Goal: Task Accomplishment & Management: Manage account settings

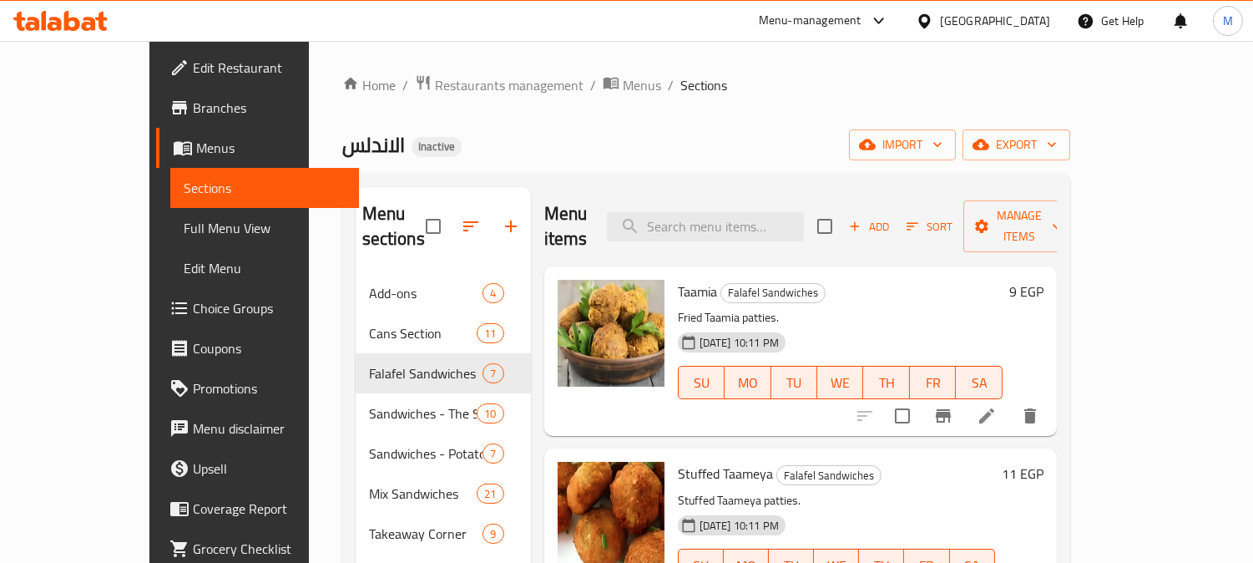
click at [1030, 22] on div "[GEOGRAPHIC_DATA]" at bounding box center [995, 21] width 110 height 18
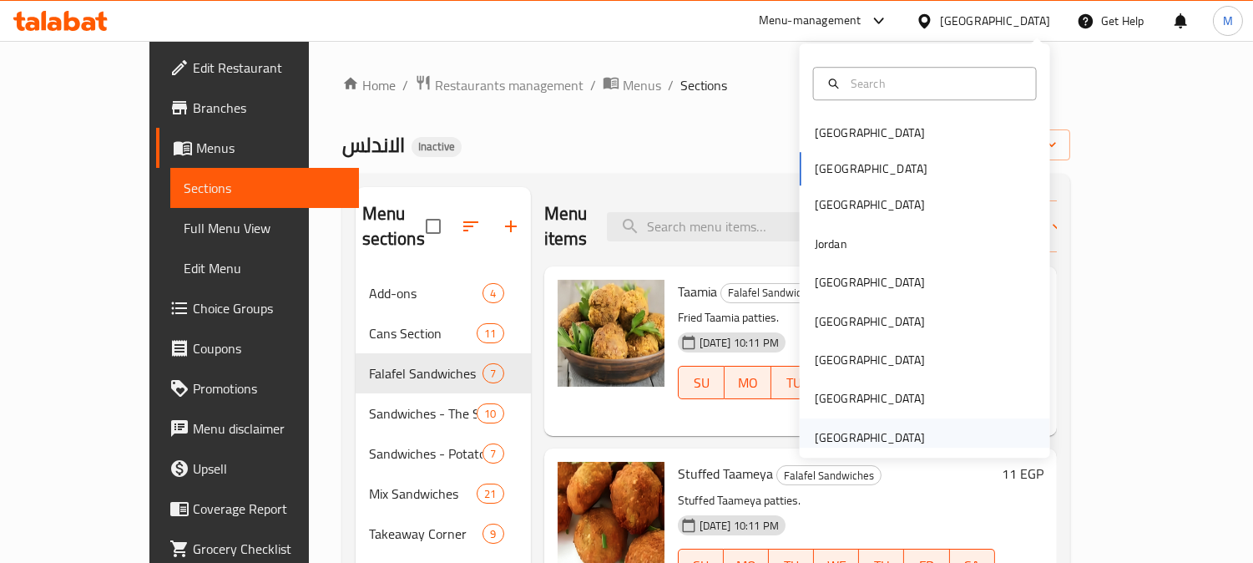
click at [866, 435] on div "[GEOGRAPHIC_DATA]" at bounding box center [870, 437] width 110 height 18
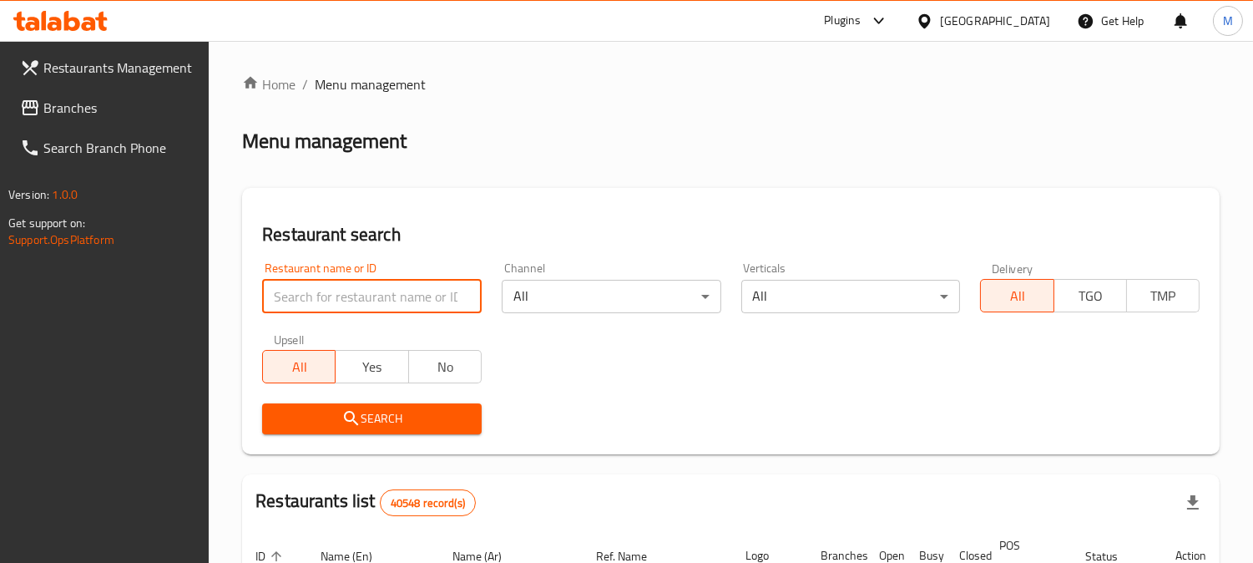
click at [404, 295] on input "search" at bounding box center [372, 296] width 220 height 33
paste input "[PERSON_NAME]"
type input "[PERSON_NAME]"
click button "Search" at bounding box center [372, 418] width 220 height 31
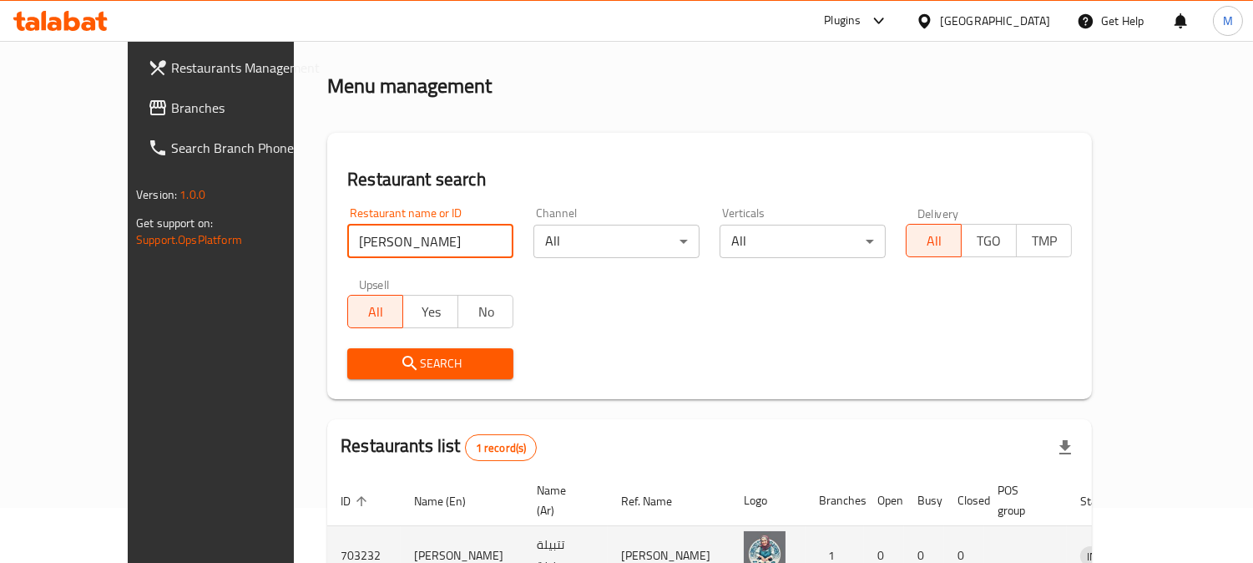
scroll to position [149, 0]
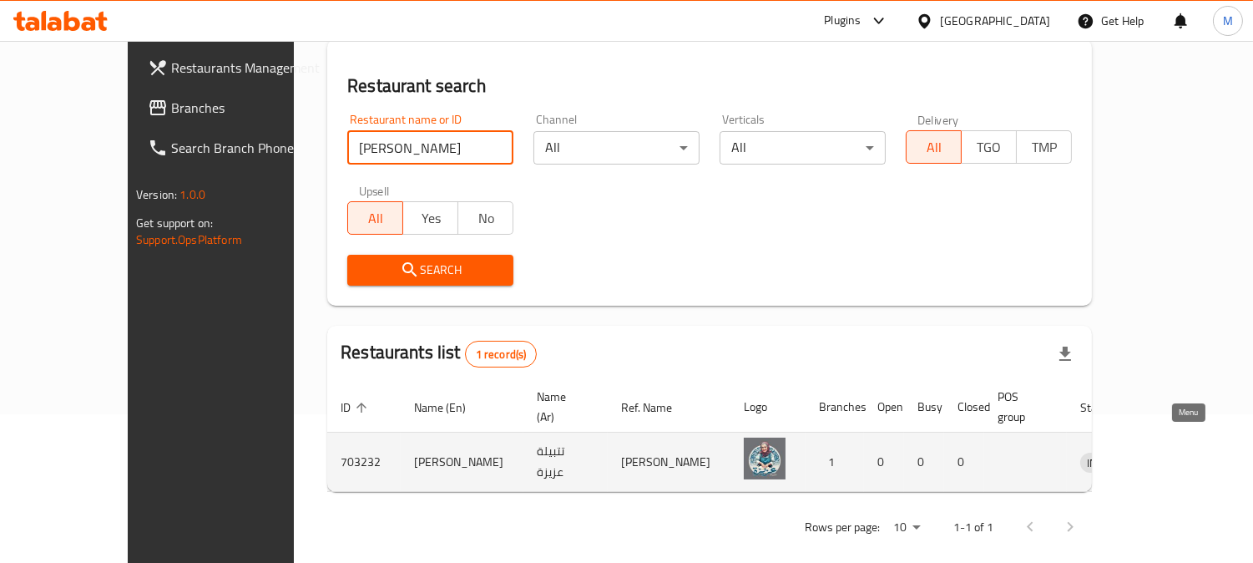
click at [1188, 452] on icon "enhanced table" at bounding box center [1180, 462] width 20 height 20
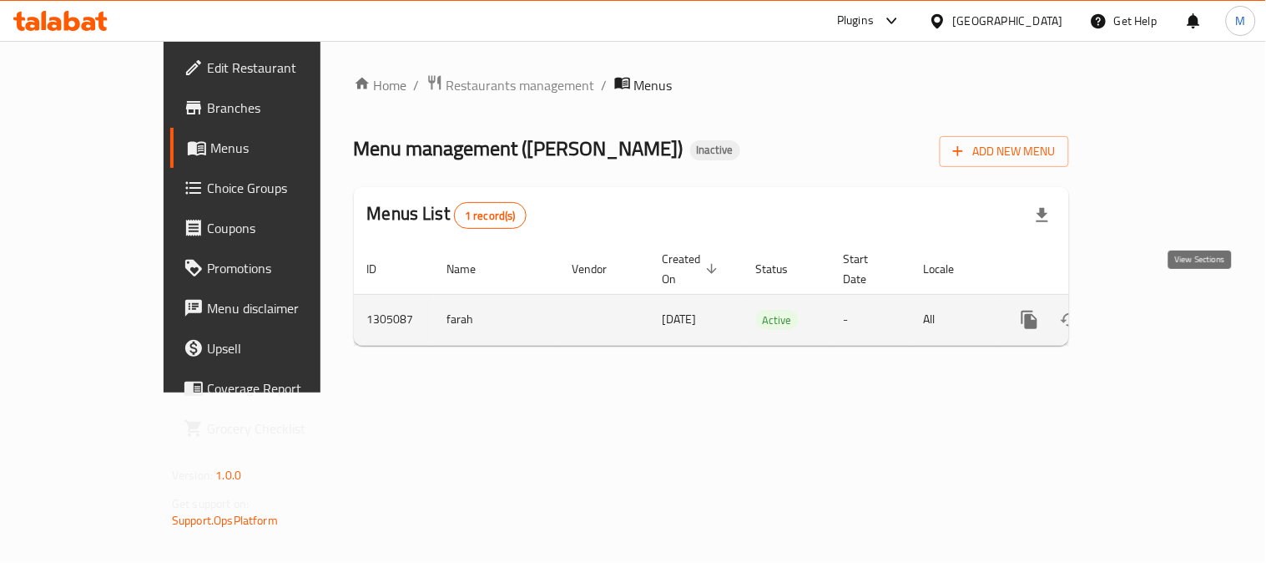
click at [1160, 310] on icon "enhanced table" at bounding box center [1150, 320] width 20 height 20
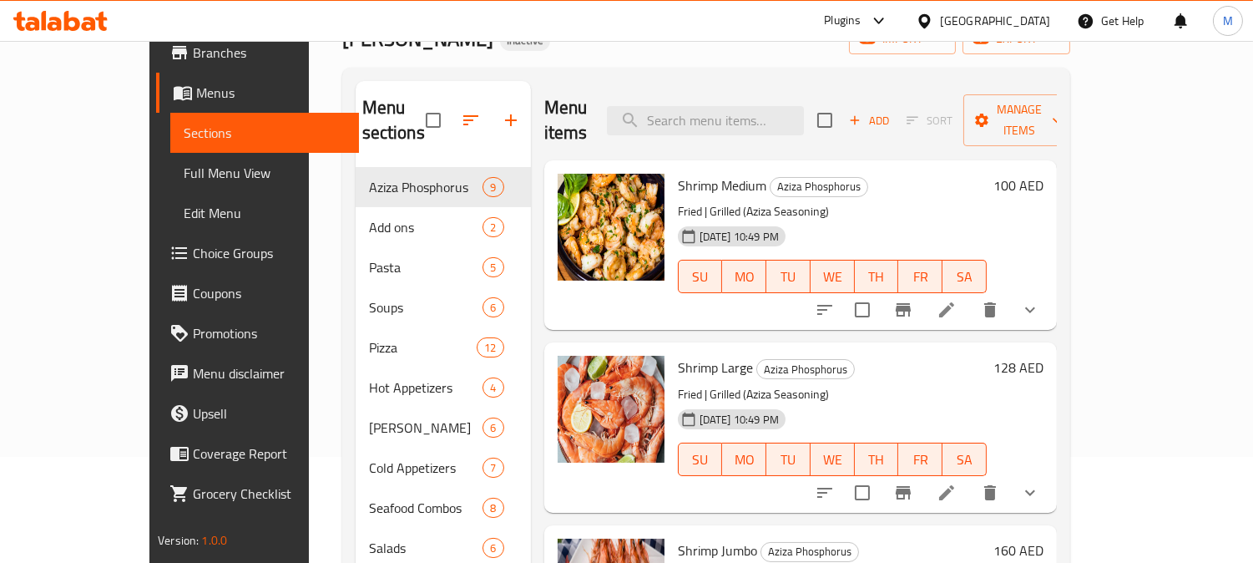
scroll to position [93, 0]
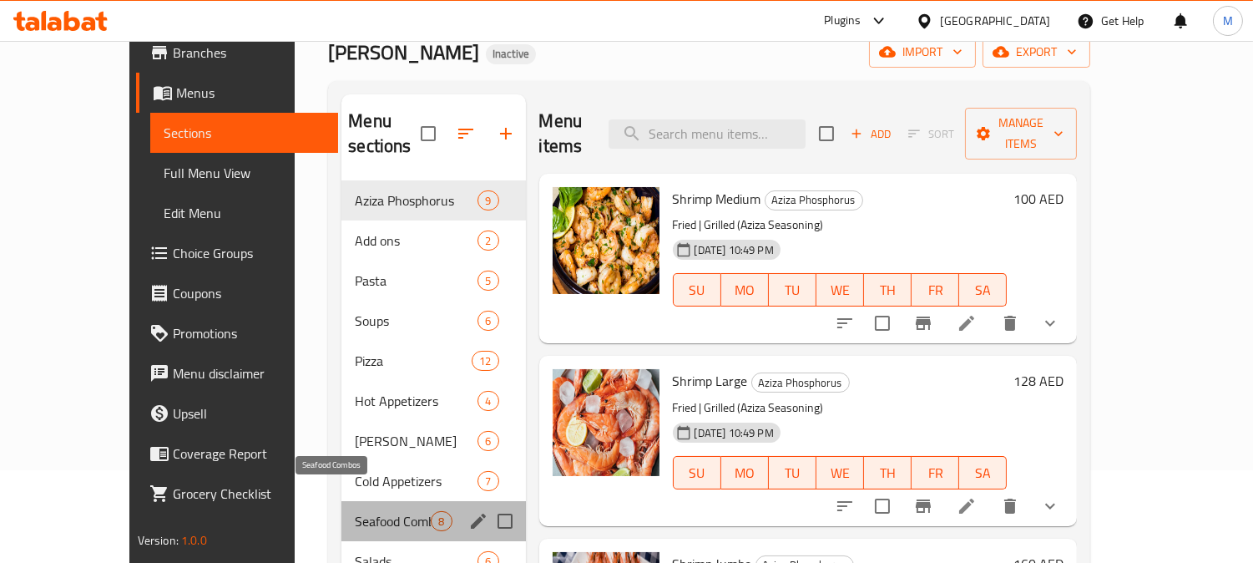
click at [355, 511] on span "Seafood Combos" at bounding box center [393, 521] width 76 height 20
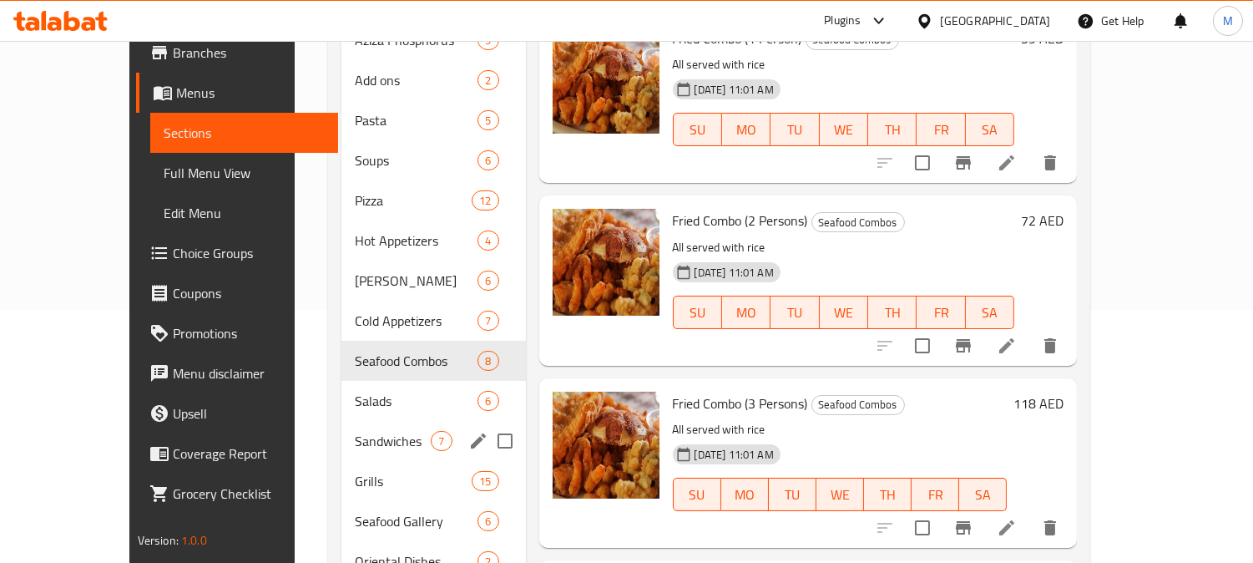
scroll to position [273, 0]
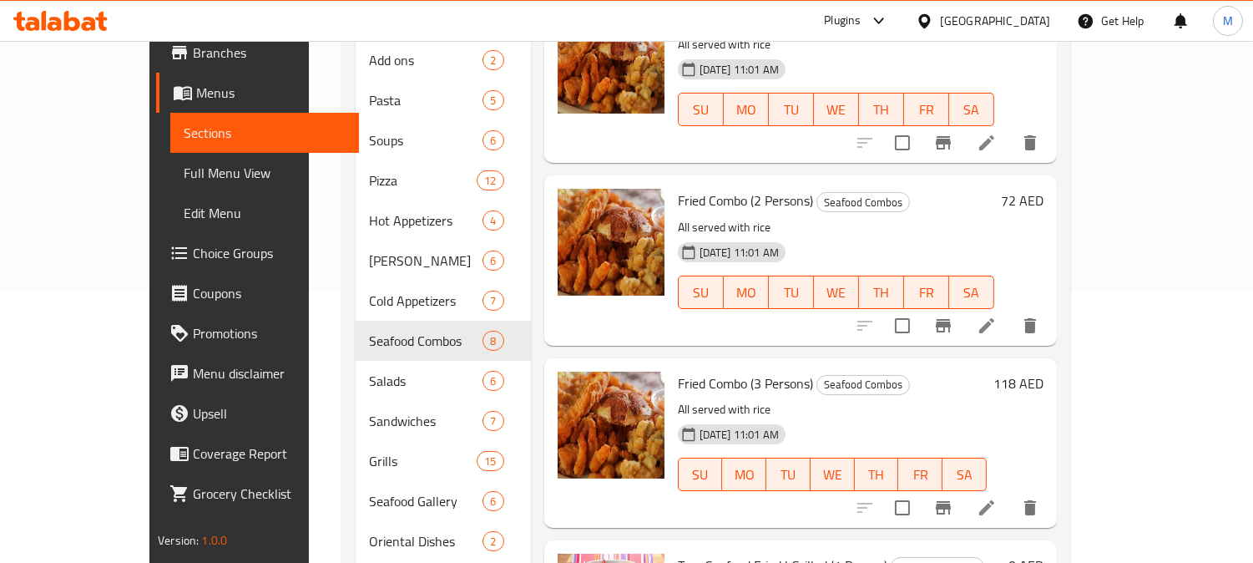
click at [184, 168] on span "Full Menu View" at bounding box center [265, 173] width 162 height 20
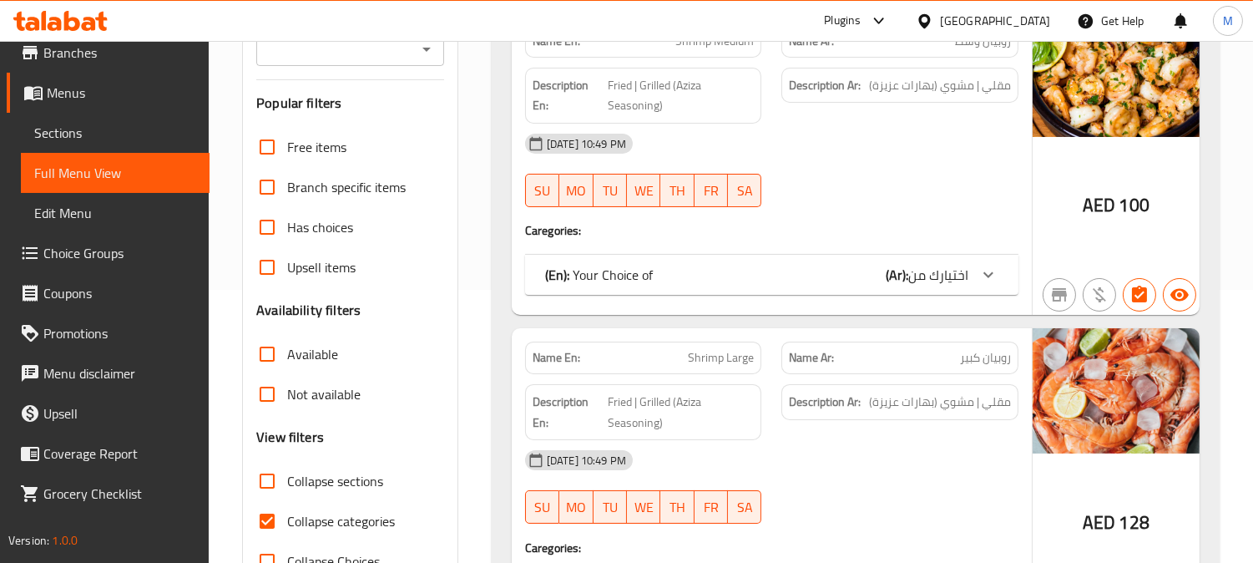
click at [345, 519] on span "Collapse categories" at bounding box center [341, 521] width 108 height 20
click at [287, 519] on input "Collapse categories" at bounding box center [267, 521] width 40 height 40
checkbox input "false"
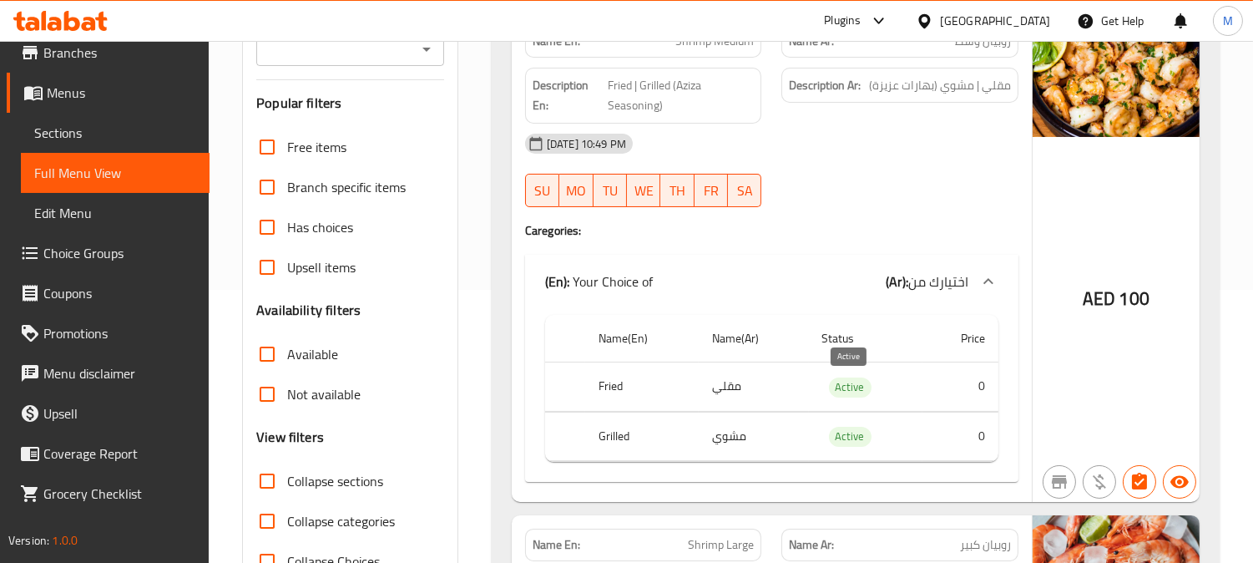
click at [847, 390] on span "Active" at bounding box center [850, 386] width 43 height 19
copy span "Active"
click at [845, 228] on h4 "Caregories:" at bounding box center [771, 230] width 493 height 17
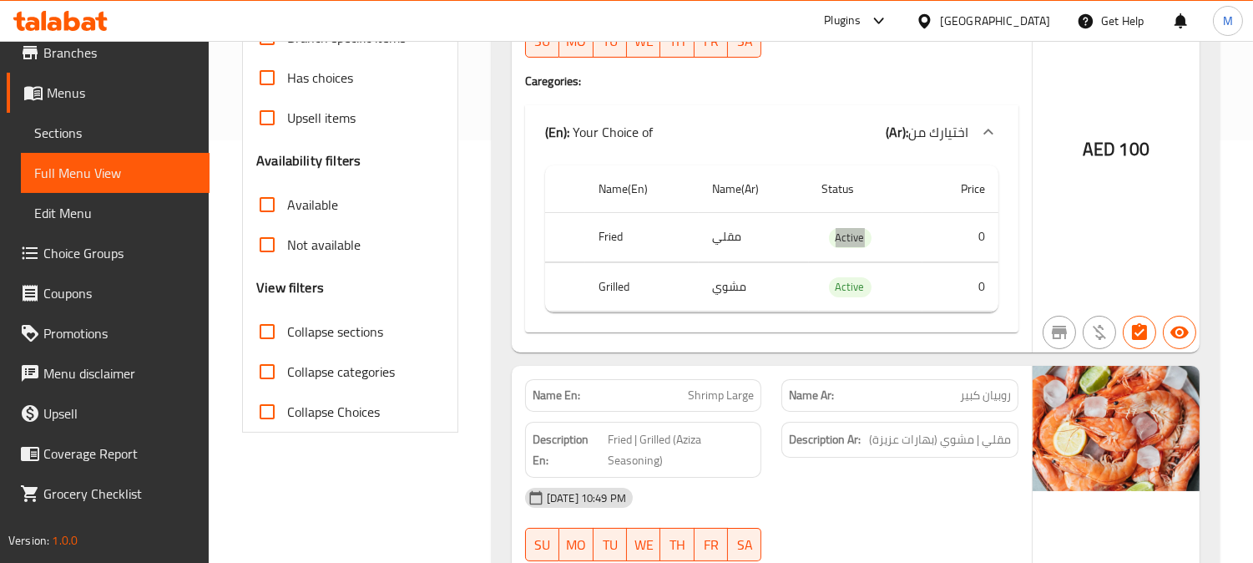
scroll to position [556, 0]
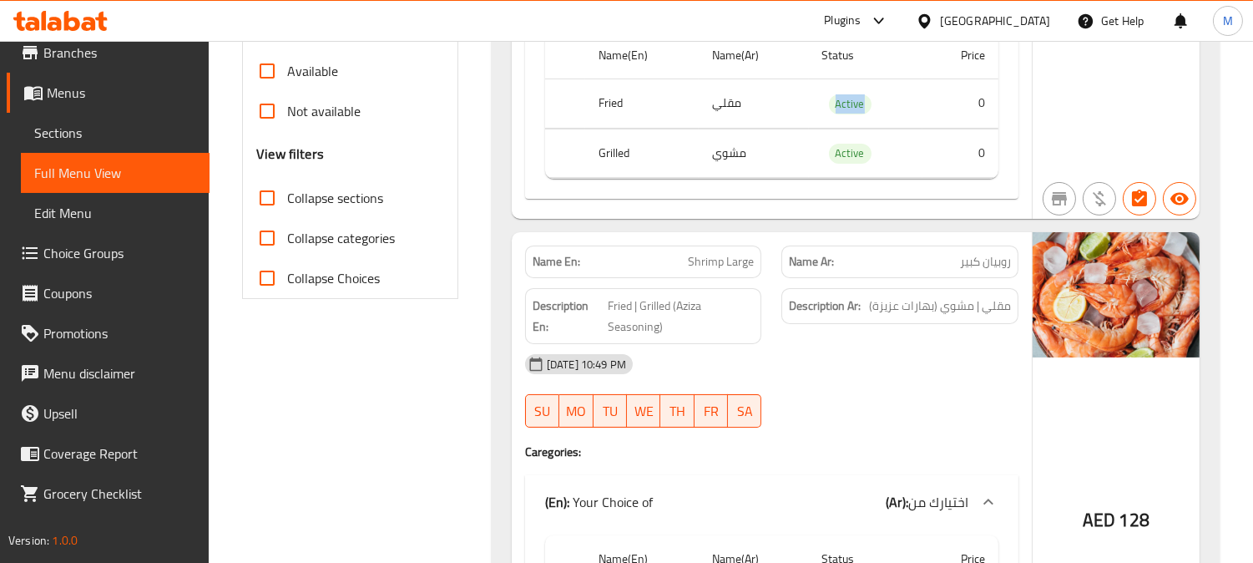
drag, startPoint x: 270, startPoint y: 210, endPoint x: 688, endPoint y: 4, distance: 465.2
click at [270, 210] on input "Collapse sections" at bounding box center [267, 198] width 40 height 40
checkbox input "true"
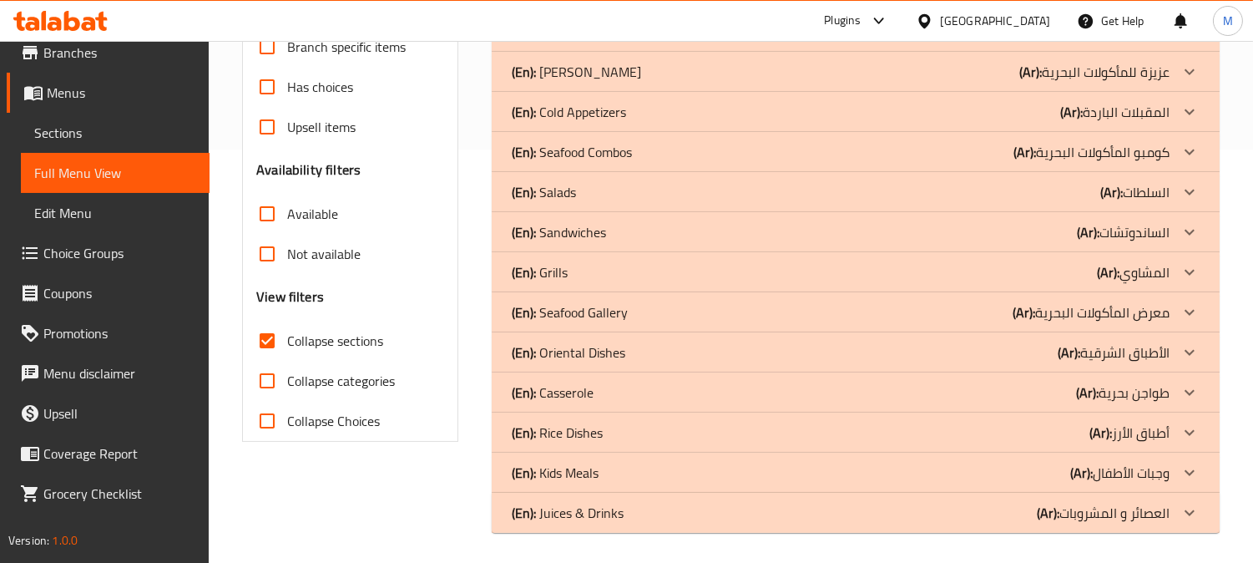
scroll to position [416, 0]
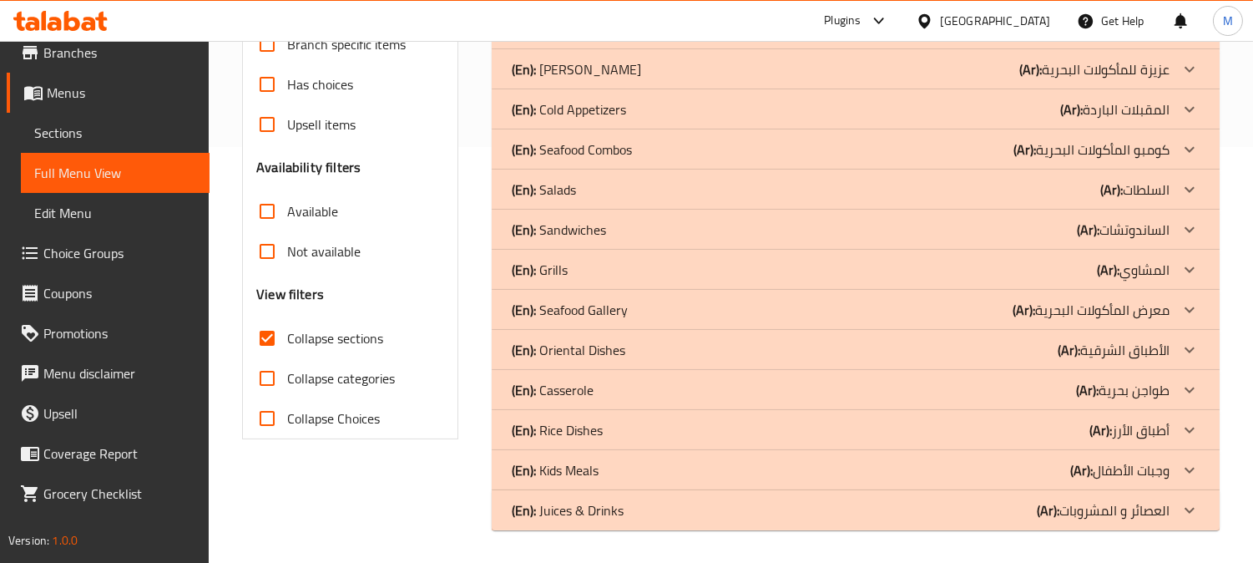
drag, startPoint x: 760, startPoint y: 296, endPoint x: 930, endPoint y: 251, distance: 176.0
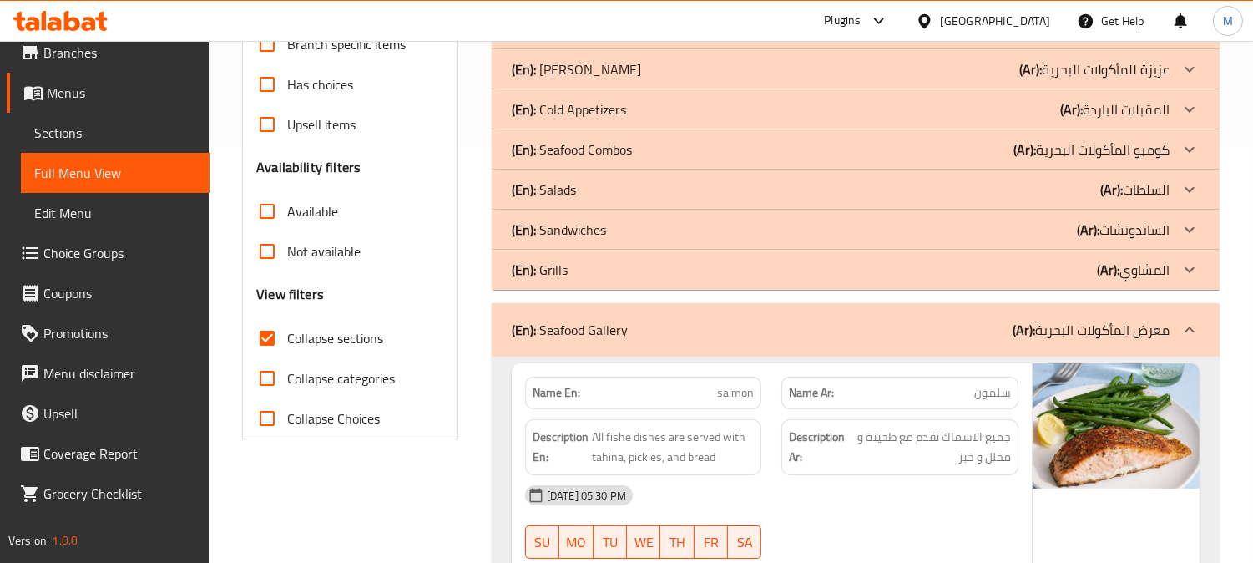
scroll to position [695, 0]
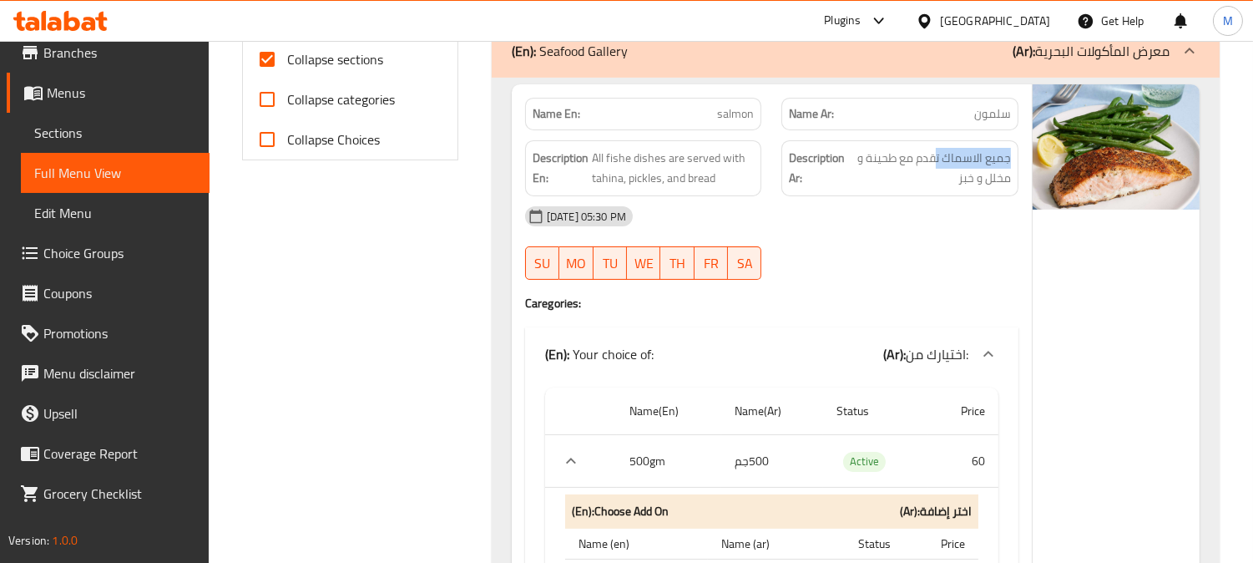
drag, startPoint x: 938, startPoint y: 159, endPoint x: 1029, endPoint y: 157, distance: 91.8
click at [996, 163] on span "جميع الاسماك تقدم مع طحينة و مخلل و خبز" at bounding box center [929, 168] width 163 height 41
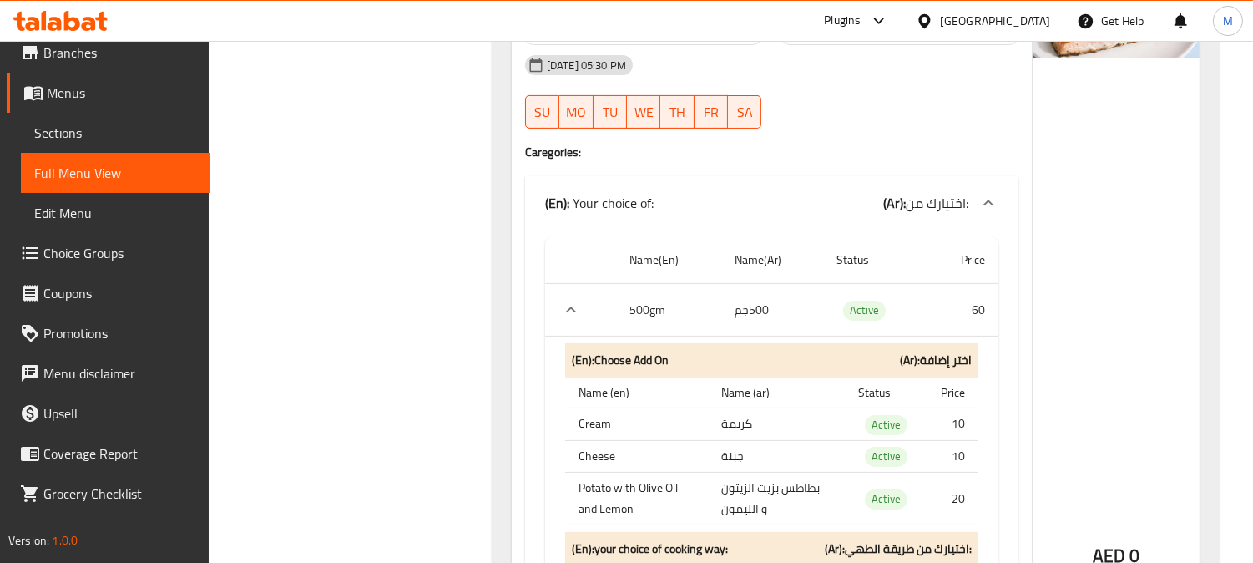
scroll to position [880, 0]
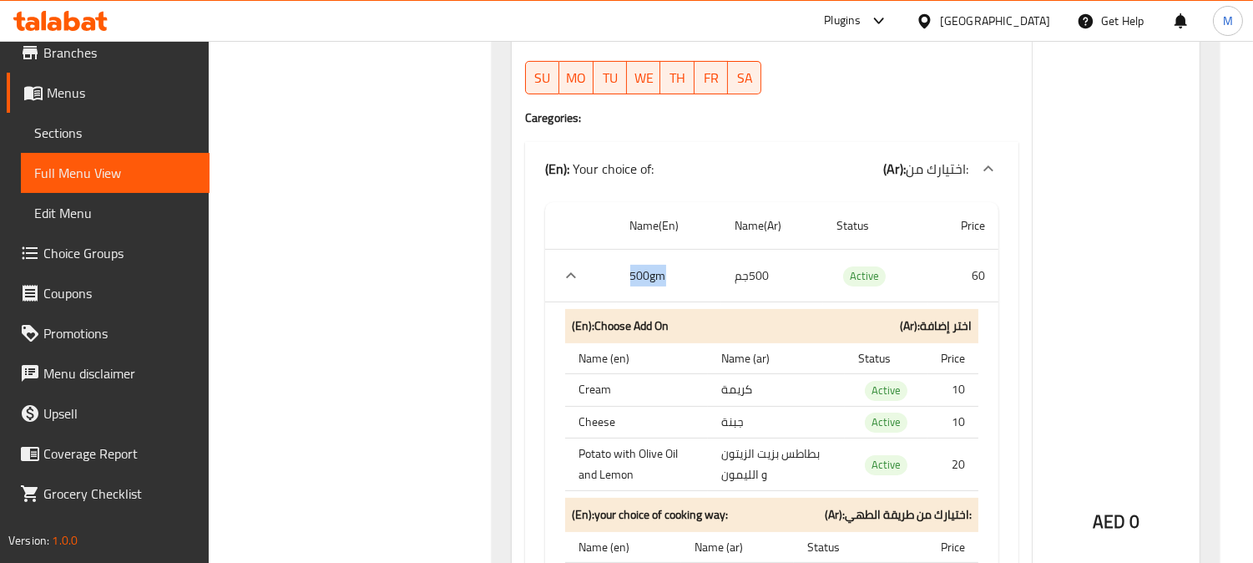
drag, startPoint x: 629, startPoint y: 269, endPoint x: 610, endPoint y: 269, distance: 19.2
click at [610, 269] on tr "500gm 500جم Active 60" at bounding box center [771, 276] width 453 height 53
click at [703, 276] on tr "500gm 500جم Active 60" at bounding box center [771, 276] width 453 height 53
drag, startPoint x: 731, startPoint y: 280, endPoint x: 779, endPoint y: 280, distance: 47.6
click at [779, 280] on td "500جم" at bounding box center [772, 276] width 102 height 53
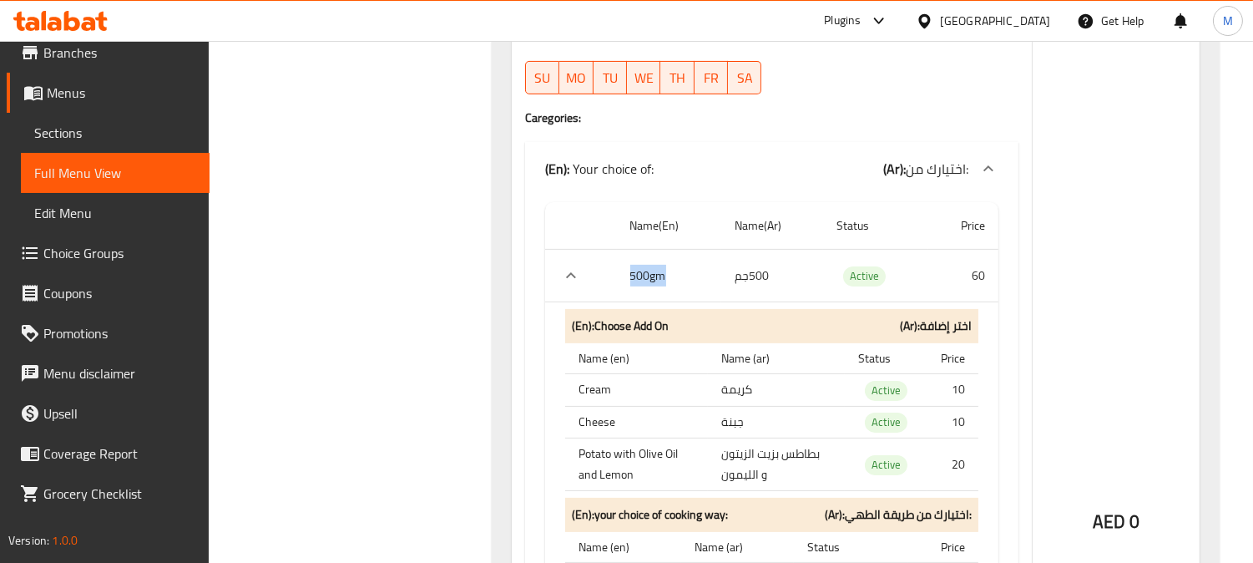
drag, startPoint x: 696, startPoint y: 280, endPoint x: 606, endPoint y: 270, distance: 90.8
click at [606, 270] on tr "500gm 500جم Active 60" at bounding box center [771, 276] width 453 height 53
click at [770, 277] on td "500جم" at bounding box center [772, 276] width 102 height 53
drag, startPoint x: 776, startPoint y: 276, endPoint x: 721, endPoint y: 276, distance: 55.1
click at [721, 276] on td "500جم" at bounding box center [772, 276] width 102 height 53
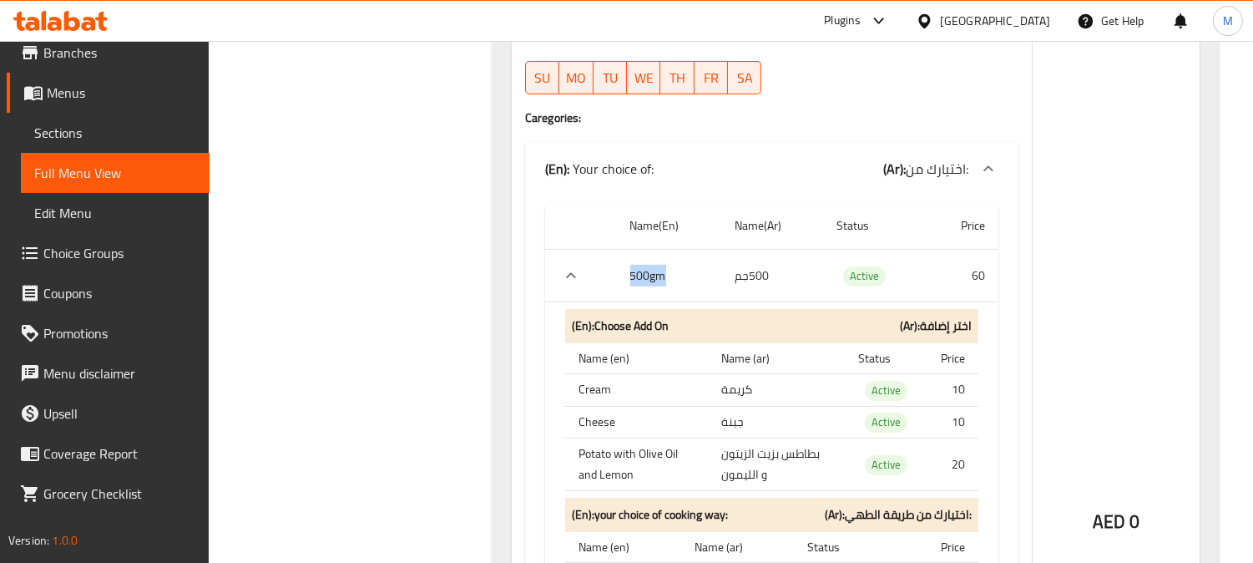
drag, startPoint x: 688, startPoint y: 286, endPoint x: 662, endPoint y: 280, distance: 26.7
click at [628, 277] on th "500gm" at bounding box center [669, 276] width 105 height 53
drag, startPoint x: 768, startPoint y: 281, endPoint x: 737, endPoint y: 286, distance: 31.2
click at [737, 286] on td "500جم" at bounding box center [772, 276] width 102 height 53
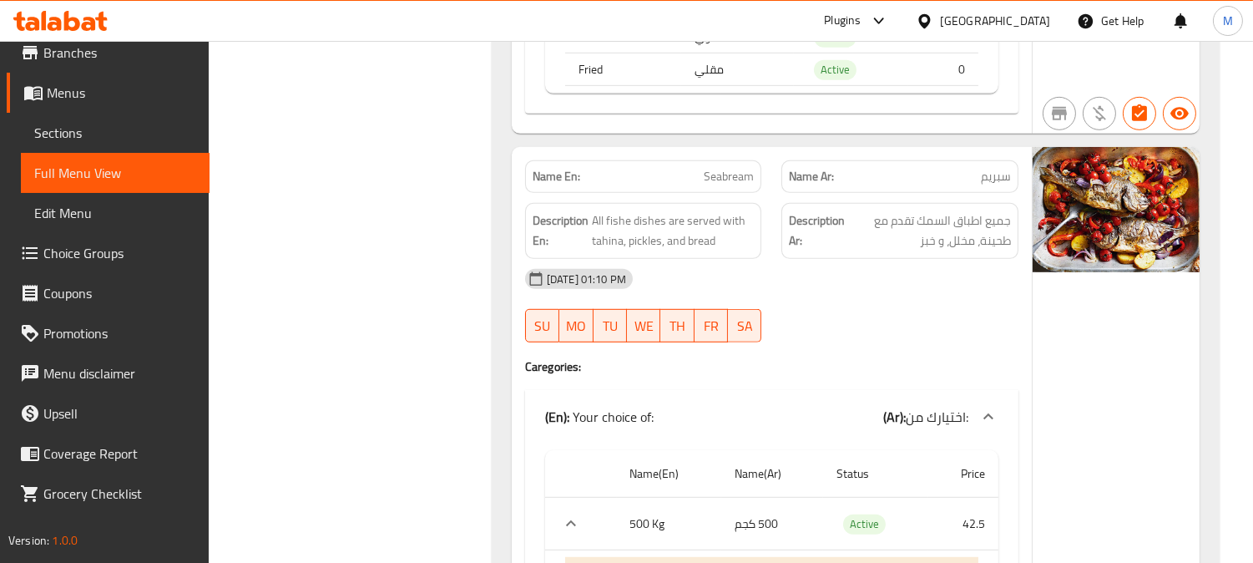
scroll to position [1807, 0]
click at [746, 172] on span "Seabream" at bounding box center [729, 175] width 50 height 18
click at [738, 172] on span "Seabream" at bounding box center [729, 175] width 50 height 18
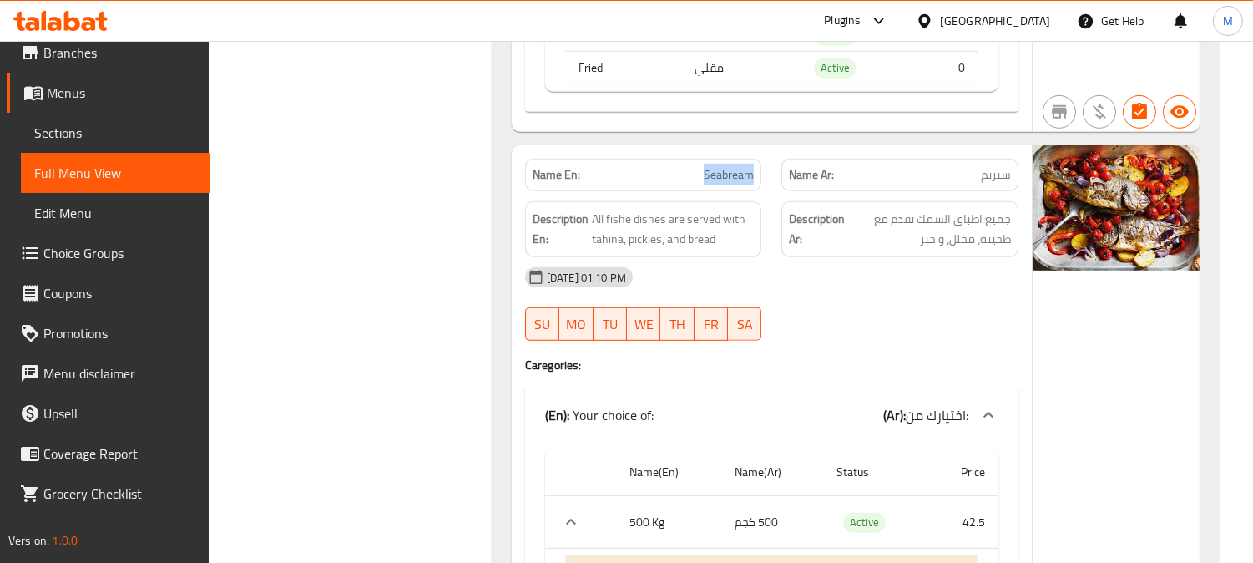
copy span "Seabream"
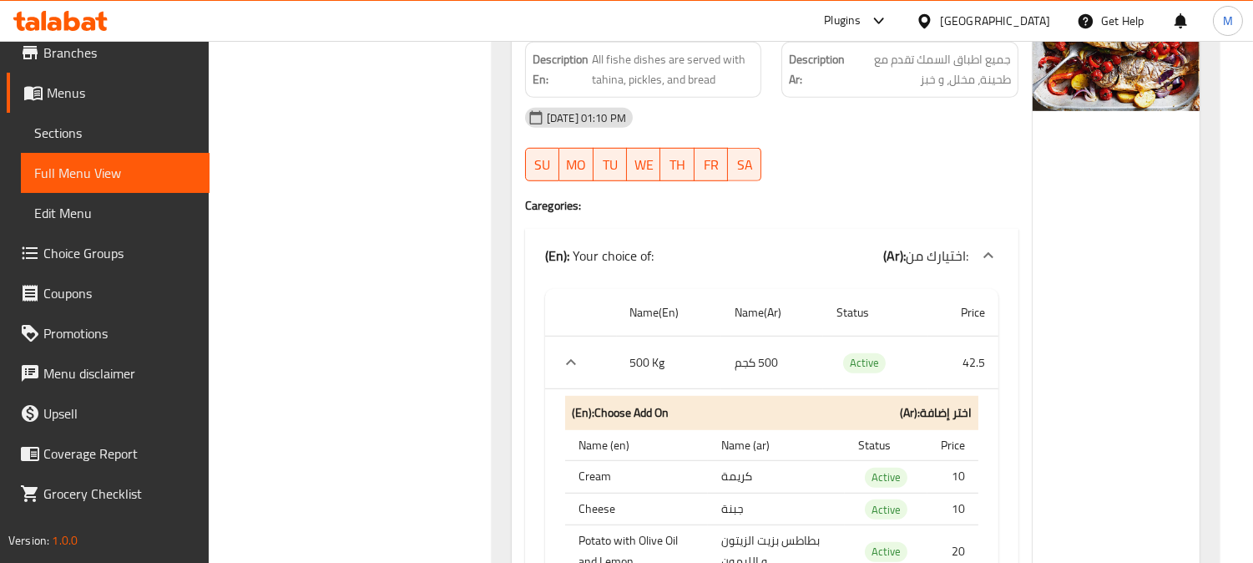
scroll to position [2179, 0]
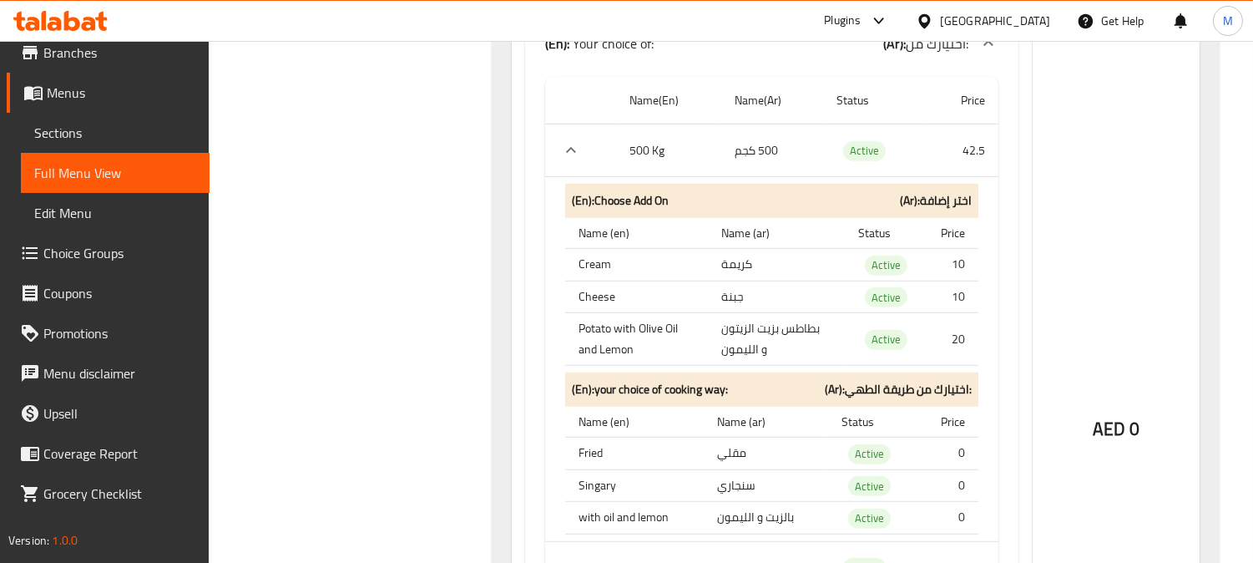
click at [596, 481] on th "Singary" at bounding box center [634, 485] width 139 height 33
copy th "Singary"
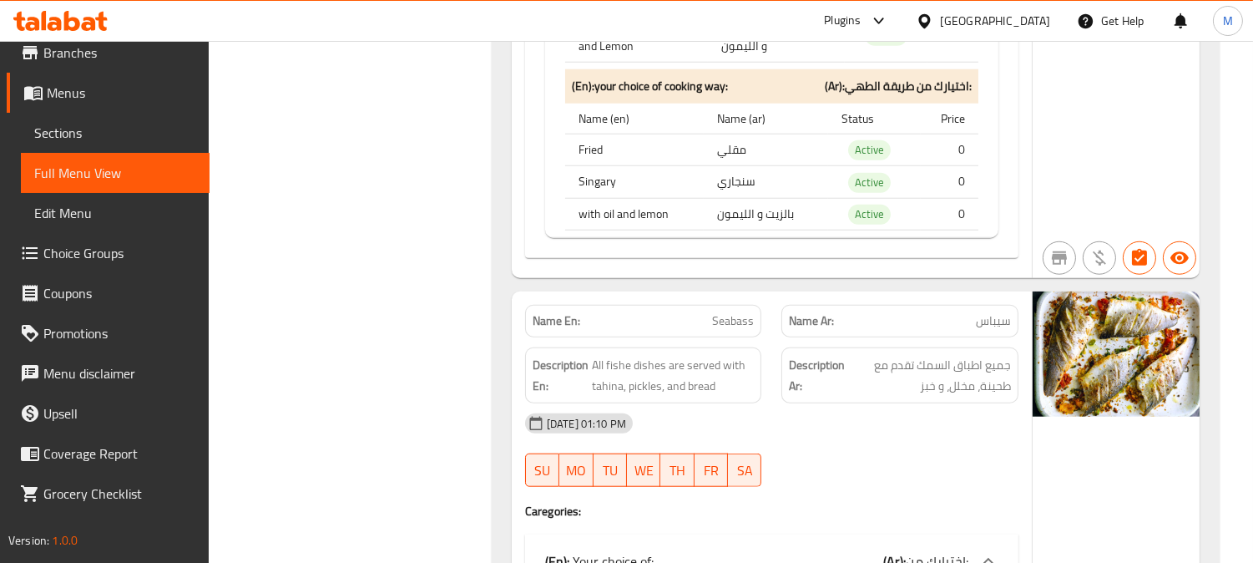
scroll to position [2920, 0]
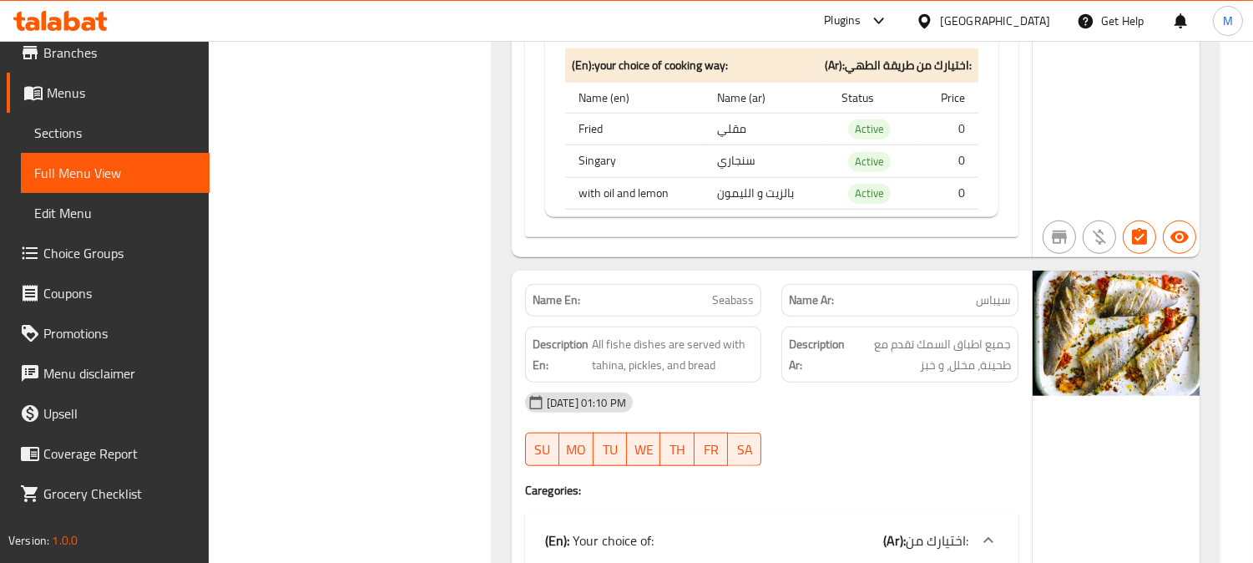
click at [736, 291] on span "Seabass" at bounding box center [733, 300] width 42 height 18
copy span "Seabass"
click at [736, 291] on span "Seabass" at bounding box center [733, 300] width 42 height 18
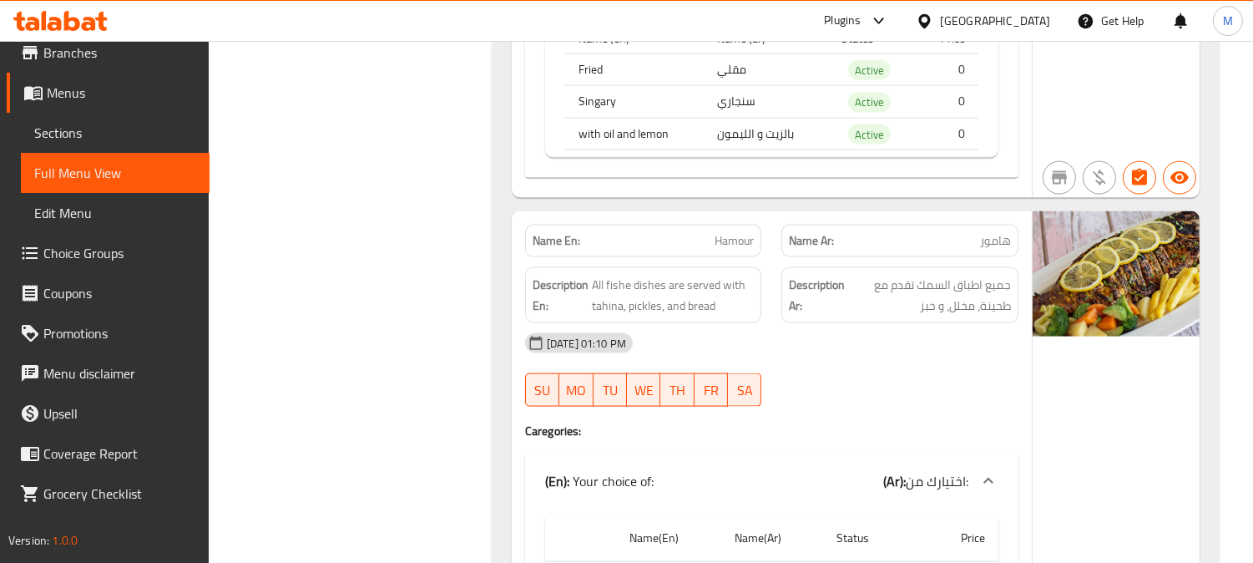
scroll to position [4219, 0]
click at [728, 231] on span "Hamour" at bounding box center [734, 239] width 39 height 18
copy span "Hamour"
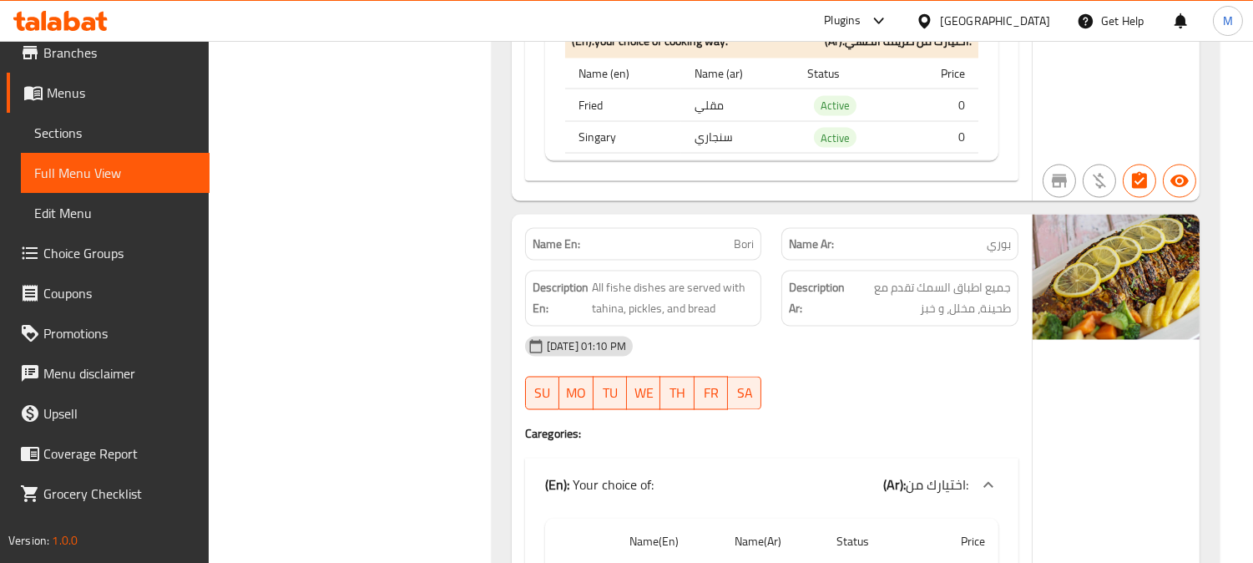
scroll to position [5425, 0]
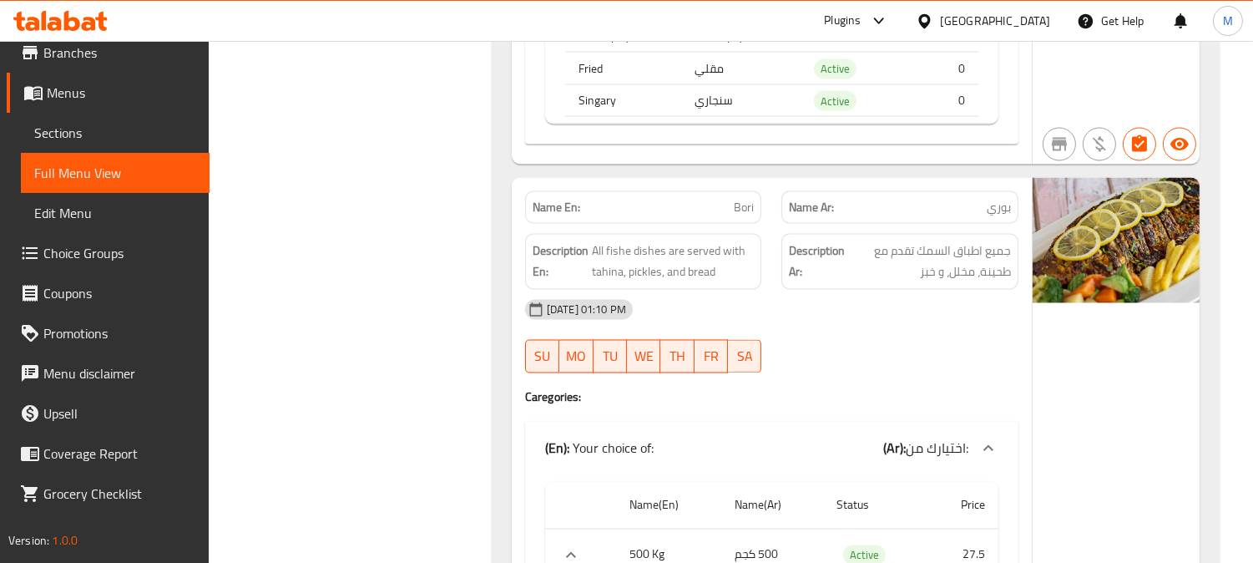
click at [740, 199] on span "Bori" at bounding box center [744, 208] width 20 height 18
copy span "Bori"
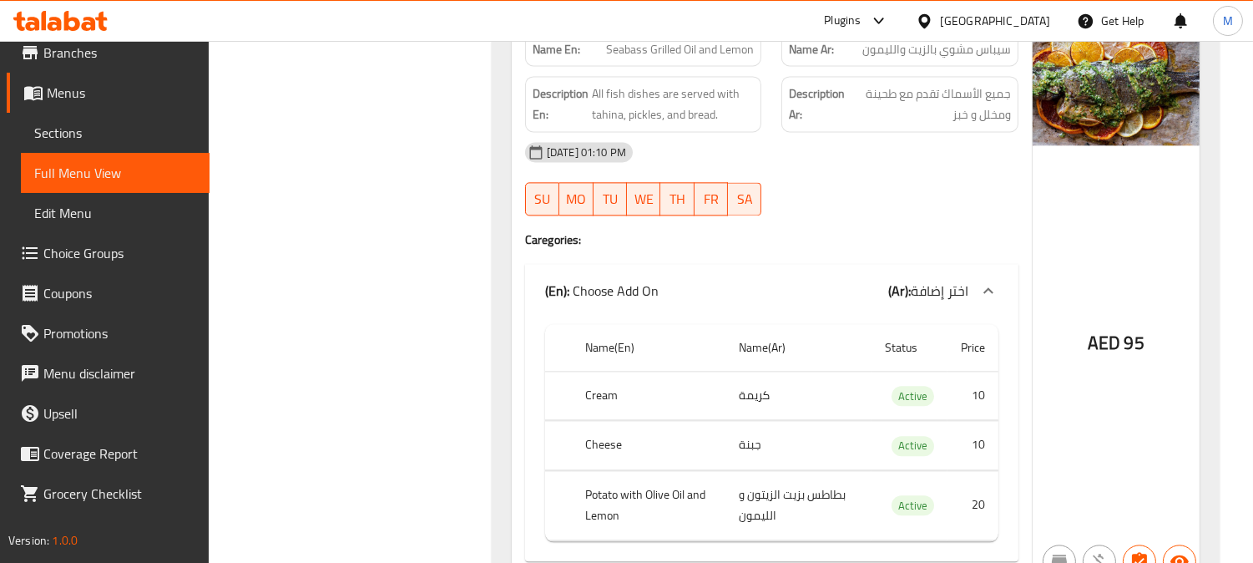
scroll to position [6724, 0]
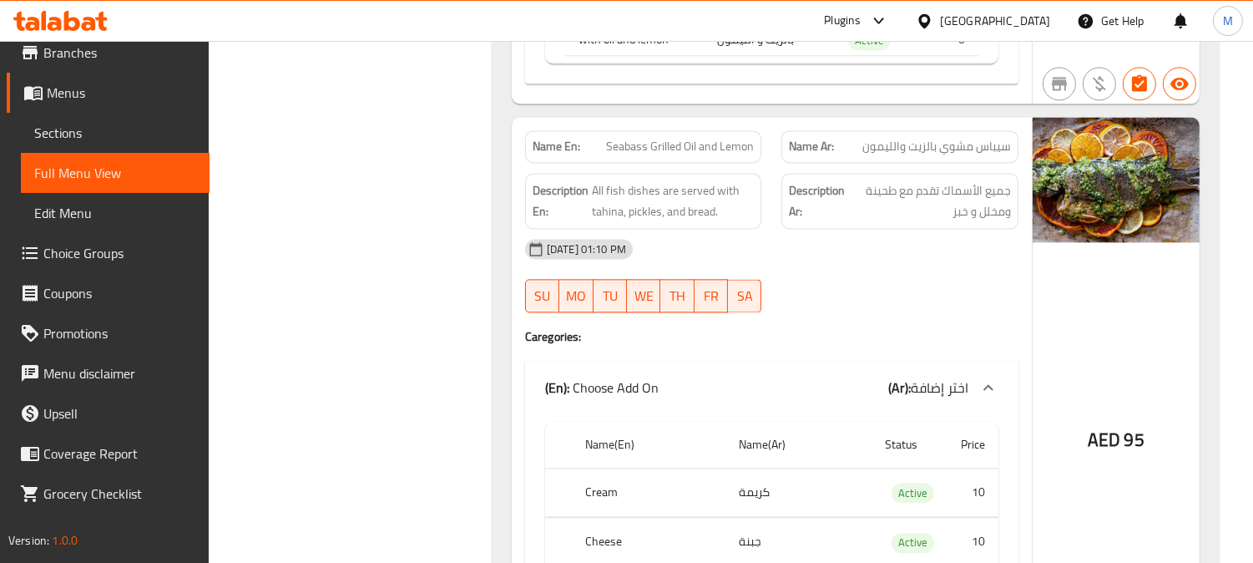
click at [729, 138] on span "Seabass Grilled Oil and Lemon" at bounding box center [680, 147] width 148 height 18
drag, startPoint x: 729, startPoint y: 134, endPoint x: 739, endPoint y: 140, distance: 12.0
click at [729, 138] on span "Seabass Grilled Oil and Lemon" at bounding box center [680, 147] width 148 height 18
copy span "Seabass Grilled Oil and Lemon"
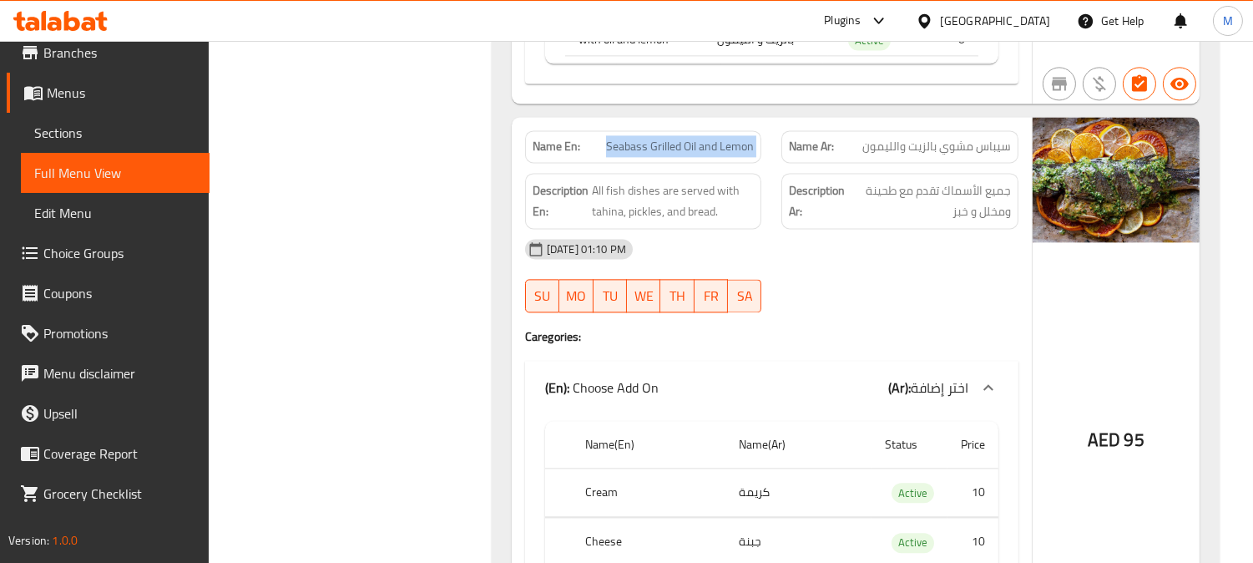
click at [690, 144] on span "Seabass Grilled Oil and Lemon" at bounding box center [680, 147] width 148 height 18
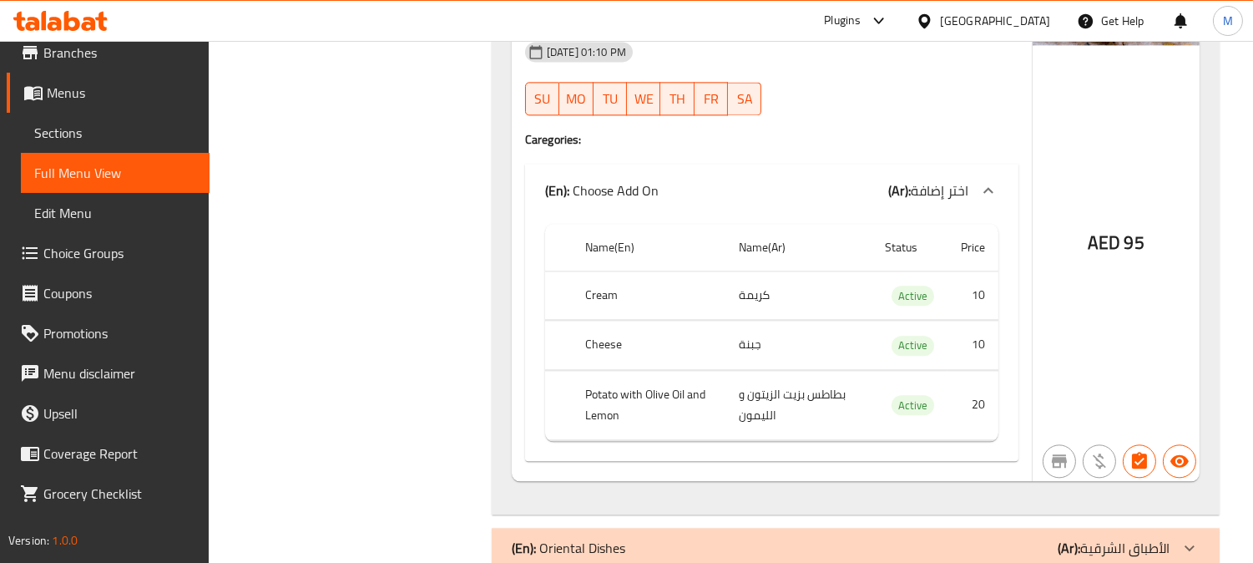
scroll to position [7002, 0]
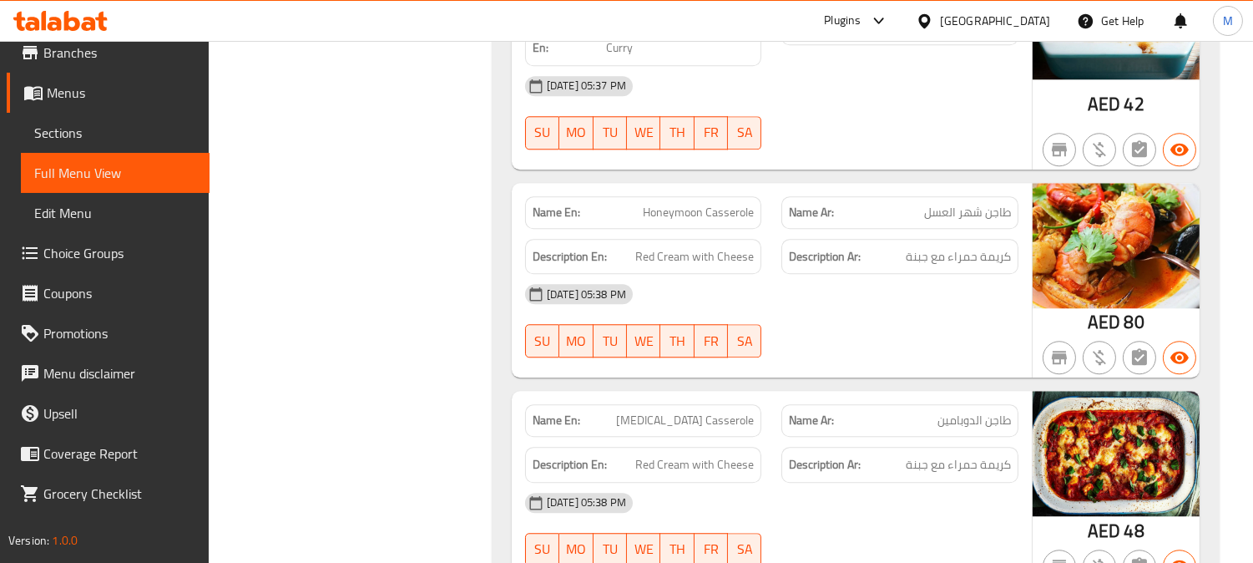
scroll to position [7744, 0]
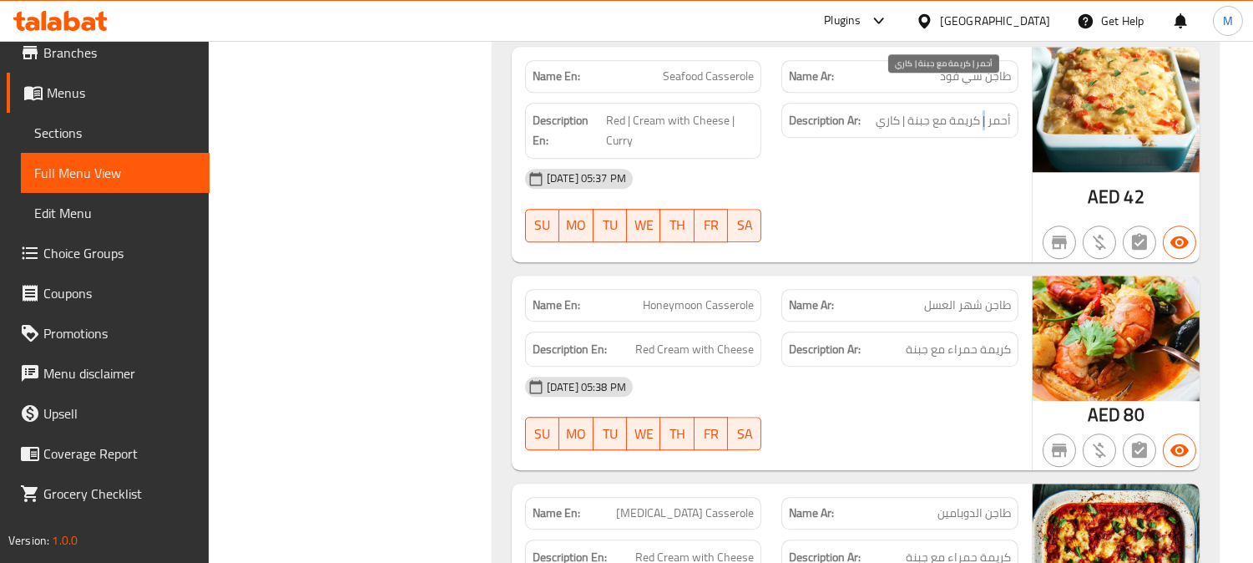
click at [983, 110] on span "أحمر | كريمة مع جبنة | كاري" at bounding box center [943, 120] width 135 height 21
copy span "|"
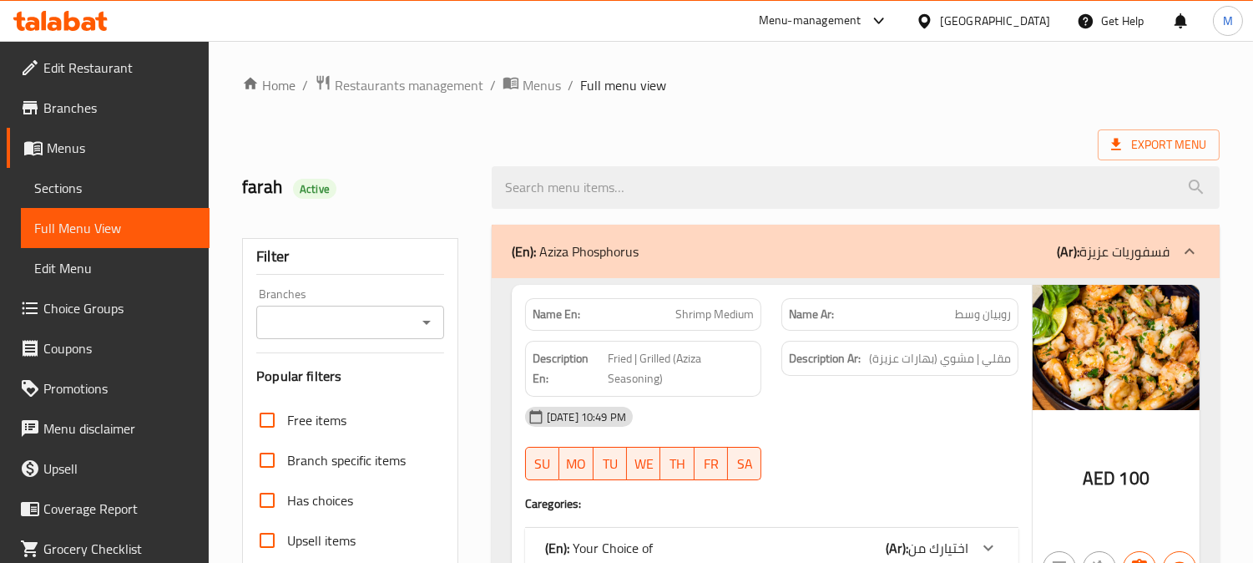
click at [109, 195] on span "Sections" at bounding box center [115, 188] width 162 height 20
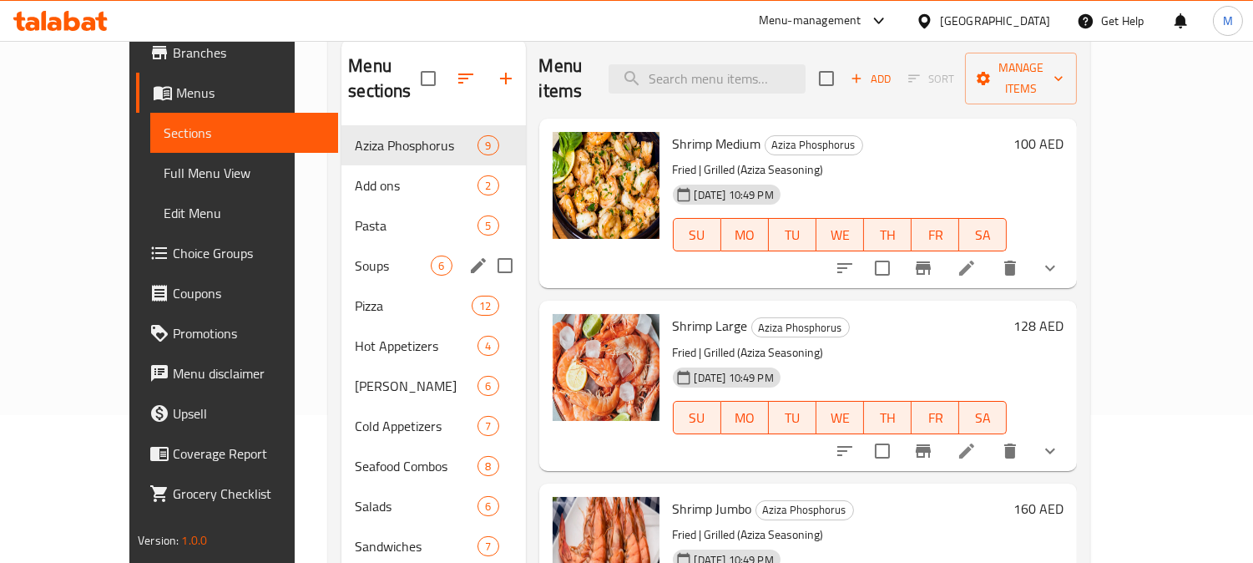
scroll to position [371, 0]
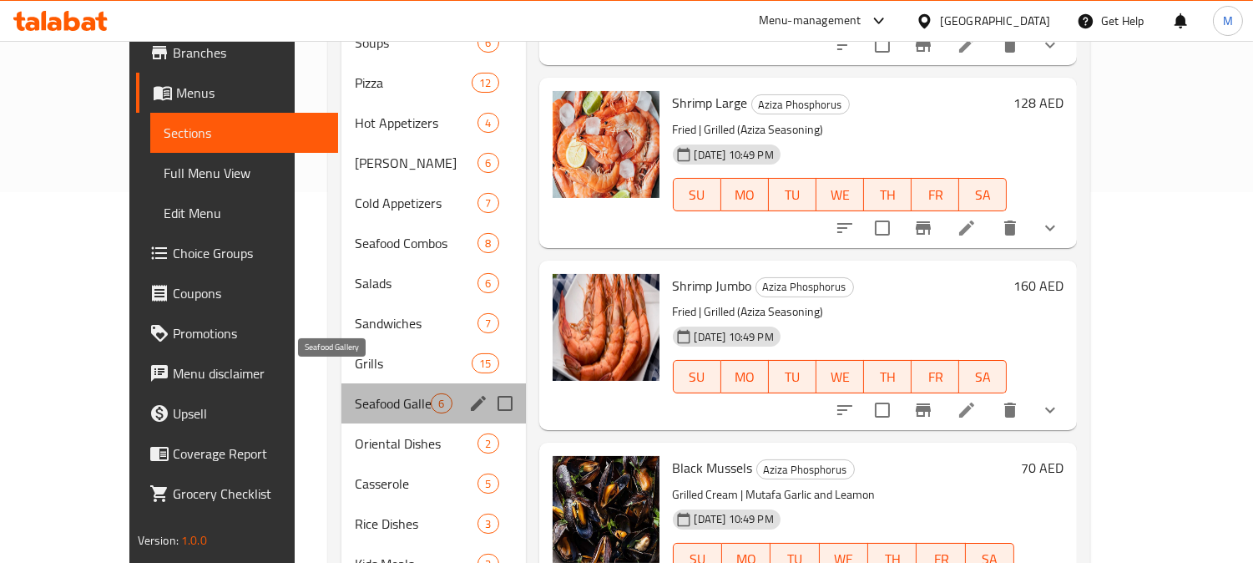
click at [355, 393] on span "Seafood Gallery" at bounding box center [393, 403] width 76 height 20
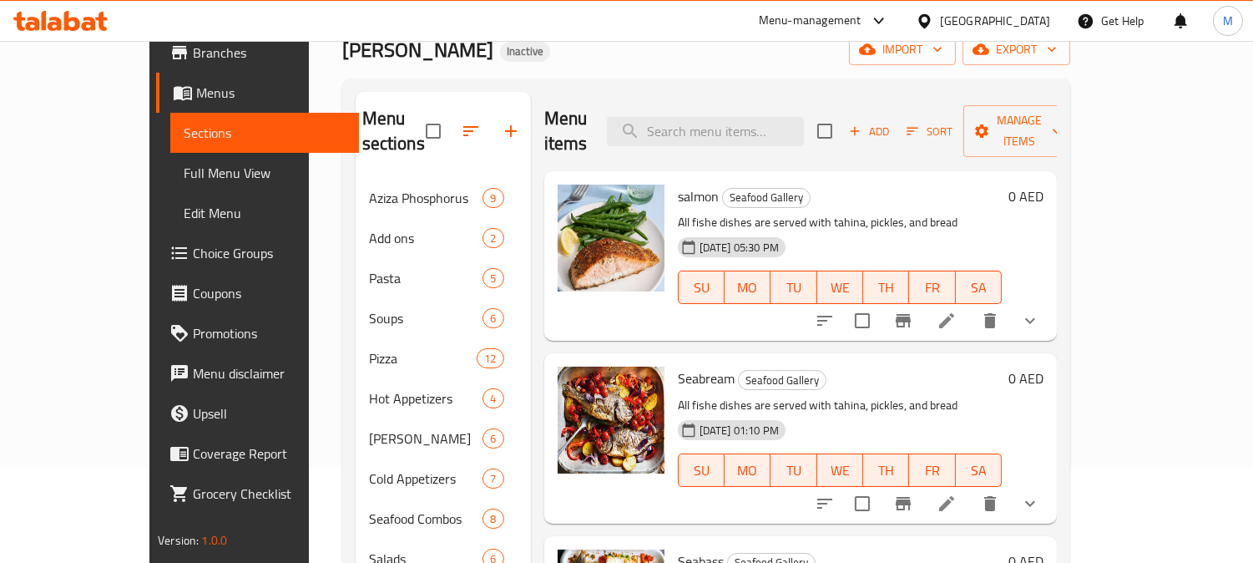
scroll to position [93, 0]
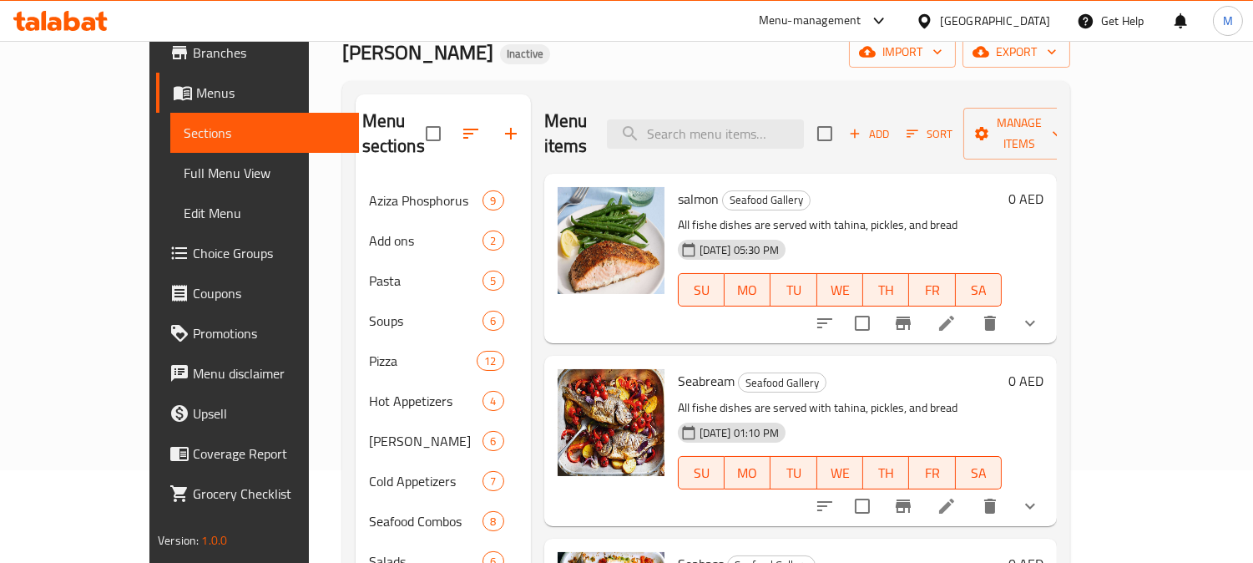
click at [957, 313] on icon at bounding box center [947, 323] width 20 height 20
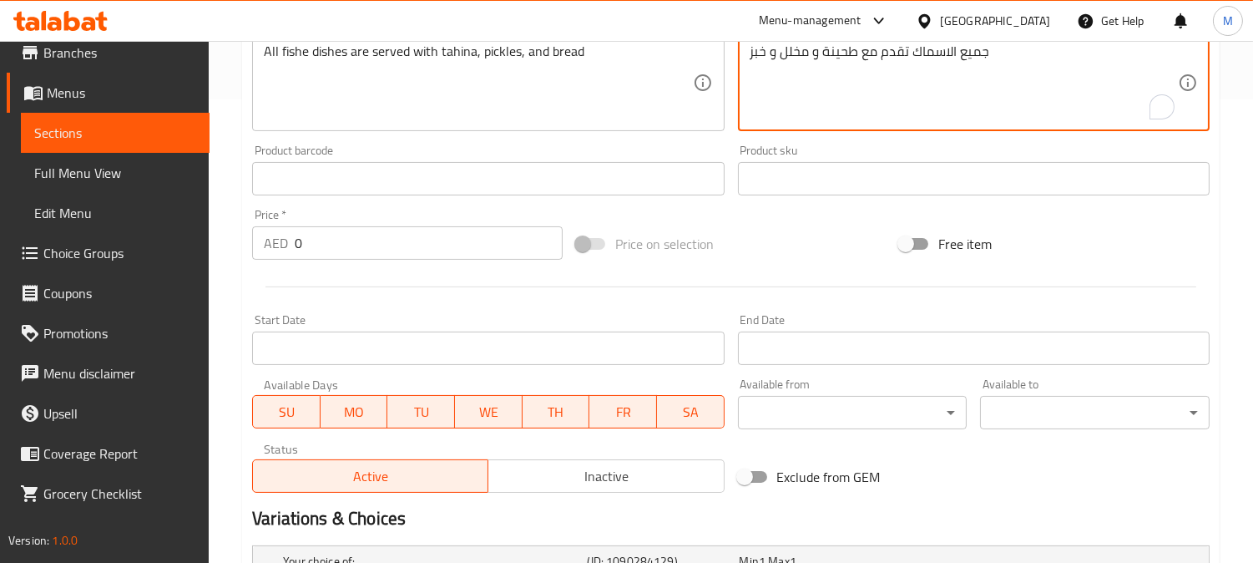
scroll to position [371, 0]
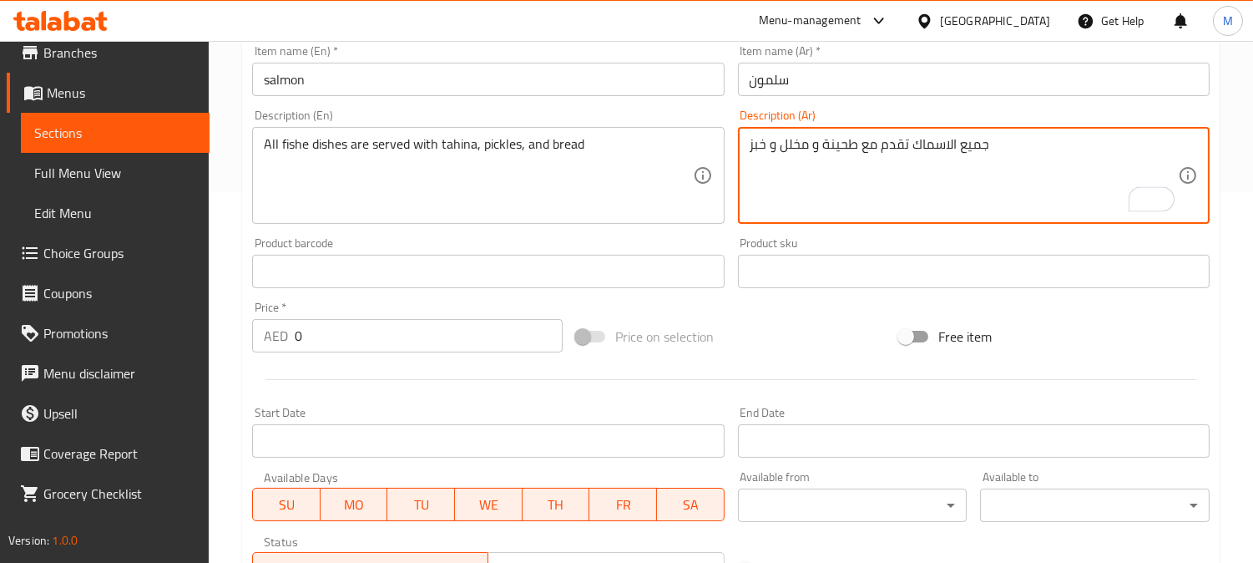
drag, startPoint x: 1023, startPoint y: 145, endPoint x: 910, endPoint y: 147, distance: 112.7
click at [910, 147] on textarea "جميع الاسماك تقدم مع طحينة و مخلل و خبز" at bounding box center [964, 175] width 428 height 79
type textarea "تقدم مع طحينة و مخلل و خبز"
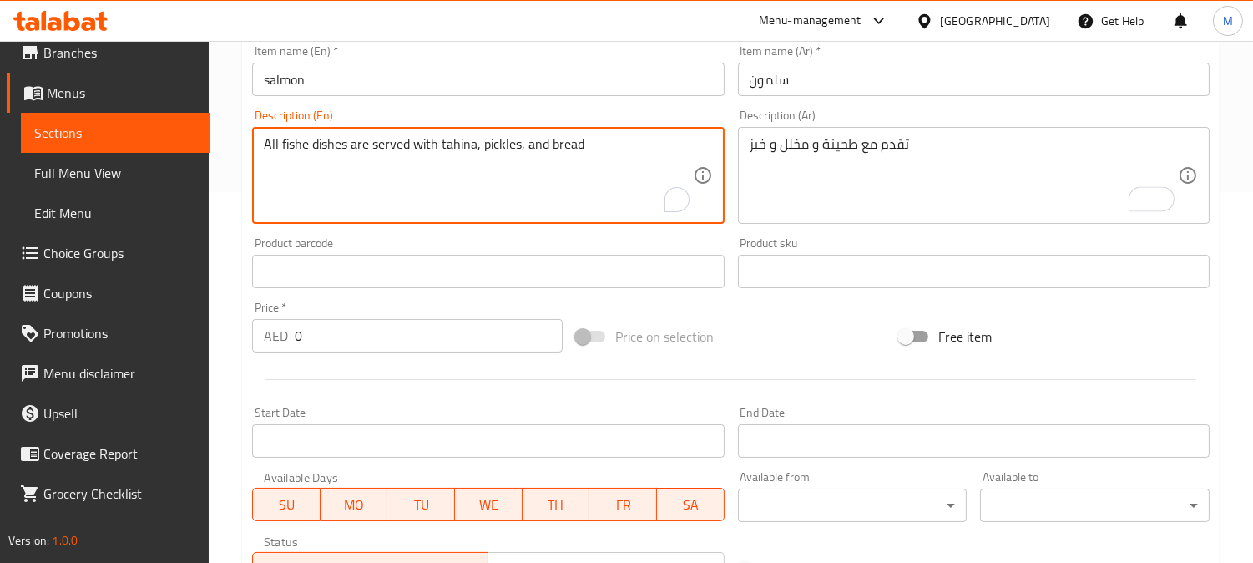
drag, startPoint x: 282, startPoint y: 147, endPoint x: 227, endPoint y: 146, distance: 55.1
type textarea "served with tahina, pickles, and bread"
click at [907, 85] on input "سلمون" at bounding box center [974, 79] width 472 height 33
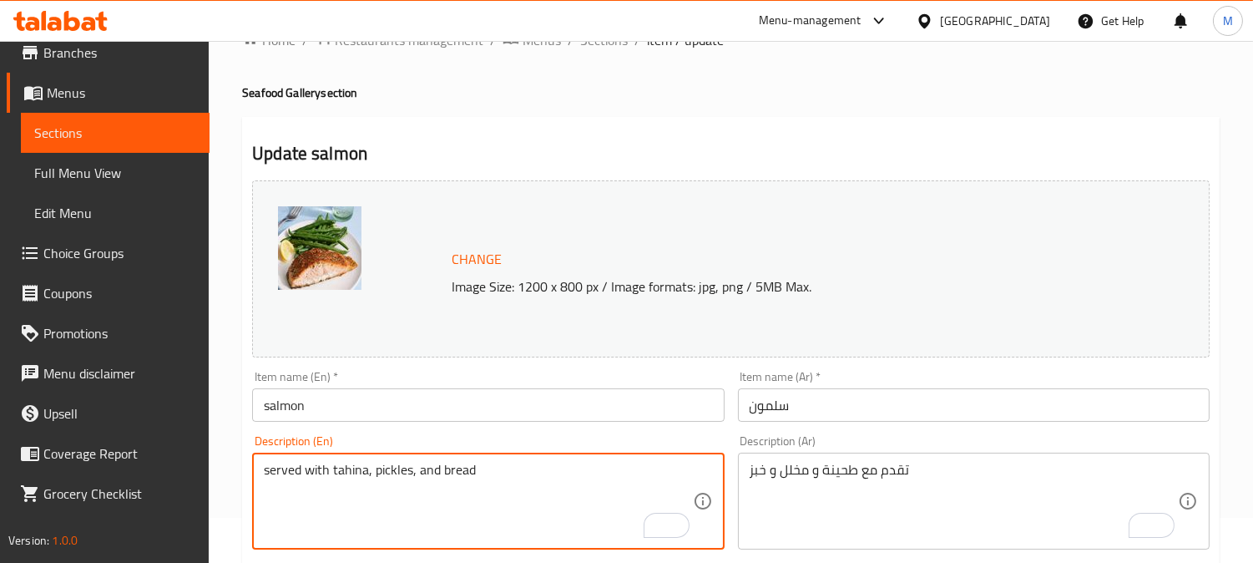
scroll to position [0, 0]
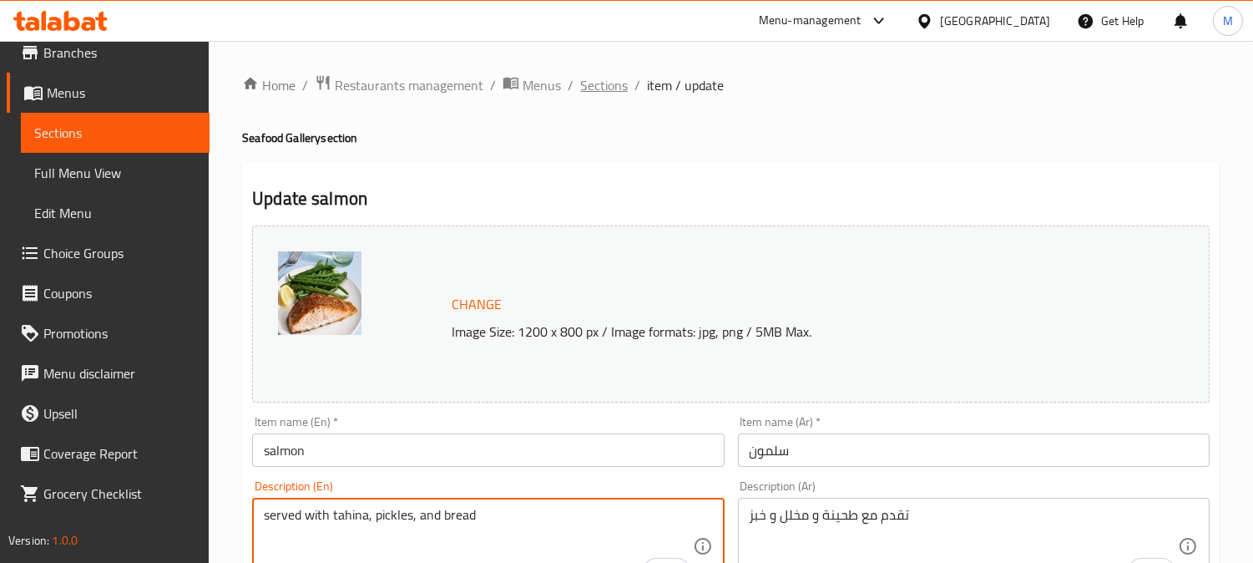
click at [609, 88] on span "Sections" at bounding box center [604, 85] width 48 height 20
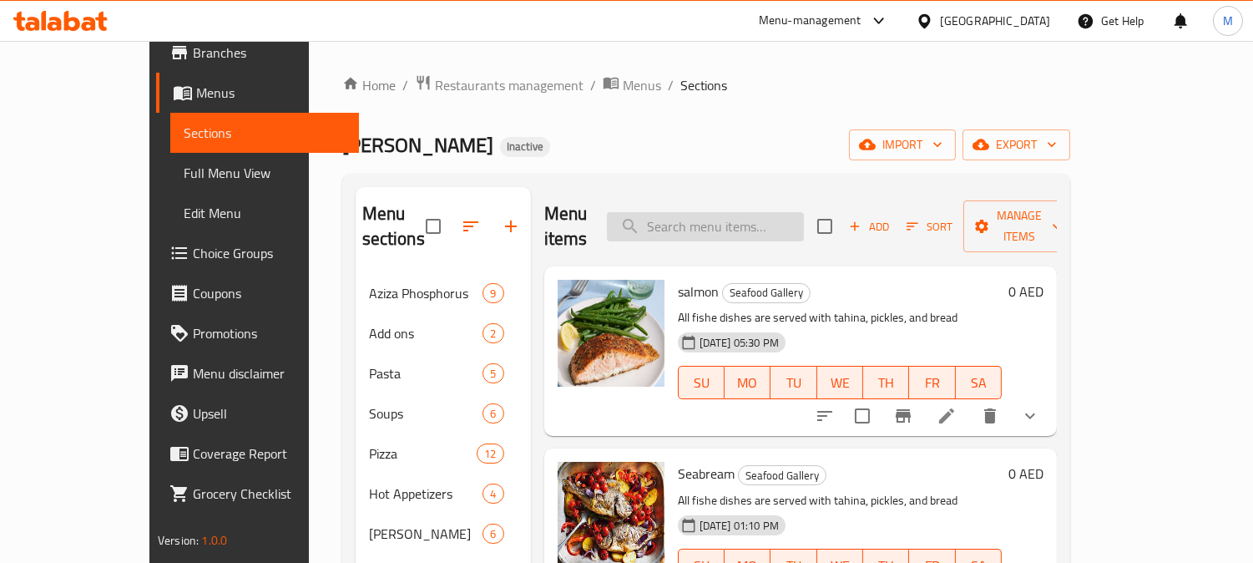
click at [761, 223] on input "search" at bounding box center [705, 226] width 197 height 29
paste input "Seabream"
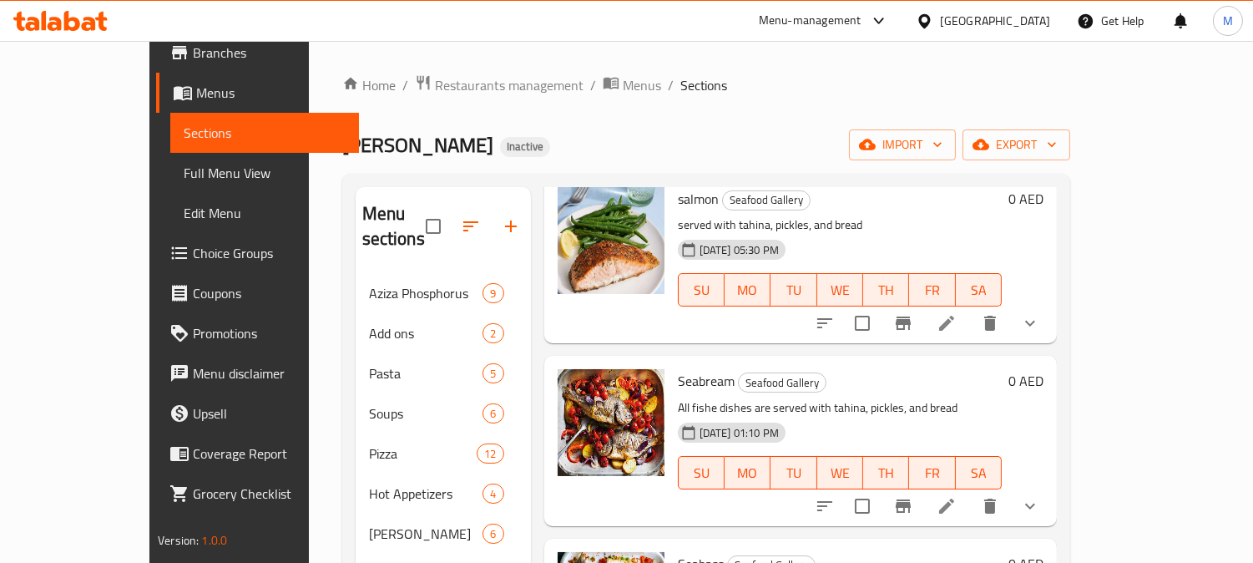
type input "Seabream"
click at [970, 491] on li at bounding box center [946, 506] width 47 height 30
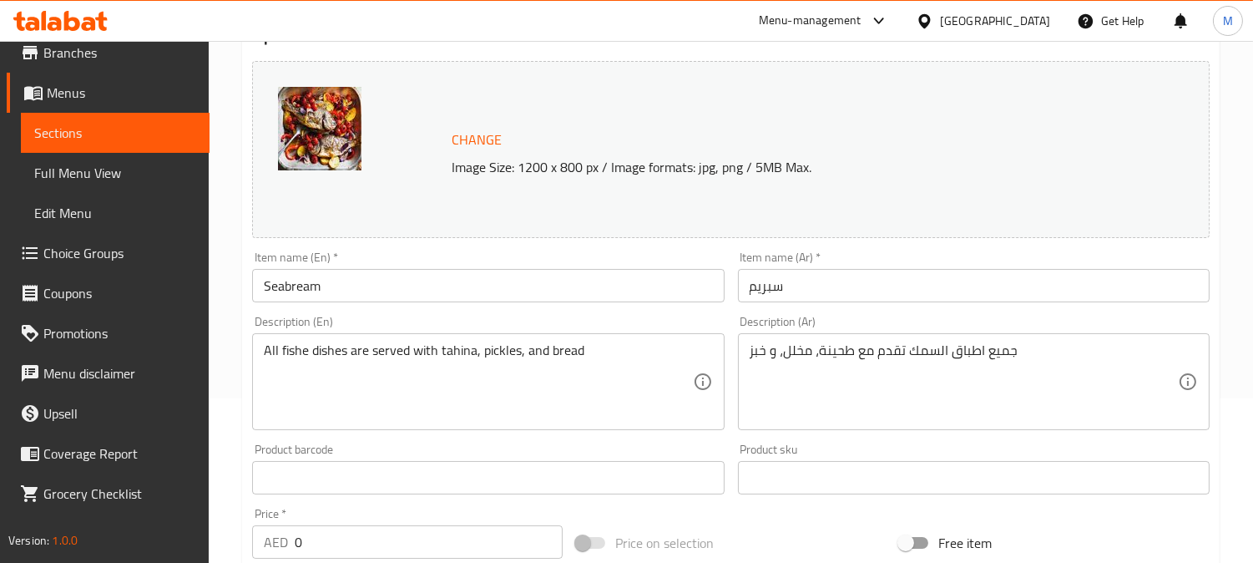
scroll to position [185, 0]
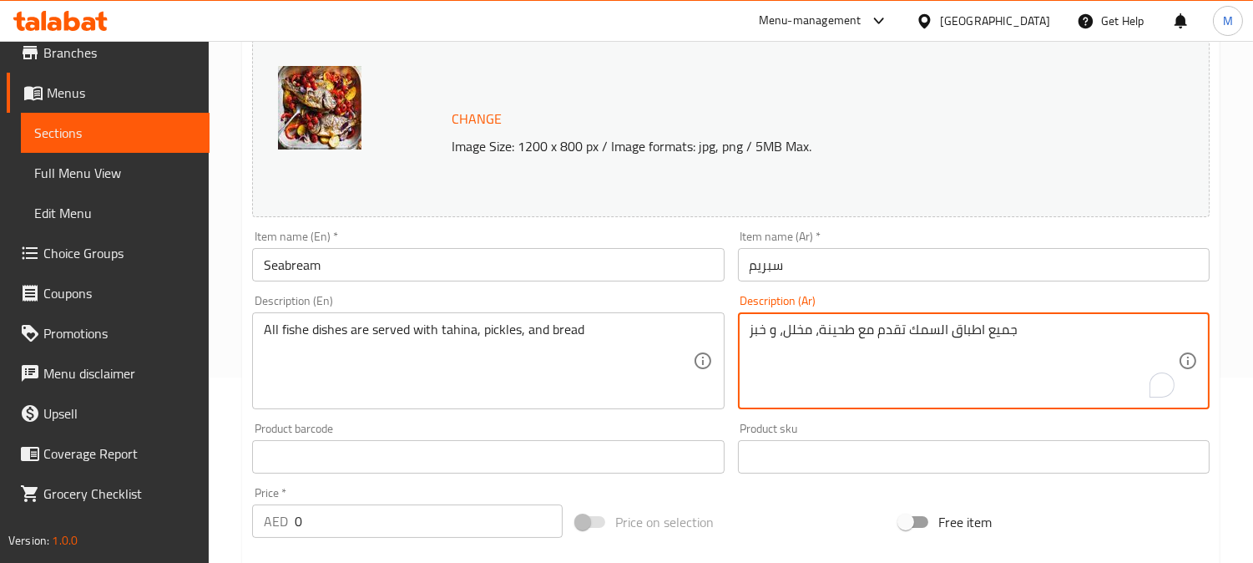
drag, startPoint x: 993, startPoint y: 324, endPoint x: 952, endPoint y: 331, distance: 42.3
click at [965, 334] on textarea "جميع اطباق السمك تقدم مع طحينة، مخلل، و خبز" at bounding box center [964, 360] width 428 height 79
drag, startPoint x: 921, startPoint y: 336, endPoint x: 1014, endPoint y: 321, distance: 94.6
click at [1014, 321] on textarea "جميع اطباق السمك تقدم مع طحينة، مخلل، و خبز" at bounding box center [964, 360] width 428 height 79
type textarea "تقدم مع طحينة، مخلل، و خبز"
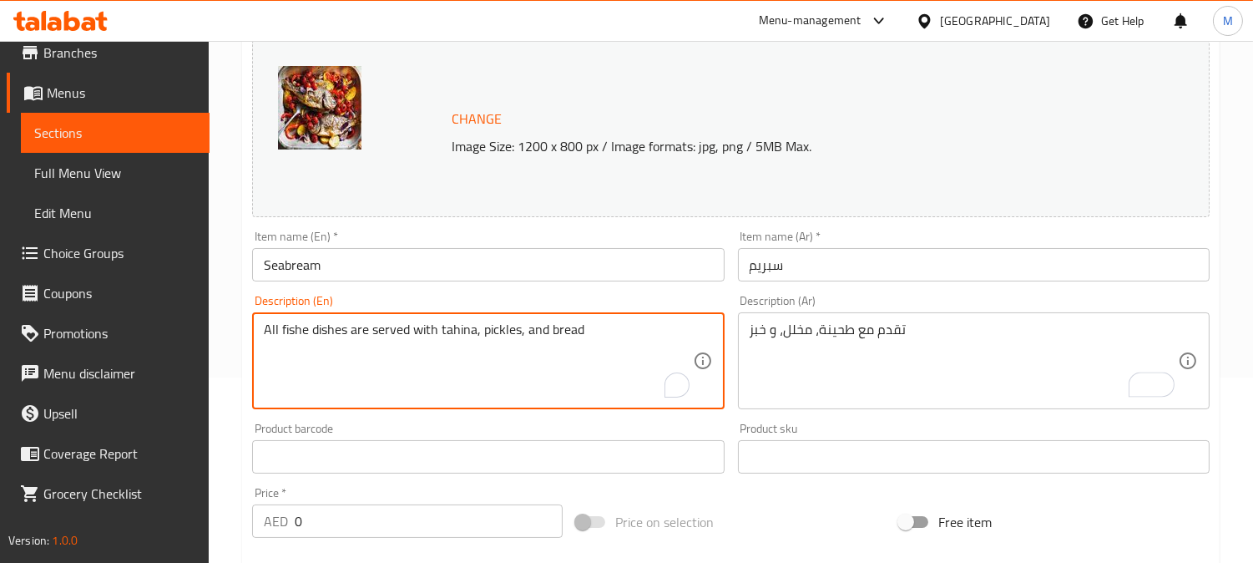
drag, startPoint x: 250, startPoint y: 331, endPoint x: 204, endPoint y: 332, distance: 46.8
type textarea "served with tahina, pickles, and bread"
click at [388, 260] on input "Seabream" at bounding box center [488, 264] width 472 height 33
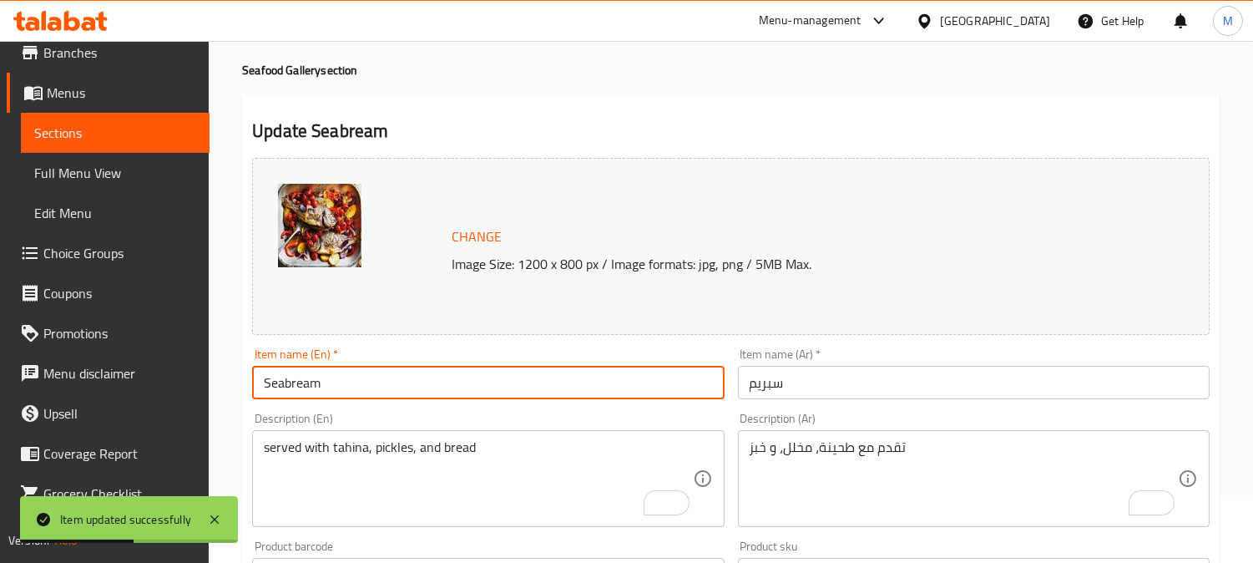
scroll to position [0, 0]
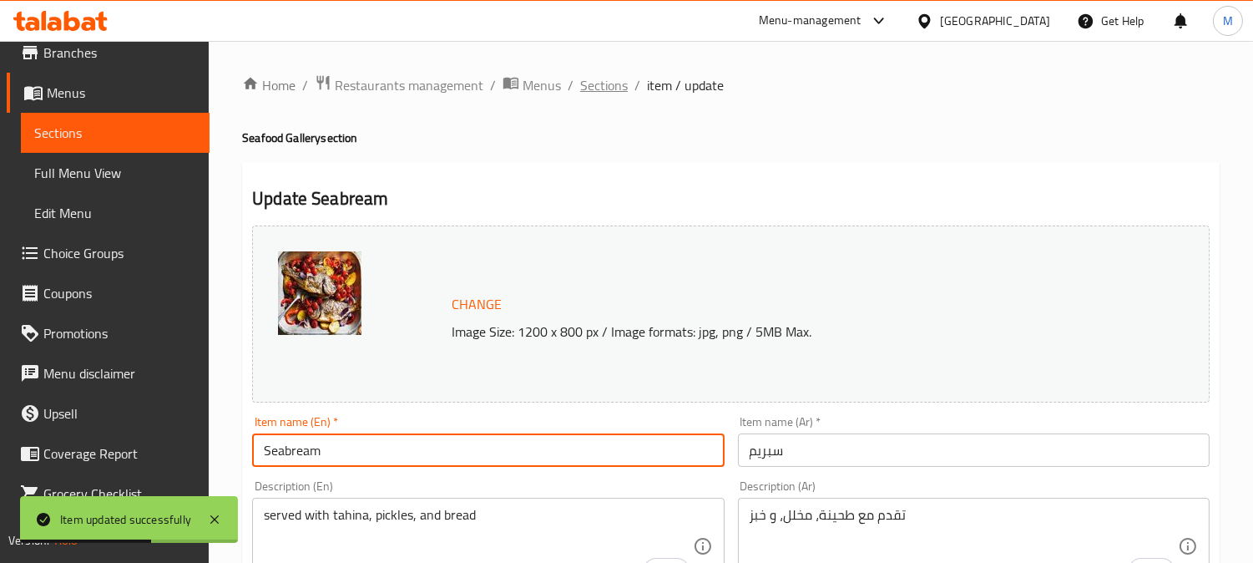
click at [611, 79] on span "Sections" at bounding box center [604, 85] width 48 height 20
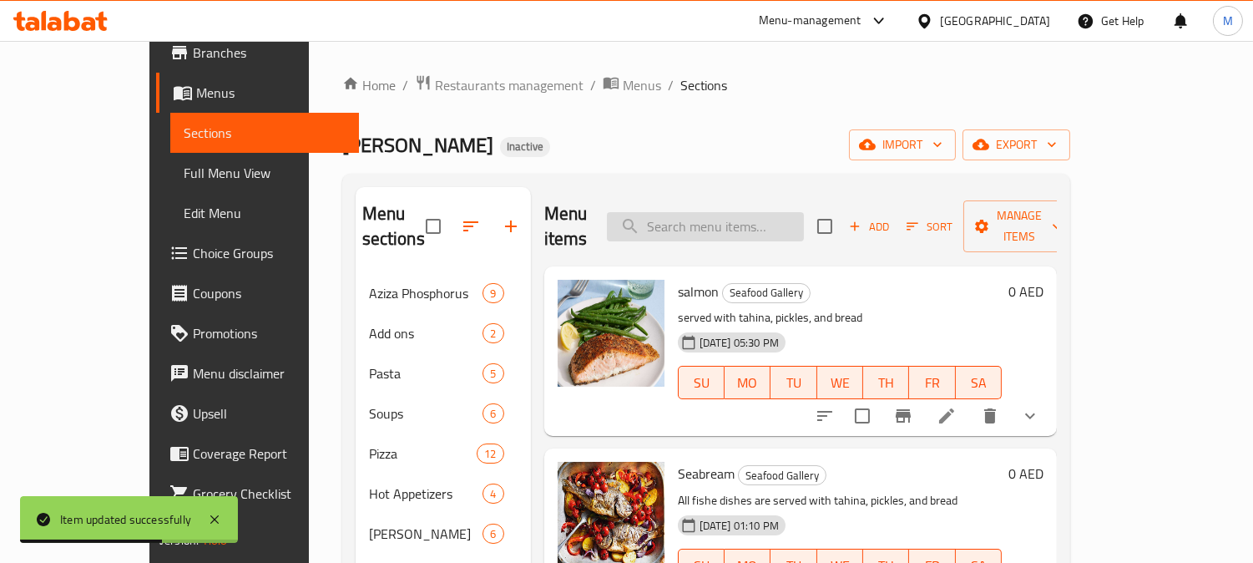
click at [733, 212] on input "search" at bounding box center [705, 226] width 197 height 29
paste input "Seabass"
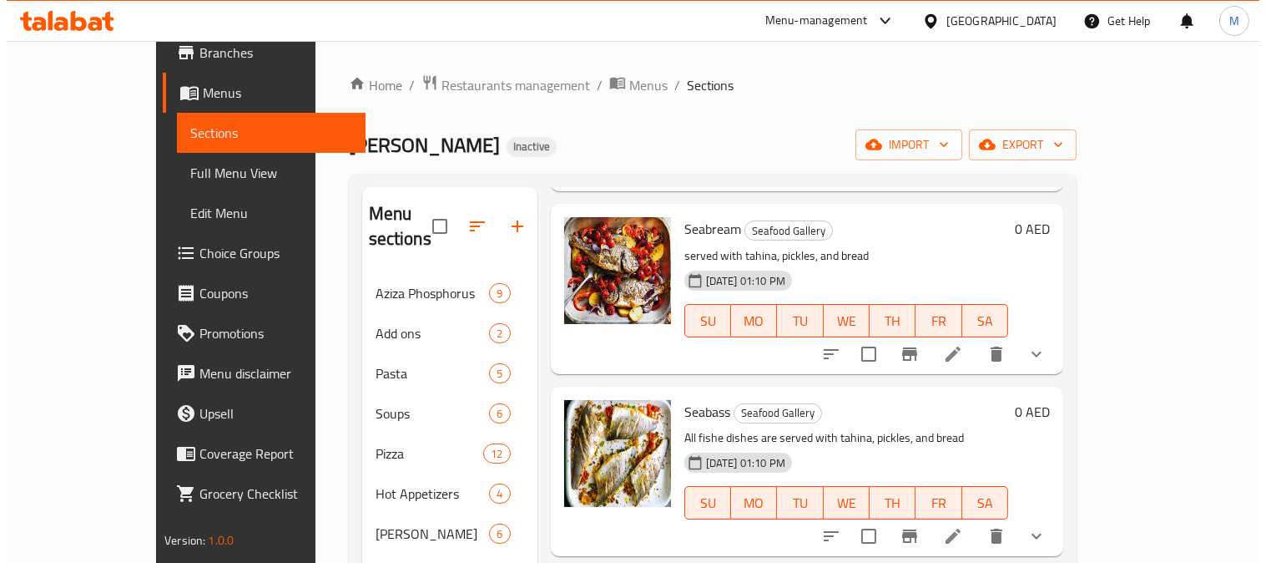
scroll to position [346, 0]
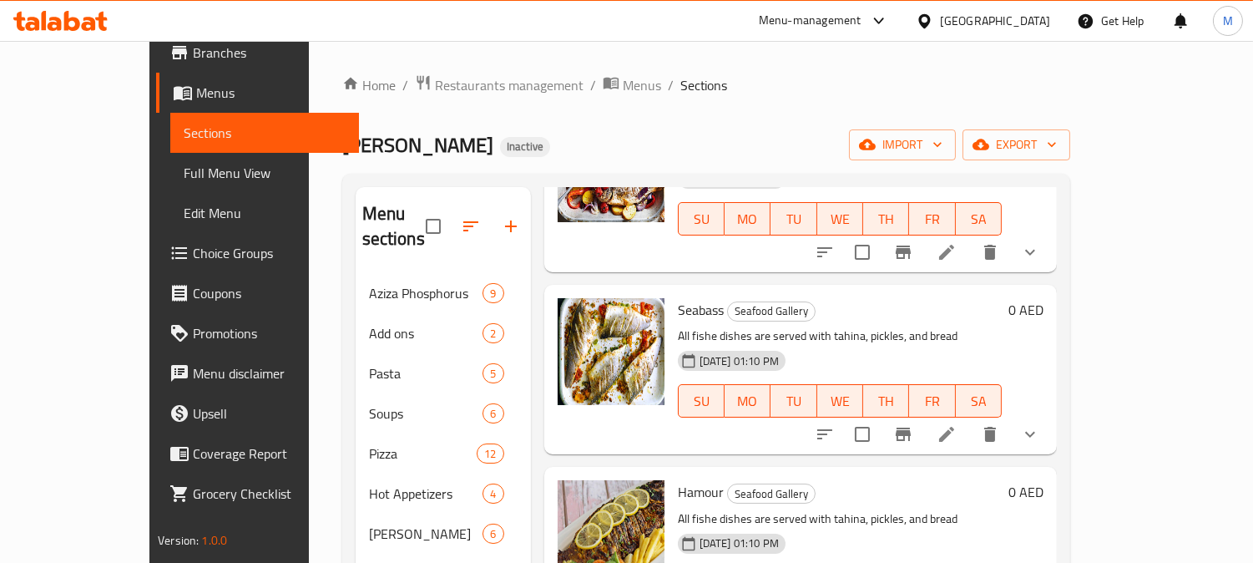
type input "Seabass"
click at [954, 427] on icon at bounding box center [946, 434] width 15 height 15
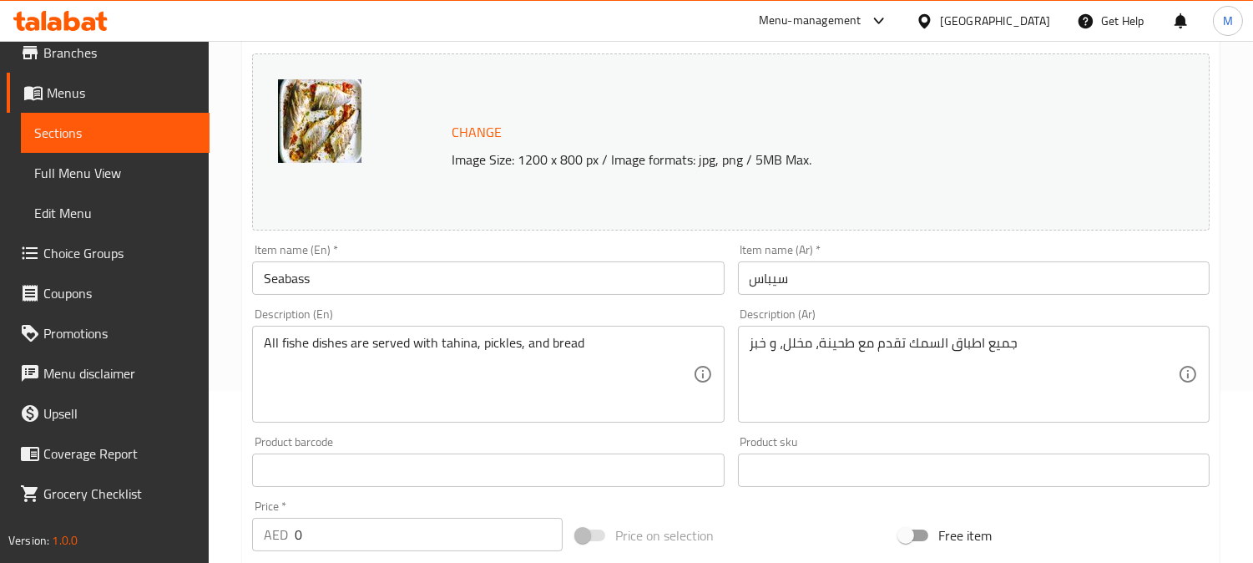
scroll to position [185, 0]
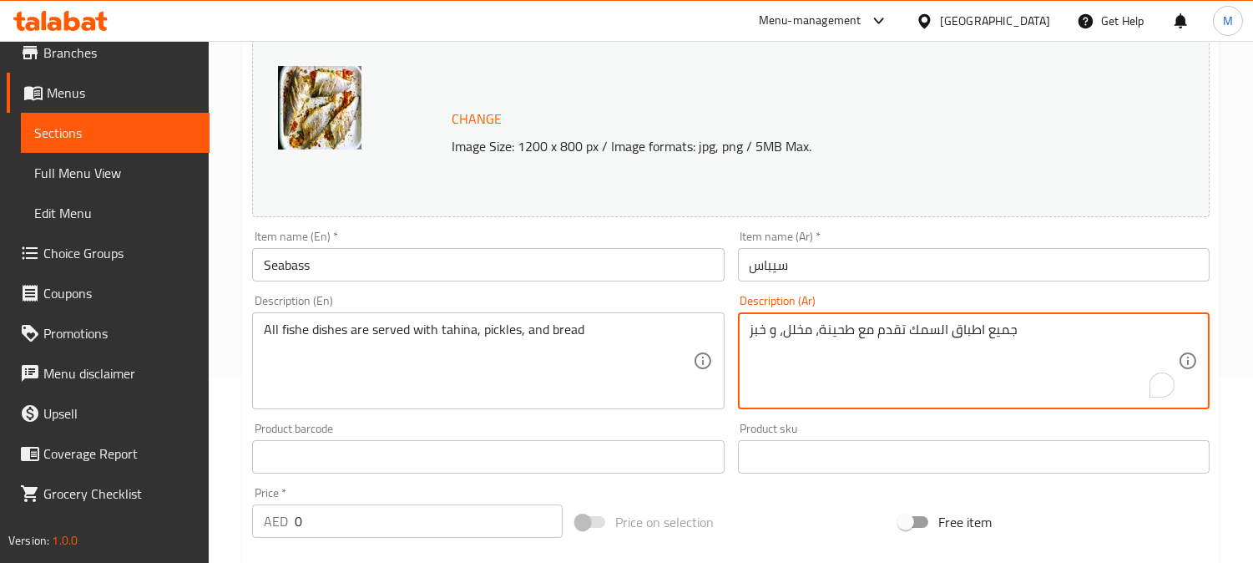
drag, startPoint x: 1024, startPoint y: 326, endPoint x: 904, endPoint y: 332, distance: 120.4
click at [903, 331] on textarea "جميع اطباق السمك تقدم مع طحينة، مخلل، و خبز" at bounding box center [964, 360] width 428 height 79
click at [904, 329] on textarea "جميع اطباق السمك تقدم مع طحينة، مخلل، و خبز" at bounding box center [964, 360] width 428 height 79
drag, startPoint x: 905, startPoint y: 335, endPoint x: 1013, endPoint y: 328, distance: 108.7
click at [1013, 328] on textarea "جميع اطباق السمك تقدم مع طحينة، مخلل، و خبز" at bounding box center [964, 360] width 428 height 79
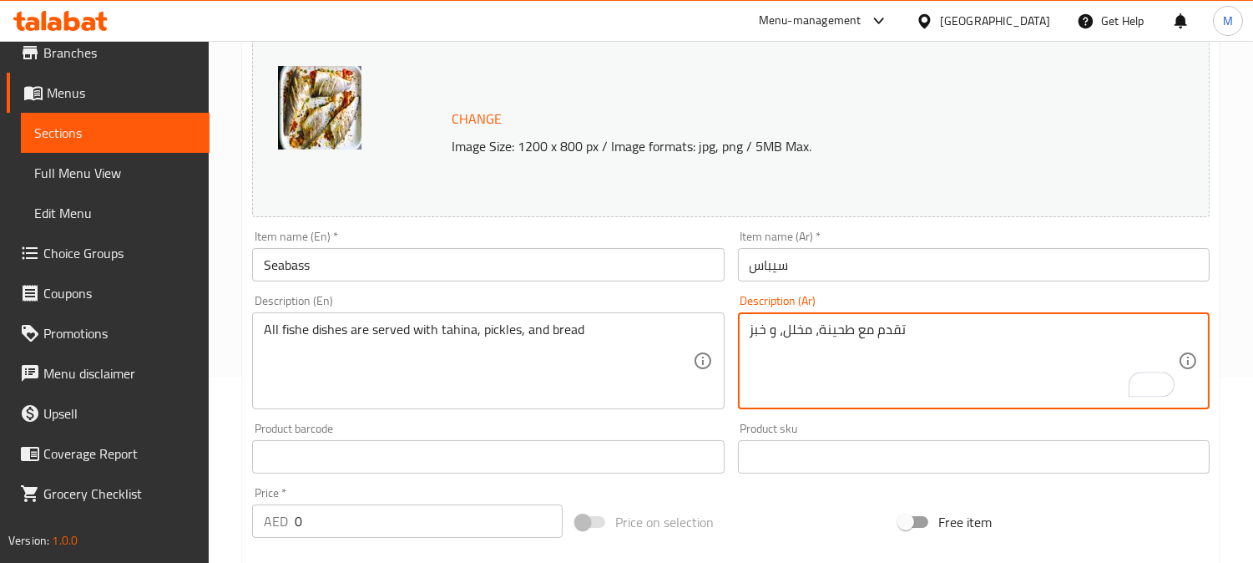
type textarea "تقدم مع طحينة، مخلل، و خبز"
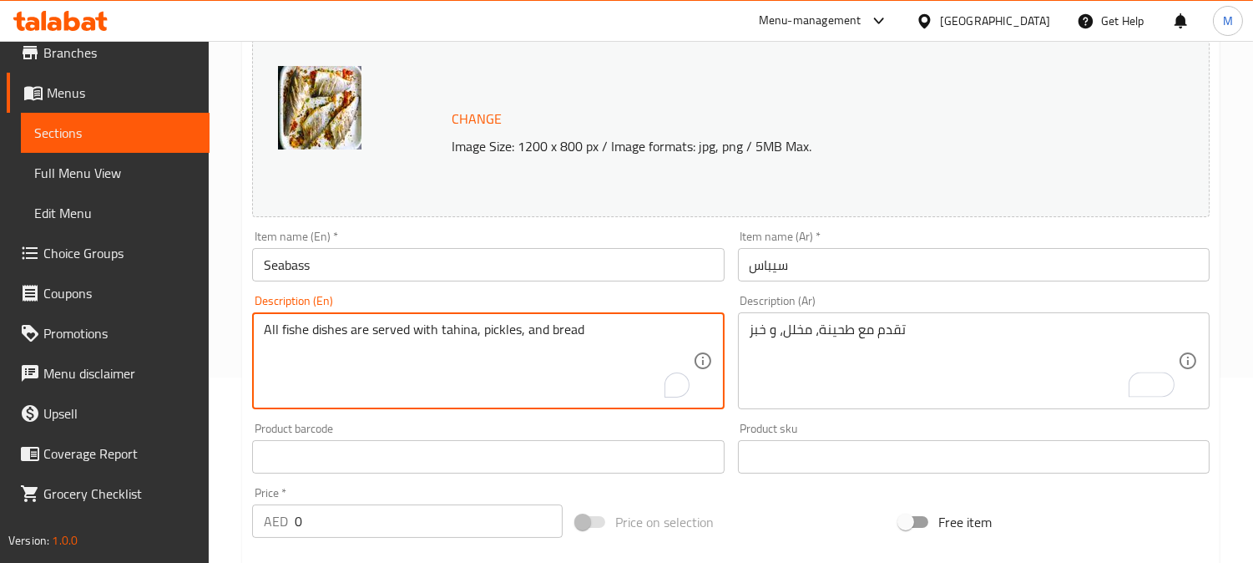
drag, startPoint x: 373, startPoint y: 331, endPoint x: 164, endPoint y: 324, distance: 208.8
type textarea "served with tahina, pickles, and bread"
click at [390, 260] on input "Seabass" at bounding box center [488, 264] width 472 height 33
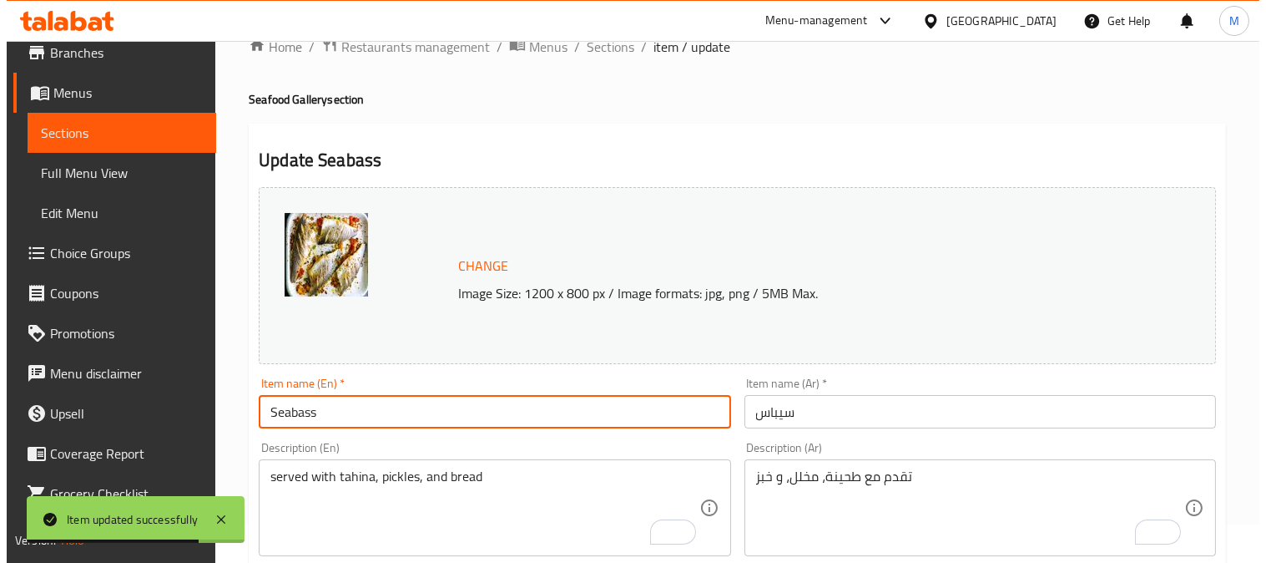
scroll to position [0, 0]
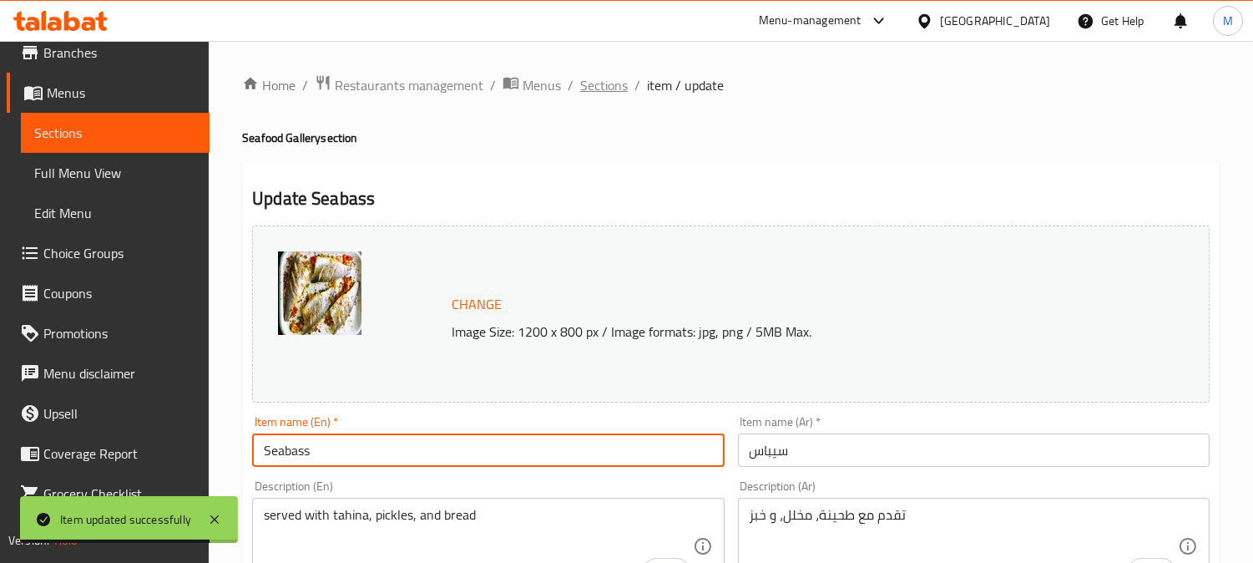
click at [609, 88] on span "Sections" at bounding box center [604, 85] width 48 height 20
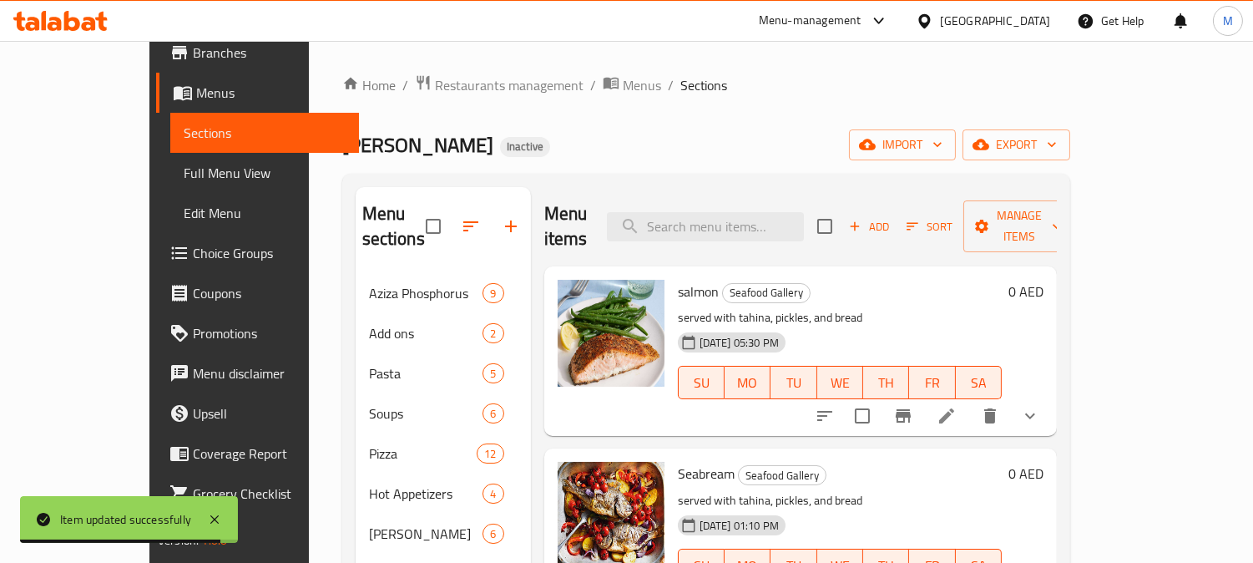
click at [755, 212] on input "search" at bounding box center [705, 226] width 197 height 29
paste input "Hamour"
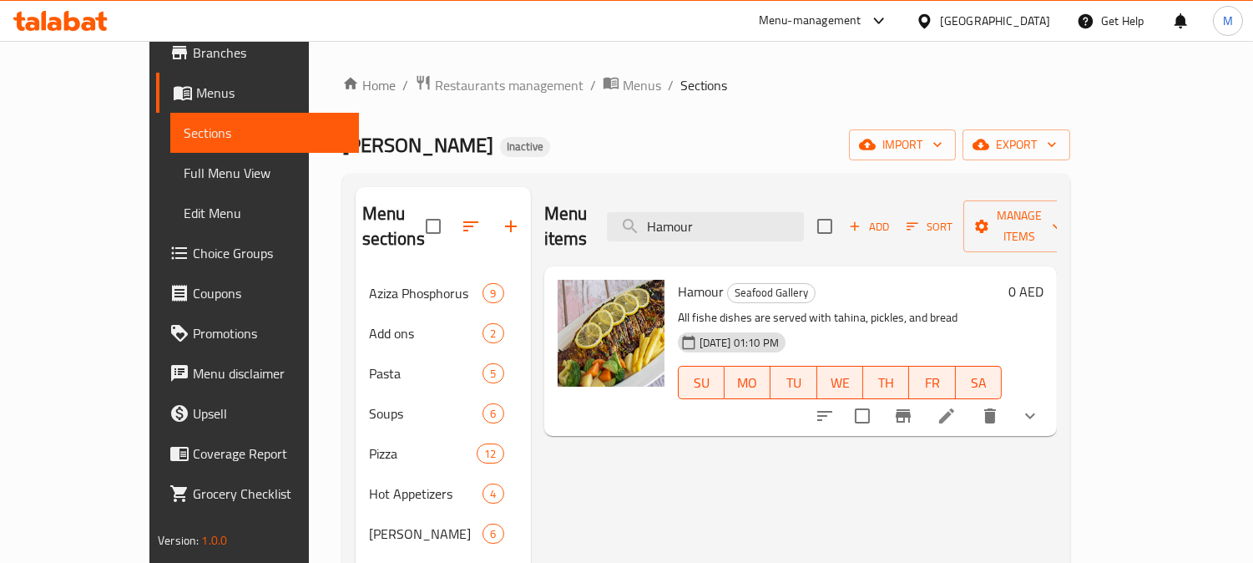
type input "Hamour"
click at [970, 402] on li at bounding box center [946, 416] width 47 height 30
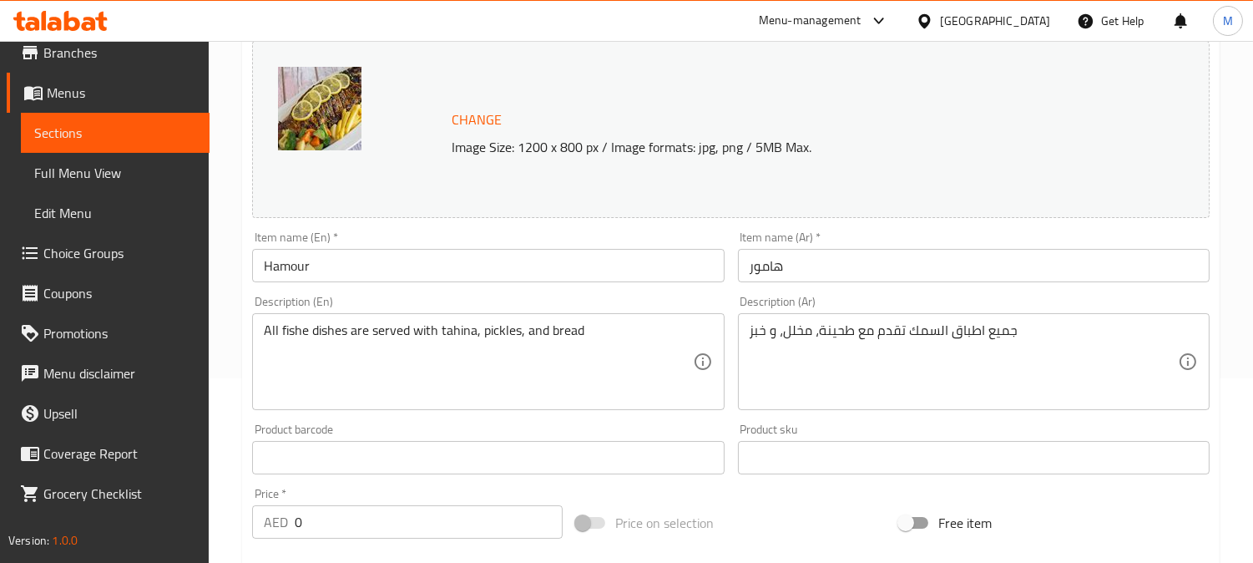
scroll to position [278, 0]
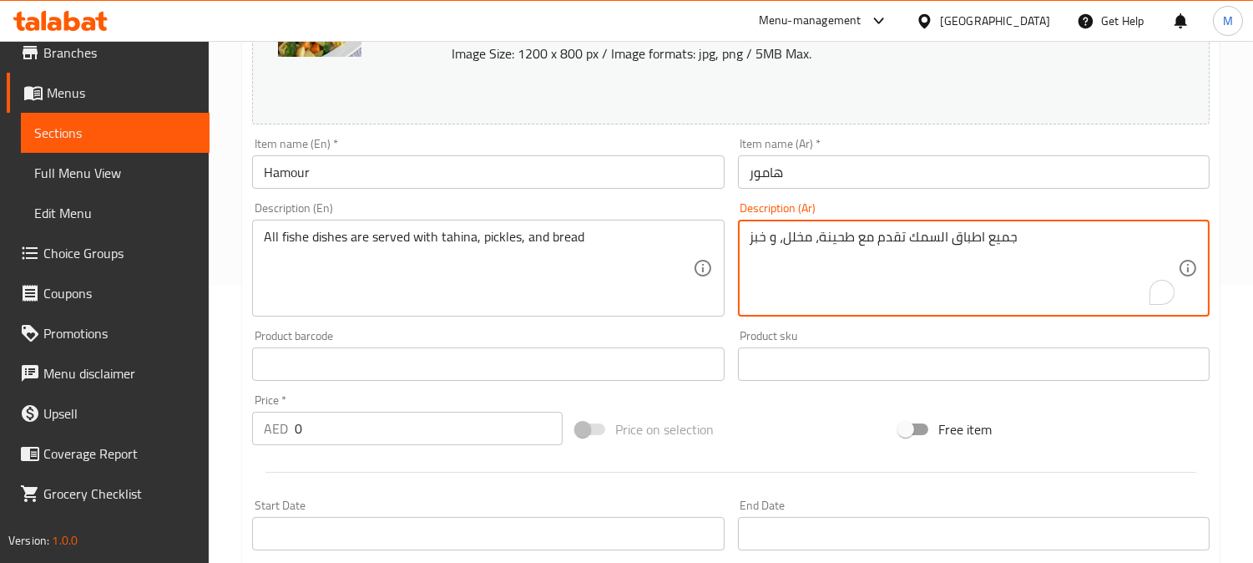
drag, startPoint x: 904, startPoint y: 239, endPoint x: 1012, endPoint y: 240, distance: 107.7
type textarea "تقدم مع طحينة، مخلل، و خبز"
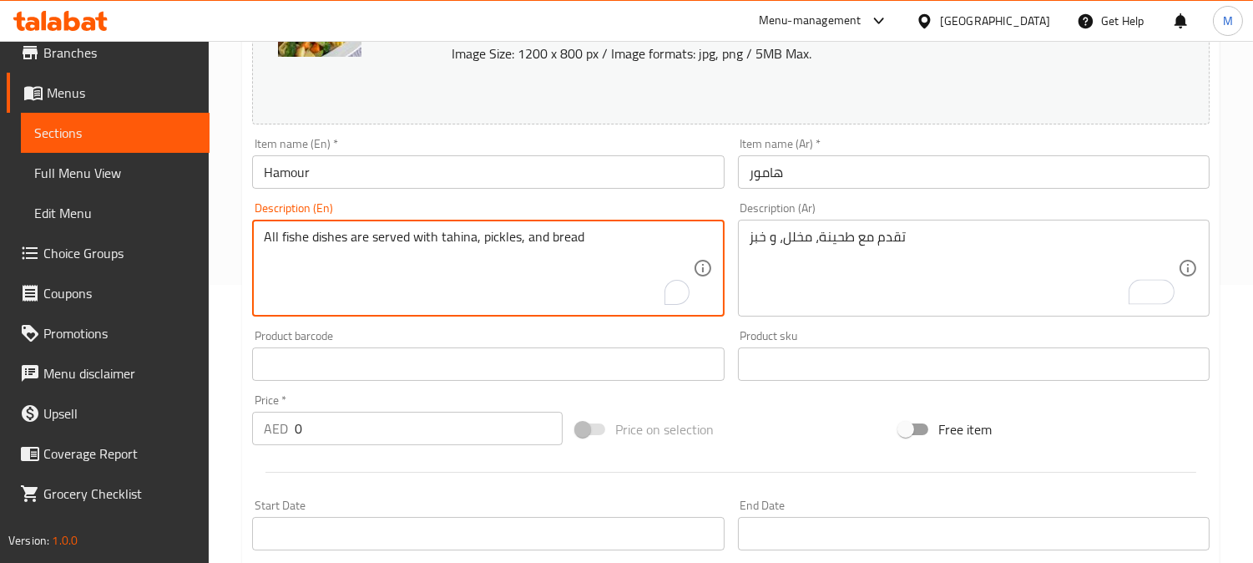
drag, startPoint x: 336, startPoint y: 243, endPoint x: 235, endPoint y: 240, distance: 100.2
type textarea "served with tahina, pickles, and bread"
click at [410, 159] on input "Hamour" at bounding box center [488, 171] width 472 height 33
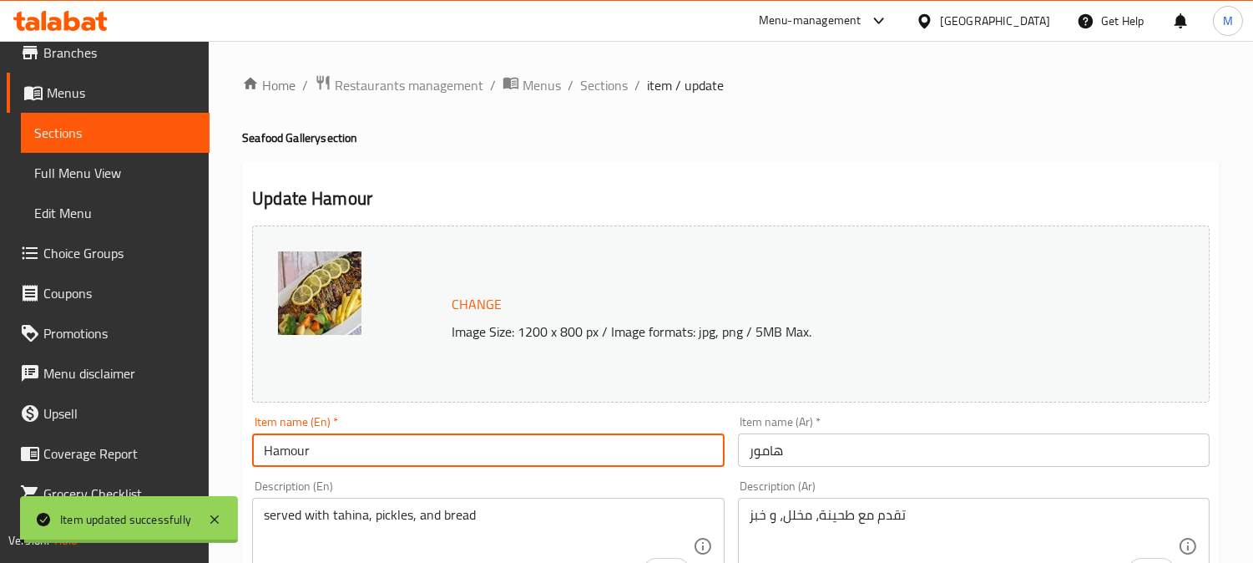
click at [602, 82] on span "Sections" at bounding box center [604, 85] width 48 height 20
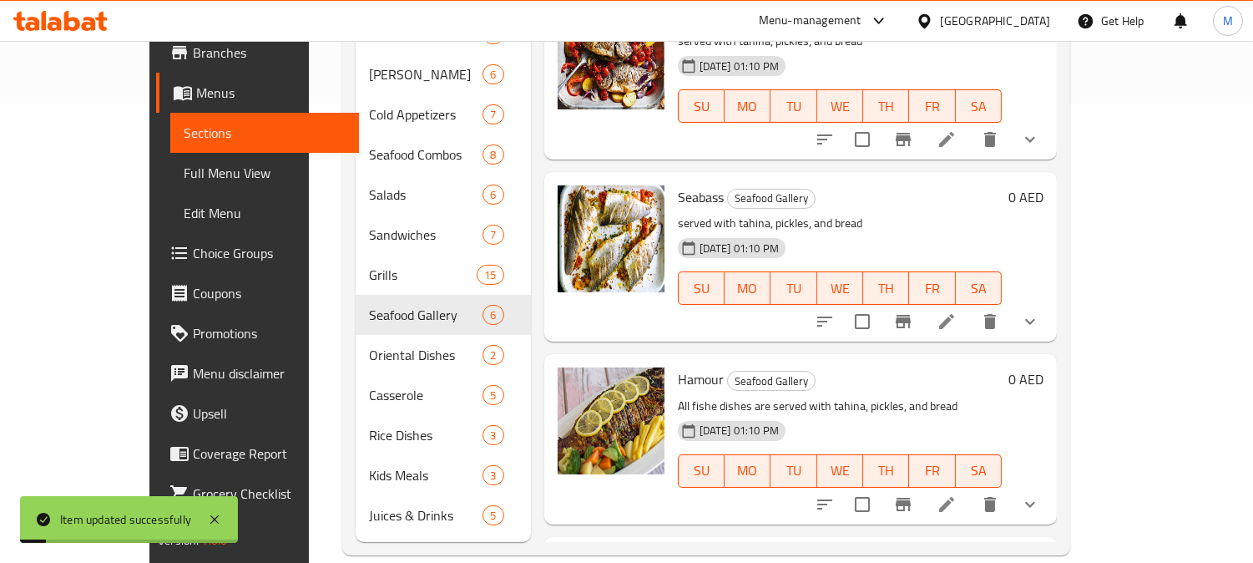
scroll to position [346, 0]
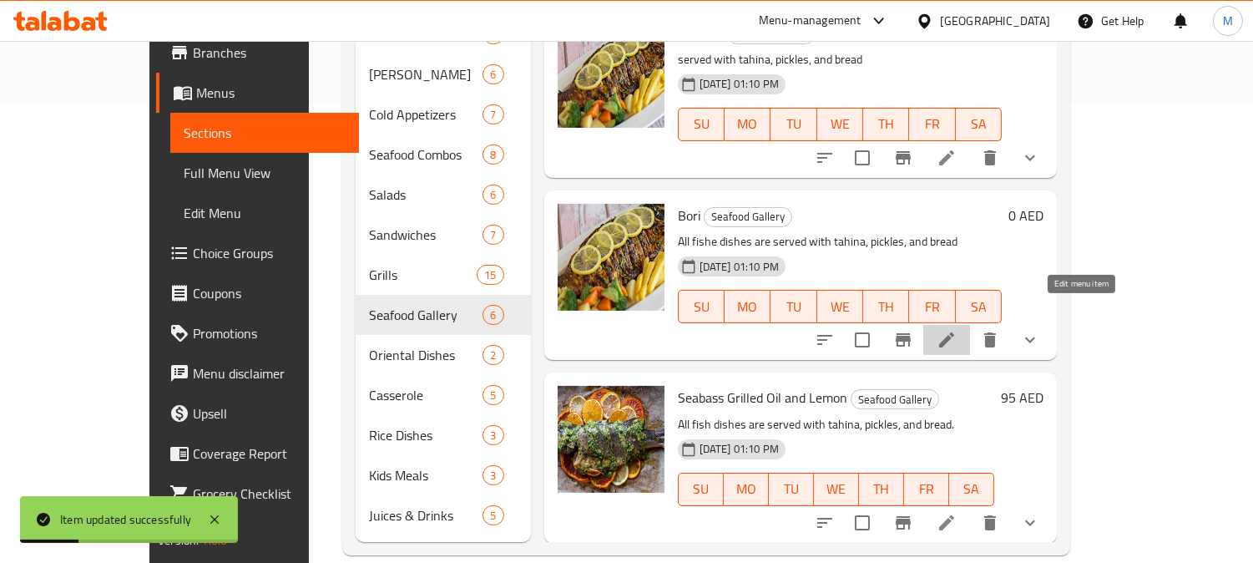
click at [954, 332] on icon at bounding box center [946, 339] width 15 height 15
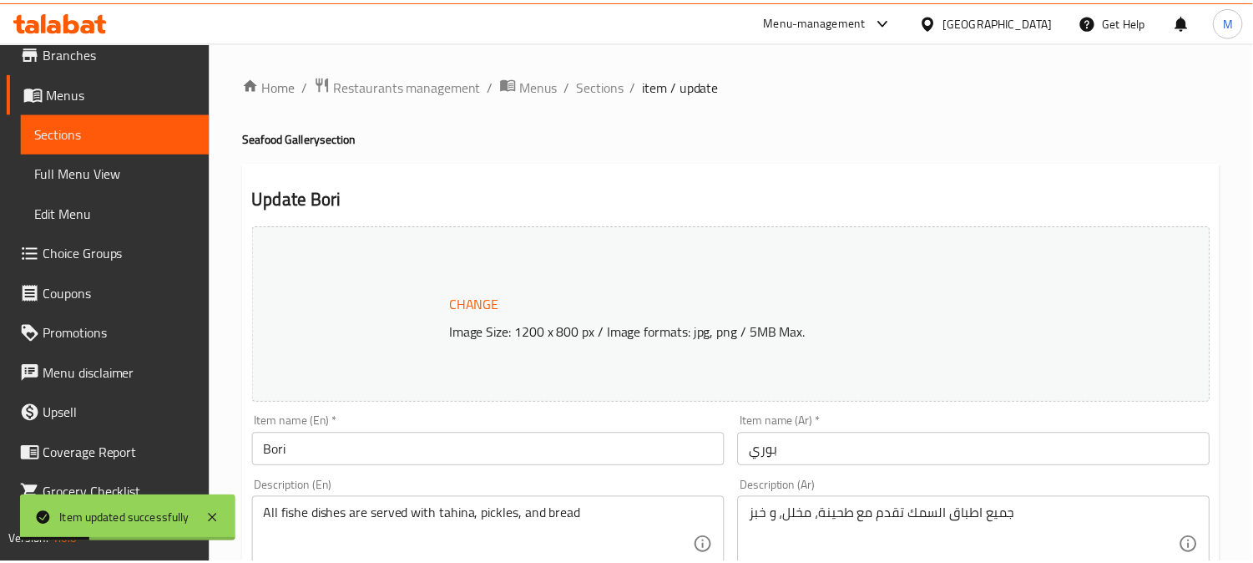
scroll to position [278, 0]
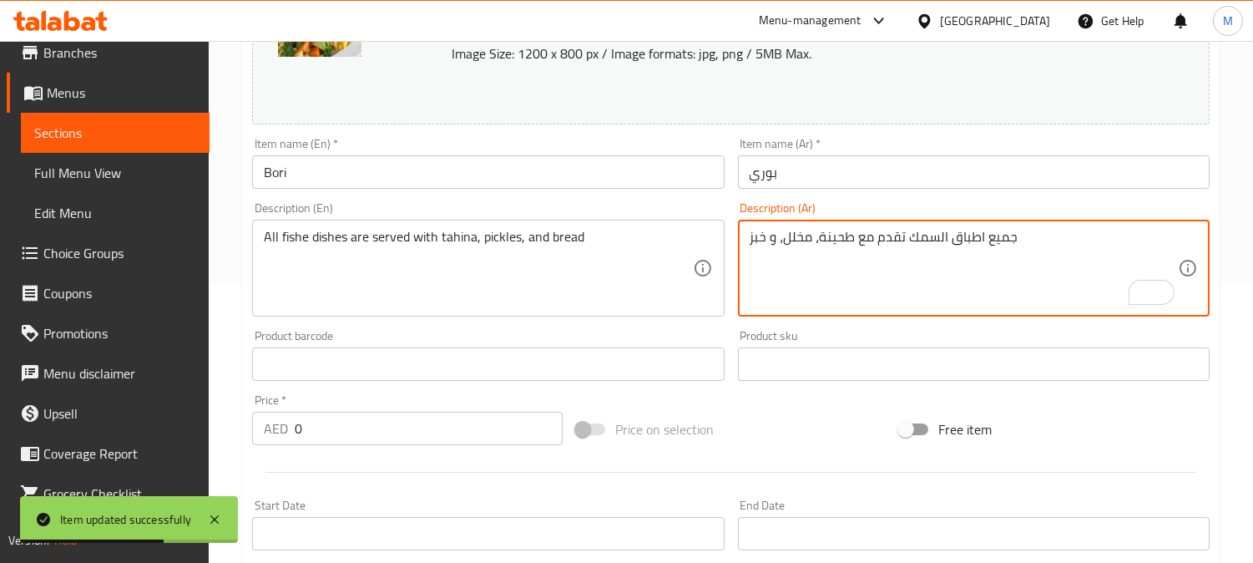
drag, startPoint x: 905, startPoint y: 235, endPoint x: 1011, endPoint y: 240, distance: 106.1
type textarea "تقدم مع طحينة، مخلل، و خبز"
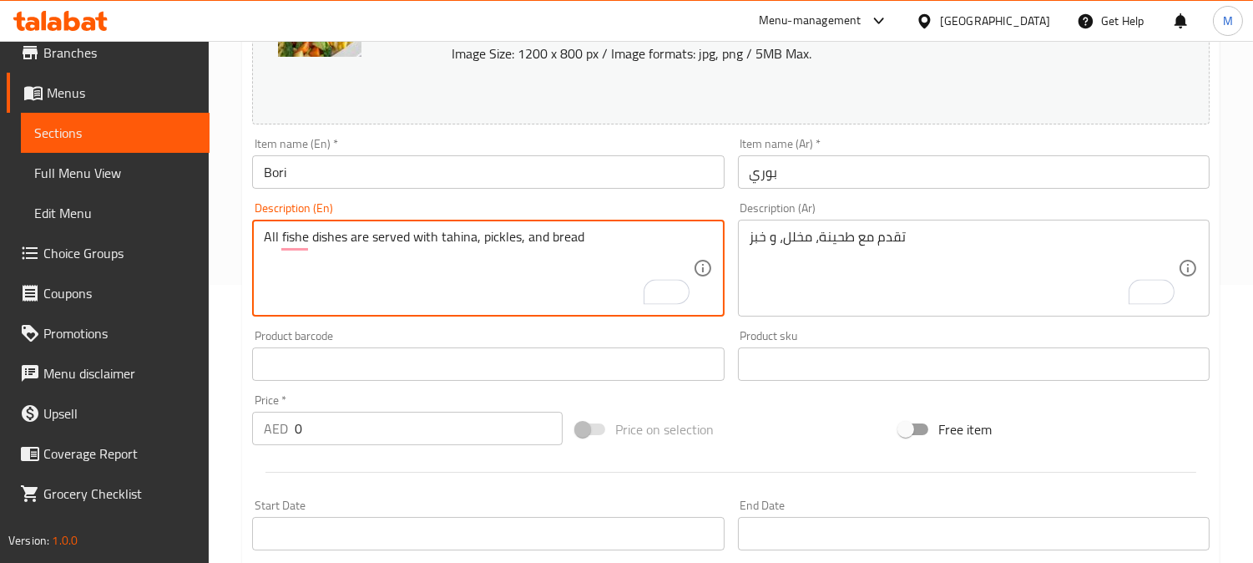
drag, startPoint x: 371, startPoint y: 245, endPoint x: 254, endPoint y: 231, distance: 118.5
type textarea "served with tahina, pickles, and bread"
click at [387, 165] on input "Bori" at bounding box center [488, 171] width 472 height 33
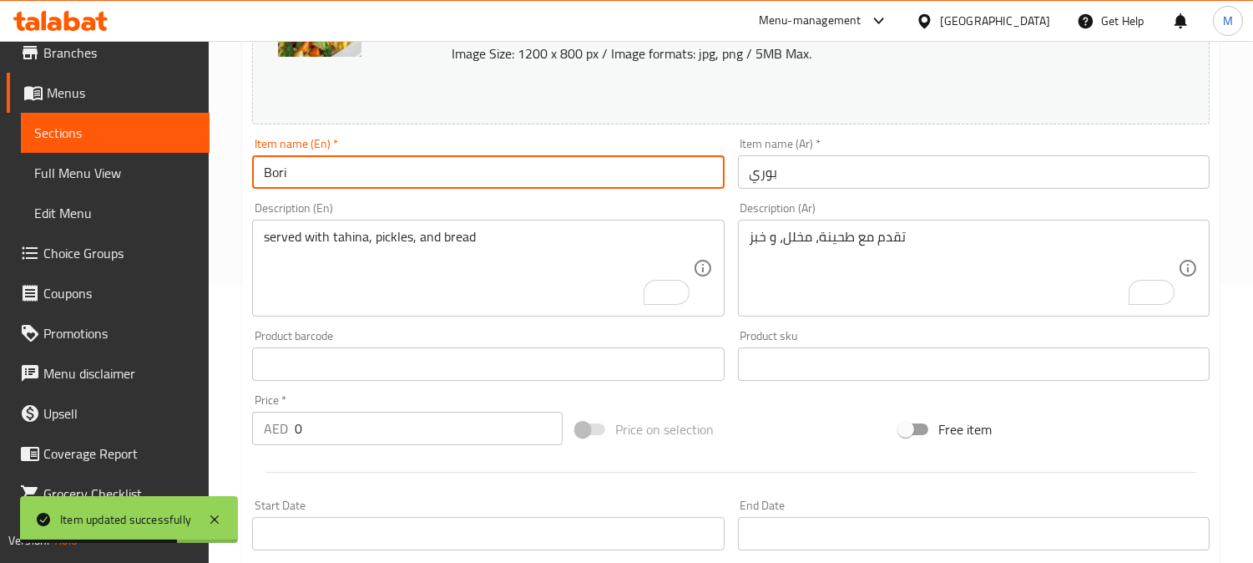
scroll to position [0, 0]
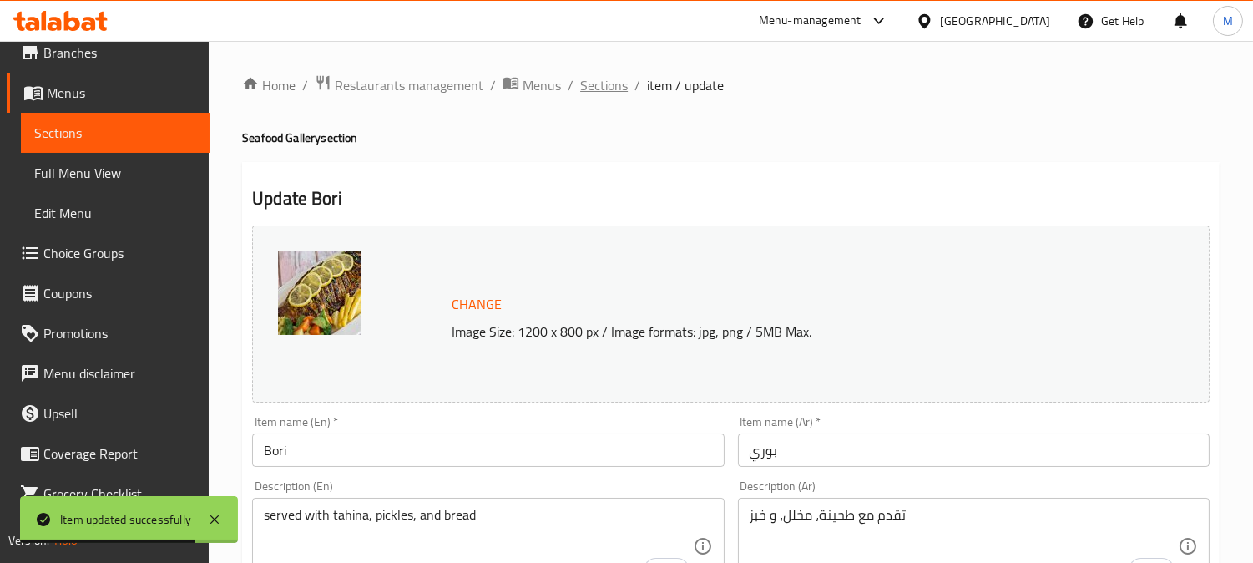
click at [593, 86] on span "Sections" at bounding box center [604, 85] width 48 height 20
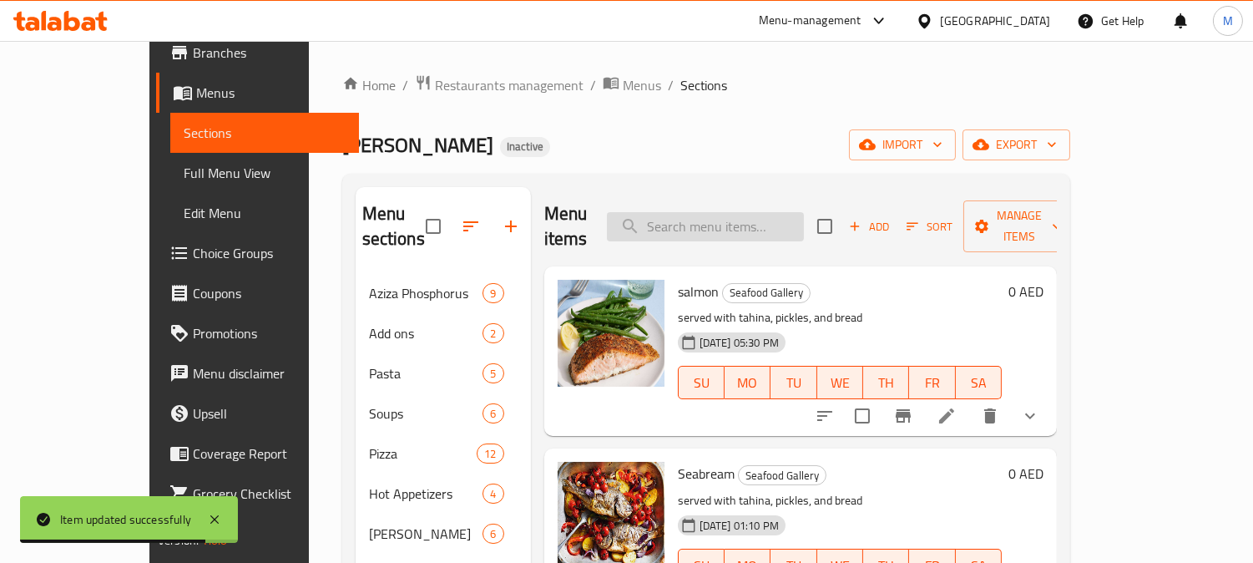
paste input "Seabass Grilled Oil and Lemon"
click at [703, 212] on input "search" at bounding box center [705, 226] width 197 height 29
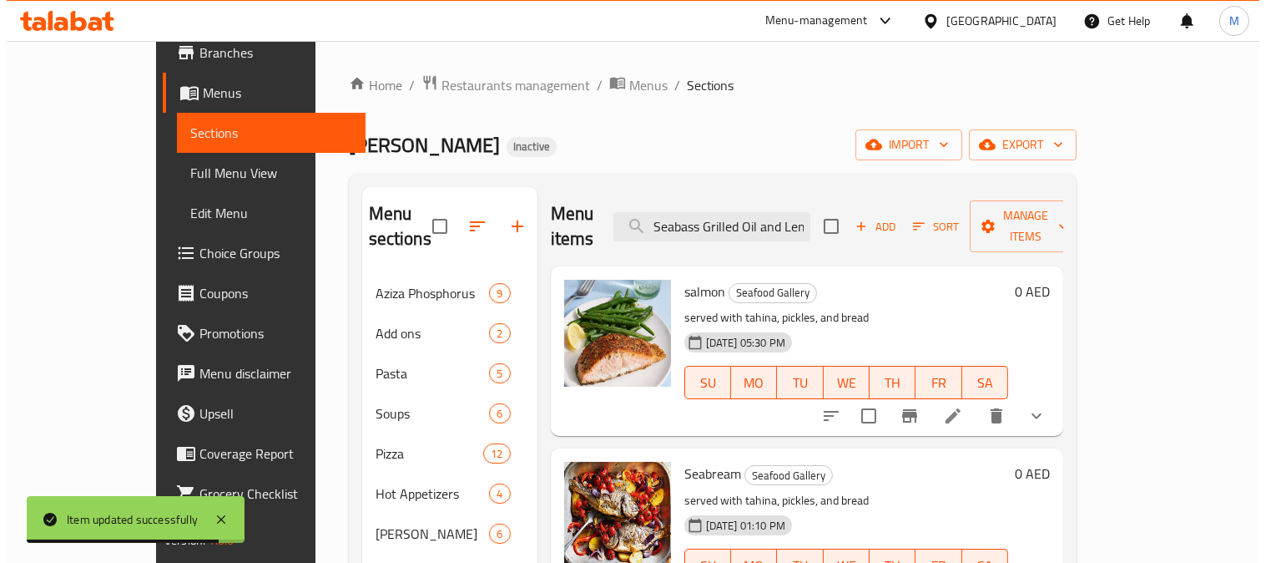
scroll to position [0, 18]
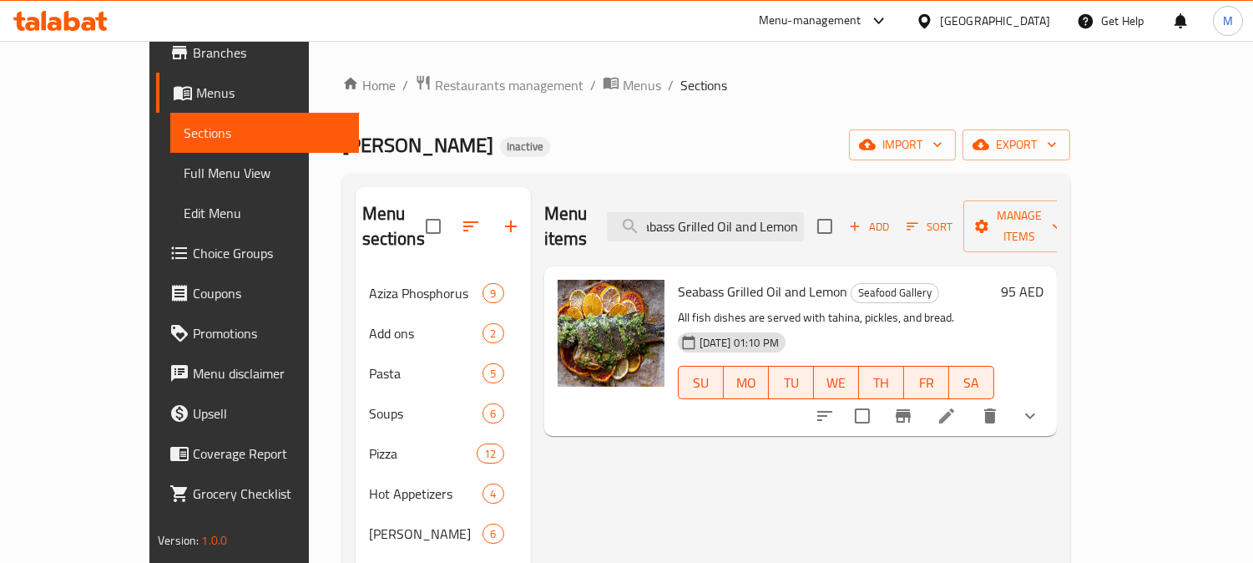
type input "Seabass Grilled Oil and Lemon"
click at [954, 408] on icon at bounding box center [946, 415] width 15 height 15
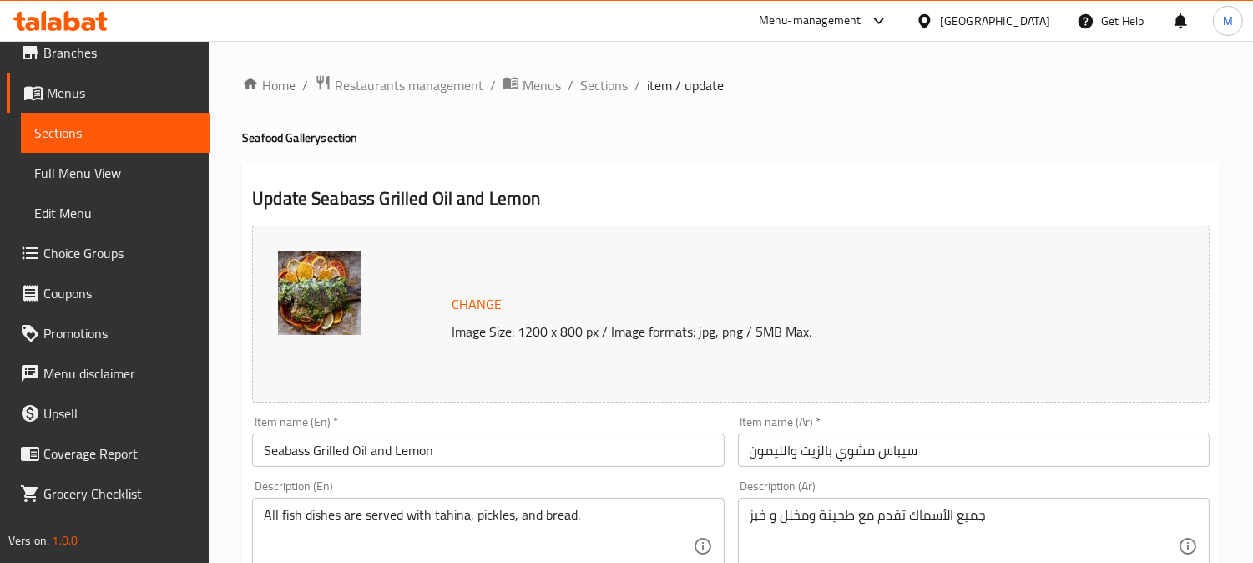
scroll to position [185, 0]
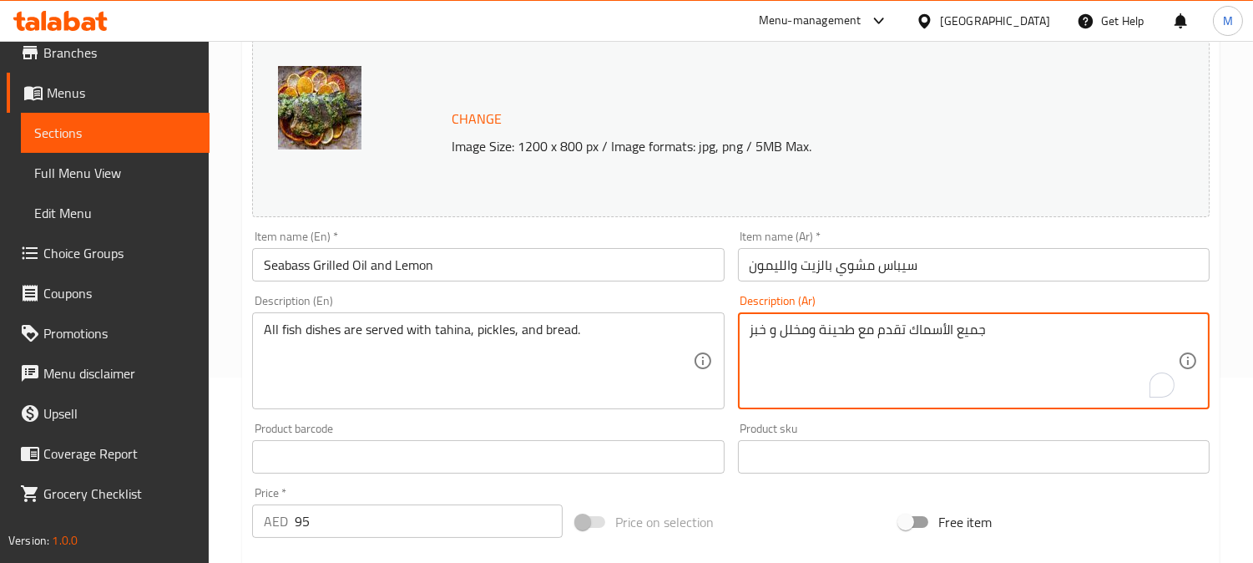
drag, startPoint x: 902, startPoint y: 329, endPoint x: 954, endPoint y: 328, distance: 51.8
click at [920, 327] on textarea "جميع الأسماك تقدم مع طحينة ومخلل و خبز" at bounding box center [964, 360] width 428 height 79
drag, startPoint x: 907, startPoint y: 328, endPoint x: 1029, endPoint y: 327, distance: 122.7
click at [1029, 327] on textarea "جميع الأسماك تقدم مع طحينة ومخلل و خبز" at bounding box center [964, 360] width 428 height 79
type textarea "تقدم مع طحينة ومخلل و خبز"
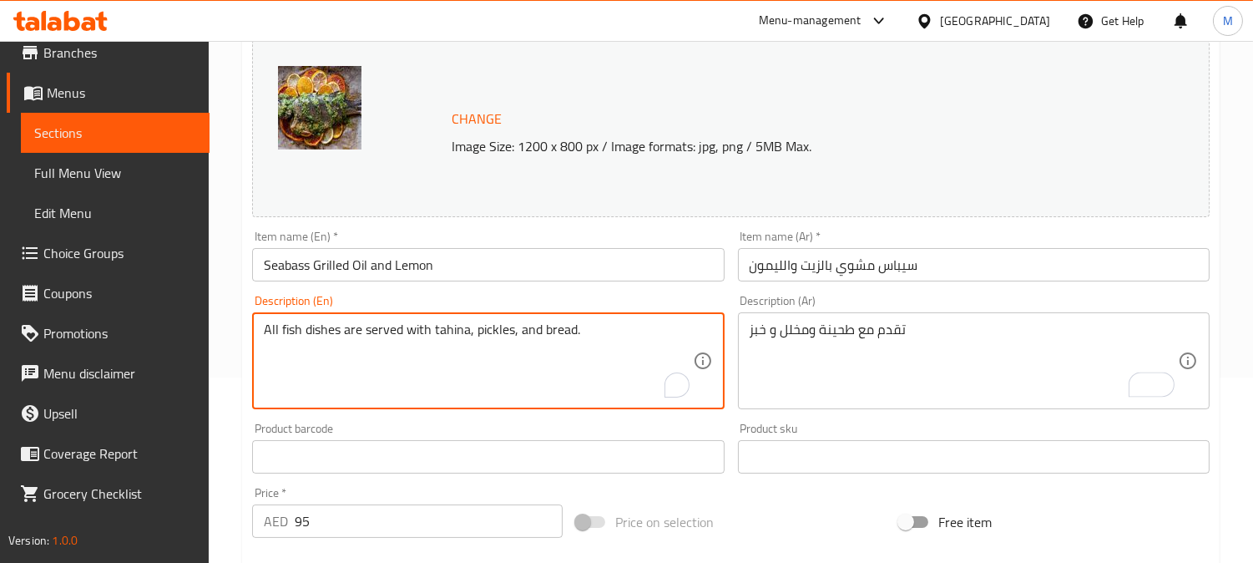
drag, startPoint x: 371, startPoint y: 326, endPoint x: 337, endPoint y: 335, distance: 34.4
drag, startPoint x: 340, startPoint y: 335, endPoint x: 359, endPoint y: 336, distance: 19.2
click at [342, 335] on textarea "All fish dishes are served with tahina, pickles, and bread." at bounding box center [478, 360] width 428 height 79
click at [362, 330] on textarea "All fish dishes are served with tahina, pickles, and bread." at bounding box center [478, 360] width 428 height 79
drag, startPoint x: 359, startPoint y: 331, endPoint x: 190, endPoint y: 321, distance: 168.9
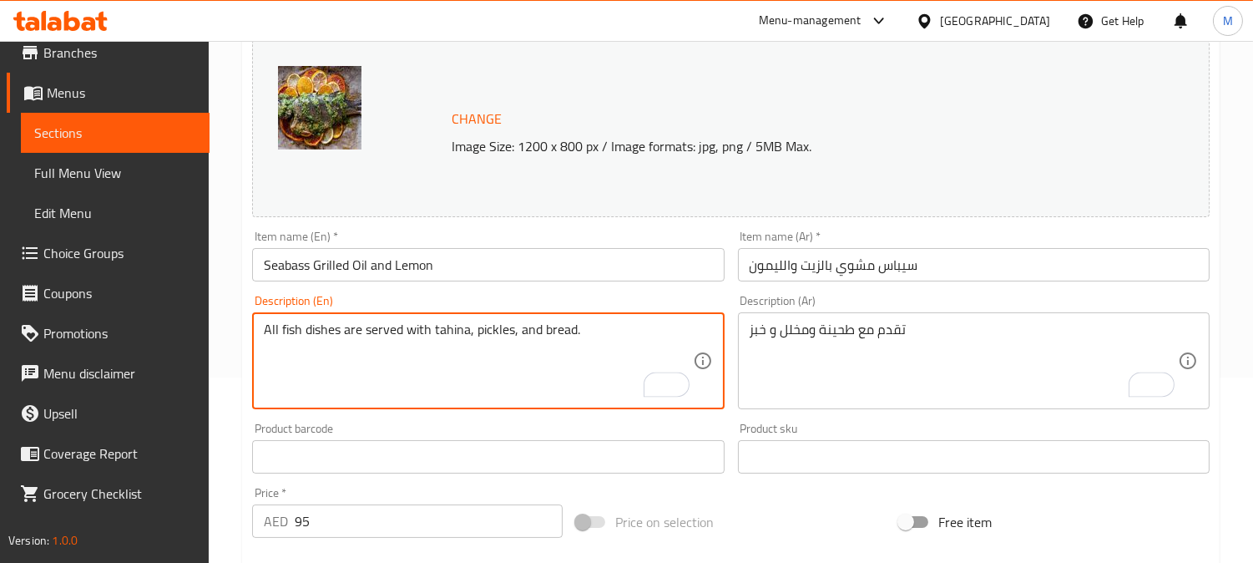
click at [190, 321] on div "Edit Restaurant Branches Menus Sections Full Menu View Edit Menu Choice Groups …" at bounding box center [626, 451] width 1253 height 1190
type textarea "served with tahina, pickles, and bread."
click at [529, 264] on input "Seabass Grilled Oil and Lemon" at bounding box center [488, 264] width 472 height 33
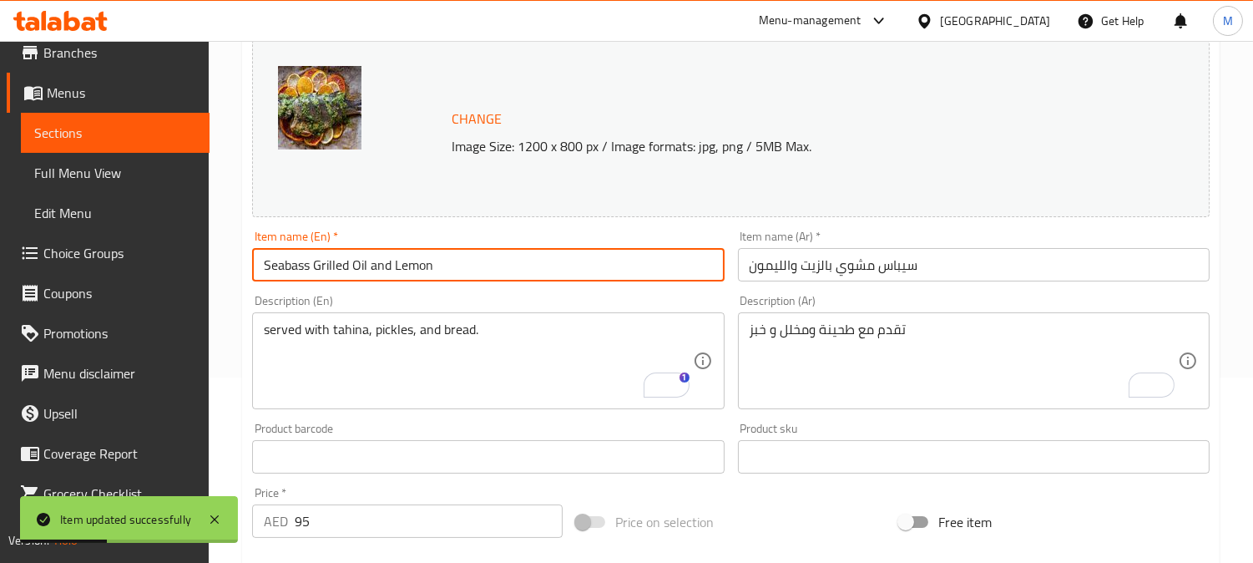
click at [336, 256] on input "Seabass Grilled Oil and Lemon" at bounding box center [488, 264] width 472 height 33
click at [260, 261] on input "Seabass Oil and Lemon" at bounding box center [488, 264] width 472 height 33
paste input "Grilled"
click at [348, 271] on input "Grilled Seabass Oil and Lemon" at bounding box center [488, 264] width 472 height 33
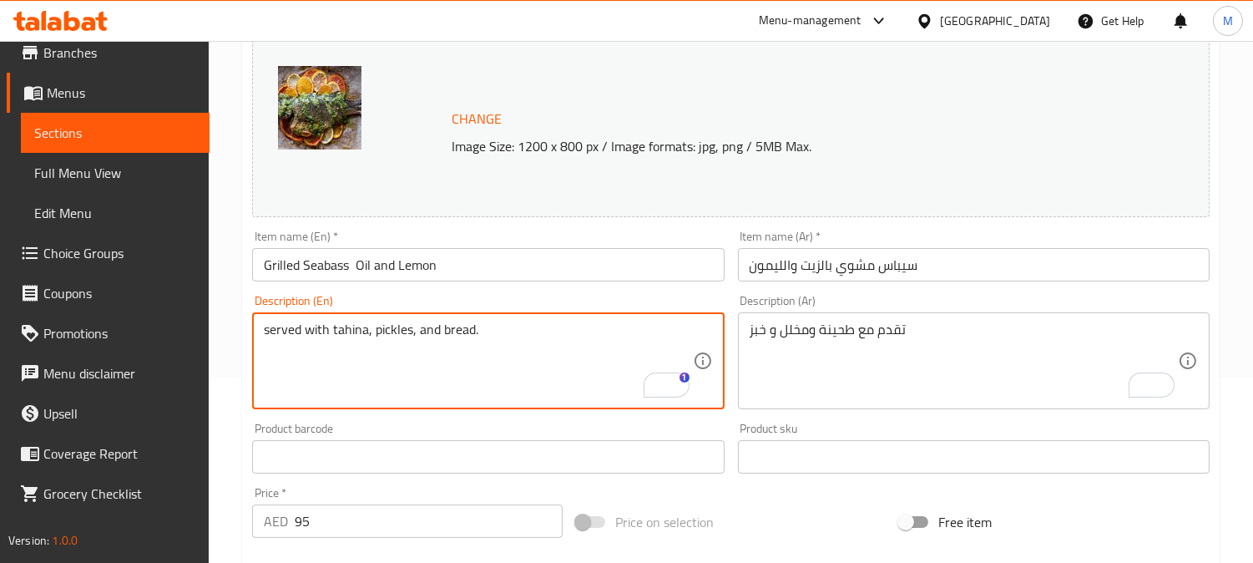
click at [321, 337] on textarea "served with tahina, pickles, and bread." at bounding box center [478, 360] width 428 height 79
click at [352, 261] on input "Grilled Seabass Oil and Lemon" at bounding box center [488, 264] width 472 height 33
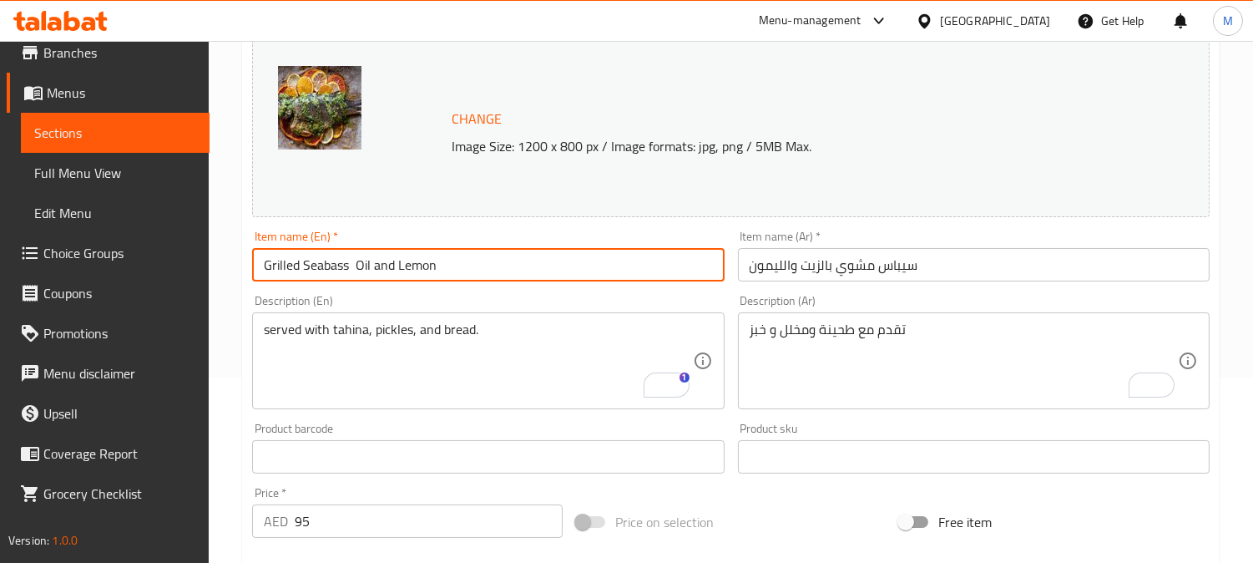
paste input "with"
click at [473, 265] on input "Grilled Seabass with Oil and Lemon" at bounding box center [488, 264] width 472 height 33
type input "Grilled Seabass with Oil and Lemon"
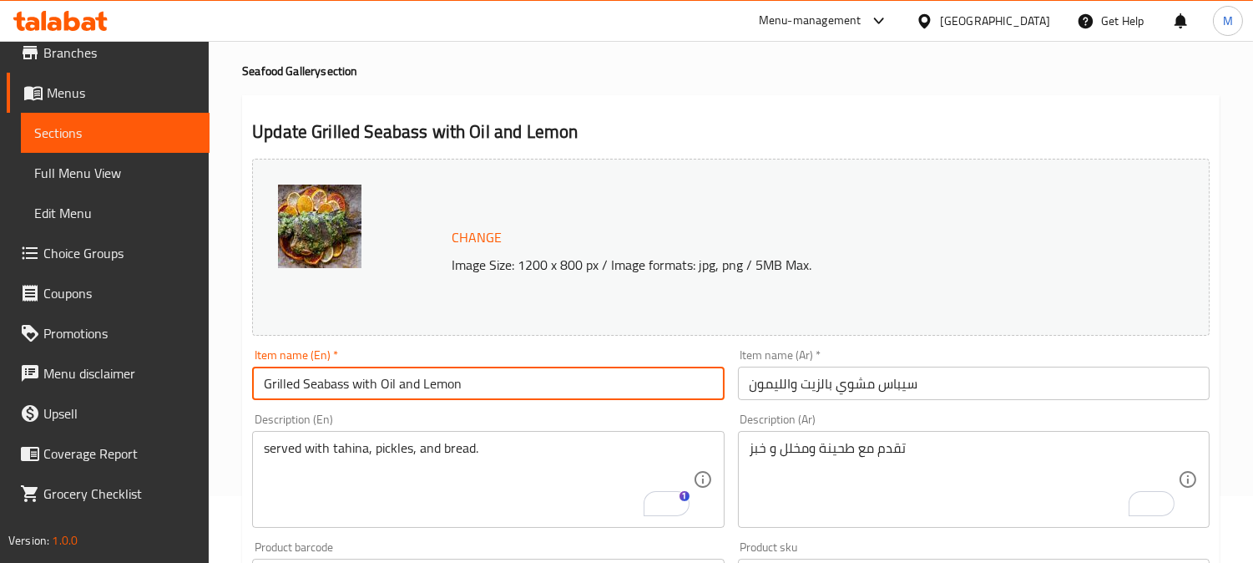
scroll to position [0, 0]
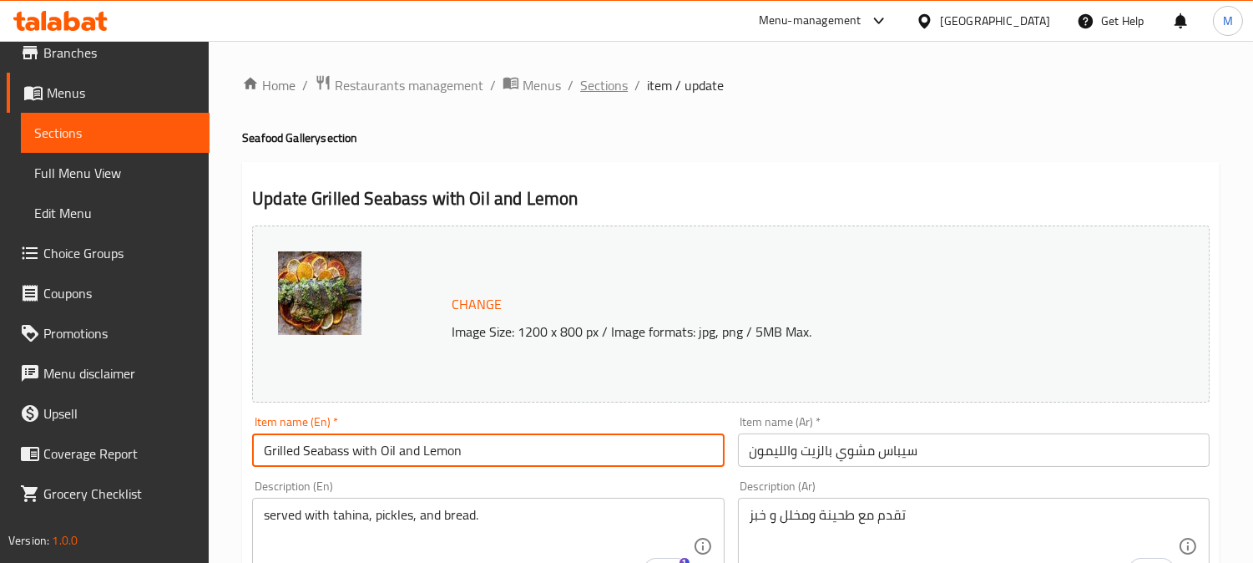
click at [595, 78] on span "Sections" at bounding box center [604, 85] width 48 height 20
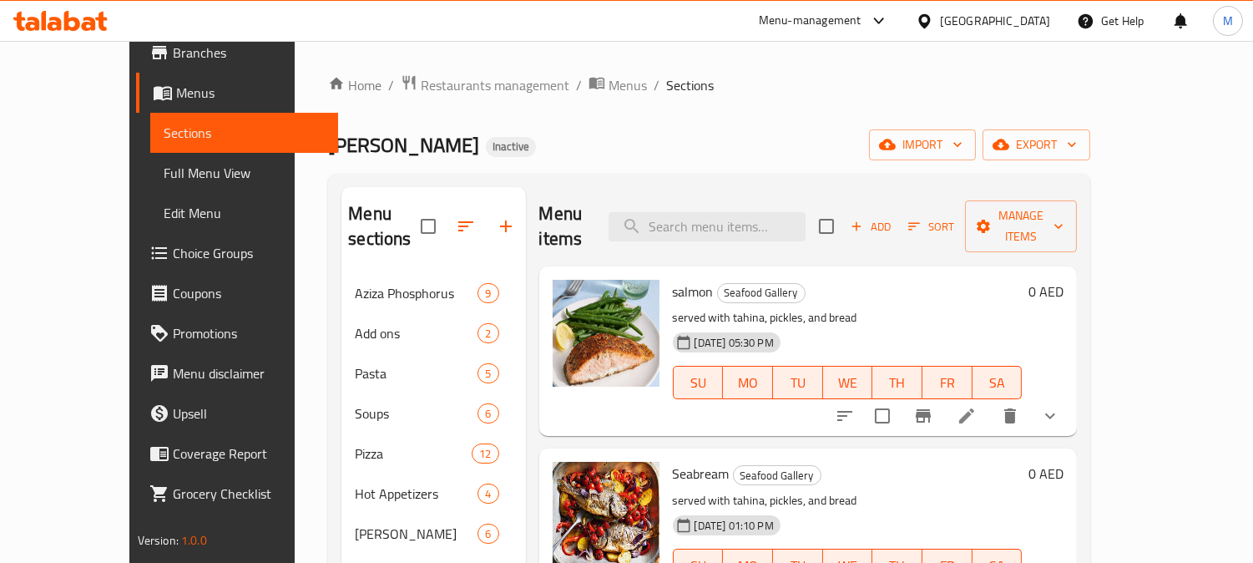
scroll to position [278, 0]
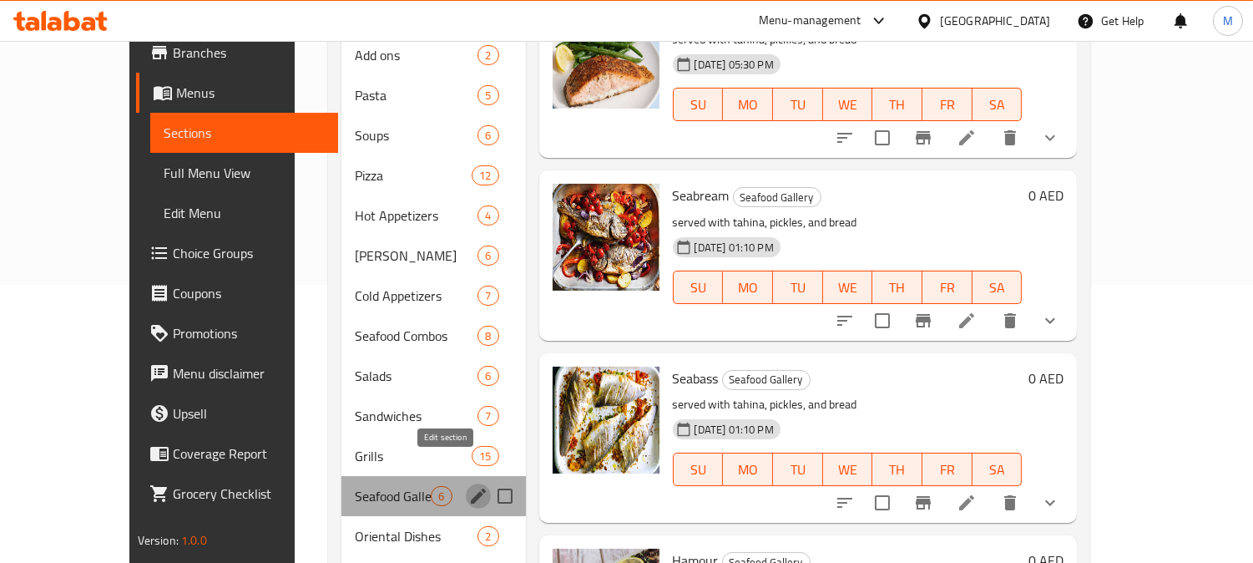
click at [468, 486] on icon "edit" at bounding box center [478, 496] width 20 height 20
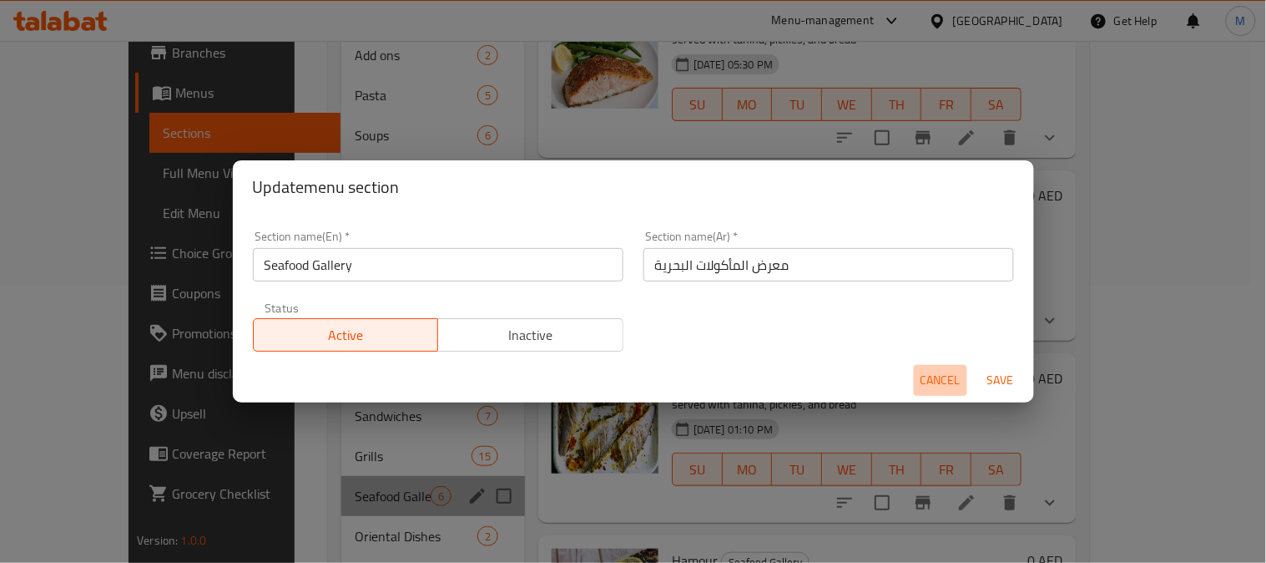
drag, startPoint x: 935, startPoint y: 384, endPoint x: 923, endPoint y: 380, distance: 12.4
click at [902, 371] on div "Cancel Save" at bounding box center [633, 380] width 801 height 44
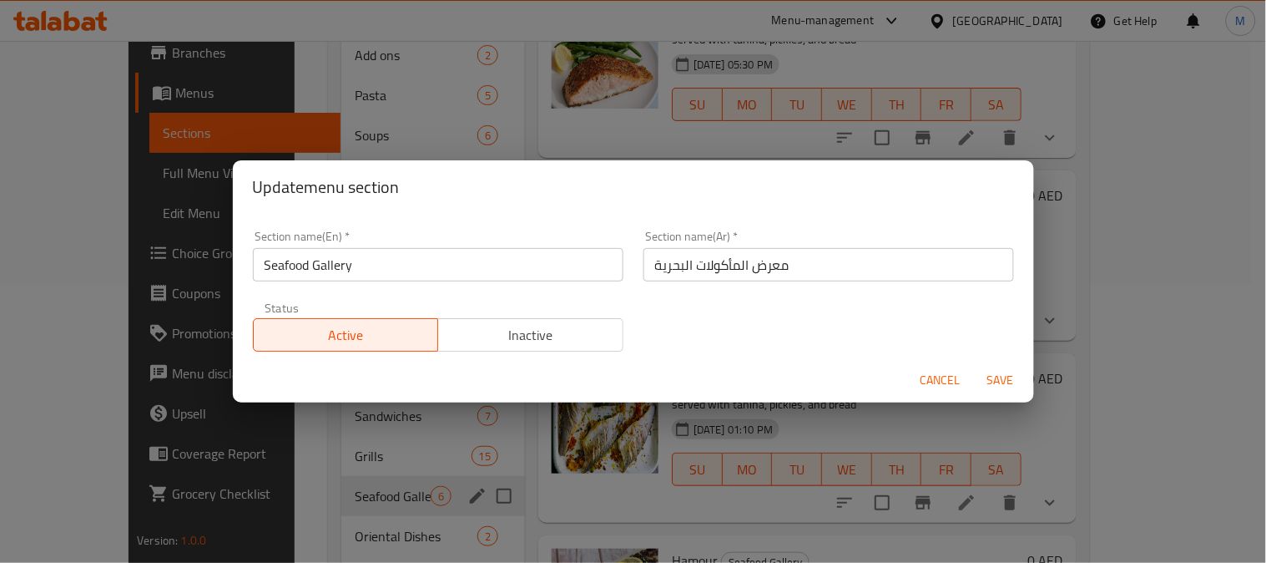
click at [929, 381] on span "Cancel" at bounding box center [941, 380] width 40 height 21
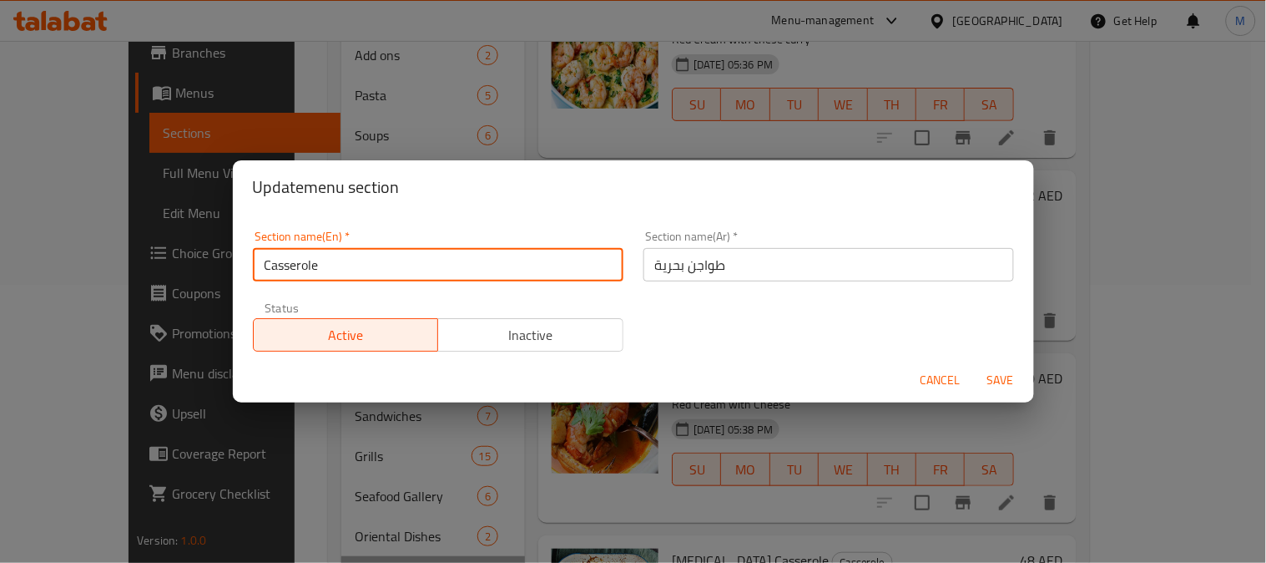
drag, startPoint x: 263, startPoint y: 264, endPoint x: 588, endPoint y: 278, distance: 325.1
click at [588, 278] on input "Casserole" at bounding box center [438, 264] width 371 height 33
click at [264, 267] on input "Casserole" at bounding box center [438, 264] width 371 height 33
click at [294, 269] on input "[PERSON_NAME]" at bounding box center [438, 264] width 371 height 33
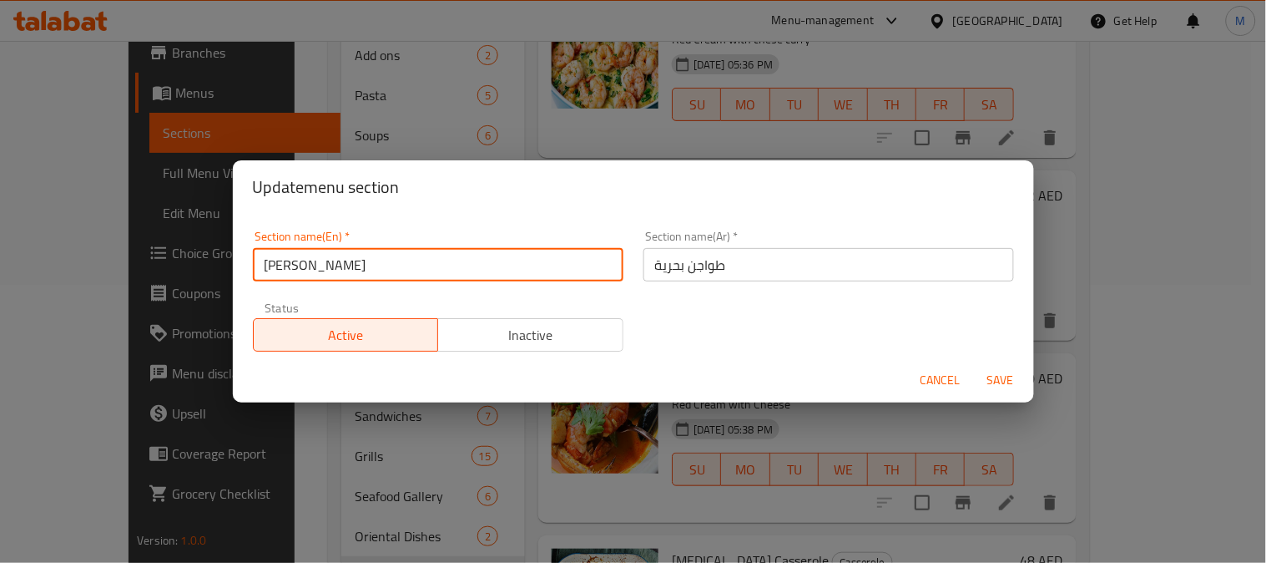
type input "[PERSON_NAME]"
click at [996, 378] on span "Save" at bounding box center [1001, 380] width 40 height 21
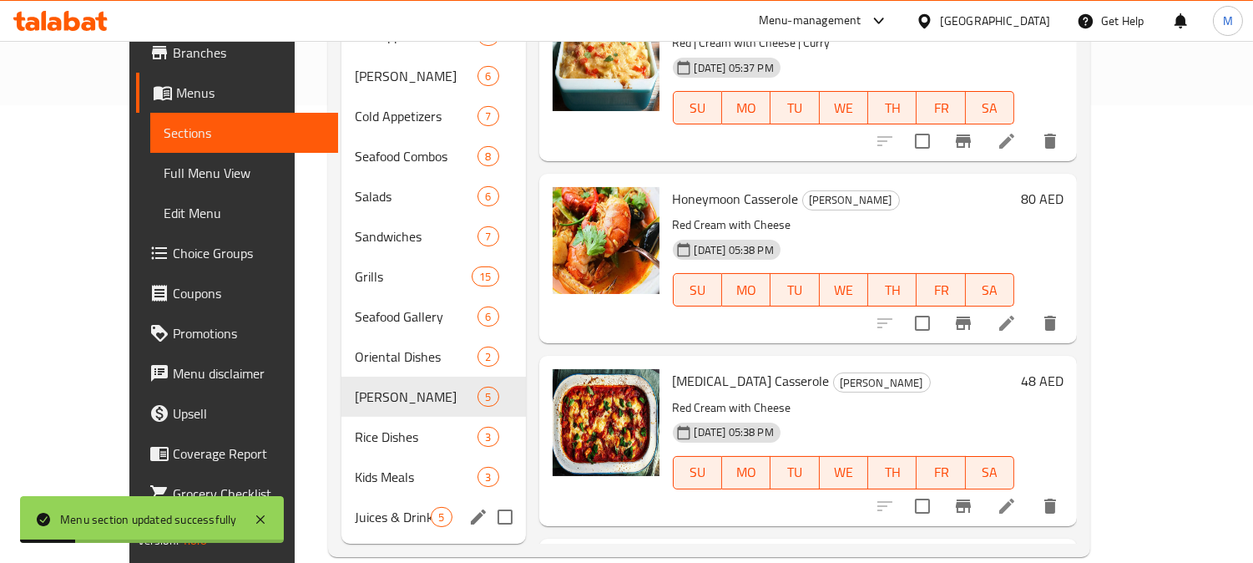
scroll to position [459, 0]
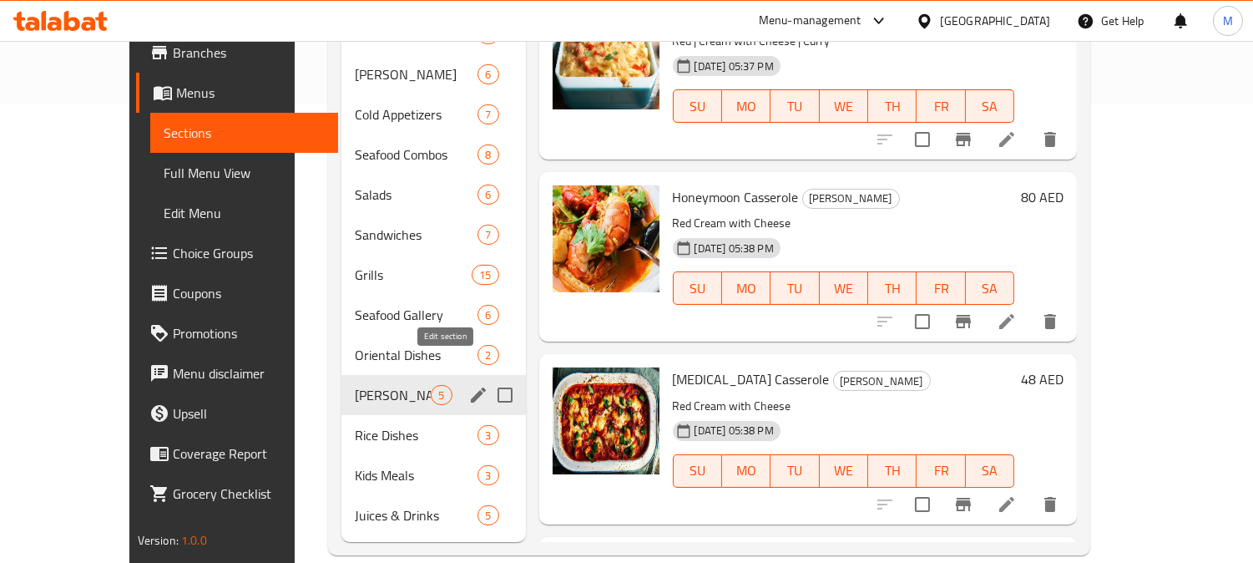
click at [471, 387] on icon "edit" at bounding box center [478, 394] width 15 height 15
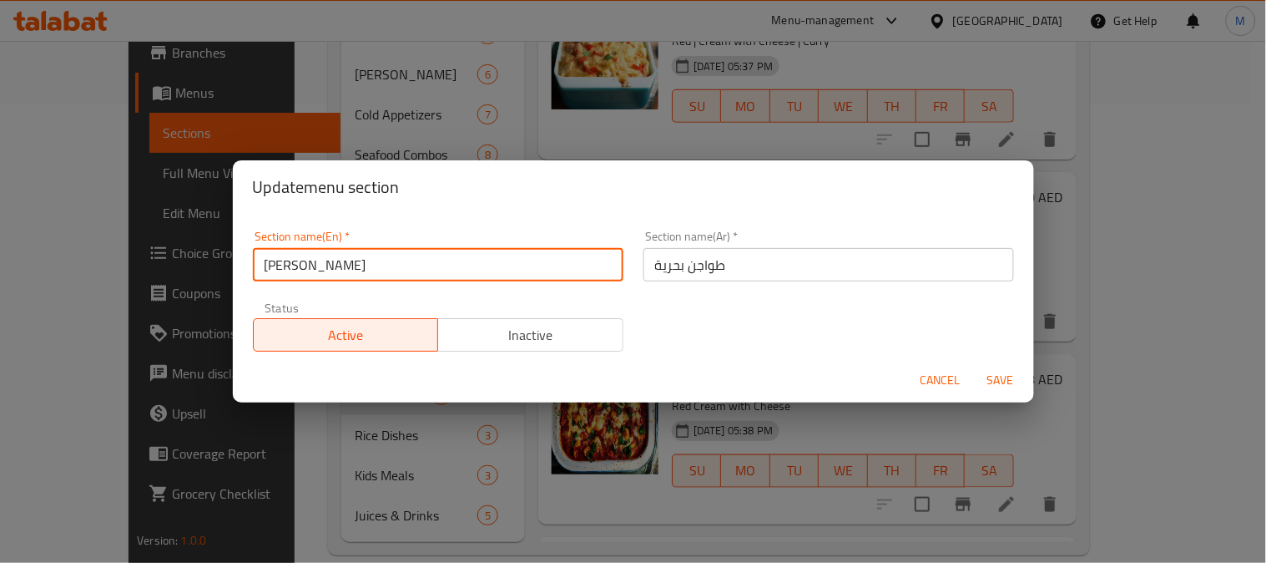
click at [431, 275] on input "[PERSON_NAME]" at bounding box center [438, 264] width 371 height 33
click at [952, 384] on span "Cancel" at bounding box center [941, 380] width 40 height 21
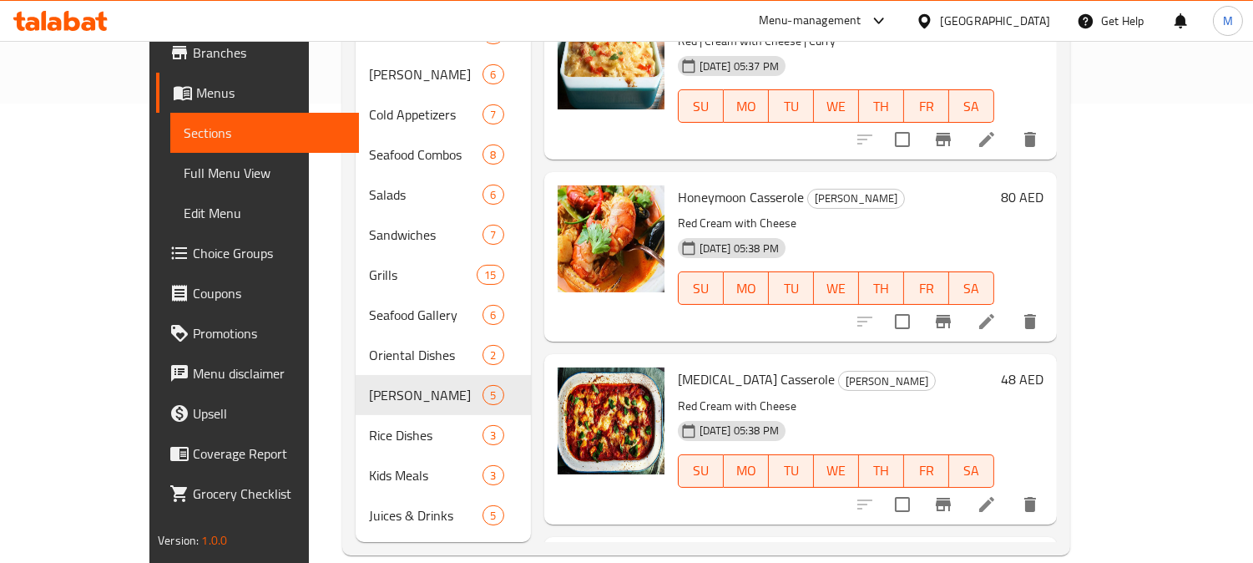
click at [193, 245] on span "Choice Groups" at bounding box center [269, 253] width 153 height 20
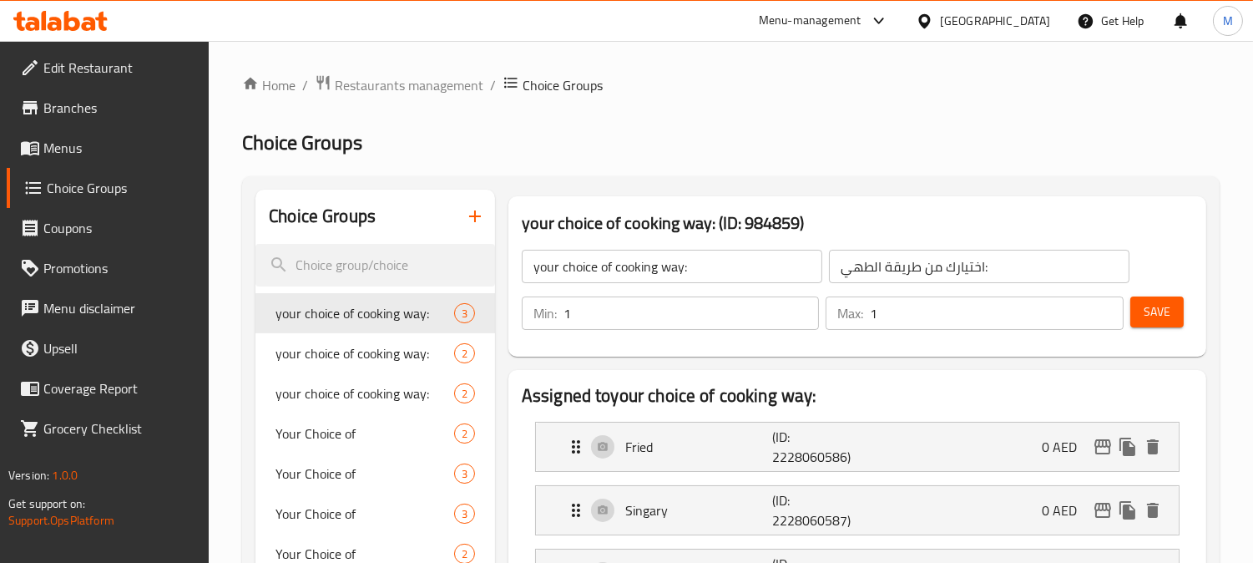
click at [470, 213] on icon "button" at bounding box center [475, 216] width 20 height 20
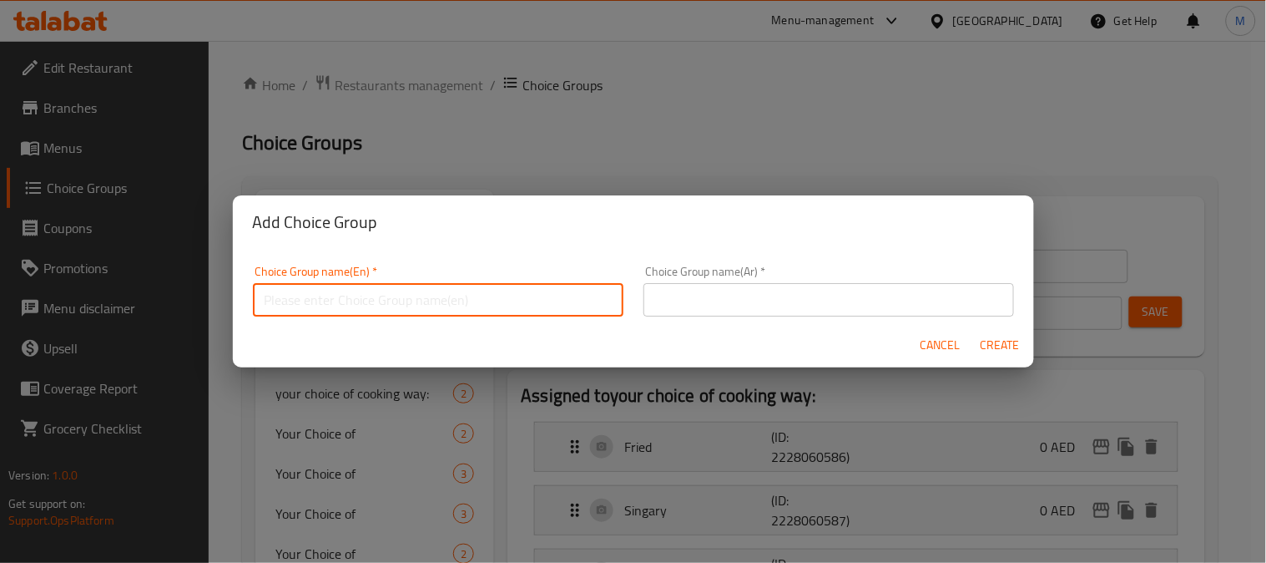
drag, startPoint x: 371, startPoint y: 284, endPoint x: 373, endPoint y: 299, distance: 15.1
click at [371, 284] on input "text" at bounding box center [438, 299] width 371 height 33
type input "your choice of"
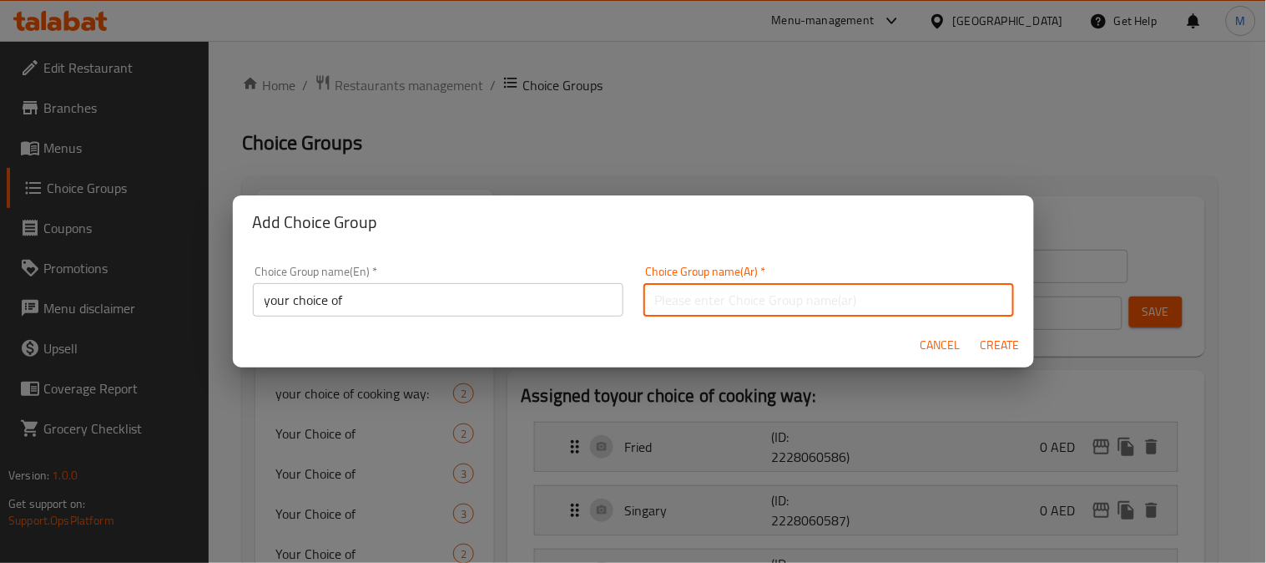
drag, startPoint x: 719, startPoint y: 286, endPoint x: 735, endPoint y: 316, distance: 33.7
click at [719, 286] on input "text" at bounding box center [829, 299] width 371 height 33
type input "إختيارك من:"
click at [1003, 346] on span "Create" at bounding box center [1001, 345] width 40 height 21
type input "your choice of"
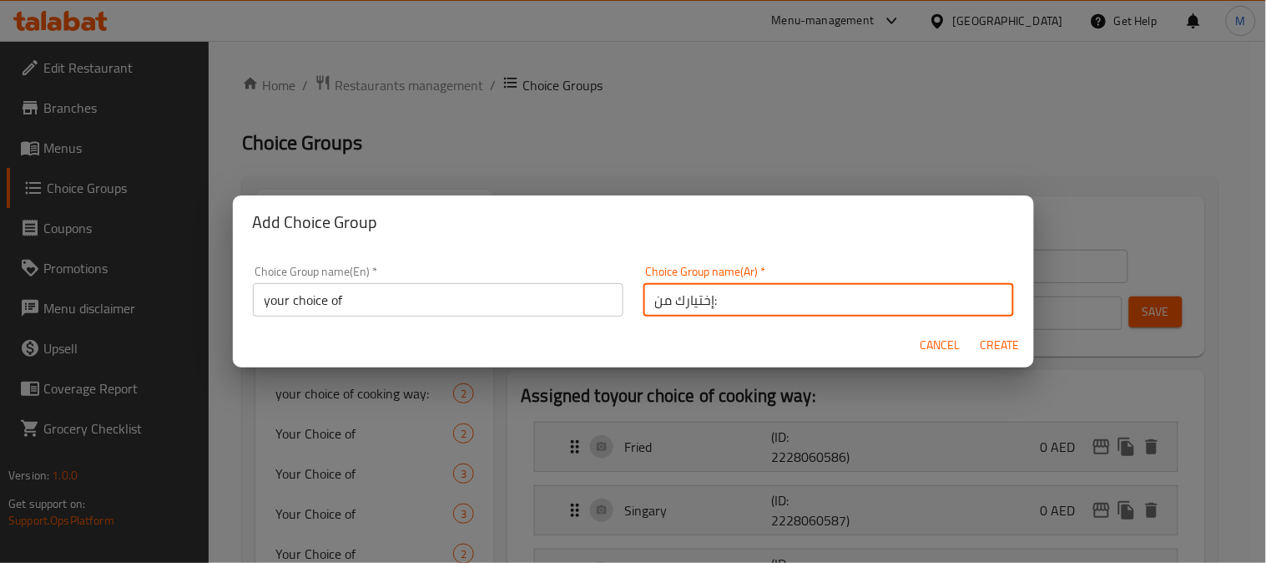
type input "إختيارك من:"
type input "0"
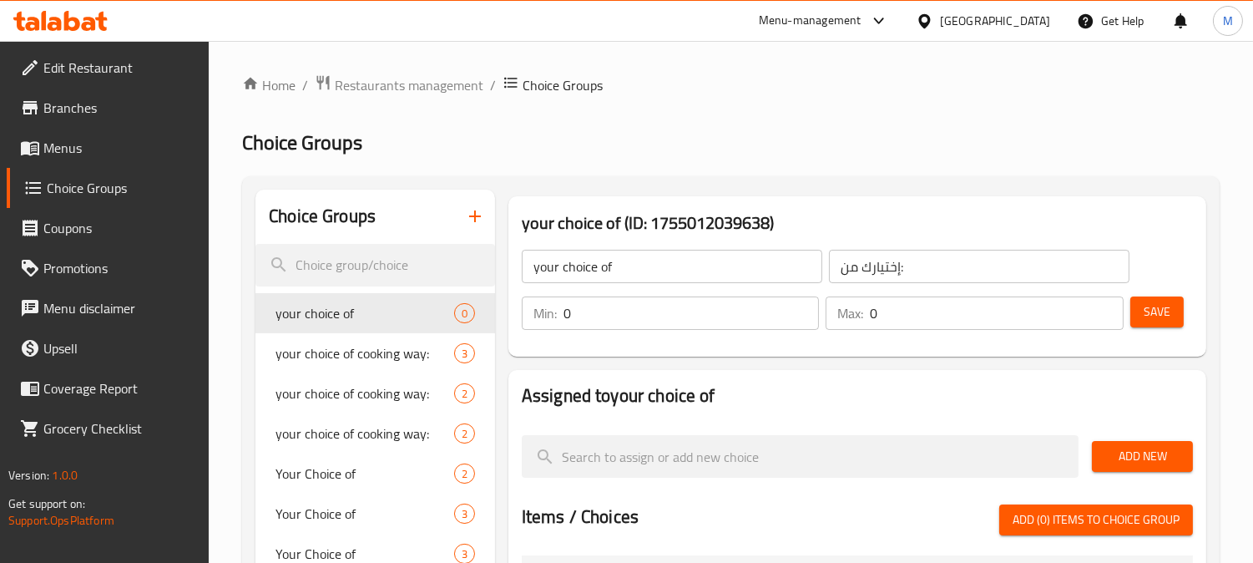
click at [793, 306] on input "0" at bounding box center [692, 312] width 256 height 33
type input "1"
click at [798, 306] on input "1" at bounding box center [692, 312] width 256 height 33
type input "1"
click at [1100, 306] on input "1" at bounding box center [997, 312] width 254 height 33
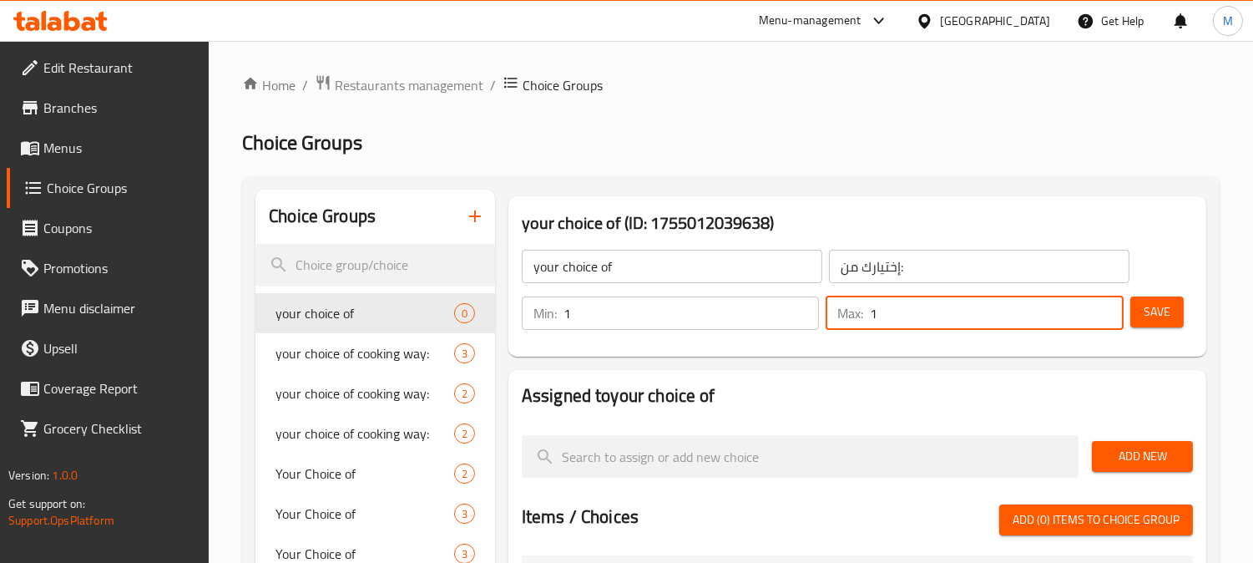
scroll to position [93, 0]
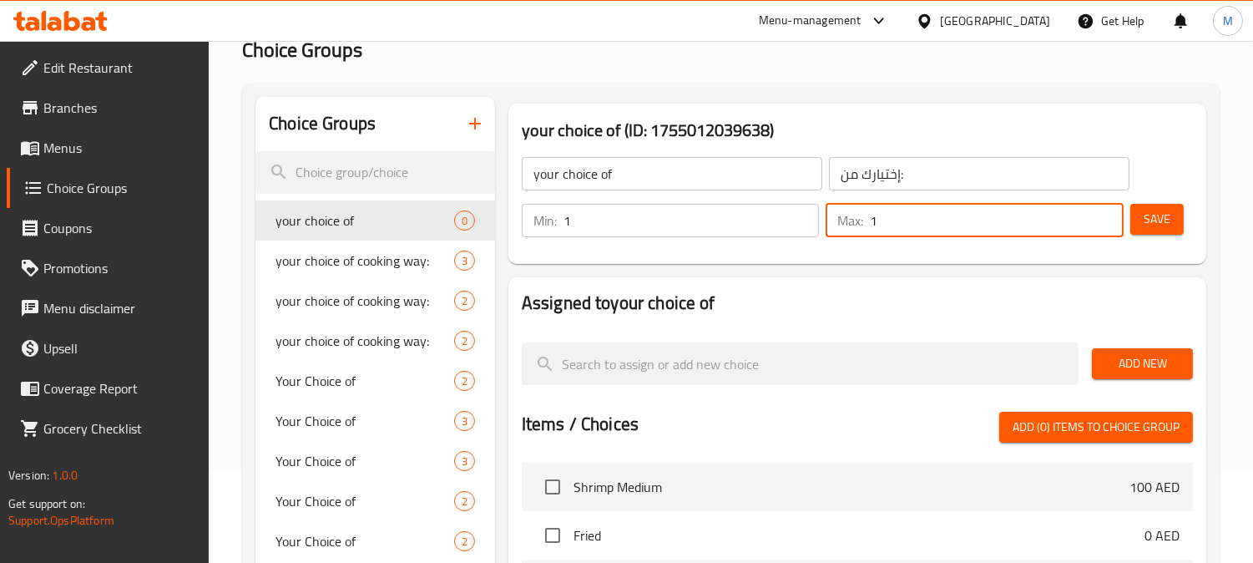
click at [1150, 369] on span "Add New" at bounding box center [1142, 363] width 74 height 21
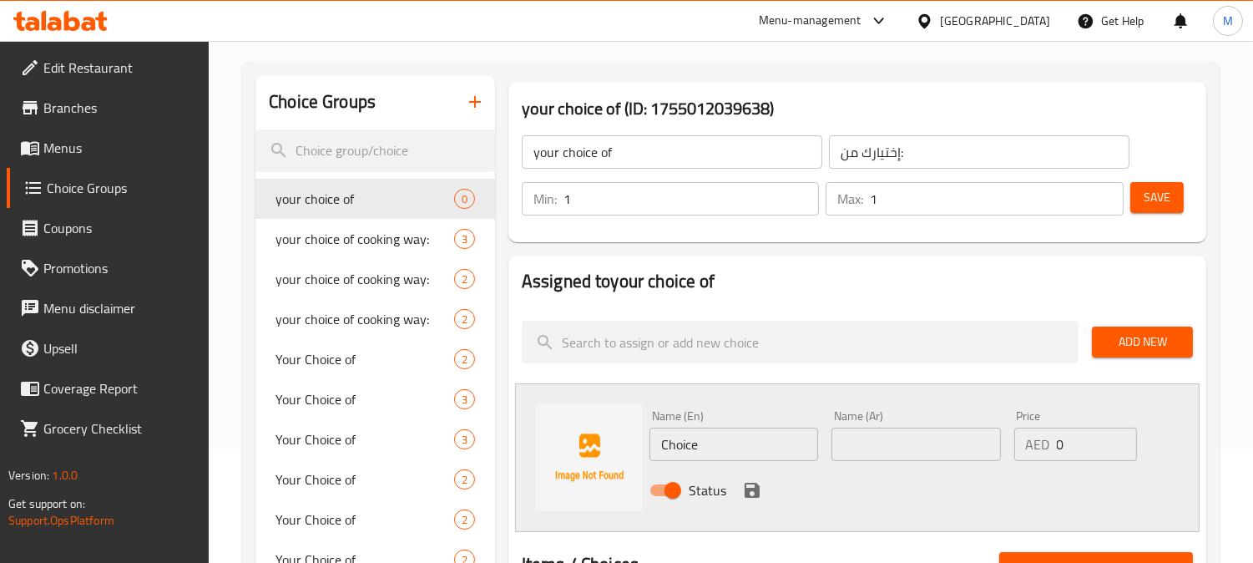
scroll to position [278, 0]
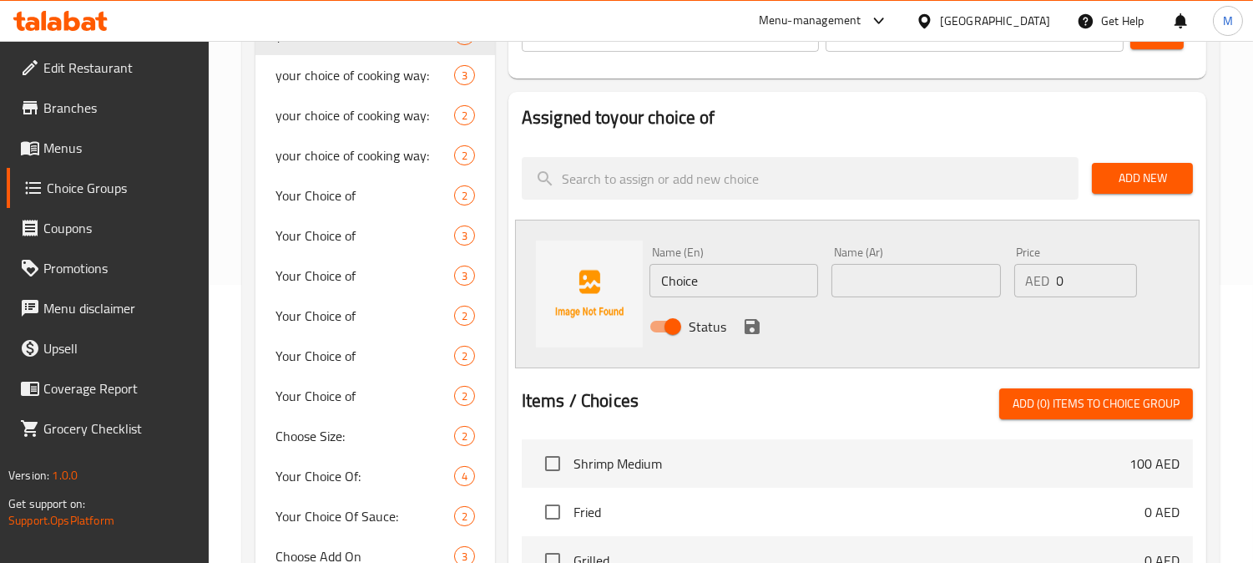
click at [696, 278] on input "Choice" at bounding box center [733, 280] width 169 height 33
type input "red"
click at [875, 284] on input "text" at bounding box center [915, 280] width 169 height 33
type input "H"
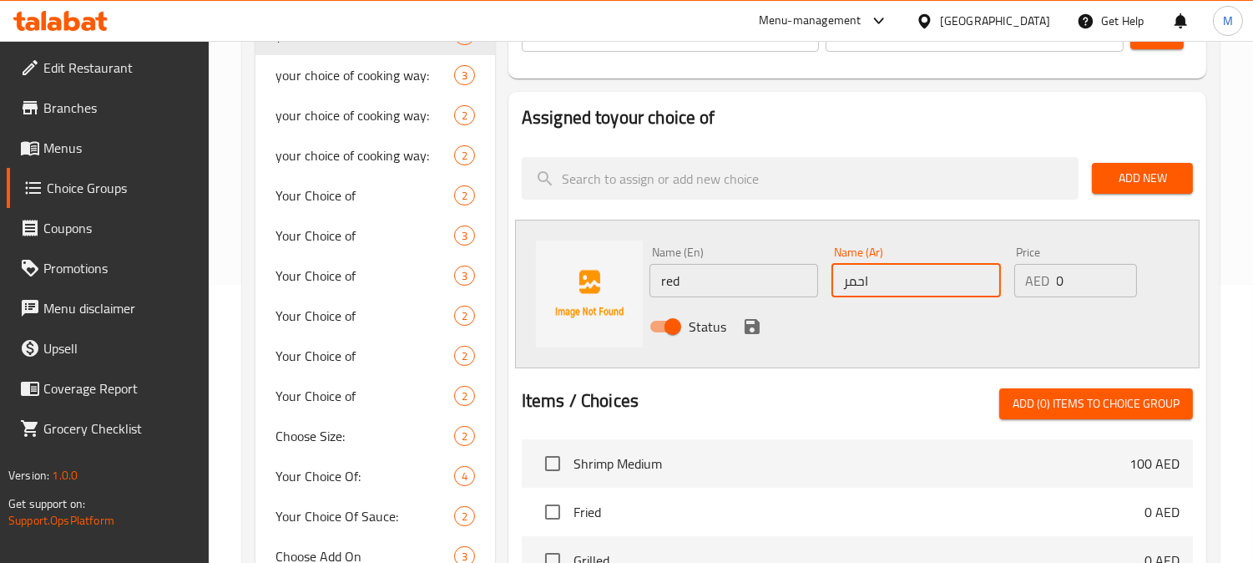
type input "احمر"
click at [756, 320] on icon "save" at bounding box center [752, 326] width 15 height 15
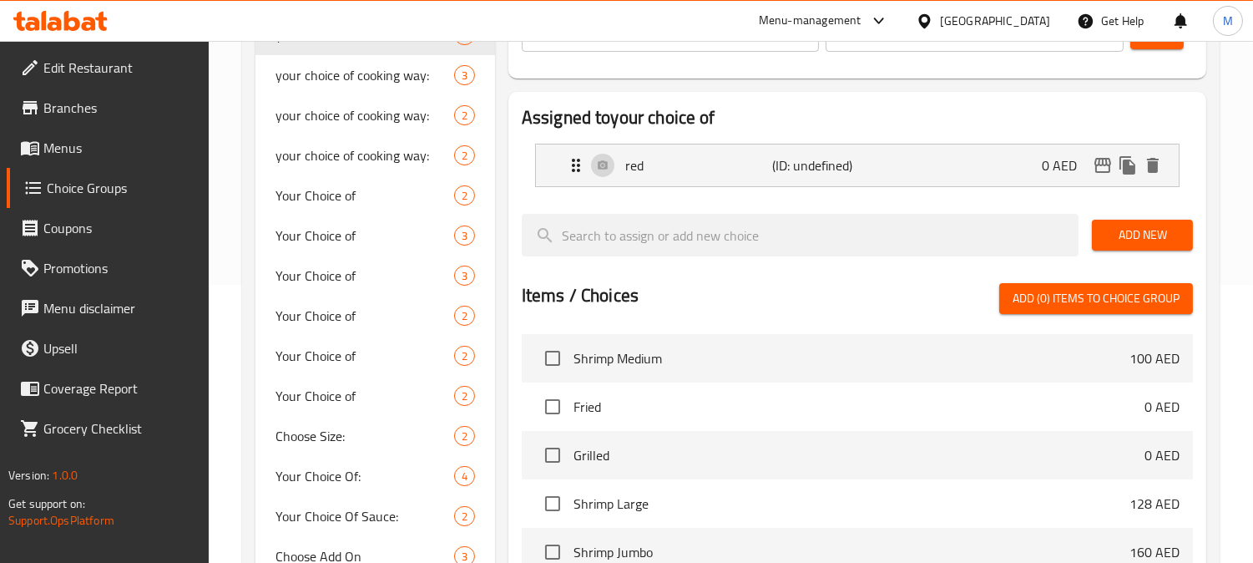
click at [1150, 225] on span "Add New" at bounding box center [1142, 235] width 74 height 21
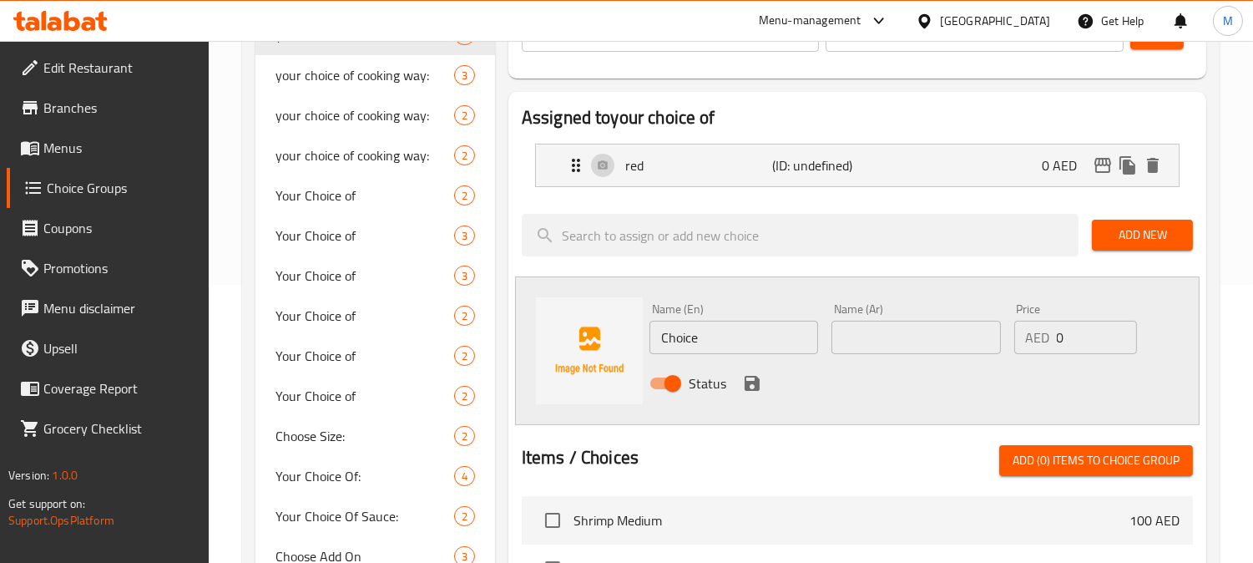
drag, startPoint x: 693, startPoint y: 354, endPoint x: 693, endPoint y: 342, distance: 11.7
click at [693, 354] on div "Name (En) Choice Name (En)" at bounding box center [734, 328] width 182 height 64
click at [694, 339] on input "Choice" at bounding box center [733, 337] width 169 height 33
click at [695, 339] on input "Choice" at bounding box center [733, 337] width 169 height 33
click at [908, 327] on input "text" at bounding box center [915, 337] width 169 height 33
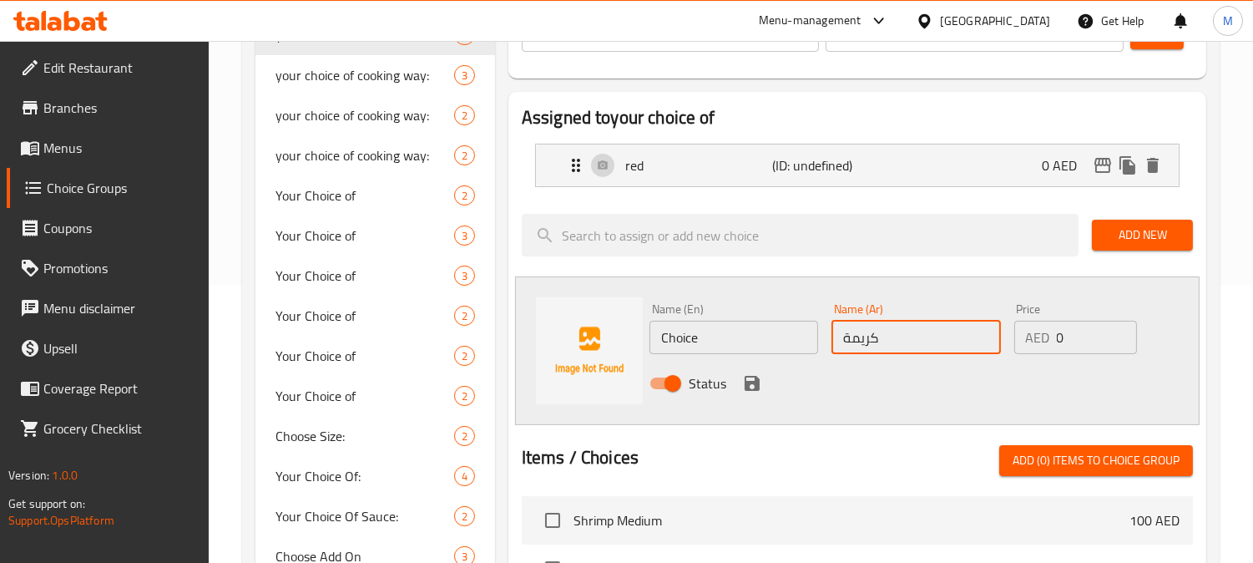
type input "كريمة"
click at [720, 339] on input "Choice" at bounding box center [733, 337] width 169 height 33
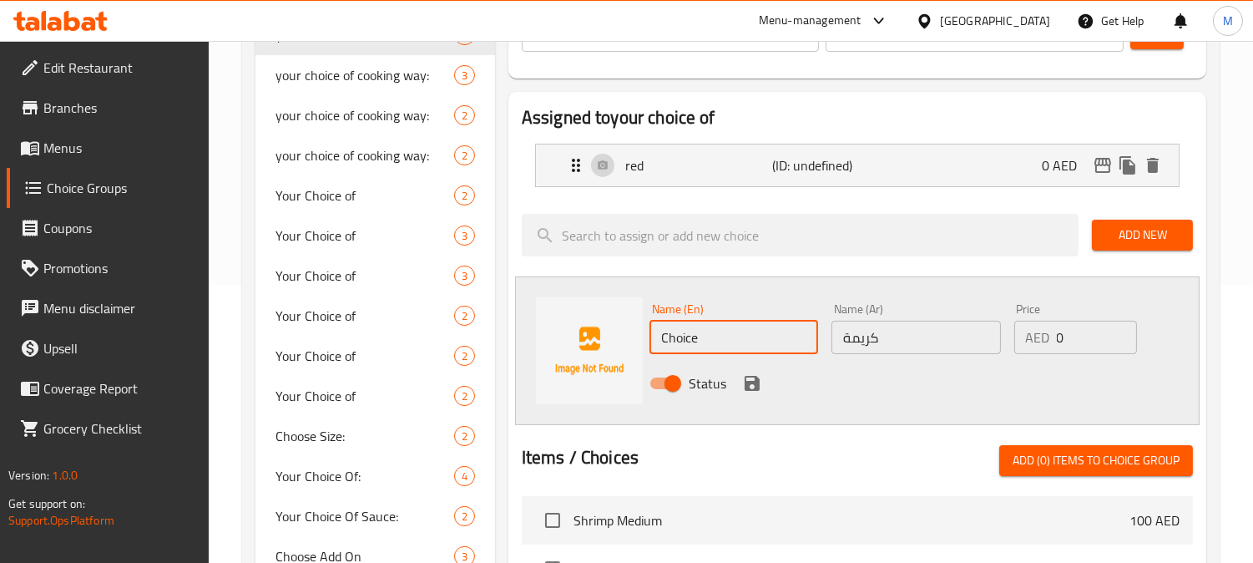
click at [720, 339] on input "Choice" at bounding box center [733, 337] width 169 height 33
type input "cream"
drag, startPoint x: 749, startPoint y: 377, endPoint x: 915, endPoint y: 261, distance: 202.2
click at [750, 377] on icon "save" at bounding box center [752, 383] width 15 height 15
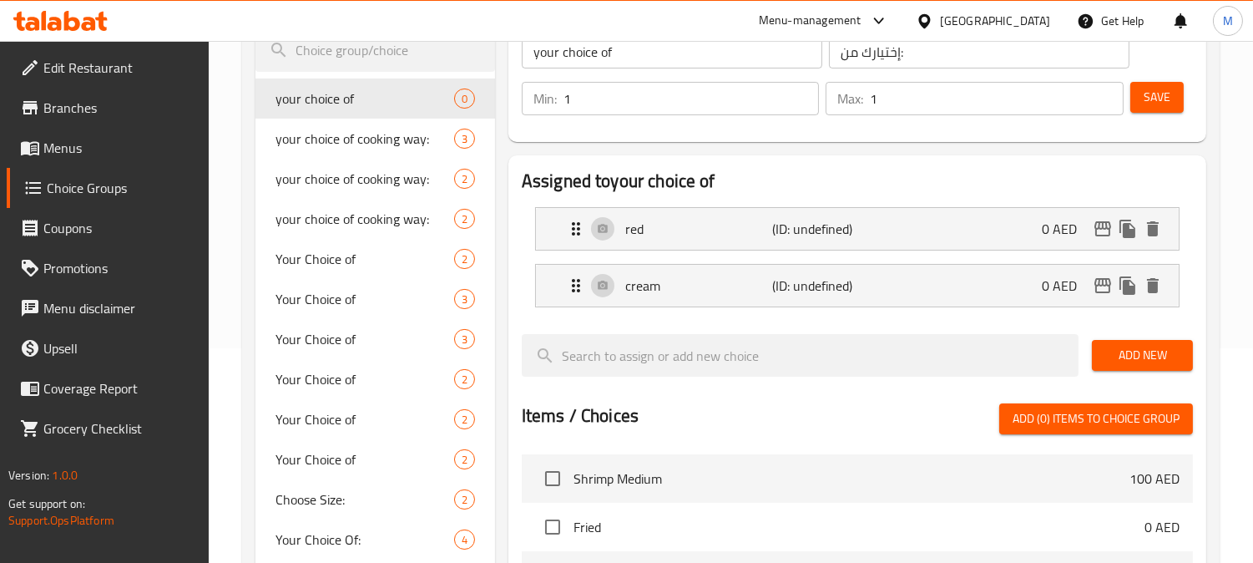
scroll to position [185, 0]
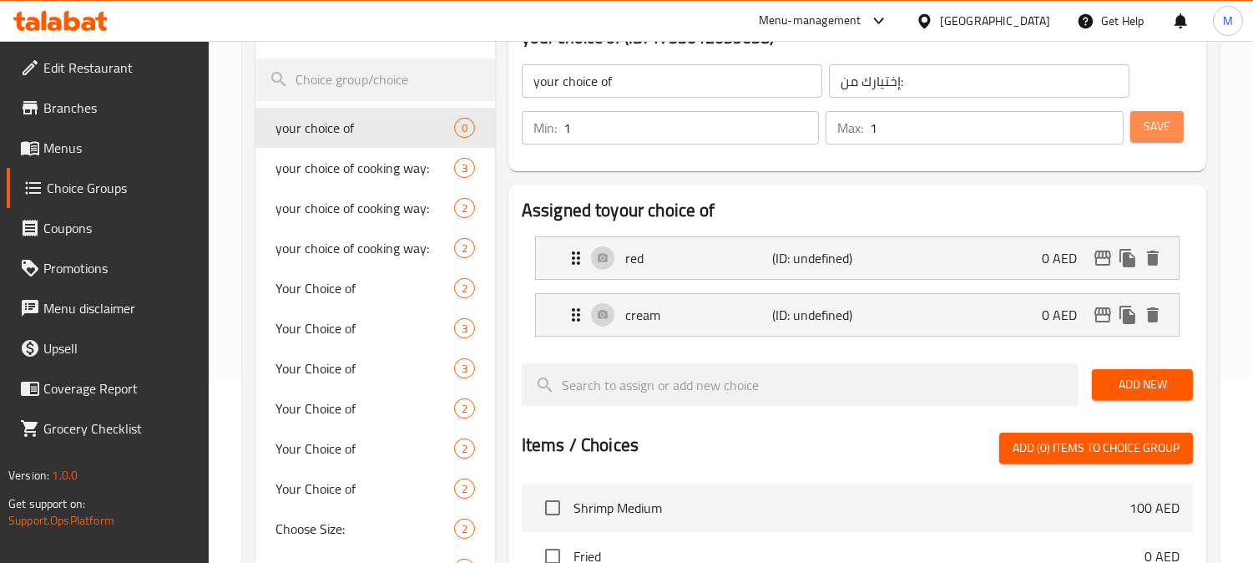
click at [1165, 136] on span "Save" at bounding box center [1157, 126] width 27 height 21
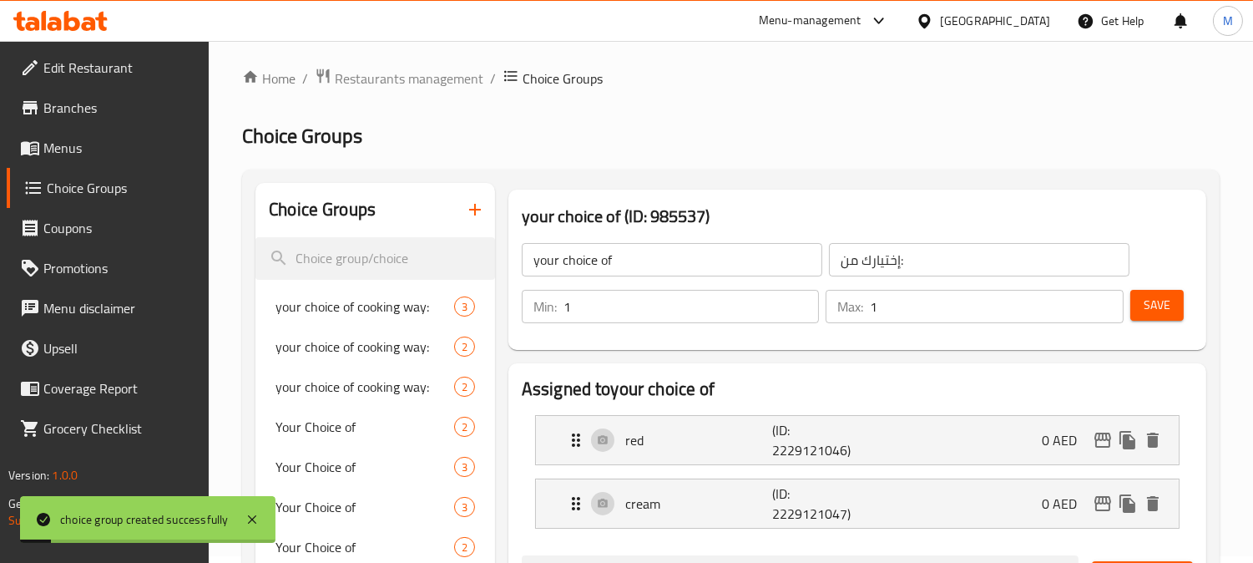
scroll to position [0, 0]
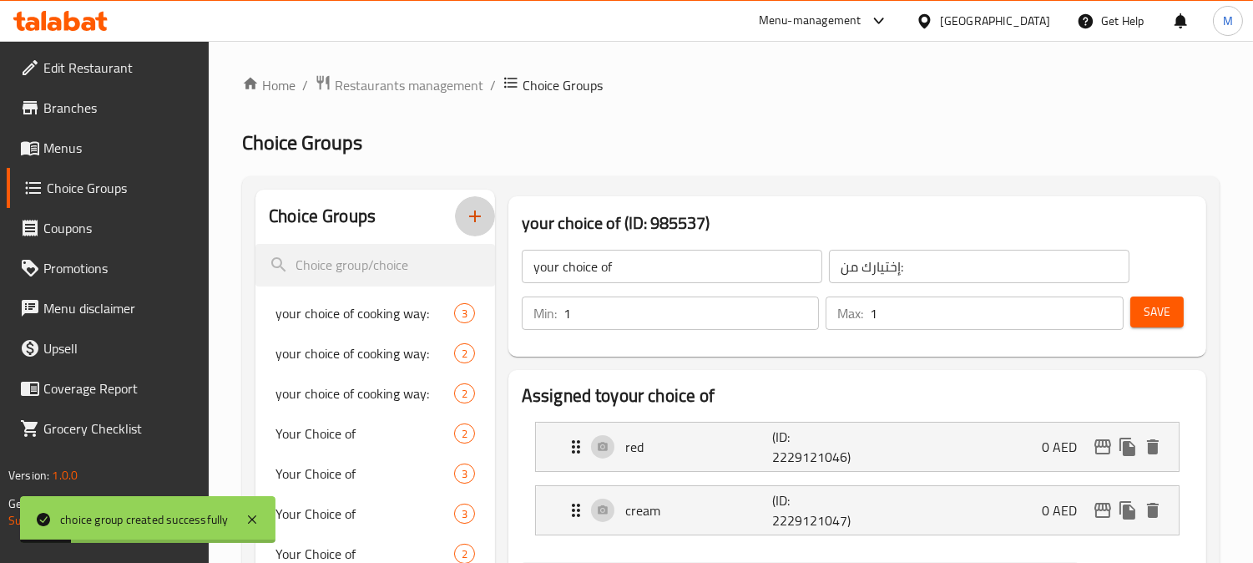
click at [478, 215] on icon "button" at bounding box center [475, 216] width 20 height 20
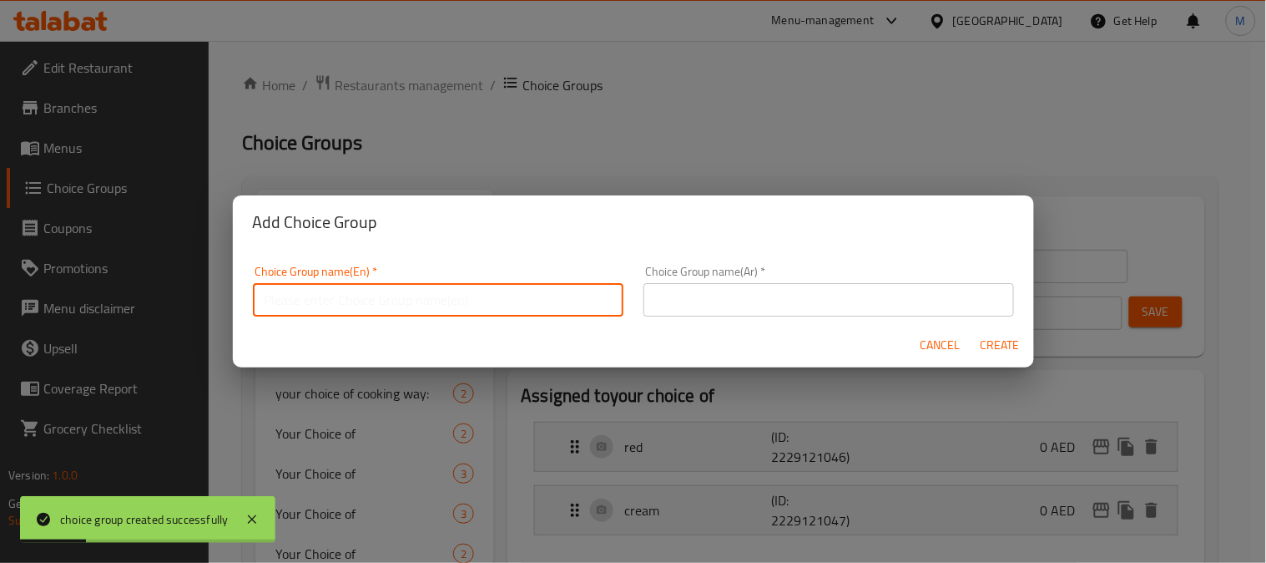
drag, startPoint x: 388, startPoint y: 299, endPoint x: 393, endPoint y: 314, distance: 15.8
click at [388, 299] on input "text" at bounding box center [438, 299] width 371 height 33
type input "your choice of:"
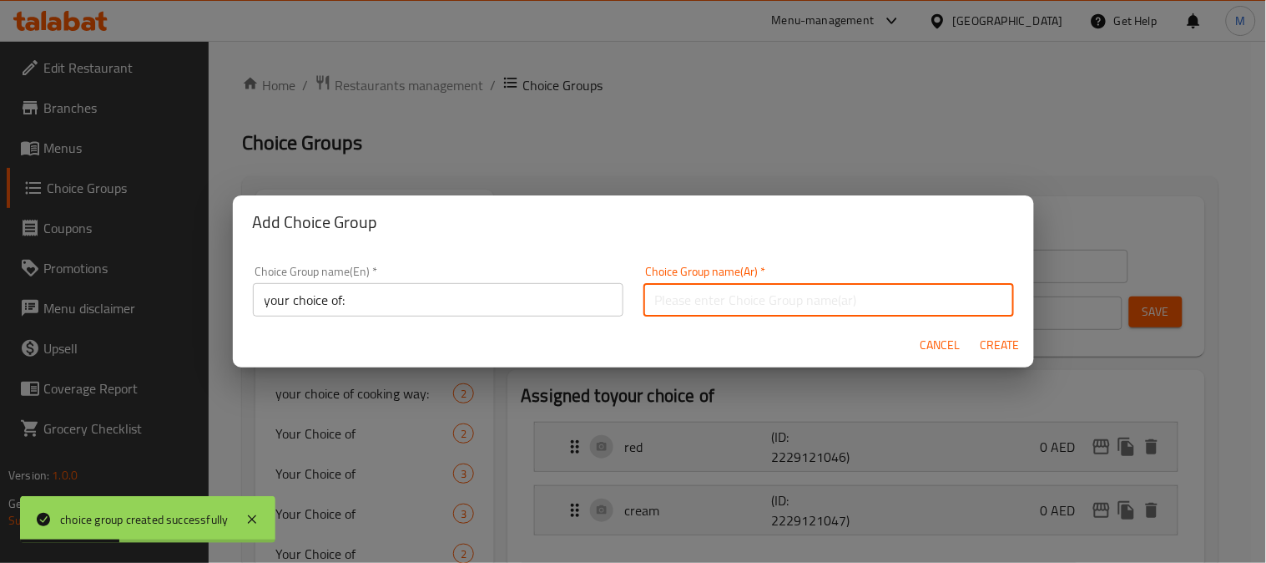
click at [729, 302] on input "text" at bounding box center [829, 299] width 371 height 33
type input "إختيارك من"
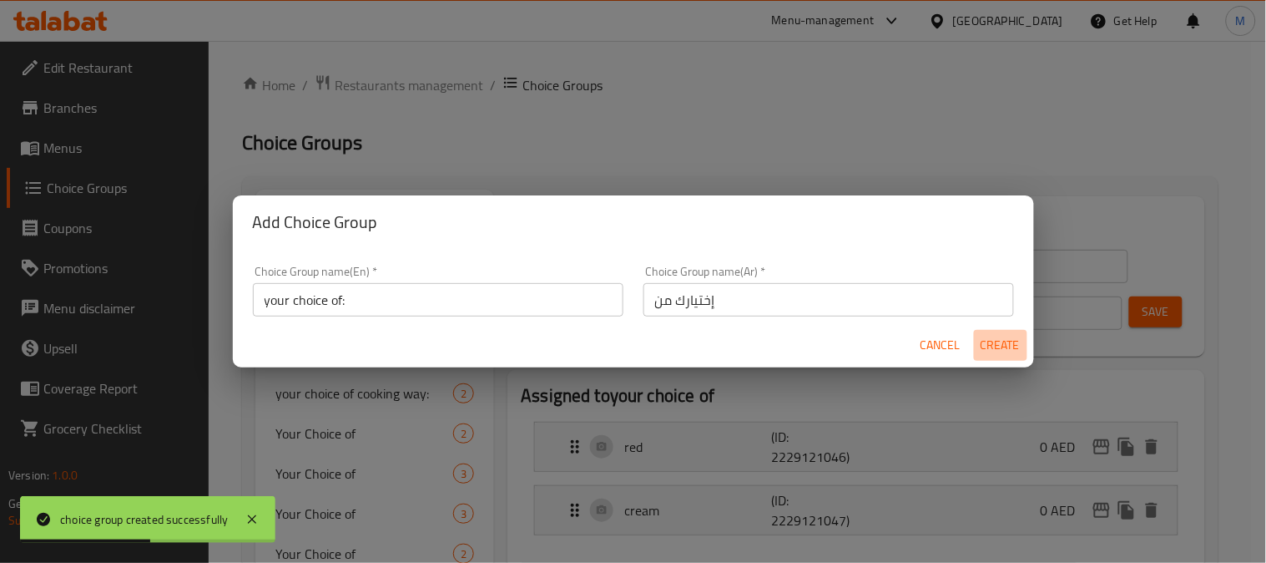
click at [999, 344] on span "Create" at bounding box center [1001, 345] width 40 height 21
type input "your choice of:"
type input "إختيارك من"
type input "0"
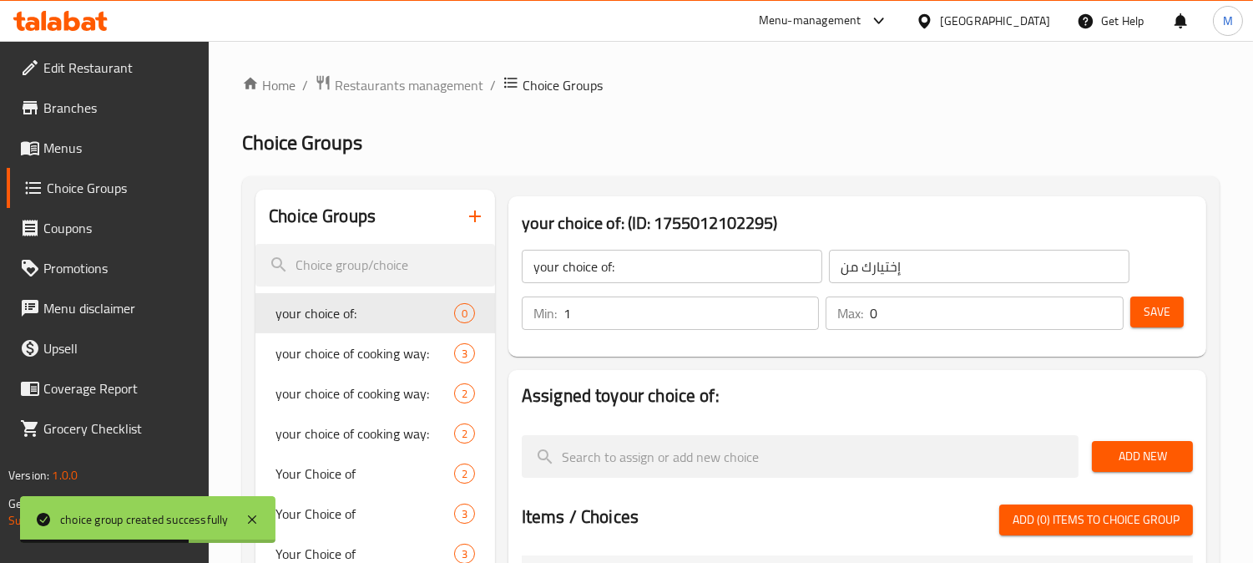
type input "1"
click at [797, 306] on input "1" at bounding box center [692, 312] width 256 height 33
type input "1"
click at [1102, 311] on input "1" at bounding box center [997, 312] width 254 height 33
click at [1106, 440] on div "Add New" at bounding box center [1142, 456] width 114 height 56
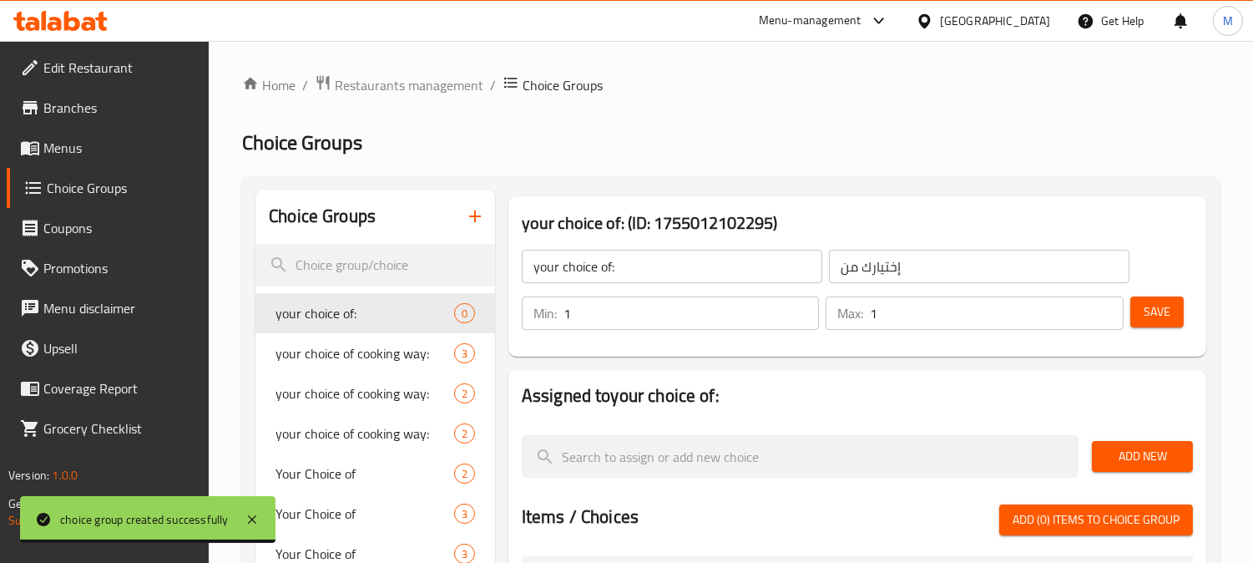
drag, startPoint x: 1121, startPoint y: 459, endPoint x: 1117, endPoint y: 447, distance: 13.2
click at [1121, 457] on span "Add New" at bounding box center [1142, 456] width 74 height 21
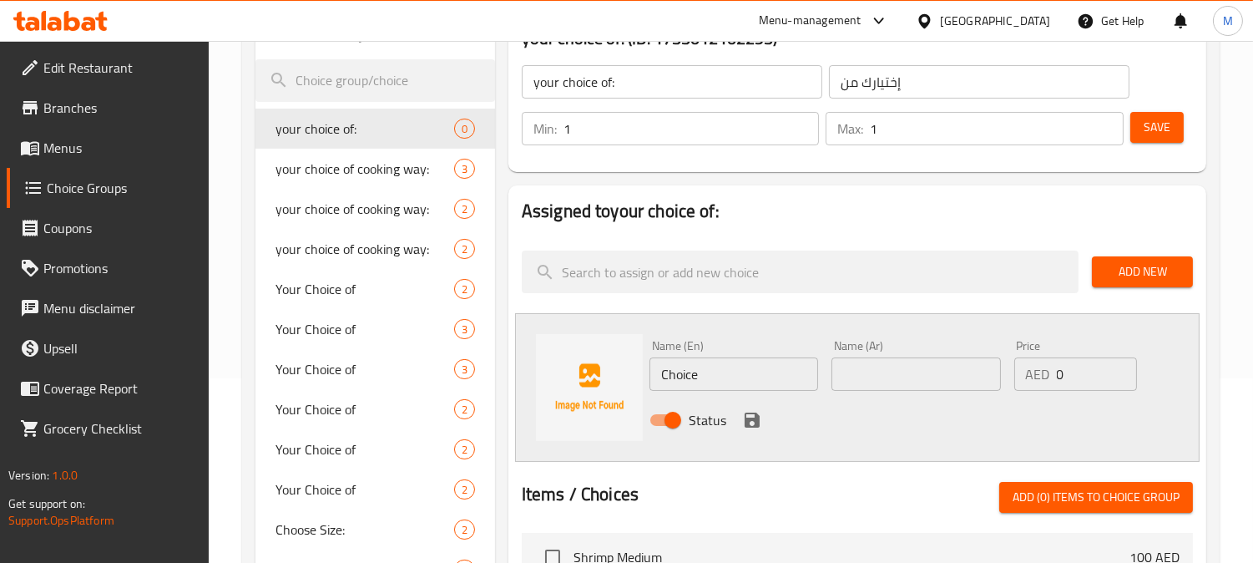
scroll to position [278, 0]
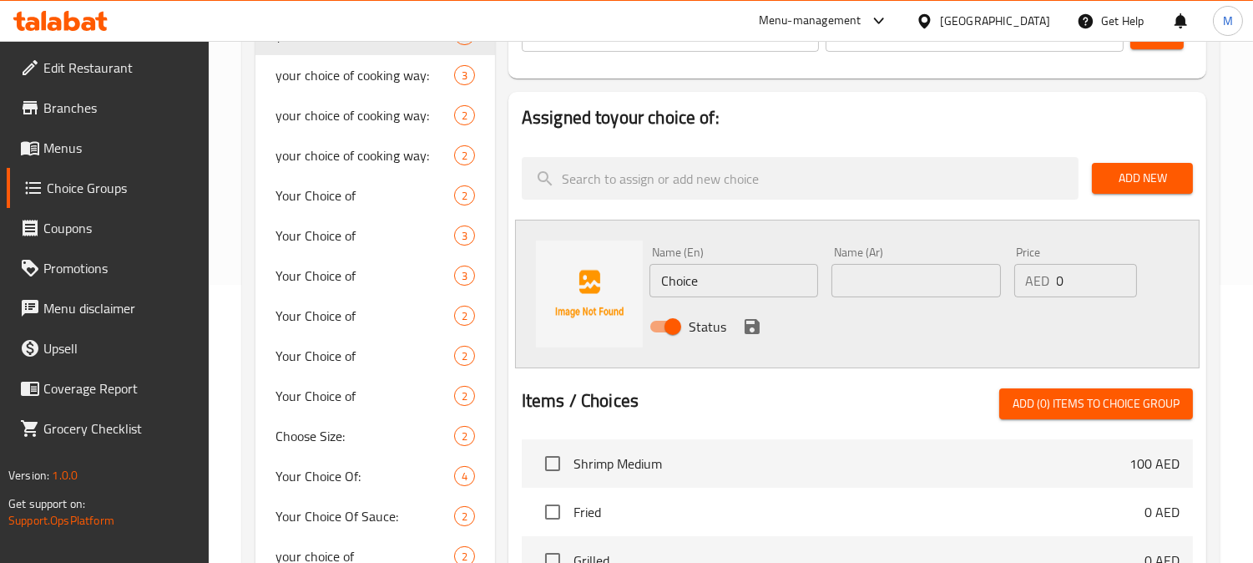
click at [725, 289] on input "Choice" at bounding box center [733, 280] width 169 height 33
type input "cheese"
drag, startPoint x: 952, startPoint y: 263, endPoint x: 954, endPoint y: 293, distance: 30.2
click at [952, 269] on input "text" at bounding box center [915, 280] width 169 height 33
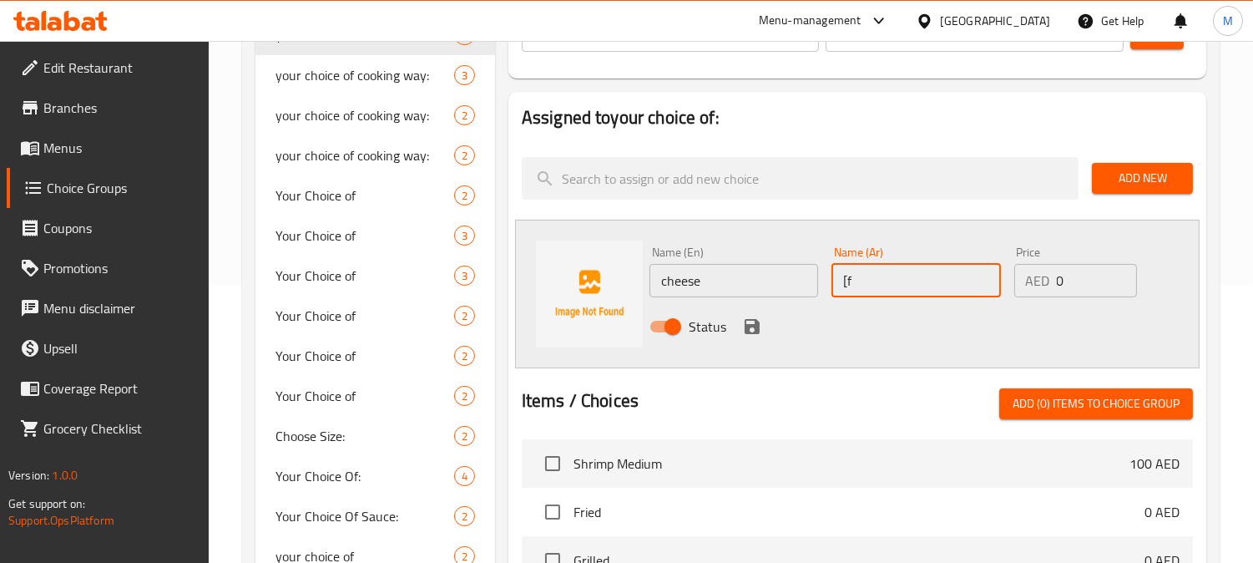
type input "["
type input "جبن"
click at [756, 324] on icon "save" at bounding box center [752, 326] width 15 height 15
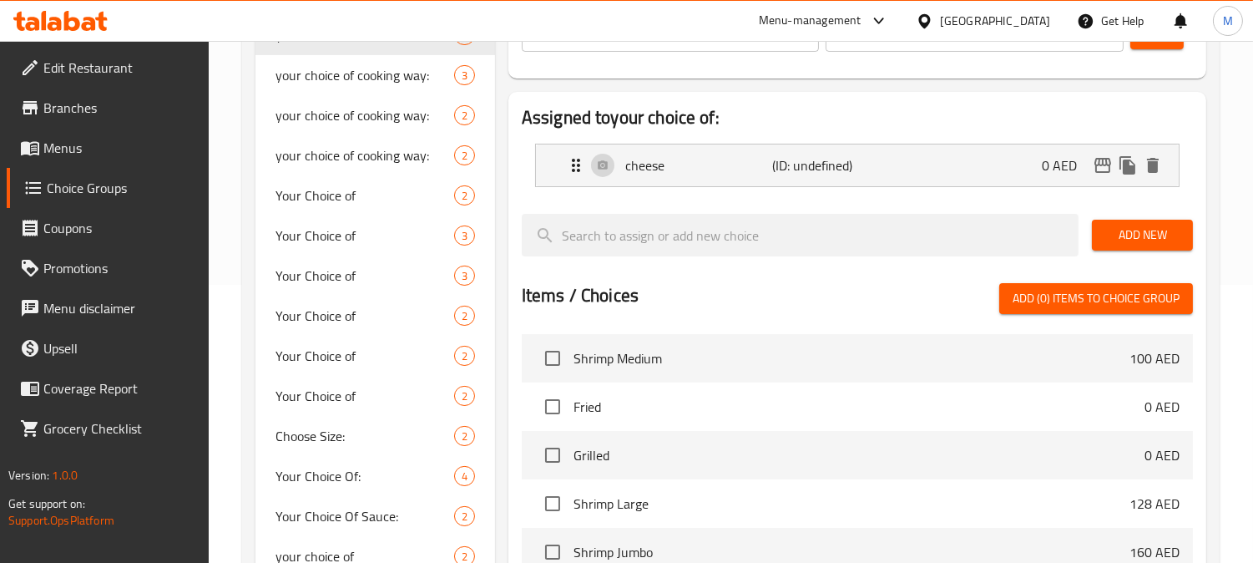
click at [1147, 229] on span "Add New" at bounding box center [1142, 235] width 74 height 21
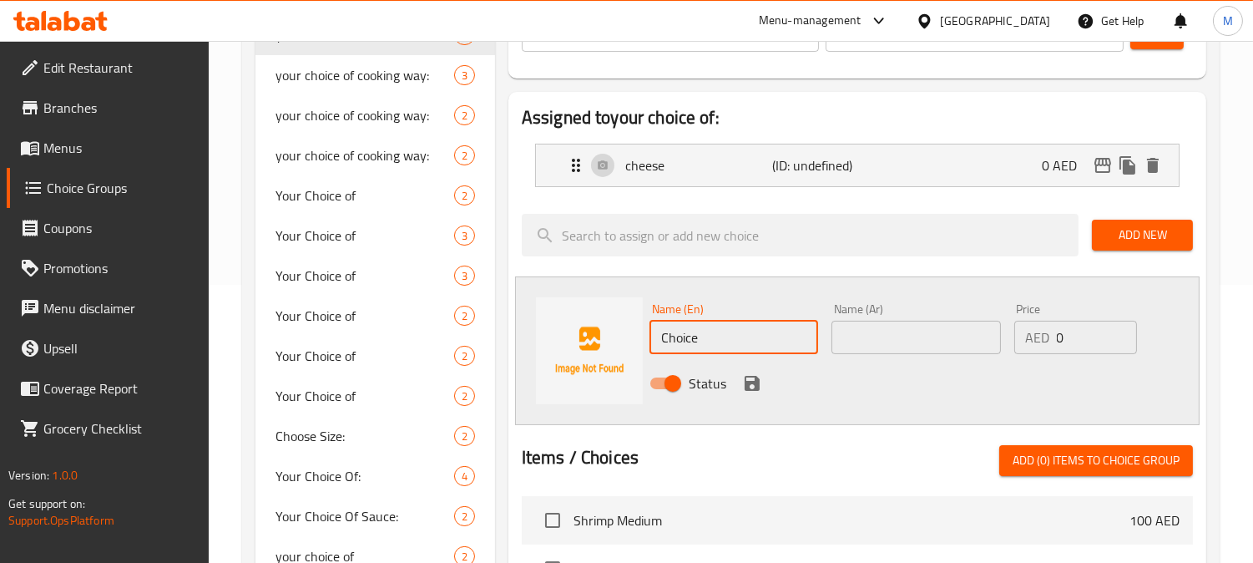
drag, startPoint x: 738, startPoint y: 336, endPoint x: 668, endPoint y: 330, distance: 70.4
click at [668, 330] on input "Choice" at bounding box center [733, 337] width 169 height 33
drag, startPoint x: 852, startPoint y: 321, endPoint x: 858, endPoint y: 330, distance: 10.2
click at [852, 321] on input "text" at bounding box center [915, 337] width 169 height 33
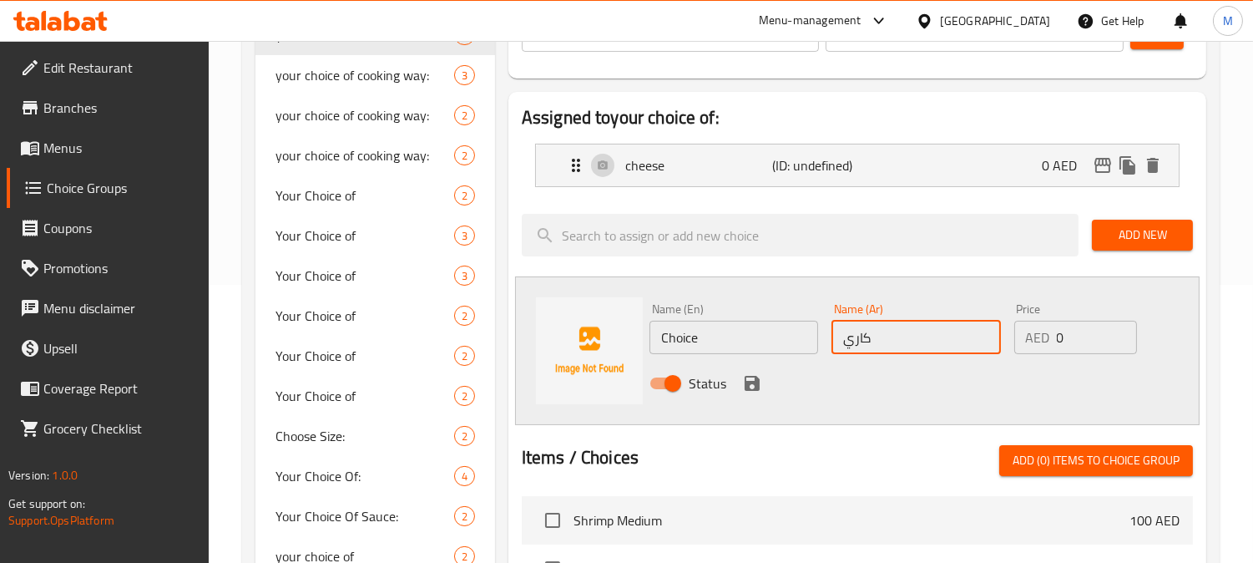
type input "كاري"
drag, startPoint x: 781, startPoint y: 353, endPoint x: 729, endPoint y: 343, distance: 52.7
click at [778, 355] on div "Name (En) Choice Name (En)" at bounding box center [734, 328] width 182 height 64
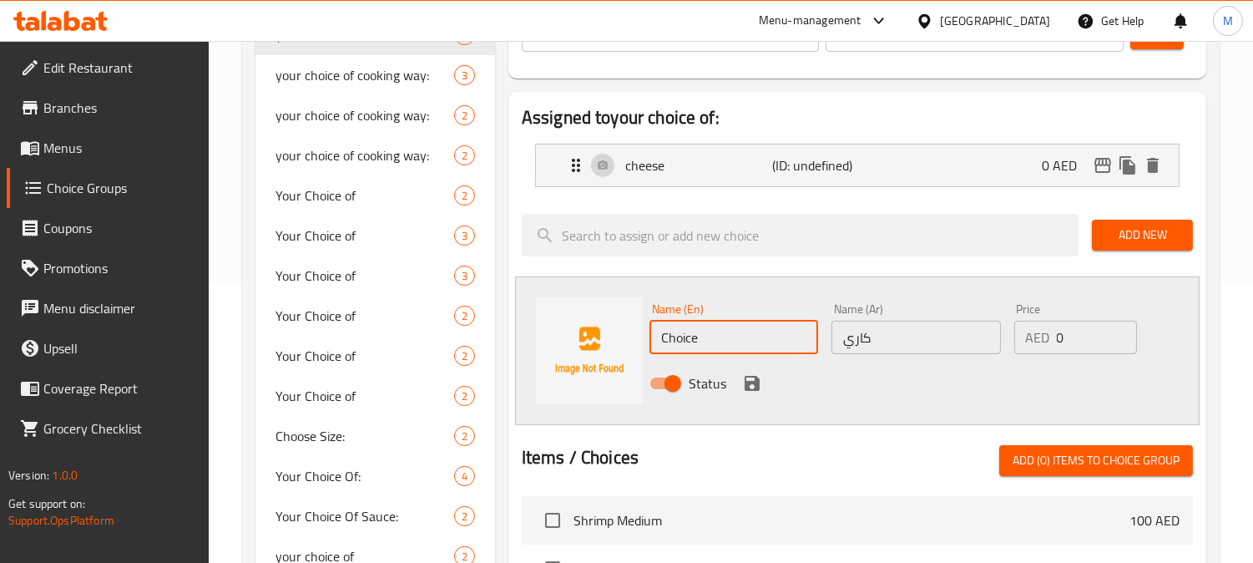
drag, startPoint x: 729, startPoint y: 341, endPoint x: 670, endPoint y: 339, distance: 58.5
click at [670, 339] on input "Choice" at bounding box center [733, 337] width 169 height 33
type input "Curry"
click at [761, 382] on button "save" at bounding box center [752, 383] width 25 height 25
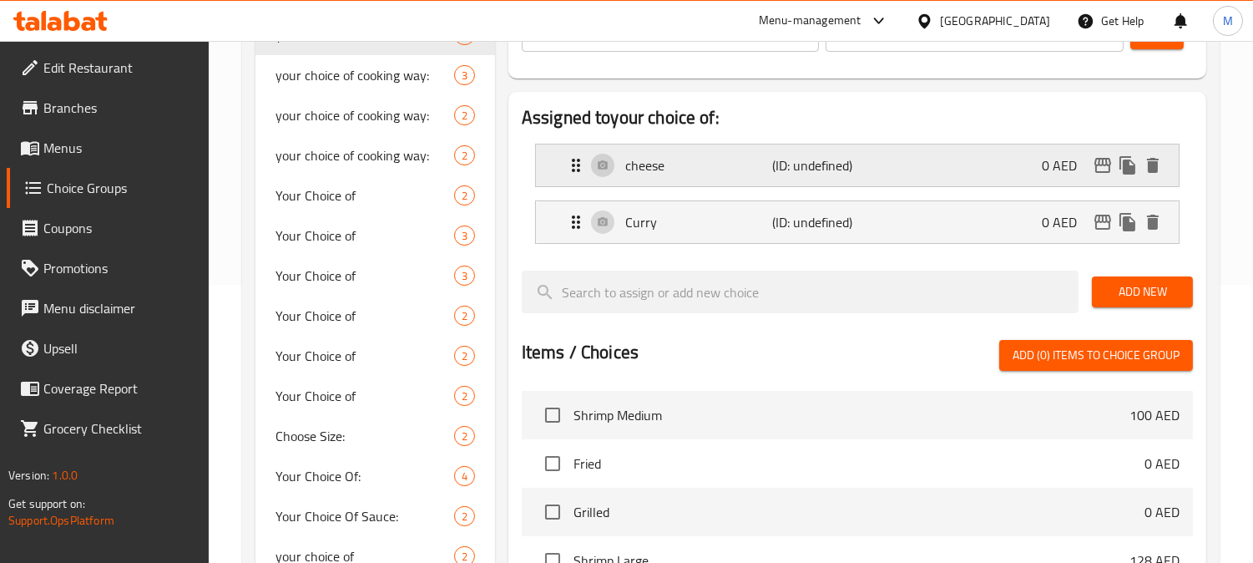
scroll to position [185, 0]
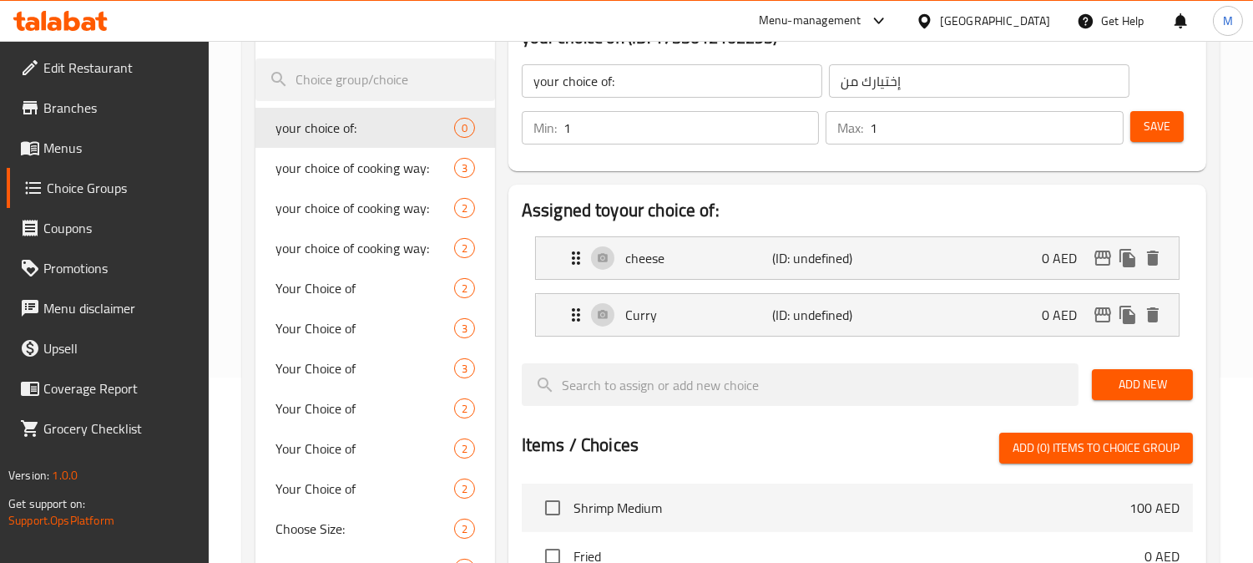
click at [1175, 136] on button "Save" at bounding box center [1156, 126] width 53 height 31
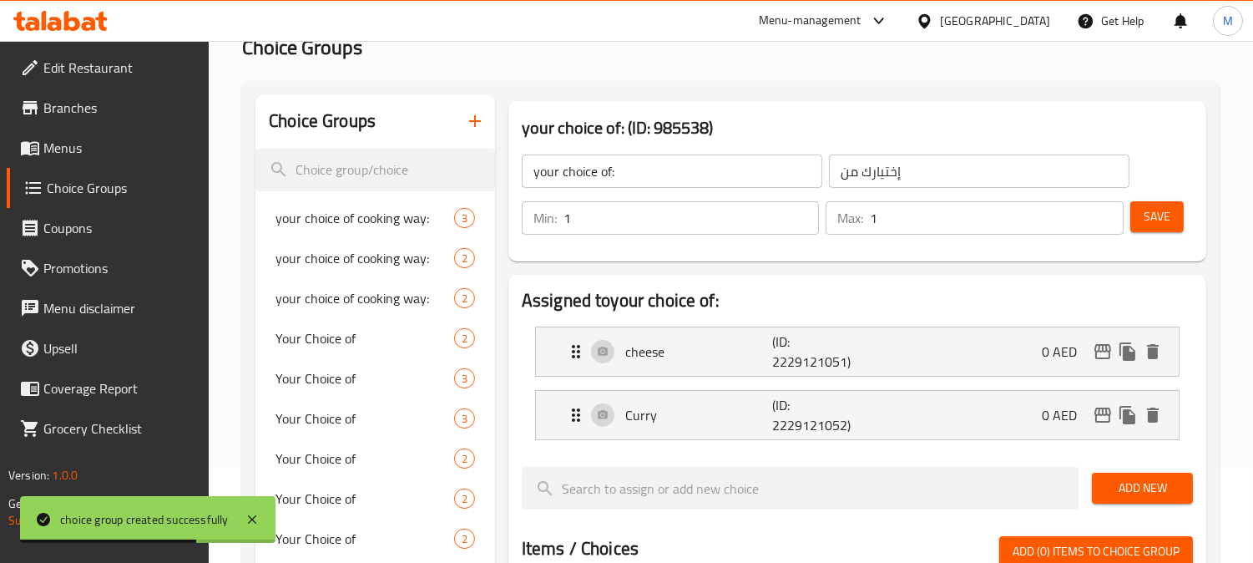
scroll to position [0, 0]
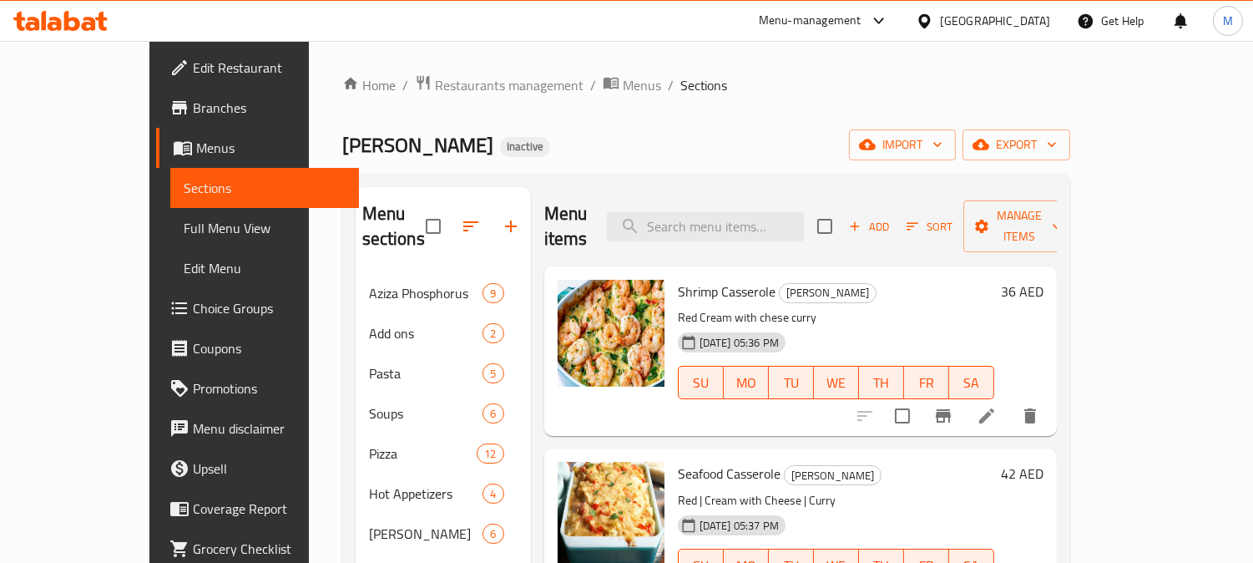
click at [997, 406] on icon at bounding box center [987, 416] width 20 height 20
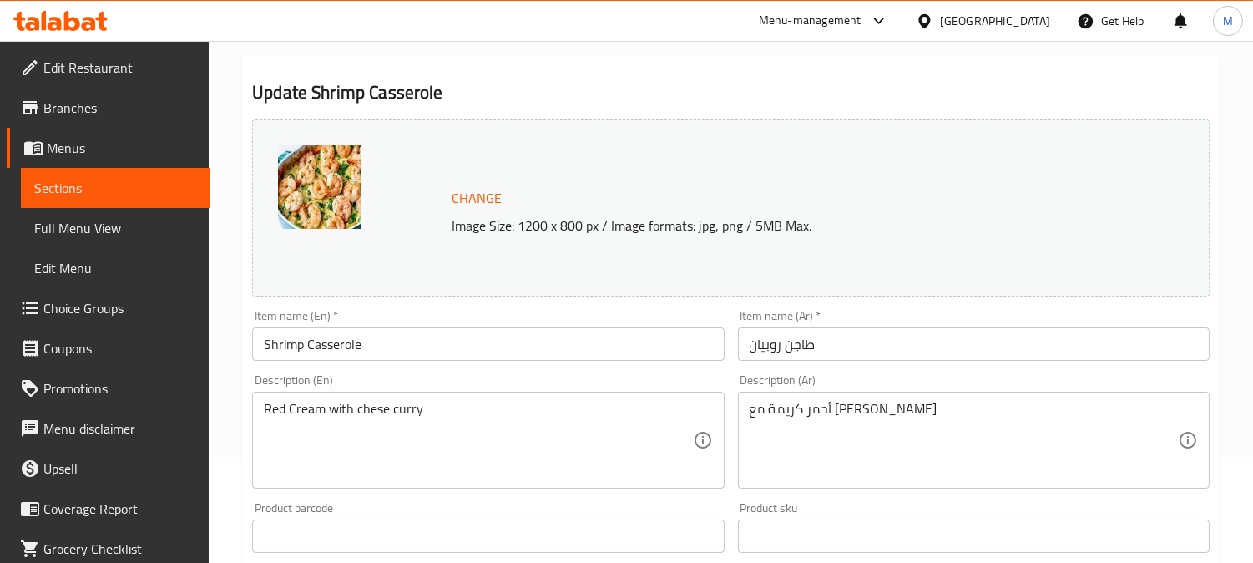
scroll to position [278, 0]
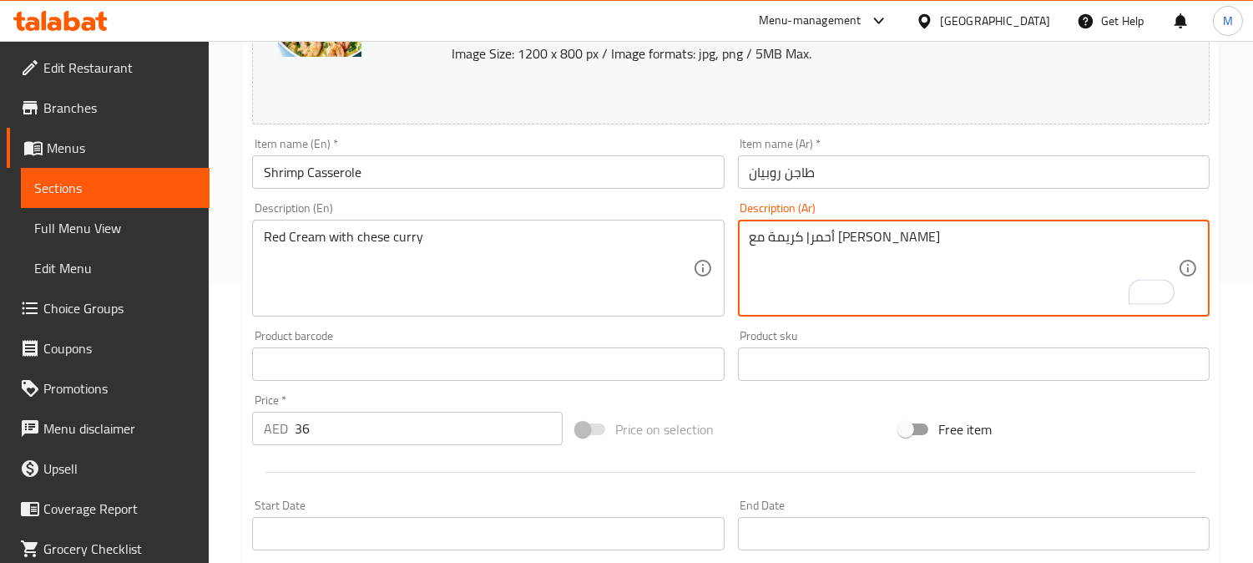
click at [863, 238] on textarea "أحمر| كريمة مع [PERSON_NAME]" at bounding box center [964, 268] width 428 height 79
click at [862, 238] on textarea "أحمر | كريمة مع [PERSON_NAME]" at bounding box center [964, 268] width 428 height 79
click at [821, 240] on textarea "أحمر | كريمة مع [PERSON_NAME]" at bounding box center [964, 268] width 428 height 79
click at [778, 240] on textarea "أحمر | كريمة مع [PERSON_NAME]" at bounding box center [964, 268] width 428 height 79
paste textarea "|"
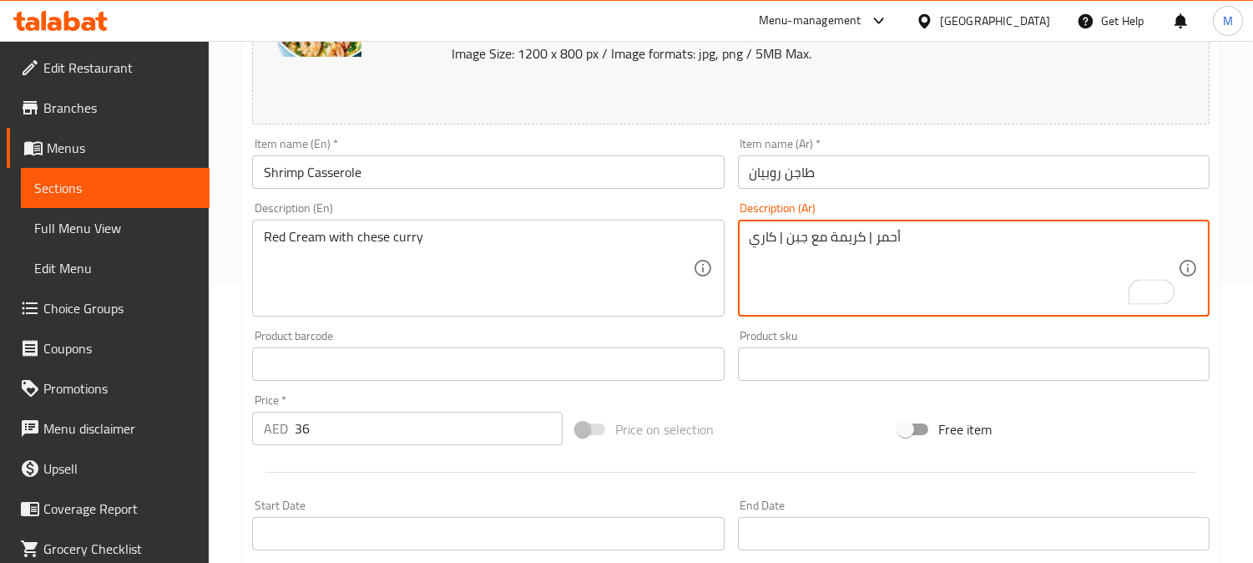
type textarea "أحمر | كريمة مع جبن | كاري"
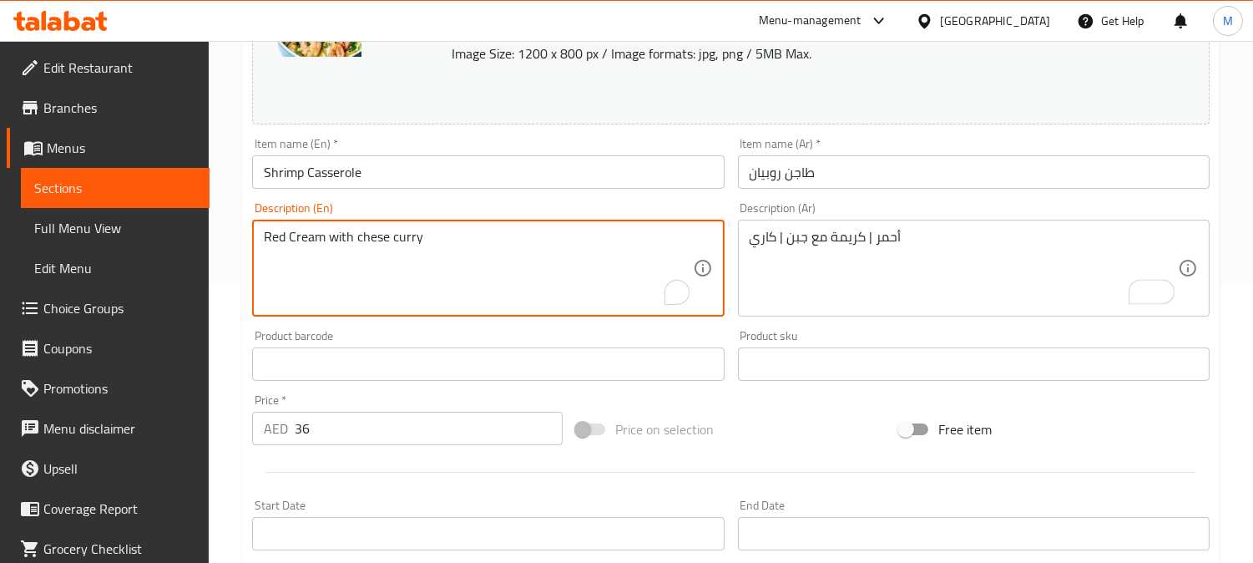
paste textarea "|"
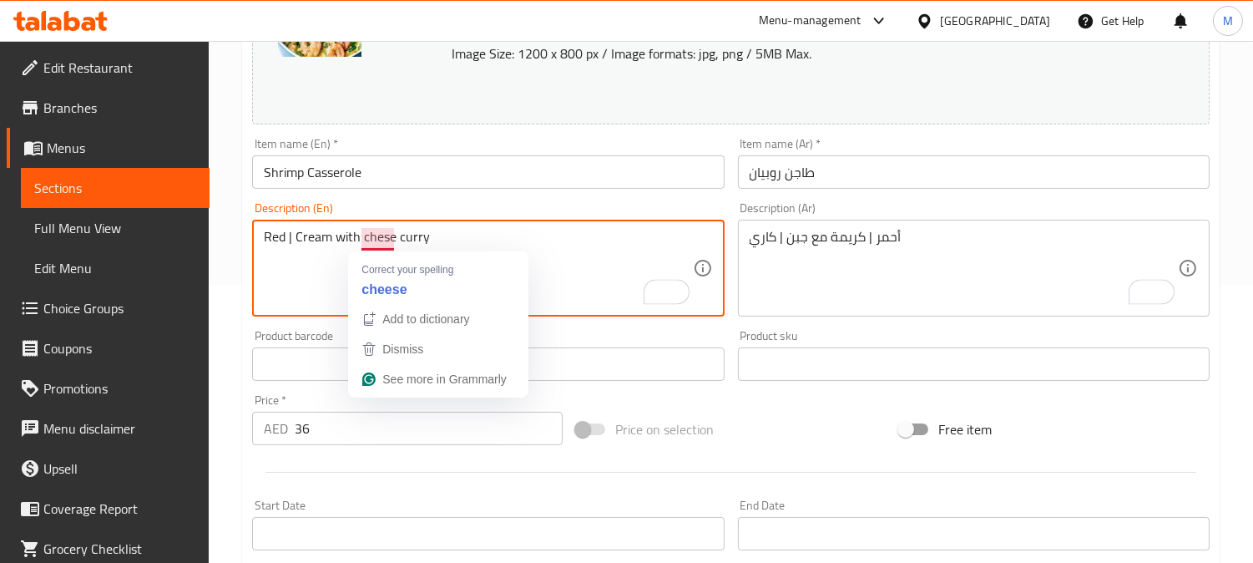
click at [392, 240] on textarea "Red | Cream with chese curry" at bounding box center [478, 268] width 428 height 79
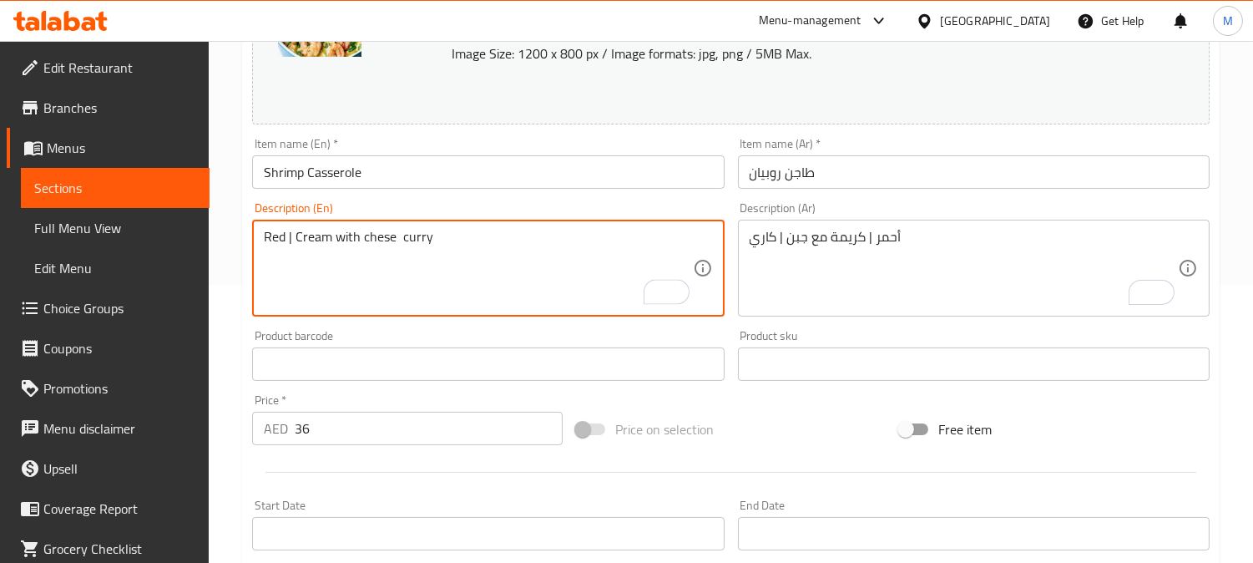
paste textarea "|"
click at [397, 236] on textarea "Red | Cream with chese | curry" at bounding box center [478, 268] width 428 height 79
click at [389, 238] on textarea "Red | Cream with chese | curry" at bounding box center [478, 268] width 428 height 79
click at [395, 238] on textarea "Red | Cream with chese | curry" at bounding box center [478, 268] width 428 height 79
type textarea "Red | Cream with chesee | curry"
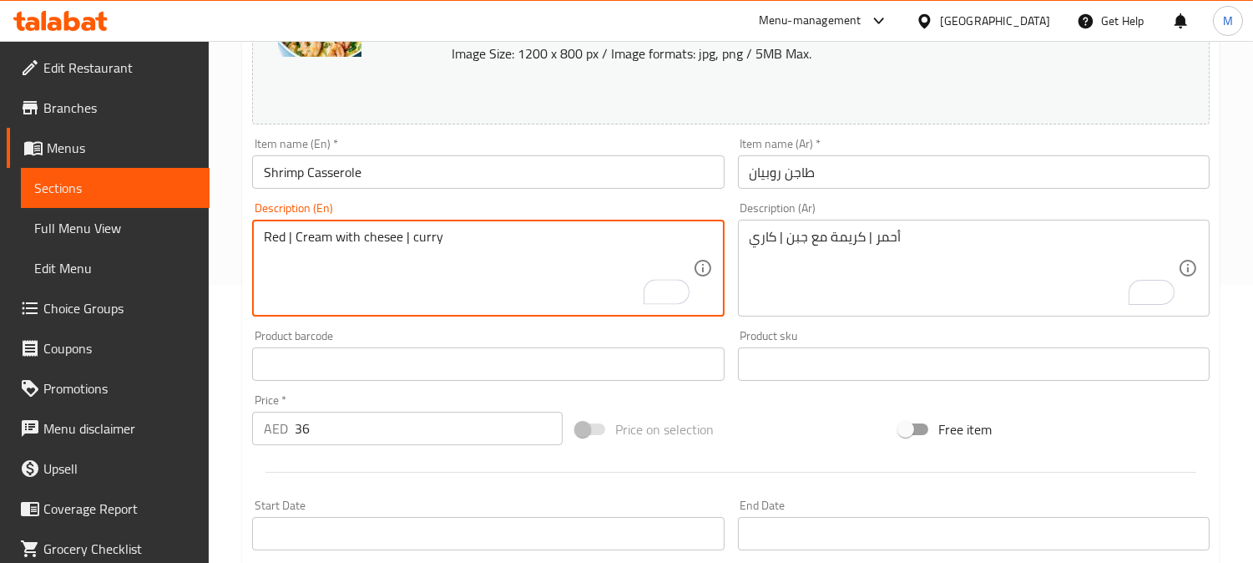
click at [479, 180] on input "Shrimp Casserole" at bounding box center [488, 171] width 472 height 33
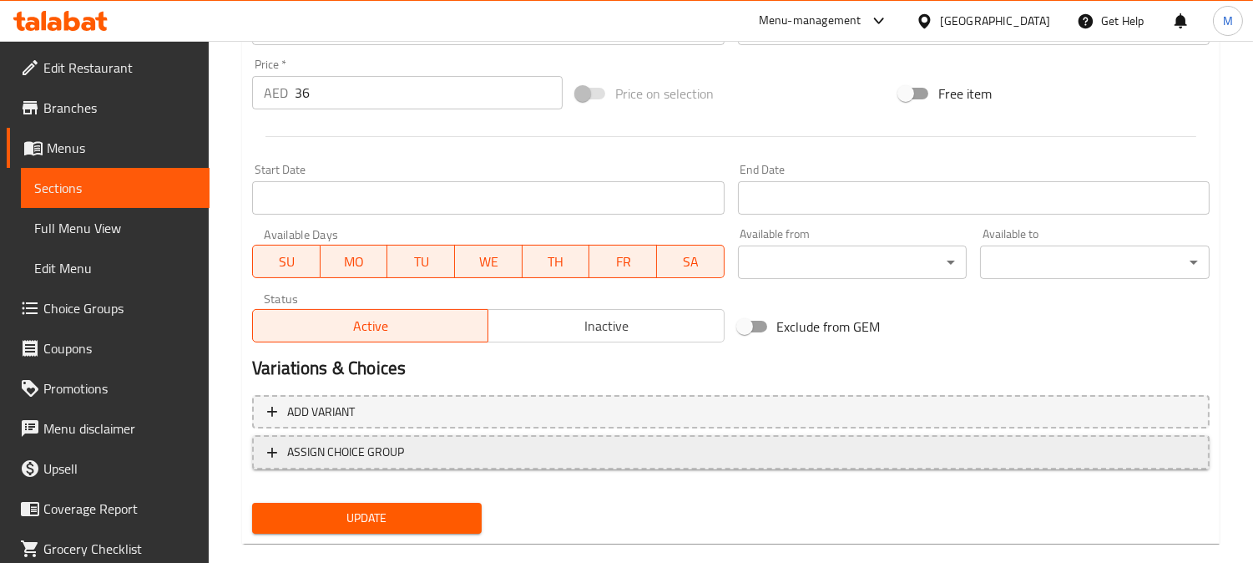
scroll to position [638, 0]
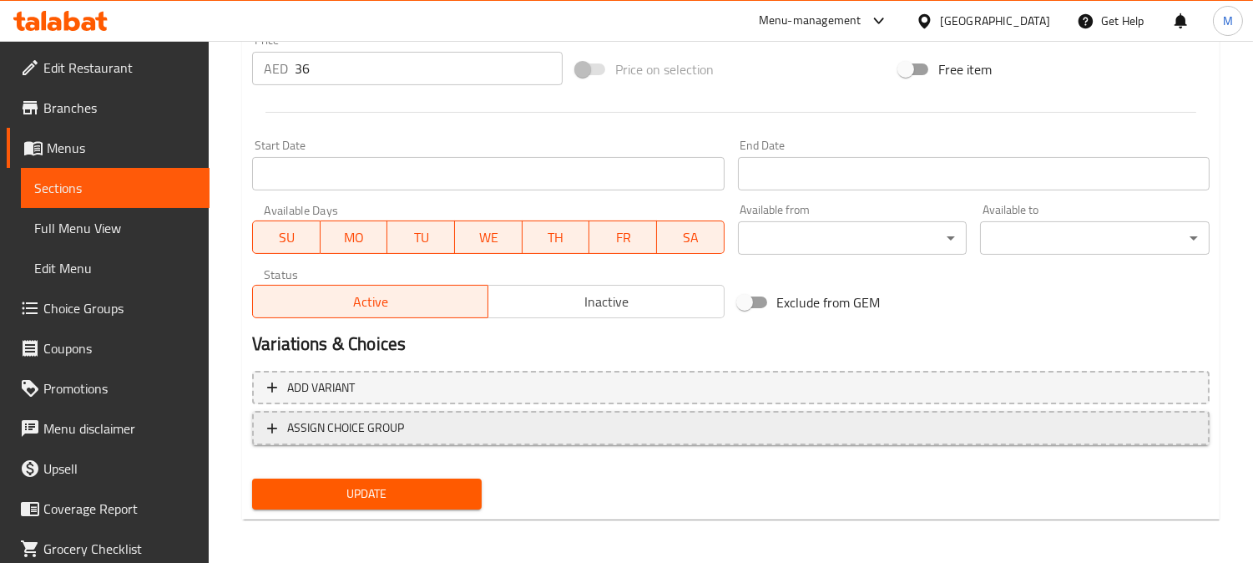
click at [414, 417] on span "ASSIGN CHOICE GROUP" at bounding box center [730, 427] width 927 height 21
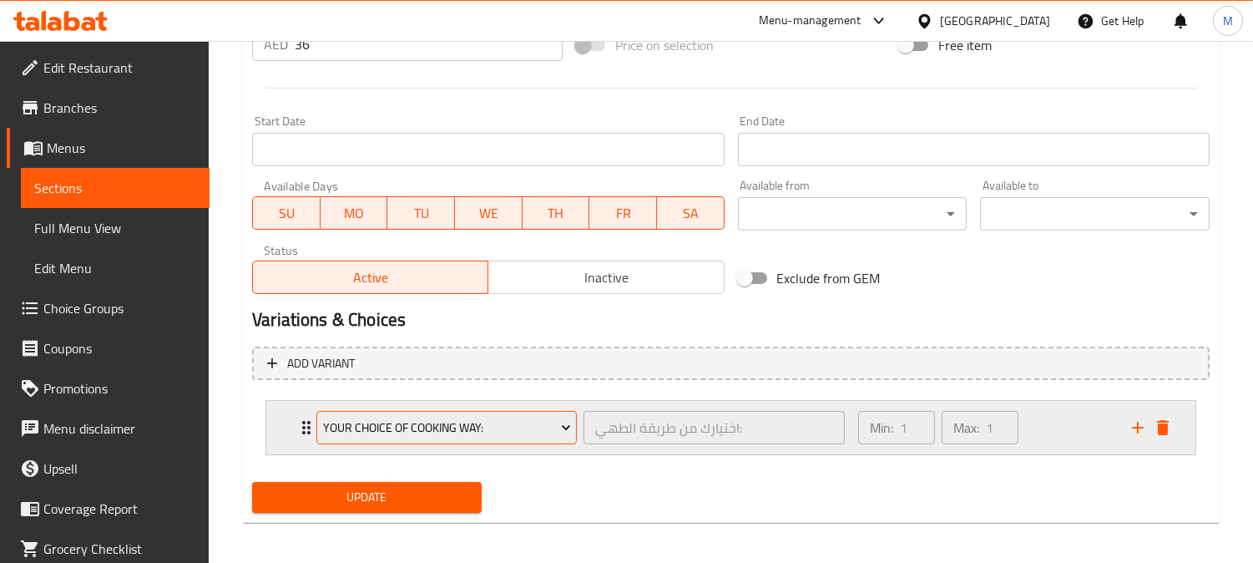
scroll to position [666, 0]
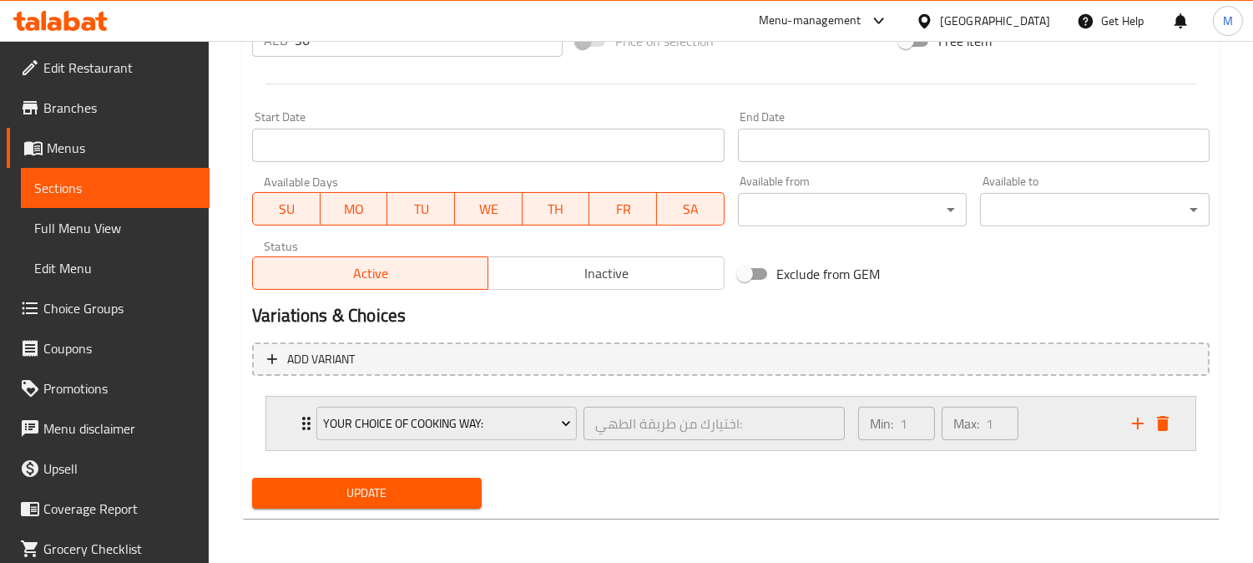
click at [294, 418] on div "your choice of cooking way: اختيارك من طريقة الطهي: ​ Min: 1 ​ Max: 1 ​" at bounding box center [730, 423] width 929 height 53
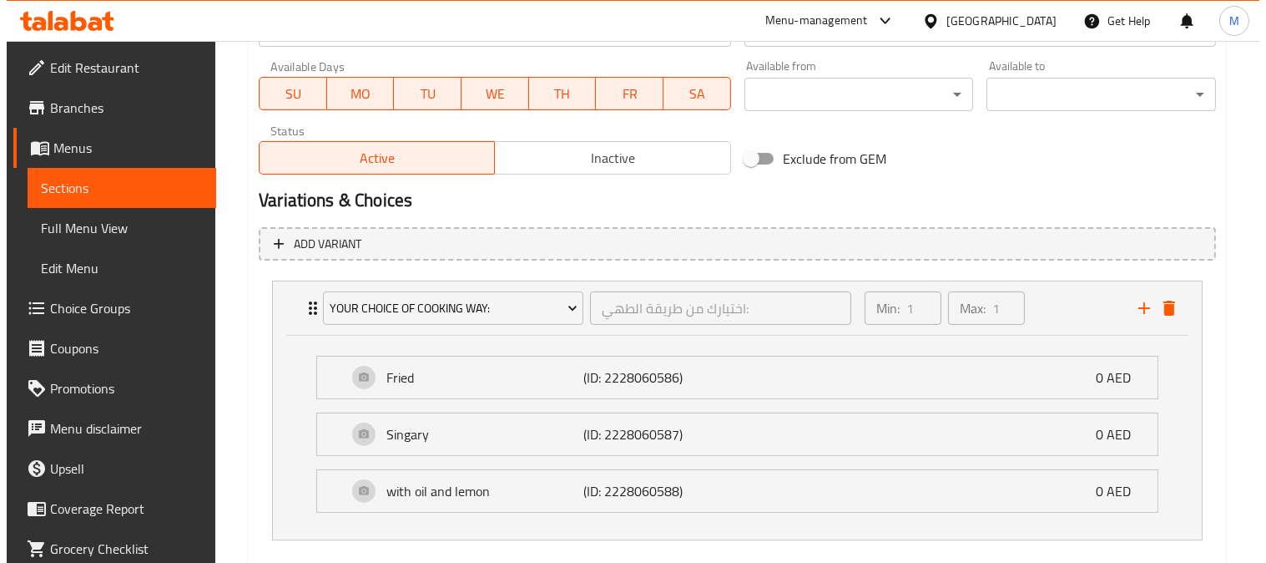
scroll to position [872, 0]
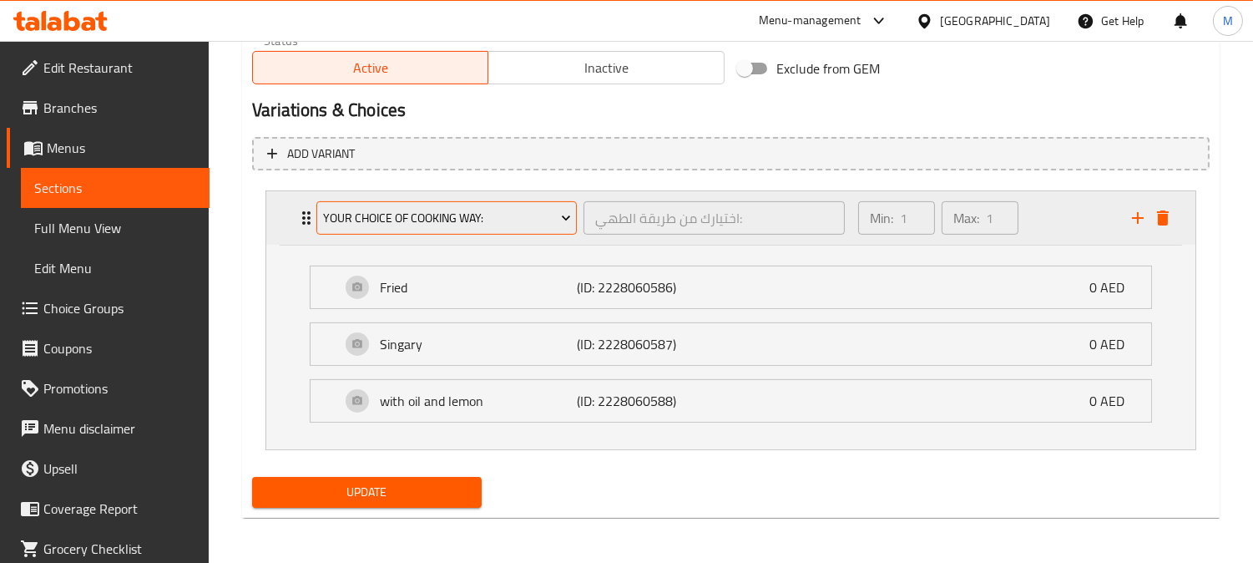
click at [391, 219] on span "your choice of cooking way:" at bounding box center [447, 218] width 248 height 21
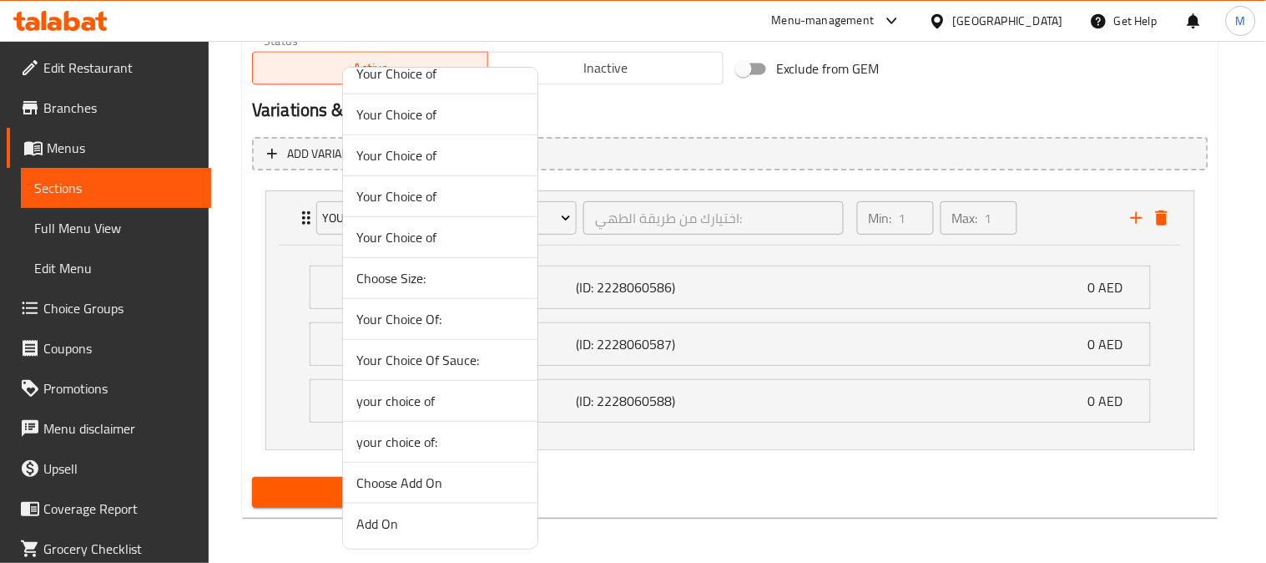
scroll to position [186, 0]
click at [461, 402] on span "your choice of" at bounding box center [440, 399] width 168 height 20
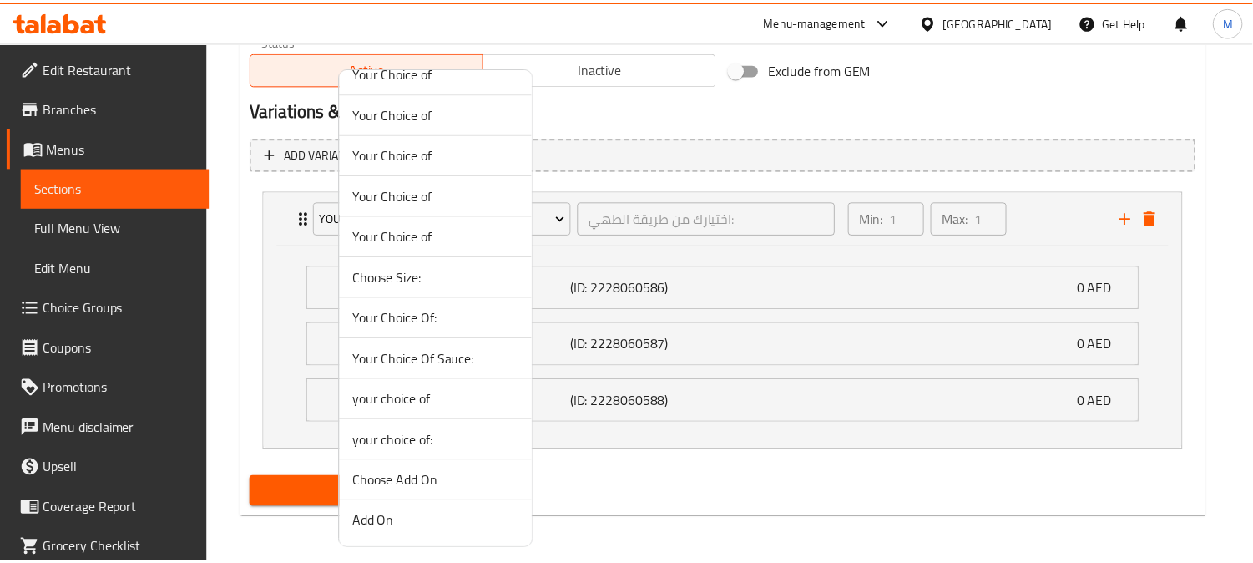
scroll to position [666, 0]
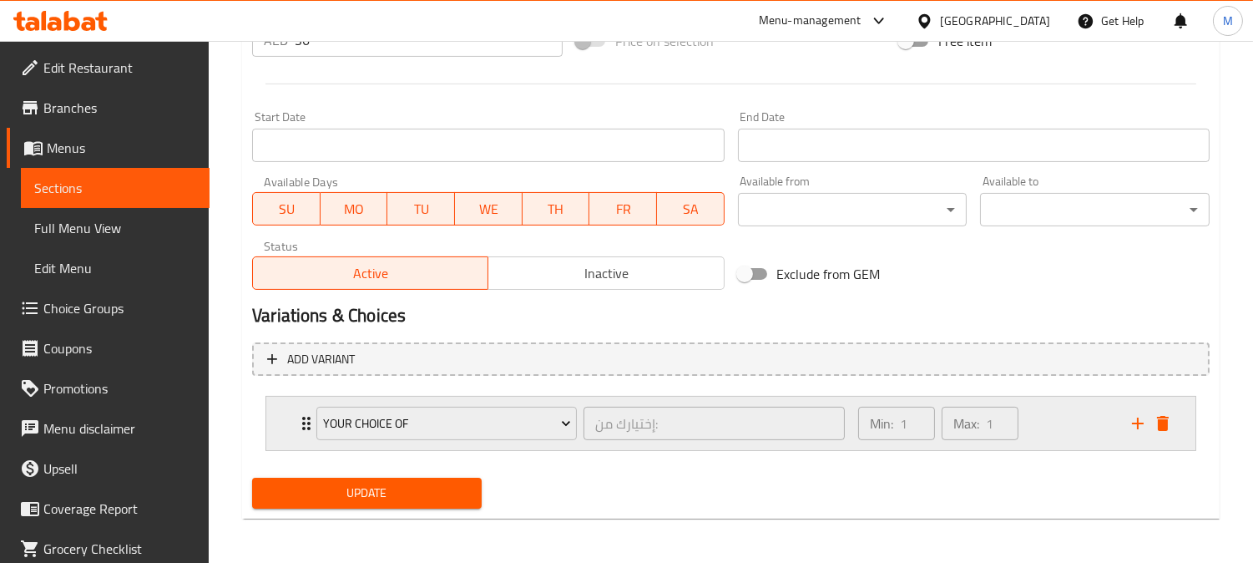
click at [306, 414] on div "your choice of إختيارك من: ​" at bounding box center [580, 423] width 548 height 53
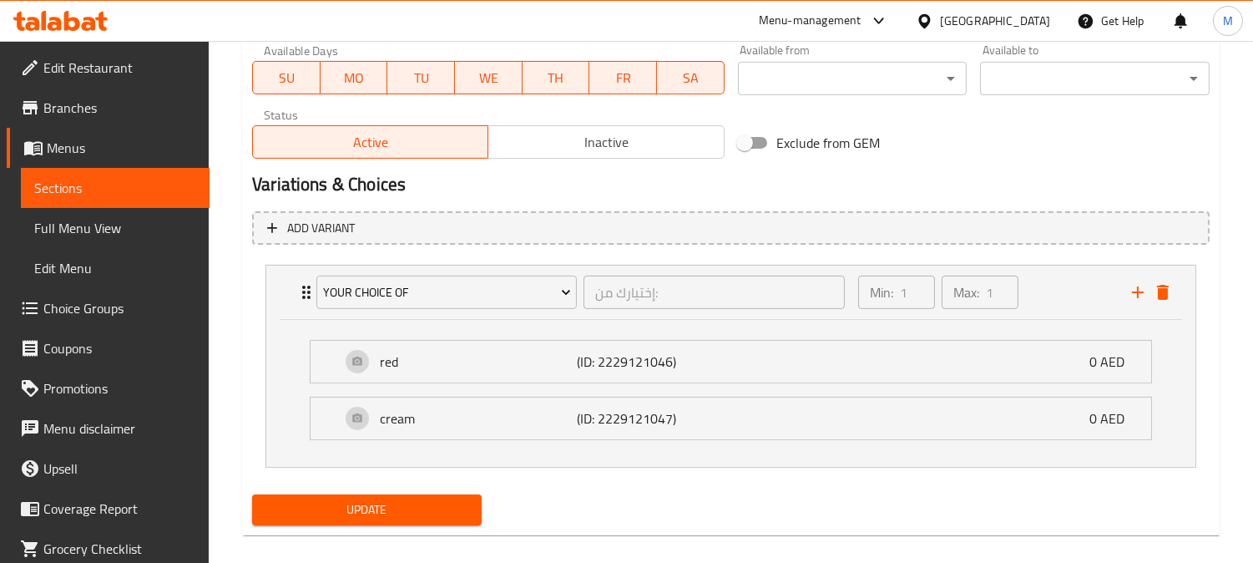
scroll to position [815, 0]
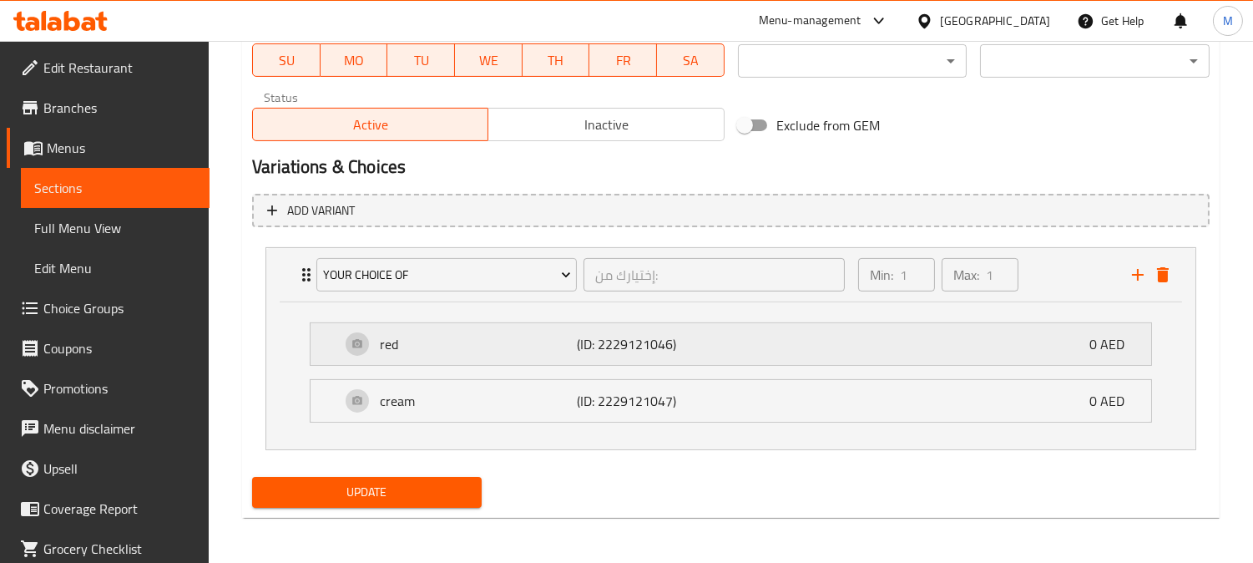
click at [470, 335] on p "red" at bounding box center [478, 344] width 196 height 20
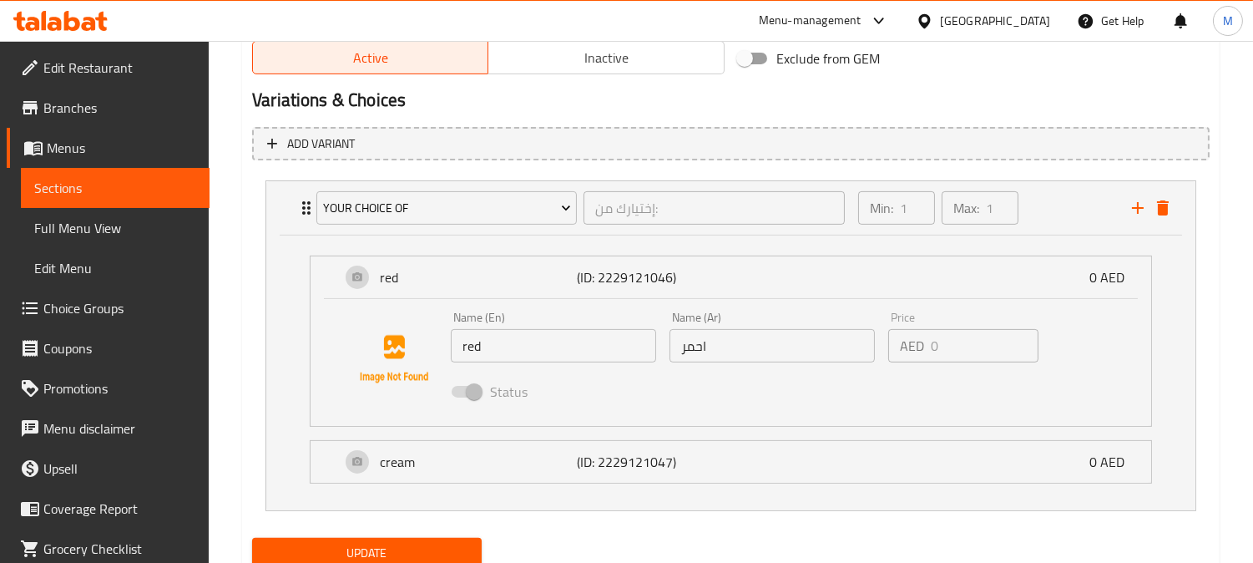
scroll to position [942, 0]
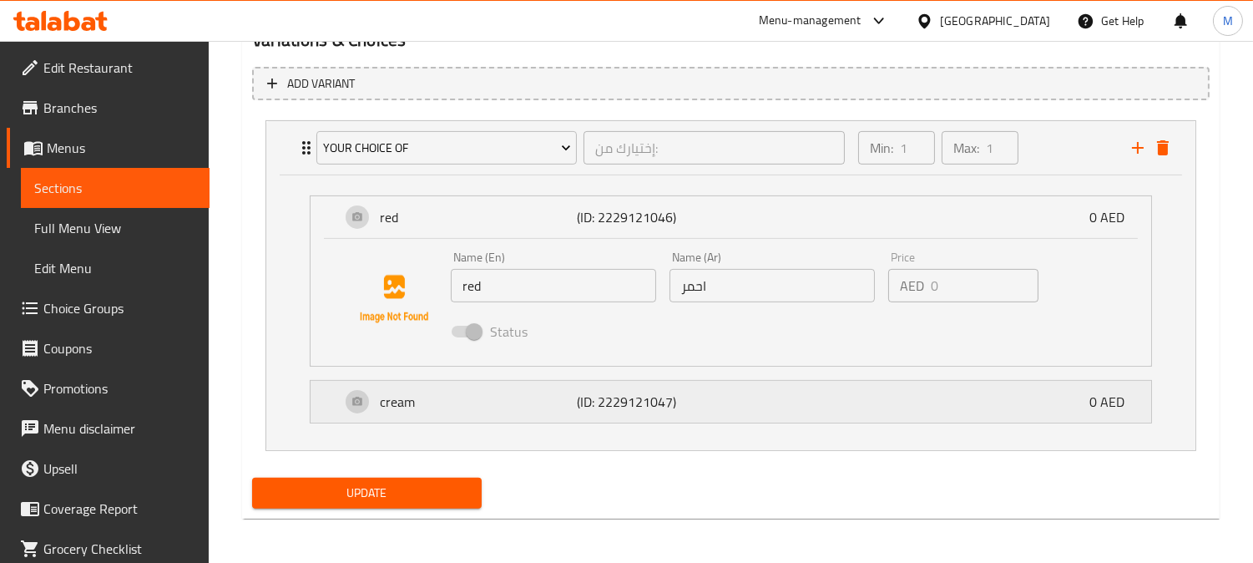
click at [509, 404] on p "cream" at bounding box center [478, 402] width 196 height 20
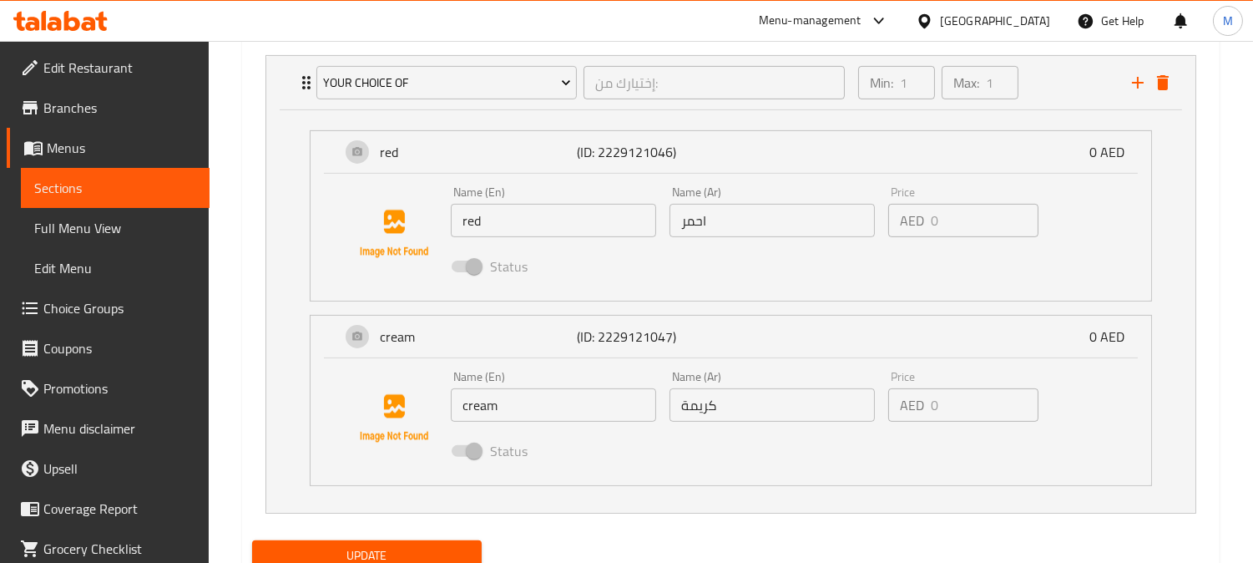
scroll to position [1035, 0]
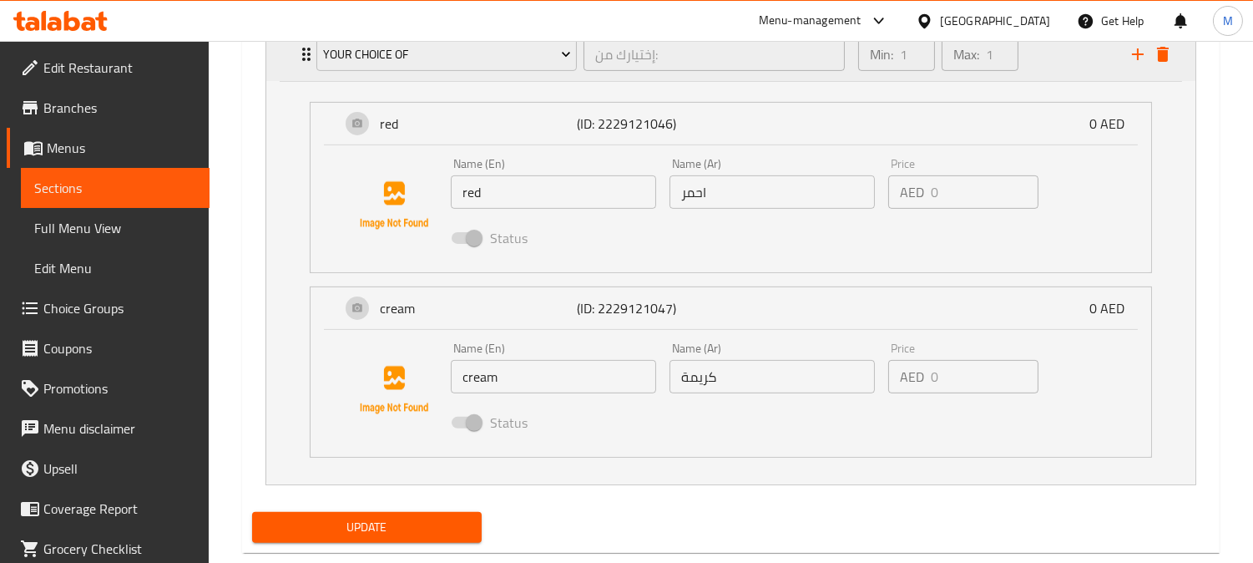
drag, startPoint x: 301, startPoint y: 47, endPoint x: 312, endPoint y: 61, distance: 17.9
click at [301, 47] on icon "Expand" at bounding box center [306, 54] width 20 height 20
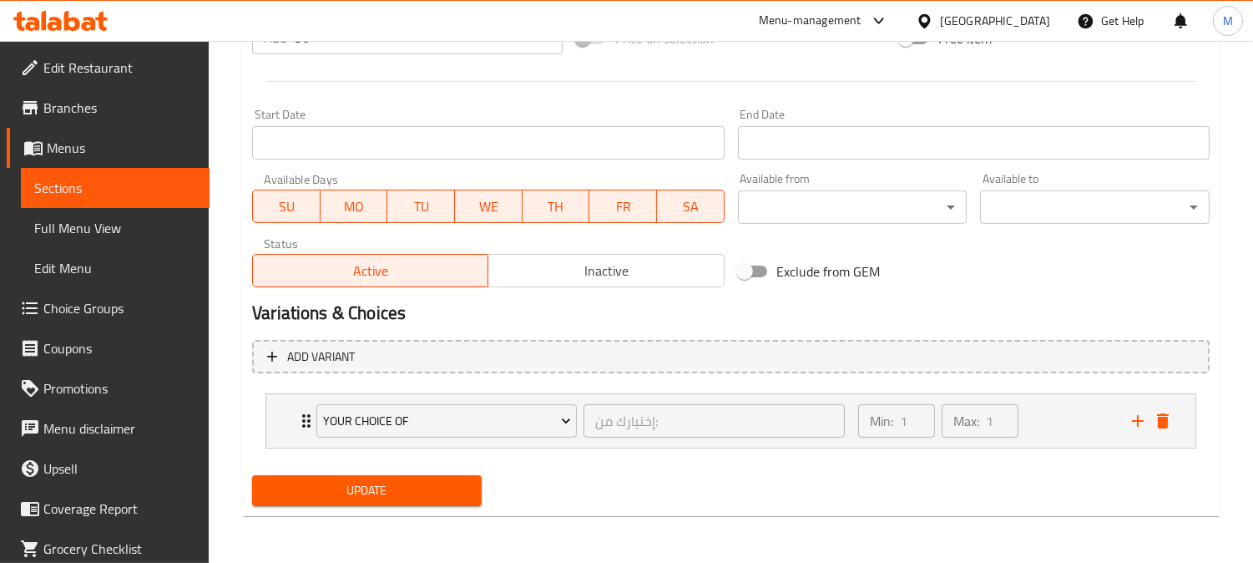
scroll to position [666, 0]
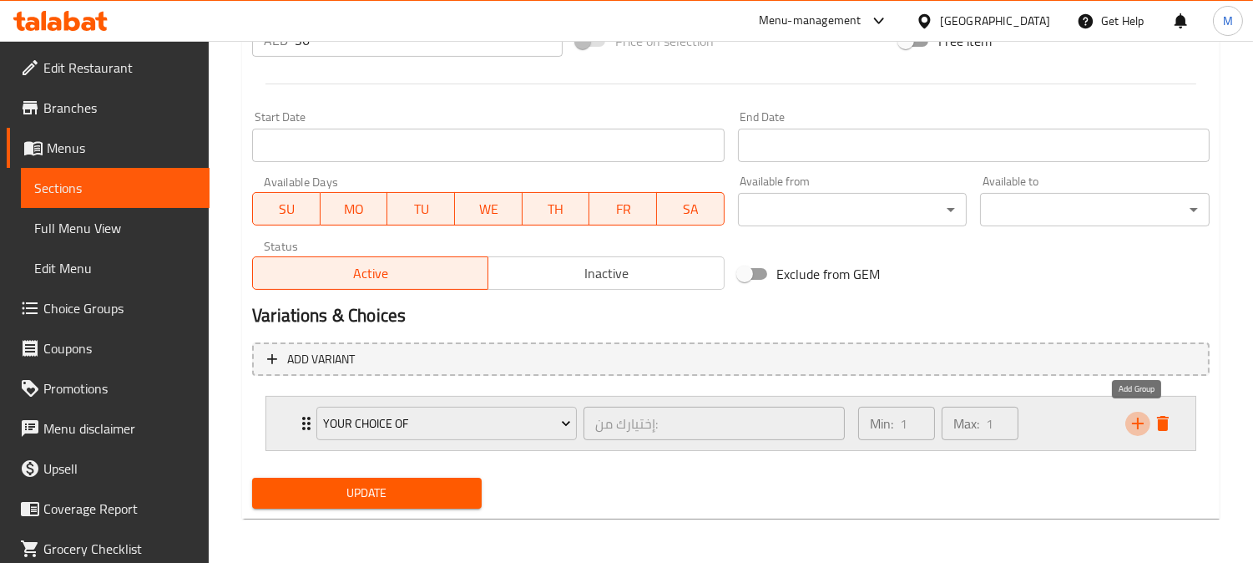
click at [1135, 419] on icon "add" at bounding box center [1138, 423] width 20 height 20
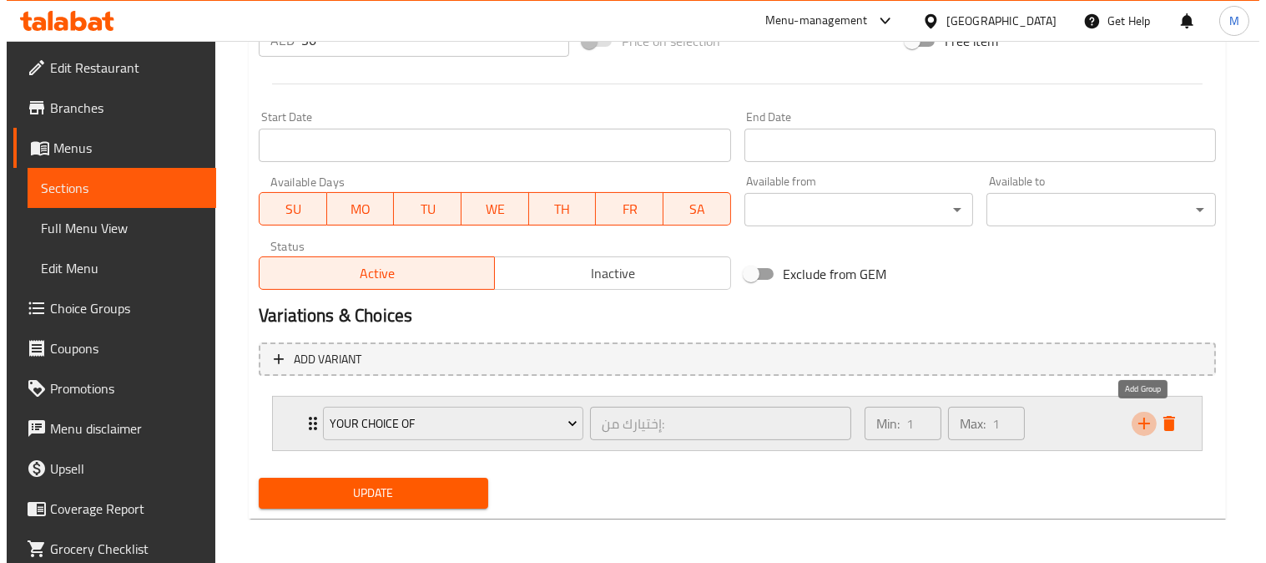
scroll to position [735, 0]
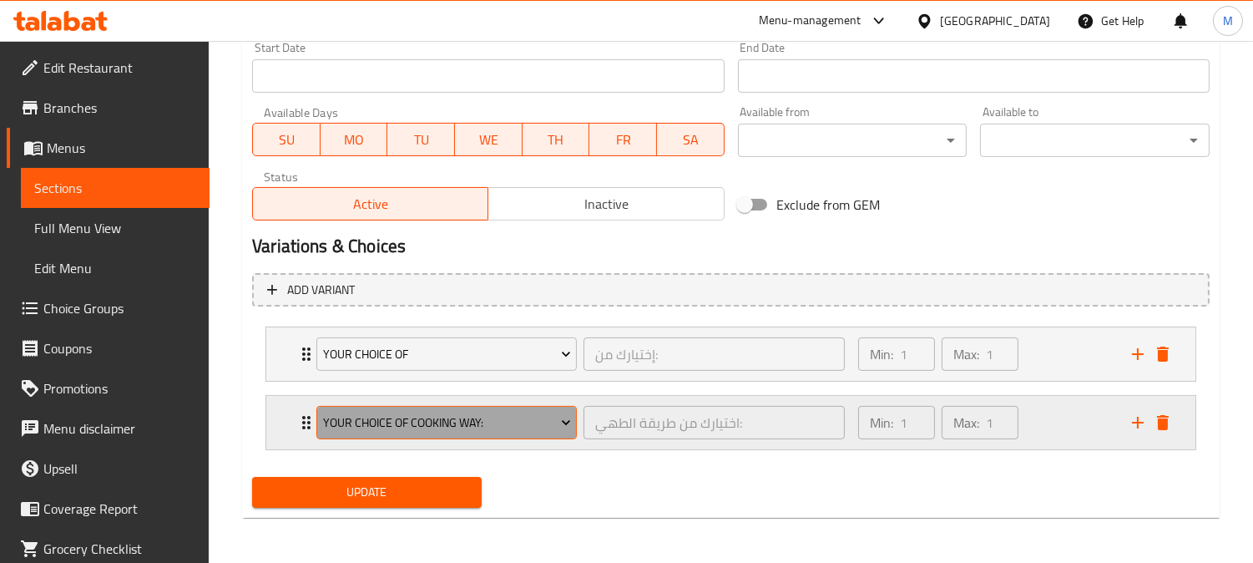
click at [377, 412] on span "your choice of cooking way:" at bounding box center [447, 422] width 248 height 21
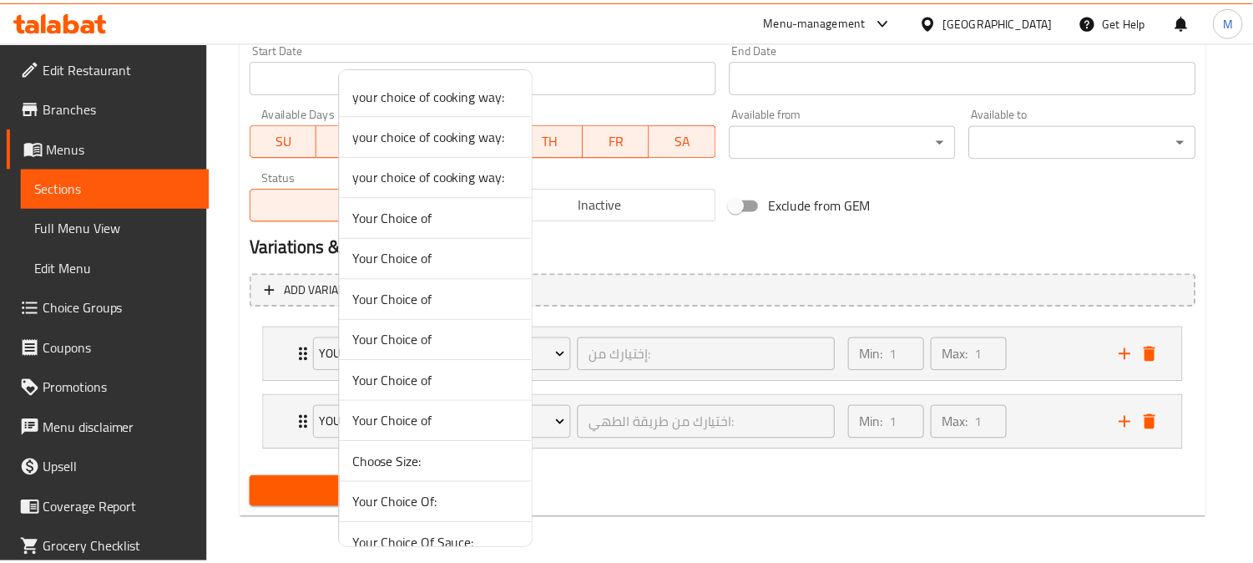
scroll to position [186, 0]
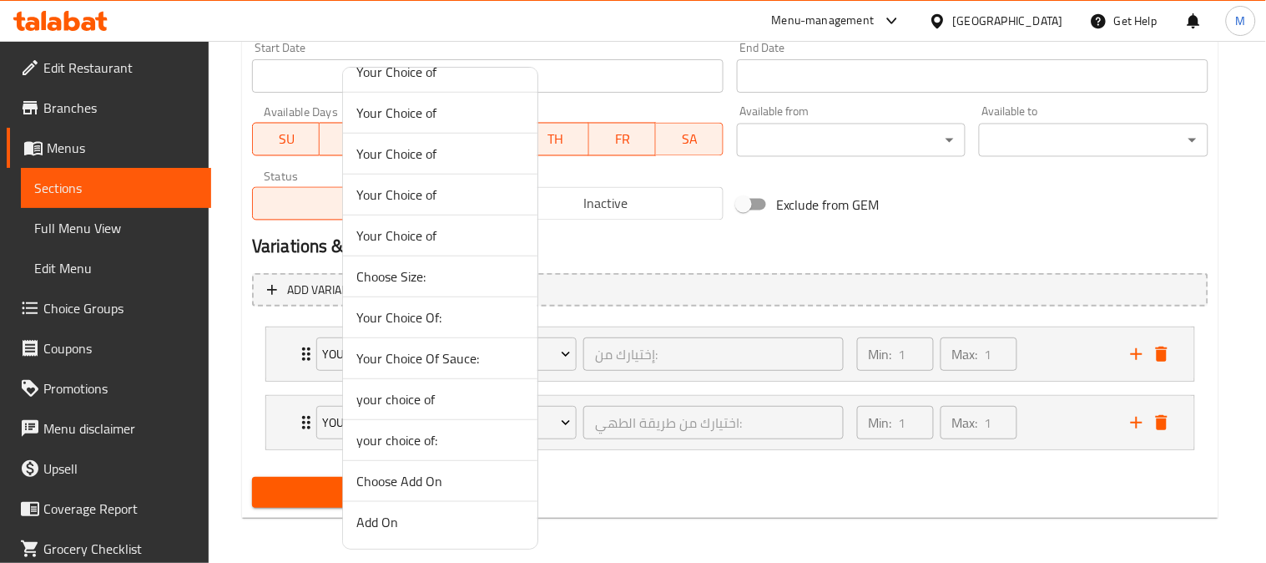
click at [444, 435] on span "your choice of:" at bounding box center [440, 440] width 168 height 20
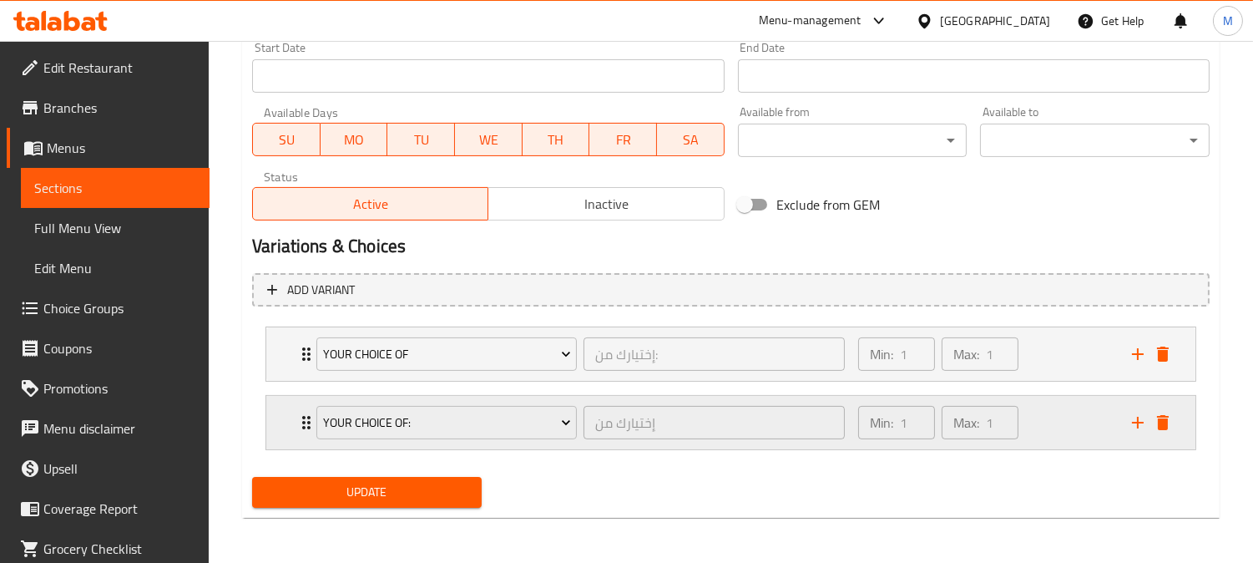
click at [293, 381] on div "your choice of: إختيارك من ​ Min: 1 ​ Max: 1 ​" at bounding box center [730, 353] width 929 height 53
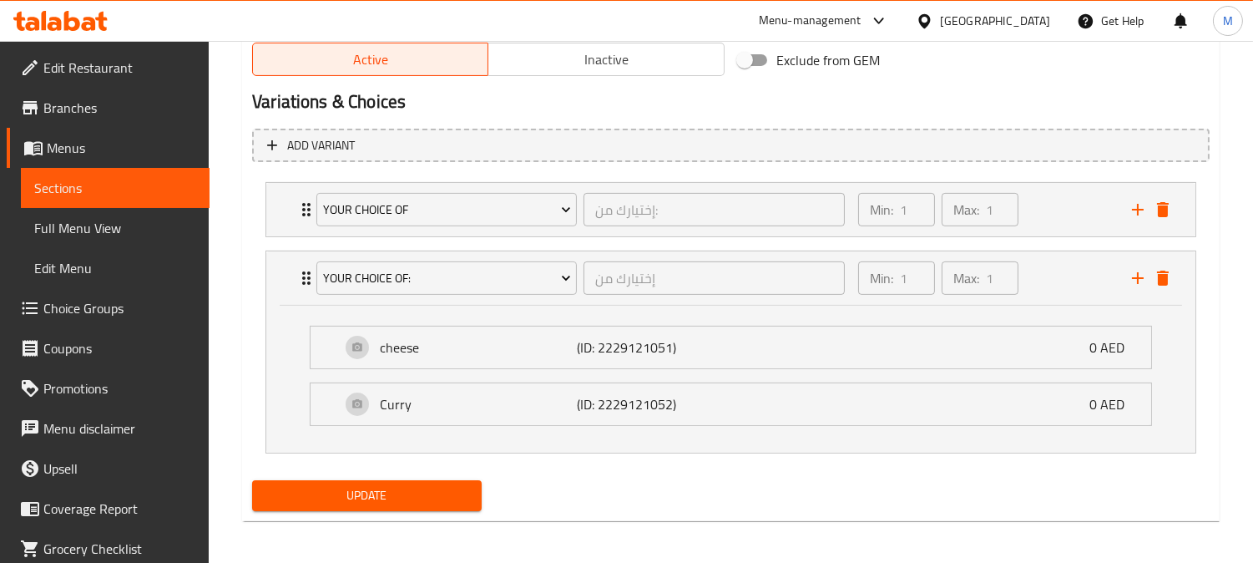
scroll to position [883, 0]
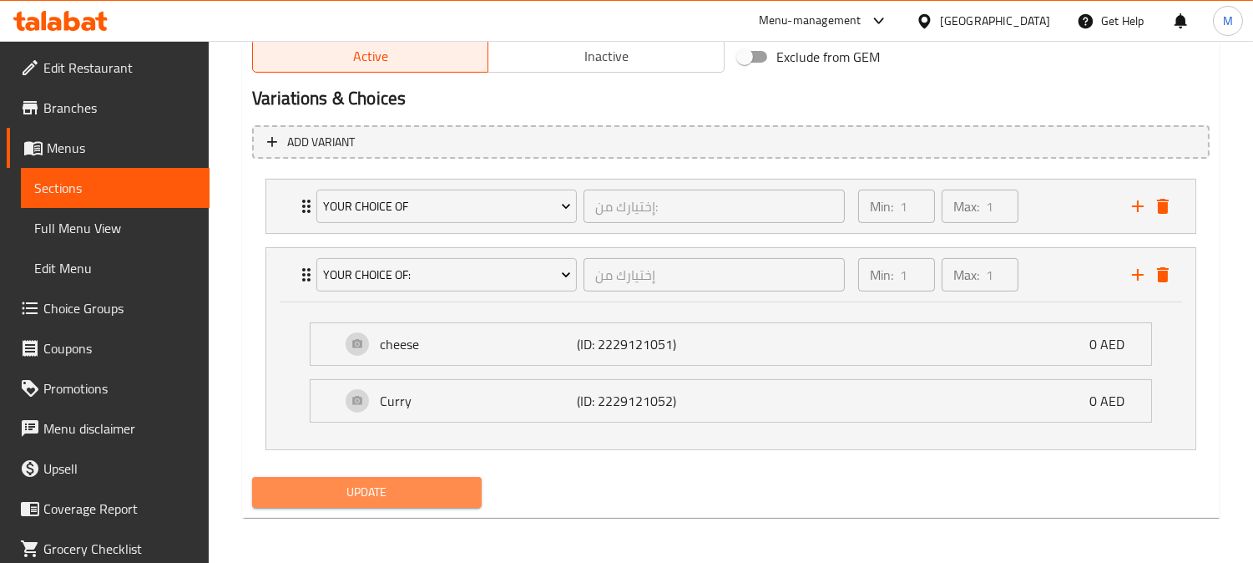
click at [415, 489] on span "Update" at bounding box center [366, 492] width 203 height 21
click at [307, 213] on div "your choice of إختيارك من: ​" at bounding box center [580, 205] width 548 height 53
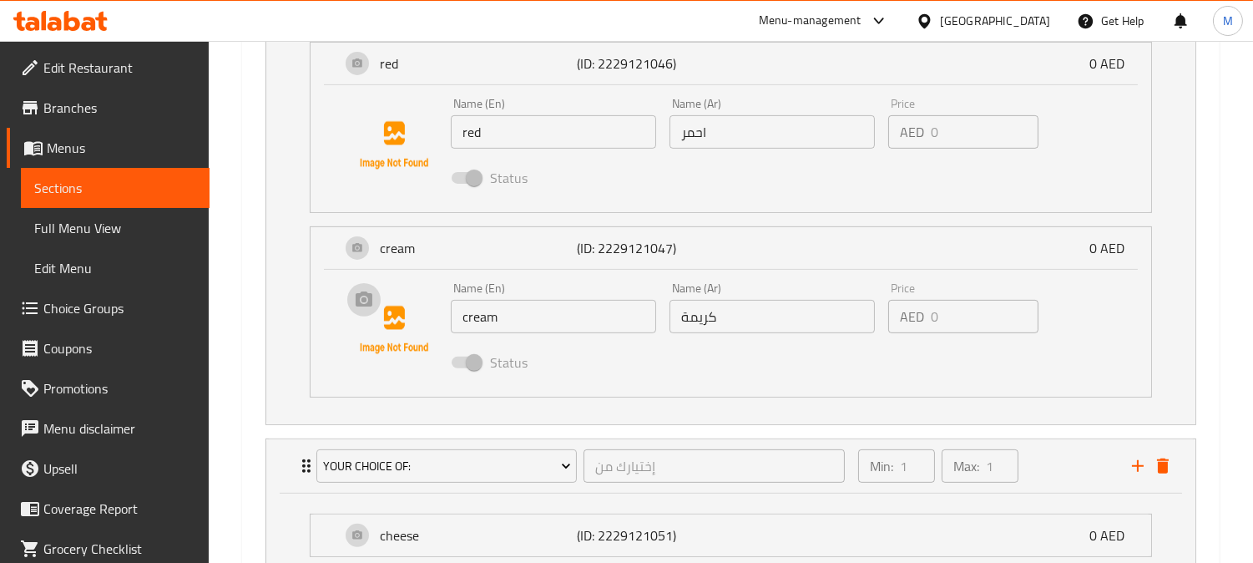
scroll to position [1287, 0]
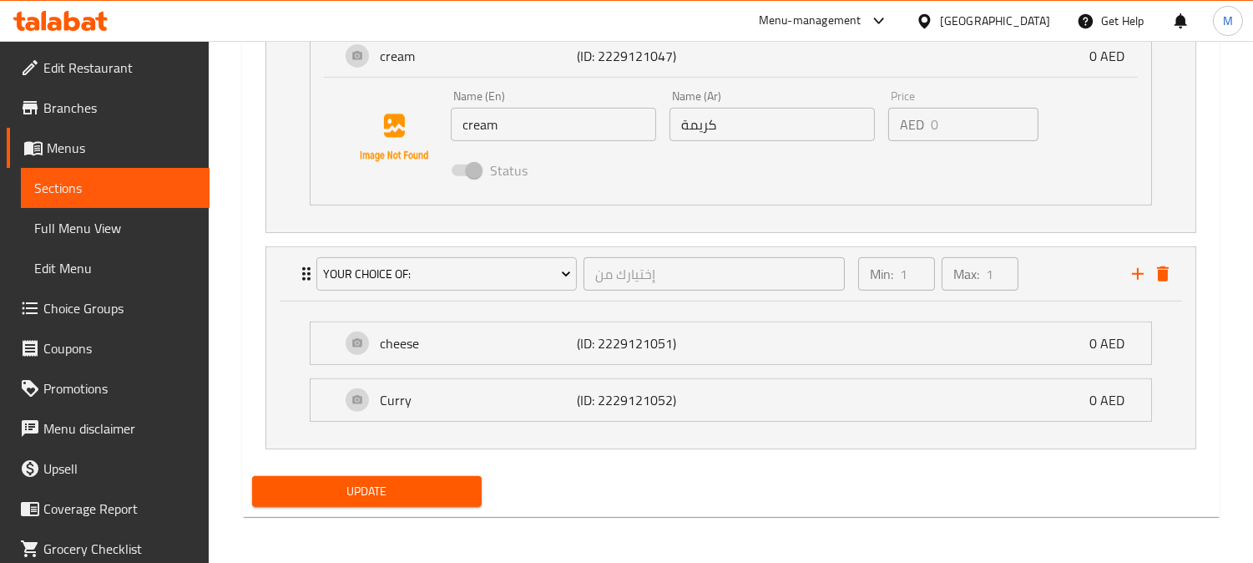
click at [420, 476] on button "Update" at bounding box center [367, 491] width 230 height 31
click at [296, 336] on li "cheese (ID: 2229121051) 0 AED Name (En) cheese Name (En) Name (Ar) جبن Name (Ar…" at bounding box center [730, 343] width 869 height 57
click at [445, 333] on p "cheese" at bounding box center [478, 343] width 196 height 20
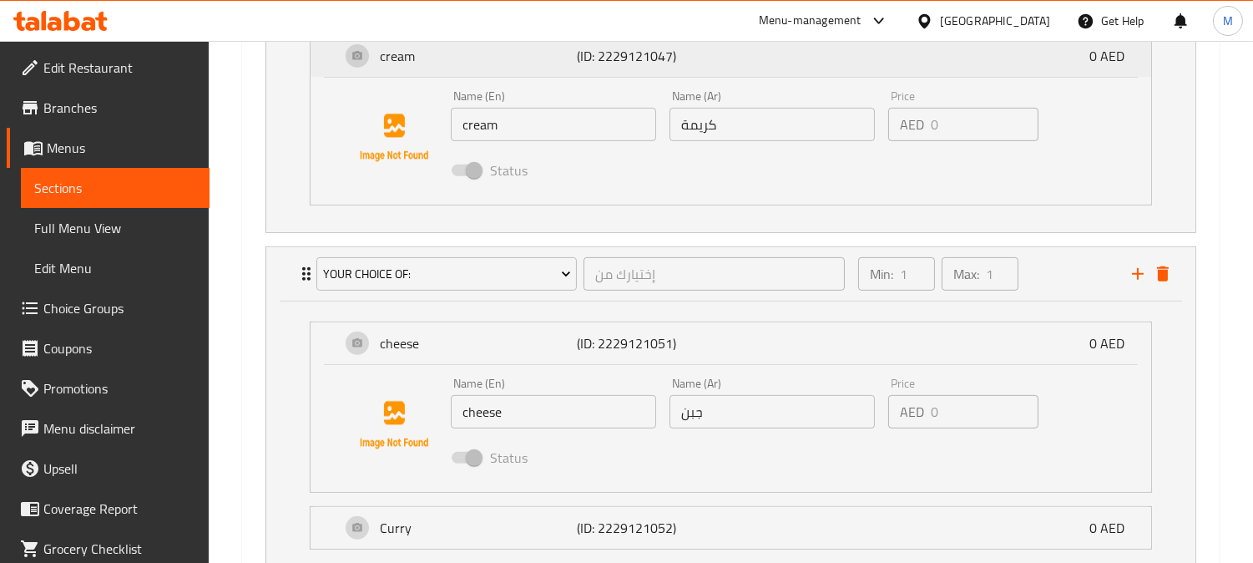
click at [481, 63] on p "cream" at bounding box center [478, 56] width 196 height 20
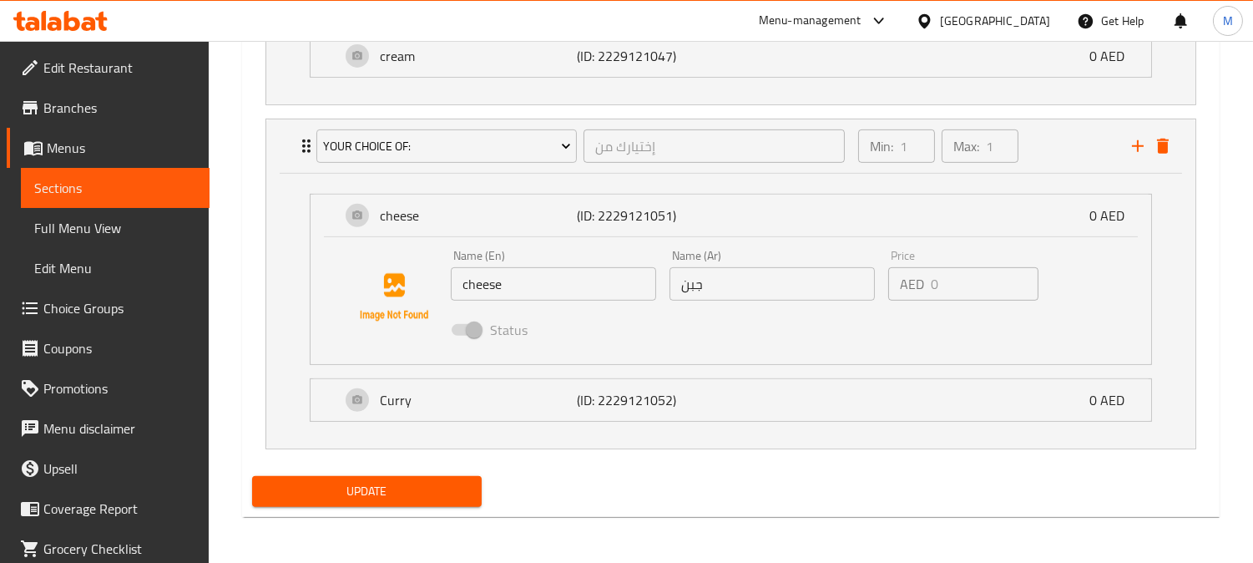
click at [404, 481] on span "Update" at bounding box center [366, 491] width 203 height 21
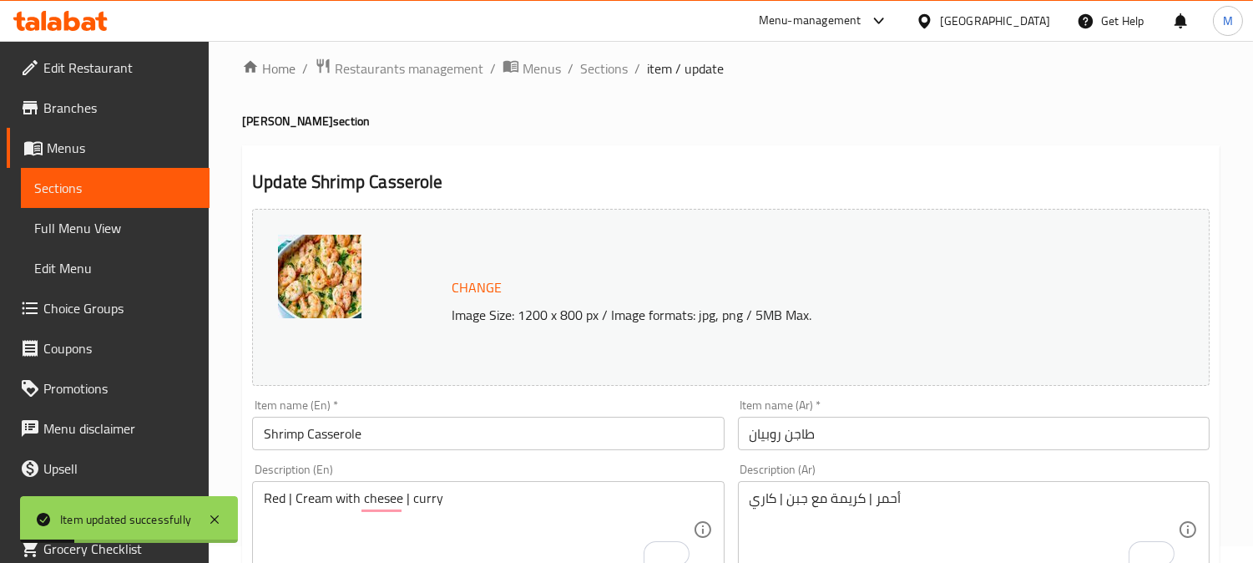
scroll to position [0, 0]
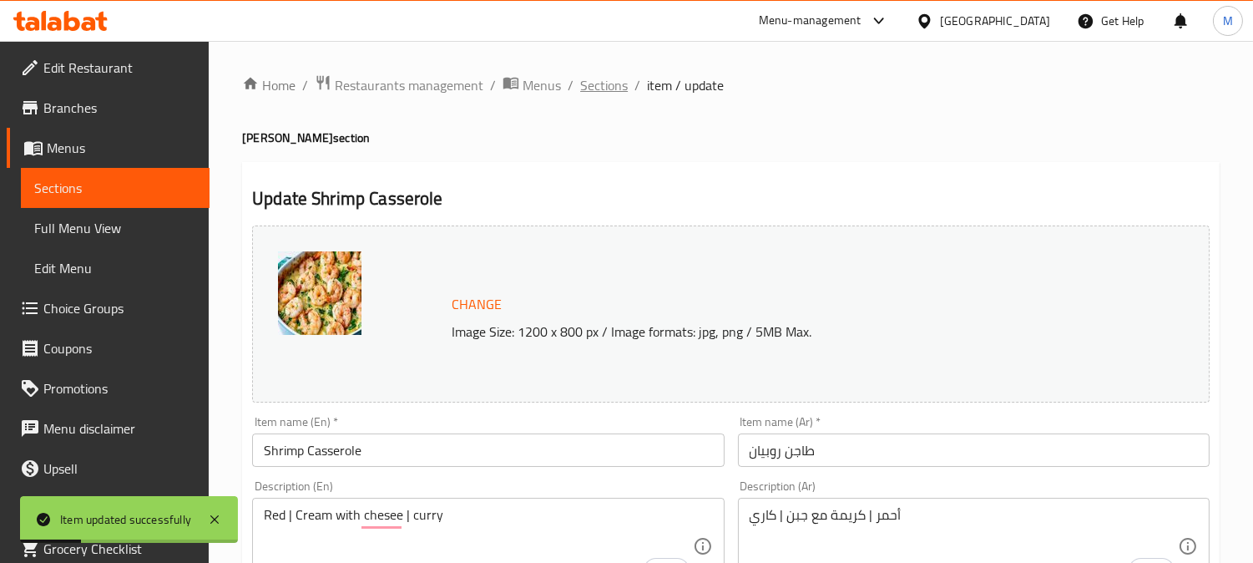
click at [594, 79] on span "Sections" at bounding box center [604, 85] width 48 height 20
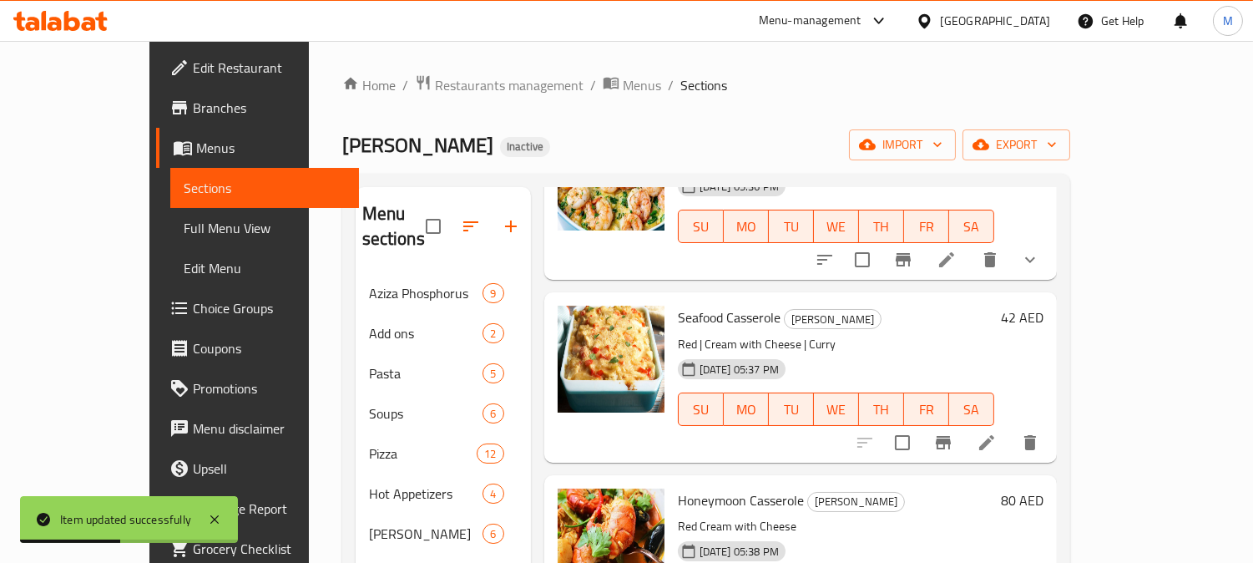
scroll to position [164, 0]
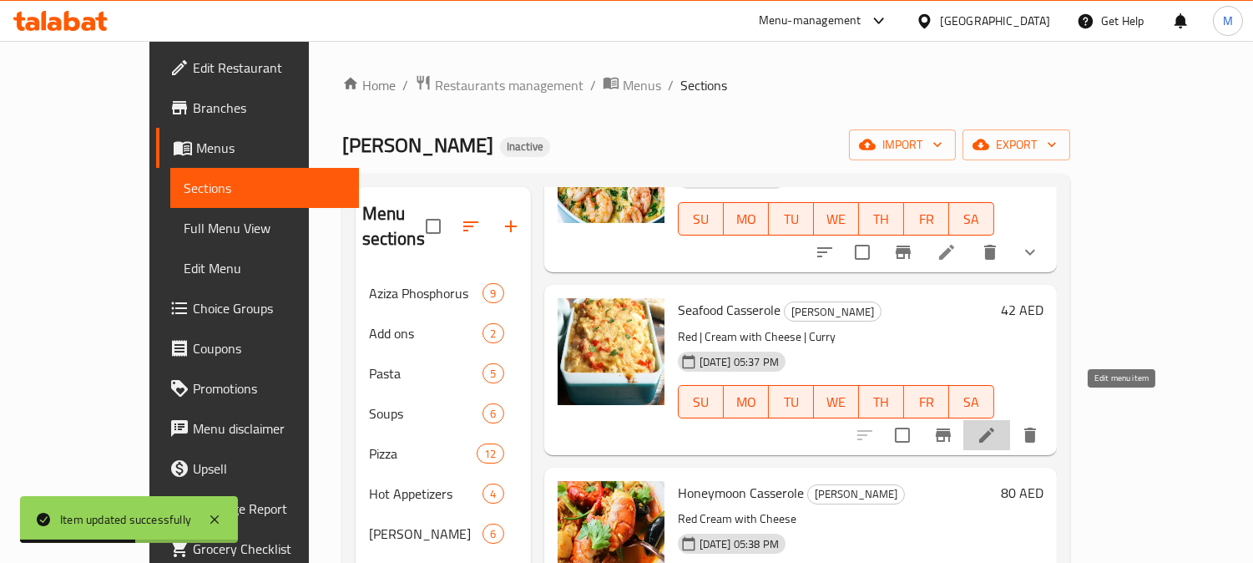
click at [997, 425] on icon at bounding box center [987, 435] width 20 height 20
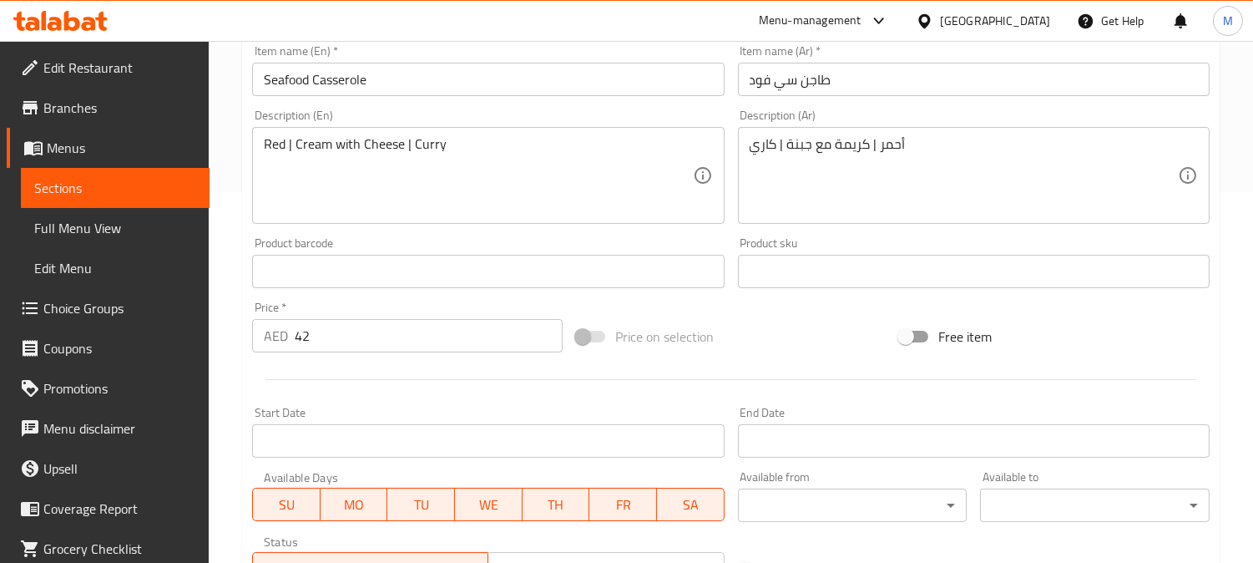
scroll to position [638, 0]
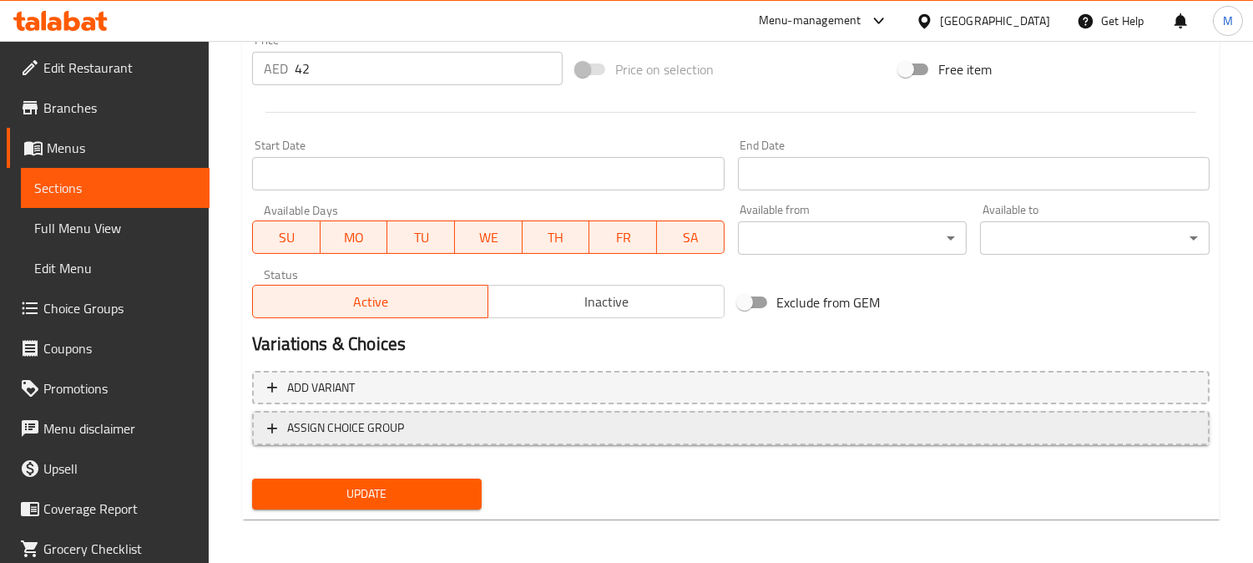
click at [357, 417] on span "ASSIGN CHOICE GROUP" at bounding box center [345, 427] width 117 height 21
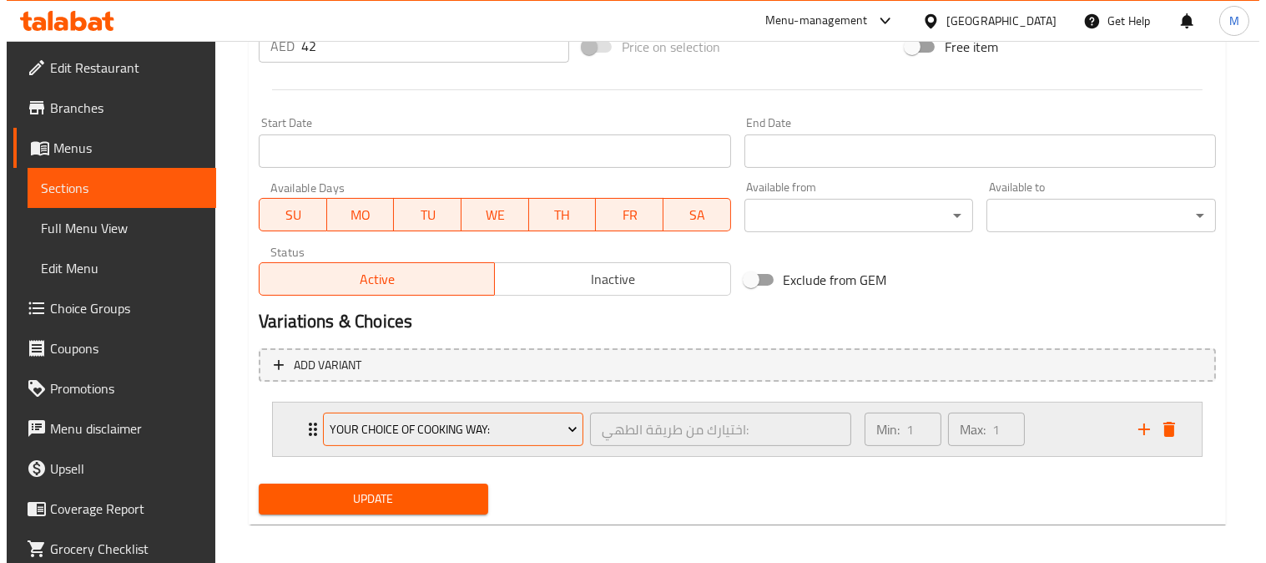
scroll to position [666, 0]
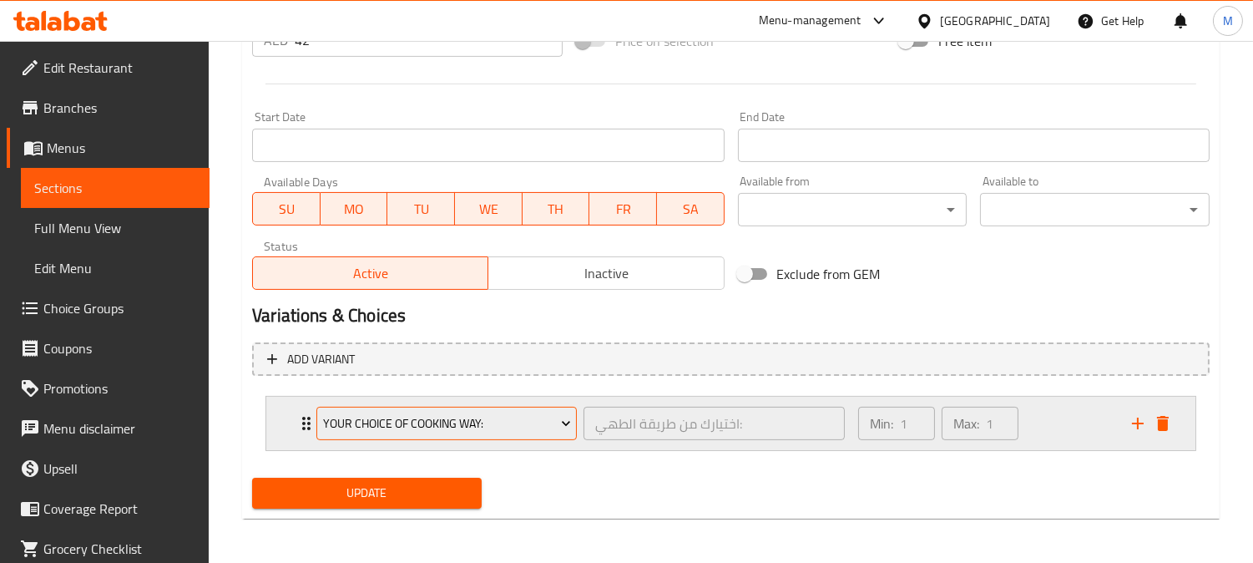
click at [366, 421] on span "your choice of cooking way:" at bounding box center [447, 423] width 248 height 21
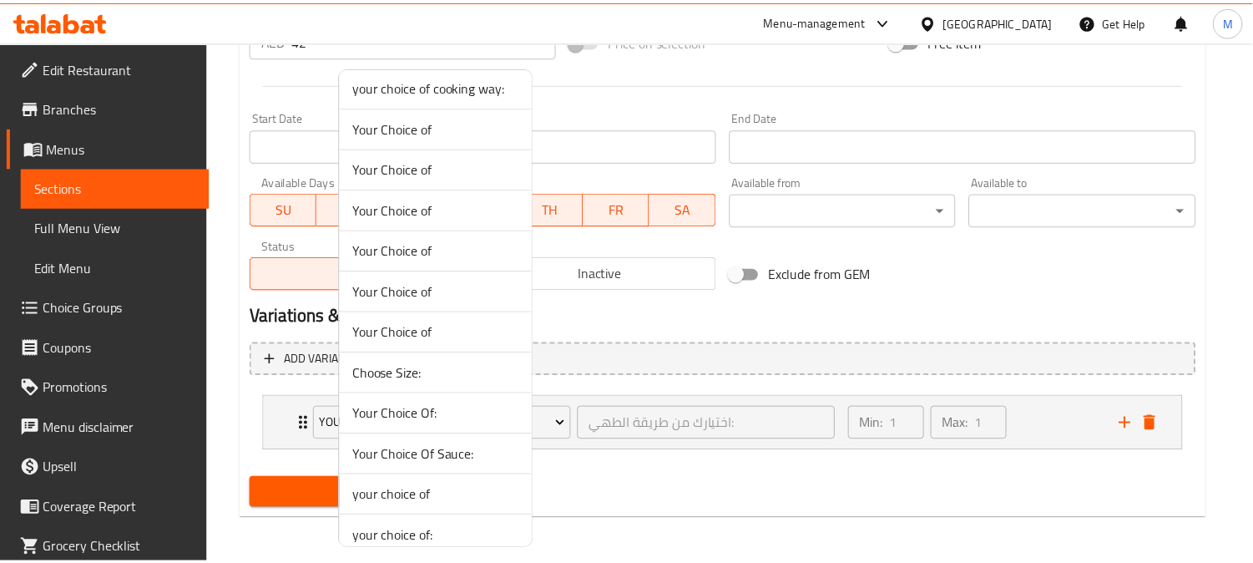
scroll to position [186, 0]
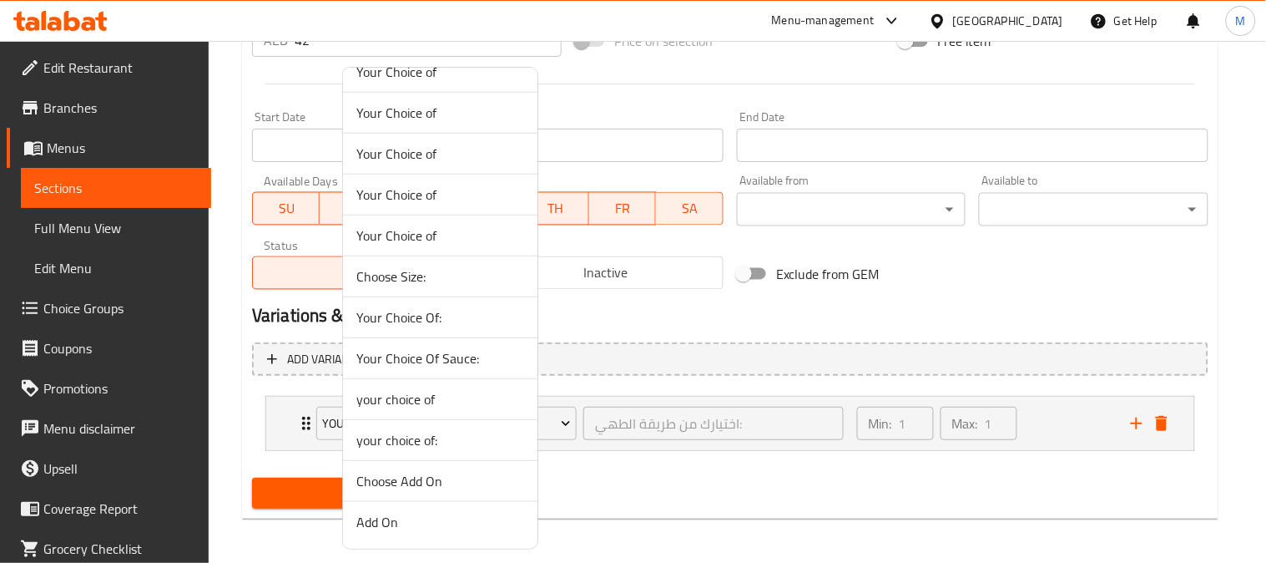
click at [426, 380] on li "your choice of" at bounding box center [440, 399] width 195 height 41
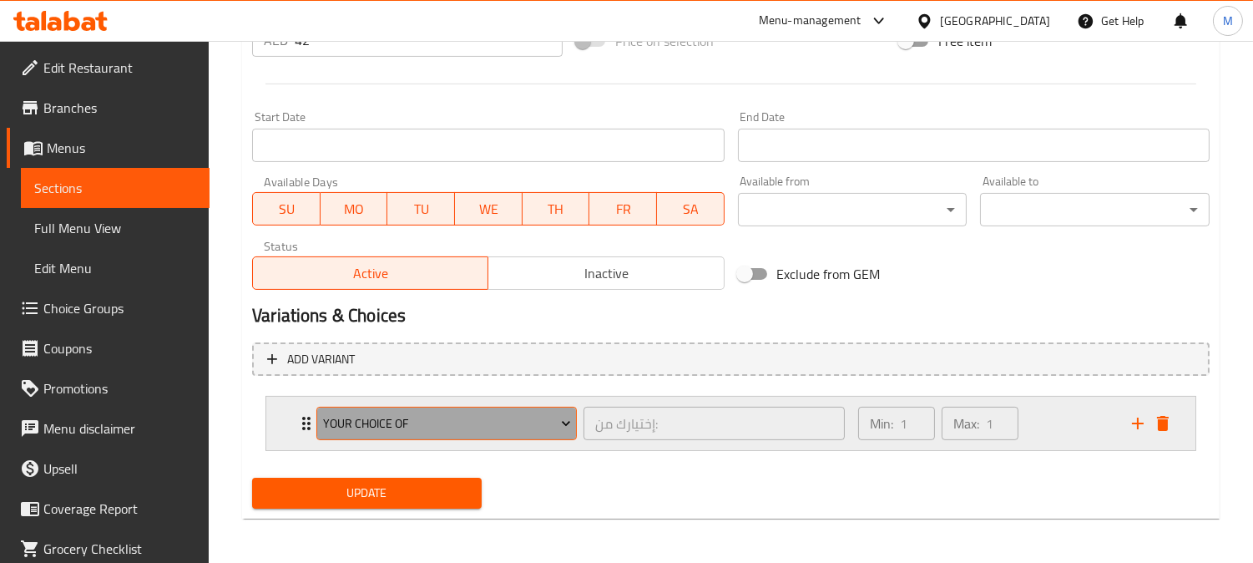
click at [323, 413] on span "your choice of" at bounding box center [447, 423] width 248 height 21
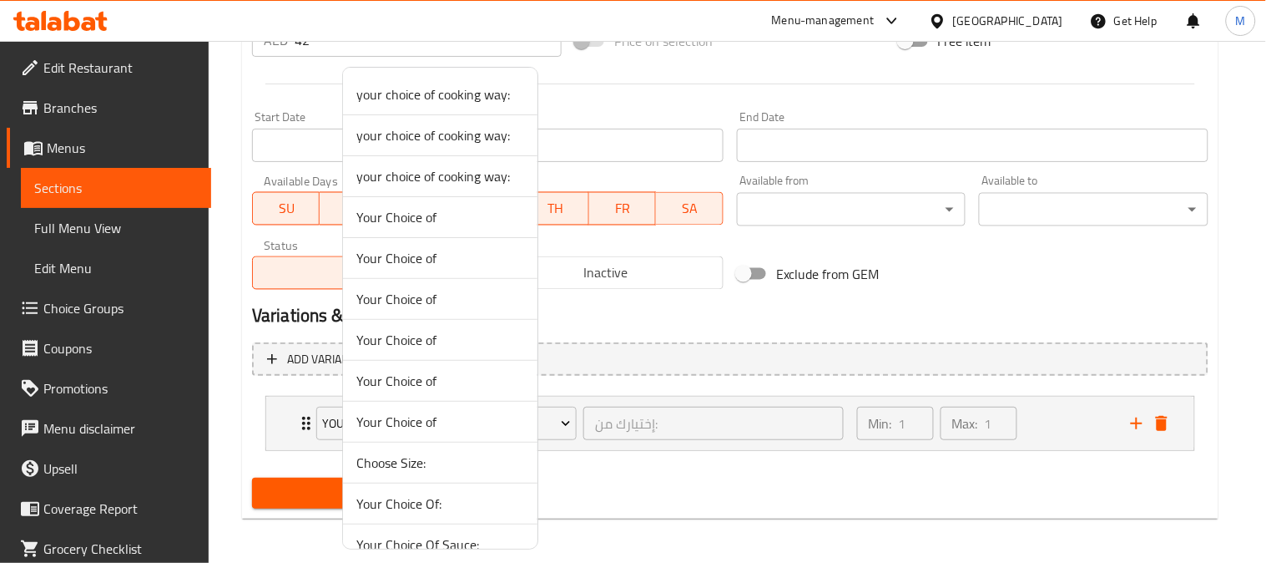
click at [305, 411] on div at bounding box center [633, 281] width 1266 height 563
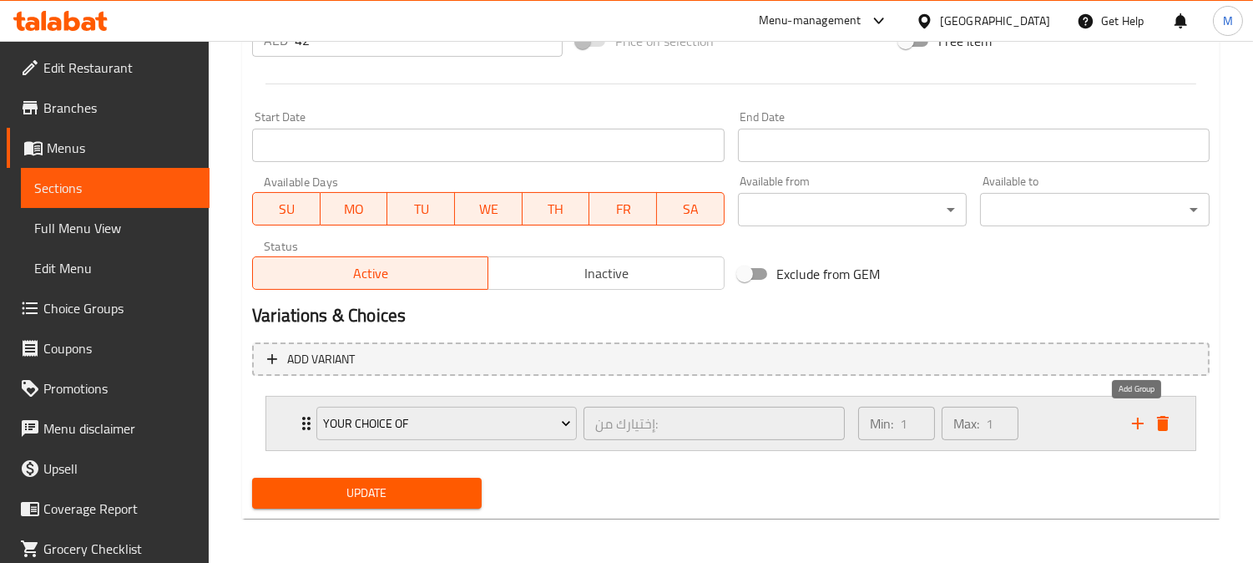
click at [1130, 421] on icon "add" at bounding box center [1138, 423] width 20 height 20
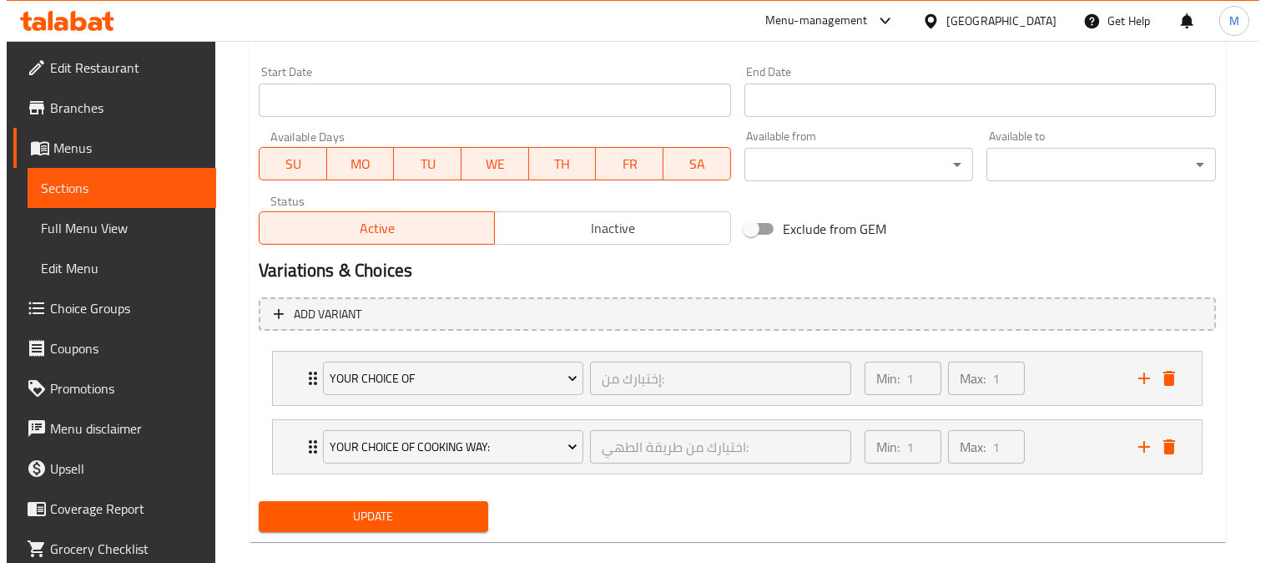
scroll to position [735, 0]
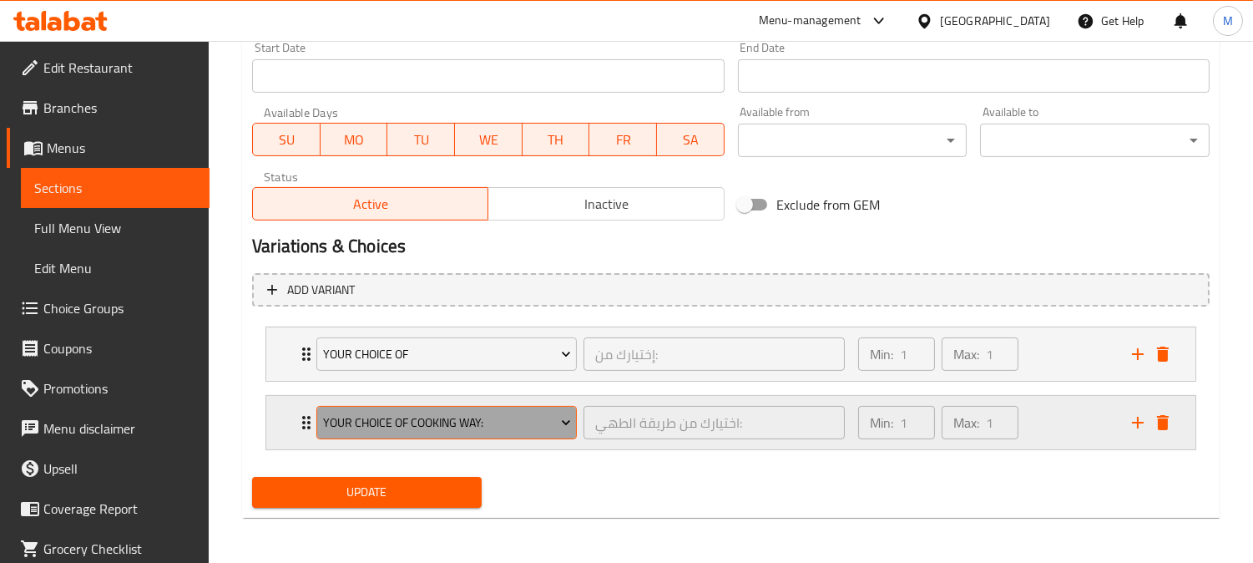
click at [421, 422] on span "your choice of cooking way:" at bounding box center [447, 422] width 248 height 21
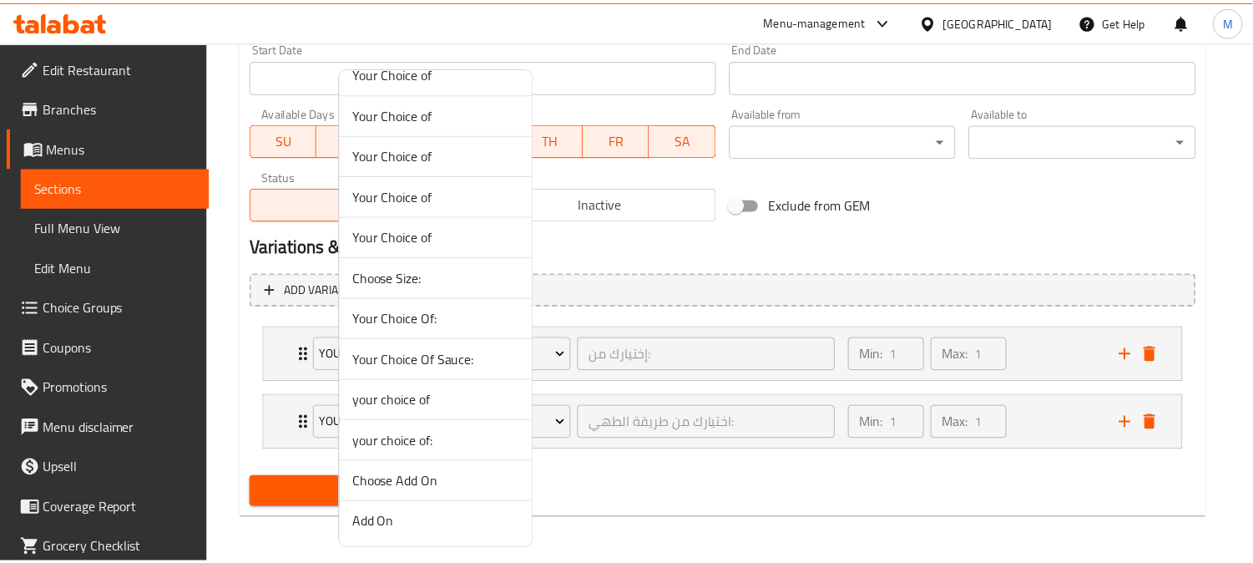
scroll to position [186, 0]
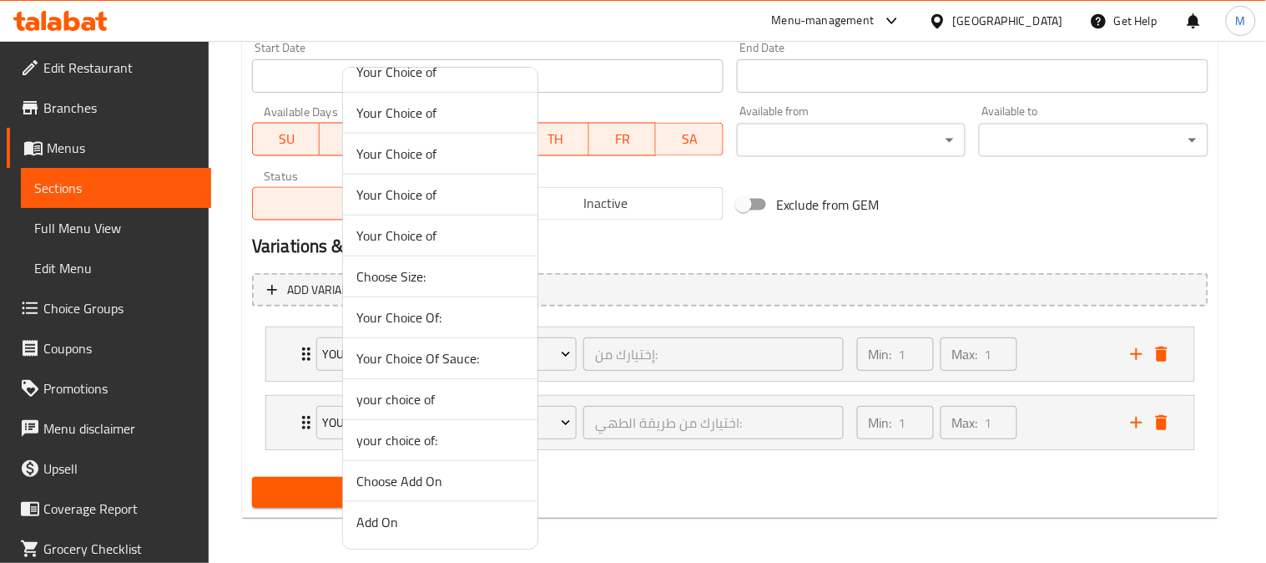
click at [427, 446] on span "your choice of:" at bounding box center [440, 440] width 168 height 20
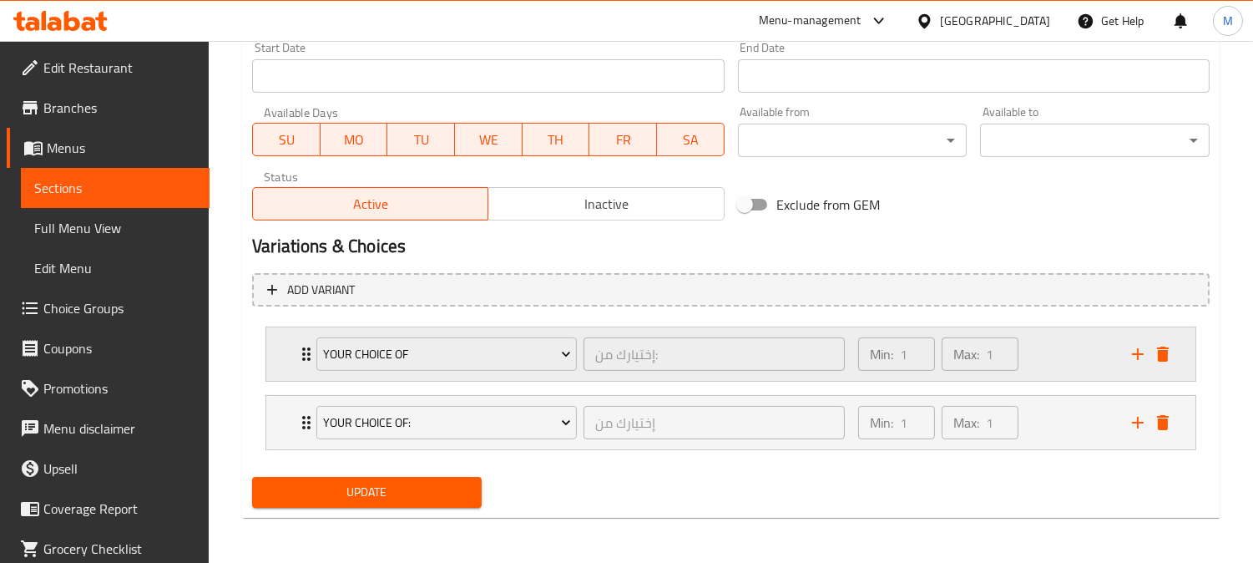
click at [288, 351] on div "your choice of إختيارك من: ​ Min: 1 ​ Max: 1 ​" at bounding box center [730, 353] width 929 height 53
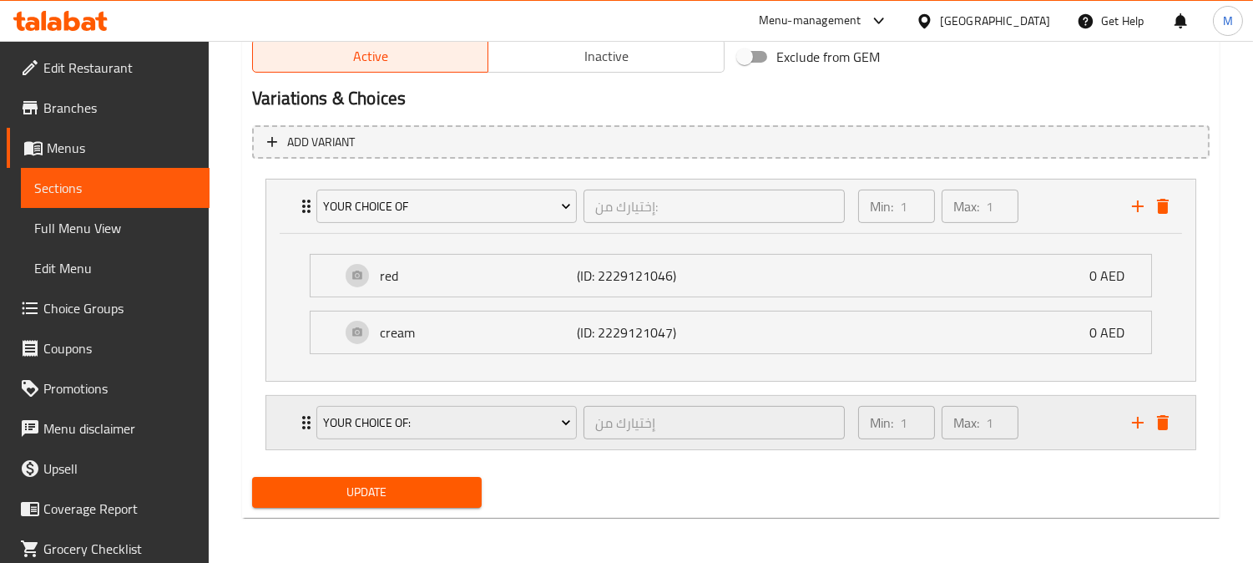
click at [306, 415] on div "your choice of: إختيارك من ​" at bounding box center [580, 422] width 548 height 53
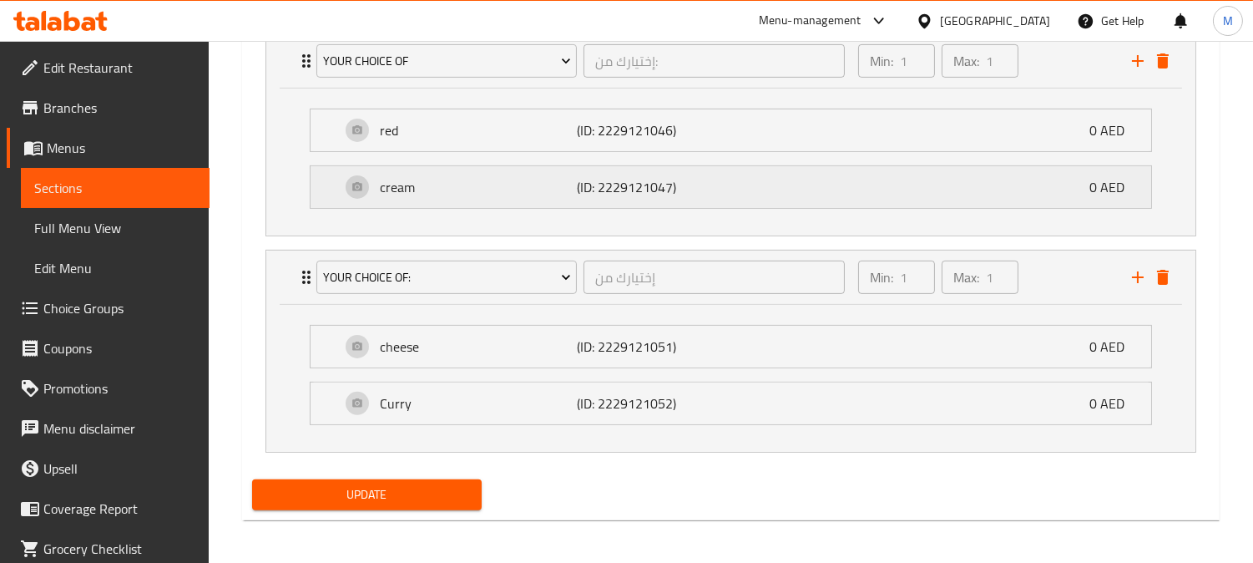
scroll to position [1031, 0]
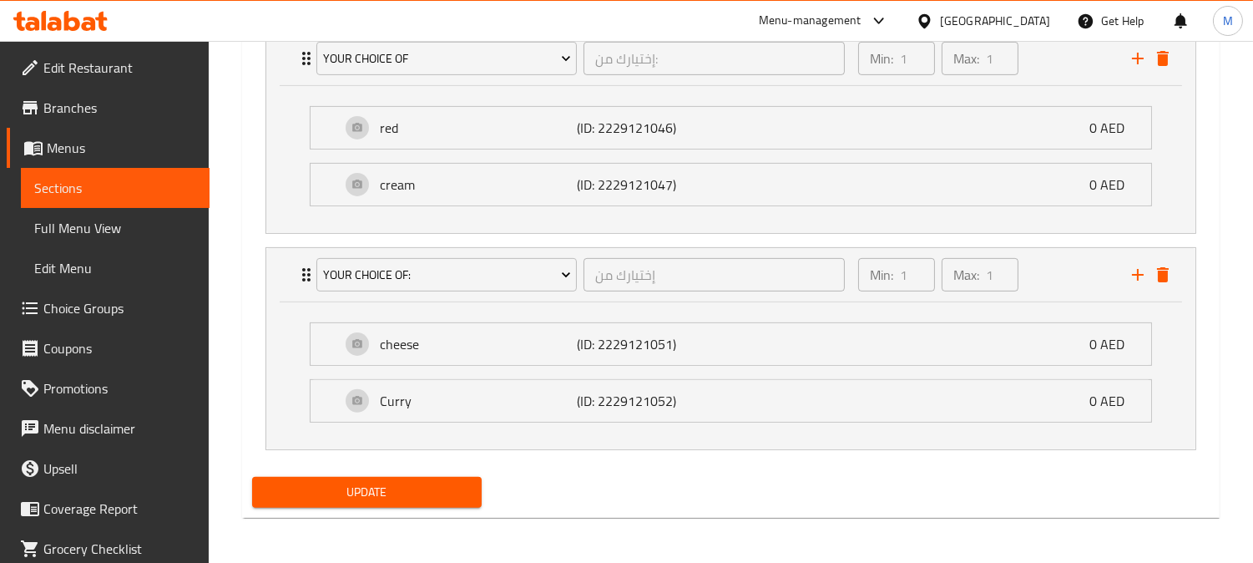
click at [429, 495] on span "Update" at bounding box center [366, 492] width 203 height 21
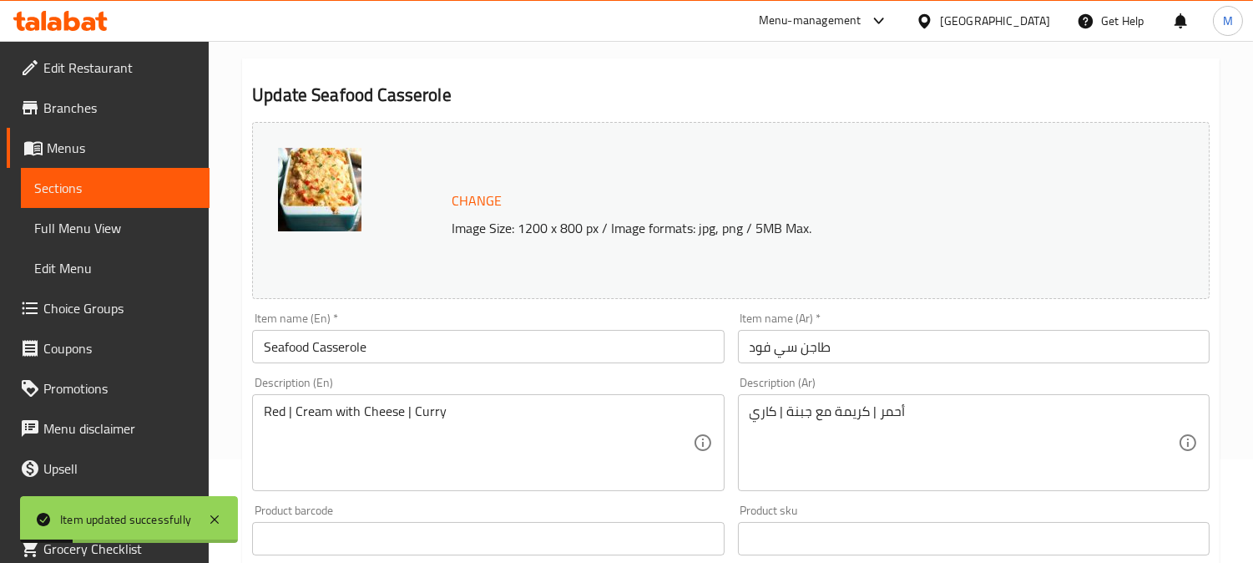
scroll to position [0, 0]
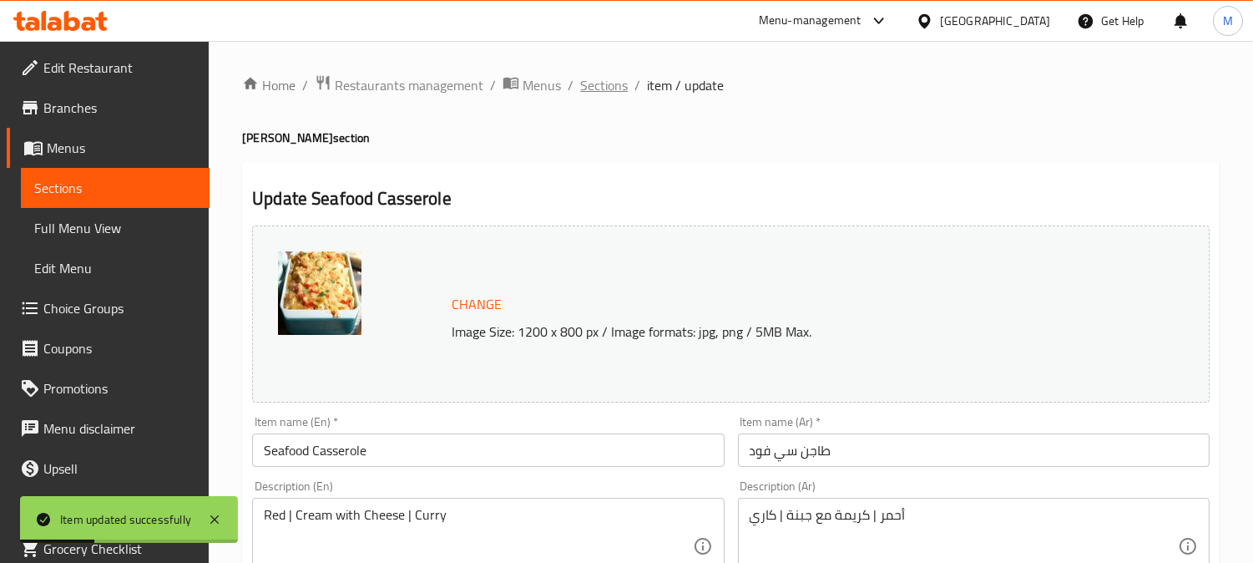
click at [589, 79] on span "Sections" at bounding box center [604, 85] width 48 height 20
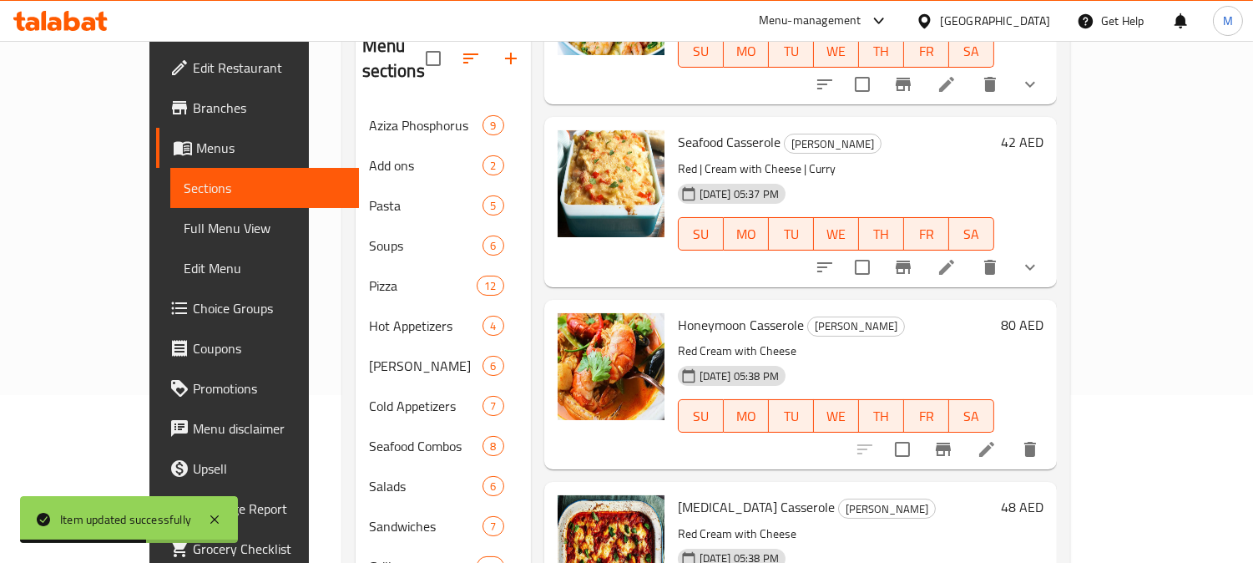
scroll to position [185, 0]
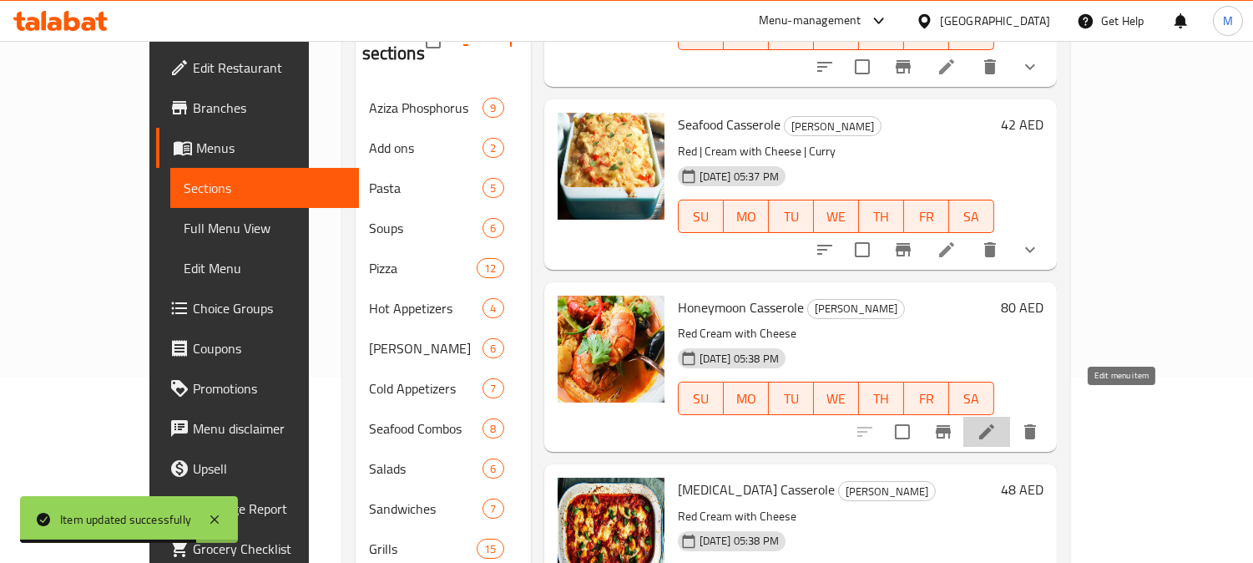
drag, startPoint x: 1119, startPoint y: 413, endPoint x: 1123, endPoint y: 406, distance: 8.6
click at [994, 424] on icon at bounding box center [986, 431] width 15 height 15
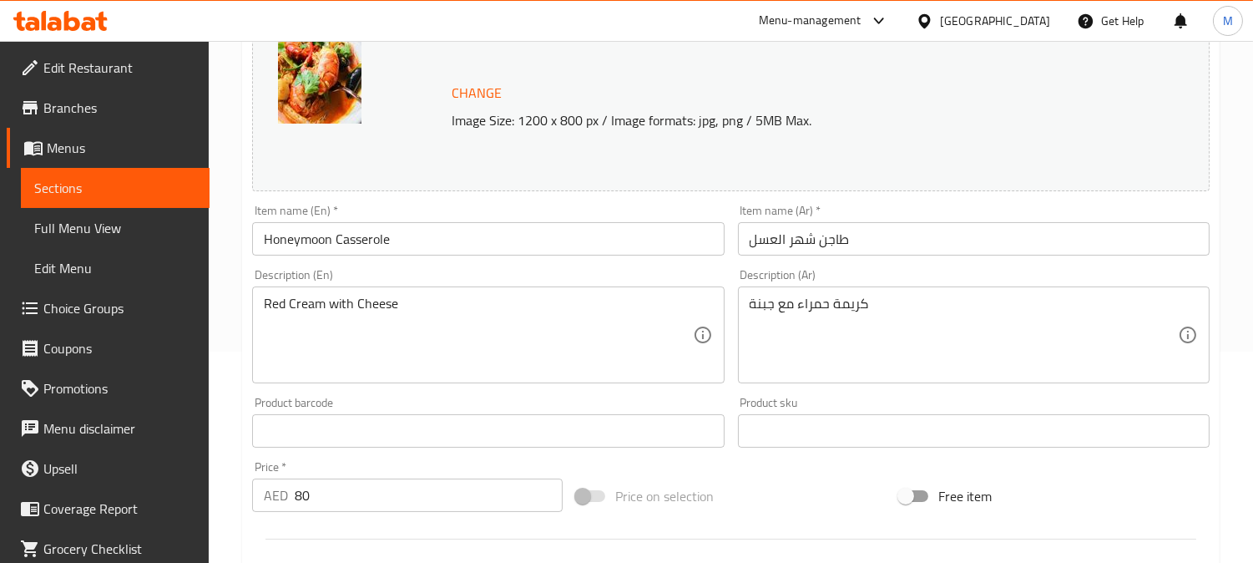
scroll to position [278, 0]
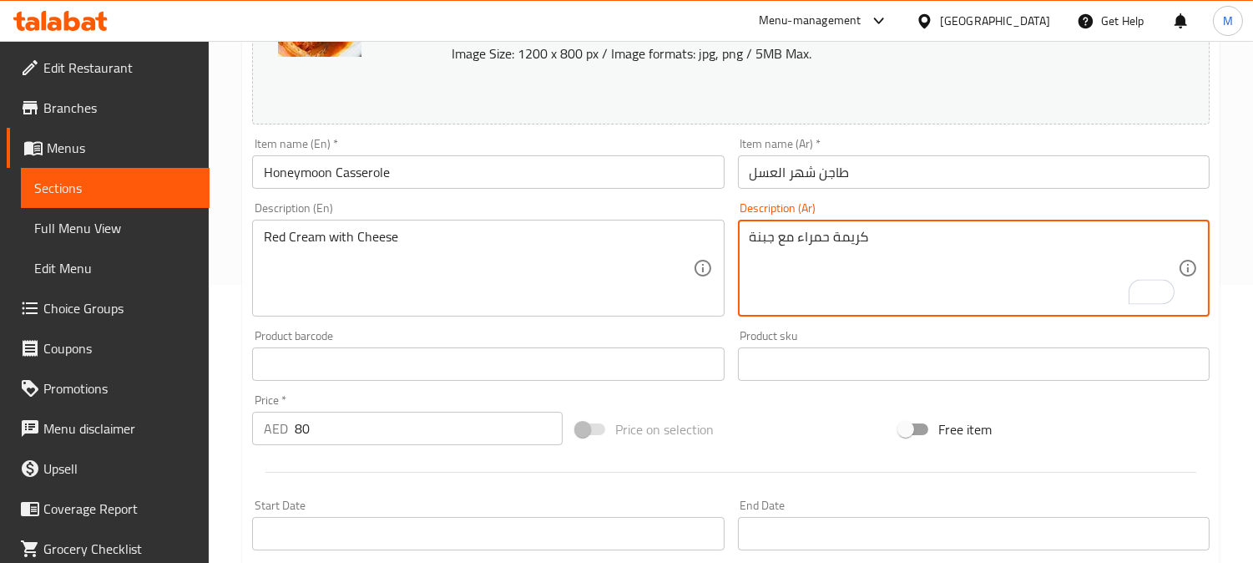
click at [829, 235] on textarea "كريمة حمراء مع جبنة" at bounding box center [964, 268] width 428 height 79
paste textarea "|"
type textarea "كريمة | حمراء مع جبنة"
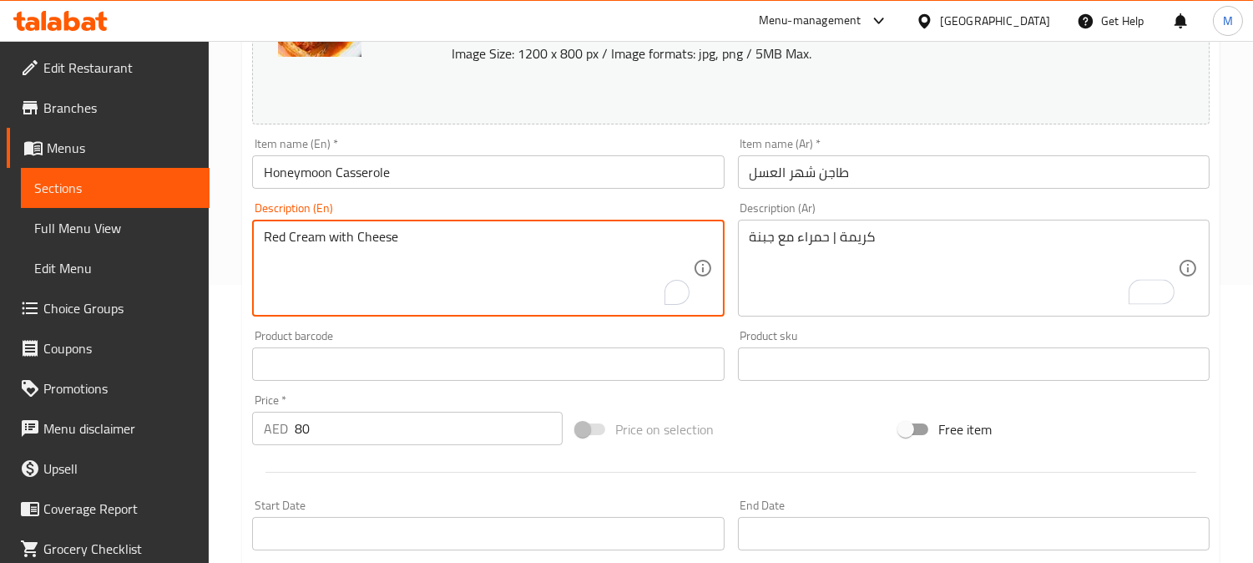
paste textarea "|"
type textarea "Red | Cream with Cheese"
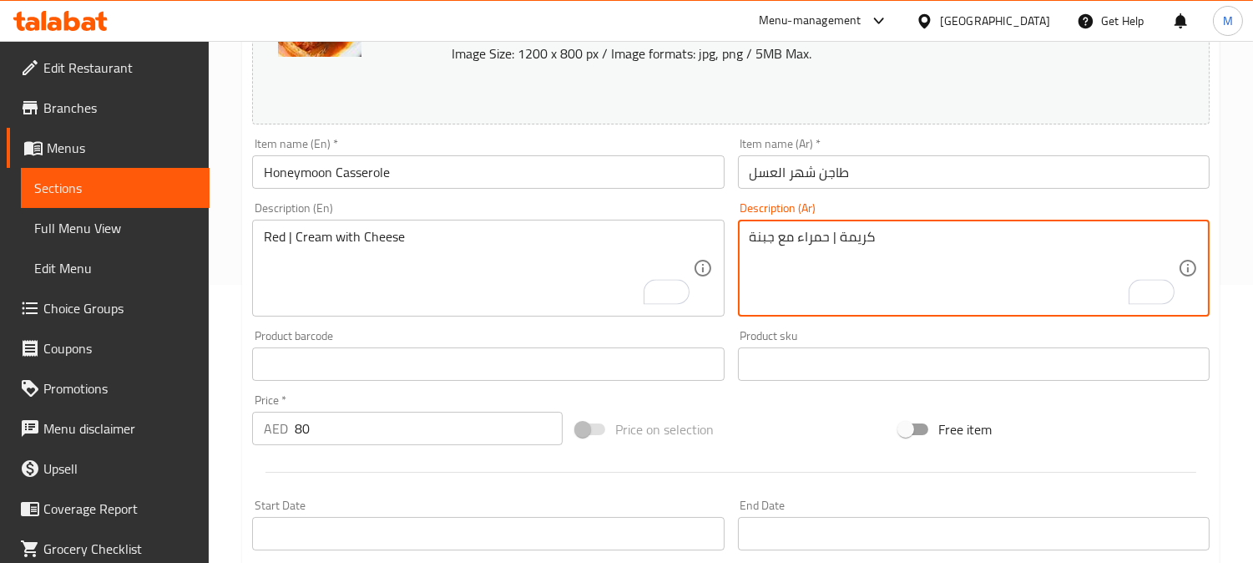
click at [852, 235] on textarea "كريمة | حمراء مع جبنة" at bounding box center [964, 268] width 428 height 79
click at [816, 240] on textarea "كريمة | حمراء مع جبنة" at bounding box center [964, 268] width 428 height 79
paste textarea "كريمة"
click at [867, 240] on textarea "كريمة | كريمة مع جبنة" at bounding box center [964, 268] width 428 height 79
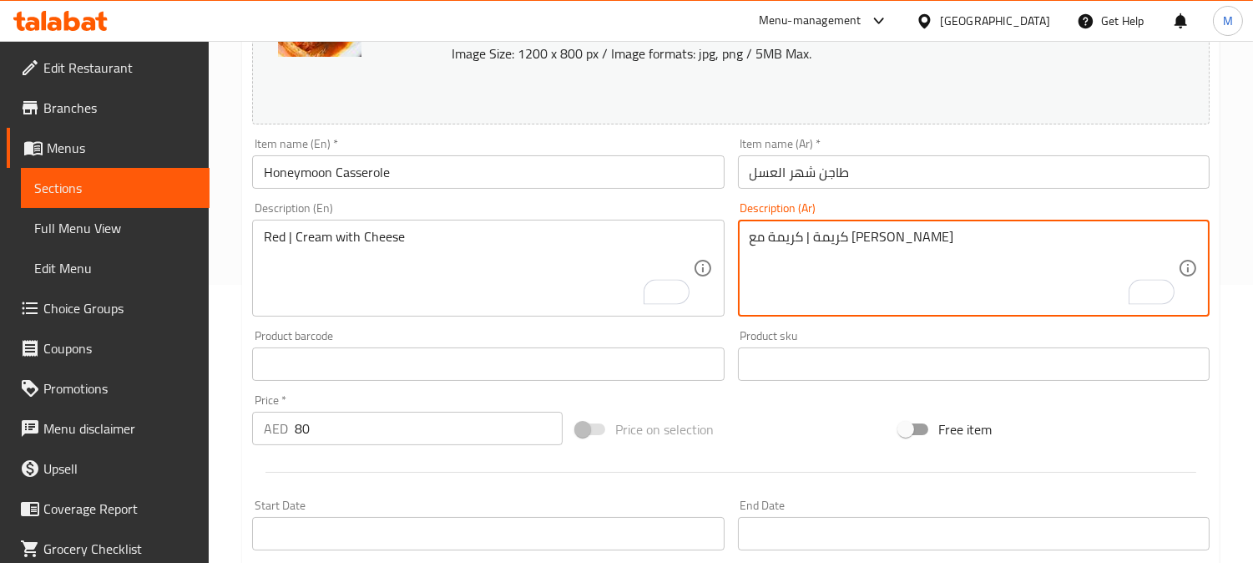
click at [867, 240] on textarea "كريمة | كريمة مع جبنة" at bounding box center [964, 268] width 428 height 79
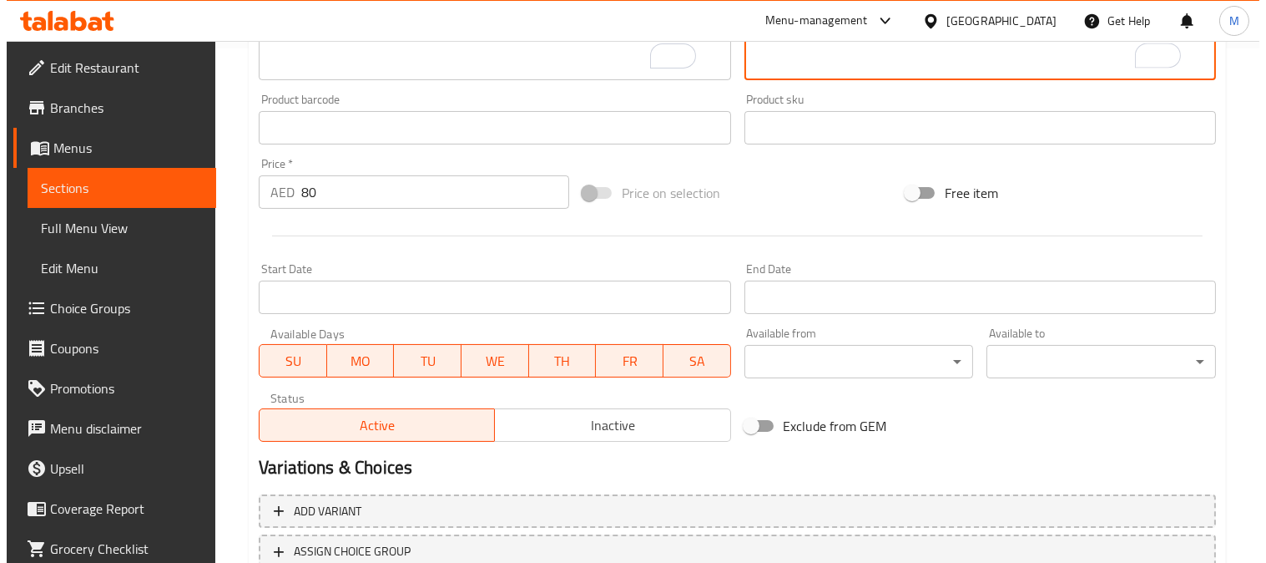
scroll to position [638, 0]
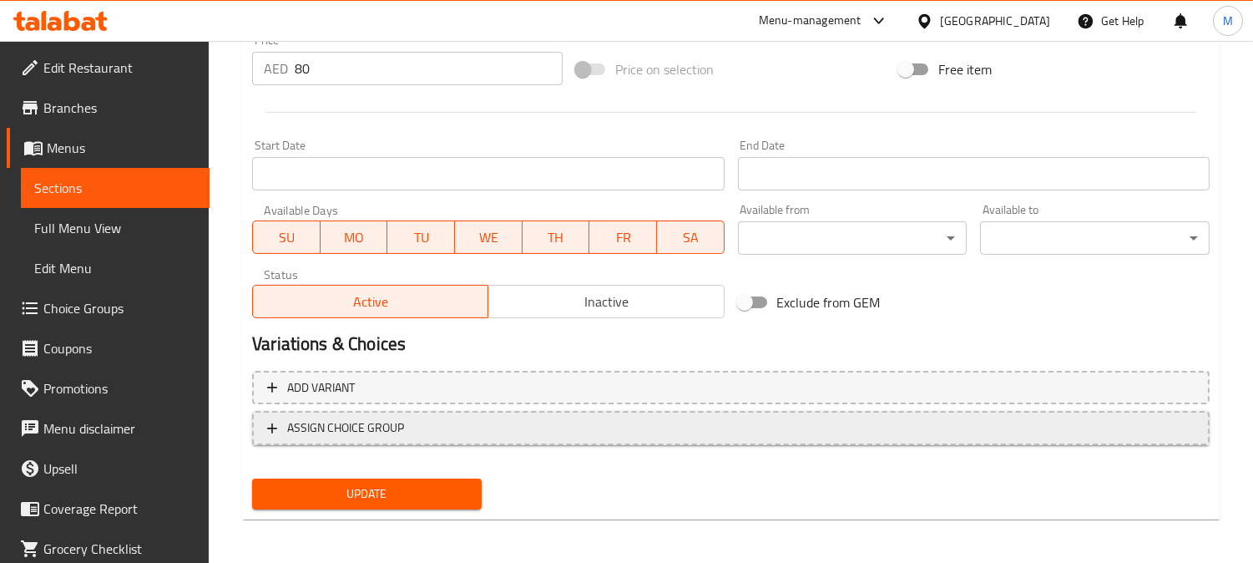
type textarea "أحمر | كريمة مع جبنة"
click at [291, 423] on span "ASSIGN CHOICE GROUP" at bounding box center [345, 427] width 117 height 21
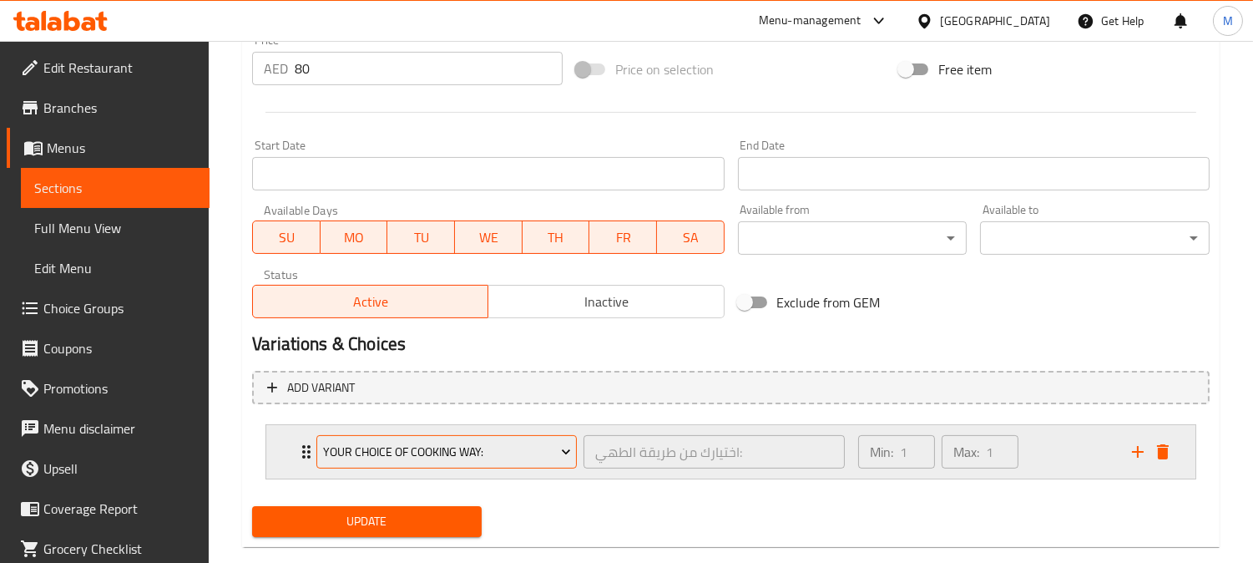
click at [388, 456] on span "your choice of cooking way:" at bounding box center [447, 452] width 248 height 21
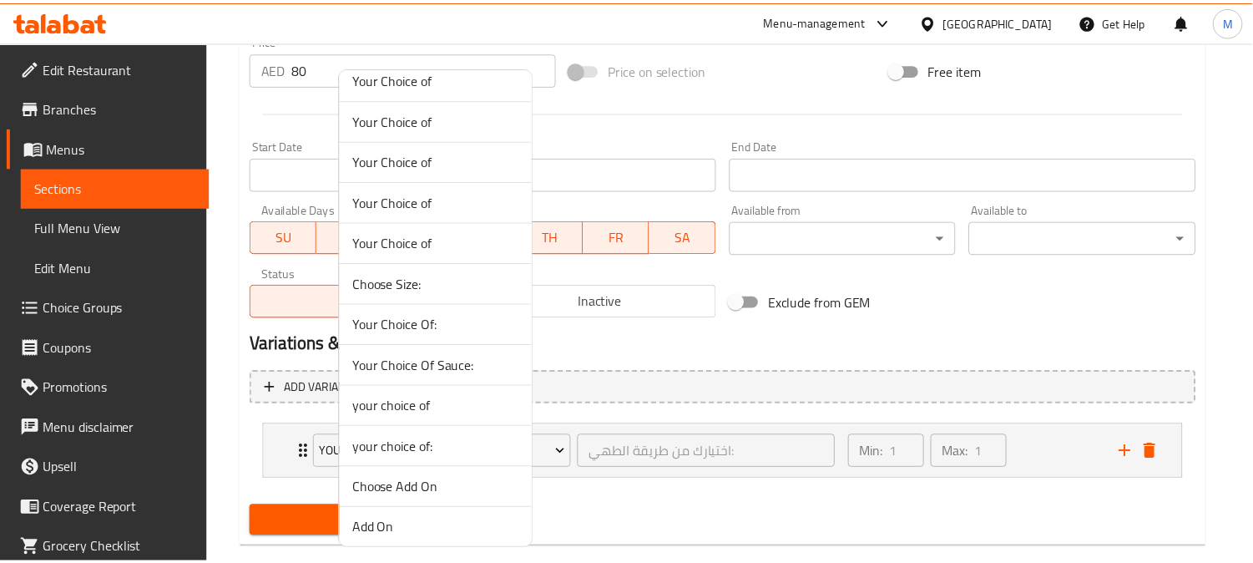
scroll to position [186, 0]
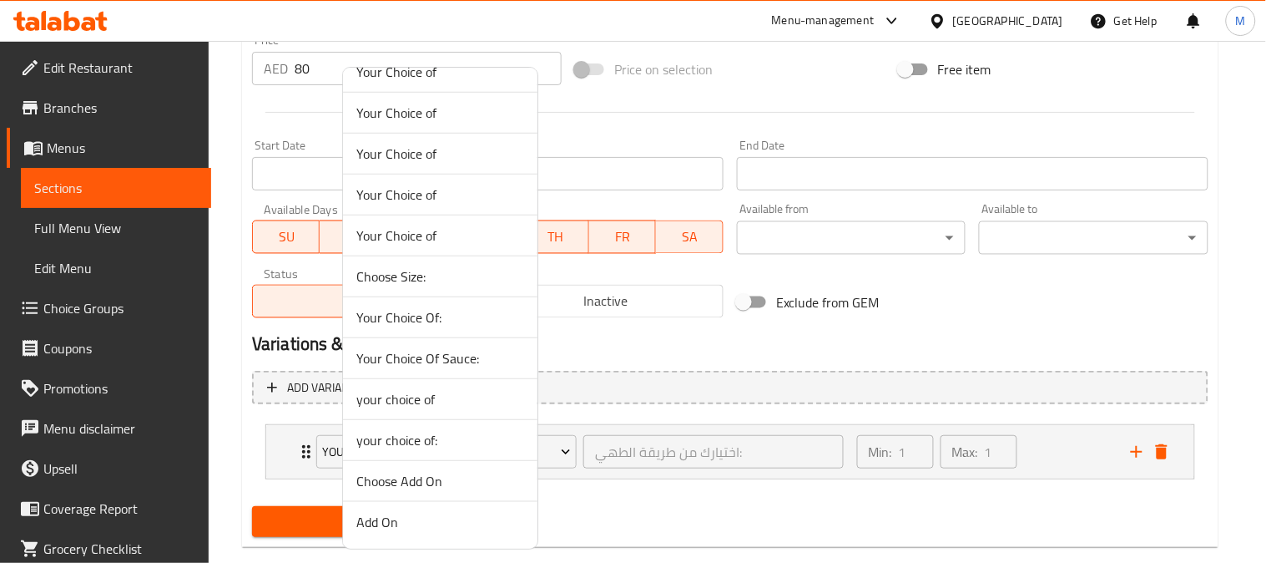
click at [446, 407] on span "your choice of" at bounding box center [440, 399] width 168 height 20
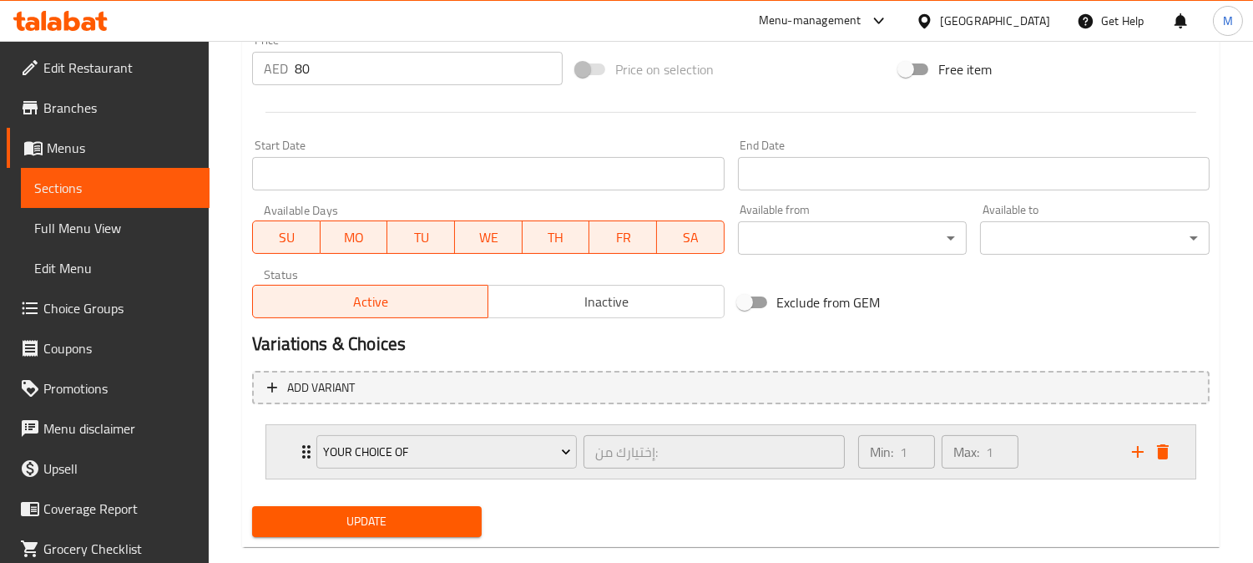
drag, startPoint x: 277, startPoint y: 443, endPoint x: 295, endPoint y: 447, distance: 18.0
click at [301, 452] on icon "Expand" at bounding box center [306, 452] width 20 height 20
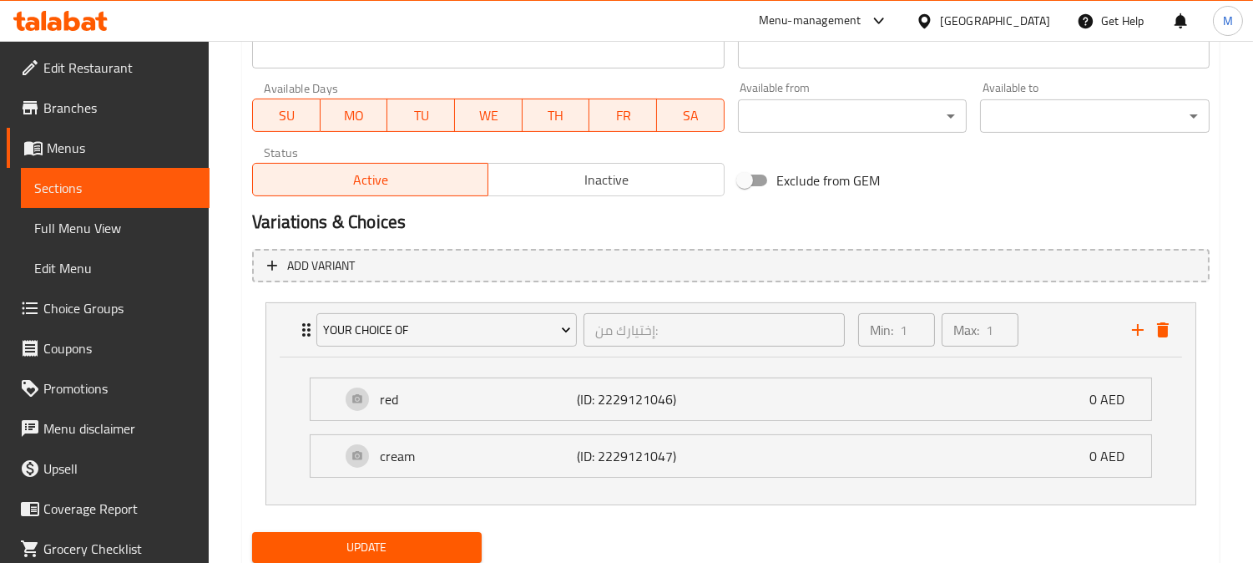
scroll to position [815, 0]
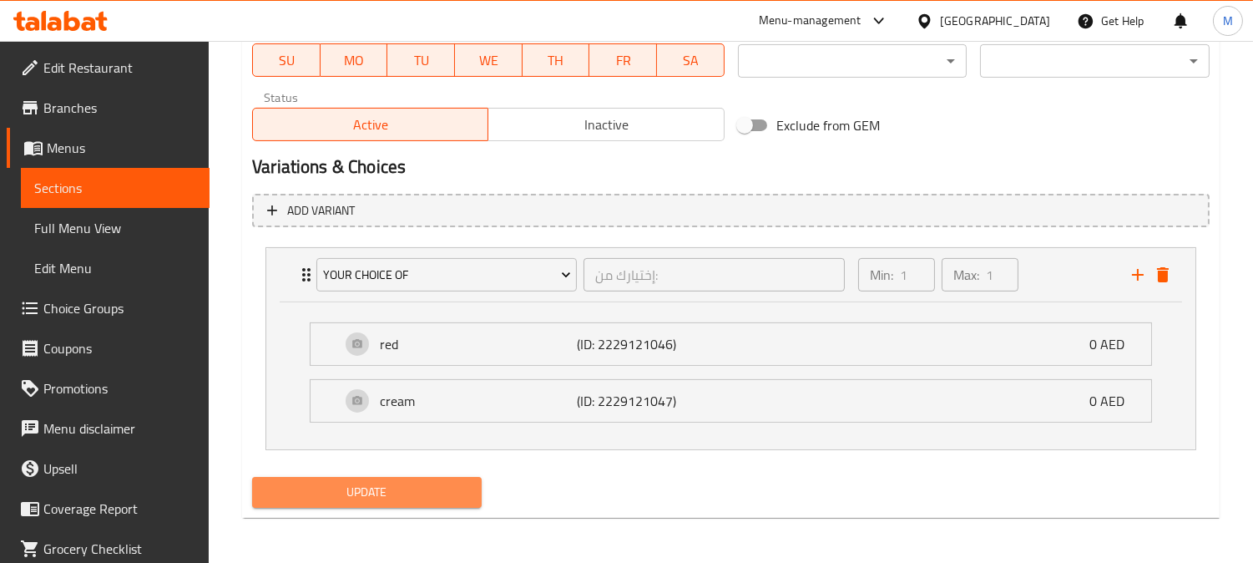
click at [395, 477] on button "Update" at bounding box center [367, 492] width 230 height 31
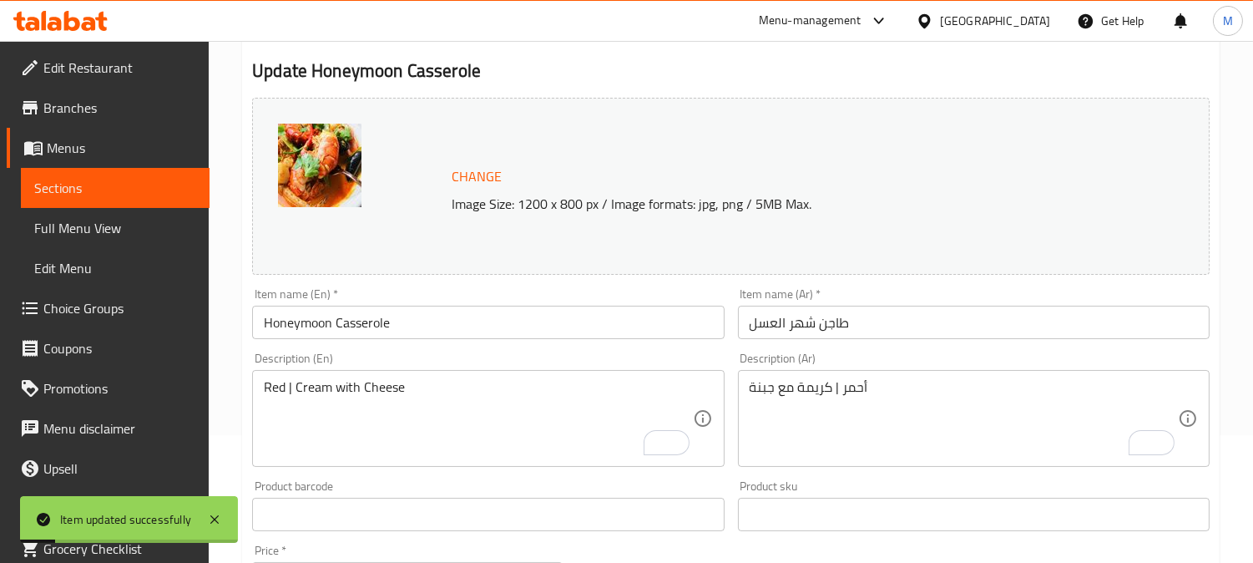
scroll to position [0, 0]
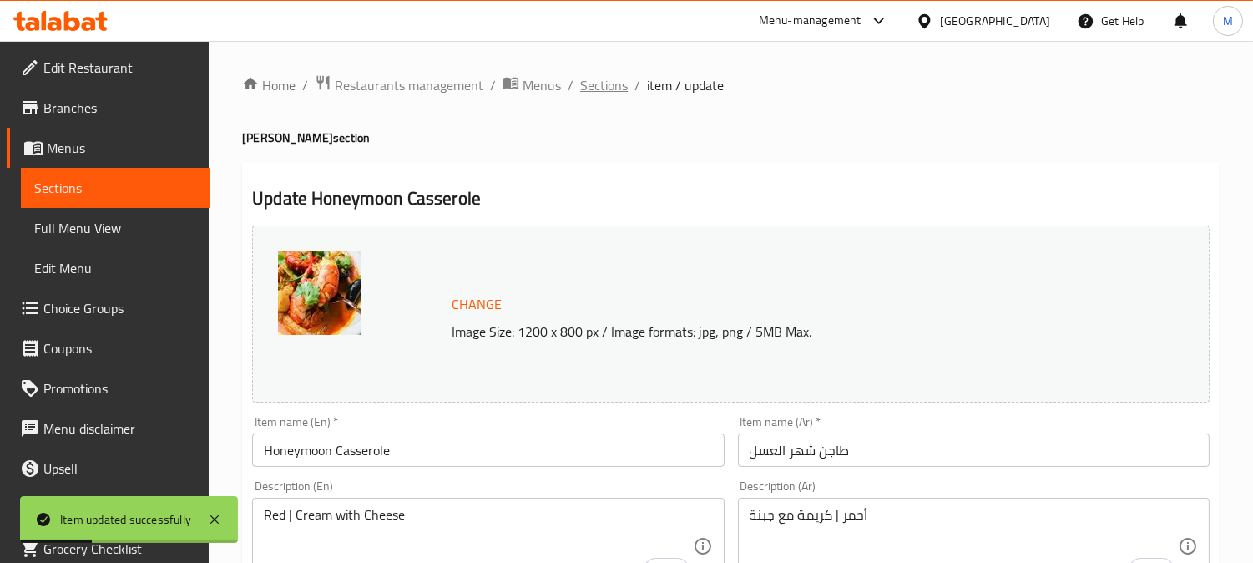
click at [604, 89] on span "Sections" at bounding box center [604, 85] width 48 height 20
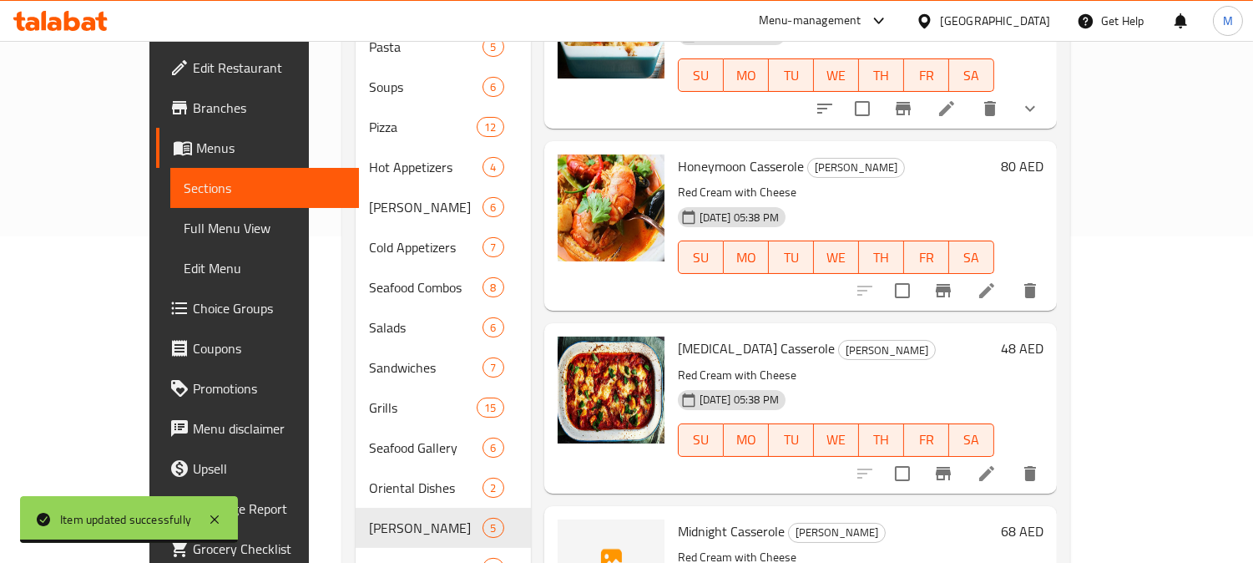
scroll to position [459, 0]
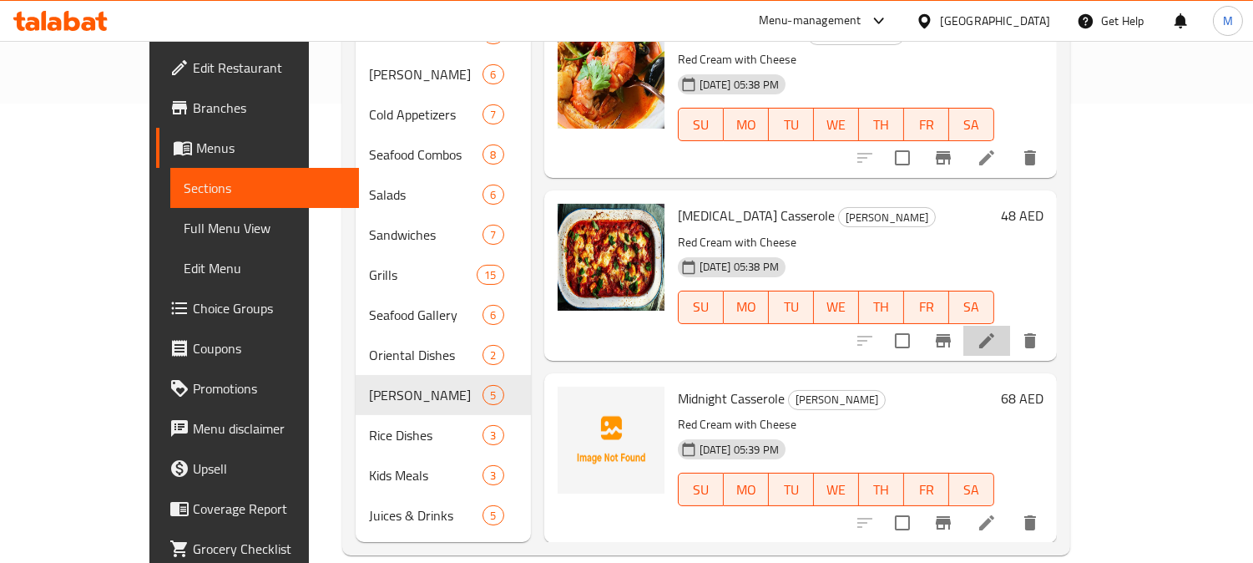
click at [1010, 326] on li at bounding box center [986, 341] width 47 height 30
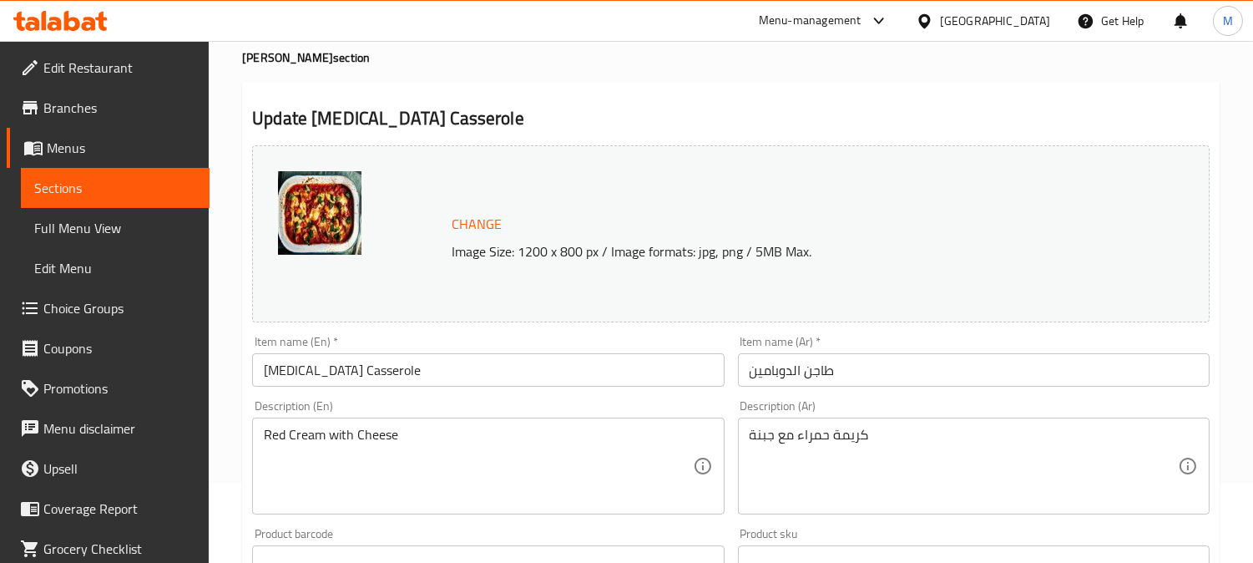
scroll to position [185, 0]
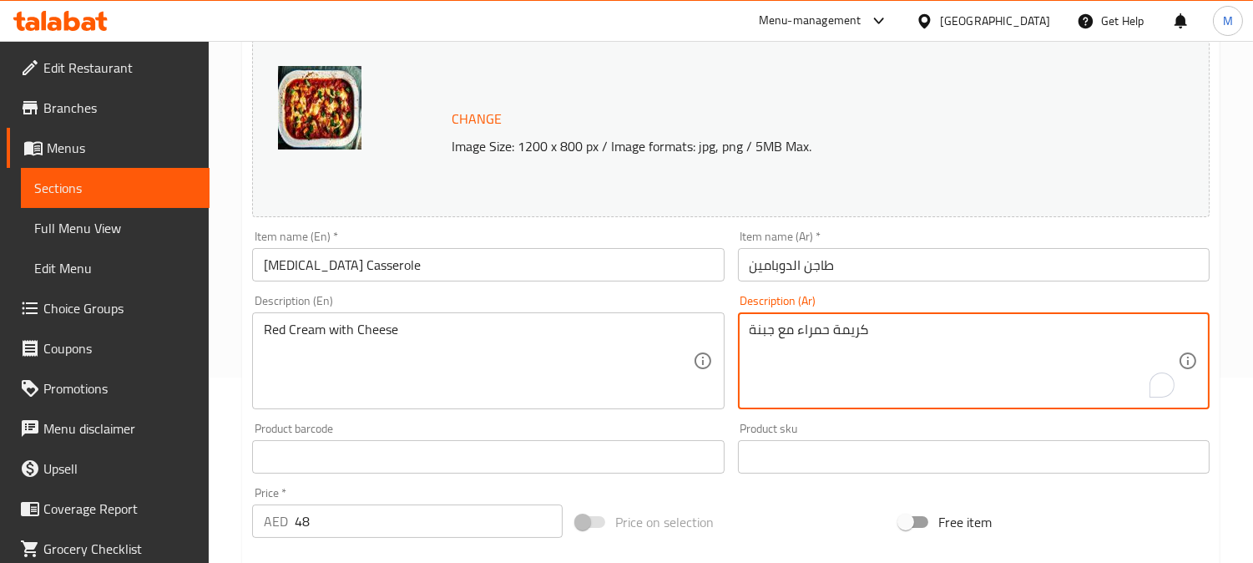
paste textarea "كريمة"
paste textarea "|"
type textarea "كريمة | حمراء مع جبنة"
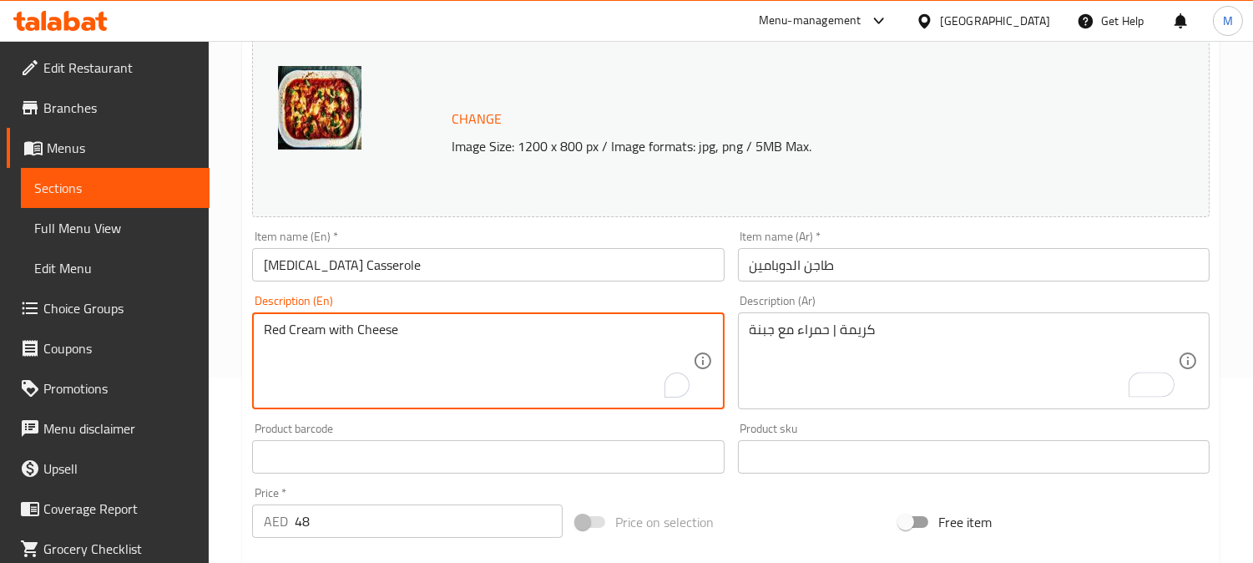
paste textarea "|"
type textarea "Red | Cream with Cheese"
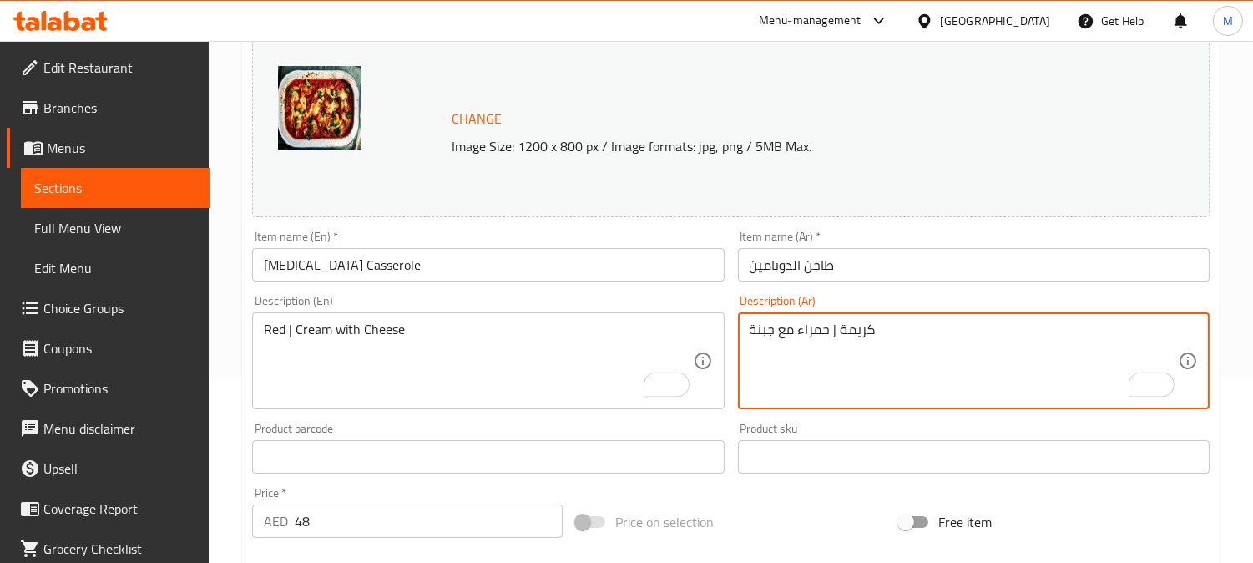
click at [818, 332] on textarea "كريمة | حمراء مع جبنة" at bounding box center [964, 360] width 428 height 79
click at [854, 330] on textarea "كريمة | حمراء مع جبنة" at bounding box center [964, 360] width 428 height 79
click at [854, 329] on textarea "كريمة | حمراء مع جبنة" at bounding box center [964, 360] width 428 height 79
click at [938, 410] on div "Description (Ar) كريمة | حمراء مع جبنة Description (Ar)" at bounding box center [973, 352] width 485 height 128
click at [862, 336] on textarea "كريمة | حمراء مع جبنة" at bounding box center [964, 360] width 428 height 79
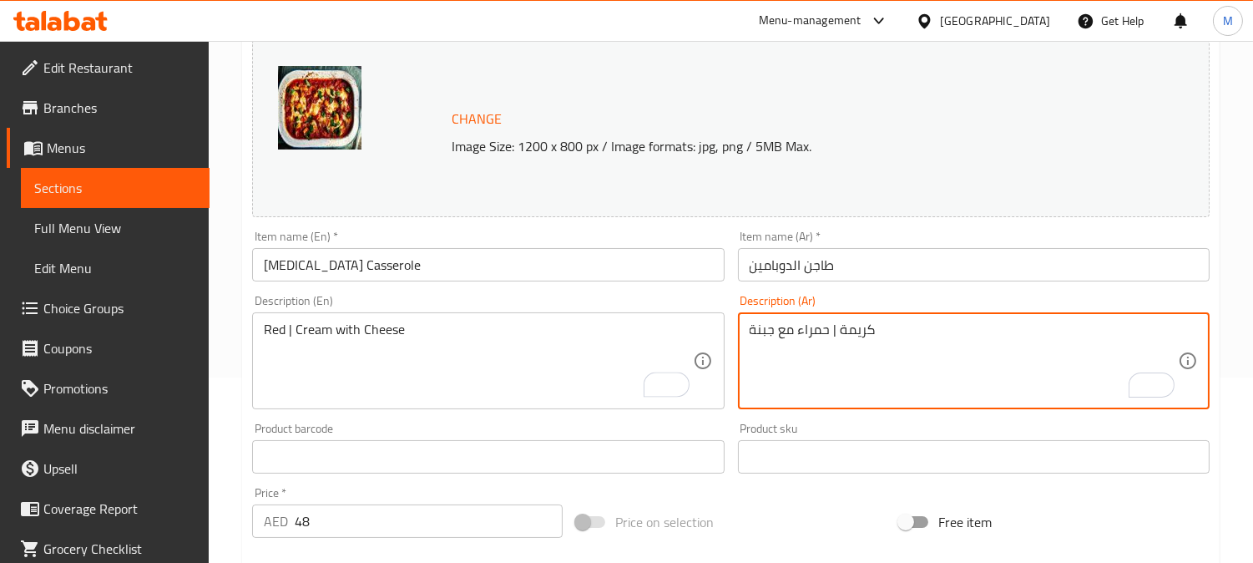
click at [808, 334] on textarea "كريمة | حمراء مع جبنة" at bounding box center [964, 360] width 428 height 79
paste textarea "كريمة"
click at [860, 328] on textarea "كريمة | كريمة مع جبنة" at bounding box center [964, 360] width 428 height 79
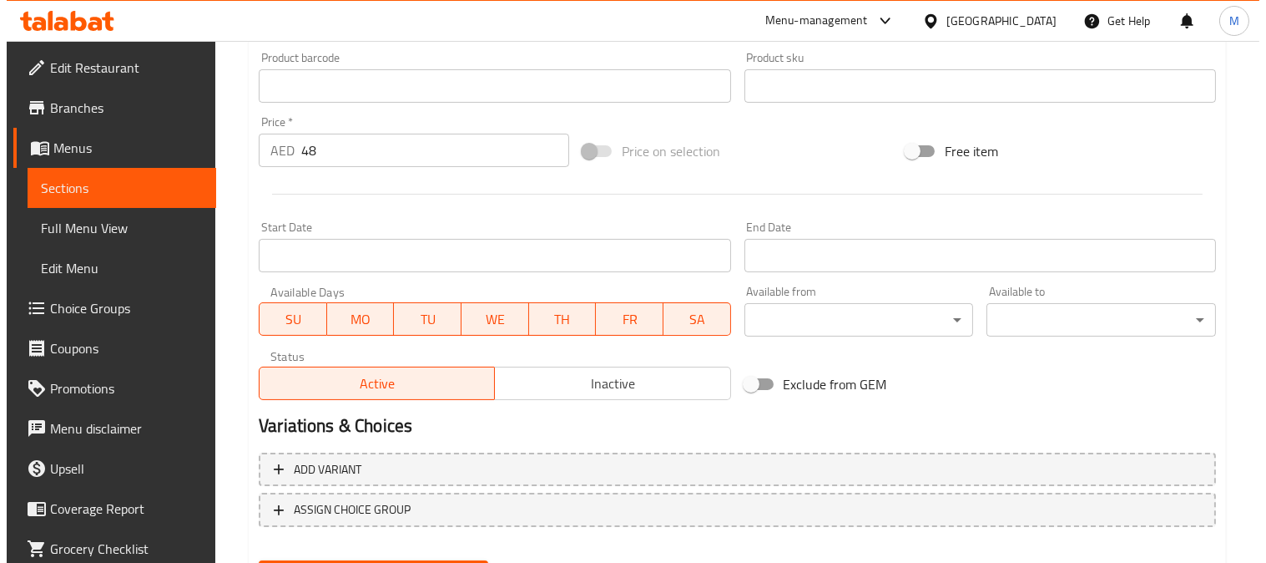
scroll to position [638, 0]
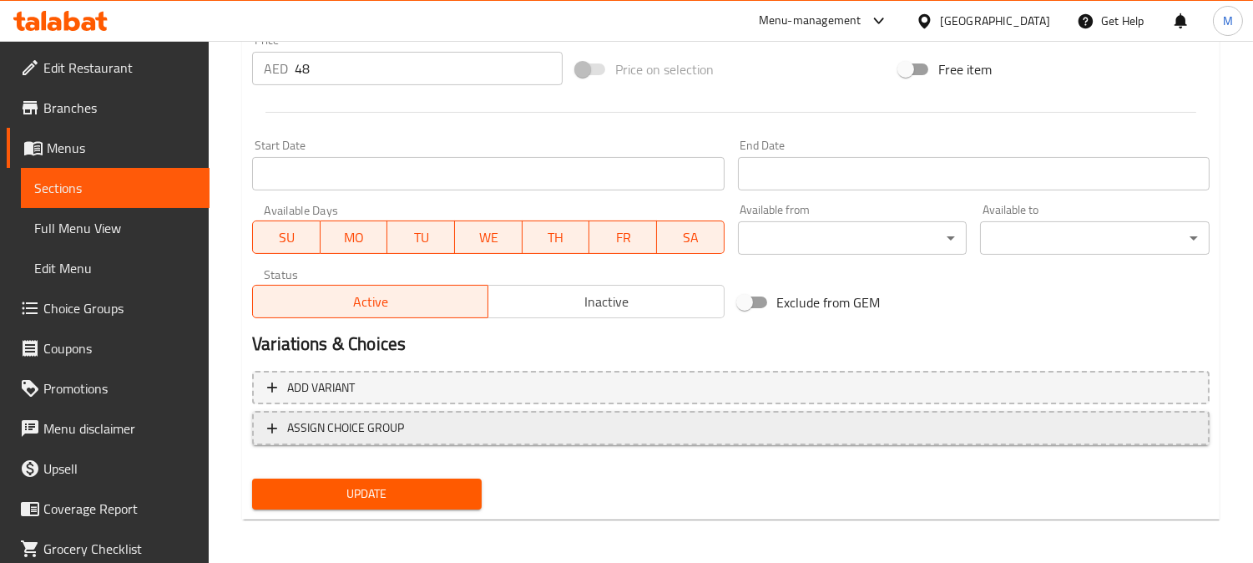
type textarea "أحمر | كريمة مع جبنة"
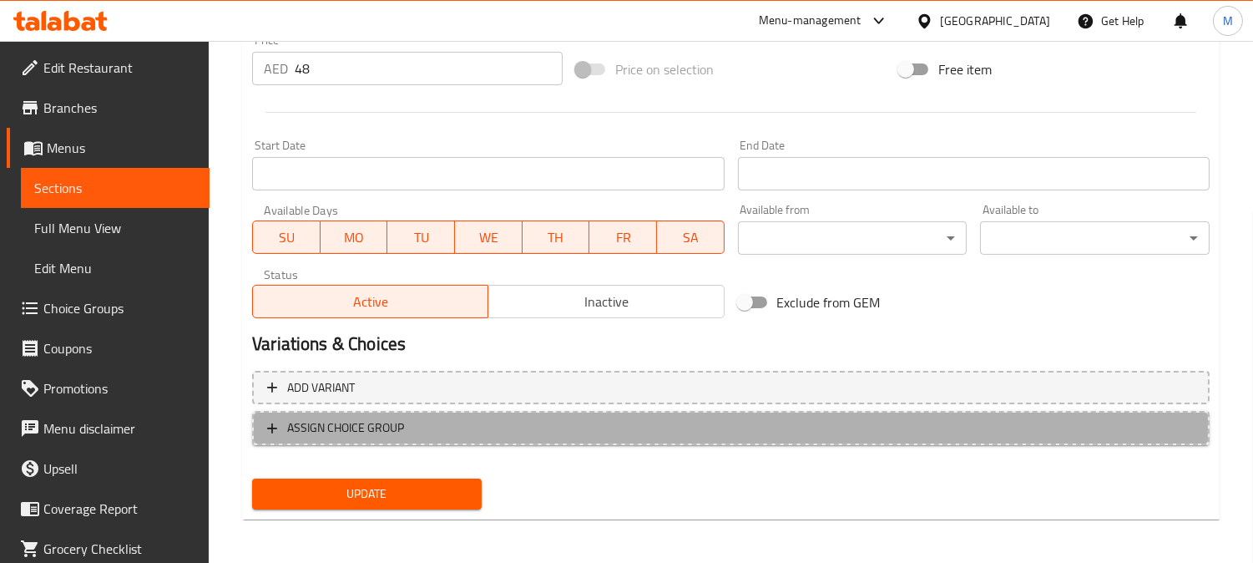
click at [323, 434] on span "ASSIGN CHOICE GROUP" at bounding box center [345, 427] width 117 height 21
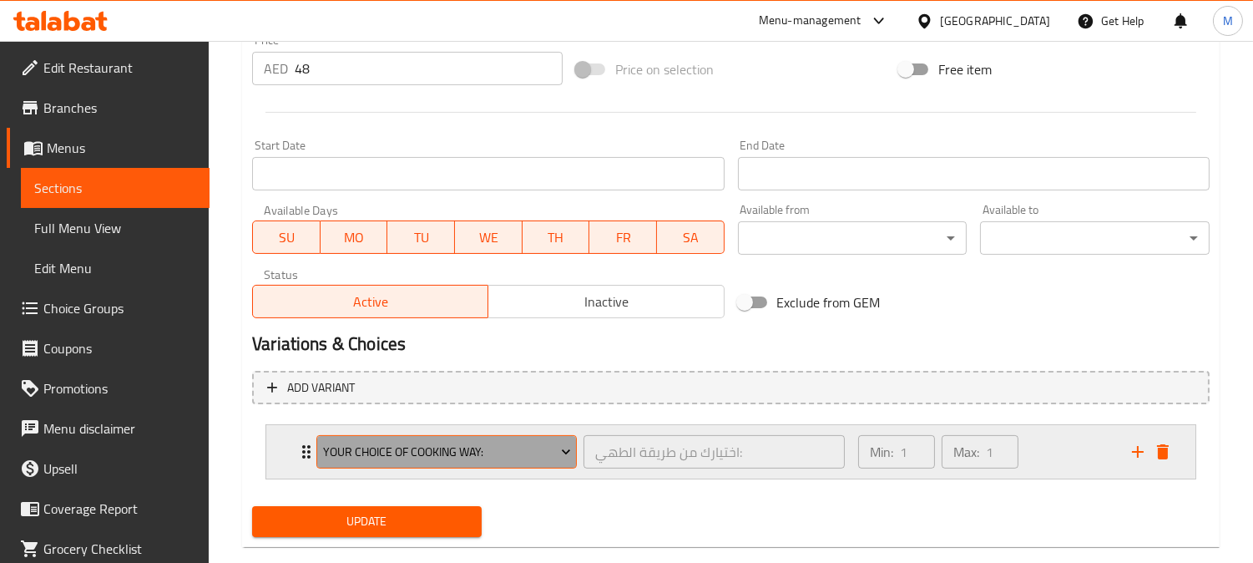
click at [324, 451] on span "your choice of cooking way:" at bounding box center [447, 452] width 248 height 21
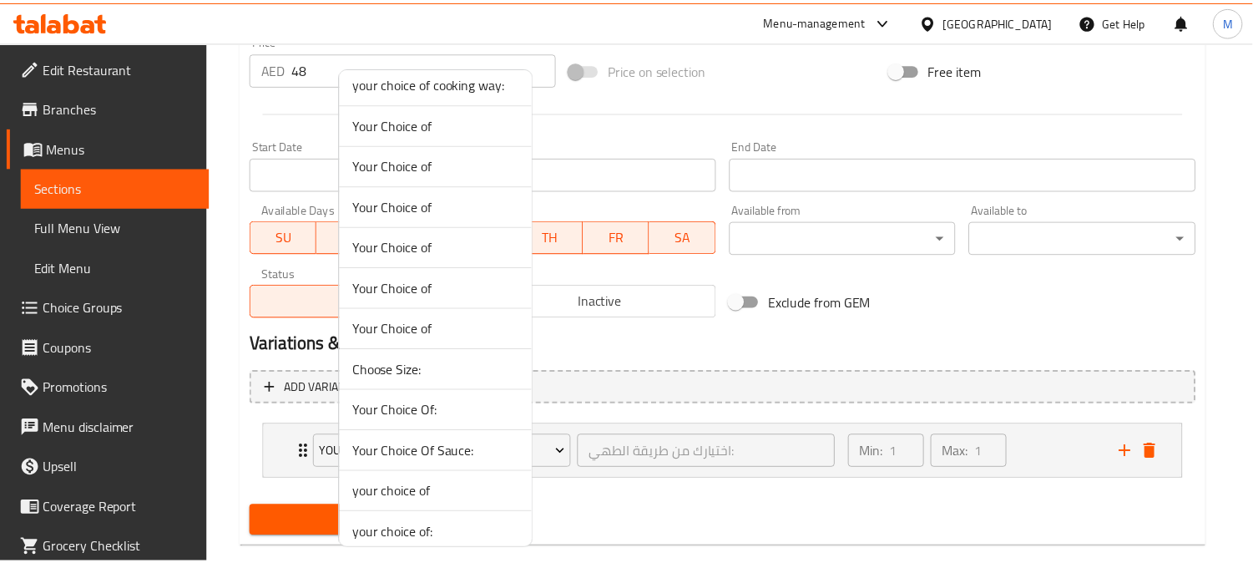
scroll to position [186, 0]
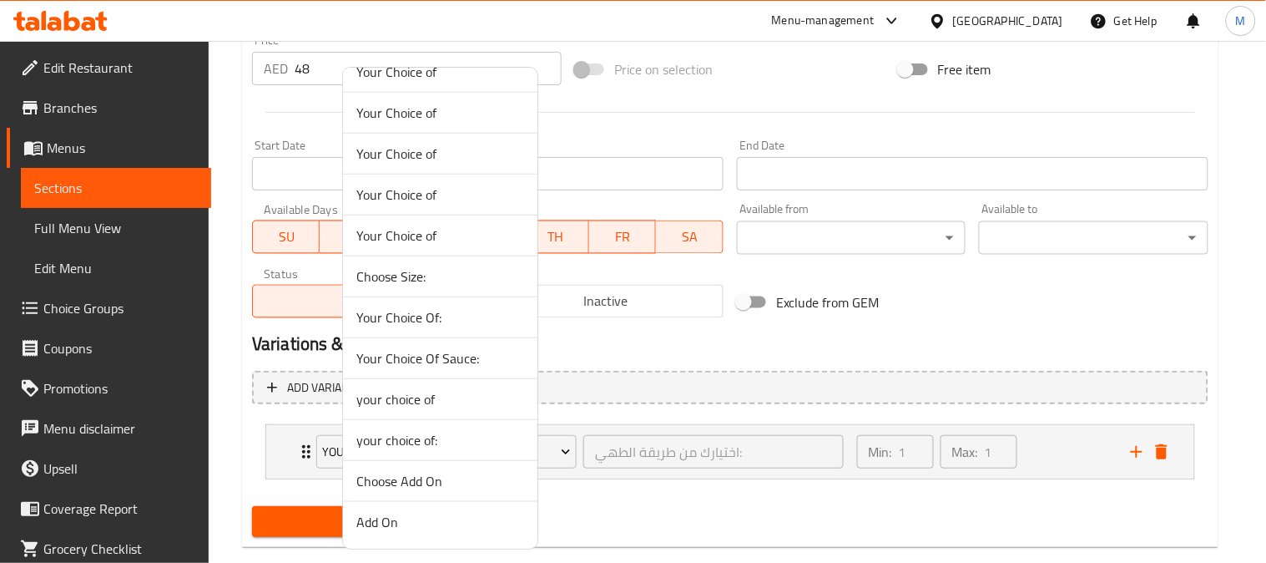
click at [441, 411] on li "your choice of" at bounding box center [440, 399] width 195 height 41
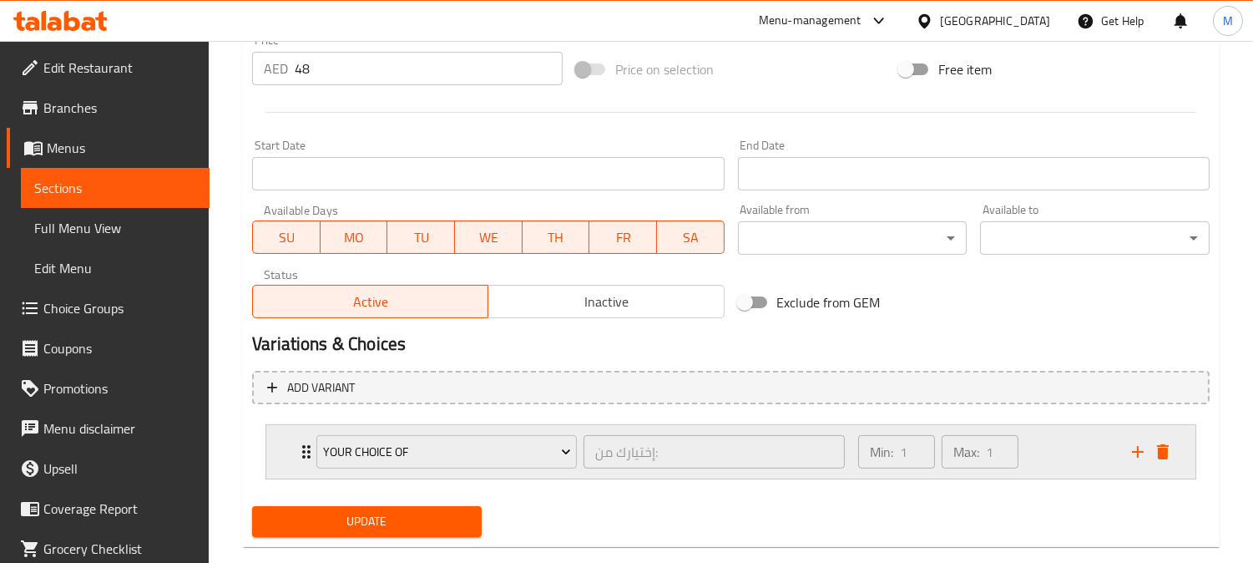
click at [307, 449] on div "your choice of إختيارك من: ​" at bounding box center [580, 451] width 548 height 53
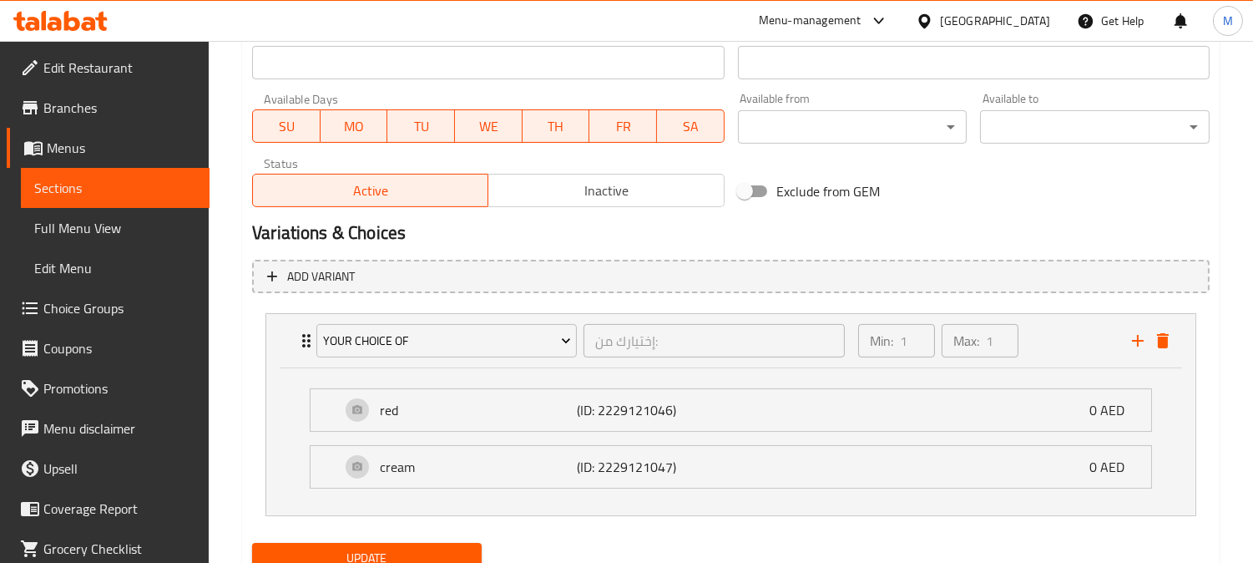
scroll to position [815, 0]
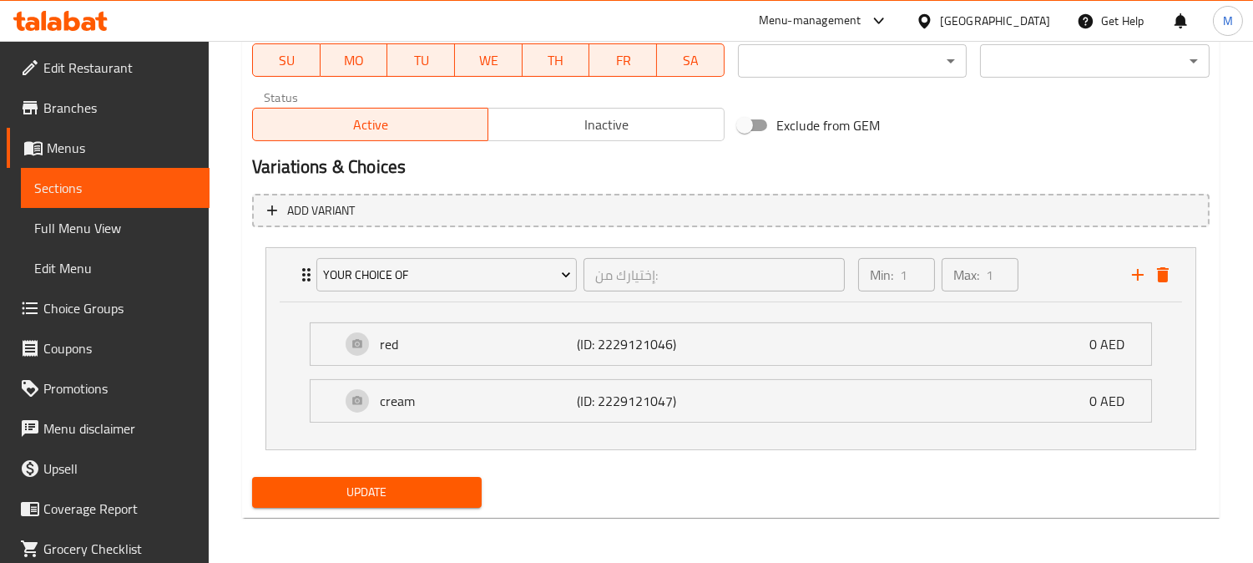
drag, startPoint x: 388, startPoint y: 472, endPoint x: 407, endPoint y: 483, distance: 22.1
click at [407, 483] on span "Update" at bounding box center [366, 492] width 203 height 21
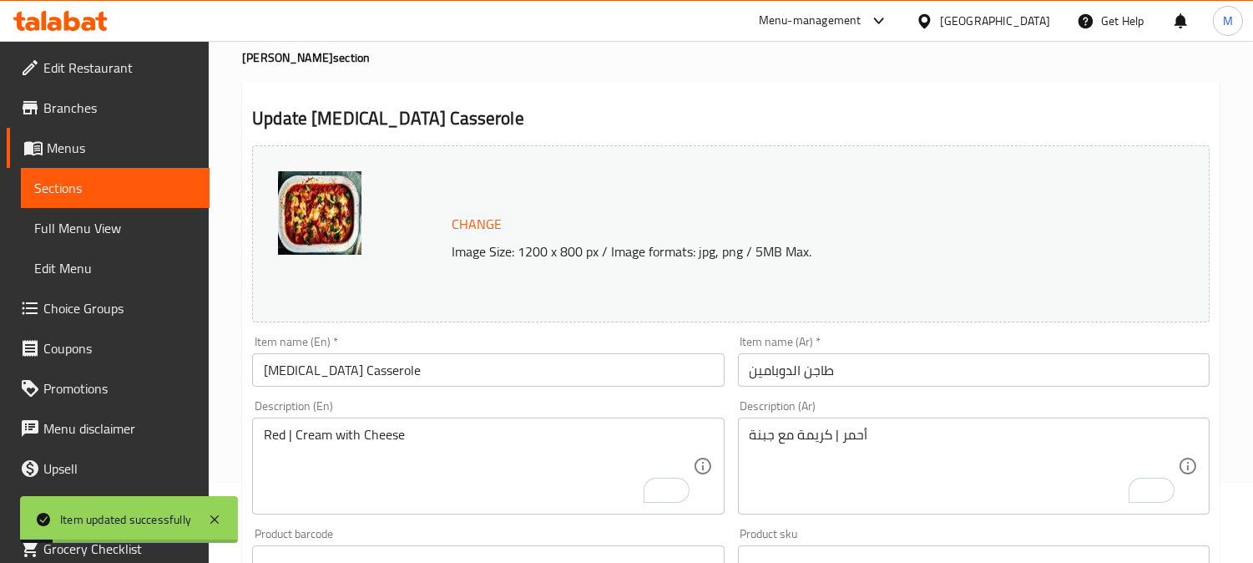
scroll to position [0, 0]
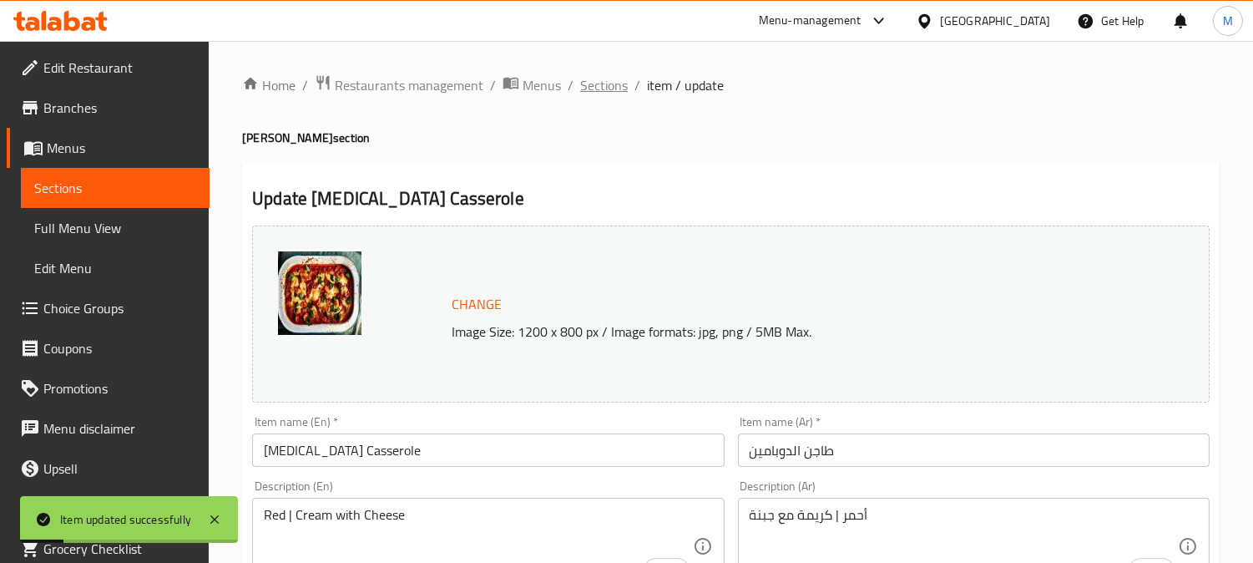
click at [610, 85] on span "Sections" at bounding box center [604, 85] width 48 height 20
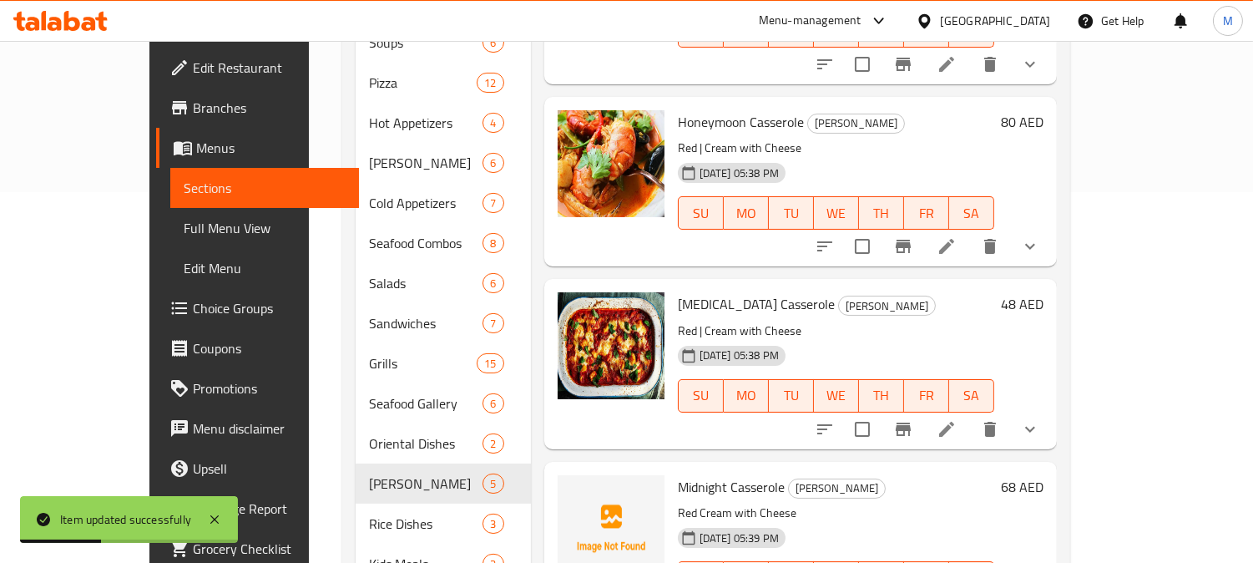
scroll to position [459, 0]
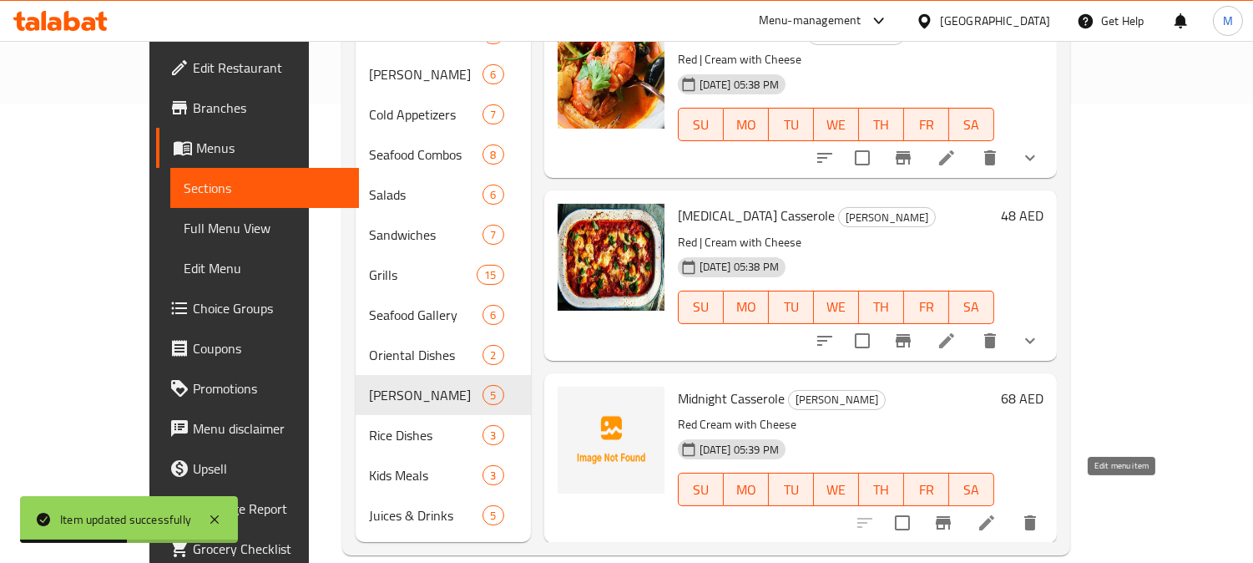
click at [997, 513] on icon at bounding box center [987, 523] width 20 height 20
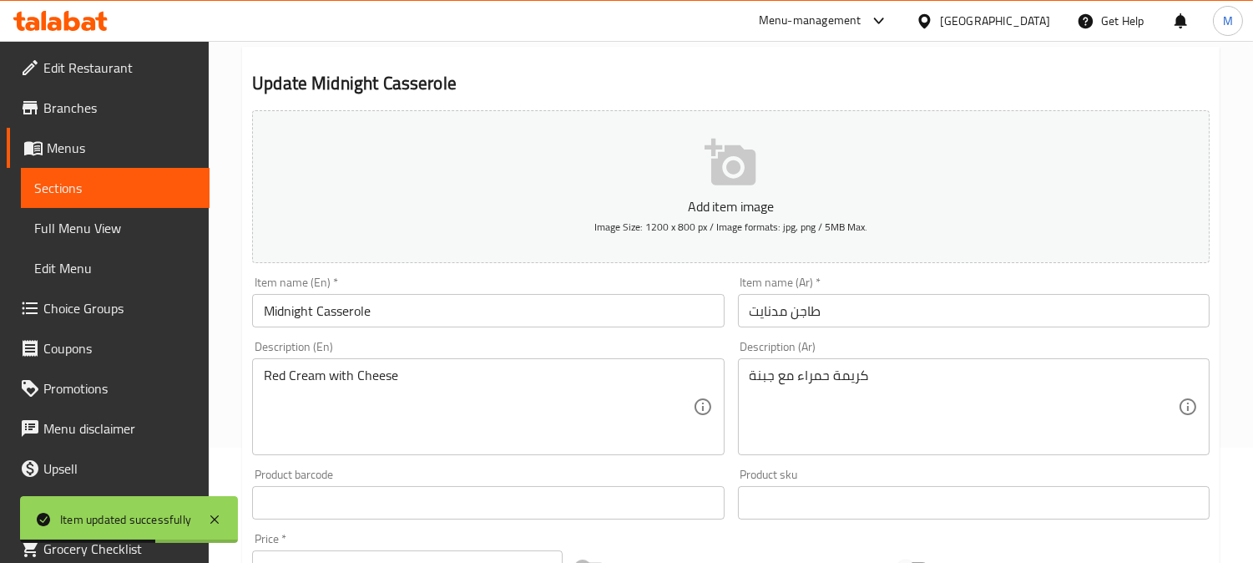
scroll to position [278, 0]
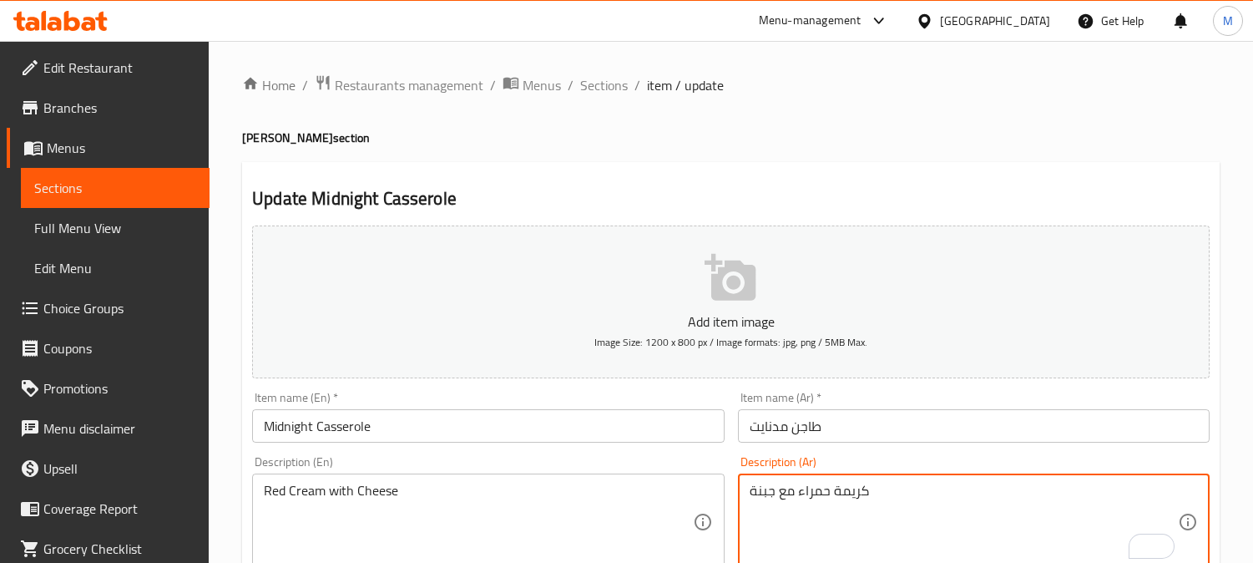
scroll to position [278, 0]
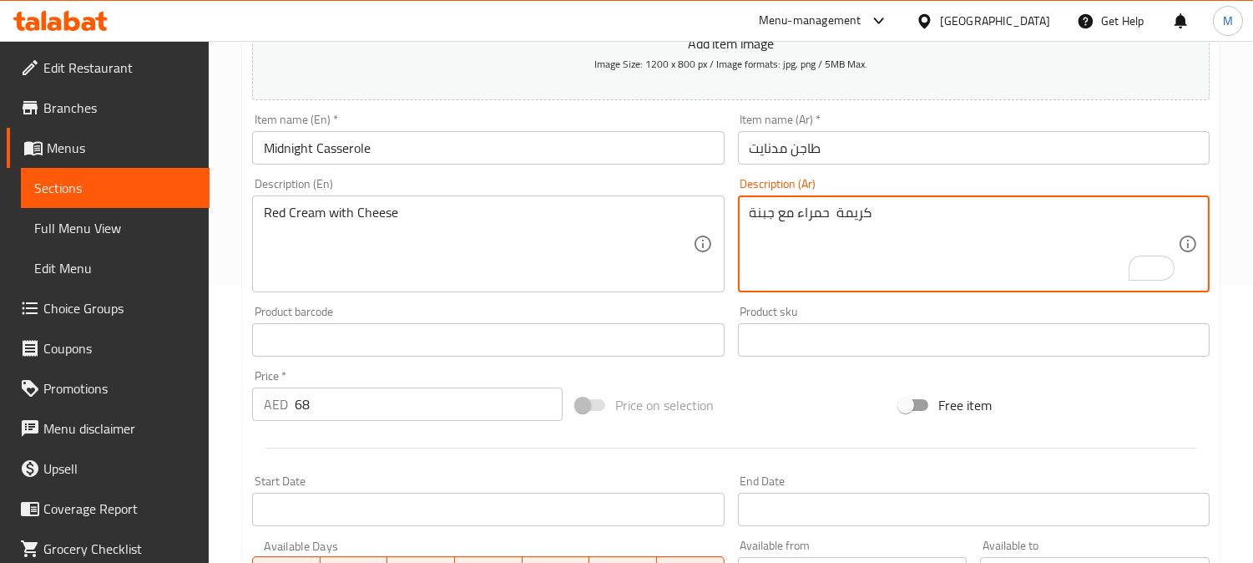
paste textarea "|"
type textarea "كريمة | حمراء مع جبنة"
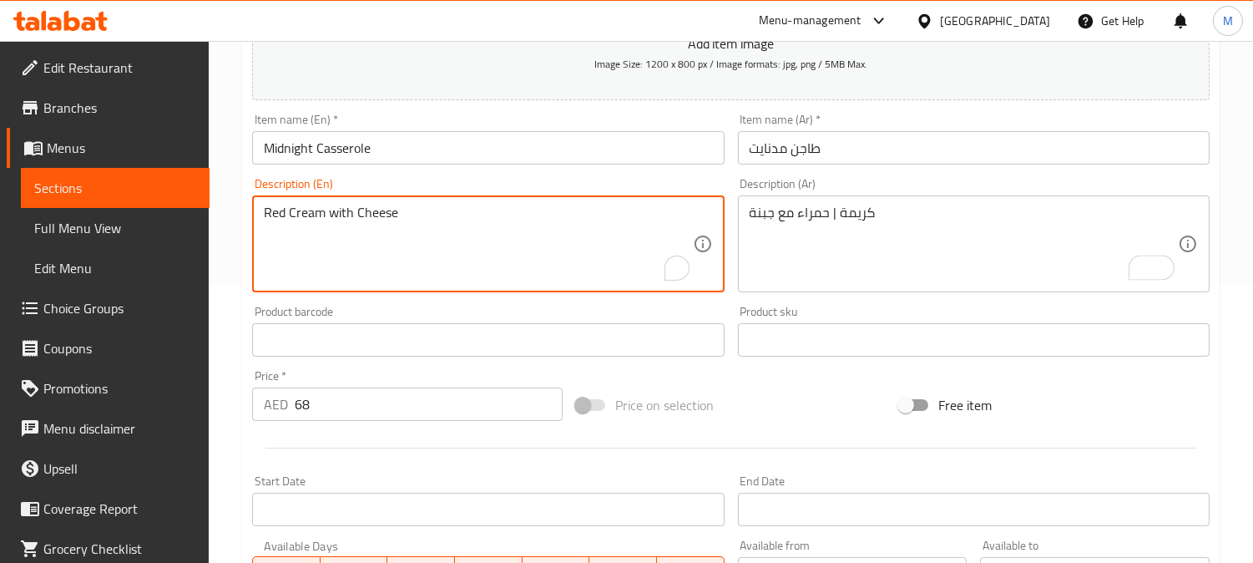
paste textarea "|"
type textarea "Red | Cream with Cheese"
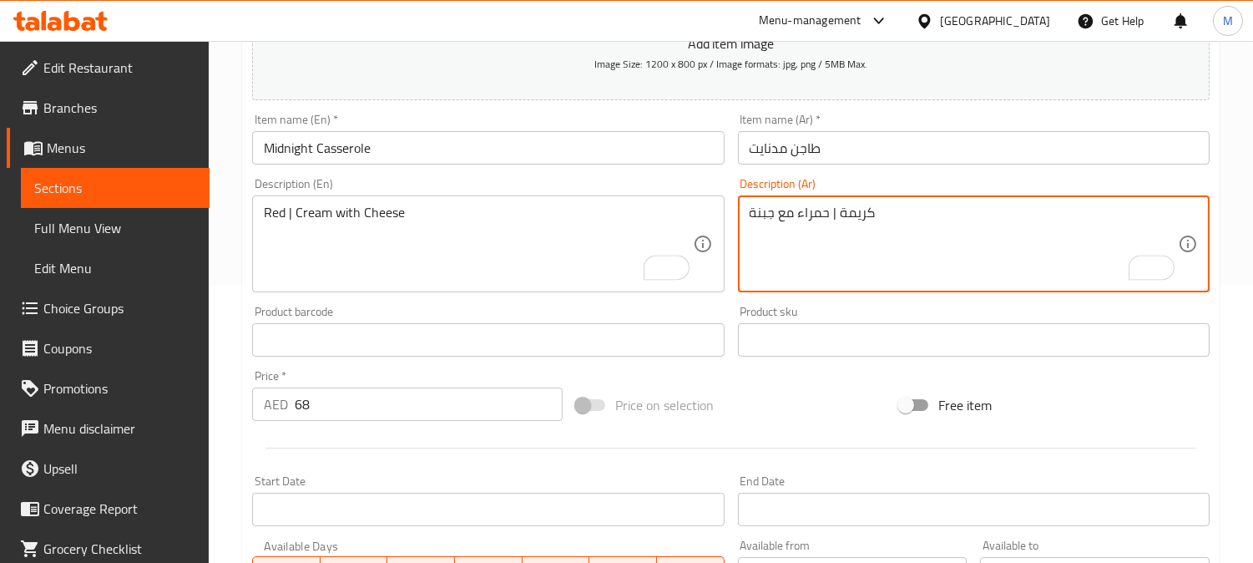
click at [816, 214] on textarea "كريمة | حمراء مع جبنة" at bounding box center [964, 244] width 428 height 79
click at [877, 214] on textarea "كريمة | حمراء مع جبنة" at bounding box center [964, 244] width 428 height 79
click at [865, 215] on textarea "كريمة | حمراء مع جبنة" at bounding box center [964, 244] width 428 height 79
click at [813, 220] on textarea "كريمة | حمراء مع جبنة" at bounding box center [964, 244] width 428 height 79
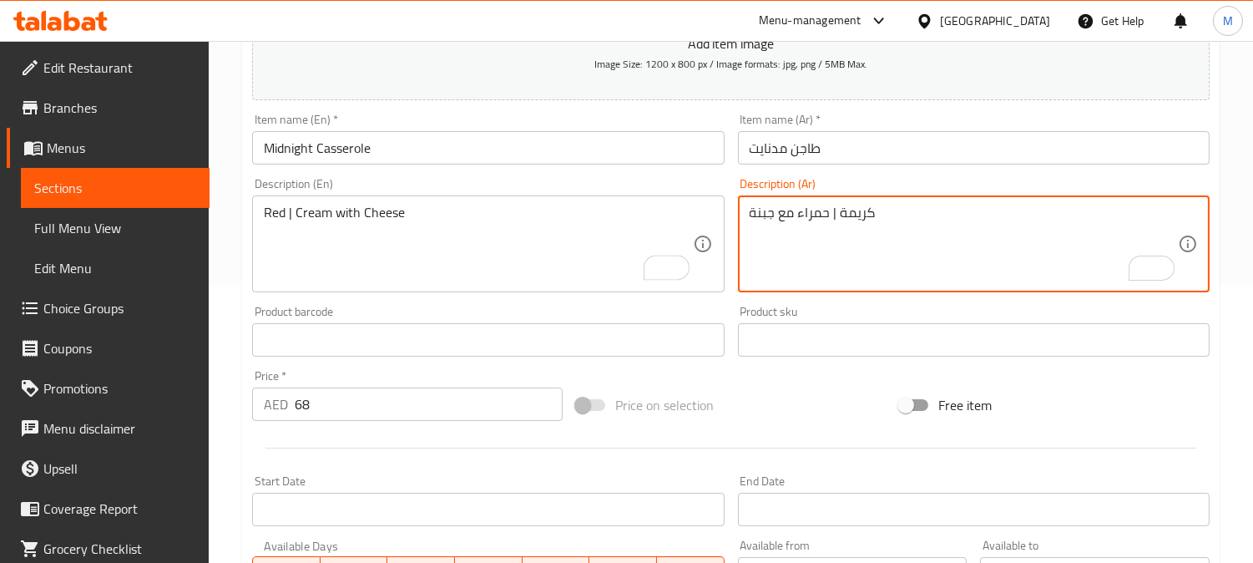
click at [813, 220] on textarea "كريمة | حمراء مع جبنة" at bounding box center [964, 244] width 428 height 79
paste textarea "كريمة"
click at [870, 215] on textarea "كريمة | كريمة مع [PERSON_NAME]" at bounding box center [964, 244] width 428 height 79
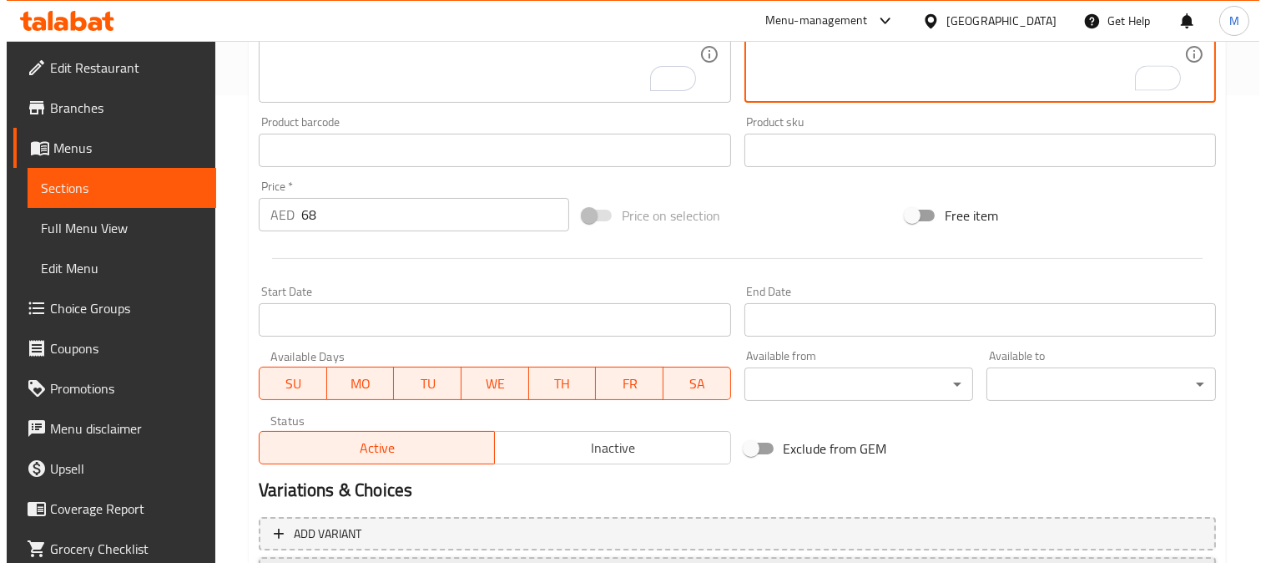
scroll to position [614, 0]
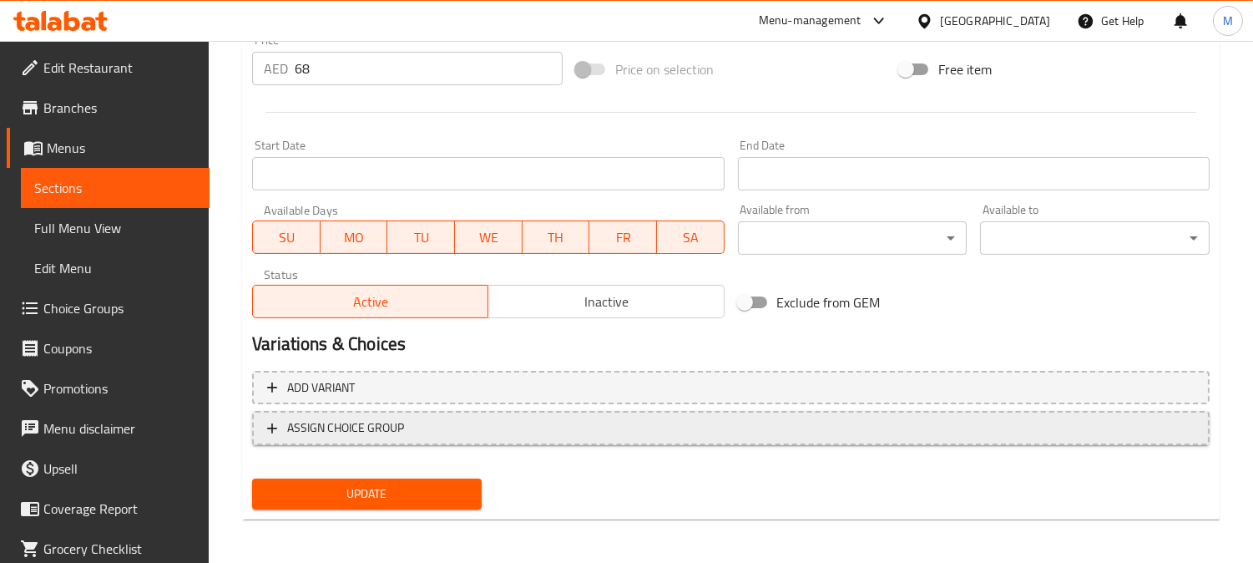
type textarea "أحمر | كريمة مع جبنة"
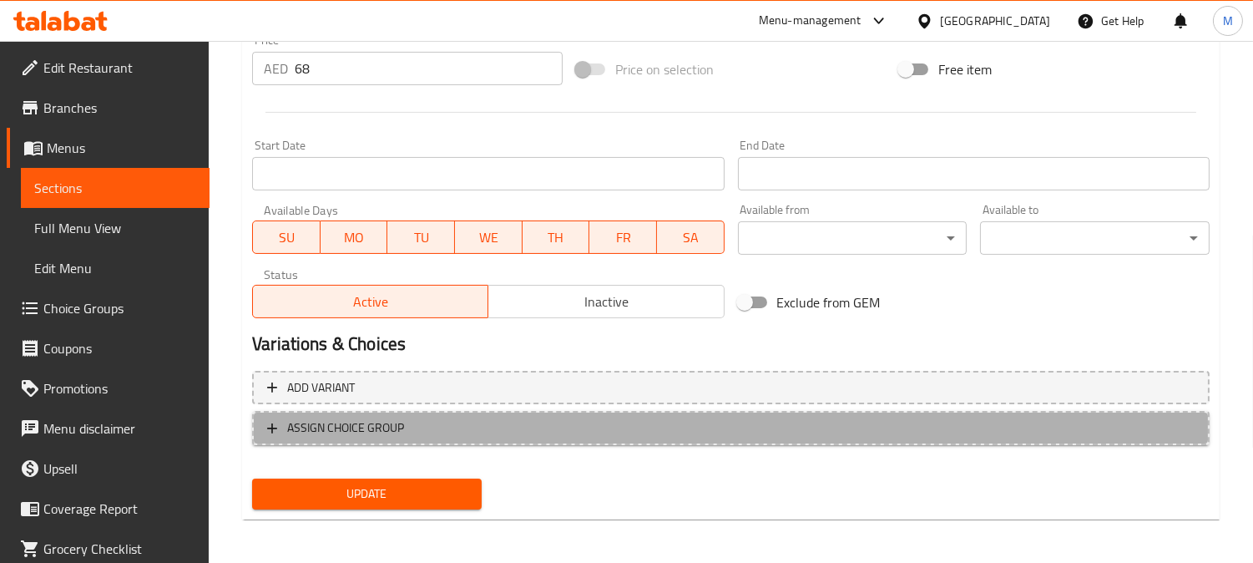
click at [380, 432] on span "ASSIGN CHOICE GROUP" at bounding box center [345, 427] width 117 height 21
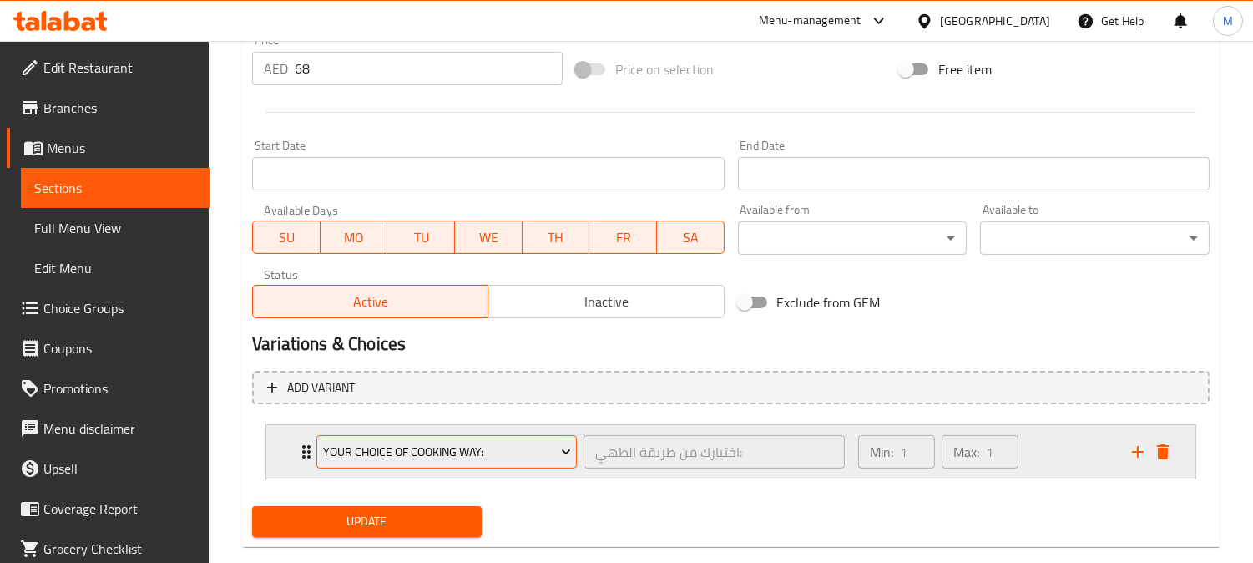
click at [372, 451] on span "your choice of cooking way:" at bounding box center [447, 452] width 248 height 21
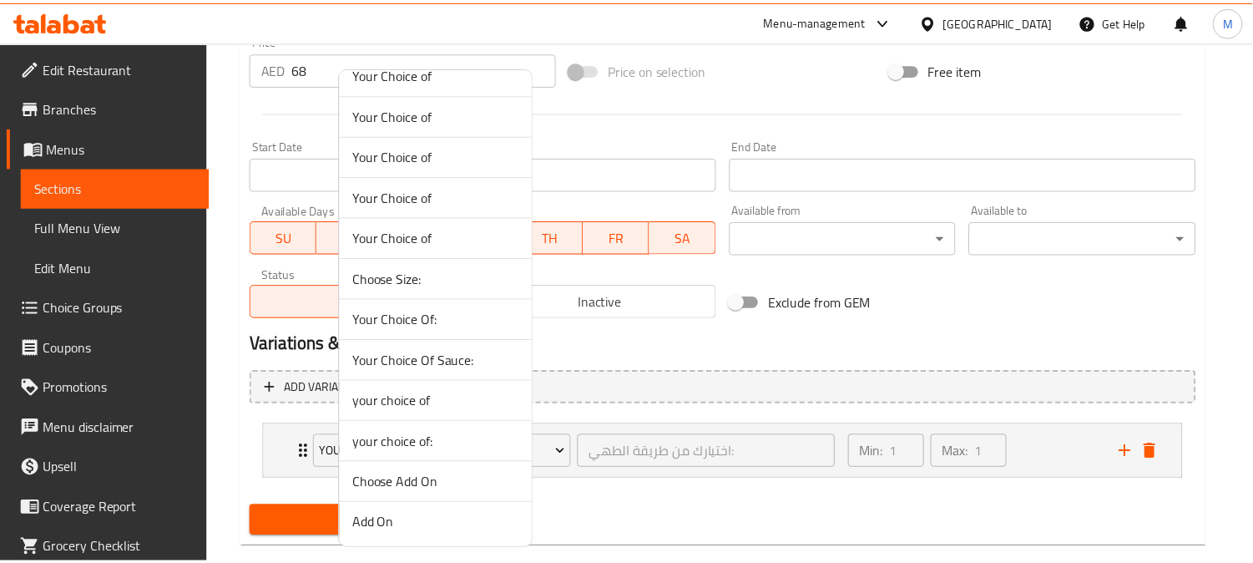
scroll to position [186, 0]
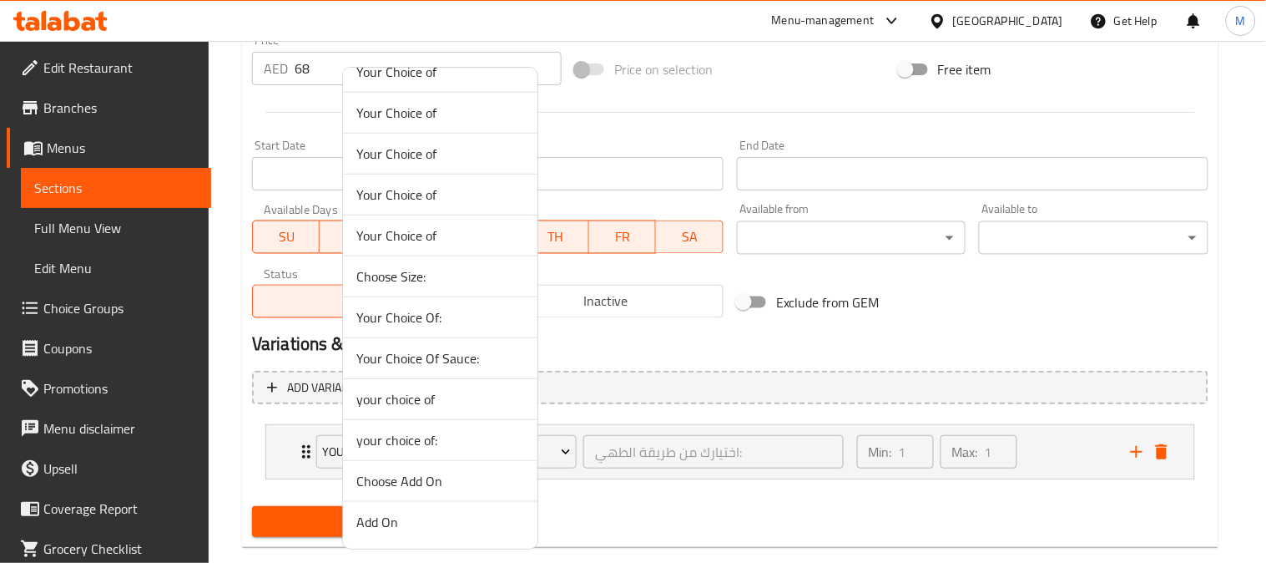
click at [412, 397] on span "your choice of" at bounding box center [440, 399] width 168 height 20
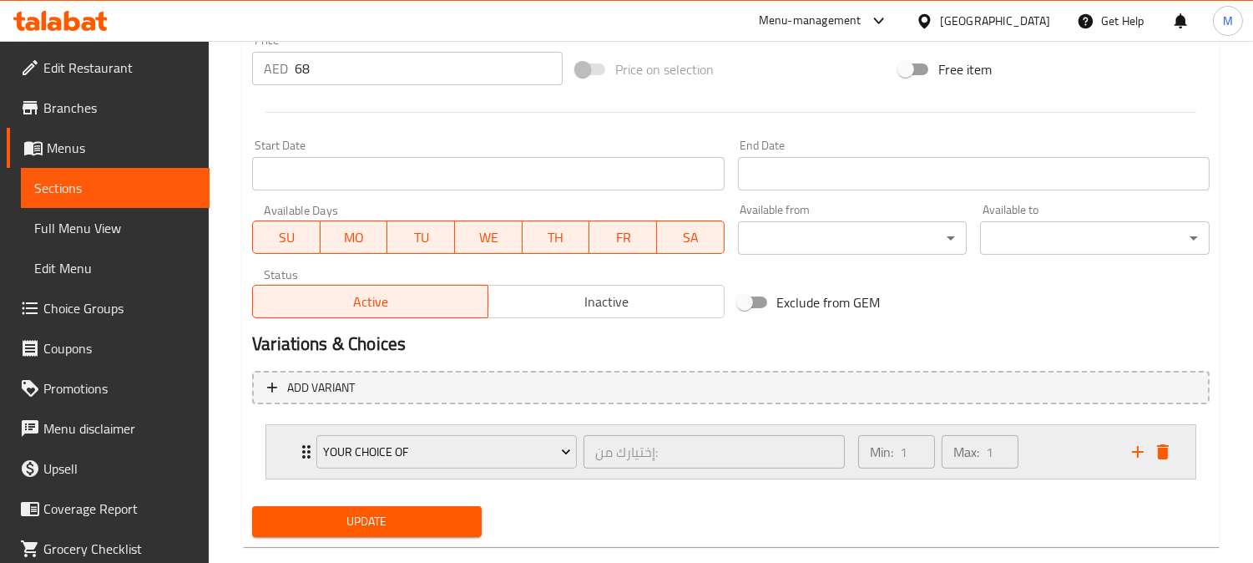
click at [310, 443] on div "your choice of إختيارك من: ​" at bounding box center [580, 451] width 548 height 53
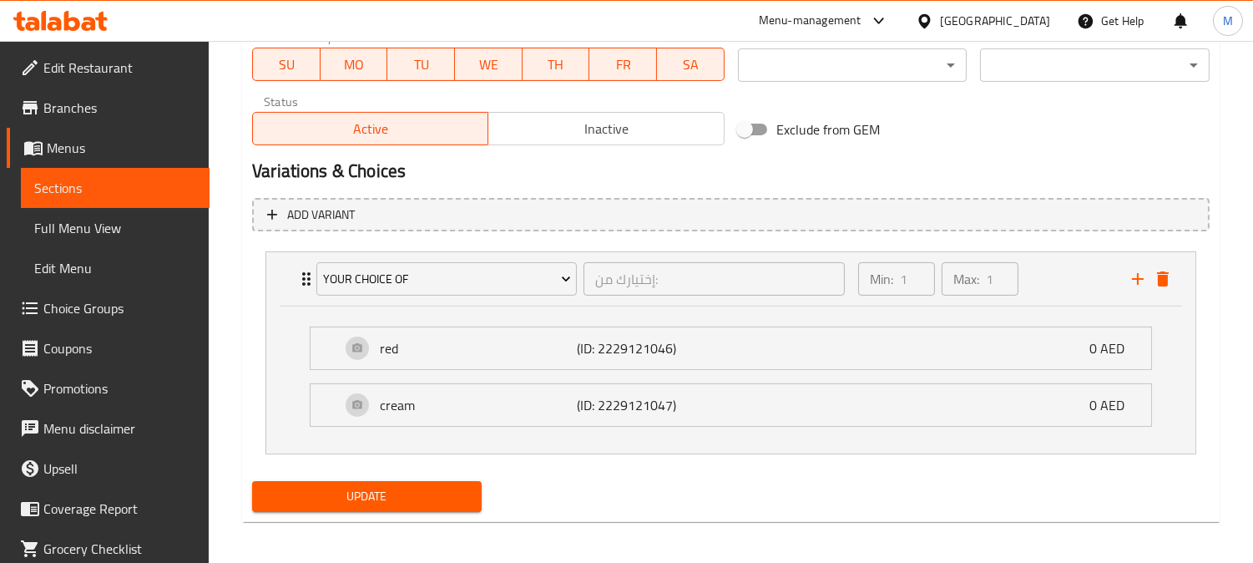
scroll to position [791, 0]
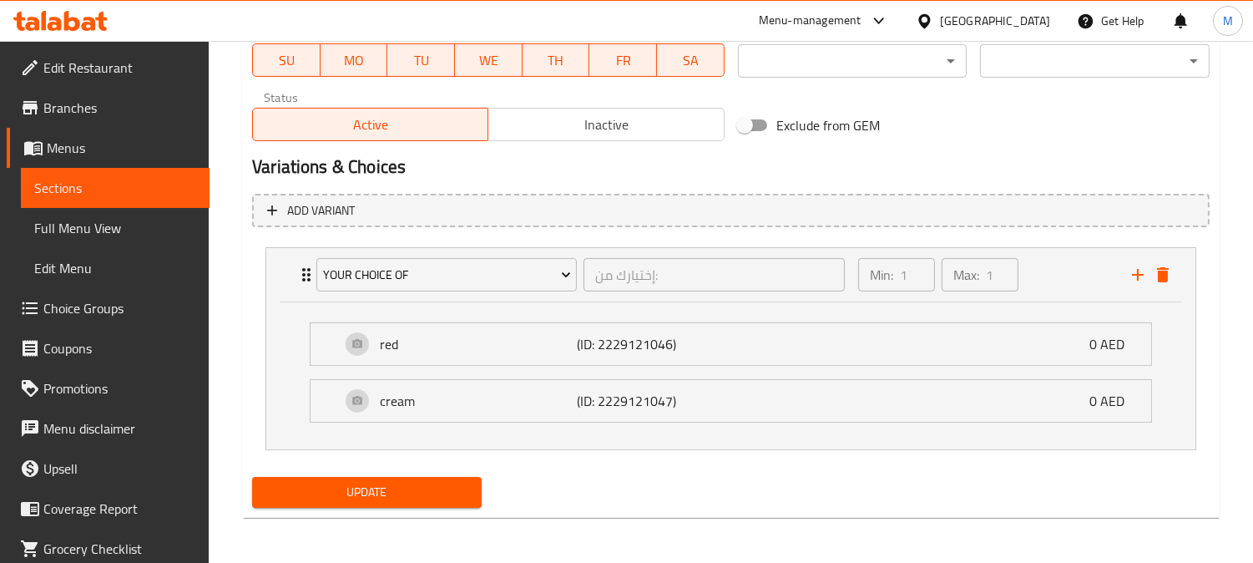
click at [366, 508] on div "Update" at bounding box center [366, 492] width 243 height 44
click at [373, 494] on span "Update" at bounding box center [366, 492] width 203 height 21
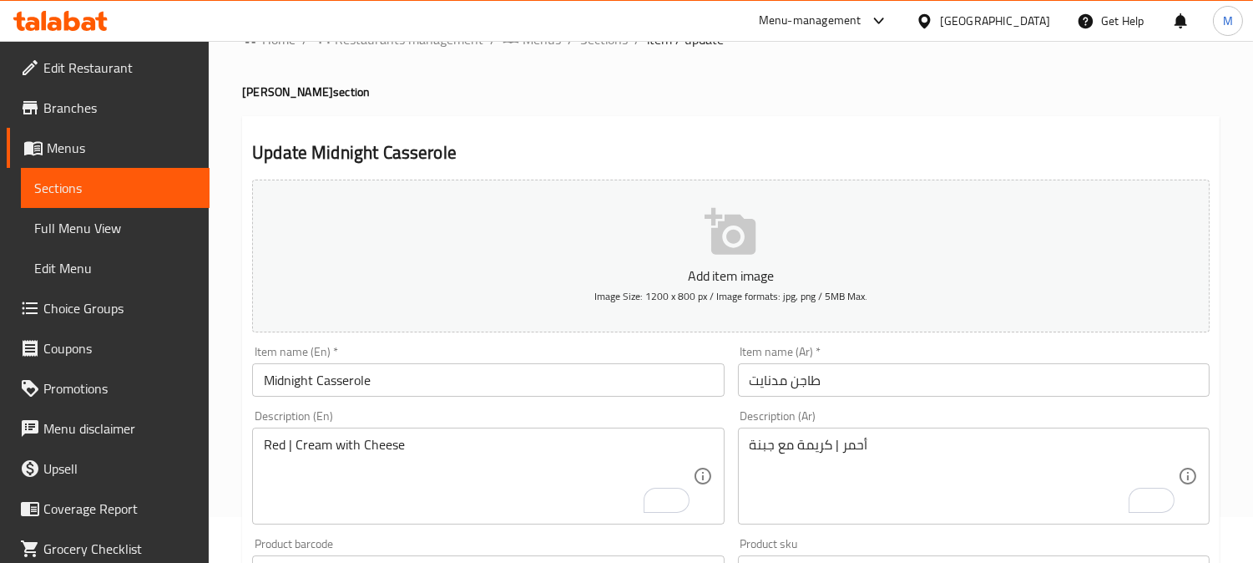
scroll to position [0, 0]
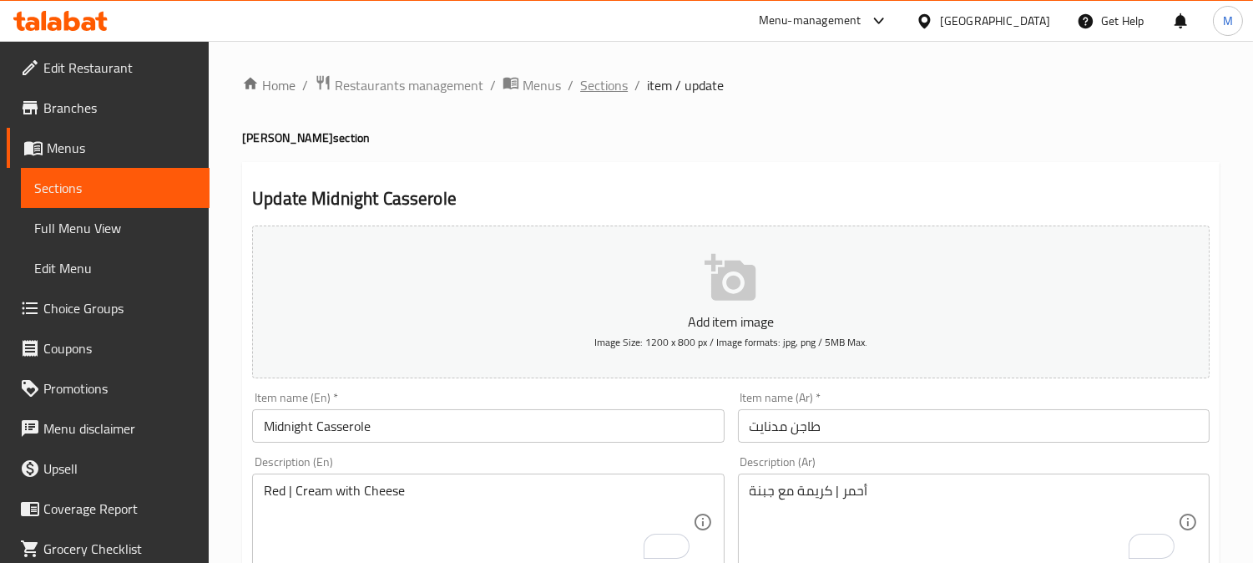
click at [620, 82] on span "Sections" at bounding box center [604, 85] width 48 height 20
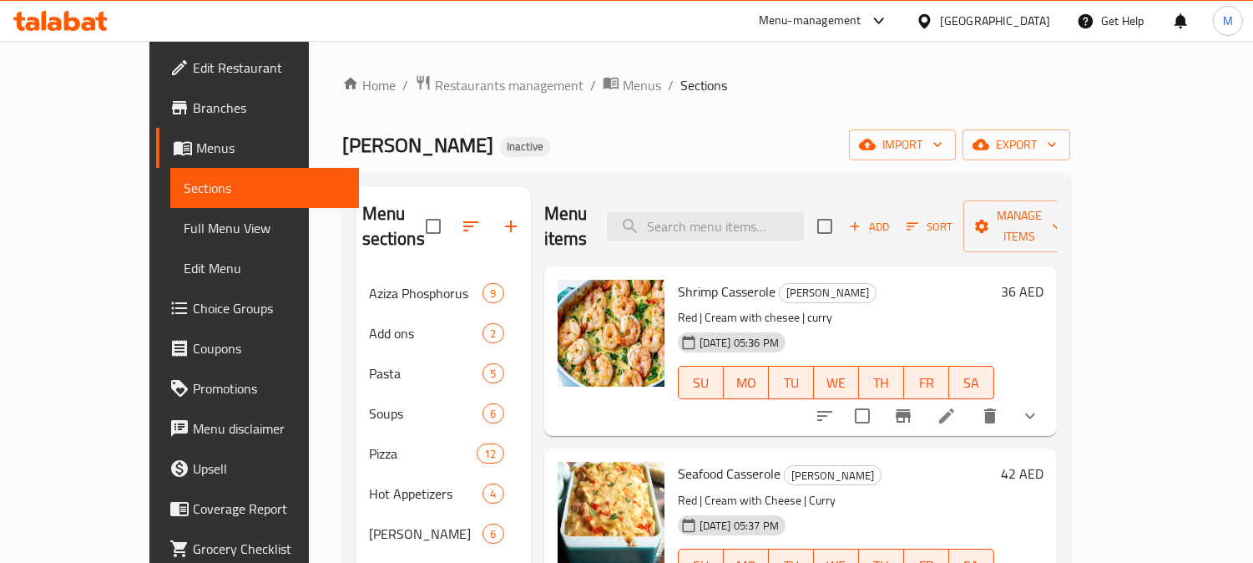
click at [795, 189] on div "Menu items Add Sort Manage items" at bounding box center [800, 226] width 513 height 79
click at [795, 212] on input "search" at bounding box center [705, 226] width 197 height 29
paste input "Shrimp Medium"
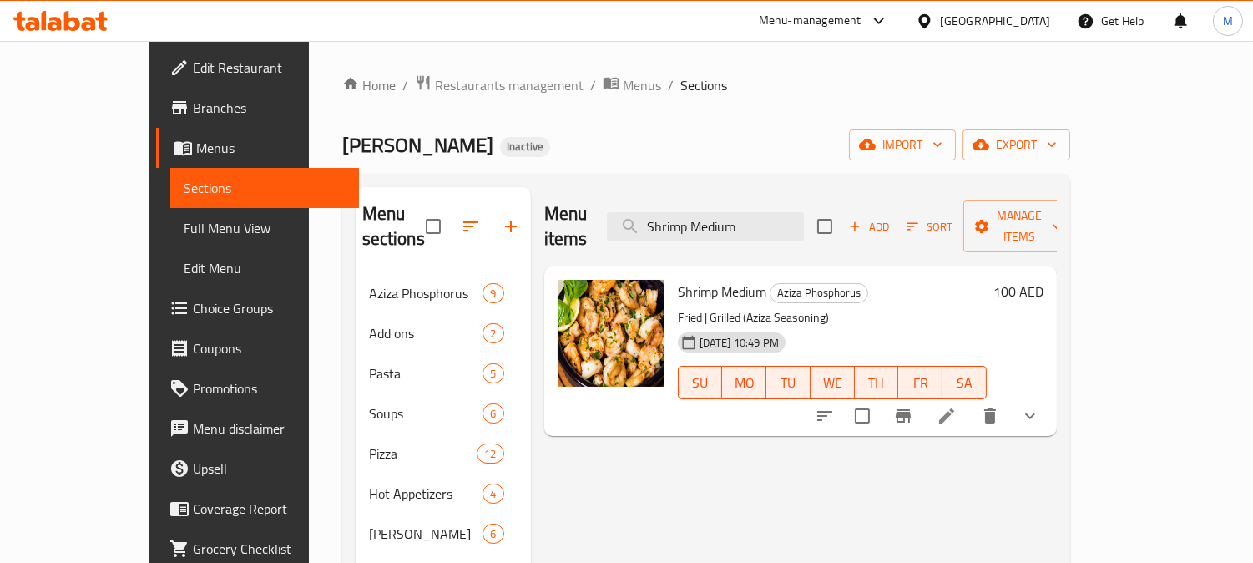
type input "Shrimp Medium"
click at [957, 406] on icon at bounding box center [947, 416] width 20 height 20
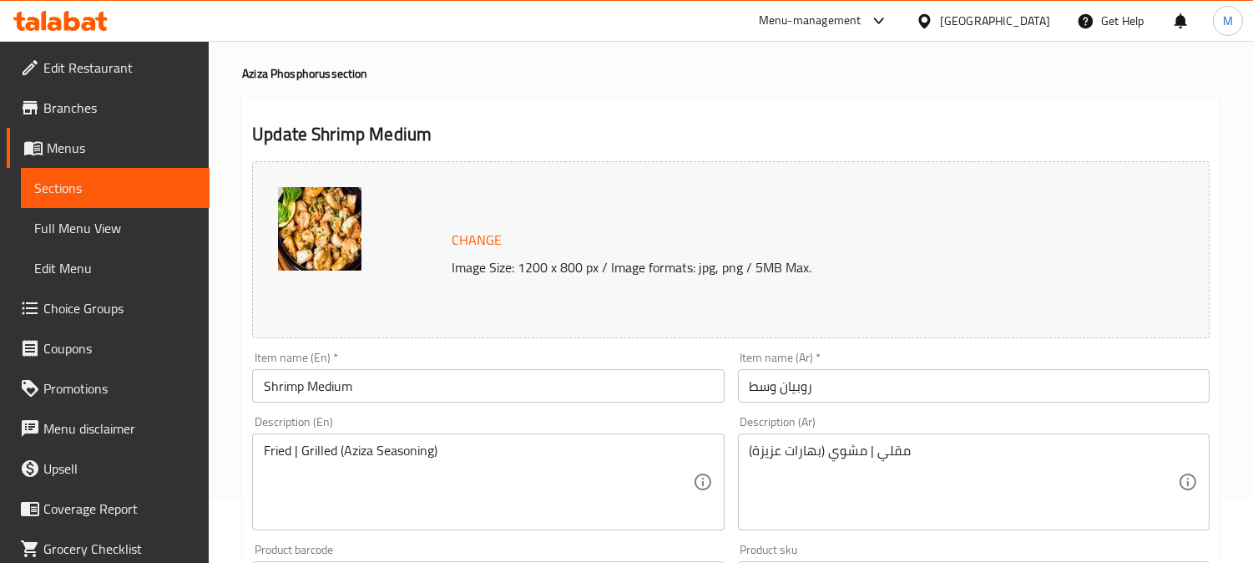
scroll to position [93, 0]
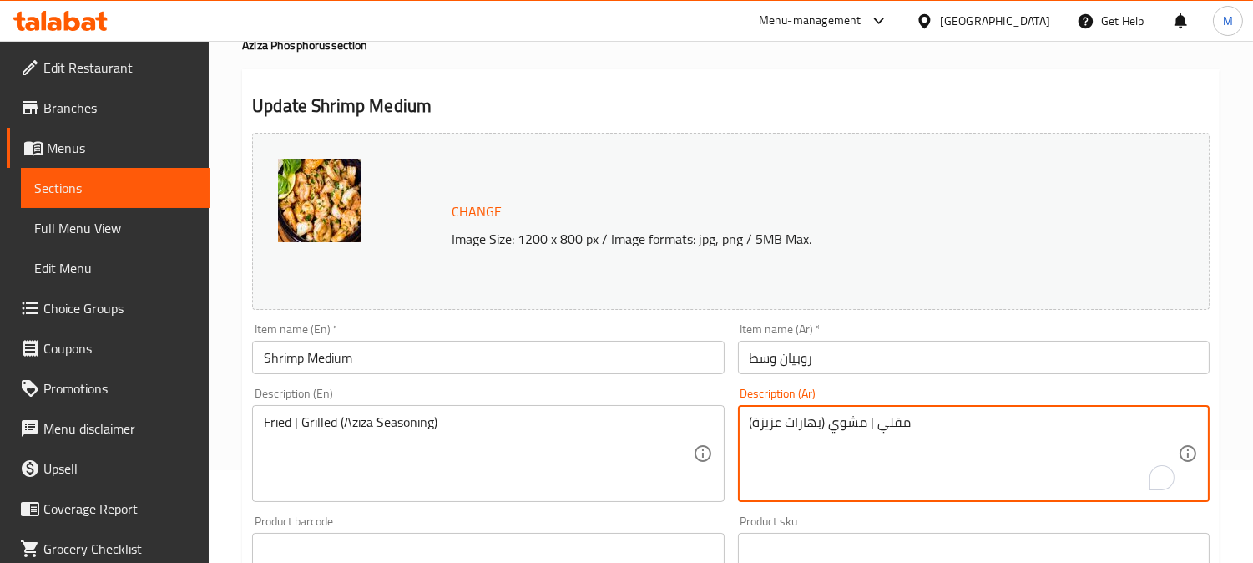
click at [811, 434] on textarea "مقلي | مشوي (بهارات عزيزة)" at bounding box center [964, 453] width 428 height 79
type textarea "مقلي | مشوي (تتبيلة عزيزة)"
click at [948, 356] on input "روبيان وسط" at bounding box center [974, 357] width 472 height 33
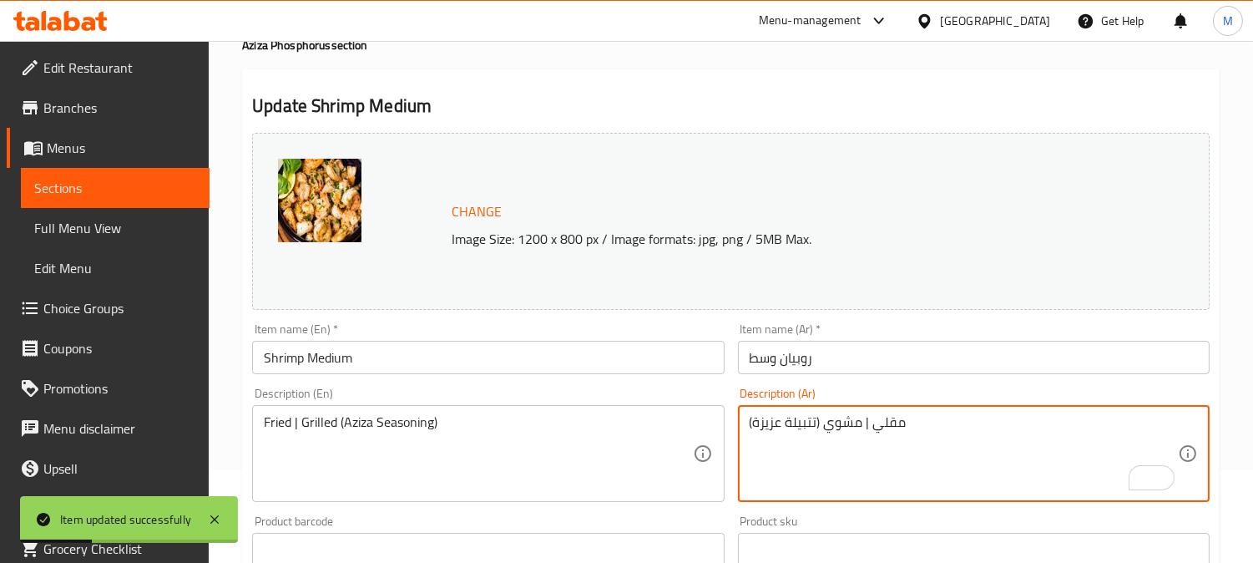
click at [799, 434] on textarea "مقلي | مشوي (تتبيلة عزيزة)" at bounding box center [964, 453] width 428 height 79
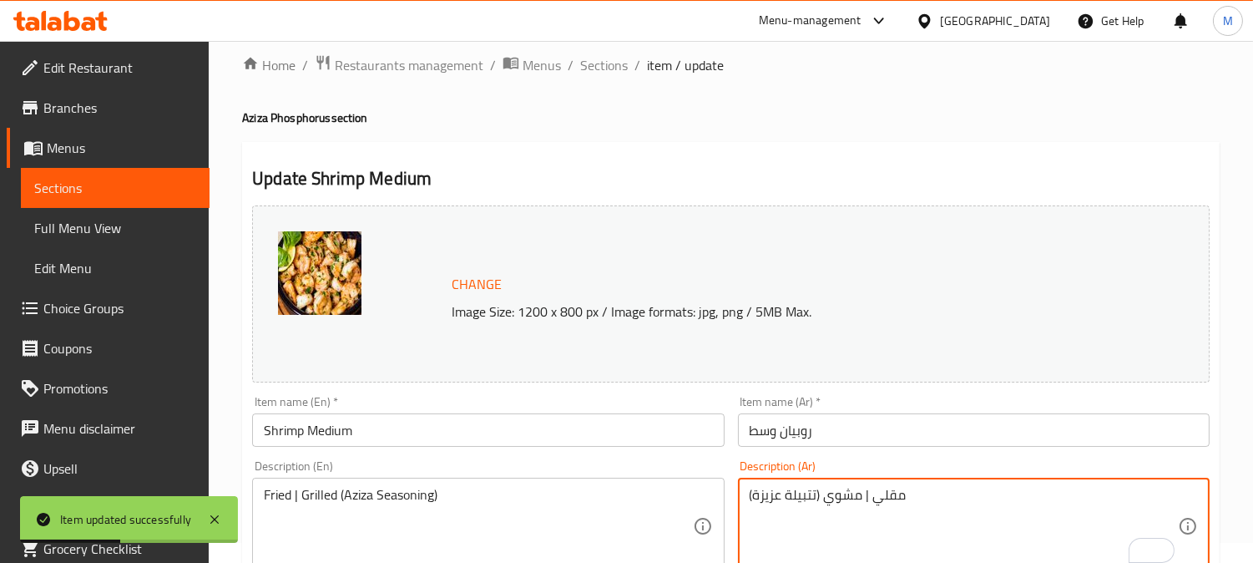
scroll to position [0, 0]
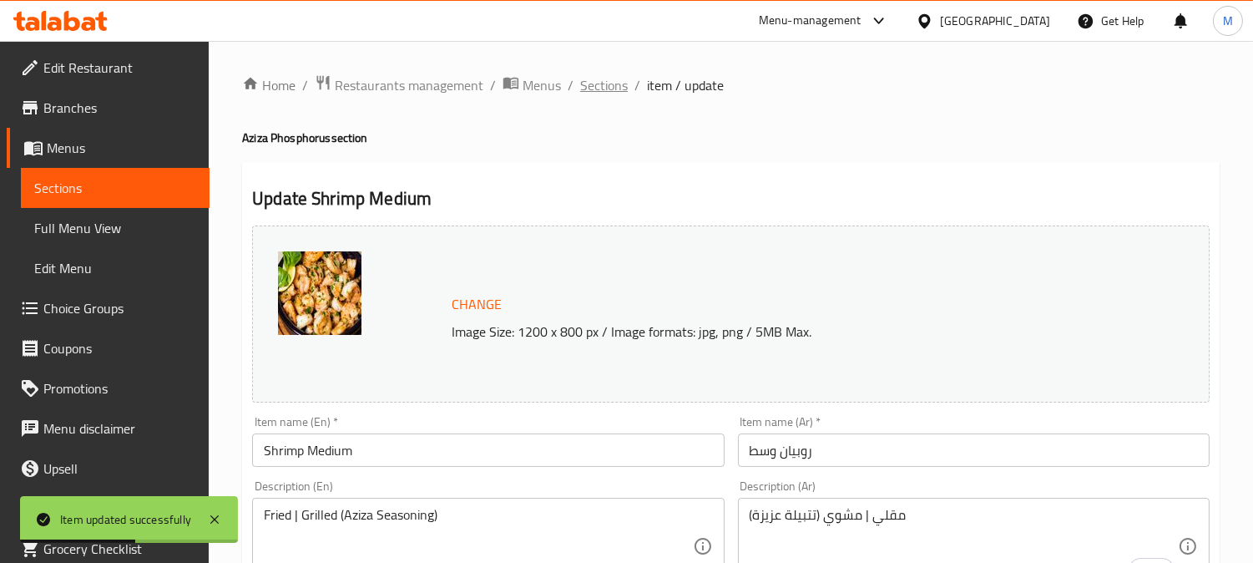
click at [605, 80] on span "Sections" at bounding box center [604, 85] width 48 height 20
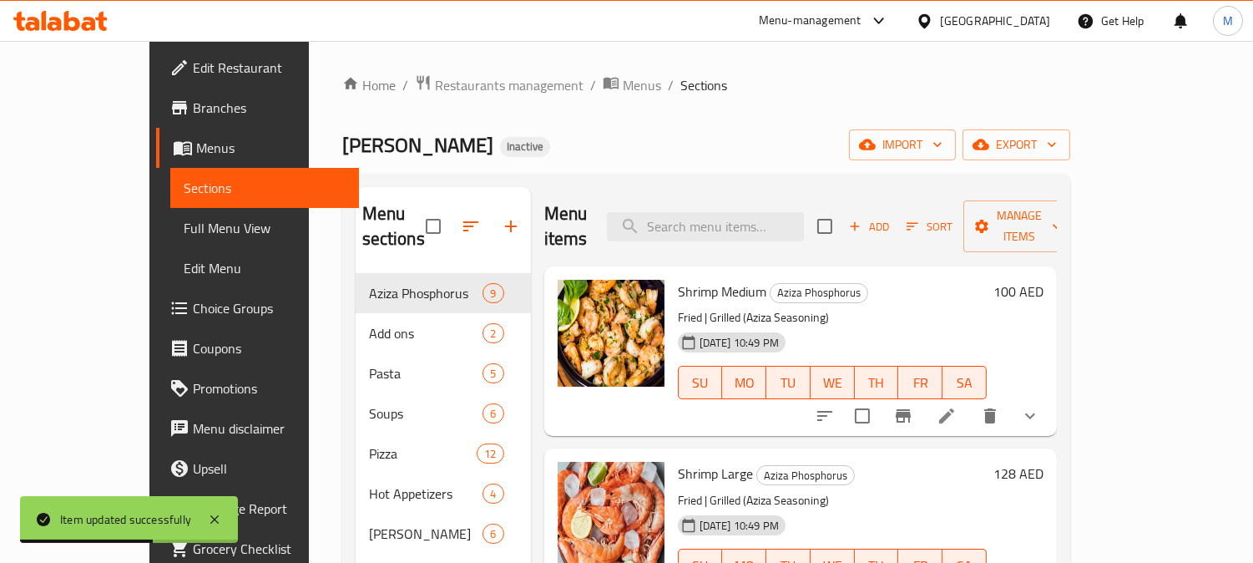
scroll to position [93, 0]
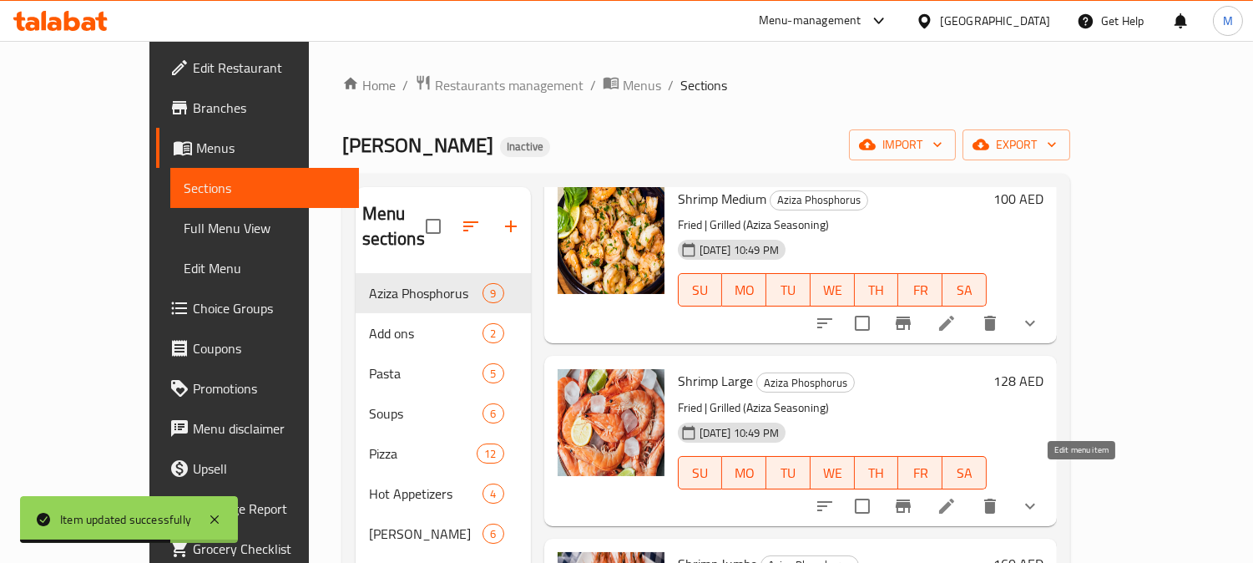
click at [957, 496] on icon at bounding box center [947, 506] width 20 height 20
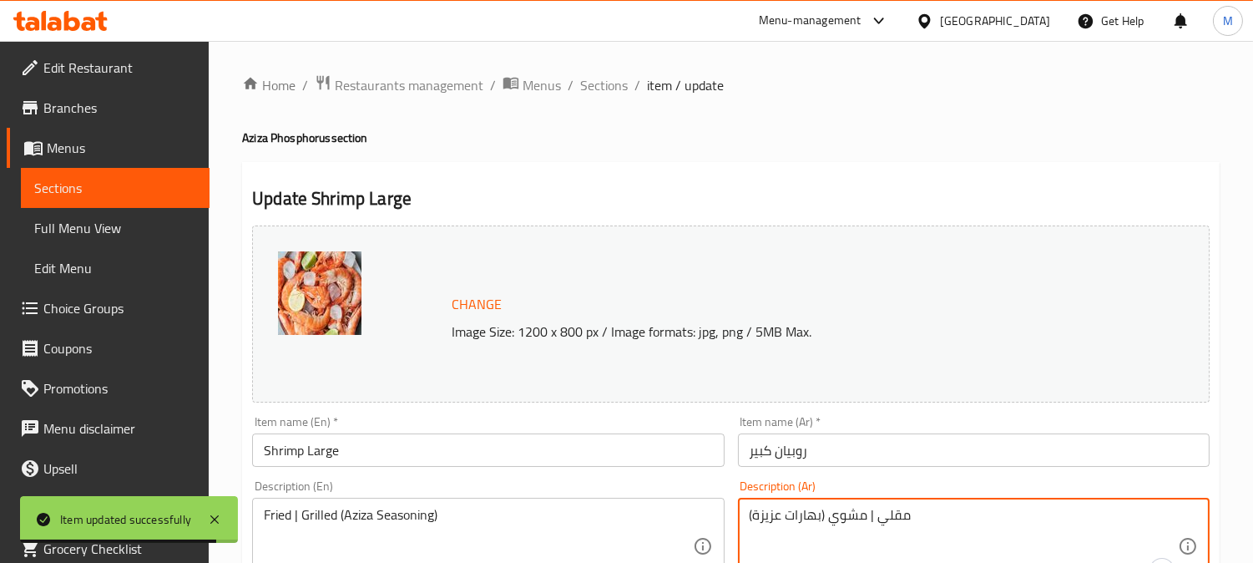
click at [806, 520] on textarea "مقلي | مشوي (بهارات عزيزة)" at bounding box center [964, 546] width 428 height 79
paste textarea "تبيلة"
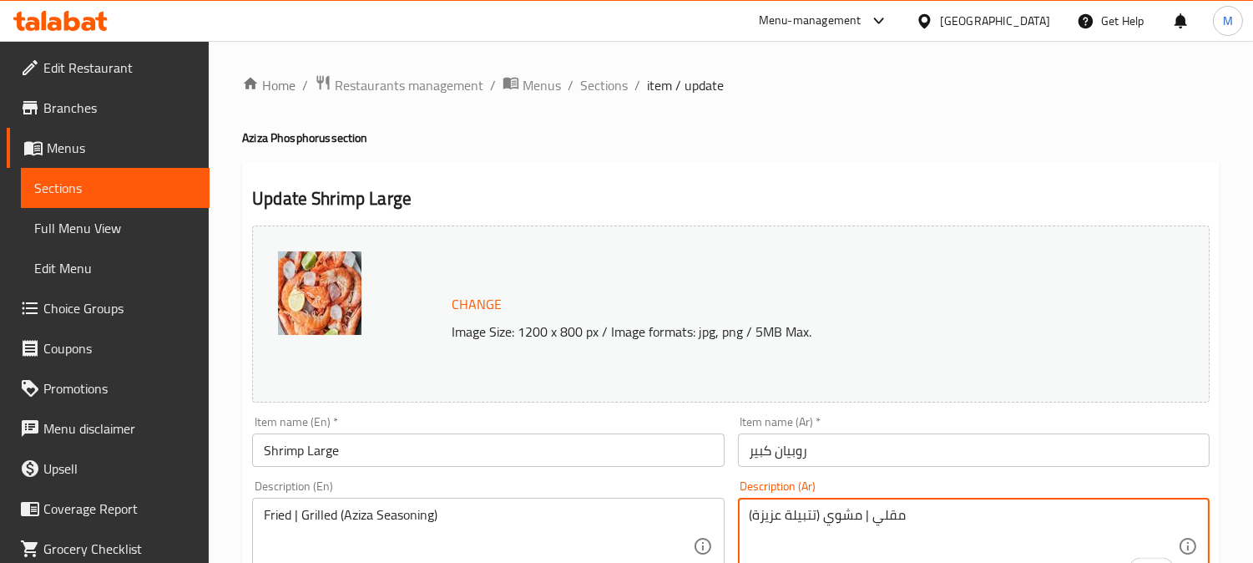
type textarea "مقلي | مشوي (تتبيلة عزيزة)"
click at [874, 467] on div "Item name (Ar)   * روبيان كبير Item name (Ar) *" at bounding box center [973, 441] width 485 height 64
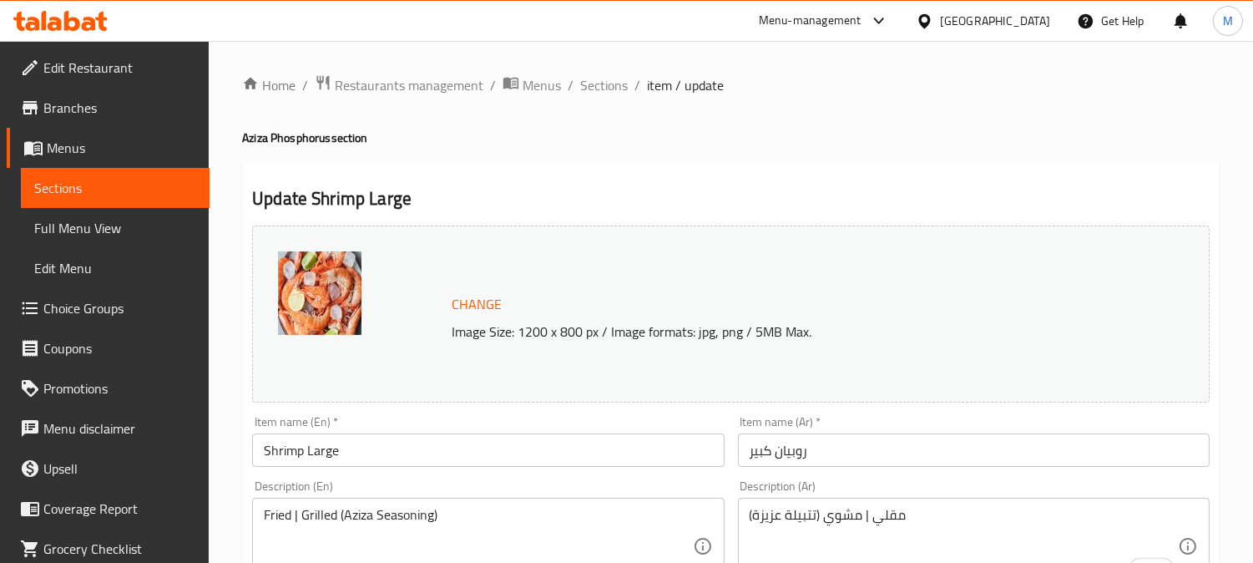
click at [874, 459] on input "روبيان كبير" at bounding box center [974, 449] width 472 height 33
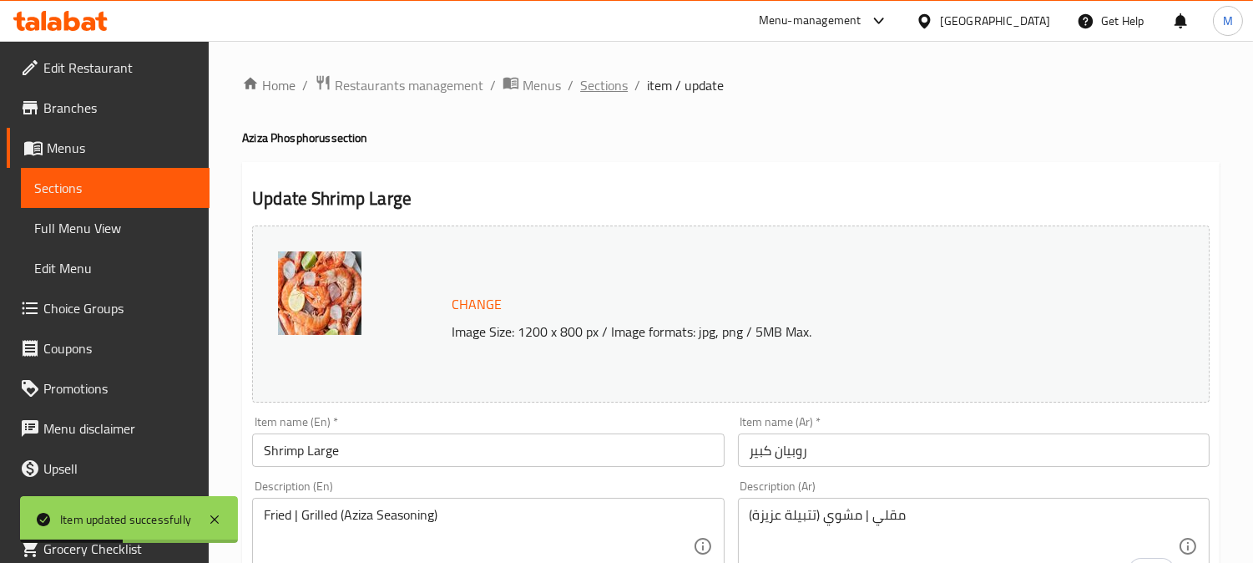
click at [598, 81] on span "Sections" at bounding box center [604, 85] width 48 height 20
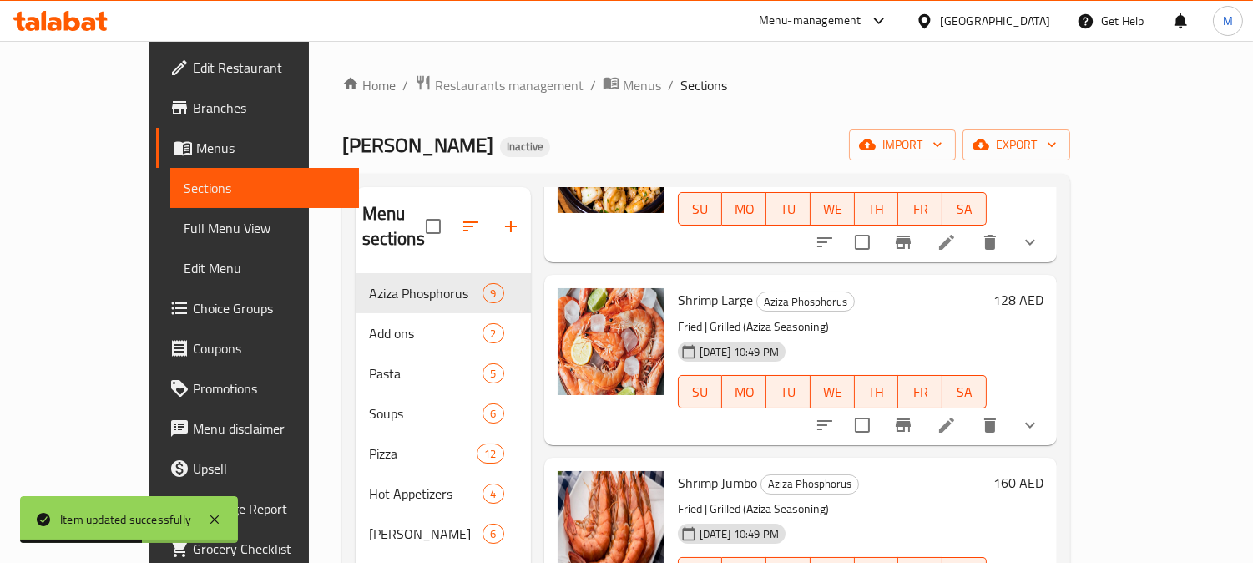
scroll to position [278, 0]
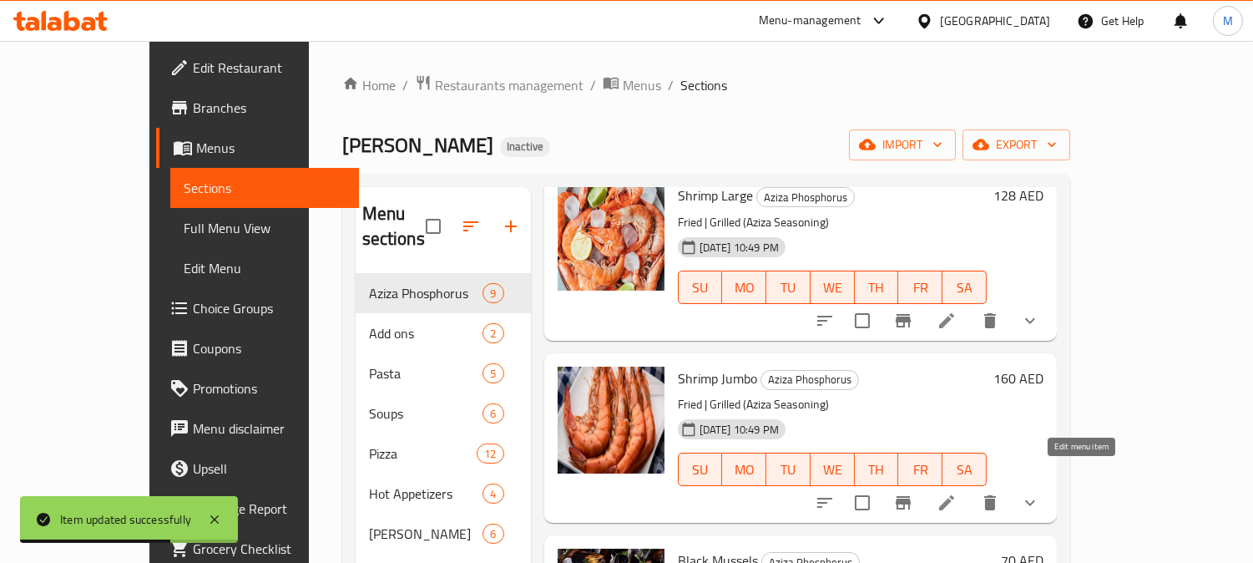
click at [957, 493] on icon at bounding box center [947, 503] width 20 height 20
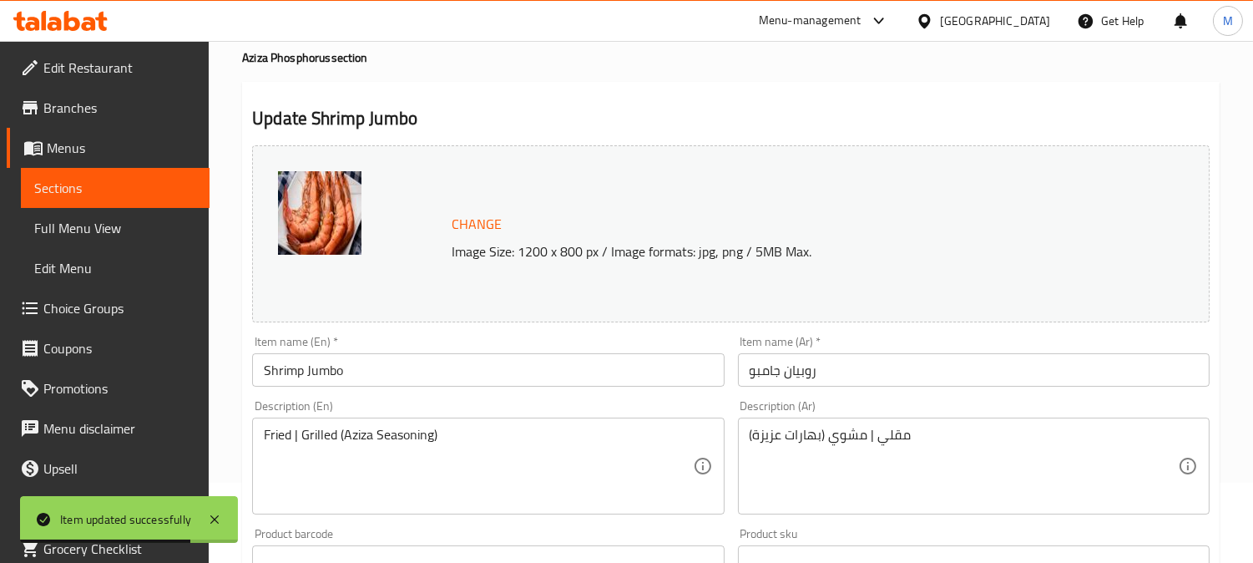
scroll to position [185, 0]
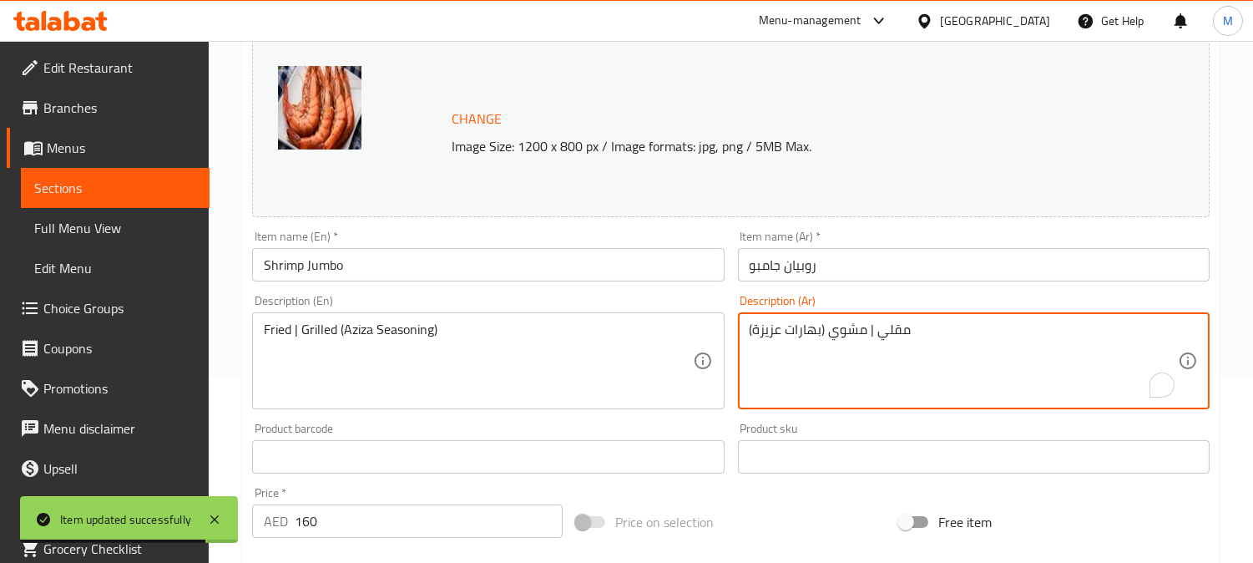
click at [804, 336] on textarea "مقلي | مشوي (بهارات عزيزة)" at bounding box center [964, 360] width 428 height 79
paste textarea "تبيلة"
type textarea "مقلي | مشوي (تتبيلة عزيزة)"
click at [879, 271] on input "روبيان جامبو" at bounding box center [974, 264] width 472 height 33
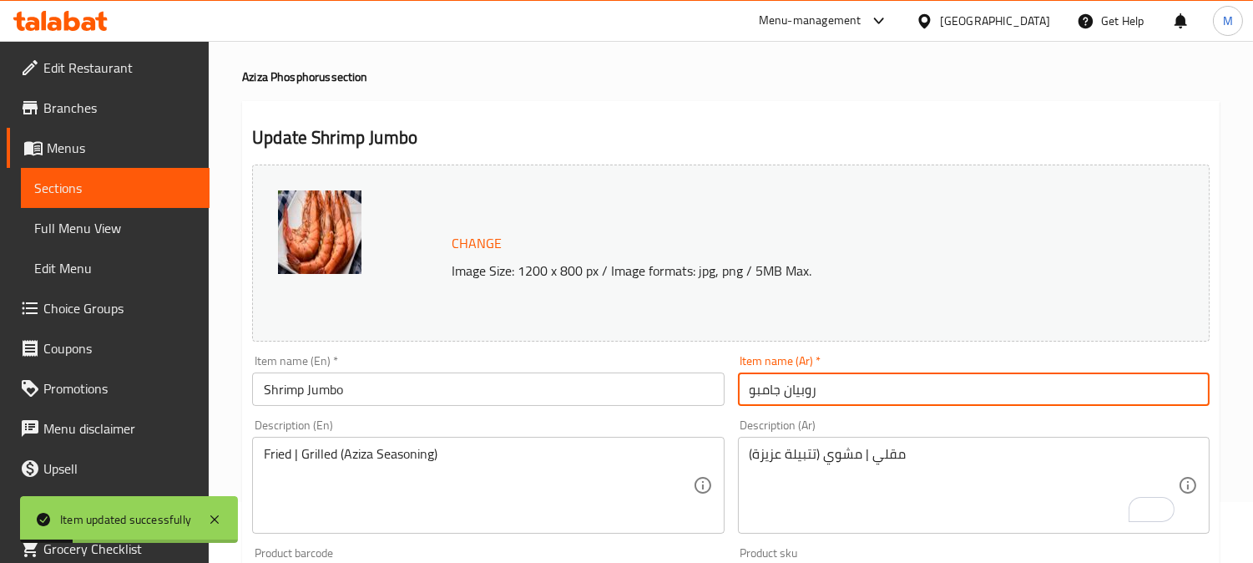
scroll to position [0, 0]
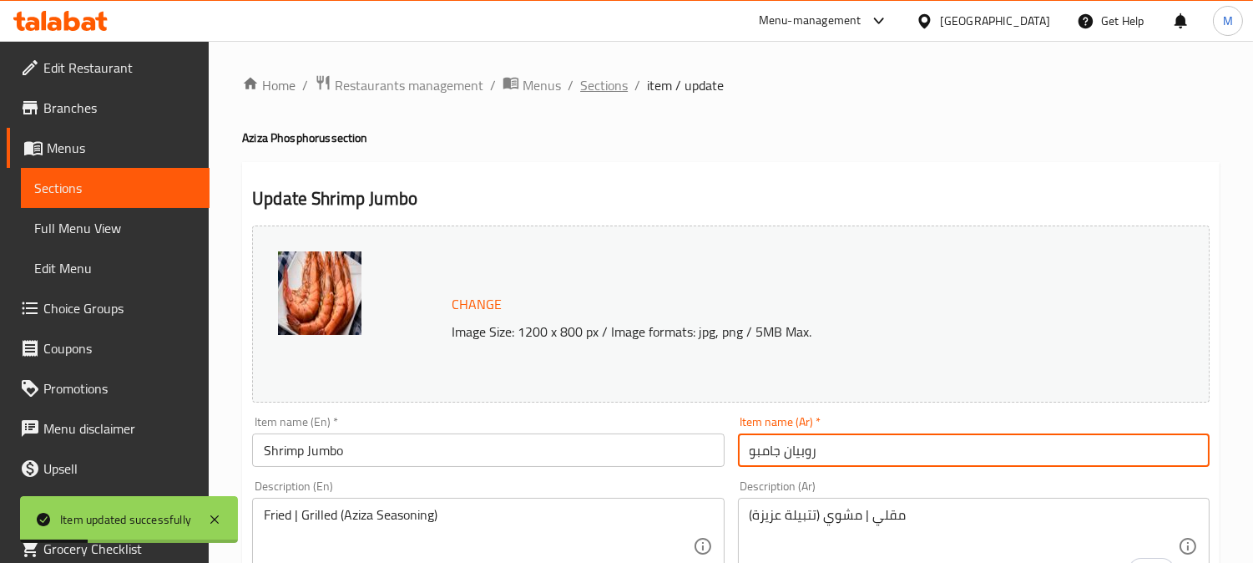
click at [620, 86] on span "Sections" at bounding box center [604, 85] width 48 height 20
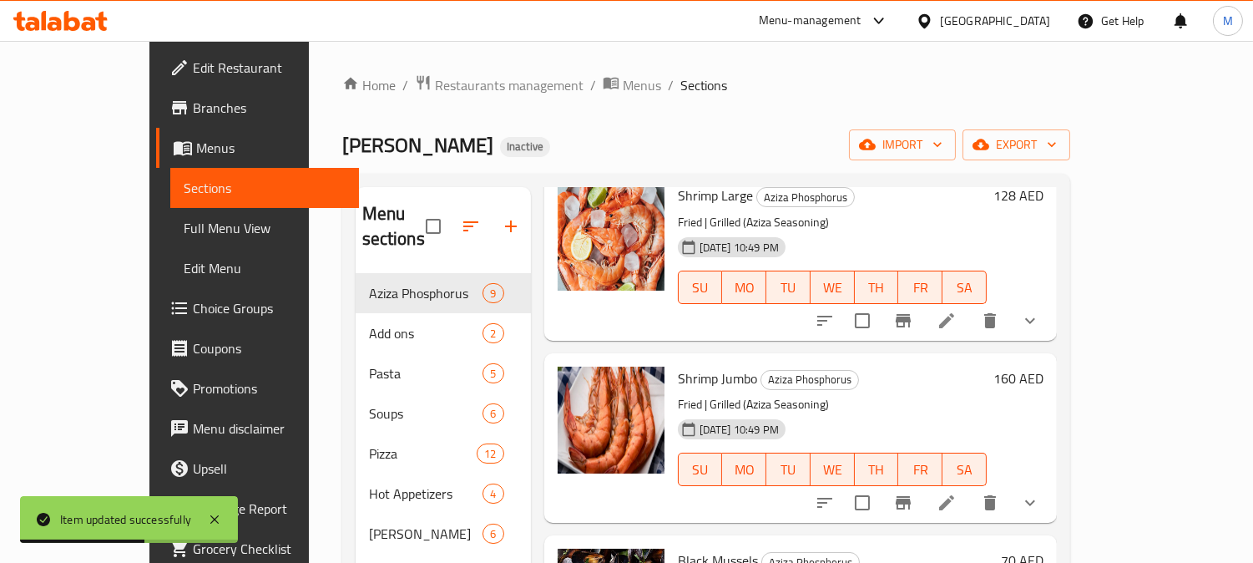
scroll to position [556, 0]
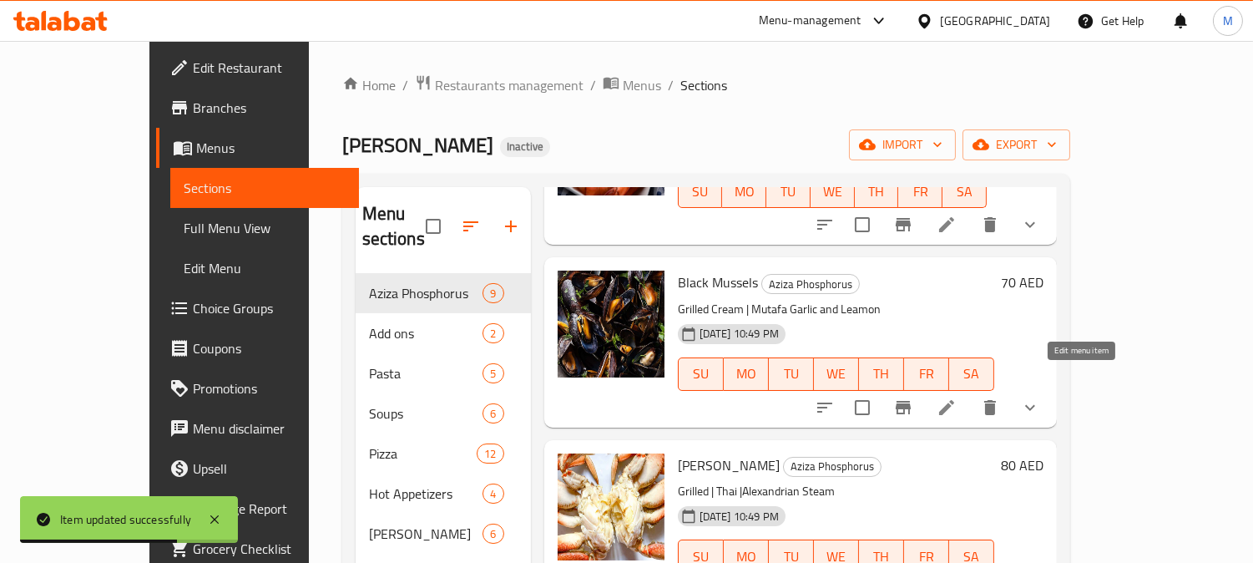
click at [957, 397] on icon at bounding box center [947, 407] width 20 height 20
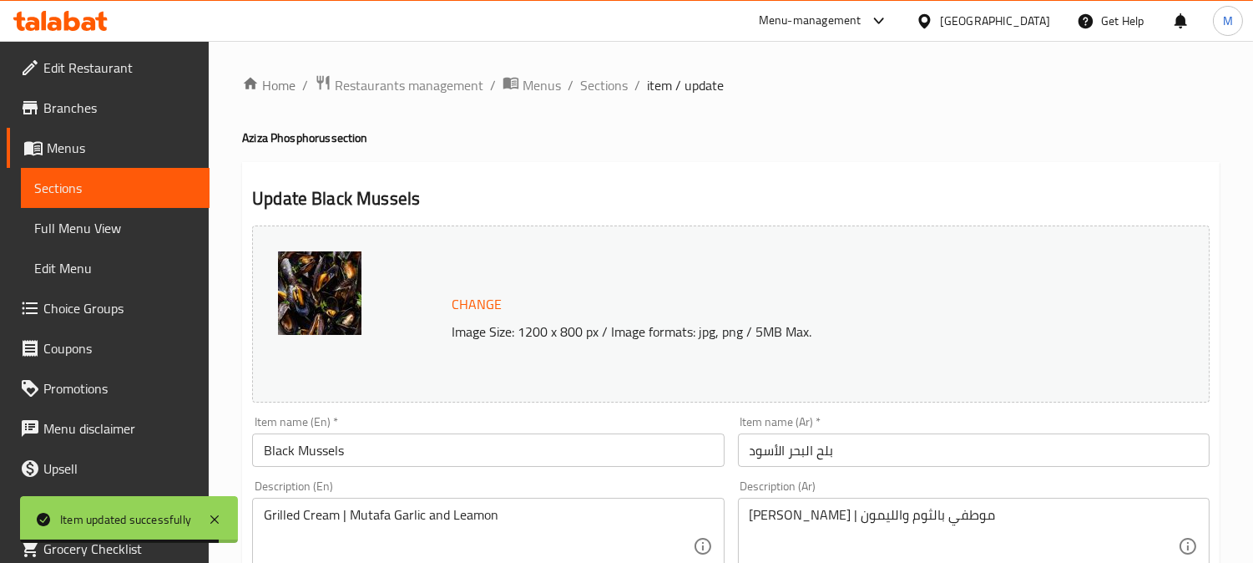
click at [778, 453] on input "بلح البحر الأسود" at bounding box center [974, 449] width 472 height 33
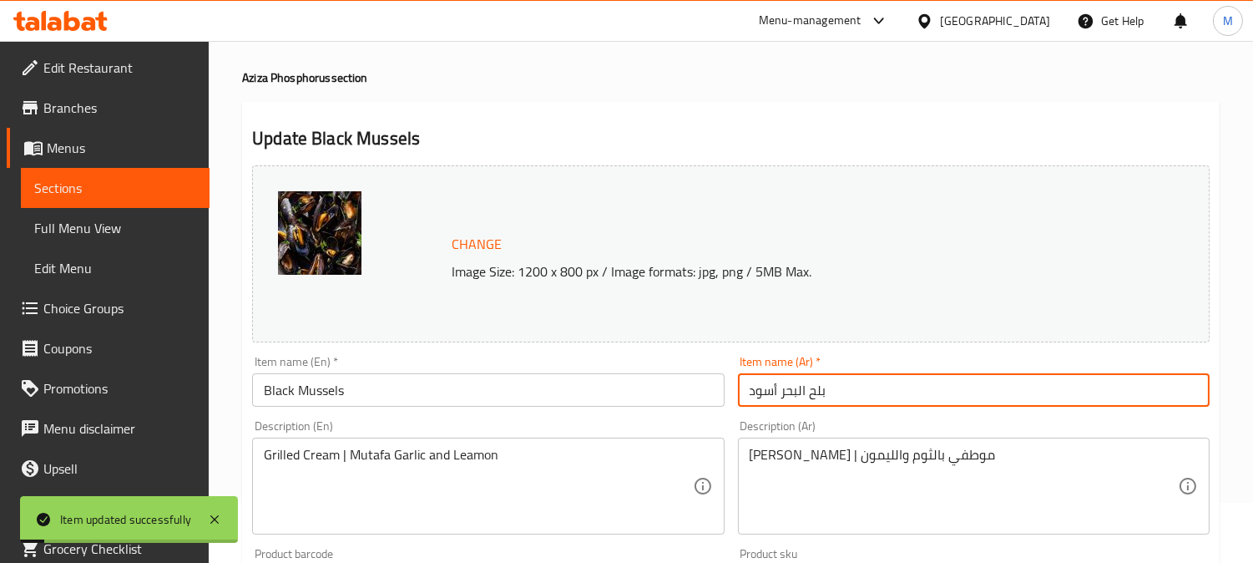
scroll to position [93, 0]
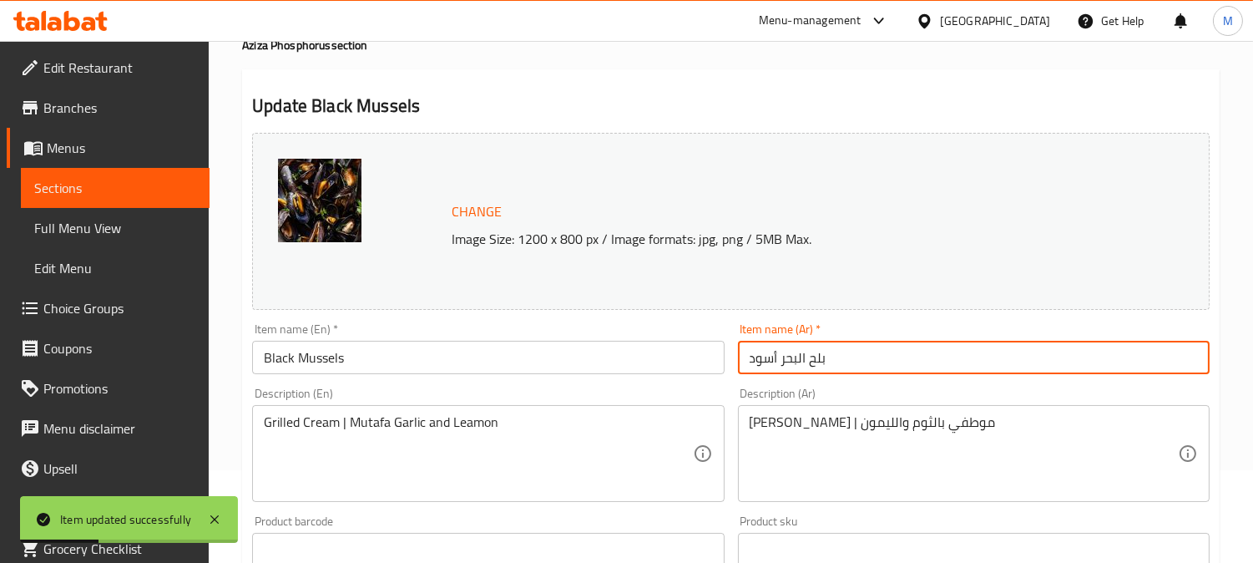
click at [802, 351] on input "بلح البحر أسود" at bounding box center [974, 357] width 472 height 33
click at [799, 359] on input "بلح البحر أسود" at bounding box center [974, 357] width 472 height 33
type input "بلح بحر أسود"
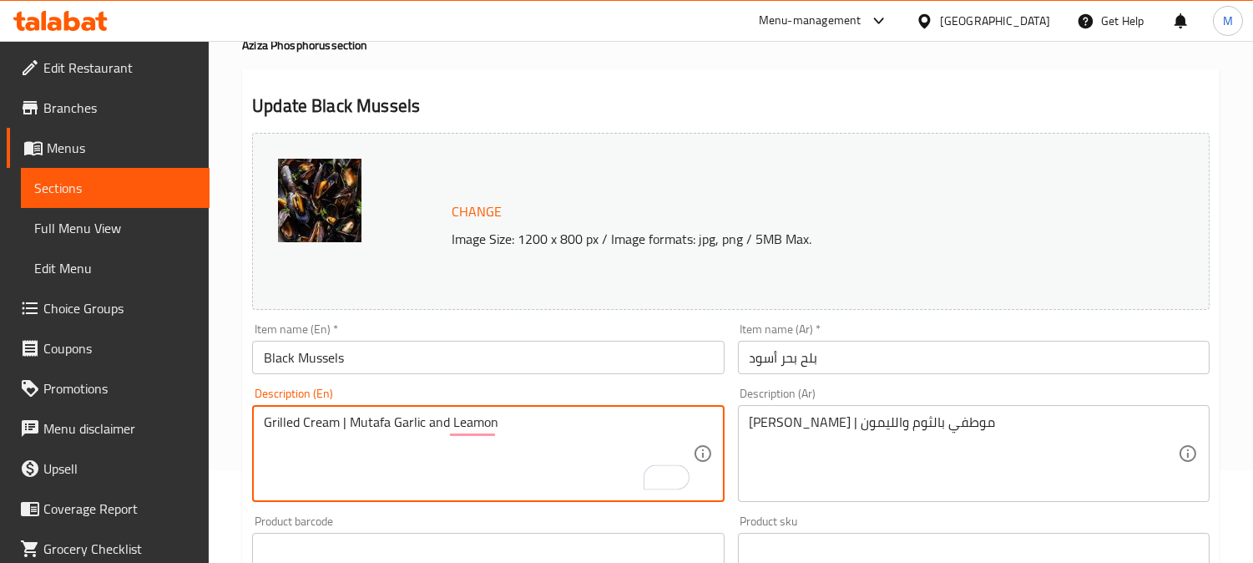
click at [302, 427] on textarea "Grilled Cream | Mutafa Garlic and Leamon" at bounding box center [478, 453] width 428 height 79
paste textarea "|"
type textarea "Grilled | Cream | Mutafa Garlic and Leamon"
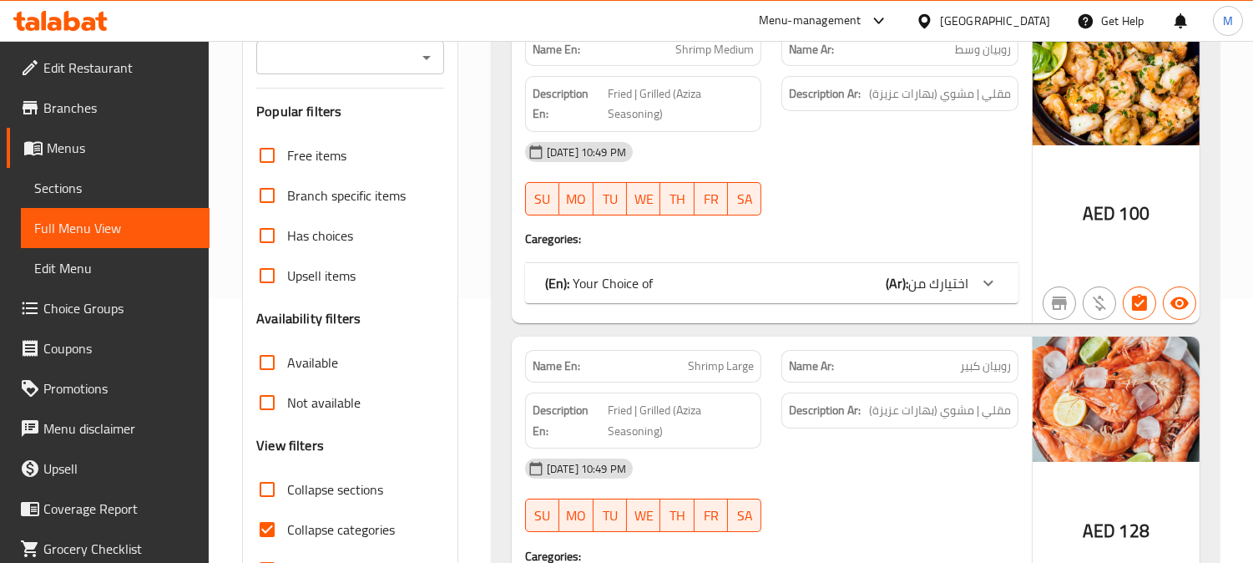
scroll to position [278, 0]
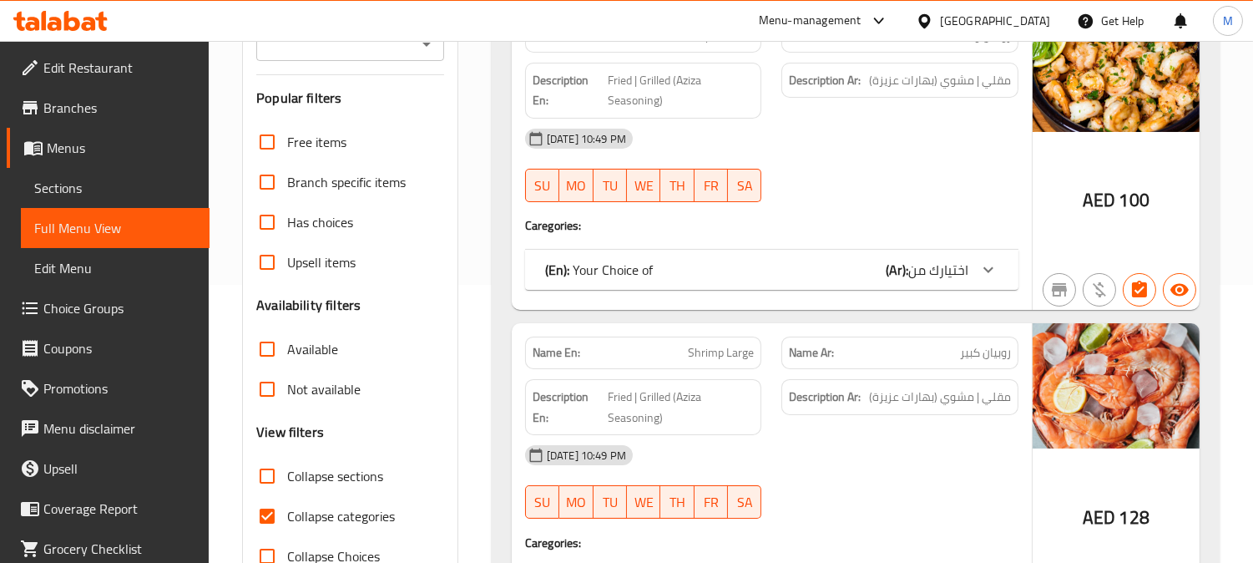
click at [269, 473] on input "Collapse sections" at bounding box center [267, 476] width 40 height 40
checkbox input "true"
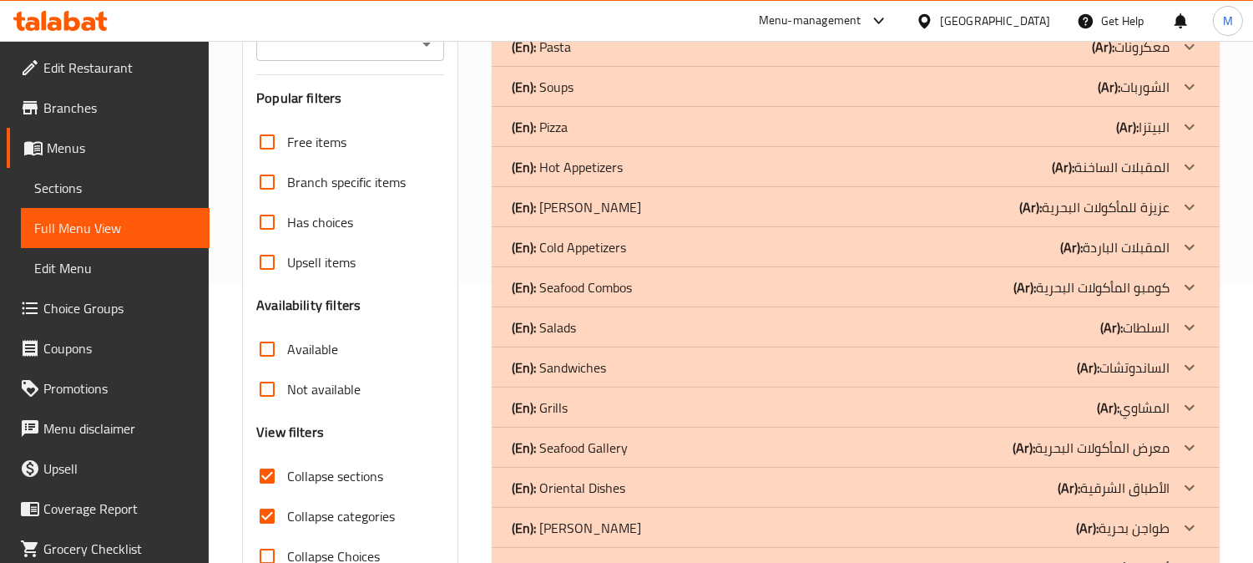
click at [263, 520] on input "Collapse categories" at bounding box center [267, 516] width 40 height 40
checkbox input "false"
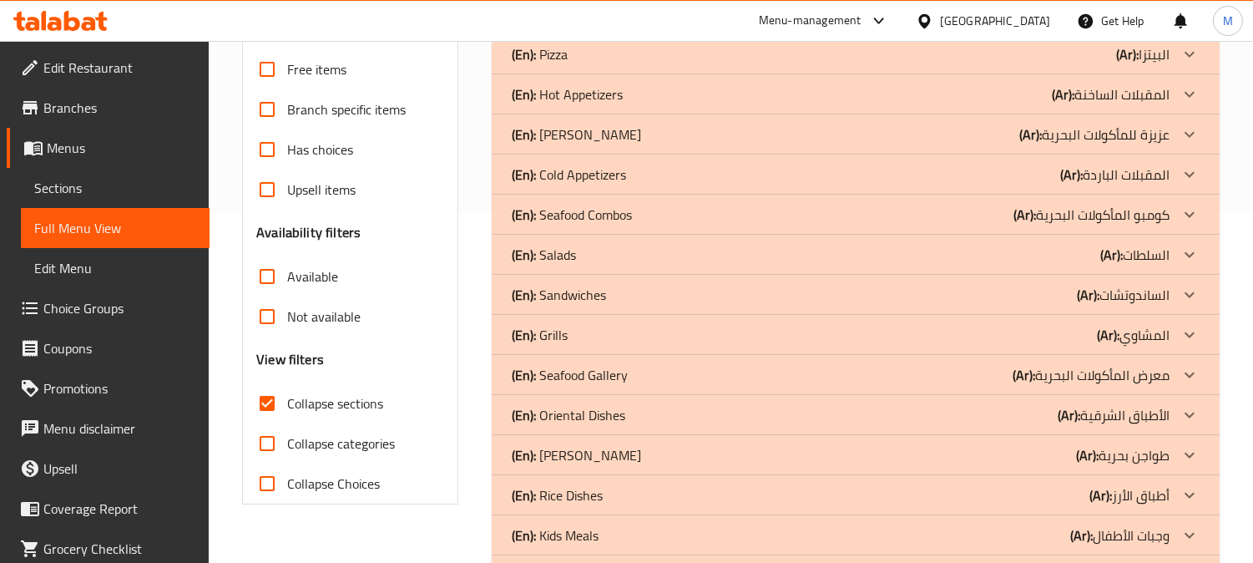
scroll to position [416, 0]
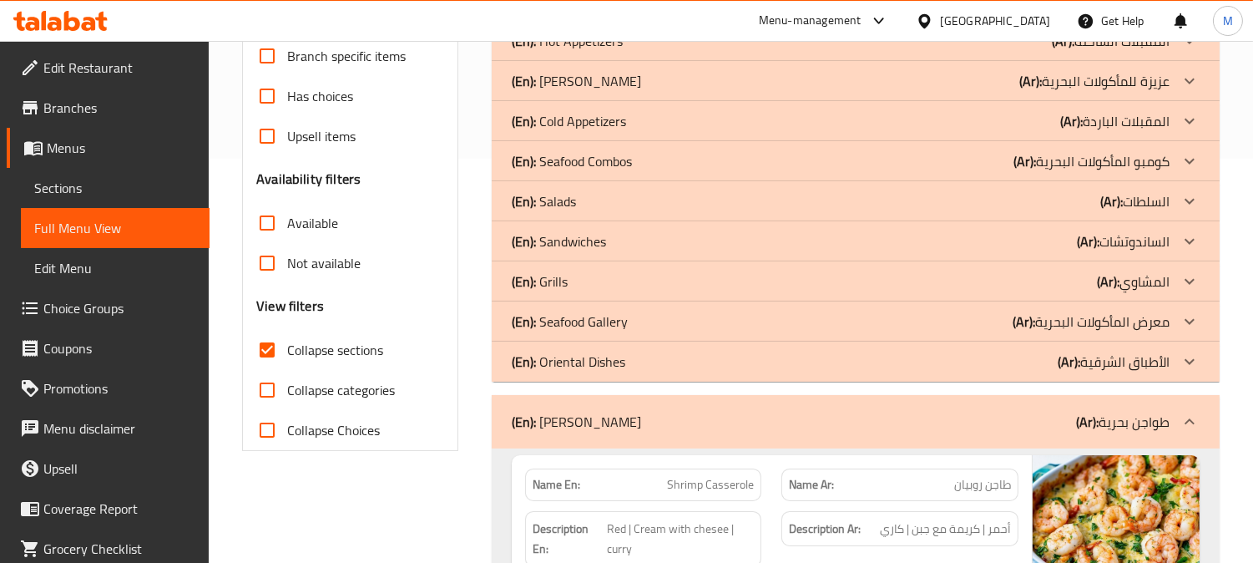
scroll to position [360, 0]
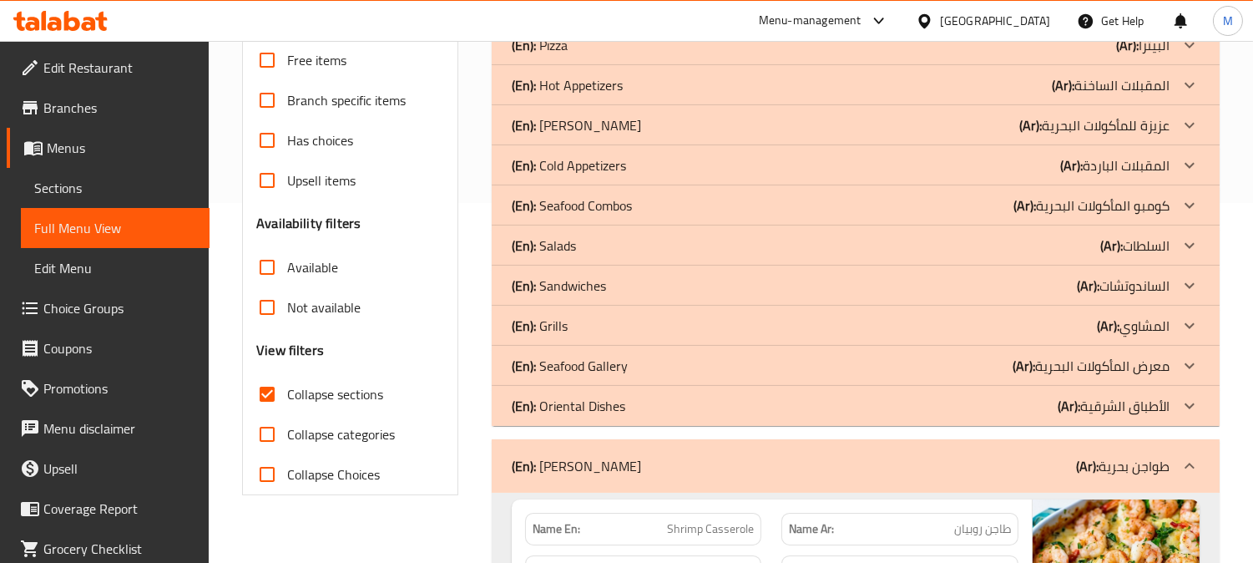
click at [1161, 462] on p "(Ar): طواجن بحرية" at bounding box center [1122, 466] width 93 height 20
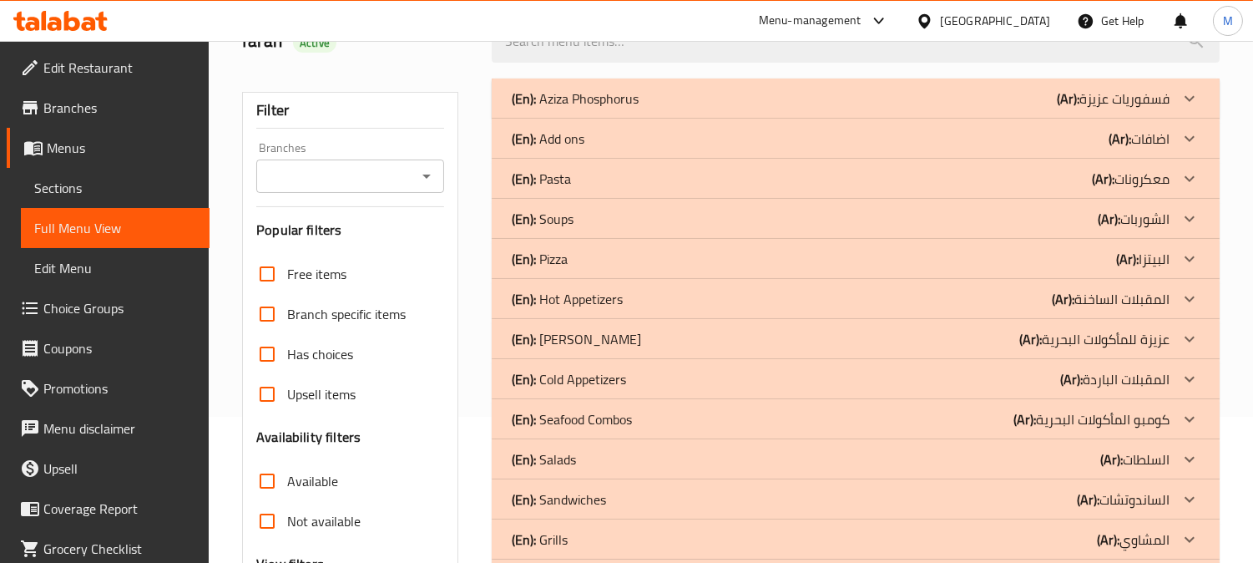
scroll to position [138, 0]
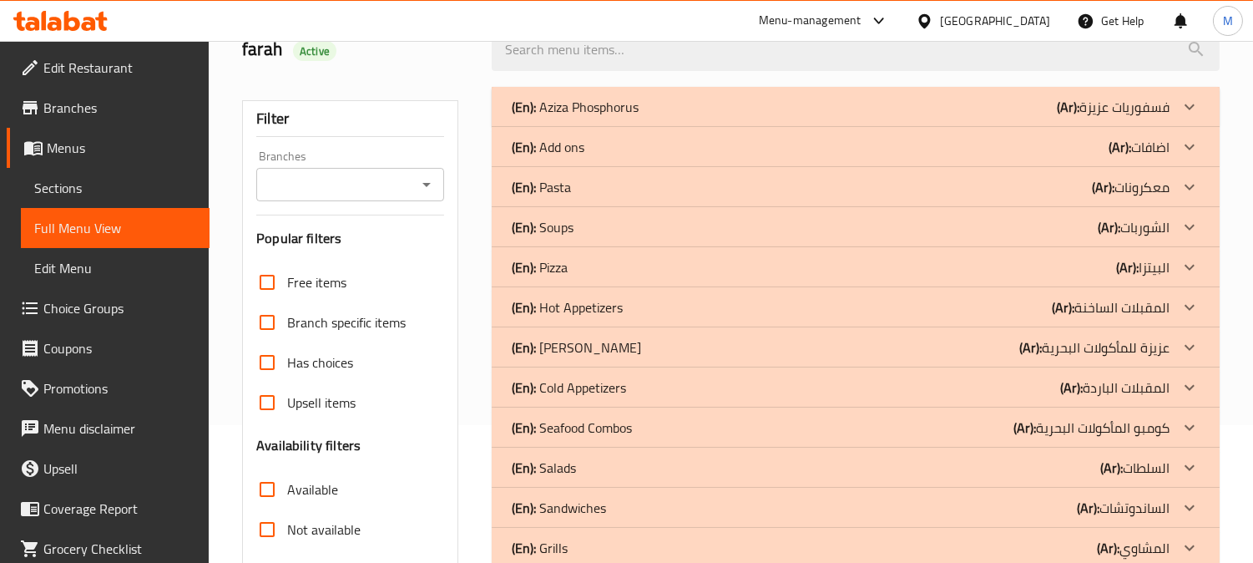
click at [1173, 127] on div at bounding box center [1190, 107] width 40 height 40
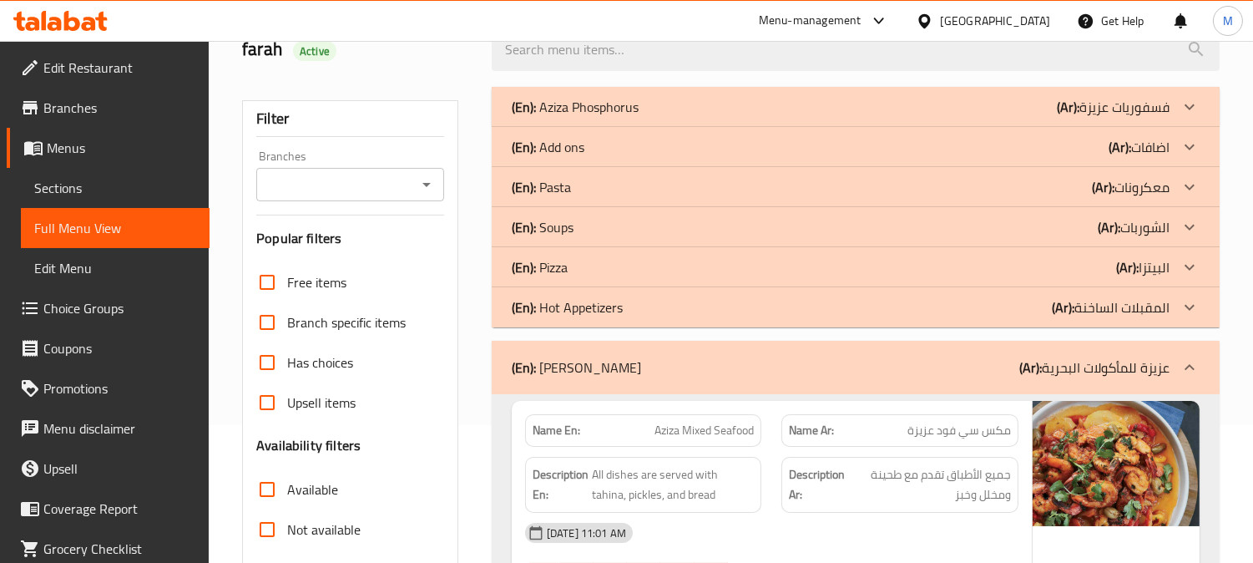
click at [1173, 361] on div at bounding box center [1190, 367] width 40 height 40
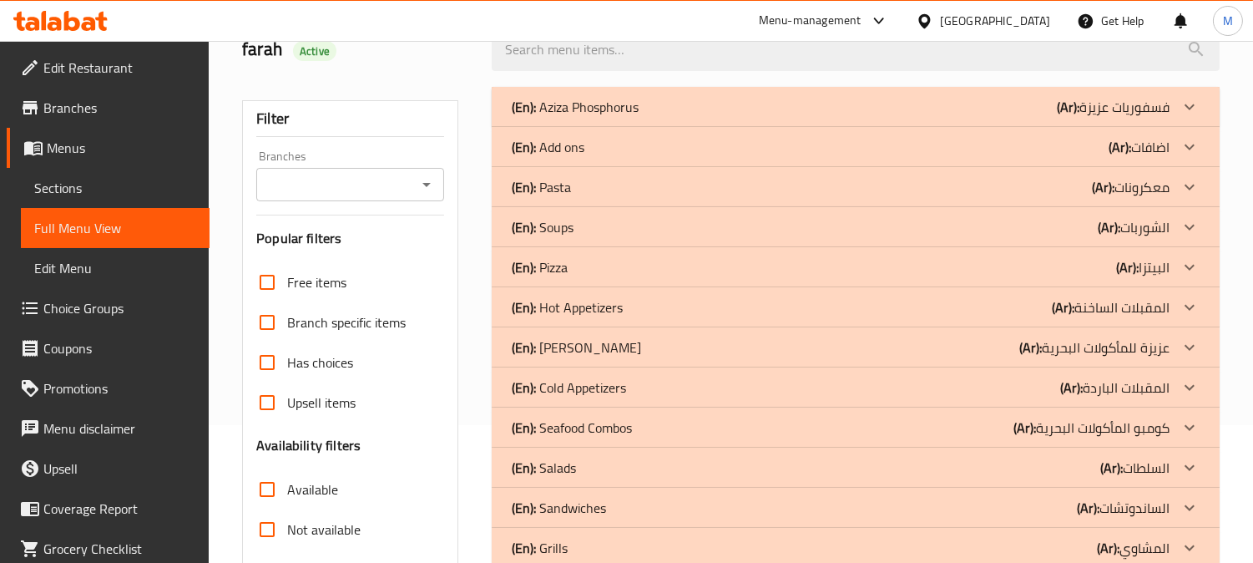
click at [807, 117] on div "(En): Seafood Combos (Ar): كومبو المأكولات البحرية" at bounding box center [841, 107] width 658 height 20
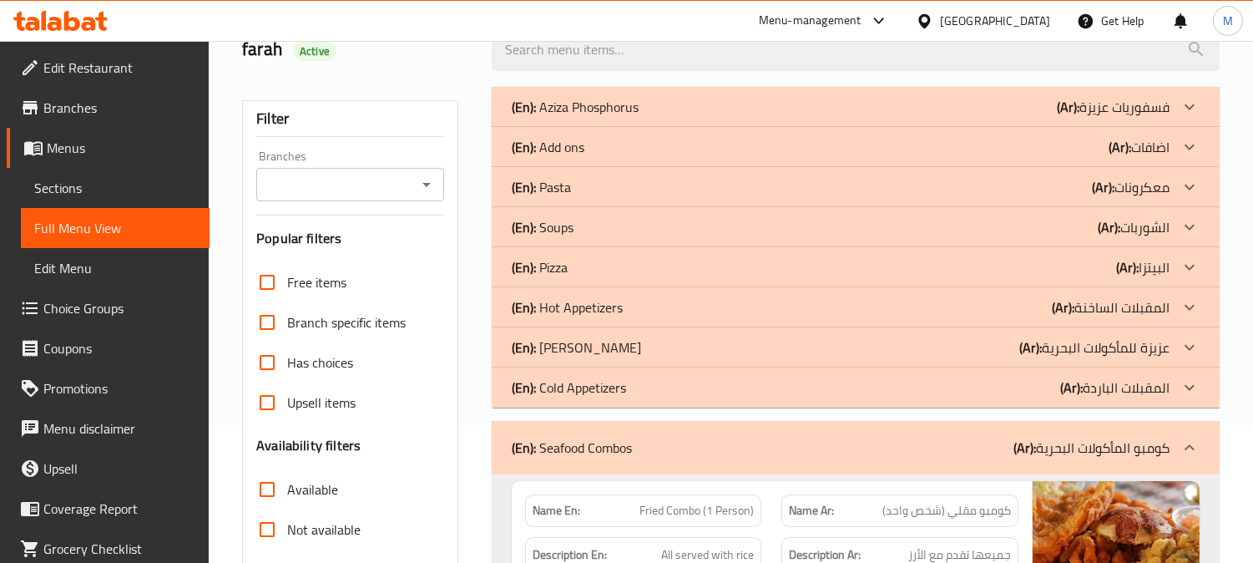
drag, startPoint x: 656, startPoint y: 447, endPoint x: 1160, endPoint y: 129, distance: 596.2
click at [656, 447] on div "(En): Seafood Combos (Ar): كومبو المأكولات البحرية" at bounding box center [841, 447] width 658 height 20
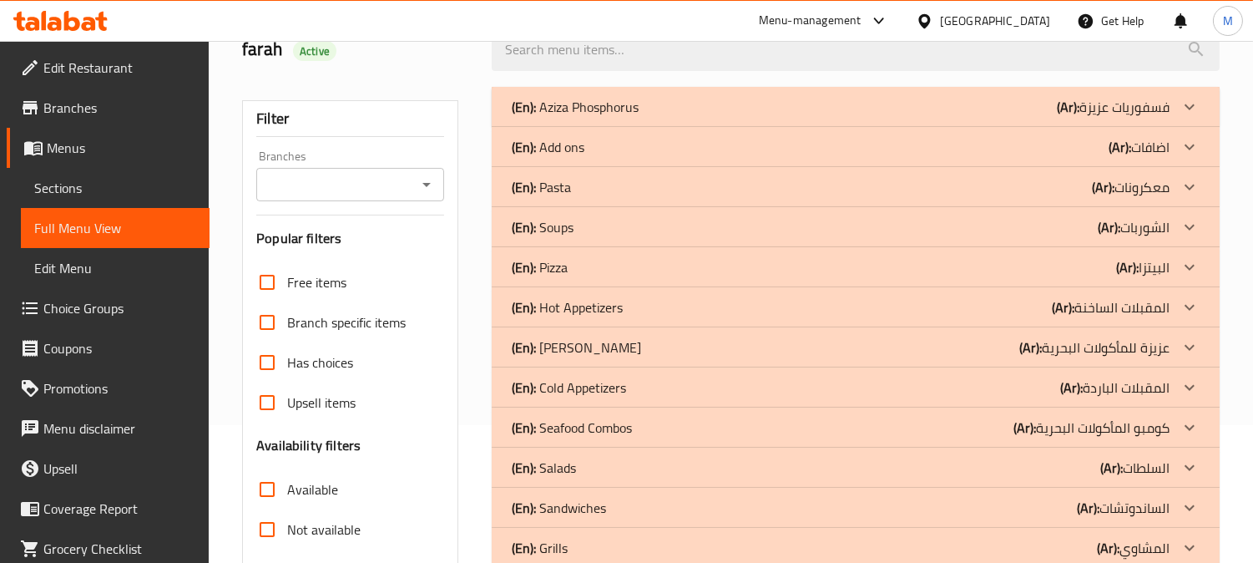
click at [1186, 102] on icon at bounding box center [1190, 107] width 20 height 20
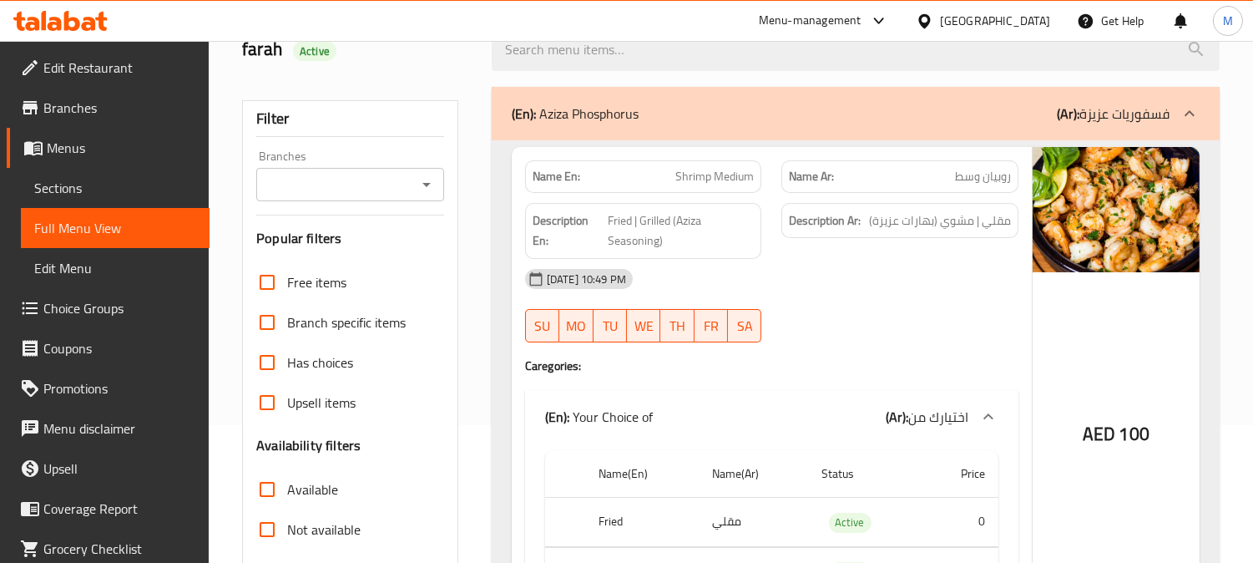
click at [987, 181] on span "روبيان وسط" at bounding box center [983, 177] width 56 height 18
click at [711, 188] on div "Name En: Shrimp Medium" at bounding box center [643, 176] width 237 height 33
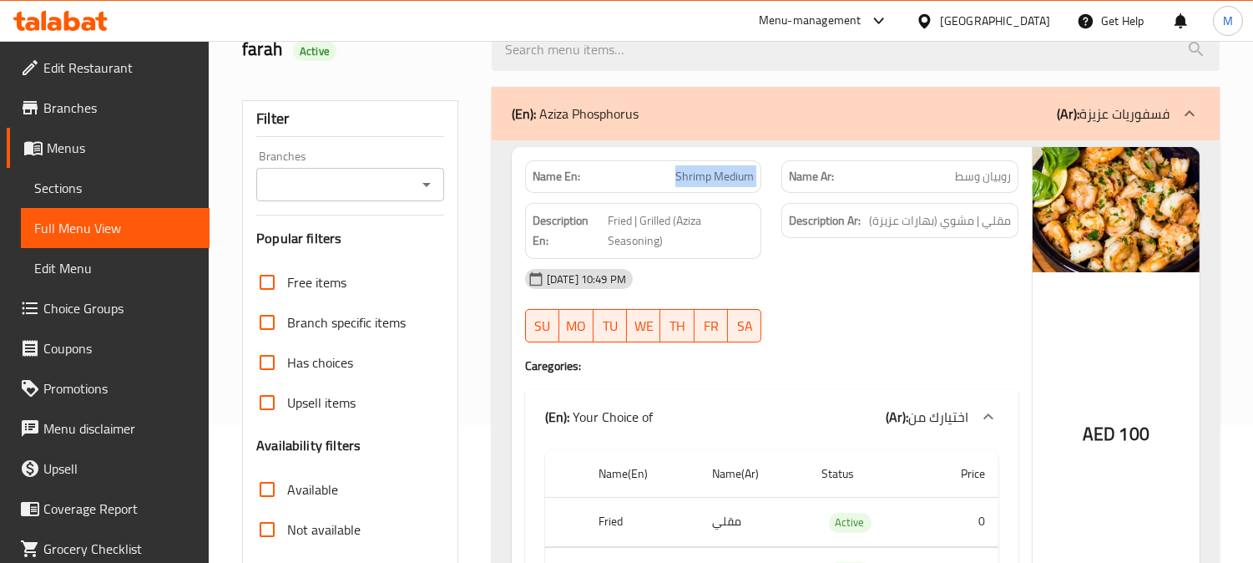
click at [711, 188] on div "Name En: Shrimp Medium" at bounding box center [643, 176] width 237 height 33
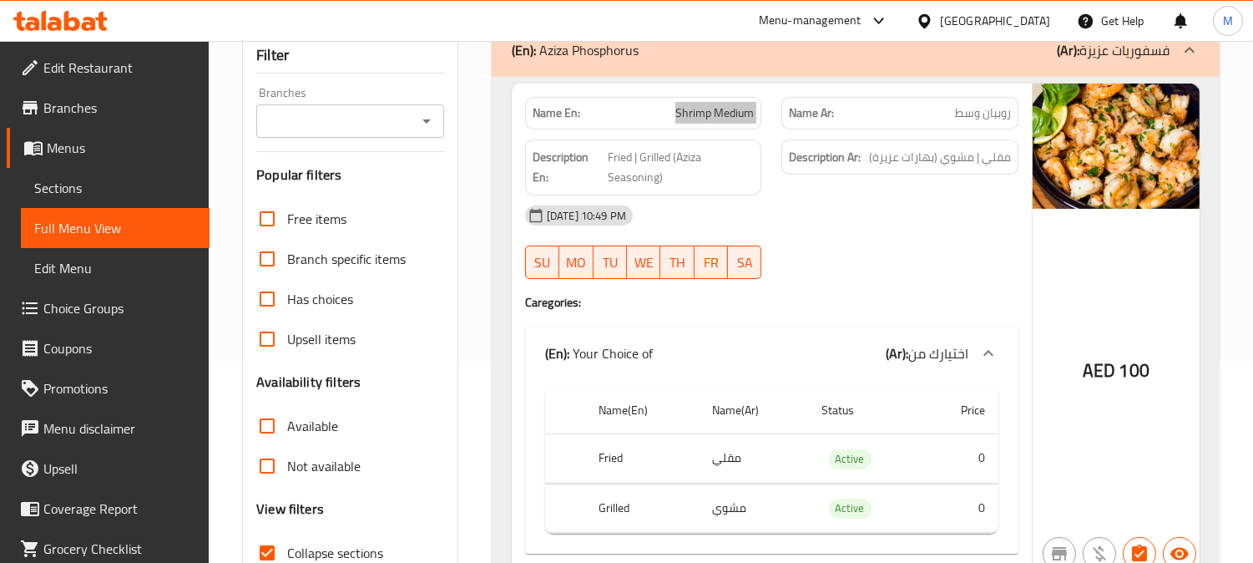
scroll to position [230, 0]
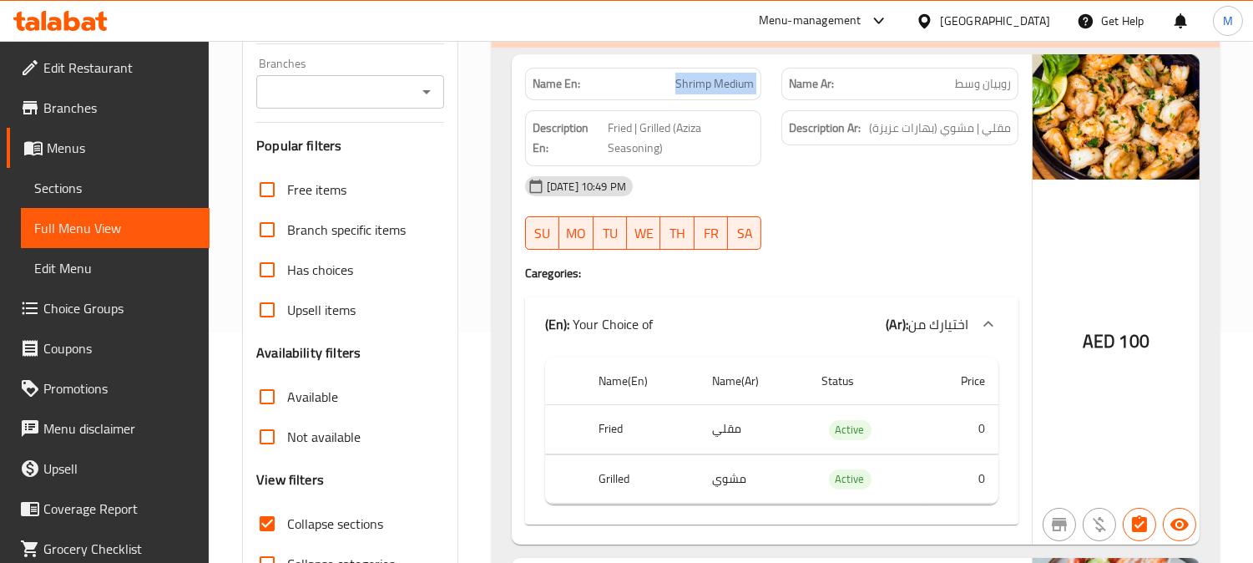
click at [722, 75] on span "Shrimp Medium" at bounding box center [714, 84] width 78 height 18
click at [722, 83] on span "Shrimp Medium" at bounding box center [714, 84] width 78 height 18
click at [722, 82] on span "Shrimp Medium" at bounding box center [714, 84] width 78 height 18
click at [722, 81] on span "Shrimp Medium" at bounding box center [714, 84] width 78 height 18
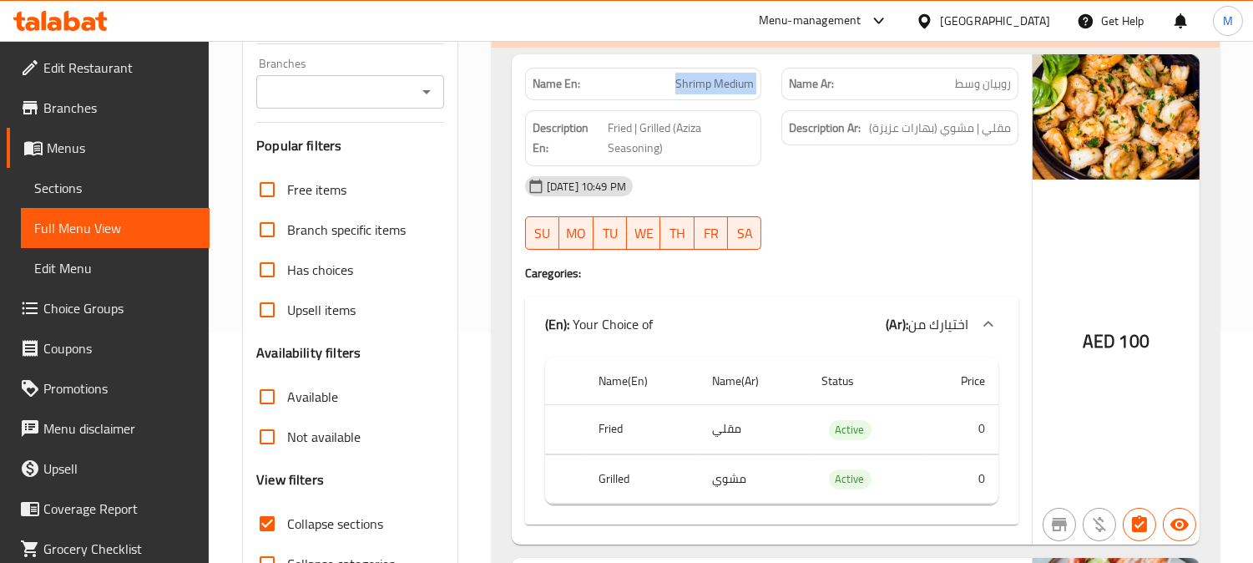
click at [722, 81] on span "Shrimp Medium" at bounding box center [714, 84] width 78 height 18
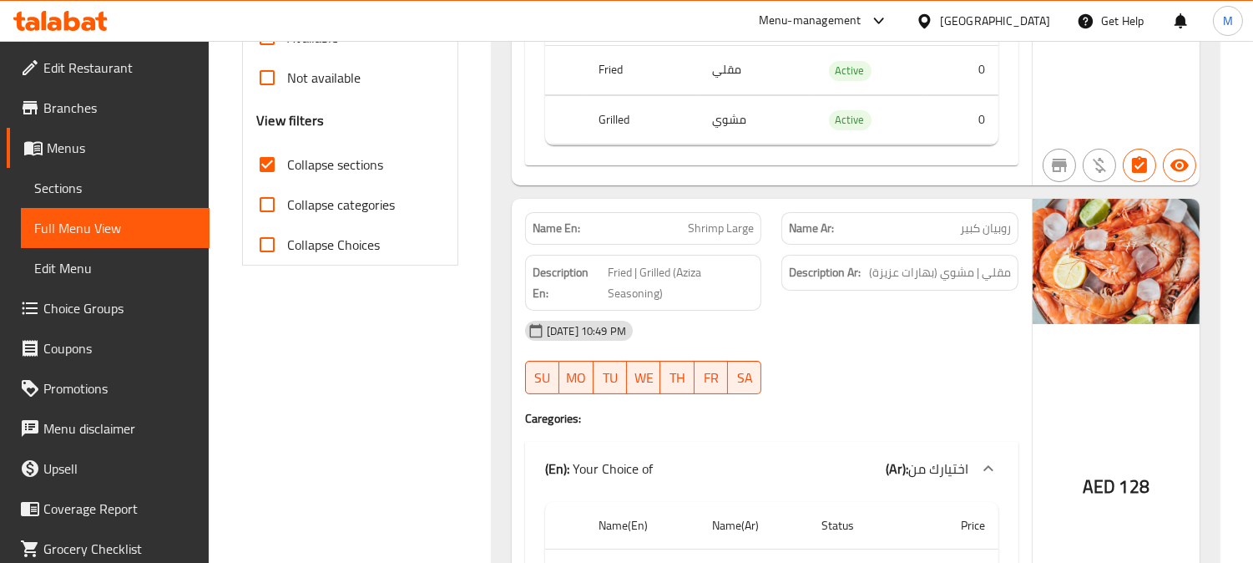
scroll to position [695, 0]
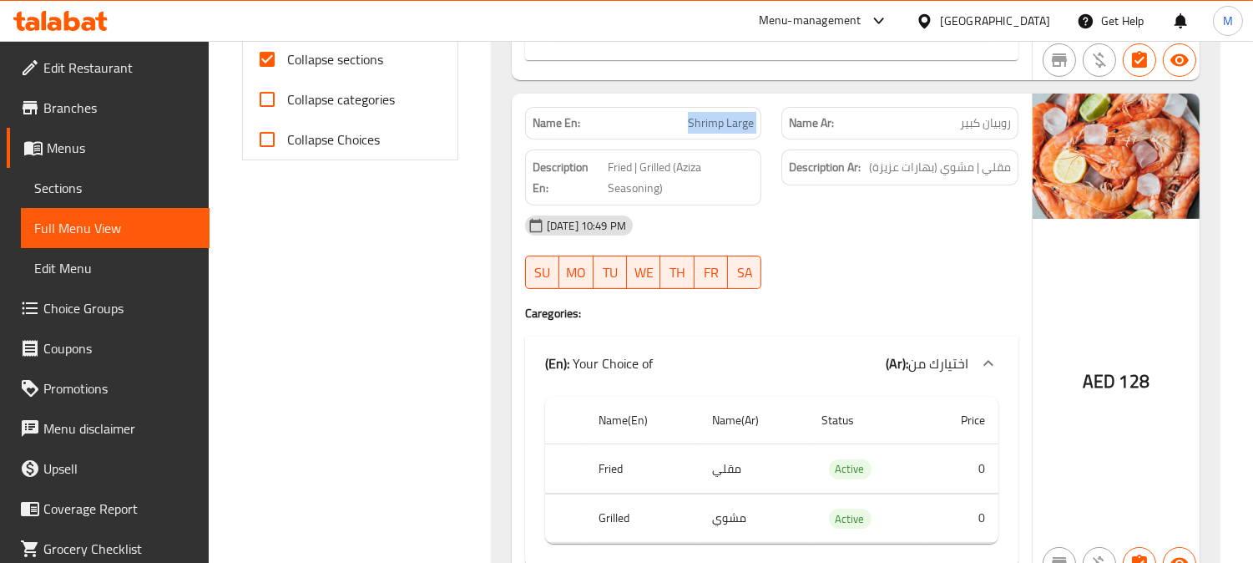
drag, startPoint x: 764, startPoint y: 113, endPoint x: 774, endPoint y: 113, distance: 10.0
click at [774, 113] on div "Name En: Shrimp Large Name Ar: روبيان كبير" at bounding box center [771, 123] width 513 height 53
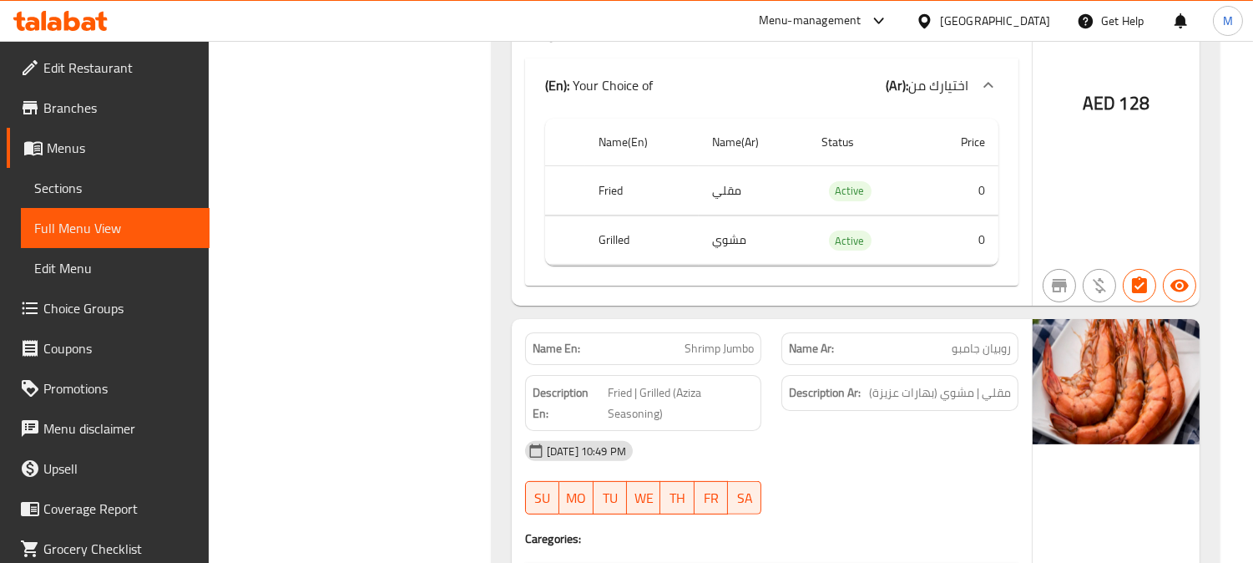
scroll to position [1158, 0]
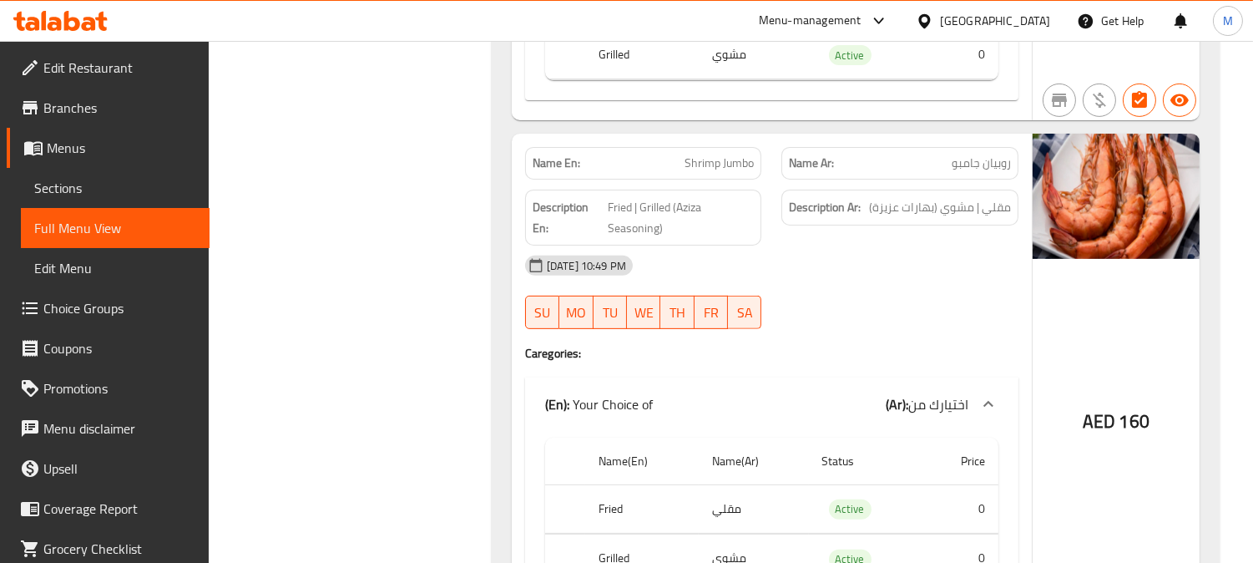
click at [698, 159] on span "Shrimp Jumbo" at bounding box center [719, 163] width 69 height 18
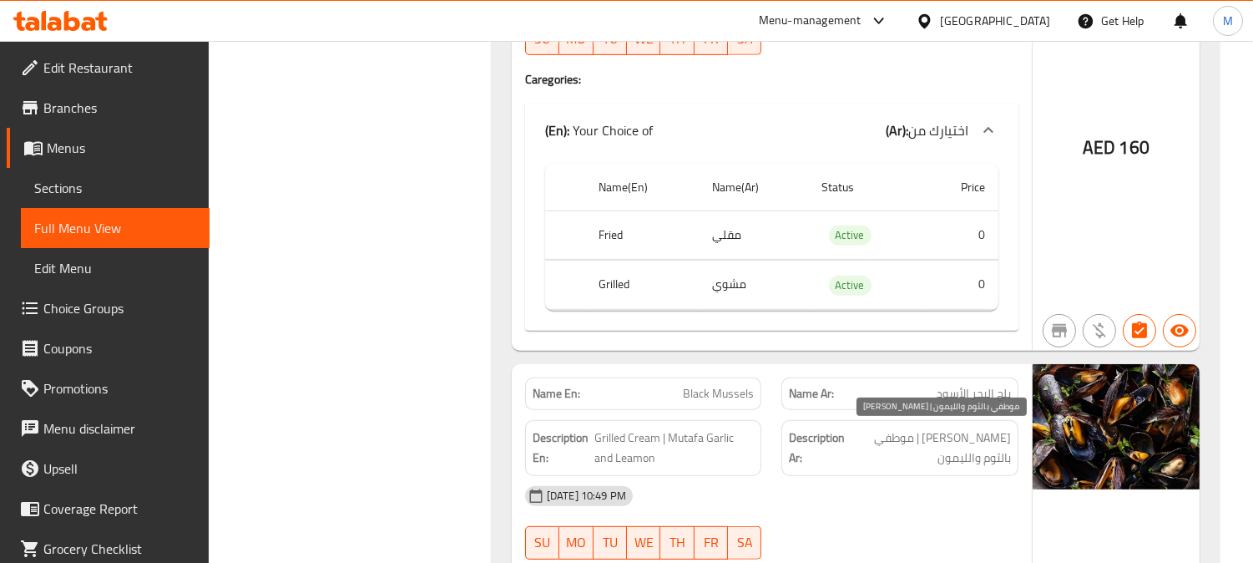
scroll to position [1437, 0]
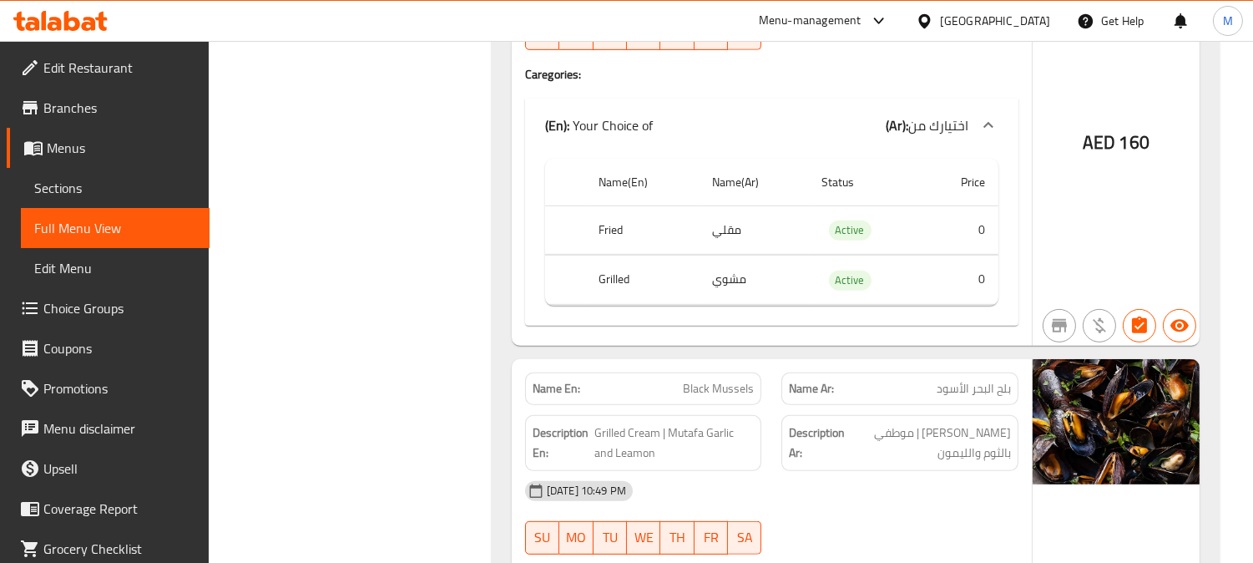
click at [728, 388] on span "Black Mussels" at bounding box center [718, 389] width 71 height 18
copy span "Mussels"
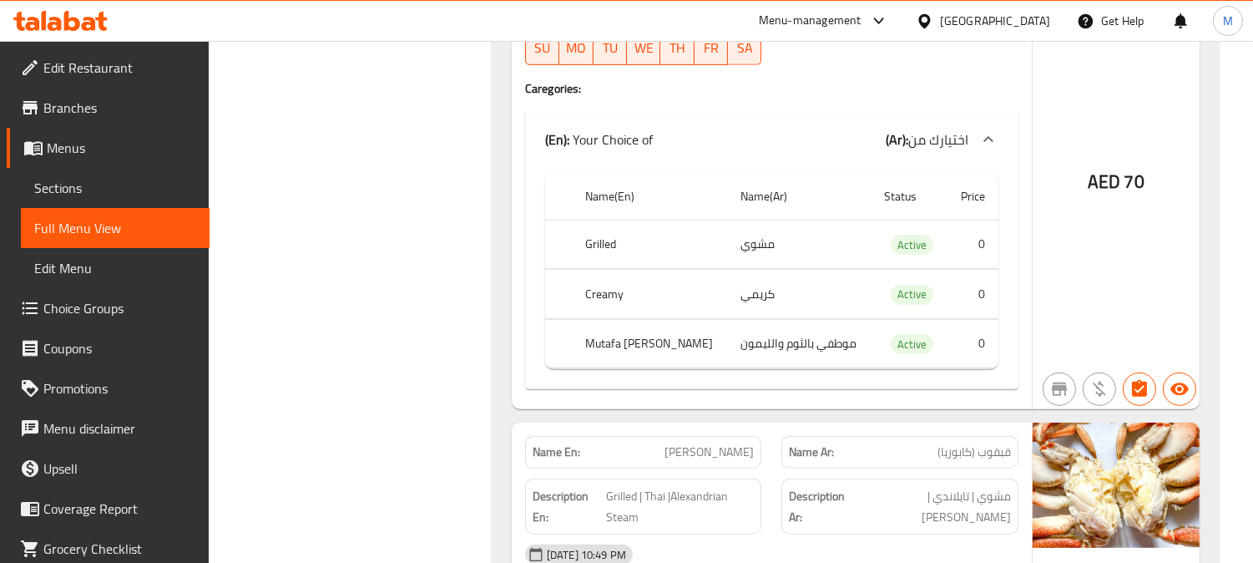
scroll to position [2085, 0]
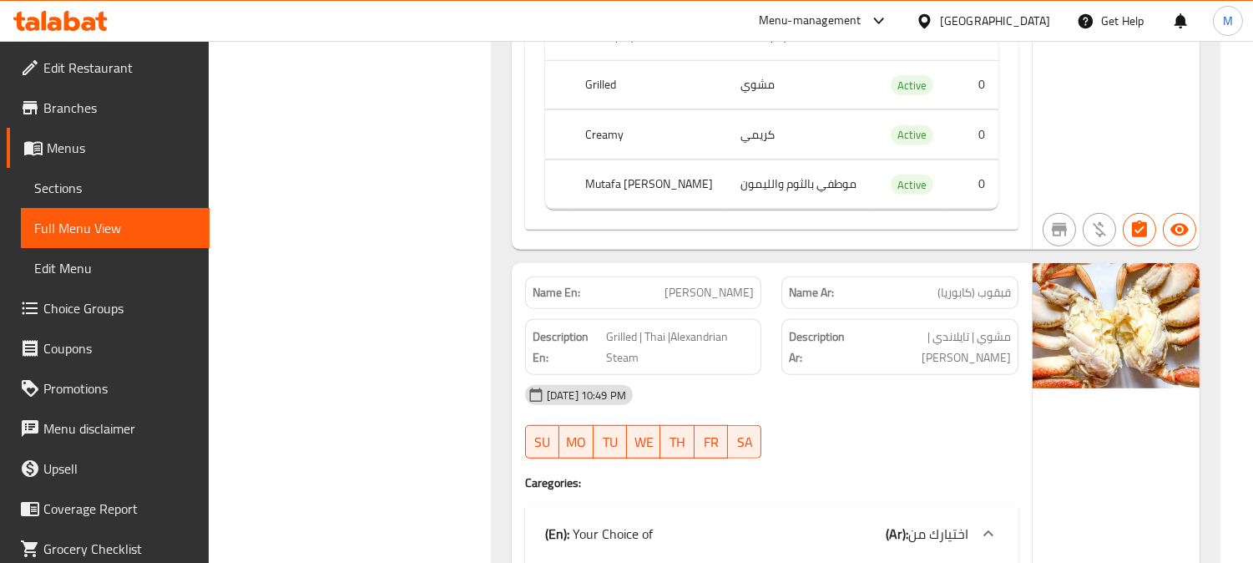
click at [716, 285] on span "[PERSON_NAME]" at bounding box center [709, 293] width 89 height 18
copy span "Kabkoub"
click at [716, 285] on span "[PERSON_NAME]" at bounding box center [709, 293] width 89 height 18
copy span "[PERSON_NAME]"
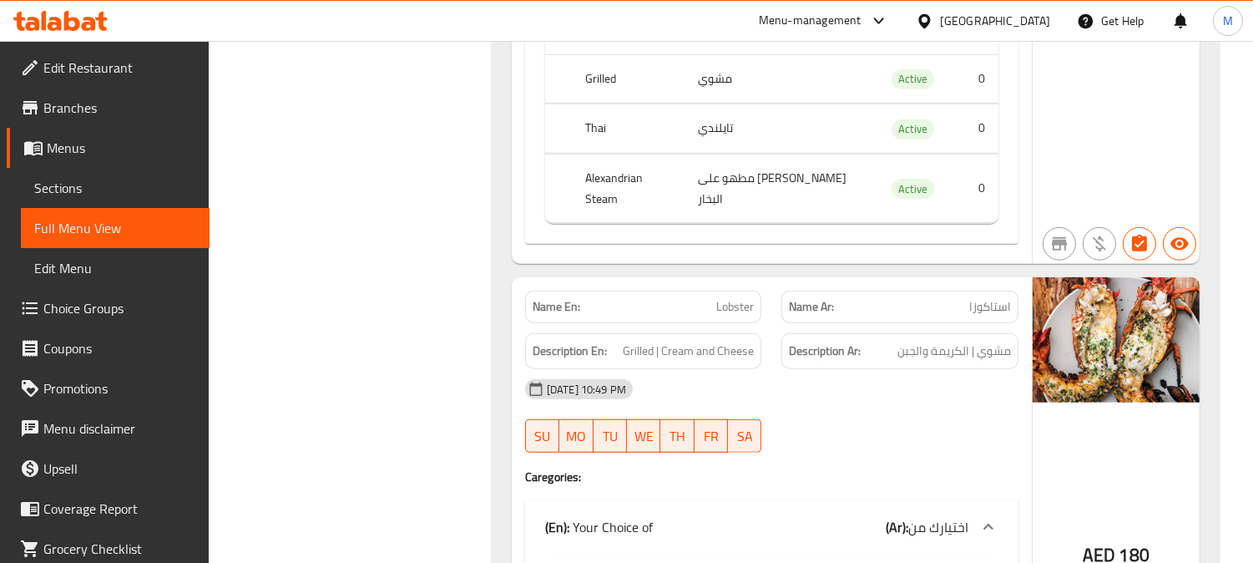
scroll to position [2735, 0]
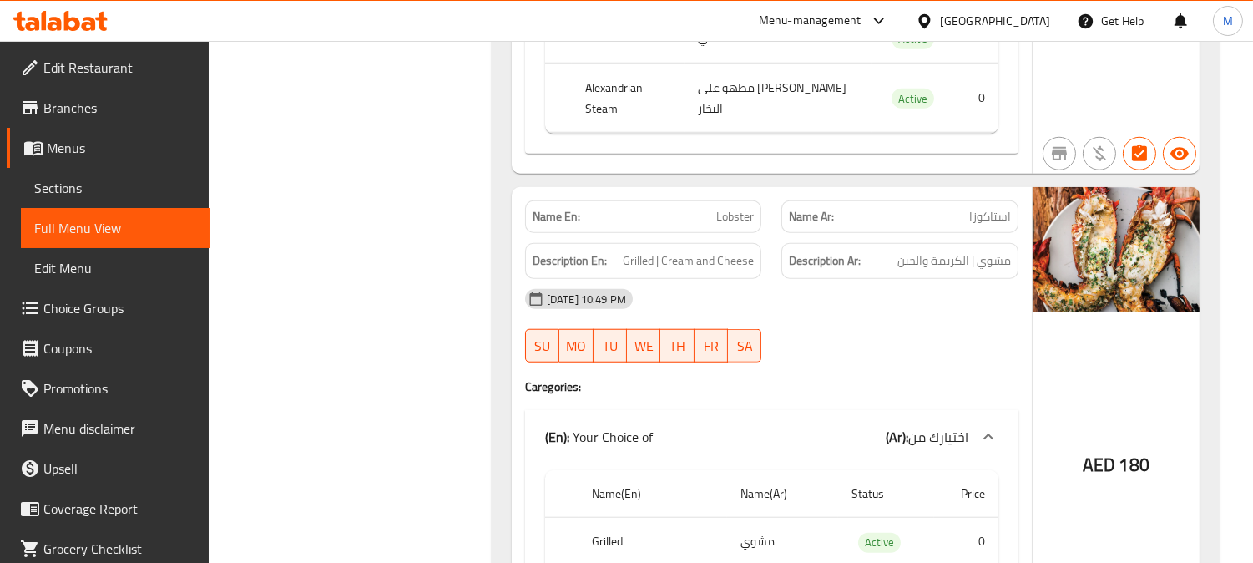
click at [728, 208] on span "Lobster" at bounding box center [735, 217] width 38 height 18
copy span "Lobster"
click at [932, 290] on div "[DATE] 10:49 PM" at bounding box center [771, 299] width 513 height 40
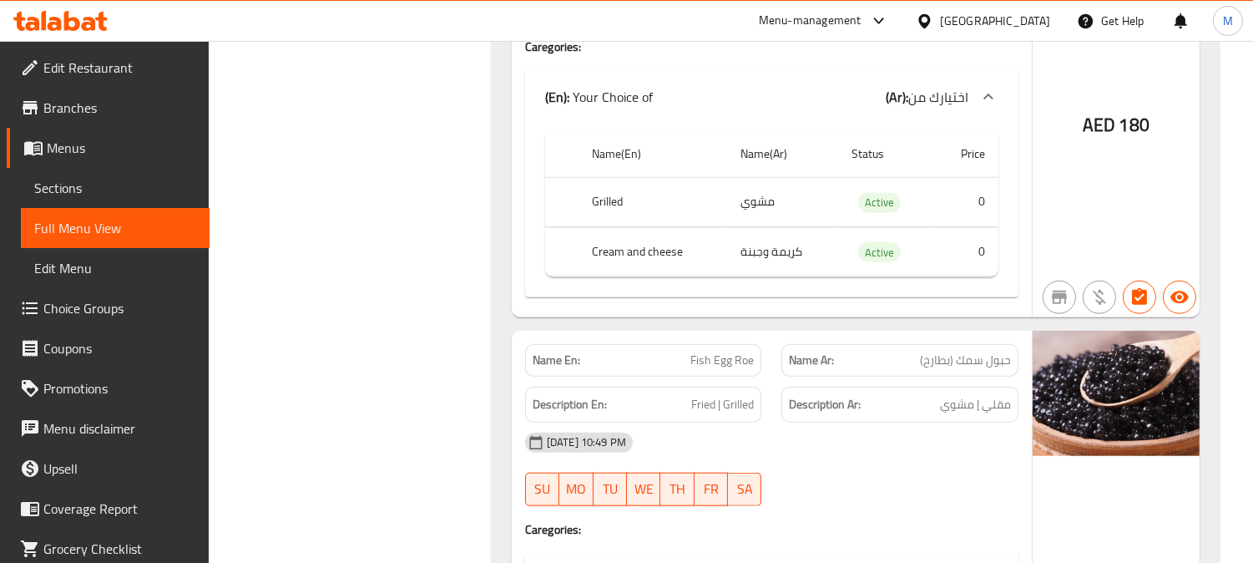
scroll to position [3106, 0]
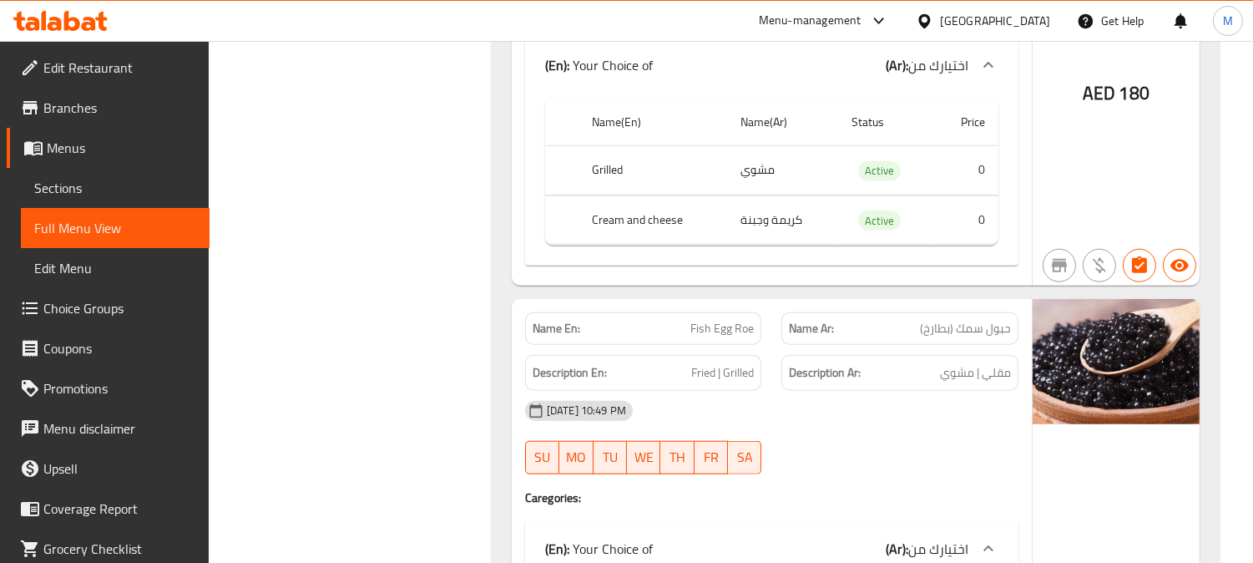
click at [1004, 320] on span "حبول سمك (بطارخ)" at bounding box center [965, 329] width 91 height 18
copy span "حبول"
click at [744, 320] on span "Fish Egg Roe" at bounding box center [721, 329] width 63 height 18
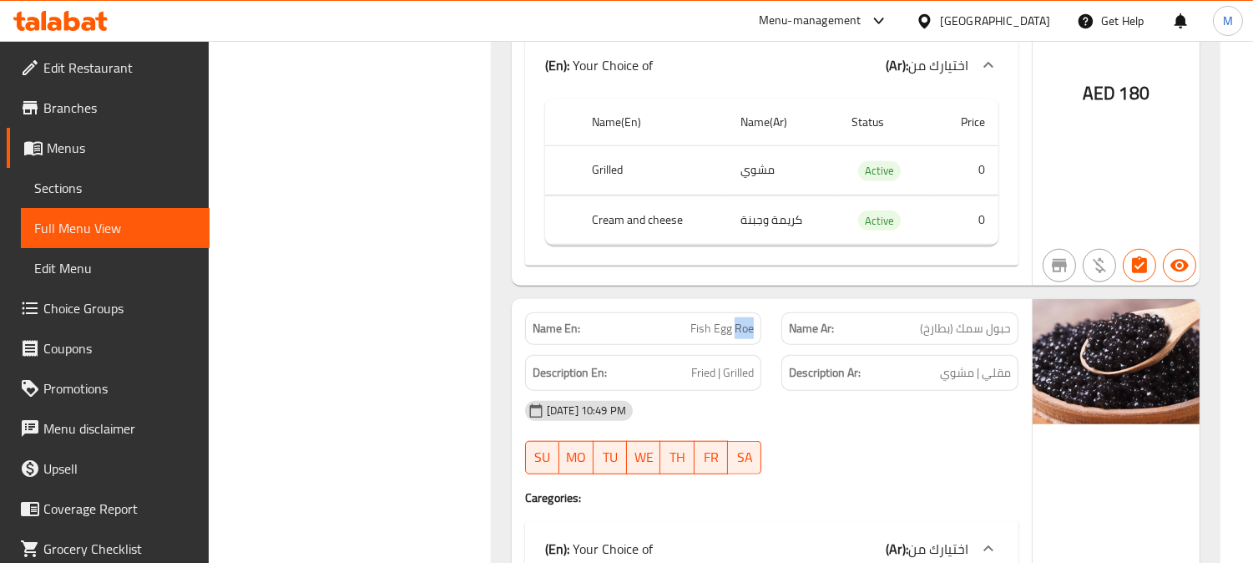
copy span "Roe"
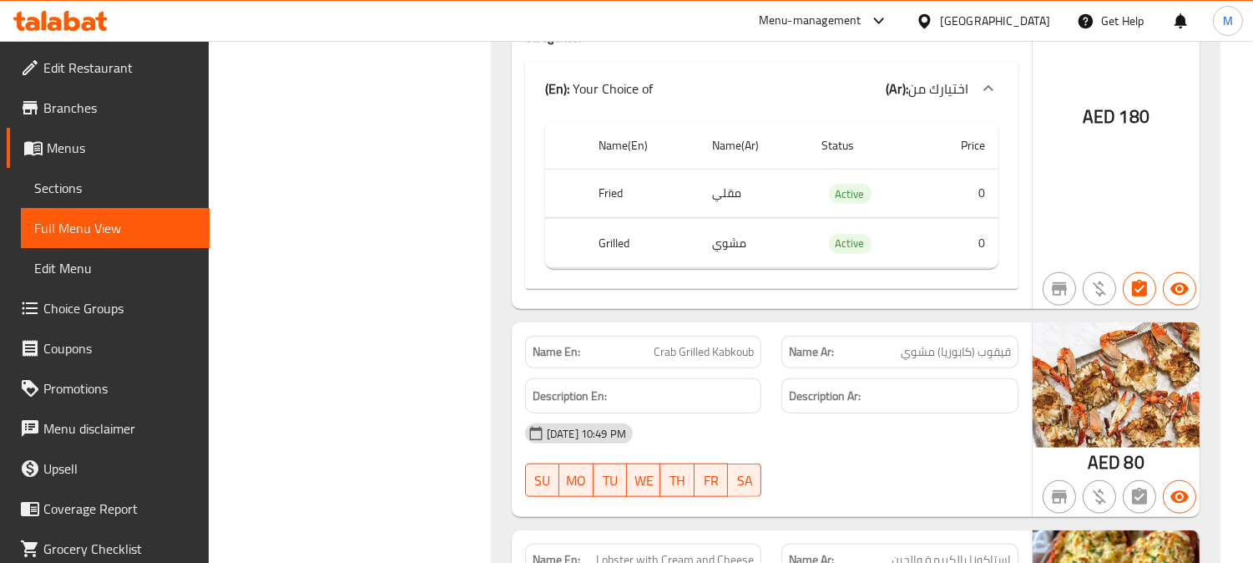
scroll to position [3570, 0]
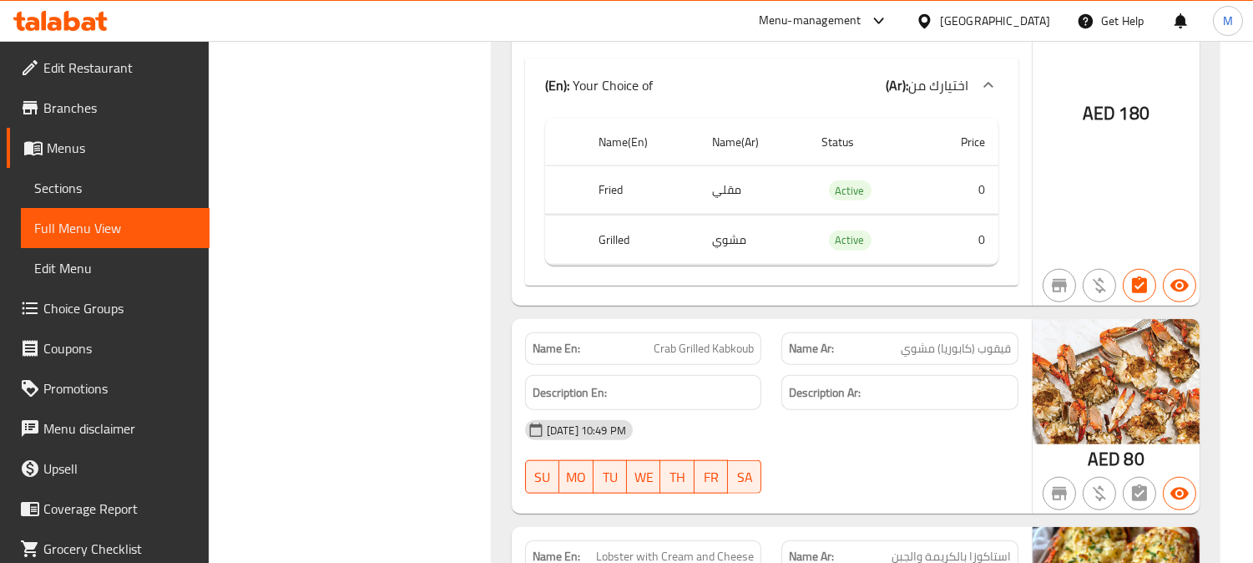
click at [704, 332] on div "Name En: Crab Grilled Kabkoub" at bounding box center [643, 348] width 237 height 33
copy span "Crab Grilled Kabkoub"
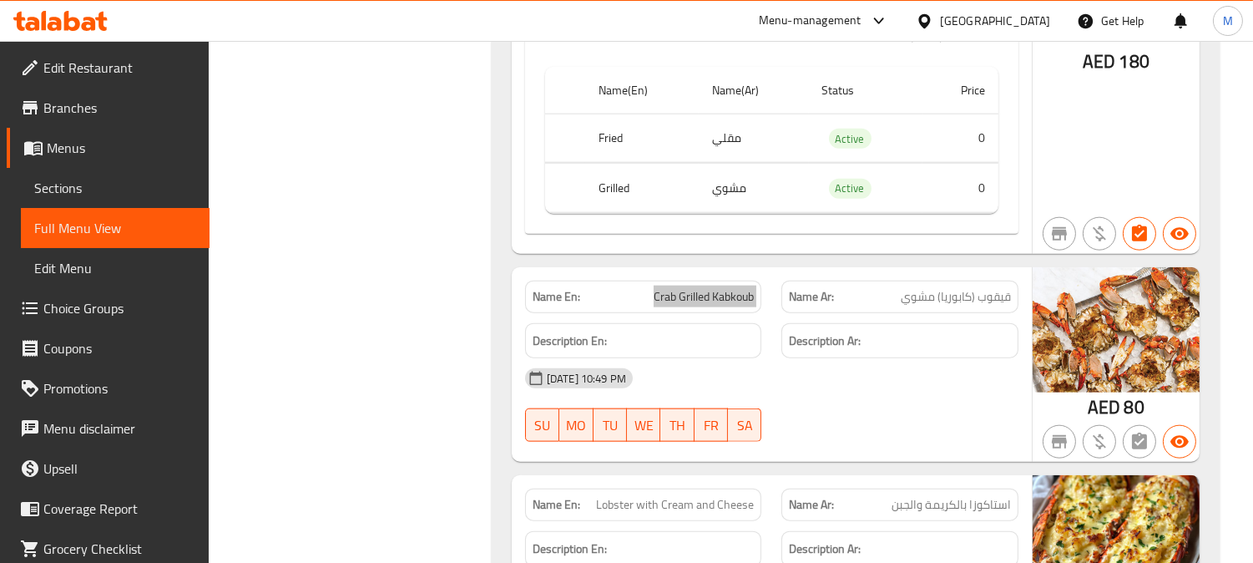
scroll to position [3755, 0]
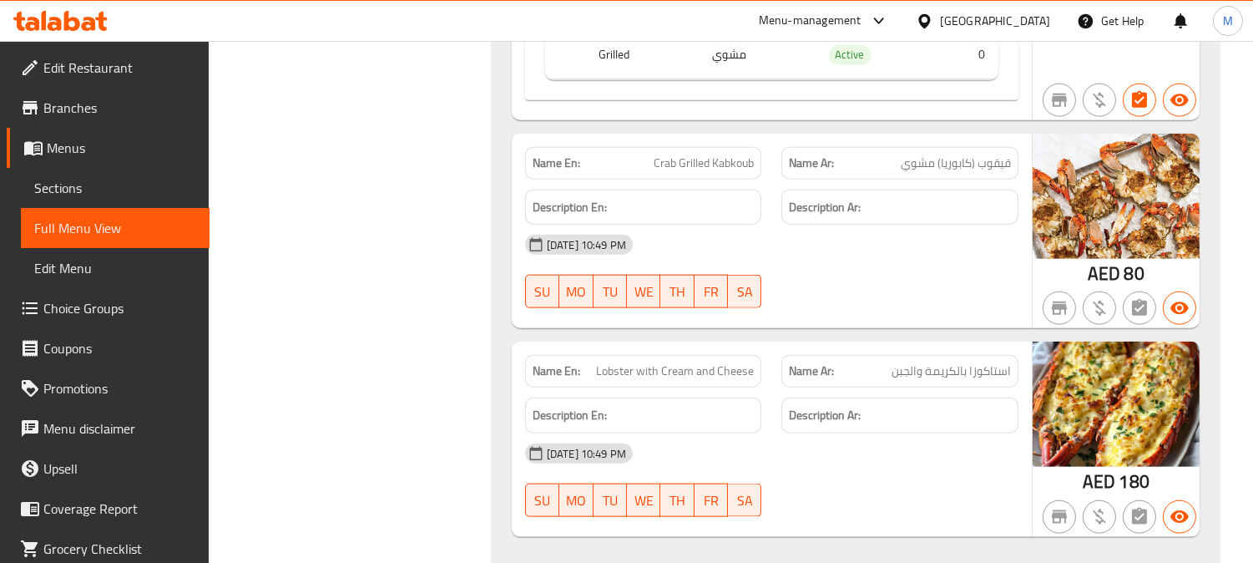
click at [660, 361] on div "Name En: Lobster with Cream and Cheese" at bounding box center [643, 371] width 237 height 33
copy span "Lobster with Cream and Cheese"
drag, startPoint x: 883, startPoint y: 480, endPoint x: 931, endPoint y: 480, distance: 47.6
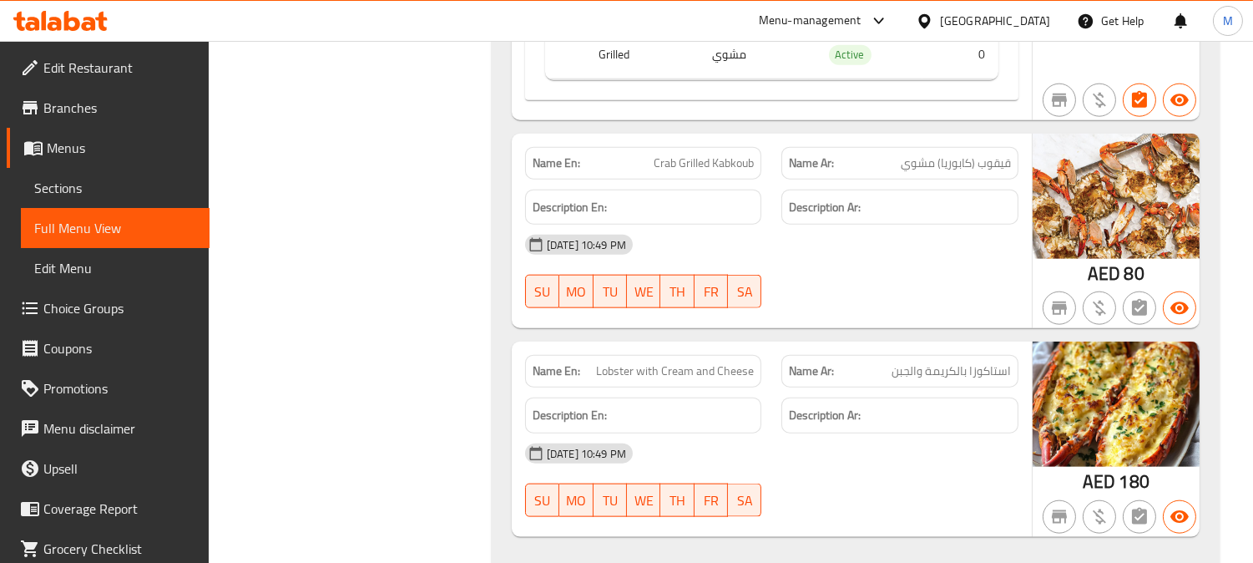
click at [883, 480] on div "11-08-2025 10:49 PM SU MO TU WE TH FR SA" at bounding box center [771, 479] width 513 height 93
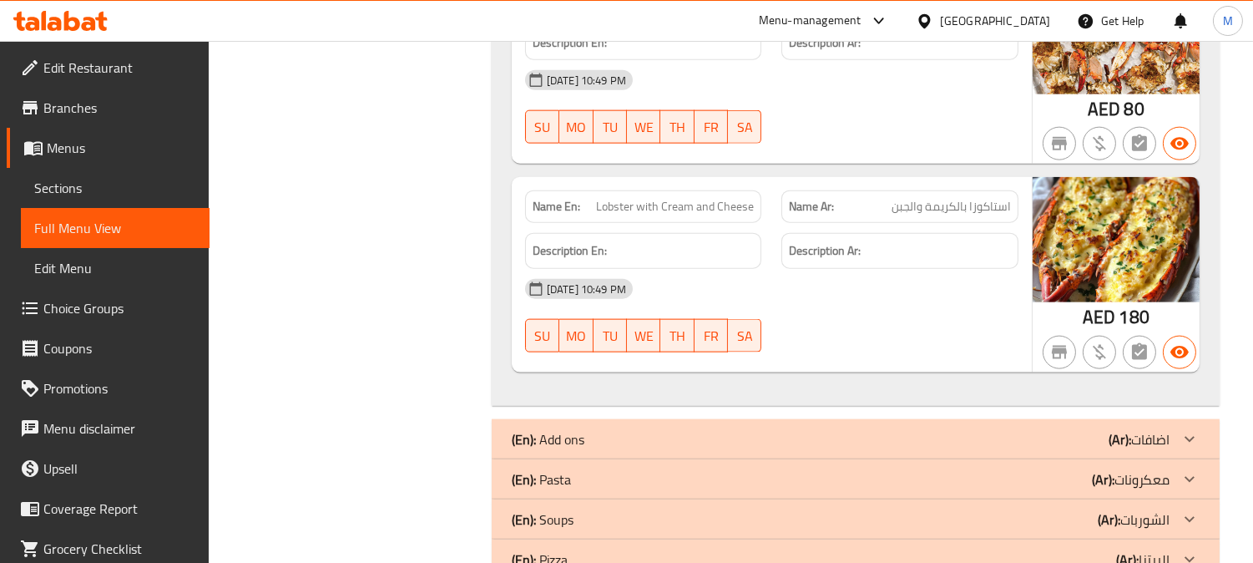
scroll to position [3941, 0]
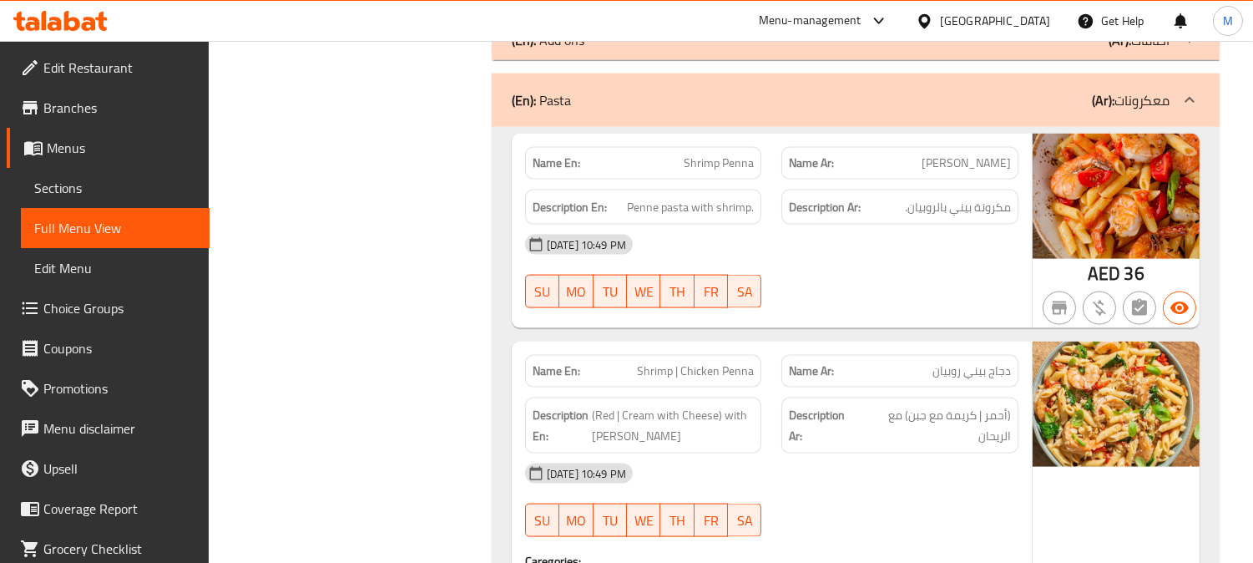
scroll to position [4219, 0]
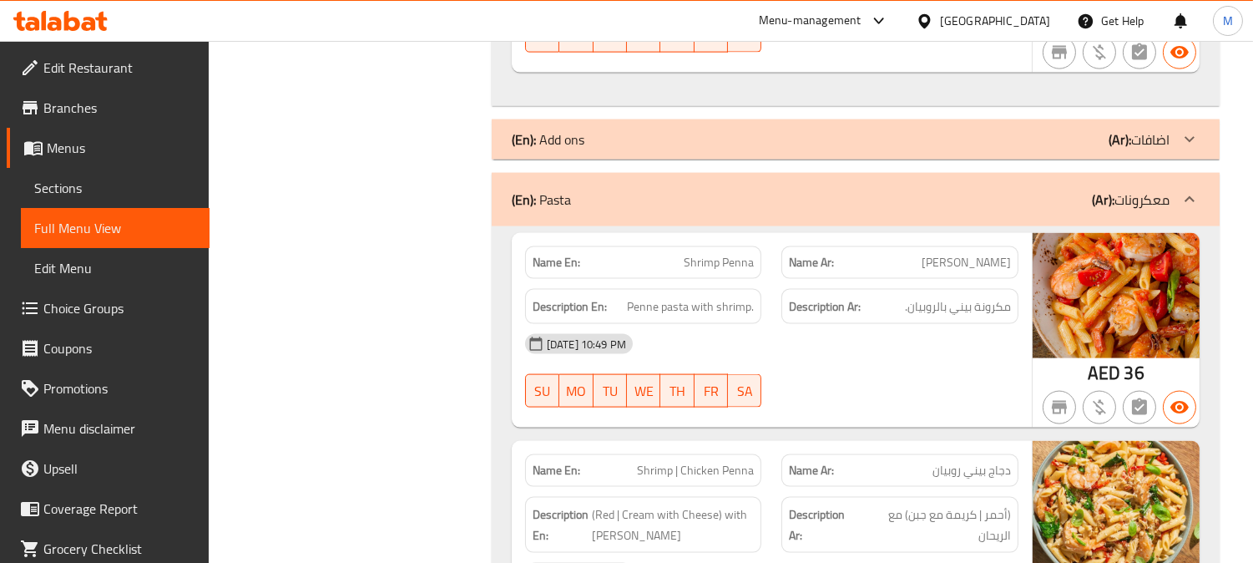
copy span "Shrimp Penna"
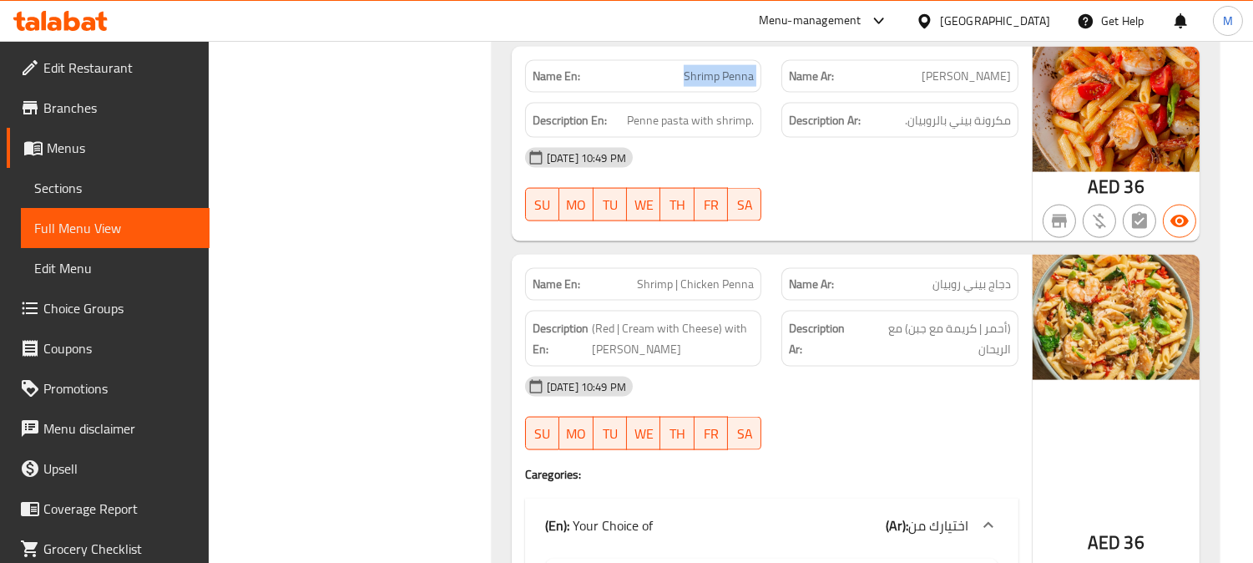
scroll to position [4405, 0]
copy span "Shrimp Penna"
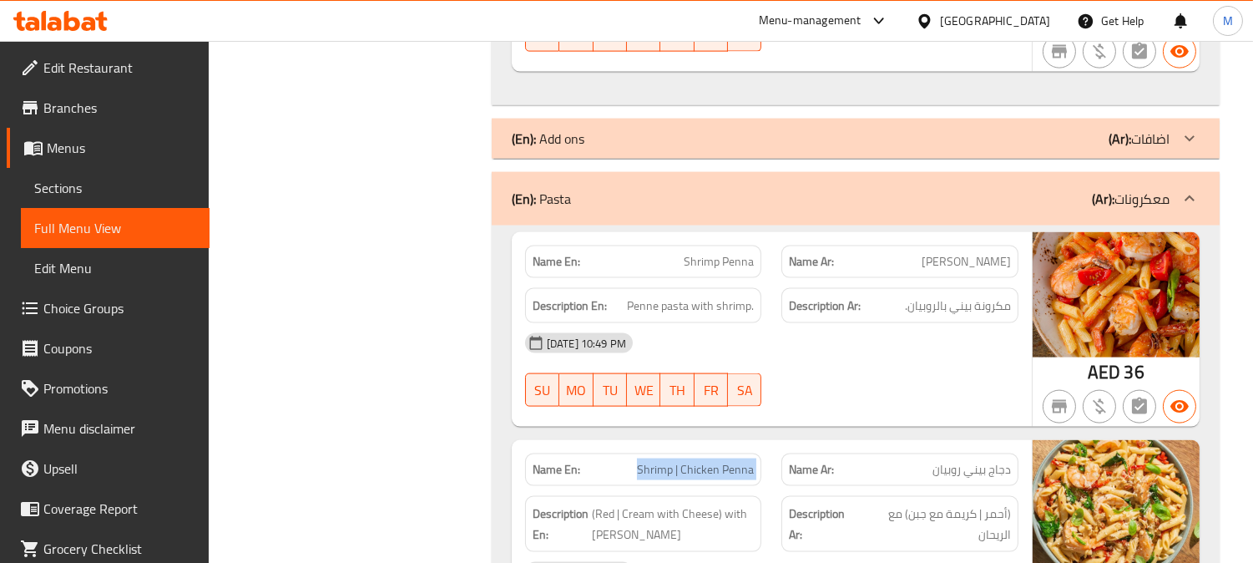
scroll to position [4219, 0]
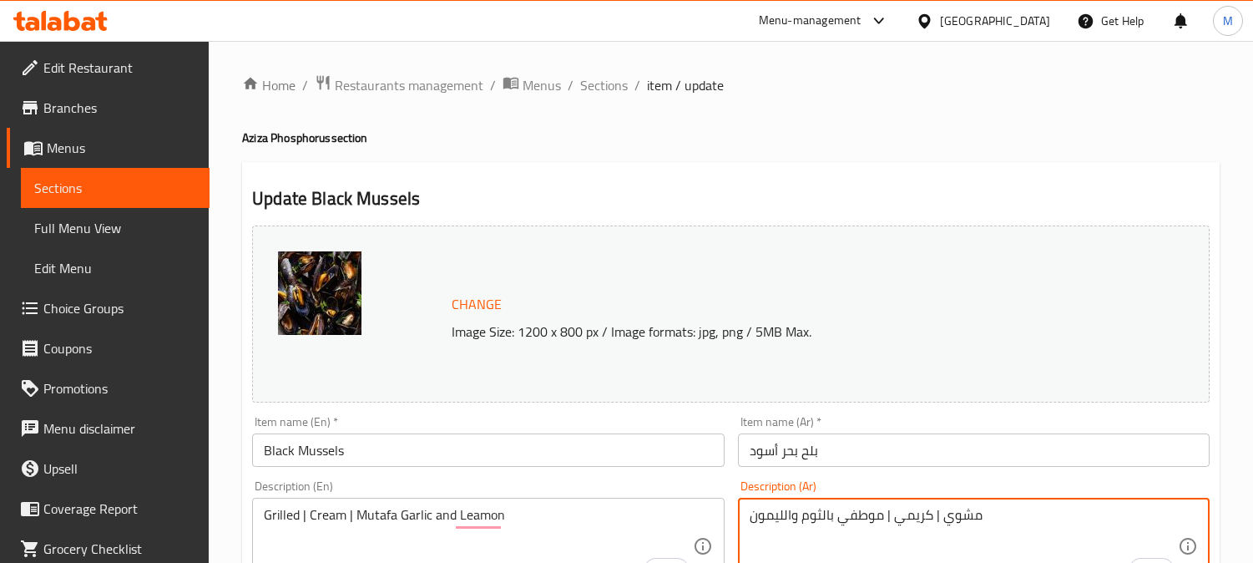
scroll to position [93, 0]
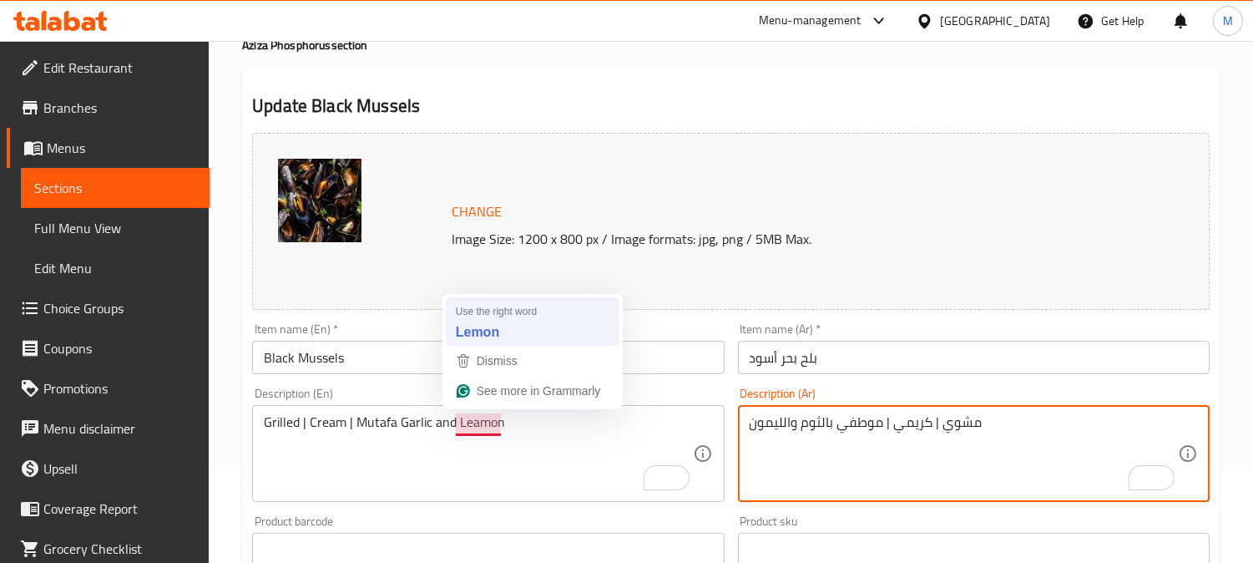
type textarea "مشوي | كريمي | موطفي بالثوم والليمون"
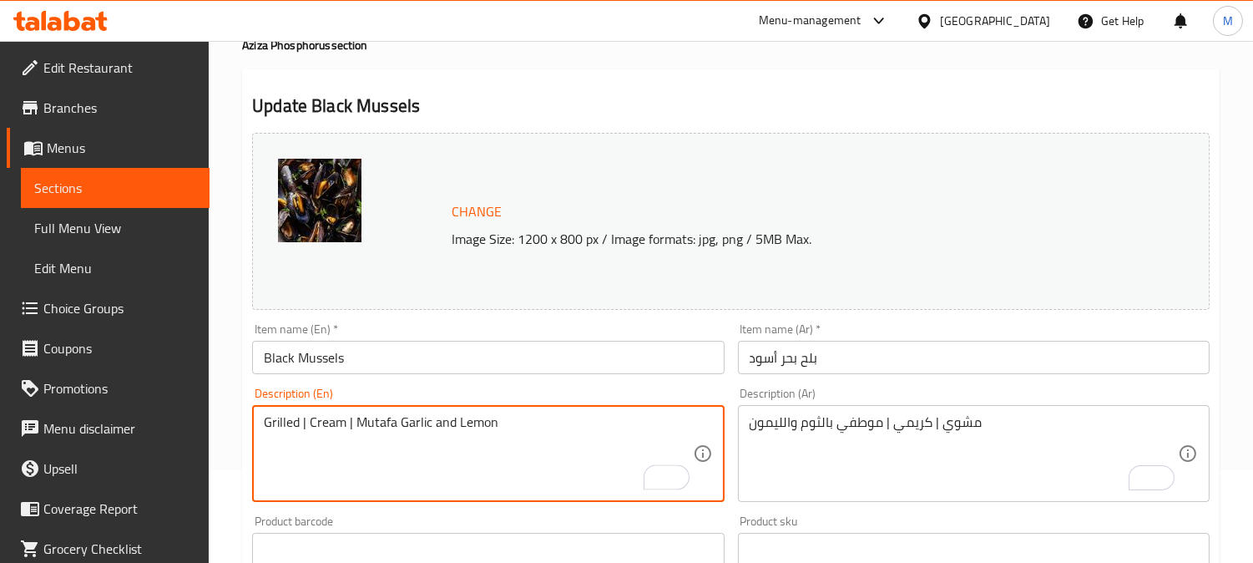
type textarea "Grilled | Cream | Mutafa Garlic and Lemon"
click at [887, 349] on input "بلح بحر أسود" at bounding box center [974, 357] width 472 height 33
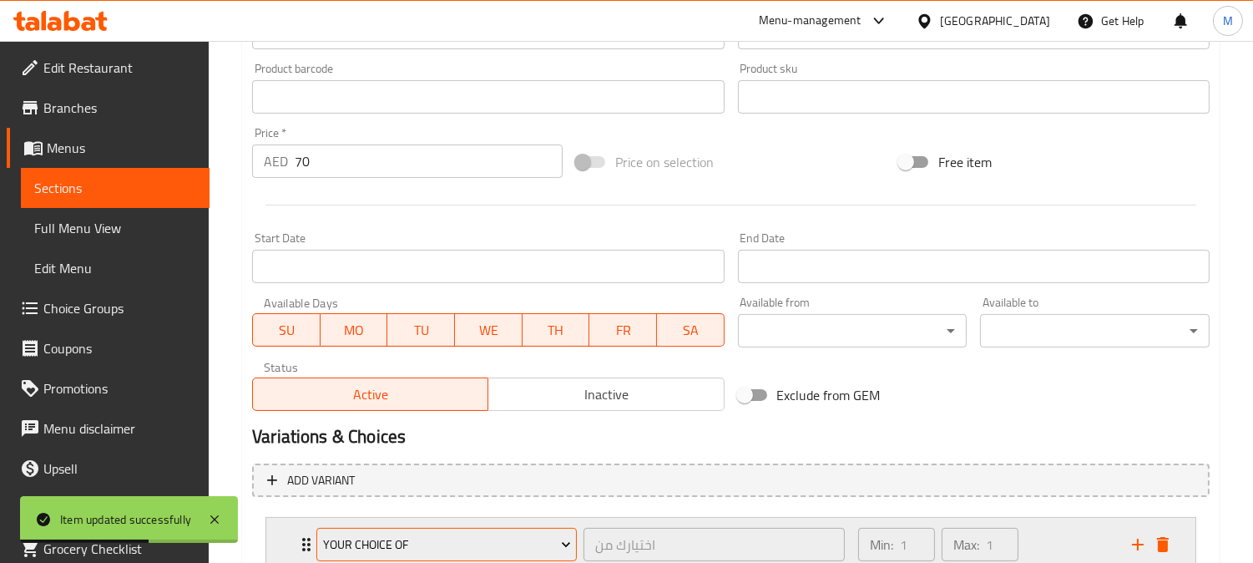
scroll to position [666, 0]
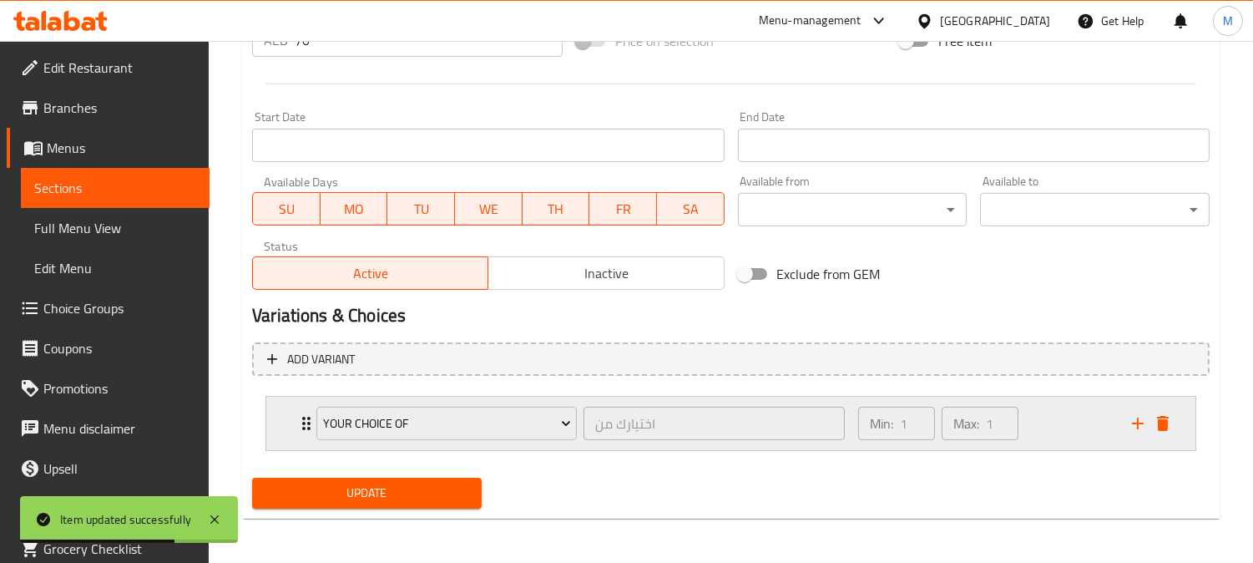
click at [301, 422] on icon "Expand" at bounding box center [306, 423] width 20 height 20
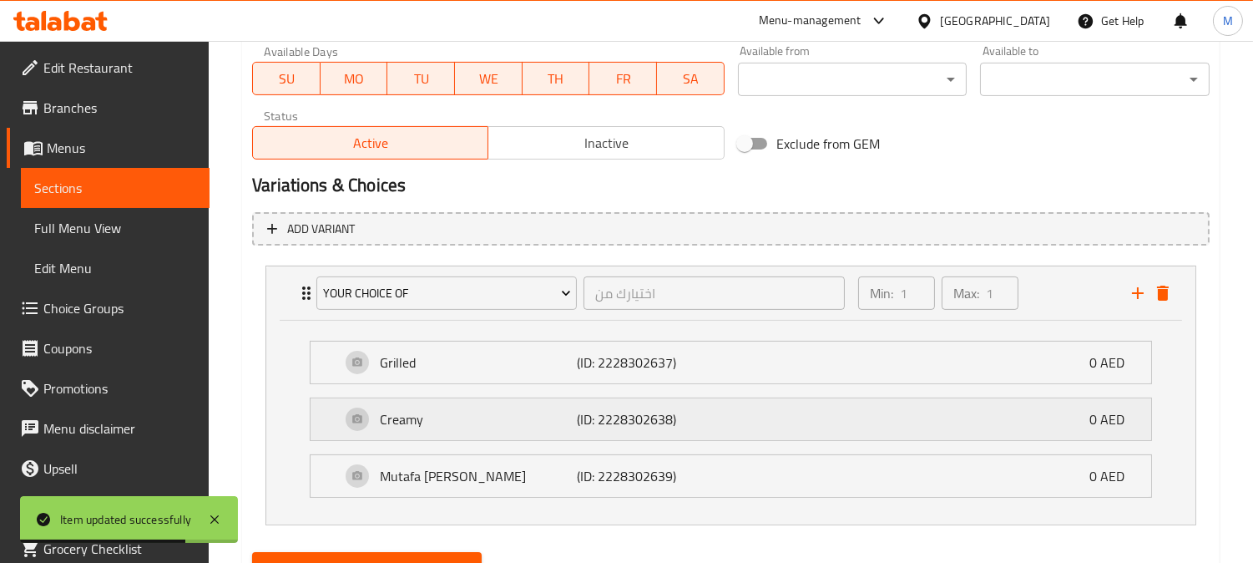
scroll to position [872, 0]
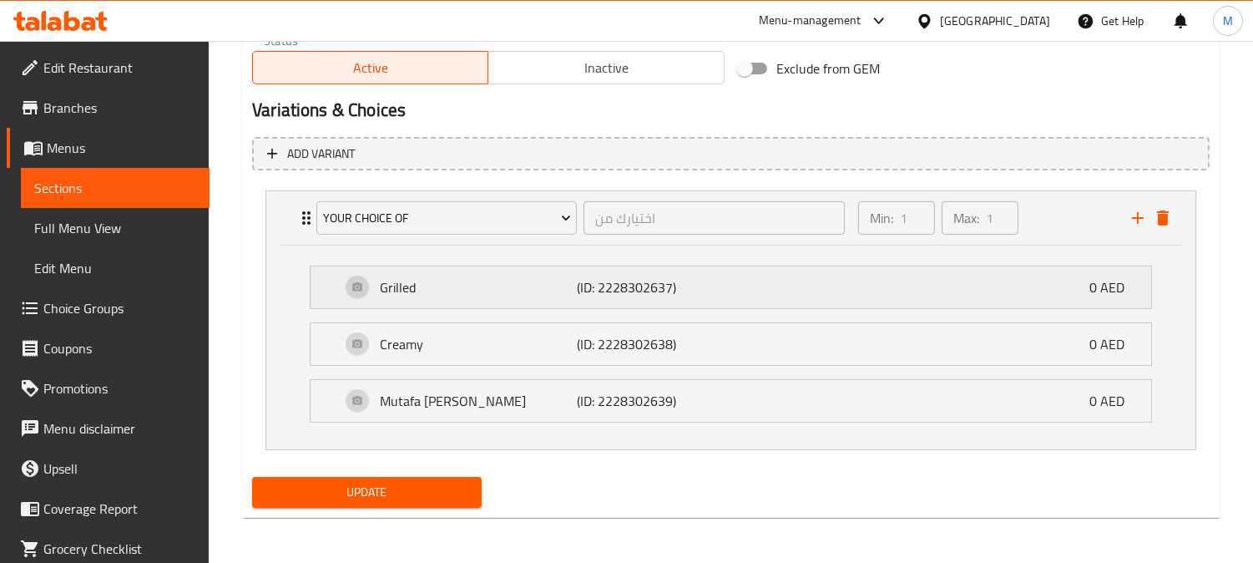
click at [435, 301] on div "Grilled (ID: 2228302637) 0 AED" at bounding box center [736, 287] width 791 height 42
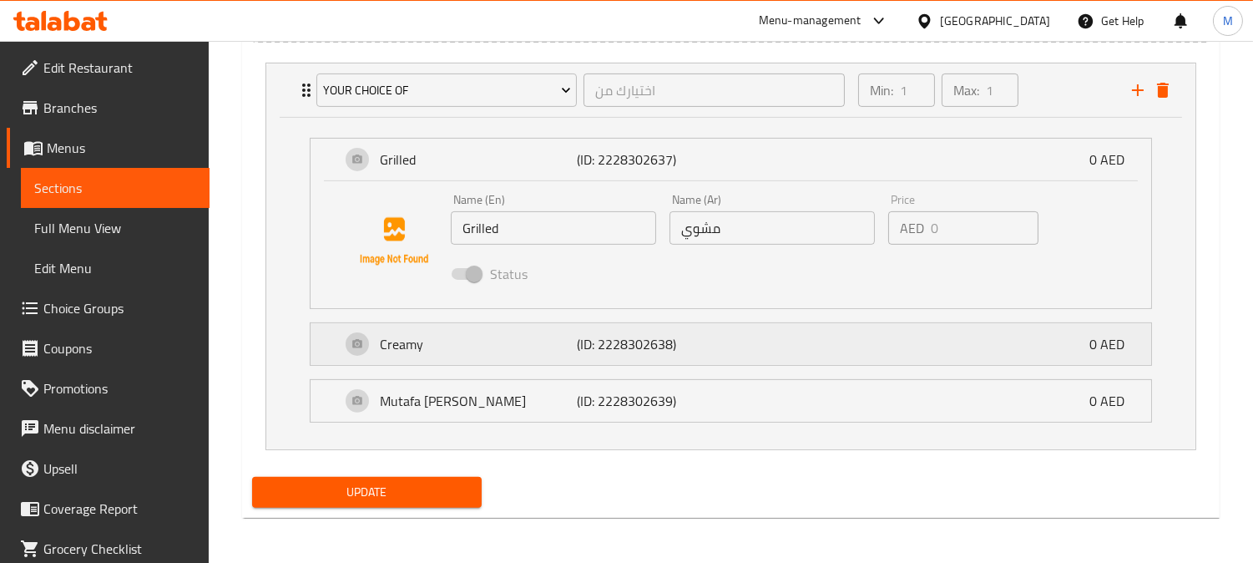
click at [464, 356] on div "Creamy (ID: 2228302638) 0 AED" at bounding box center [736, 344] width 791 height 42
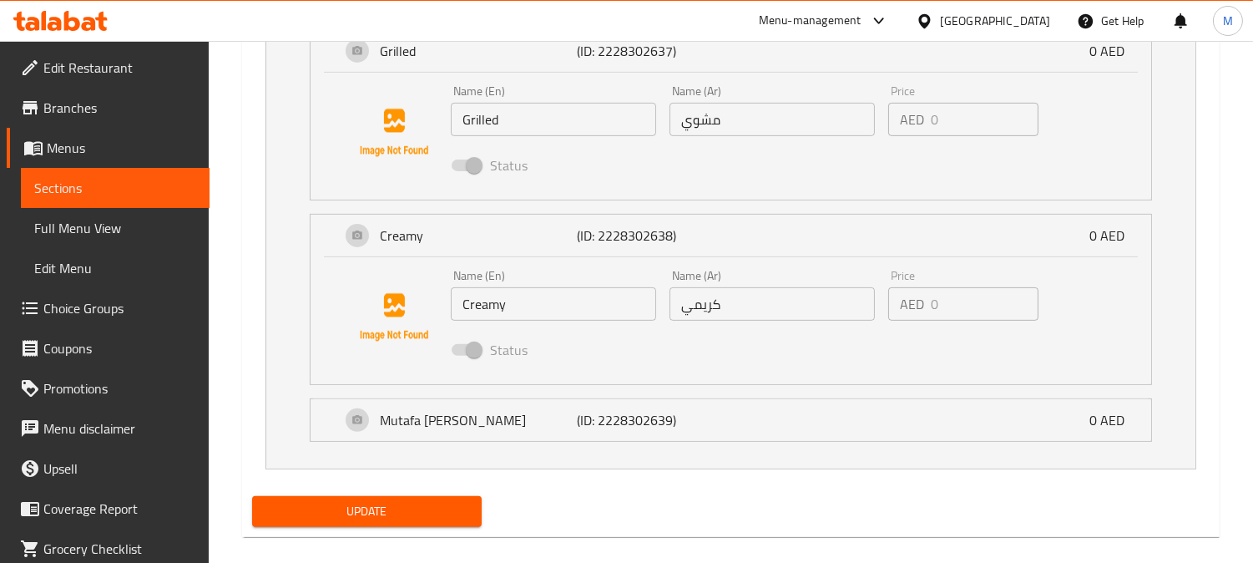
scroll to position [1127, 0]
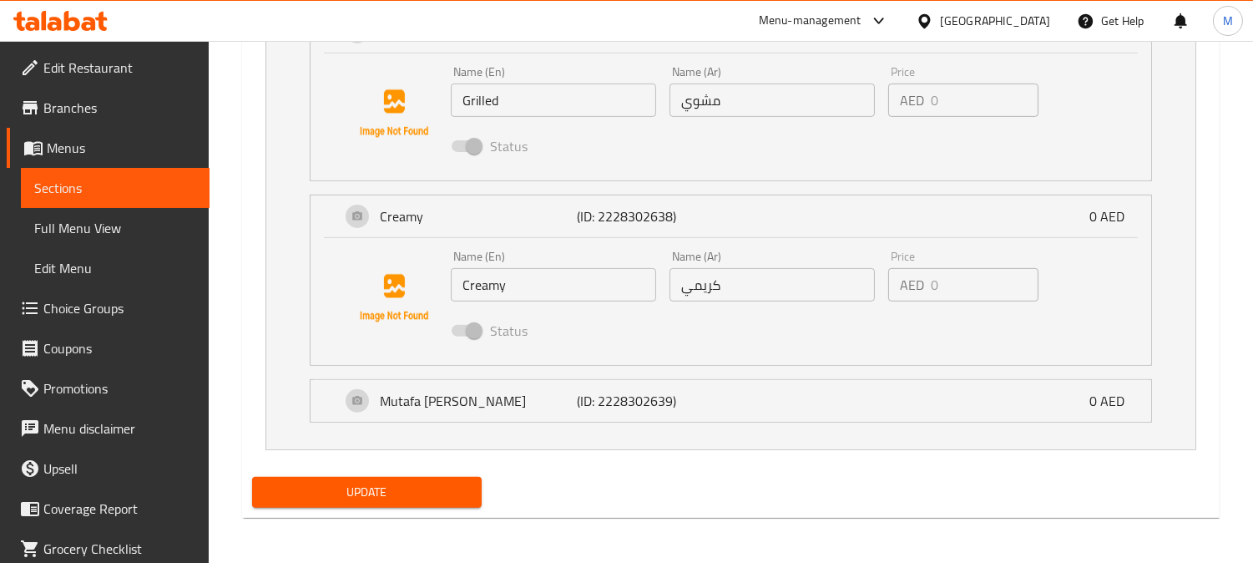
click at [546, 427] on li "[PERSON_NAME] (ID: 2228302639) 0 AED Name (En) Mutafa Garlic Lemon Name (En) Na…" at bounding box center [730, 400] width 869 height 57
click at [543, 409] on p "Mutafa [PERSON_NAME]" at bounding box center [478, 401] width 196 height 20
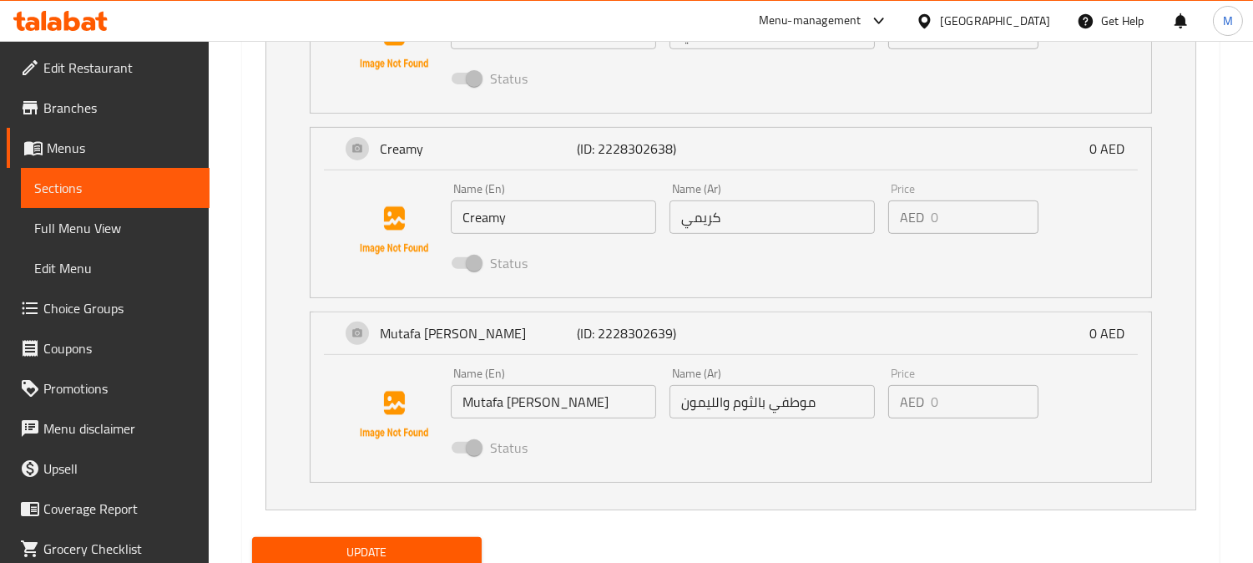
scroll to position [1220, 0]
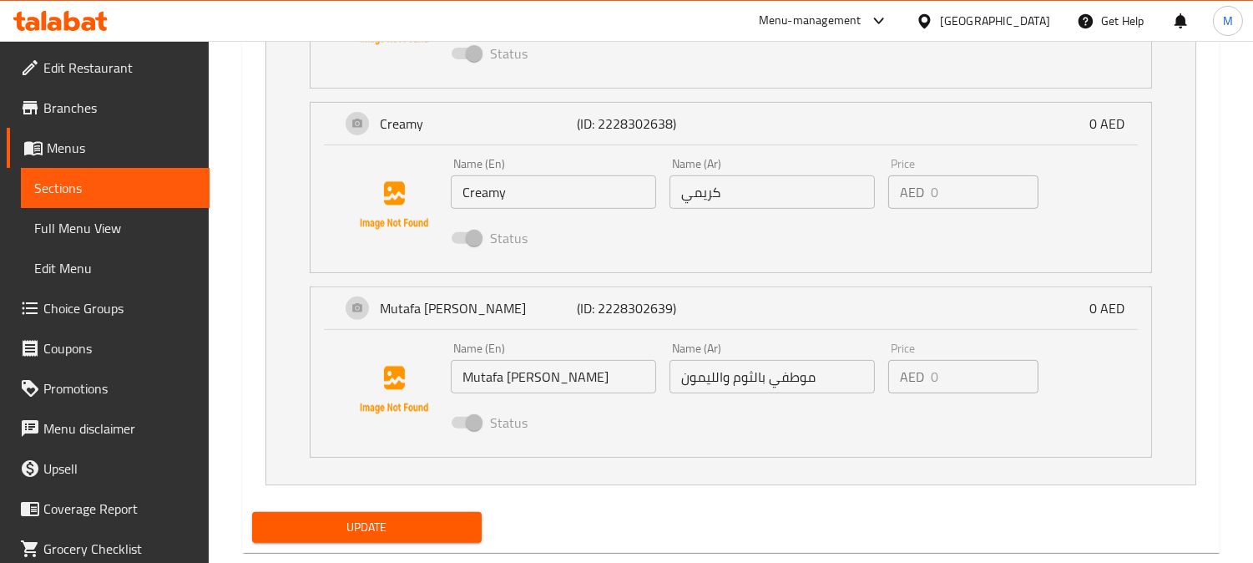
click at [353, 523] on span "Update" at bounding box center [366, 527] width 203 height 21
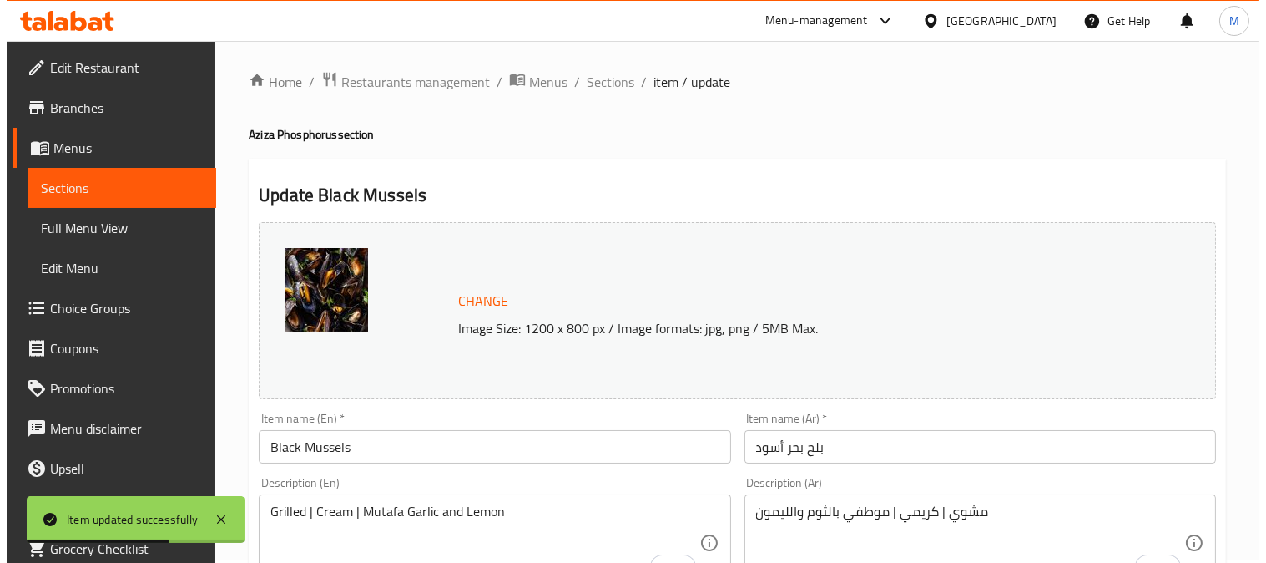
scroll to position [0, 0]
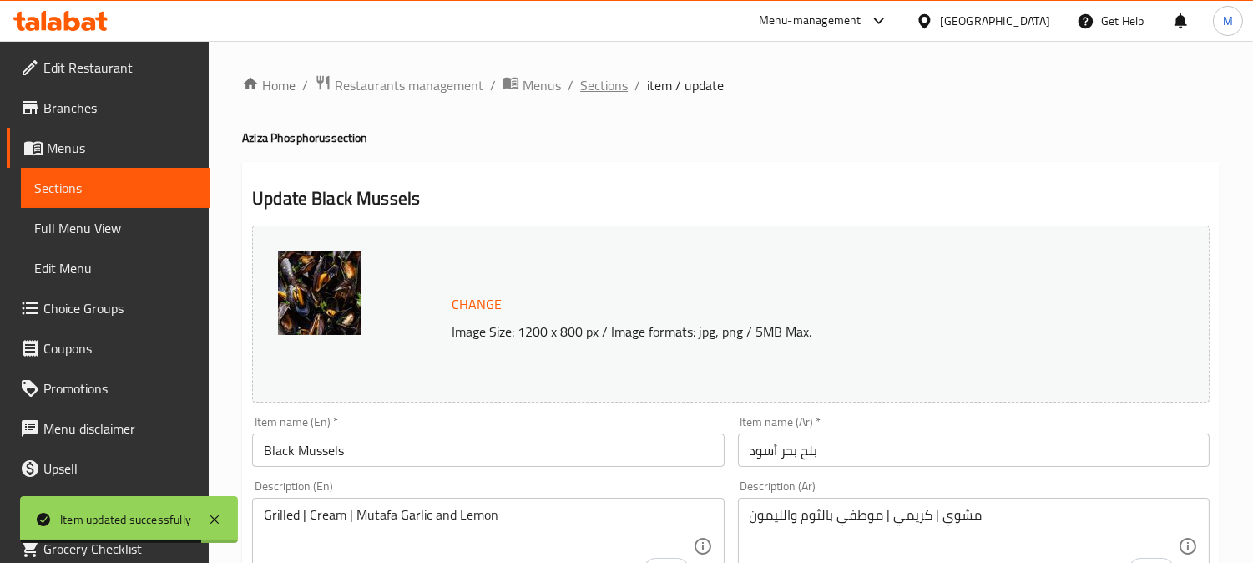
click at [594, 93] on span "Sections" at bounding box center [604, 85] width 48 height 20
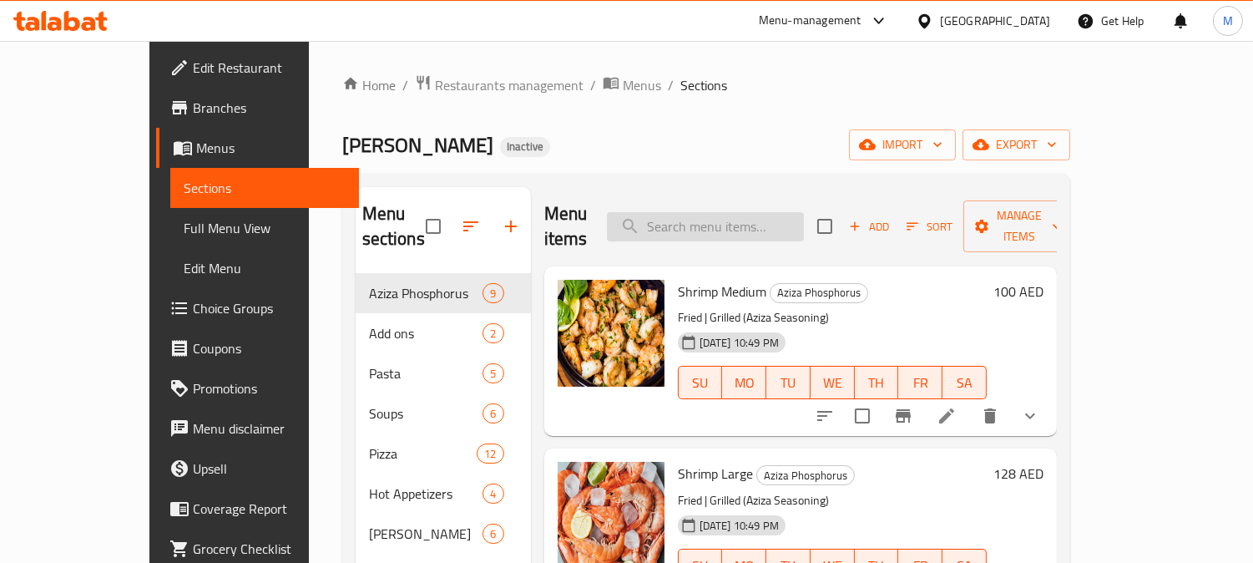
click at [750, 212] on input "search" at bounding box center [705, 226] width 197 height 29
paste input "[PERSON_NAME]"
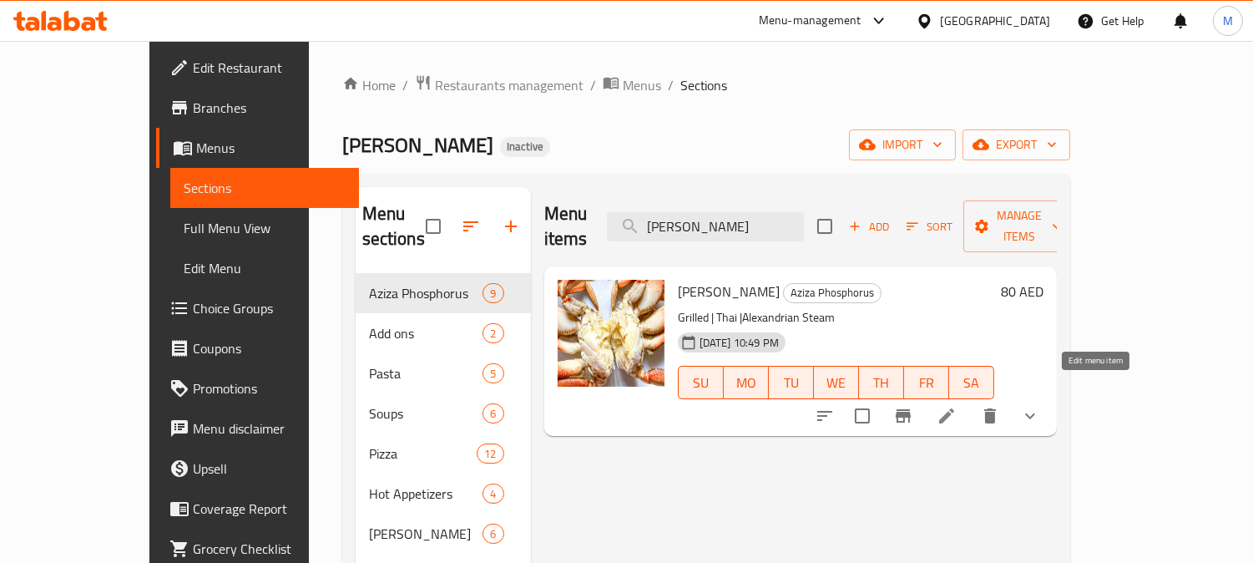
type input "[PERSON_NAME]"
click at [957, 406] on icon at bounding box center [947, 416] width 20 height 20
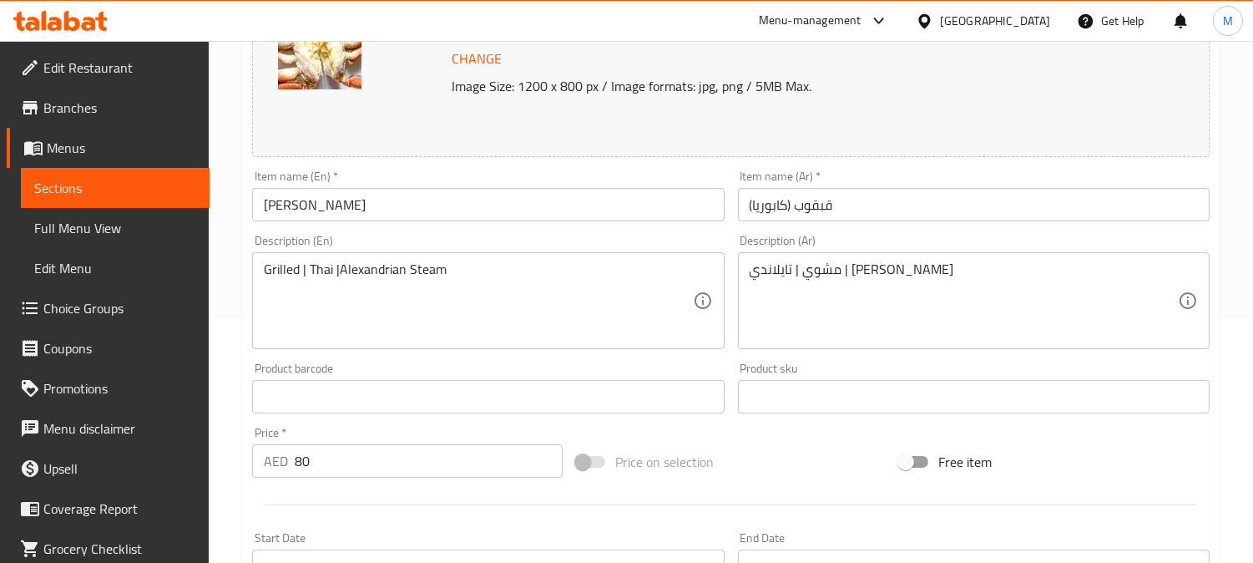
scroll to position [278, 0]
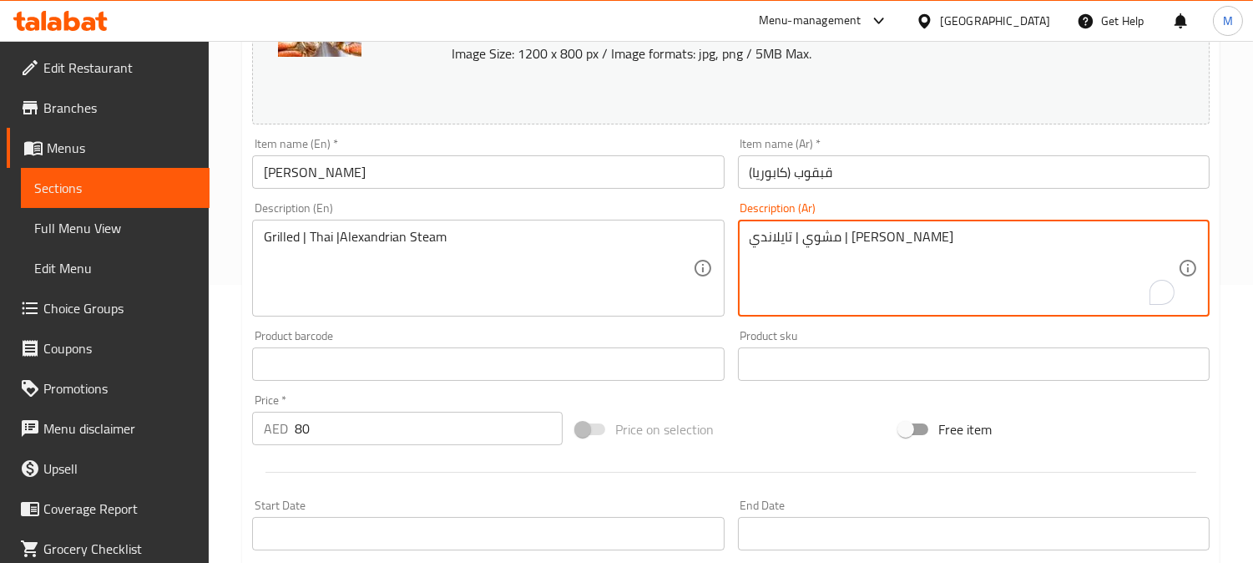
click at [825, 242] on textarea "مشوي | تايلاندي | [PERSON_NAME]" at bounding box center [964, 268] width 428 height 79
drag, startPoint x: 947, startPoint y: 235, endPoint x: 958, endPoint y: 240, distance: 12.7
click at [948, 234] on textarea "مشوي | تايلاندي | اسكندراني" at bounding box center [964, 268] width 428 height 79
type textarea "مشوي | تايلاندي | [PERSON_NAME]"
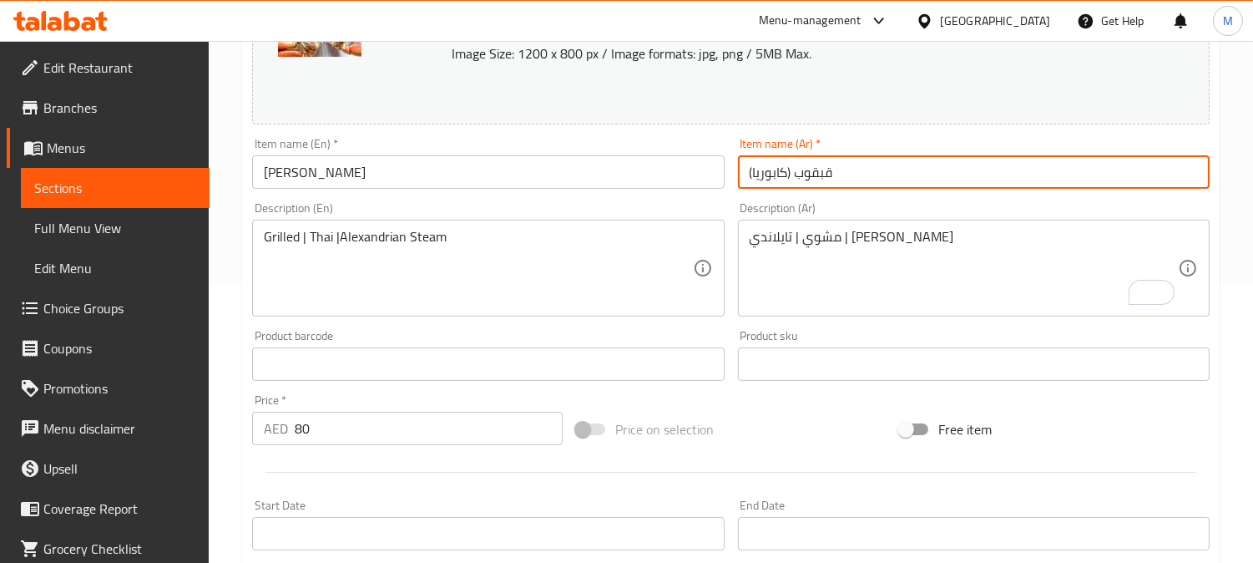
click at [958, 187] on input "قبقوب (كابوريا)" at bounding box center [974, 171] width 472 height 33
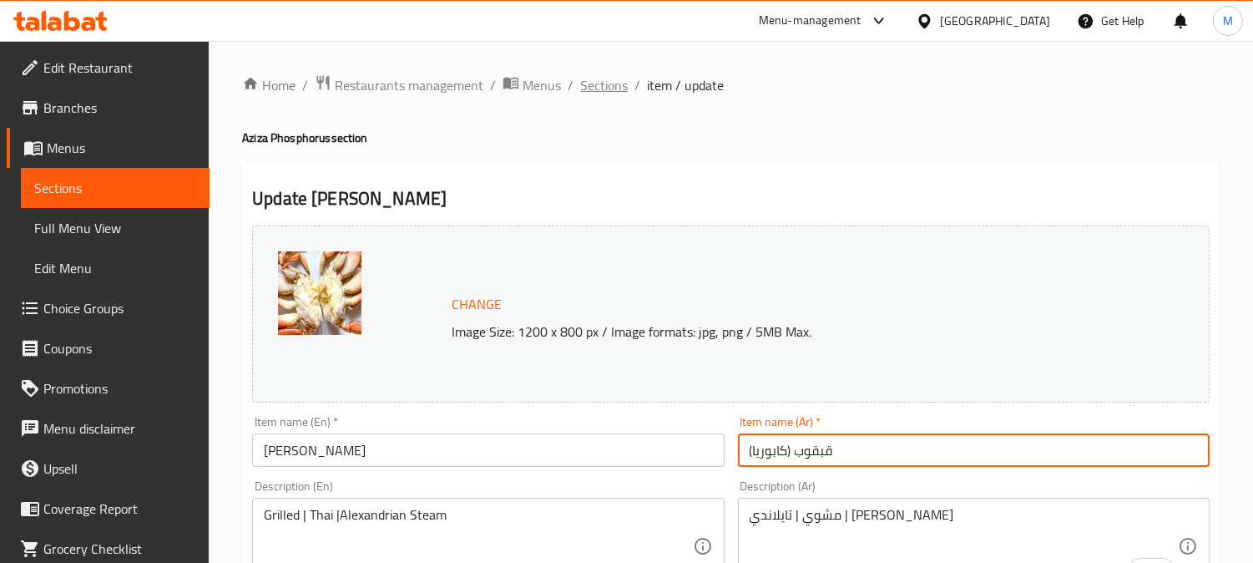
click at [605, 85] on span "Sections" at bounding box center [604, 85] width 48 height 20
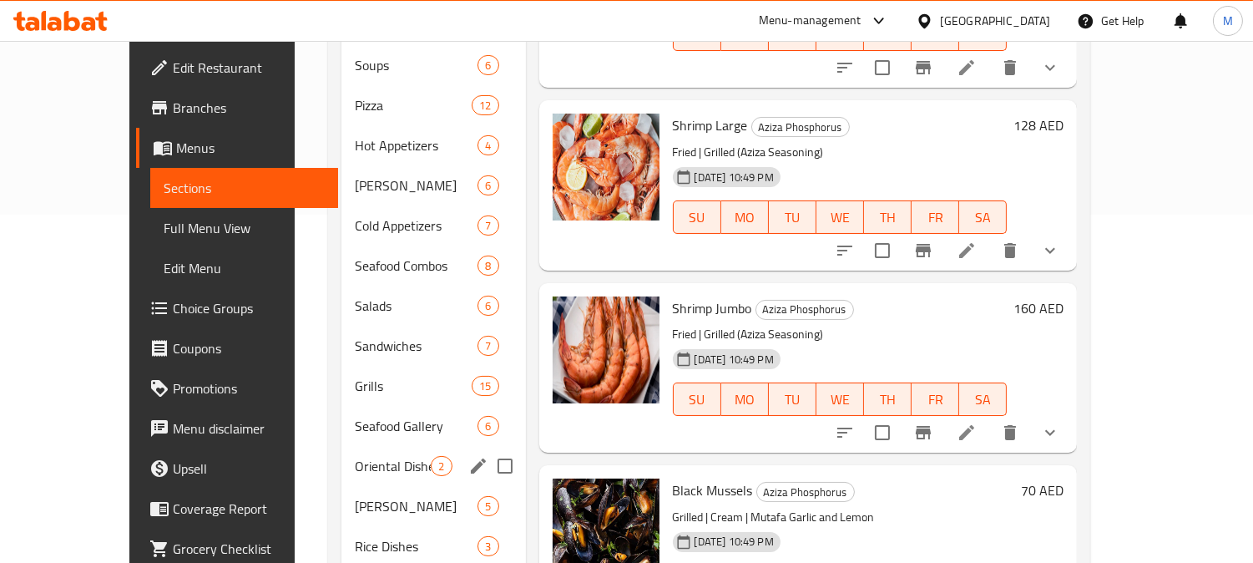
scroll to position [273, 0]
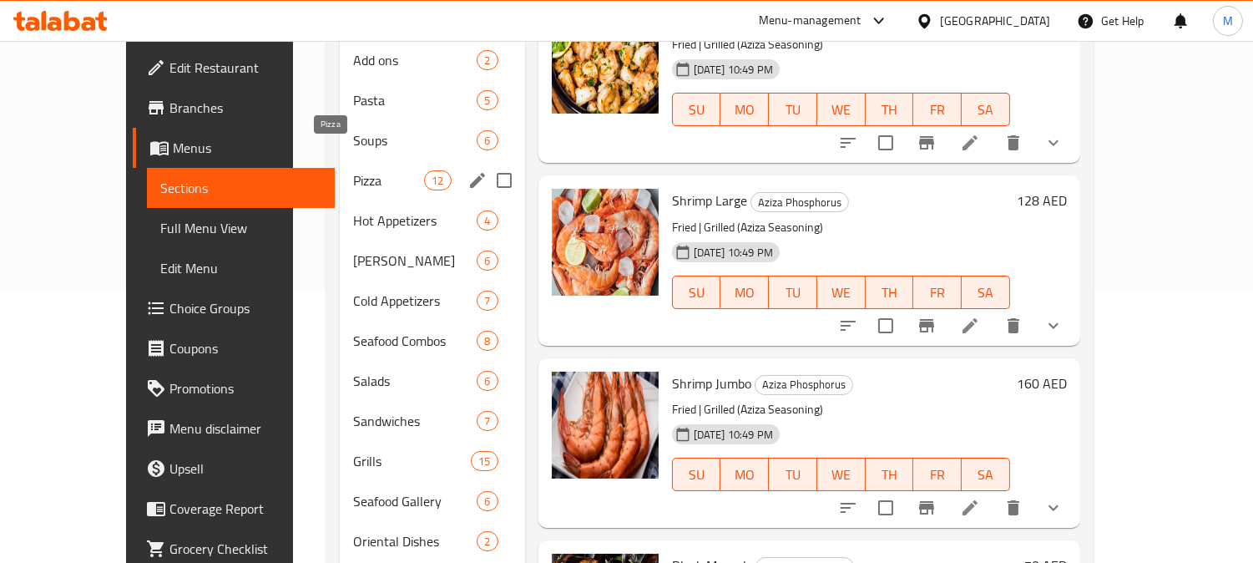
click at [353, 170] on span "Pizza" at bounding box center [388, 180] width 71 height 20
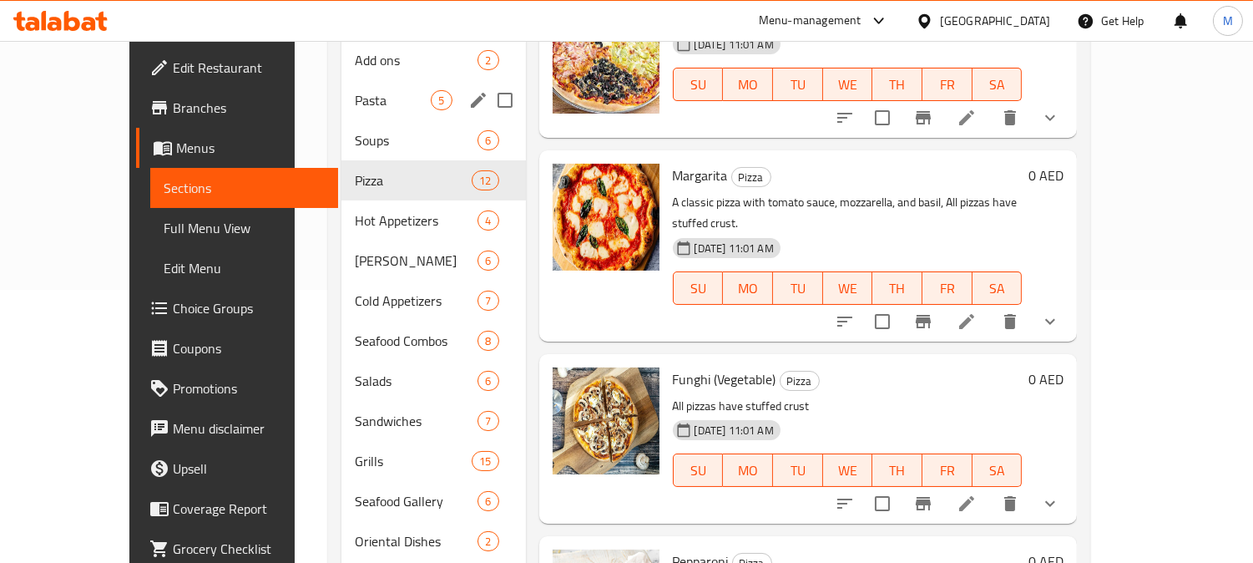
click at [355, 90] on span "Pasta" at bounding box center [393, 100] width 76 height 20
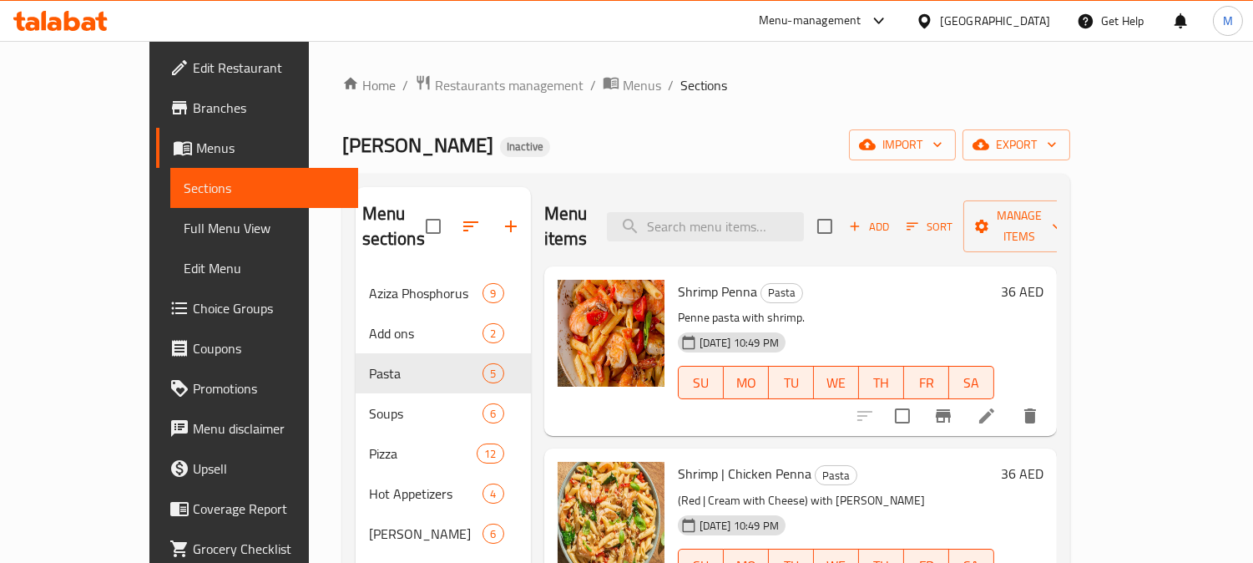
click at [1040, 406] on icon "delete" at bounding box center [1030, 416] width 20 height 20
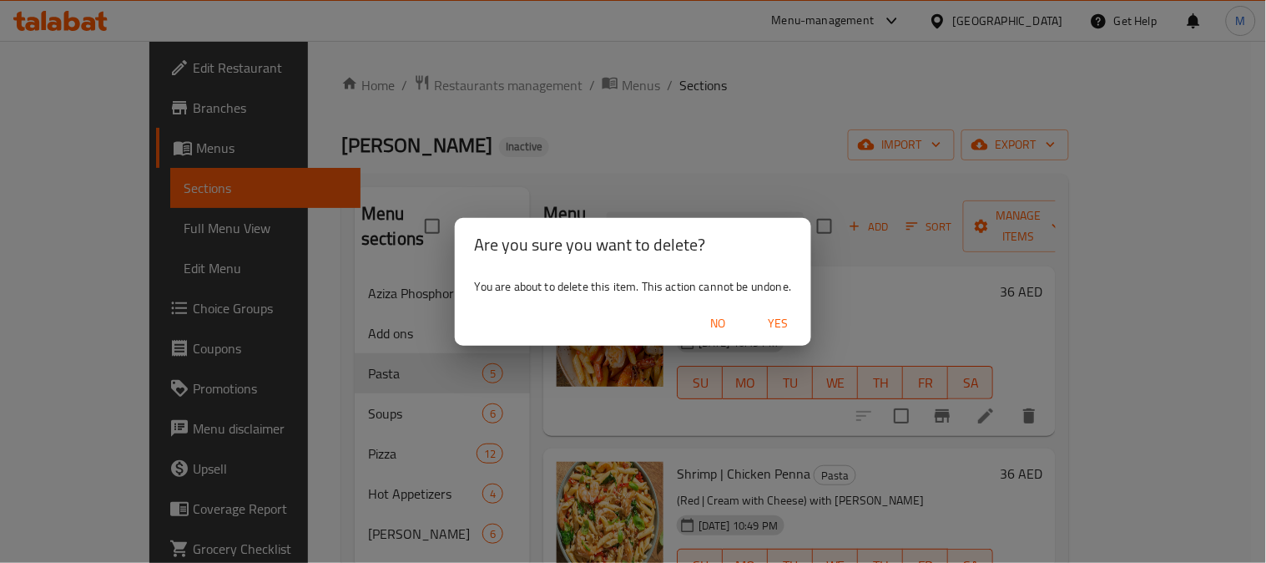
click at [788, 321] on span "Yes" at bounding box center [778, 323] width 40 height 21
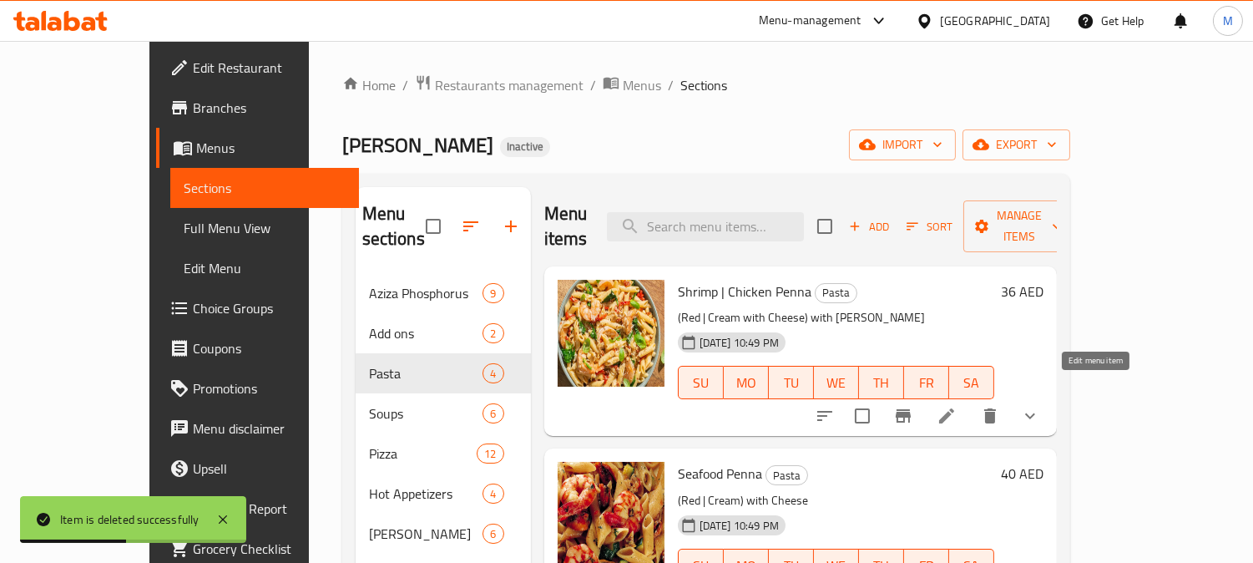
click at [954, 408] on icon at bounding box center [946, 415] width 15 height 15
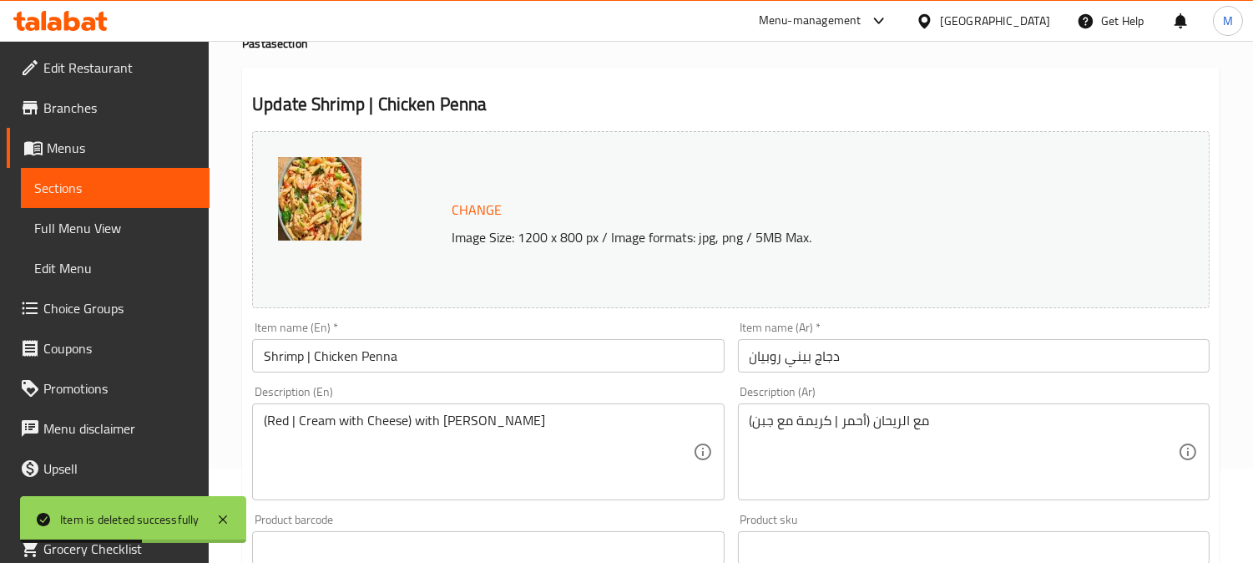
scroll to position [278, 0]
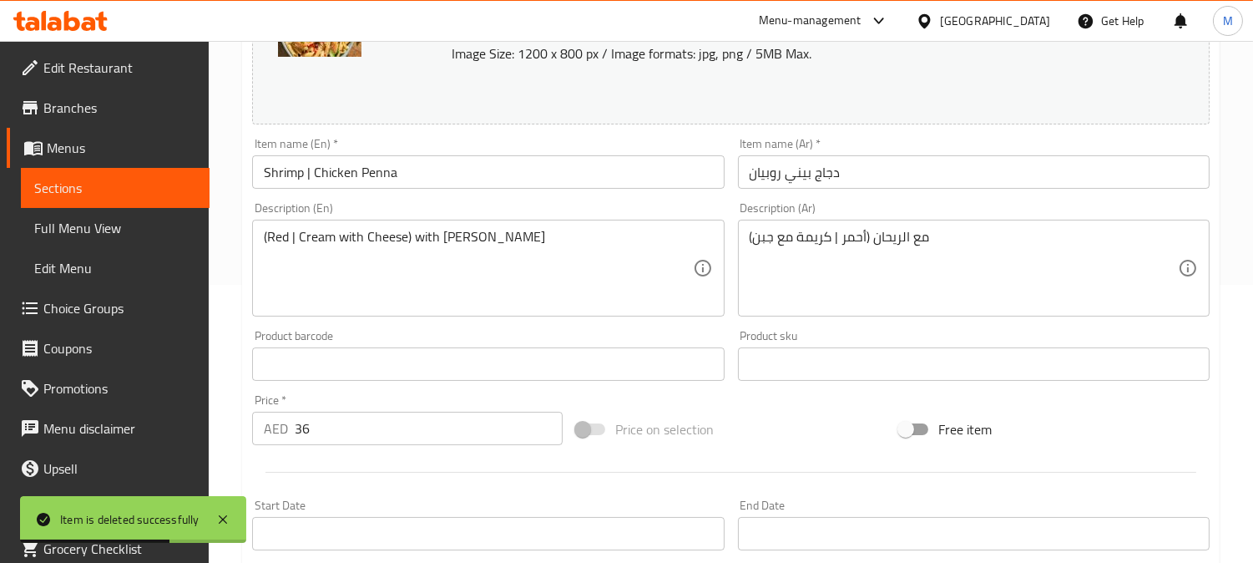
click at [788, 172] on input "دجاج بيني روبيان" at bounding box center [974, 171] width 472 height 33
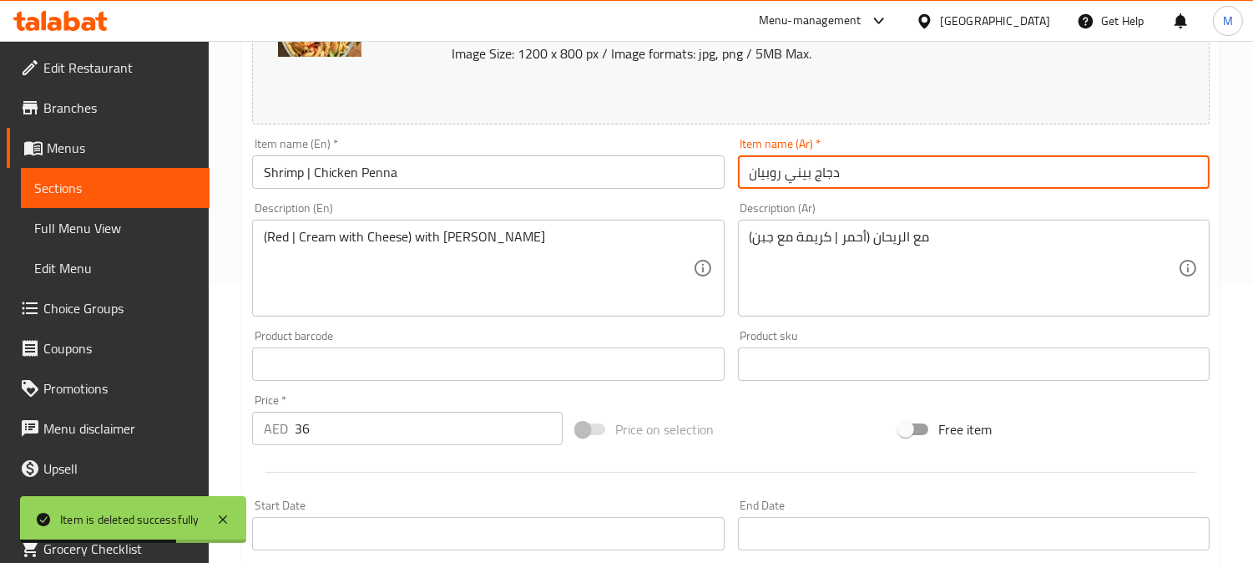
click at [788, 172] on input "دجاج بيني روبيان" at bounding box center [974, 171] width 472 height 33
click at [802, 176] on input "دجاج بيني روبيان" at bounding box center [974, 171] width 472 height 33
click at [749, 172] on input "دجاج بيني روبيان" at bounding box center [974, 171] width 472 height 33
paste input "بيني"
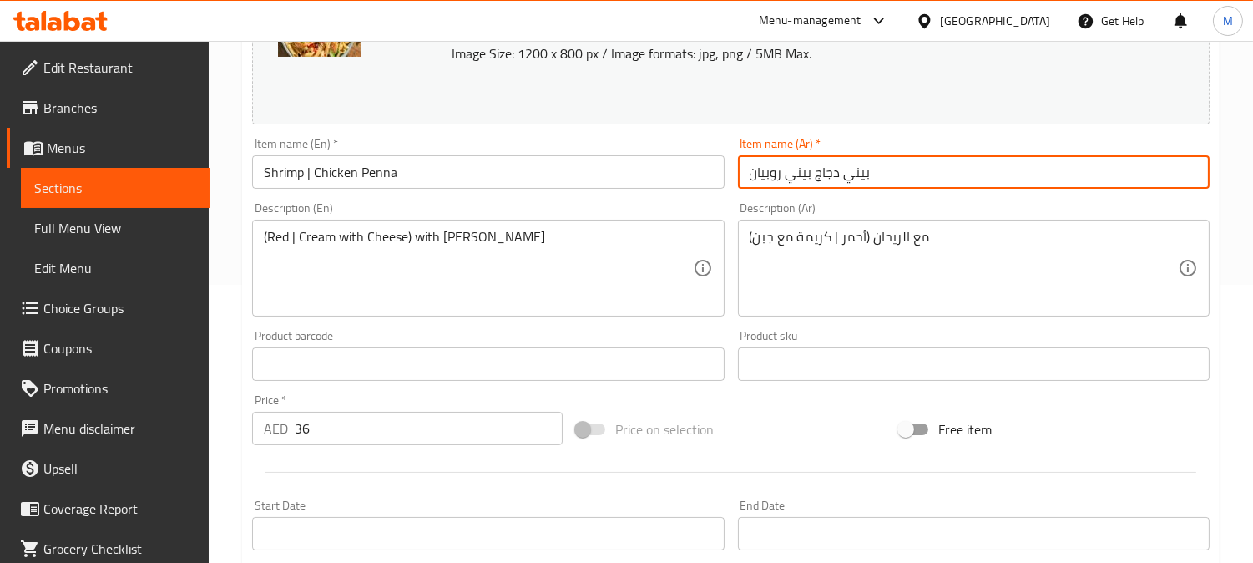
drag, startPoint x: 853, startPoint y: 178, endPoint x: 862, endPoint y: 175, distance: 9.5
click at [854, 175] on input "بيني دجاج بيني روبيان" at bounding box center [974, 171] width 472 height 33
click at [840, 175] on input "بيني دجاج بيني روبيان" at bounding box center [974, 171] width 472 height 33
click at [858, 180] on input "بيني دجاج بيني روبيان" at bounding box center [974, 171] width 472 height 33
click at [852, 175] on input "بني دجاج بيني روبيان" at bounding box center [974, 171] width 472 height 33
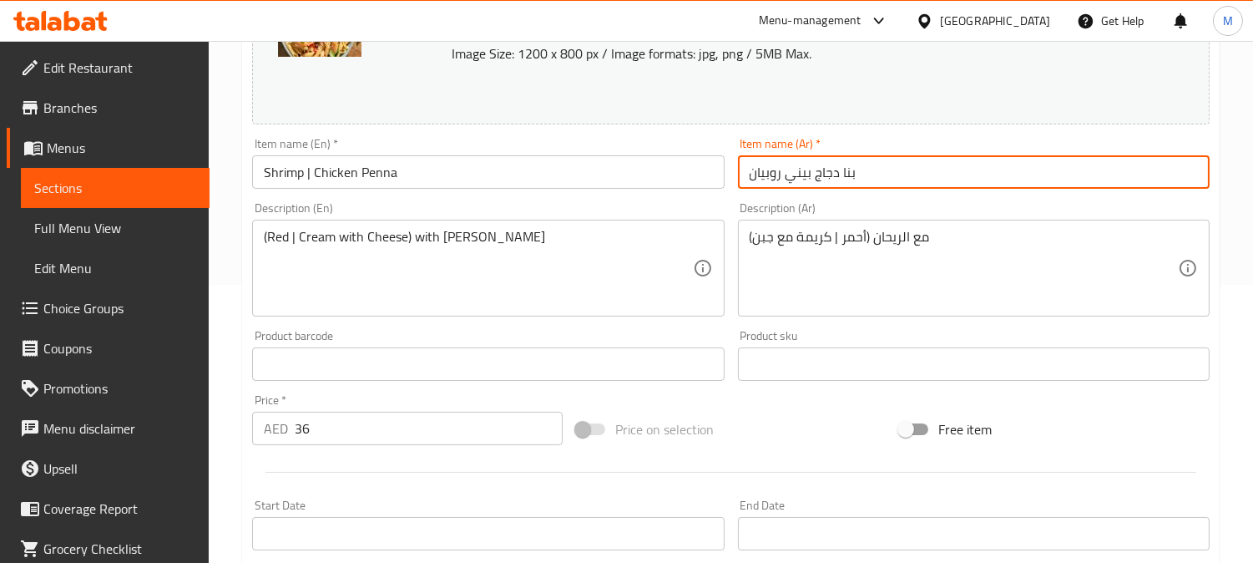
click at [826, 172] on input "بنا دجاج بيني روبيان" at bounding box center [974, 171] width 472 height 33
click at [825, 172] on input "بنا دجاج بيني روبيان" at bounding box center [974, 171] width 472 height 33
click at [802, 175] on input "بنا بيني روبيان" at bounding box center [974, 171] width 472 height 33
click at [802, 180] on input "بنا روبيان" at bounding box center [974, 171] width 472 height 33
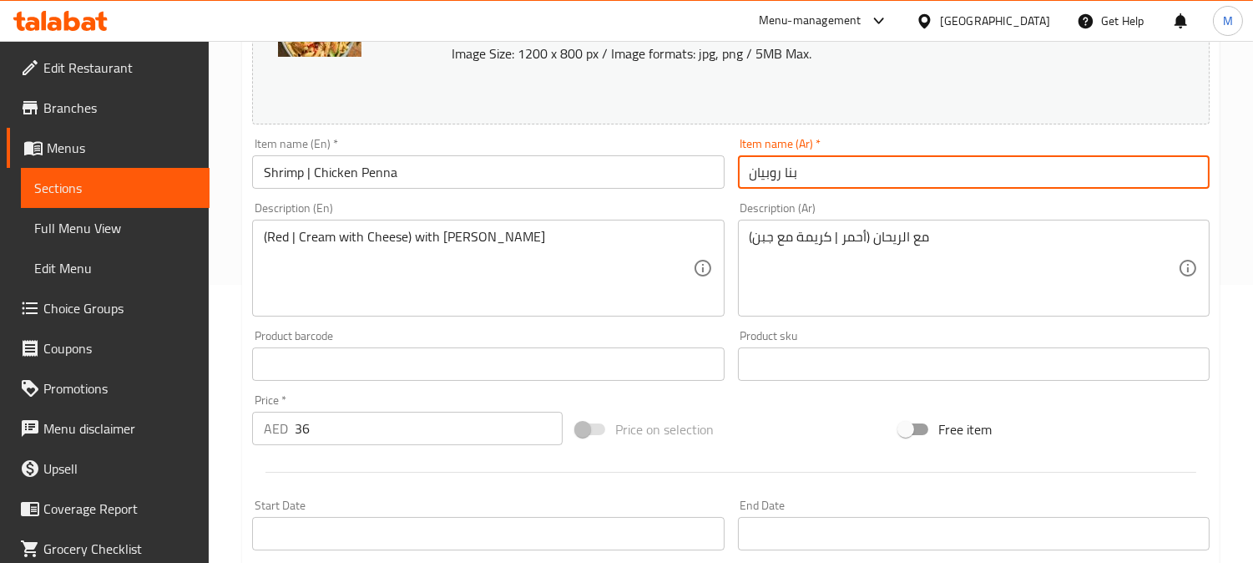
paste input "دجاج"
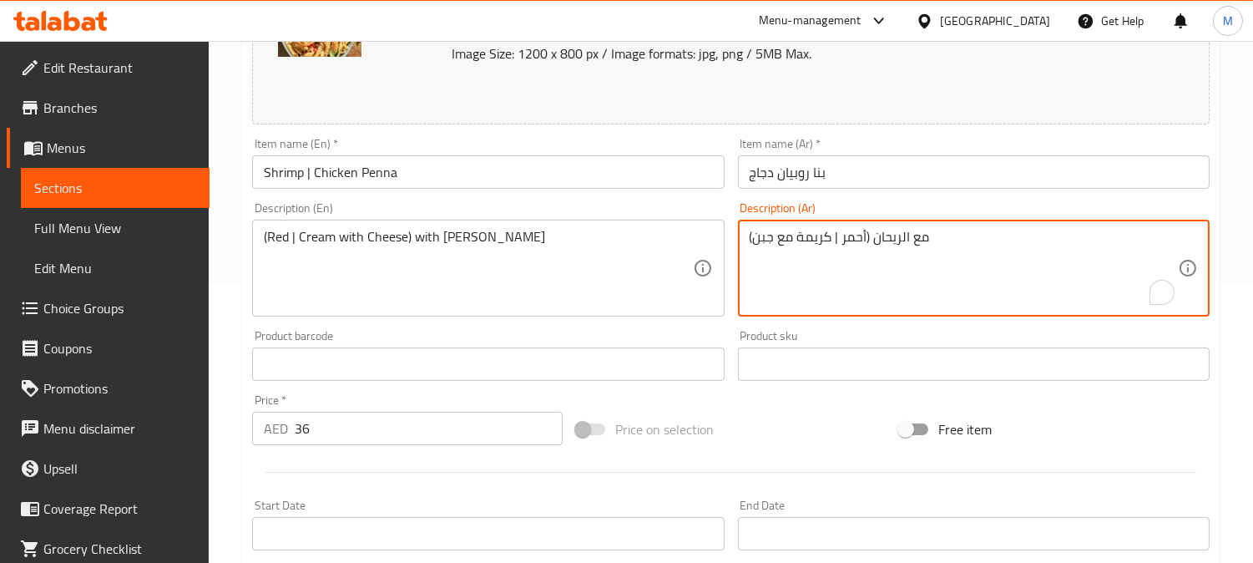
click at [836, 236] on textarea "(أحمر | كريمة مع جبن) مع الريحان" at bounding box center [964, 268] width 428 height 79
drag, startPoint x: 835, startPoint y: 242, endPoint x: 814, endPoint y: 255, distance: 24.3
click at [814, 255] on textarea "(أحمر | كريمة مع جبن) مع الريحان" at bounding box center [964, 268] width 428 height 79
click at [839, 239] on textarea "(أحمر | كريمة مع جبن) مع الريحان" at bounding box center [964, 268] width 428 height 79
click at [776, 179] on input "بنا روبيان دجاج" at bounding box center [974, 171] width 472 height 33
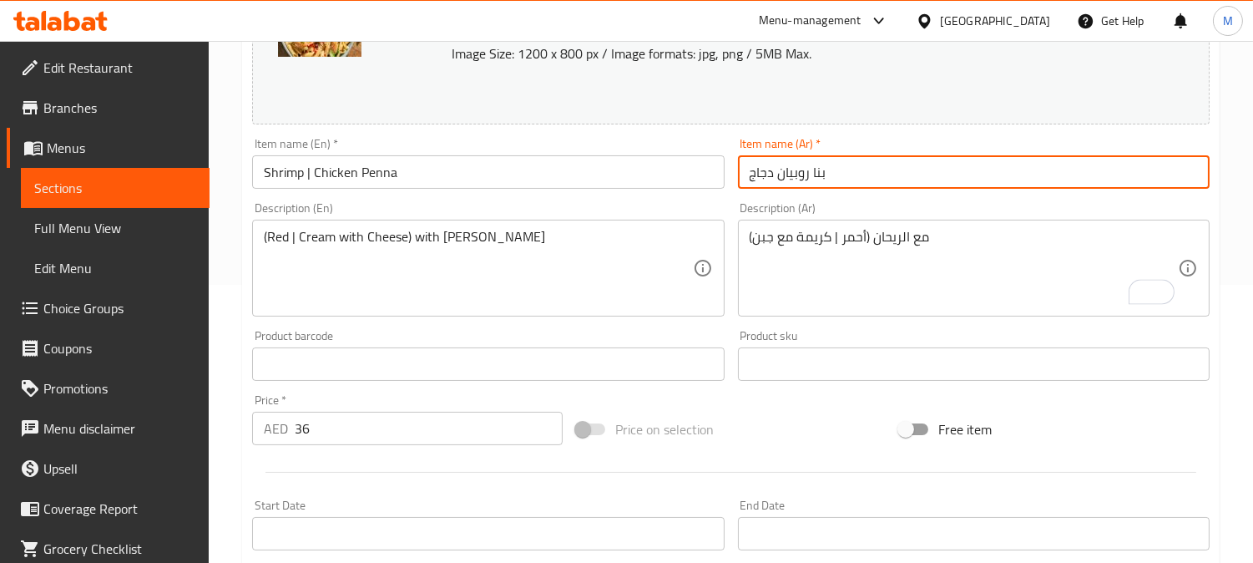
paste input "|"
type input "بنا روبيان | دجاج"
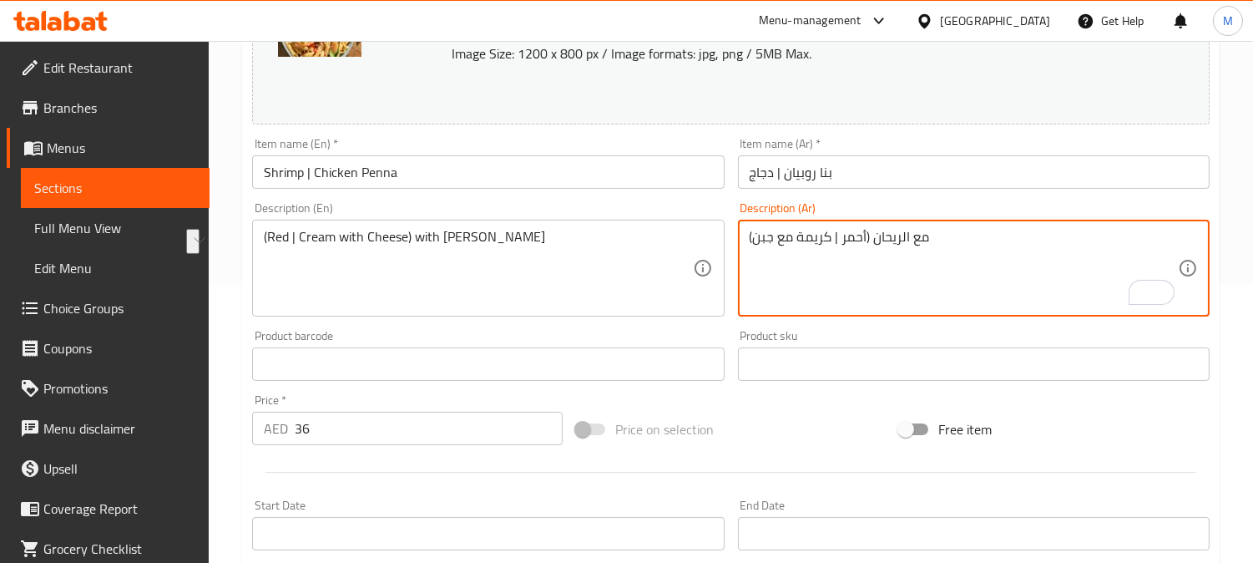
drag, startPoint x: 931, startPoint y: 237, endPoint x: 872, endPoint y: 240, distance: 58.5
drag, startPoint x: 735, startPoint y: 242, endPoint x: 831, endPoint y: 242, distance: 95.2
click at [738, 242] on div "Description (Ar) (أحمر | كريمة مع جبن) Description (Ar)" at bounding box center [973, 259] width 485 height 128
click at [886, 236] on textarea "(أحمر | كريمة مع جبن)" at bounding box center [964, 268] width 428 height 79
paste textarea "مع الريحان"
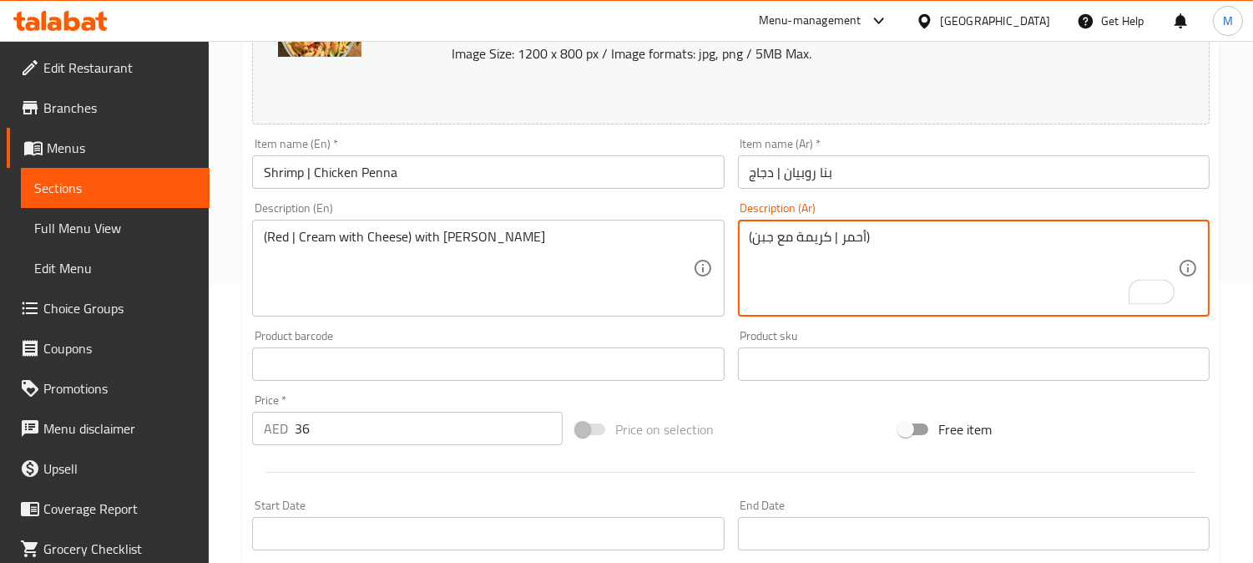
click at [752, 240] on textarea "(أحمر | كريمة مع جبن)" at bounding box center [964, 268] width 428 height 79
click at [745, 236] on div "(أحمر | كريمة مع جبن) Description (Ar)" at bounding box center [974, 268] width 472 height 97
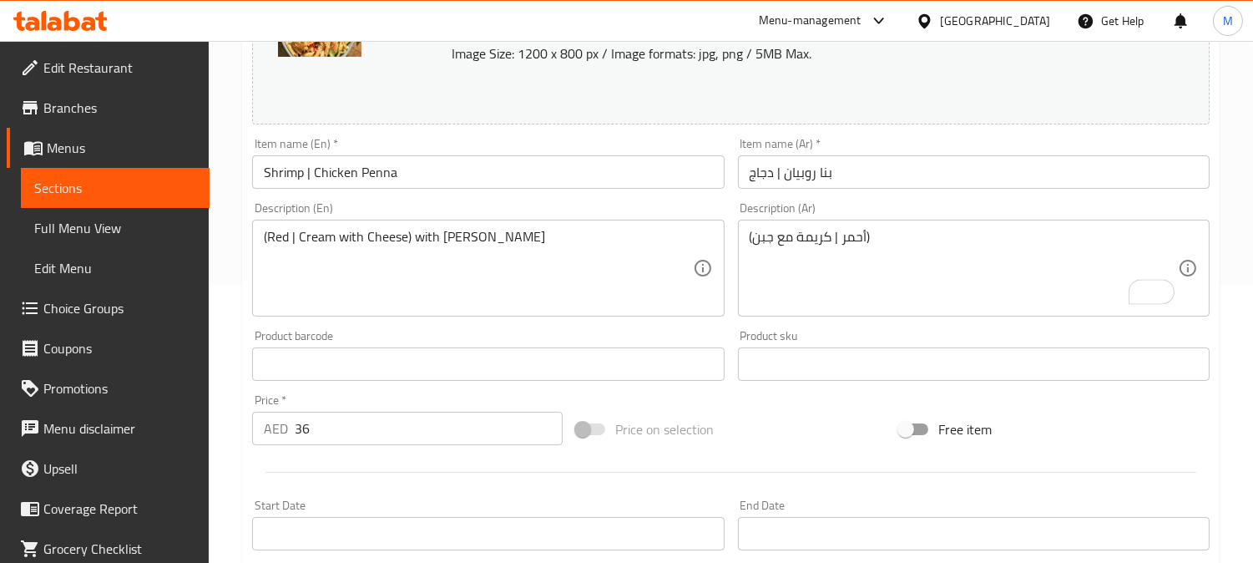
click at [744, 242] on div "(أحمر | كريمة مع جبن) Description (Ar)" at bounding box center [974, 268] width 472 height 97
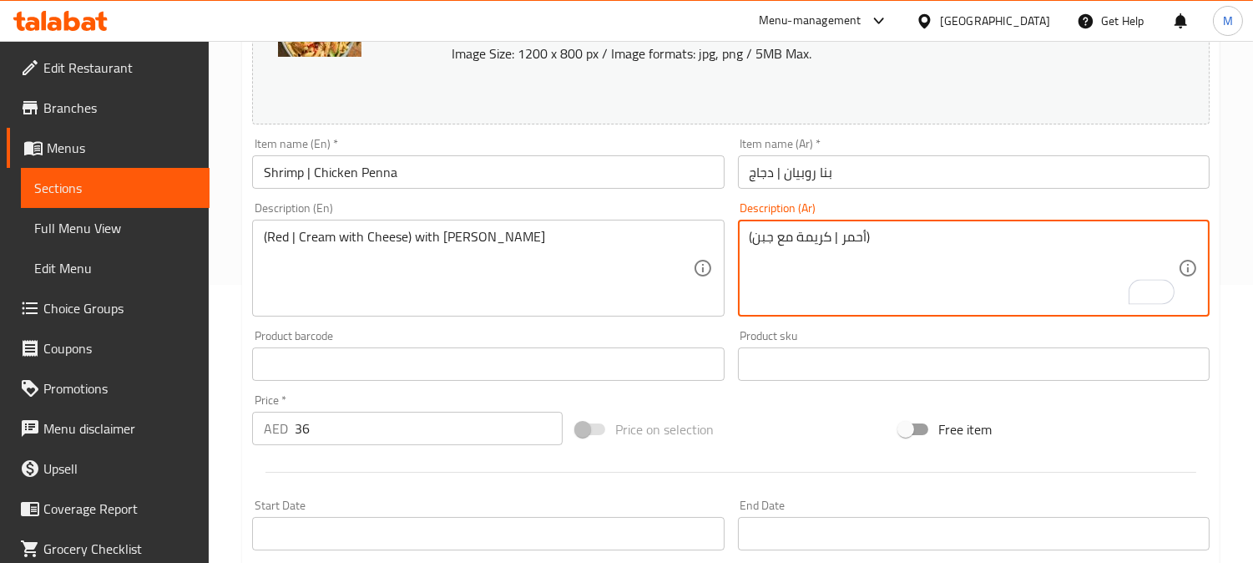
drag, startPoint x: 745, startPoint y: 237, endPoint x: 756, endPoint y: 231, distance: 11.6
click at [746, 235] on div "(أحمر | كريمة مع جبن) Description (Ar)" at bounding box center [974, 268] width 472 height 97
click at [750, 234] on textarea "(أحمر | كريمة مع جبن)" at bounding box center [964, 268] width 428 height 79
click at [750, 237] on textarea "(أحمر | كريمة مع جبن)" at bounding box center [964, 268] width 428 height 79
paste textarea "مع الريحان"
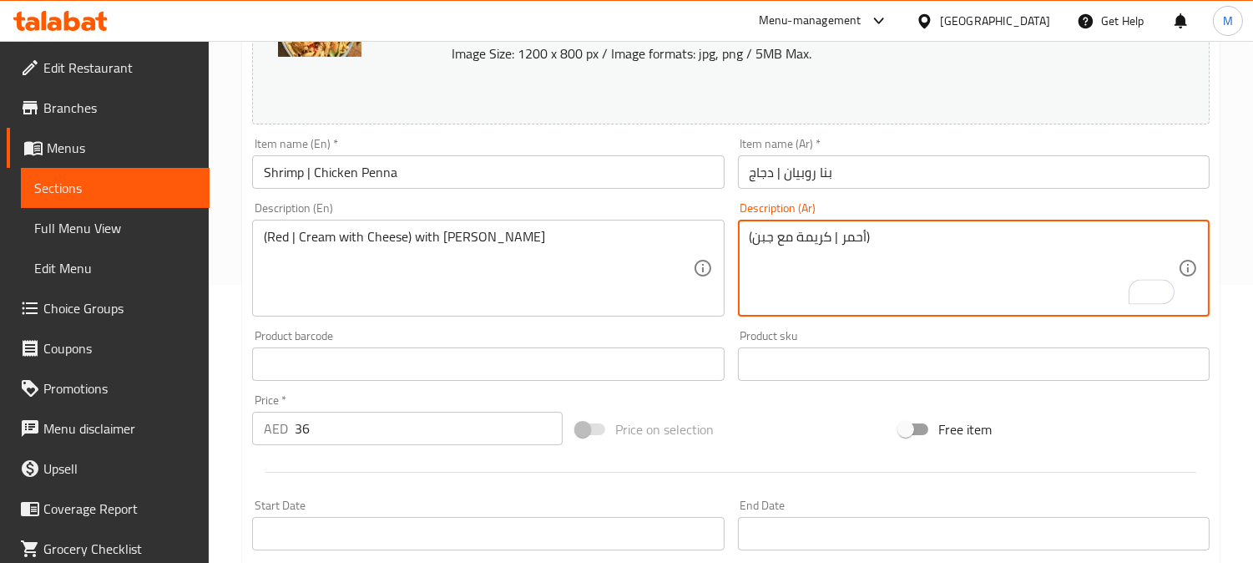
click at [888, 240] on textarea "(أحمر | كريمة مع جبن)" at bounding box center [964, 268] width 428 height 79
click at [872, 238] on textarea "(أحمر | كريمة مع جبن)" at bounding box center [964, 268] width 428 height 79
drag, startPoint x: 868, startPoint y: 236, endPoint x: 843, endPoint y: 240, distance: 25.3
click at [801, 257] on textarea "(أحمر | كريمة مع جبن)" at bounding box center [964, 268] width 428 height 79
click at [868, 232] on textarea "(أحمر | كريمة مع جبن)" at bounding box center [964, 268] width 428 height 79
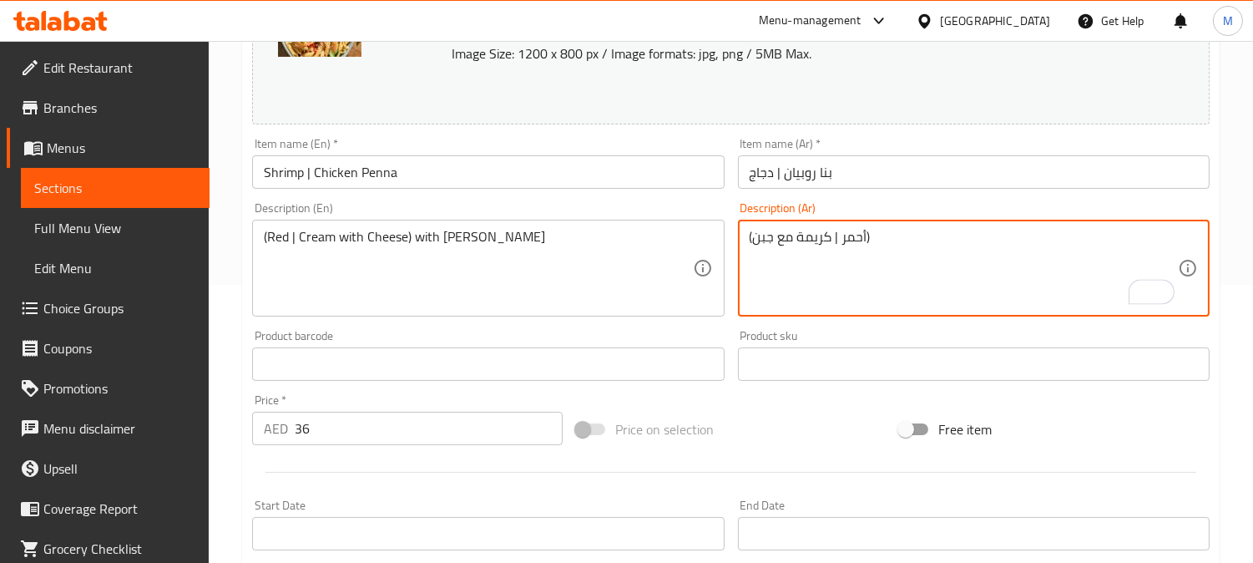
paste textarea "مع الريحان"
click at [881, 243] on textarea "(أحمر | كريمة مع جبن)" at bounding box center [964, 268] width 428 height 79
paste textarea "مع الريحان"
type textarea "(أحمر | كريمة مع جبن)مع الريحان"
click at [857, 240] on textarea "(أحمر | كريمة مع جبن)مع الريحان" at bounding box center [964, 268] width 428 height 79
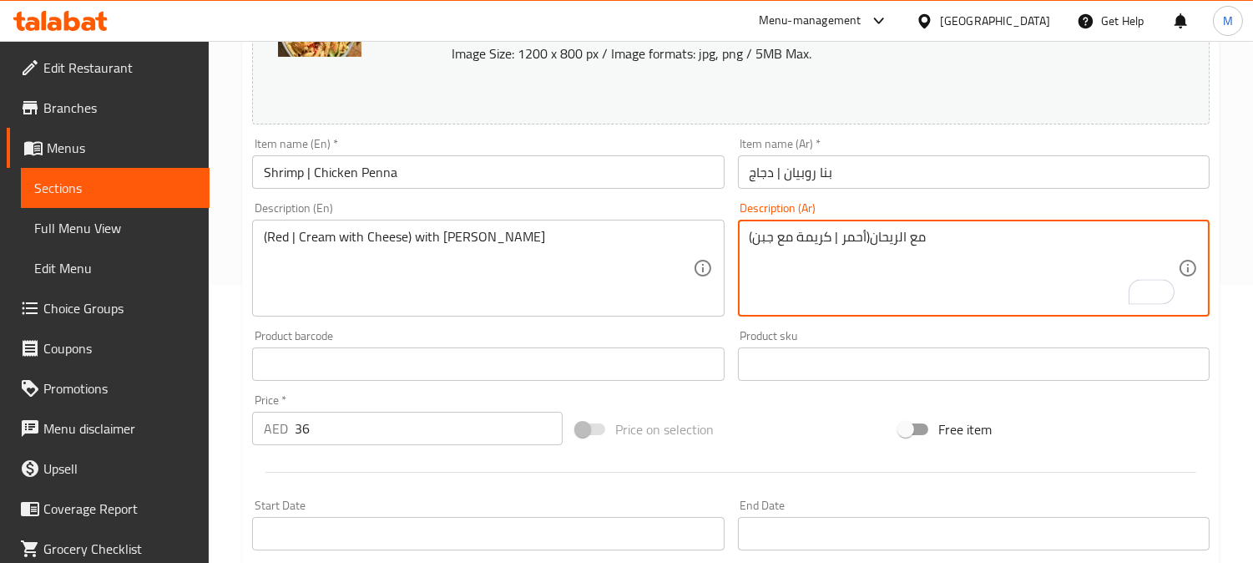
drag, startPoint x: 857, startPoint y: 240, endPoint x: 791, endPoint y: 239, distance: 66.8
click at [791, 239] on textarea "(أحمر | كريمة مع جبن)مع الريحان" at bounding box center [964, 268] width 428 height 79
type textarea "("
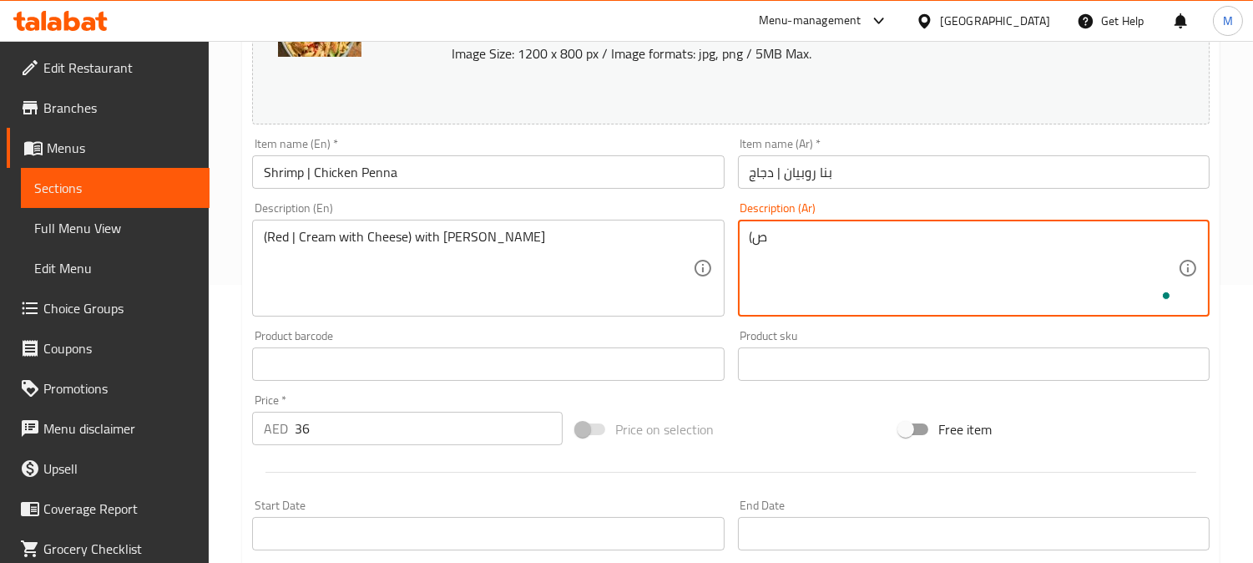
type textarea "("
type textarea ")"
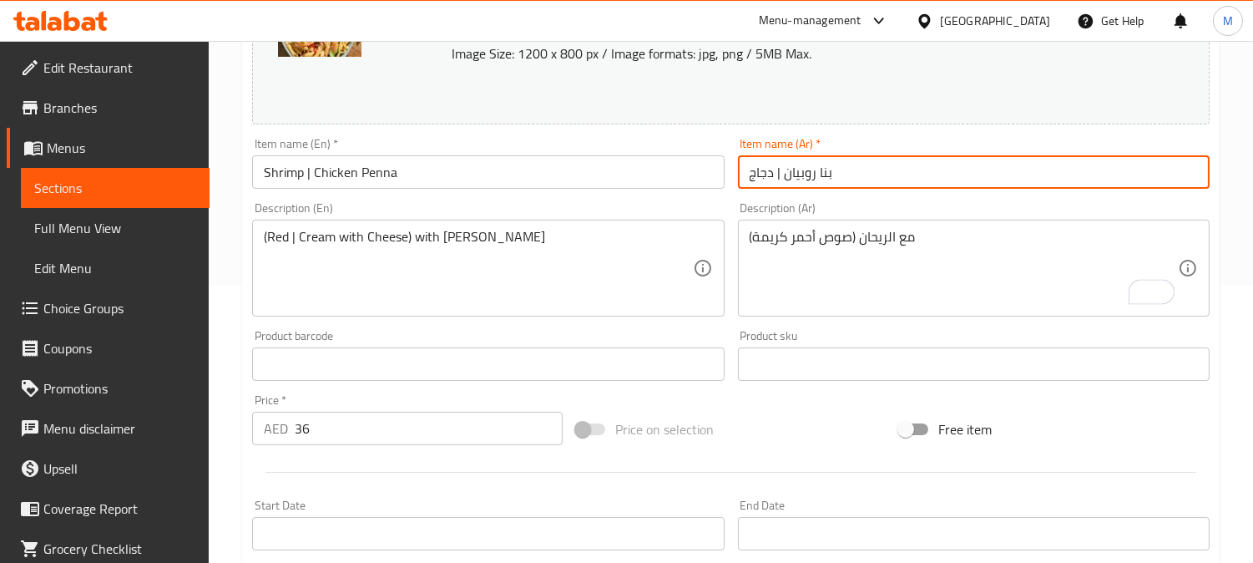
click at [781, 178] on input "بنا روبيان | دجاج" at bounding box center [974, 171] width 472 height 33
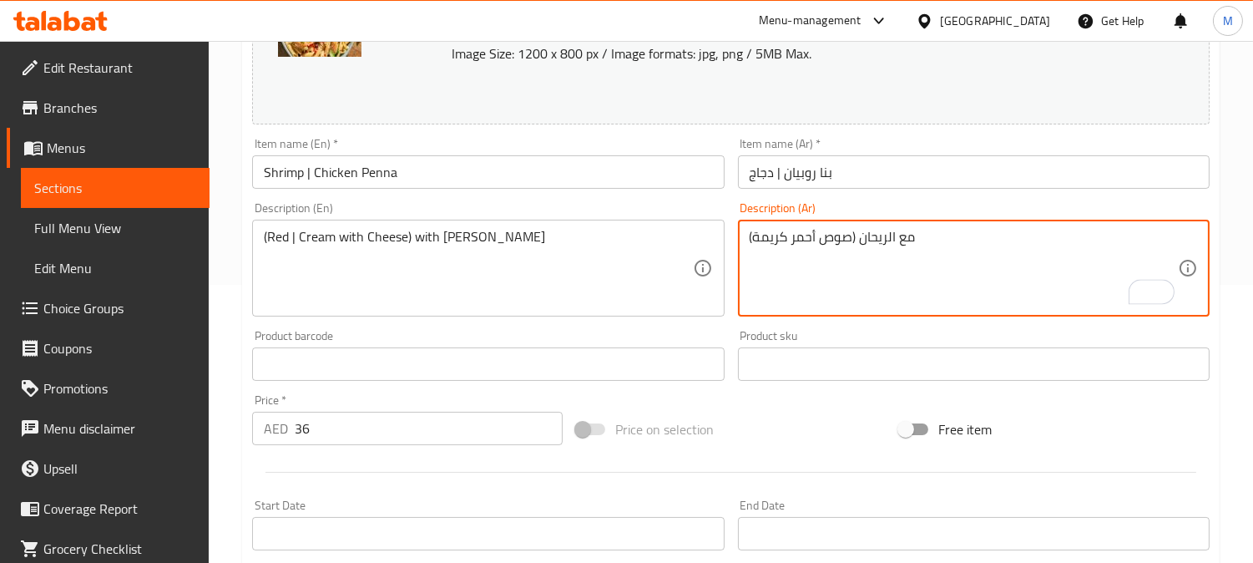
paste textarea "|"
click at [754, 237] on textarea "(صوص أحمر | كريمة) مع الريحان" at bounding box center [964, 268] width 428 height 79
click at [860, 236] on textarea "(صوص أحمر | كريمة) مع الريحان" at bounding box center [964, 268] width 428 height 79
type textarea "(صوص أحمر | كريمة مع الجبن) مع الريحان"
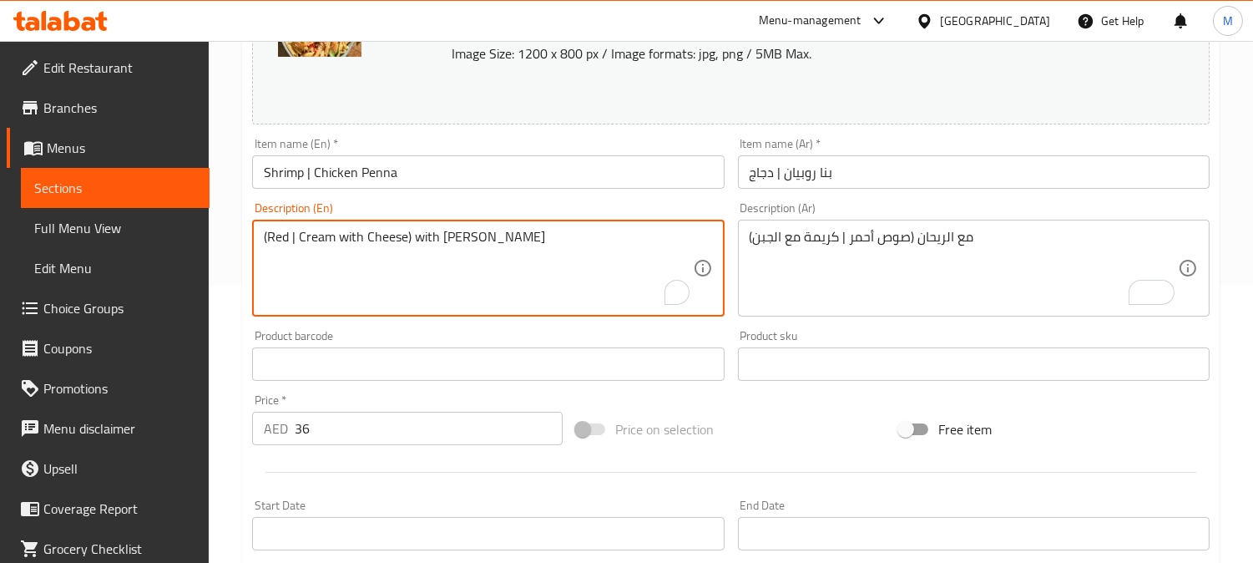
drag, startPoint x: 288, startPoint y: 234, endPoint x: 270, endPoint y: 264, distance: 34.8
click at [265, 268] on textarea "(Red | Cream with Cheese) with Basil" at bounding box center [478, 268] width 428 height 79
drag, startPoint x: 292, startPoint y: 235, endPoint x: 314, endPoint y: 250, distance: 26.9
click at [291, 235] on textarea "(Red | Cream with Cheese) with Basil" at bounding box center [478, 268] width 428 height 79
type textarea "(Red sauce | Cream with Cheese) with Basil"
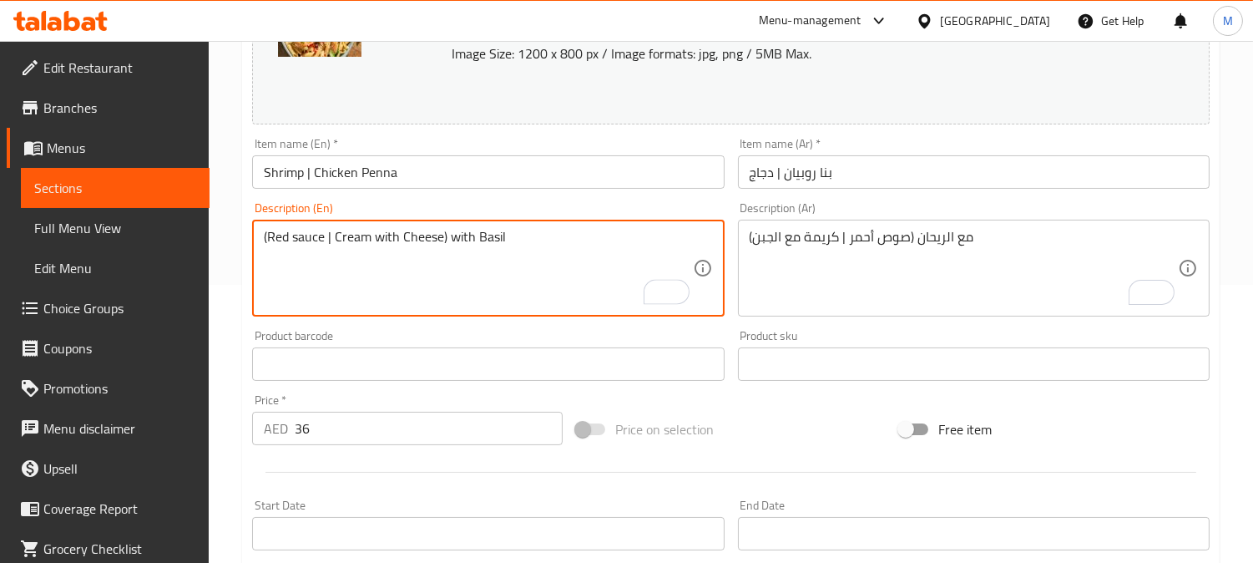
click at [481, 172] on input "Shrimp | Chicken Penna" at bounding box center [488, 171] width 472 height 33
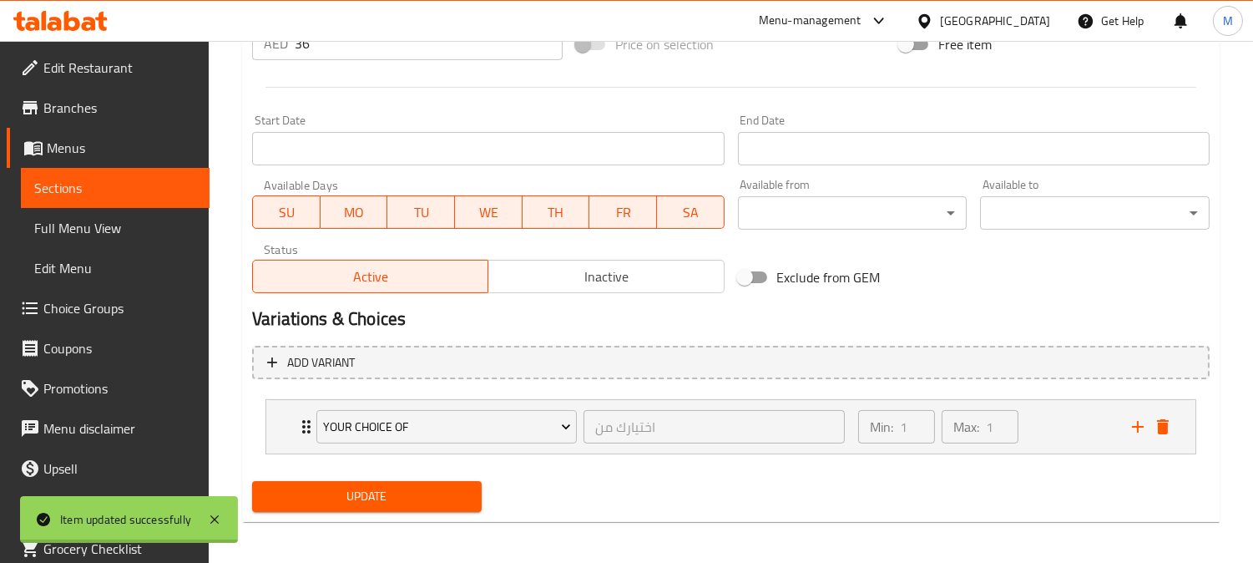
scroll to position [666, 0]
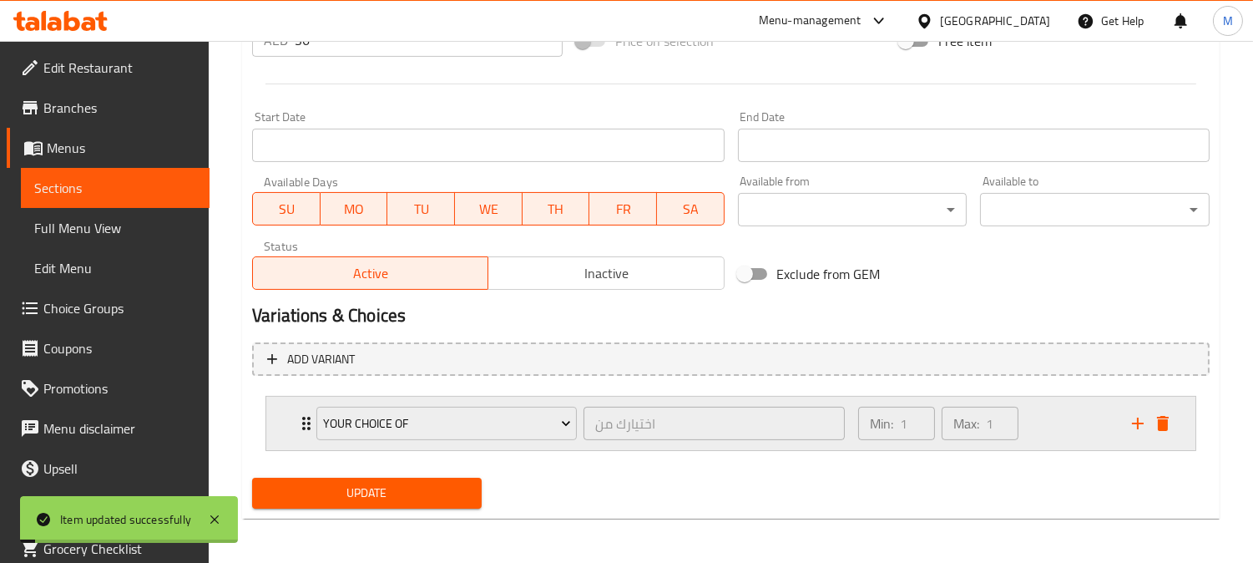
click at [286, 415] on div "Your Choice of اختيارك من ​ Min: 1 ​ Max: 1 ​" at bounding box center [730, 423] width 929 height 53
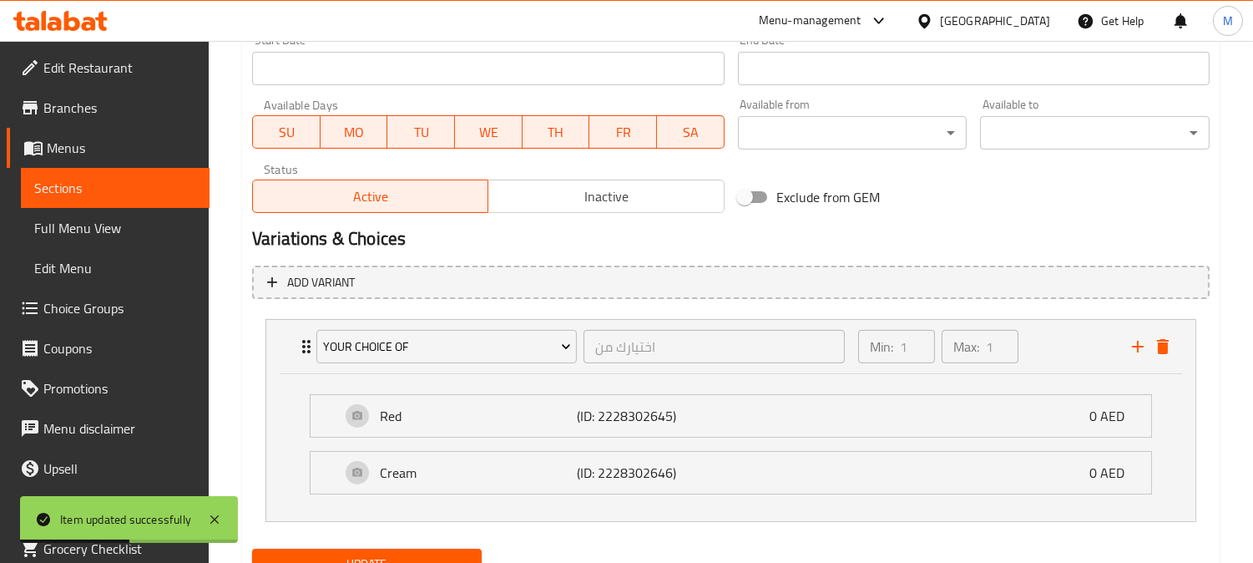
scroll to position [815, 0]
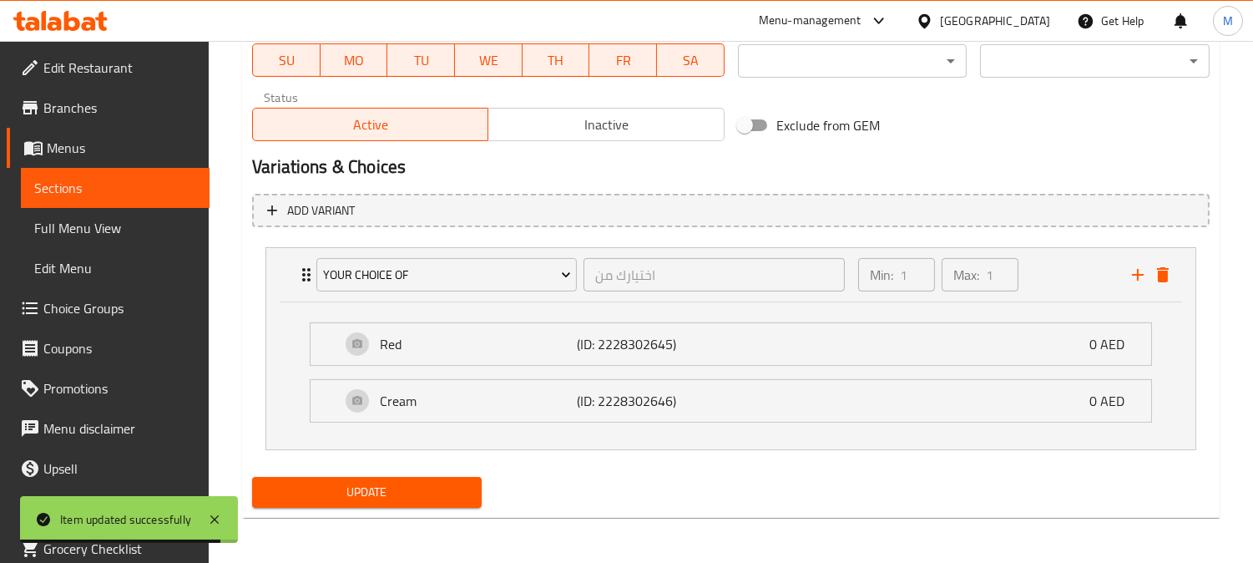
click at [100, 301] on span "Choice Groups" at bounding box center [119, 308] width 153 height 20
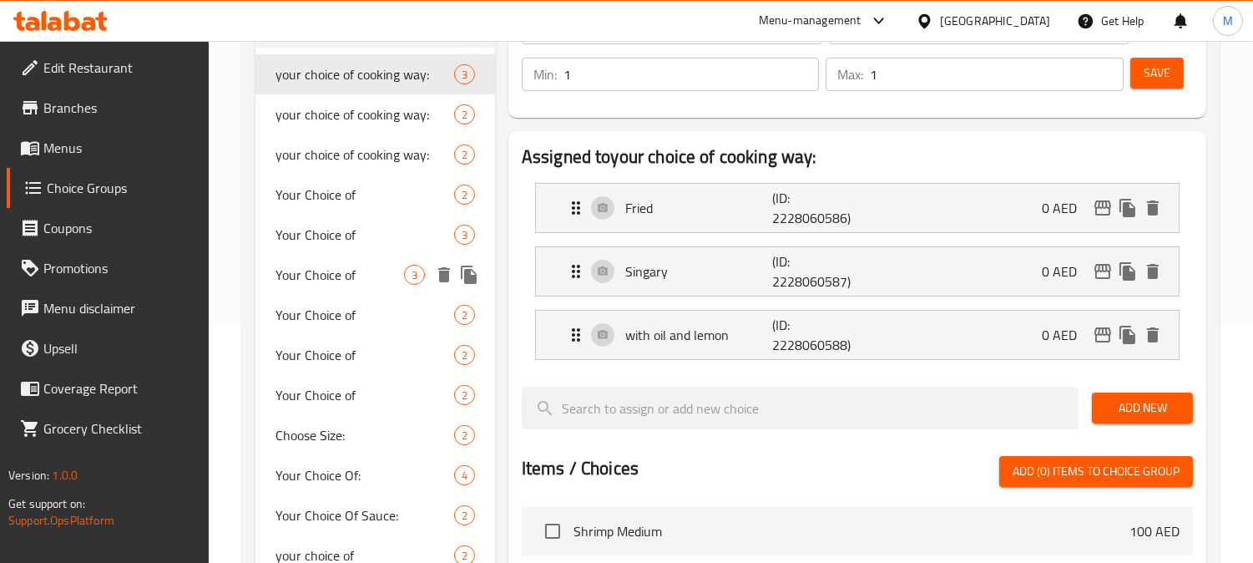
scroll to position [238, 0]
click at [344, 228] on span "Your Choice of" at bounding box center [339, 235] width 129 height 20
type input "Your Choice of"
type input "اختيارك من"
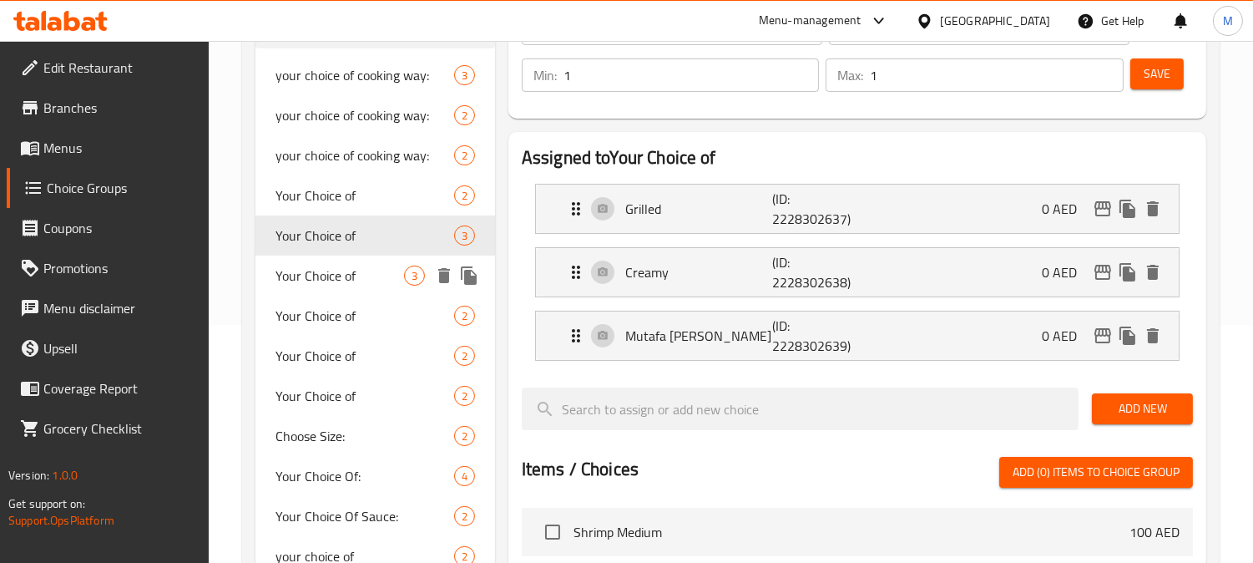
click at [326, 270] on span "Your Choice of" at bounding box center [339, 275] width 129 height 20
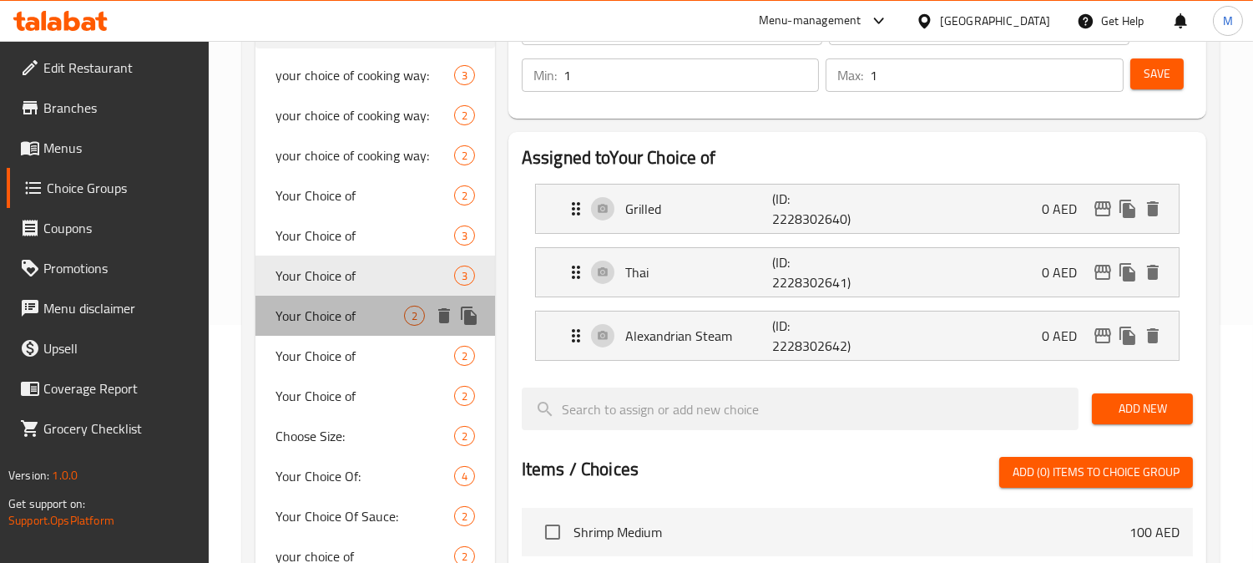
click at [310, 324] on span "Your Choice of" at bounding box center [339, 316] width 129 height 20
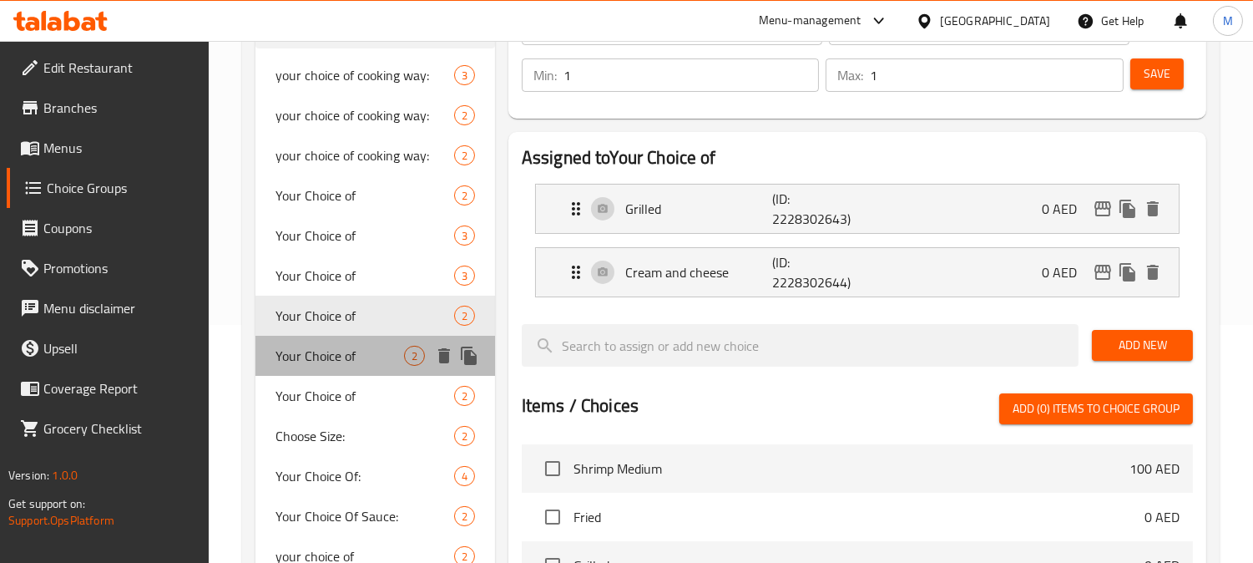
click at [316, 346] on span "Your Choice of" at bounding box center [339, 356] width 129 height 20
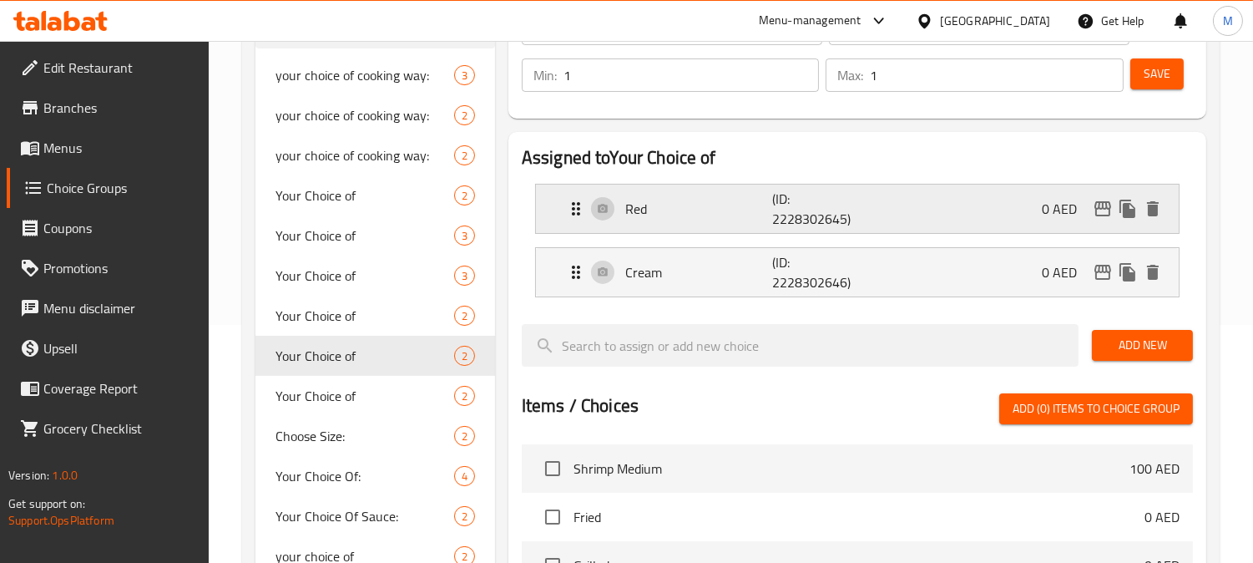
click at [877, 215] on div "Red (ID: 2228302645) 0 AED" at bounding box center [862, 208] width 593 height 48
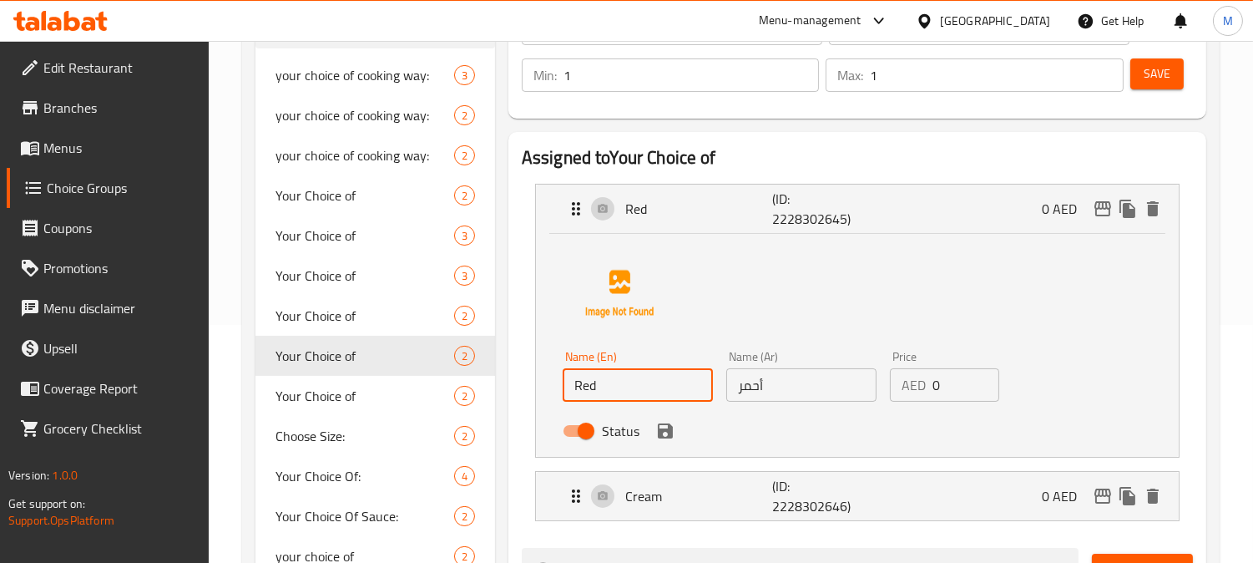
click at [639, 386] on input "Red" at bounding box center [638, 384] width 150 height 33
type input "Red sauce"
click at [735, 388] on input "أحمر" at bounding box center [801, 384] width 150 height 33
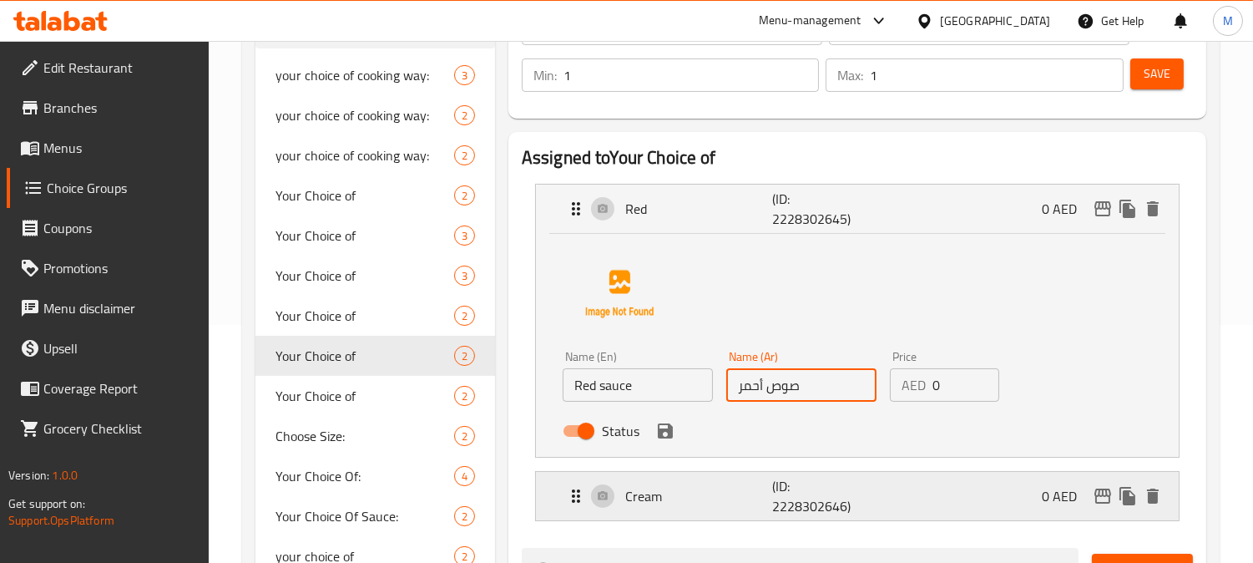
type input "صوص أحمر"
drag, startPoint x: 718, startPoint y: 488, endPoint x: 675, endPoint y: 504, distance: 46.2
click at [675, 504] on p "Cream" at bounding box center [698, 496] width 147 height 20
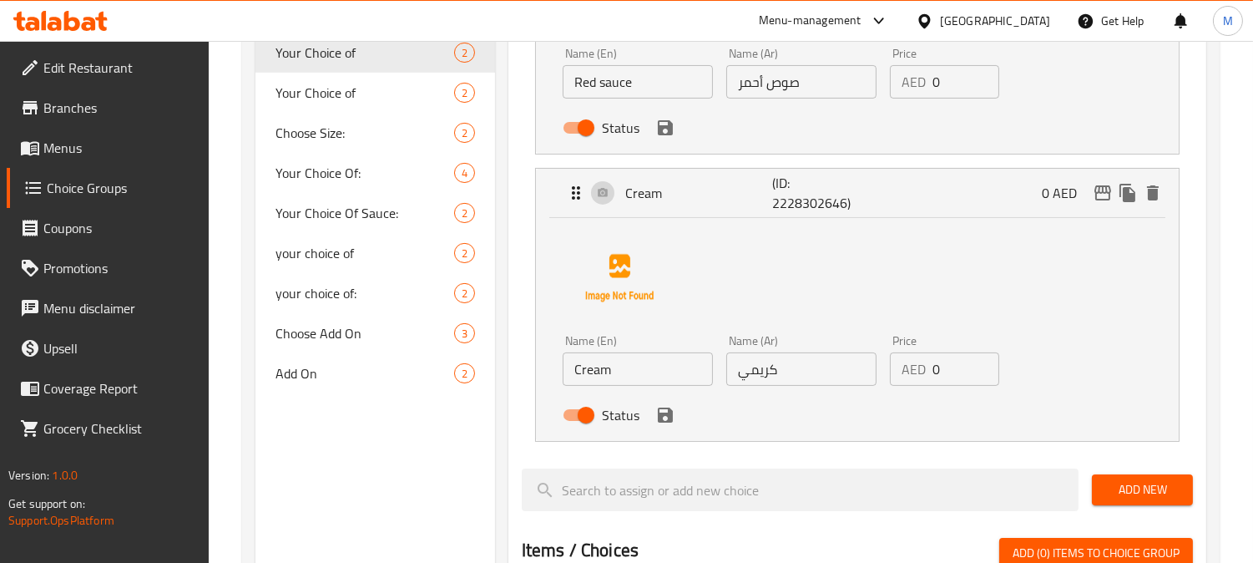
scroll to position [609, 0]
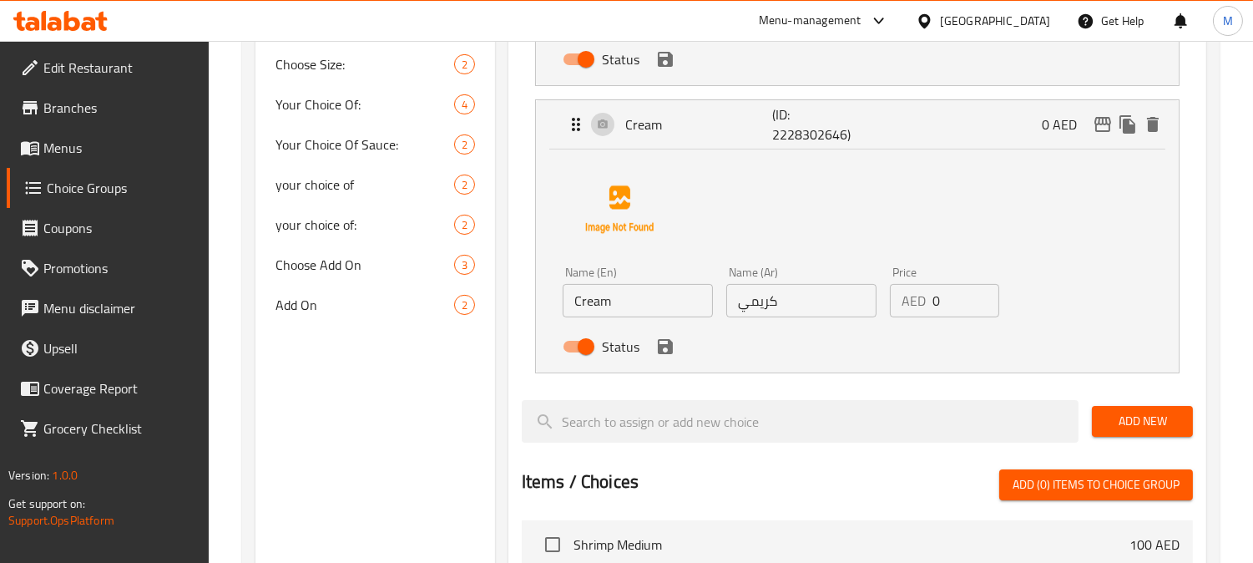
click at [639, 311] on input "Cream" at bounding box center [638, 300] width 150 height 33
type input "Cream ص"
click at [793, 299] on input "كريمي" at bounding box center [801, 300] width 150 height 33
type input "كريمي بالجبنة"
click at [622, 309] on input "Cream ص" at bounding box center [638, 300] width 150 height 33
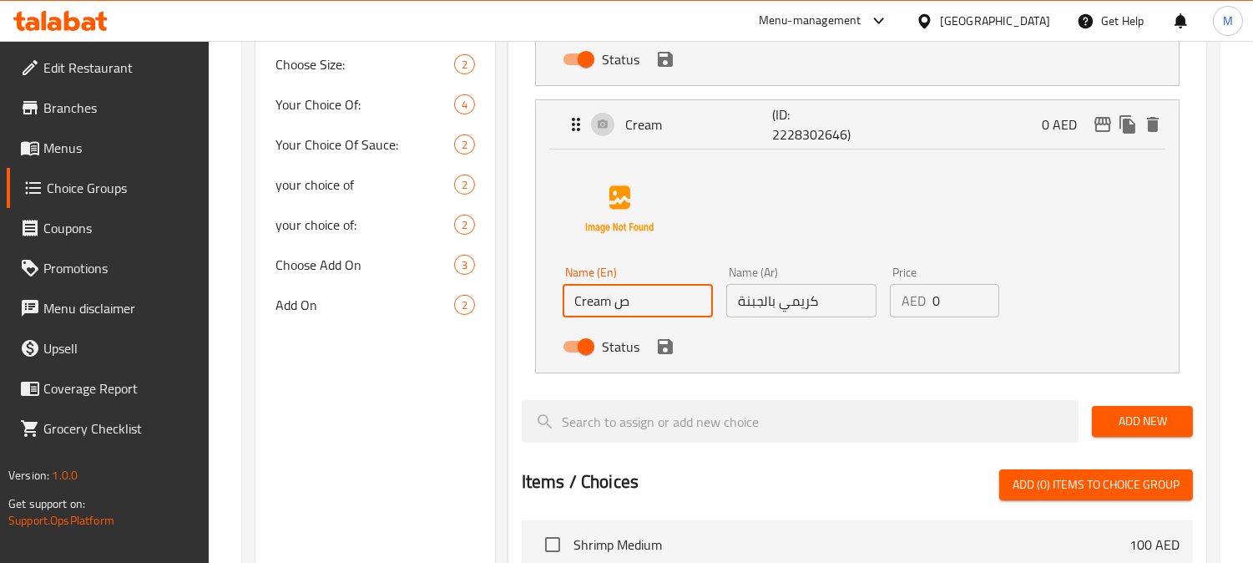
click at [622, 309] on input "Cream ص" at bounding box center [638, 300] width 150 height 33
click at [661, 340] on icon "save" at bounding box center [665, 346] width 15 height 15
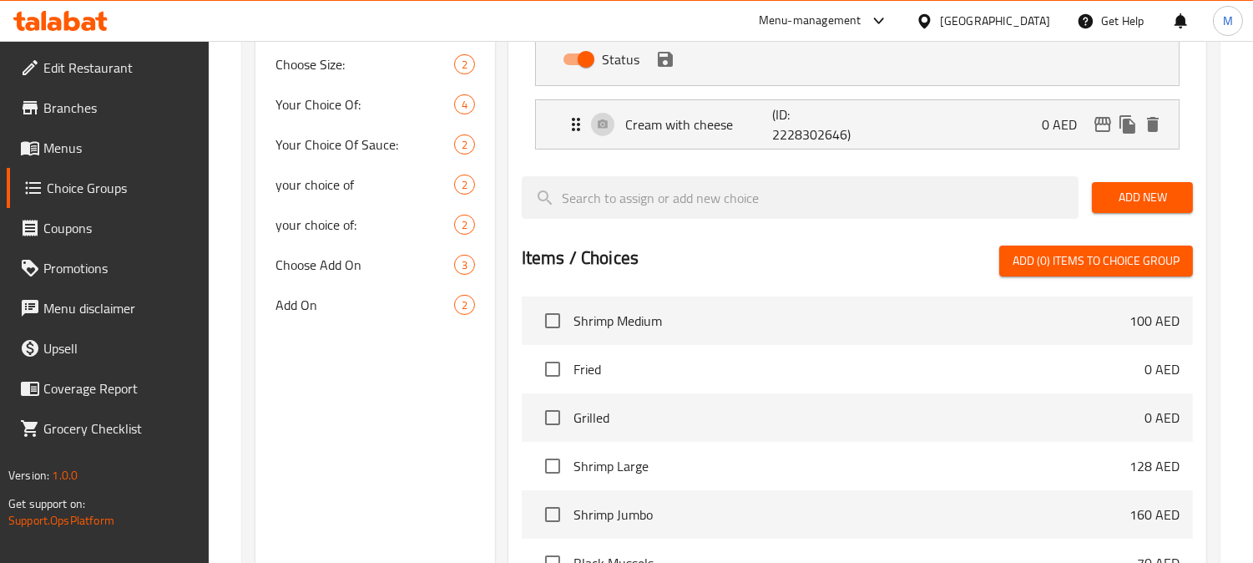
type input "Cream with cheese"
click at [743, 114] on p "Cream with cheese" at bounding box center [698, 124] width 147 height 20
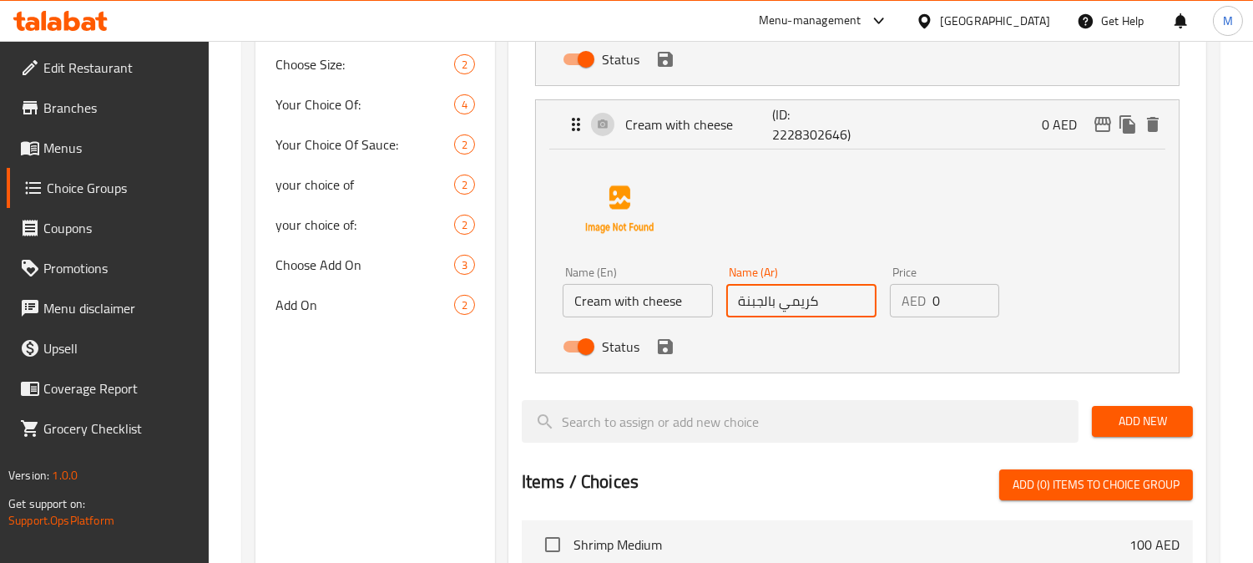
click at [783, 306] on input "كريمي بالجبنة" at bounding box center [801, 300] width 150 height 33
click at [770, 298] on input "كريمm بالجبنة" at bounding box center [801, 300] width 150 height 33
click at [665, 348] on icon "save" at bounding box center [665, 346] width 20 height 20
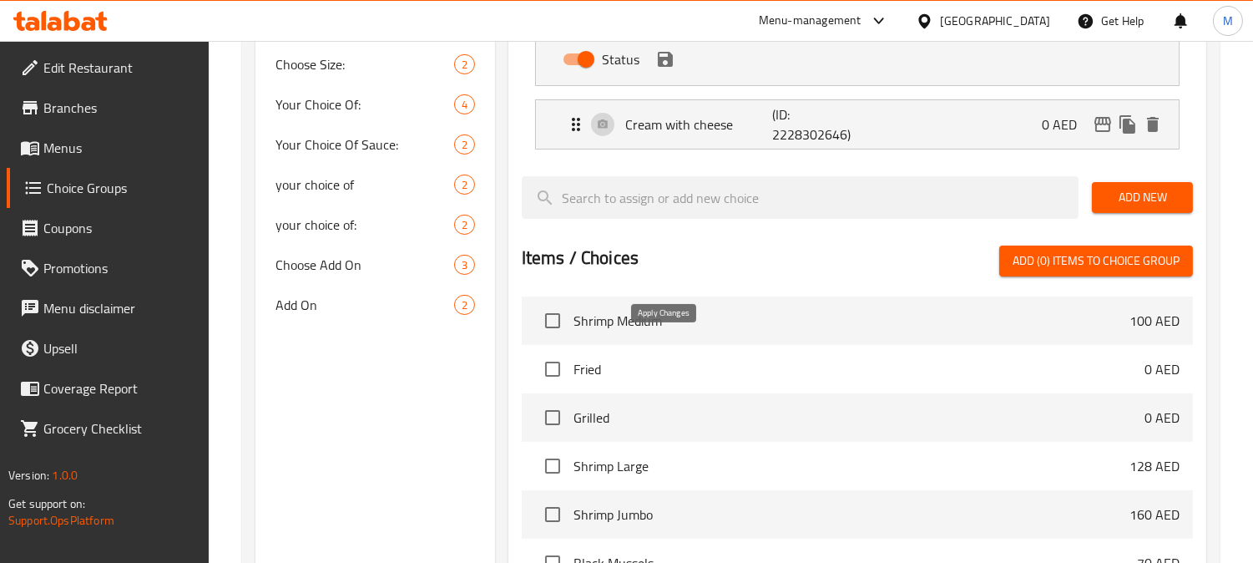
type input "كريمة بالجبنة"
click at [739, 121] on p "Cream with cheese" at bounding box center [698, 124] width 147 height 20
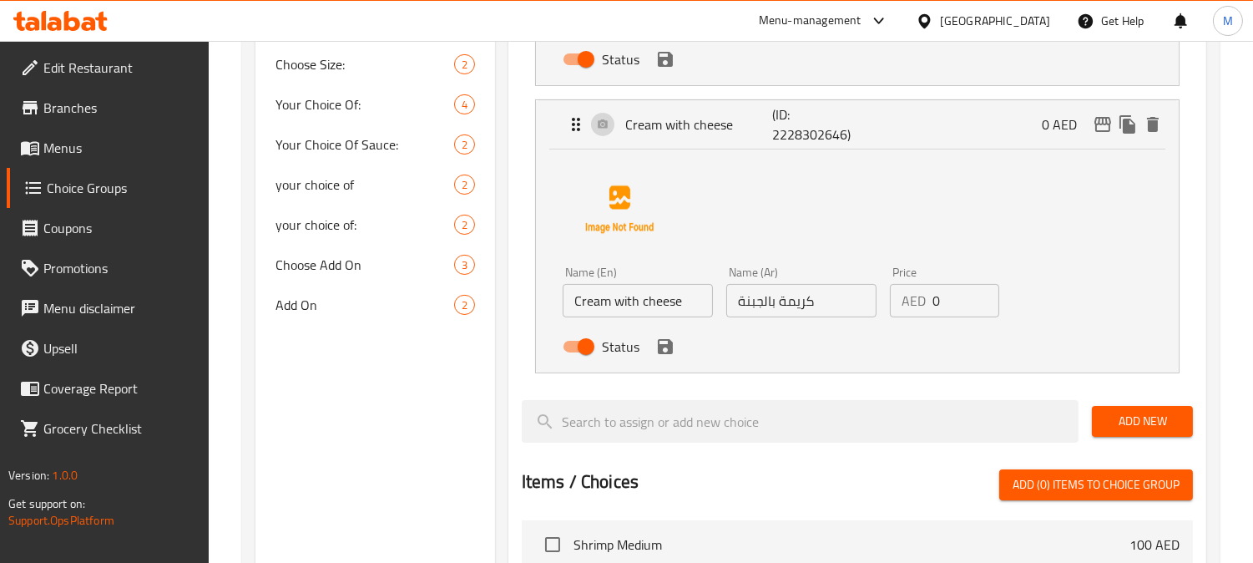
click at [662, 346] on icon "save" at bounding box center [665, 346] width 15 height 15
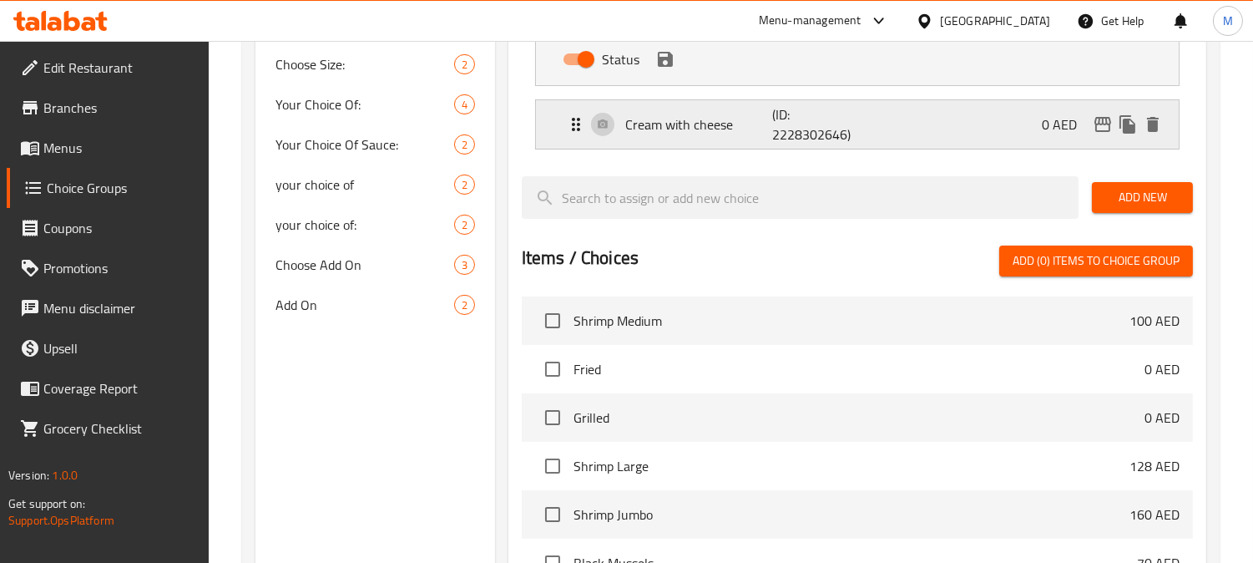
click at [733, 119] on p "Cream with cheese" at bounding box center [698, 124] width 147 height 20
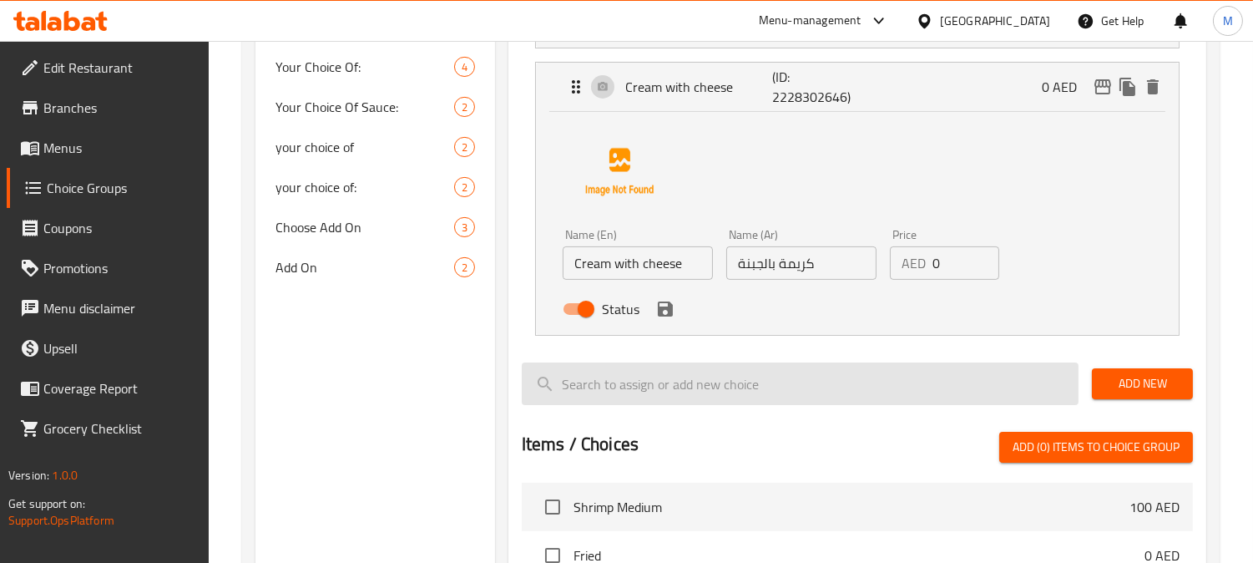
scroll to position [702, 0]
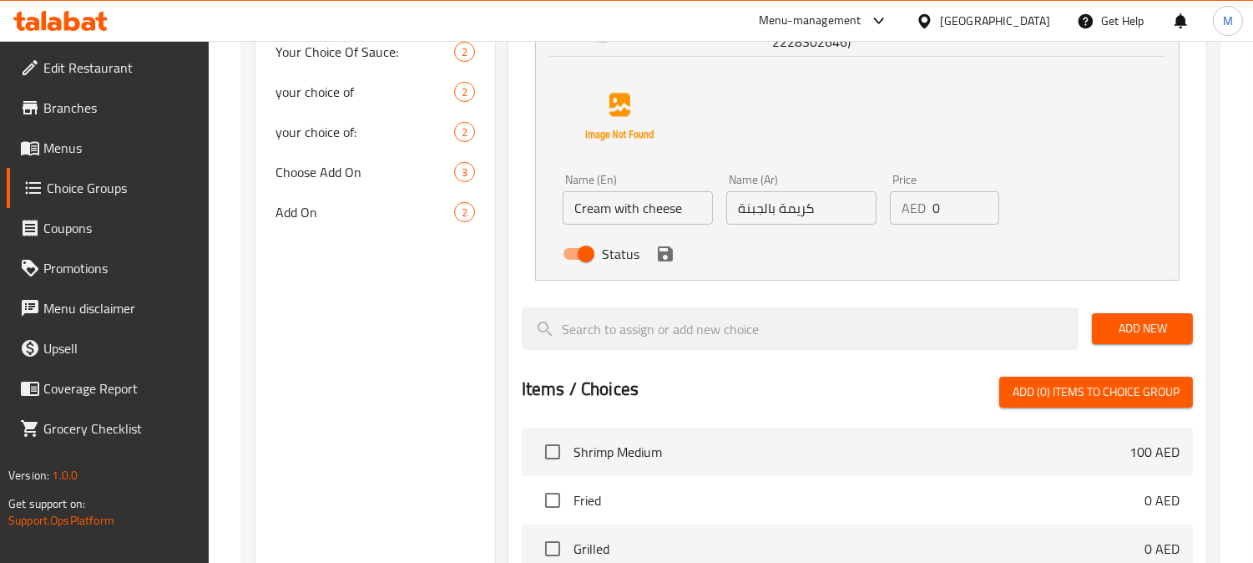
click at [664, 254] on icon "save" at bounding box center [665, 253] width 15 height 15
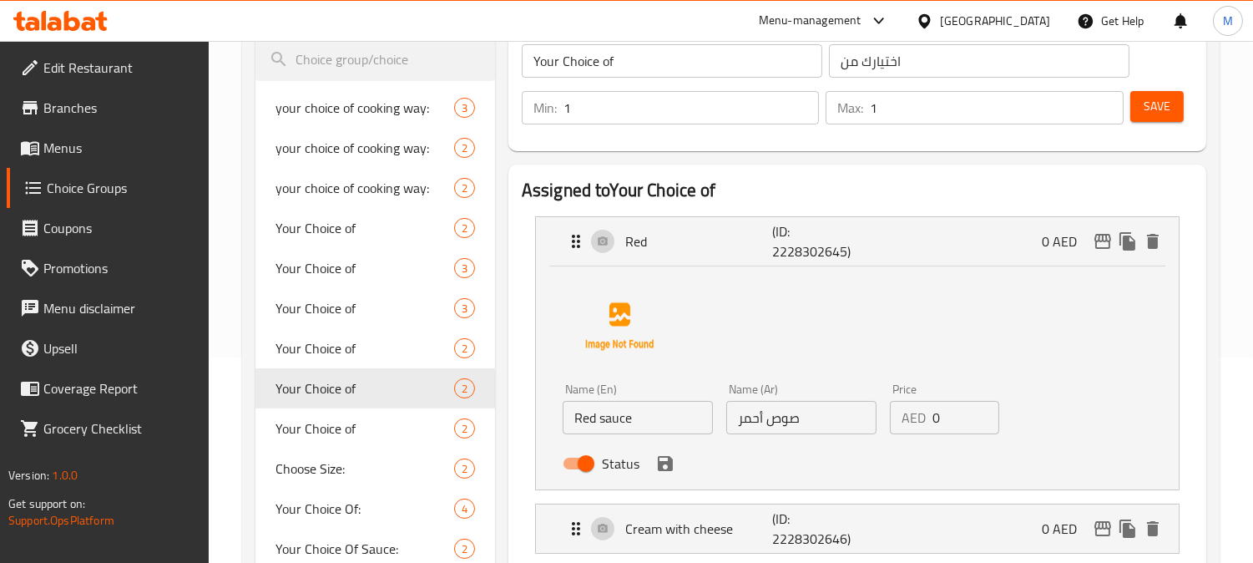
scroll to position [238, 0]
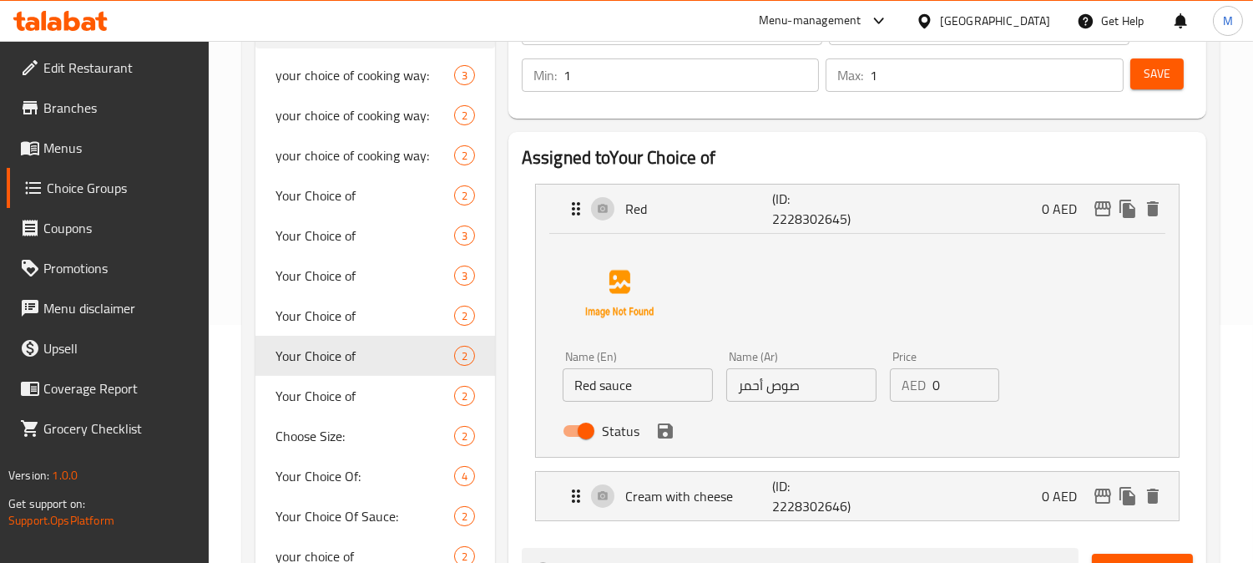
click at [663, 429] on icon "save" at bounding box center [665, 430] width 15 height 15
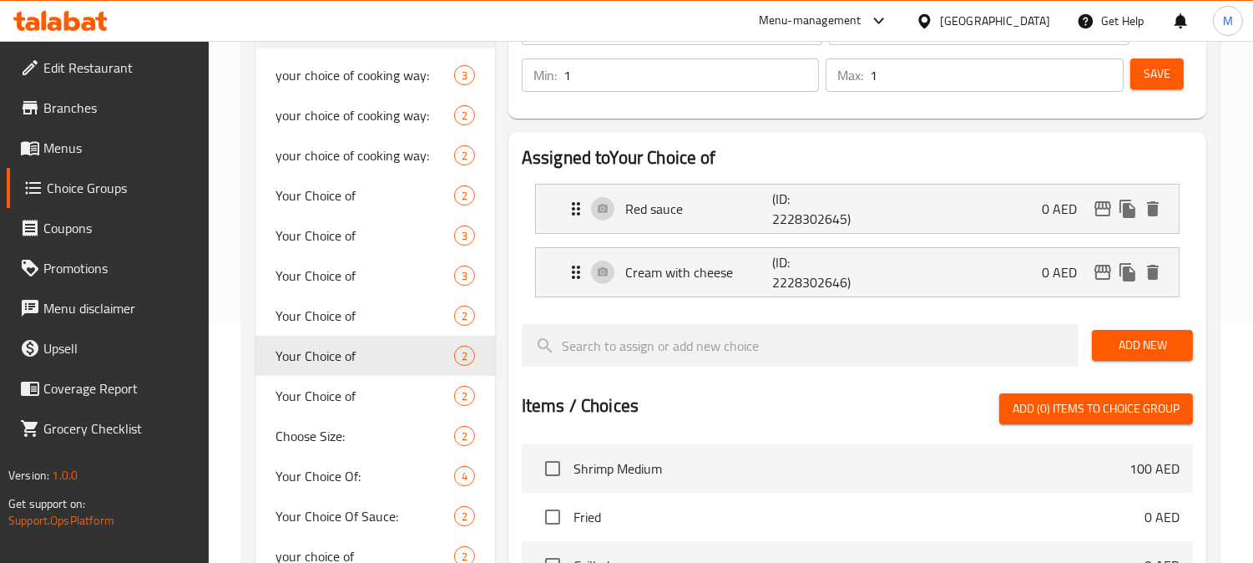
click at [1164, 63] on span "Save" at bounding box center [1157, 73] width 27 height 21
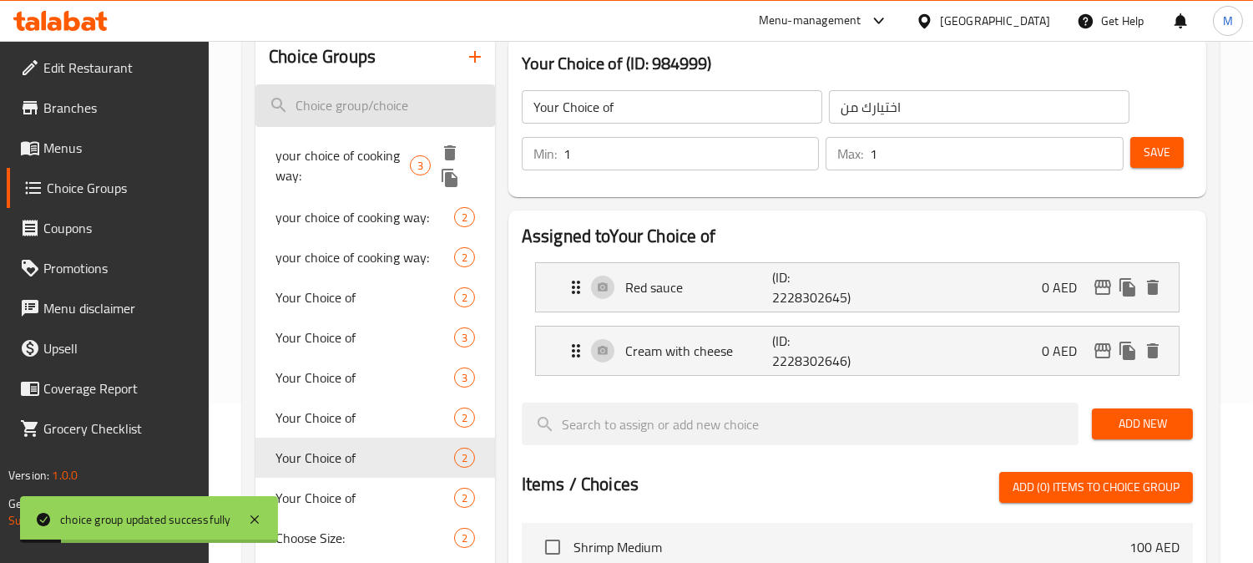
scroll to position [53, 0]
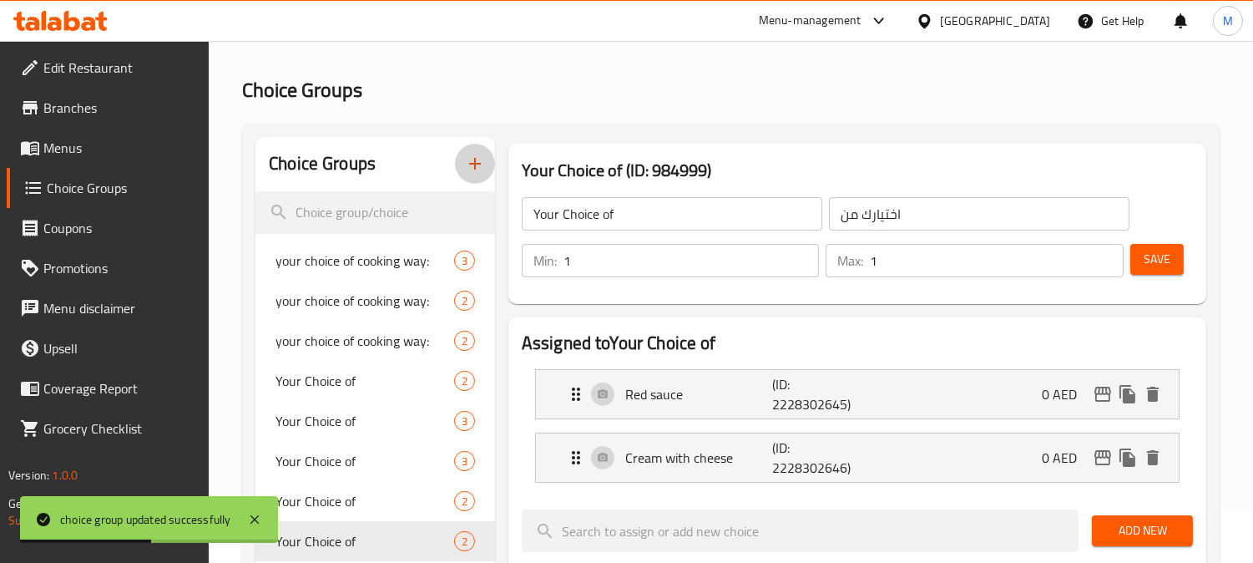
click at [469, 167] on icon "button" at bounding box center [475, 164] width 20 height 20
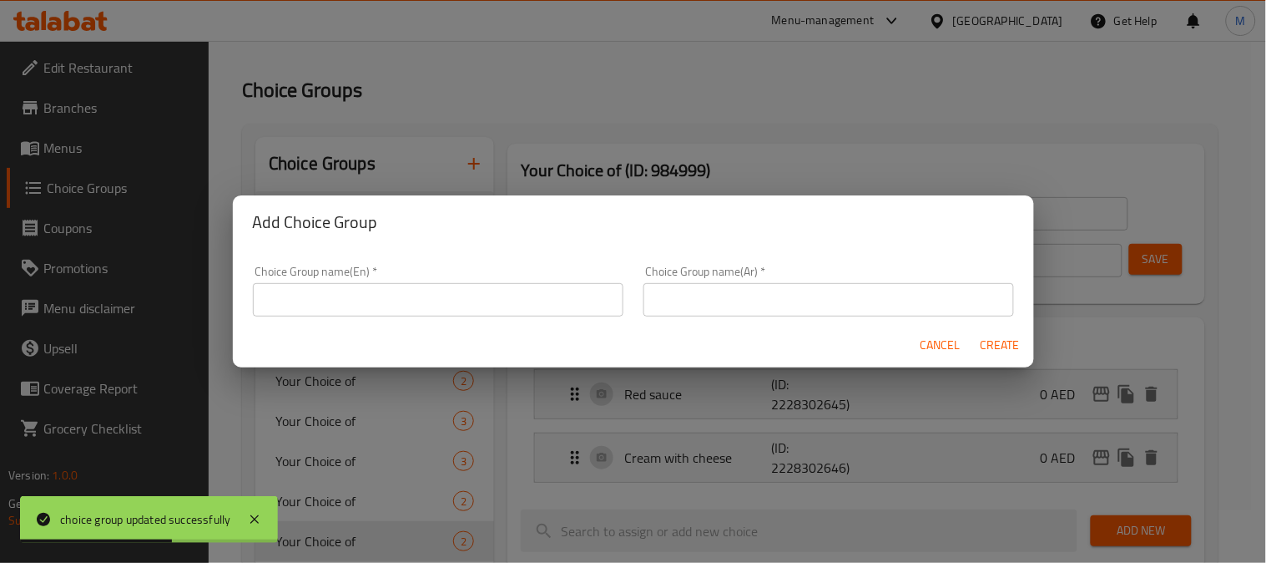
click at [499, 288] on input "text" at bounding box center [438, 299] width 371 height 33
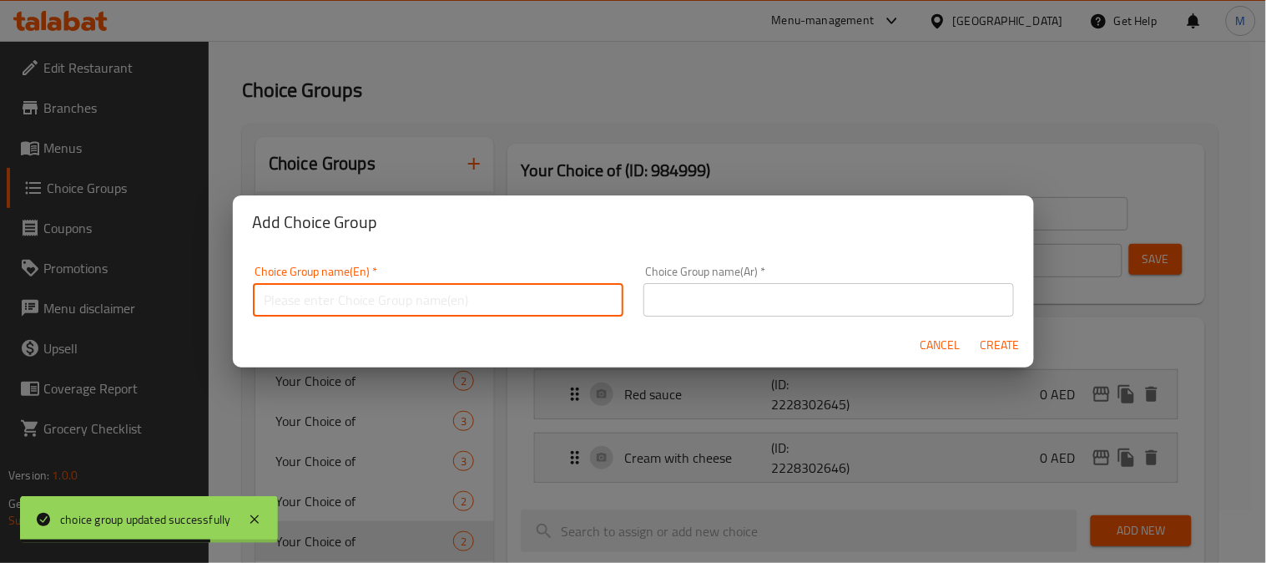
type input "your choice of"
click at [713, 281] on div "Choice Group name(Ar)   * Choice Group name(Ar) *" at bounding box center [829, 290] width 371 height 51
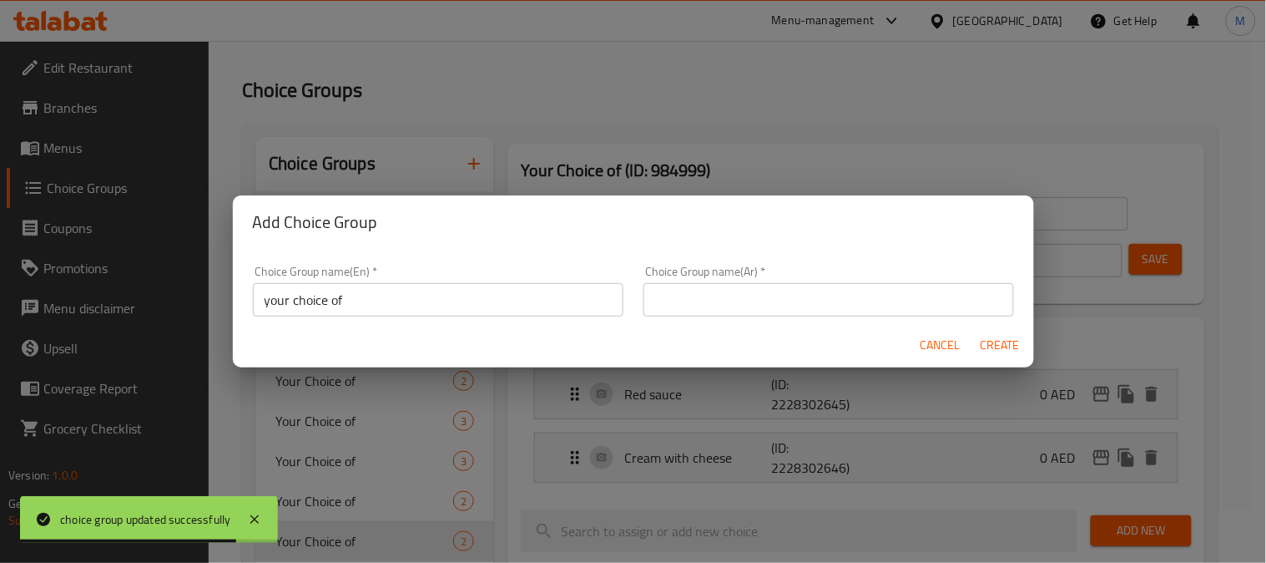
click at [756, 281] on div "Choice Group name(Ar)   * Choice Group name(Ar) *" at bounding box center [829, 290] width 371 height 51
drag, startPoint x: 756, startPoint y: 299, endPoint x: 766, endPoint y: 317, distance: 20.9
click at [756, 299] on input "text" at bounding box center [829, 299] width 371 height 33
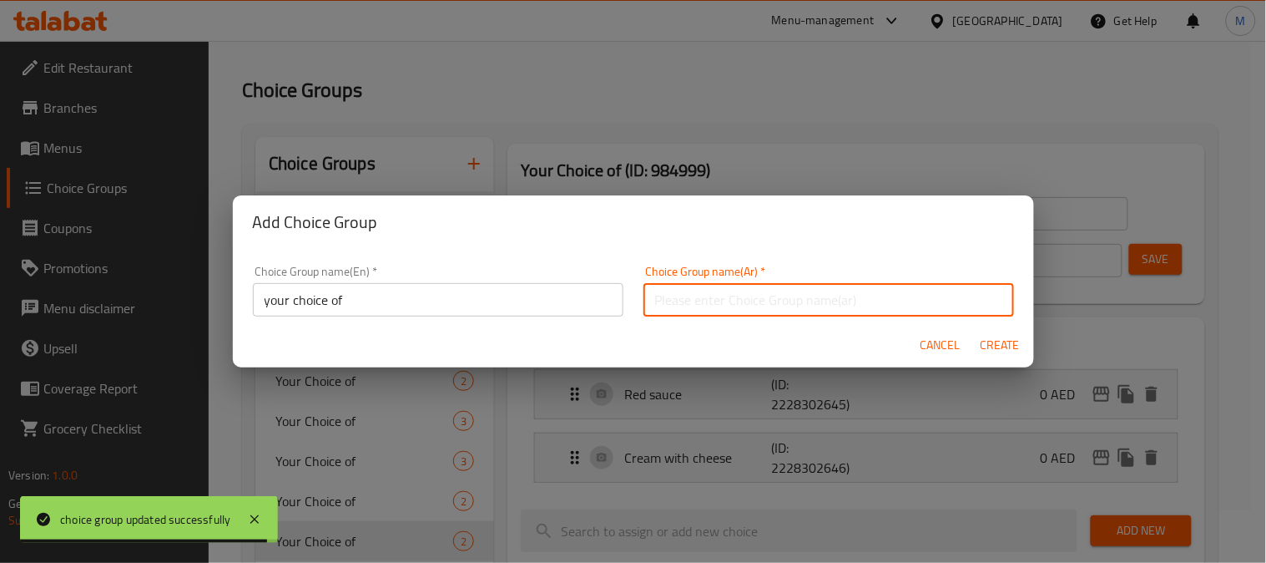
type input "إختيارك من"
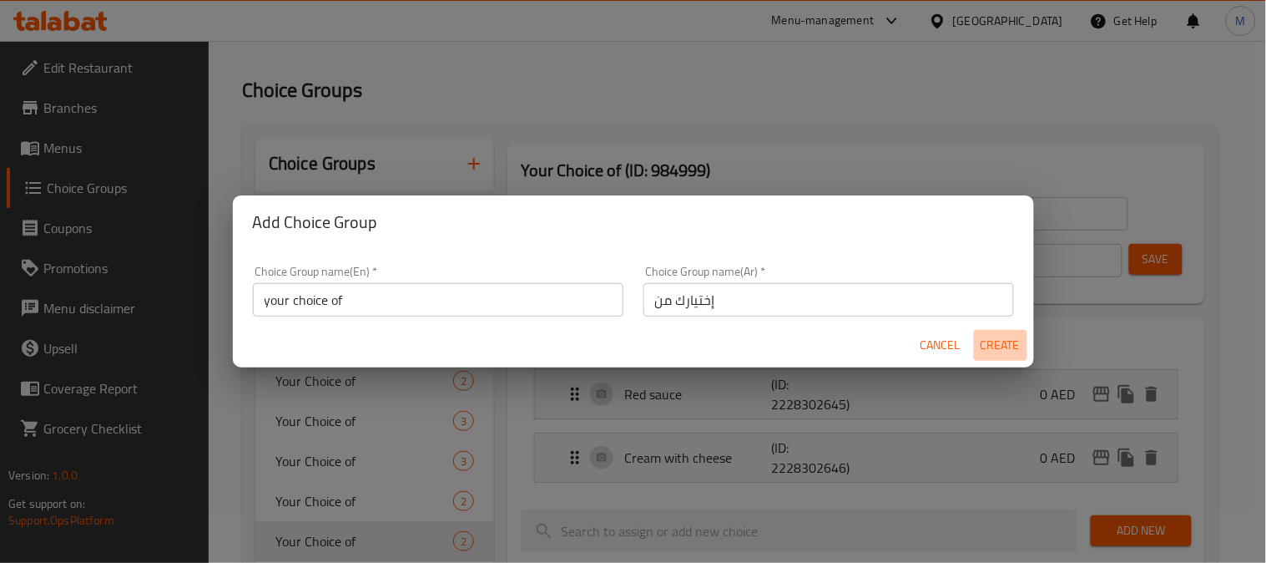
click at [985, 351] on span "Create" at bounding box center [1001, 345] width 40 height 21
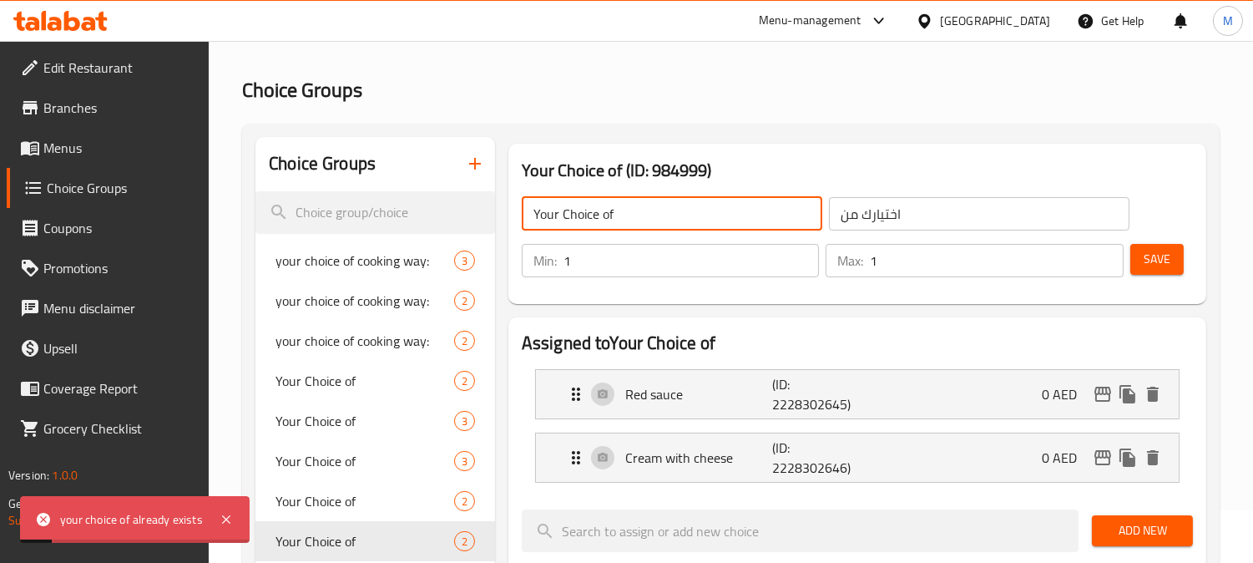
click at [668, 218] on input "Your Choice of" at bounding box center [672, 213] width 301 height 33
type input "Your Choice of:"
click at [973, 184] on div "Your Choice of: ​ اختيارك من ​ Min: 1 ​ Max: 1 ​ Save" at bounding box center [857, 237] width 685 height 120
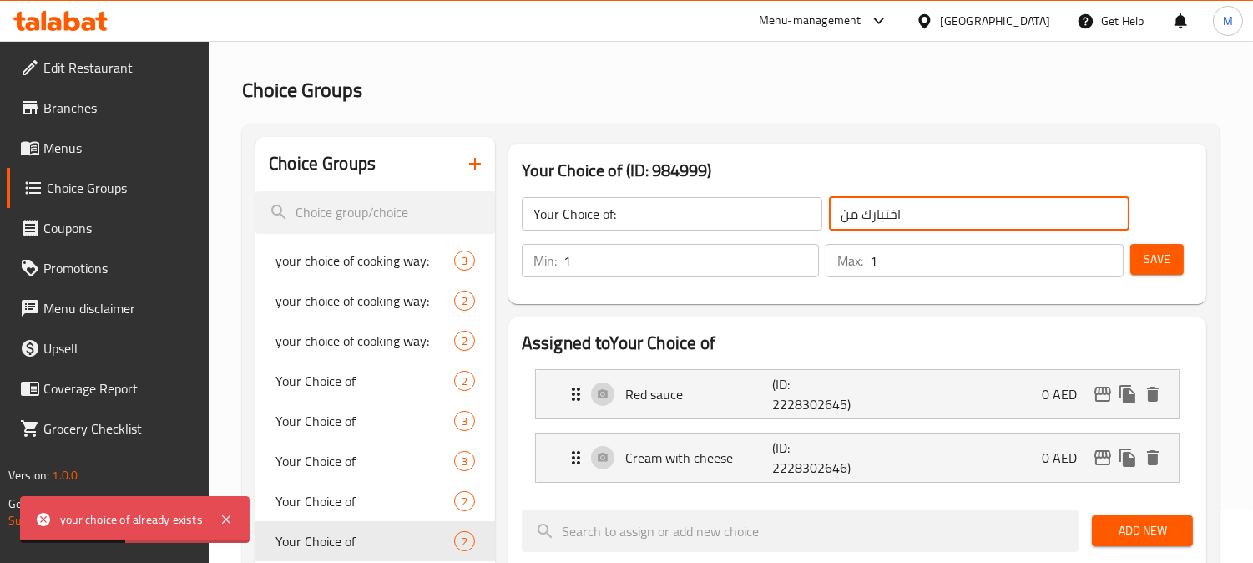
click at [970, 210] on input "اختيارك من" at bounding box center [979, 213] width 301 height 33
type input "اختيارك من::"
click at [463, 159] on button "button" at bounding box center [475, 164] width 40 height 40
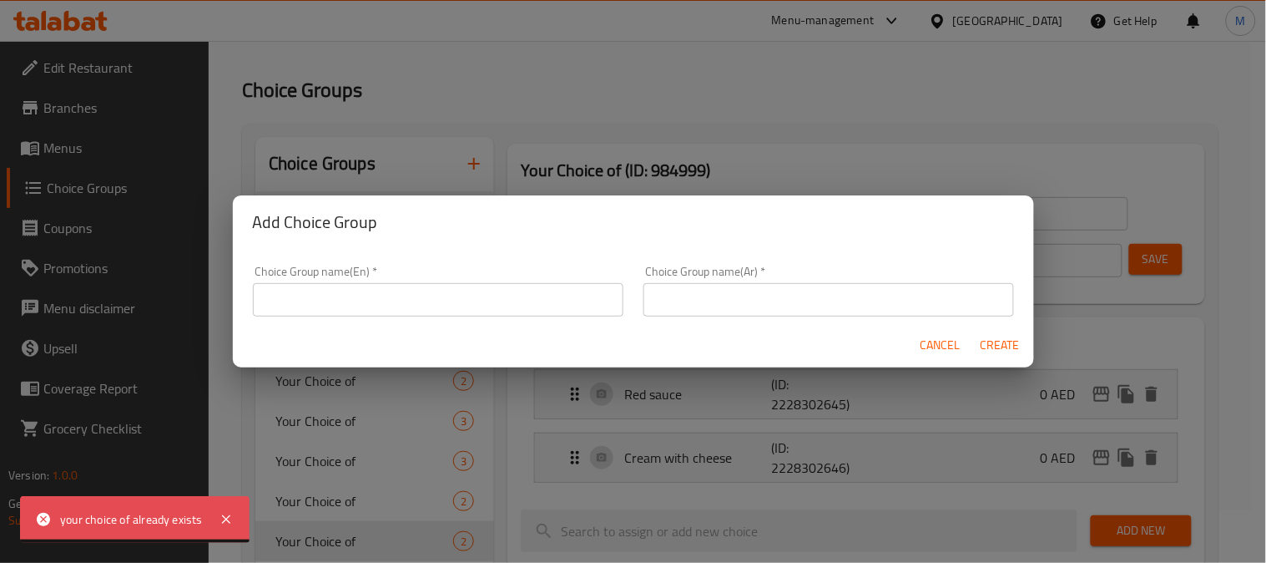
click at [413, 311] on input "text" at bounding box center [438, 299] width 371 height 33
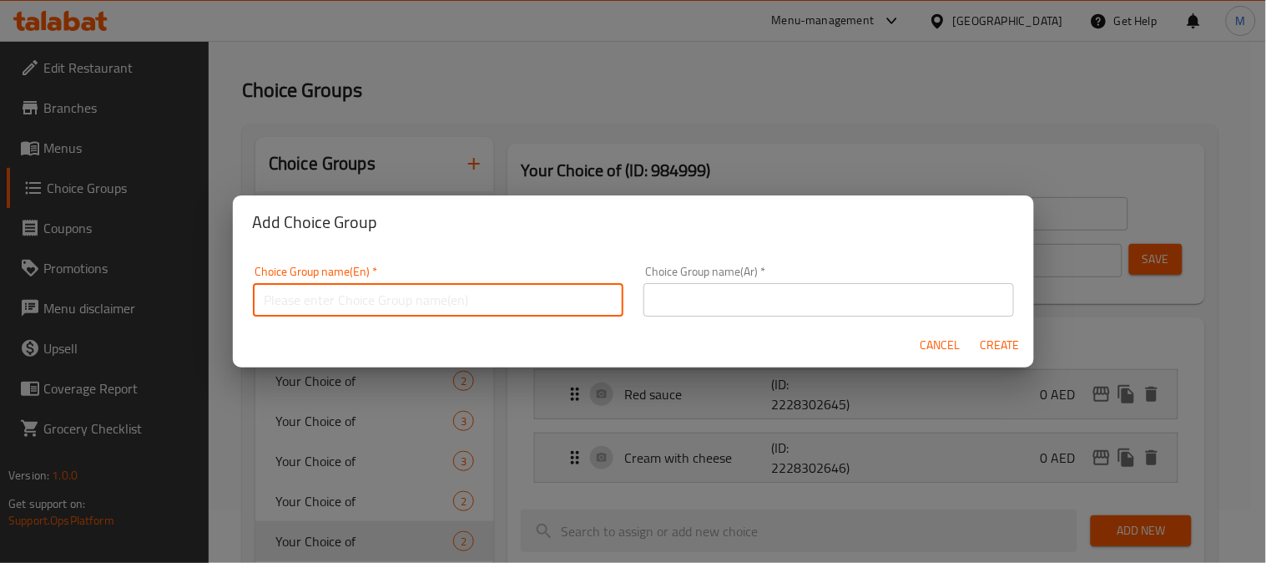
type input "your choice of"
click at [705, 298] on input "text" at bounding box center [829, 299] width 371 height 33
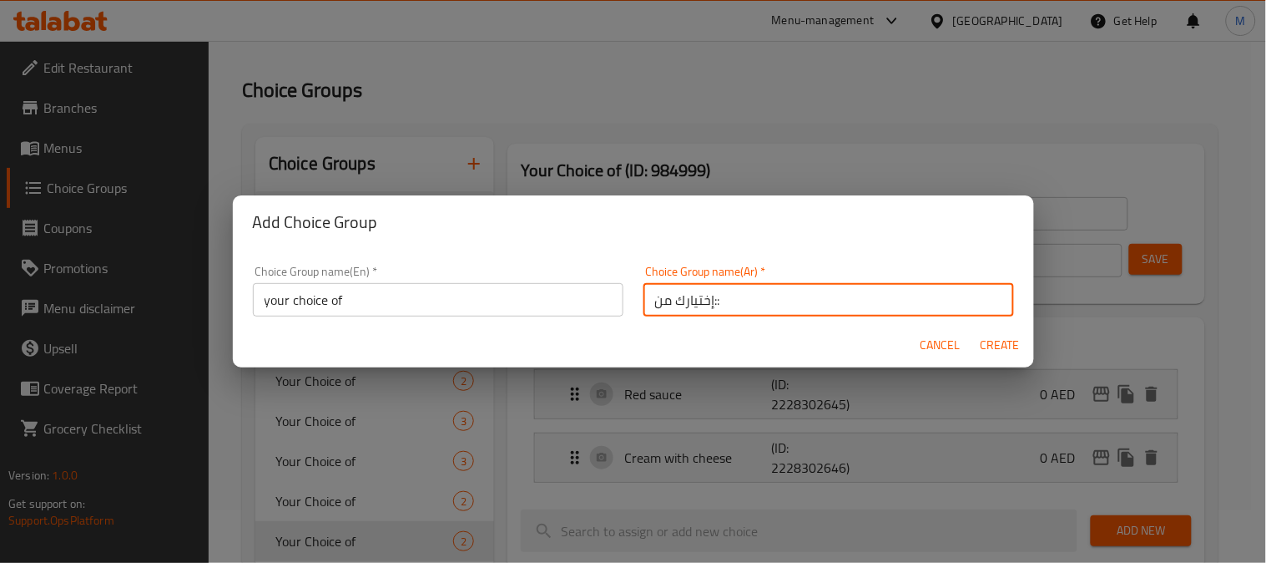
type input "إختيارك من::"
click at [997, 343] on span "Create" at bounding box center [1001, 345] width 40 height 21
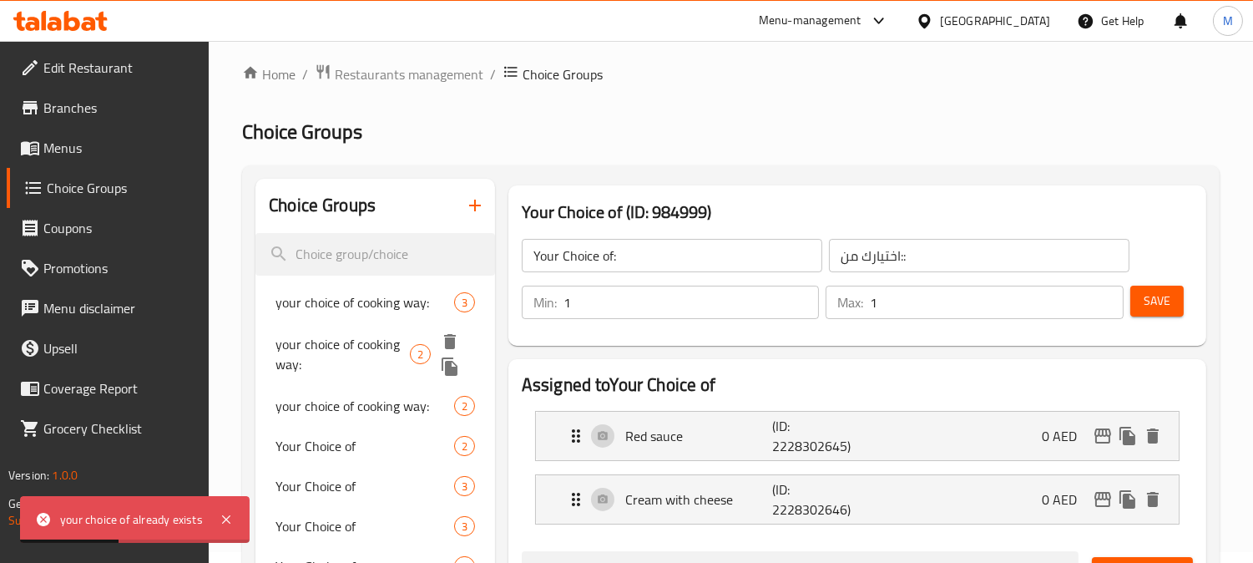
scroll to position [0, 0]
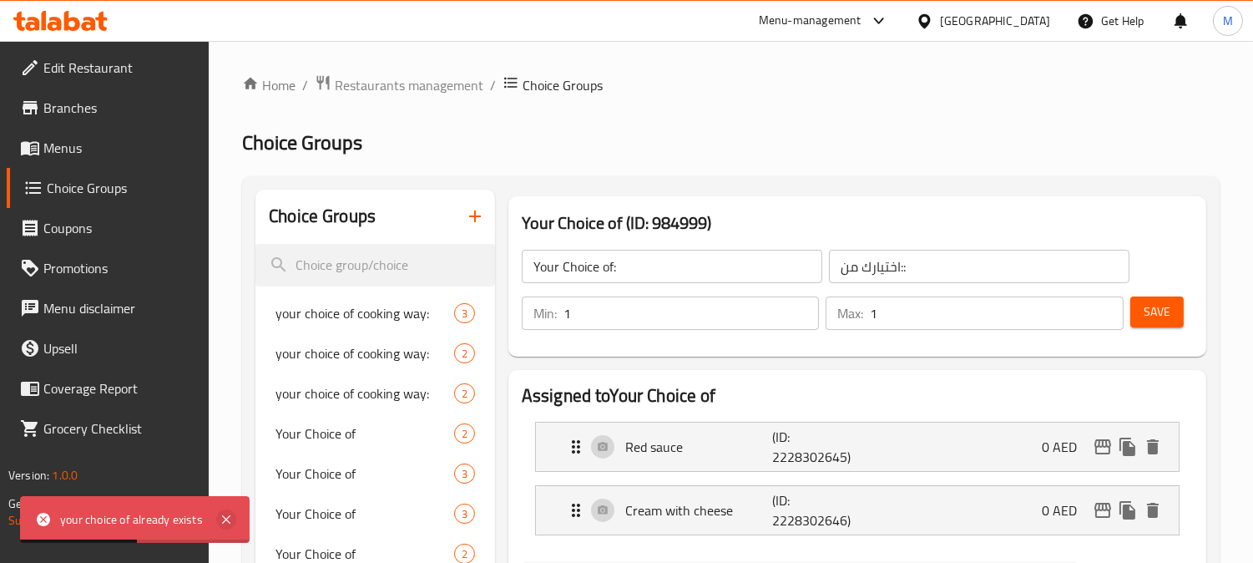
click at [216, 523] on icon at bounding box center [226, 519] width 20 height 20
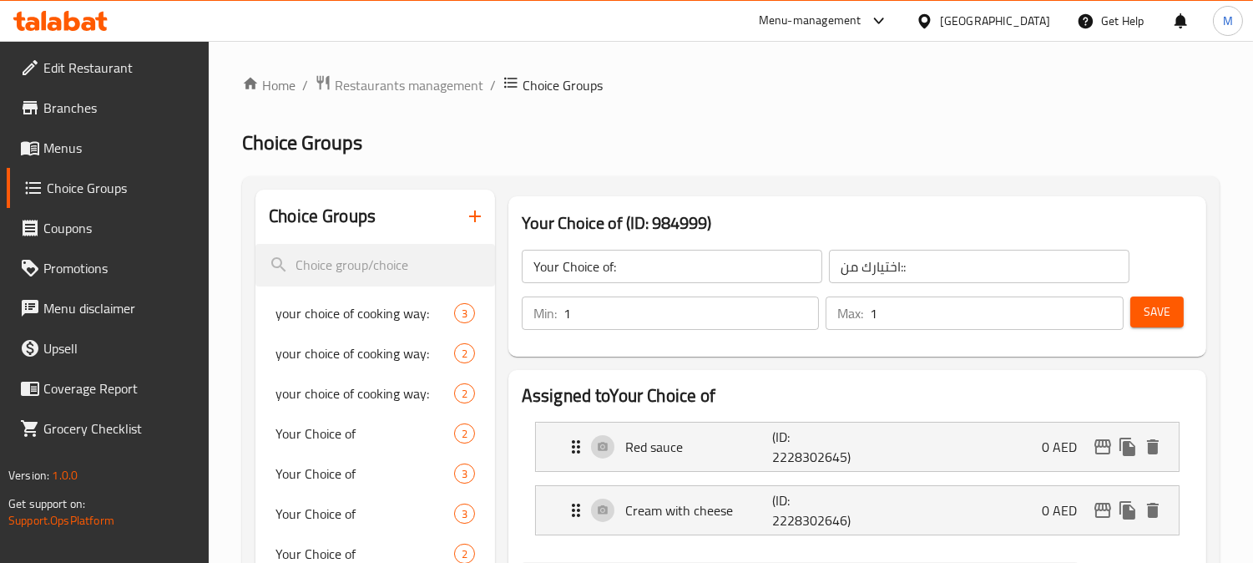
drag, startPoint x: 442, startPoint y: 213, endPoint x: 506, endPoint y: 221, distance: 64.0
click at [443, 213] on div "Choice Groups" at bounding box center [375, 217] width 240 height 54
click at [481, 215] on icon "button" at bounding box center [475, 216] width 20 height 20
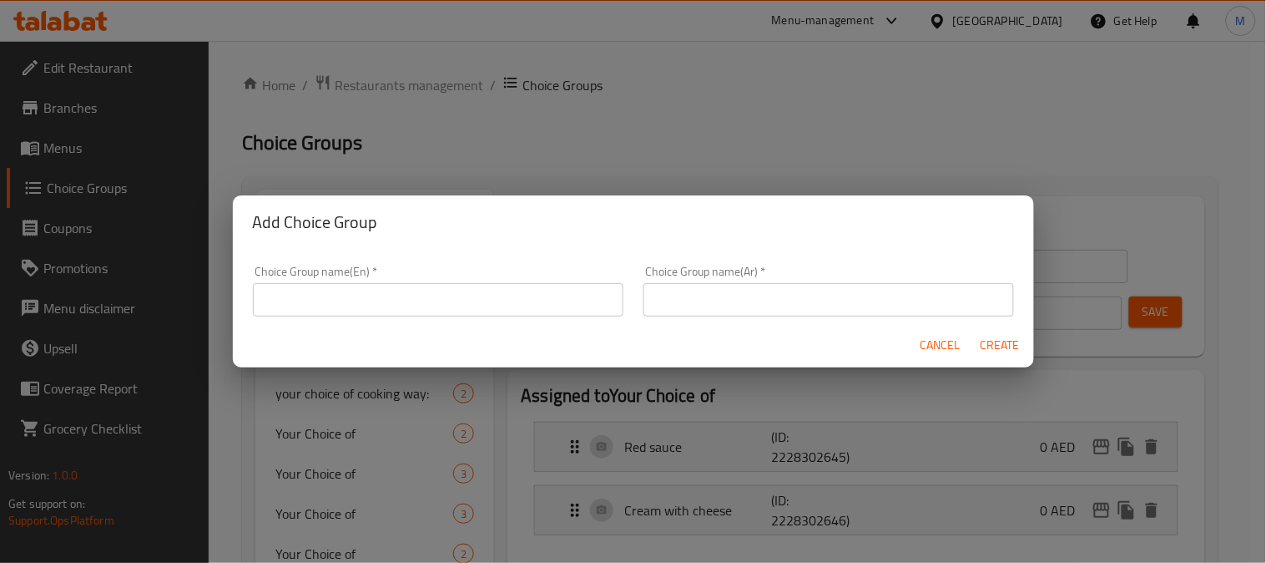
click at [447, 303] on input "text" at bounding box center [438, 299] width 371 height 33
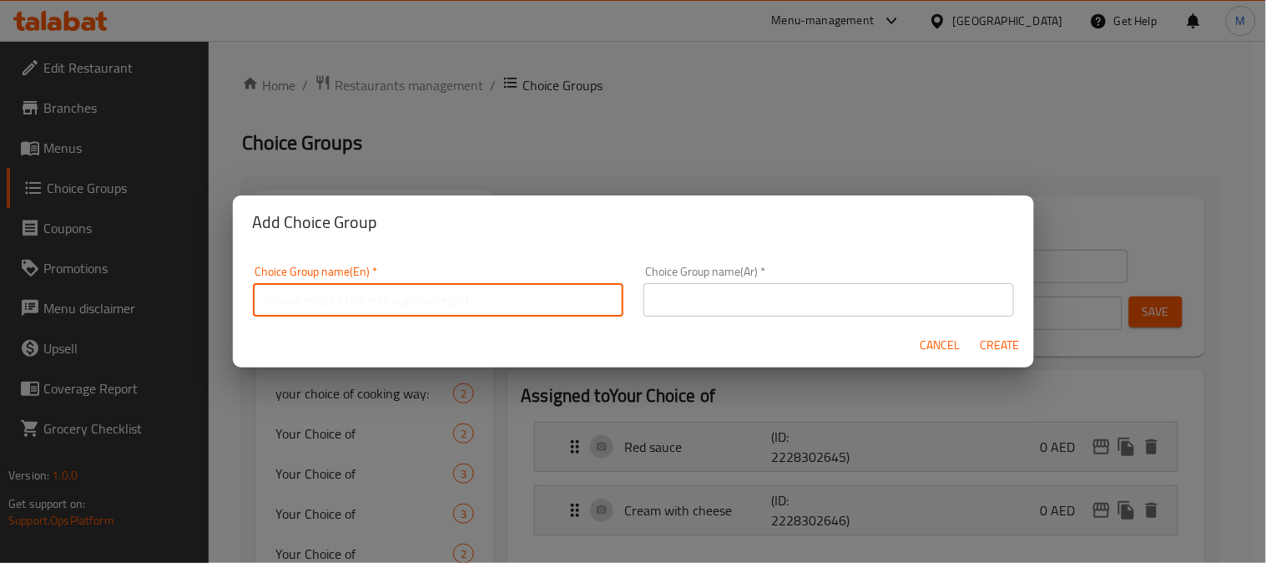
type input "your choice of"
click at [730, 295] on input "text" at bounding box center [829, 299] width 371 height 33
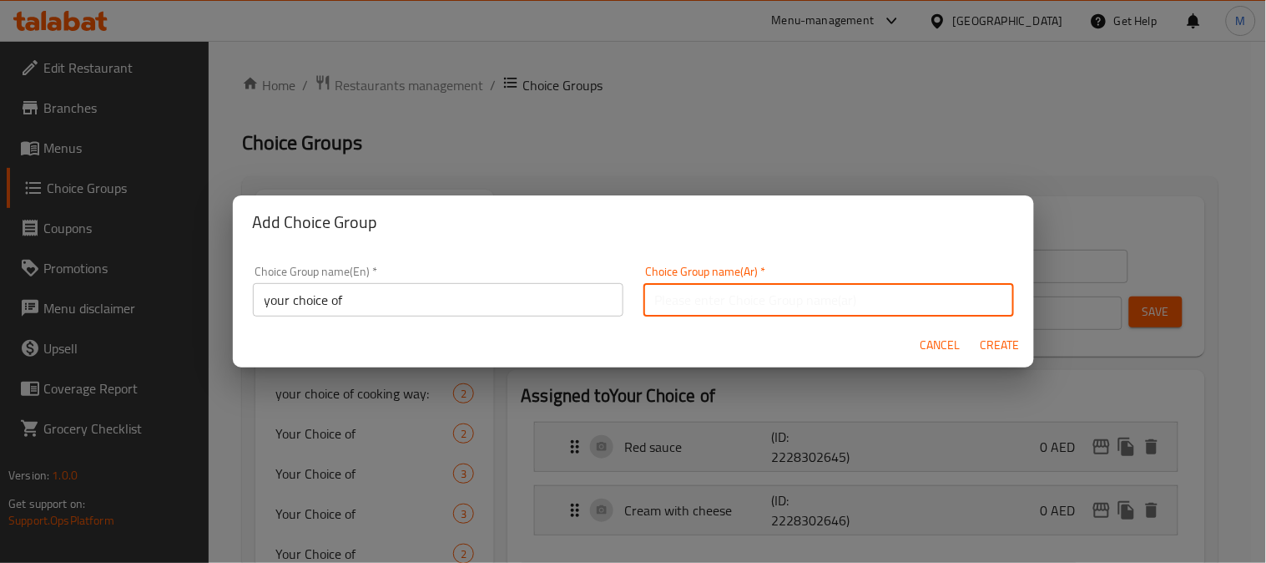
type input "إختيارك من"
click at [411, 304] on input "your choice of" at bounding box center [438, 299] width 371 height 33
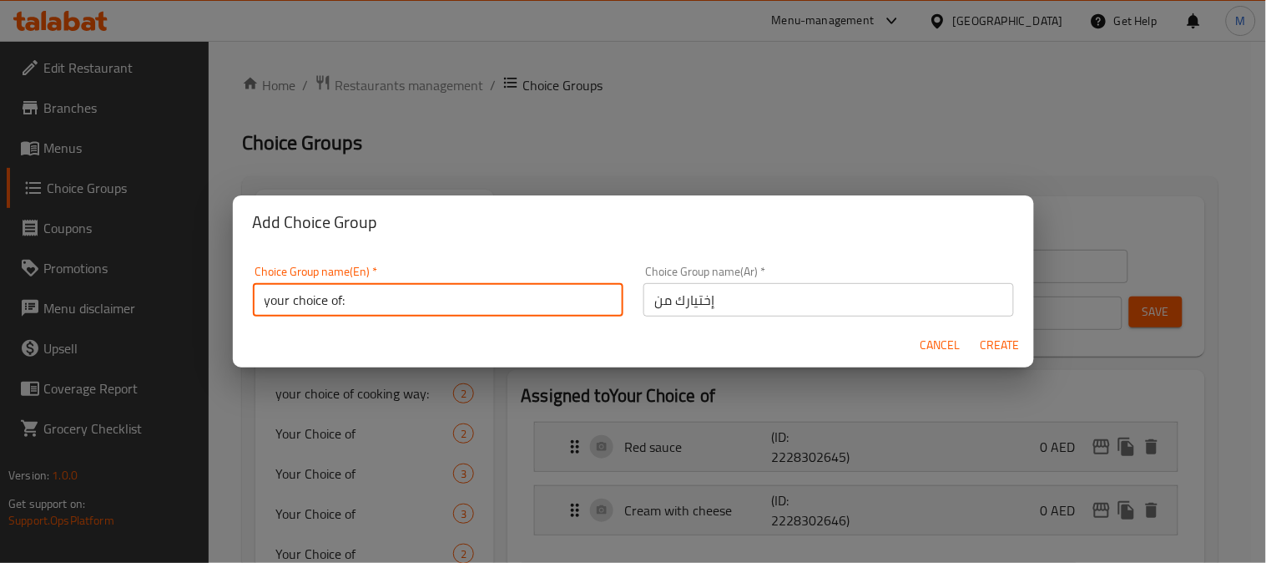
type input "your choice of:"
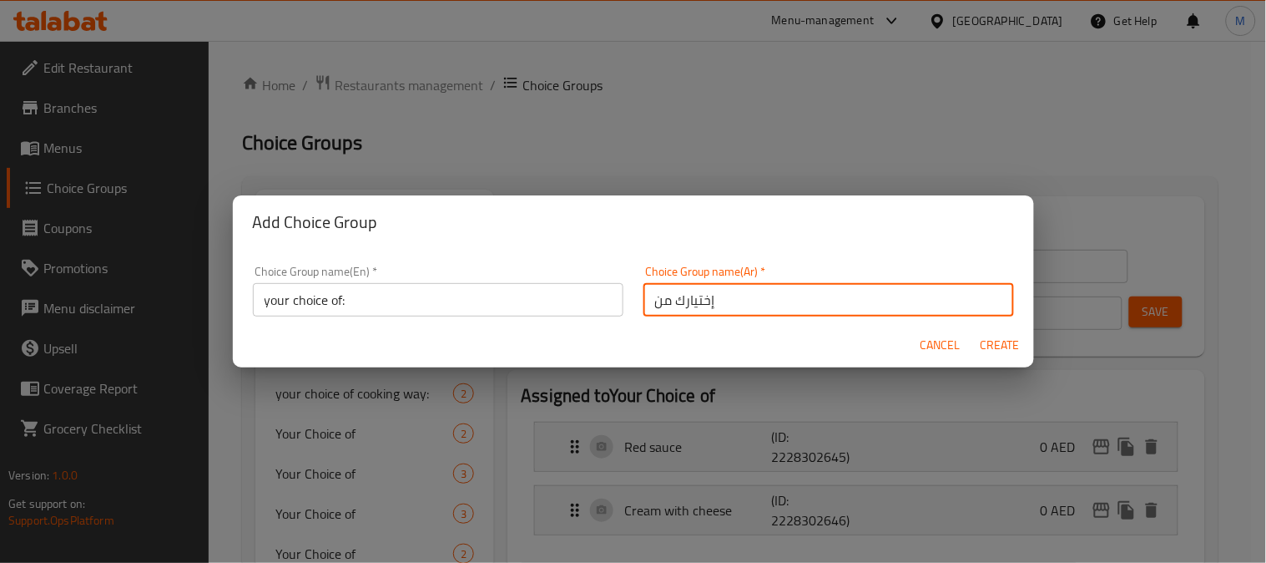
click at [786, 298] on input "إختيارك من" at bounding box center [829, 299] width 371 height 33
type input "إختيارك من::"
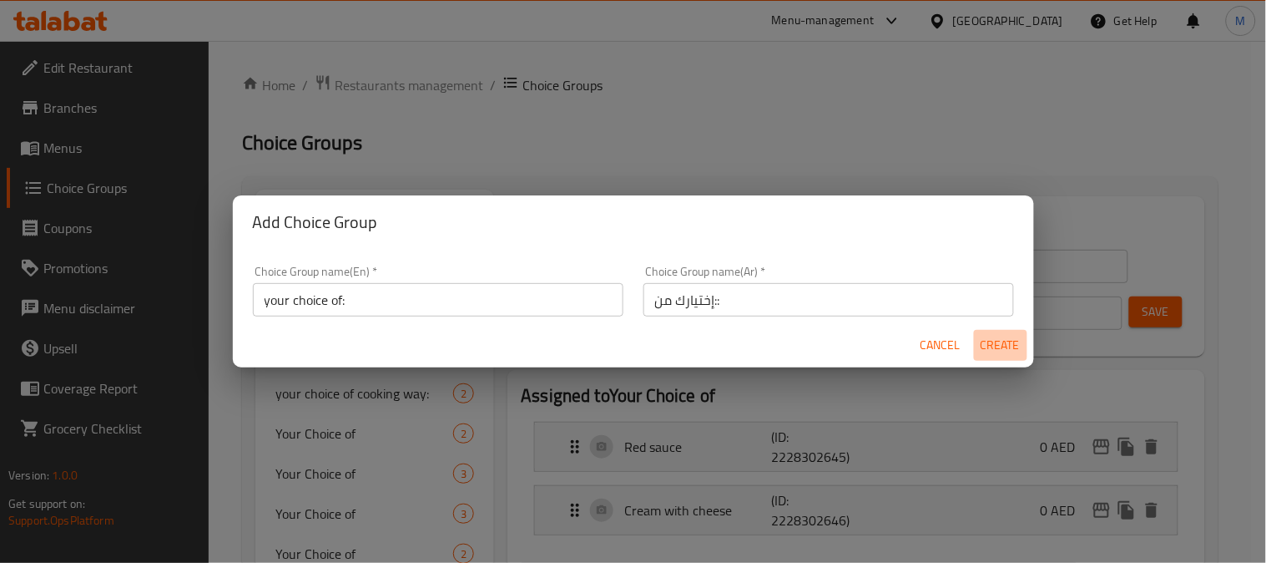
click at [1013, 351] on span "Create" at bounding box center [1001, 345] width 40 height 21
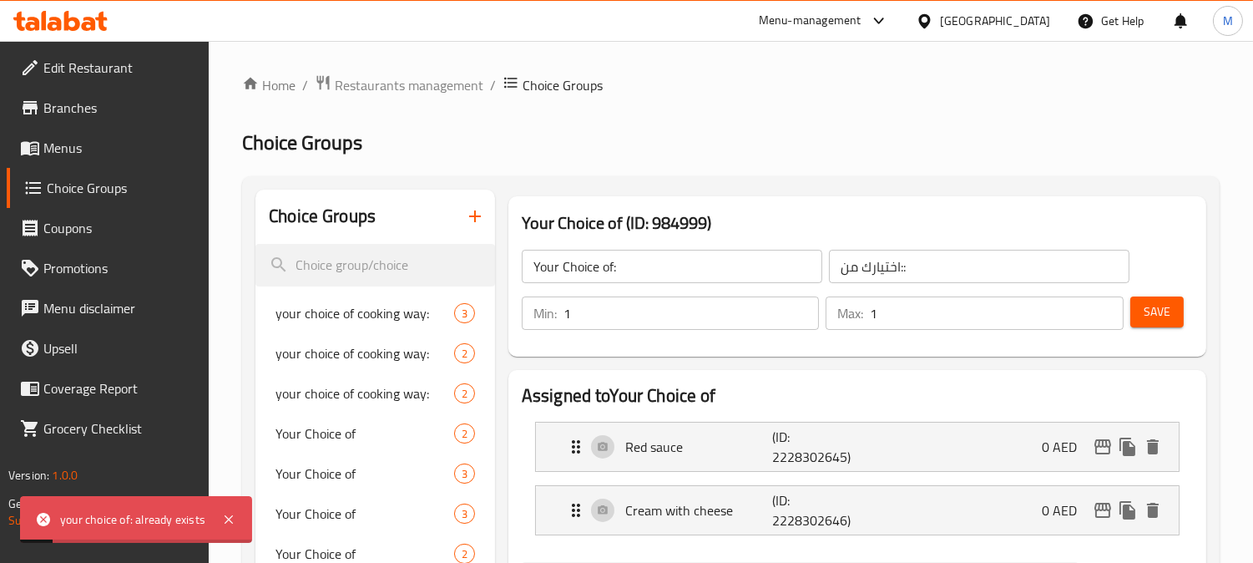
click at [484, 217] on icon "button" at bounding box center [475, 216] width 20 height 20
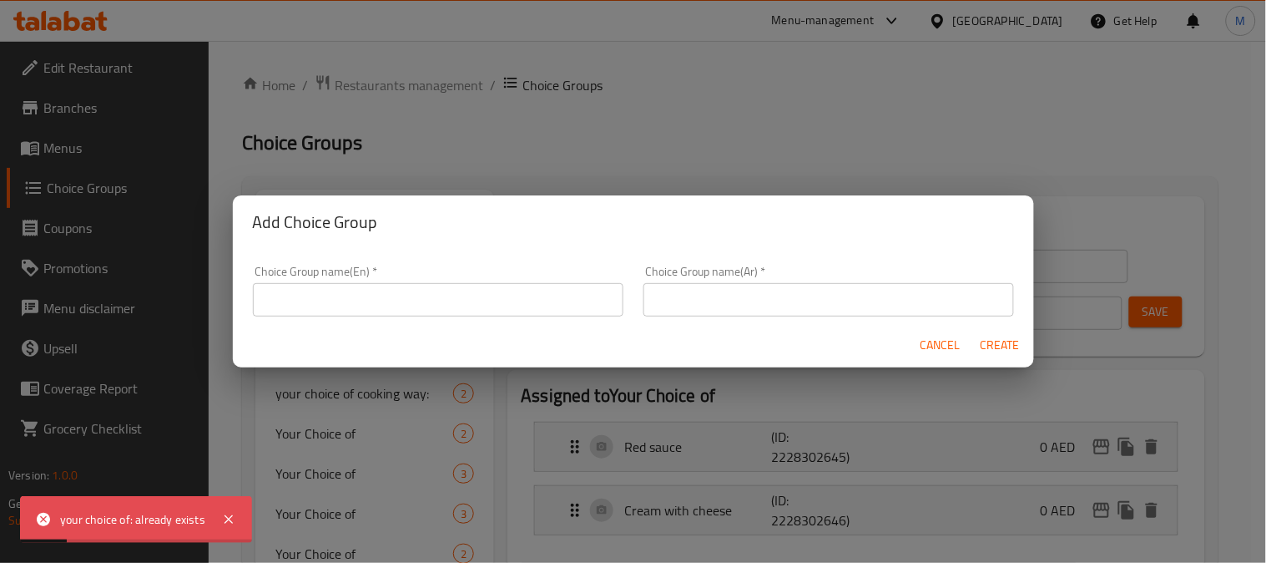
click at [399, 299] on input "text" at bounding box center [438, 299] width 371 height 33
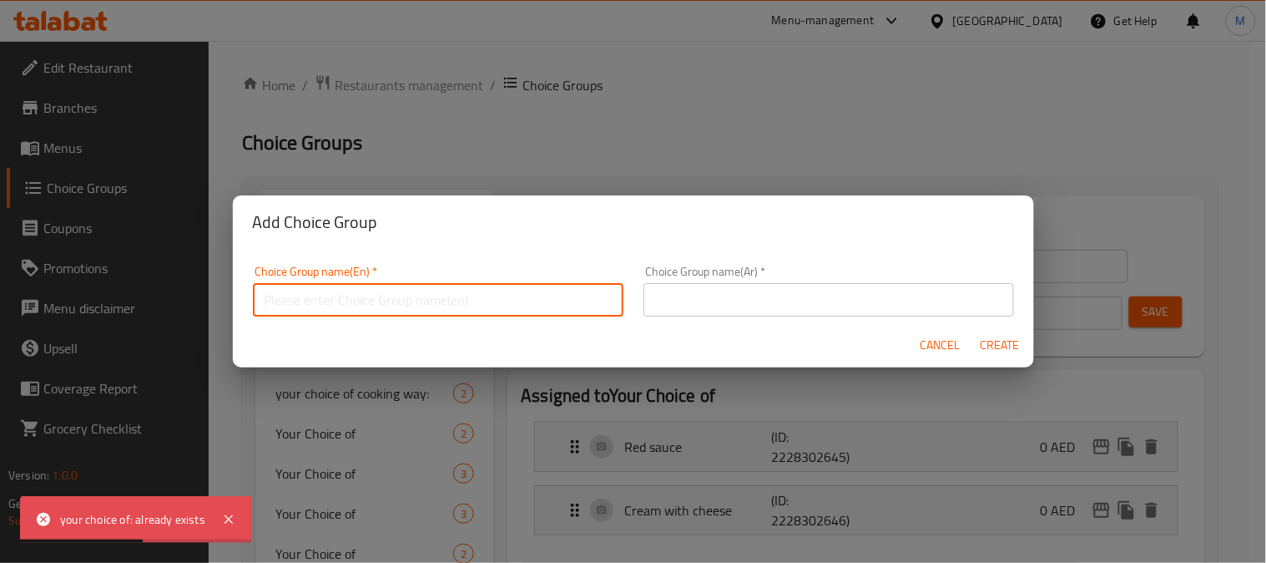
type input "Your Choice Of:"
click at [710, 299] on input "text" at bounding box center [829, 299] width 371 height 33
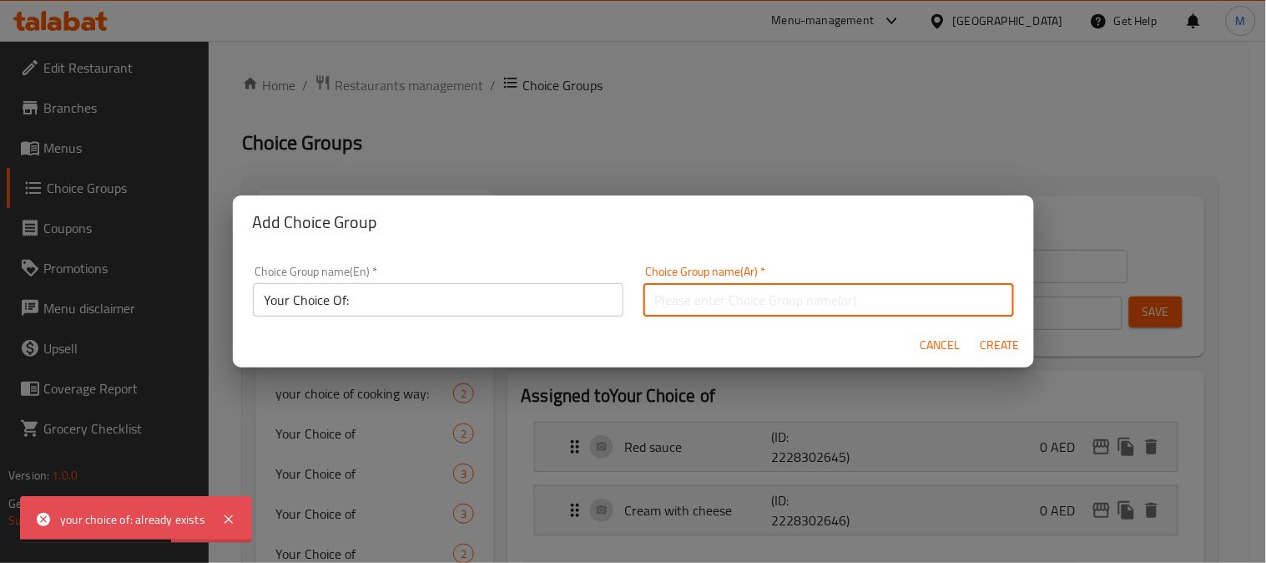
type input "إختيارك من"
click at [997, 343] on span "Create" at bounding box center [1001, 345] width 40 height 21
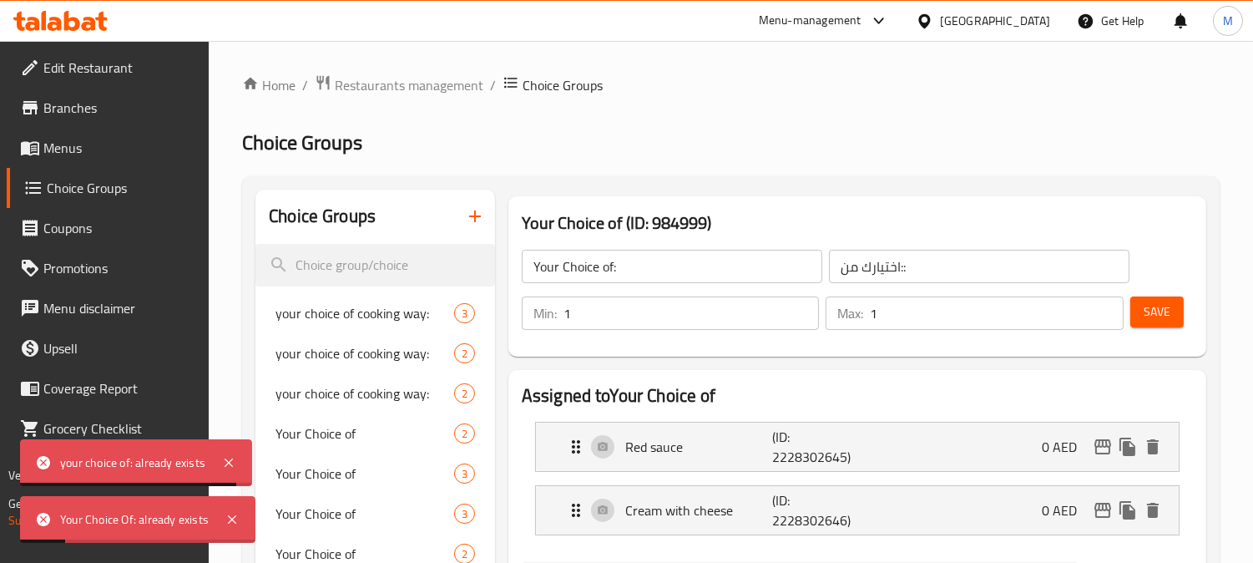
click at [470, 214] on icon "button" at bounding box center [475, 216] width 20 height 20
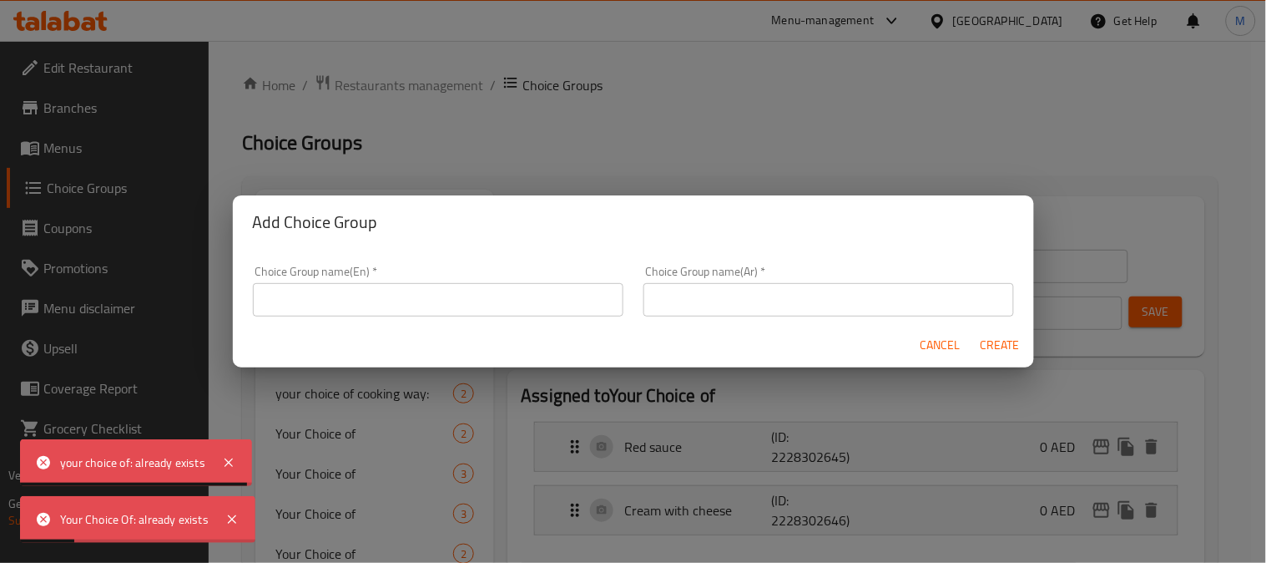
click at [346, 269] on div "Choice Group name(En)   * Choice Group name(En) *" at bounding box center [438, 290] width 371 height 51
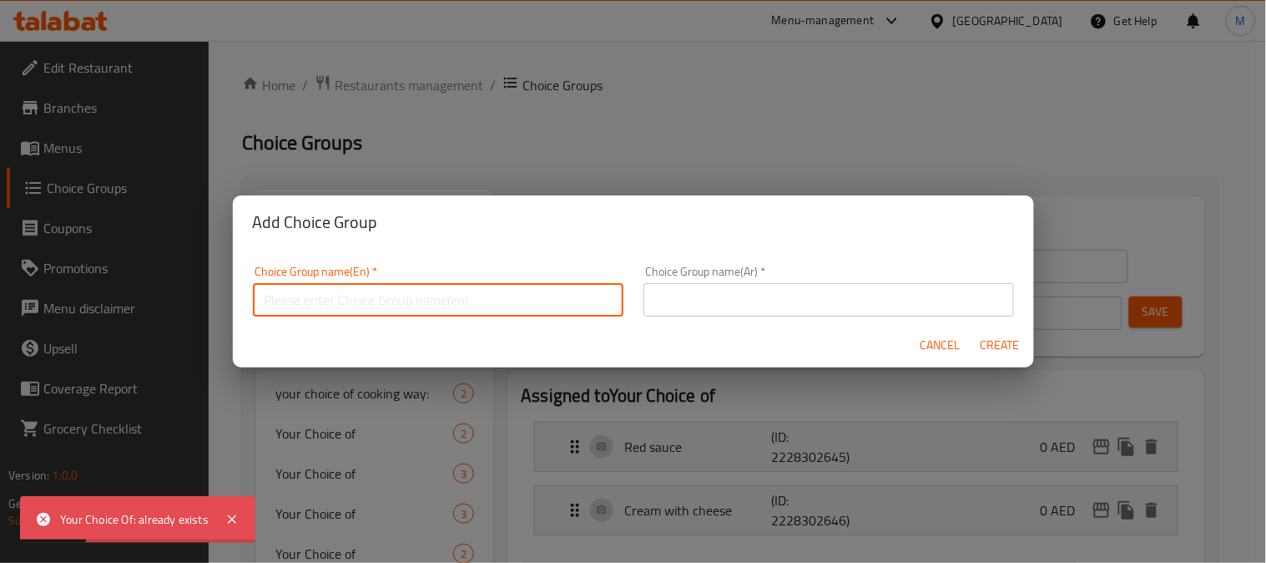
click at [364, 291] on input "text" at bounding box center [438, 299] width 371 height 33
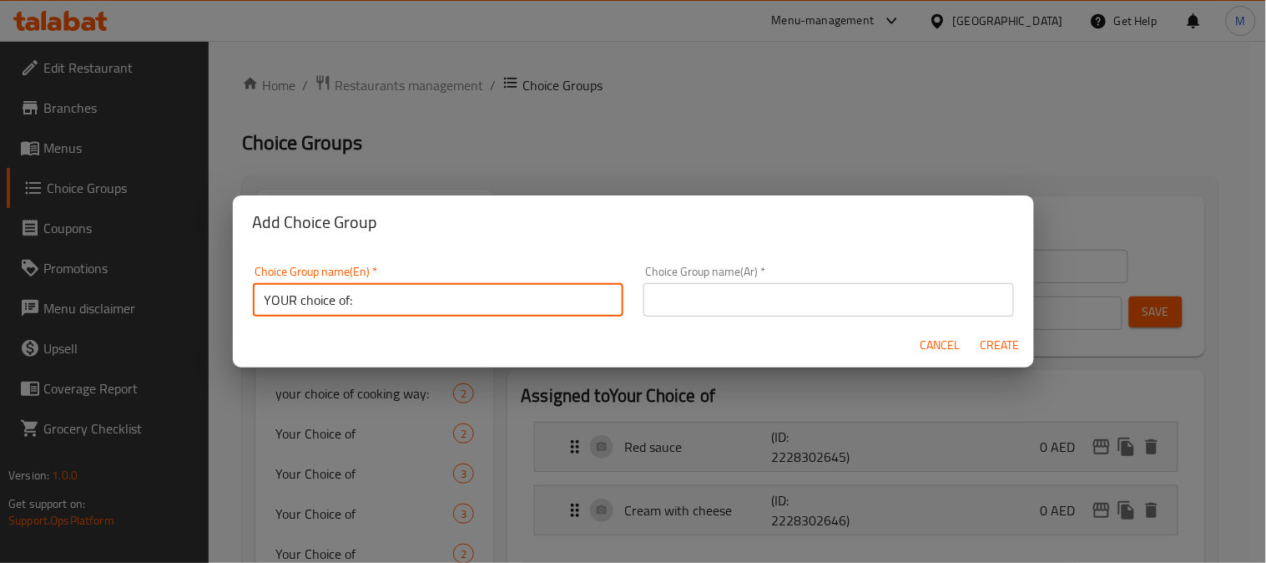
type input "YOUR choice of:"
drag, startPoint x: 796, startPoint y: 298, endPoint x: 799, endPoint y: 314, distance: 16.2
click at [796, 301] on input "text" at bounding box center [829, 299] width 371 height 33
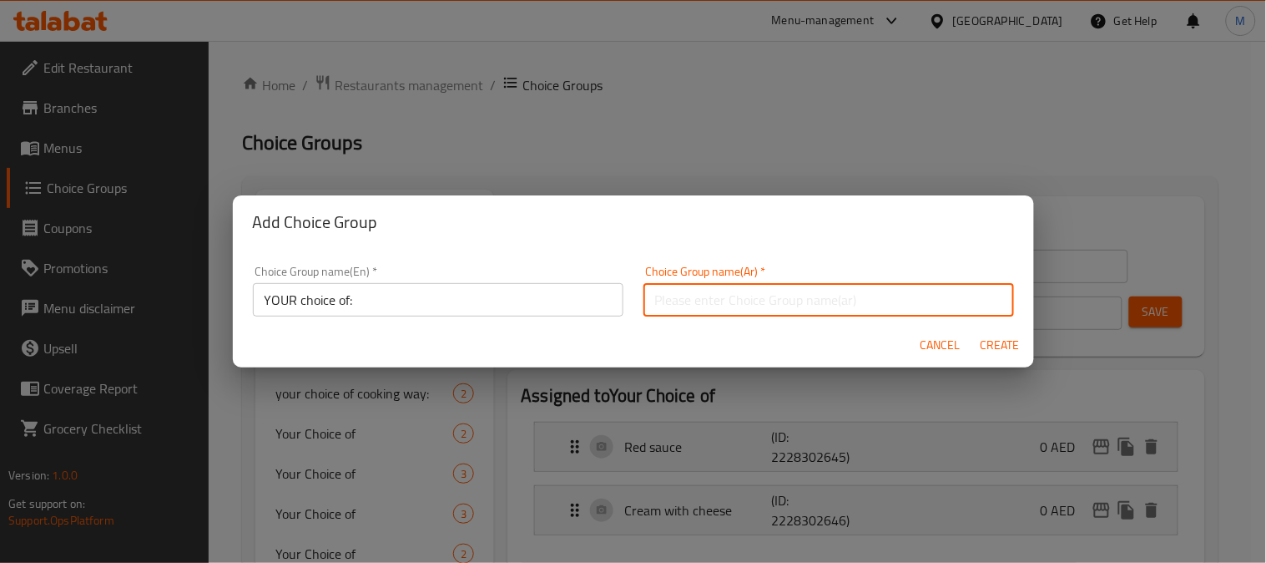
type input "إختيارك من"
click at [990, 351] on span "Create" at bounding box center [1001, 345] width 40 height 21
type input "YOUR choice of:"
type input "إختيارك من"
type input "0"
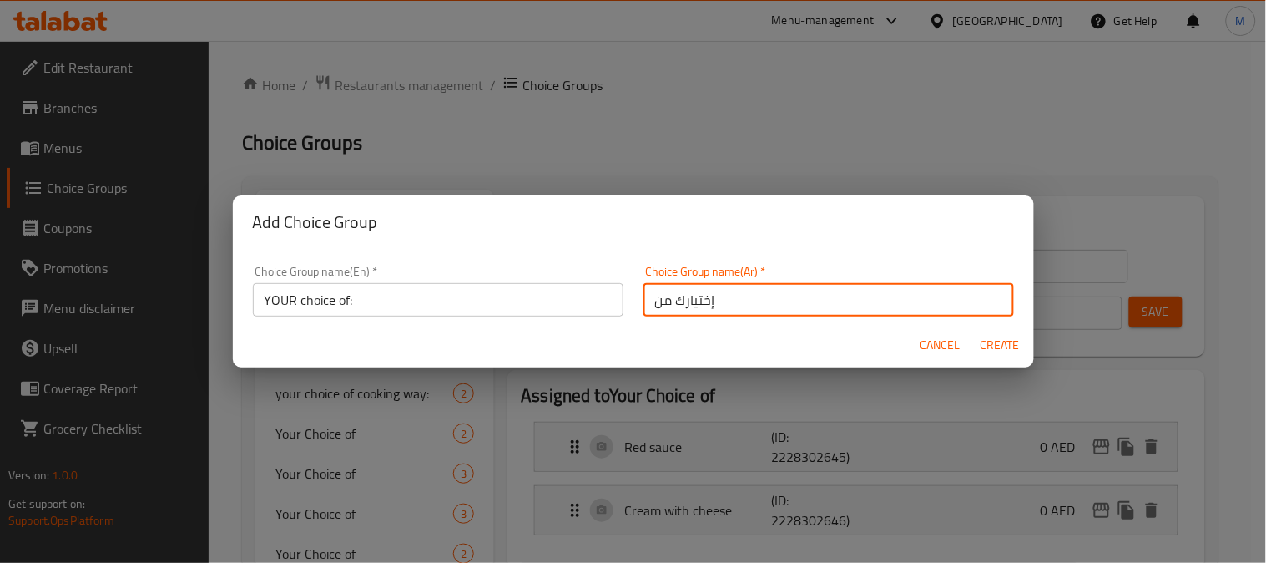
type input "0"
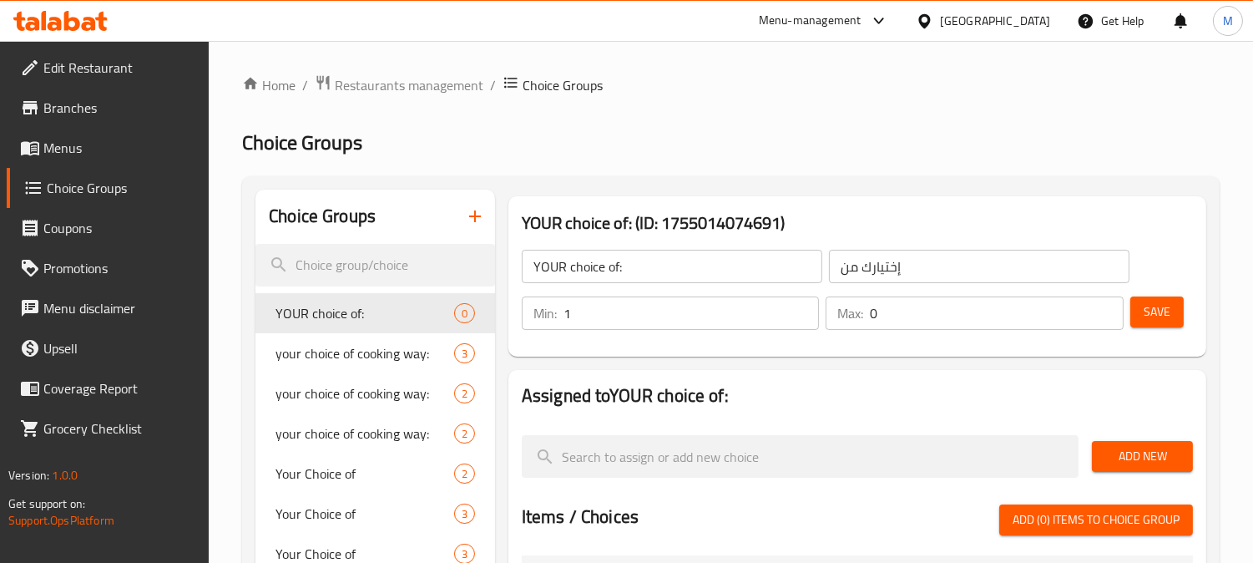
type input "1"
click at [796, 311] on input "1" at bounding box center [692, 312] width 256 height 33
type input "1"
click at [1105, 306] on input "1" at bounding box center [997, 312] width 254 height 33
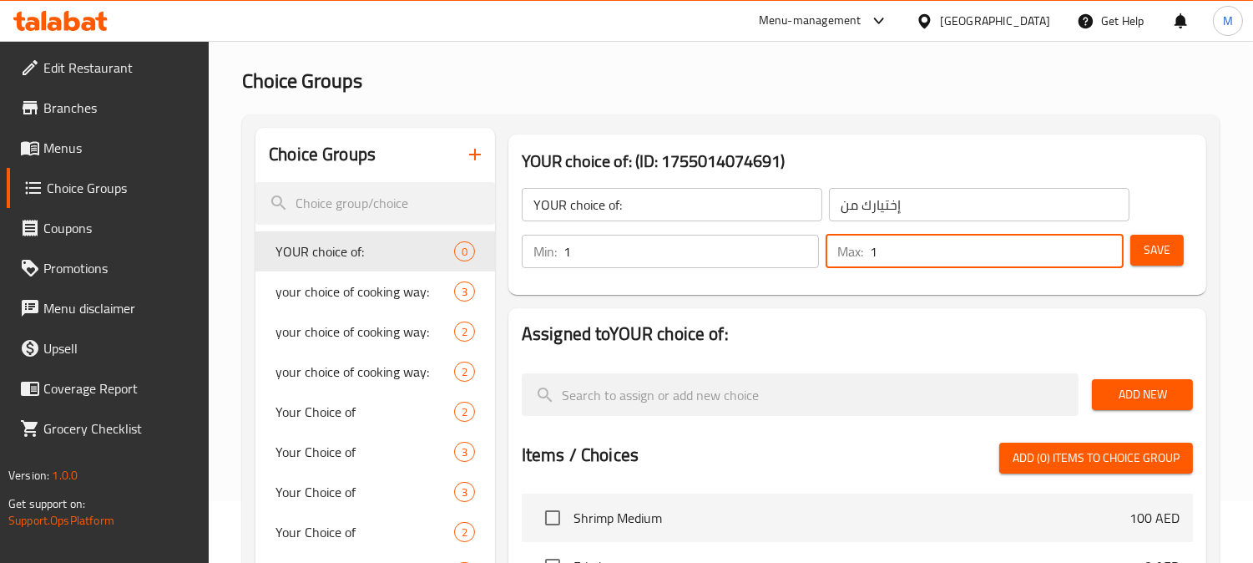
scroll to position [93, 0]
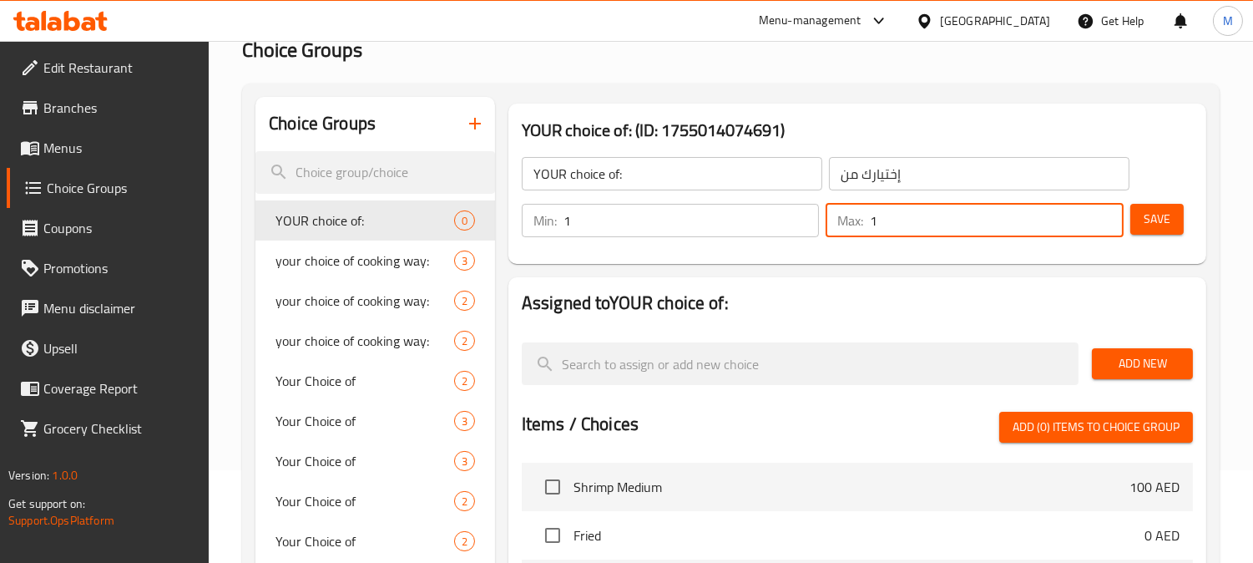
click at [1109, 370] on span "Add New" at bounding box center [1142, 363] width 74 height 21
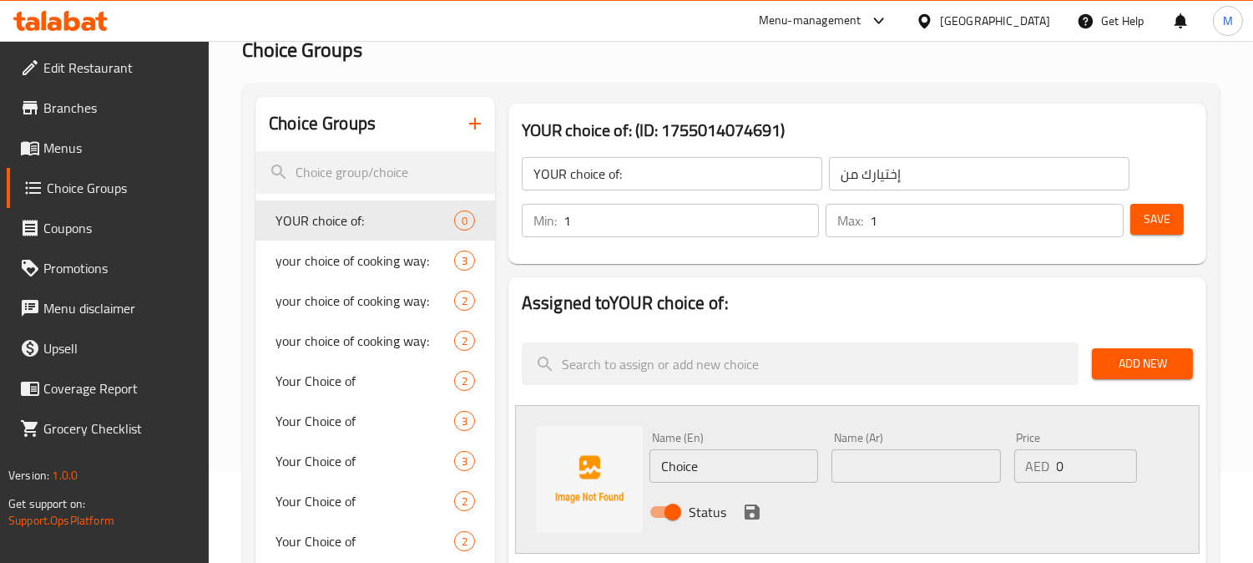
click at [665, 465] on input "Choice" at bounding box center [733, 465] width 169 height 33
type input "chicken"
click at [945, 478] on input "text" at bounding box center [915, 465] width 169 height 33
type input "]"
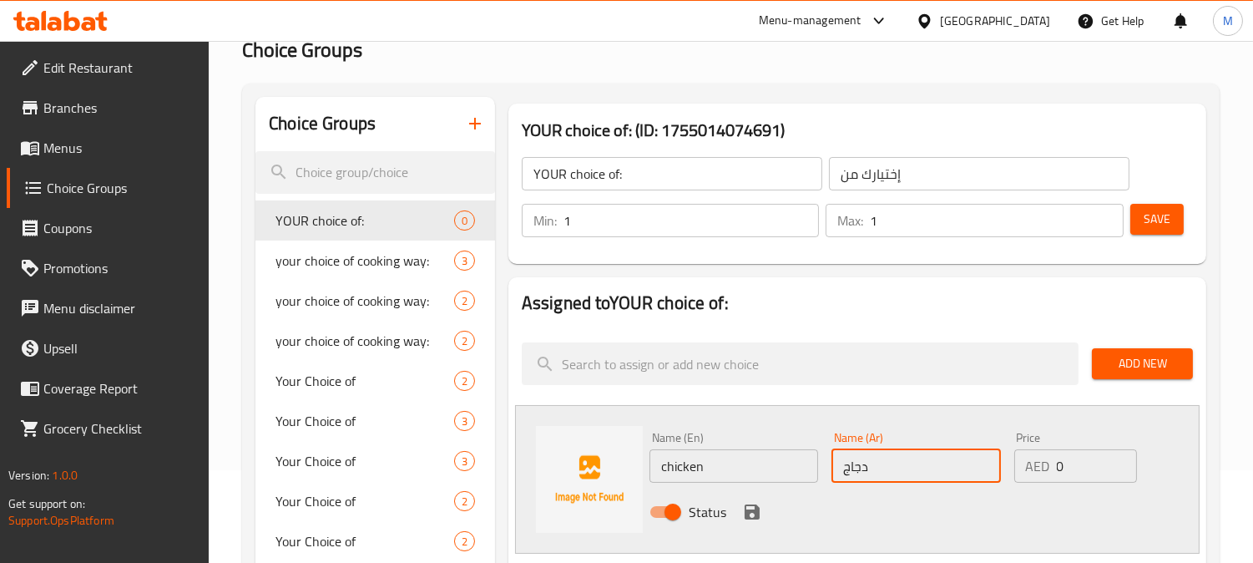
type input "دجاج"
drag, startPoint x: 754, startPoint y: 503, endPoint x: 902, endPoint y: 452, distance: 157.1
click at [754, 503] on icon "save" at bounding box center [752, 512] width 20 height 20
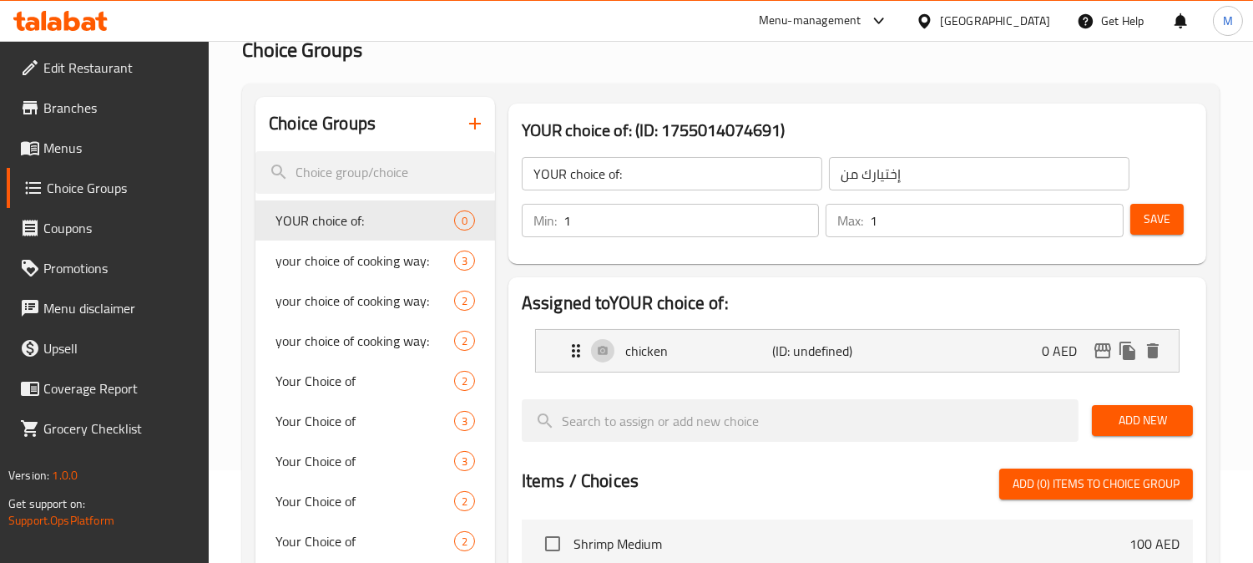
scroll to position [278, 0]
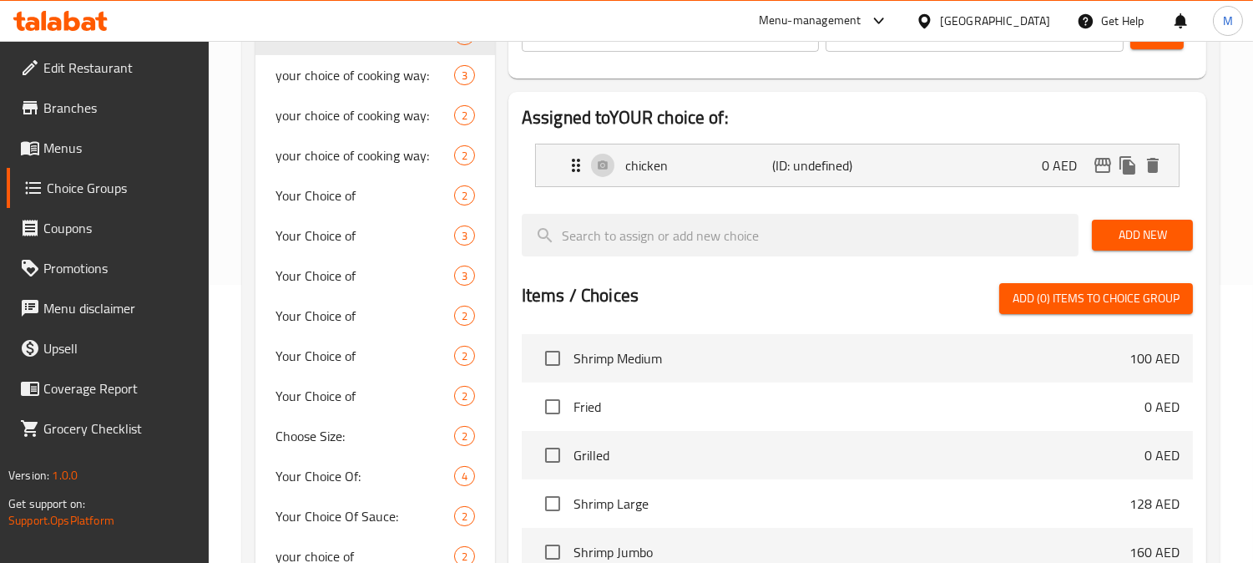
click at [1137, 235] on span "Add New" at bounding box center [1142, 235] width 74 height 21
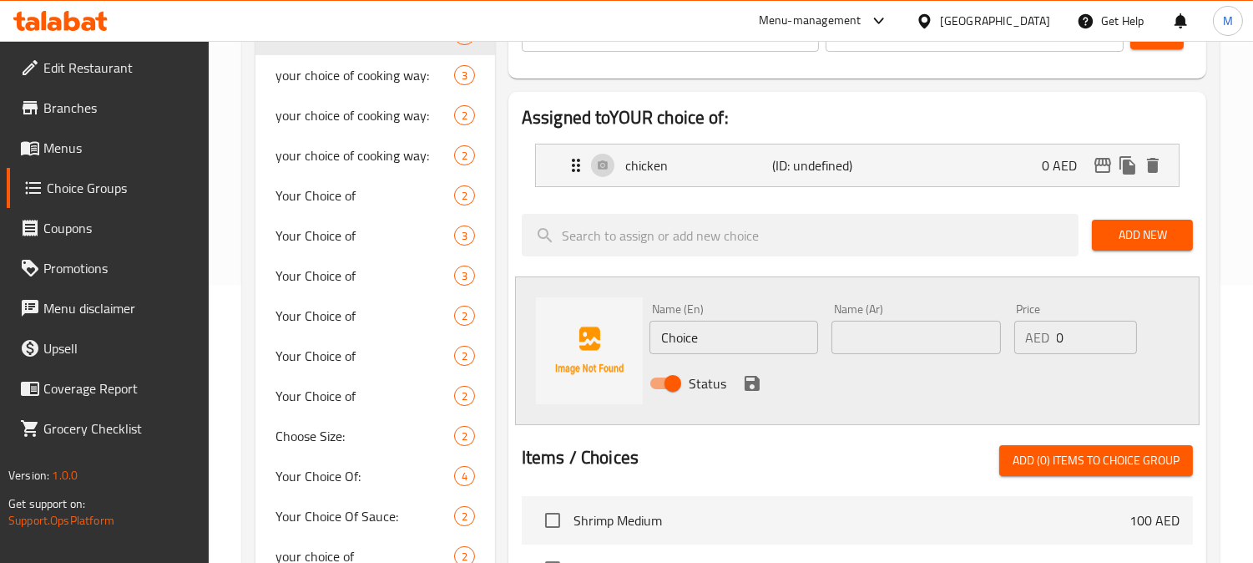
click at [693, 347] on input "Choice" at bounding box center [733, 337] width 169 height 33
click at [693, 346] on input "Choice" at bounding box center [733, 337] width 169 height 33
type input "س"
click at [961, 334] on input "text" at bounding box center [915, 337] width 169 height 33
type input "روبيان"
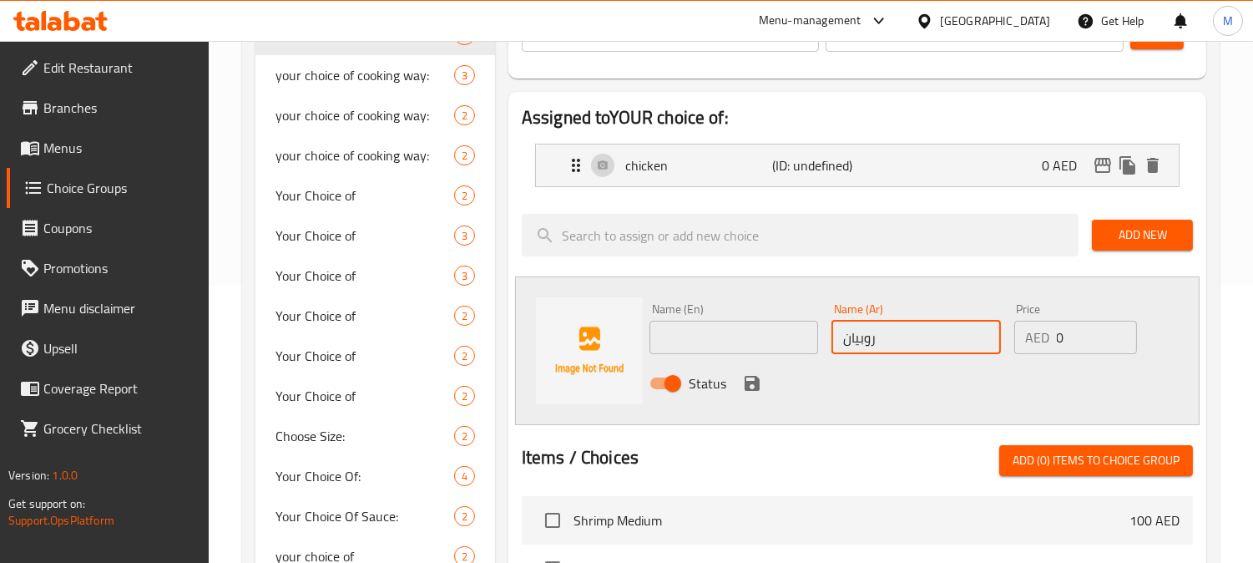
click at [705, 339] on input "text" at bounding box center [733, 337] width 169 height 33
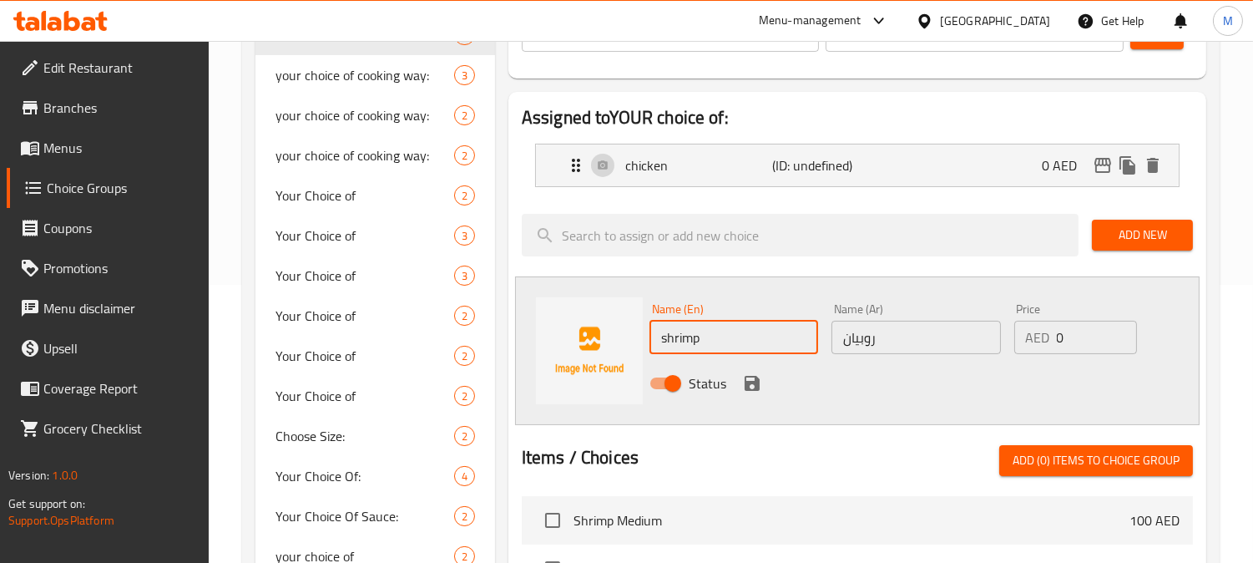
type input "shrimp"
click at [756, 385] on icon "save" at bounding box center [752, 383] width 15 height 15
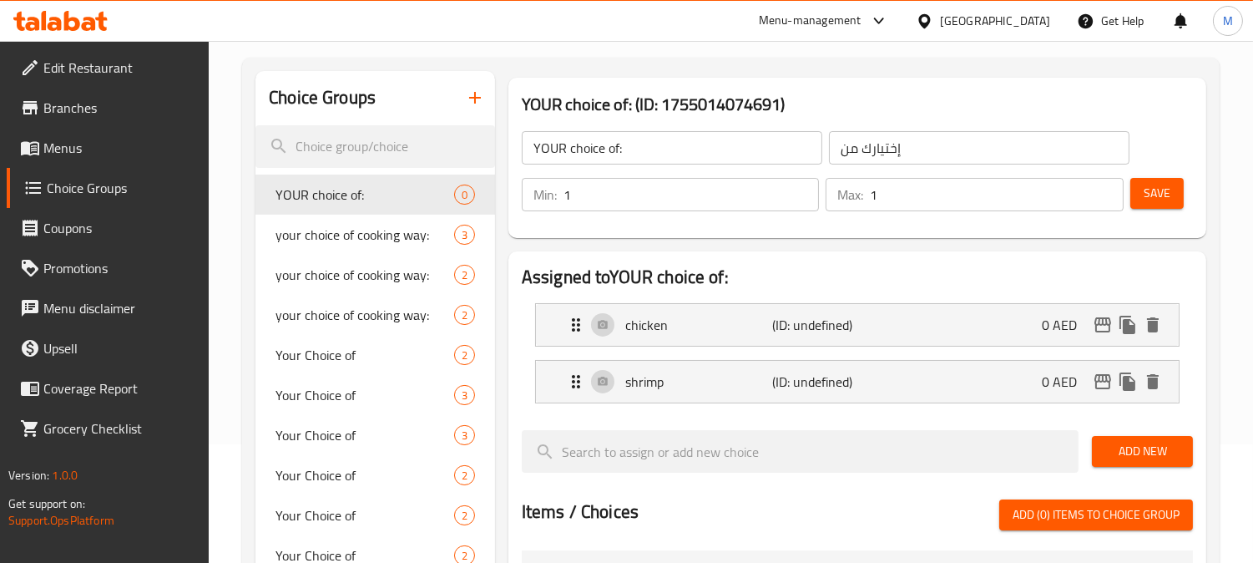
scroll to position [93, 0]
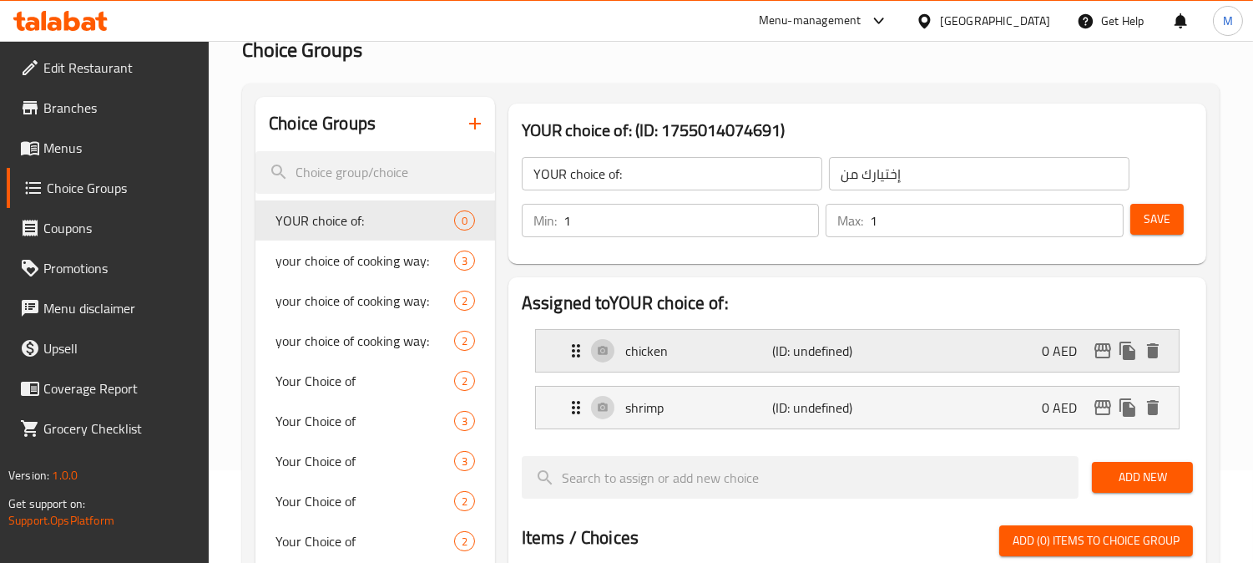
click at [729, 345] on p "chicken" at bounding box center [698, 351] width 147 height 20
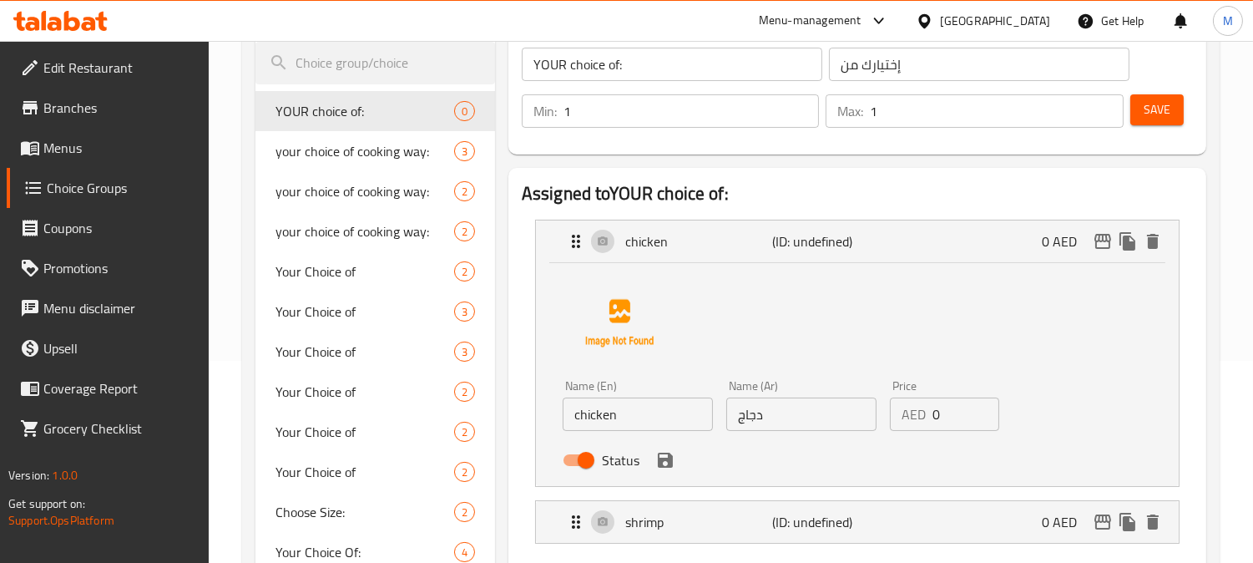
scroll to position [371, 0]
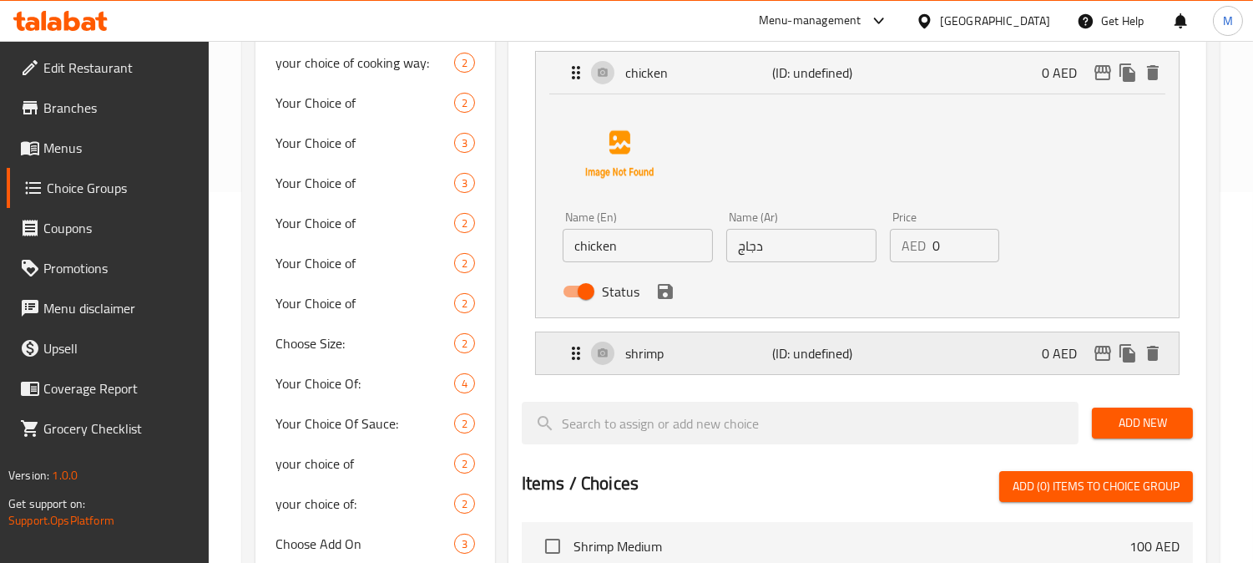
click at [699, 344] on p "shrimp" at bounding box center [698, 353] width 147 height 20
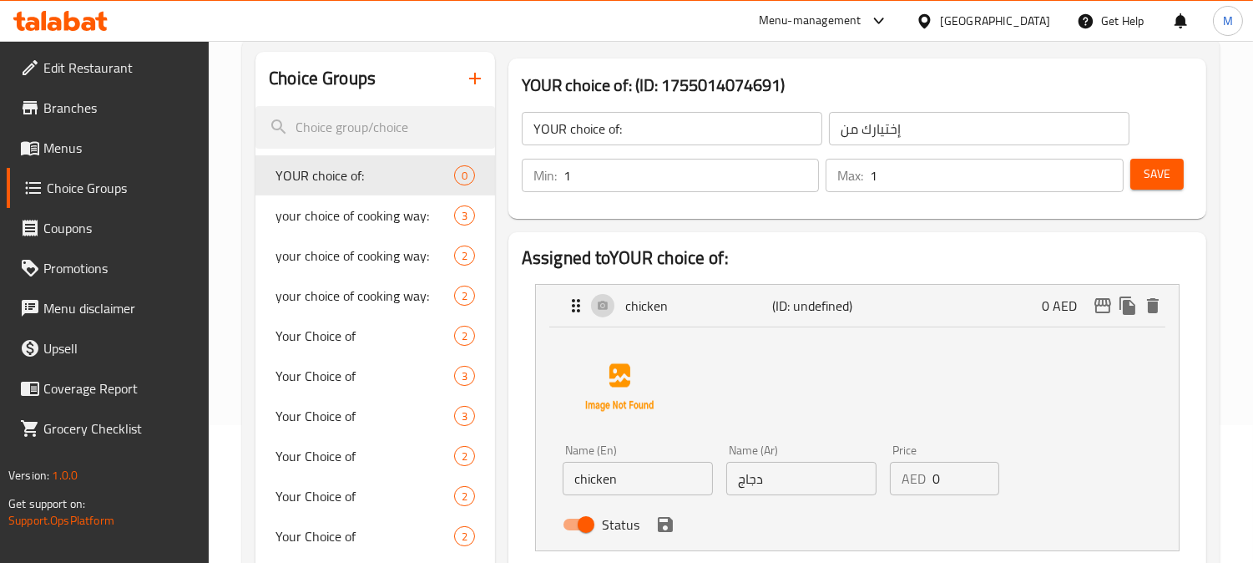
scroll to position [93, 0]
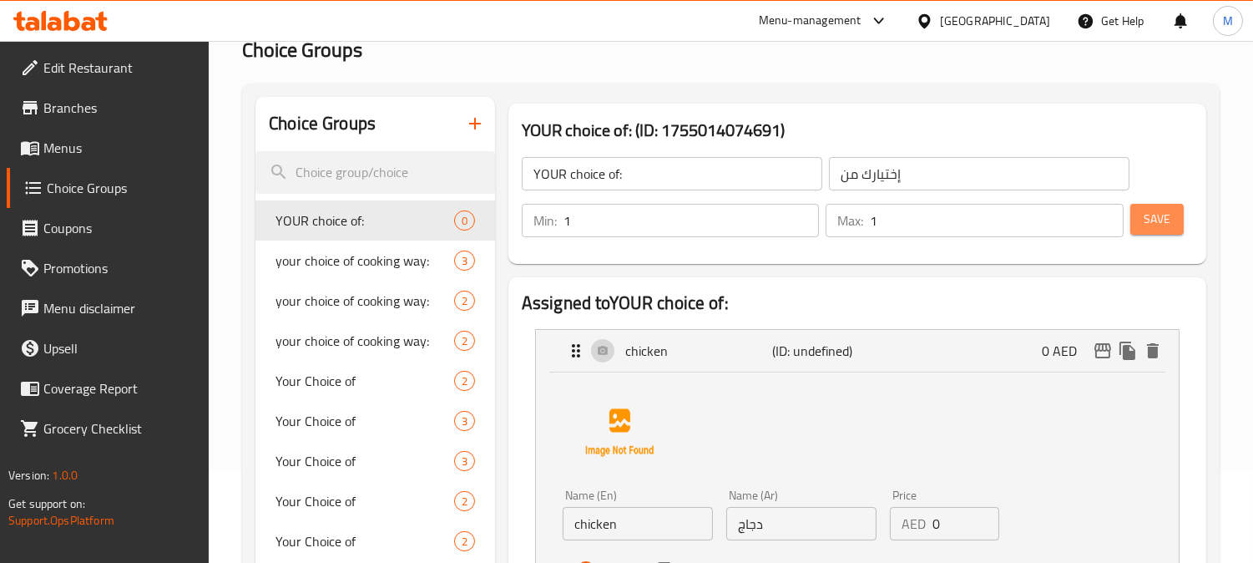
click at [1155, 215] on span "Save" at bounding box center [1157, 219] width 27 height 21
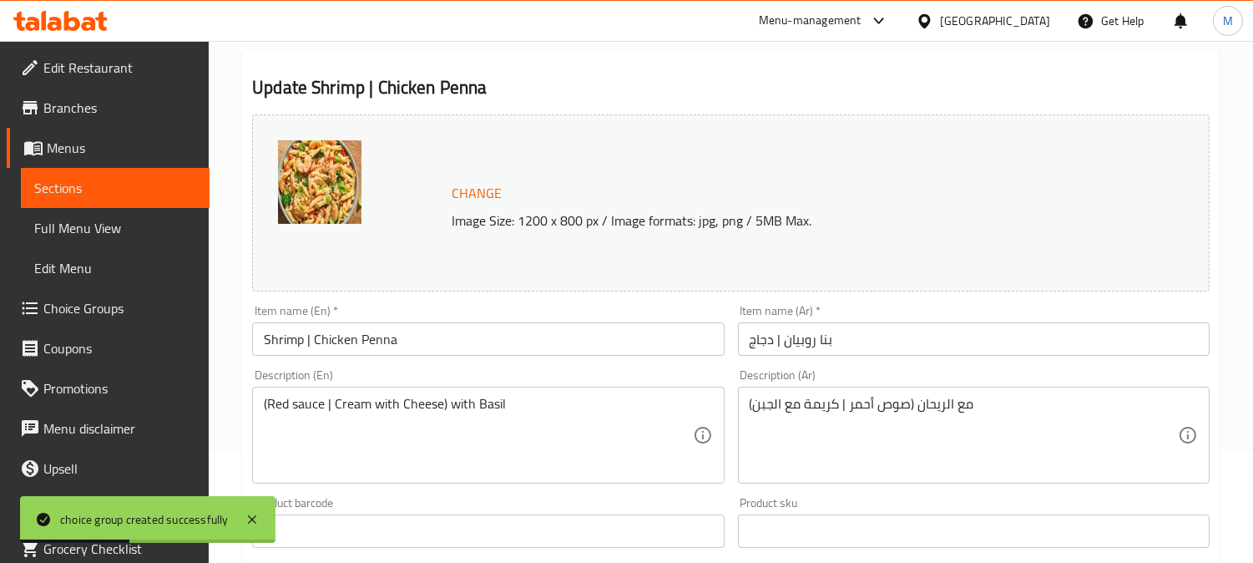
scroll to position [110, 0]
click at [412, 335] on input "Shrimp | Chicken Penna" at bounding box center [488, 339] width 472 height 33
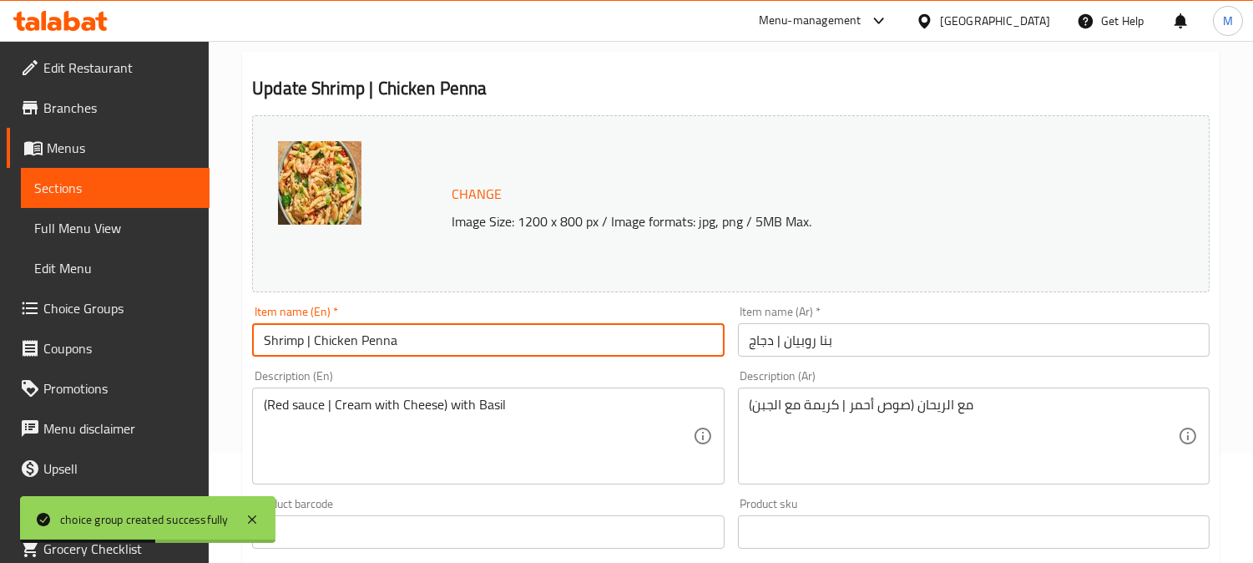
click at [412, 335] on input "Shrimp | Chicken Penna" at bounding box center [488, 339] width 472 height 33
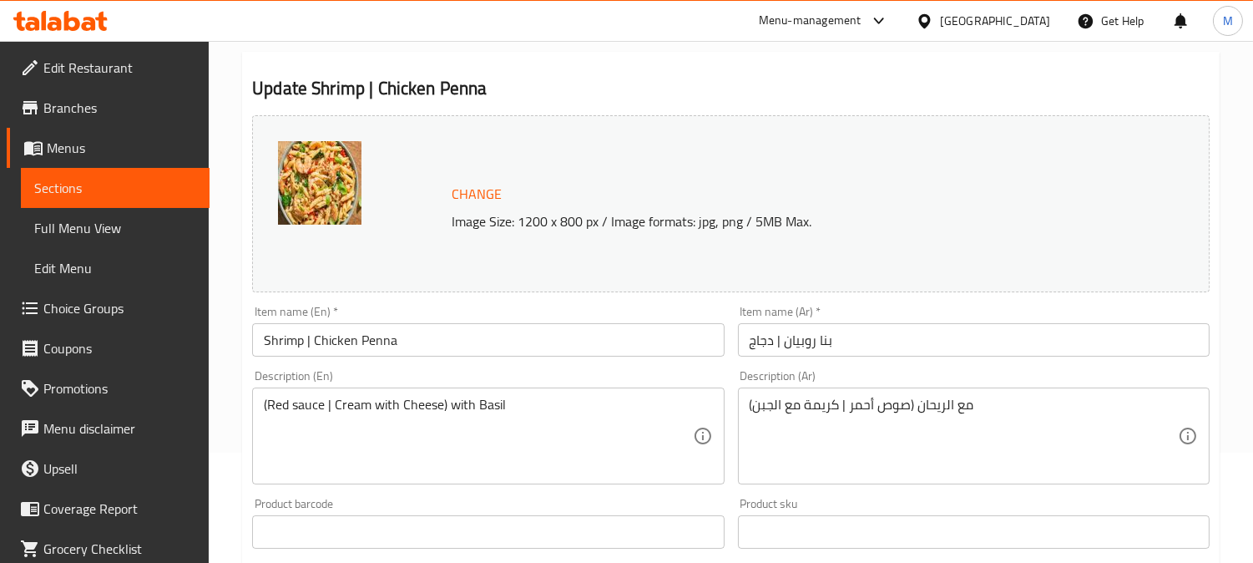
click at [347, 341] on input "Shrimp | Chicken Penna" at bounding box center [488, 339] width 472 height 33
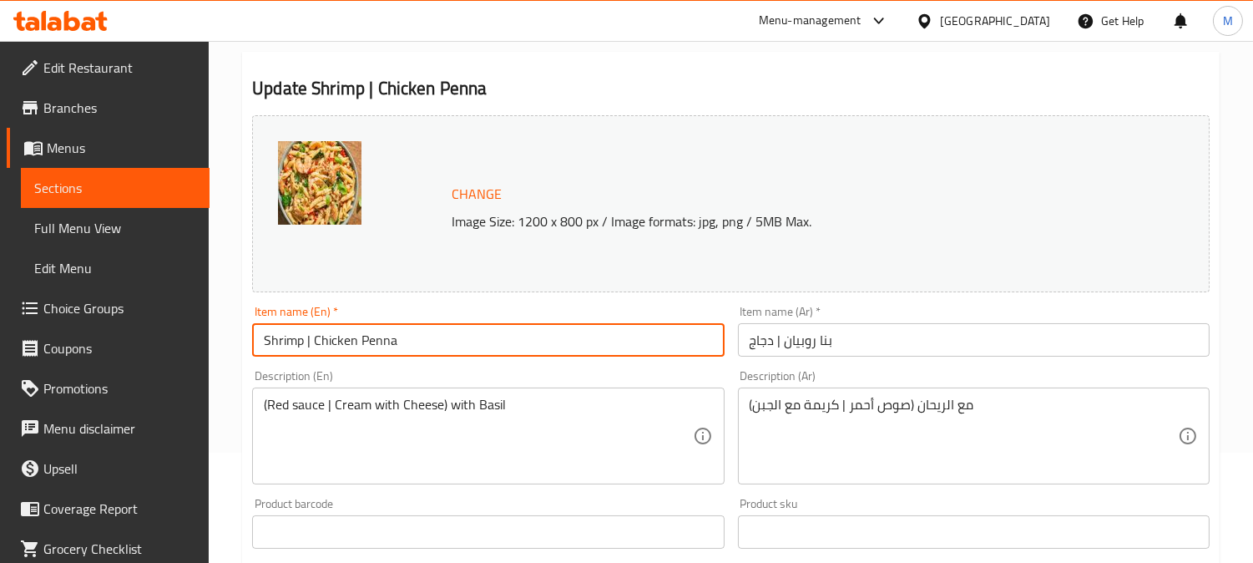
click at [347, 341] on input "Shrimp | Chicken Penna" at bounding box center [488, 339] width 472 height 33
click at [346, 340] on input "Shrimp | Chicken Penna" at bounding box center [488, 339] width 472 height 33
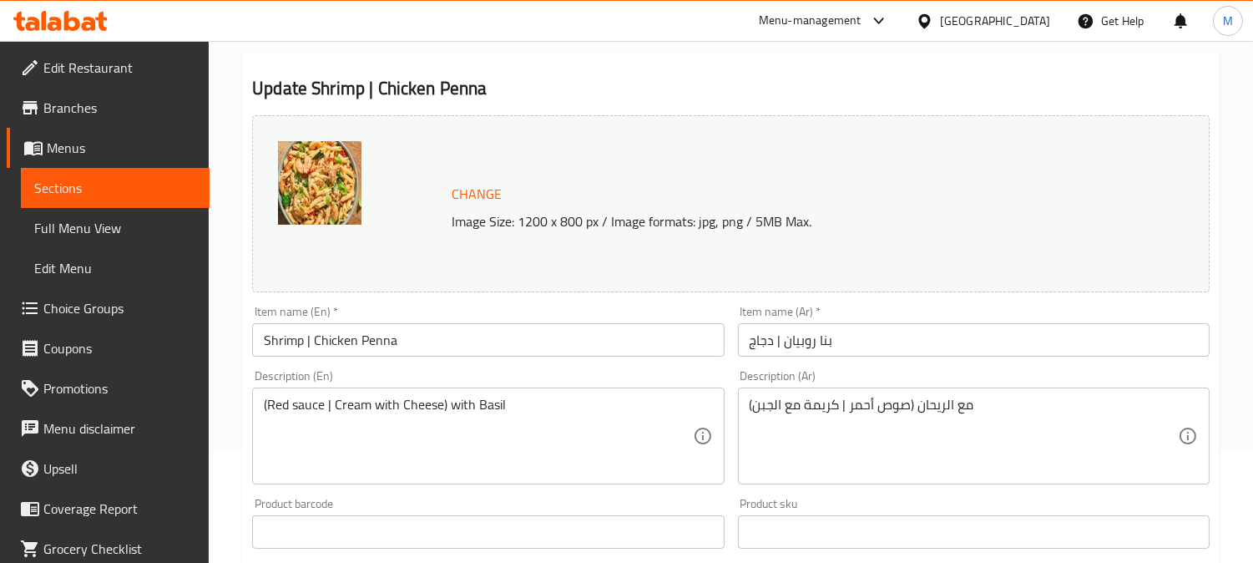
click at [563, 336] on input "Shrimp | Chicken Penna" at bounding box center [488, 339] width 472 height 33
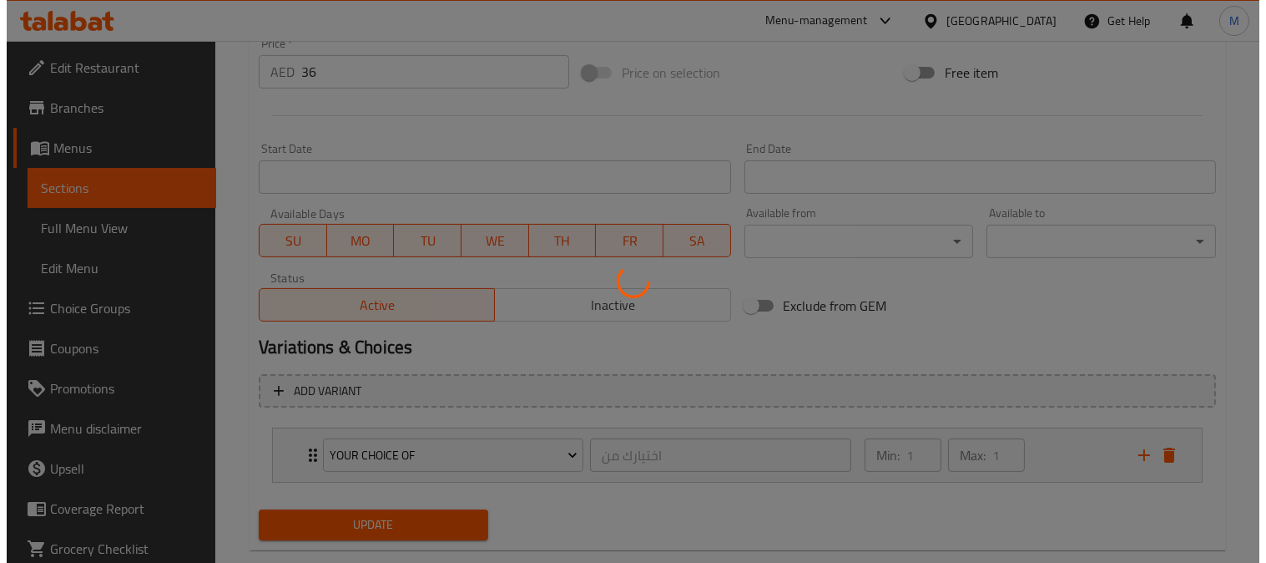
scroll to position [666, 0]
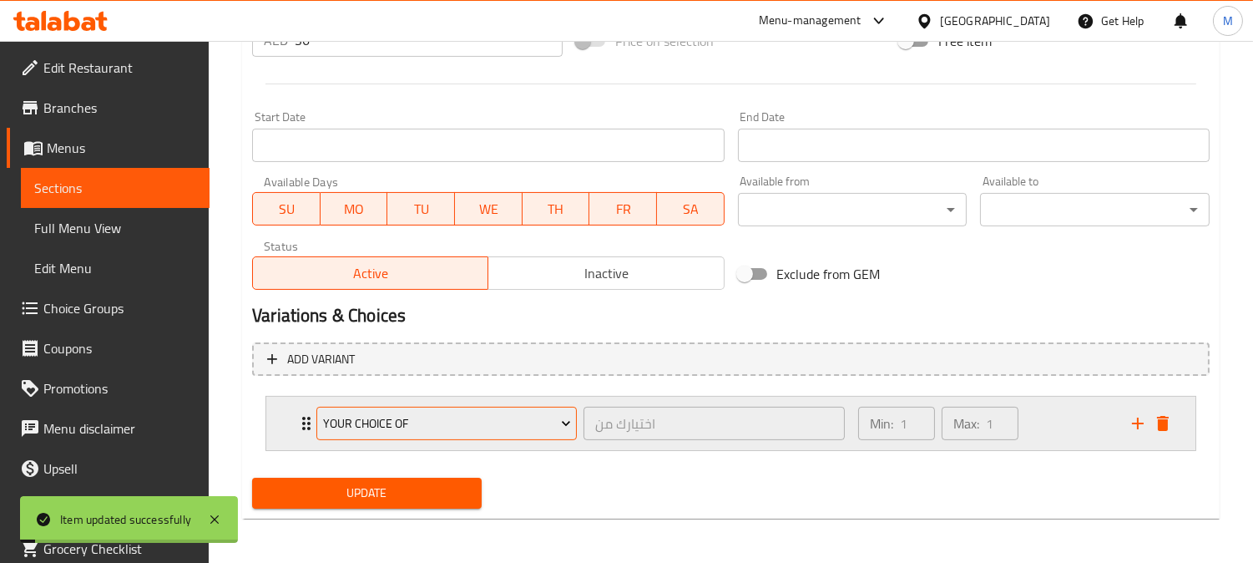
click at [374, 422] on span "Your Choice of" at bounding box center [447, 423] width 248 height 21
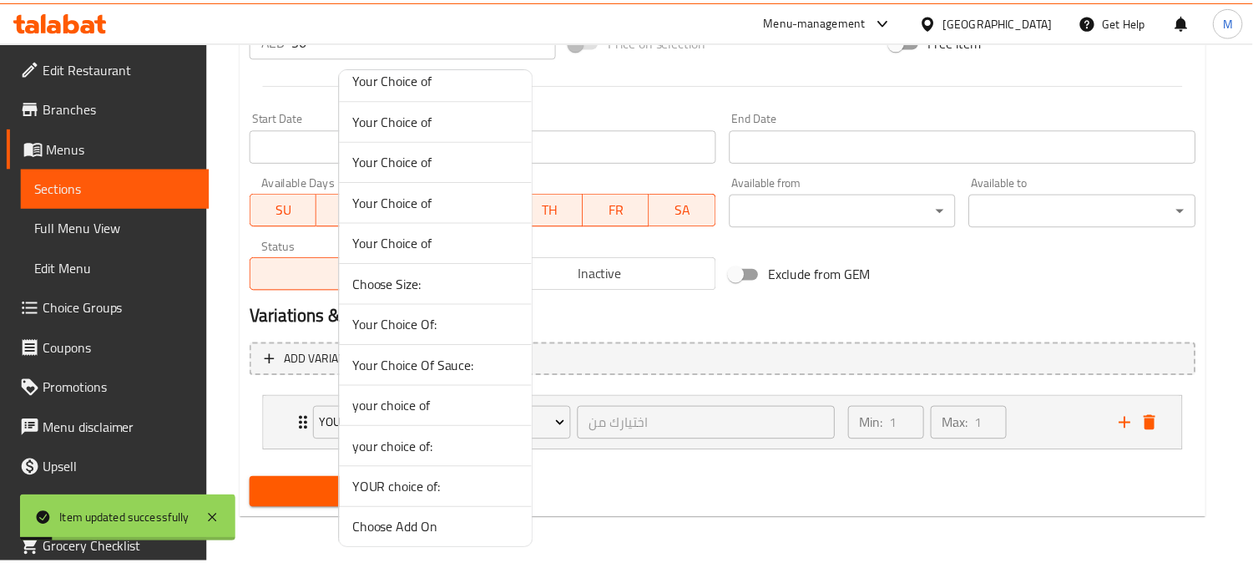
scroll to position [227, 0]
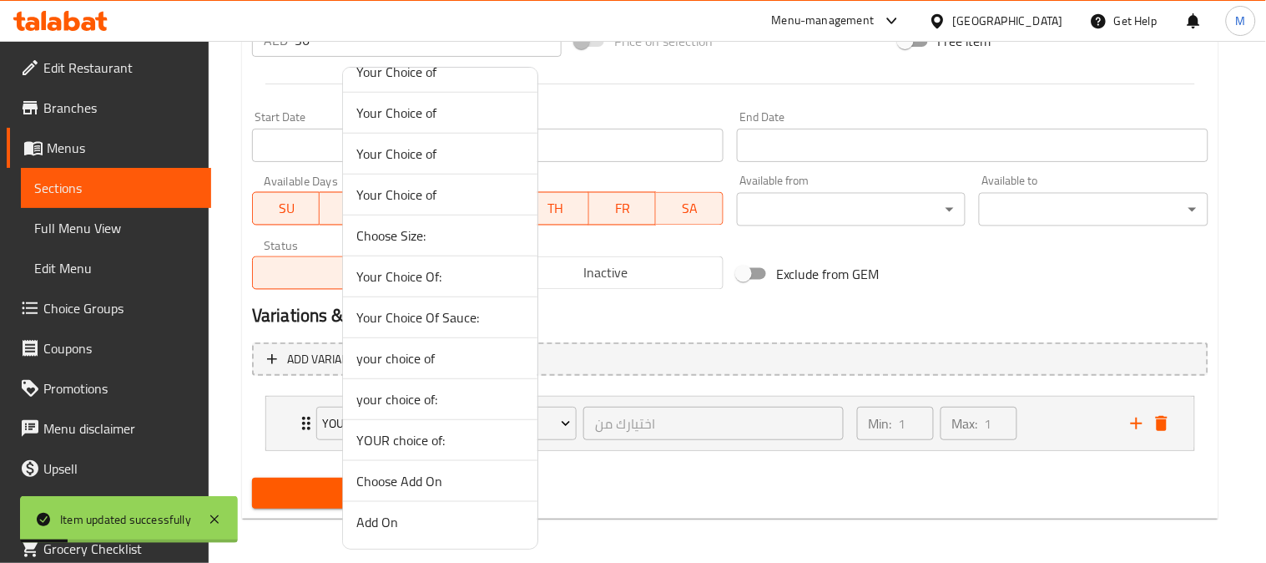
click at [1030, 503] on div at bounding box center [633, 281] width 1266 height 563
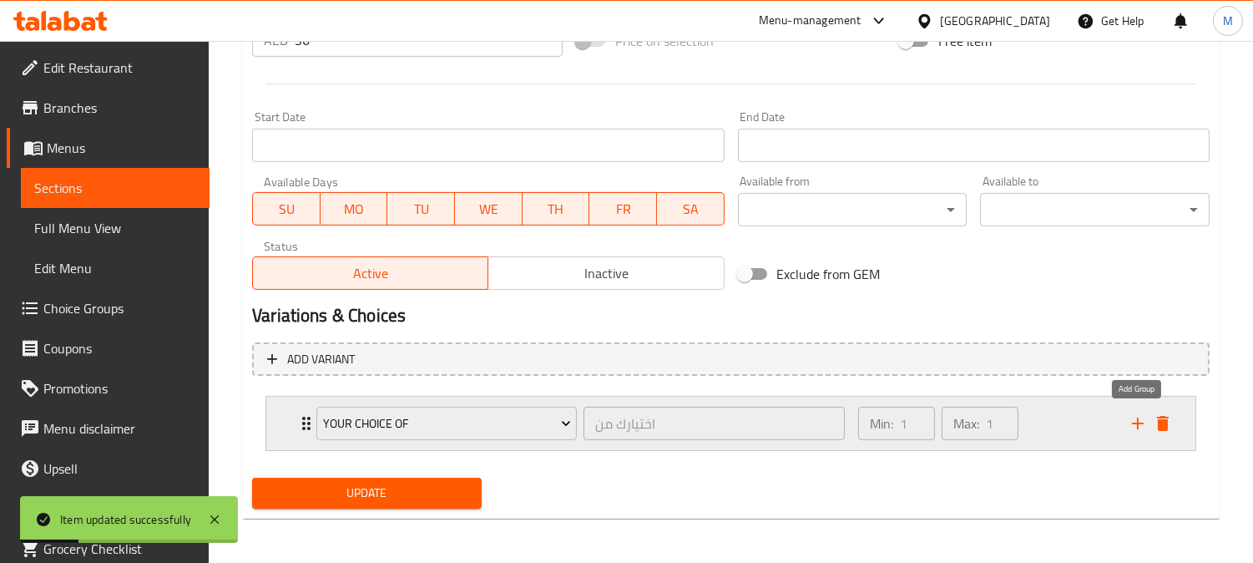
click at [1141, 419] on icon "add" at bounding box center [1138, 423] width 20 height 20
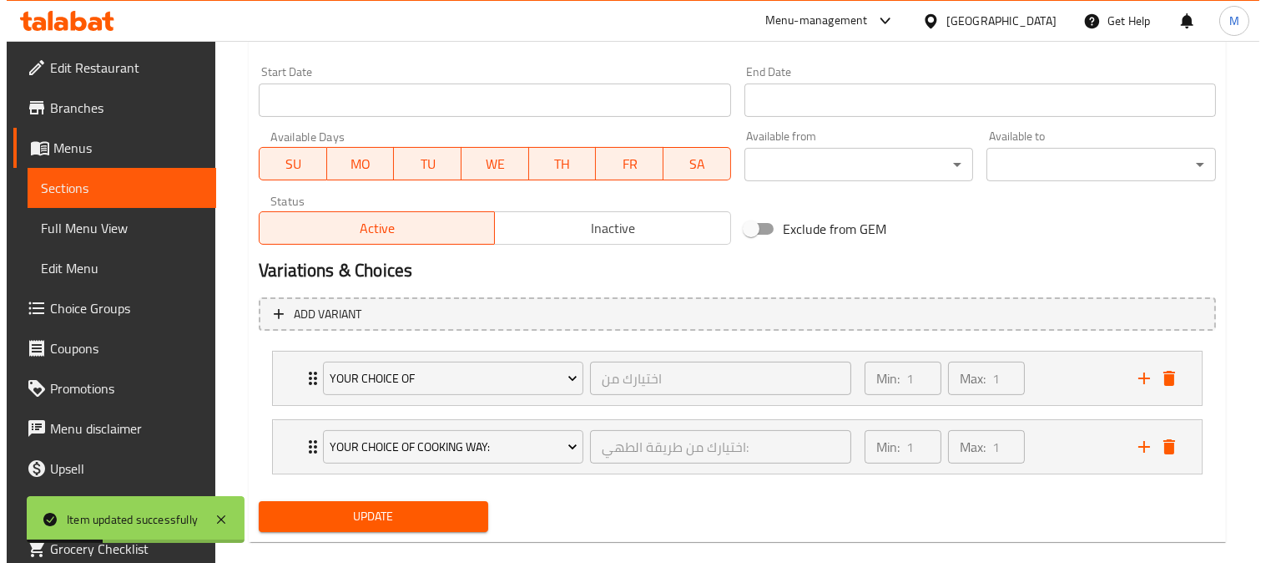
scroll to position [735, 0]
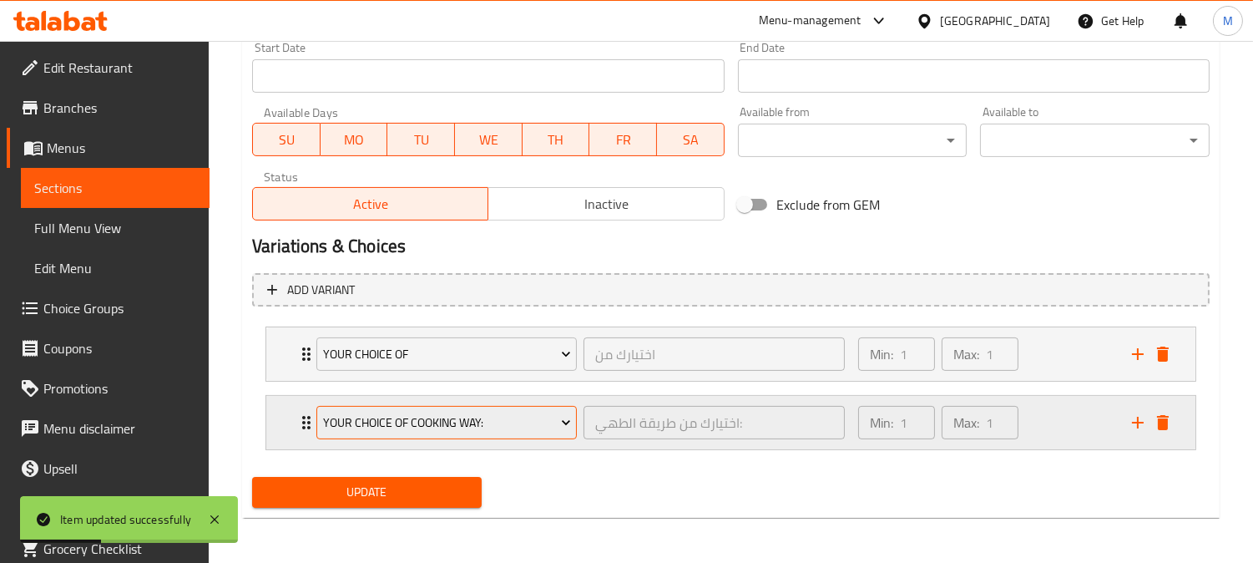
click at [473, 412] on span "your choice of cooking way:" at bounding box center [447, 422] width 248 height 21
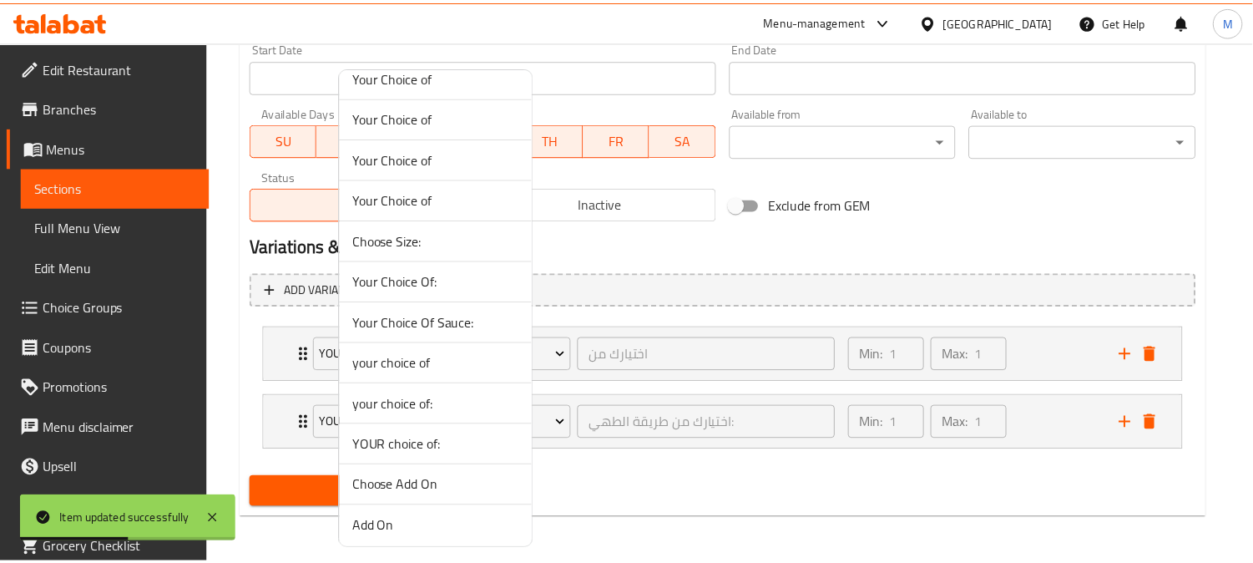
scroll to position [227, 0]
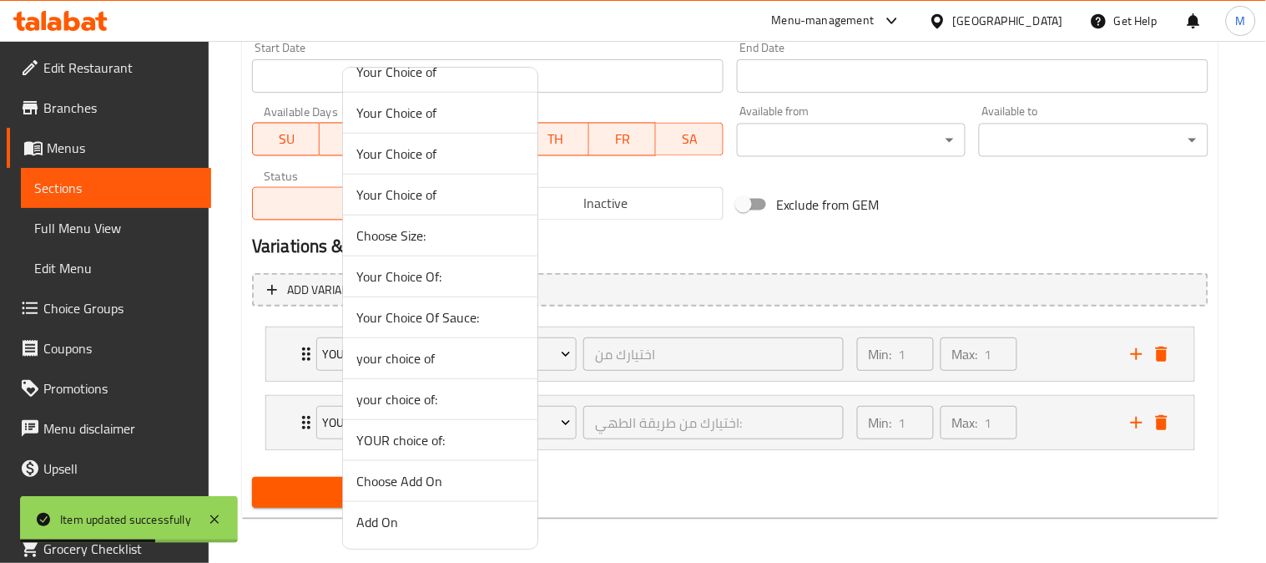
click at [412, 453] on li "YOUR choice of:" at bounding box center [440, 440] width 195 height 41
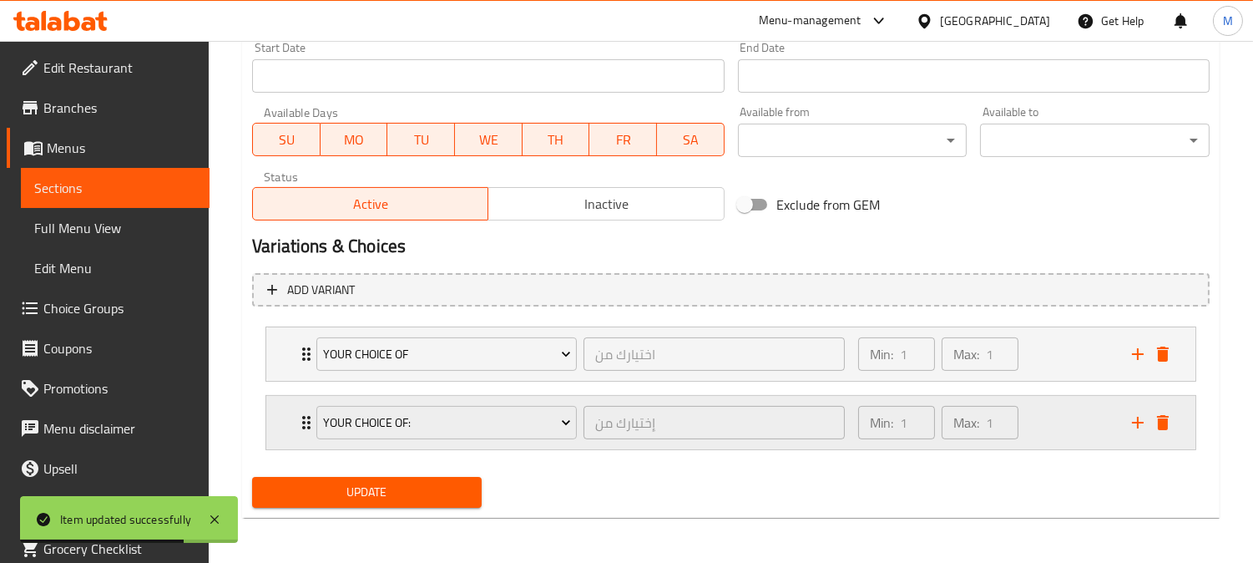
click at [292, 381] on div "YOUR choice of: إختيارك من ​ Min: 1 ​ Max: 1 ​" at bounding box center [730, 353] width 929 height 53
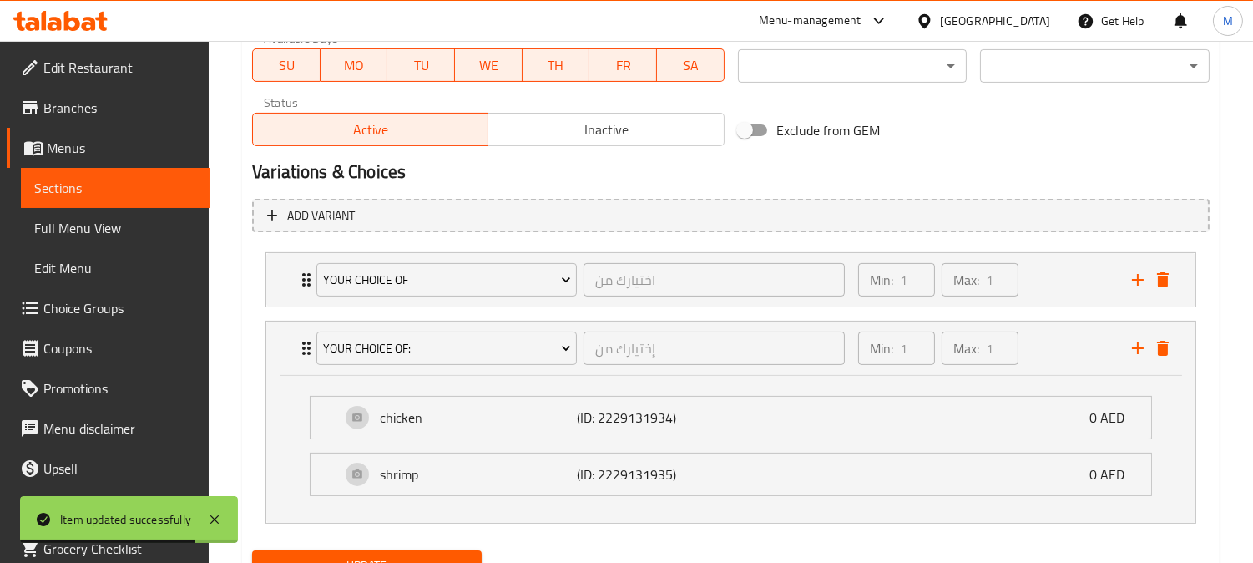
scroll to position [883, 0]
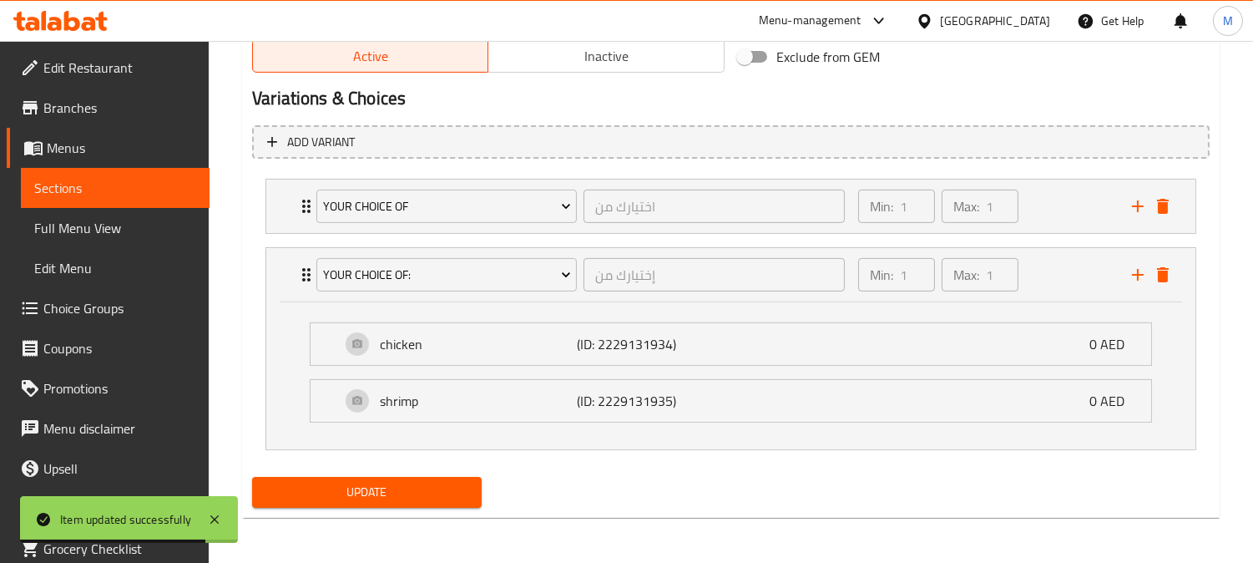
click at [401, 478] on button "Update" at bounding box center [367, 492] width 230 height 31
click at [303, 202] on icon "Expand" at bounding box center [306, 206] width 20 height 20
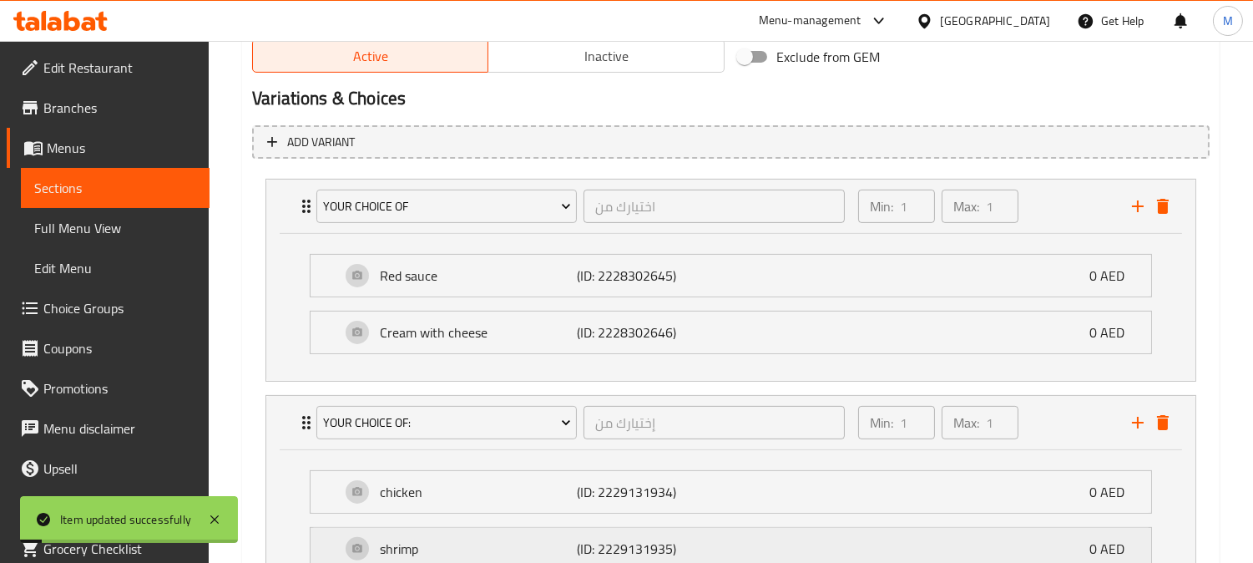
scroll to position [1031, 0]
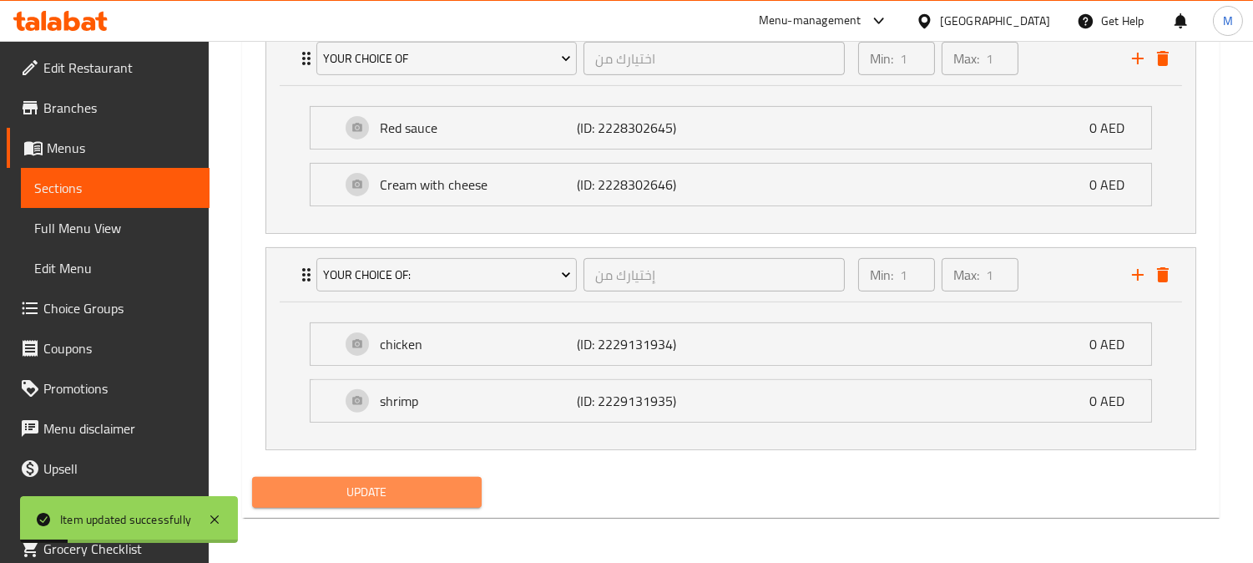
click at [427, 482] on span "Update" at bounding box center [366, 492] width 203 height 21
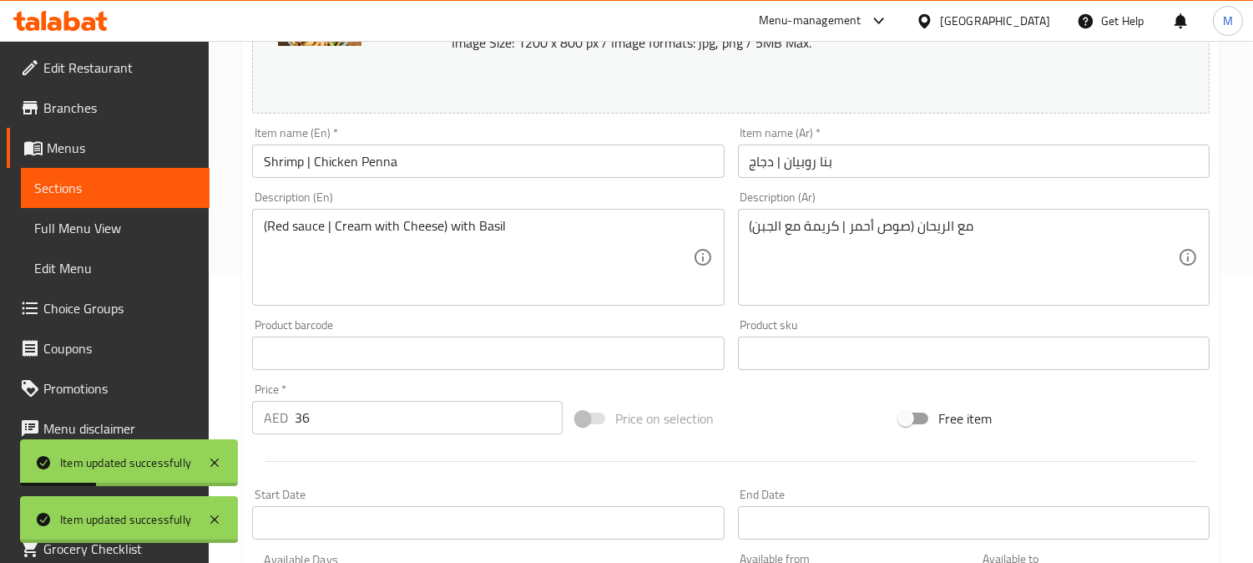
scroll to position [0, 0]
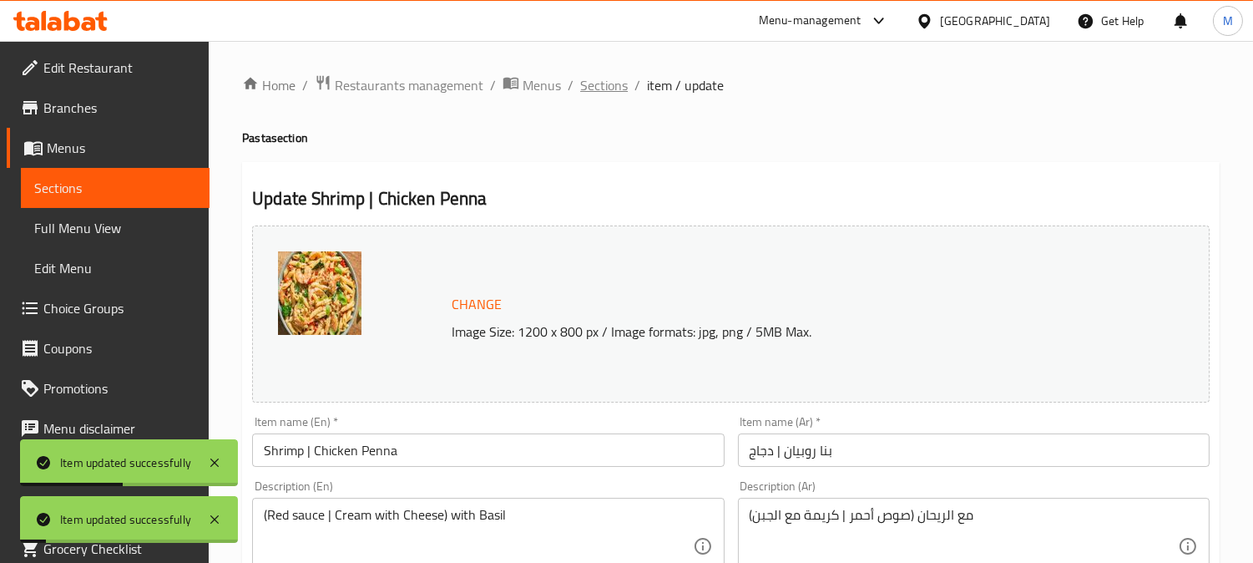
click at [602, 89] on span "Sections" at bounding box center [604, 85] width 48 height 20
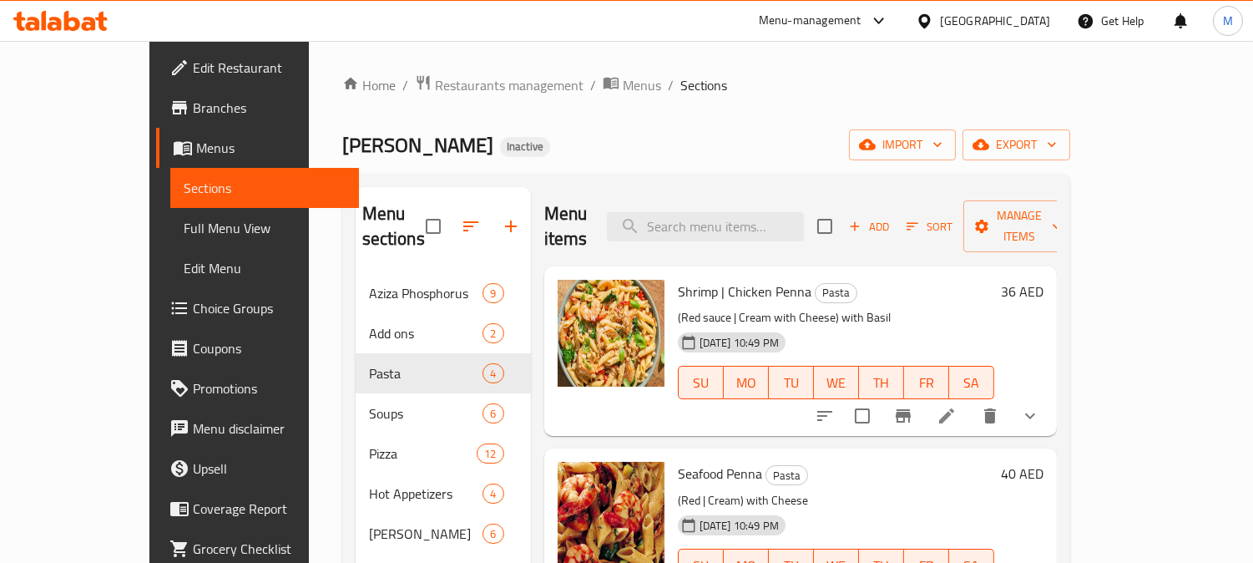
click at [703, 279] on span "Shrimp | Chicken Penna" at bounding box center [745, 291] width 134 height 25
copy span "Chicken"
click at [704, 279] on span "Shrimp | Chicken Penna" at bounding box center [745, 291] width 134 height 25
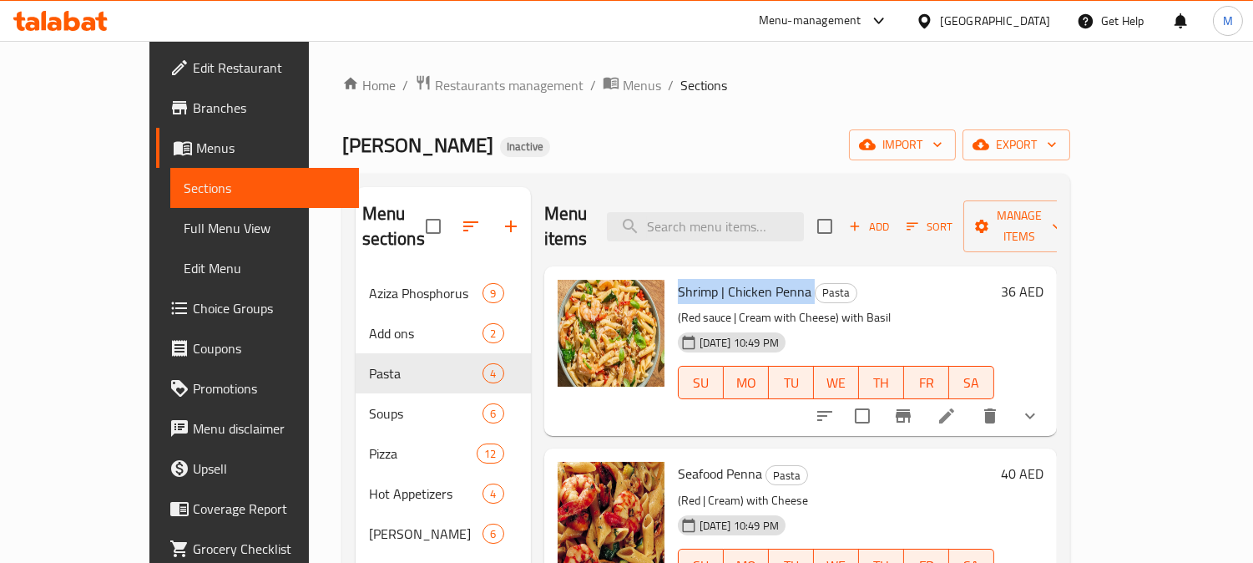
click at [704, 279] on span "Shrimp | Chicken Penna" at bounding box center [745, 291] width 134 height 25
click at [751, 212] on input "search" at bounding box center [705, 226] width 197 height 29
paste input "Seafood Penna"
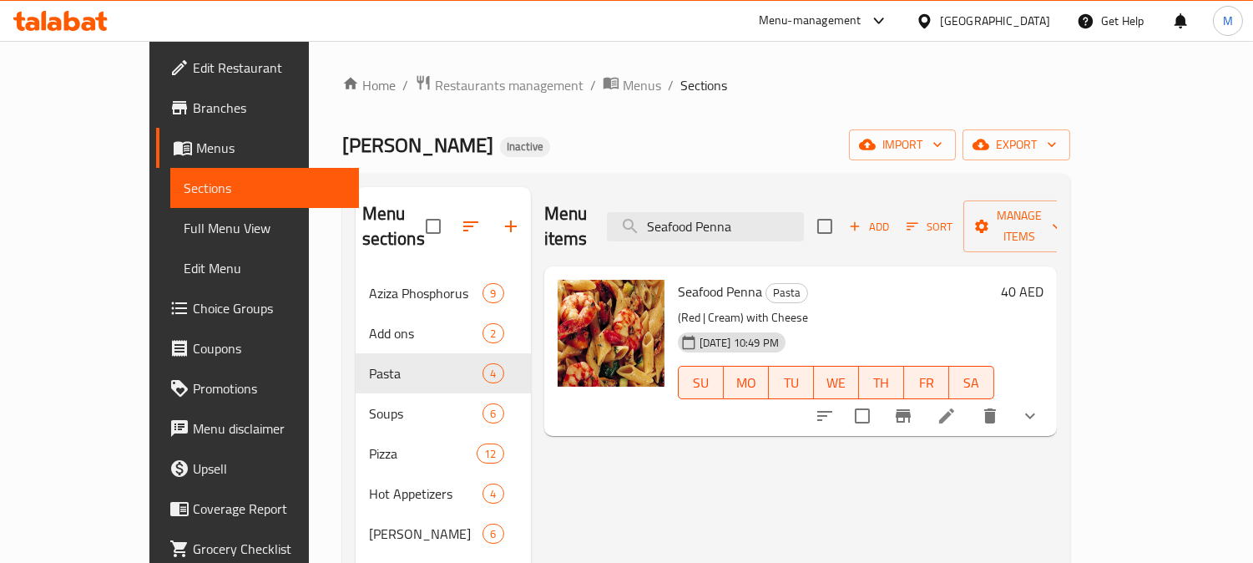
type input "Seafood Penna"
click at [957, 406] on icon at bounding box center [947, 416] width 20 height 20
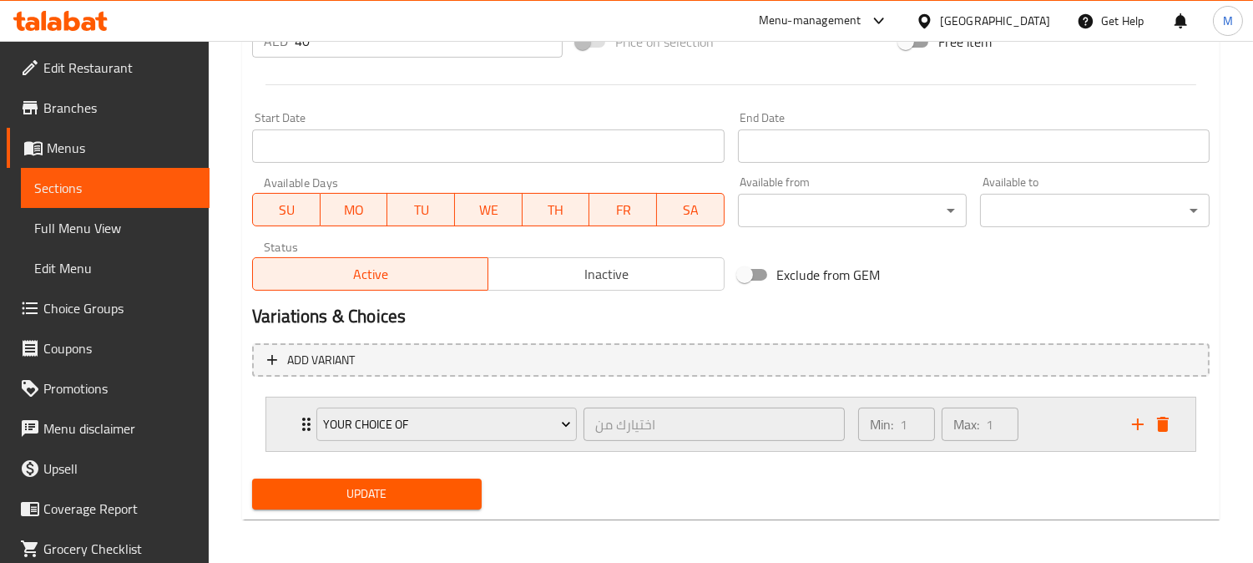
scroll to position [666, 0]
click at [419, 407] on button "Your Choice of" at bounding box center [446, 423] width 260 height 33
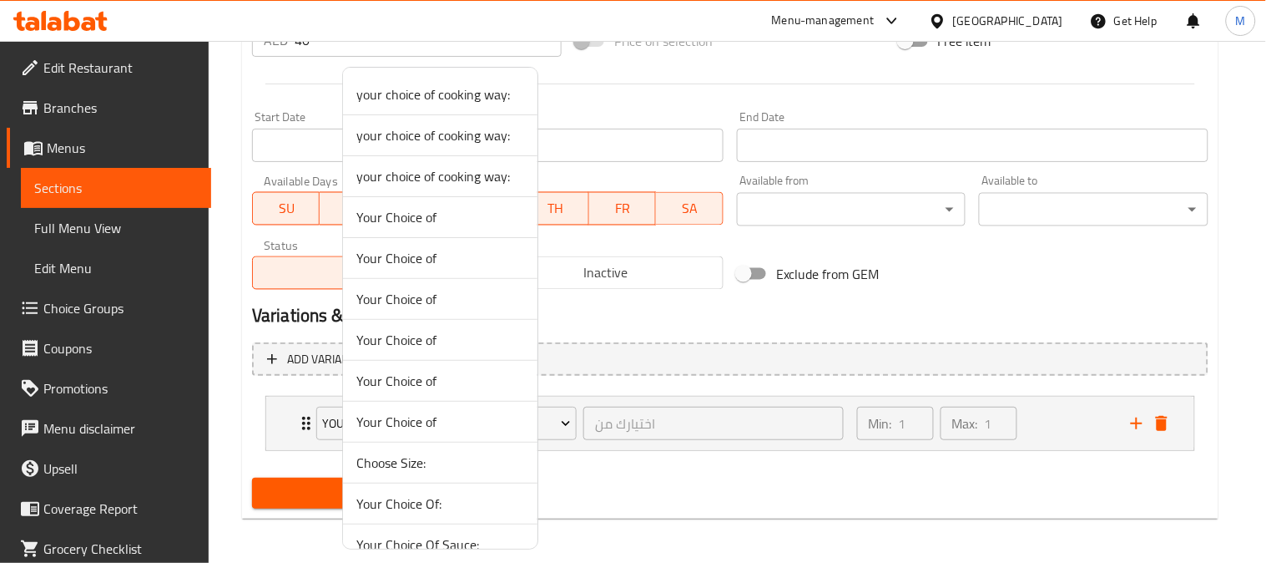
click at [293, 416] on div at bounding box center [633, 281] width 1266 height 563
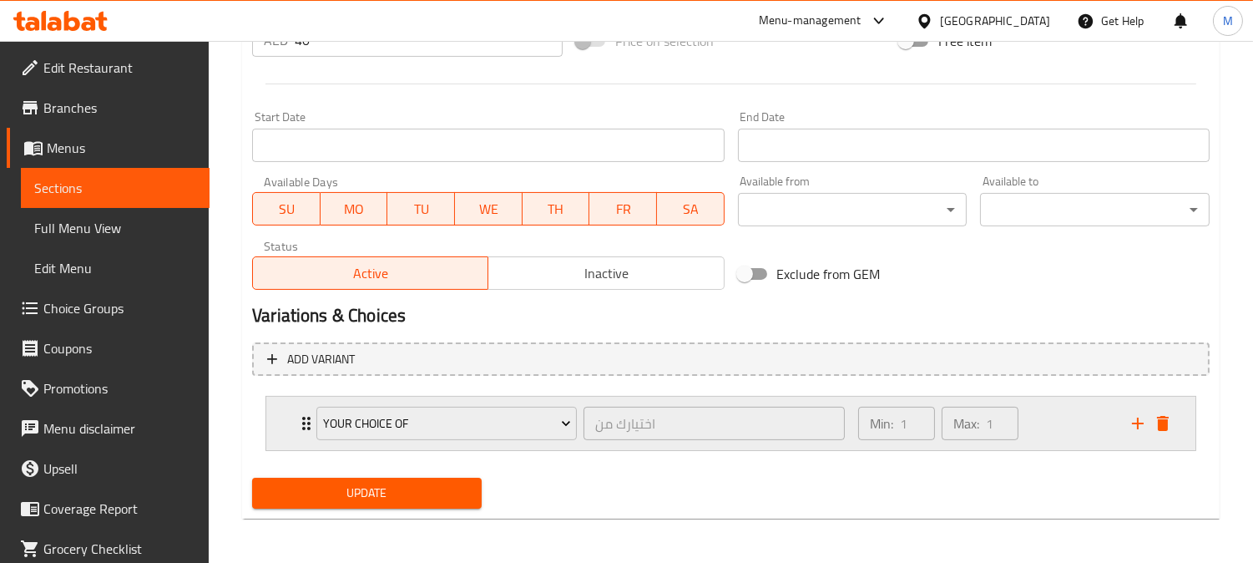
click at [295, 415] on div "Your Choice of اختيارك من ​ Min: 1 ​ Max: 1 ​" at bounding box center [730, 423] width 929 height 53
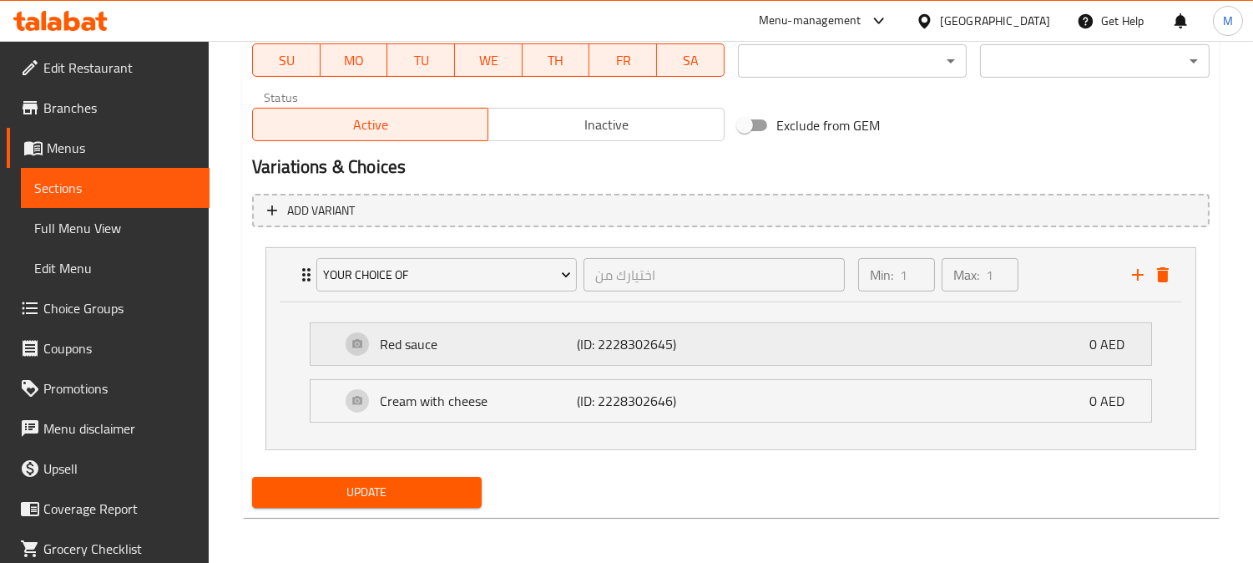
click at [422, 346] on p "Red sauce" at bounding box center [478, 344] width 196 height 20
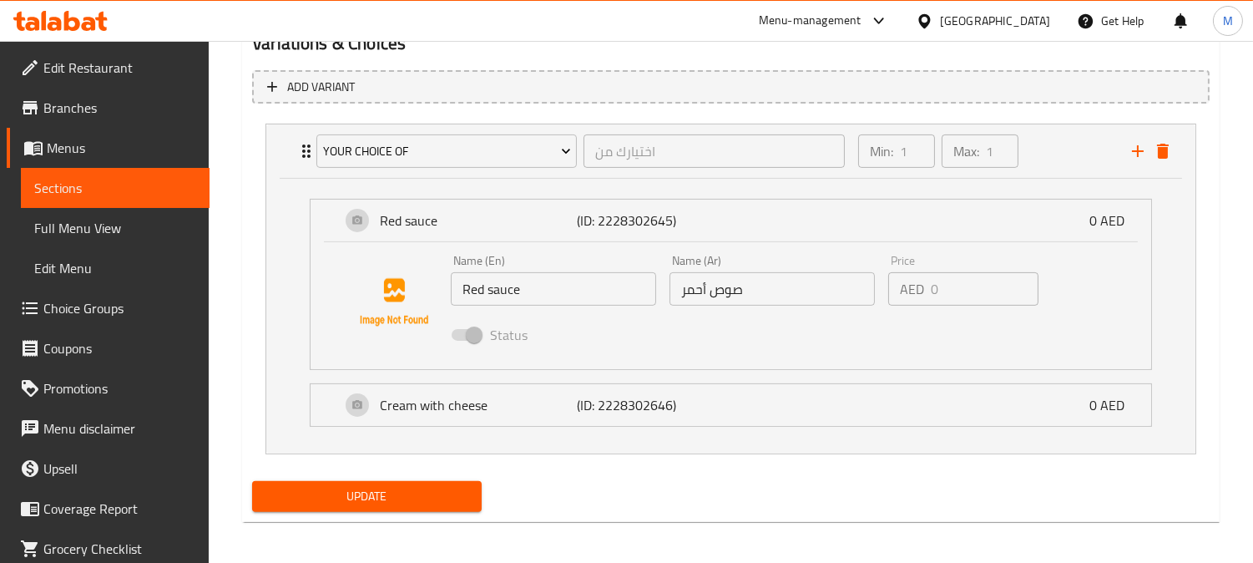
scroll to position [942, 0]
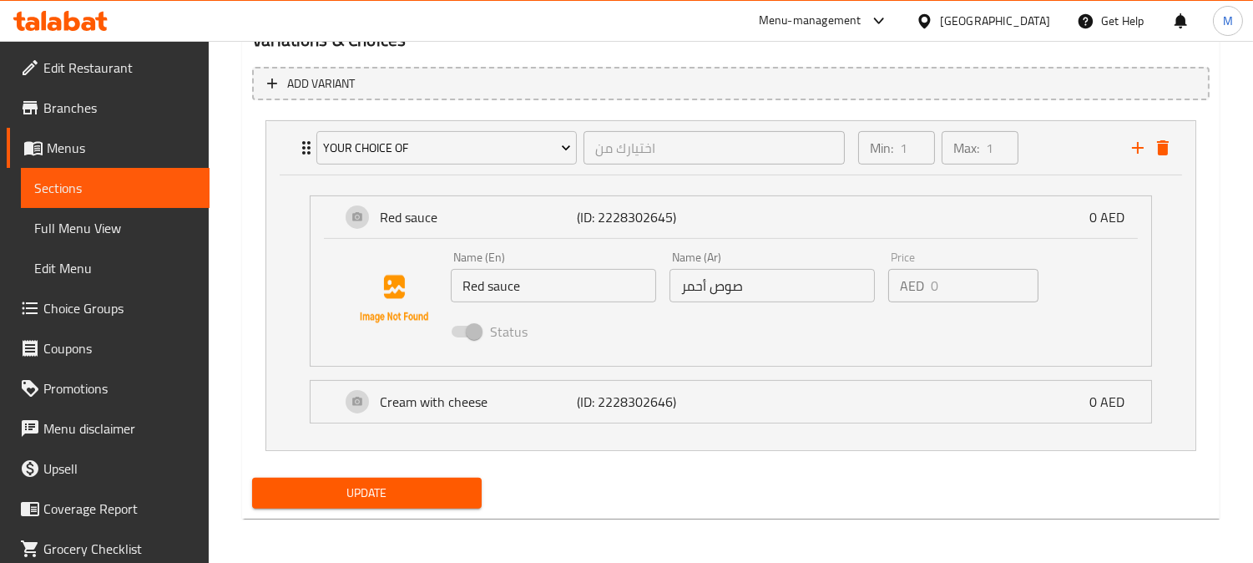
click at [735, 295] on input "صوص أحمر" at bounding box center [772, 285] width 205 height 33
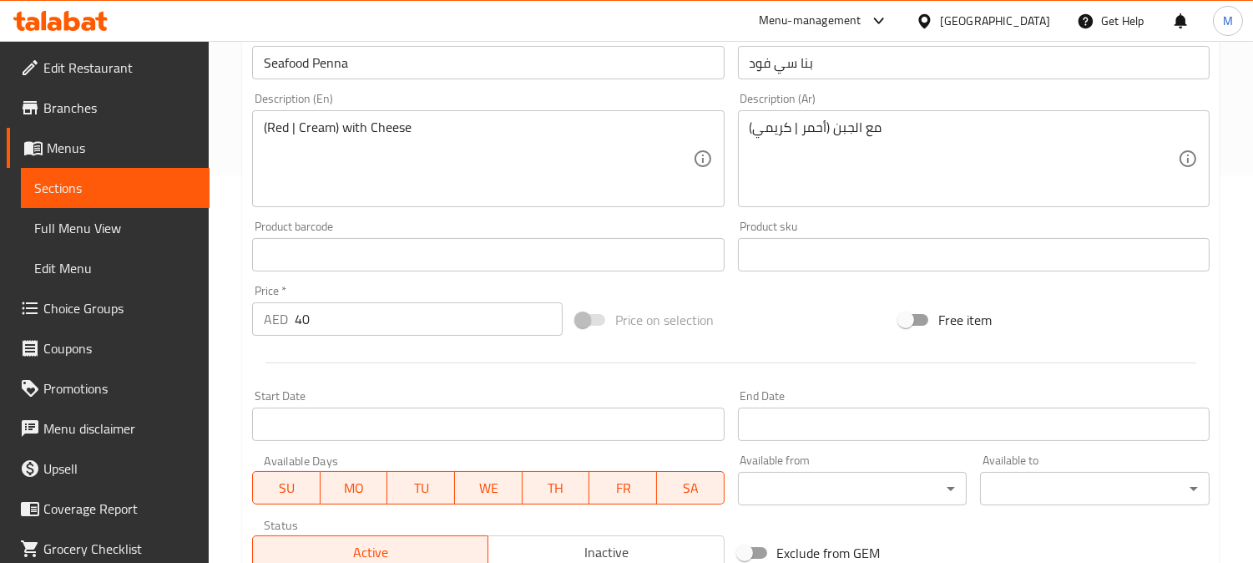
scroll to position [386, 0]
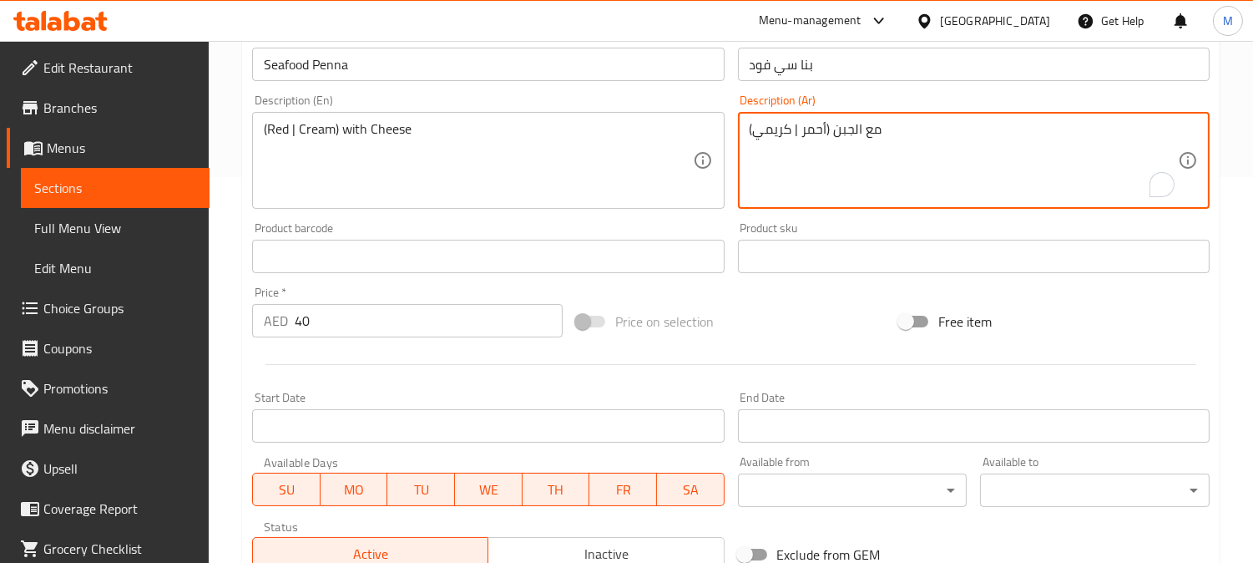
click at [827, 130] on textarea "(أحمر | كريمي) مع الجبن" at bounding box center [964, 160] width 428 height 79
paste textarea "صوص"
click at [757, 134] on textarea "(أحمر | كريمي) مع الجبن" at bounding box center [964, 160] width 428 height 79
paste textarea "وص"
type textarea "(صوص أحمر | كريمي) مع الجبن"
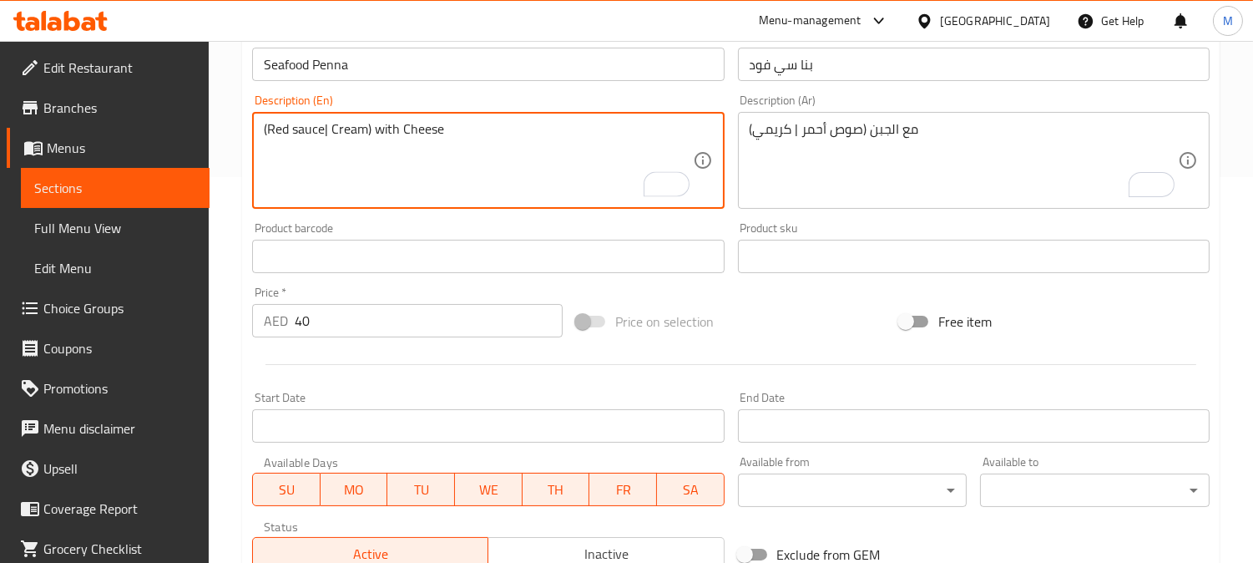
type textarea "(Red sauce| Cream) with Cheese"
drag, startPoint x: 463, startPoint y: 53, endPoint x: 464, endPoint y: 65, distance: 12.6
click at [463, 53] on input "Seafood Penna" at bounding box center [488, 64] width 472 height 33
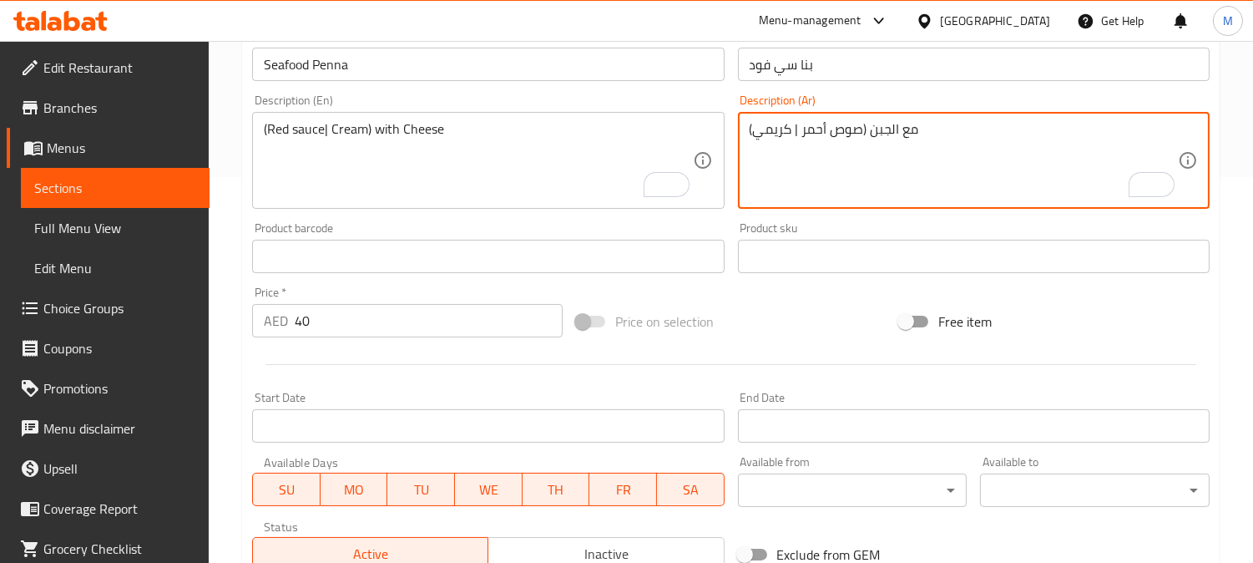
drag, startPoint x: 756, startPoint y: 129, endPoint x: 766, endPoint y: 134, distance: 11.2
type textarea "(صوص أحمر | كريمة) مع الجبن"
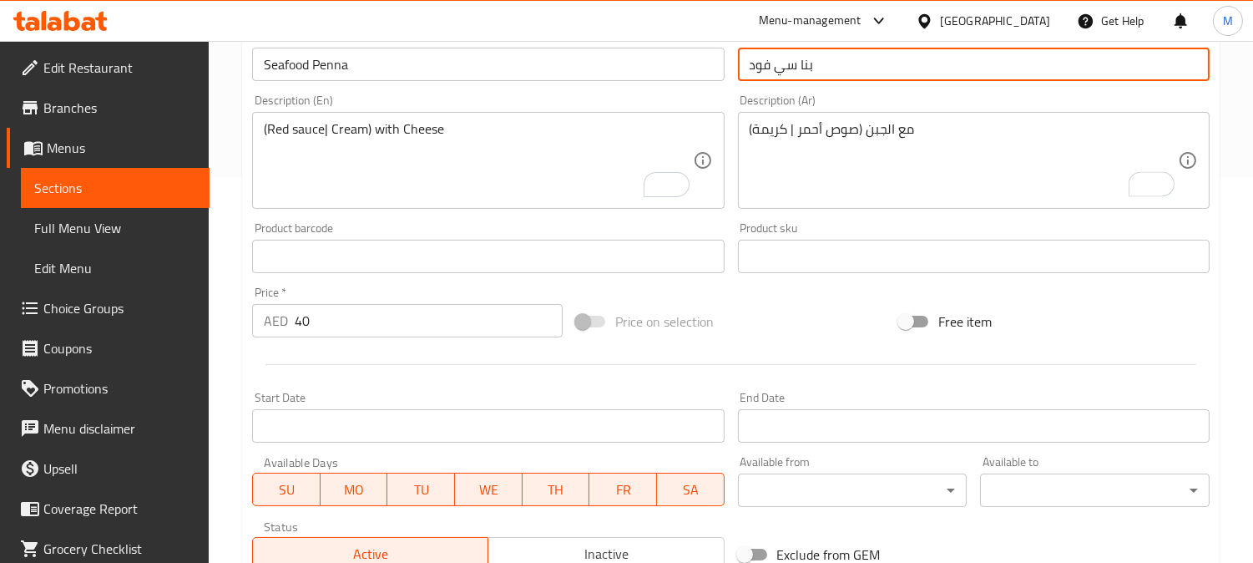
click at [845, 71] on input "بنا سي فود" at bounding box center [974, 64] width 472 height 33
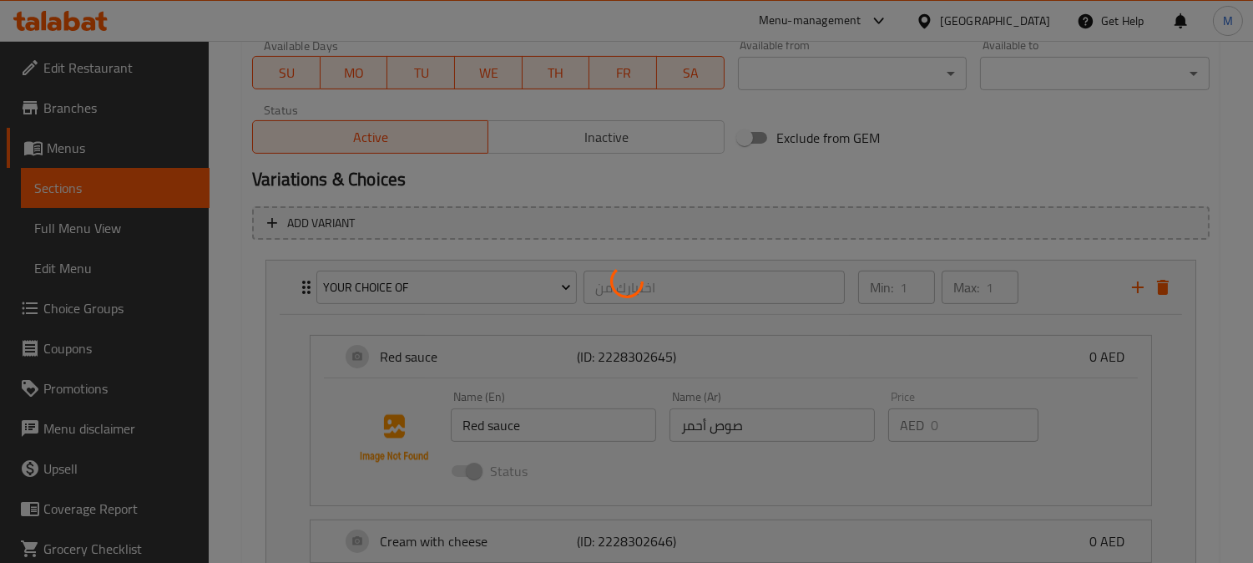
scroll to position [942, 0]
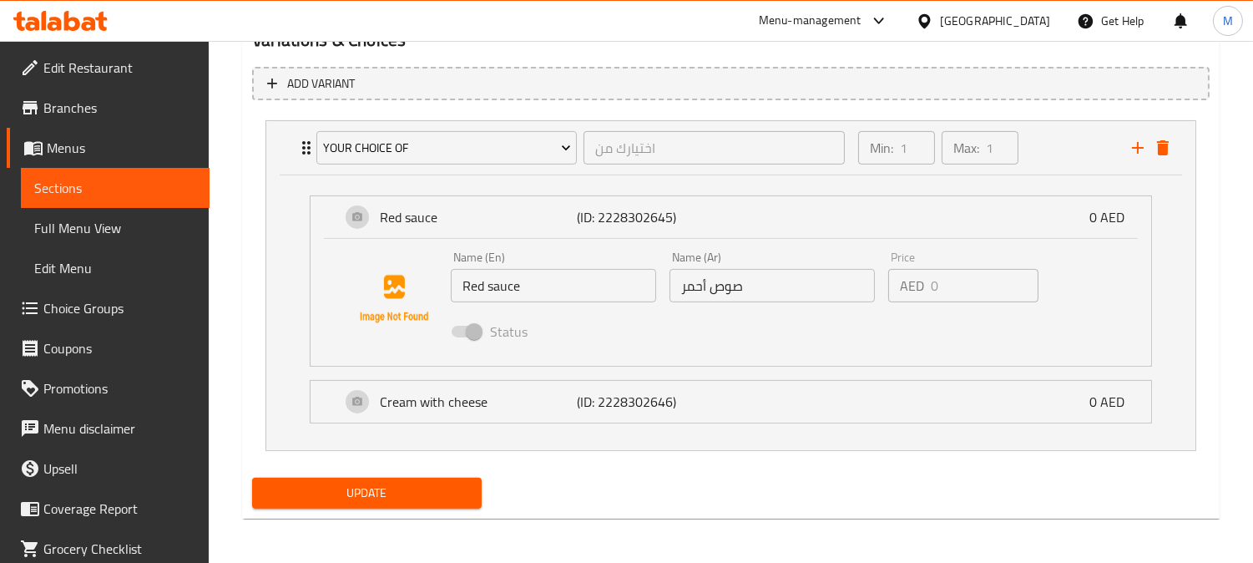
drag, startPoint x: 536, startPoint y: 397, endPoint x: 284, endPoint y: 270, distance: 282.6
click at [284, 270] on div "Red sauce (ID: 2228302645) 0 AED Name (En) Red sauce Name (En) Name (Ar) صوص أح…" at bounding box center [730, 312] width 929 height 275
click at [512, 397] on p "Cream with cheese" at bounding box center [478, 402] width 196 height 20
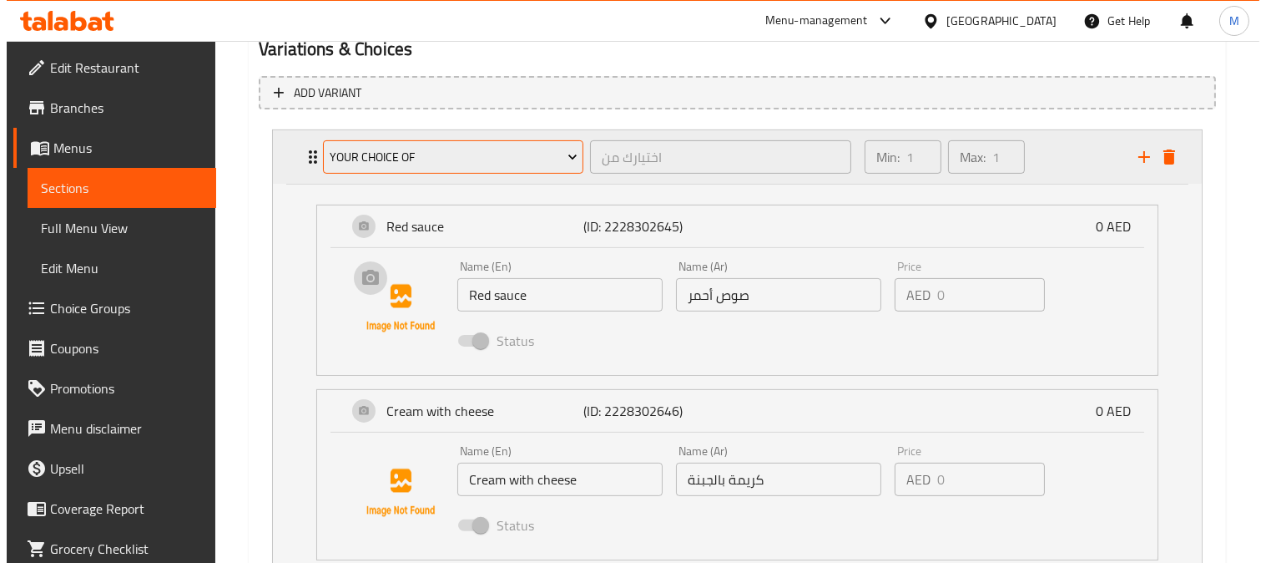
scroll to position [849, 0]
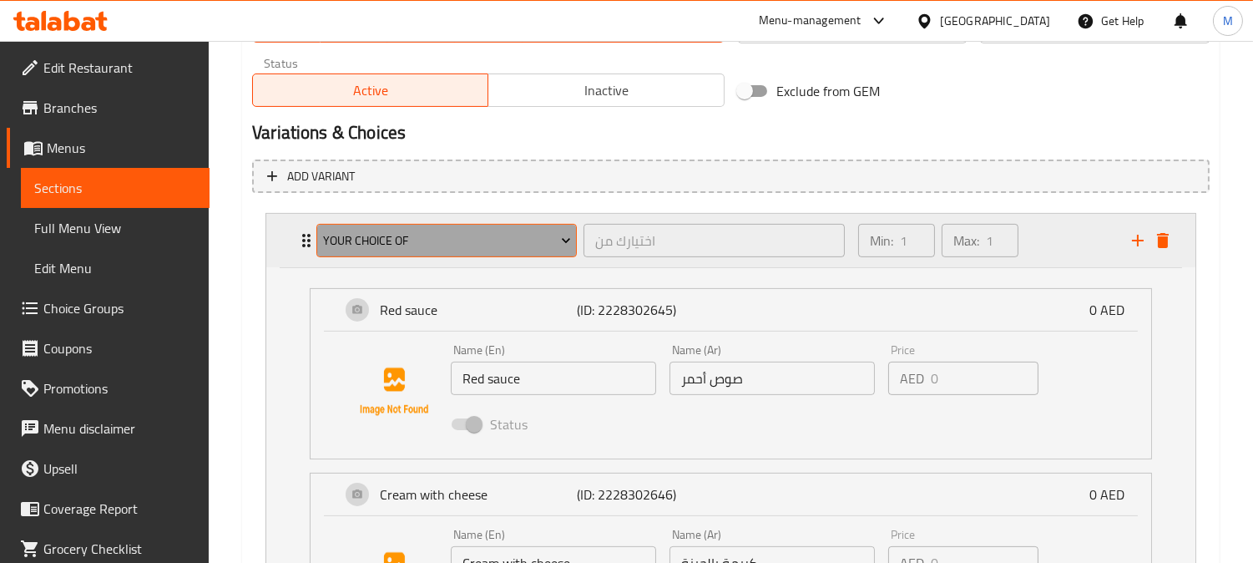
click at [424, 238] on span "Your Choice of" at bounding box center [447, 240] width 248 height 21
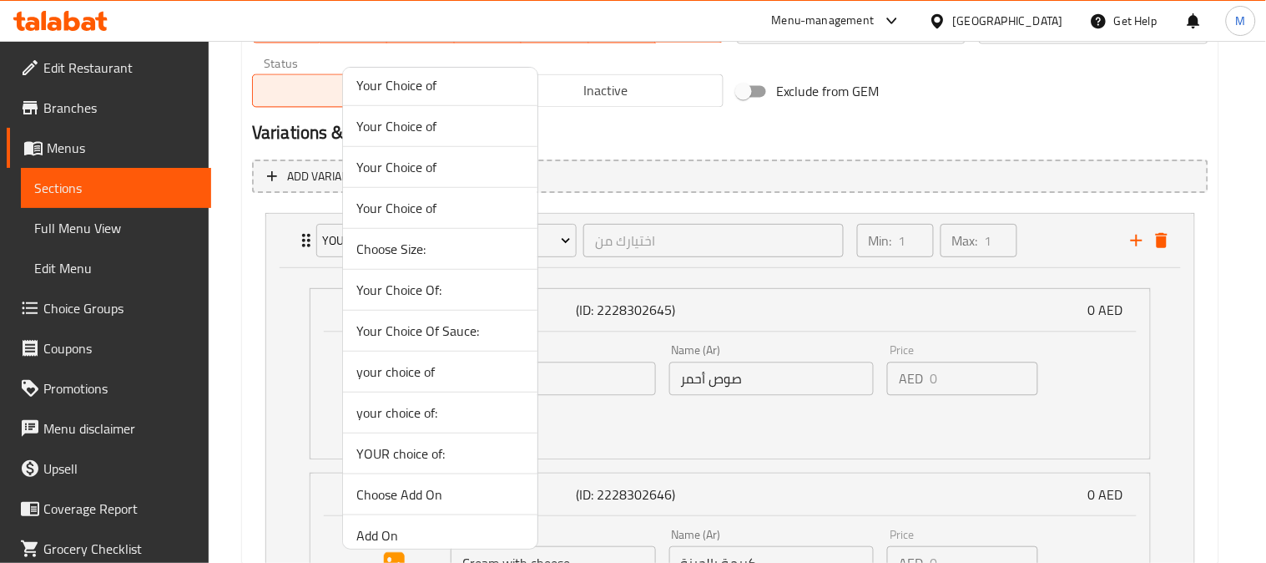
scroll to position [227, 0]
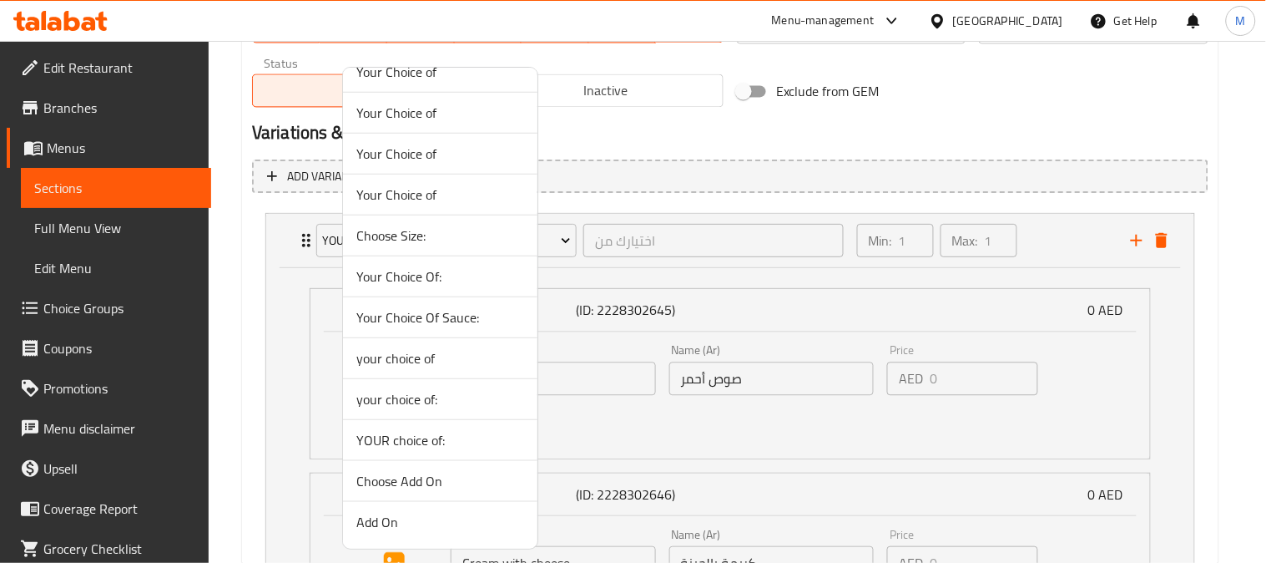
click at [402, 364] on span "your choice of" at bounding box center [440, 358] width 168 height 20
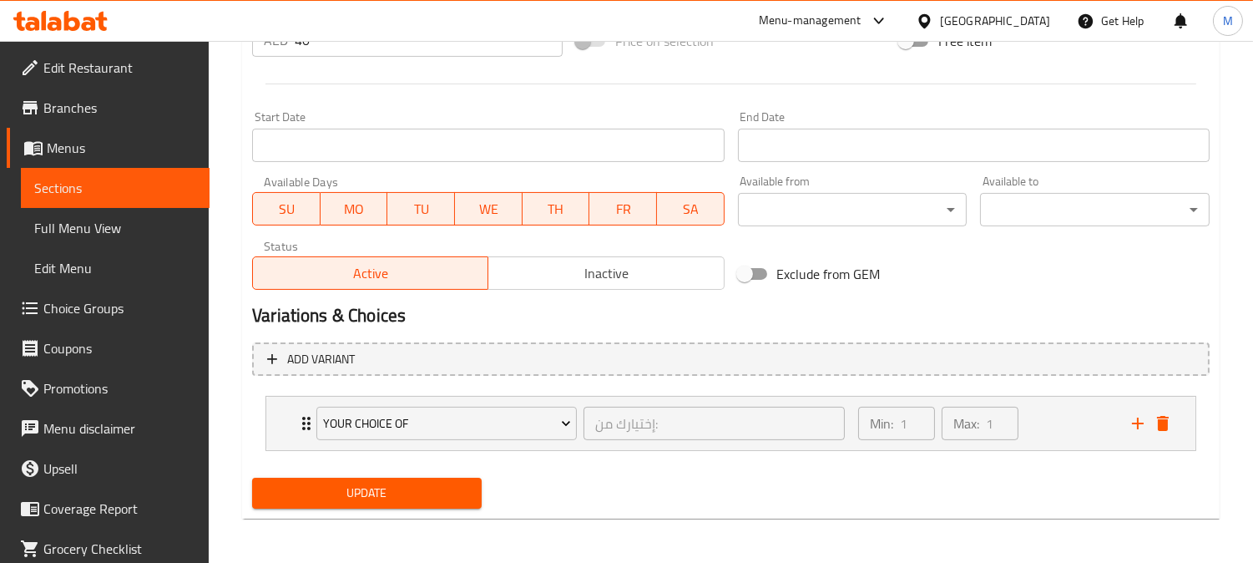
drag, startPoint x: 291, startPoint y: 407, endPoint x: 330, endPoint y: 418, distance: 40.7
click at [292, 407] on div "your choice of إختيارك من: ​ Min: 1 ​ Max: 1 ​" at bounding box center [730, 423] width 929 height 53
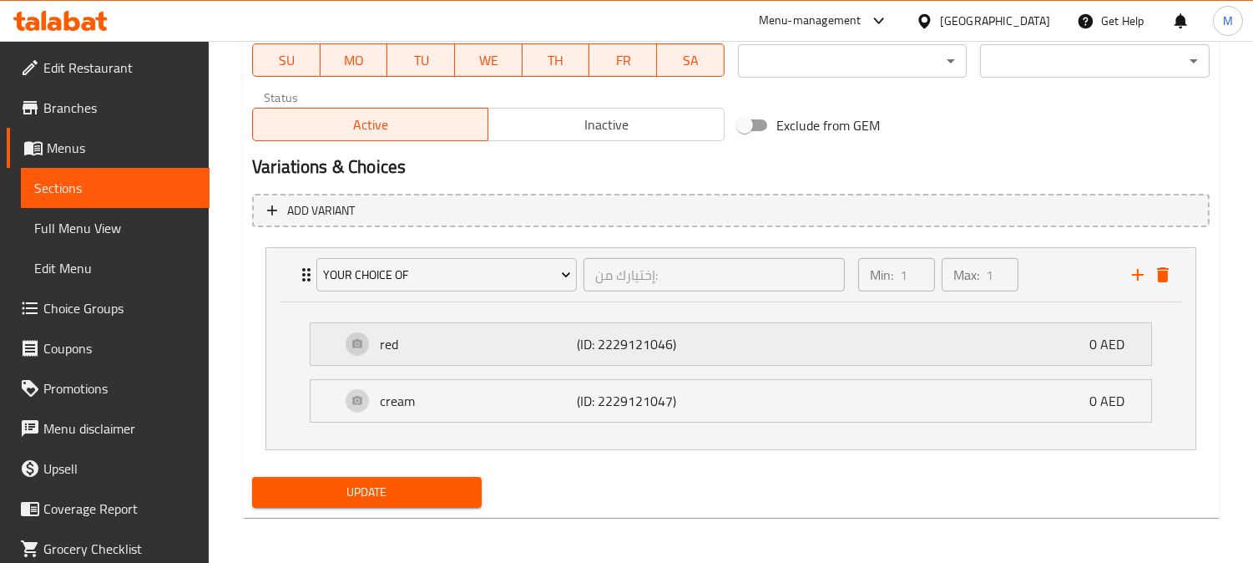
click at [455, 334] on p "red" at bounding box center [478, 344] width 196 height 20
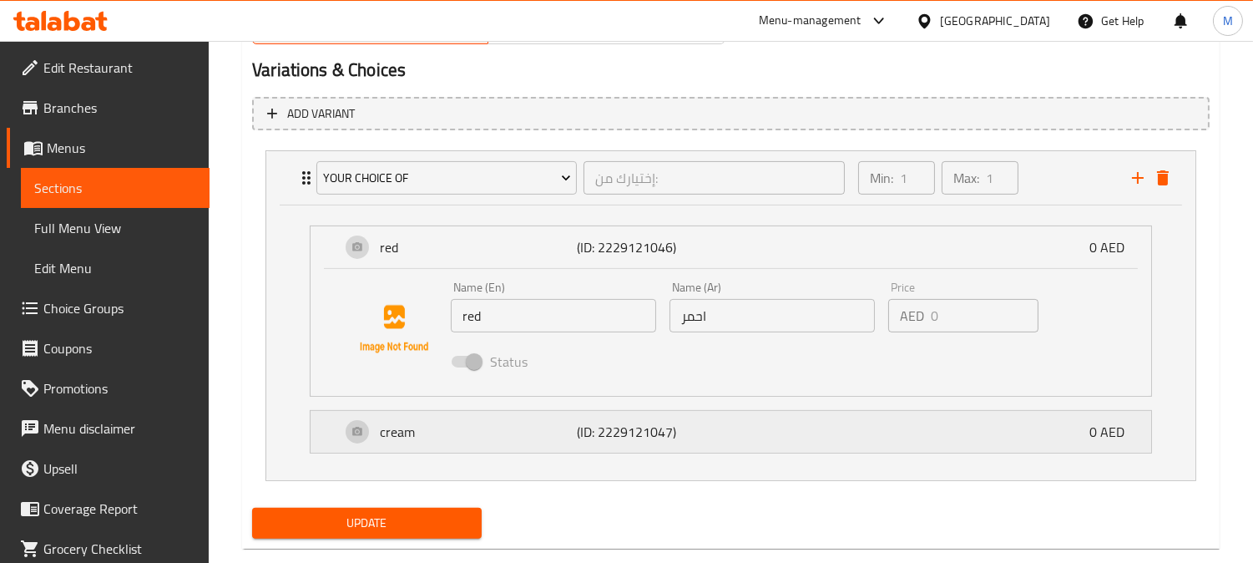
scroll to position [942, 0]
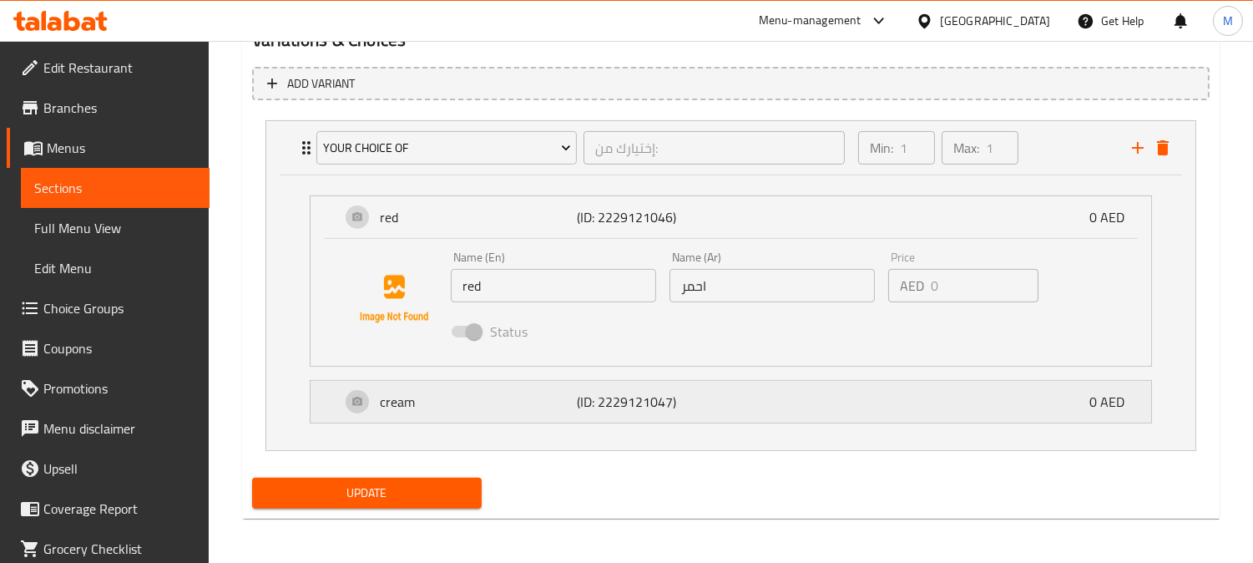
click at [476, 410] on div "cream (ID: 2229121047) 0 AED" at bounding box center [736, 402] width 791 height 42
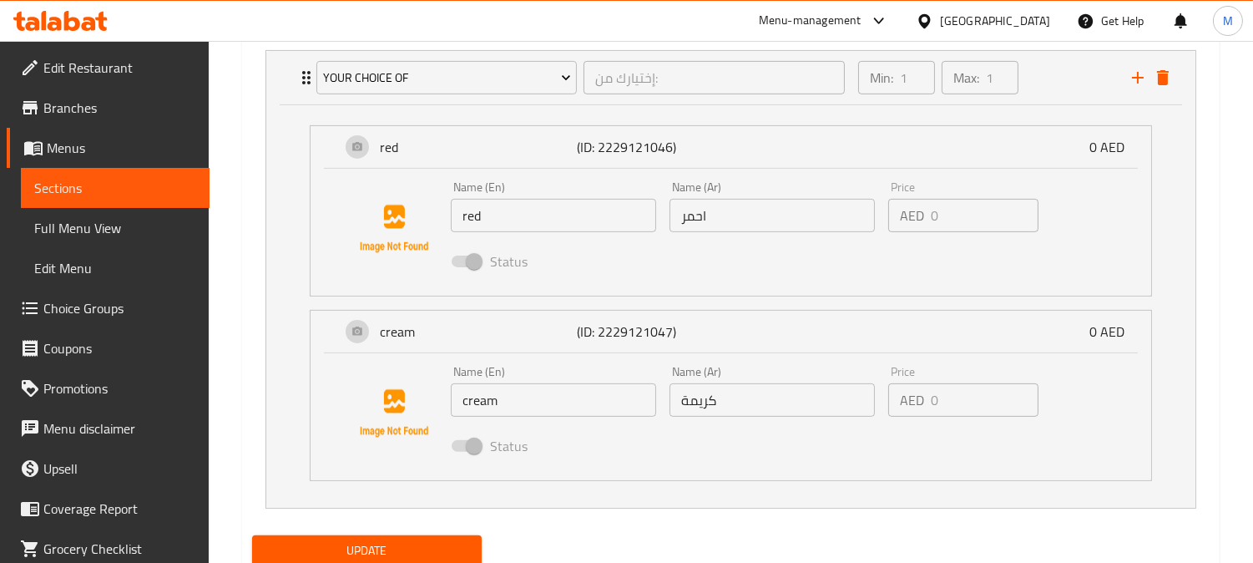
scroll to position [1070, 0]
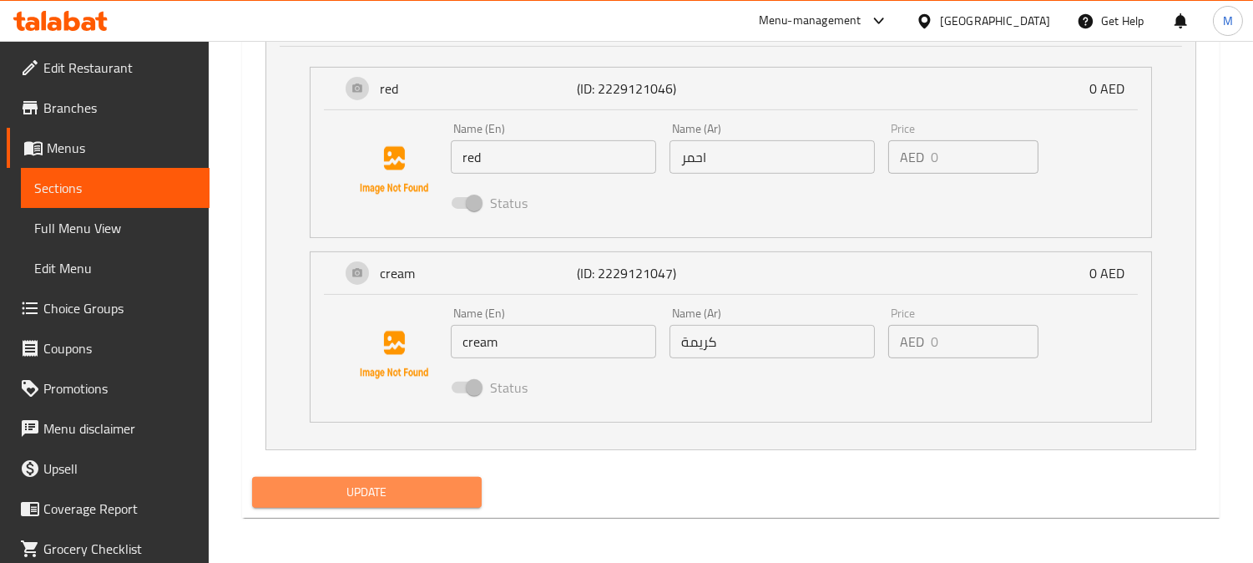
click at [429, 484] on span "Update" at bounding box center [366, 492] width 203 height 21
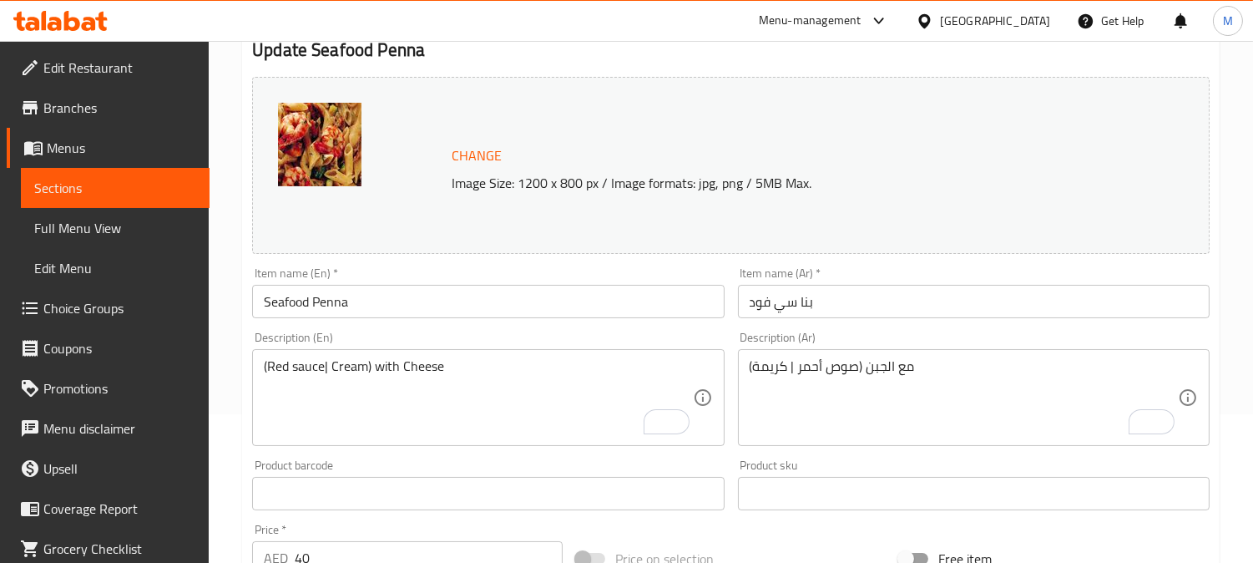
scroll to position [143, 0]
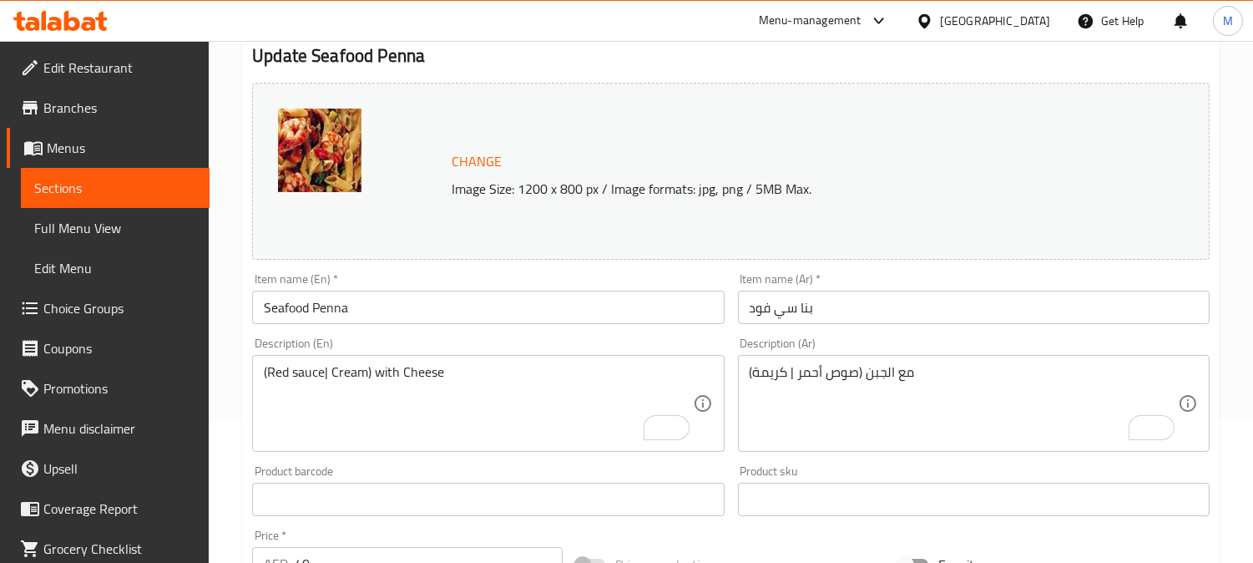
click at [98, 322] on link "Choice Groups" at bounding box center [108, 308] width 203 height 40
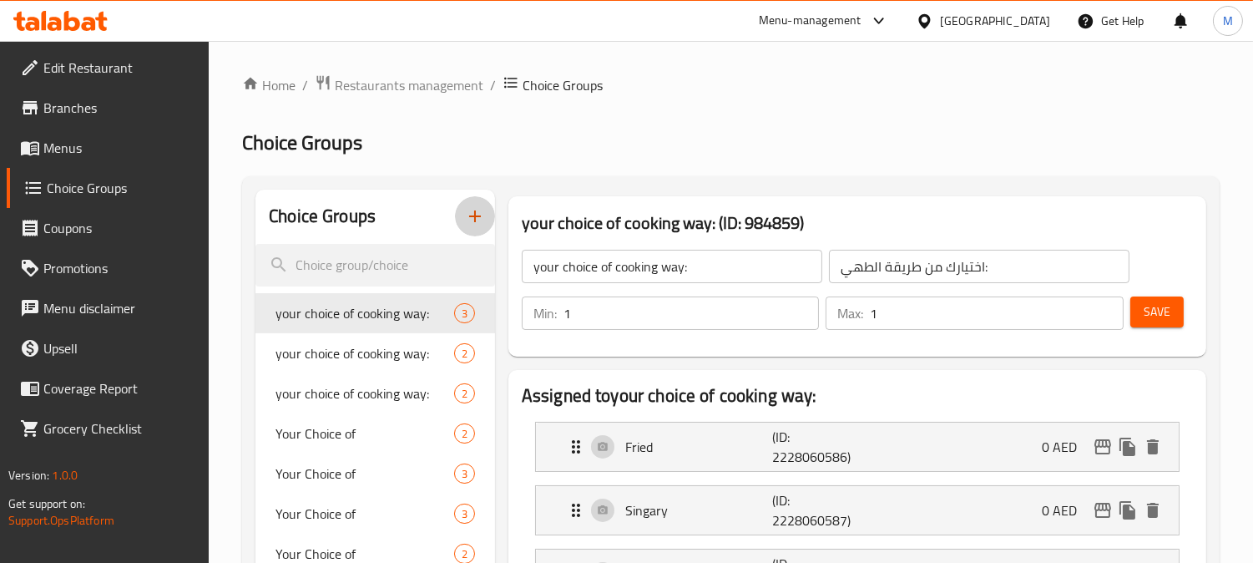
click at [478, 202] on button "button" at bounding box center [475, 216] width 40 height 40
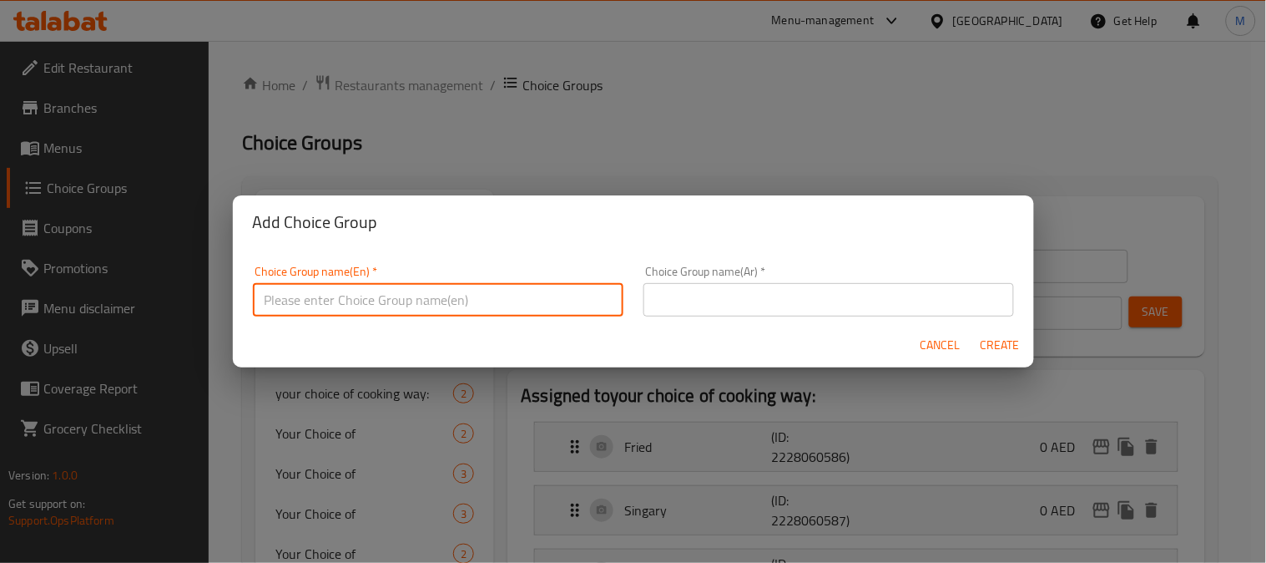
click at [414, 287] on input "text" at bounding box center [438, 299] width 371 height 33
type input "Add Ons:"
click at [762, 317] on div "Choice Group name(Ar)   * Choice Group name(Ar) *" at bounding box center [829, 290] width 391 height 71
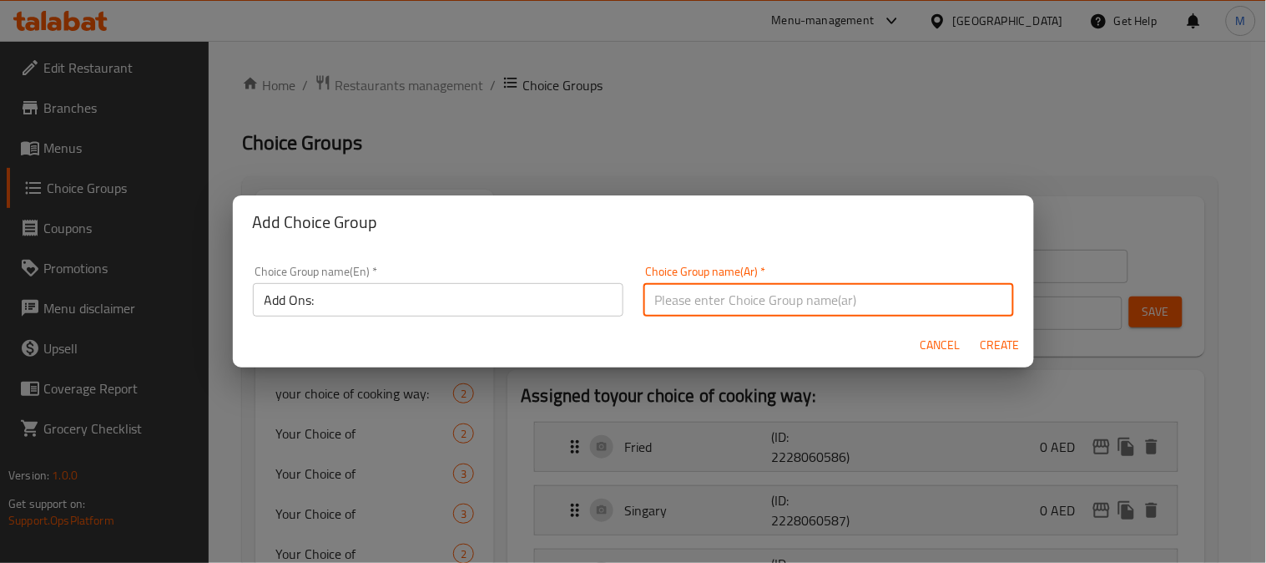
click at [764, 303] on input "text" at bounding box center [829, 299] width 371 height 33
type input "الإضافات"
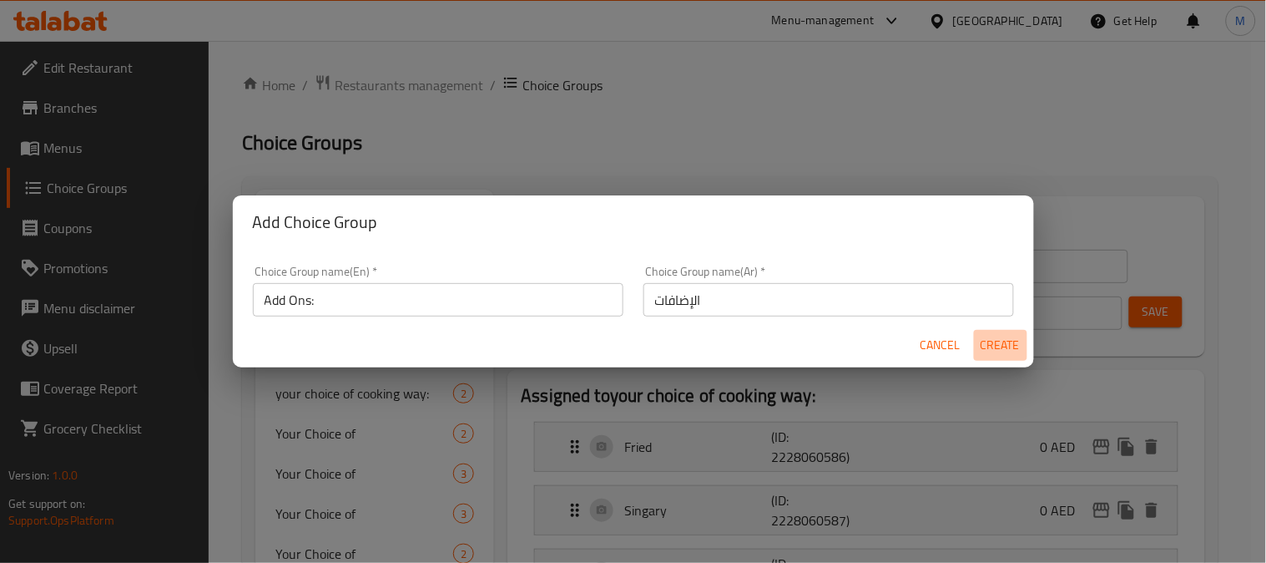
click at [998, 339] on span "Create" at bounding box center [1001, 345] width 40 height 21
type input "Add Ons:"
type input "الإضافات"
type input "0"
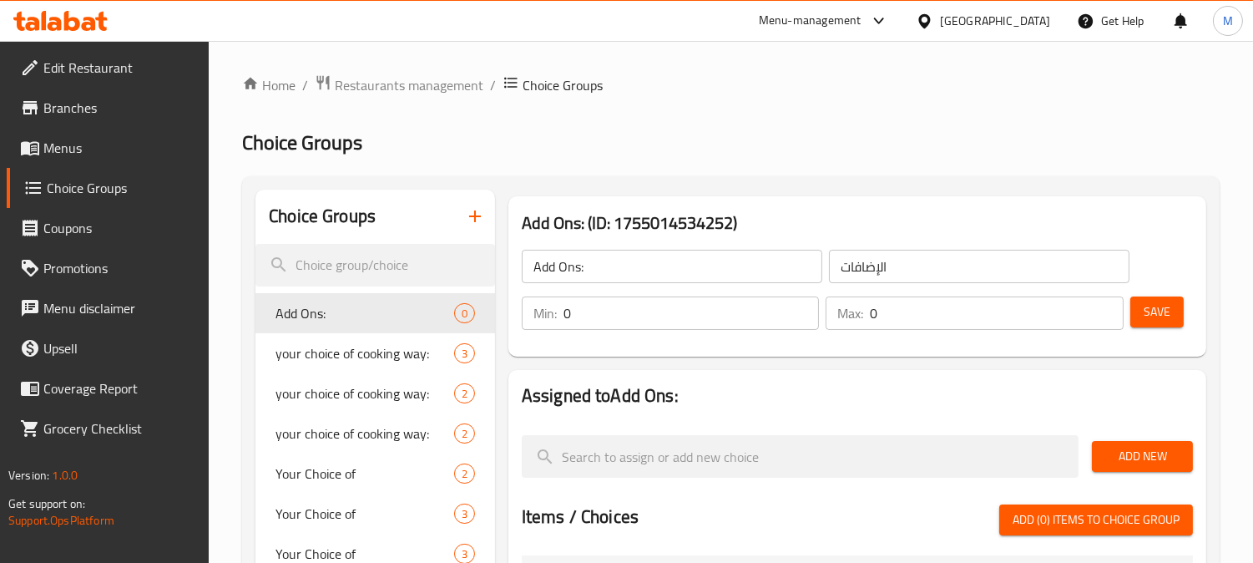
click at [1161, 441] on button "Add New" at bounding box center [1142, 456] width 101 height 31
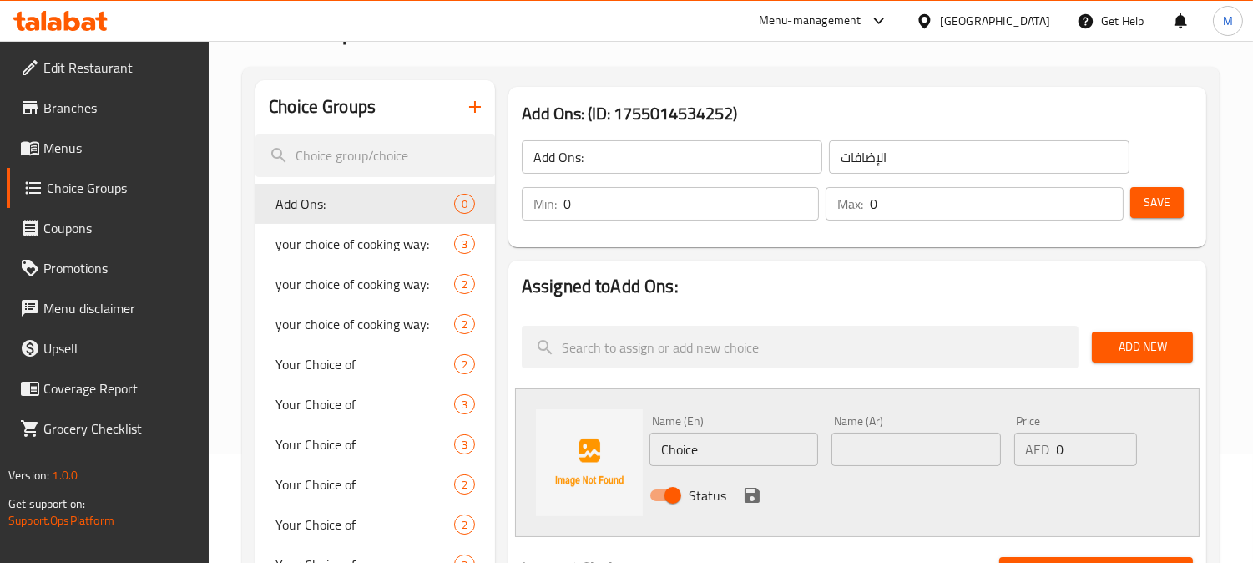
scroll to position [278, 0]
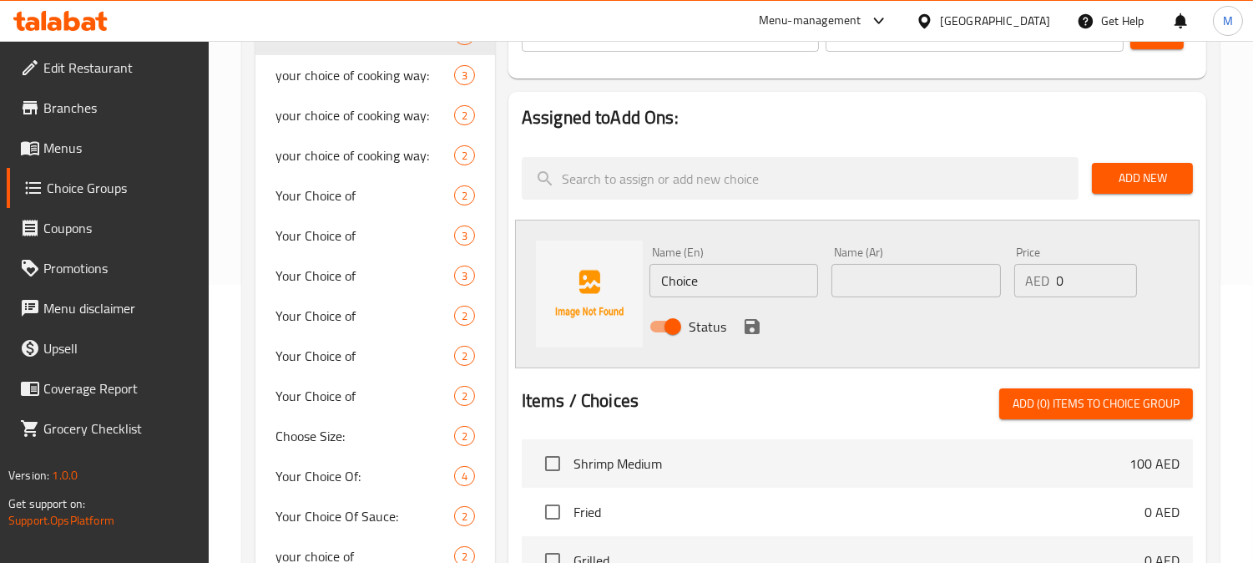
click at [740, 284] on input "Choice" at bounding box center [733, 280] width 169 height 33
type input "cheese"
drag, startPoint x: 871, startPoint y: 286, endPoint x: 857, endPoint y: 286, distance: 14.2
click at [871, 285] on input "text" at bounding box center [915, 280] width 169 height 33
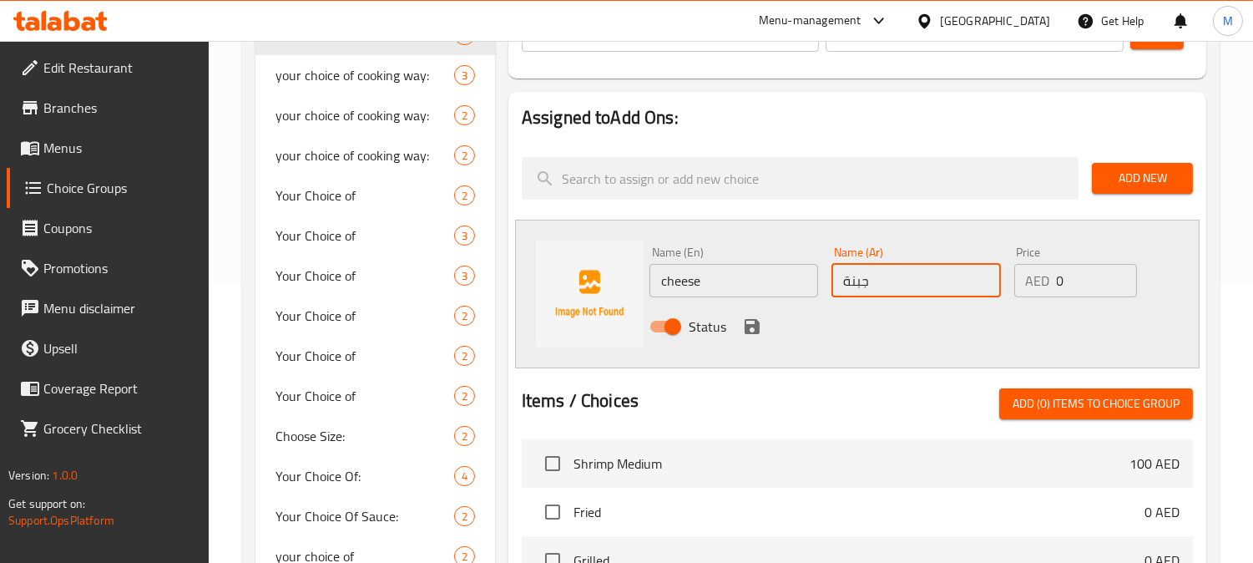
type input "جبنة"
drag, startPoint x: 1063, startPoint y: 286, endPoint x: 1047, endPoint y: 284, distance: 16.1
click at [1047, 284] on div "AED 0 Price" at bounding box center [1076, 280] width 124 height 33
type input "5"
click at [748, 327] on icon "save" at bounding box center [752, 326] width 15 height 15
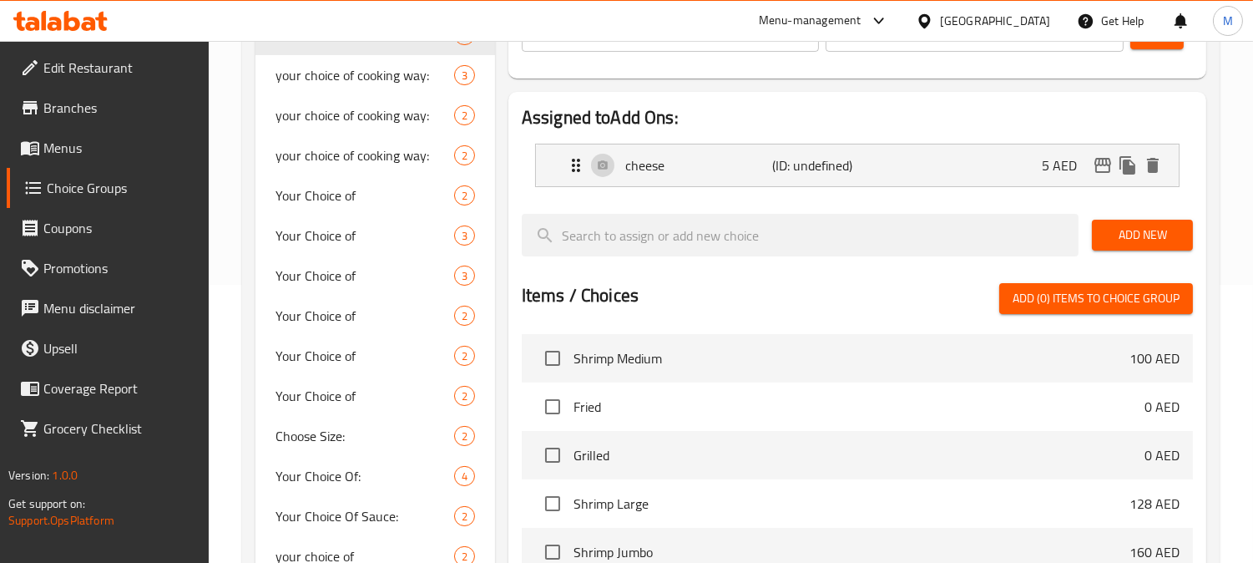
click at [1159, 237] on span "Add New" at bounding box center [1142, 235] width 74 height 21
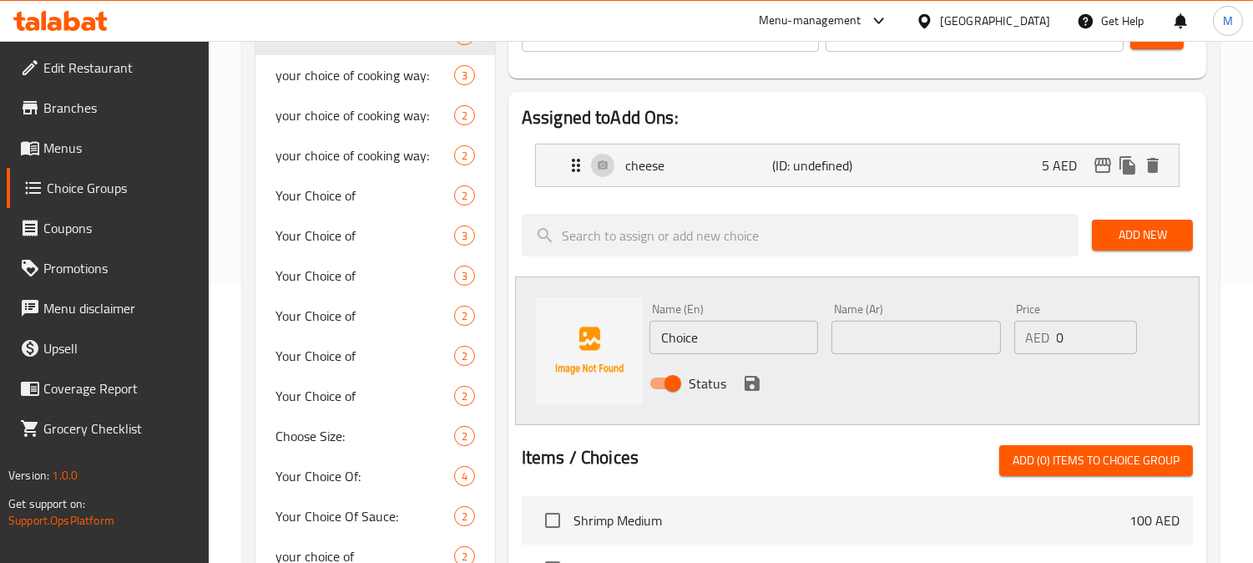
click at [699, 343] on input "Choice" at bounding box center [733, 337] width 169 height 33
type input "ة"
drag, startPoint x: 890, startPoint y: 334, endPoint x: 879, endPoint y: 331, distance: 11.1
click at [890, 334] on input "text" at bounding box center [915, 337] width 169 height 33
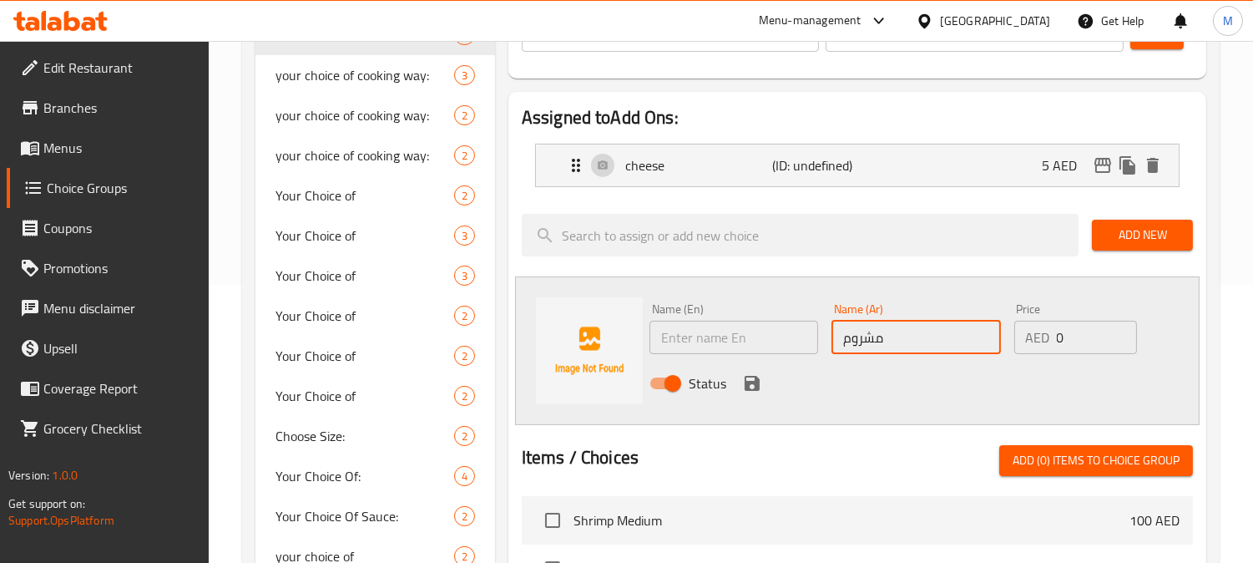
type input "مشروم"
click at [738, 336] on input "text" at bounding box center [733, 337] width 169 height 33
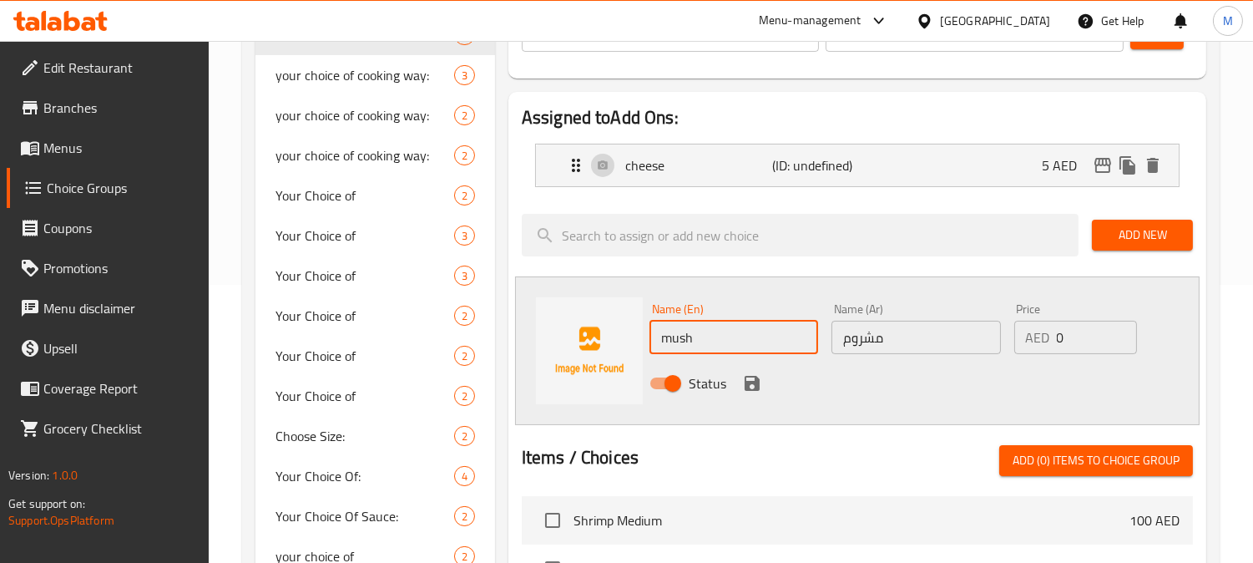
type input "Mushroom"
click at [746, 373] on icon "save" at bounding box center [752, 383] width 20 height 20
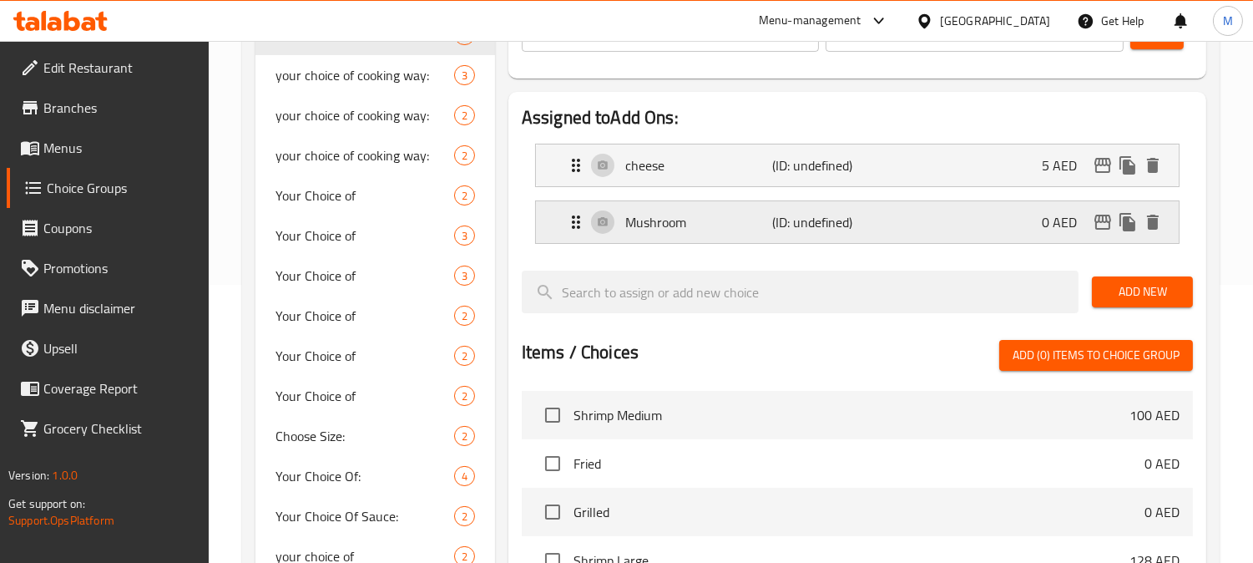
click at [968, 212] on div "Mushroom (ID: undefined) 0 AED" at bounding box center [862, 222] width 593 height 42
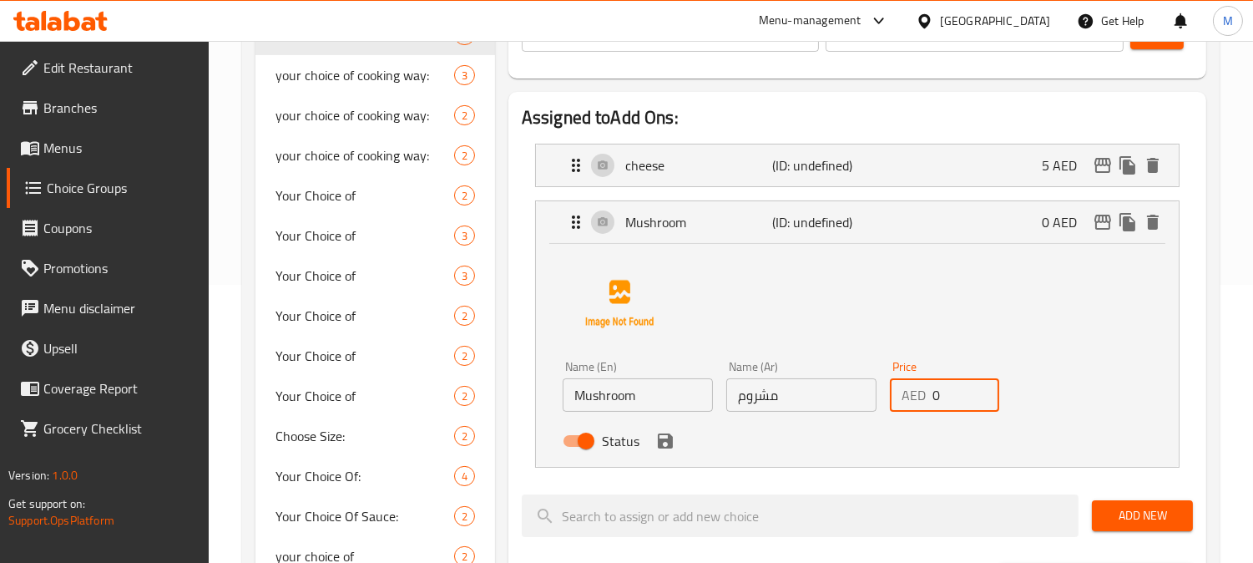
drag, startPoint x: 945, startPoint y: 397, endPoint x: 898, endPoint y: 403, distance: 47.1
click at [902, 399] on div "AED 0 Price" at bounding box center [944, 394] width 109 height 33
click at [662, 440] on icon "save" at bounding box center [665, 440] width 15 height 15
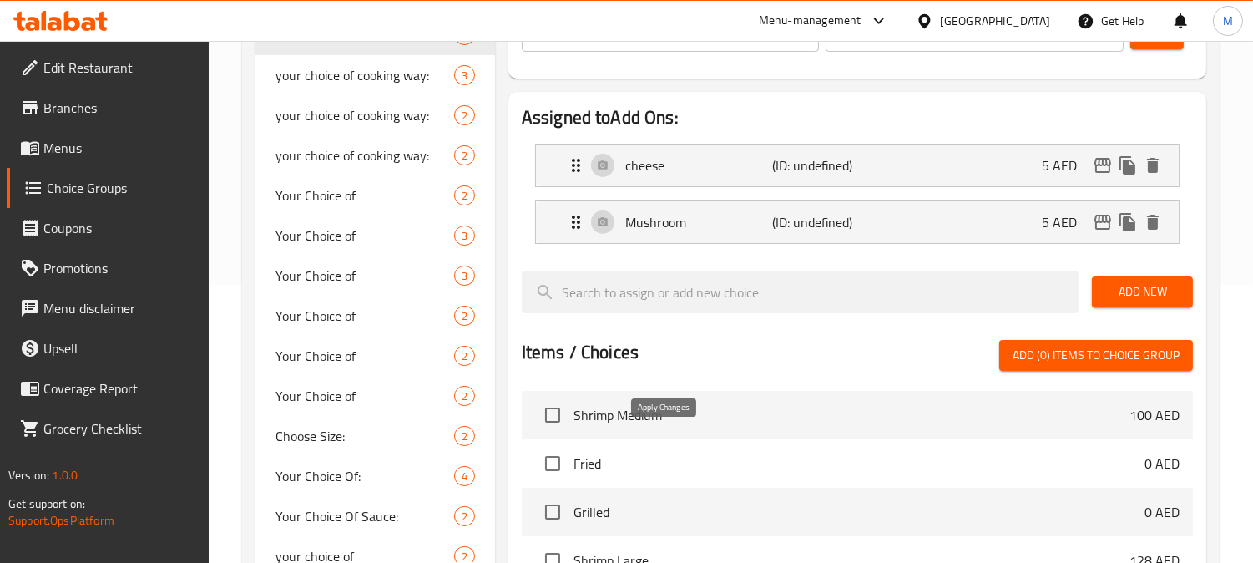
type input "5"
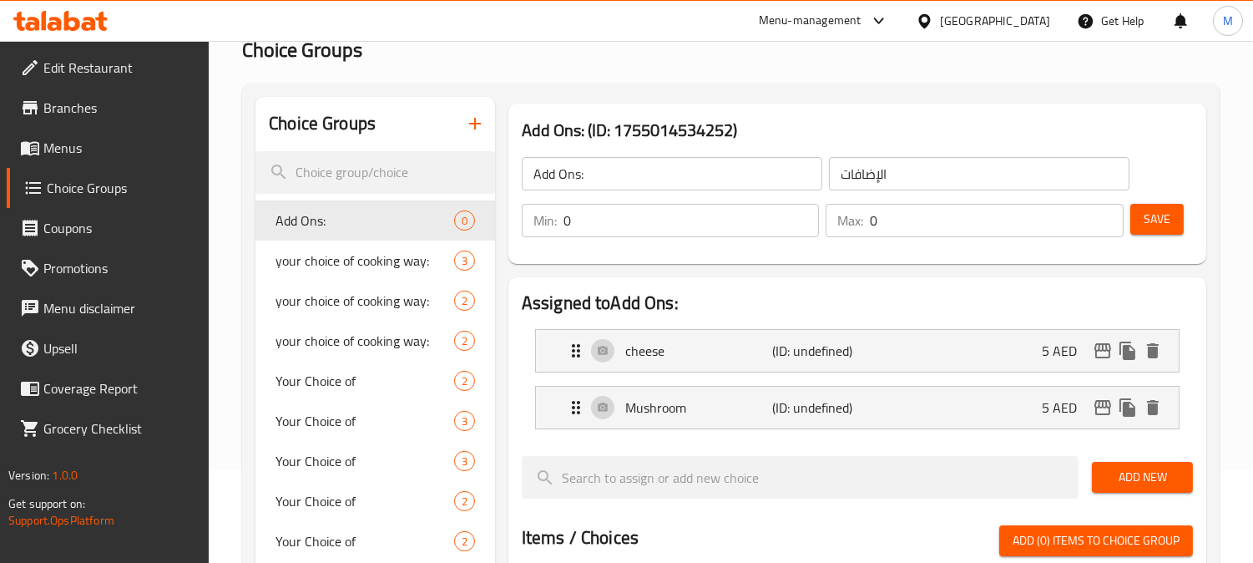
click at [1155, 220] on span "Save" at bounding box center [1157, 219] width 27 height 21
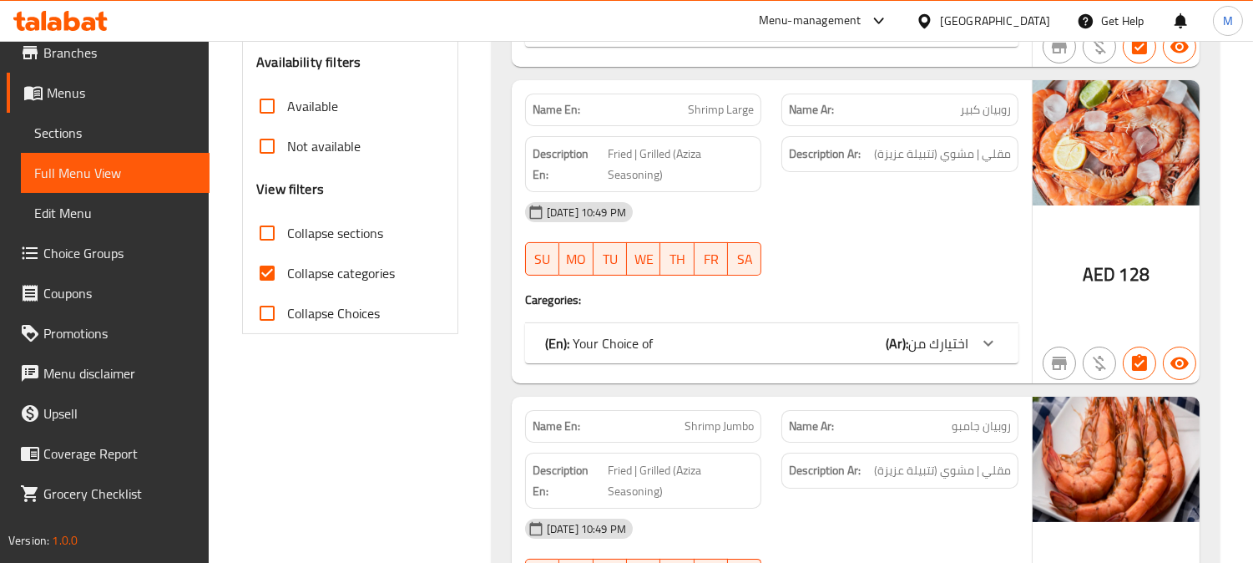
scroll to position [556, 0]
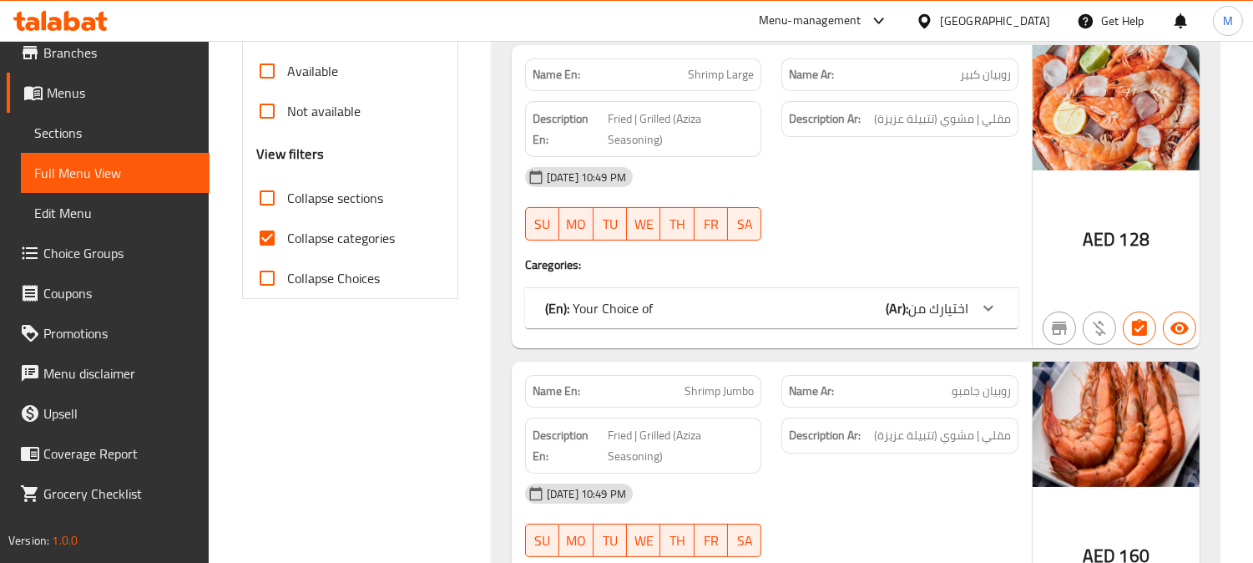
click at [272, 186] on input "Collapse sections" at bounding box center [267, 198] width 40 height 40
checkbox input "true"
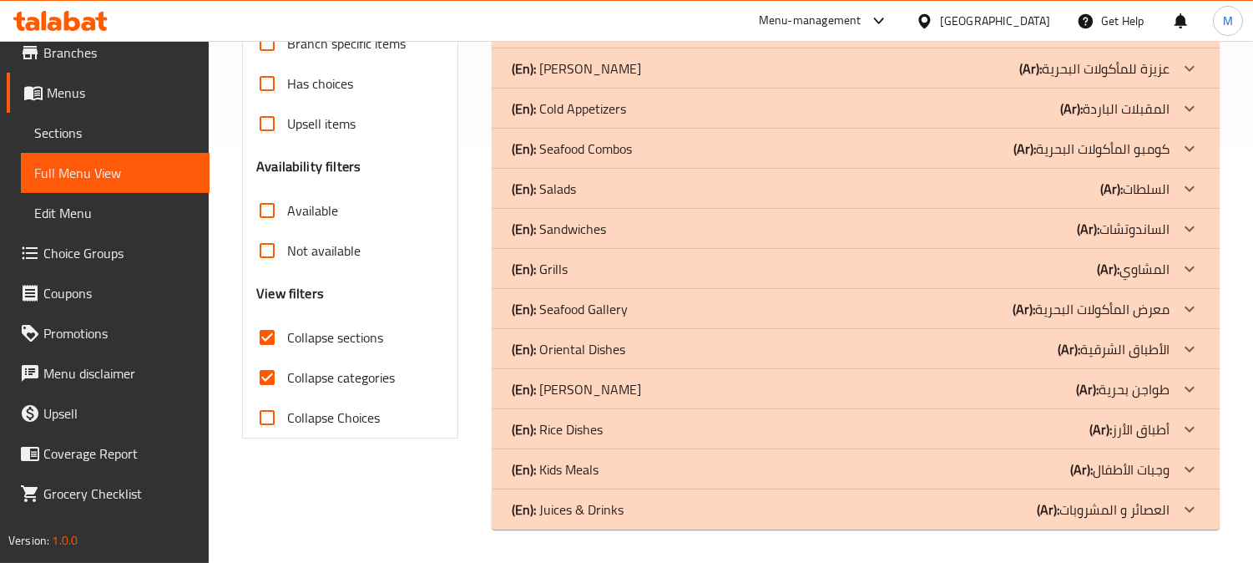
click at [265, 357] on input "Collapse categories" at bounding box center [267, 377] width 40 height 40
checkbox input "false"
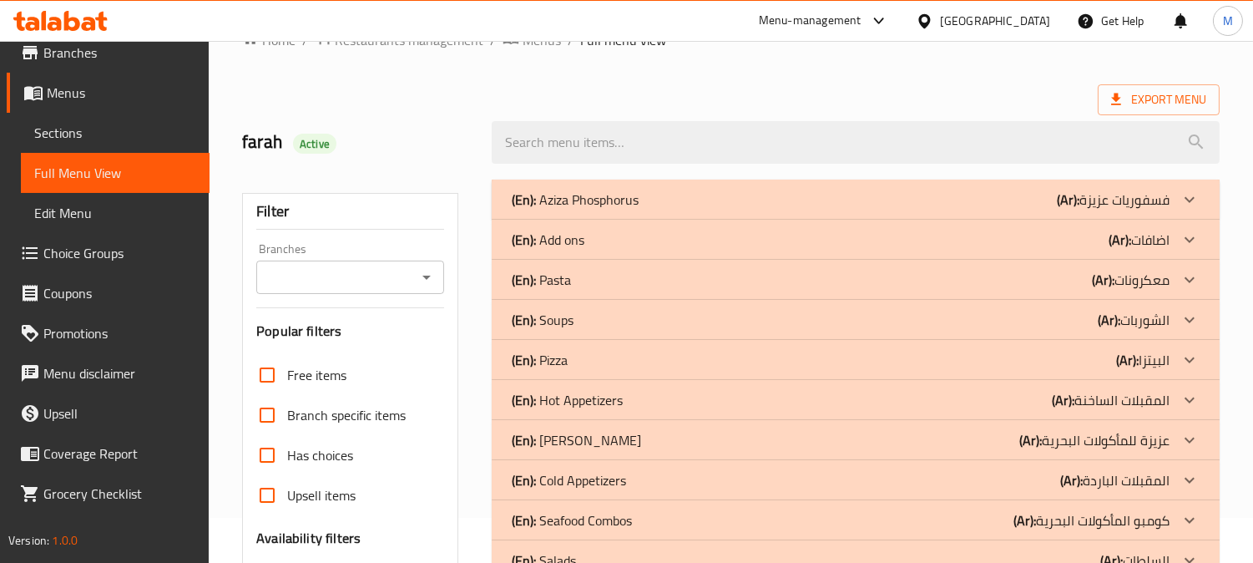
scroll to position [230, 0]
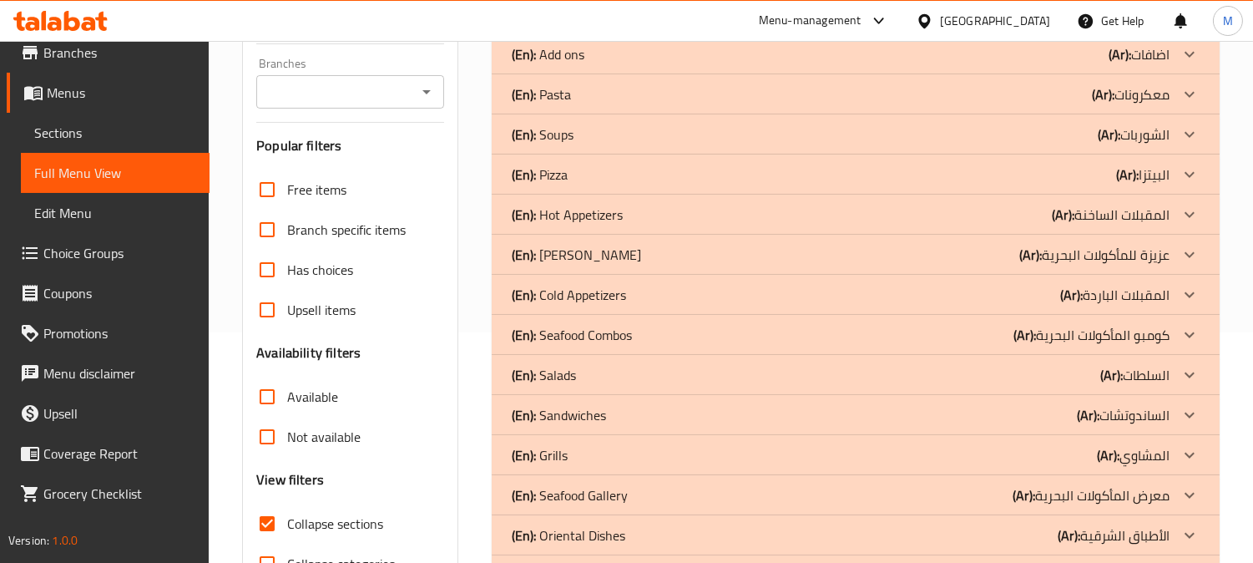
click at [1020, 24] on div "(En): Pasta (Ar): معكرونات" at bounding box center [841, 14] width 658 height 20
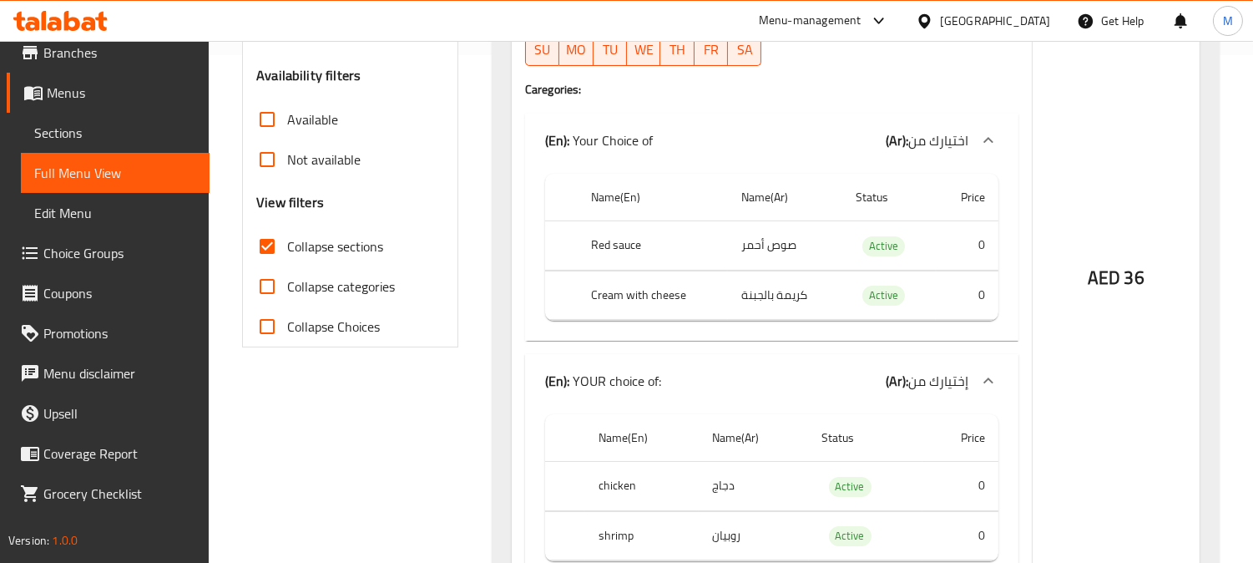
scroll to position [509, 0]
click at [978, 244] on td "0" at bounding box center [967, 244] width 63 height 49
drag, startPoint x: 975, startPoint y: 281, endPoint x: 988, endPoint y: 296, distance: 19.5
click at [985, 288] on td "0" at bounding box center [967, 293] width 63 height 49
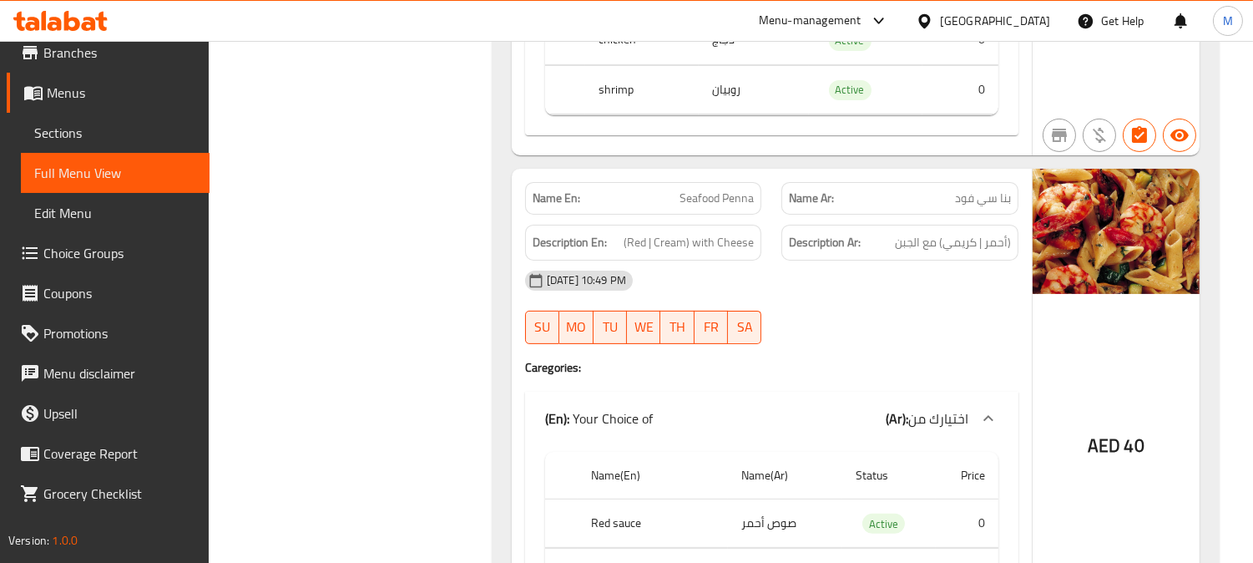
scroll to position [973, 0]
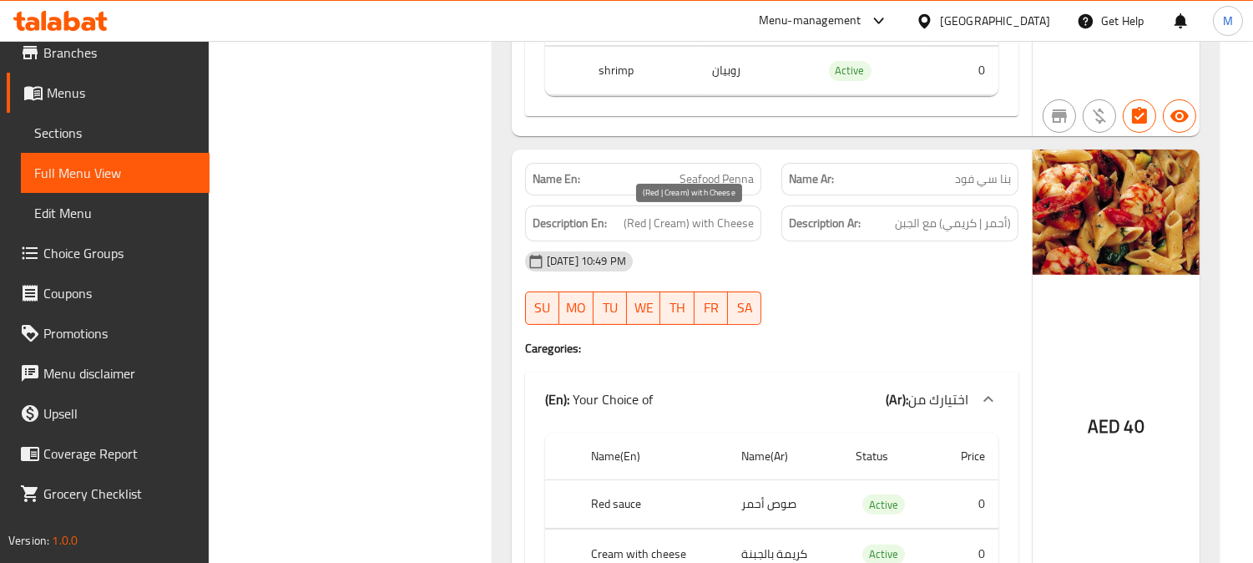
click at [673, 220] on span "(Red | Cream) with Cheese" at bounding box center [689, 223] width 130 height 21
click at [711, 193] on div "Name En: Seafood Penna" at bounding box center [643, 179] width 237 height 33
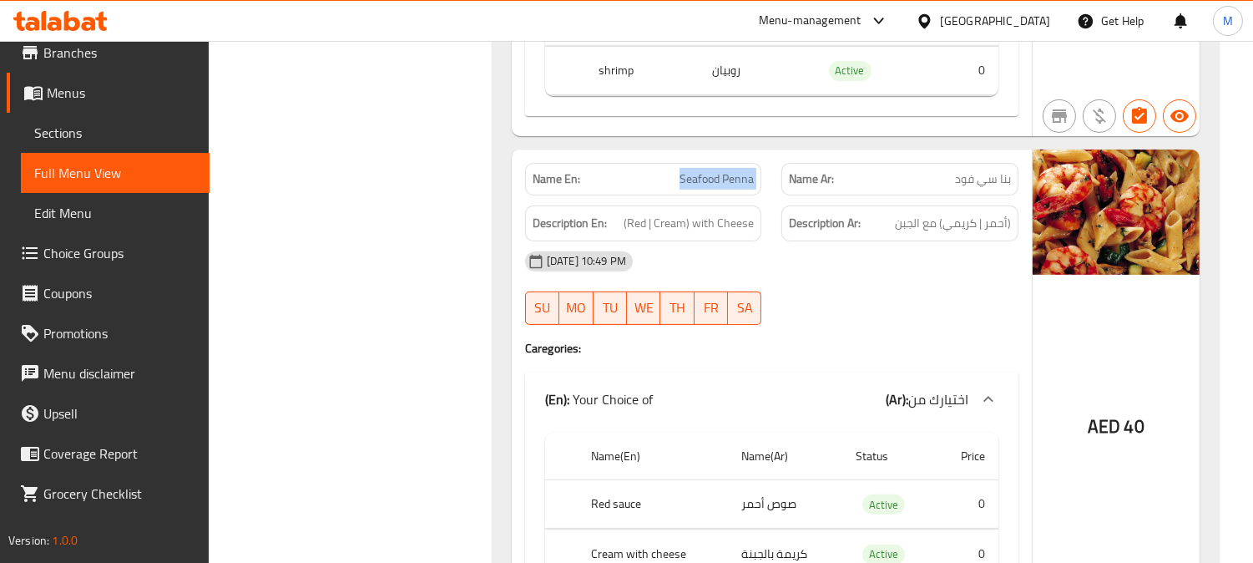
copy span "Seafood Penna"
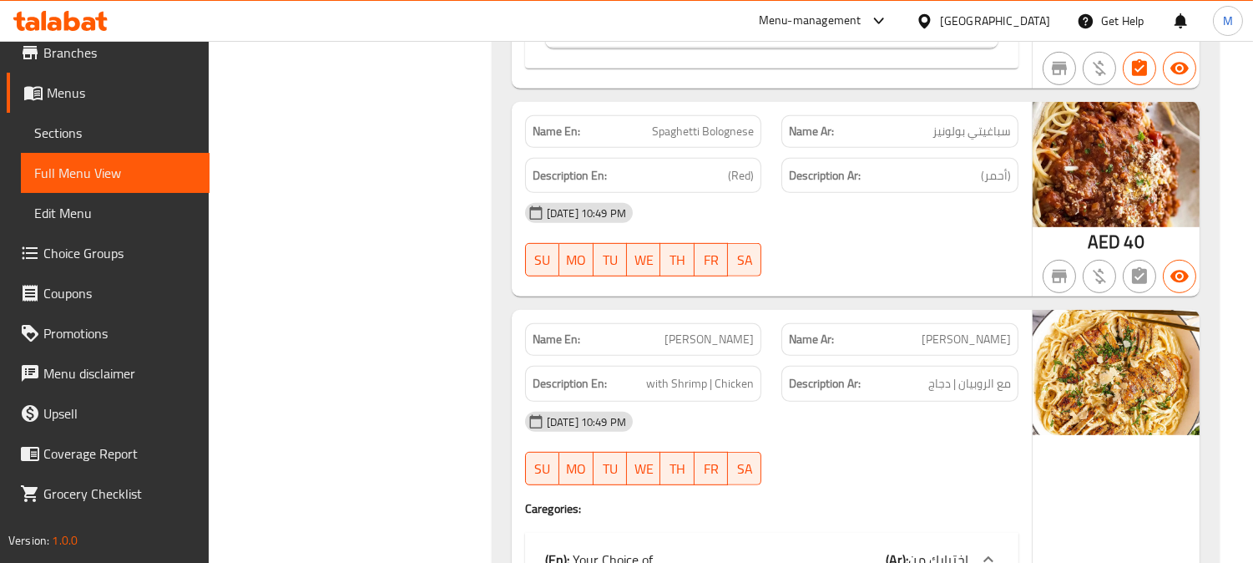
scroll to position [1529, 0]
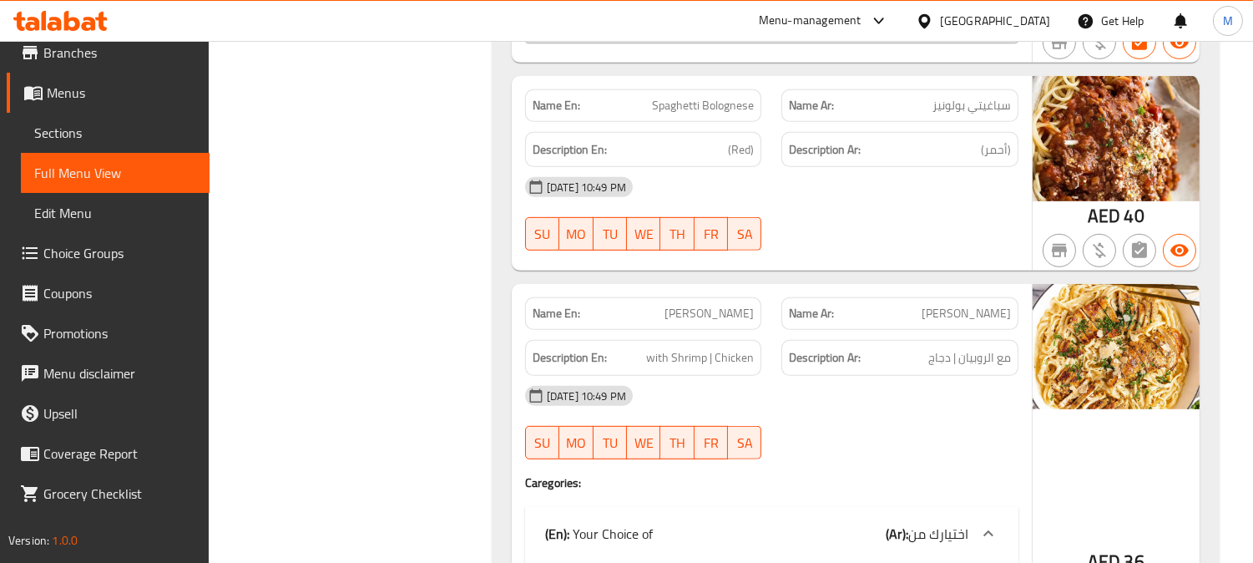
click at [745, 100] on span "Spaghetti Bolognese" at bounding box center [703, 106] width 102 height 18
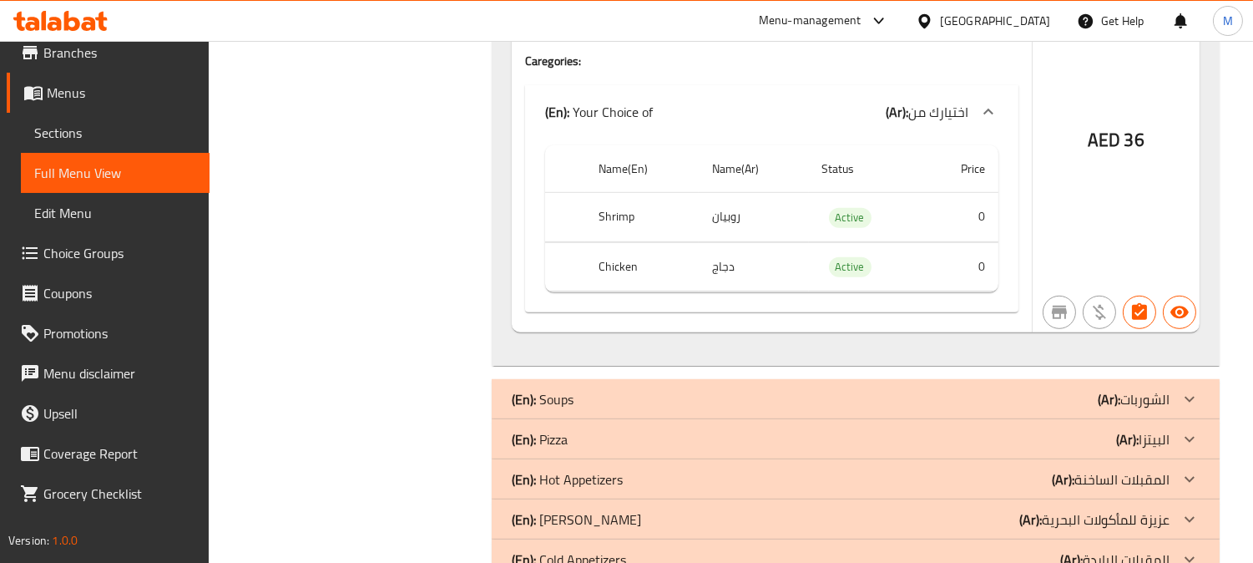
scroll to position [1993, 0]
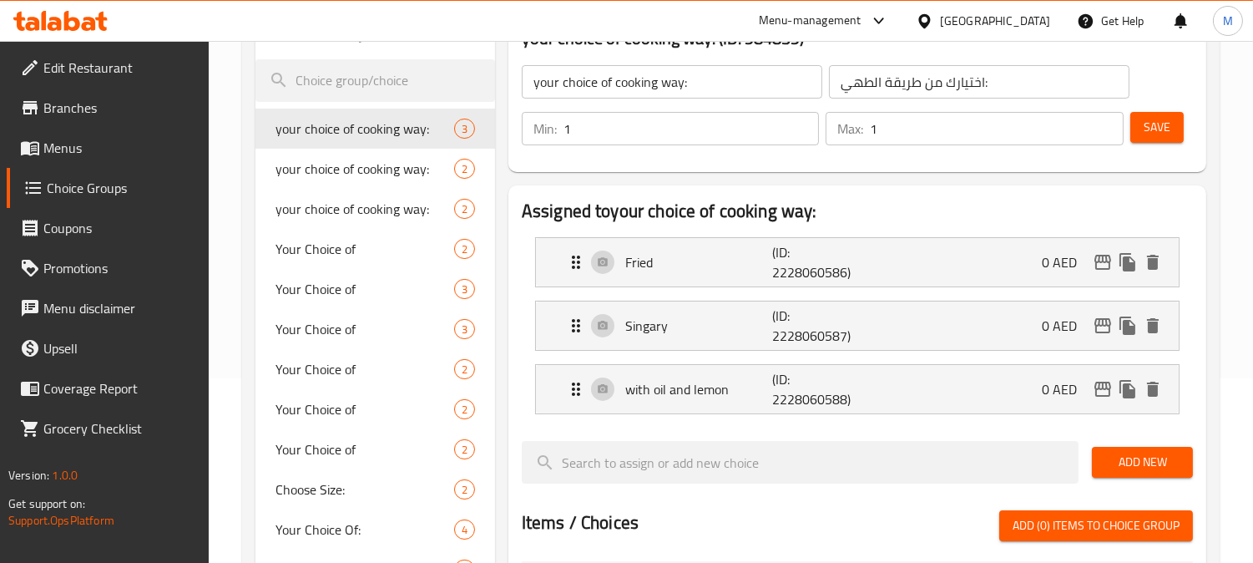
scroll to position [185, 0]
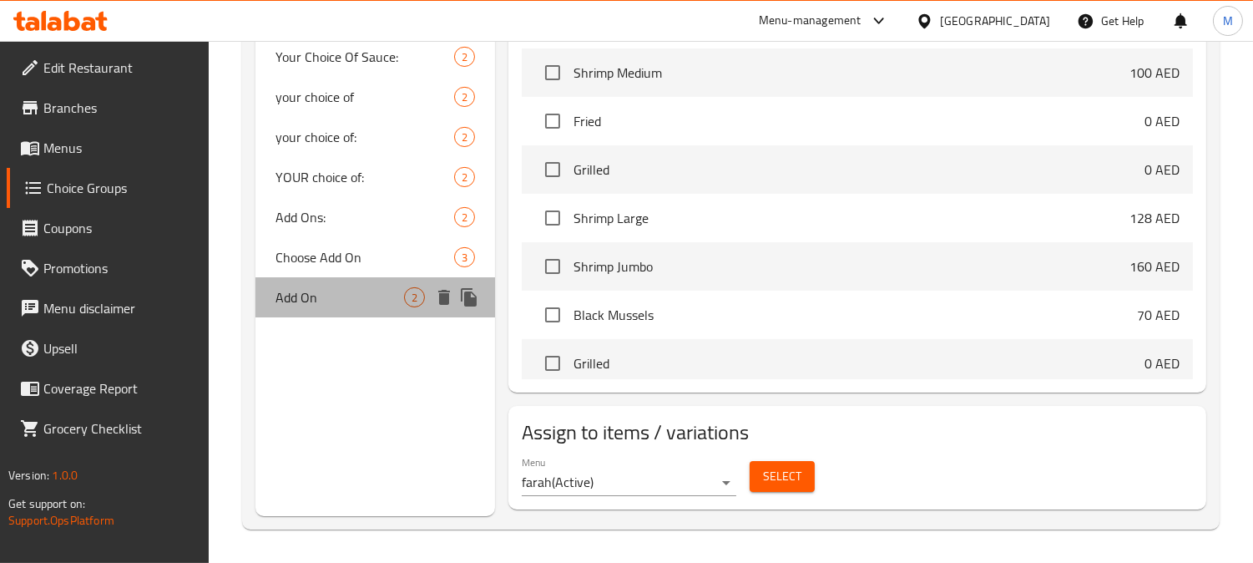
click at [314, 310] on div "Add On 2" at bounding box center [375, 297] width 240 height 40
type input "Add On"
type input "إضافات"
type input "0"
type input "2"
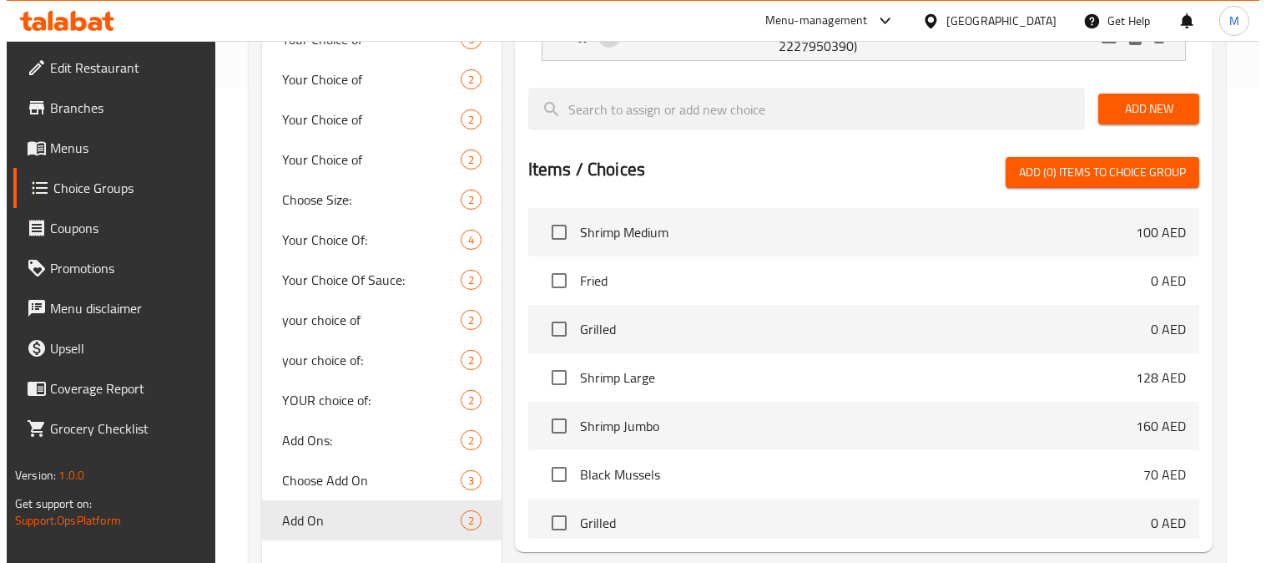
scroll to position [633, 0]
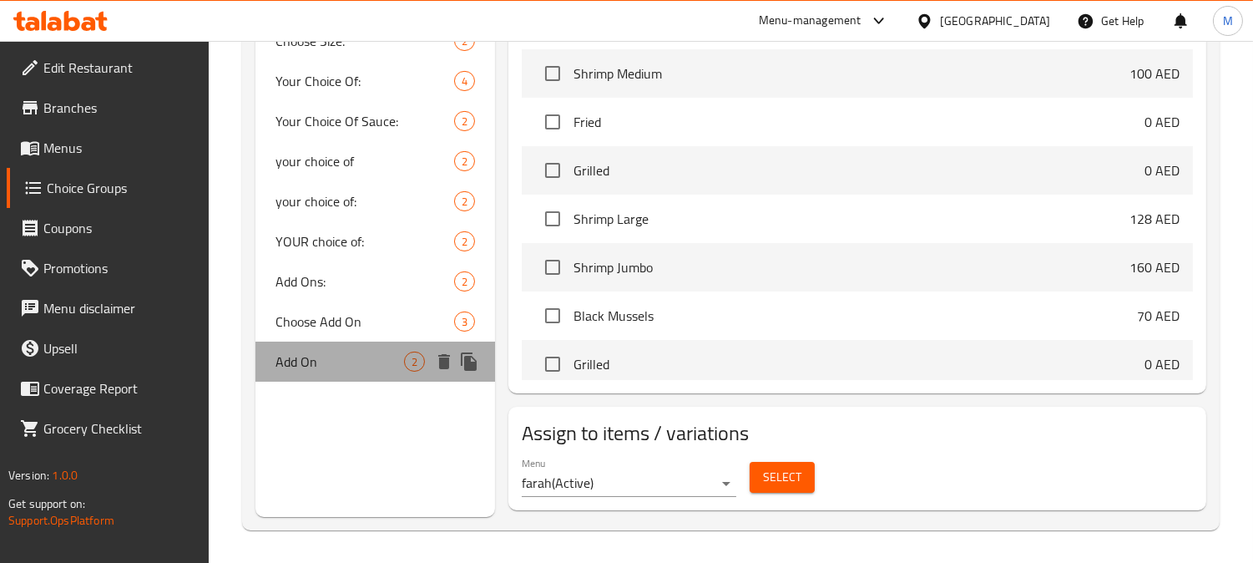
click at [294, 356] on span "Add On" at bounding box center [339, 361] width 129 height 20
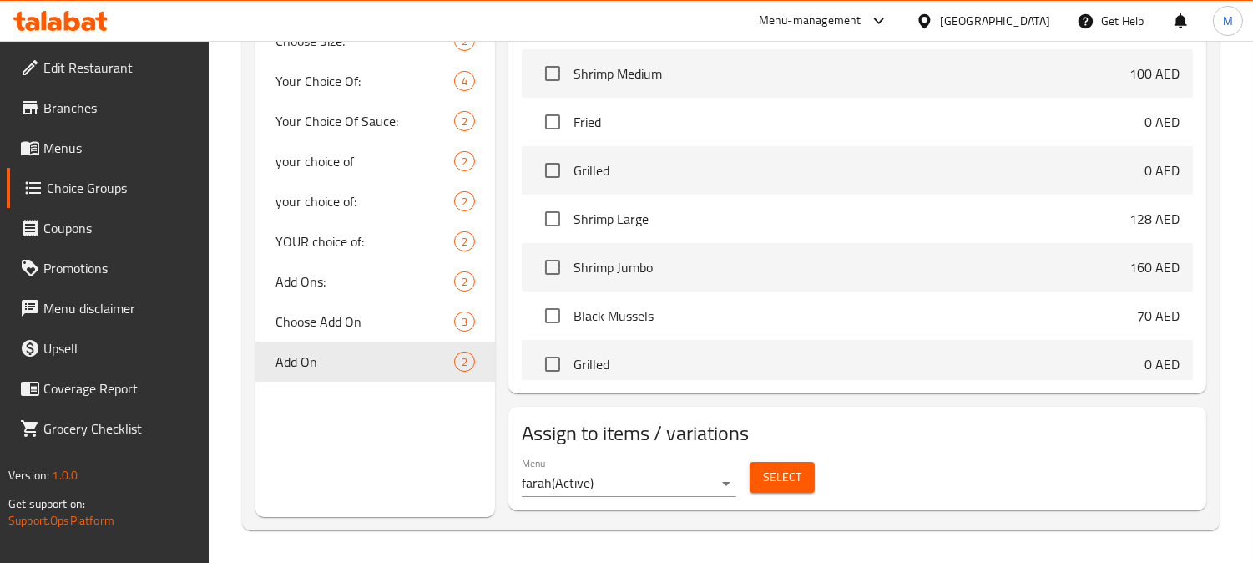
click at [795, 477] on span "Select" at bounding box center [782, 477] width 38 height 21
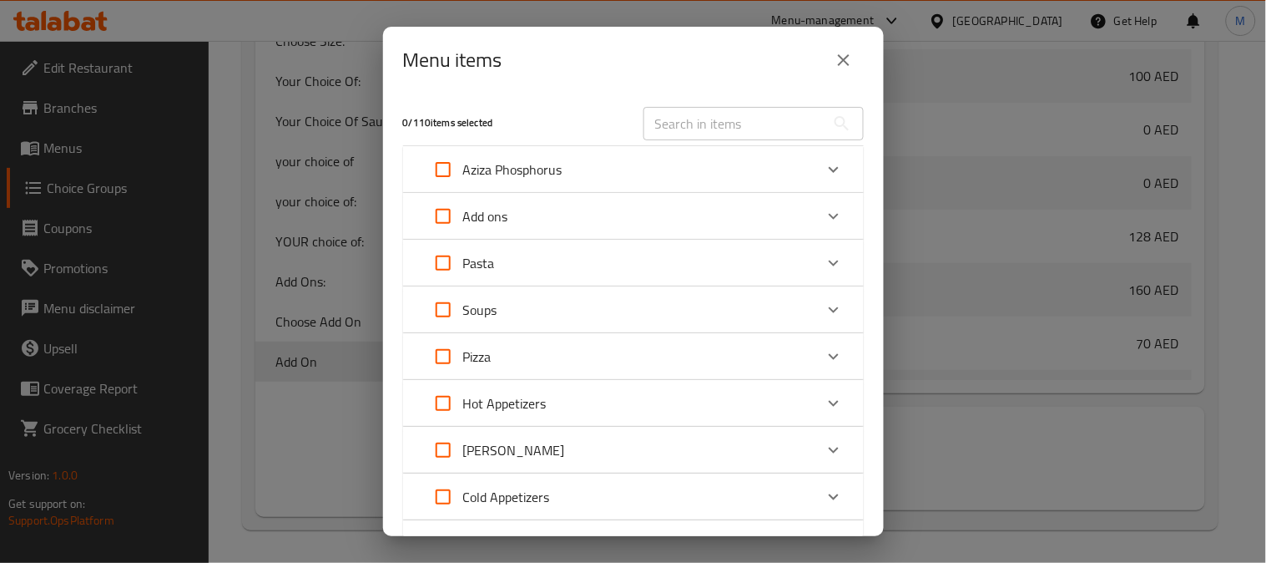
click at [445, 259] on input "Expand" at bounding box center [443, 263] width 40 height 40
checkbox input "true"
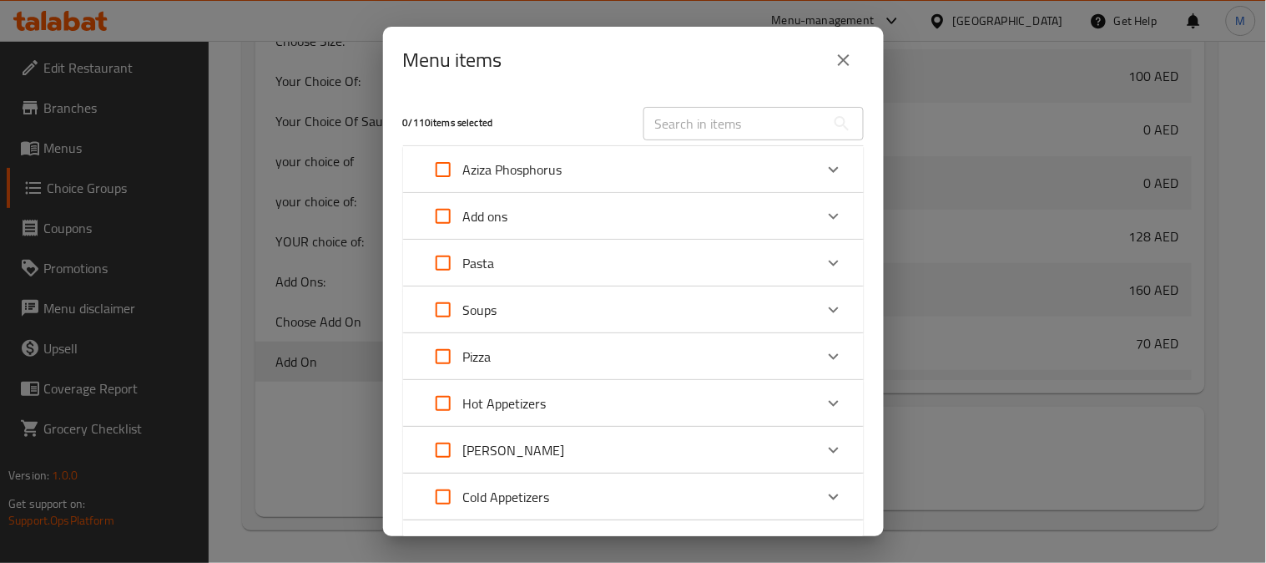
checkbox input "true"
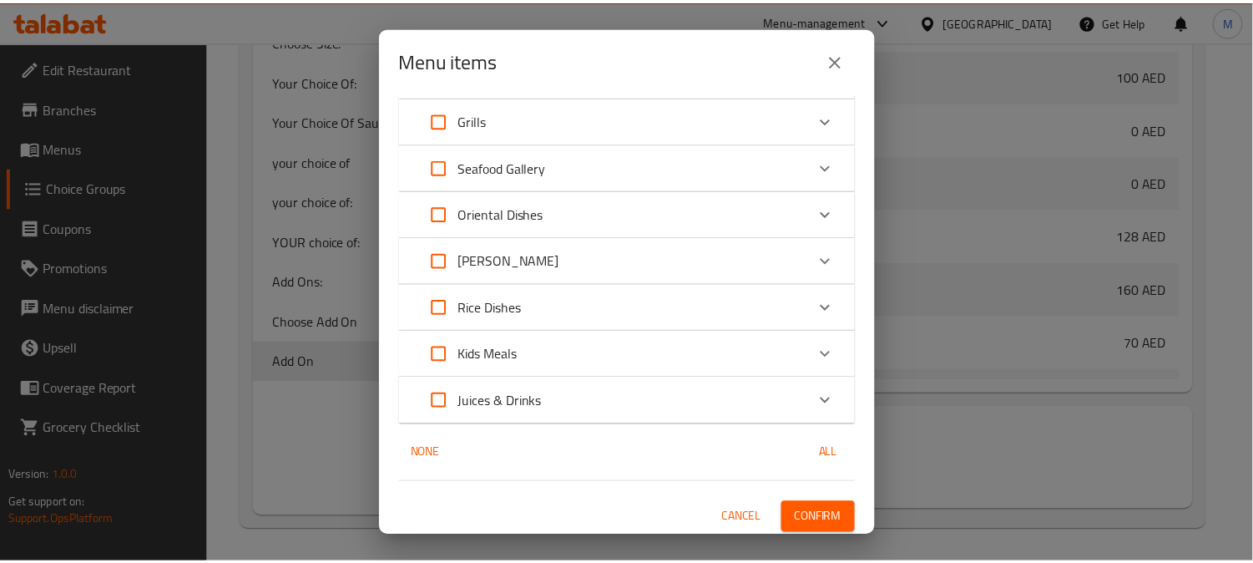
scroll to position [568, 0]
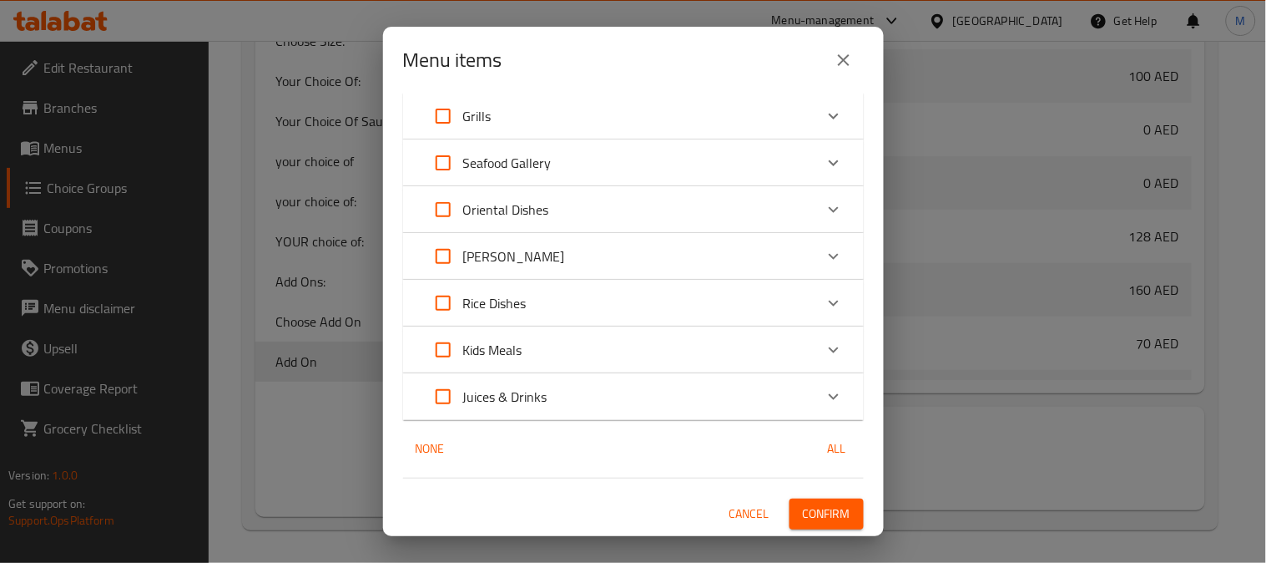
click at [820, 511] on span "Confirm" at bounding box center [827, 513] width 48 height 21
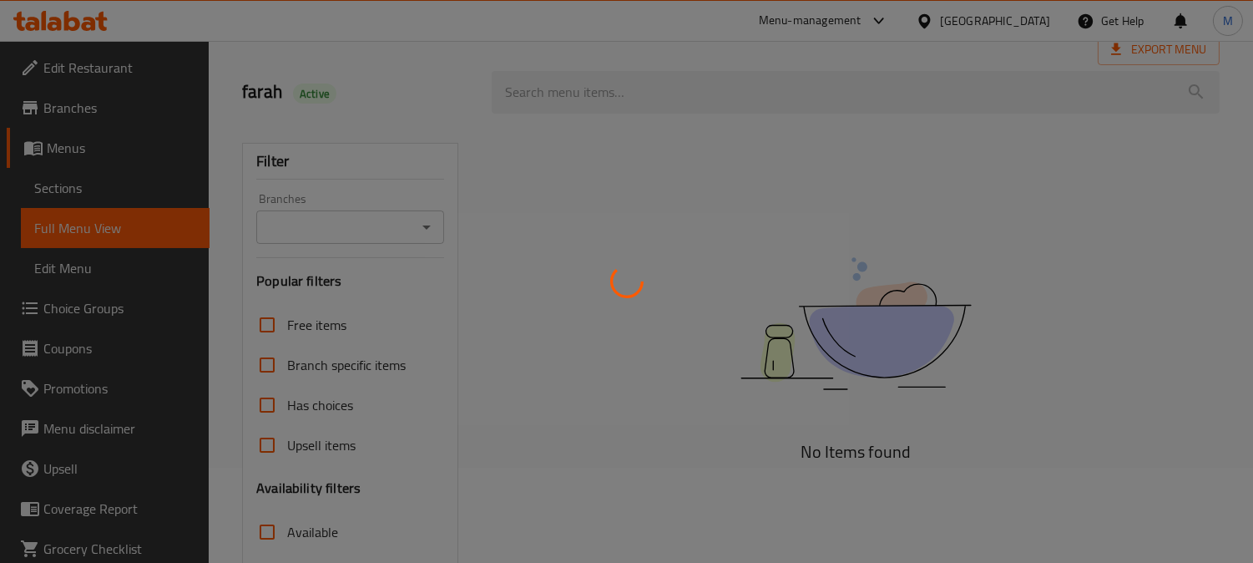
scroll to position [326, 0]
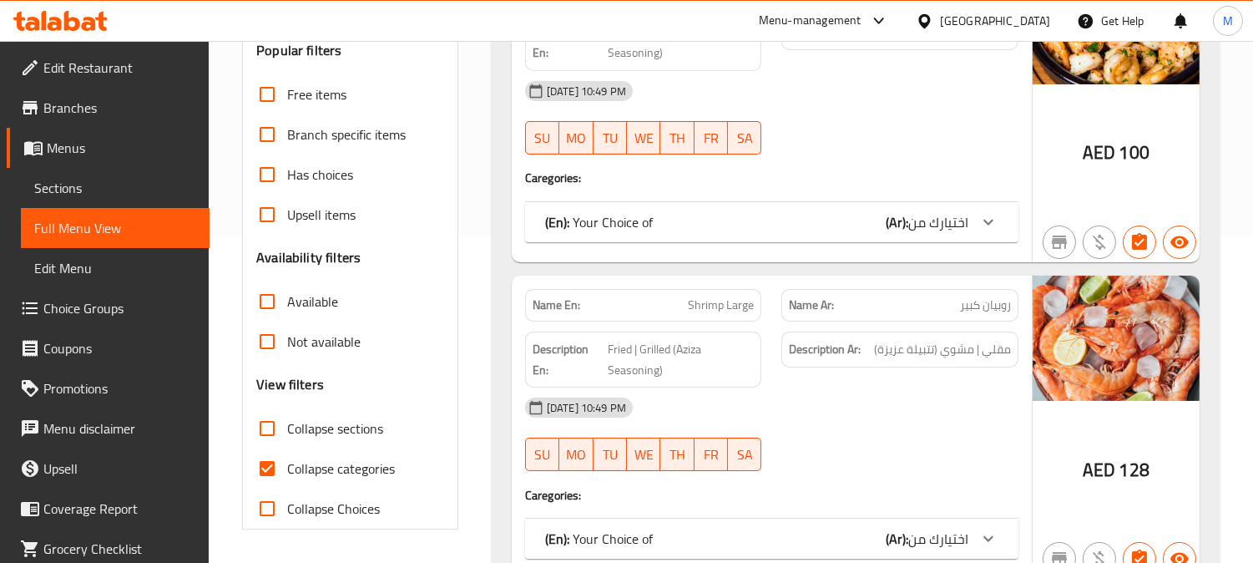
drag, startPoint x: 268, startPoint y: 416, endPoint x: 272, endPoint y: 471, distance: 55.3
click at [269, 417] on input "Collapse sections" at bounding box center [267, 428] width 40 height 40
checkbox input "true"
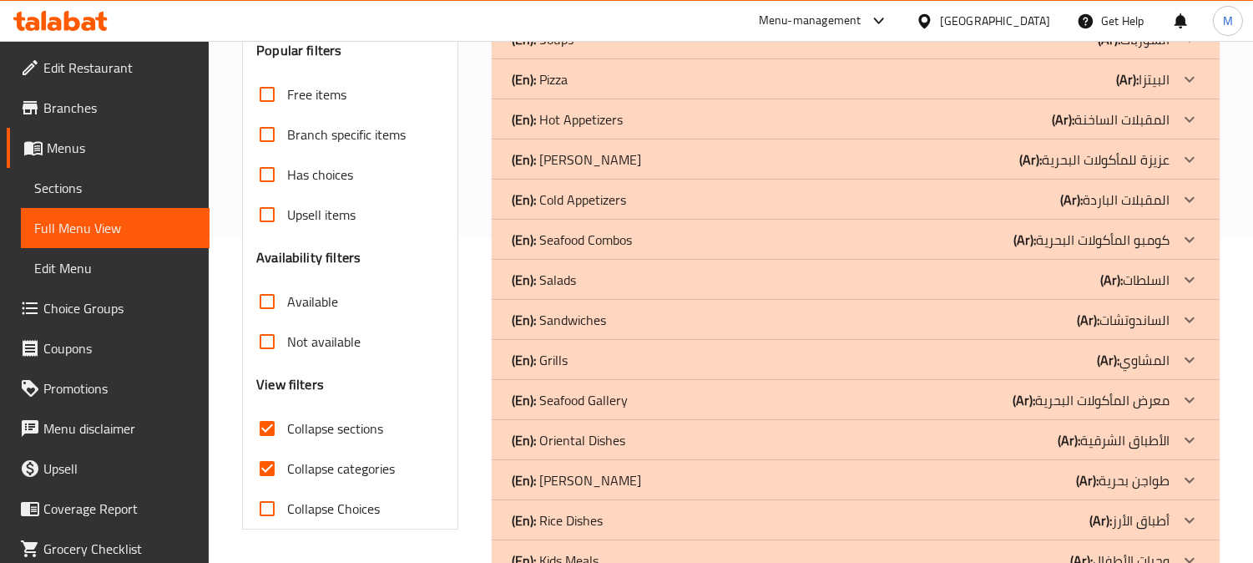
click at [267, 467] on input "Collapse categories" at bounding box center [267, 468] width 40 height 40
checkbox input "false"
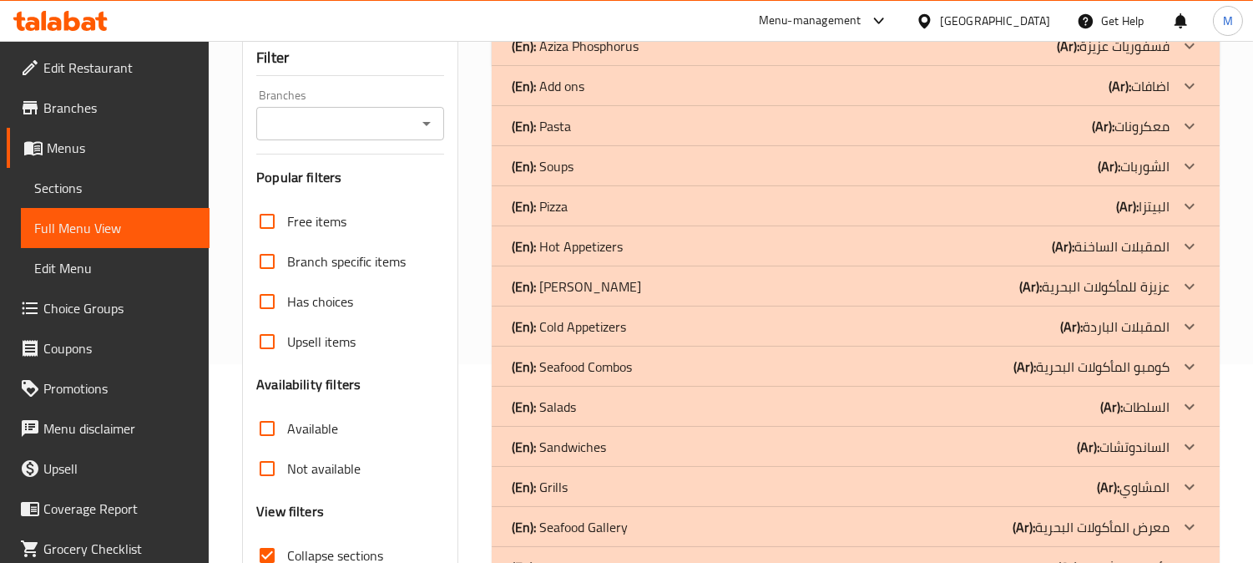
scroll to position [47, 0]
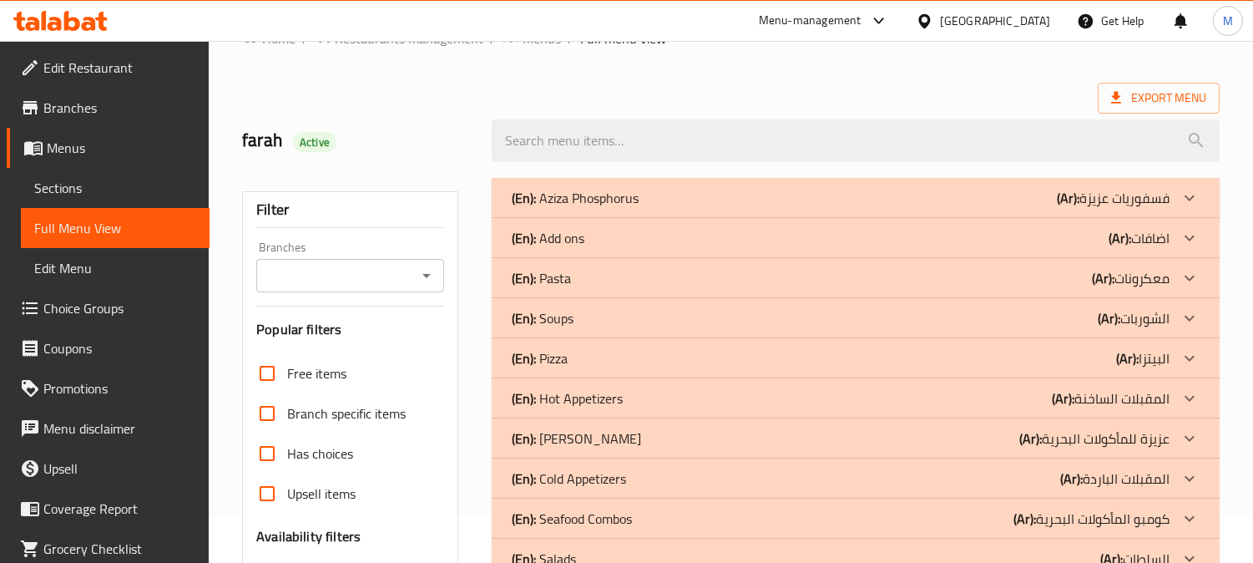
click at [1089, 208] on div "(En): Pasta (Ar): معكرونات" at bounding box center [841, 198] width 658 height 20
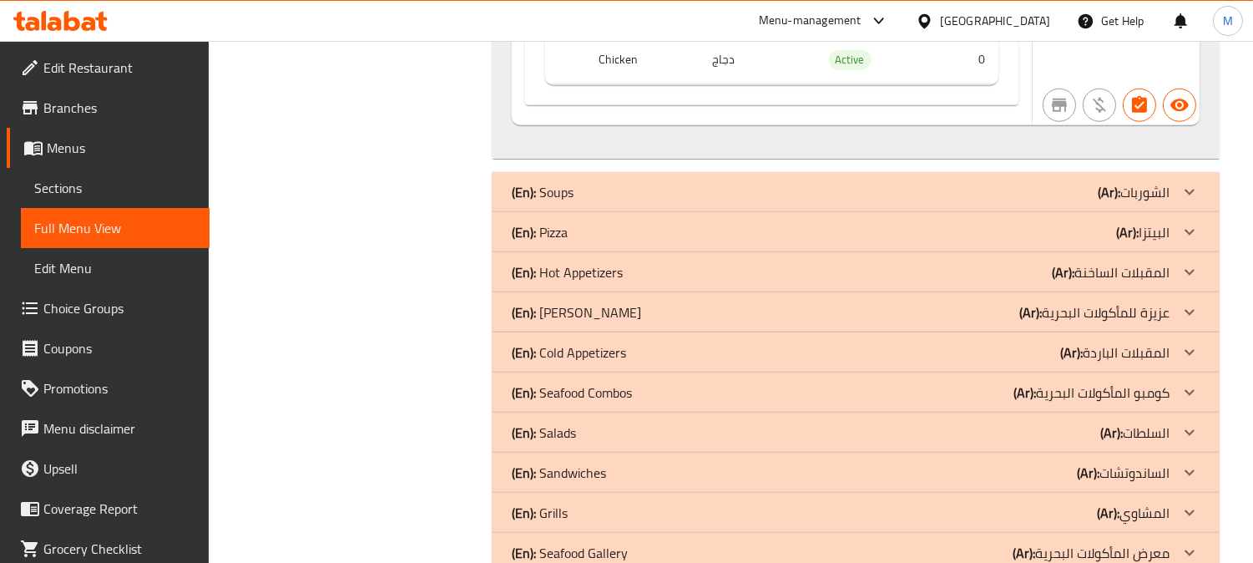
scroll to position [3201, 0]
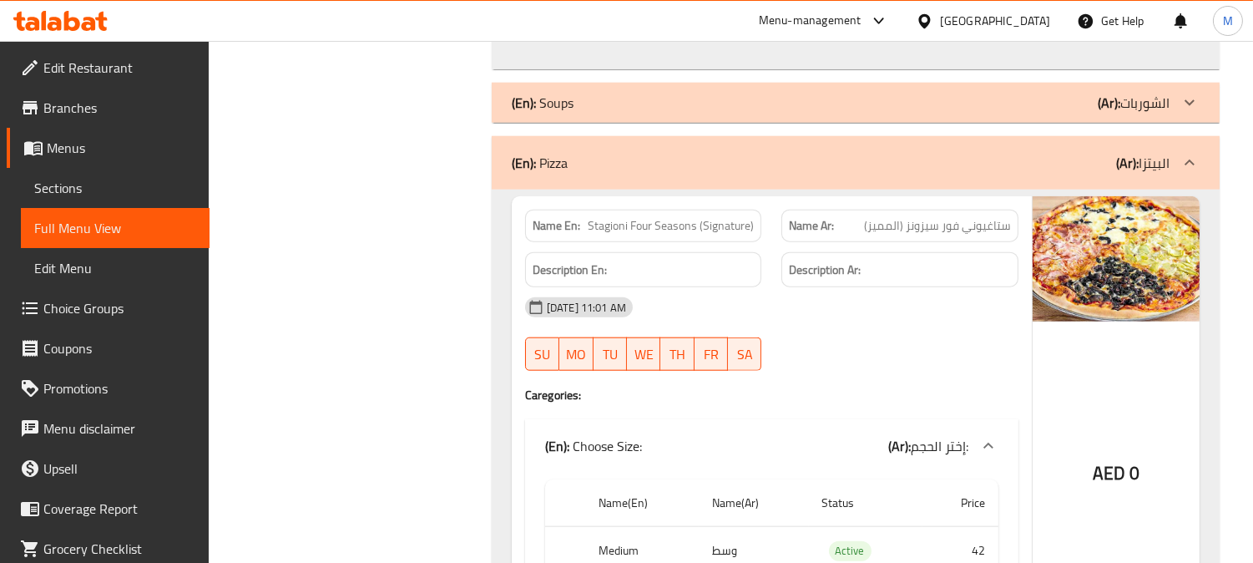
scroll to position [3293, 0]
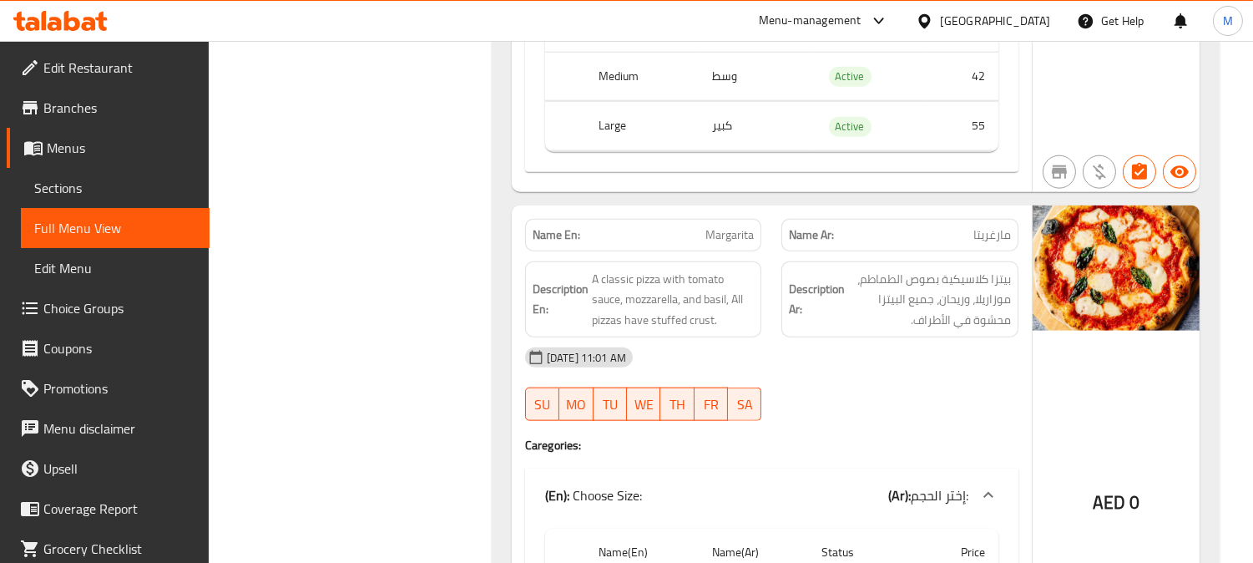
scroll to position [3665, 0]
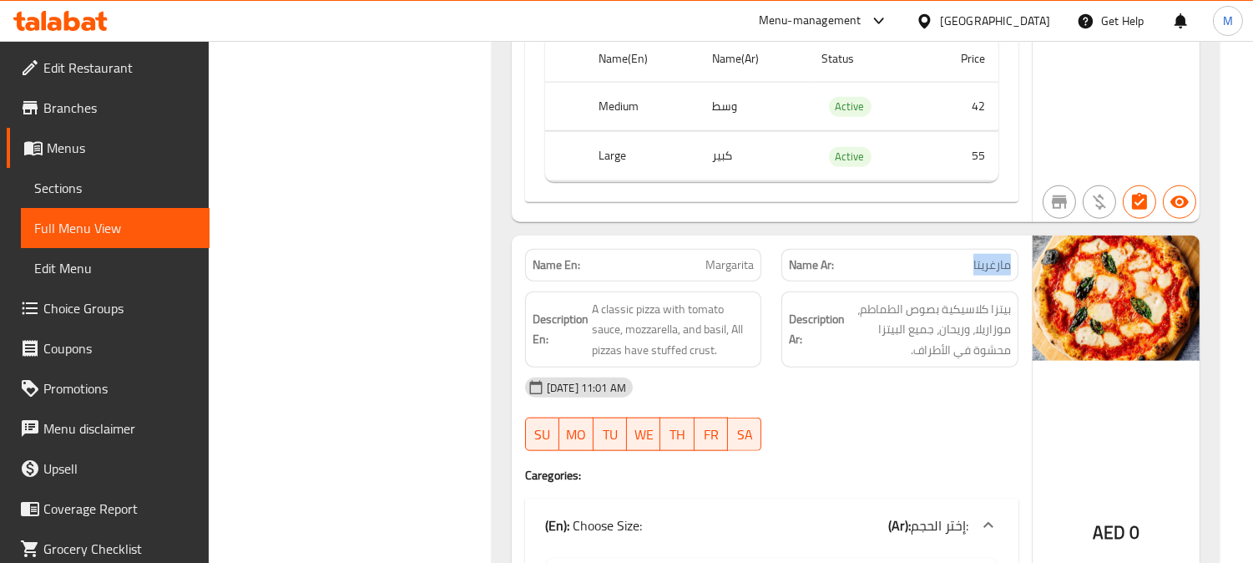
scroll to position [3758, 0]
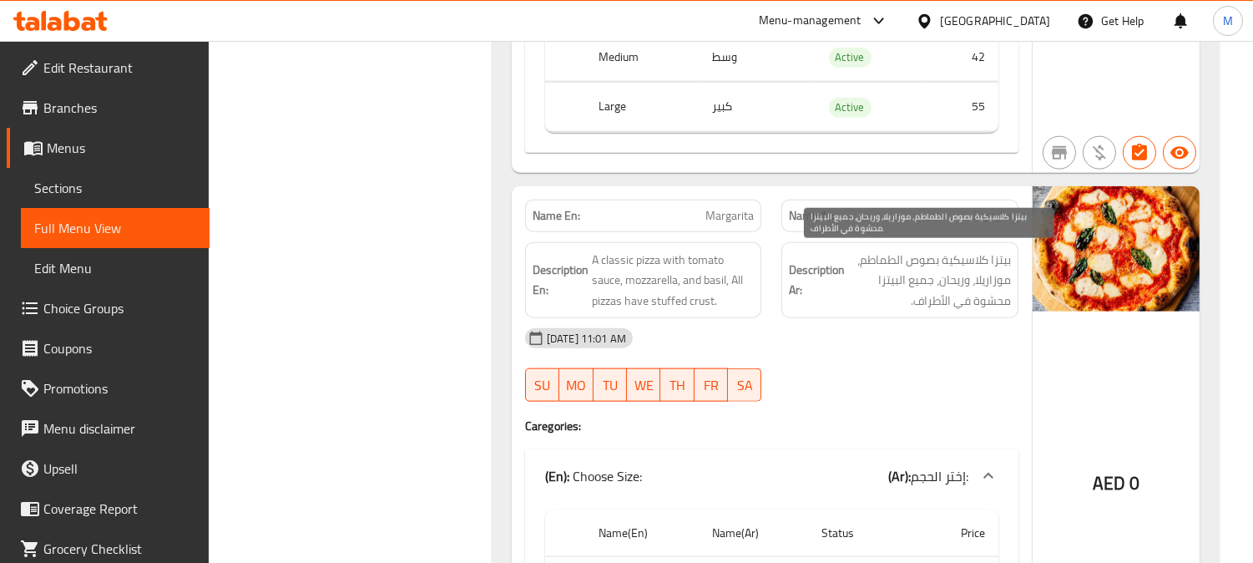
click at [940, 270] on span "بيتزا كلاسيكية بصوص الطماطم، موزاريلا، وريحان، جميع البيتزا محشوة في الأطراف." at bounding box center [929, 281] width 163 height 62
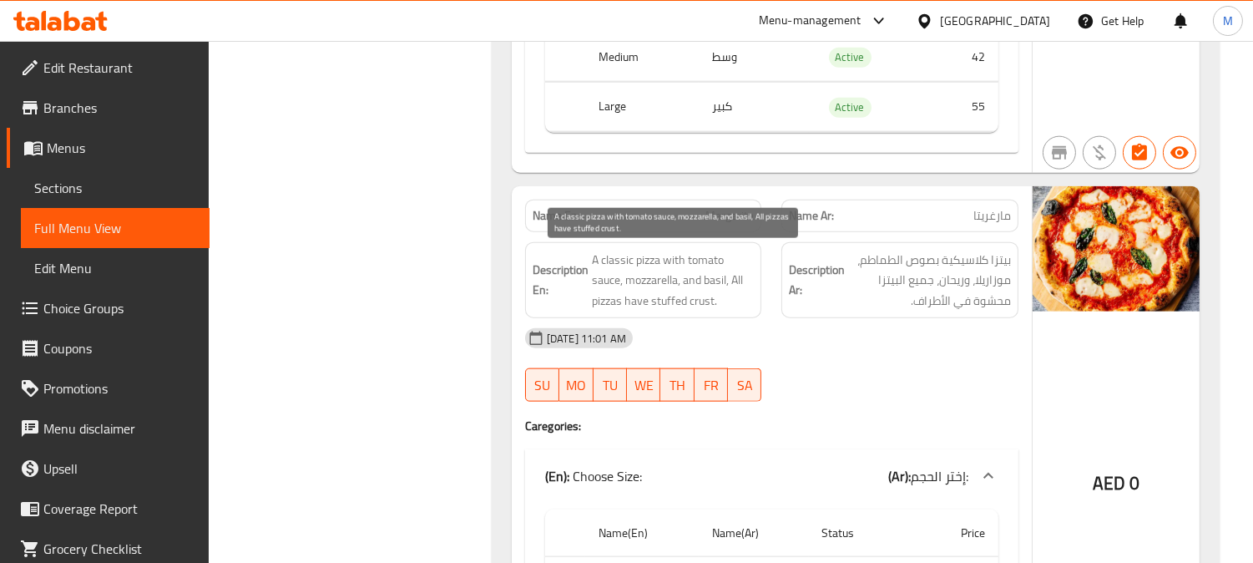
click at [656, 270] on span "A classic pizza with tomato sauce, mozzarella, and basil, All pizzas have stuff…" at bounding box center [673, 281] width 163 height 62
click at [656, 269] on span "A classic pizza with tomato sauce, mozzarella, and basil, All pizzas have stuff…" at bounding box center [673, 281] width 163 height 62
click at [685, 262] on span "A classic pizza with tomato sauce, mozzarella, and basil, All pizzas have stuff…" at bounding box center [673, 281] width 163 height 62
click at [690, 277] on span "A classic pizza with tomato sauce, mozzarella, and basil, All pizzas have stuff…" at bounding box center [673, 281] width 163 height 62
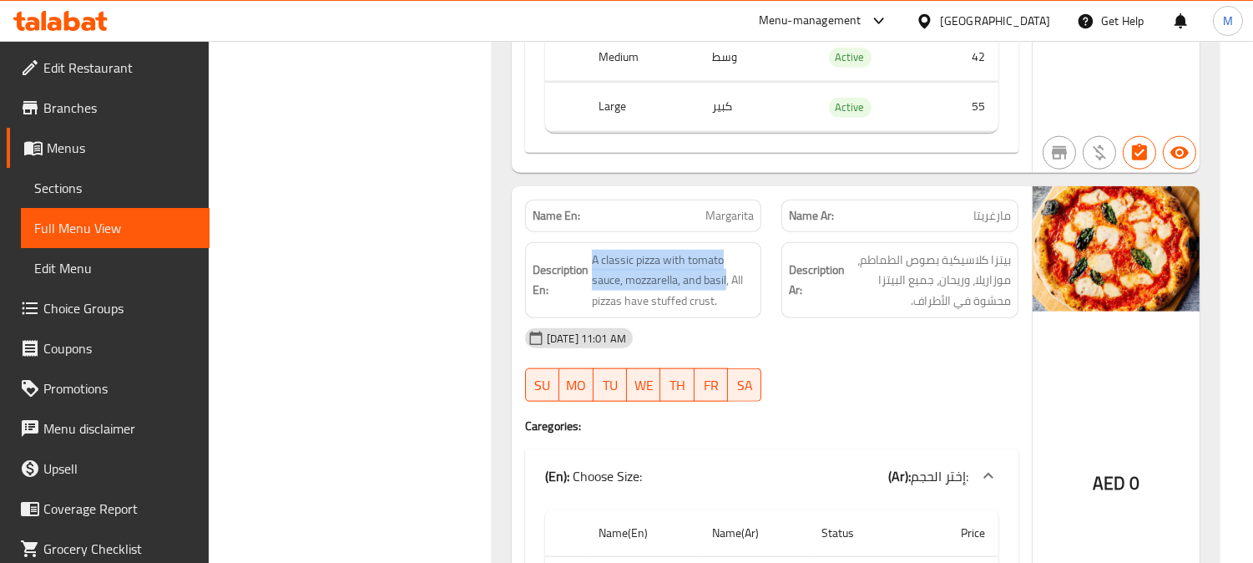
drag, startPoint x: 728, startPoint y: 276, endPoint x: 593, endPoint y: 244, distance: 139.1
copy span "A classic pizza with tomato sauce, mozzarella, and basil"
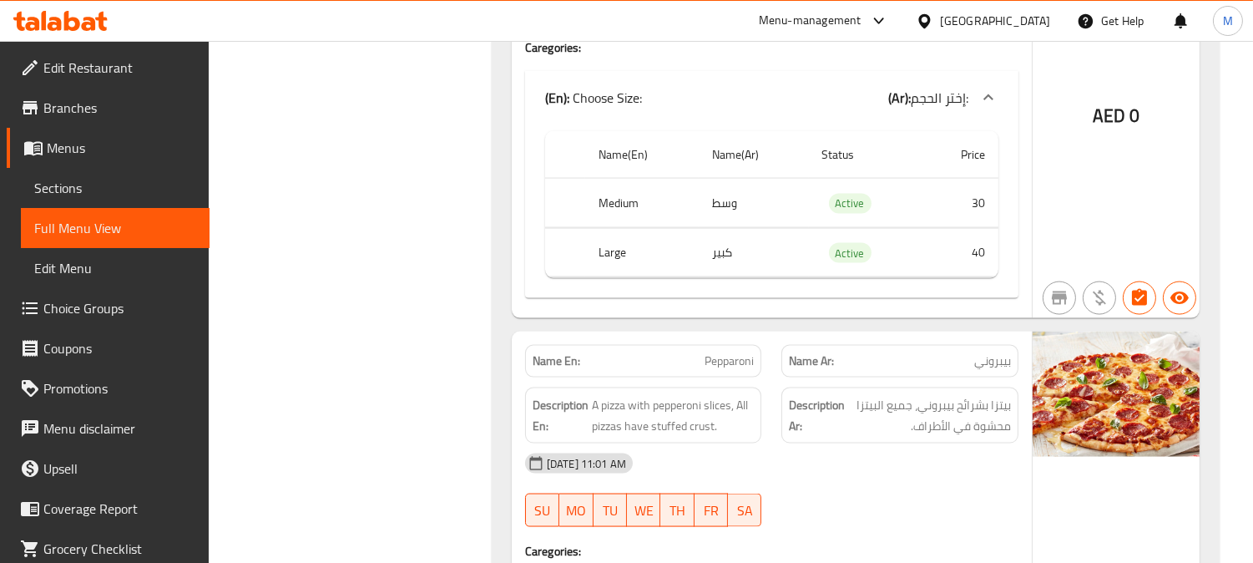
scroll to position [4685, 0]
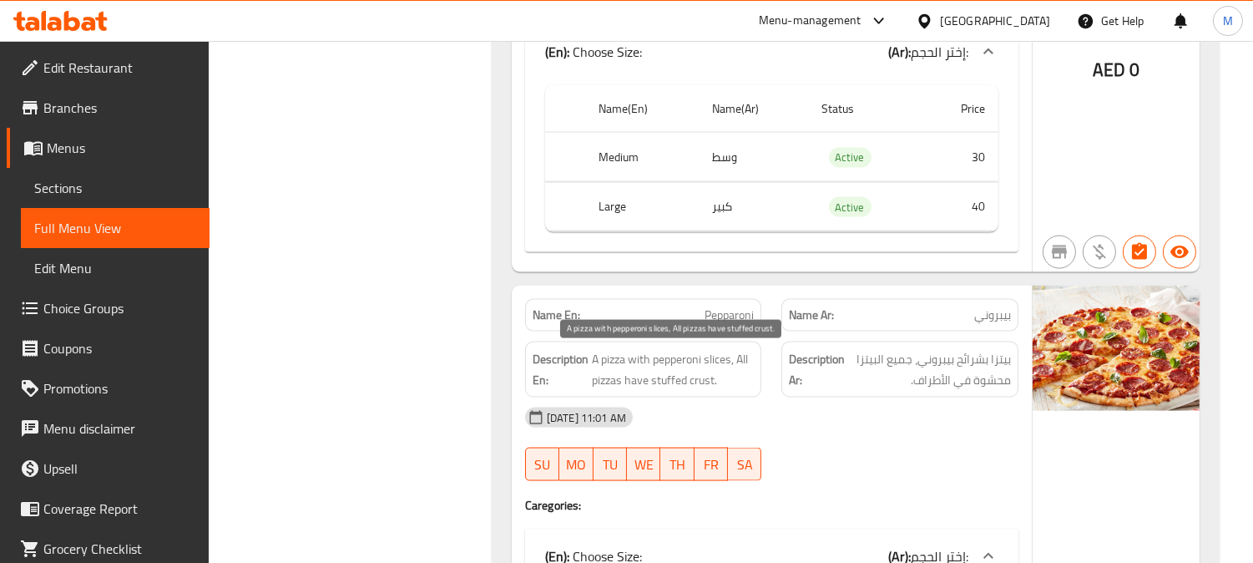
click at [730, 355] on span "A pizza with pepperoni slices, All pizzas have stuffed crust." at bounding box center [673, 369] width 163 height 41
drag, startPoint x: 730, startPoint y: 355, endPoint x: 610, endPoint y: 361, distance: 120.4
click at [594, 353] on span "A pizza with pepperoni slices, All pizzas have stuffed crust." at bounding box center [673, 369] width 163 height 41
copy span "A pizza with pepperoni slices,"
click at [749, 364] on span "A pizza with pepperoni slices, All pizzas have stuffed crust." at bounding box center [673, 369] width 163 height 41
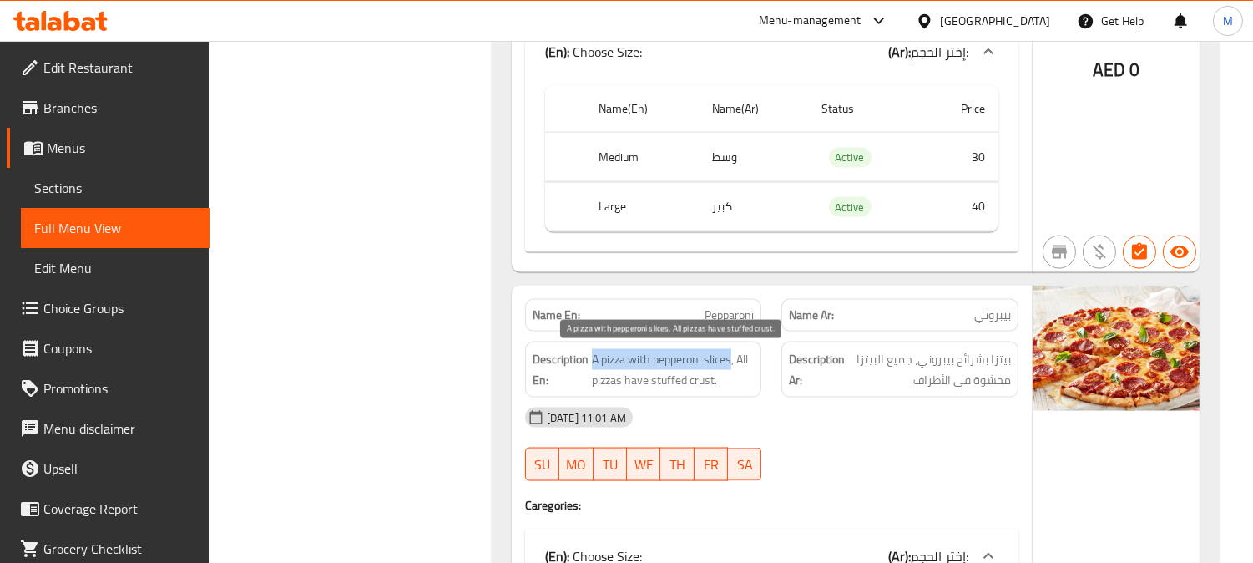
copy span "A pizza with pepperoni slices"
drag, startPoint x: 732, startPoint y: 360, endPoint x: 593, endPoint y: 362, distance: 139.4
click at [593, 362] on span "A pizza with pepperoni slices, All pizzas have stuffed crust." at bounding box center [673, 369] width 163 height 41
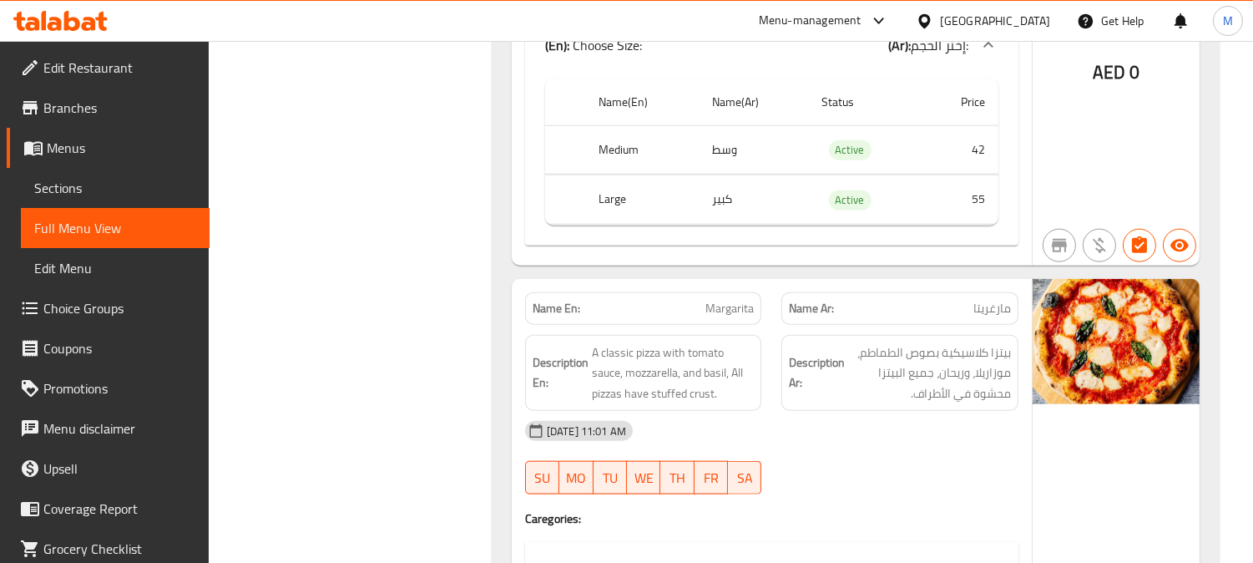
scroll to position [3386, 0]
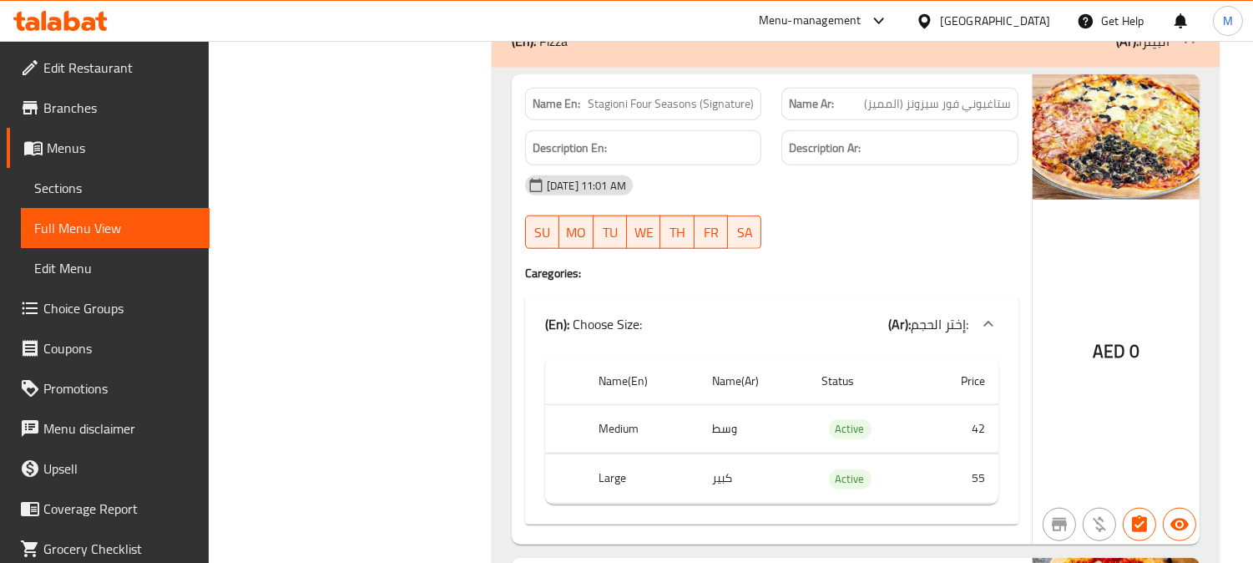
copy span "Stagioni Four Seasons (Signature)"
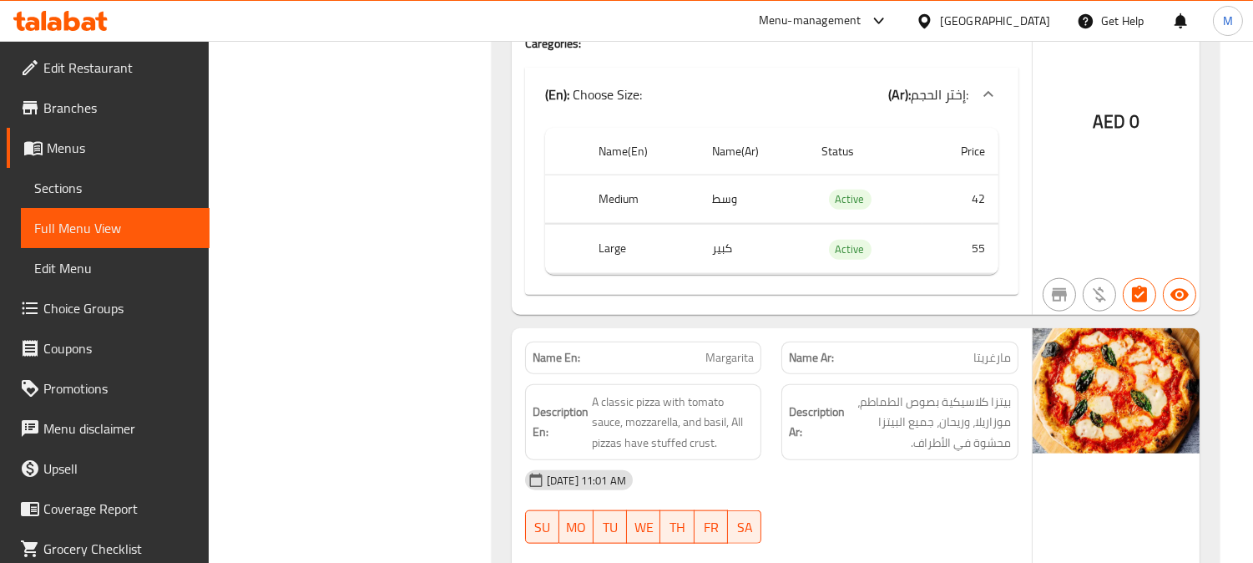
scroll to position [3758, 0]
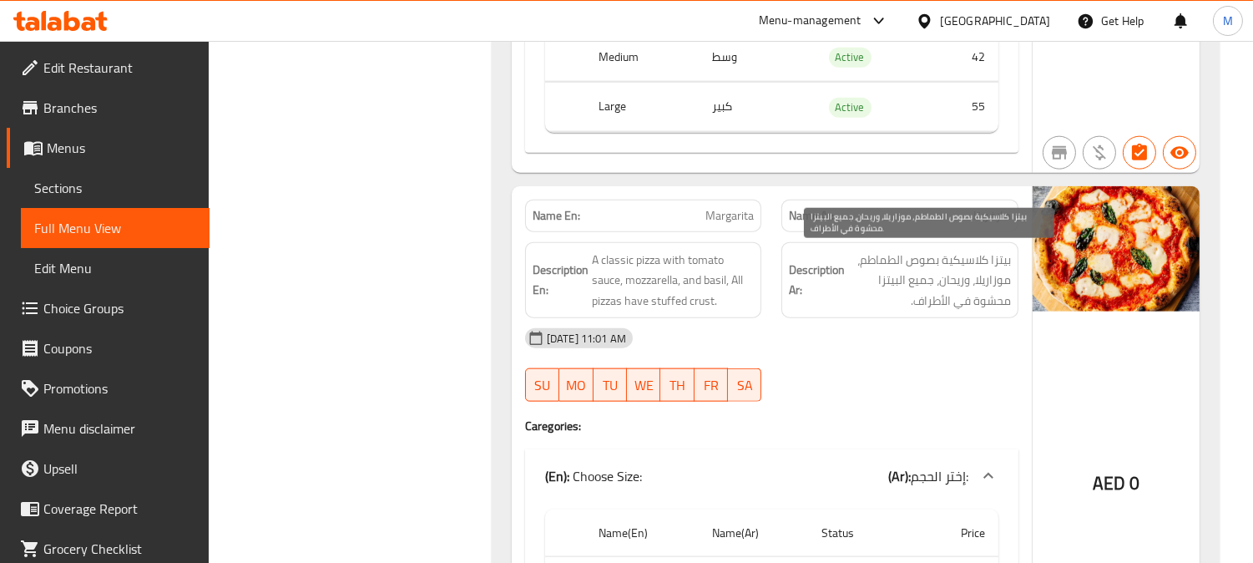
click at [974, 270] on span "بيتزا كلاسيكية بصوص الطماطم، موزاريلا، وريحان، جميع البيتزا محشوة في الأطراف." at bounding box center [929, 281] width 163 height 62
click at [973, 271] on span "بيتزا كلاسيكية بصوص الطماطم، موزاريلا، وريحان، جميع البيتزا محشوة في الأطراف." at bounding box center [929, 281] width 163 height 62
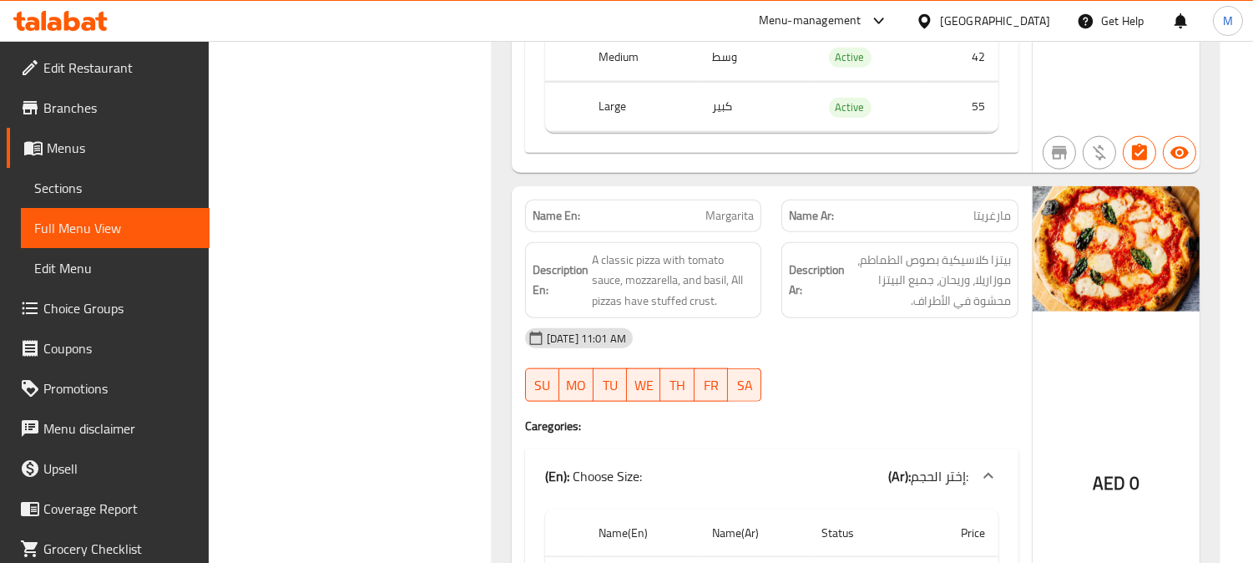
copy span "Margarita"
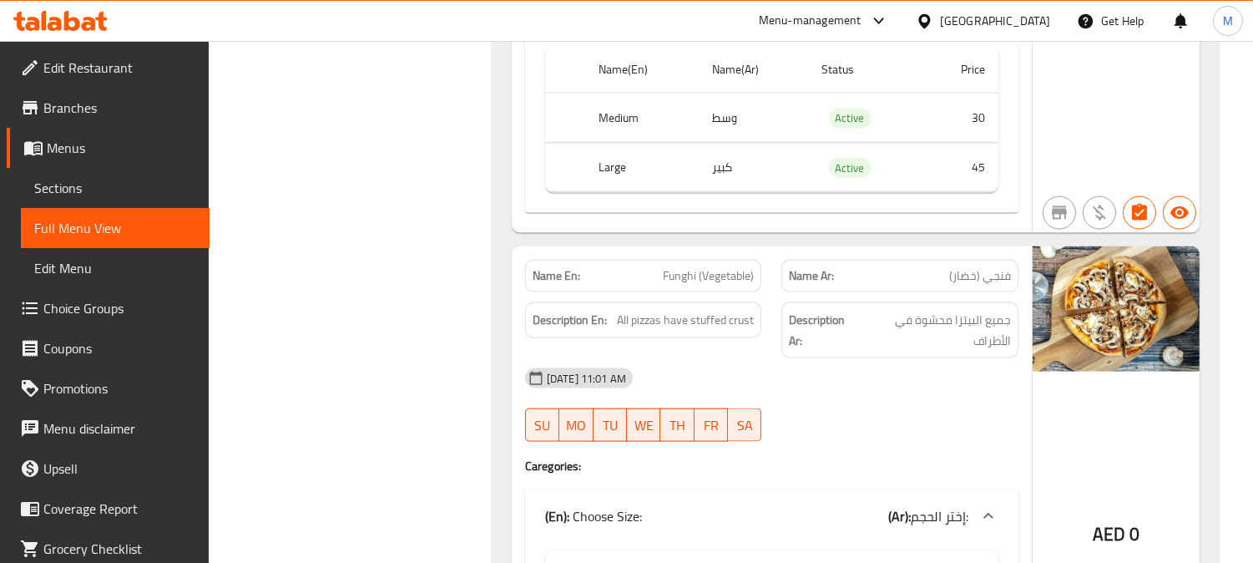
scroll to position [4406, 0]
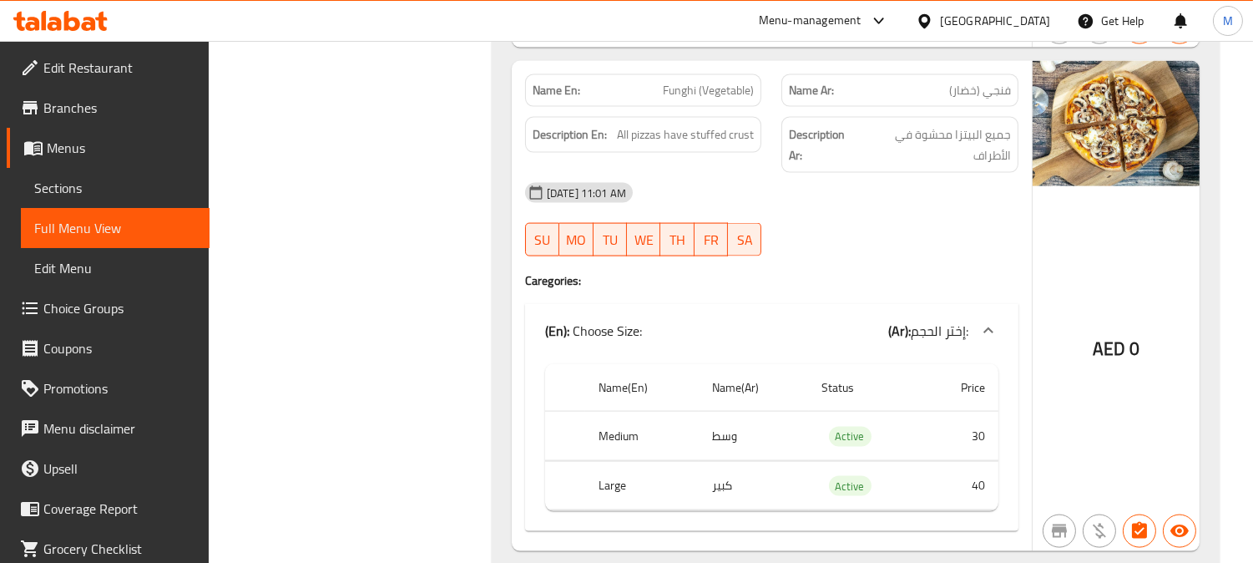
copy span "Funghi (Vegetable)"
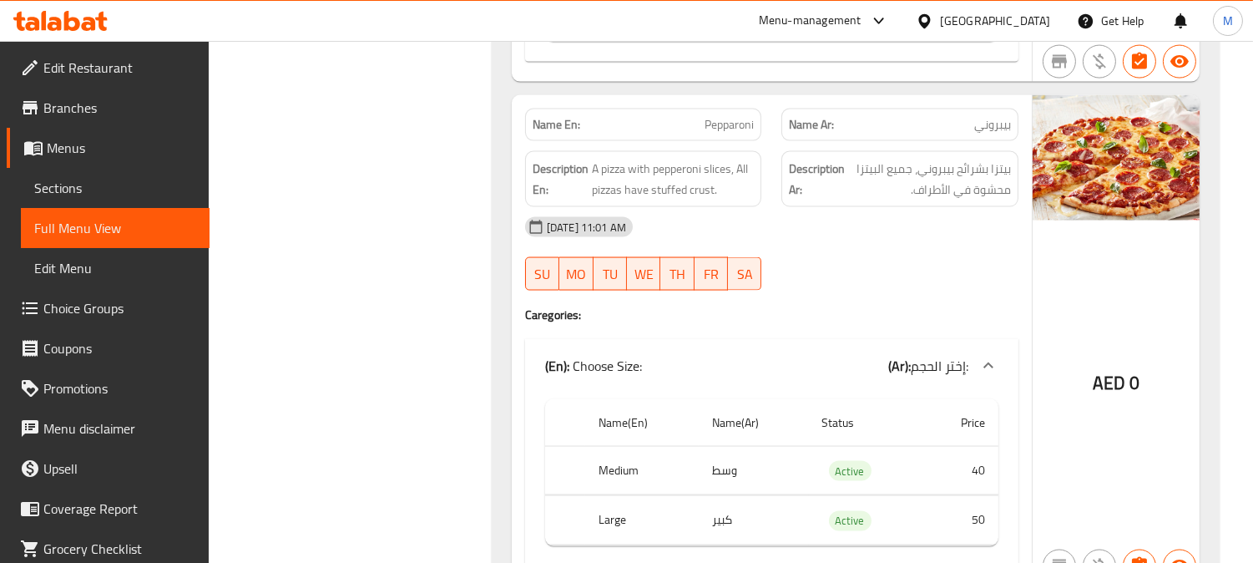
scroll to position [4870, 0]
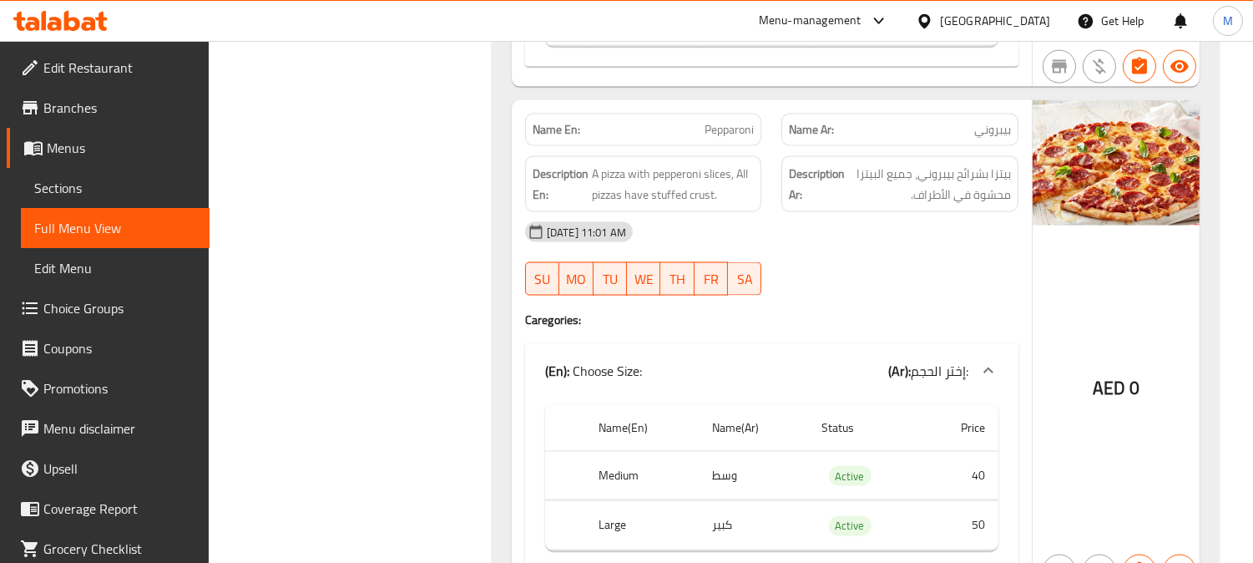
copy span "Pepparoni"
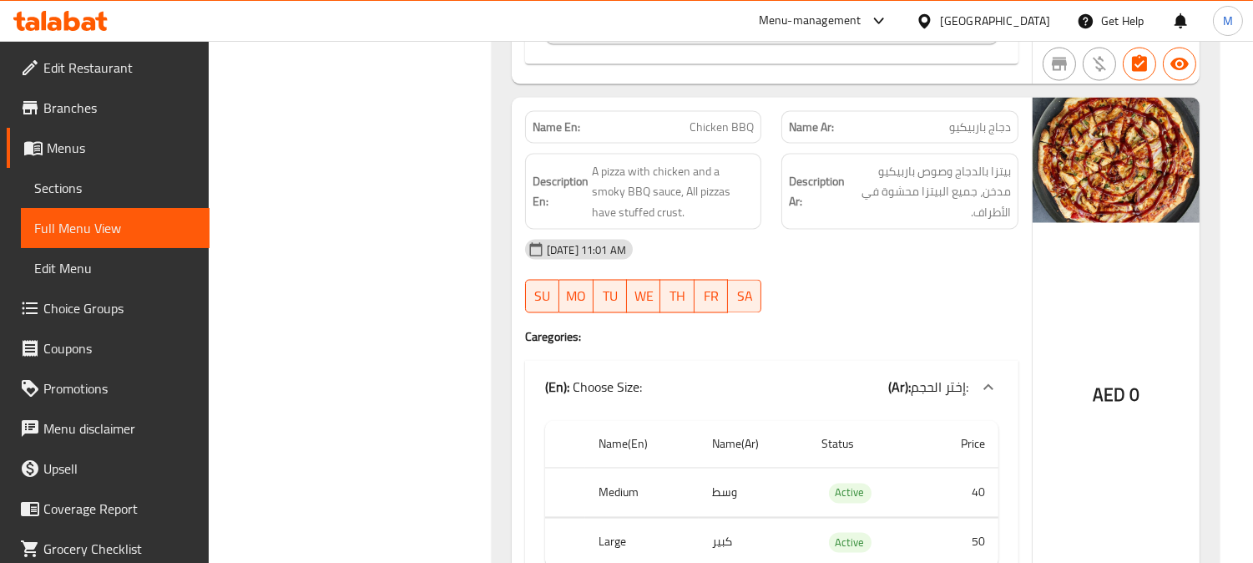
scroll to position [5241, 0]
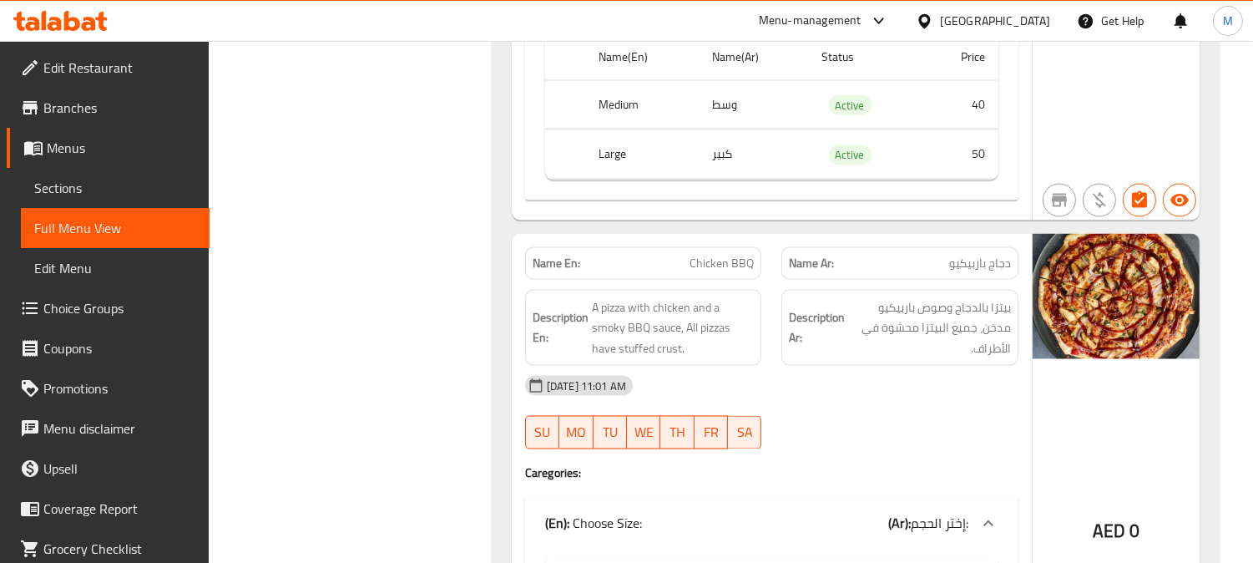
click at [732, 260] on span "Chicken BBQ" at bounding box center [722, 264] width 64 height 18
copy span "Chicken BBQ"
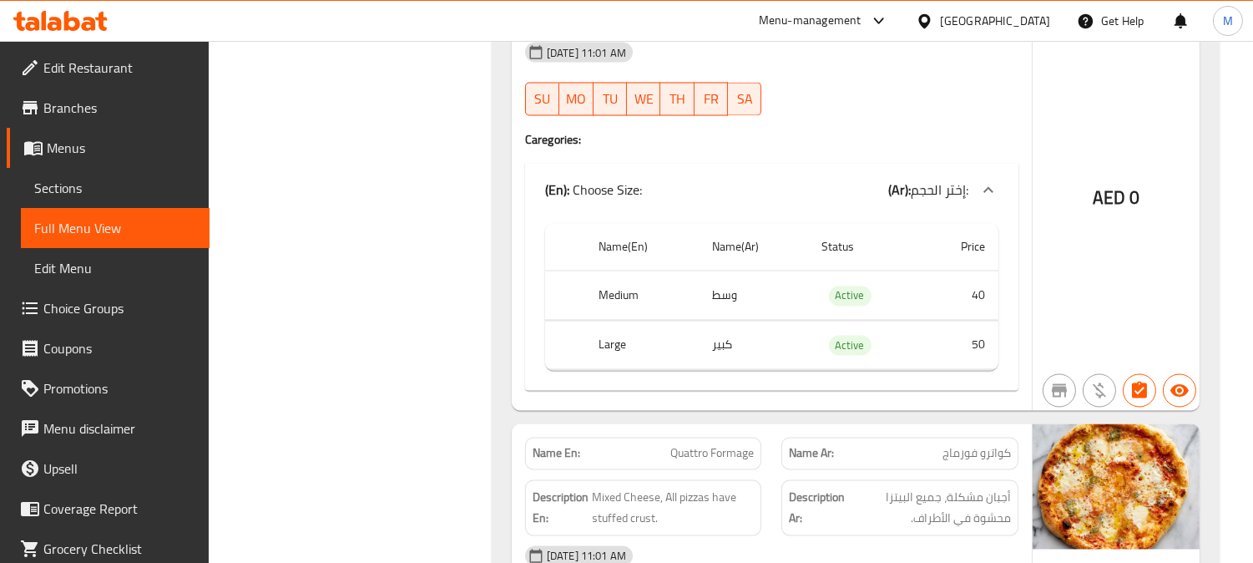
scroll to position [5798, 0]
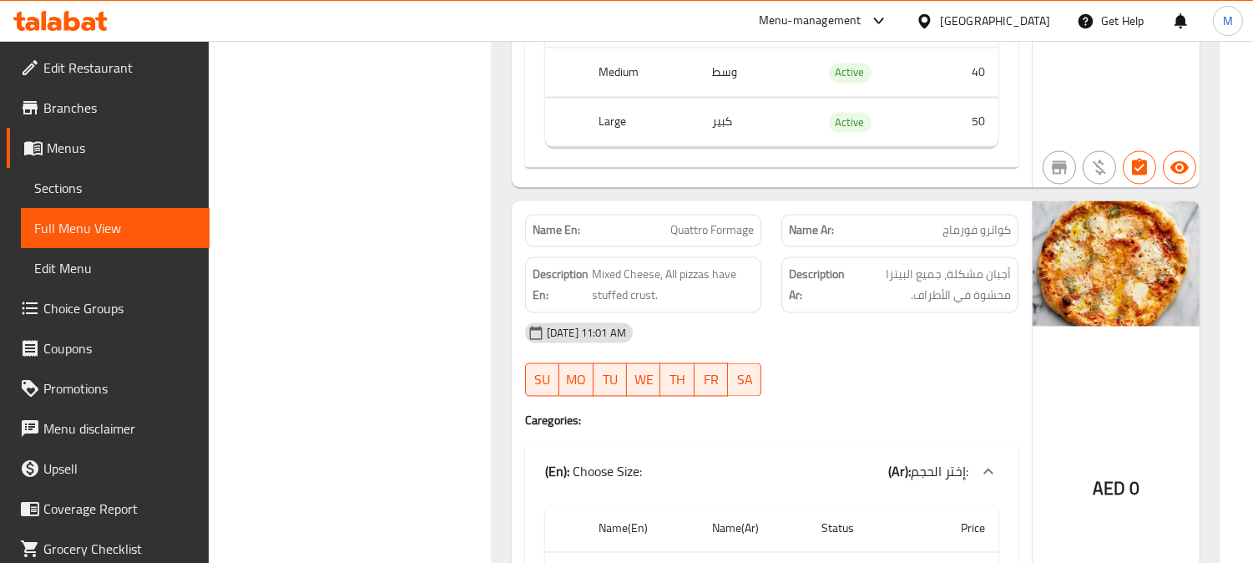
click at [702, 221] on span "Quattro Formage" at bounding box center [711, 230] width 83 height 18
click at [704, 218] on div "Name En: Quattro Formage" at bounding box center [643, 230] width 237 height 33
copy span "Quattro Formage"
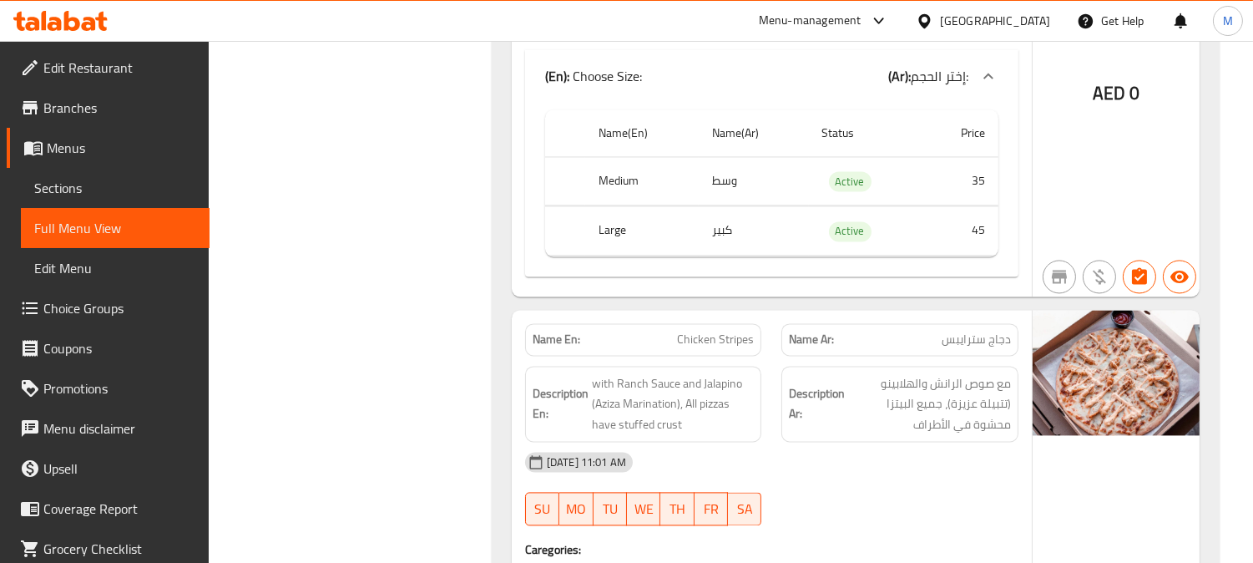
scroll to position [6355, 0]
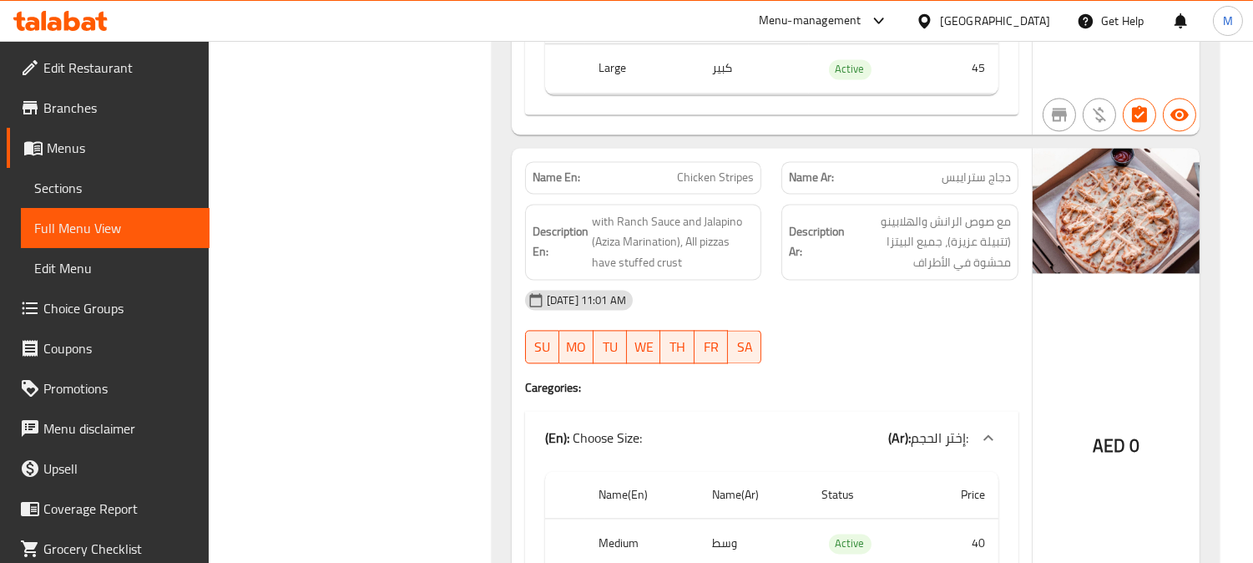
click at [731, 179] on span "Chicken Stripes" at bounding box center [715, 178] width 77 height 18
copy span "Stripes"
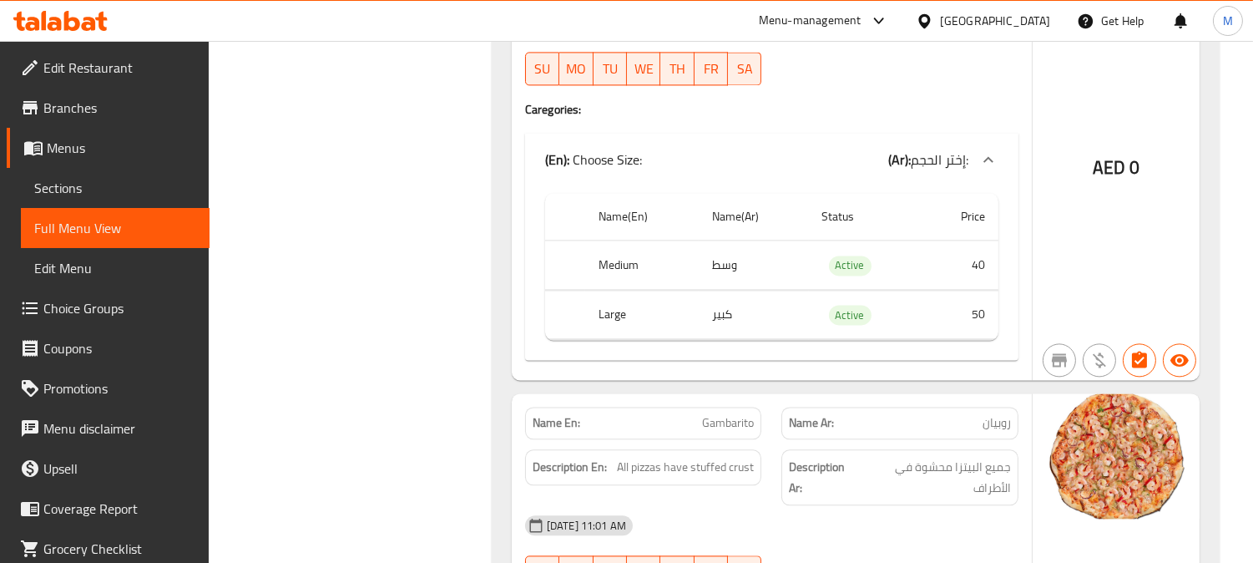
scroll to position [6725, 0]
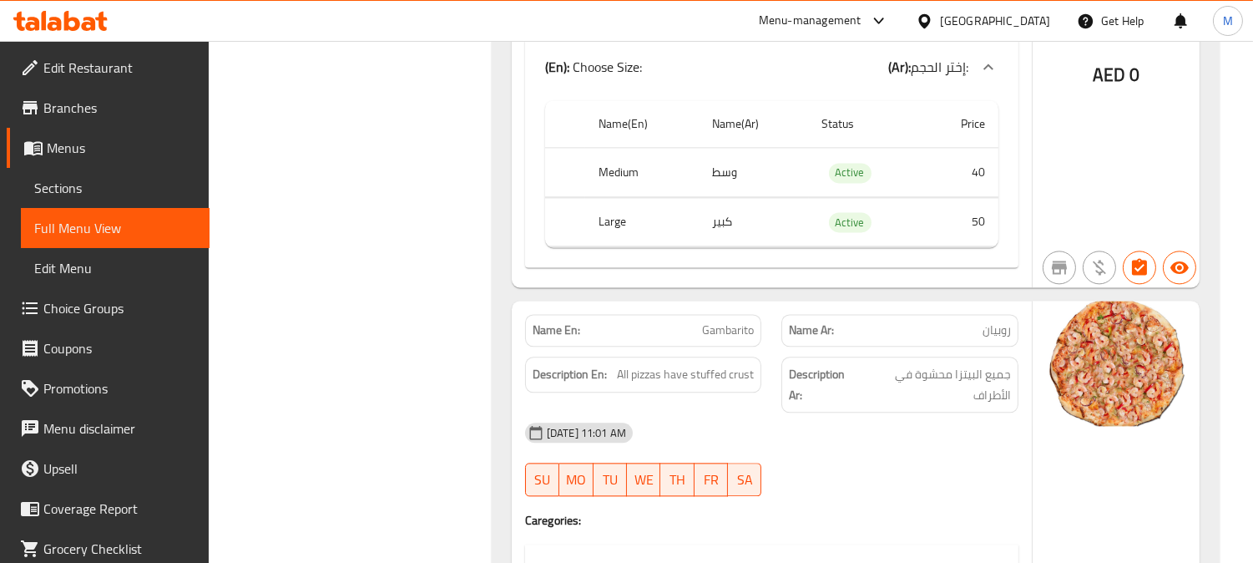
click at [721, 323] on span "Gambarito" at bounding box center [728, 330] width 52 height 18
click at [719, 323] on span "Gambarito" at bounding box center [728, 330] width 52 height 18
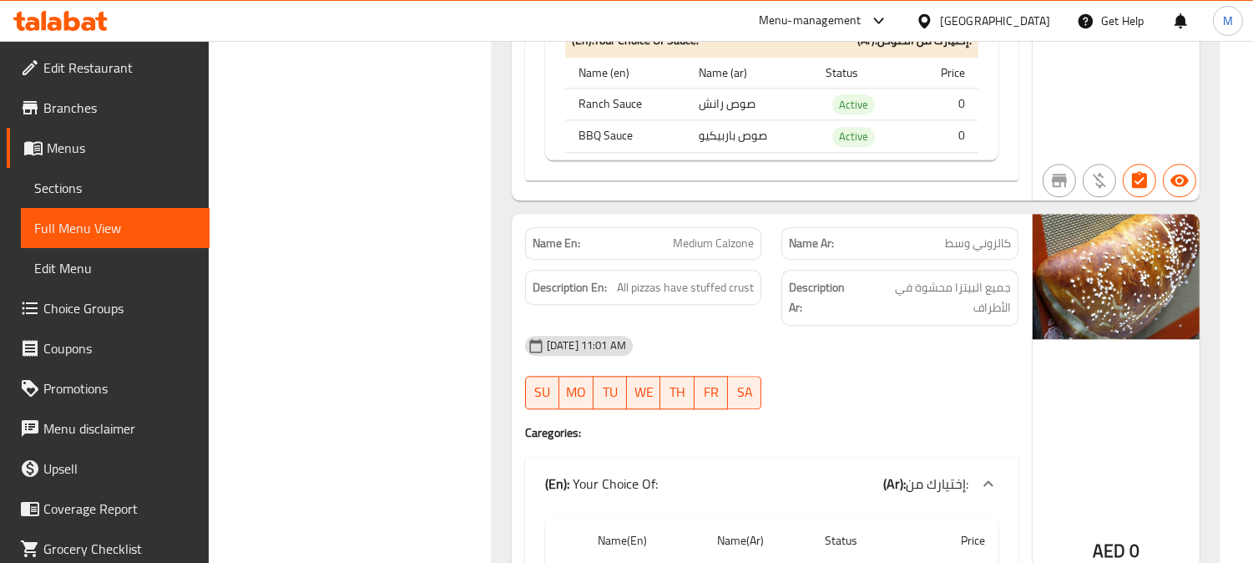
scroll to position [7653, 0]
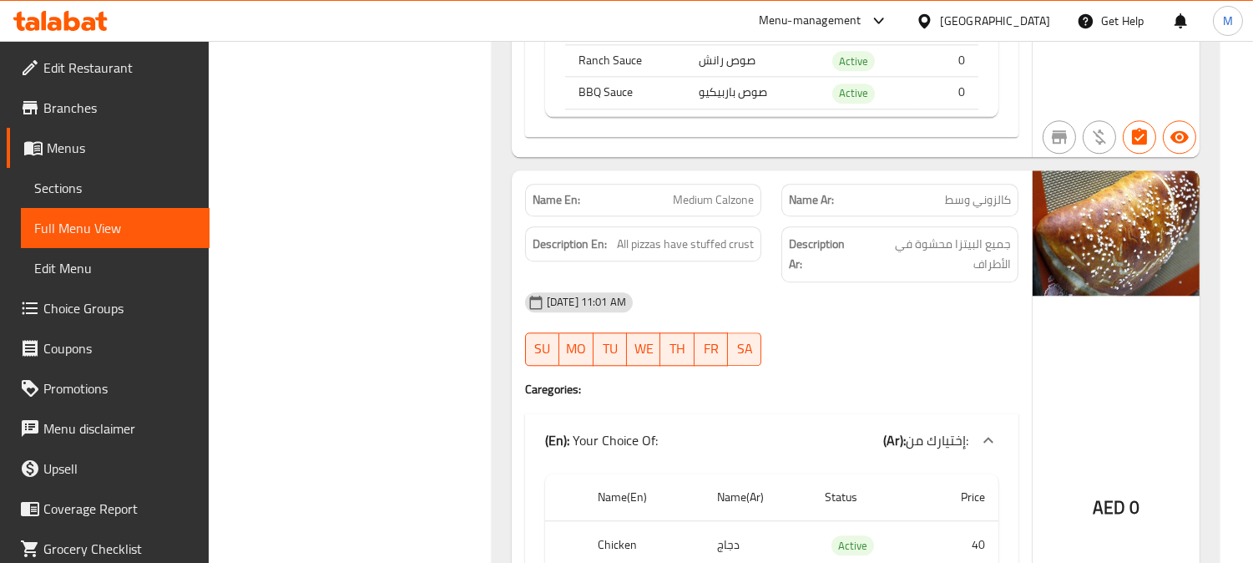
click at [697, 194] on span "Medium Calzone" at bounding box center [713, 200] width 81 height 18
click at [697, 193] on span "Medium Calzone" at bounding box center [713, 200] width 81 height 18
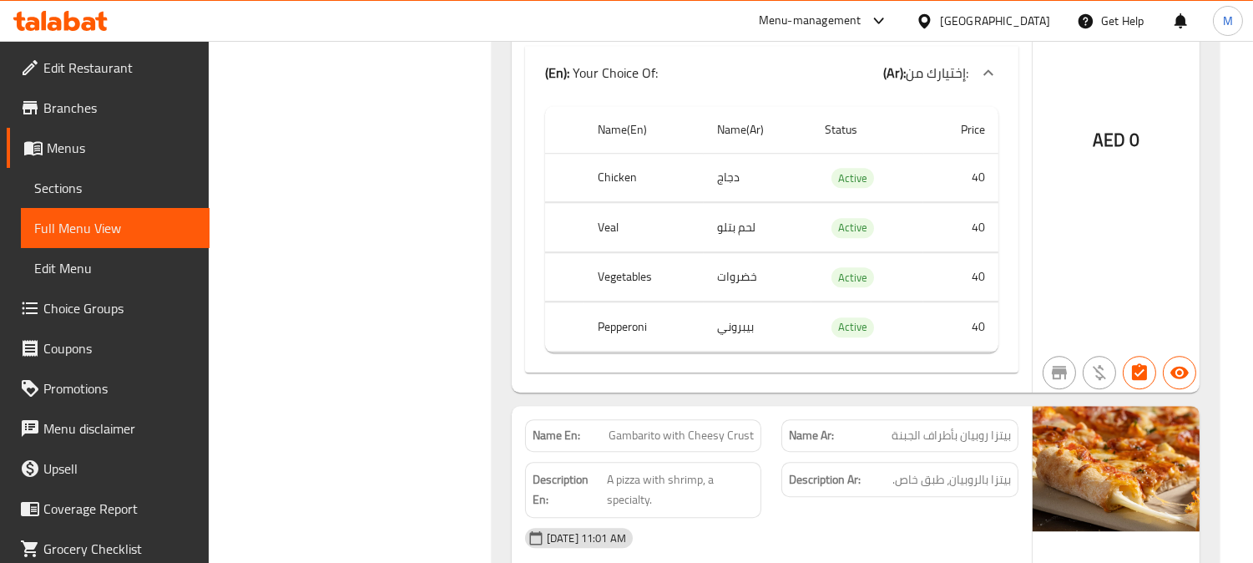
scroll to position [8024, 0]
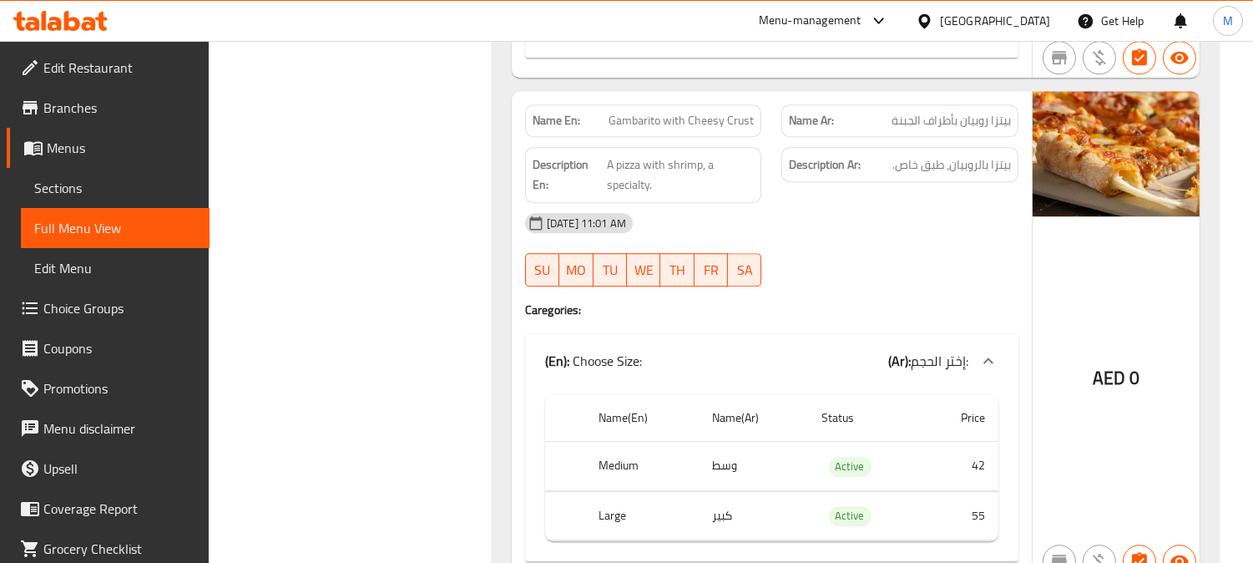
scroll to position [8302, 0]
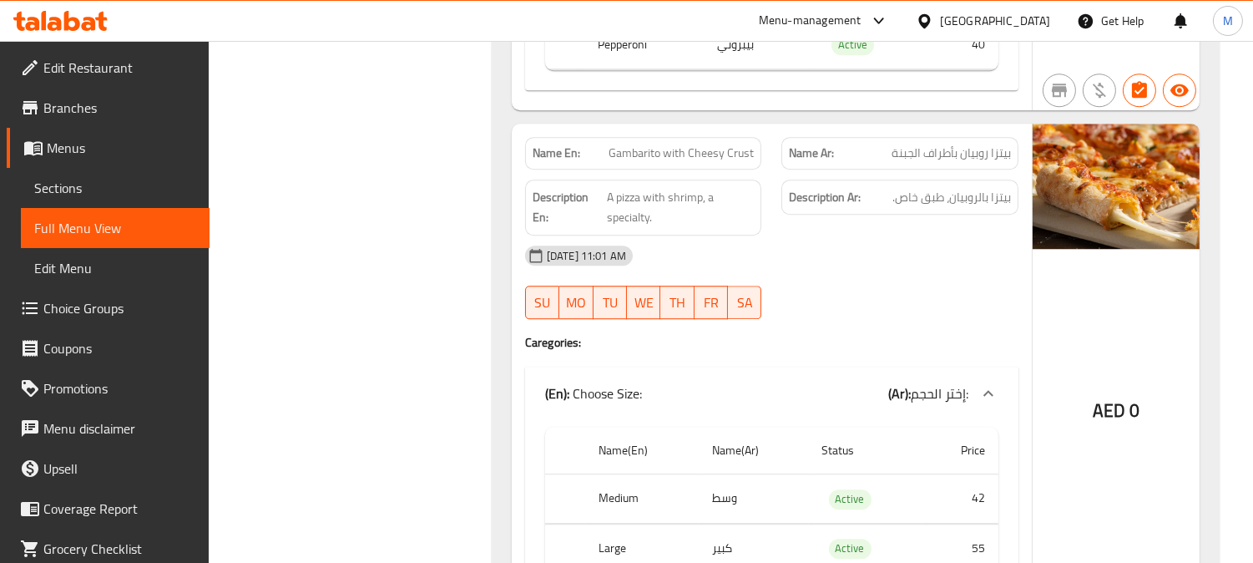
click at [691, 162] on div "Name En: Gambarito with Cheesy Crust" at bounding box center [643, 153] width 237 height 33
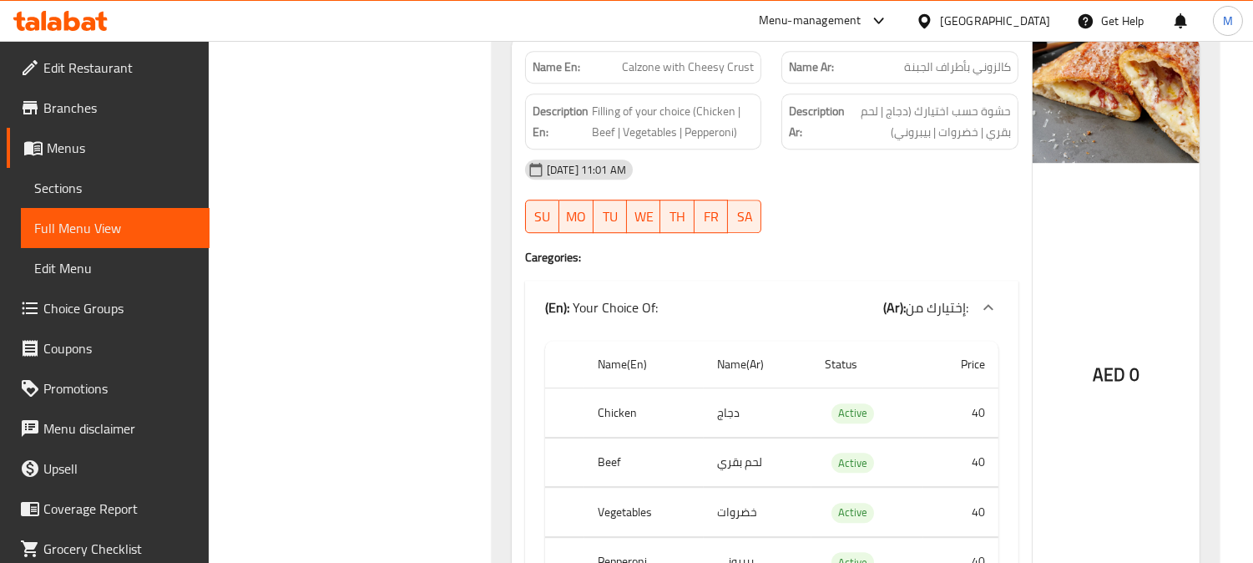
scroll to position [8859, 0]
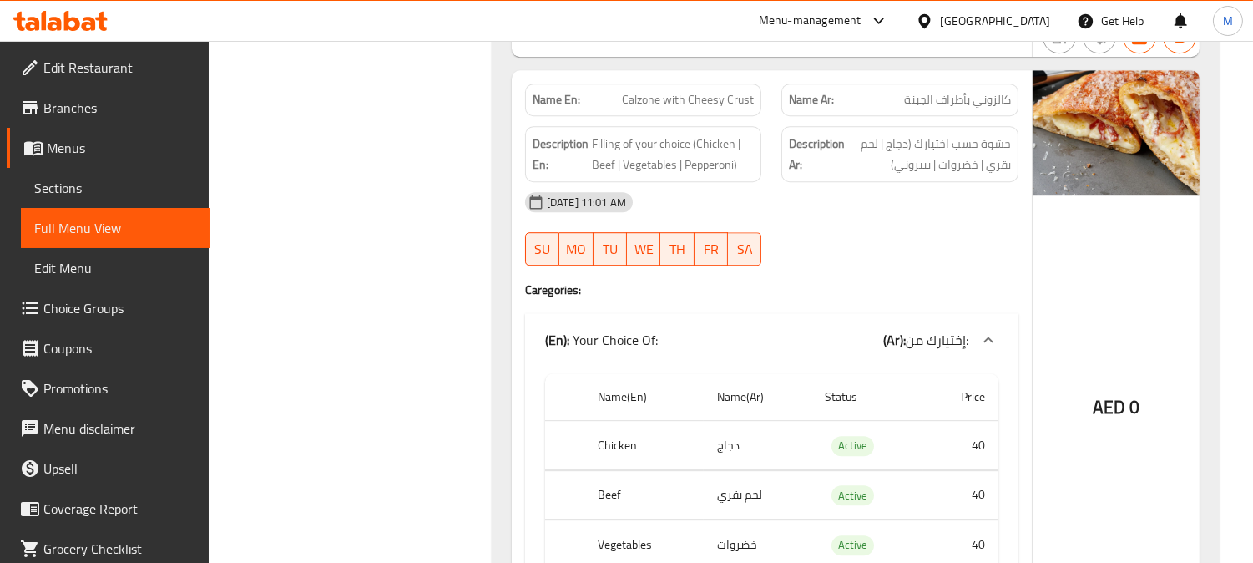
click at [698, 105] on span "Calzone with Cheesy Crust" at bounding box center [688, 100] width 132 height 18
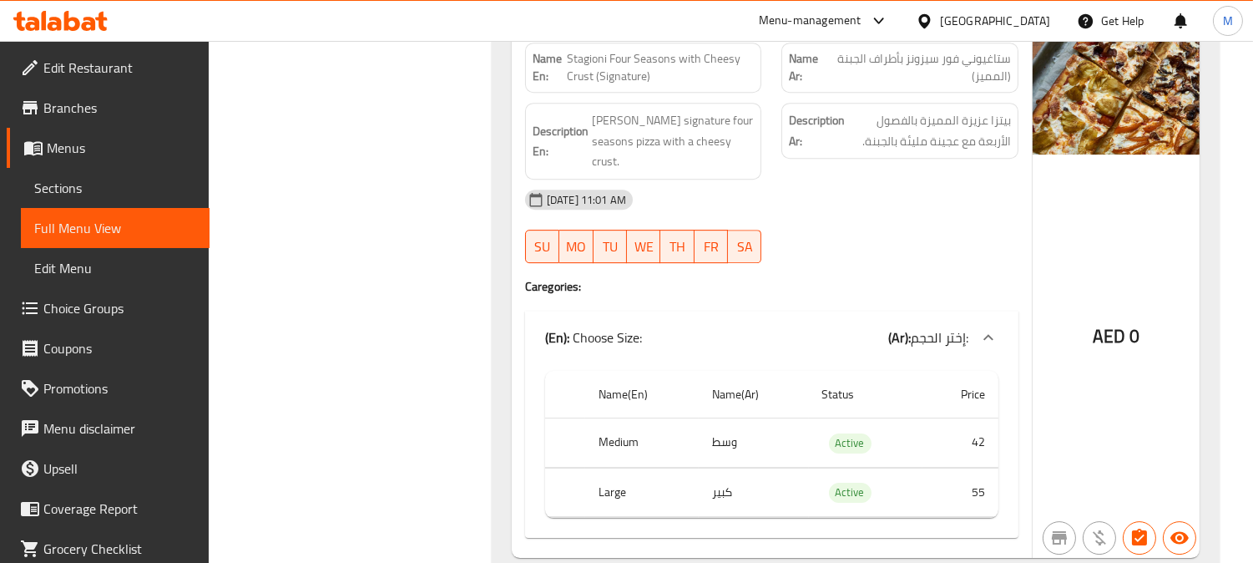
scroll to position [9509, 0]
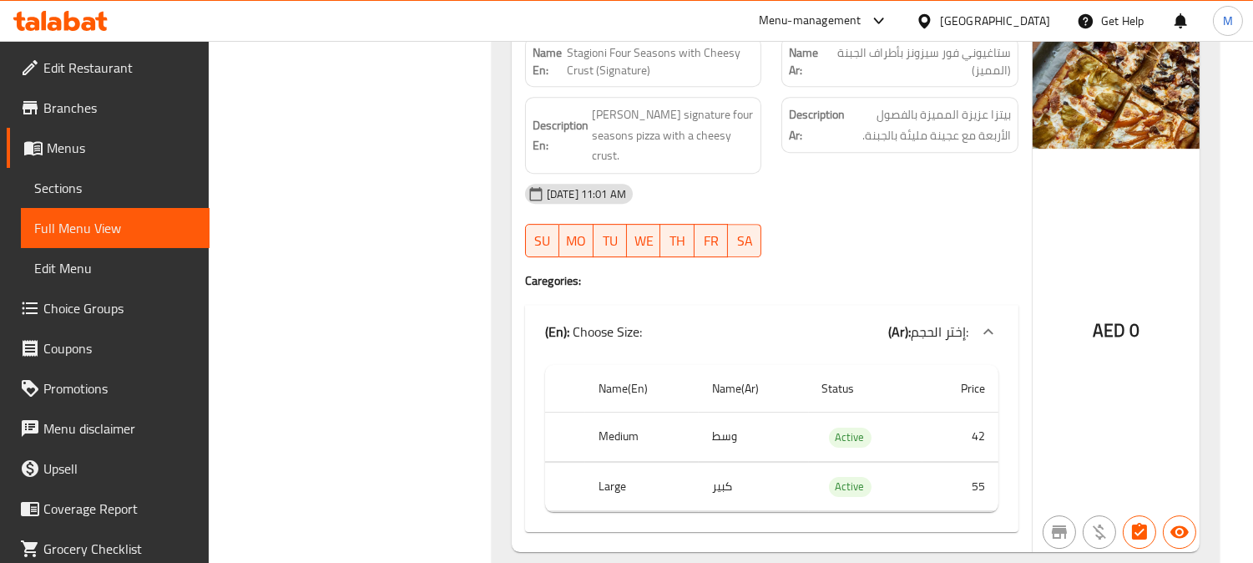
click at [660, 64] on span "Stagioni Four Seasons with Cheesy Crust (Signature)" at bounding box center [660, 61] width 187 height 35
click at [660, 63] on span "Stagioni Four Seasons with Cheesy Crust (Signature)" at bounding box center [660, 61] width 187 height 35
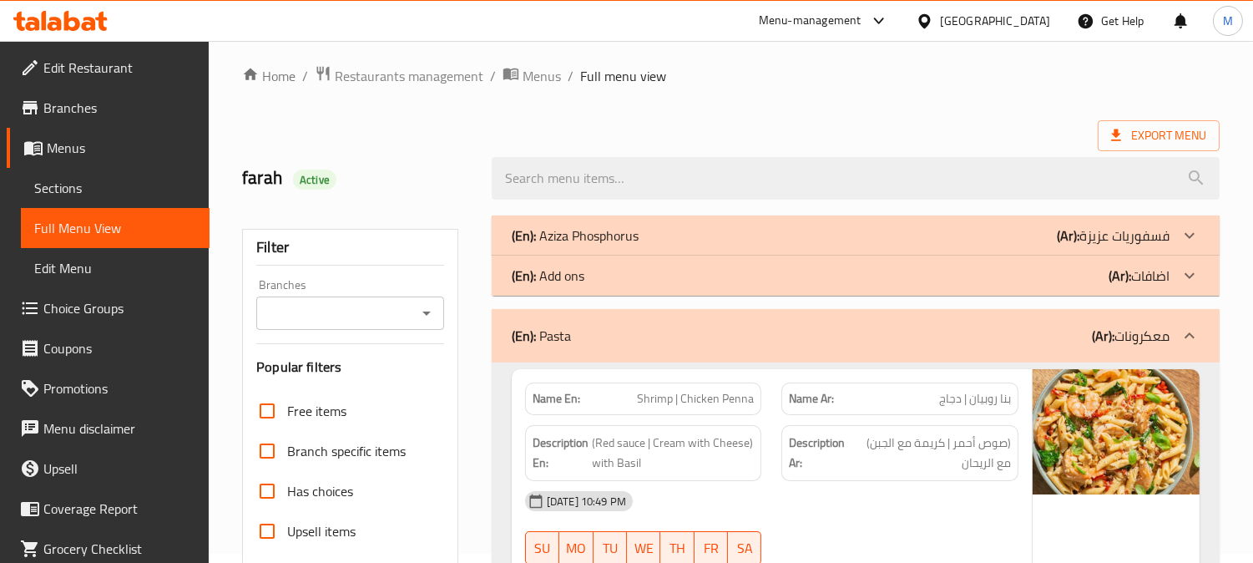
scroll to position [0, 0]
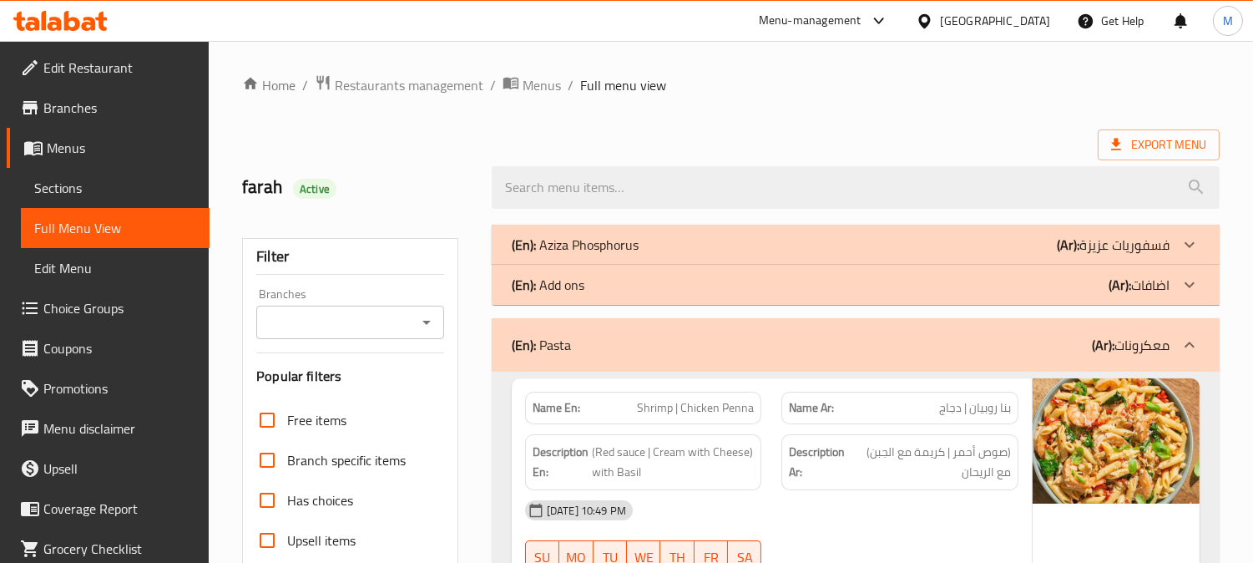
click at [1200, 342] on div at bounding box center [1190, 345] width 40 height 40
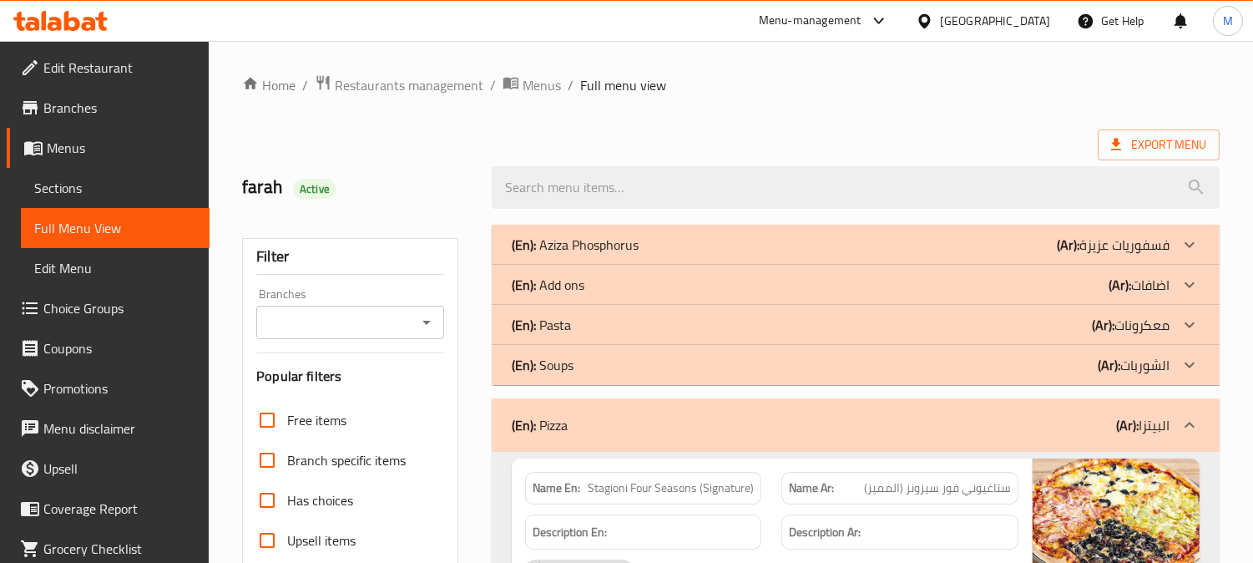
click at [1183, 417] on icon at bounding box center [1190, 425] width 20 height 20
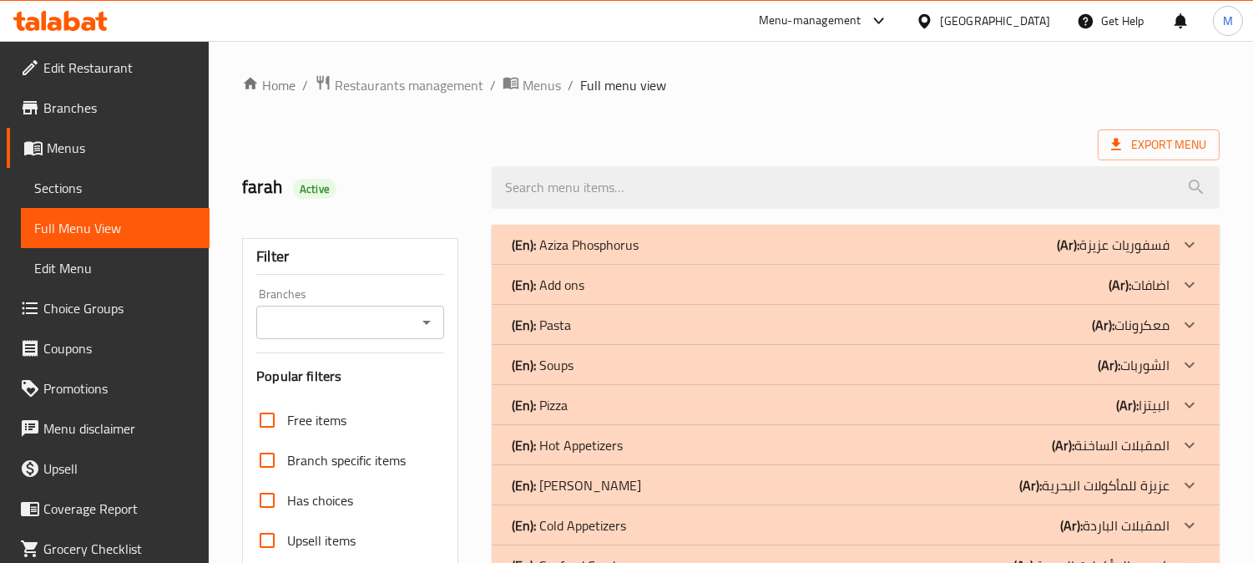
click at [1180, 255] on icon at bounding box center [1190, 245] width 20 height 20
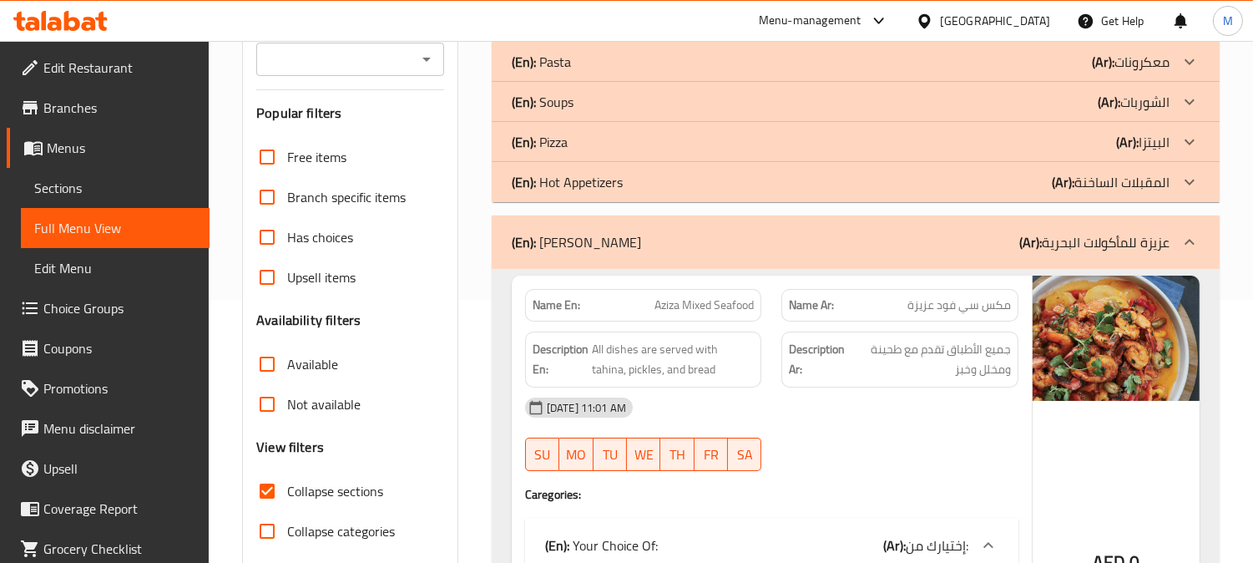
scroll to position [371, 0]
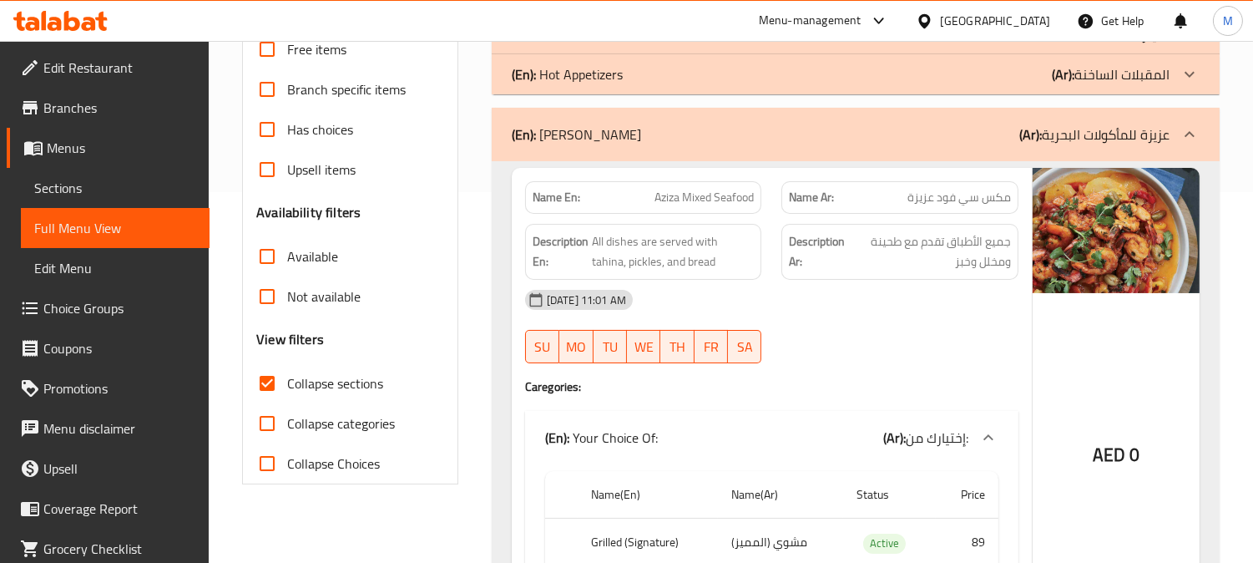
click at [916, 210] on div "Name Ar: مكس سي فود عزيزة" at bounding box center [899, 197] width 237 height 33
click at [916, 199] on span "مكس سي فود عزيزة" at bounding box center [959, 198] width 104 height 18
click at [710, 206] on div "Name En: Aziza Mixed Seafood" at bounding box center [643, 197] width 237 height 33
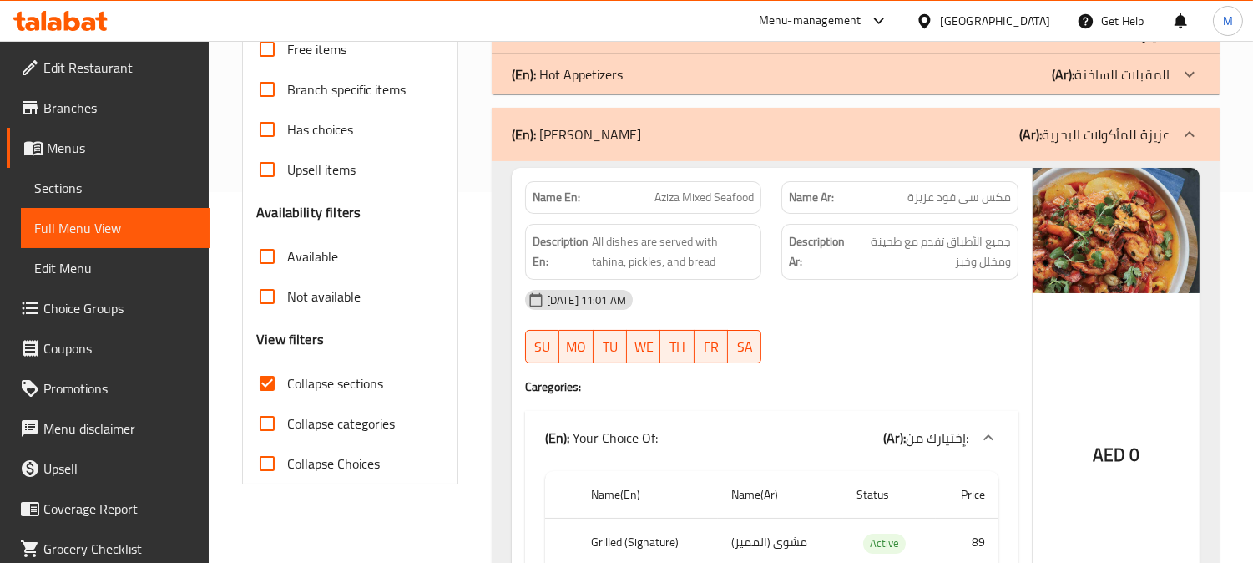
drag, startPoint x: 710, startPoint y: 206, endPoint x: 666, endPoint y: 190, distance: 46.2
click at [666, 190] on span "Aziza Mixed Seafood" at bounding box center [703, 198] width 99 height 18
drag, startPoint x: 666, startPoint y: 190, endPoint x: 963, endPoint y: 198, distance: 297.3
click at [963, 198] on span "مكس سي فود عزيزة" at bounding box center [959, 198] width 104 height 18
drag, startPoint x: 963, startPoint y: 198, endPoint x: 766, endPoint y: 192, distance: 197.1
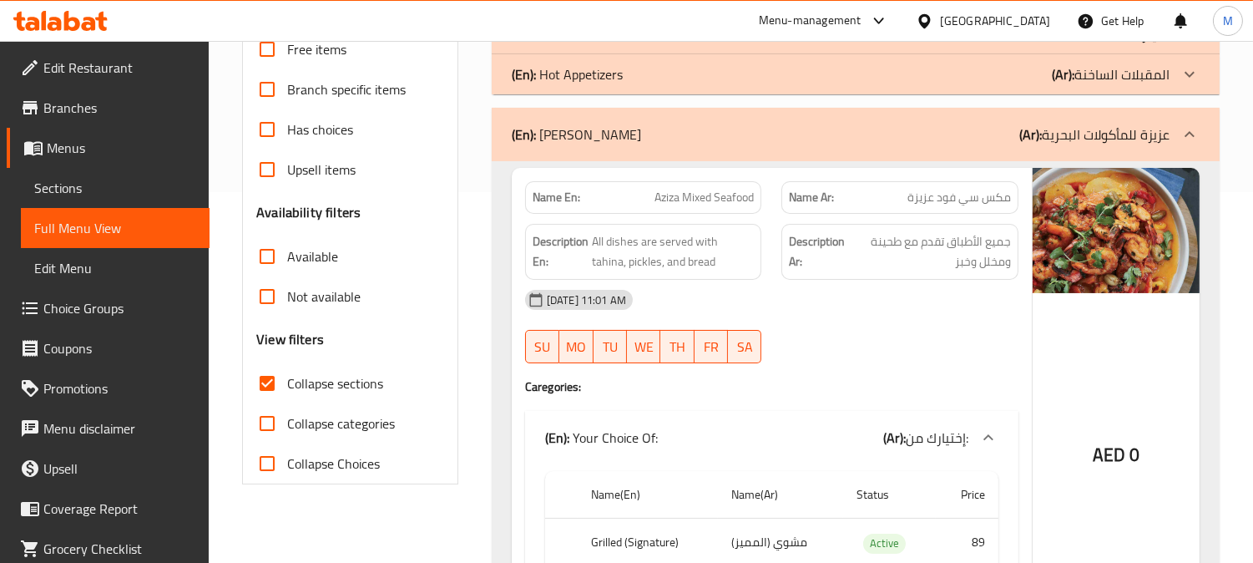
click at [766, 192] on div "Name En: Aziza Mixed Seafood" at bounding box center [643, 197] width 257 height 53
click at [721, 195] on span "Aziza Mixed Seafood" at bounding box center [703, 198] width 99 height 18
click at [887, 195] on p "Name Ar: مكس سي فود عزيزة" at bounding box center [900, 198] width 222 height 18
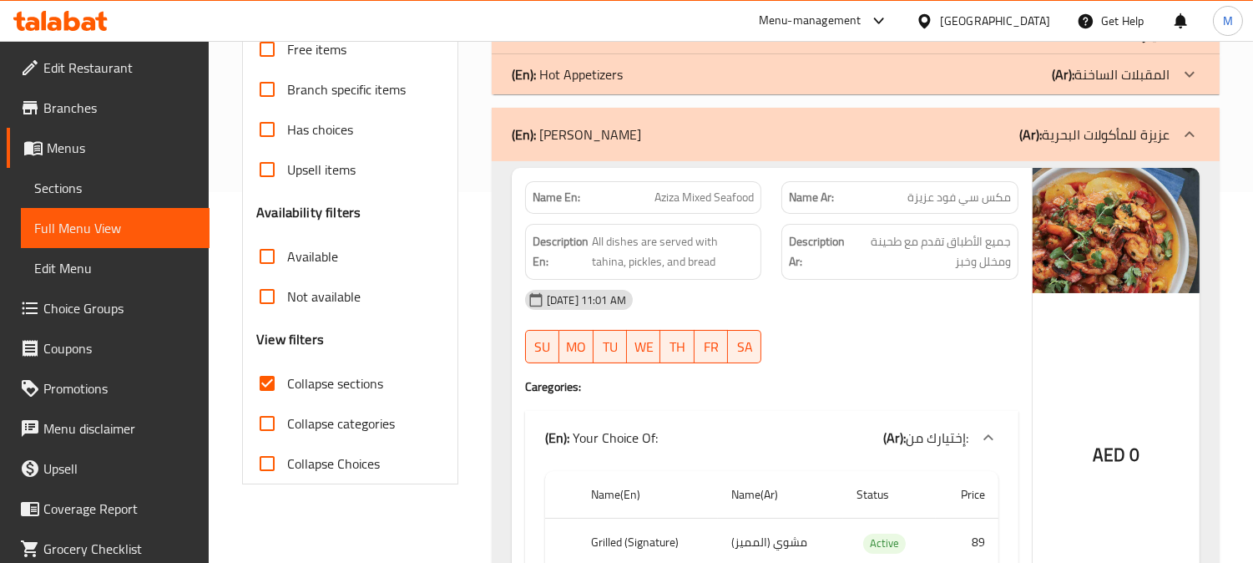
click at [887, 195] on p "Name Ar: مكس سي فود عزيزة" at bounding box center [900, 198] width 222 height 18
click at [721, 193] on span "Aziza Mixed Seafood" at bounding box center [703, 198] width 99 height 18
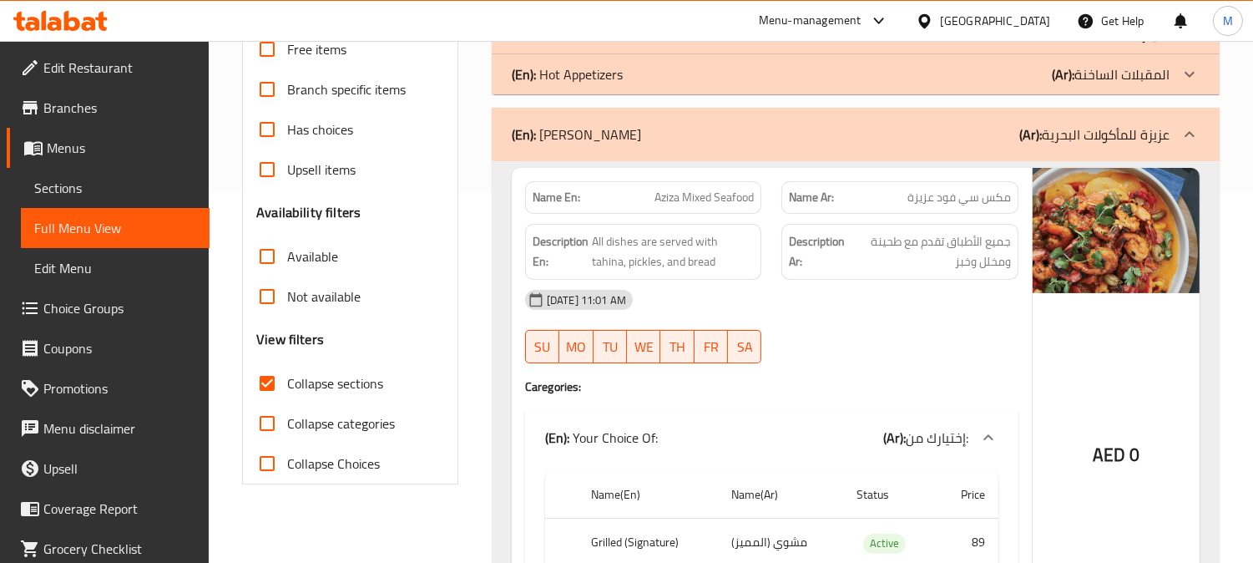
drag, startPoint x: 922, startPoint y: 188, endPoint x: 879, endPoint y: 195, distance: 43.1
click at [879, 195] on p "Name Ar: مكس سي فود عزيزة" at bounding box center [900, 198] width 222 height 18
click at [728, 202] on span "Aziza Mixed Seafood" at bounding box center [703, 198] width 99 height 18
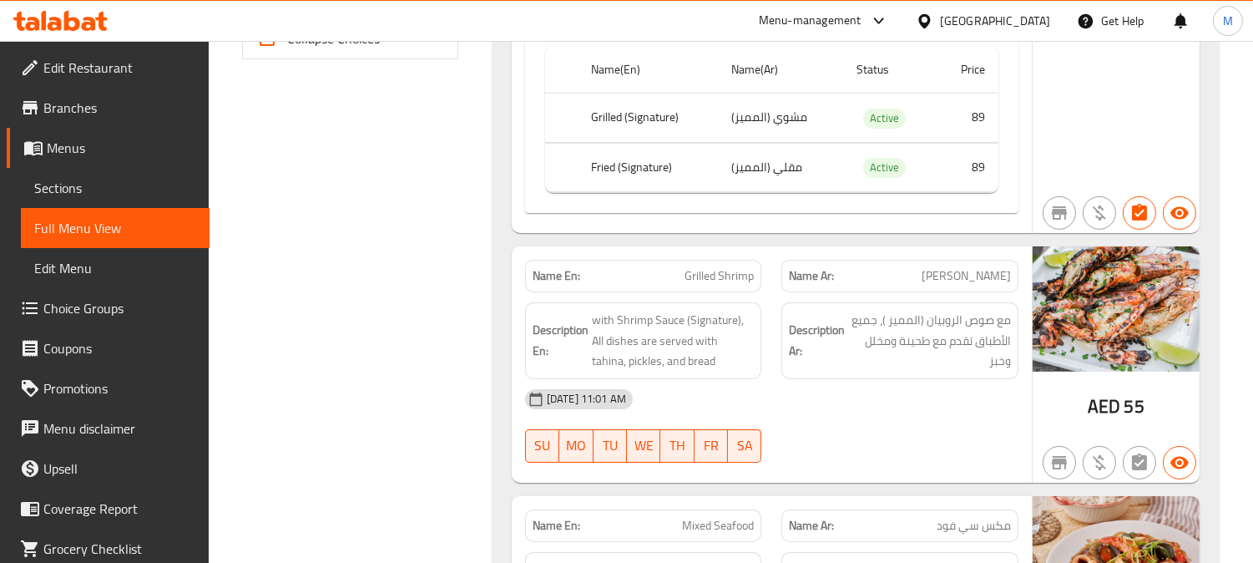
scroll to position [927, 0]
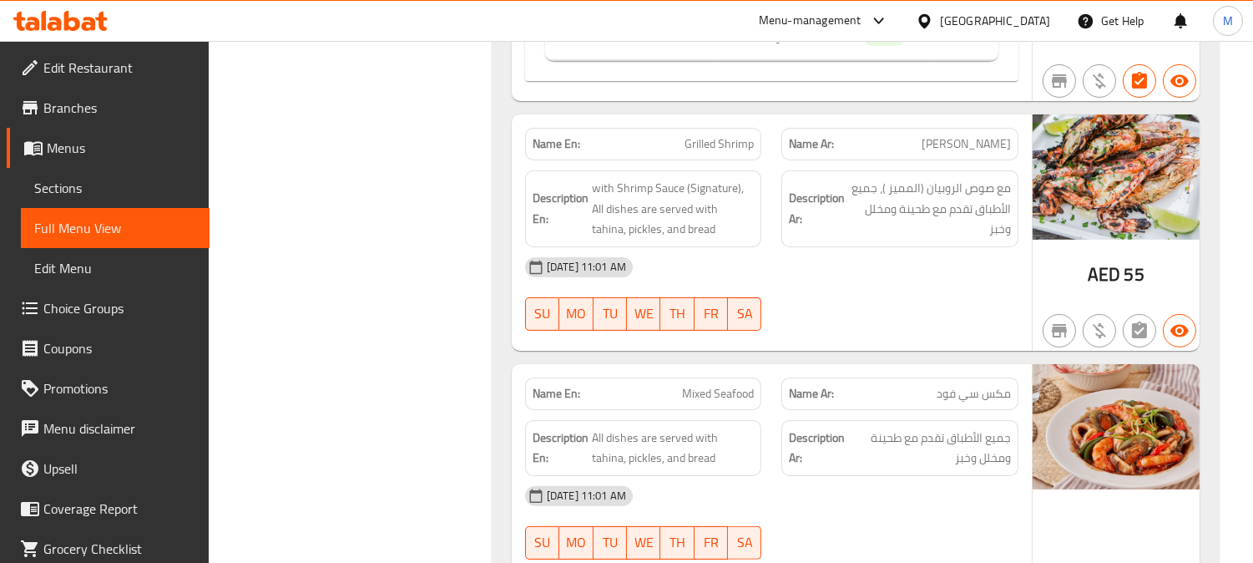
click at [736, 143] on span "Grilled Shrimp" at bounding box center [719, 144] width 69 height 18
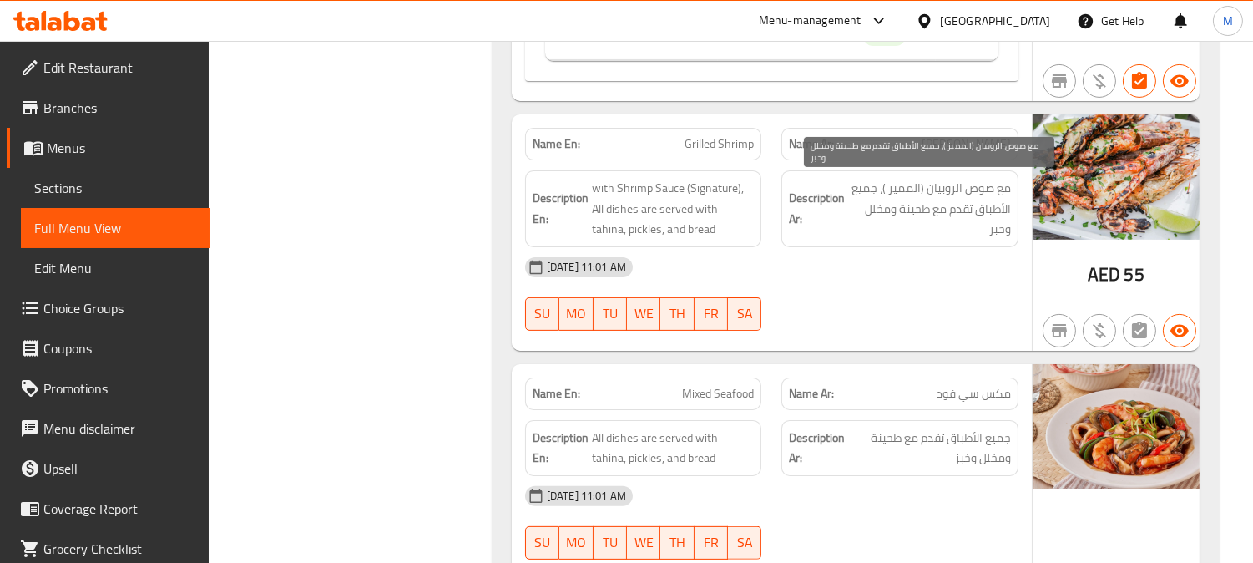
click at [998, 205] on span "مع صوص الروبيان (المميز )، جميع الأطباق تقدم مع طحينة ومخلل وخبز" at bounding box center [929, 209] width 163 height 62
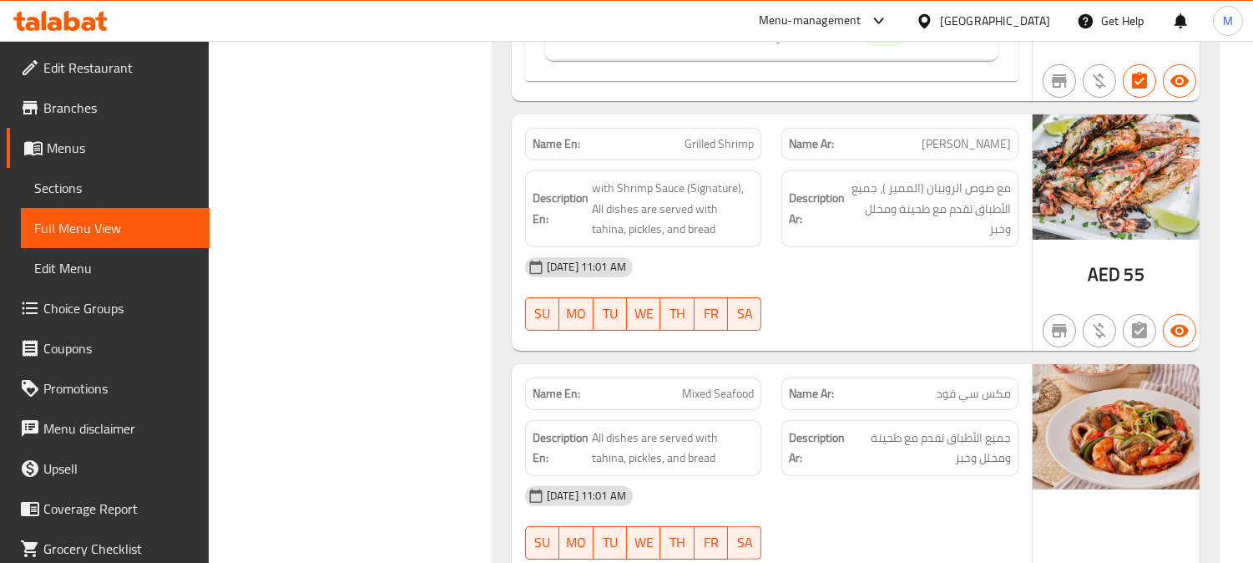
click at [928, 281] on div "[DATE] 11:01 AM" at bounding box center [771, 267] width 513 height 40
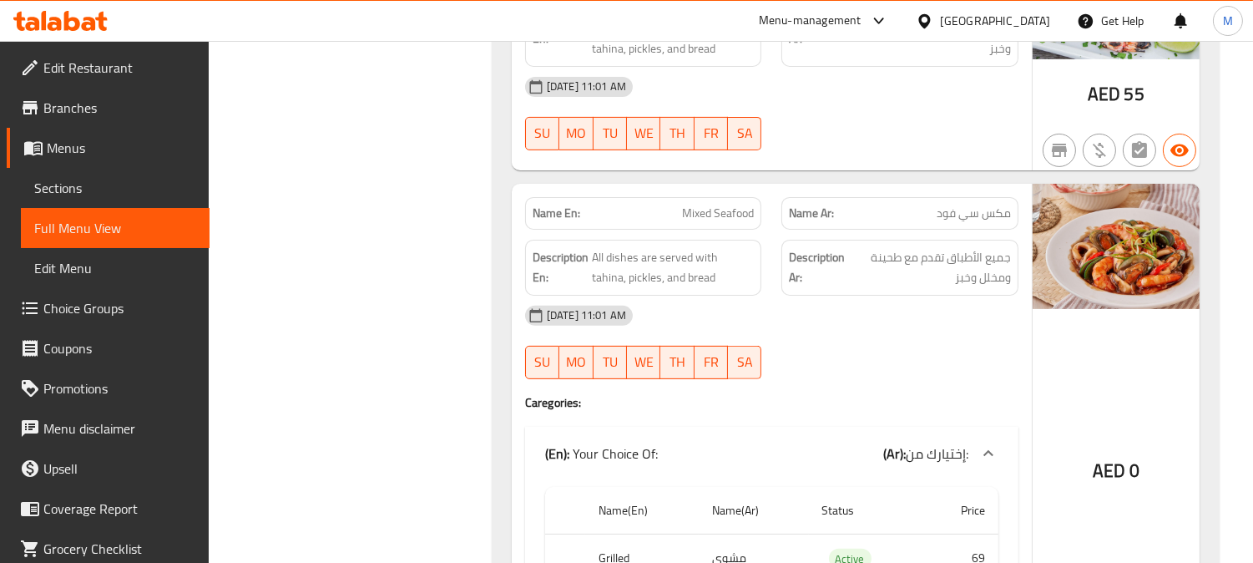
scroll to position [1113, 0]
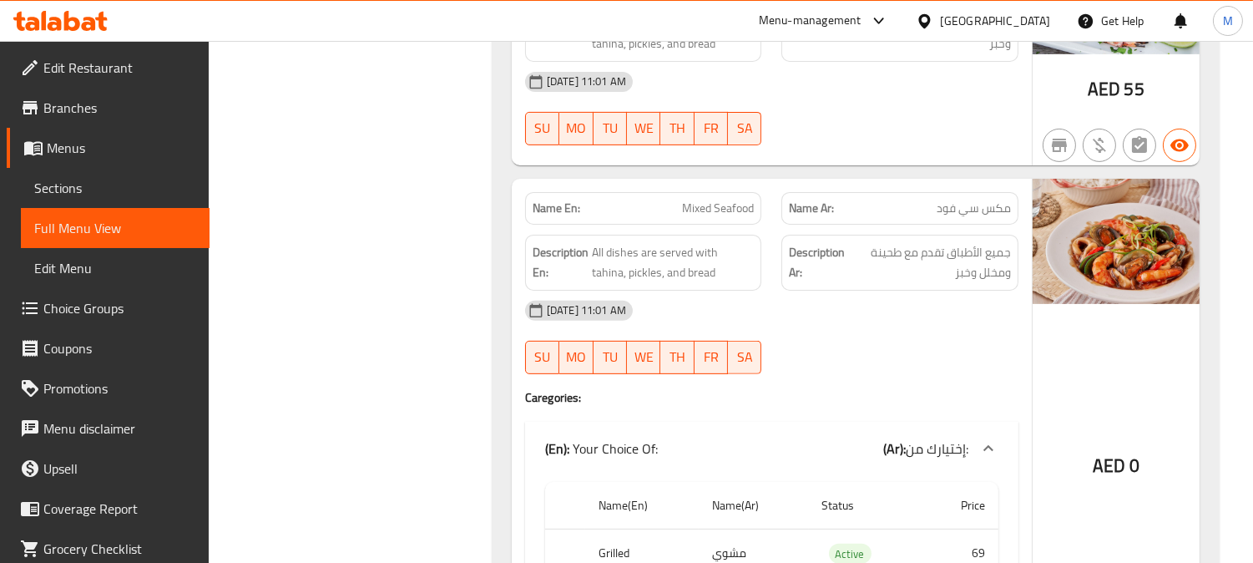
click at [981, 200] on span "مكس سي فود" at bounding box center [974, 209] width 74 height 18
click at [982, 200] on span "مكس سي فود" at bounding box center [974, 209] width 74 height 18
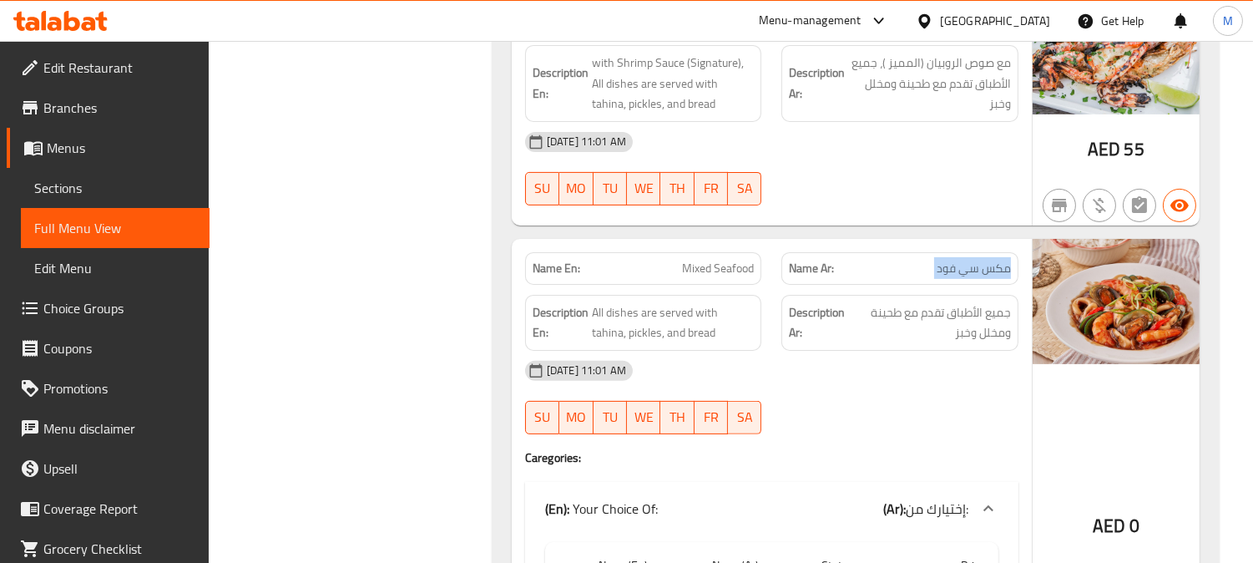
scroll to position [1020, 0]
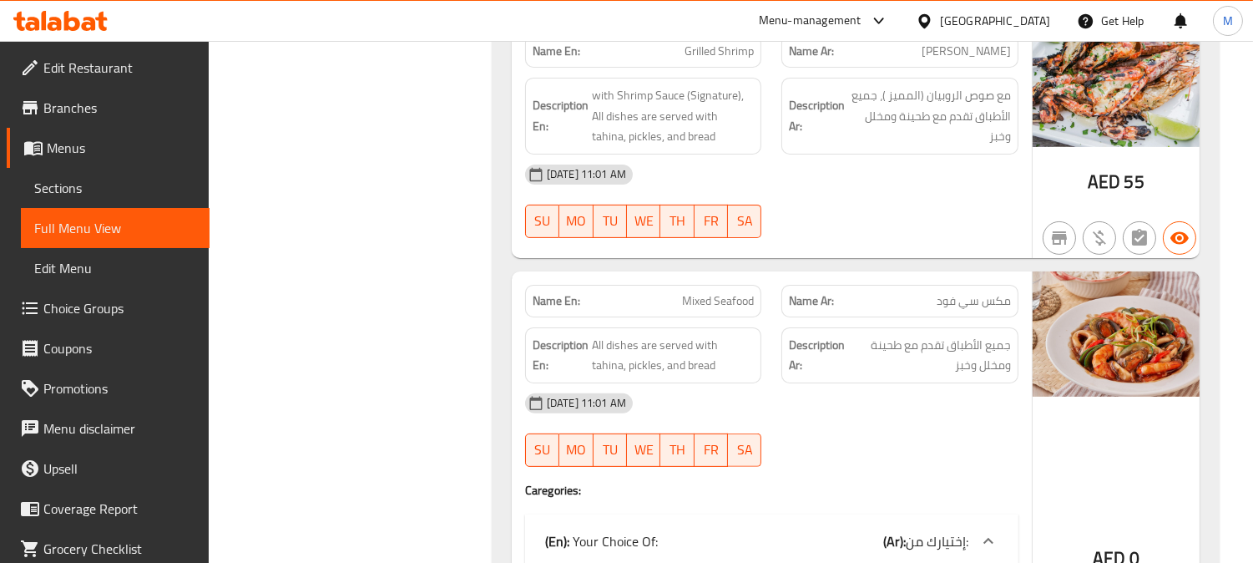
click at [697, 301] on span "Mixed Seafood" at bounding box center [718, 301] width 72 height 18
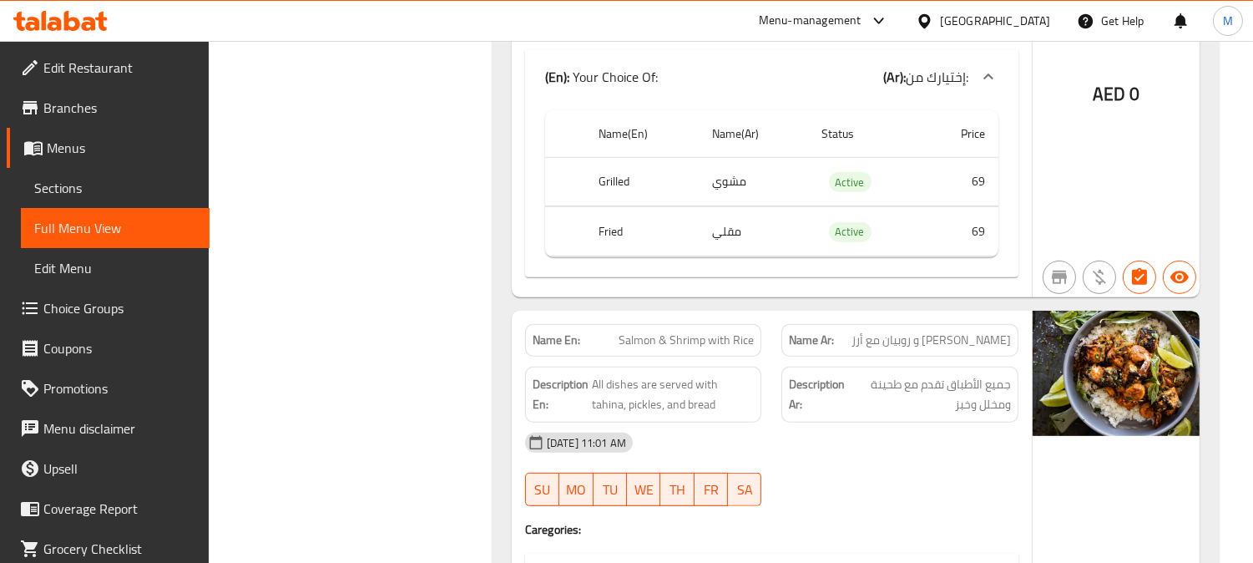
scroll to position [1483, 0]
click at [694, 328] on div "Name En: Salmon & Shrimp with Rice" at bounding box center [643, 341] width 237 height 33
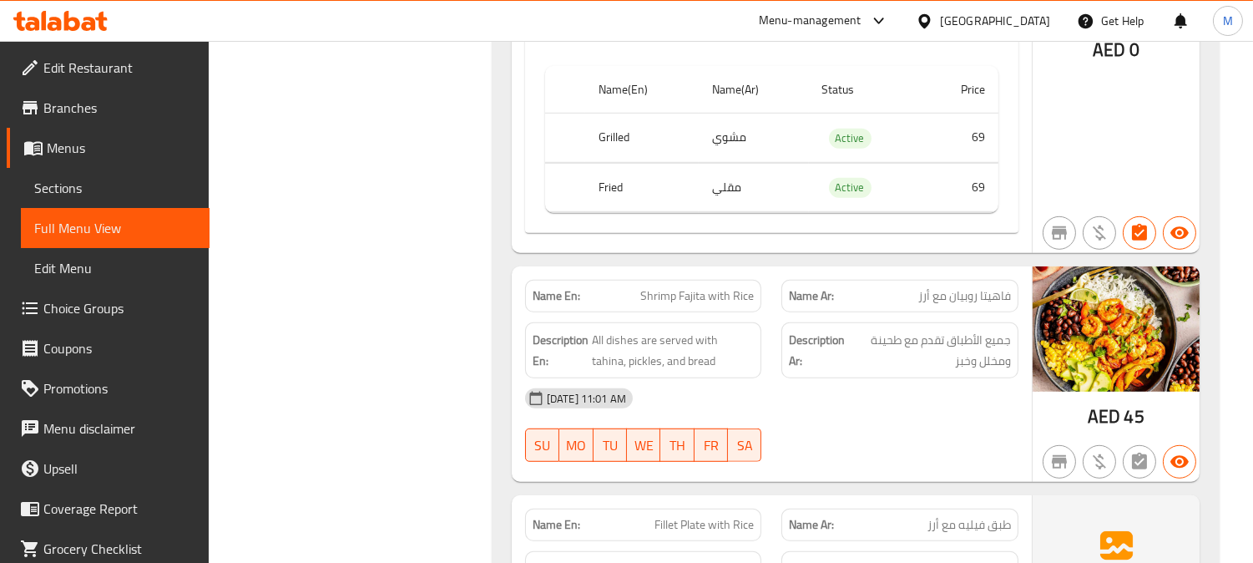
scroll to position [2040, 0]
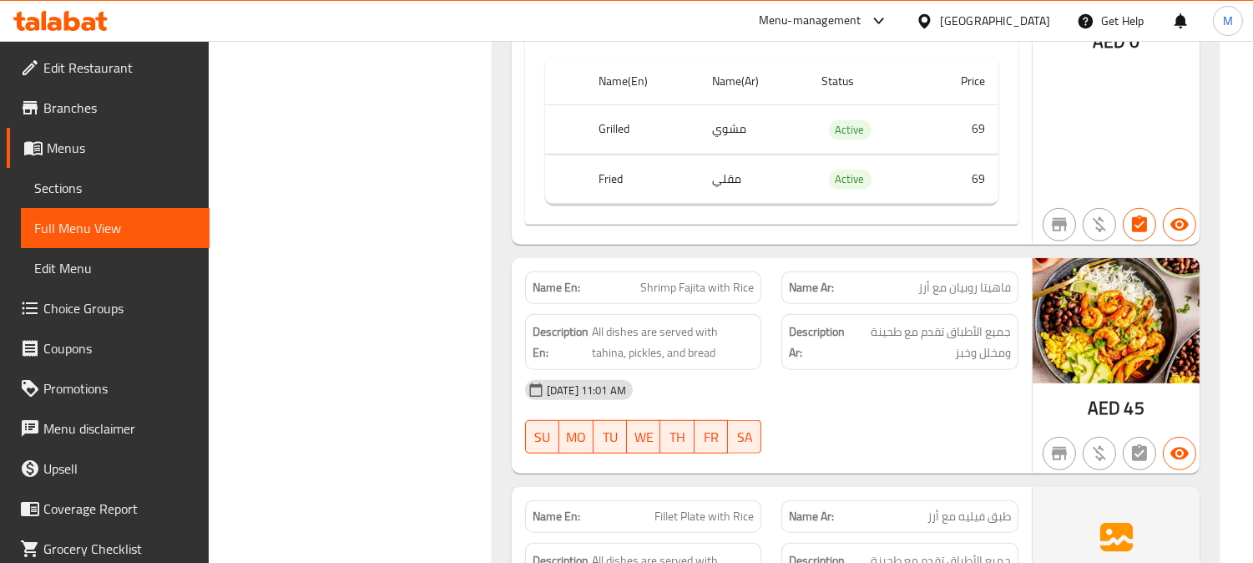
click at [728, 281] on span "Shrimp Fajita with Rice" at bounding box center [697, 288] width 114 height 18
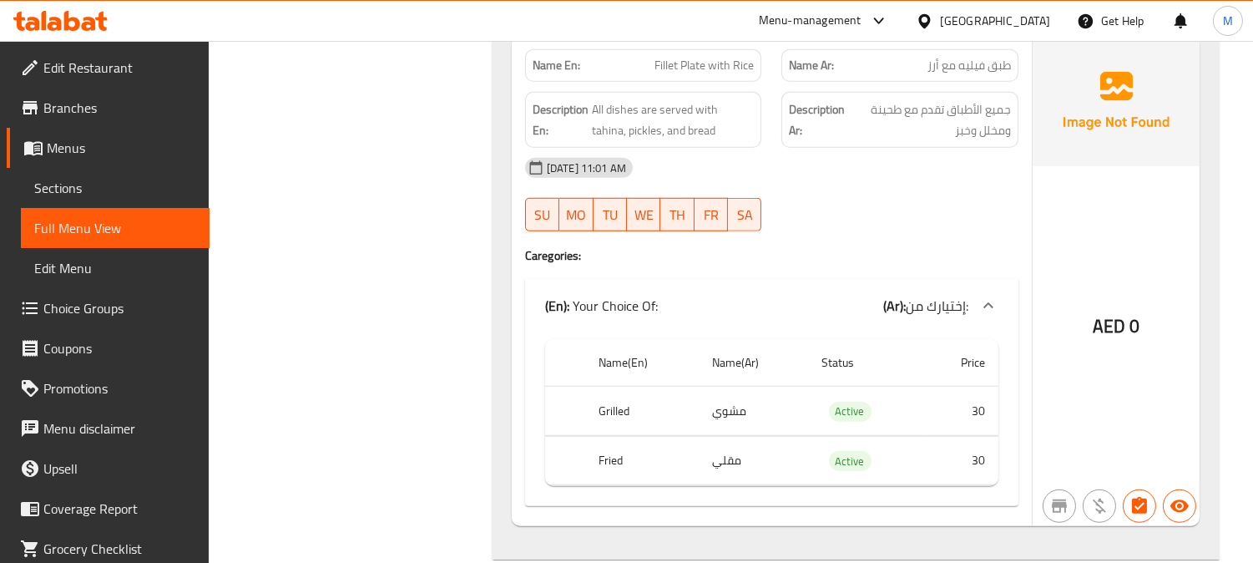
scroll to position [2318, 0]
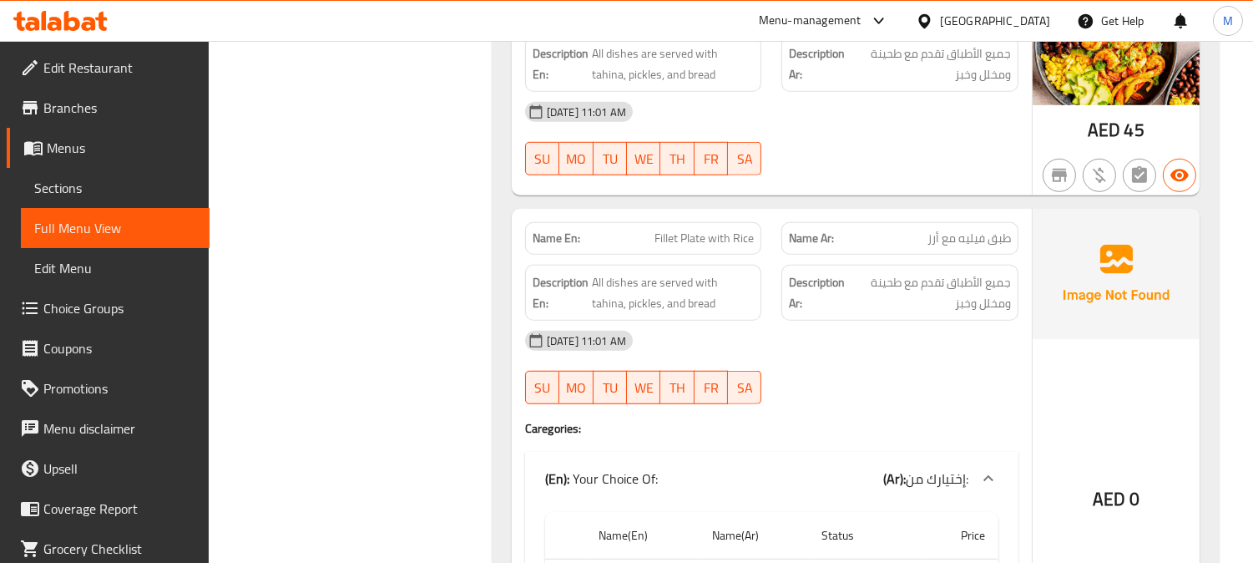
click at [707, 237] on span "Fillet Plate with Rice" at bounding box center [703, 239] width 99 height 18
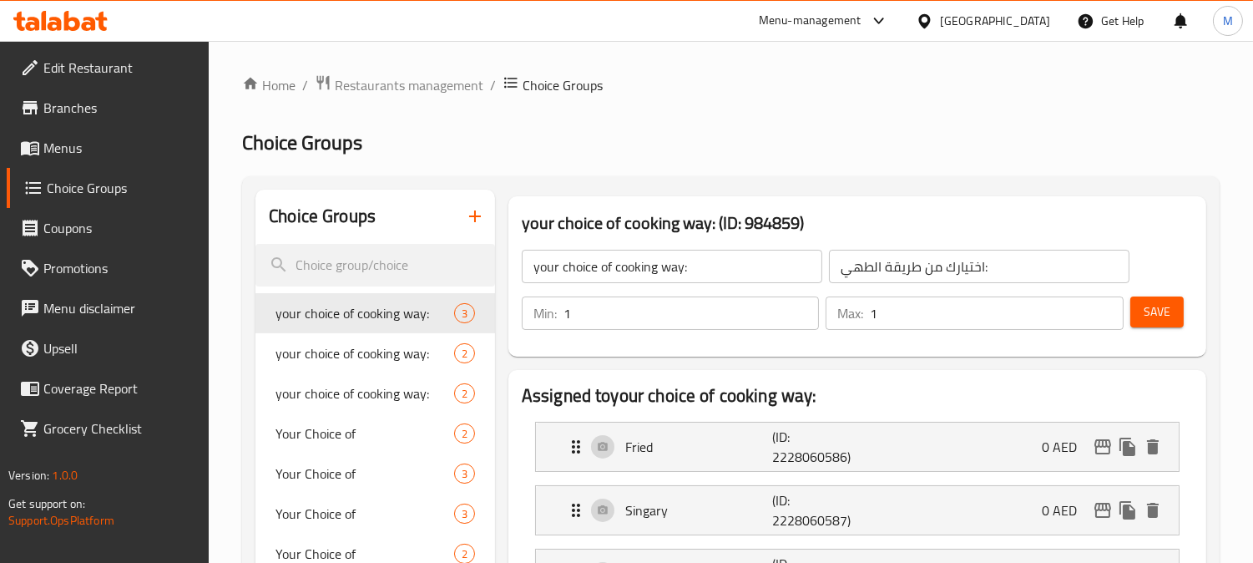
click at [60, 147] on span "Menus" at bounding box center [119, 148] width 153 height 20
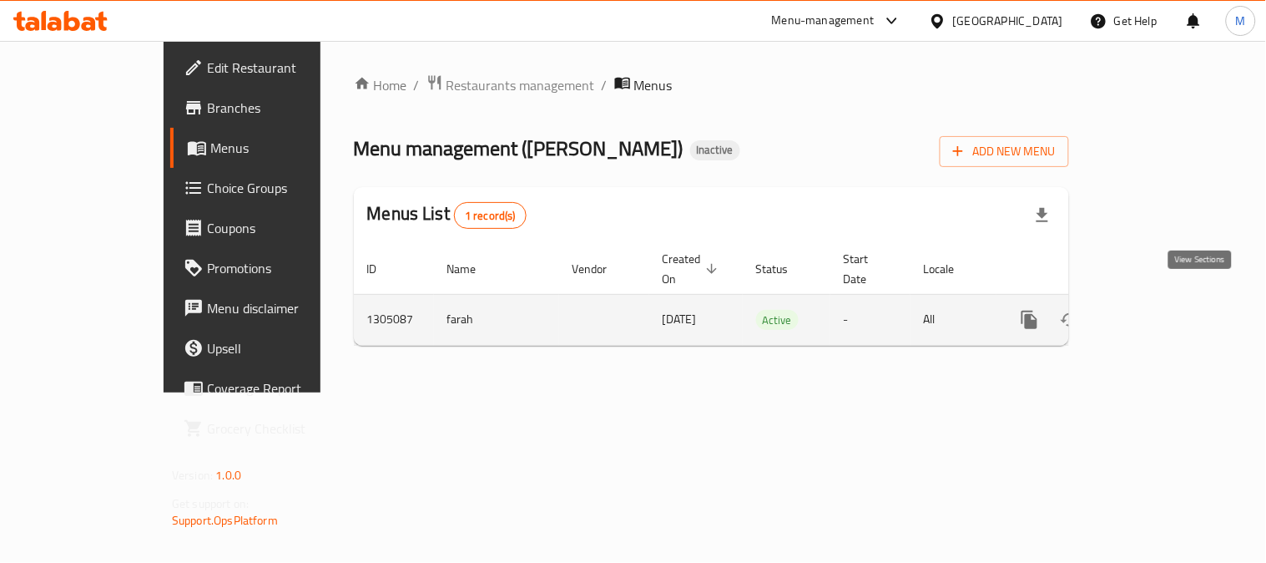
click at [1160, 310] on icon "enhanced table" at bounding box center [1150, 320] width 20 height 20
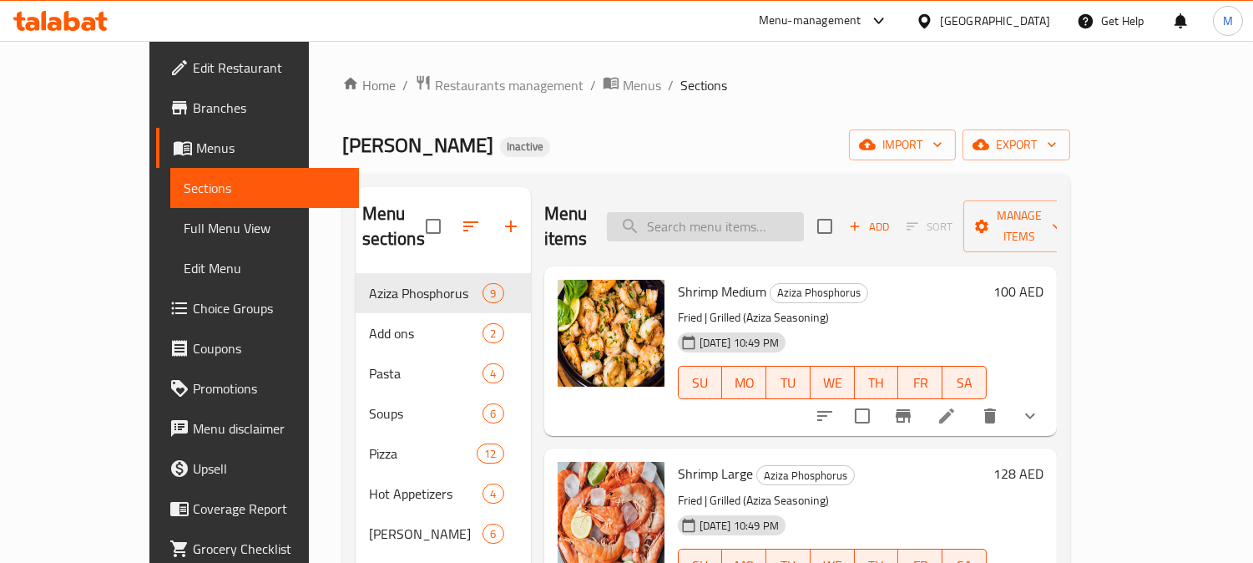
click at [756, 218] on input "search" at bounding box center [705, 226] width 197 height 29
paste input "Stagioni Four Seasons (Signature)"
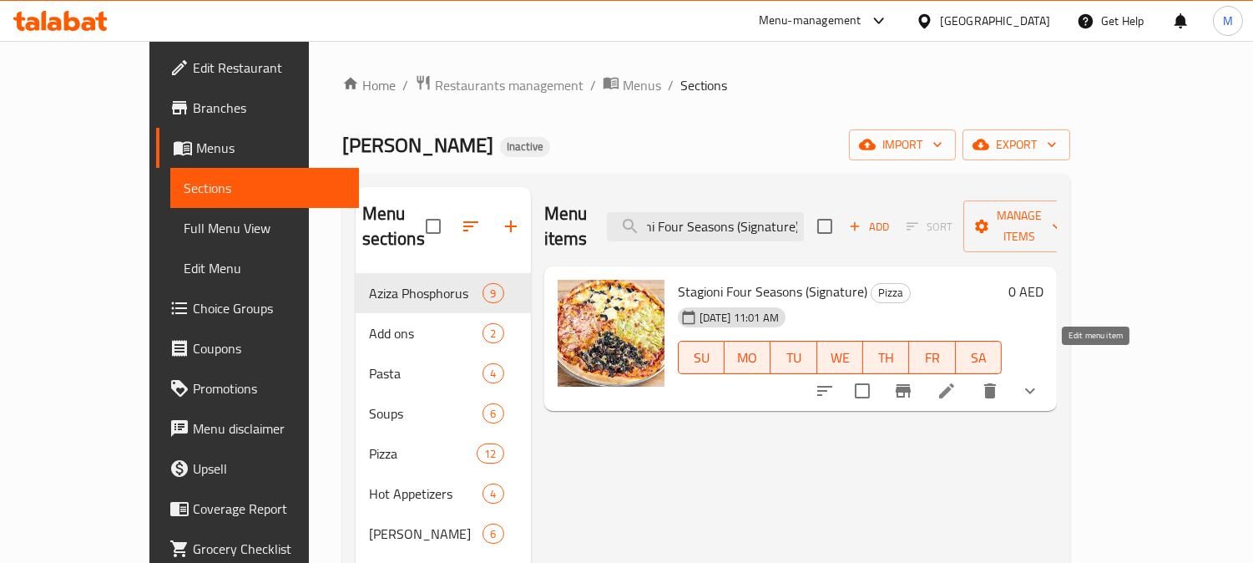
type input "Stagioni Four Seasons (Signature)"
click at [954, 383] on icon at bounding box center [946, 390] width 15 height 15
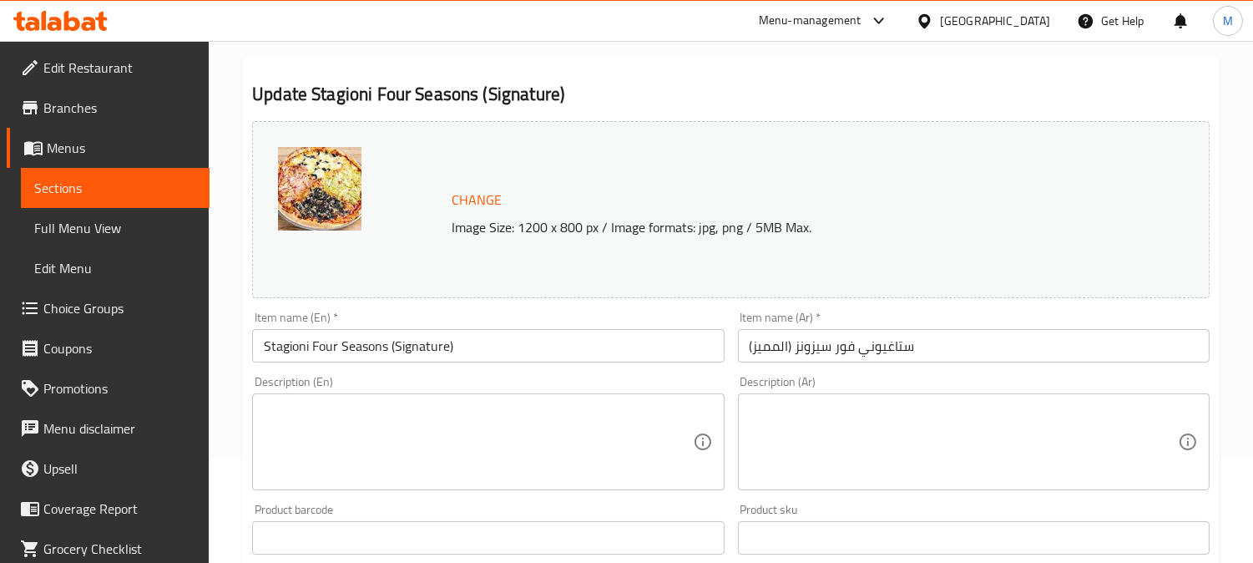
scroll to position [278, 0]
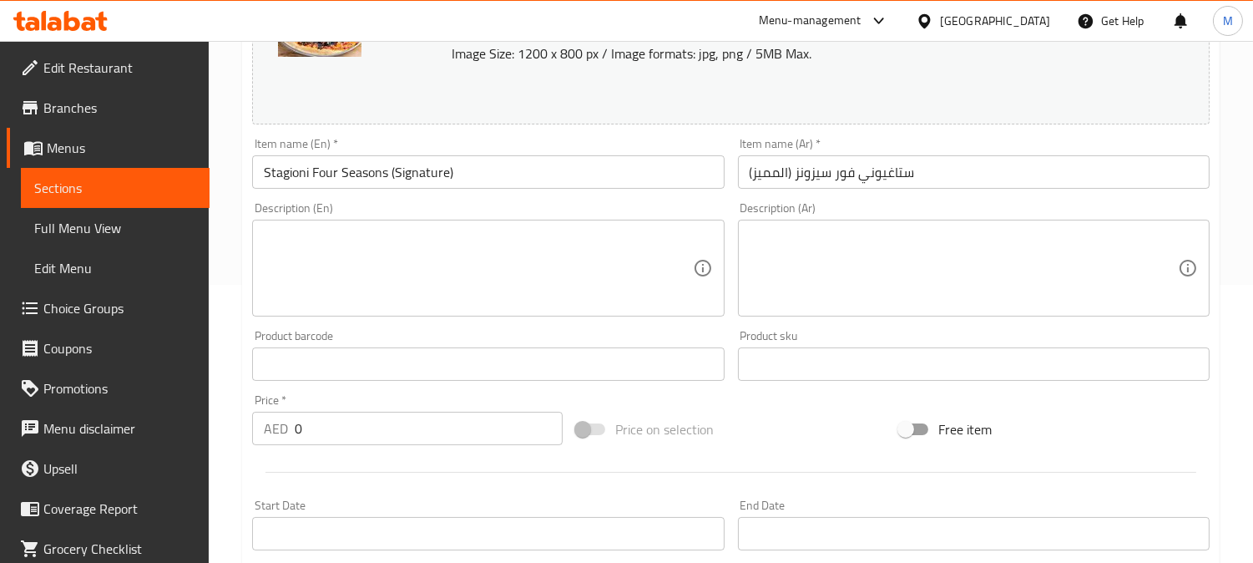
click at [881, 261] on textarea at bounding box center [964, 268] width 428 height 79
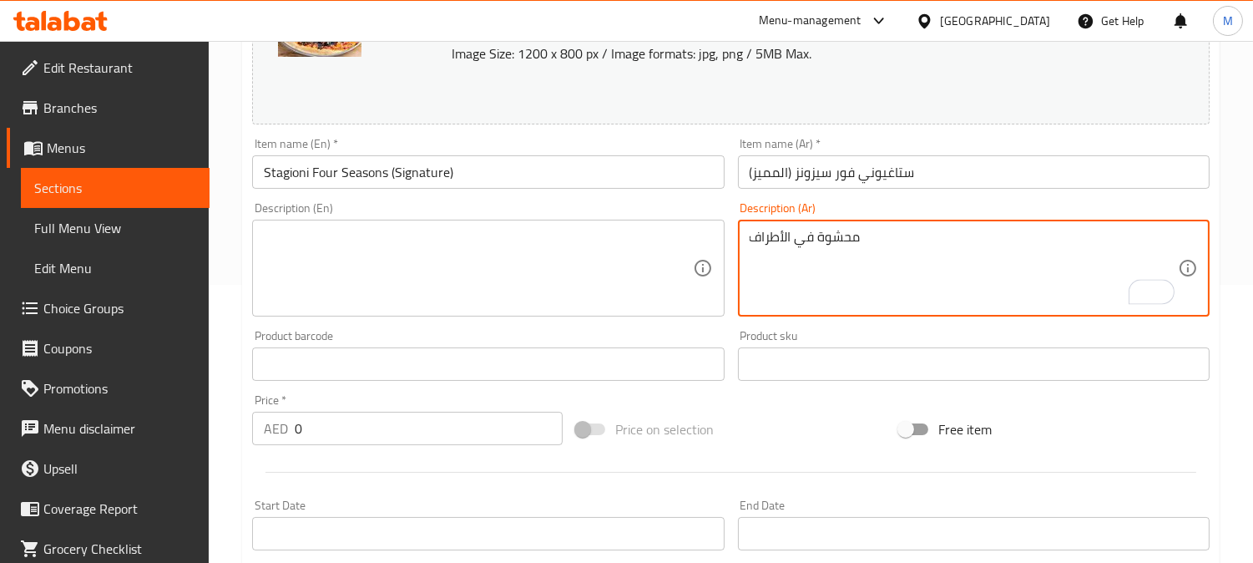
type textarea "محشوة في الأطراف"
click at [544, 253] on textarea at bounding box center [478, 268] width 428 height 79
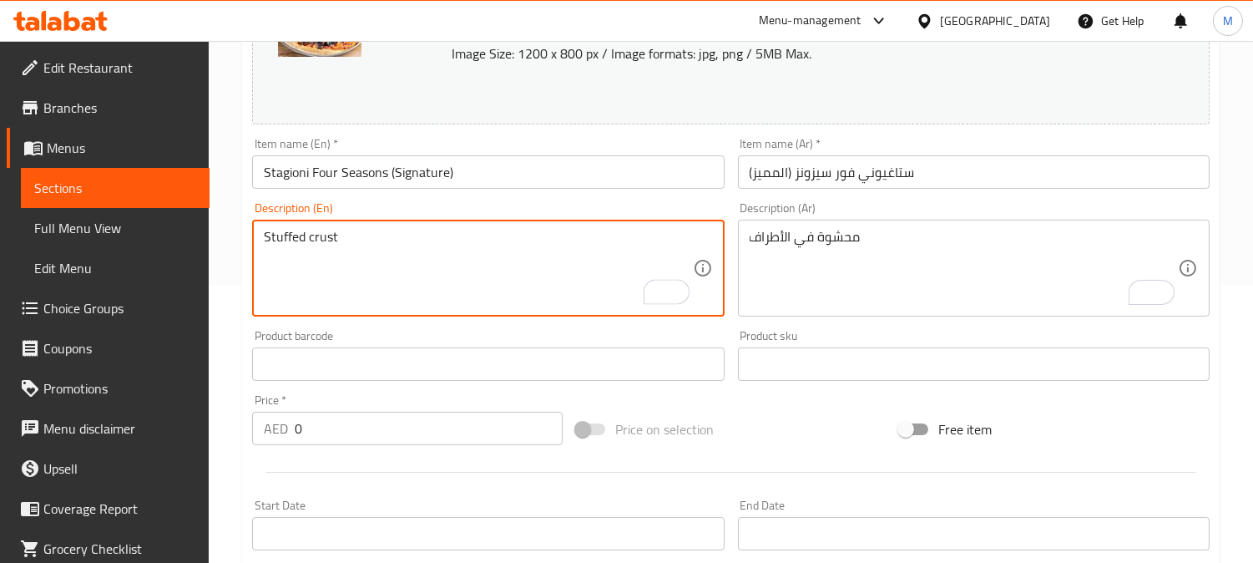
click at [523, 237] on textarea "Stuffed crust" at bounding box center [478, 268] width 428 height 79
drag, startPoint x: 523, startPoint y: 237, endPoint x: 478, endPoint y: 236, distance: 44.3
click at [478, 236] on textarea "Stuffed crust" at bounding box center [478, 268] width 428 height 79
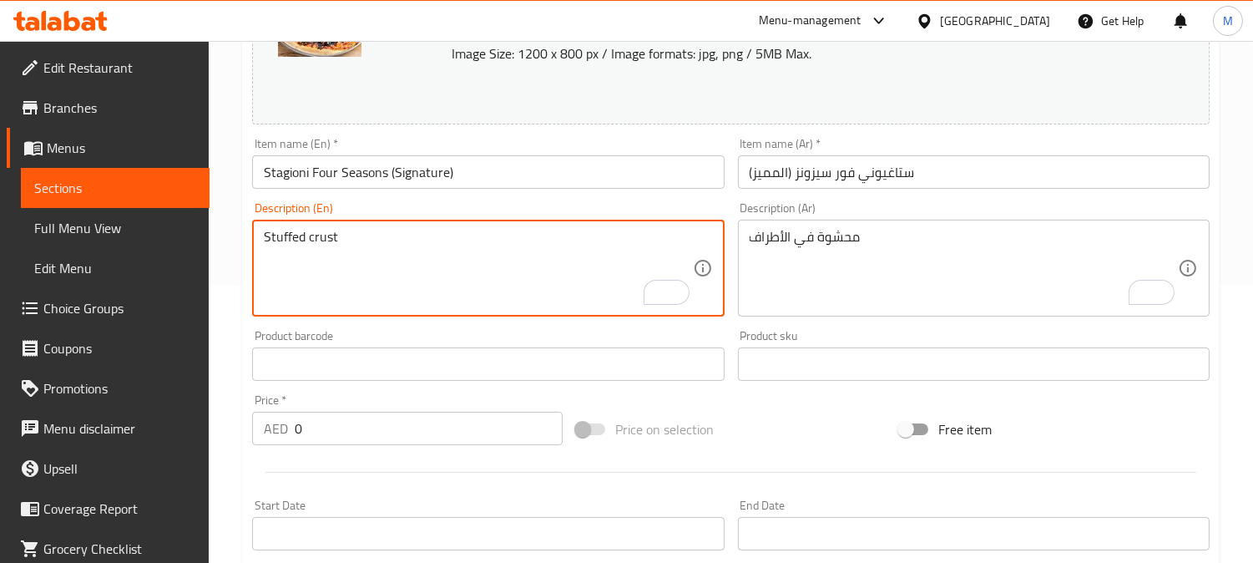
click at [478, 236] on textarea "Stuffed crust" at bounding box center [478, 268] width 428 height 79
type textarea "Stuffed crust"
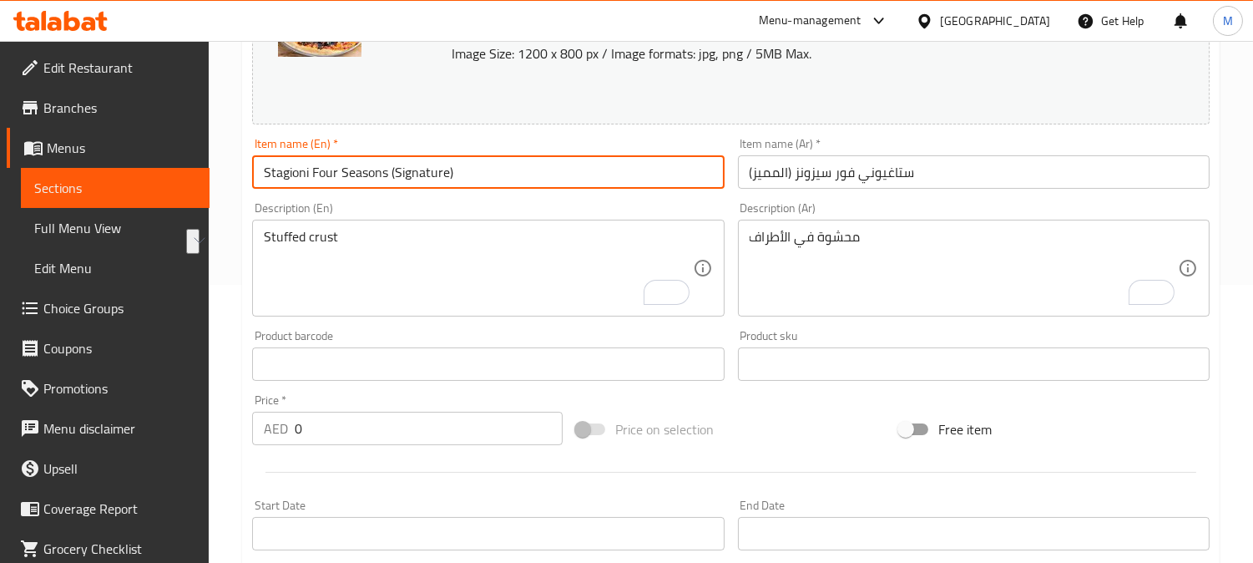
click at [520, 167] on input "Stagioni Four Seasons (Signature)" at bounding box center [488, 171] width 472 height 33
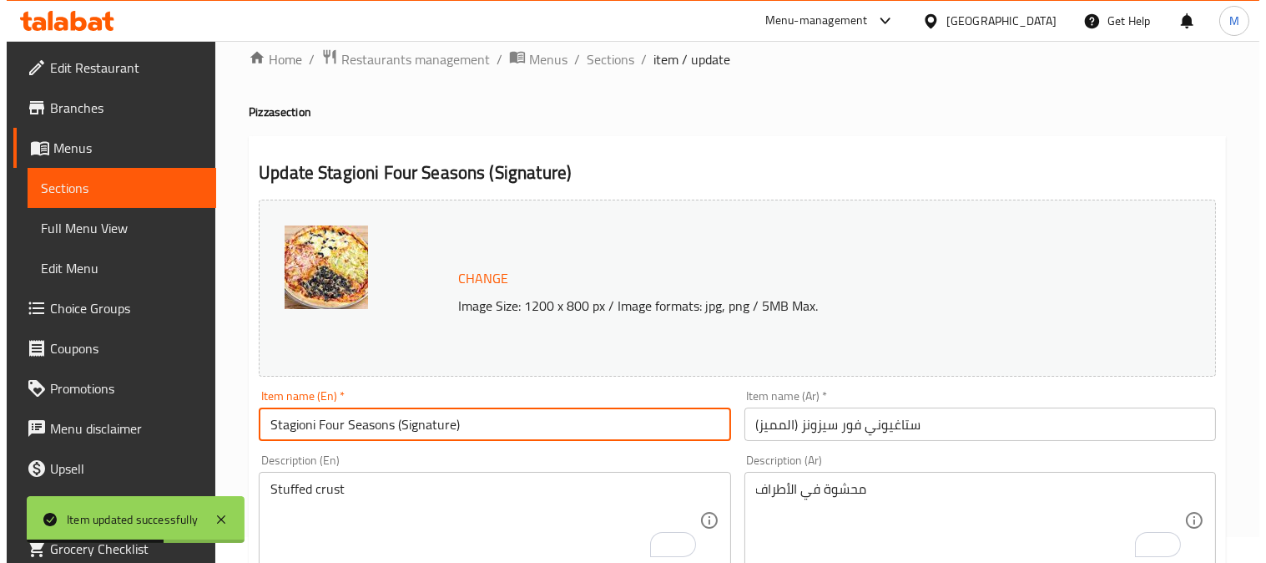
scroll to position [0, 0]
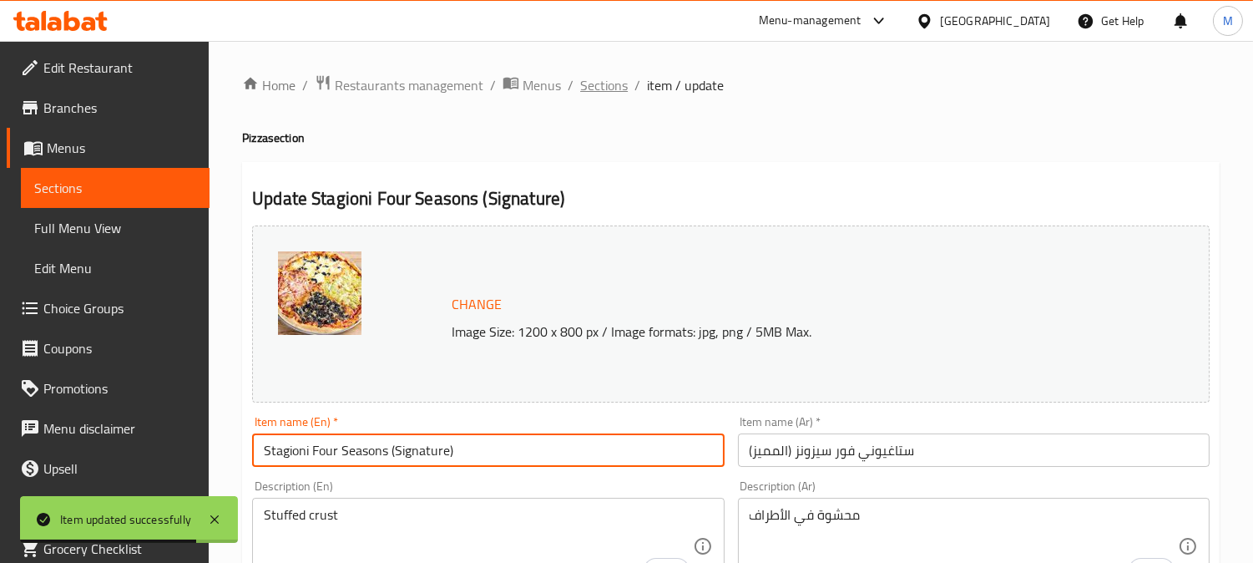
click at [605, 77] on span "Sections" at bounding box center [604, 85] width 48 height 20
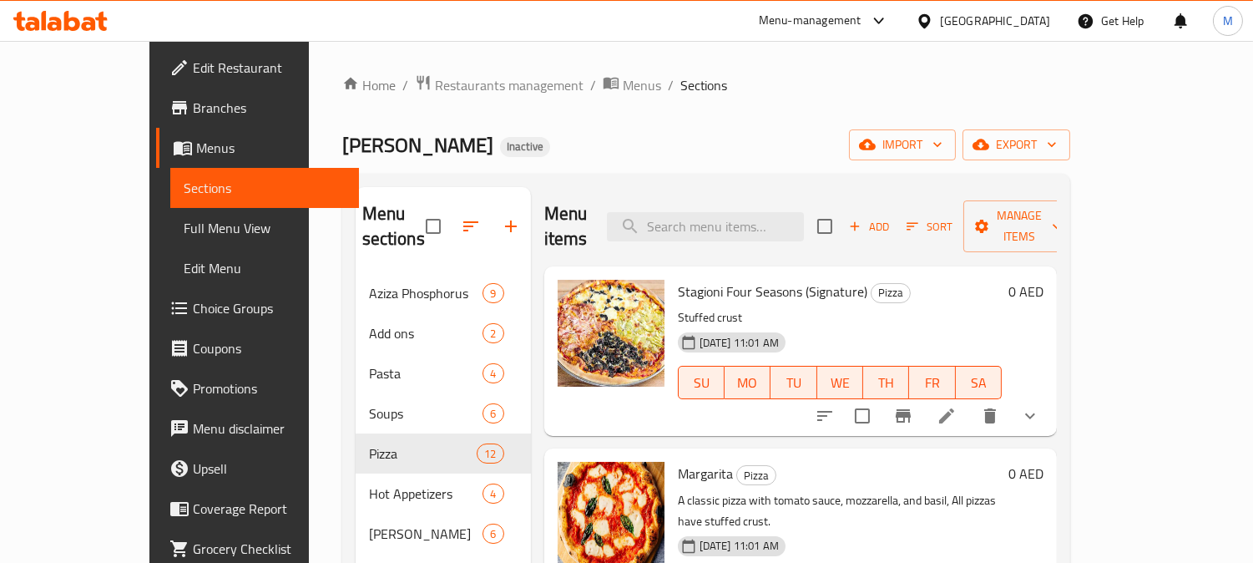
click at [715, 196] on div "Menu items Add Sort Manage items" at bounding box center [800, 226] width 513 height 79
click at [735, 235] on div "Menu items Add Sort Manage items" at bounding box center [800, 226] width 513 height 79
paste input "Margarita"
click at [735, 223] on input "Margarita" at bounding box center [705, 226] width 197 height 29
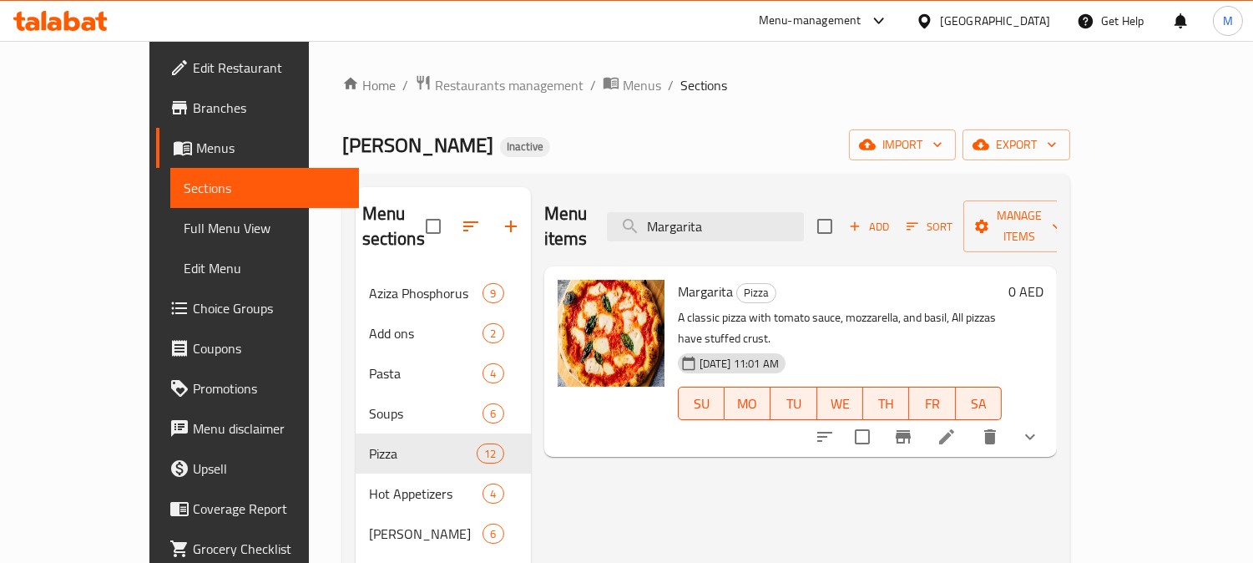
type input "Margarita"
click at [957, 427] on icon at bounding box center [947, 437] width 20 height 20
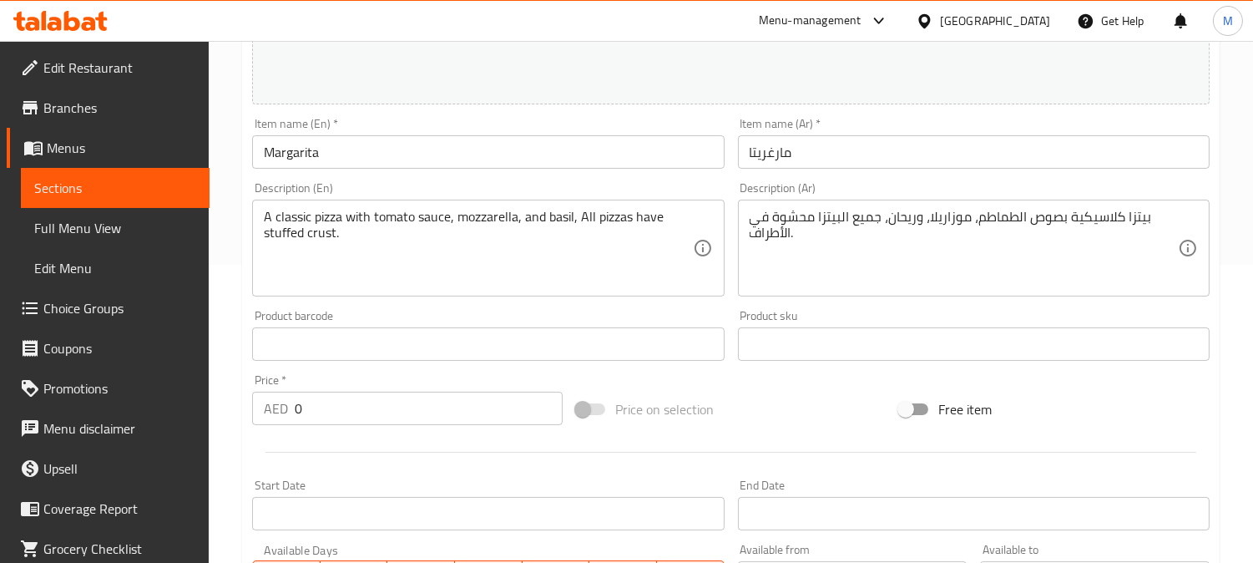
scroll to position [278, 0]
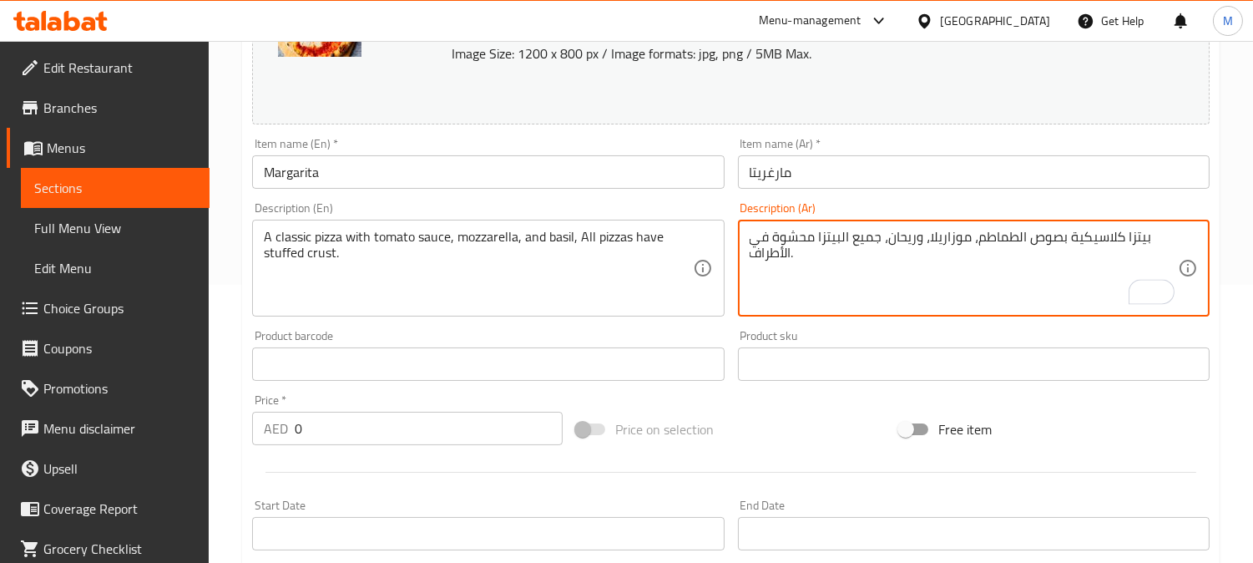
drag, startPoint x: 883, startPoint y: 237, endPoint x: 816, endPoint y: 242, distance: 67.0
type textarea "بيتزا كلاسيكية بصوص الطماطم، موزاريلا، وريحان، محشوة في الأطراف."
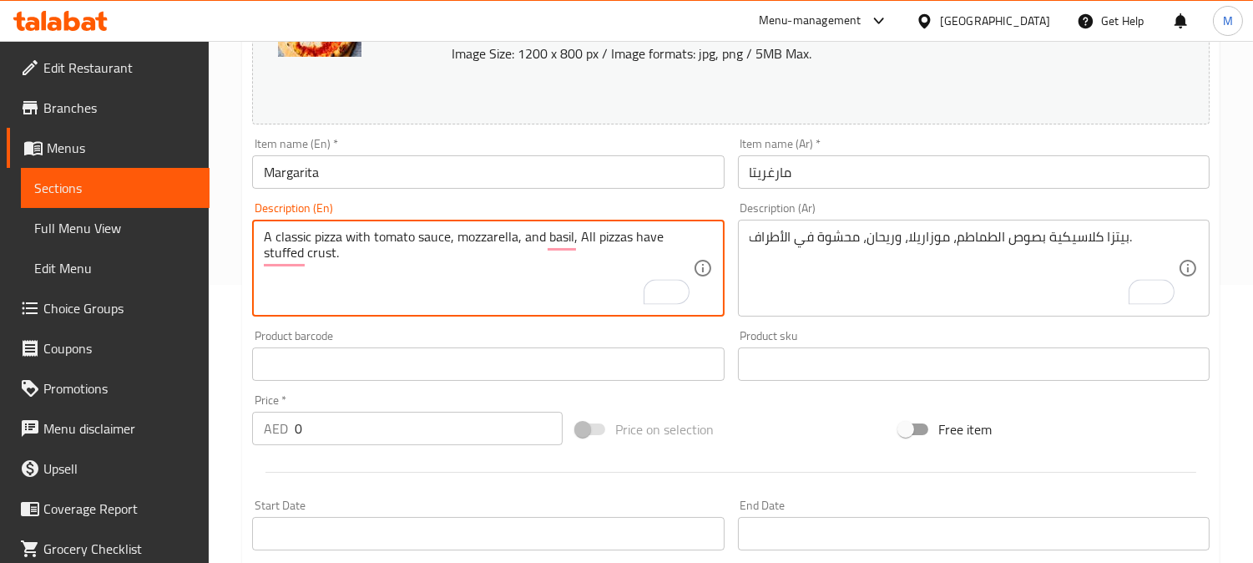
drag, startPoint x: 579, startPoint y: 238, endPoint x: 662, endPoint y: 248, distance: 84.1
click at [662, 248] on textarea "A classic pizza with tomato sauce, mozzarella, and basil, All pizzas have stuff…" at bounding box center [478, 268] width 428 height 79
type textarea "A classic pizza with tomato sauce, mozzarella, and basil, stuffed crust."
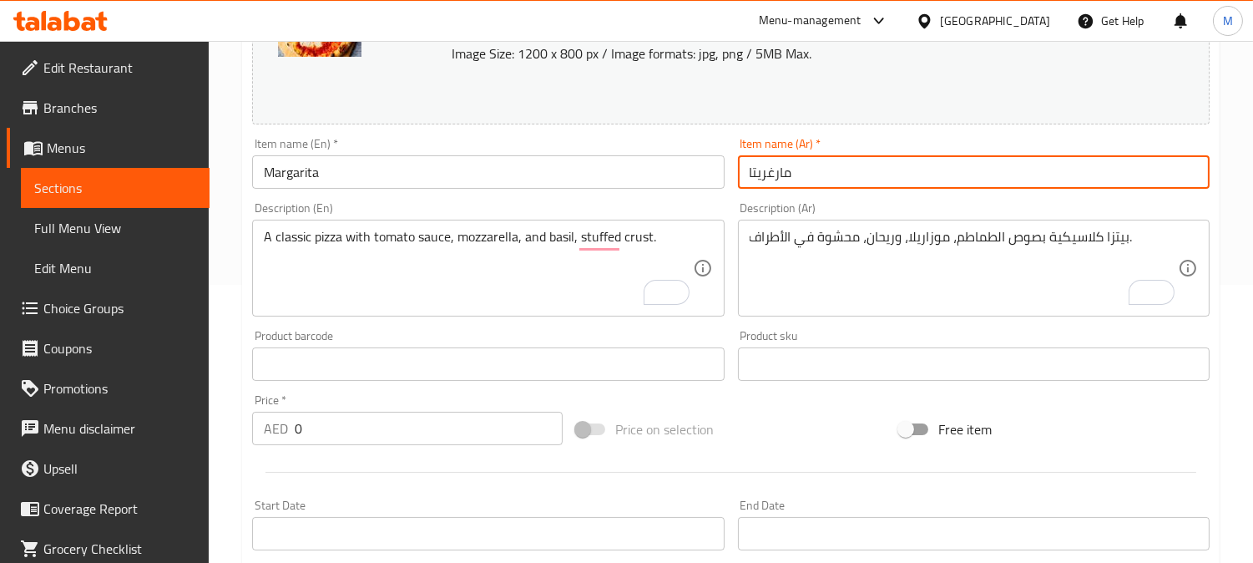
click at [958, 179] on input "مارغريتا" at bounding box center [974, 171] width 472 height 33
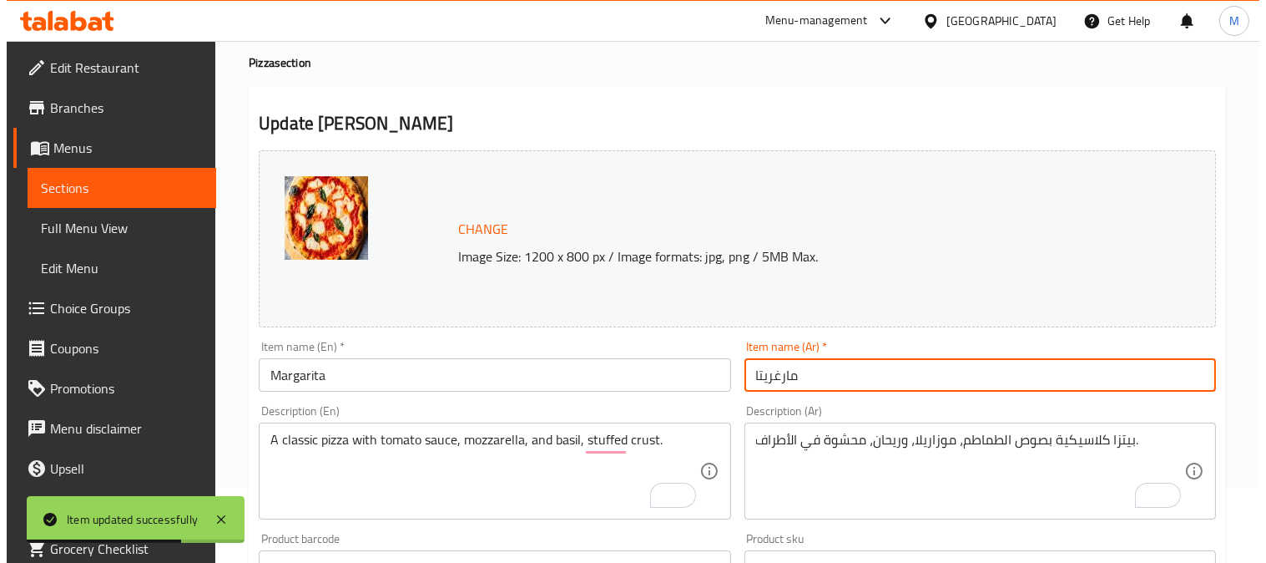
scroll to position [0, 0]
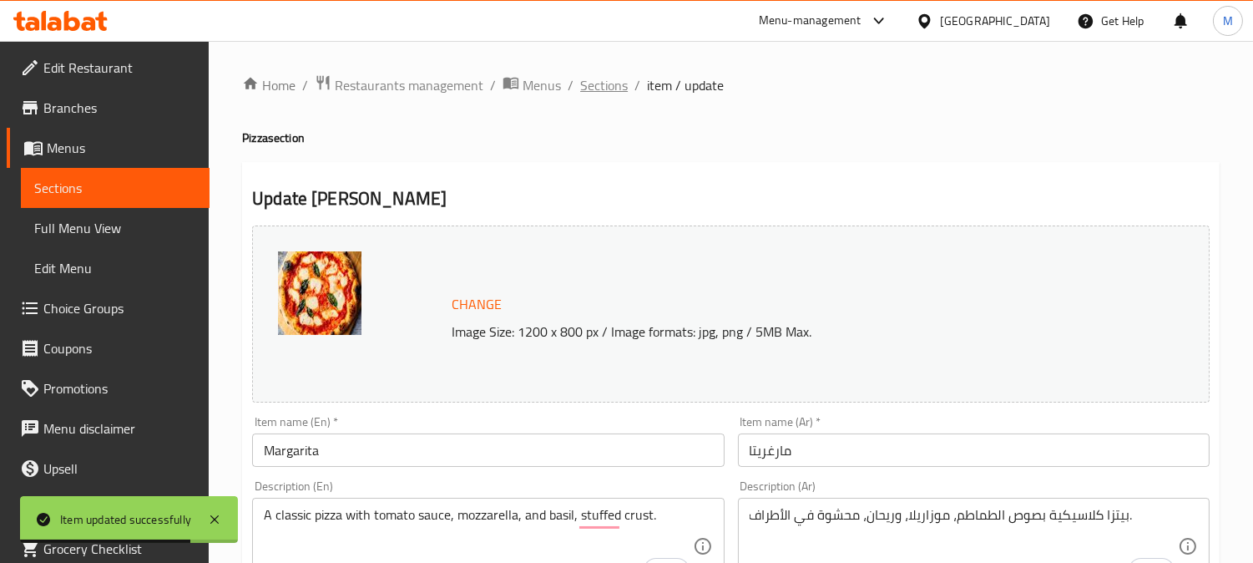
click at [597, 78] on span "Sections" at bounding box center [604, 85] width 48 height 20
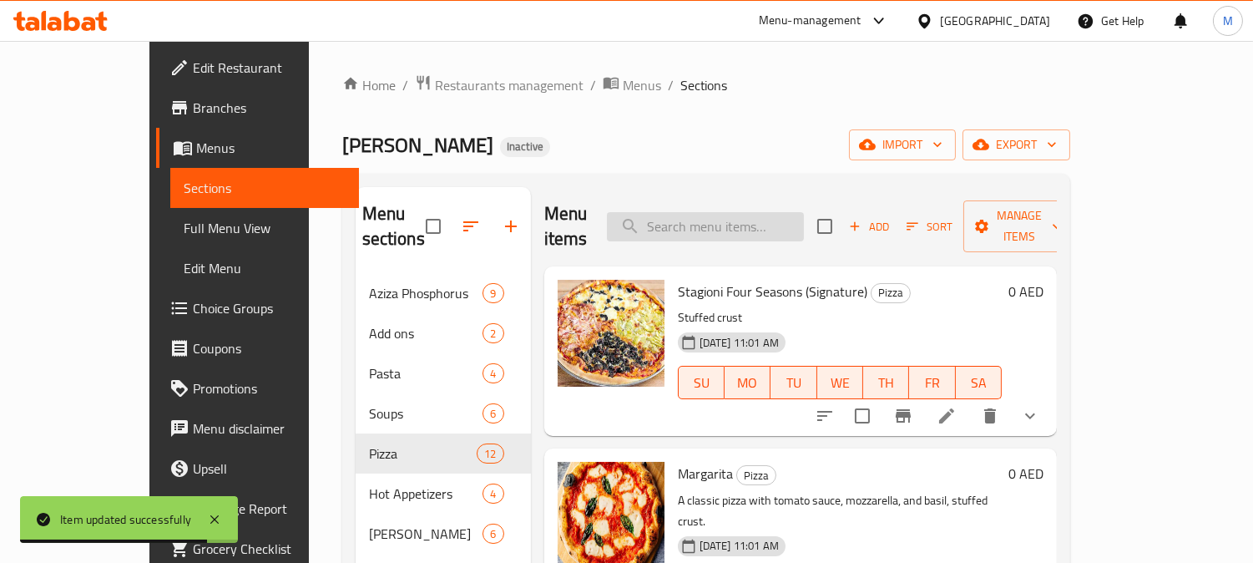
paste input "Funghi (Vegetable)"
click at [803, 212] on input "search" at bounding box center [705, 226] width 197 height 29
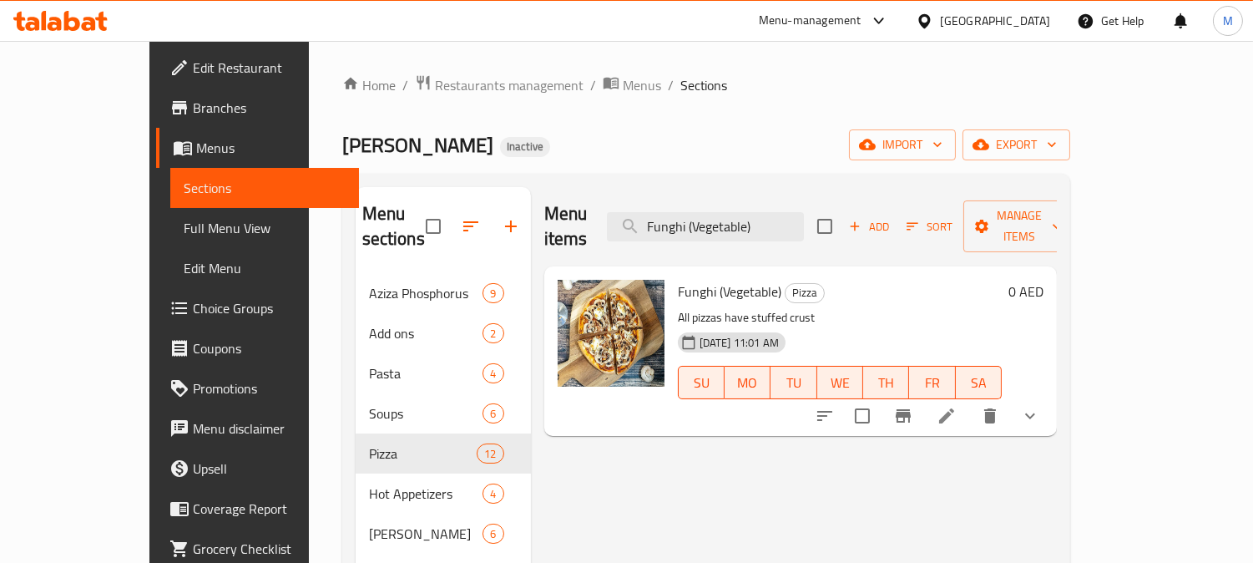
type input "Funghi (Vegetable)"
click at [957, 406] on icon at bounding box center [947, 416] width 20 height 20
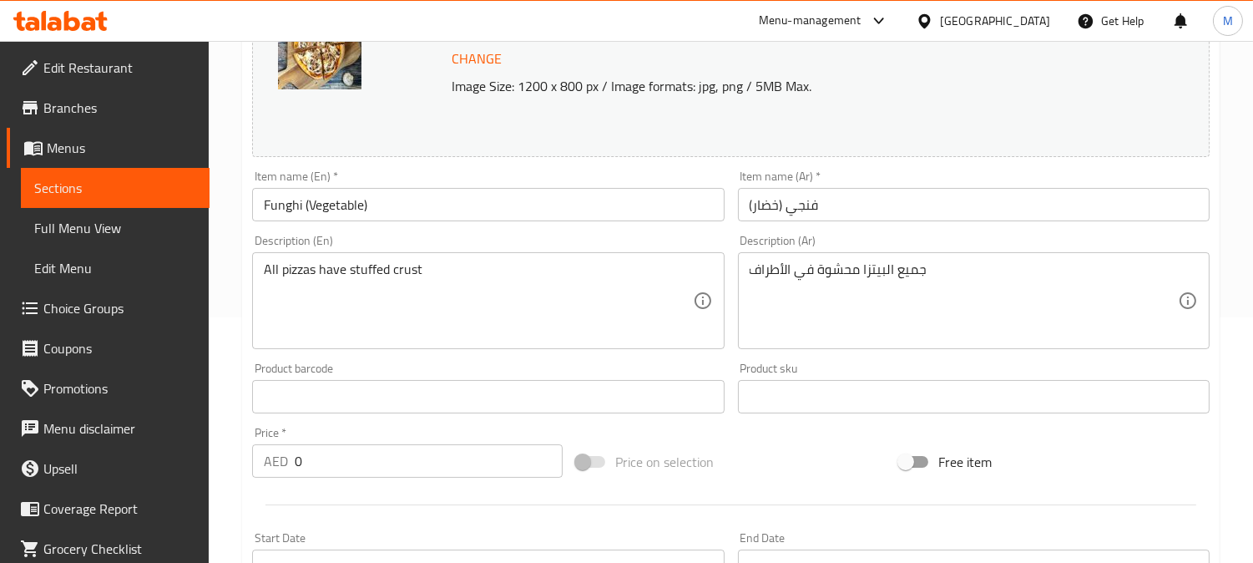
scroll to position [278, 0]
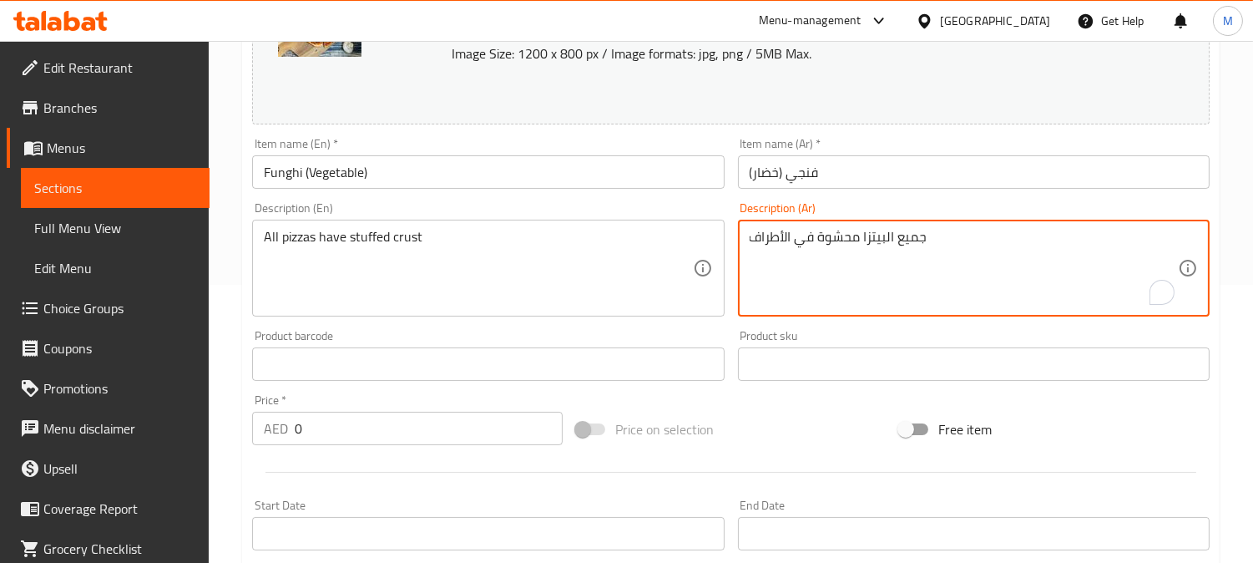
drag, startPoint x: 864, startPoint y: 240, endPoint x: 930, endPoint y: 237, distance: 66.0
type textarea "محشوة في الأطراف"
drag, startPoint x: 349, startPoint y: 235, endPoint x: 341, endPoint y: 252, distance: 18.7
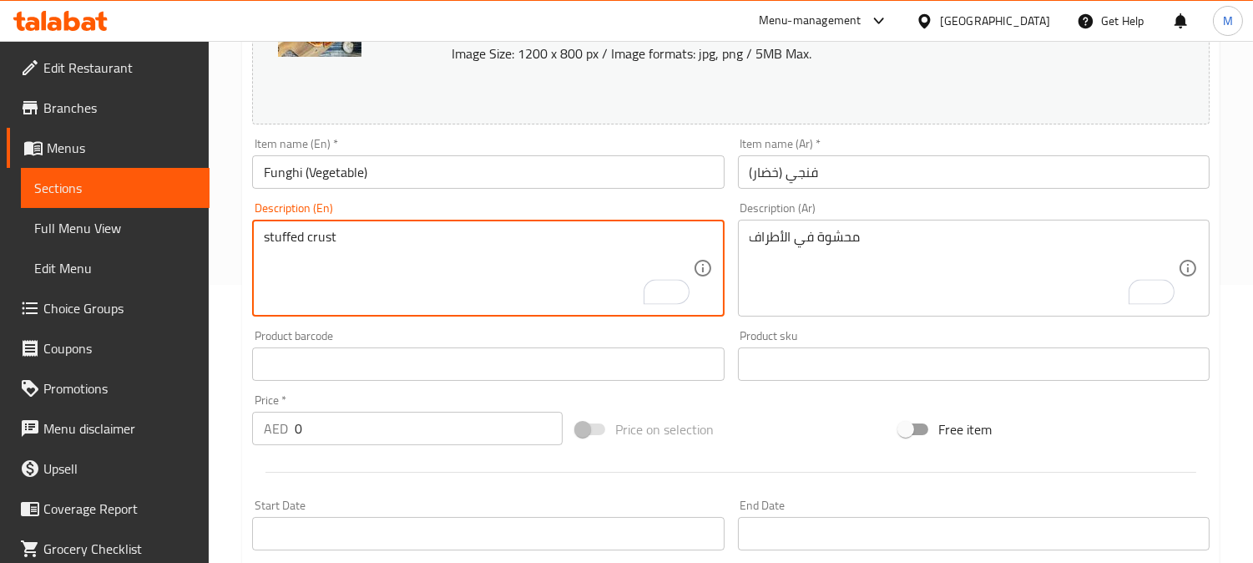
type textarea "stuffed crust"
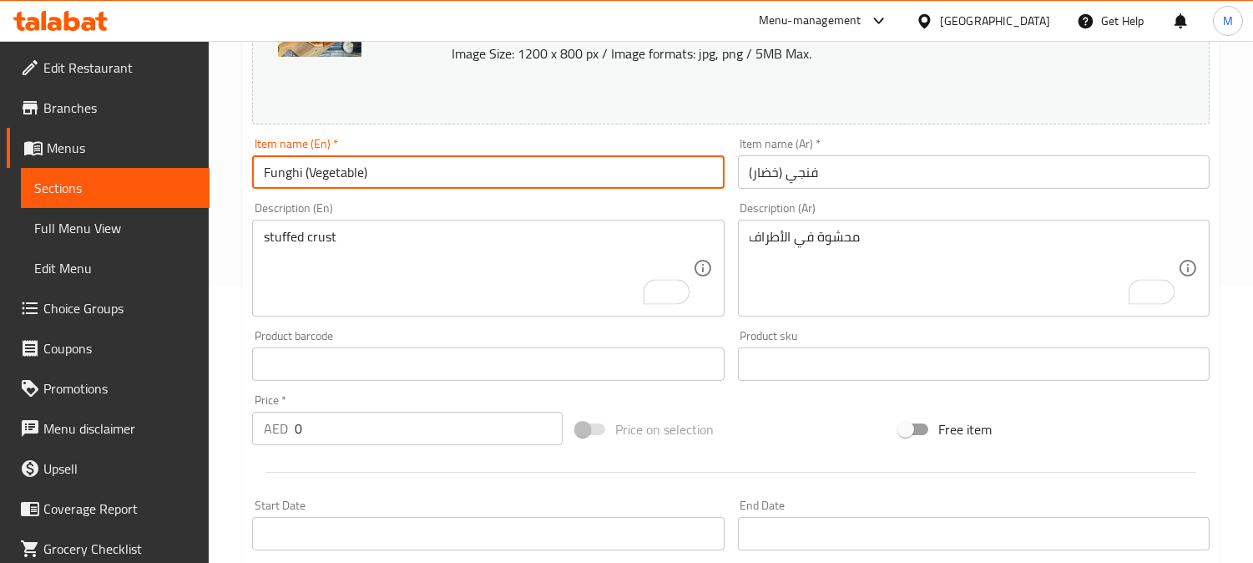
click at [471, 168] on input "Funghi (Vegetable)" at bounding box center [488, 171] width 472 height 33
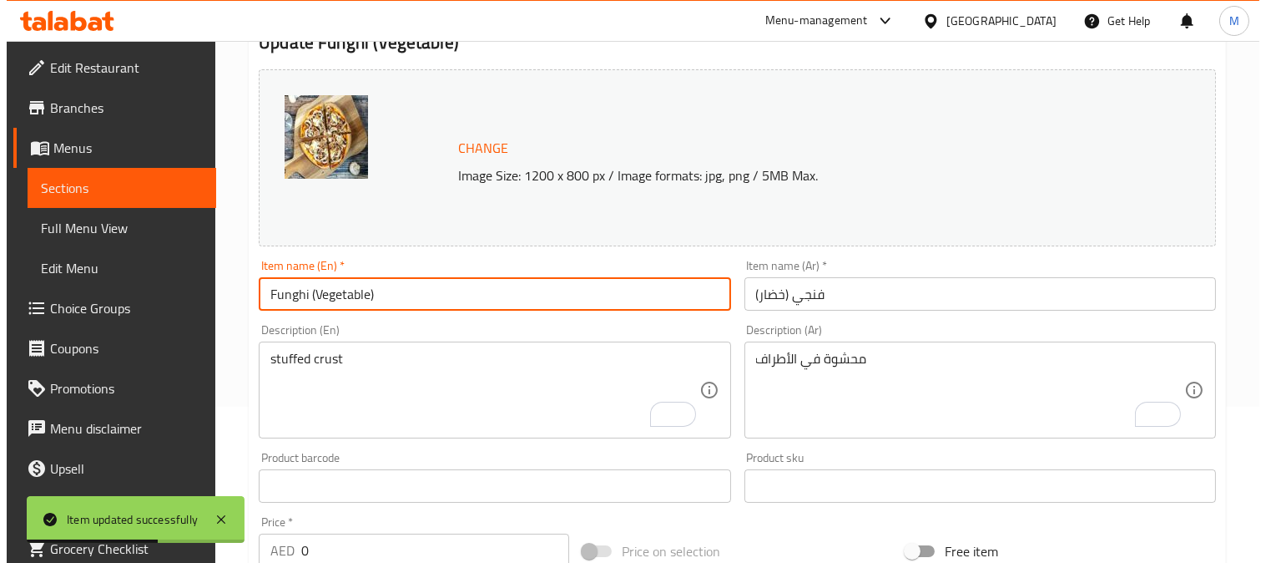
scroll to position [0, 0]
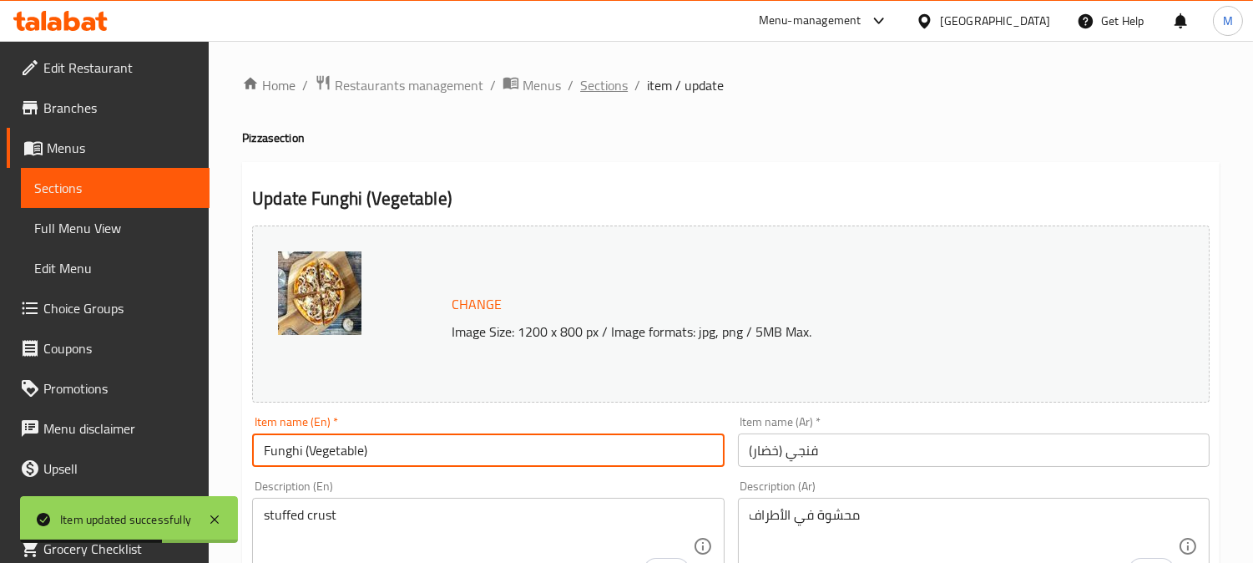
click at [622, 79] on span "Sections" at bounding box center [604, 85] width 48 height 20
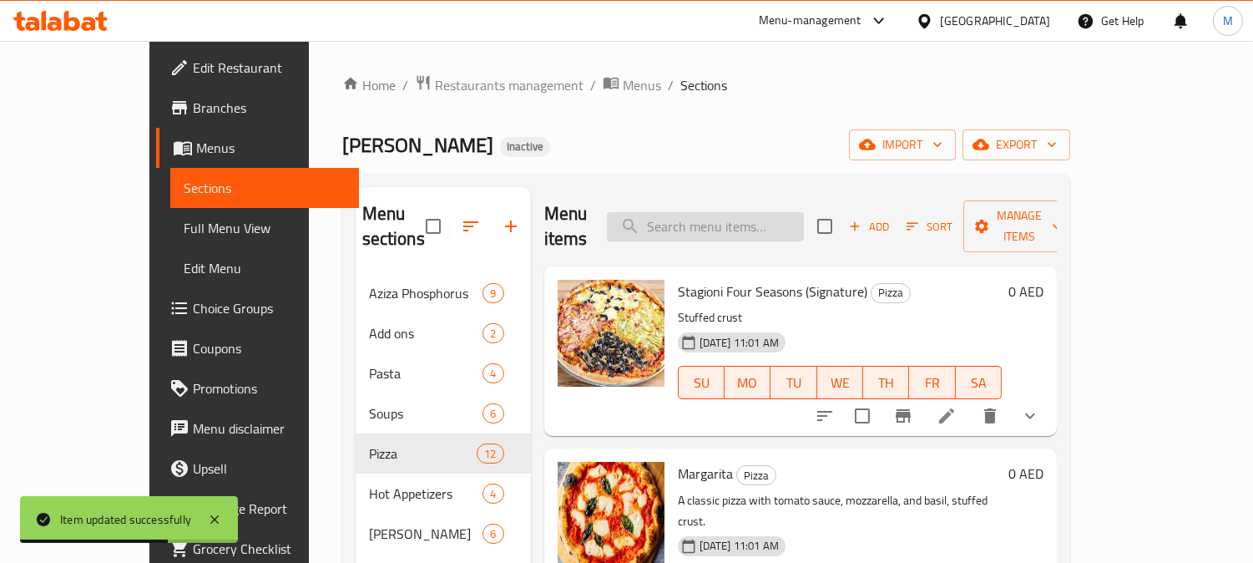
click at [718, 212] on input "search" at bounding box center [705, 226] width 197 height 29
paste input "Pepparoni"
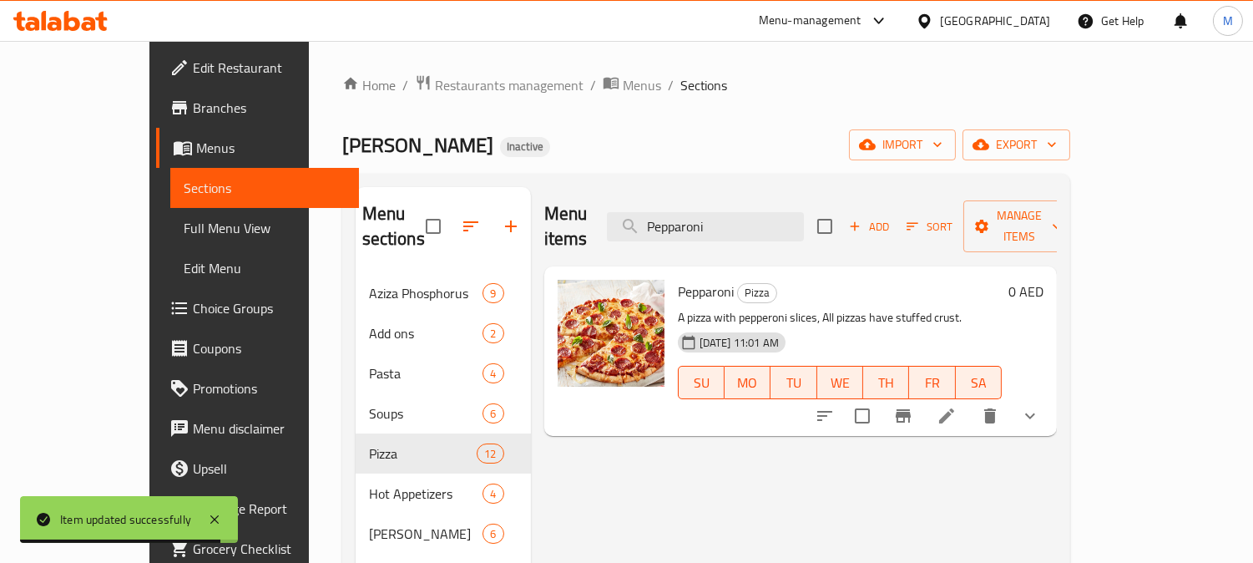
type input "Pepparoni"
click at [957, 406] on icon at bounding box center [947, 416] width 20 height 20
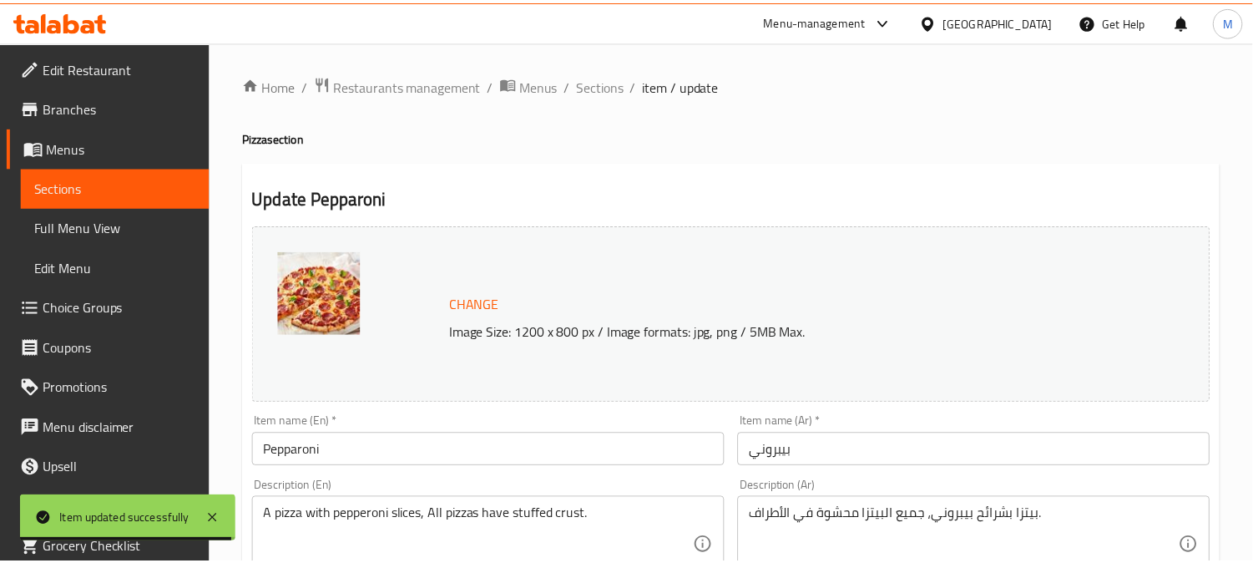
scroll to position [93, 0]
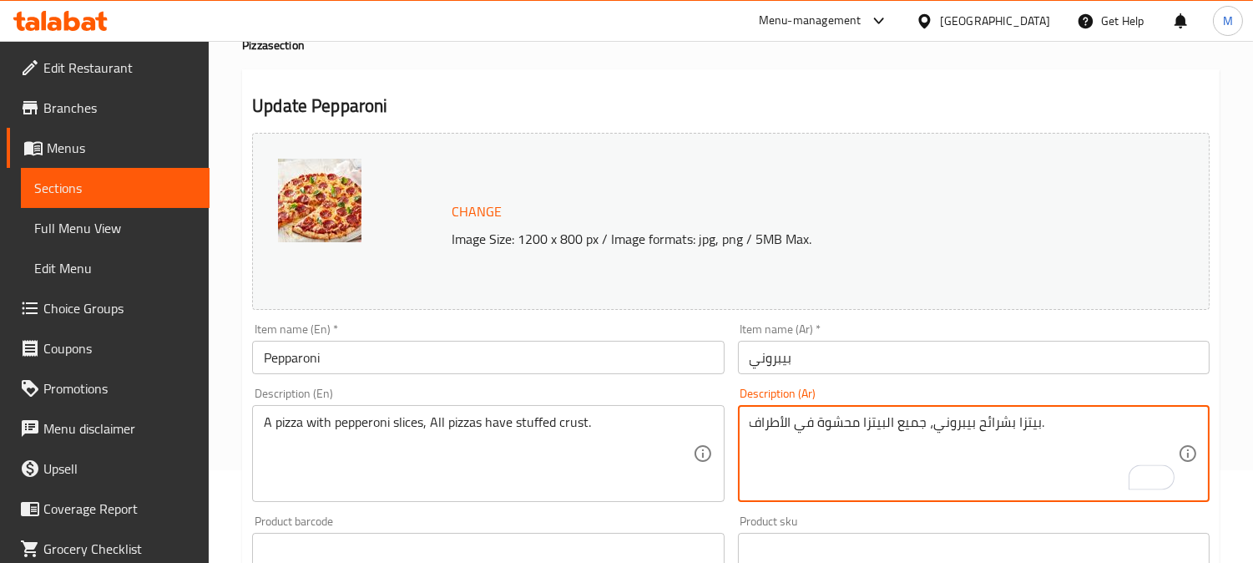
drag, startPoint x: 924, startPoint y: 424, endPoint x: 861, endPoint y: 422, distance: 63.5
type textarea "بيتزا بشرائح بيبروني، محشوة في الأطراف."
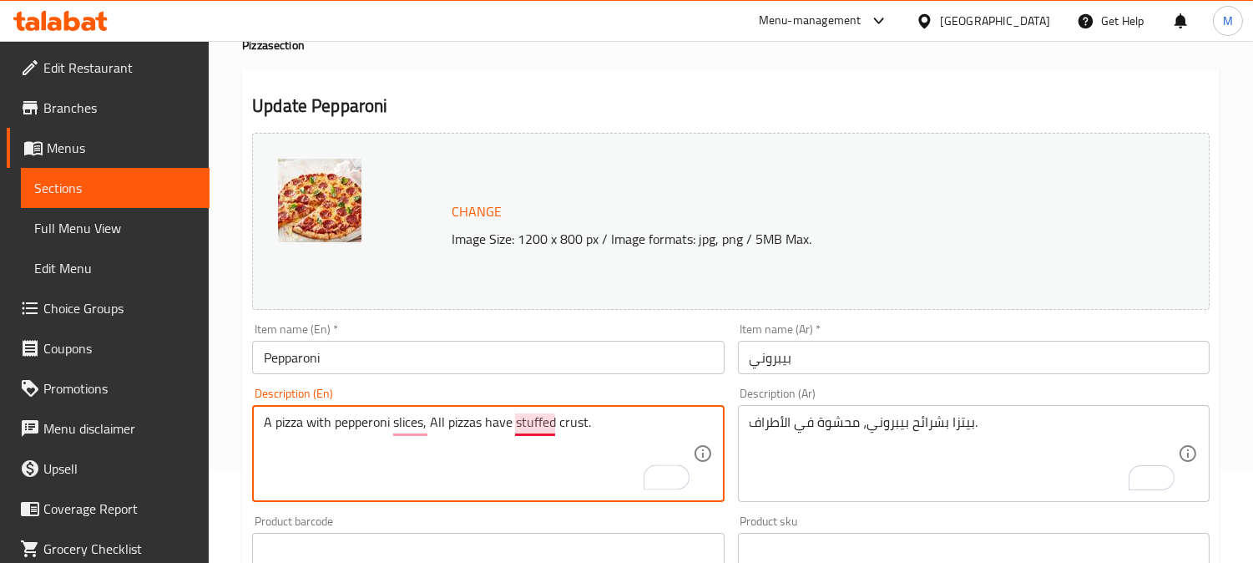
drag, startPoint x: 437, startPoint y: 420, endPoint x: 515, endPoint y: 419, distance: 77.6
click at [515, 419] on textarea "A pizza with pepperoni slices, All pizzas have stuffed crust." at bounding box center [478, 453] width 428 height 79
type textarea "A pizza with pepperoni slices, stuffed crust."
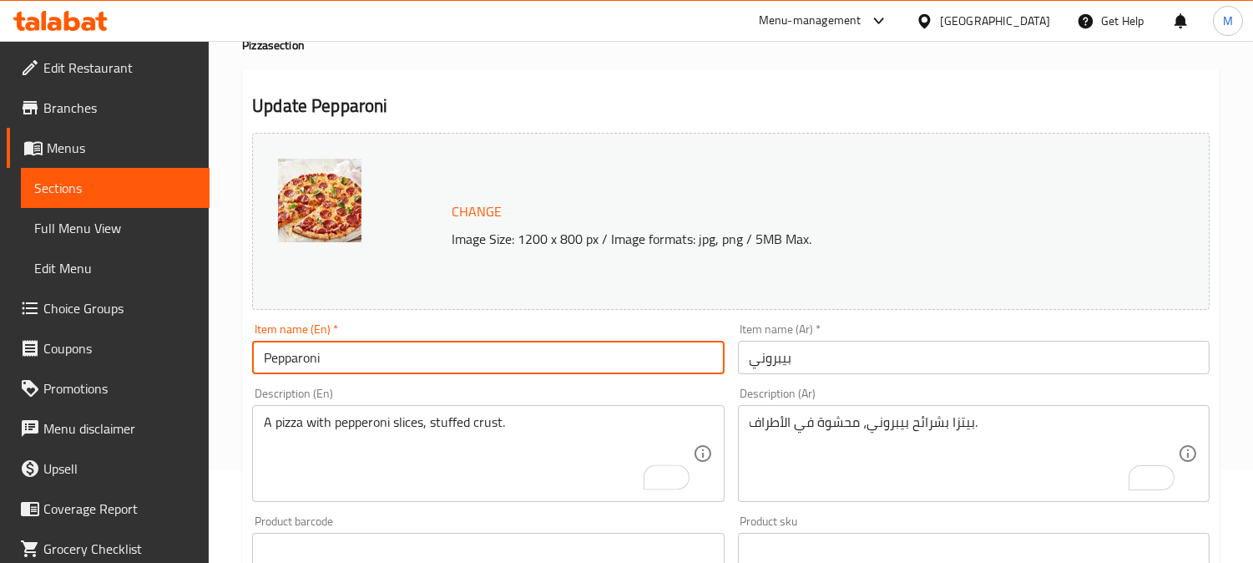
click at [521, 355] on input "Pepparoni" at bounding box center [488, 357] width 472 height 33
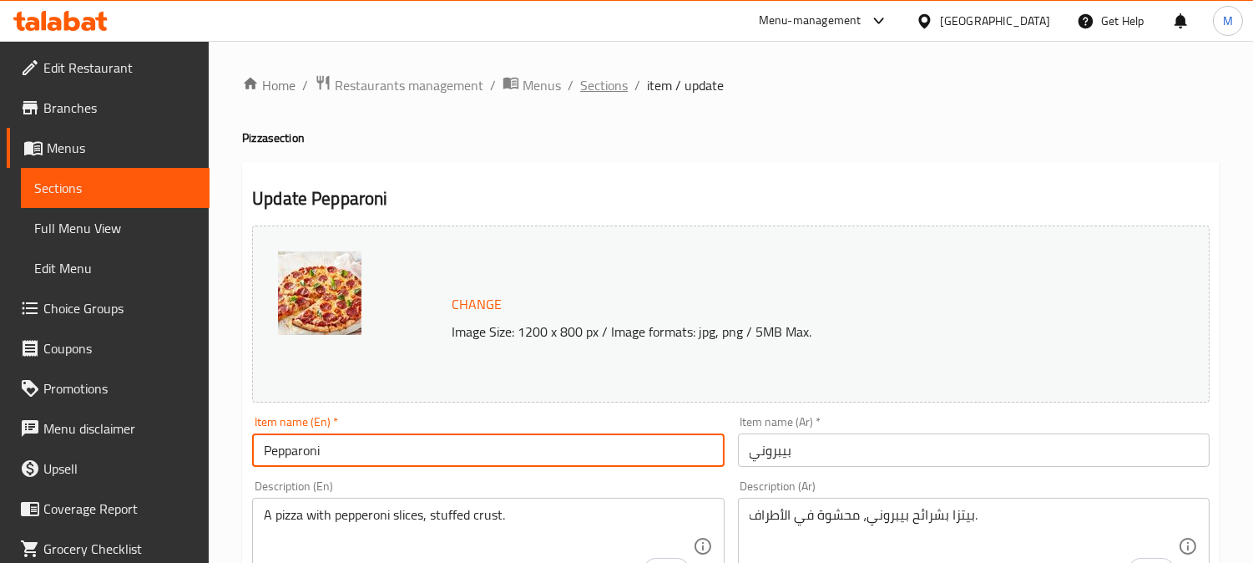
click at [596, 89] on span "Sections" at bounding box center [604, 85] width 48 height 20
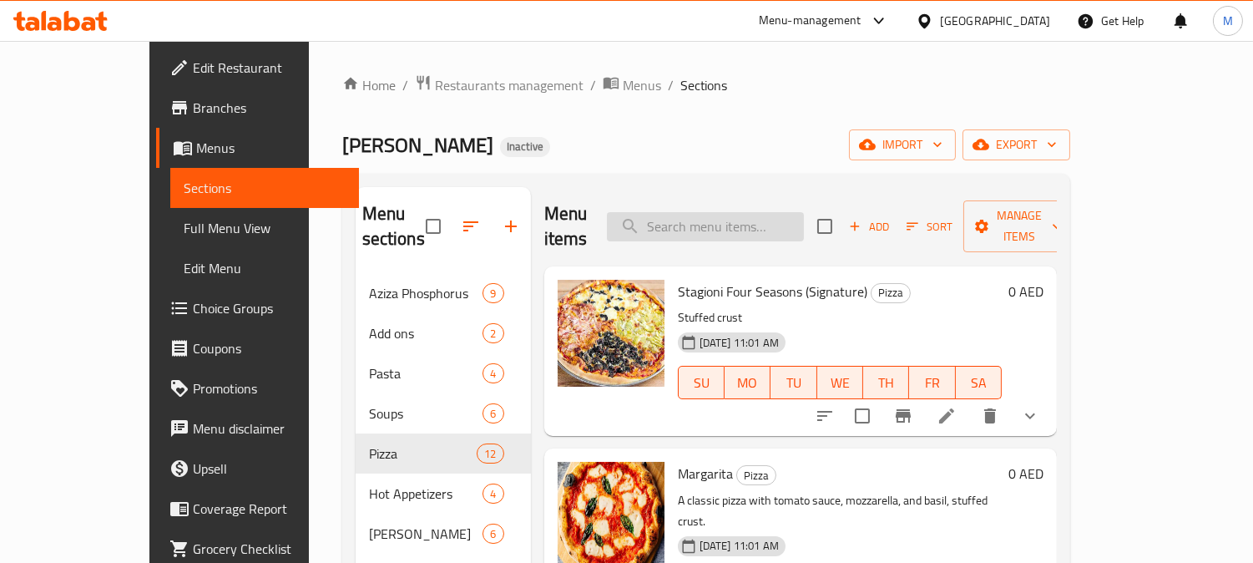
paste input "Chicken BBQ"
click at [748, 218] on input "Chicken BBQ" at bounding box center [705, 226] width 197 height 29
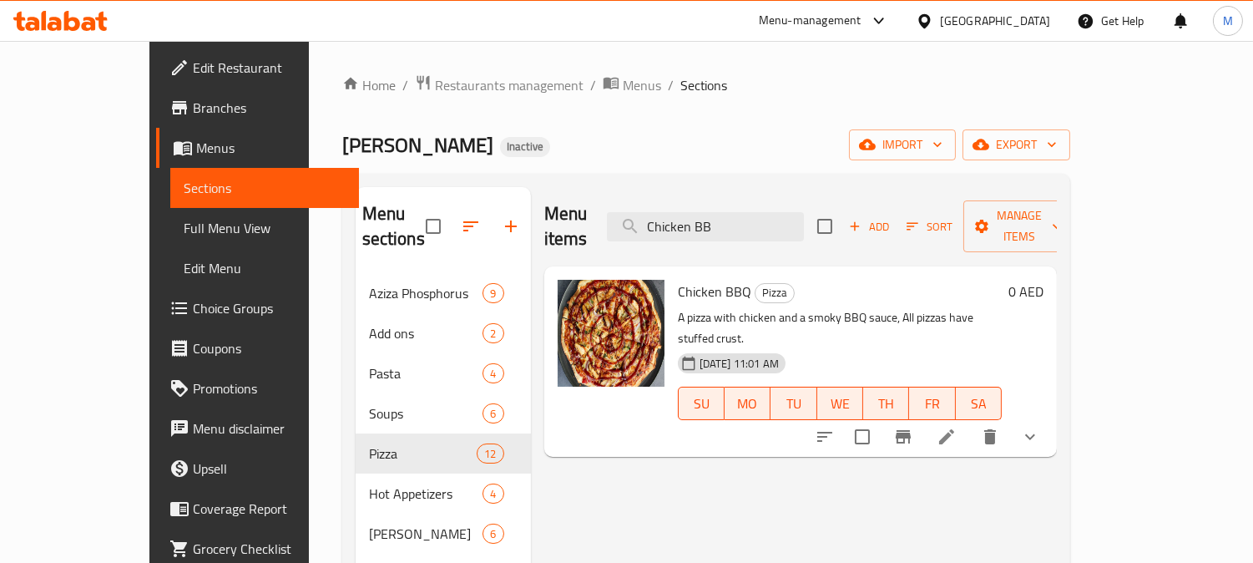
type input "Chicken BB"
click at [957, 427] on icon at bounding box center [947, 437] width 20 height 20
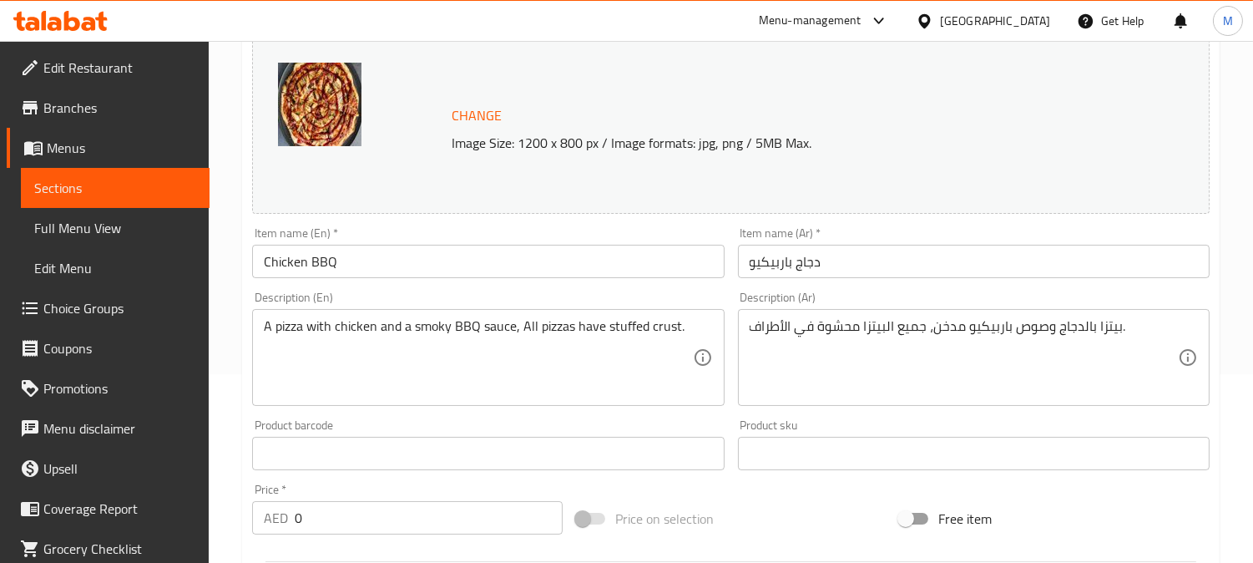
scroll to position [278, 0]
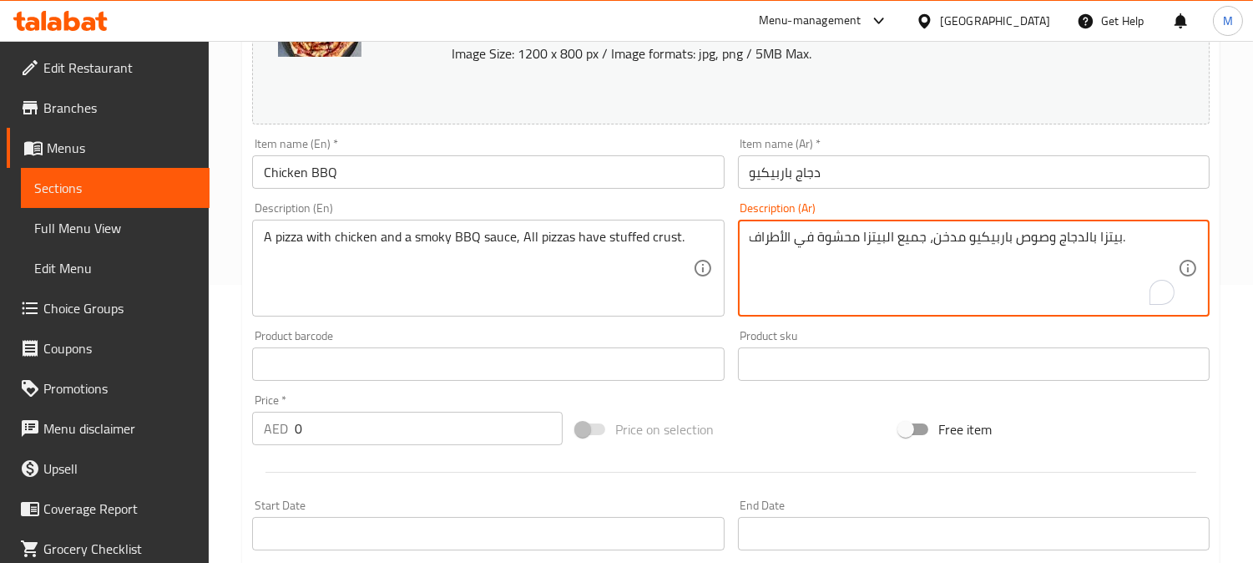
drag, startPoint x: 927, startPoint y: 240, endPoint x: 857, endPoint y: 240, distance: 70.1
type textarea "بيتزا بالدجاج وصوص باربيكيو مدخن، محشوة في الأطراف."
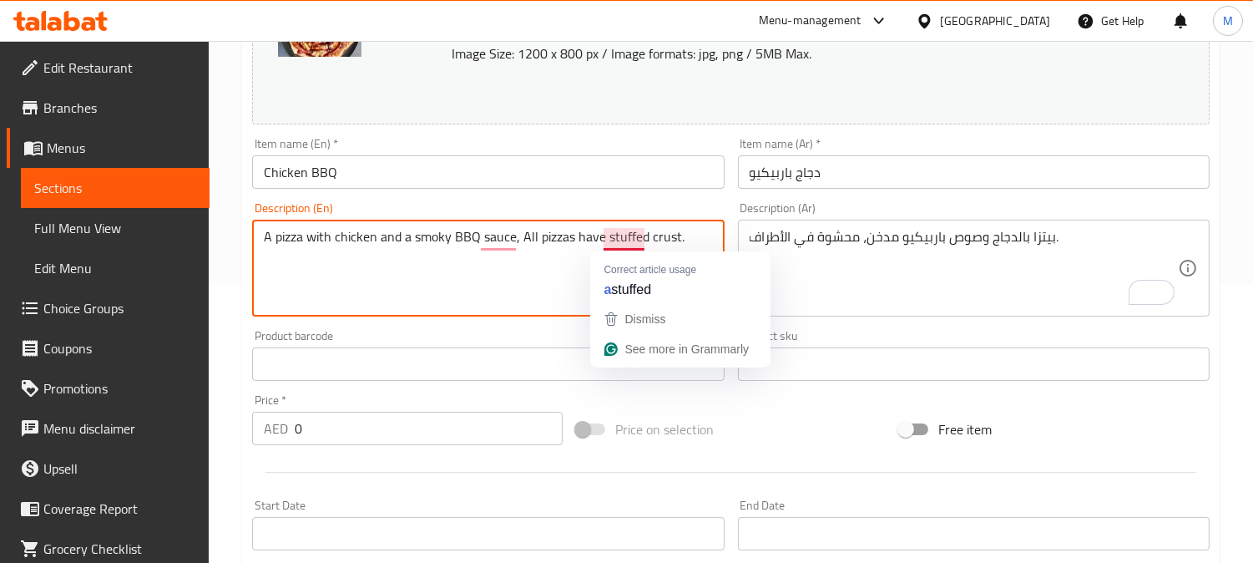
drag, startPoint x: 520, startPoint y: 238, endPoint x: 598, endPoint y: 236, distance: 77.7
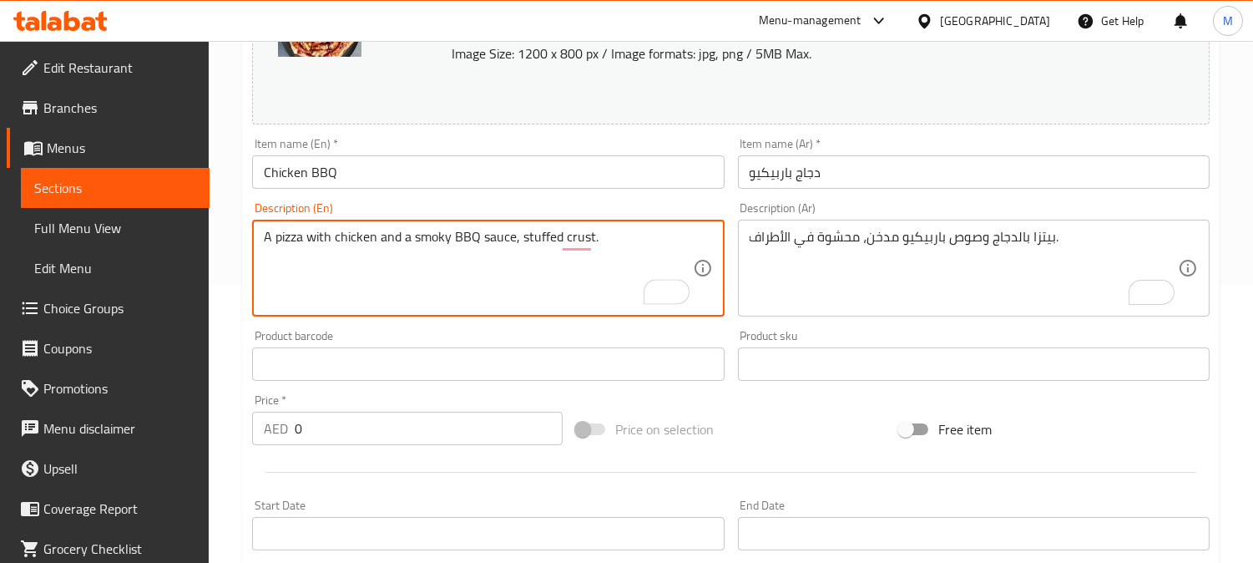
type textarea "A pizza with chicken and a smoky BBQ sauce, stuffed crust."
click at [573, 186] on input "Chicken BBQ" at bounding box center [488, 171] width 472 height 33
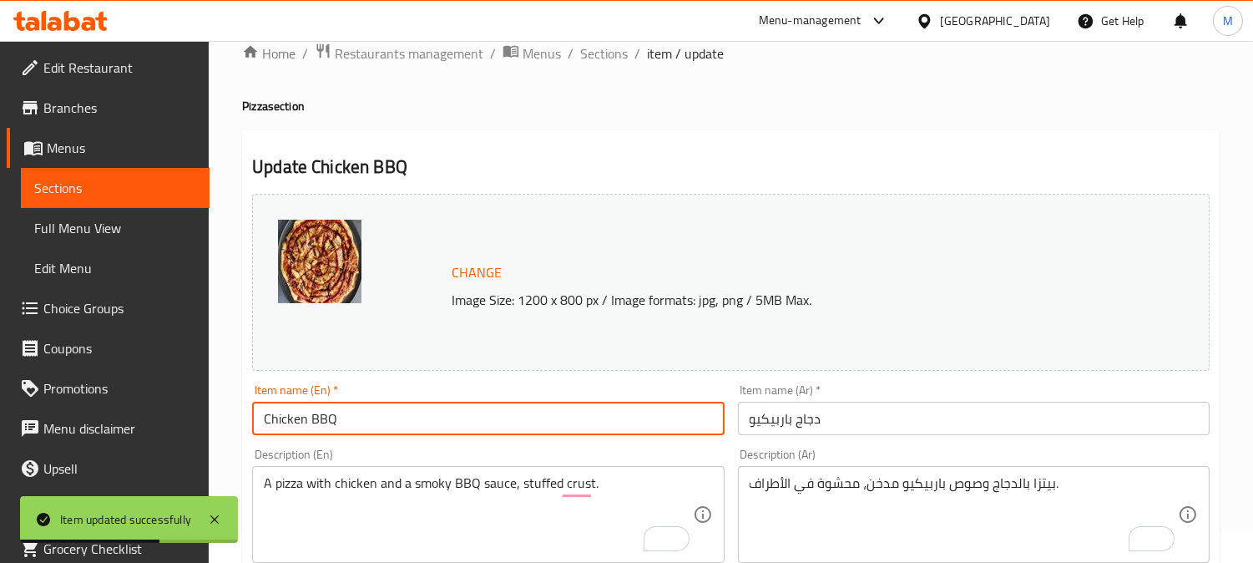
scroll to position [0, 0]
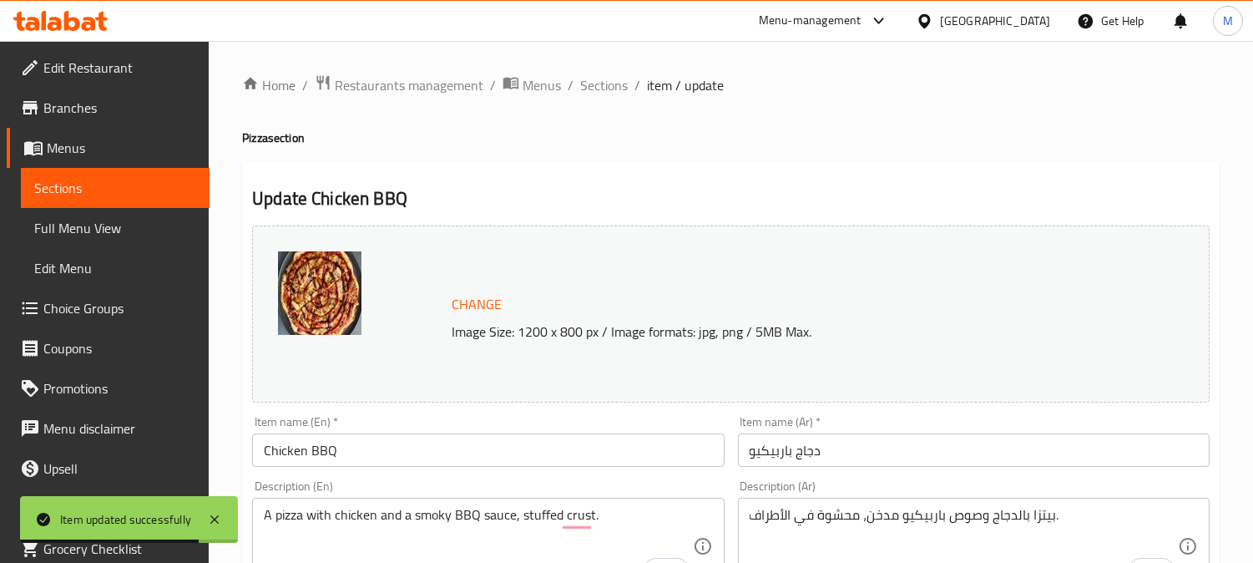
click at [594, 84] on span "Sections" at bounding box center [604, 85] width 48 height 20
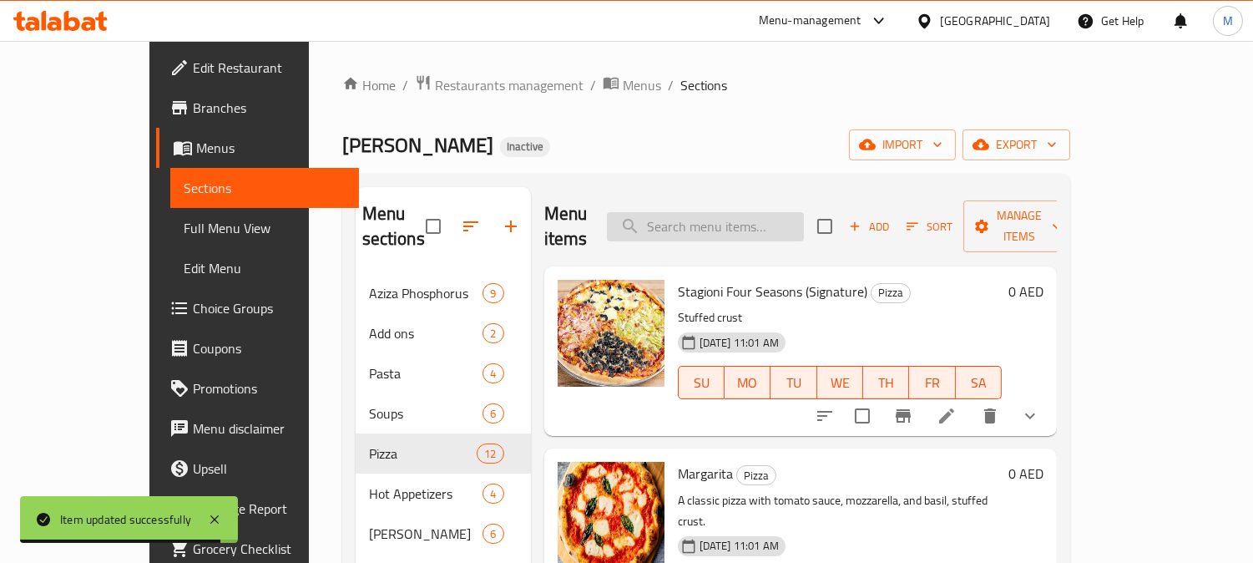
paste input "Quattro Formage"
click at [749, 212] on input "search" at bounding box center [705, 226] width 197 height 29
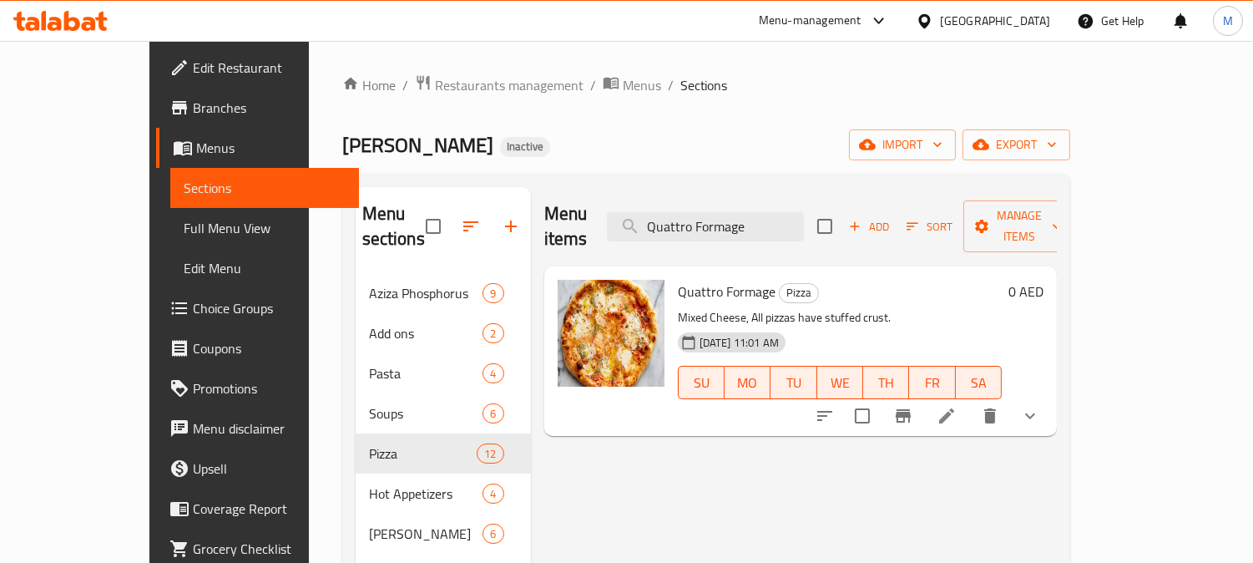
type input "Quattro Formage"
click at [957, 406] on icon at bounding box center [947, 416] width 20 height 20
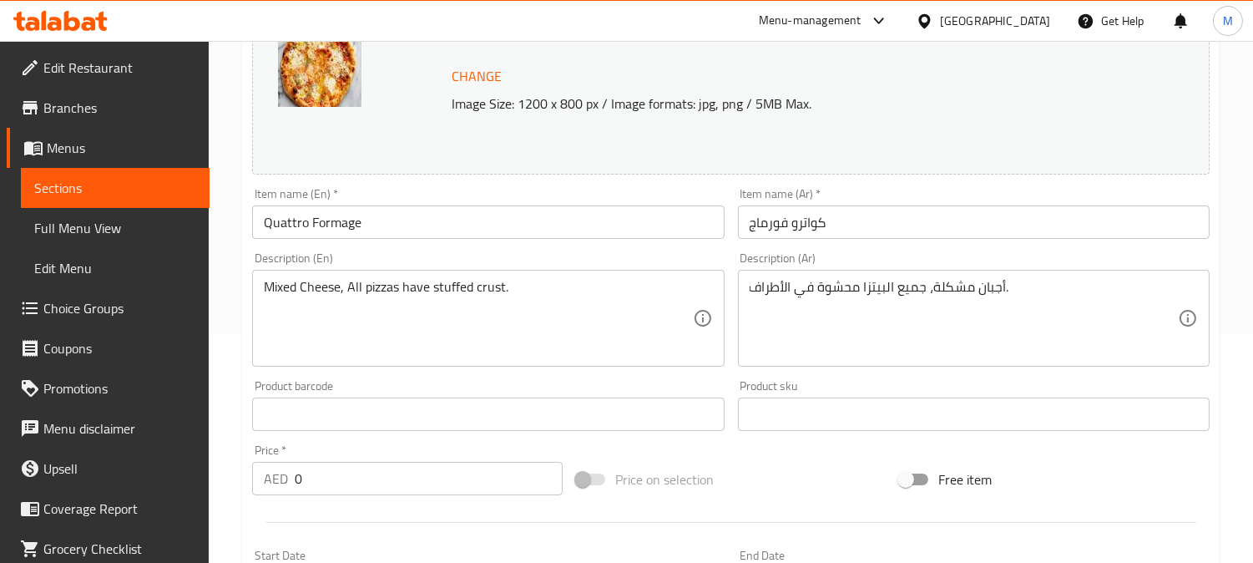
scroll to position [278, 0]
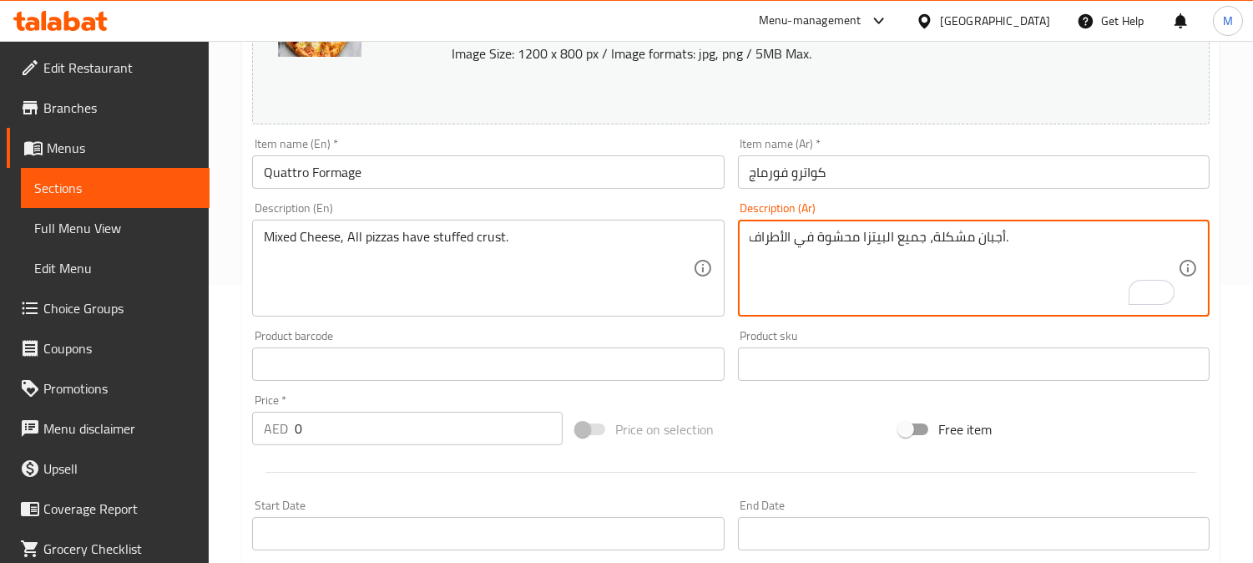
drag, startPoint x: 928, startPoint y: 240, endPoint x: 857, endPoint y: 235, distance: 71.1
type textarea "أجبان مشكلة، محشوة في الأطراف."
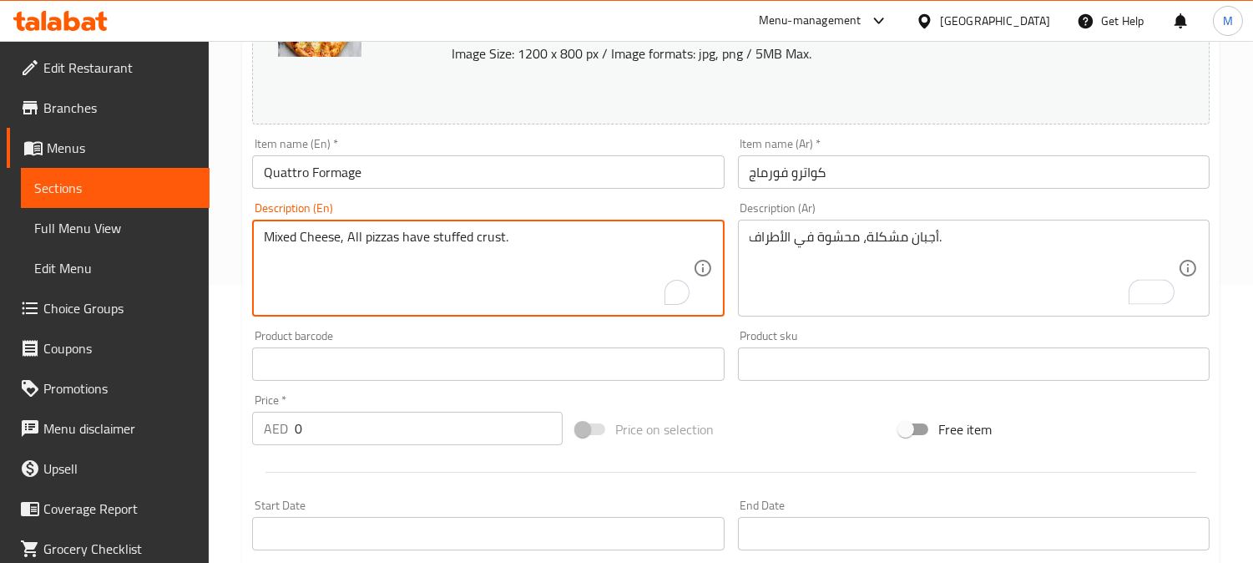
drag, startPoint x: 349, startPoint y: 231, endPoint x: 432, endPoint y: 243, distance: 84.3
type textarea "Mixed Cheese, stuffed crust."
click at [431, 177] on input "Quattro Formage" at bounding box center [488, 171] width 472 height 33
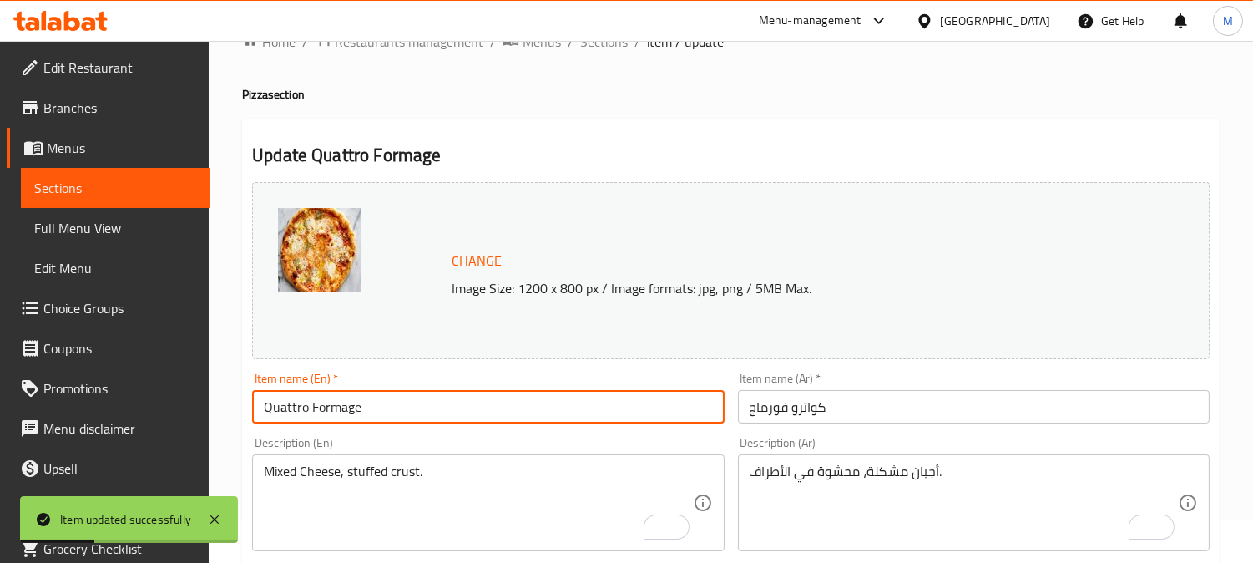
scroll to position [0, 0]
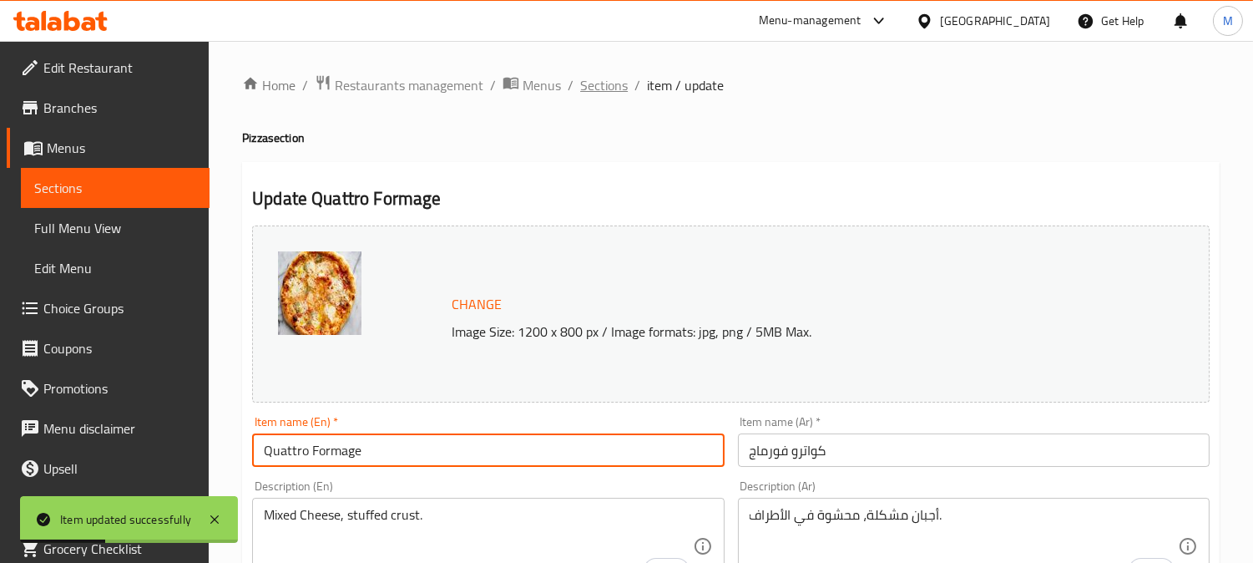
click at [590, 80] on span "Sections" at bounding box center [604, 85] width 48 height 20
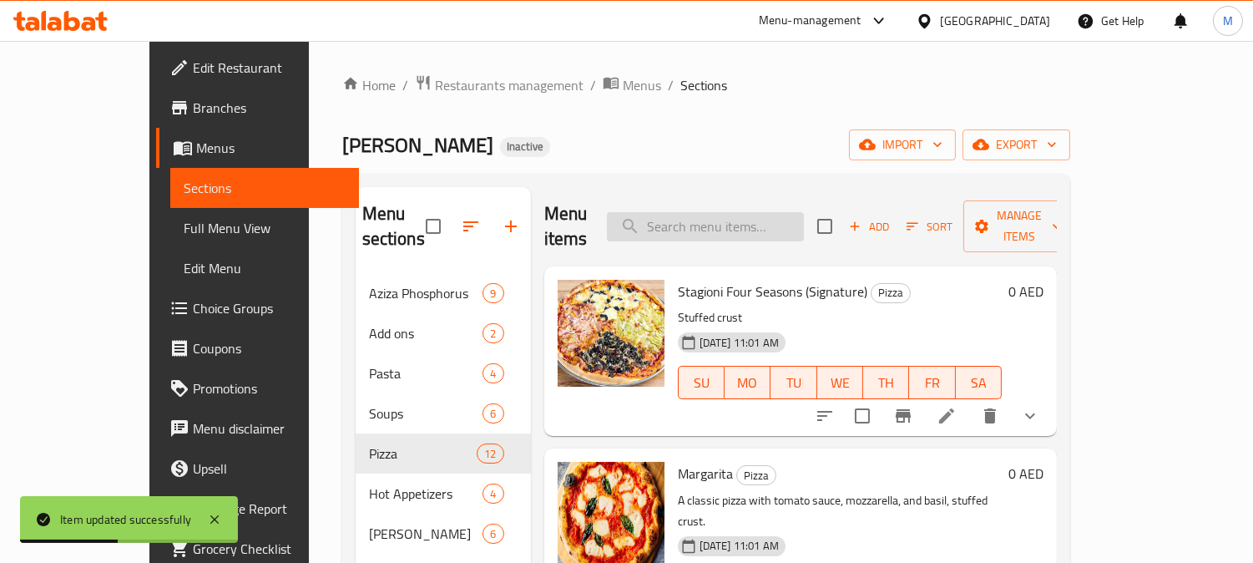
click at [735, 212] on input "search" at bounding box center [705, 226] width 197 height 29
paste input "Stripes"
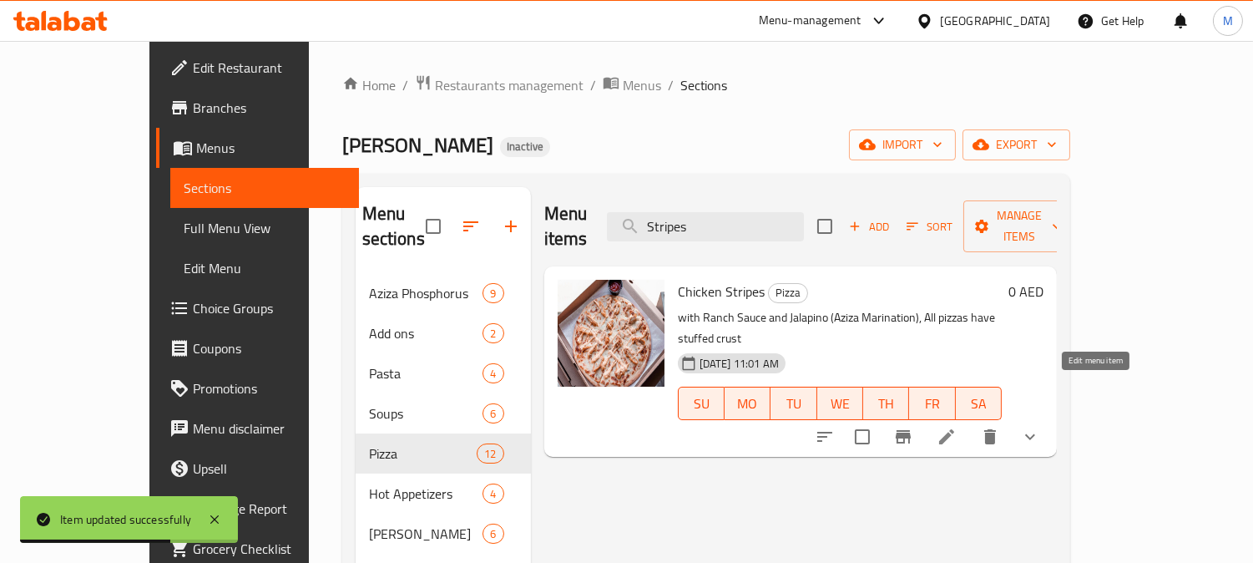
type input "Stripes"
click at [957, 427] on icon at bounding box center [947, 437] width 20 height 20
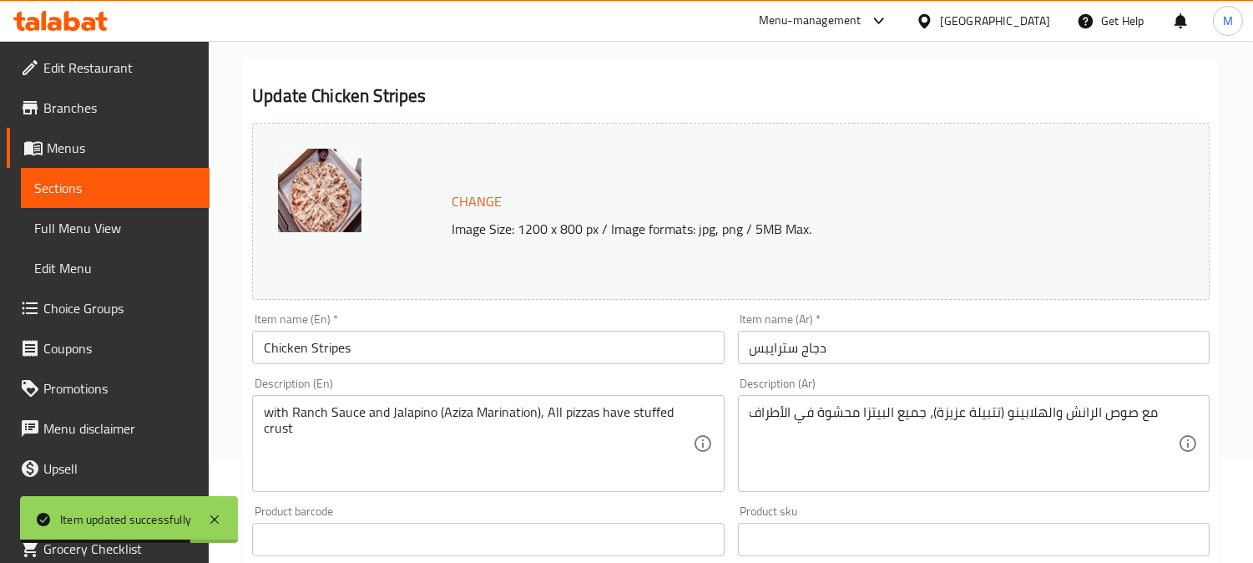
scroll to position [185, 0]
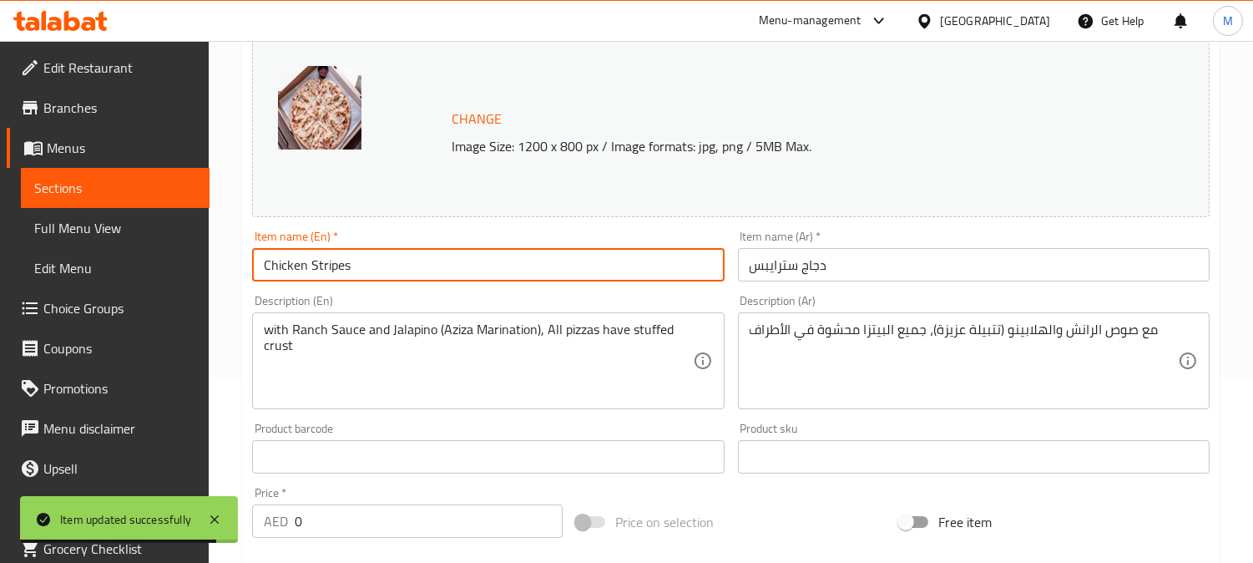
click at [341, 270] on input "Chicken Stripes" at bounding box center [488, 264] width 472 height 33
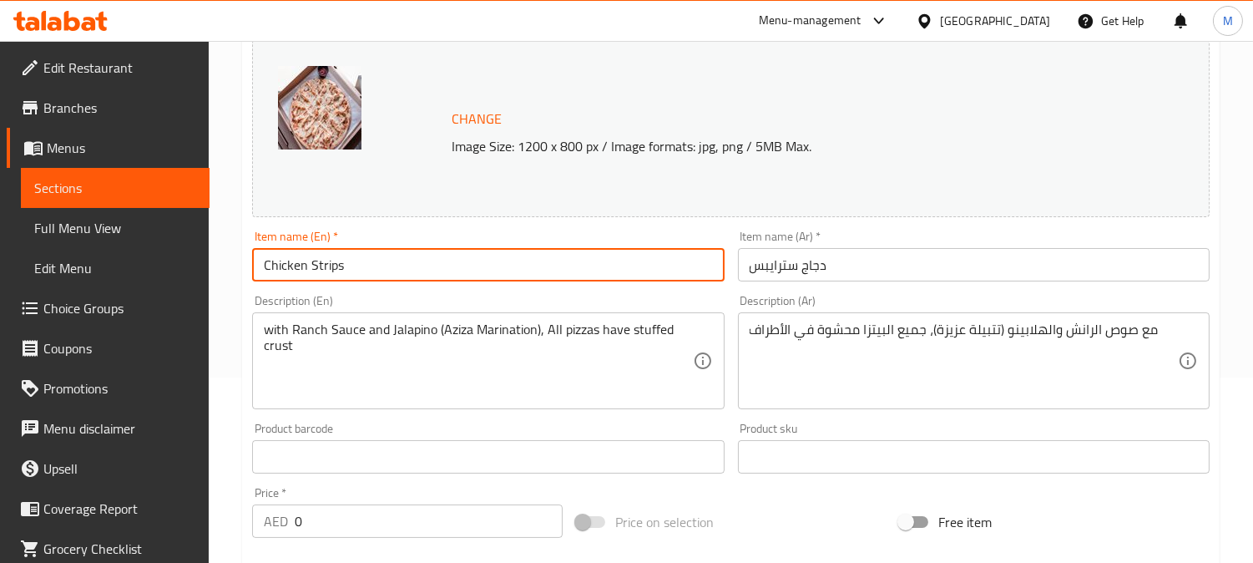
type input "Chicken Strips"
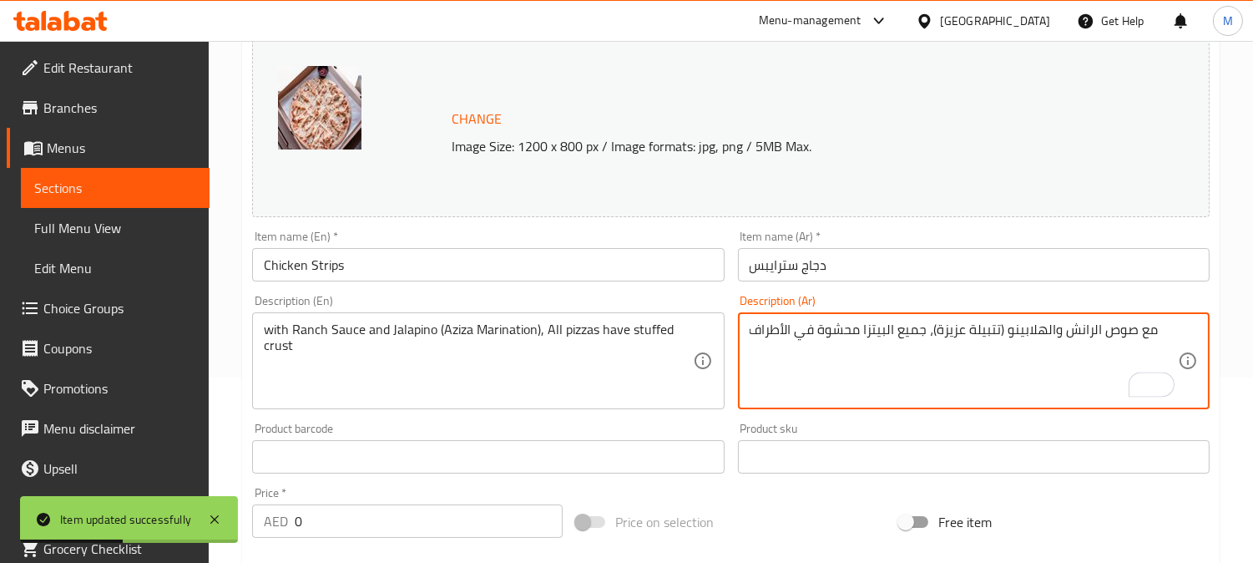
drag, startPoint x: 863, startPoint y: 331, endPoint x: 927, endPoint y: 334, distance: 64.4
type textarea "مع صوص الرانش والهلابينو (تتبيلة عزيزة)، محشوة في الأطراف"
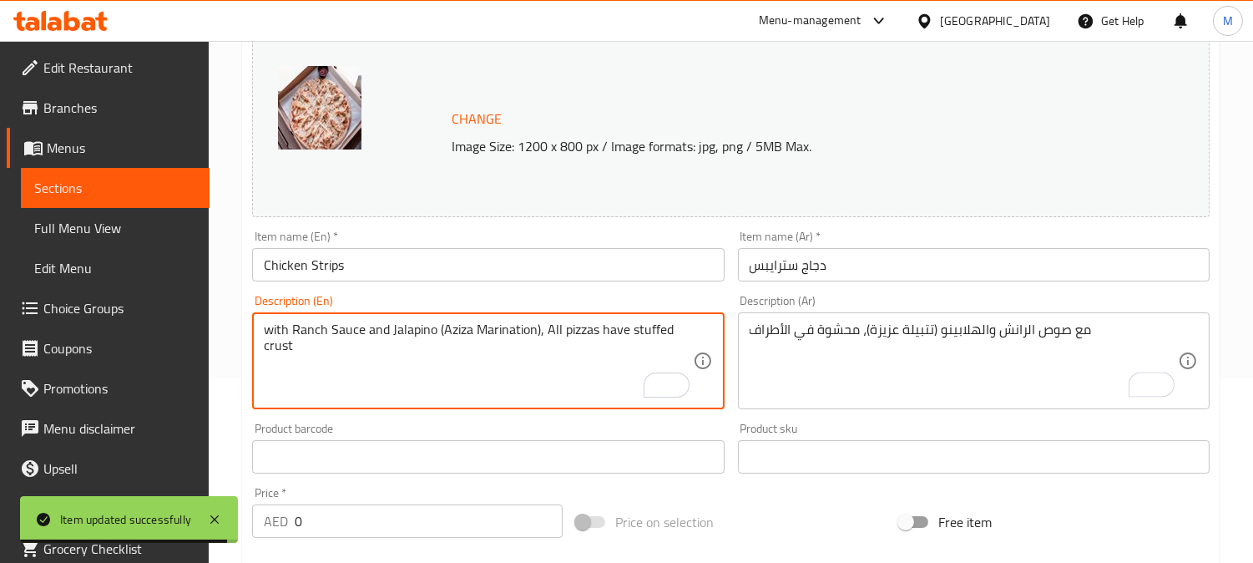
drag, startPoint x: 545, startPoint y: 327, endPoint x: 661, endPoint y: 422, distance: 150.1
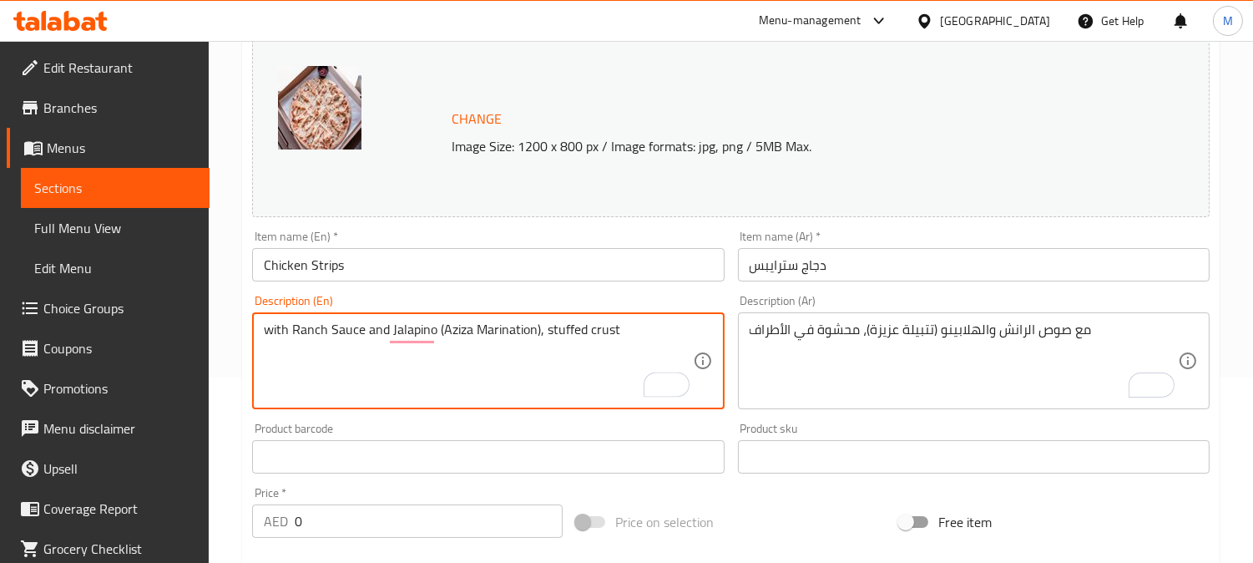
type textarea "with Ranch Sauce and Jalapino (Aziza Marination), stuffed crust"
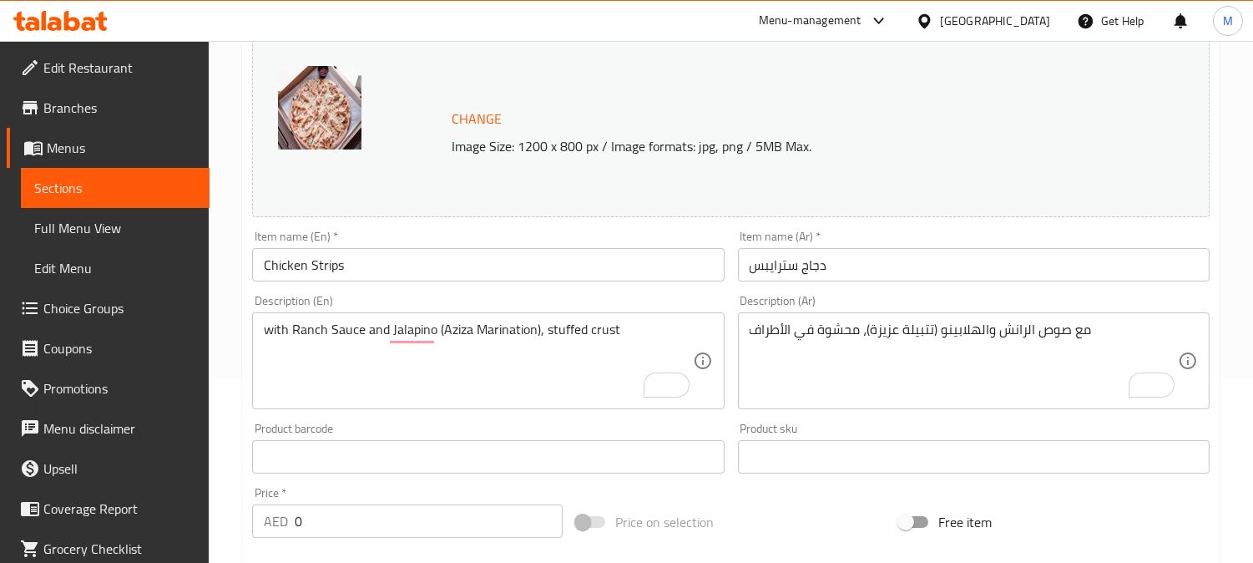
click at [871, 273] on input "دجاج سترايبس" at bounding box center [974, 264] width 472 height 33
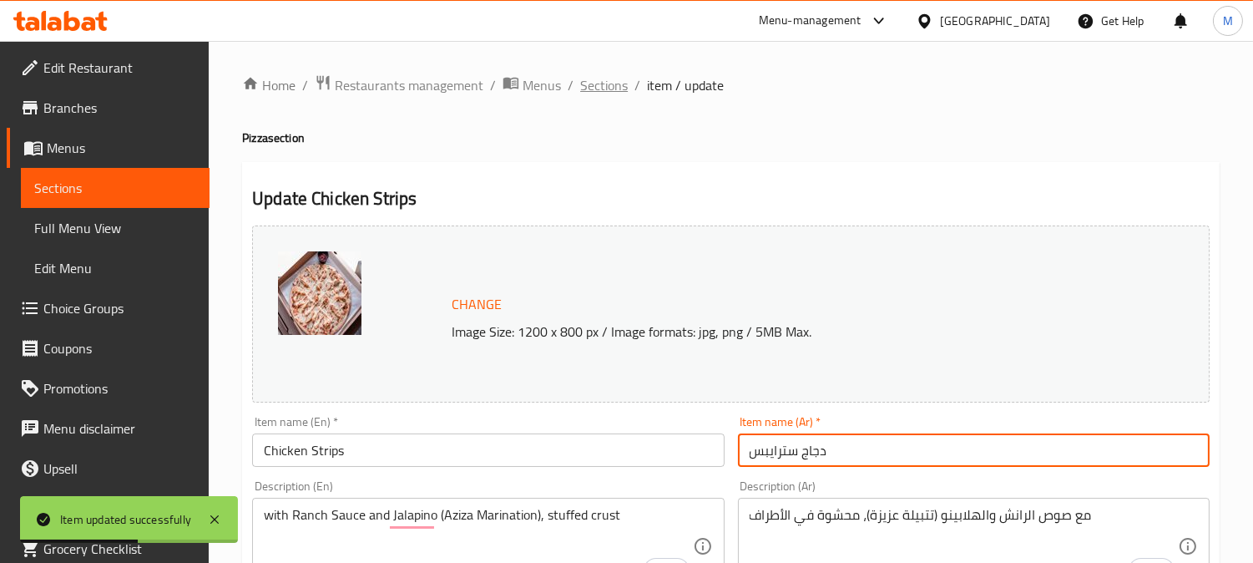
click at [594, 86] on span "Sections" at bounding box center [604, 85] width 48 height 20
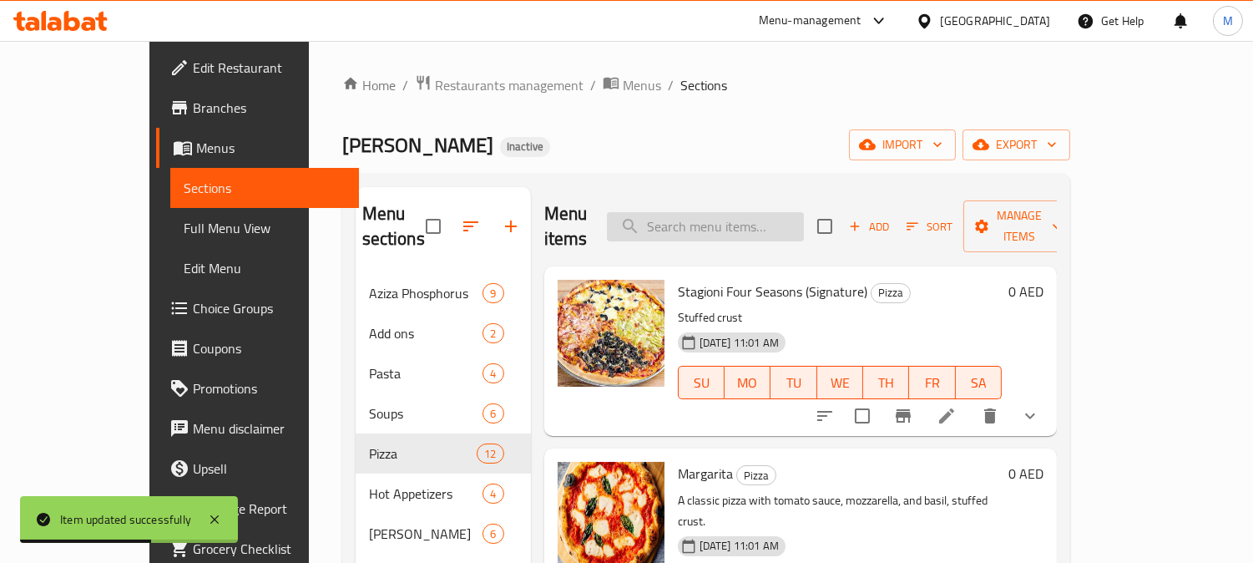
click at [804, 212] on input "search" at bounding box center [705, 226] width 197 height 29
paste input "Gambarito"
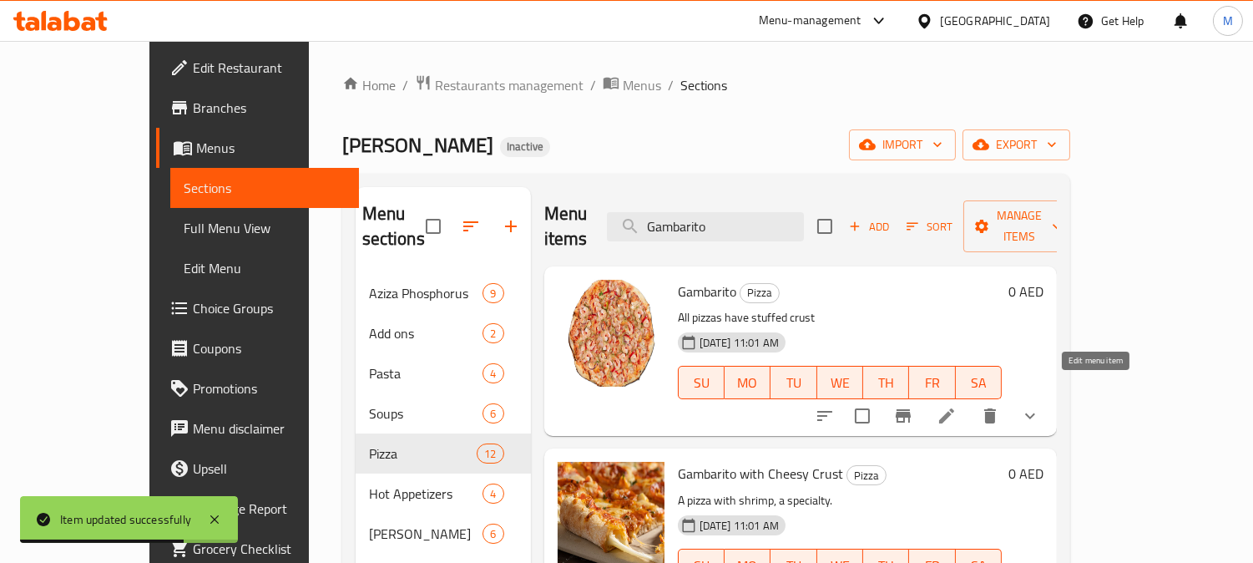
type input "Gambarito"
click at [957, 406] on icon at bounding box center [947, 416] width 20 height 20
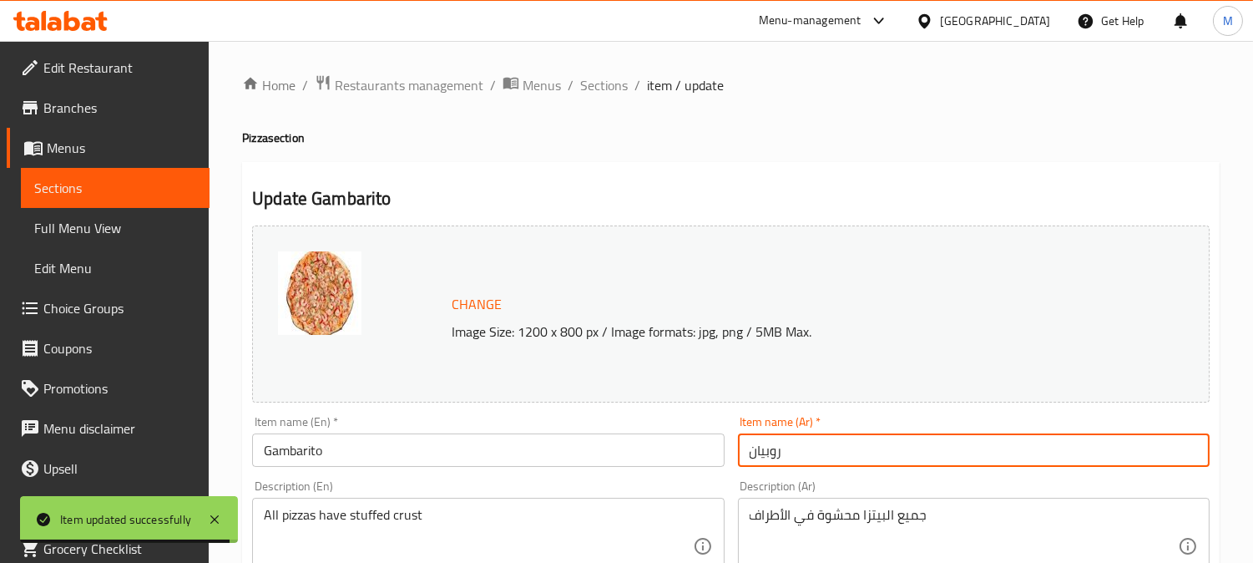
click at [807, 437] on input "روبيان" at bounding box center [974, 449] width 472 height 33
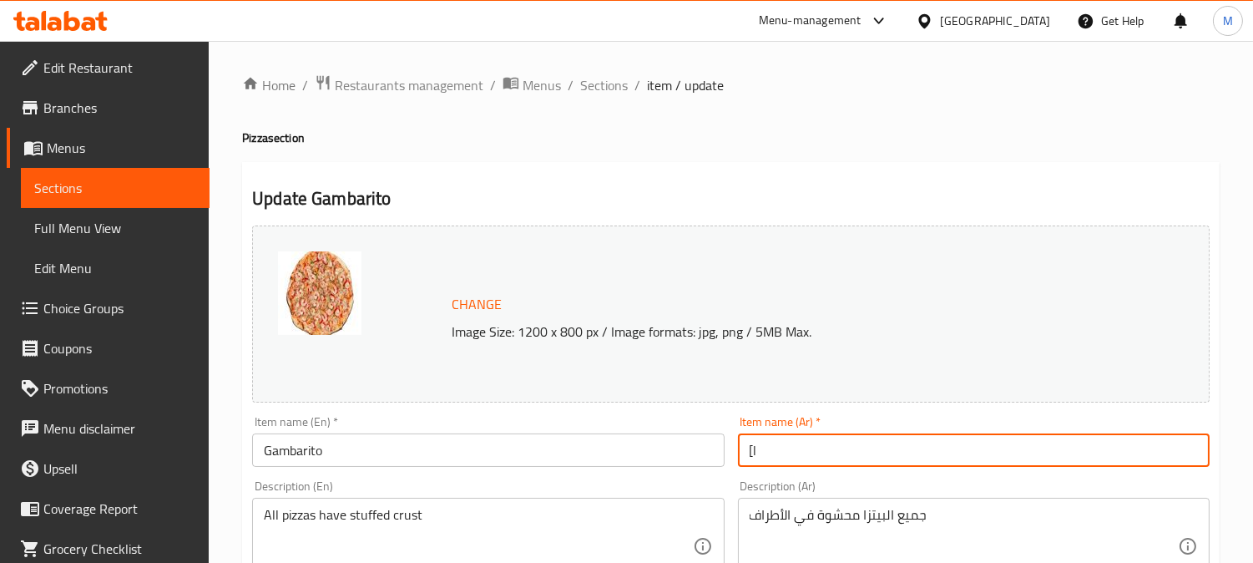
type input "["
type input "جمبريتو"
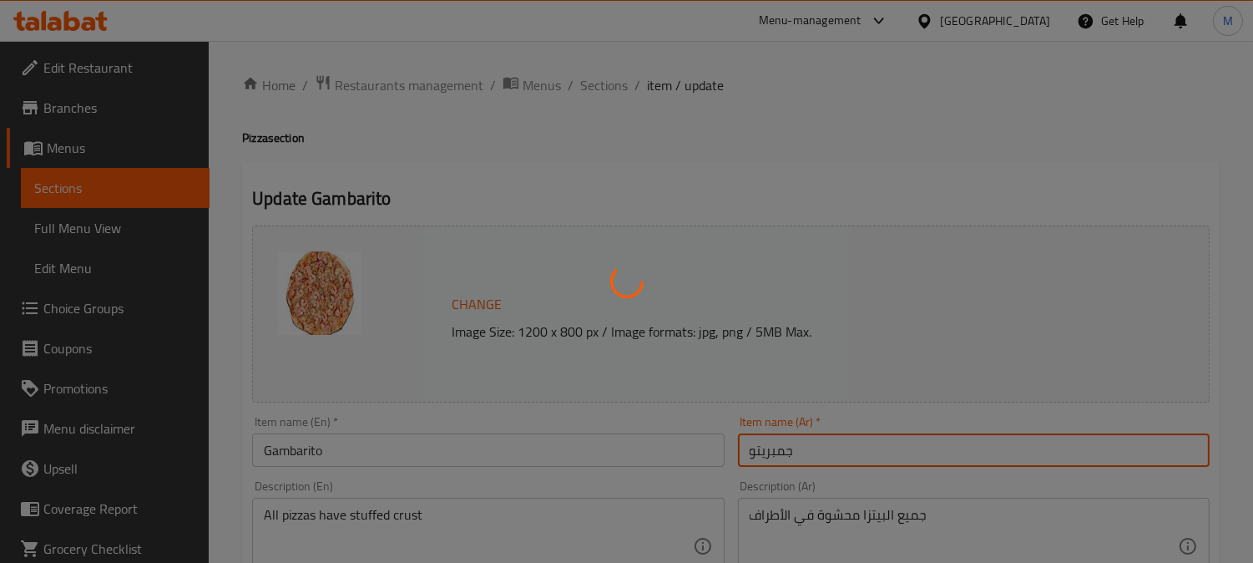
click at [288, 447] on div at bounding box center [626, 281] width 1253 height 563
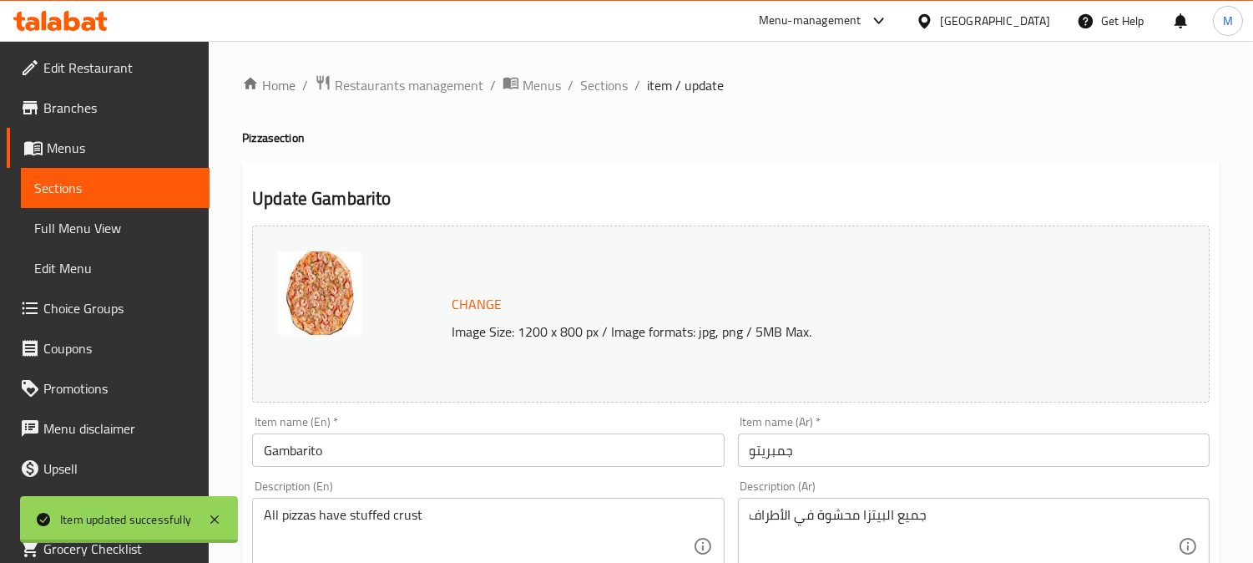
click at [288, 447] on div at bounding box center [626, 281] width 1253 height 563
click at [288, 446] on input "Gambarito" at bounding box center [488, 449] width 472 height 33
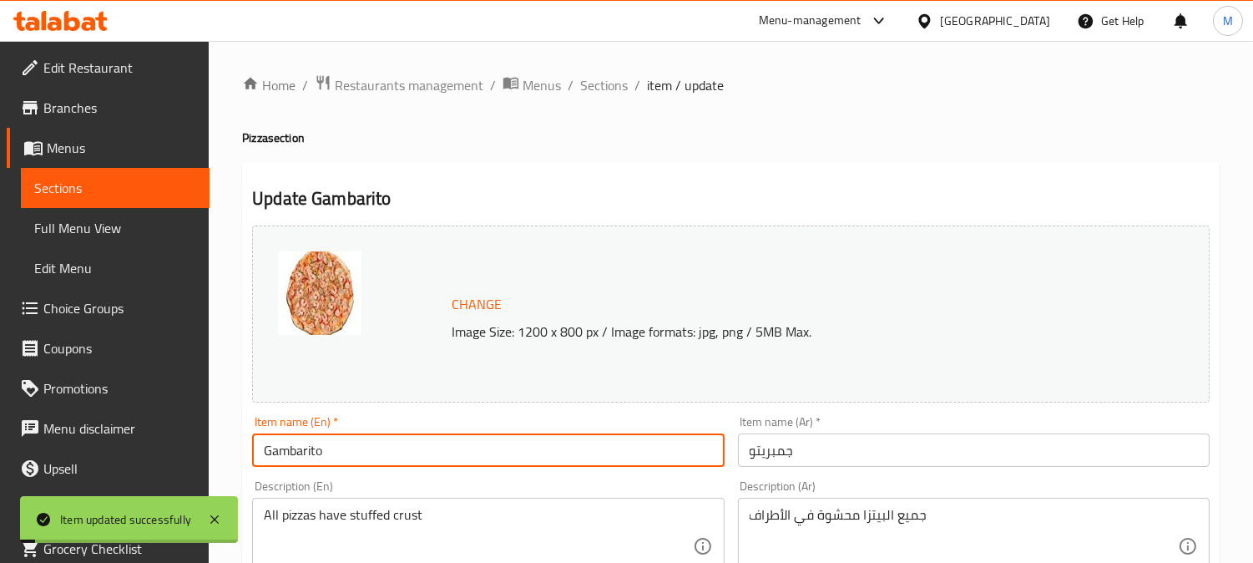
click at [288, 446] on input "Gambarito" at bounding box center [488, 449] width 472 height 33
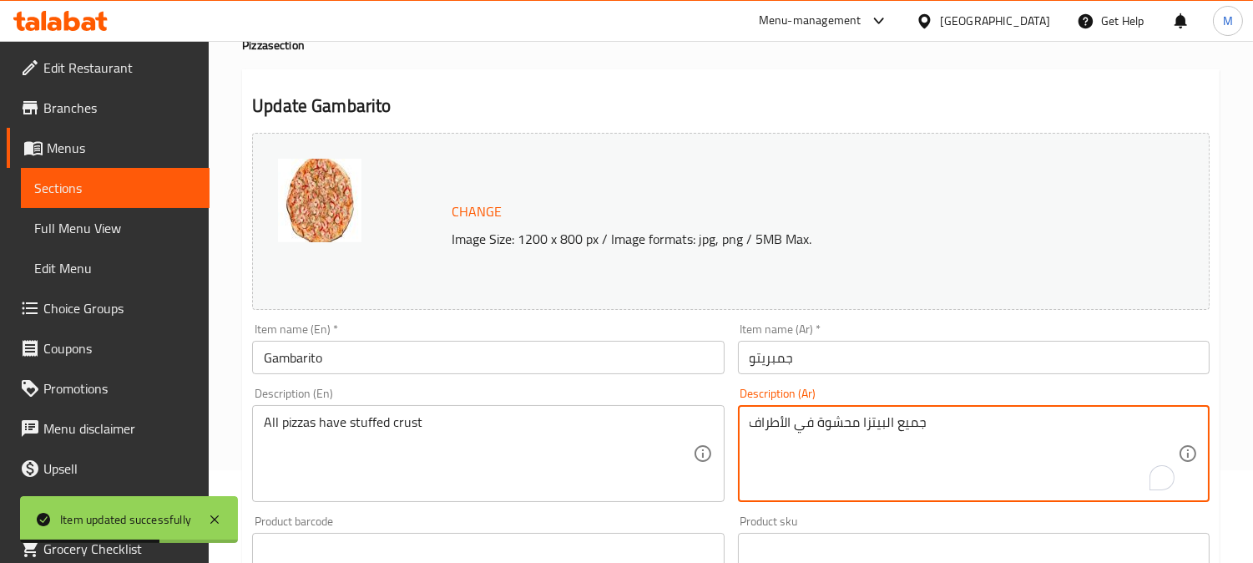
drag, startPoint x: 861, startPoint y: 423, endPoint x: 936, endPoint y: 419, distance: 75.2
type textarea "محشوة في الأطراف"
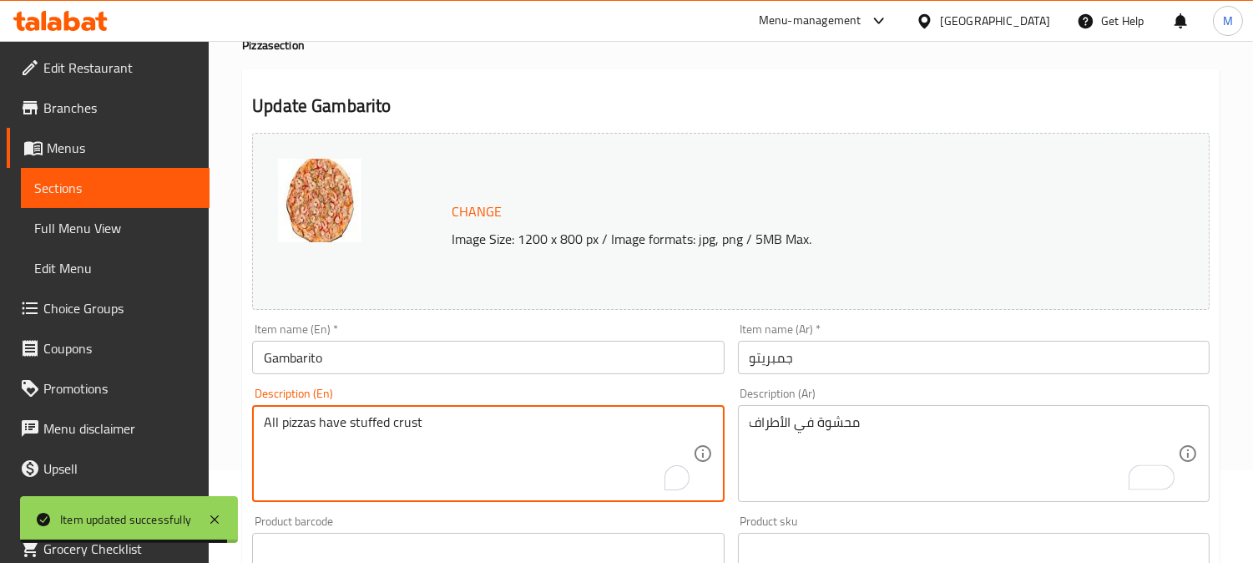
drag, startPoint x: 348, startPoint y: 432, endPoint x: 224, endPoint y: 422, distance: 124.8
type textarea "stuffed crust"
click at [388, 355] on input "Gambarito" at bounding box center [488, 357] width 472 height 33
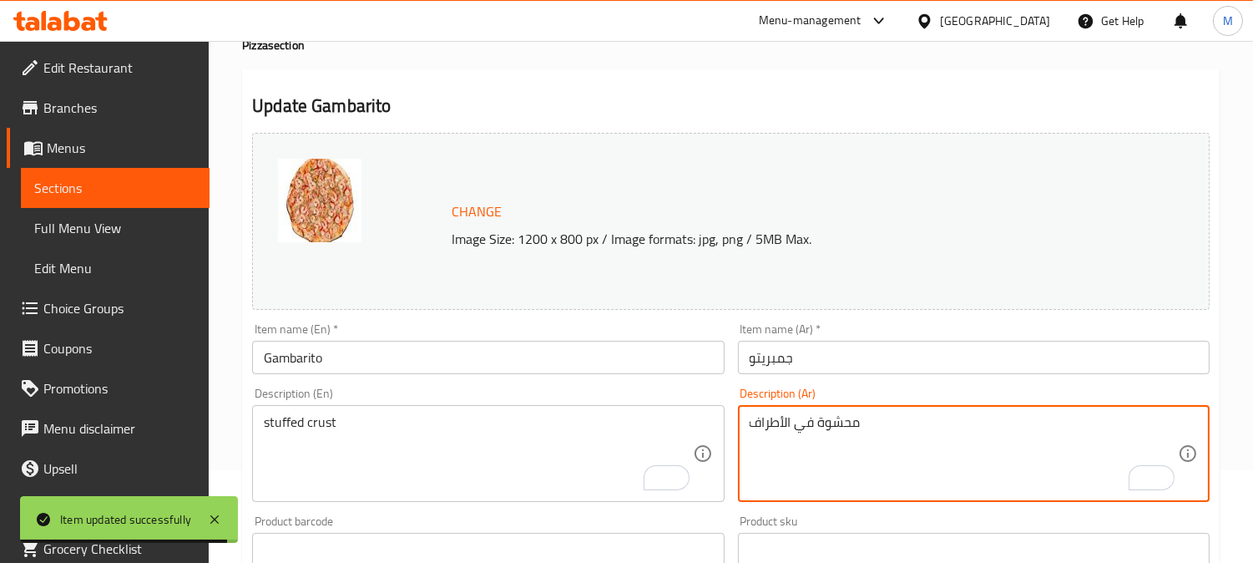
click at [747, 427] on div "محشوة في الأطراف Description (Ar)" at bounding box center [974, 453] width 472 height 97
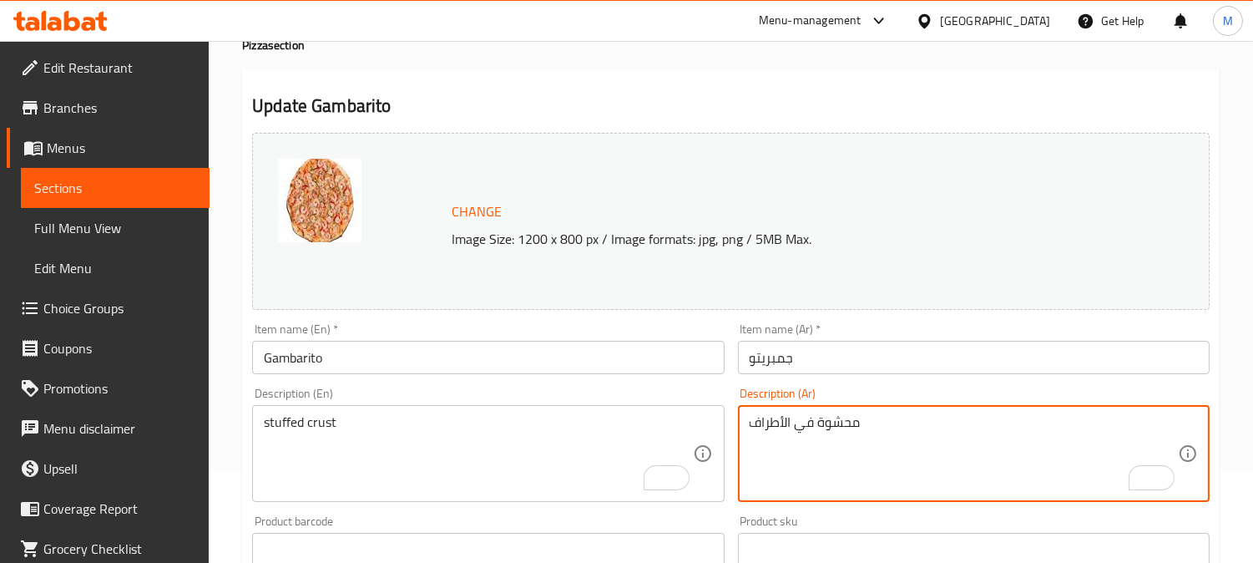
click at [757, 422] on textarea "محشوة في الأطراف" at bounding box center [964, 453] width 428 height 79
click at [756, 418] on textarea "محشوة في الأطراف" at bounding box center [964, 453] width 428 height 79
click at [753, 419] on textarea "محشوة في الأطراف" at bounding box center [964, 453] width 428 height 79
drag, startPoint x: 1061, startPoint y: 429, endPoint x: 877, endPoint y: 435, distance: 183.8
click at [861, 429] on textarea "مع صوص الرانش | صوص الباربيكيو. محشوة في الأطراف" at bounding box center [964, 453] width 428 height 79
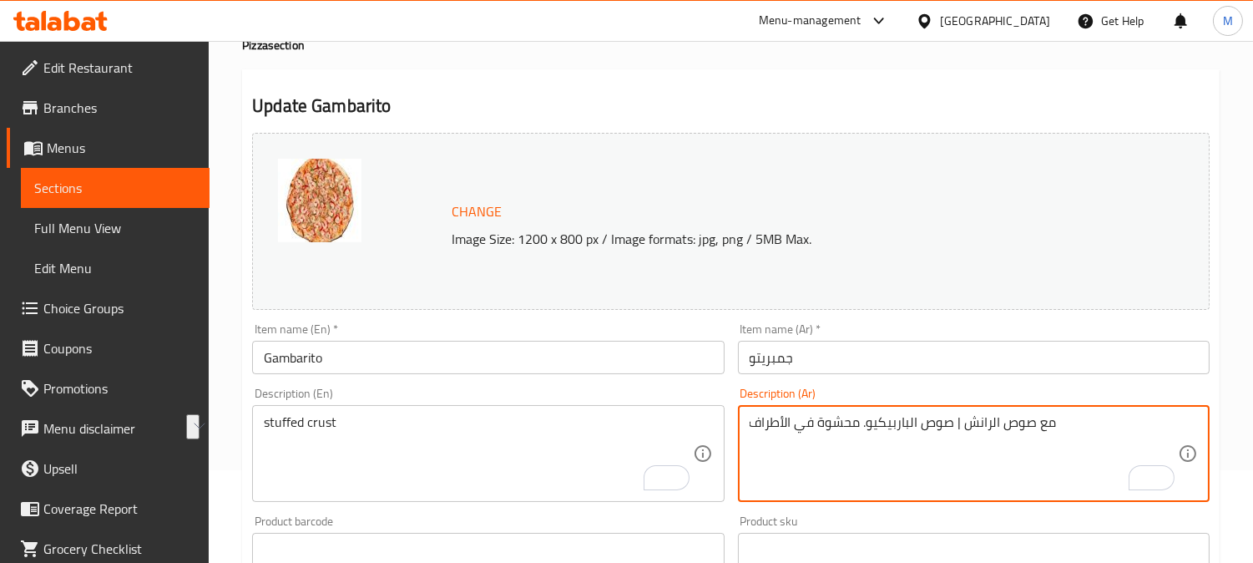
type textarea "مع صوص الرانش | صوص الباربيكيو. محشوة في الأطراف"
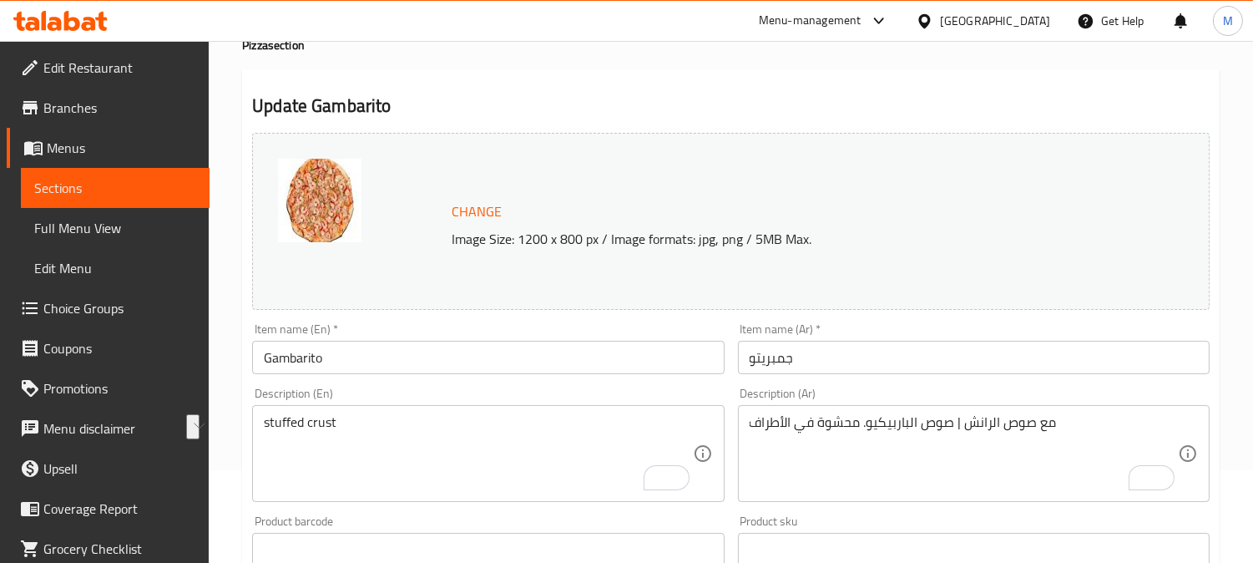
click at [260, 422] on div "stuffed crust Description (En)" at bounding box center [488, 453] width 472 height 97
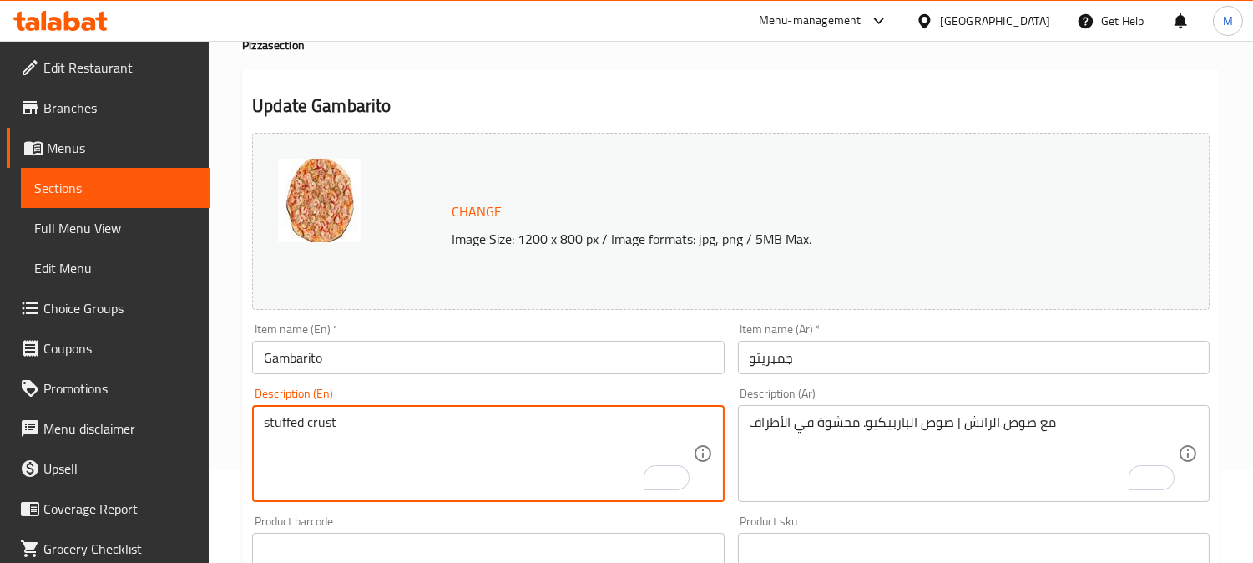
paste textarea "With ranch sauce | BBQ sauce."
type textarea "With ranch sauce | BBQ sauce. stuffed crust"
click at [985, 354] on input "جمبريتو" at bounding box center [974, 357] width 472 height 33
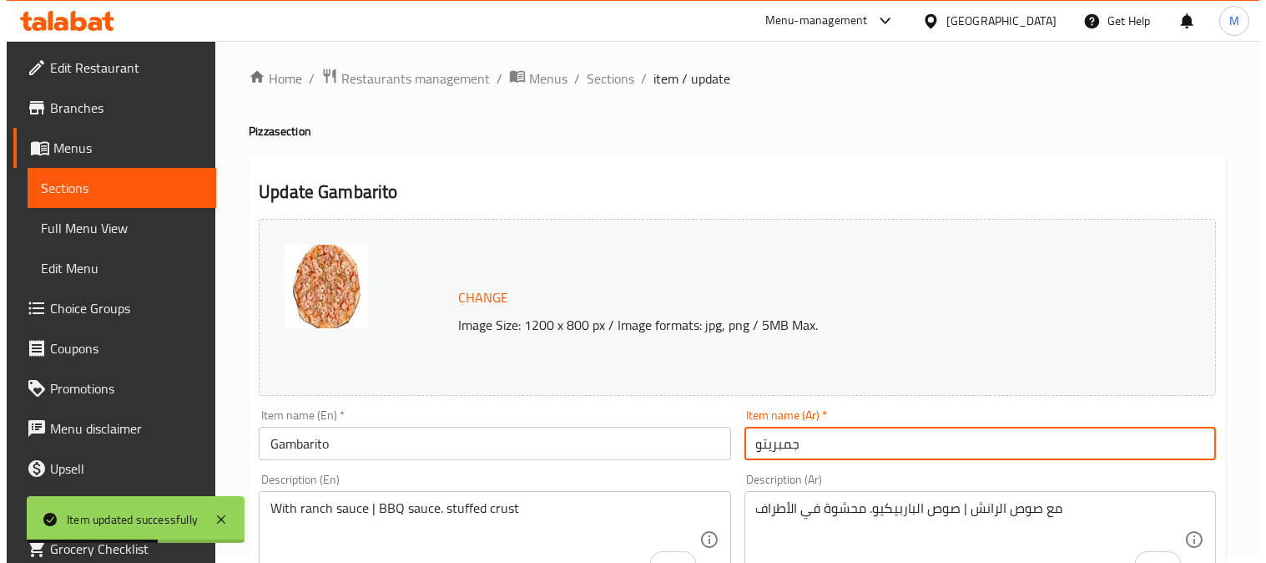
scroll to position [0, 0]
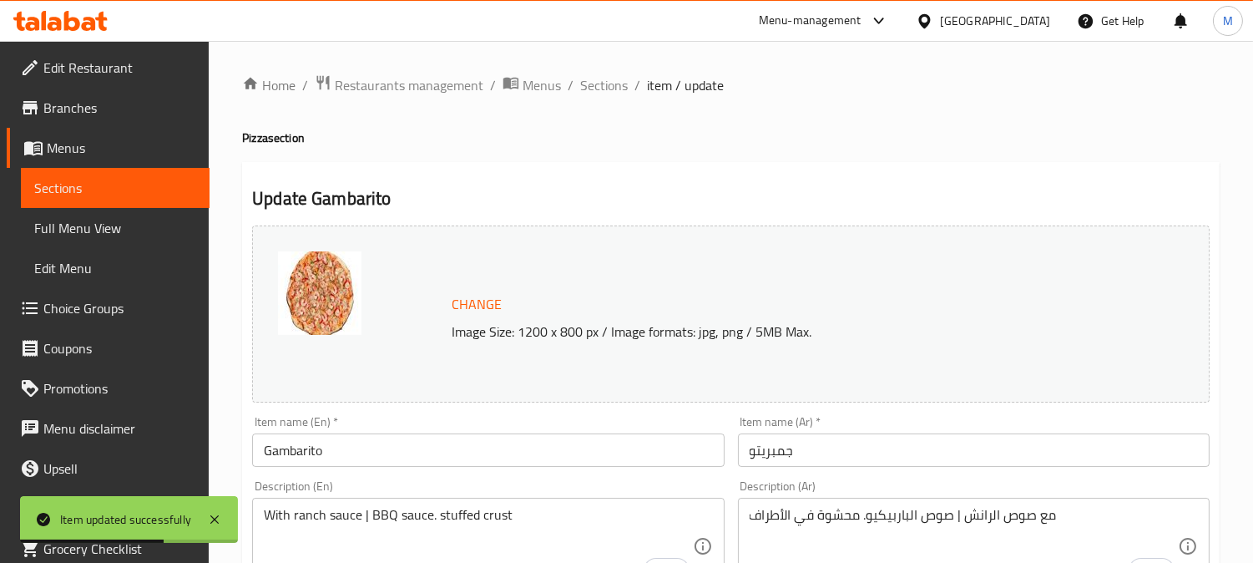
click at [614, 78] on span "Sections" at bounding box center [604, 85] width 48 height 20
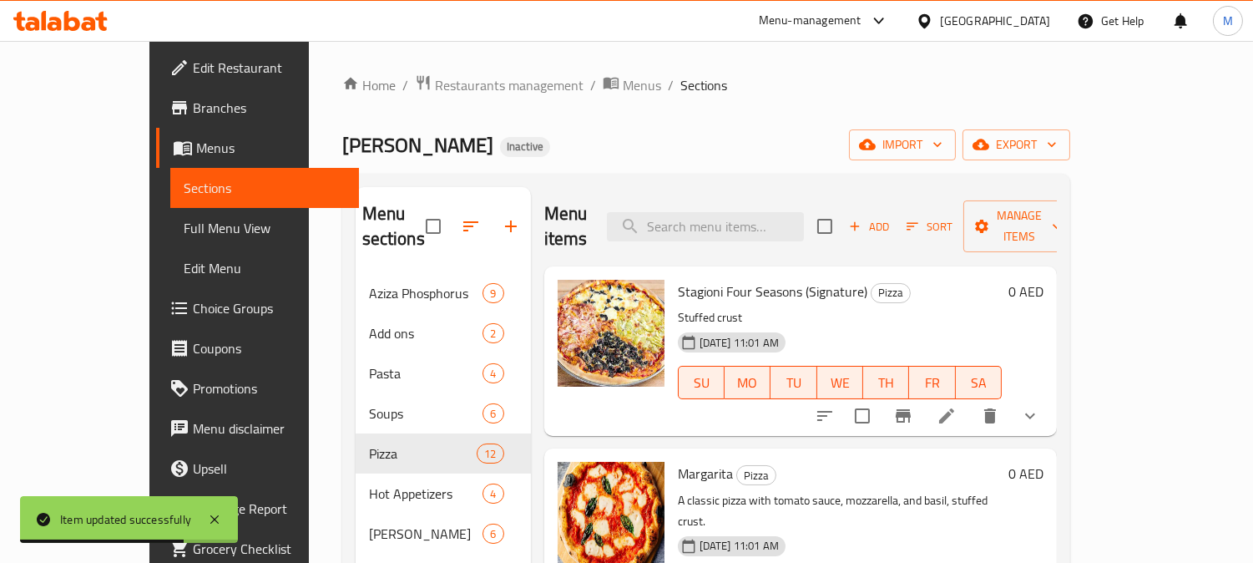
paste input "Medium Calzone"
click at [788, 212] on input "search" at bounding box center [705, 226] width 197 height 29
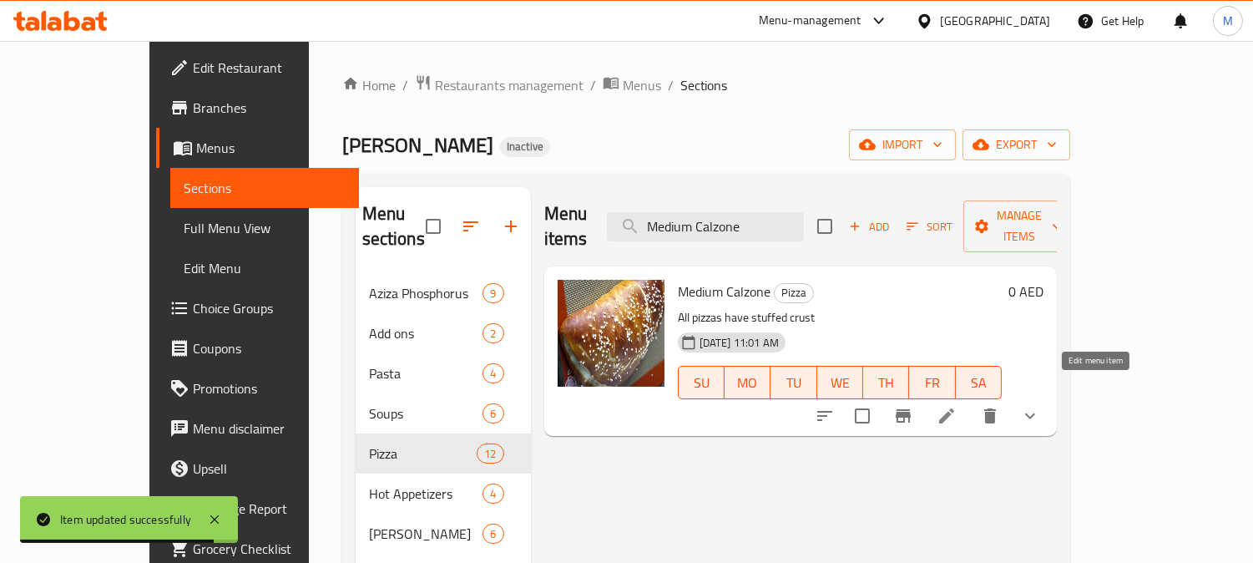
type input "Medium Calzone"
click at [957, 406] on icon at bounding box center [947, 416] width 20 height 20
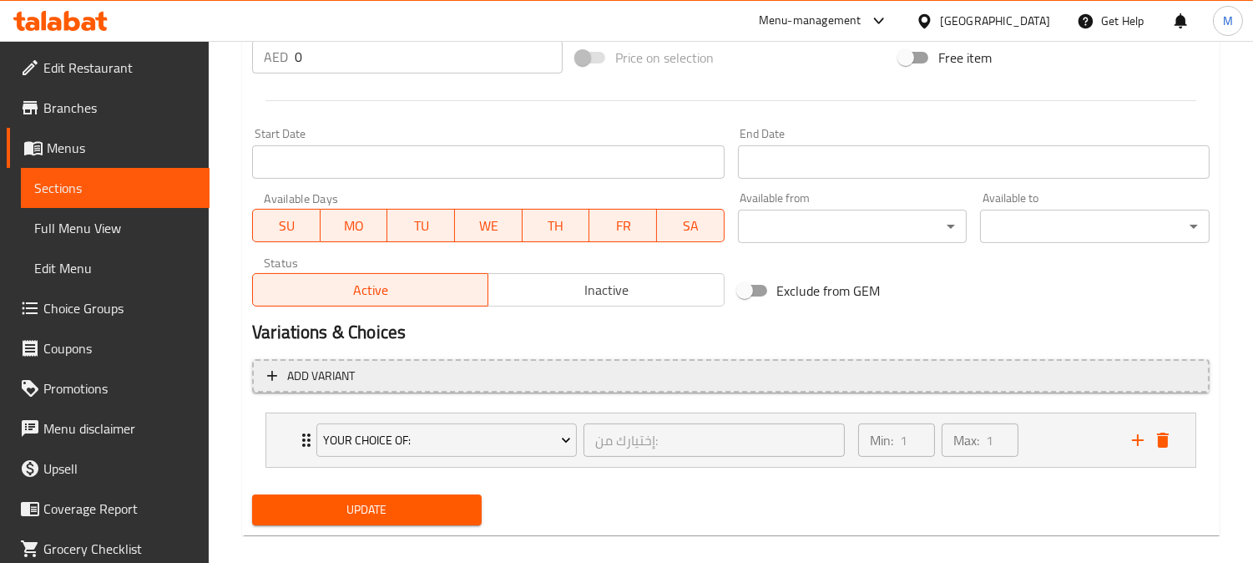
scroll to position [663, 0]
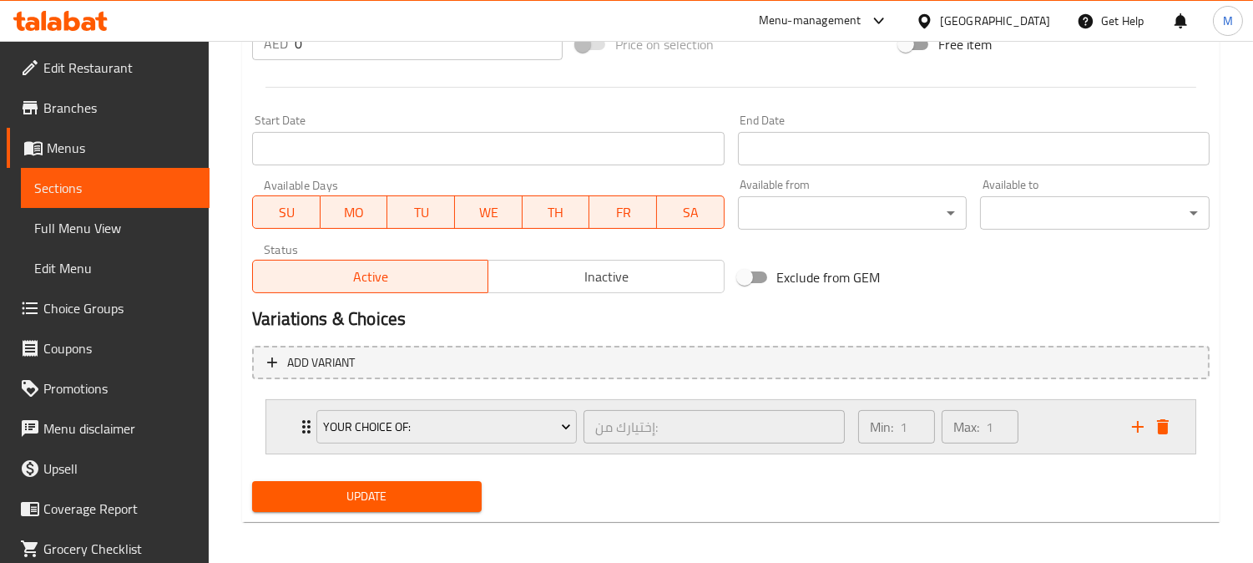
click at [286, 424] on div "Your Choice Of: إختيارك من: ​ Min: 1 ​ Max: 1 ​" at bounding box center [730, 426] width 929 height 53
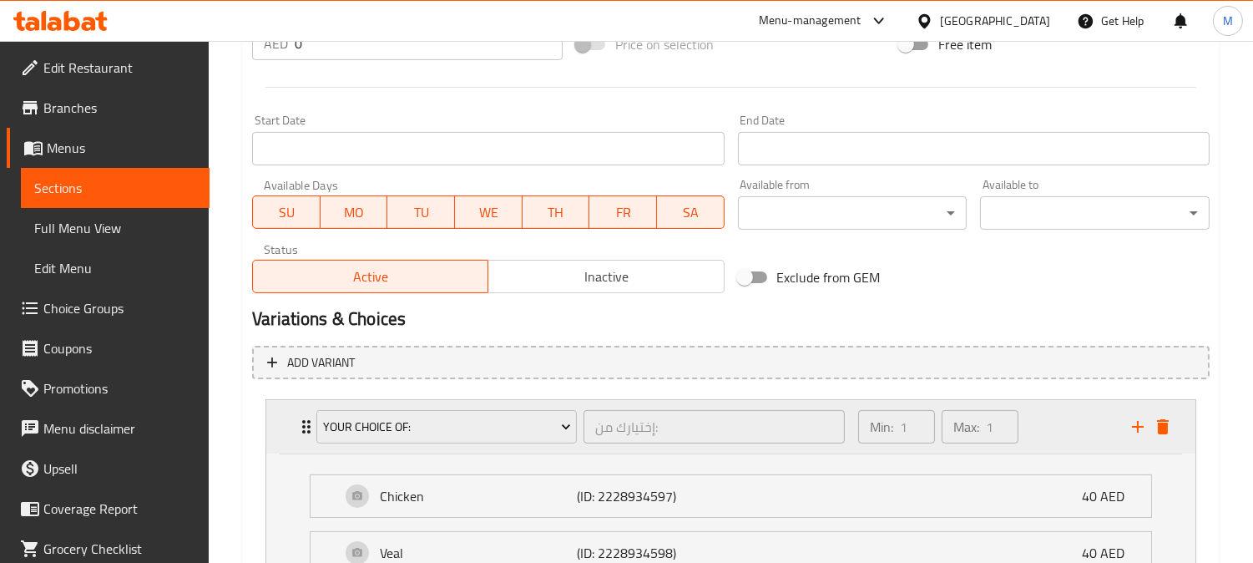
click at [304, 424] on icon "Expand" at bounding box center [306, 426] width 8 height 13
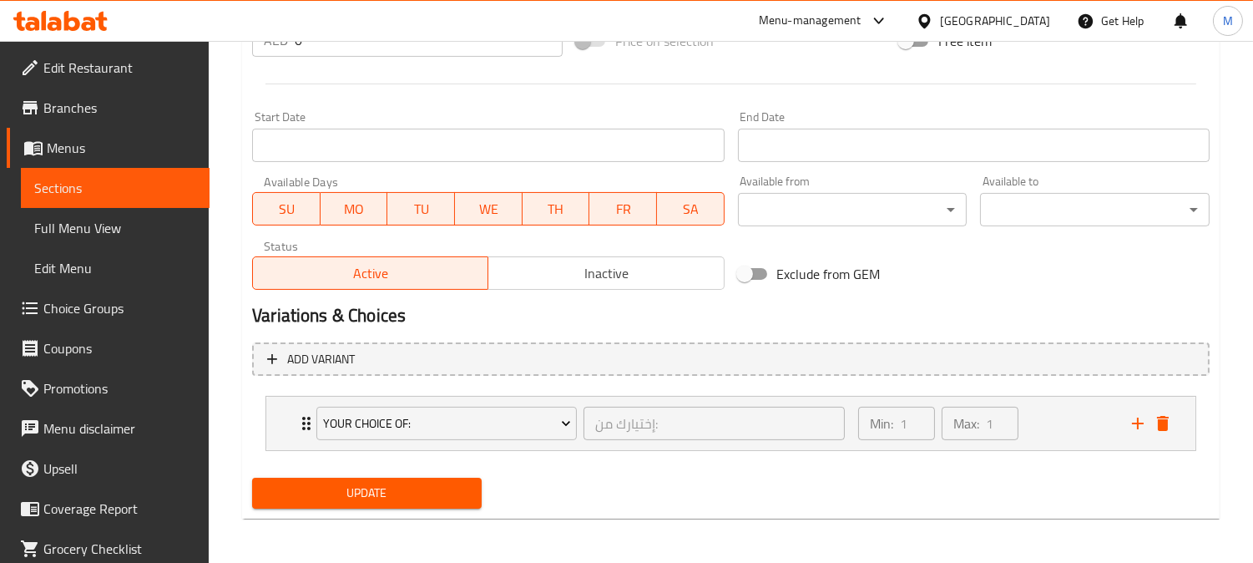
scroll to position [110, 0]
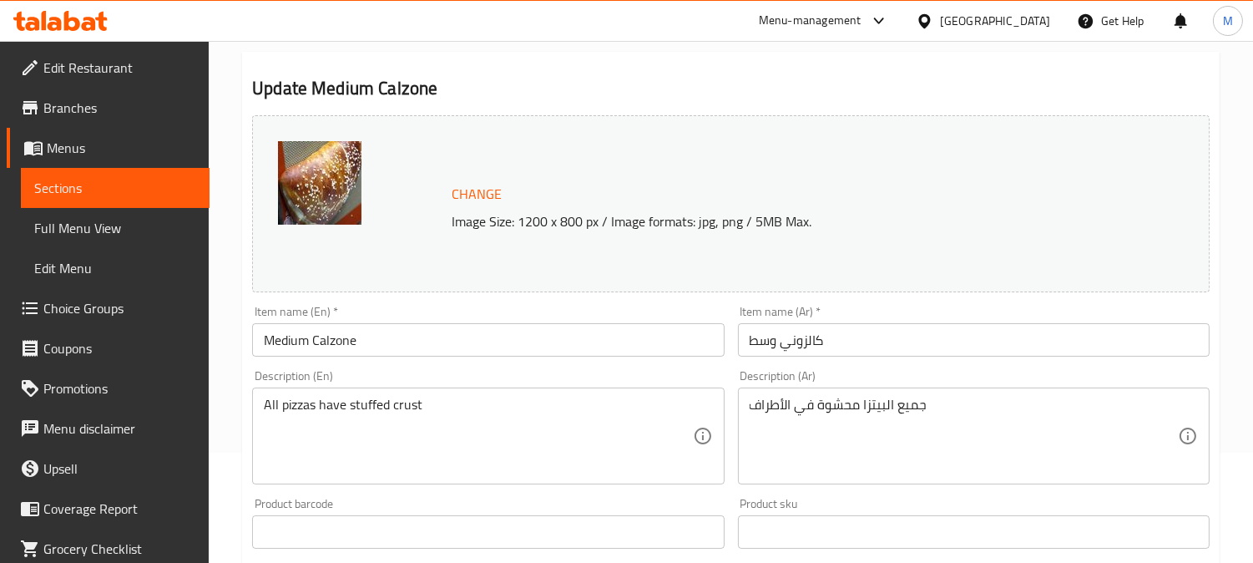
drag, startPoint x: 858, startPoint y: 402, endPoint x: 895, endPoint y: 402, distance: 36.7
click at [937, 407] on textarea "جميع البيتزا محشوة في الأطراف" at bounding box center [964, 436] width 428 height 79
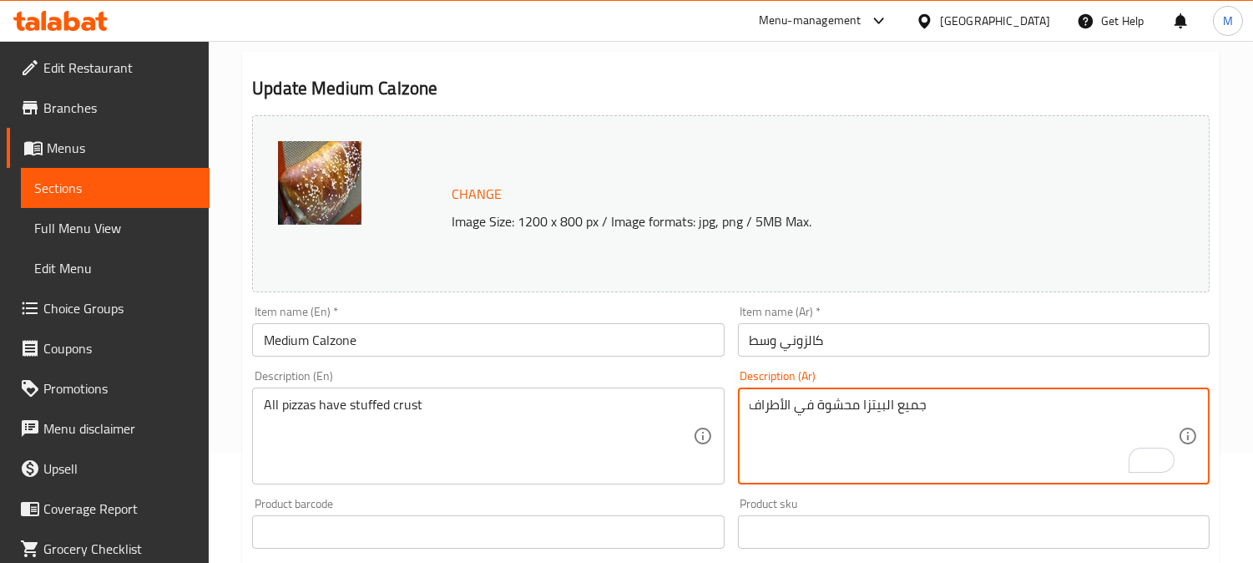
drag, startPoint x: 862, startPoint y: 407, endPoint x: 964, endPoint y: 409, distance: 102.7
click at [964, 409] on textarea "جميع البيتزا محشوة في الأطراف" at bounding box center [964, 436] width 428 height 79
type textarea "محشوة في الأطراف"
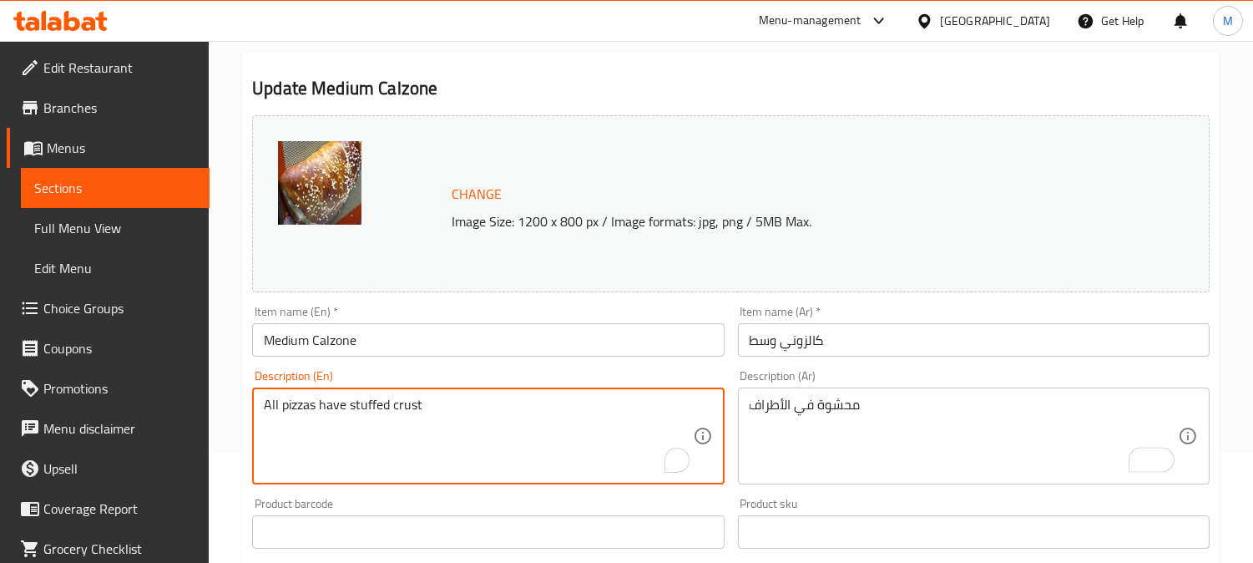
drag, startPoint x: 347, startPoint y: 405, endPoint x: 227, endPoint y: 405, distance: 120.2
type textarea "stuffed crust"
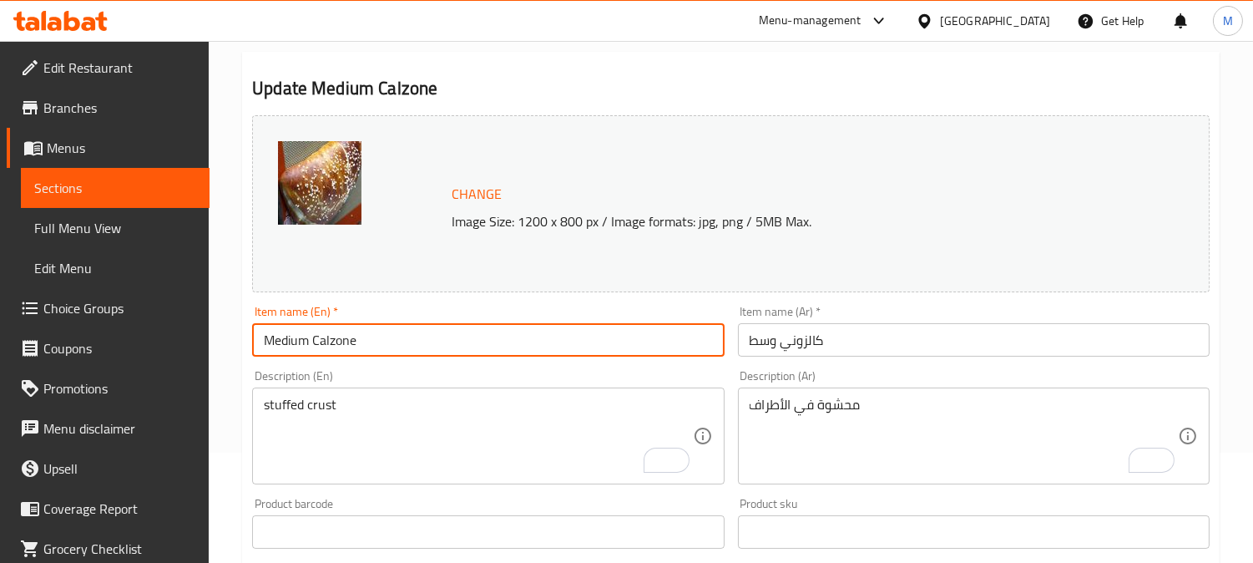
click at [406, 352] on input "Medium Calzone" at bounding box center [488, 339] width 472 height 33
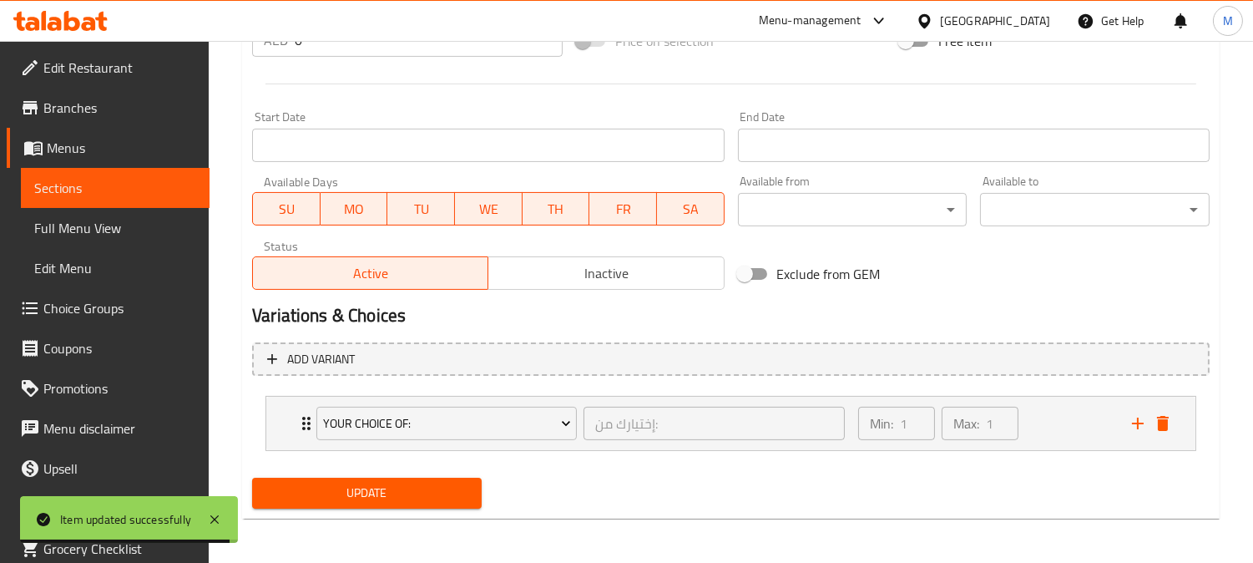
scroll to position [388, 0]
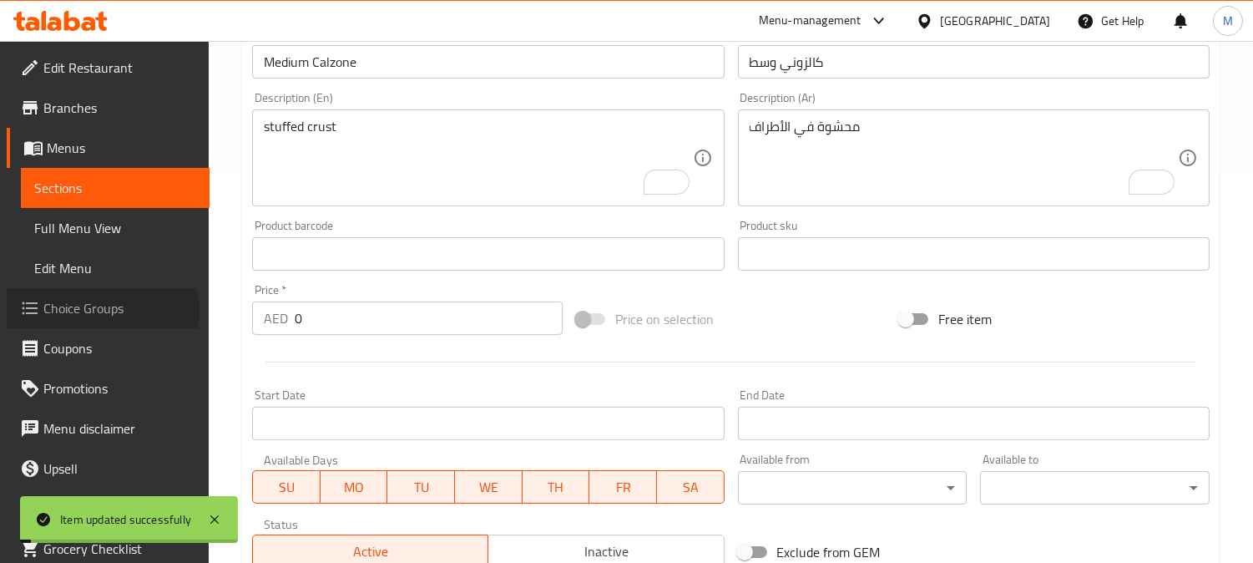
click at [99, 311] on span "Choice Groups" at bounding box center [119, 308] width 153 height 20
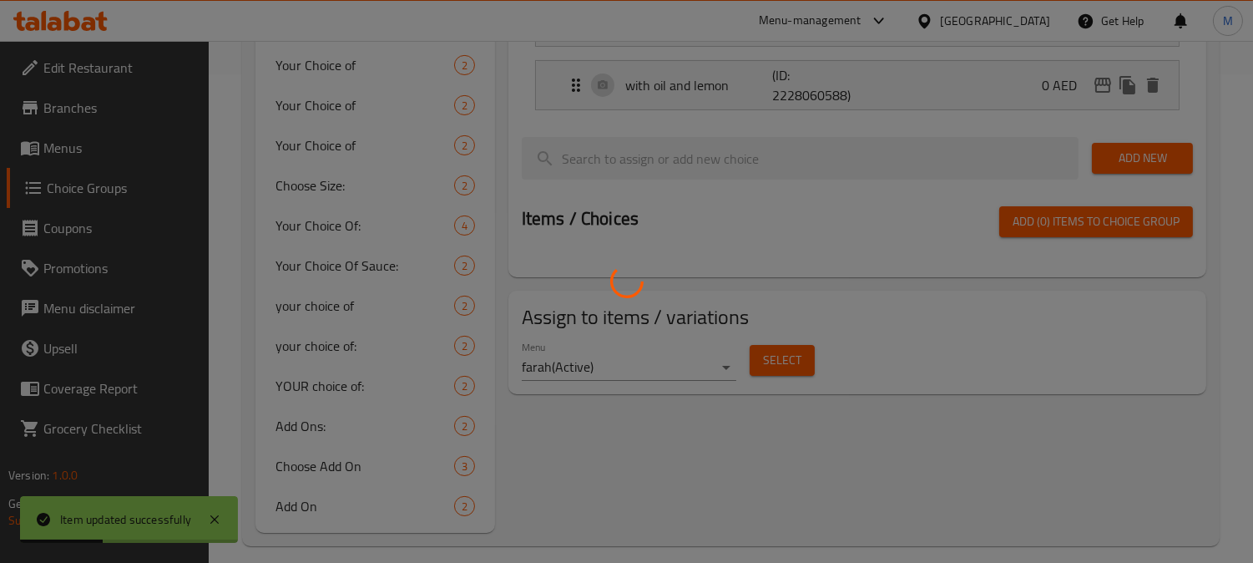
scroll to position [504, 0]
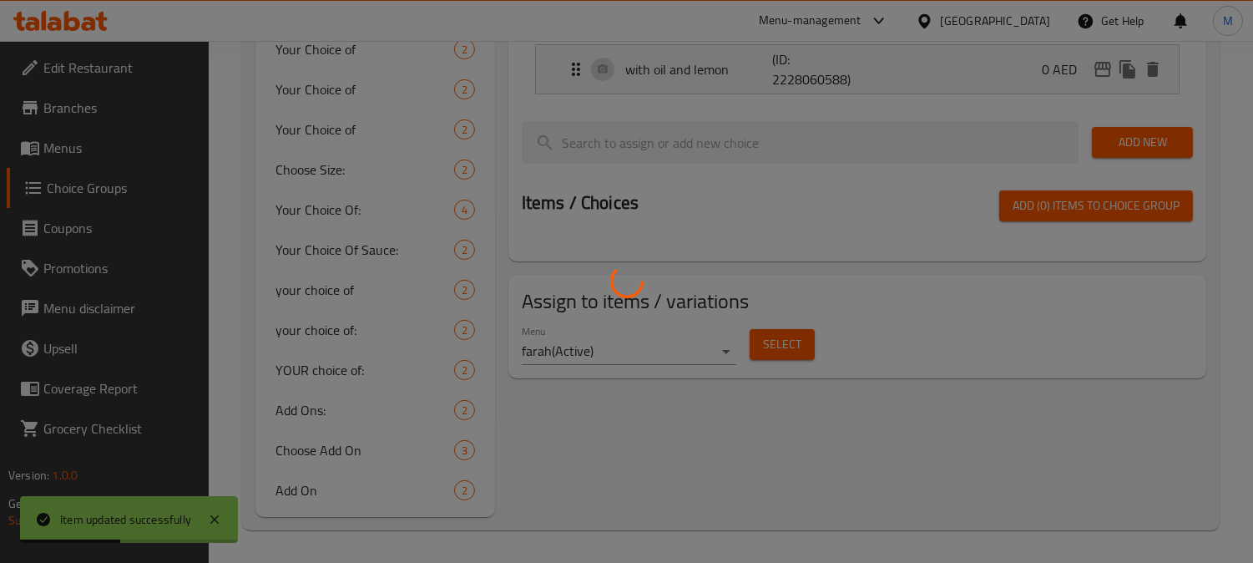
click at [342, 204] on div at bounding box center [626, 281] width 1253 height 563
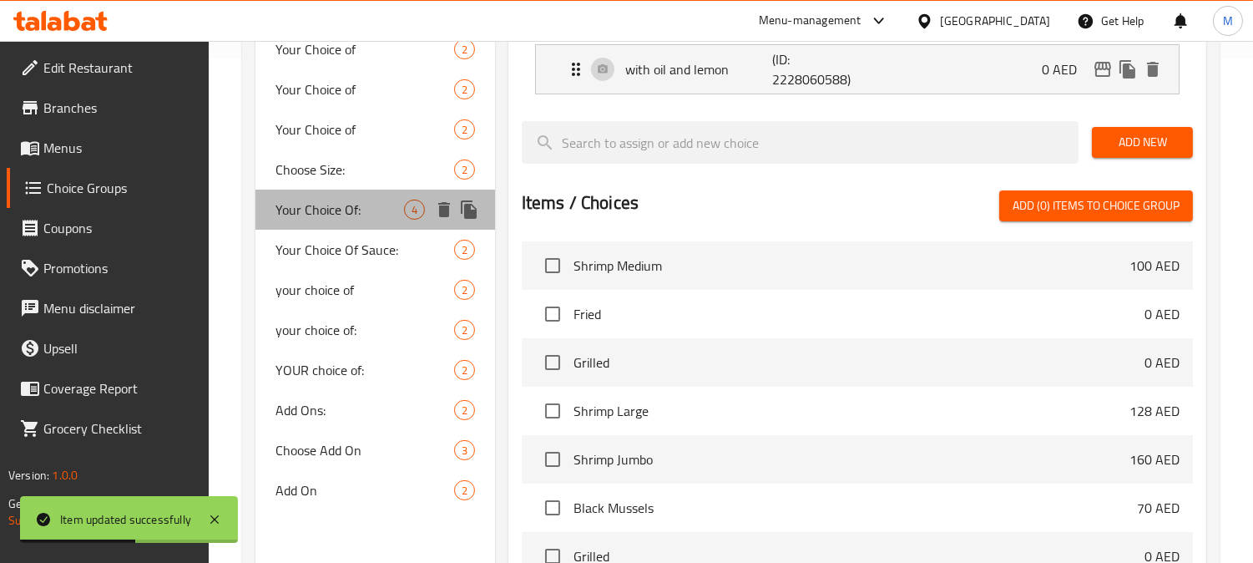
click at [342, 205] on span "Your Choice Of:" at bounding box center [339, 210] width 129 height 20
type input "Your Choice Of:"
type input "إختيارك من:"
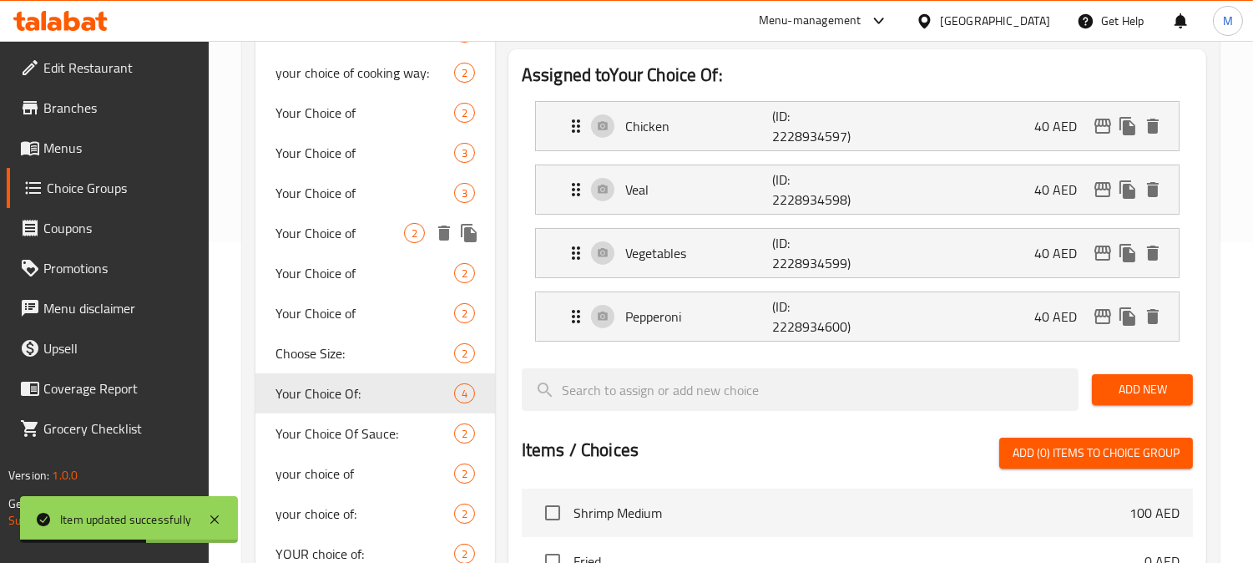
scroll to position [319, 0]
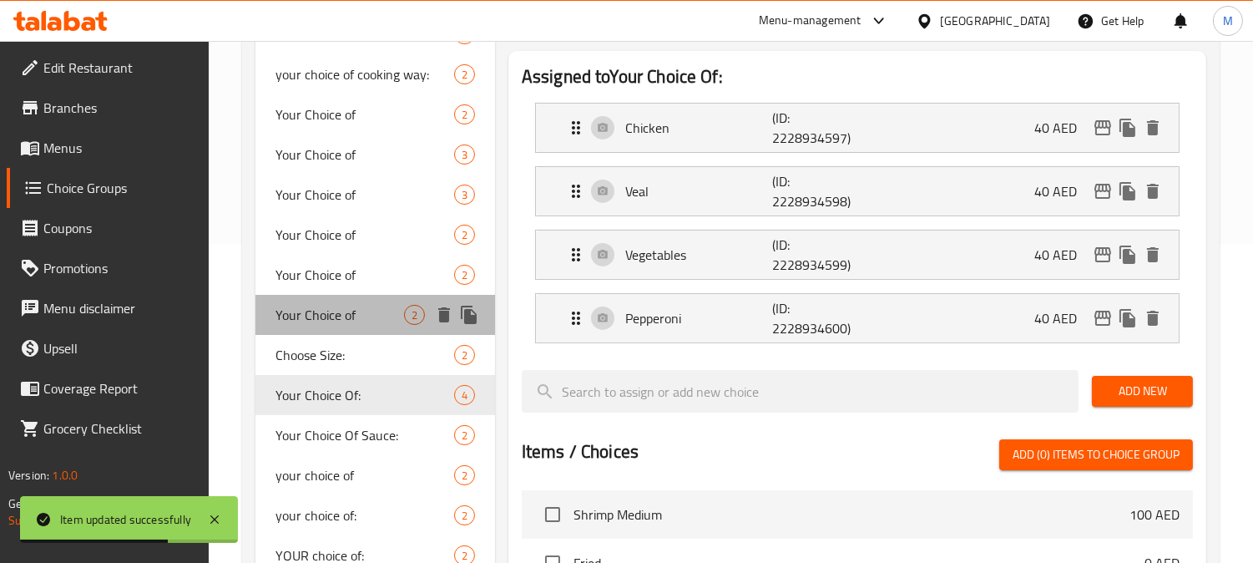
click at [346, 309] on span "Your Choice of" at bounding box center [339, 315] width 129 height 20
type input "Your Choice of"
type input "اختيارك من"
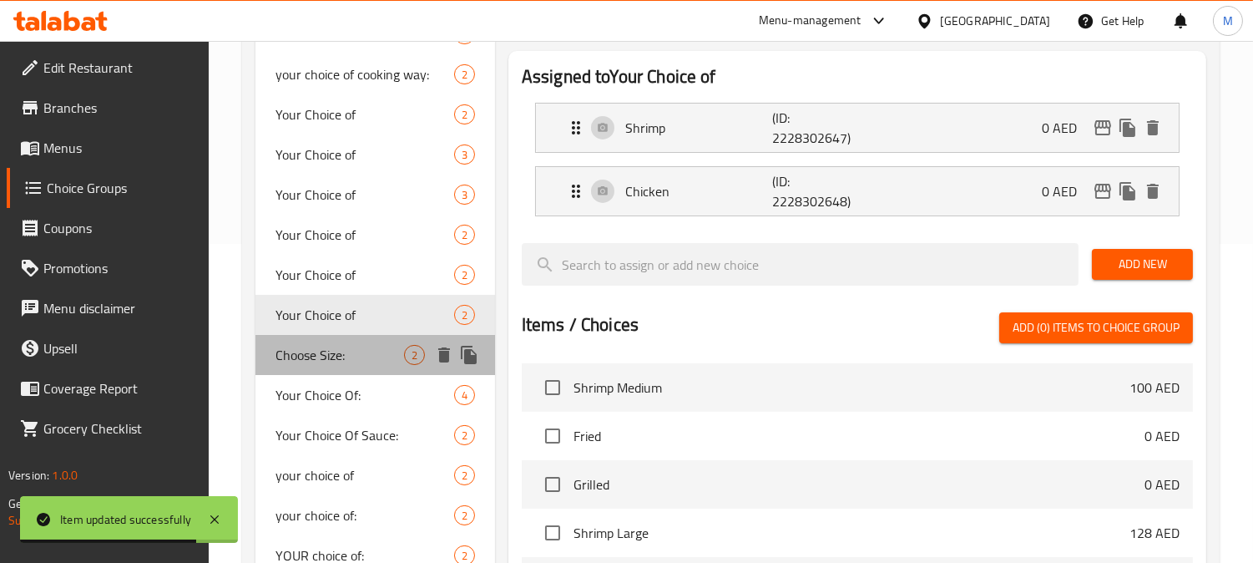
click at [344, 345] on span "Choose Size:" at bounding box center [339, 355] width 129 height 20
type input "Choose Size:"
type input "إختر الحجم:"
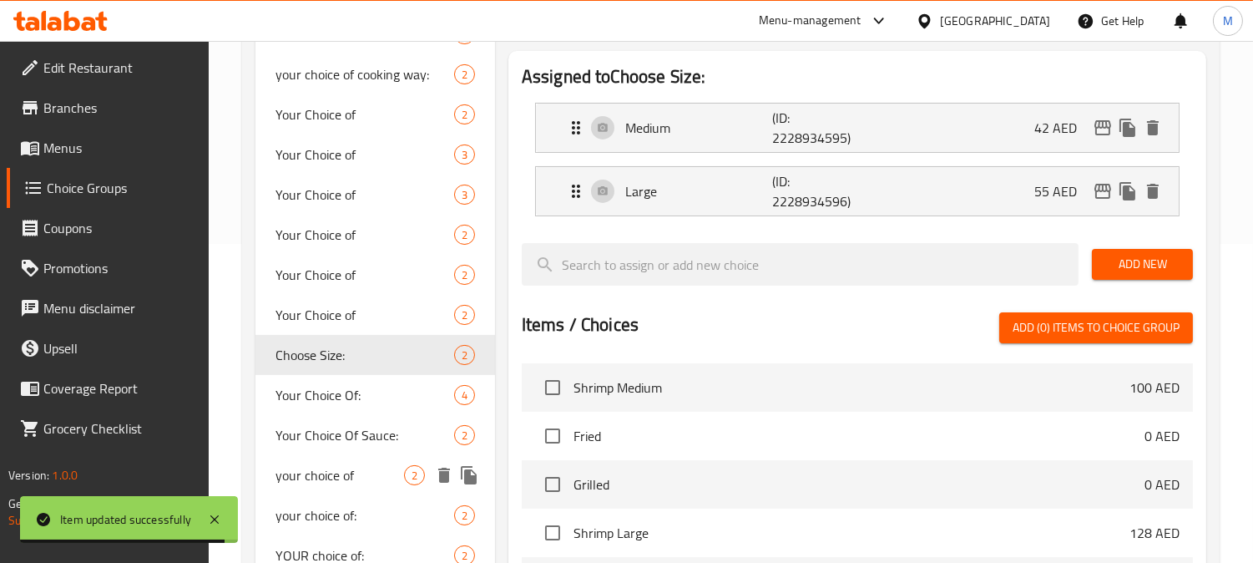
click at [343, 467] on span "your choice of" at bounding box center [339, 475] width 129 height 20
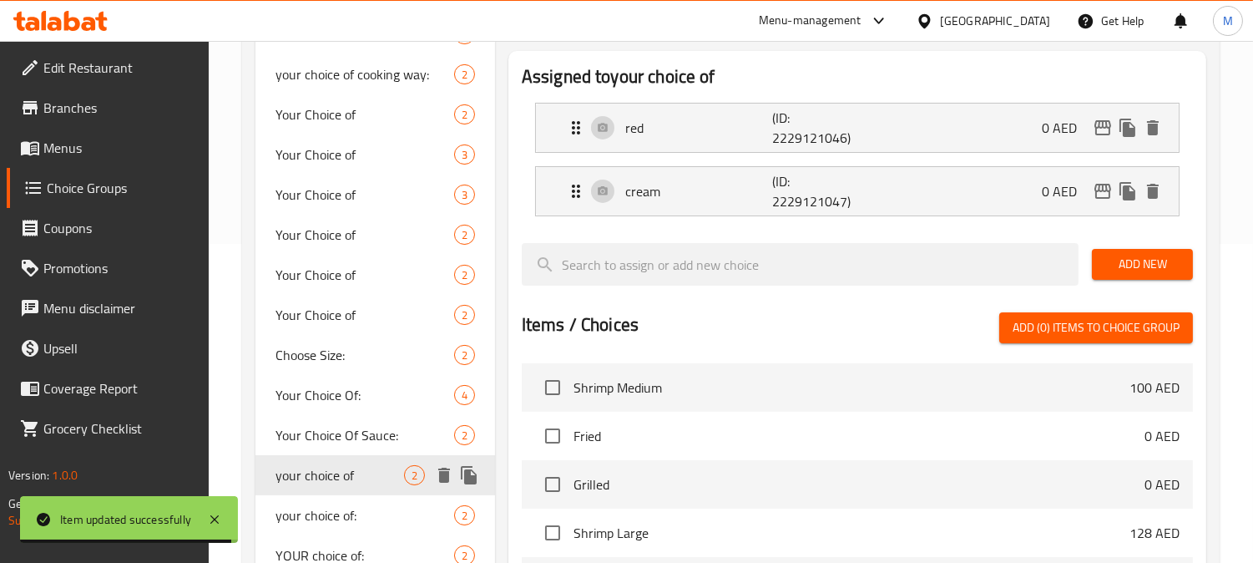
type input "your choice of"
type input "إختيارك من:"
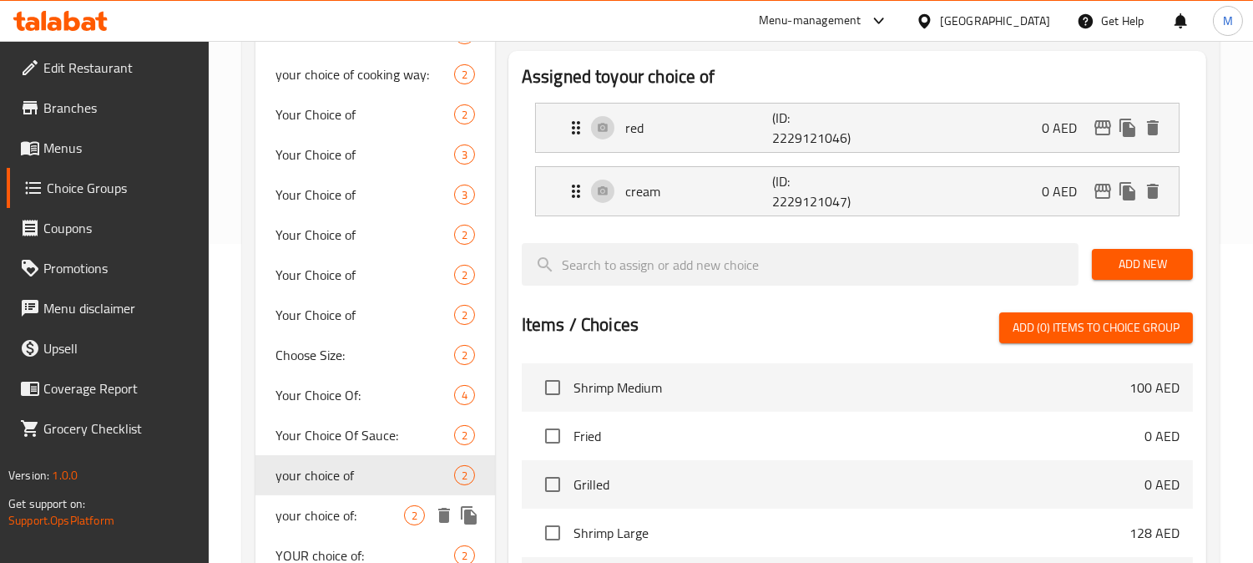
click at [331, 518] on span "your choice of:" at bounding box center [339, 515] width 129 height 20
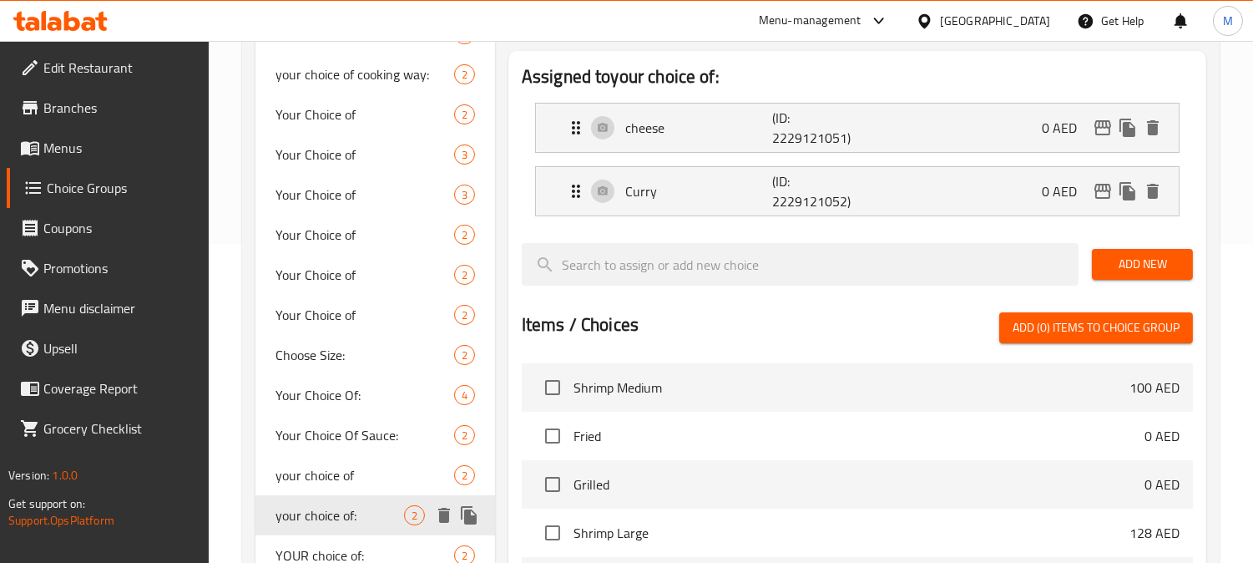
type input "your choice of:"
type input "إختيارك من"
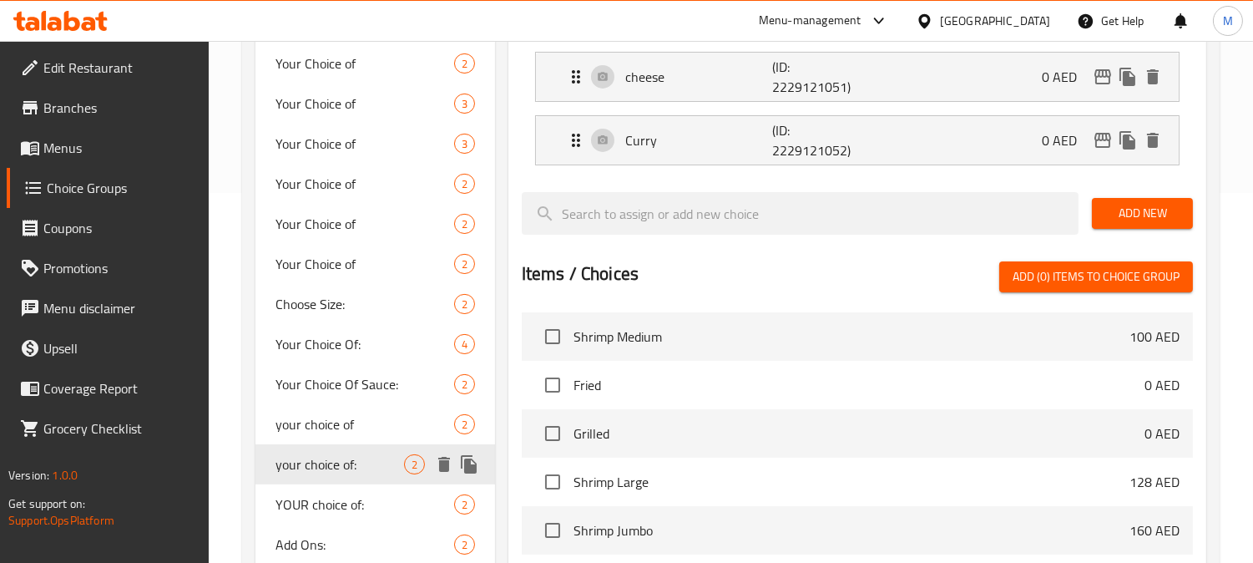
scroll to position [412, 0]
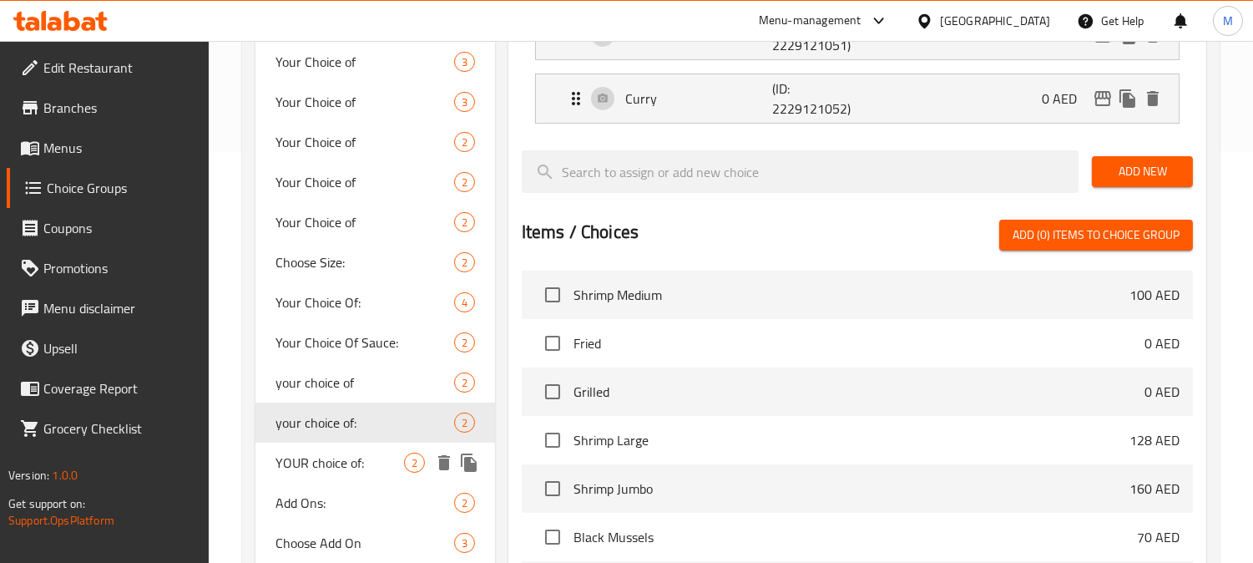
click at [345, 466] on span "YOUR choice of:" at bounding box center [339, 462] width 129 height 20
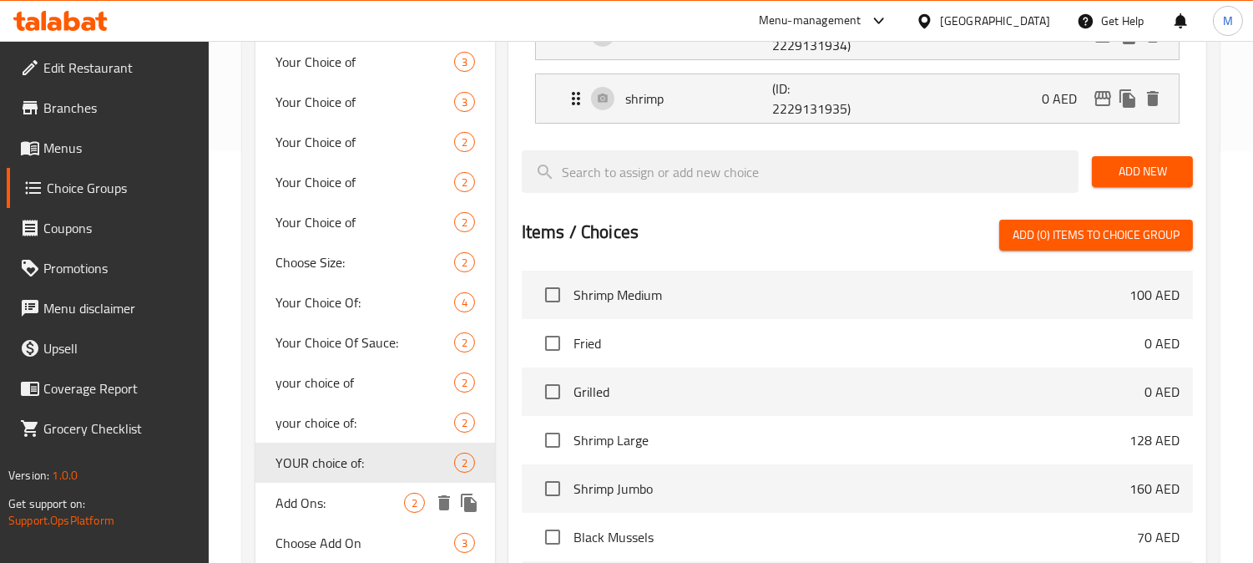
click at [327, 503] on span "Add Ons:" at bounding box center [339, 503] width 129 height 20
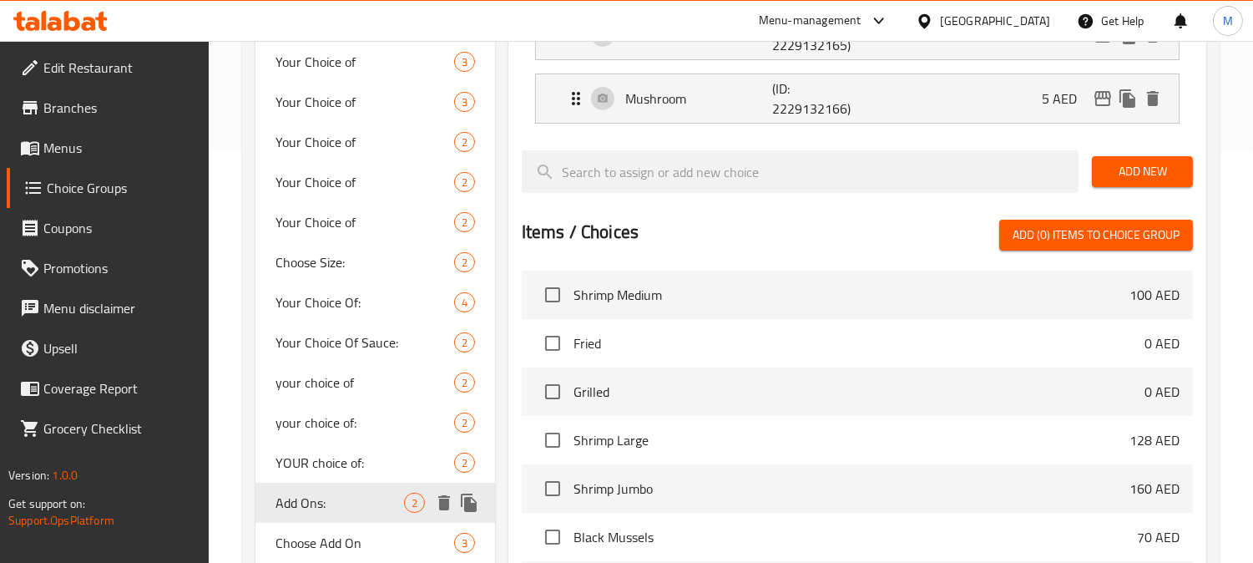
type input "Add Ons:"
type input "الإضافات"
type input "0"
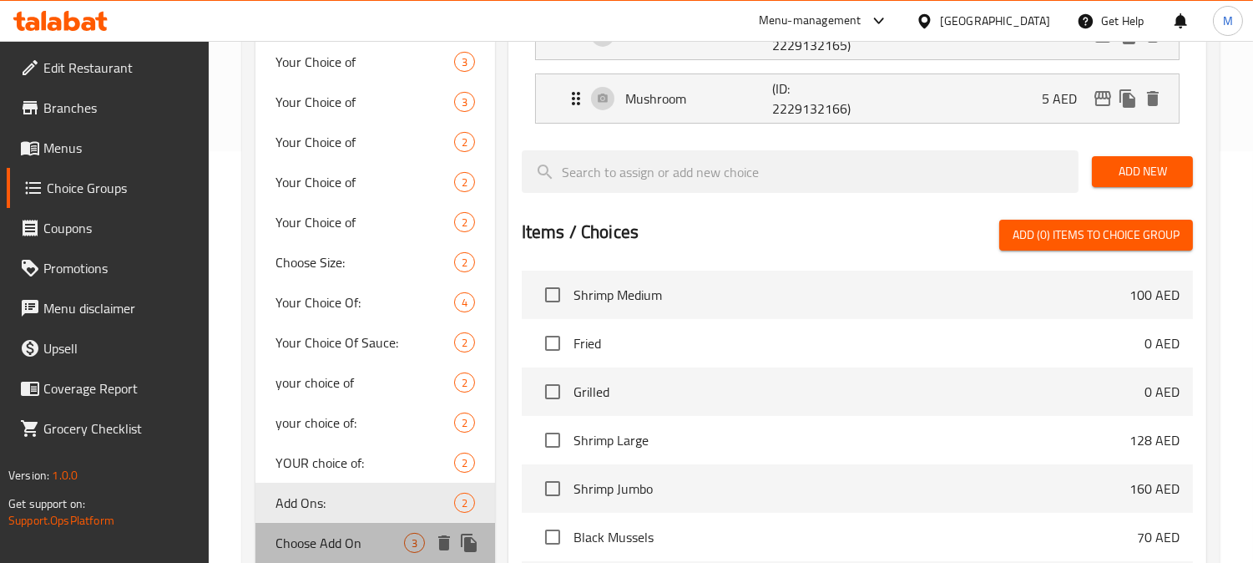
click at [315, 533] on span "Choose Add On" at bounding box center [339, 543] width 129 height 20
type input "Choose Add On"
type input "اختر إضافة"
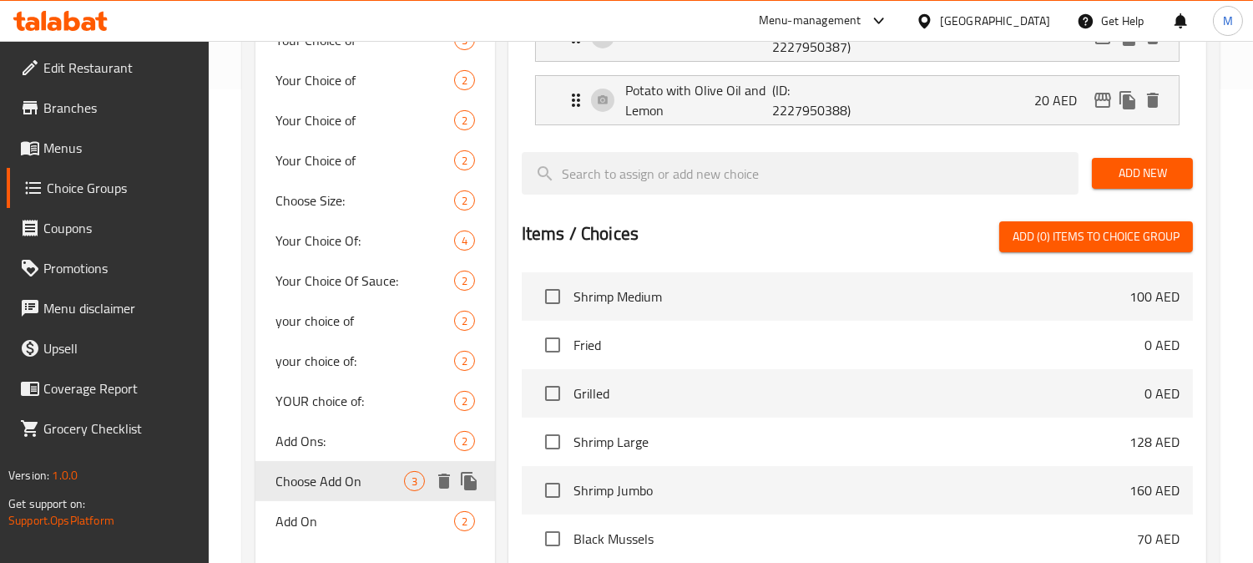
scroll to position [504, 0]
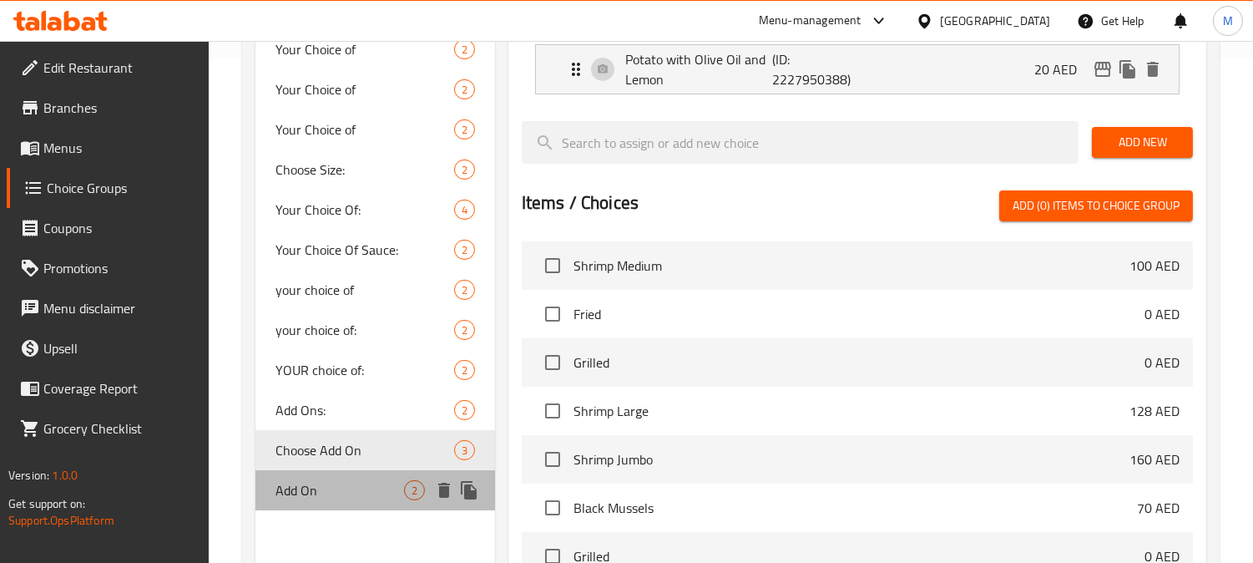
click at [314, 488] on span "Add On" at bounding box center [339, 490] width 129 height 20
type input "Add On"
type input "إضافات"
type input "2"
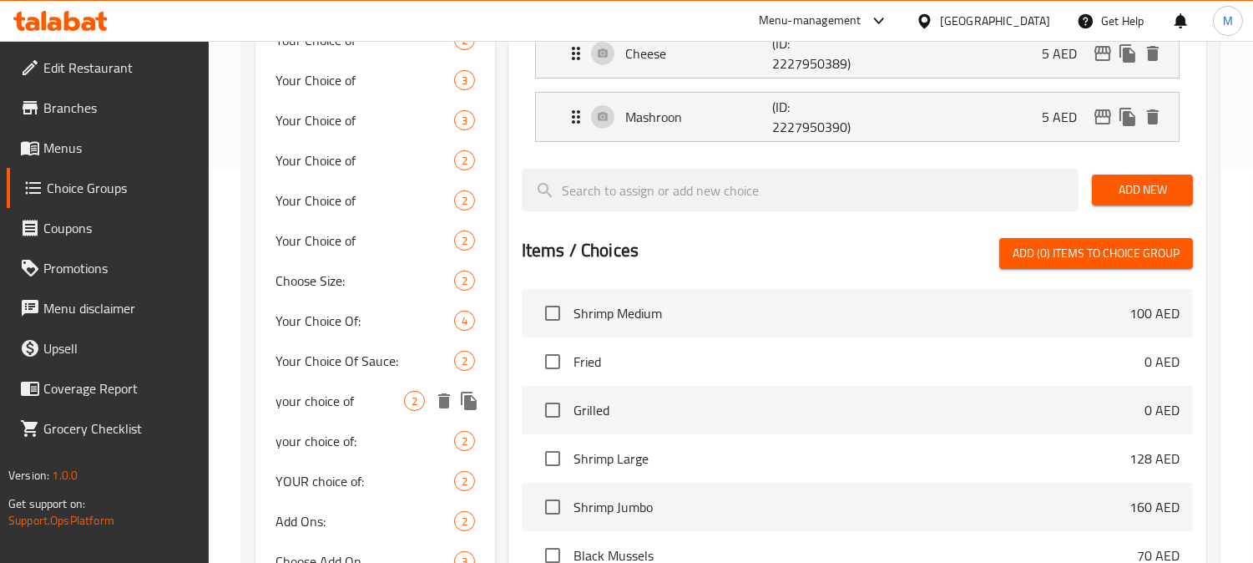
scroll to position [319, 0]
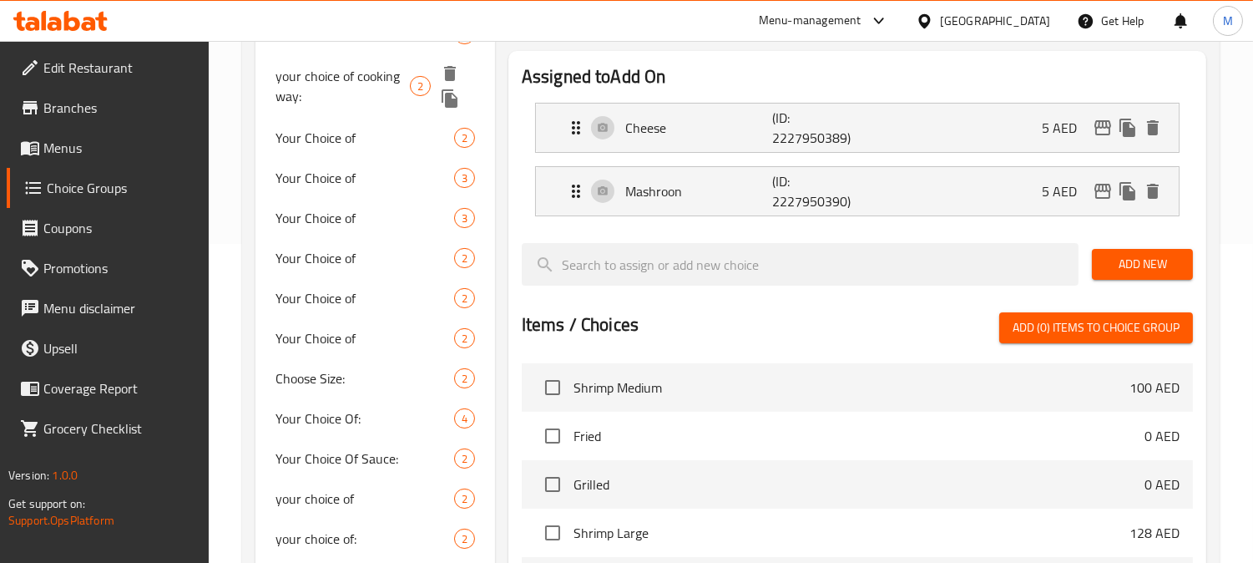
click at [351, 89] on span "your choice of cooking way:" at bounding box center [342, 86] width 134 height 40
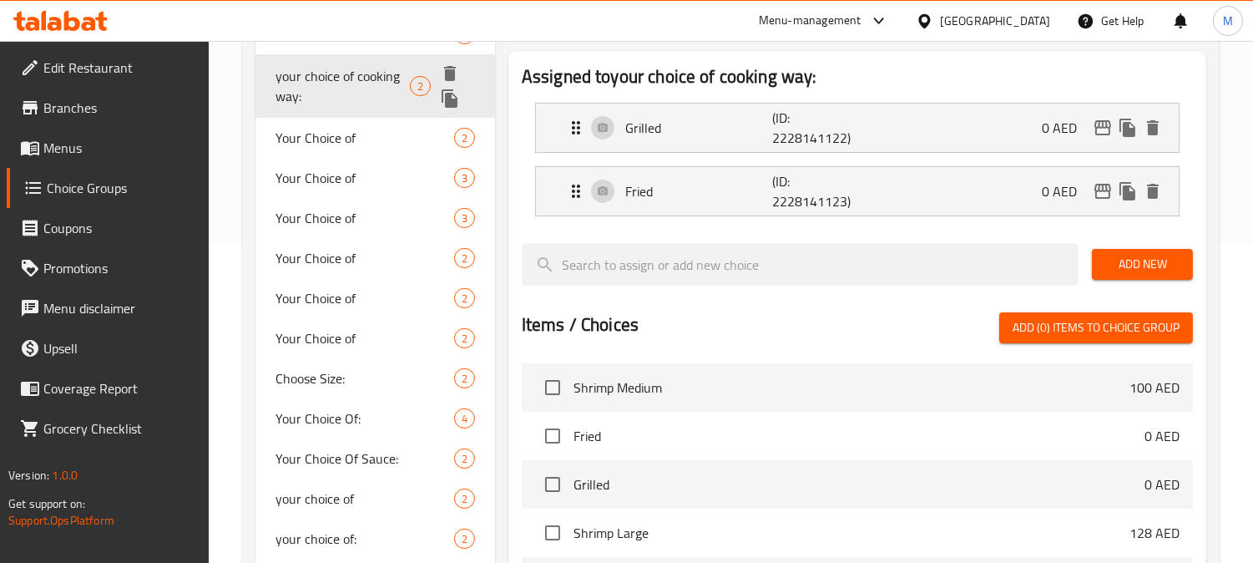
type input "your choice of cooking way:"
type input "اختيارك من طريقة الطهي:"
type input "1"
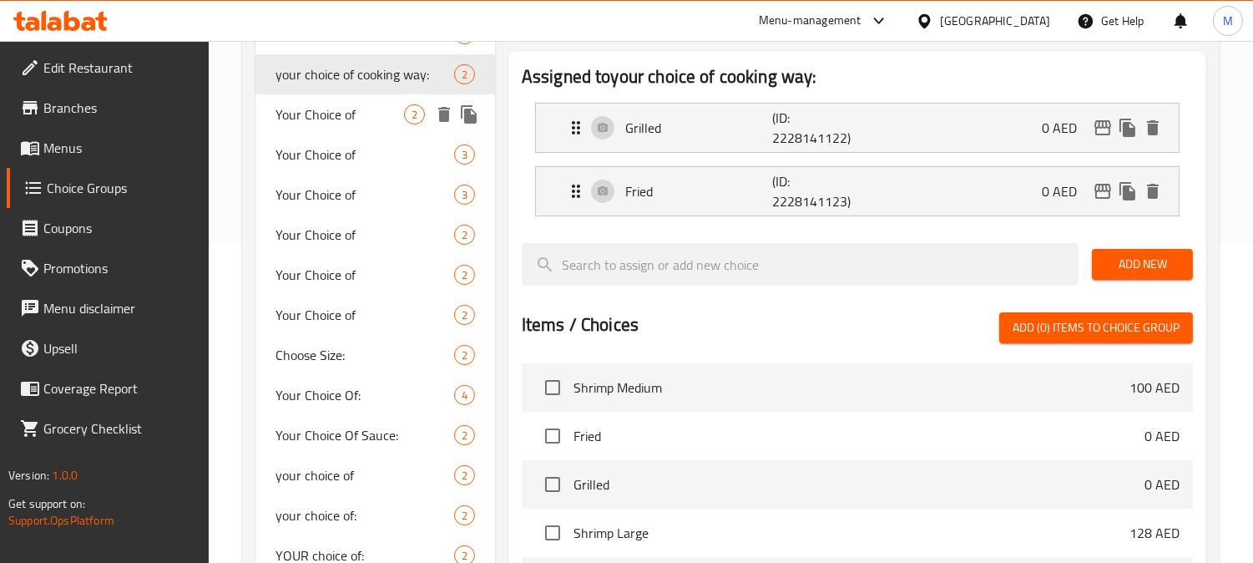
click at [336, 109] on span "Your Choice of" at bounding box center [339, 114] width 129 height 20
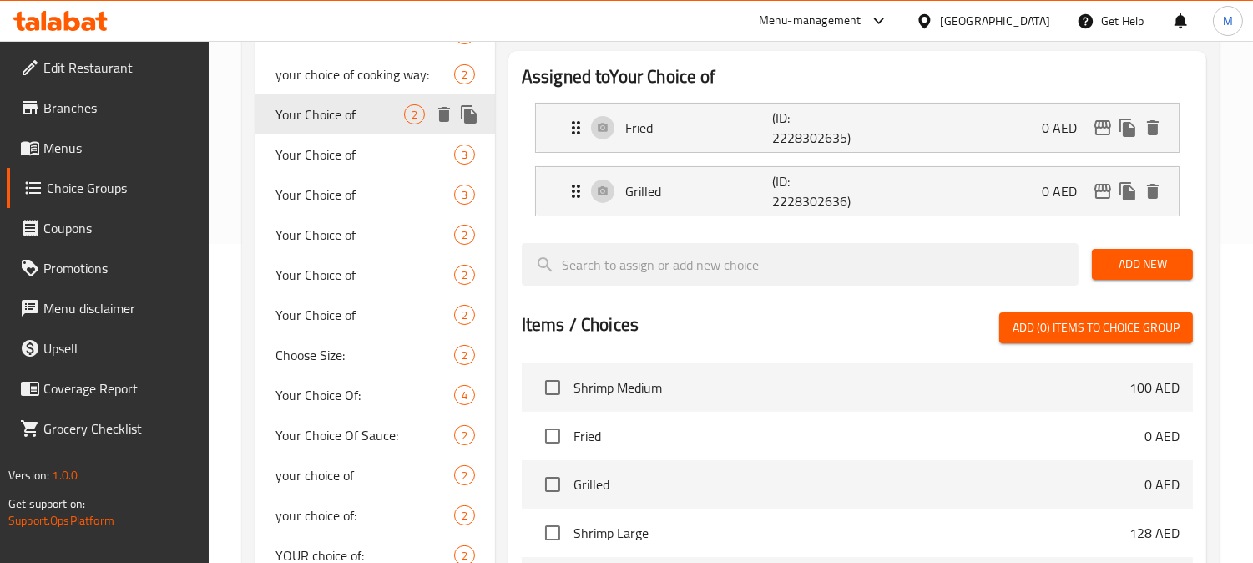
type input "Your Choice of"
type input "اختيارك من"
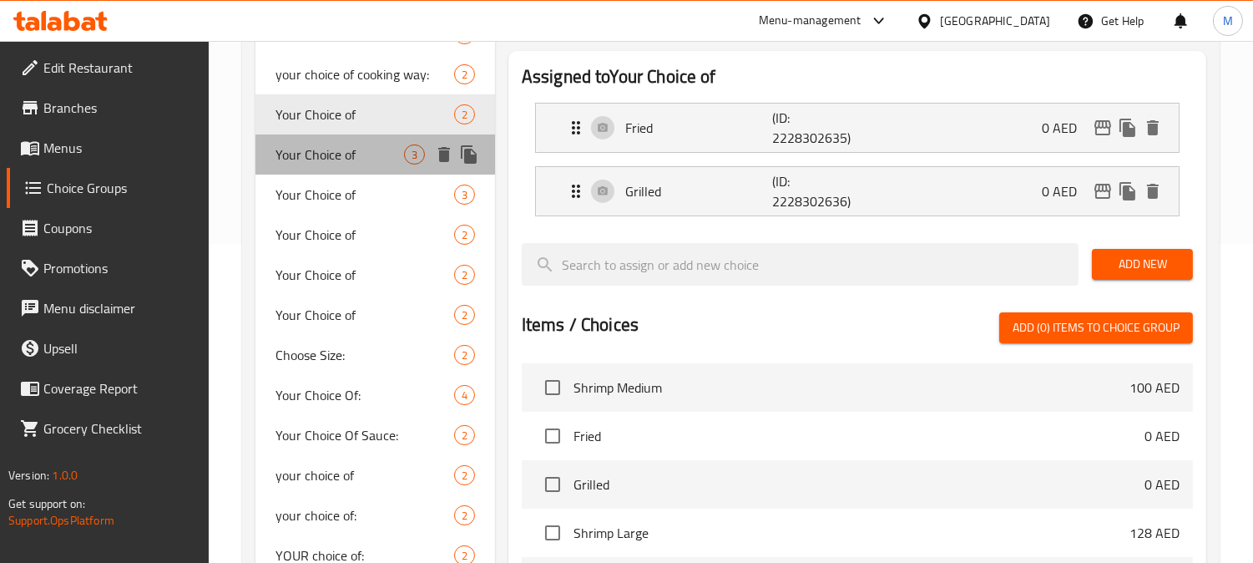
click at [331, 144] on span "Your Choice of" at bounding box center [339, 154] width 129 height 20
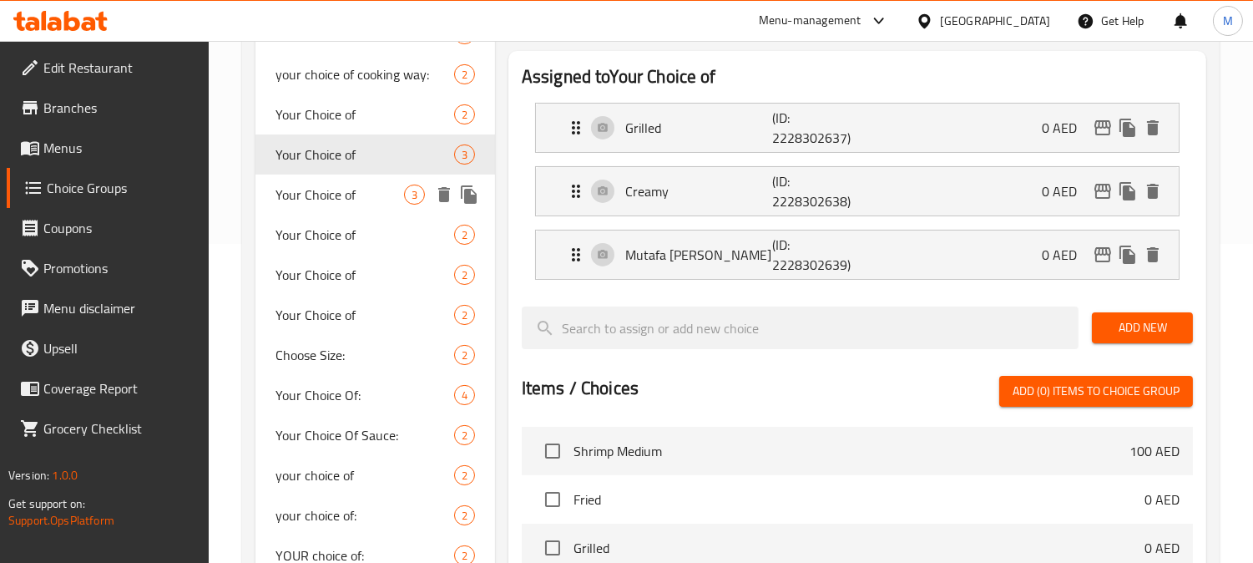
click at [346, 187] on span "Your Choice of" at bounding box center [339, 194] width 129 height 20
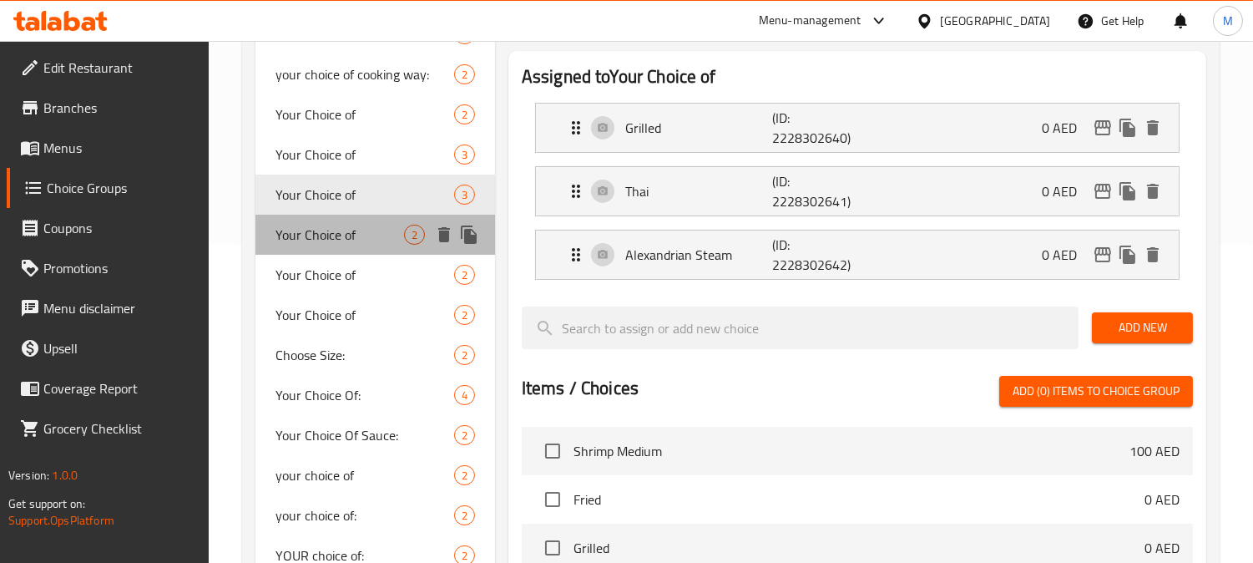
click at [352, 240] on span "Your Choice of" at bounding box center [339, 235] width 129 height 20
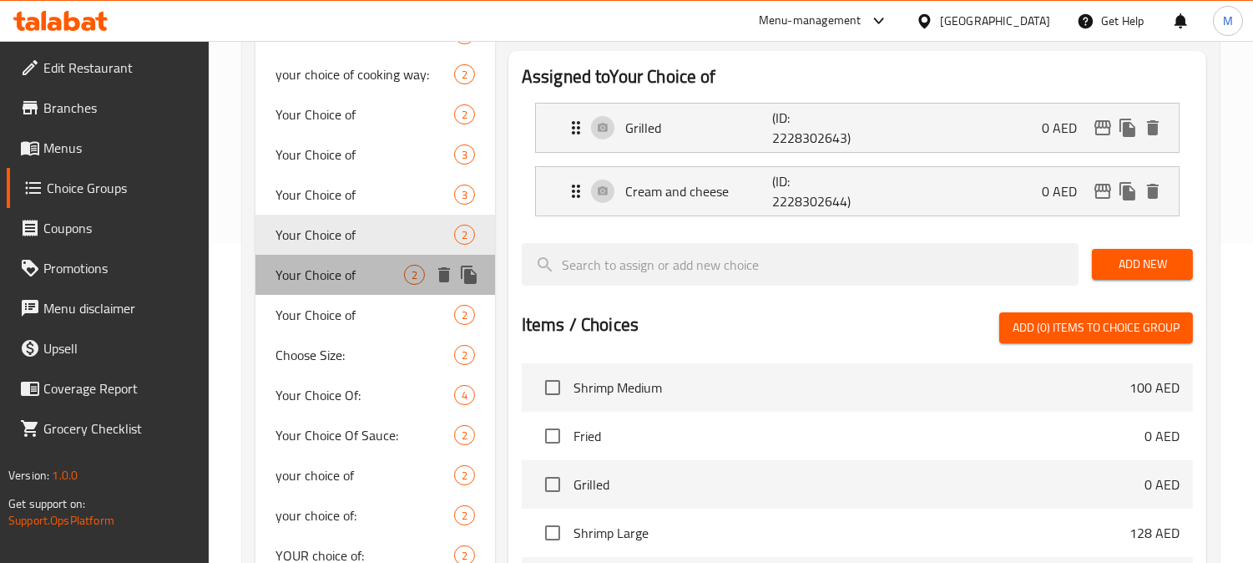
drag, startPoint x: 345, startPoint y: 265, endPoint x: 312, endPoint y: 267, distance: 32.6
click at [312, 267] on span "Your Choice of" at bounding box center [339, 275] width 129 height 20
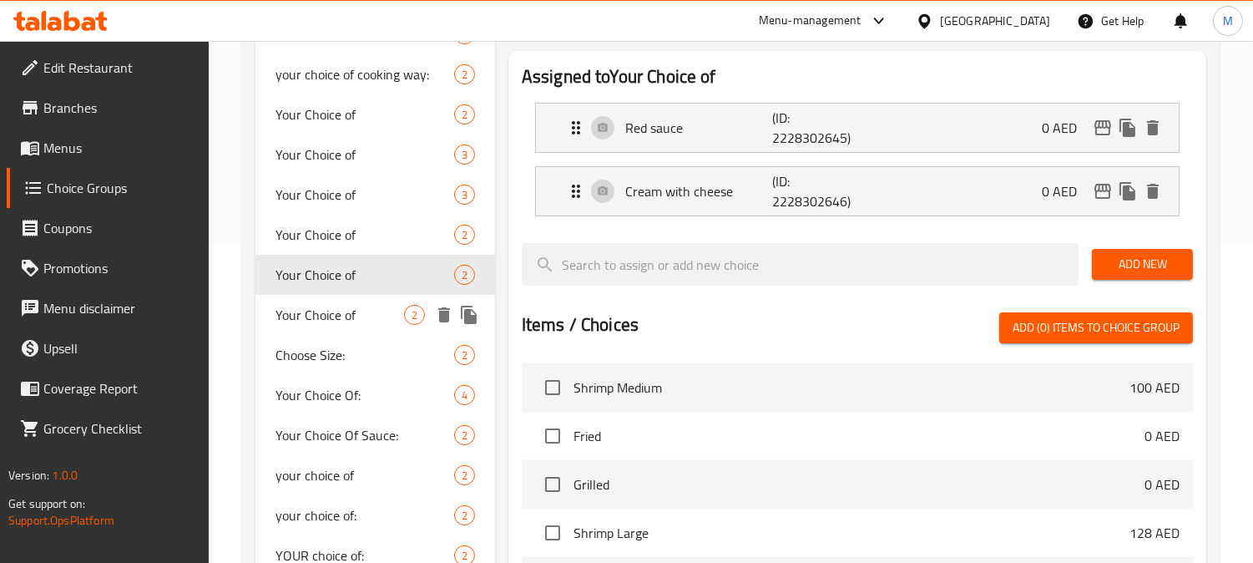
click at [346, 312] on span "Your Choice of" at bounding box center [339, 315] width 129 height 20
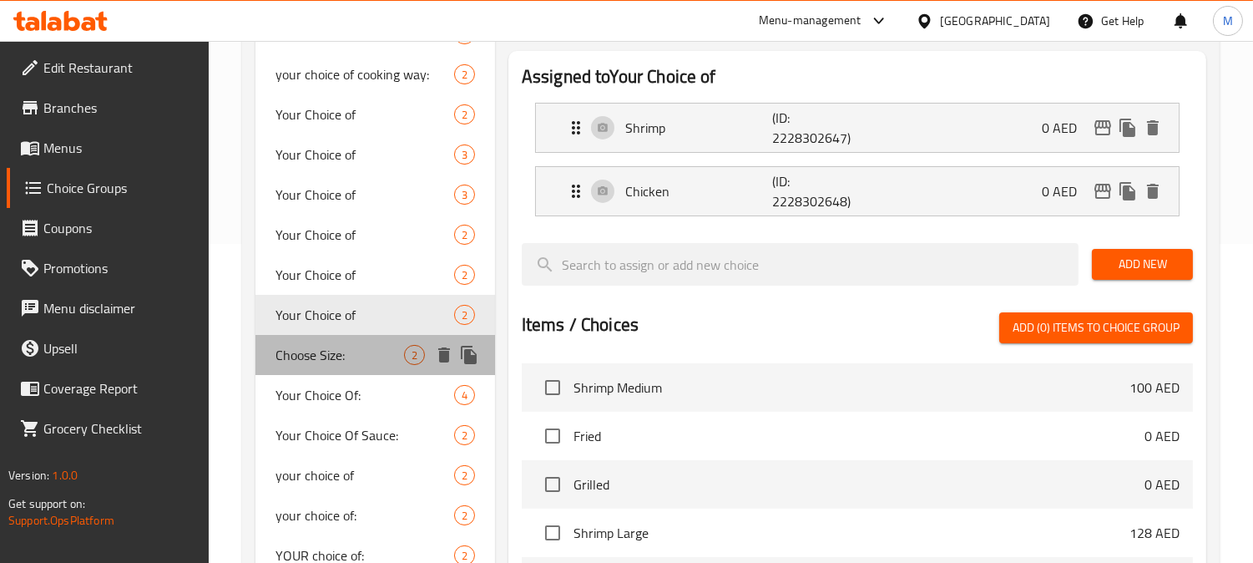
click at [349, 339] on div "Choose Size: 2" at bounding box center [375, 355] width 240 height 40
type input "Choose Size:"
type input "إختر الحجم:"
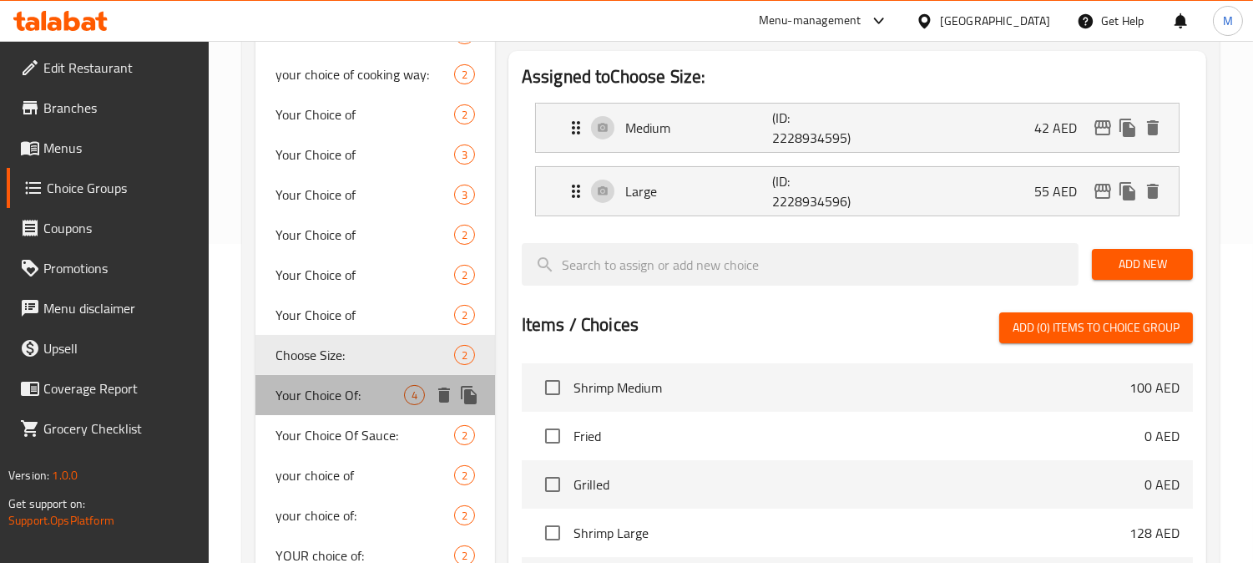
drag, startPoint x: 353, startPoint y: 389, endPoint x: 281, endPoint y: 401, distance: 72.7
click at [281, 401] on span "Your Choice Of:" at bounding box center [339, 395] width 129 height 20
type input "Your Choice Of:"
type input "إختيارك من:"
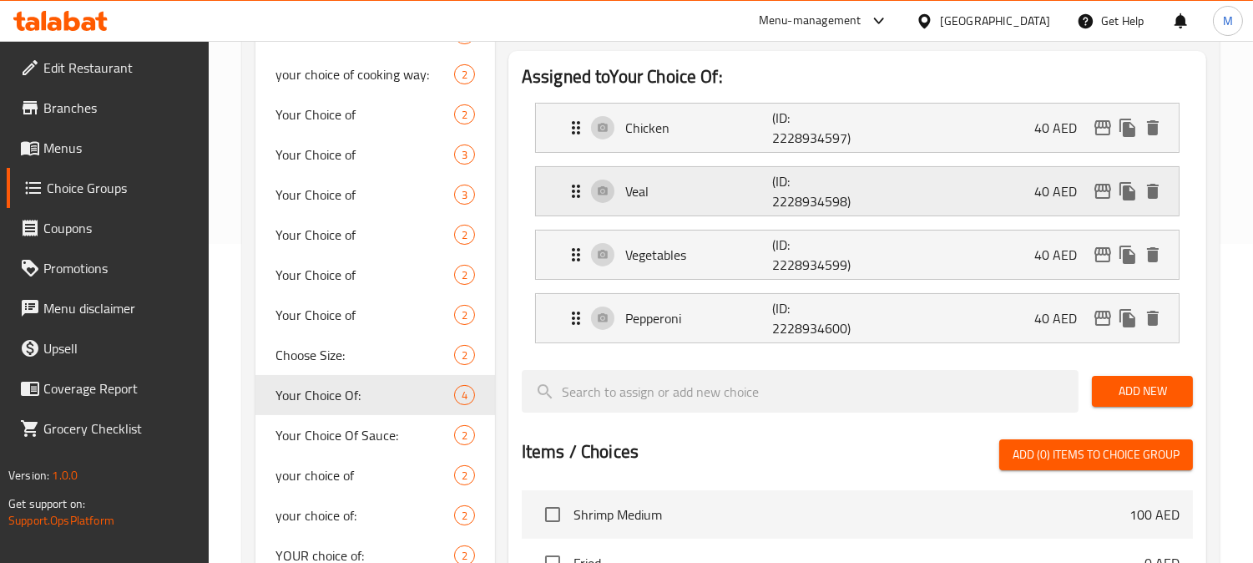
click at [729, 179] on div "Veal (ID: 2228934598) 40 AED" at bounding box center [862, 191] width 593 height 48
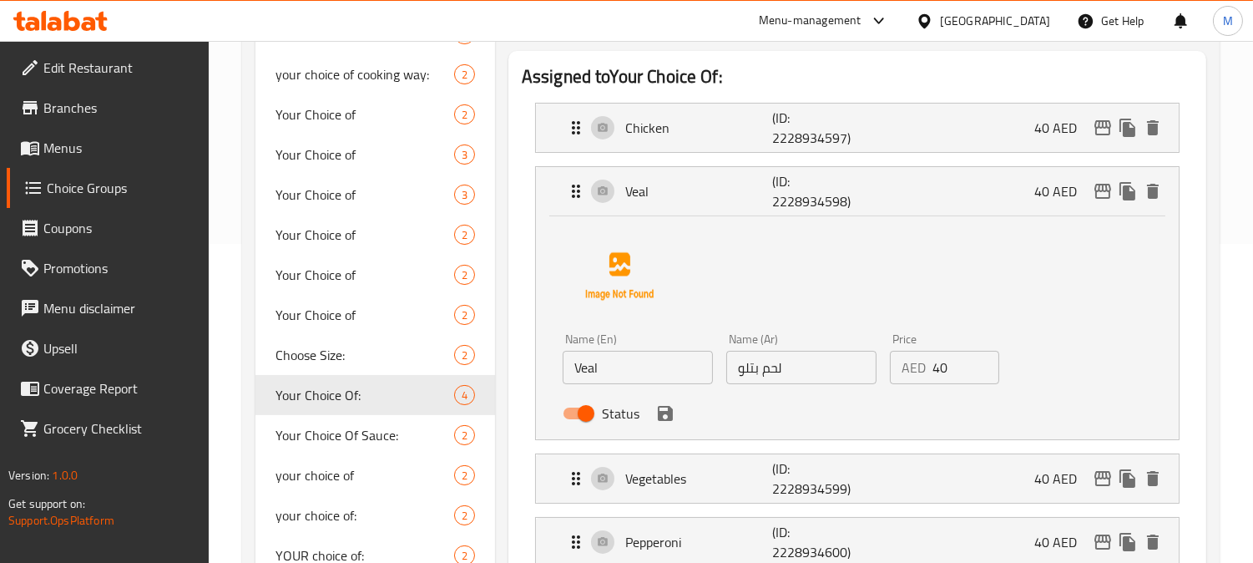
click at [752, 361] on input "لحم بتلو" at bounding box center [801, 367] width 150 height 33
paste input "جل"
type input "لحم عجل"
drag, startPoint x: 660, startPoint y: 419, endPoint x: 648, endPoint y: 419, distance: 12.5
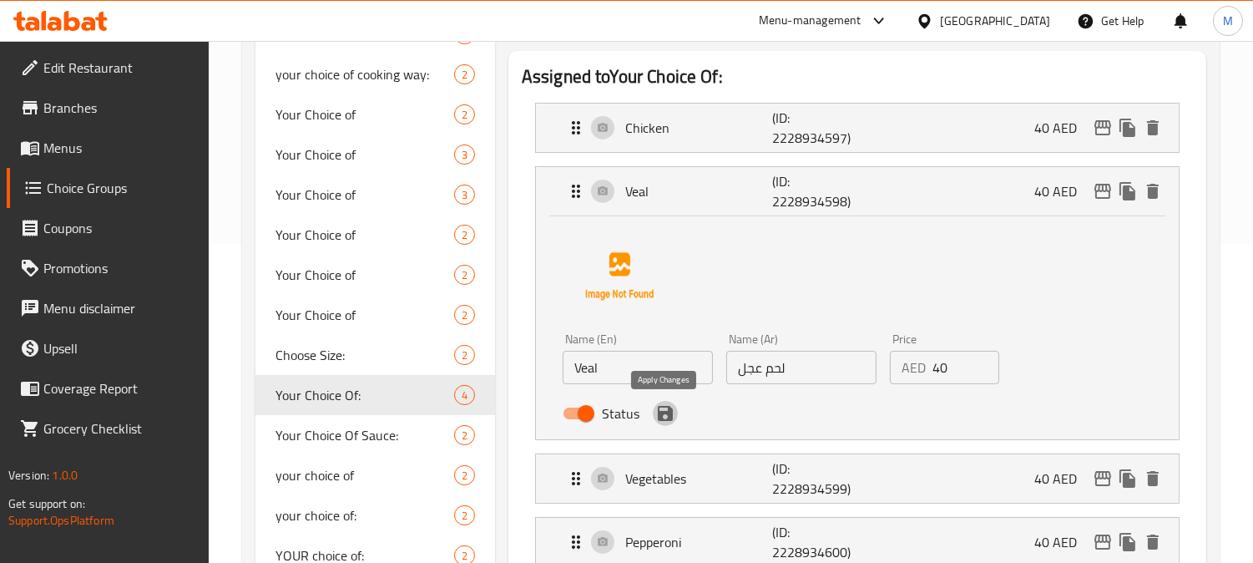
click at [648, 419] on div "Status" at bounding box center [801, 413] width 491 height 45
click at [662, 416] on icon "save" at bounding box center [665, 413] width 20 height 20
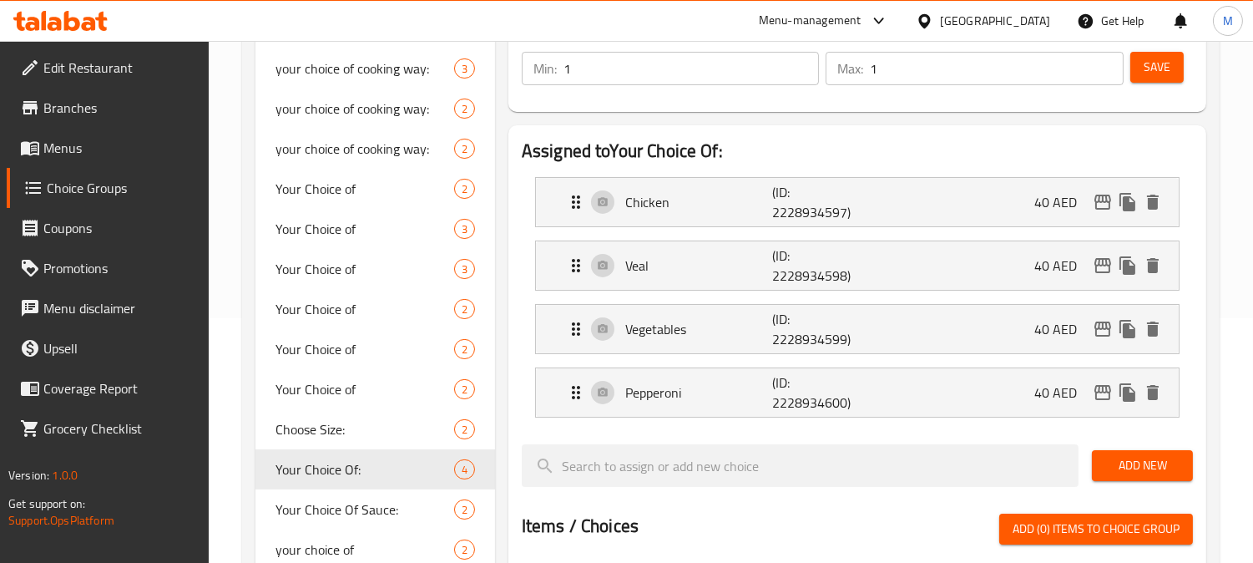
scroll to position [134, 0]
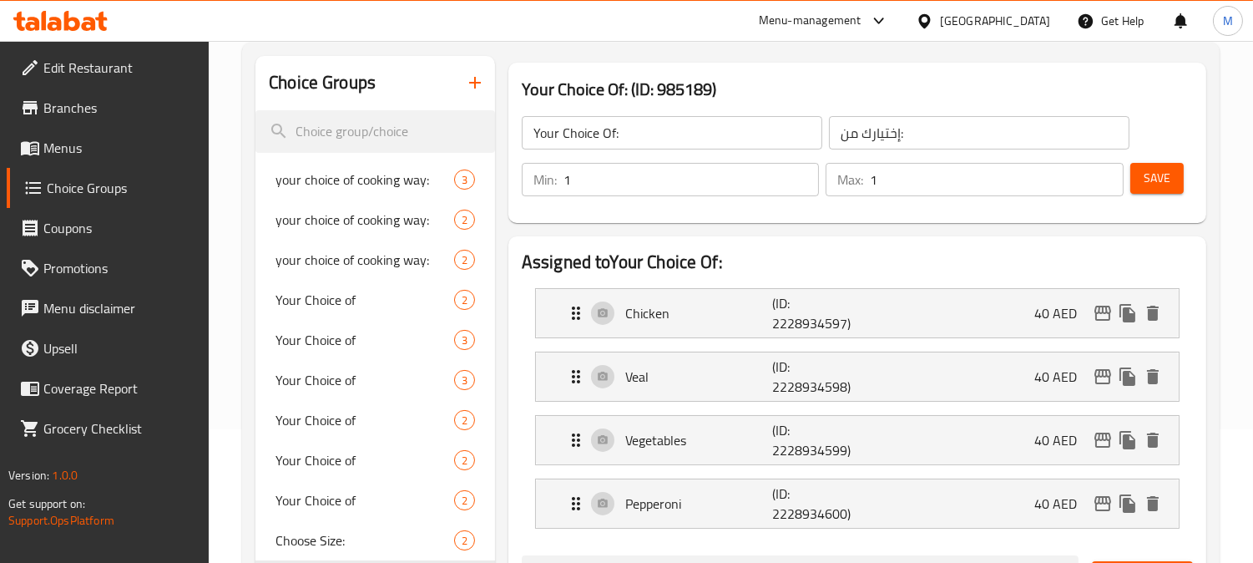
click at [1147, 178] on span "Save" at bounding box center [1157, 178] width 27 height 21
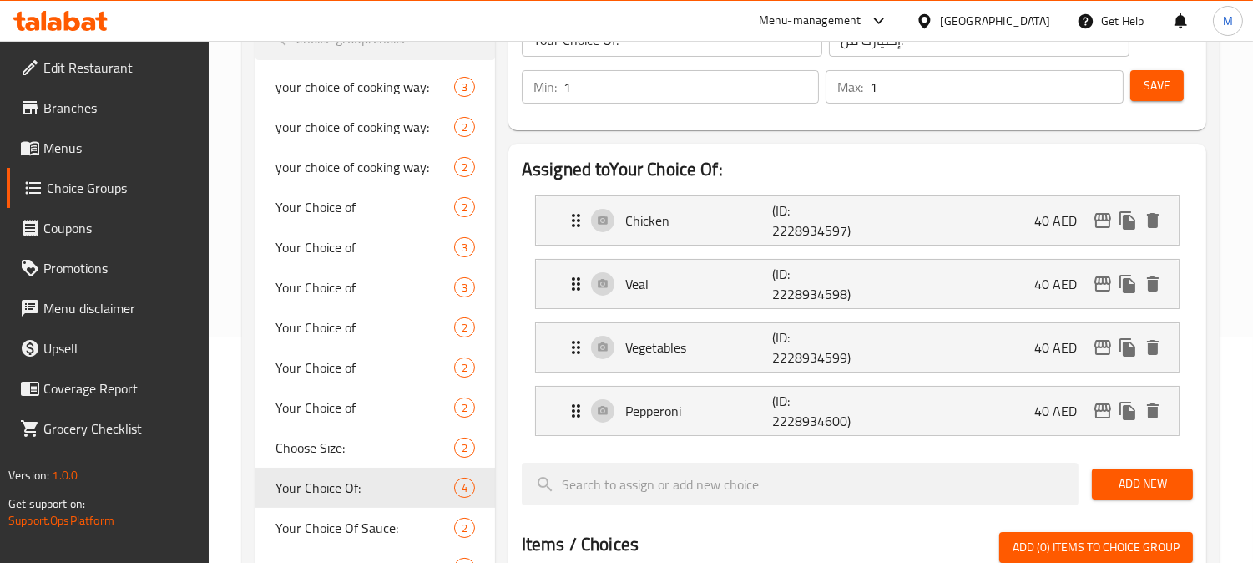
scroll to position [0, 0]
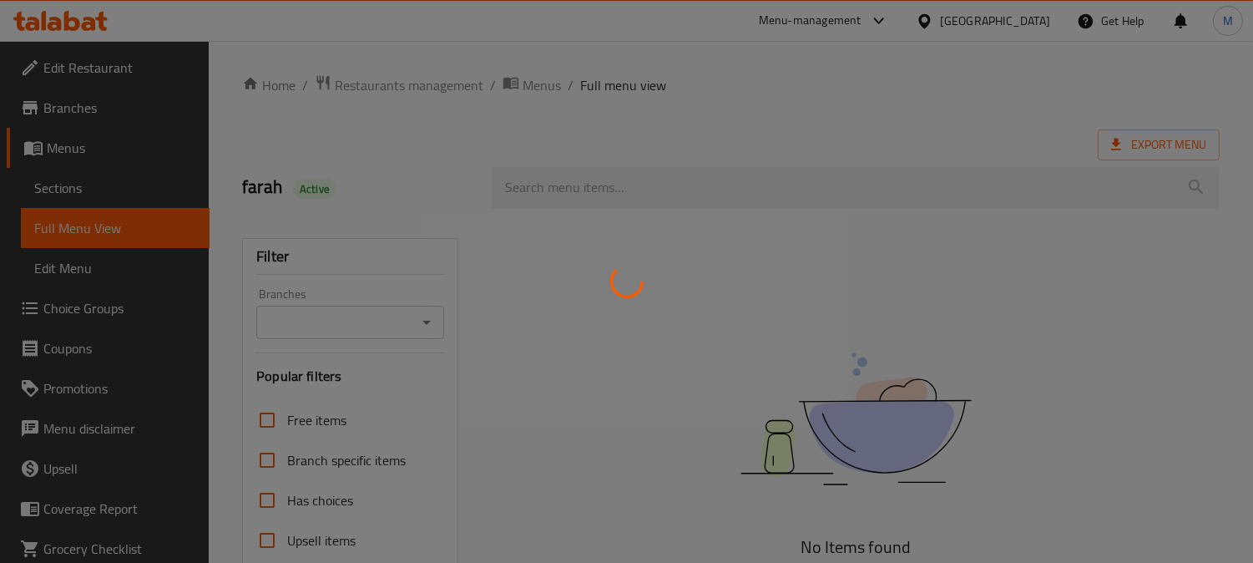
click at [72, 188] on div at bounding box center [626, 281] width 1253 height 563
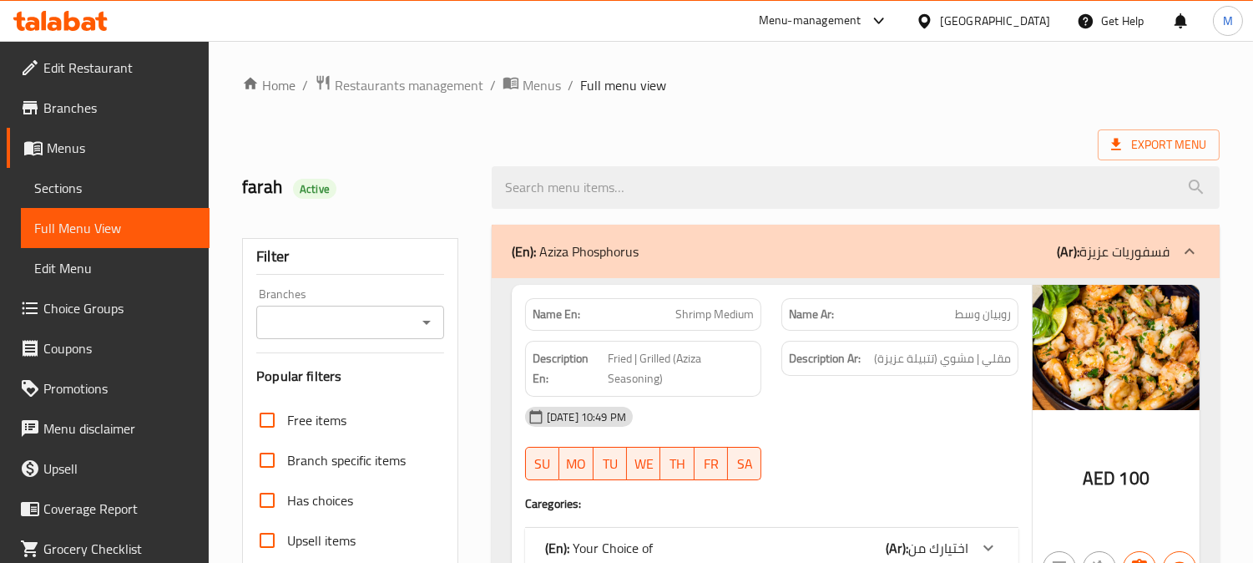
click at [56, 195] on span "Sections" at bounding box center [115, 188] width 162 height 20
click at [65, 189] on span "Sections" at bounding box center [115, 188] width 162 height 20
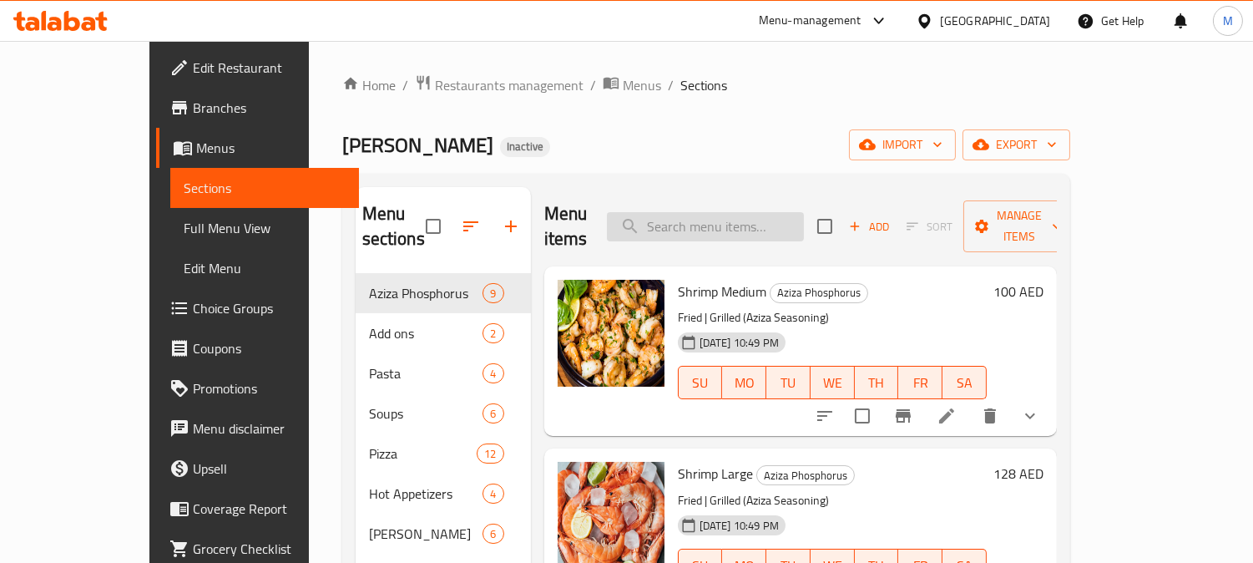
click at [756, 221] on input "search" at bounding box center [705, 226] width 197 height 29
paste input "Gambarito with Cheesy Crust"
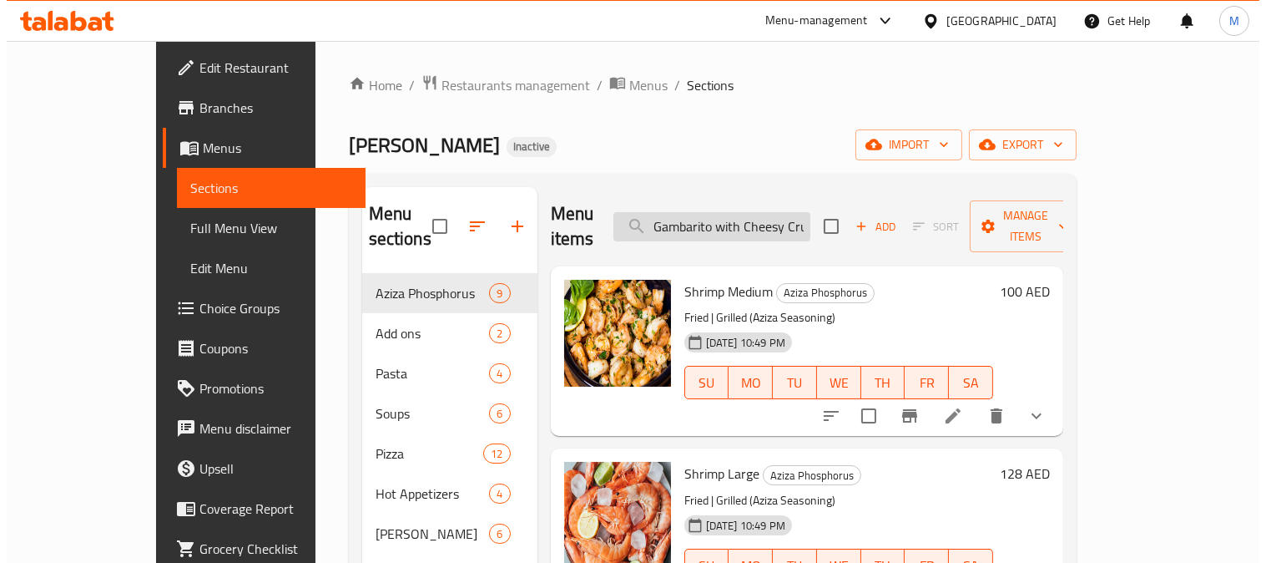
scroll to position [0, 13]
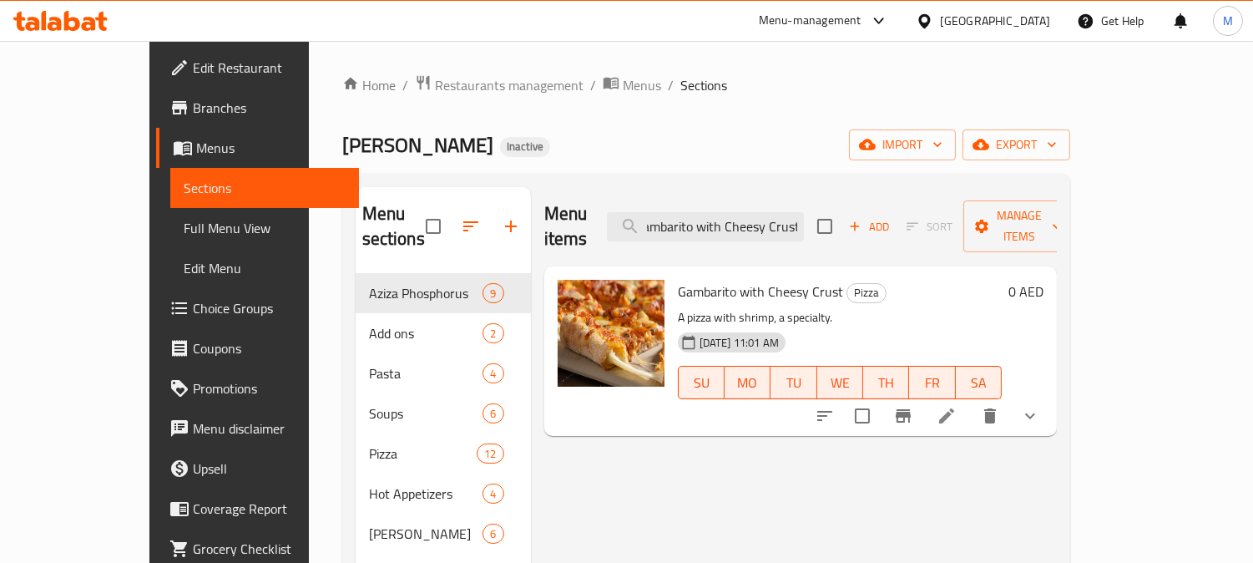
type input "Gambarito with Cheesy Crust"
click at [957, 406] on icon at bounding box center [947, 416] width 20 height 20
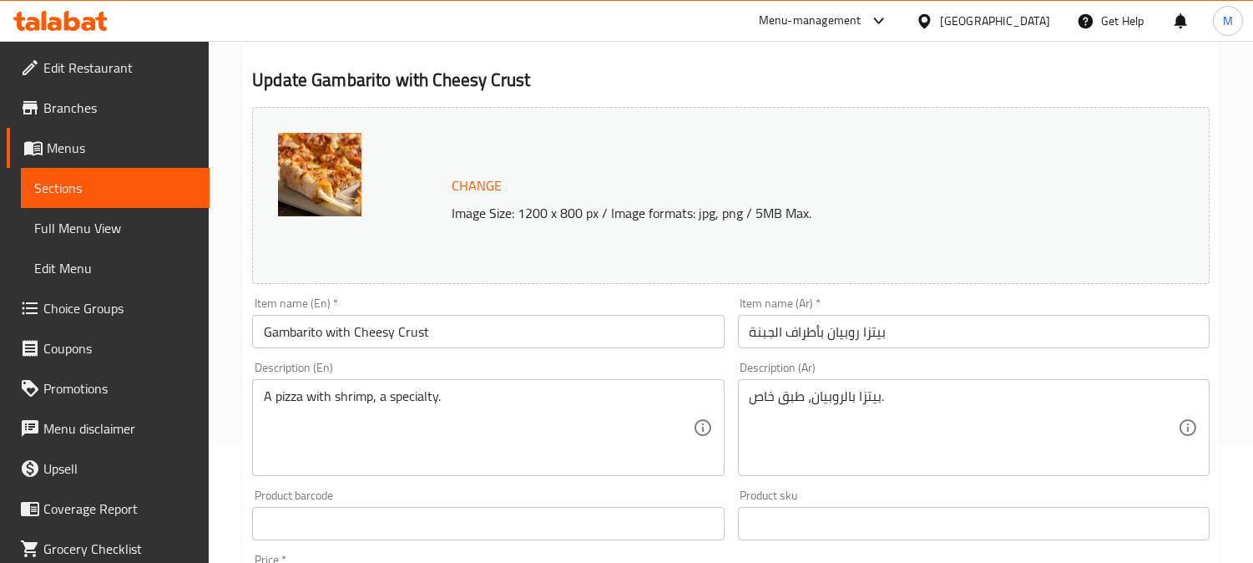
scroll to position [185, 0]
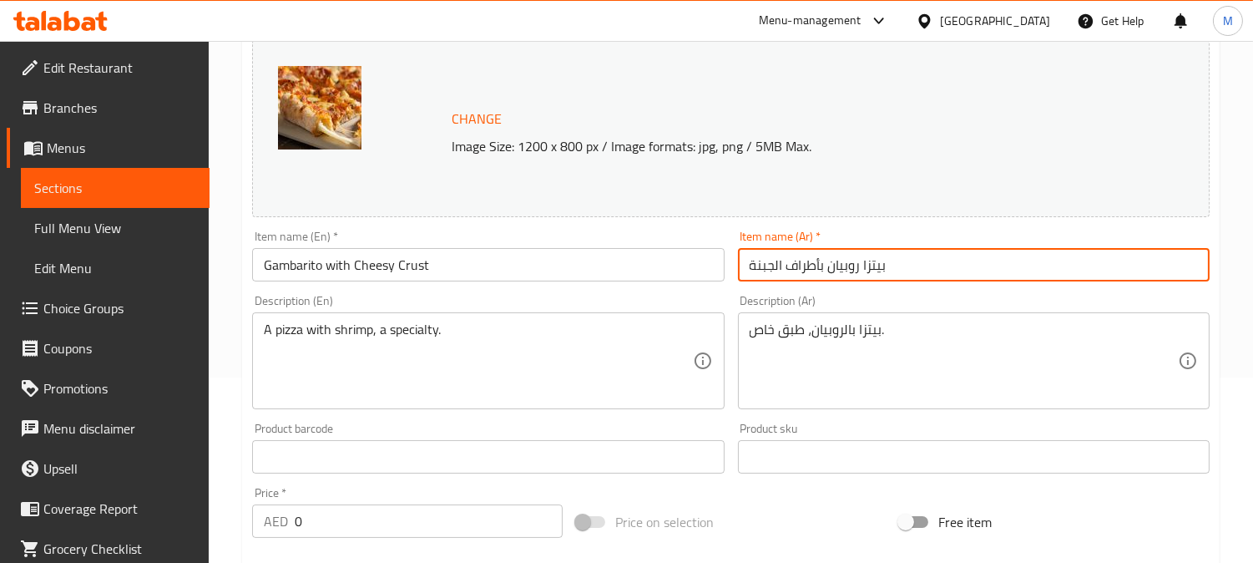
click at [844, 269] on input "بيتزا روبيان بأطراف الجبنة" at bounding box center [974, 264] width 472 height 33
type input "بيتزا جمبريتو بأطراف الجبنة"
click at [415, 270] on input "Gambarito with Cheesy Crust" at bounding box center [488, 264] width 472 height 33
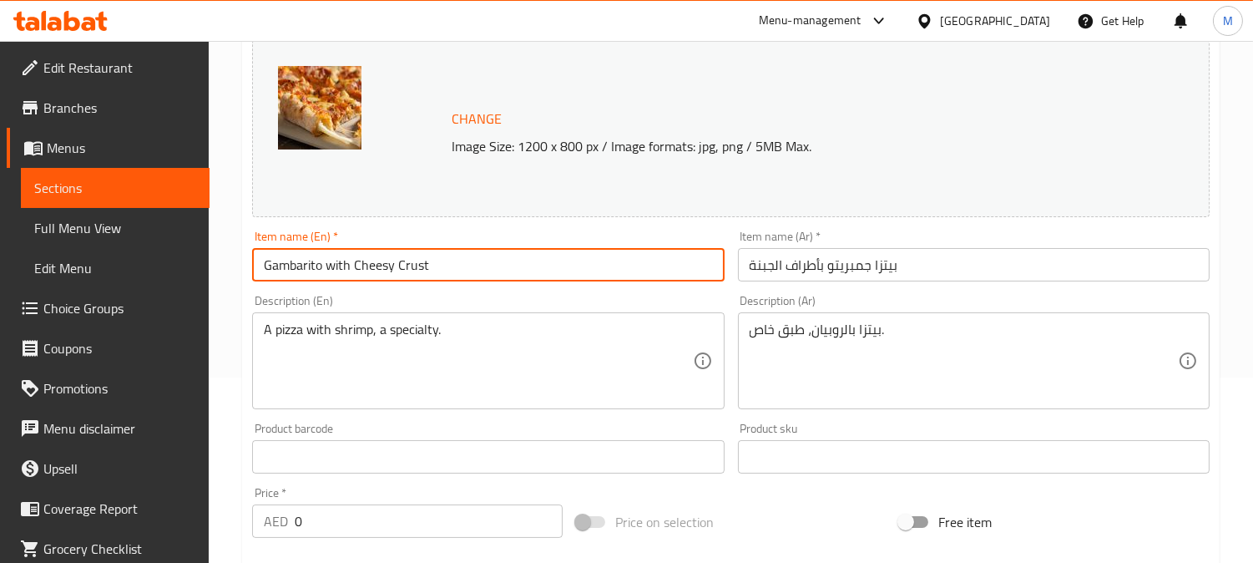
click at [415, 270] on input "Gambarito with Cheesy Crust" at bounding box center [488, 264] width 472 height 33
click at [445, 263] on input "Gambarito with Cheesy Crust" at bounding box center [488, 264] width 472 height 33
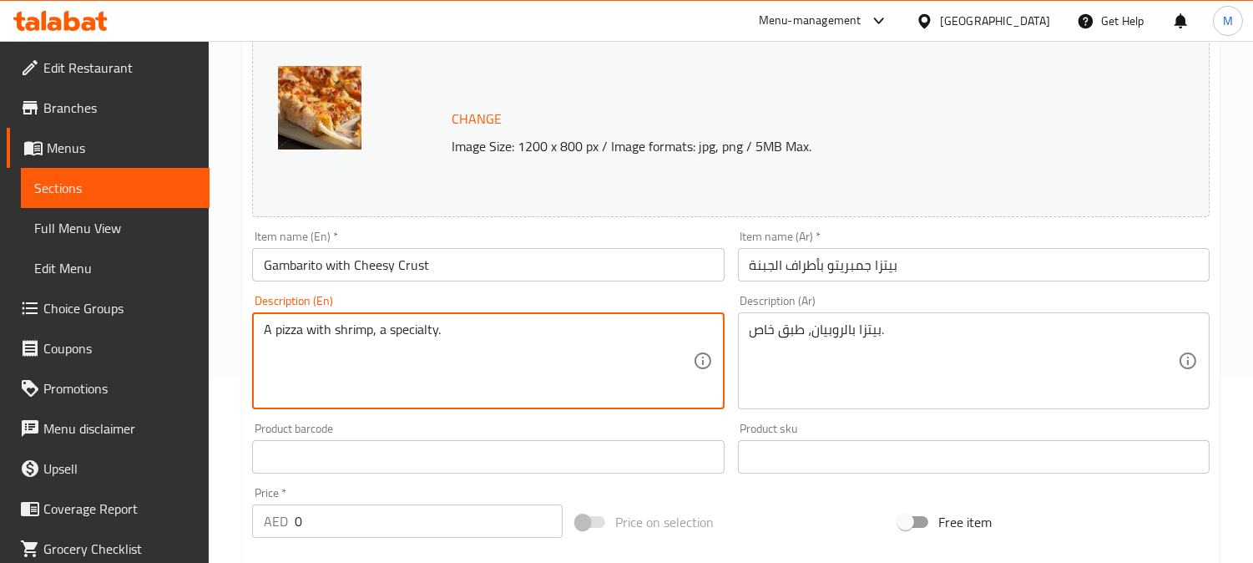
click at [286, 335] on textarea "A pizza with shrimp, a specialty." at bounding box center [478, 360] width 428 height 79
click at [478, 288] on div "Description (En) A pizza with shrimp, a specialty. Description (En)" at bounding box center [487, 352] width 485 height 128
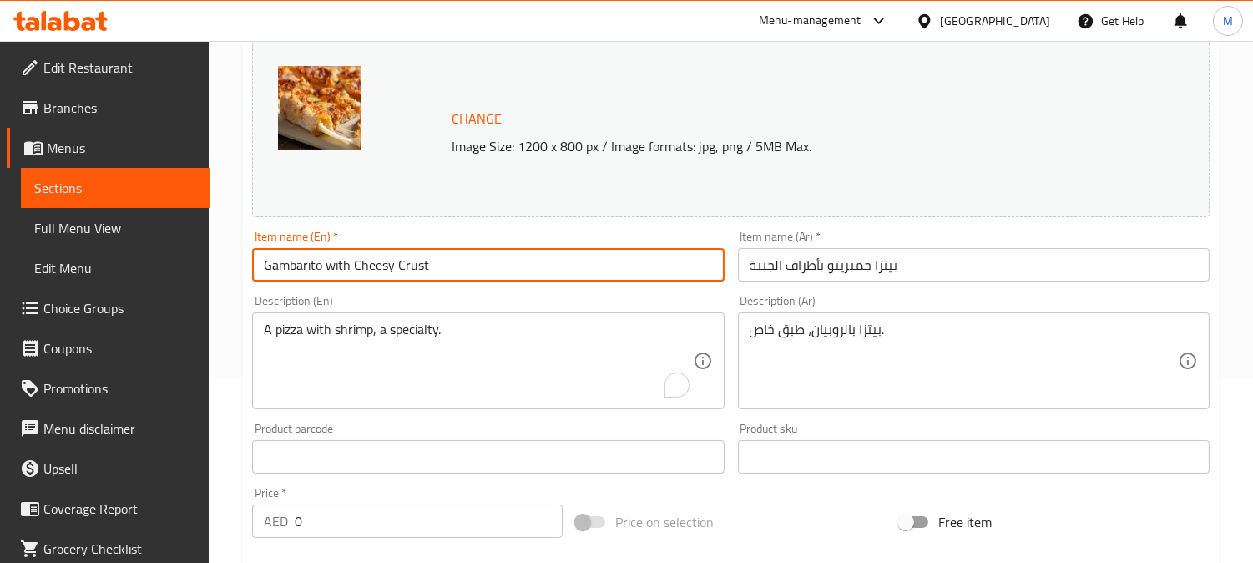
click at [472, 260] on input "Gambarito with Cheesy Crust" at bounding box center [488, 264] width 472 height 33
paste input "pizza"
type input "Gambarito with Cheesy Crust pizza"
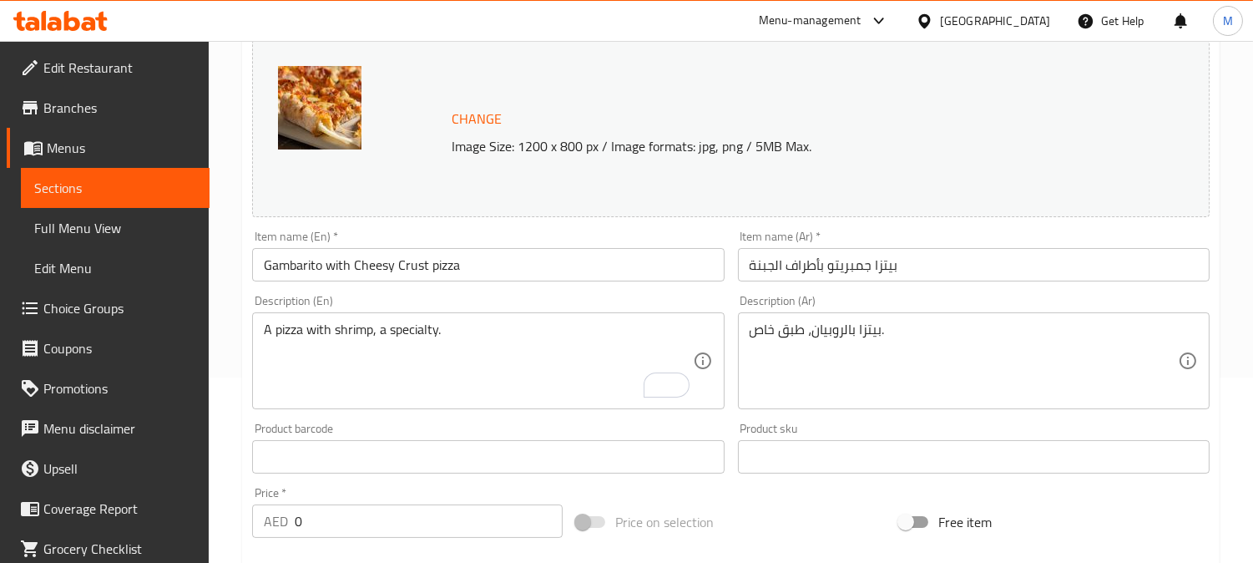
click at [428, 324] on textarea "A pizza with shrimp, a specialty." at bounding box center [478, 360] width 428 height 79
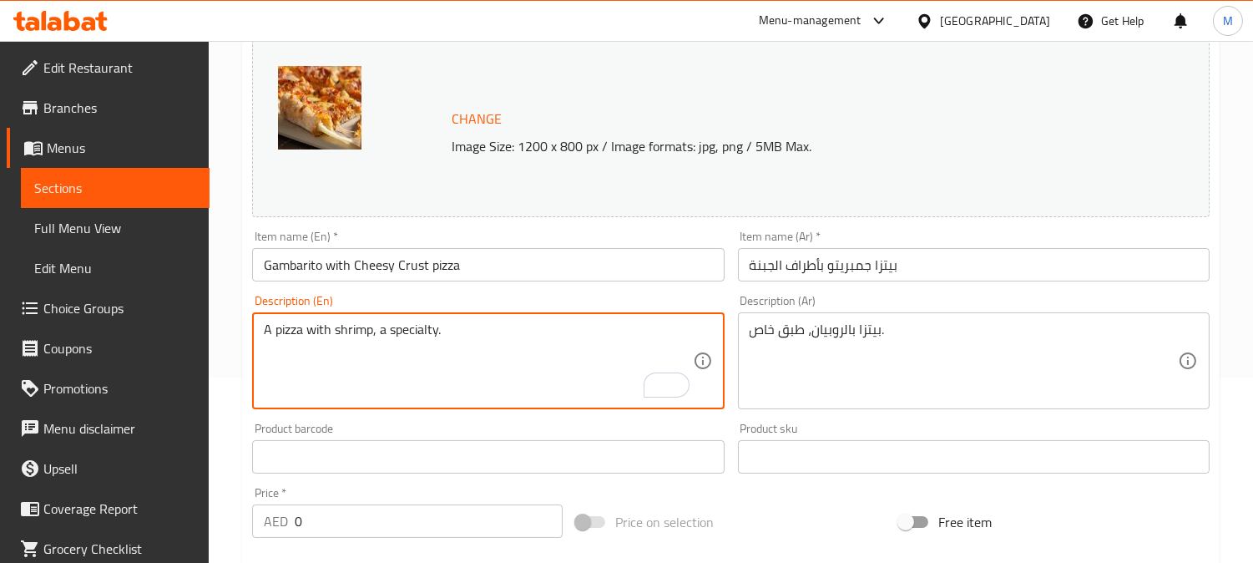
click at [428, 324] on textarea "A pizza with shrimp, a specialty." at bounding box center [478, 360] width 428 height 79
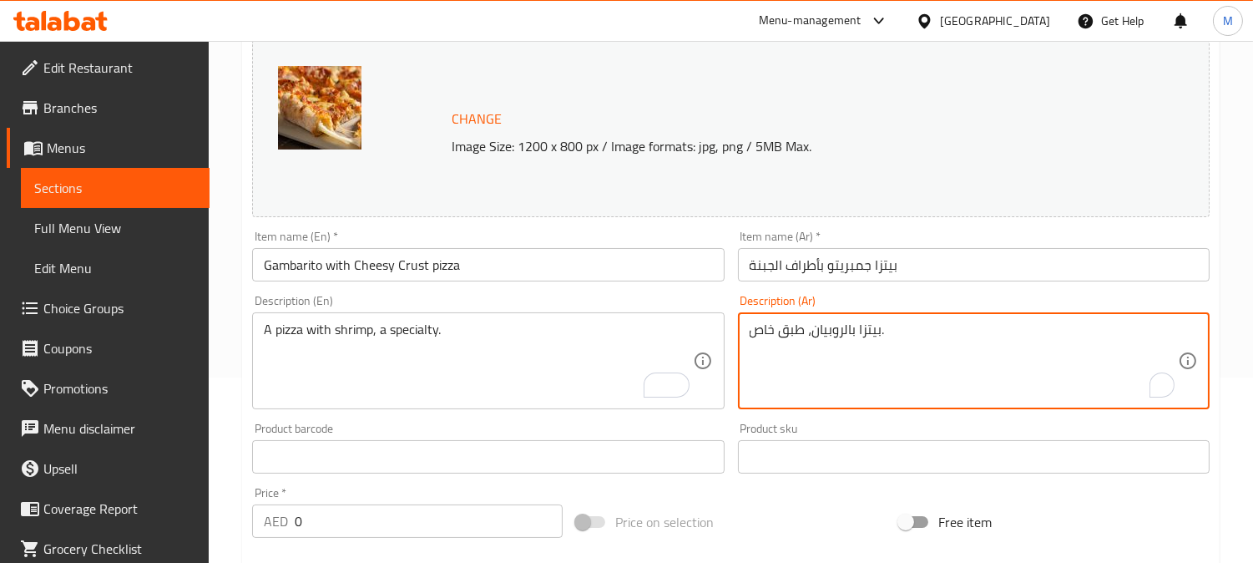
drag, startPoint x: 800, startPoint y: 326, endPoint x: 745, endPoint y: 323, distance: 54.4
type textarea "بيتزا بالروبيان، سبيشيالتي."
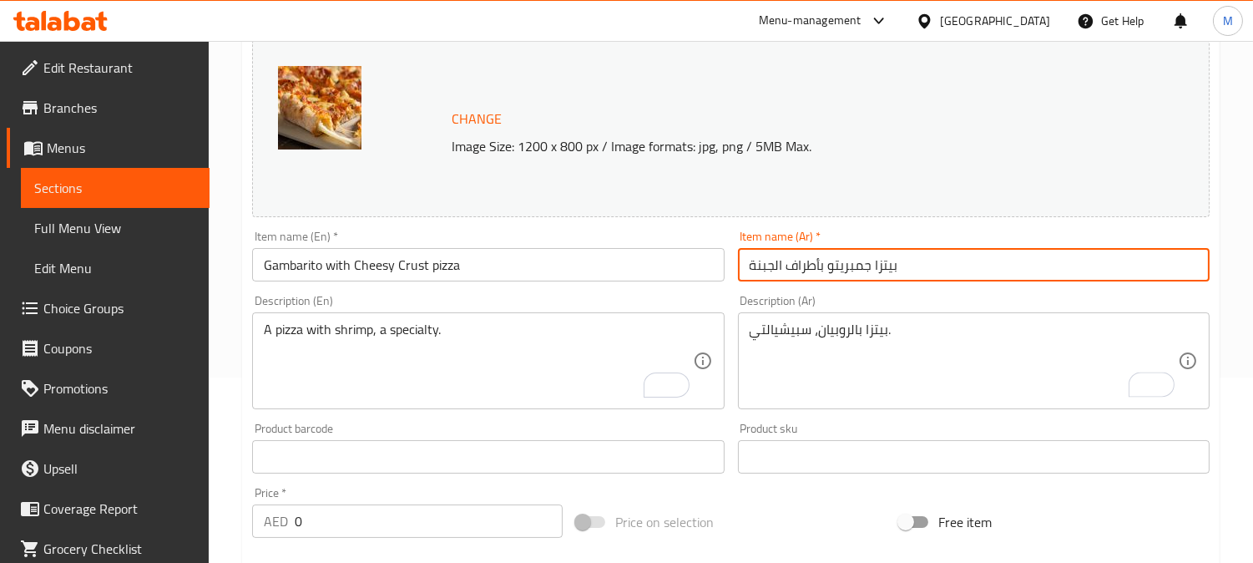
click at [958, 272] on input "بيتزا جمبريتو بأطراف الجبنة" at bounding box center [974, 264] width 472 height 33
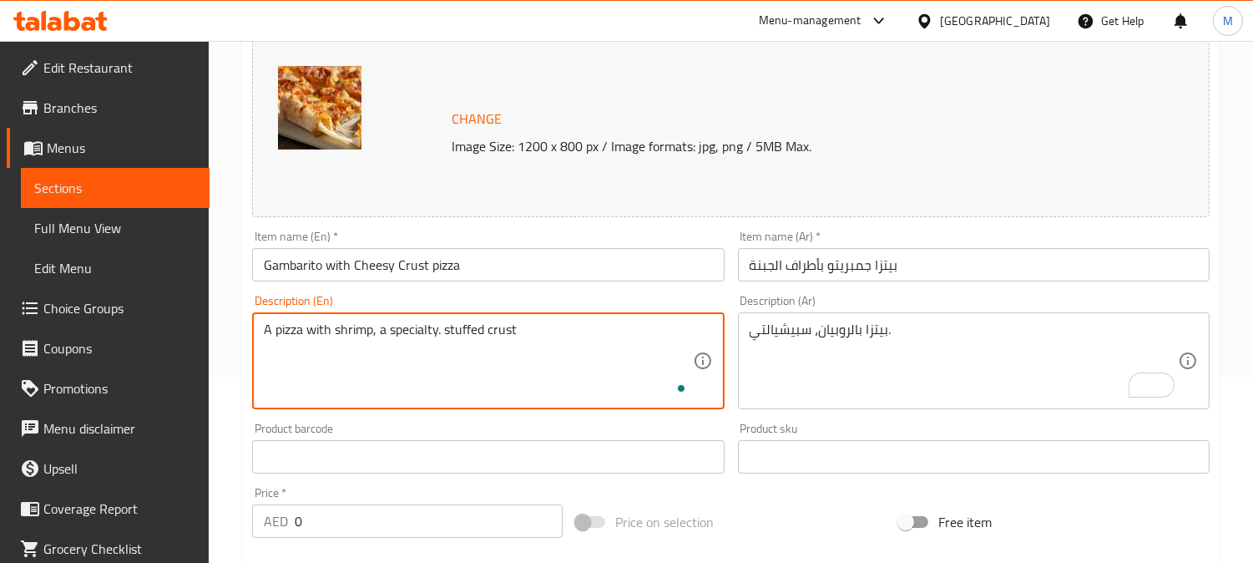
type textarea "A pizza with shrimp, a specialty. stuffed crust"
click at [1008, 309] on div "Description (Ar) بيتزا بالروبيان، سبيشيالتي. Description (Ar)" at bounding box center [974, 352] width 472 height 114
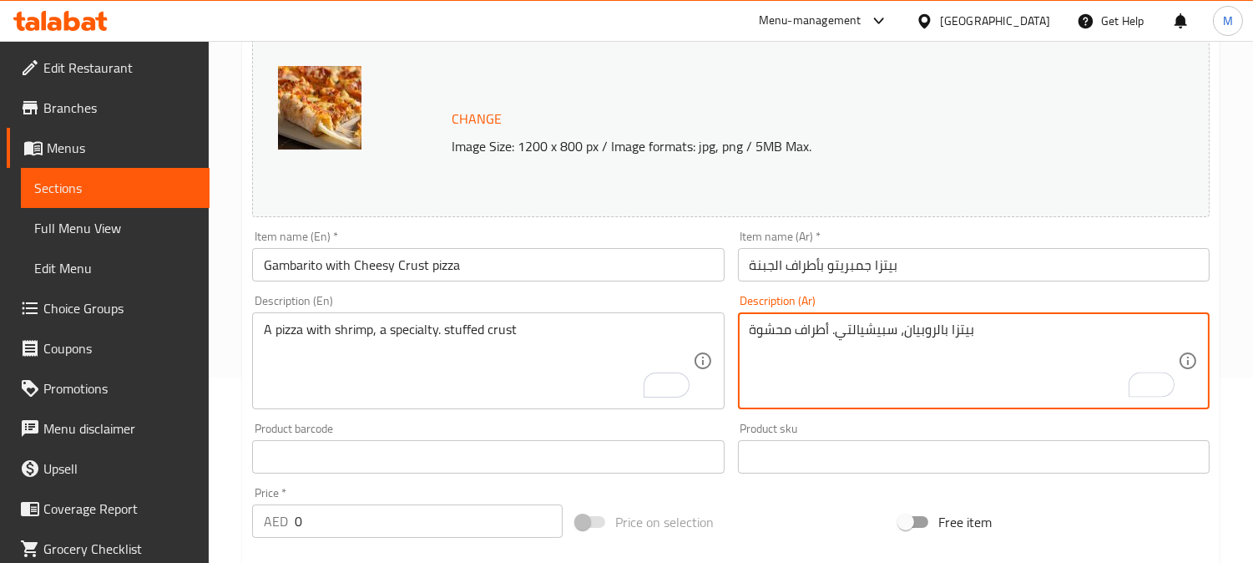
type textarea "بيتزا بالروبيان، سبيشيالتي. أطراف محشوة"
click at [958, 277] on input "بيتزا جمبريتو بأطراف الجبنة" at bounding box center [974, 264] width 472 height 33
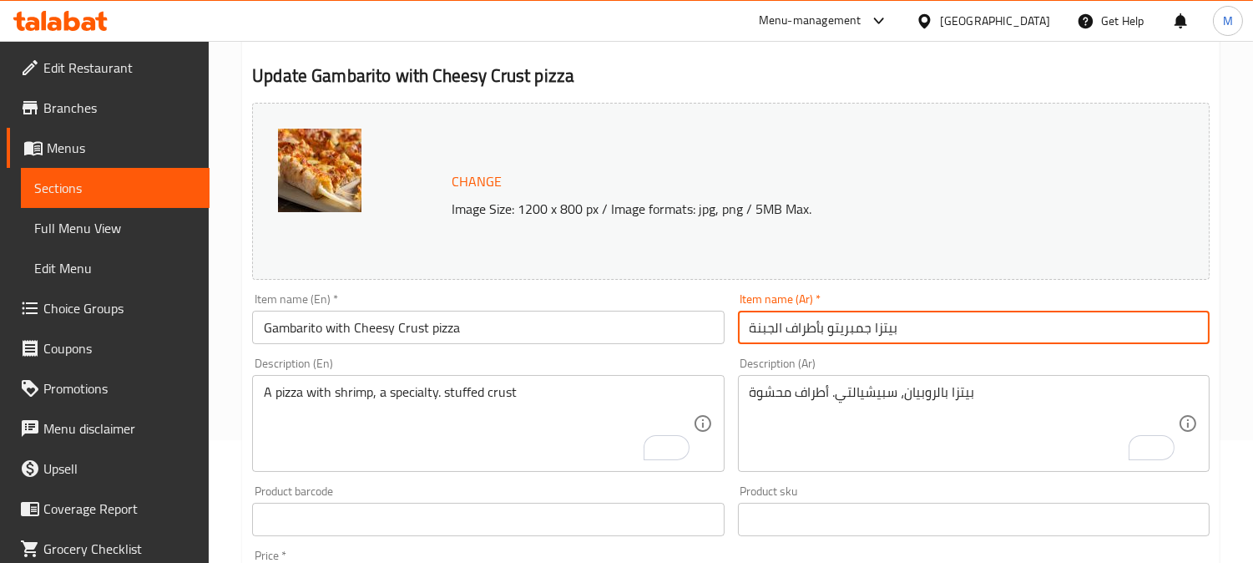
scroll to position [0, 0]
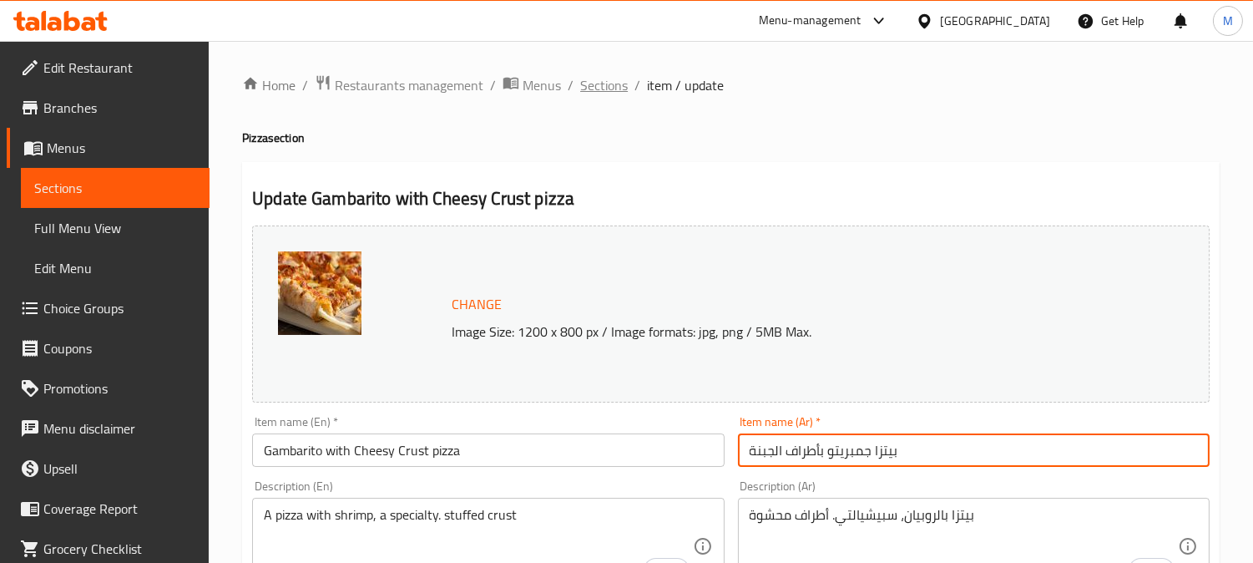
click at [602, 95] on span "Sections" at bounding box center [604, 85] width 48 height 20
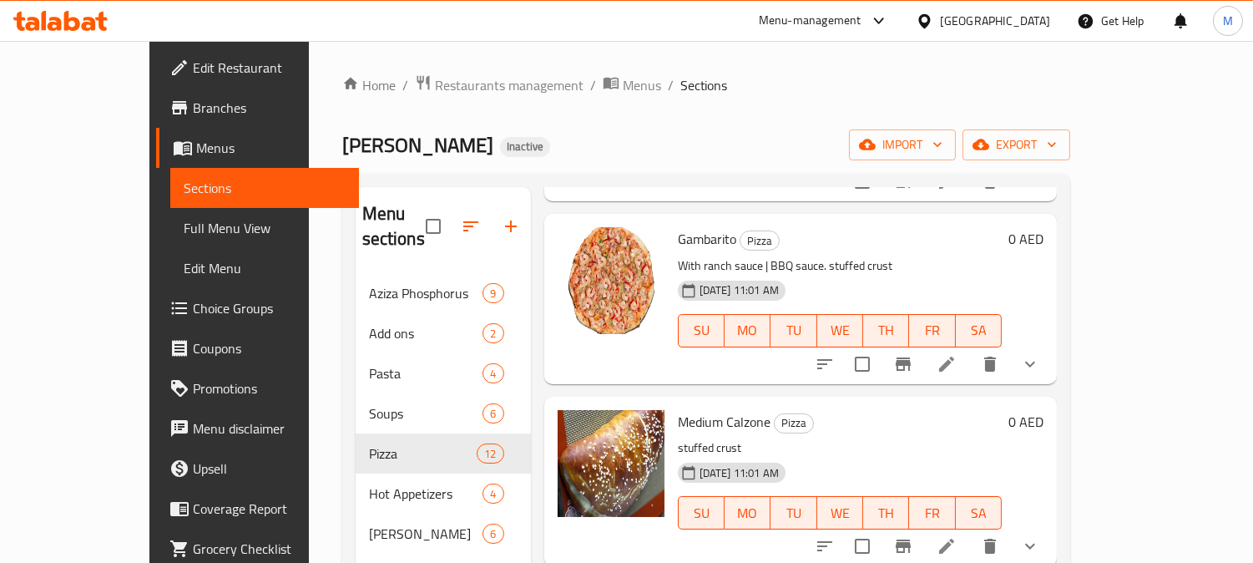
scroll to position [1440, 0]
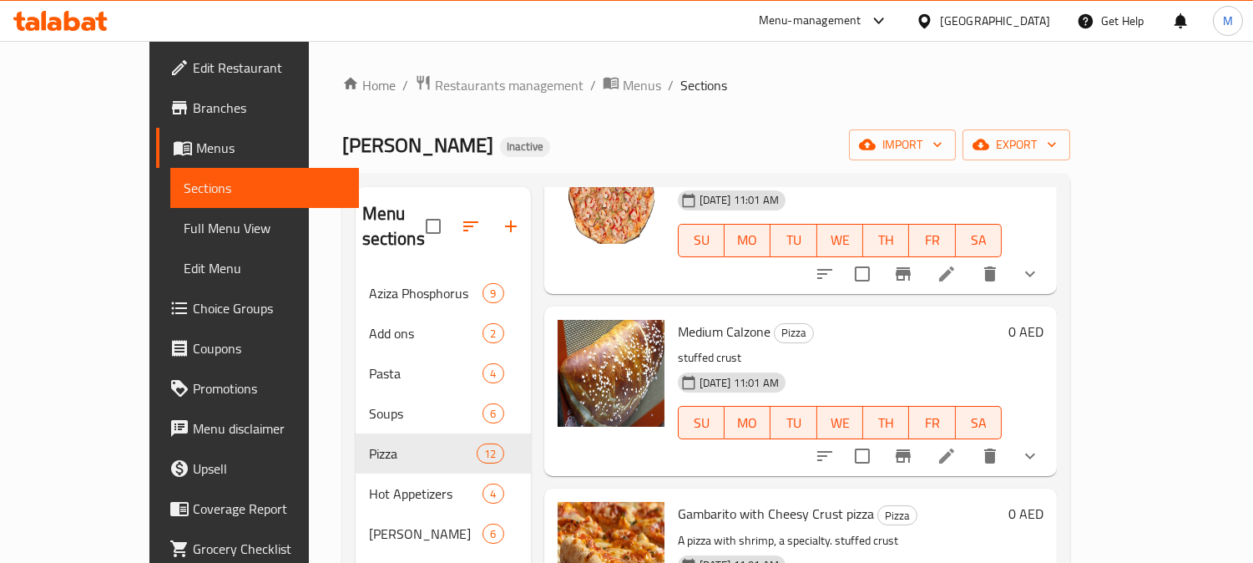
click at [954, 448] on icon at bounding box center [946, 455] width 15 height 15
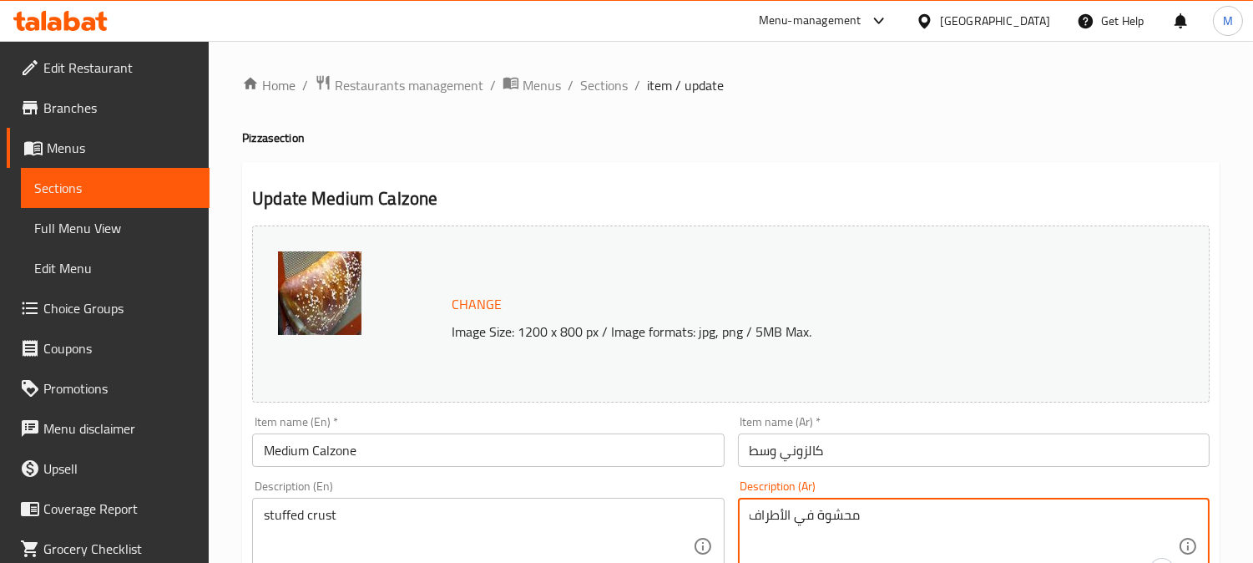
click at [837, 512] on textarea "محشوة في الأطراف" at bounding box center [964, 546] width 428 height 79
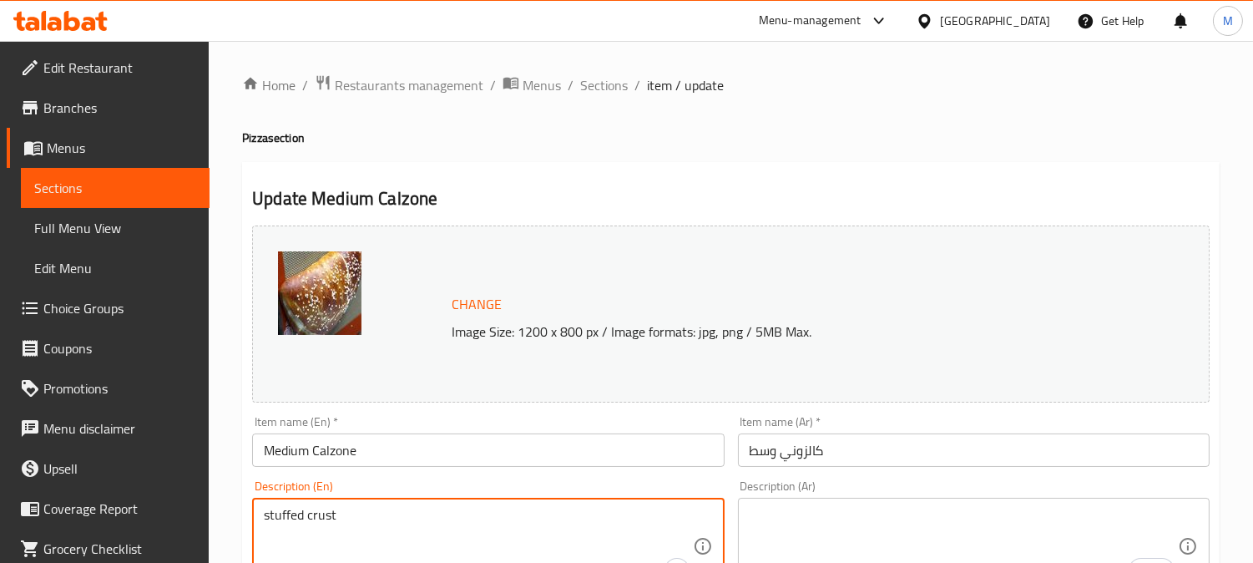
click at [419, 513] on textarea "stuffed crust" at bounding box center [478, 546] width 428 height 79
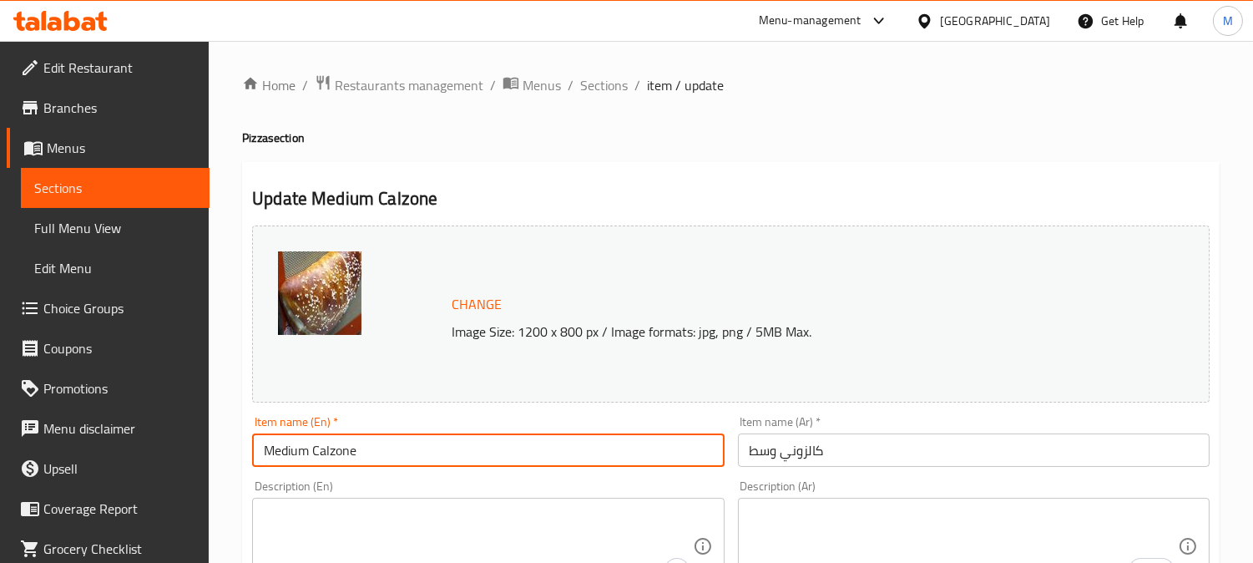
click at [532, 440] on input "Medium Calzone" at bounding box center [488, 449] width 472 height 33
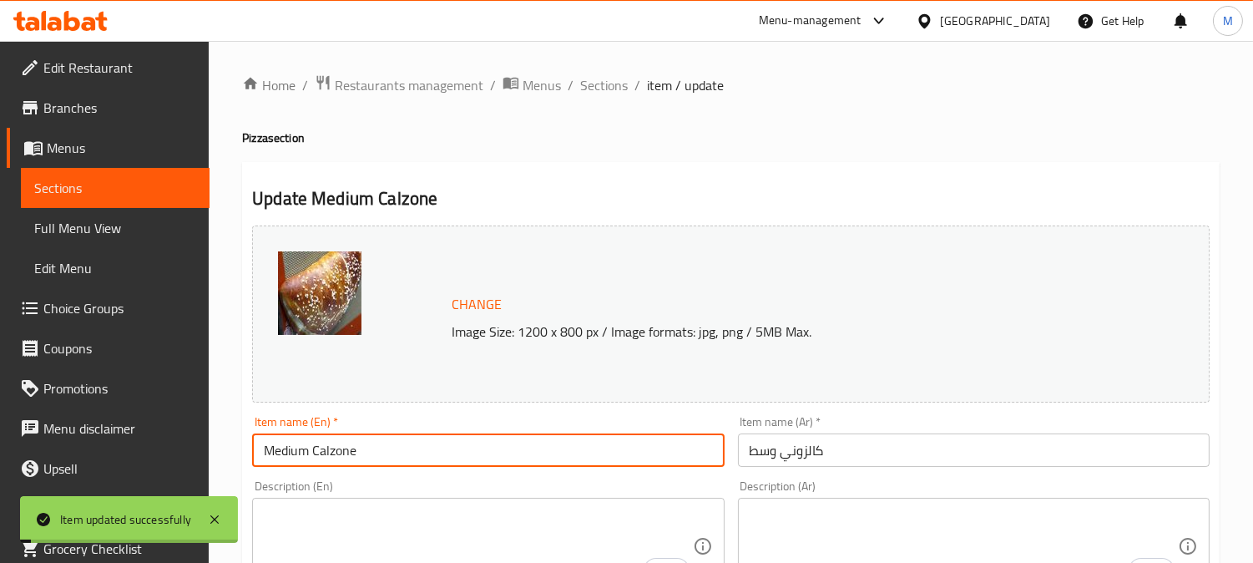
click at [344, 446] on input "Medium Calzone" at bounding box center [488, 449] width 472 height 33
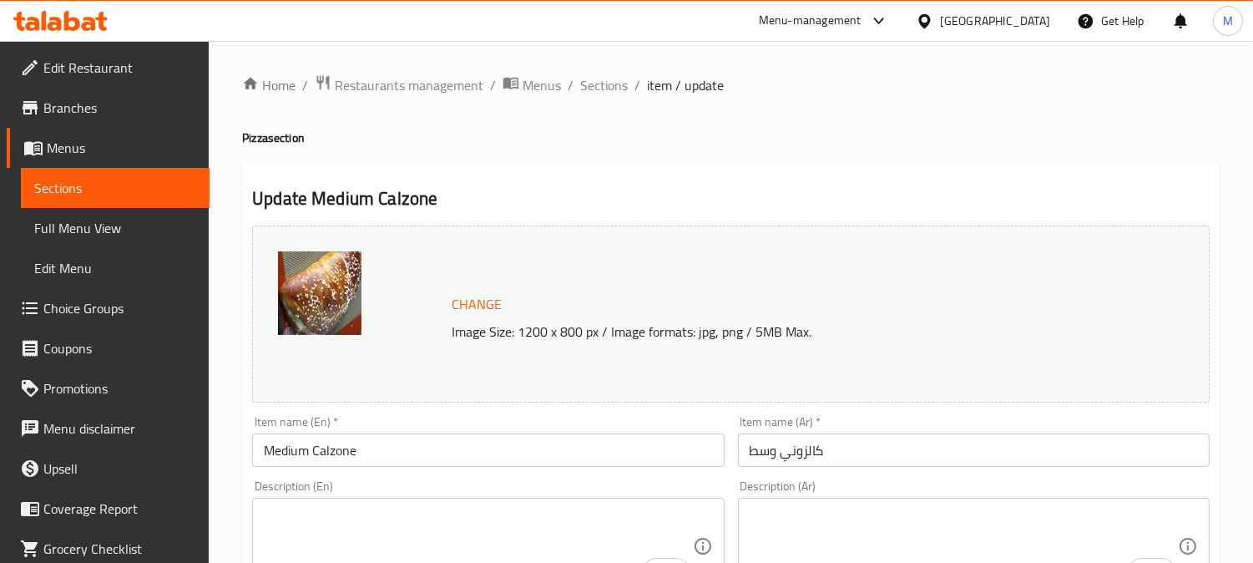
click at [347, 445] on input "Medium Calzone" at bounding box center [488, 449] width 472 height 33
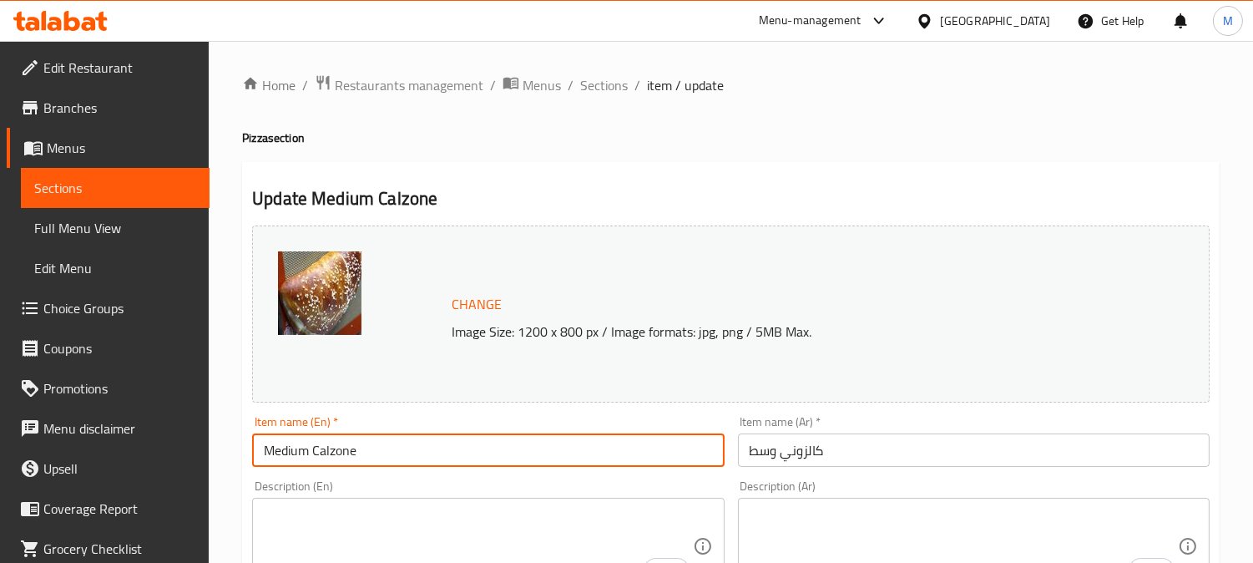
click at [347, 445] on input "Medium Calzone" at bounding box center [488, 449] width 472 height 33
type input "Medium Calzone"
click at [601, 88] on span "Sections" at bounding box center [604, 85] width 48 height 20
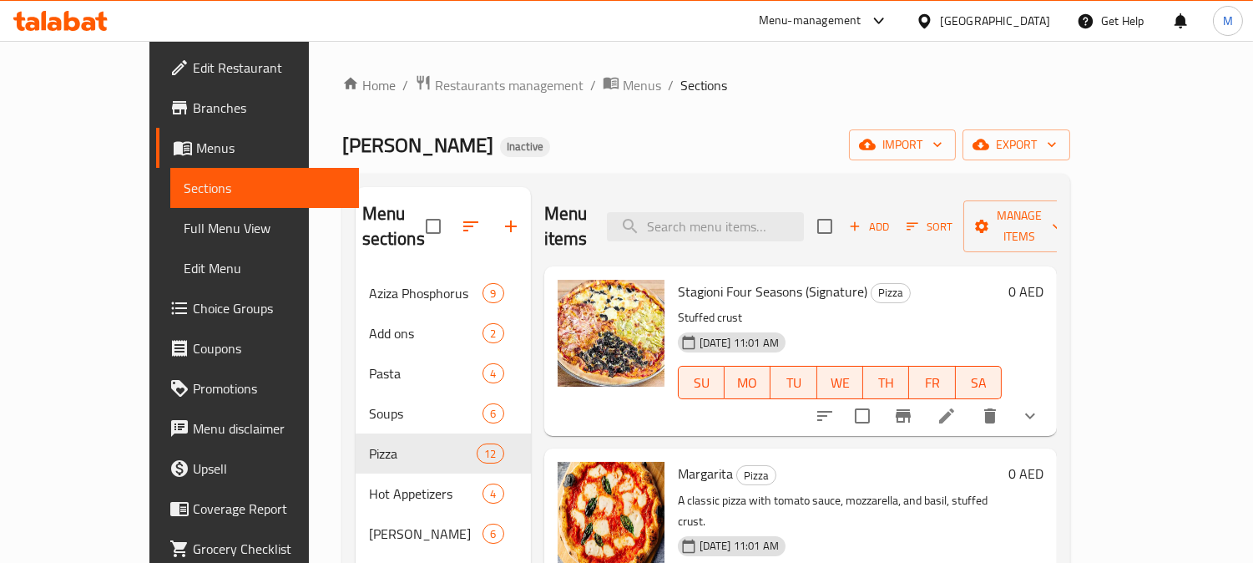
click at [852, 462] on h6 "[PERSON_NAME]" at bounding box center [840, 473] width 324 height 23
click at [747, 222] on input "search" at bounding box center [705, 226] width 197 height 29
paste input "Calzone with Cheesy Crust"
type input "Calzone with Cheesy Crust"
paste input "Stagioni Four Seasons with Cheesy Crust (Signature)"
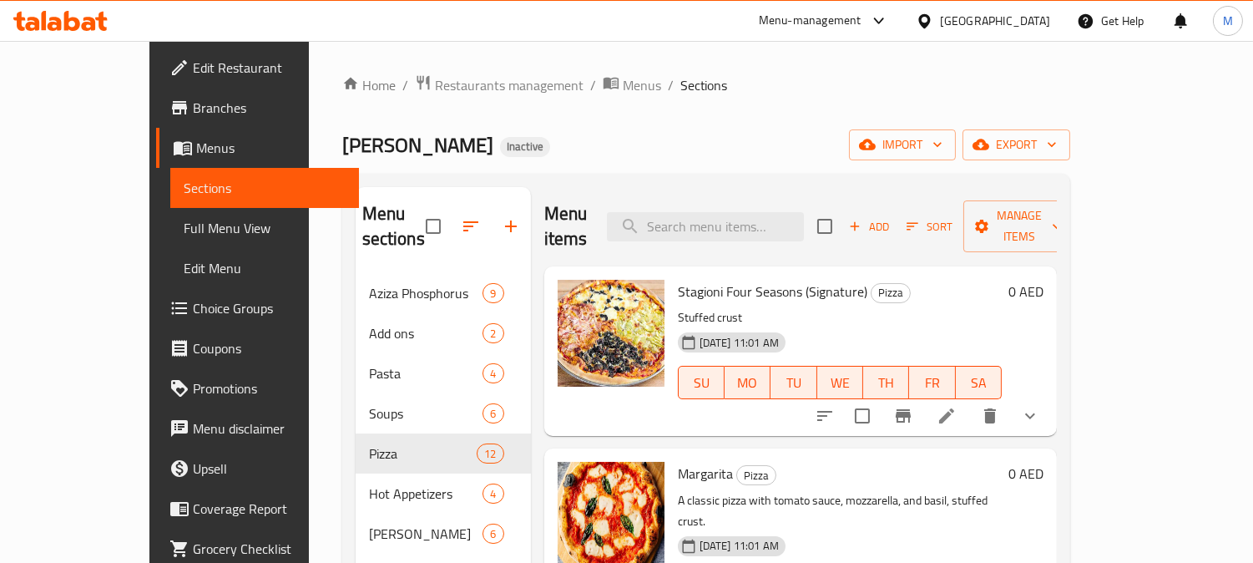
type input "Stagioni Four Seasons with Cheesy Crust (Signature)"
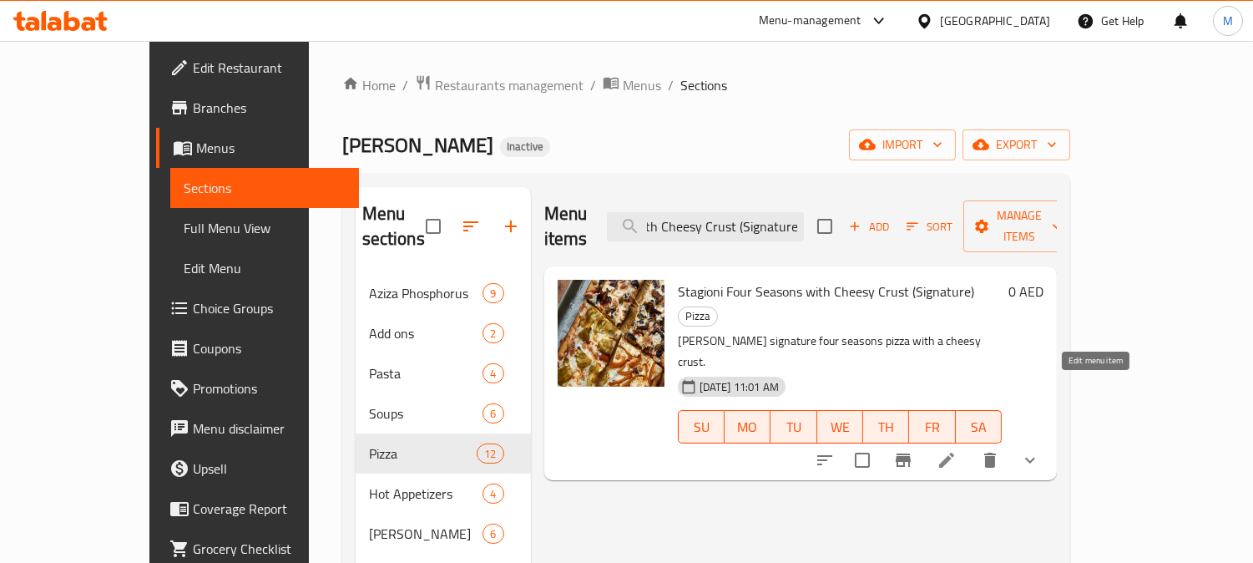
click at [954, 452] on icon at bounding box center [946, 459] width 15 height 15
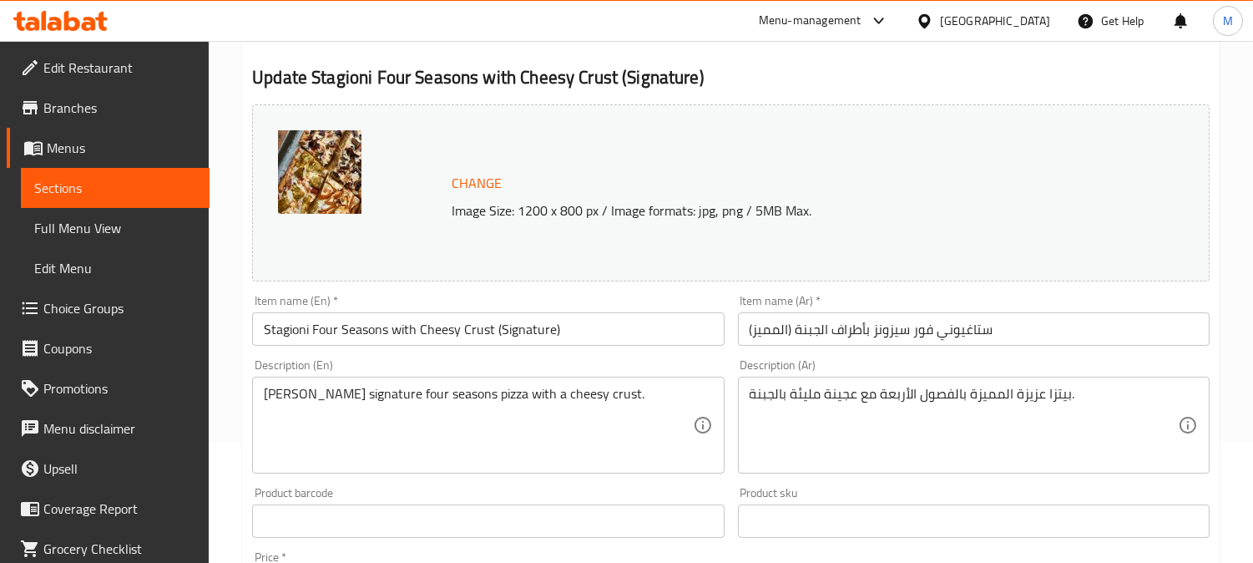
scroll to position [306, 0]
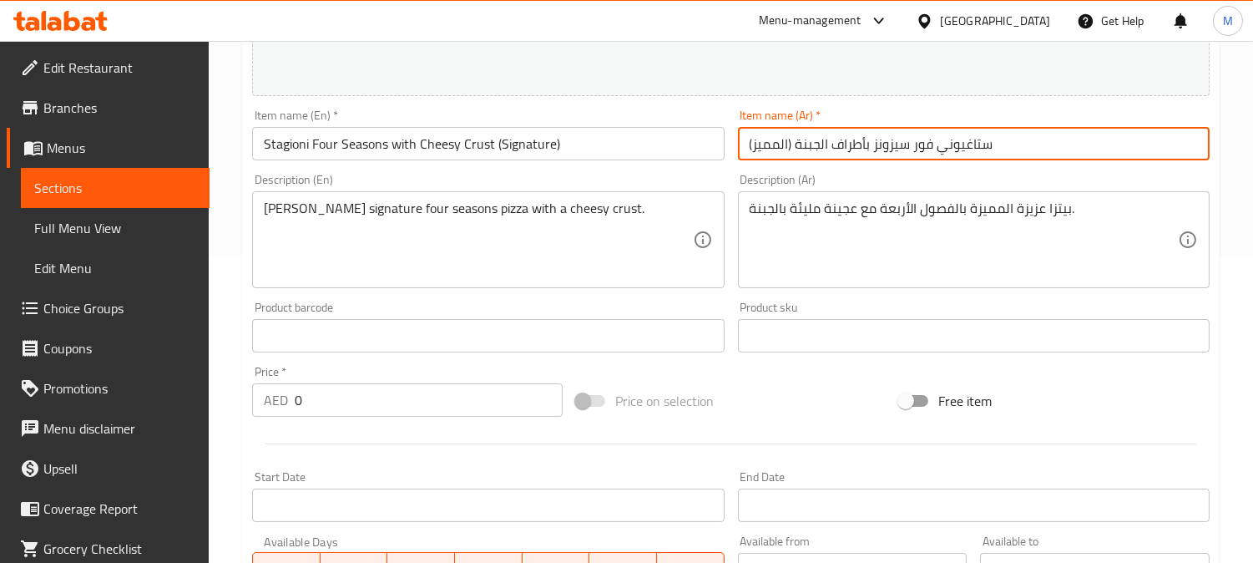
drag, startPoint x: 935, startPoint y: 142, endPoint x: 915, endPoint y: 144, distance: 20.2
click at [881, 154] on input "ستاغيوني فور سيزونز بأطراف الجبنة (المميز)" at bounding box center [974, 143] width 472 height 33
drag, startPoint x: 936, startPoint y: 140, endPoint x: 877, endPoint y: 140, distance: 58.4
click at [877, 140] on input "ستاغيوني فور سيزونز بأطراف الجبنة (المميز)" at bounding box center [974, 143] width 472 height 33
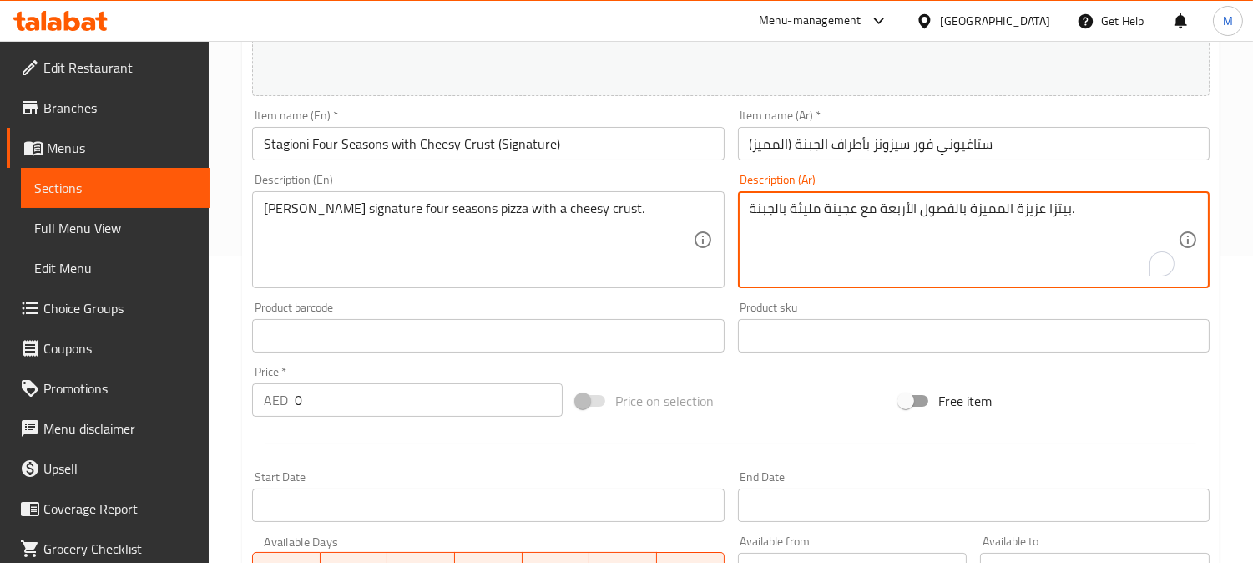
drag, startPoint x: 961, startPoint y: 207, endPoint x: 907, endPoint y: 230, distance: 58.0
click at [906, 230] on textarea "بيتزا عزيزة المميزة بالفصول الأربعة مع عجينة مليئة بالجبنة." at bounding box center [964, 239] width 428 height 79
drag, startPoint x: 953, startPoint y: 212, endPoint x: 880, endPoint y: 209, distance: 72.7
click at [880, 209] on textarea "بيتزا عزيزة المميزة بالفصول الأربعة مع عجينة مليئة بالجبنة." at bounding box center [964, 239] width 428 height 79
paste textarea "ور سيزون"
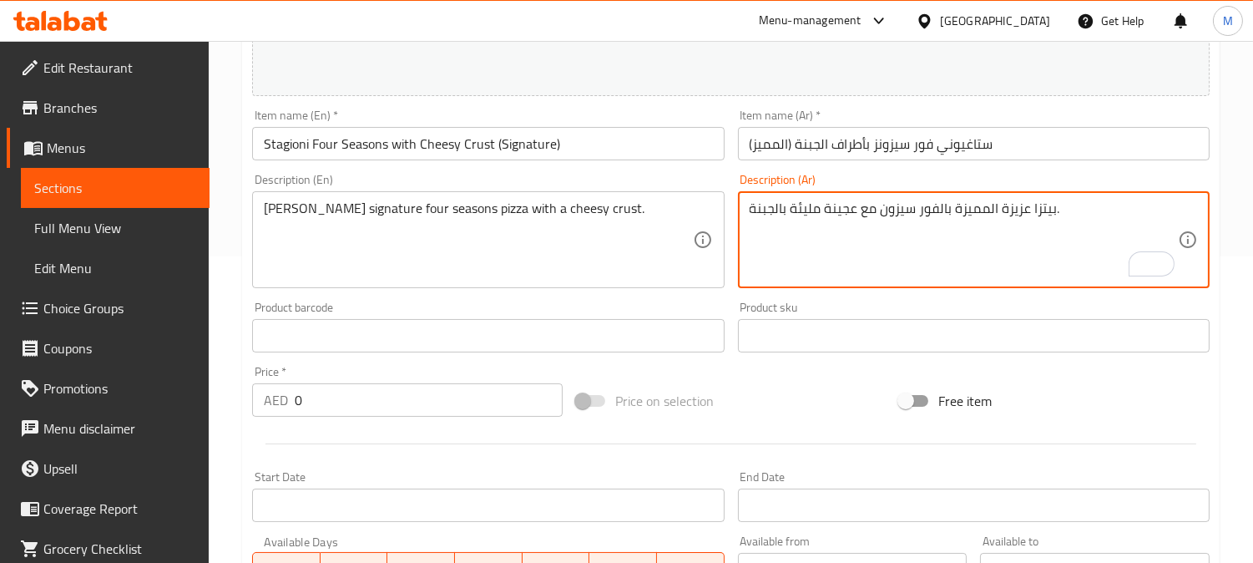
drag, startPoint x: 938, startPoint y: 210, endPoint x: 964, endPoint y: 229, distance: 32.4
click at [937, 210] on textarea "بيتزا عزيزة المميزة بالفور سيزون مع عجينة مليئة بالجبنة." at bounding box center [964, 239] width 428 height 79
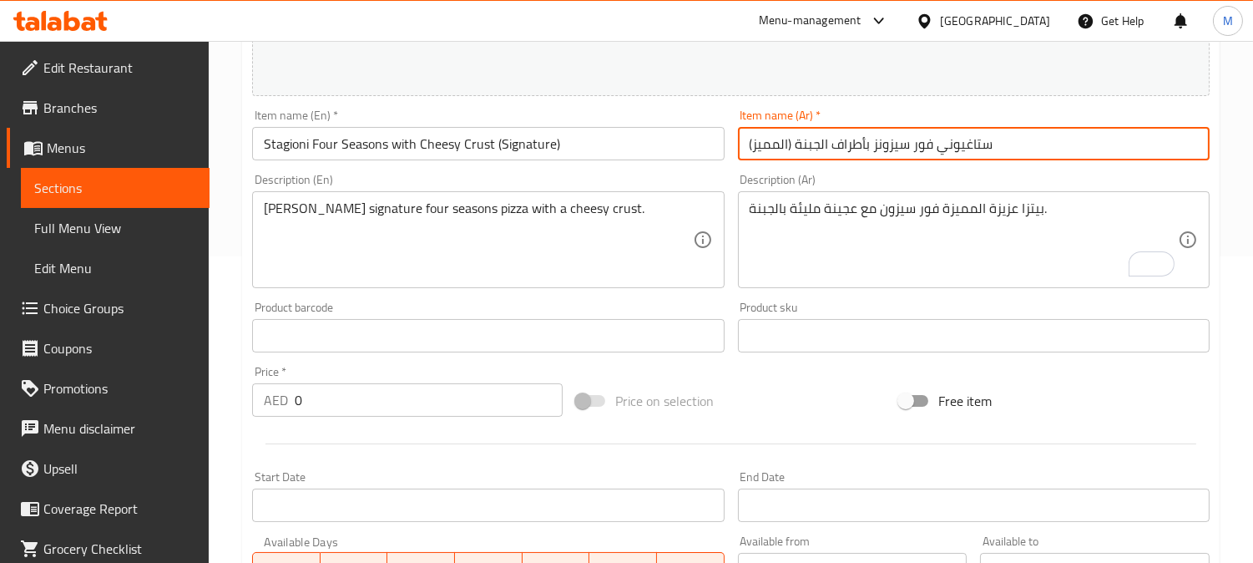
drag, startPoint x: 861, startPoint y: 146, endPoint x: 794, endPoint y: 143, distance: 66.9
click at [794, 143] on input "ستاغيوني فور سيزونز بأطراف الجبنة (المميز)" at bounding box center [974, 143] width 472 height 33
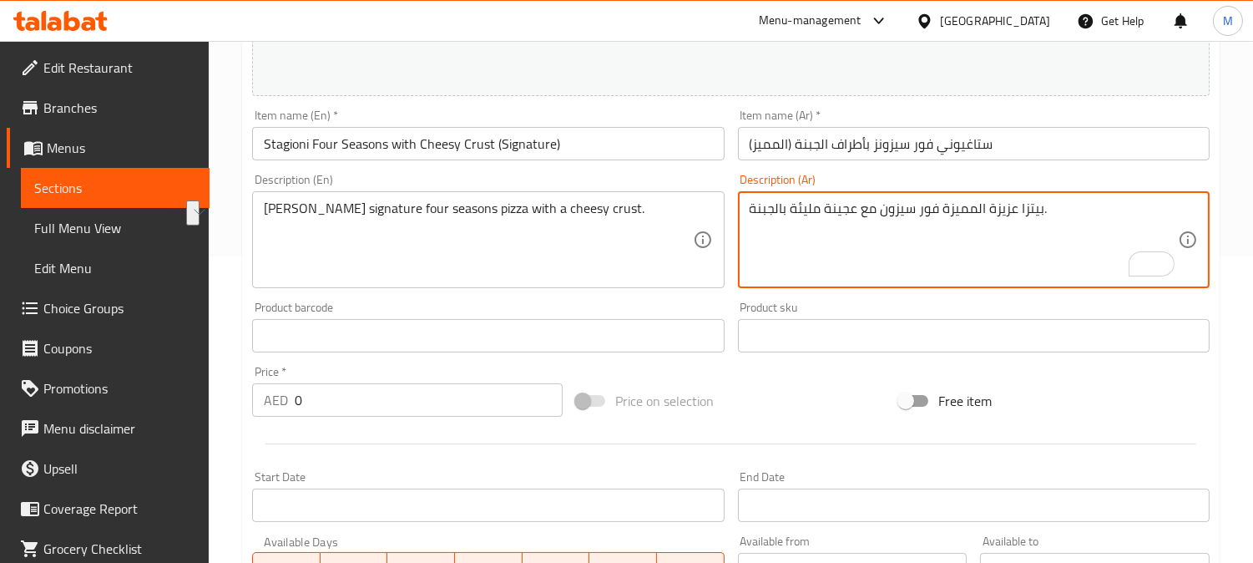
drag, startPoint x: 874, startPoint y: 210, endPoint x: 741, endPoint y: 205, distance: 132.8
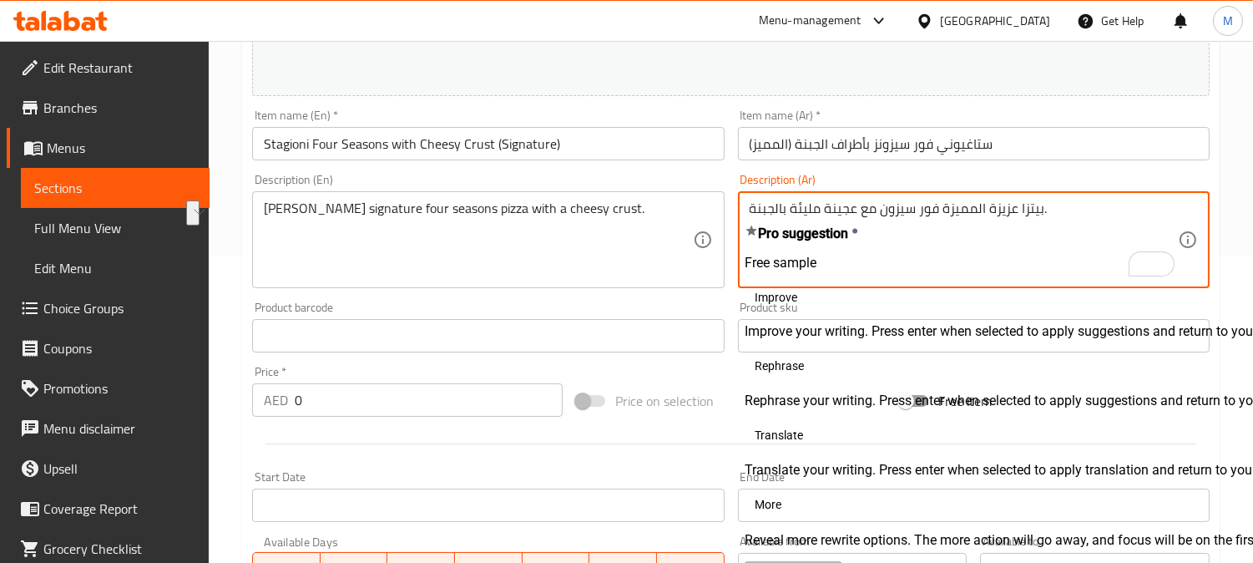
paste textarea "بأطراف الجبنة"
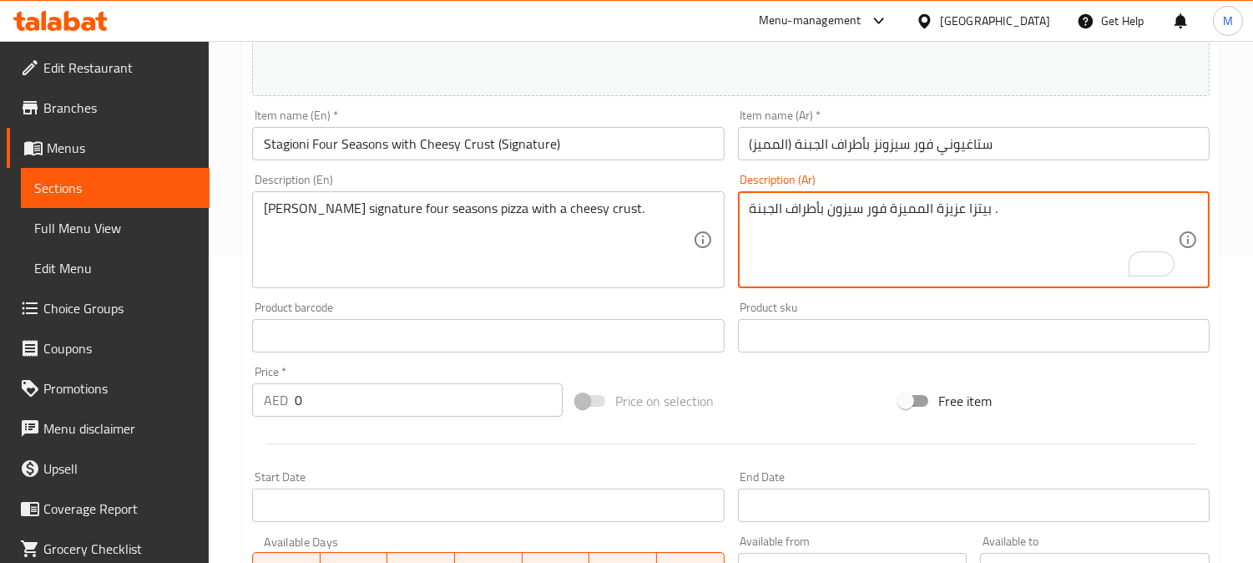
type textarea "بيتزا عزيزة المميزة فور سيزون بأطراف الجبنة ."
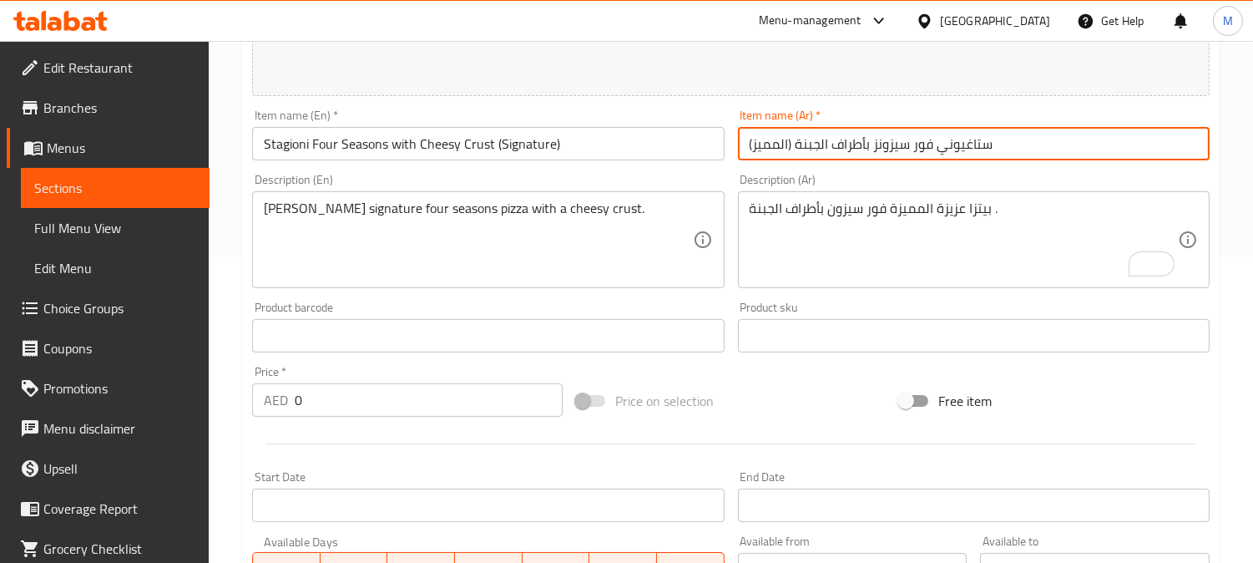
click at [1030, 139] on input "ستاغيوني فور سيزونز بأطراف الجبنة (المميز)" at bounding box center [974, 143] width 472 height 33
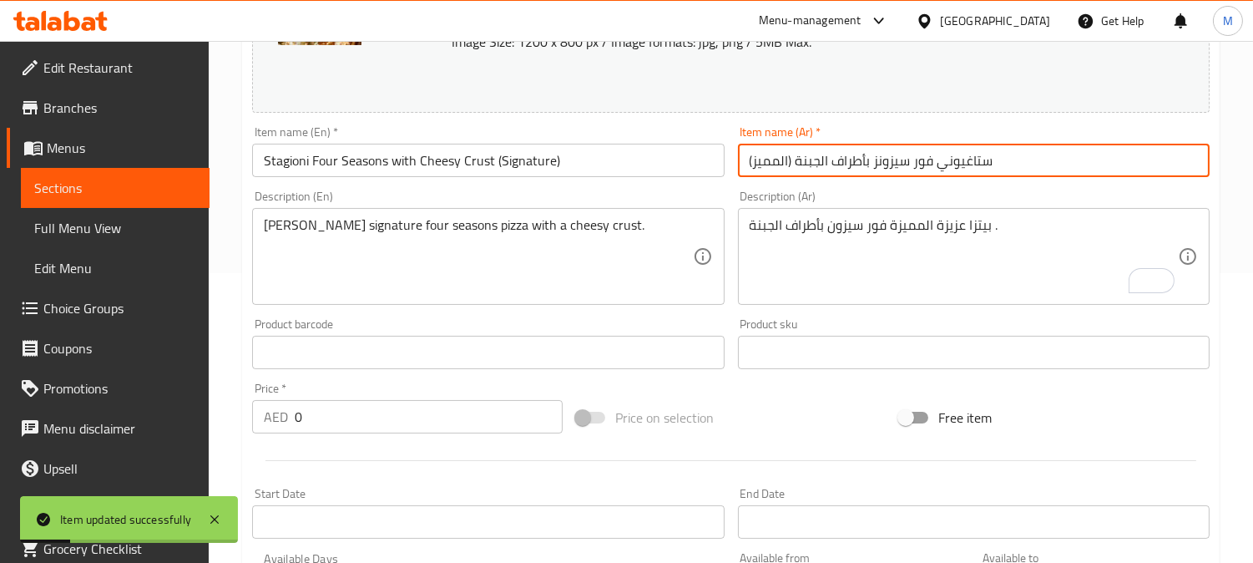
scroll to position [214, 0]
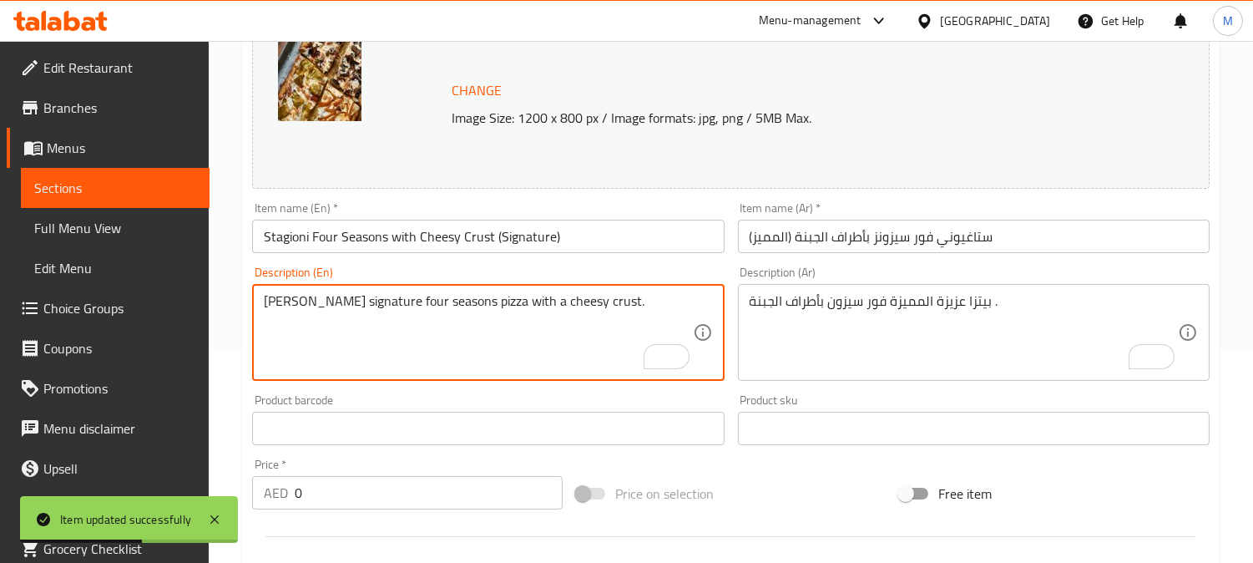
click at [559, 302] on textarea "[PERSON_NAME] signature four seasons pizza with a cheesy crust." at bounding box center [478, 332] width 428 height 79
click at [559, 301] on textarea "[PERSON_NAME] signature four seasons pizza with a cheesy crust." at bounding box center [478, 332] width 428 height 79
click at [646, 306] on textarea "[PERSON_NAME] signature four seasons pizza with a cheesy crust." at bounding box center [478, 332] width 428 height 79
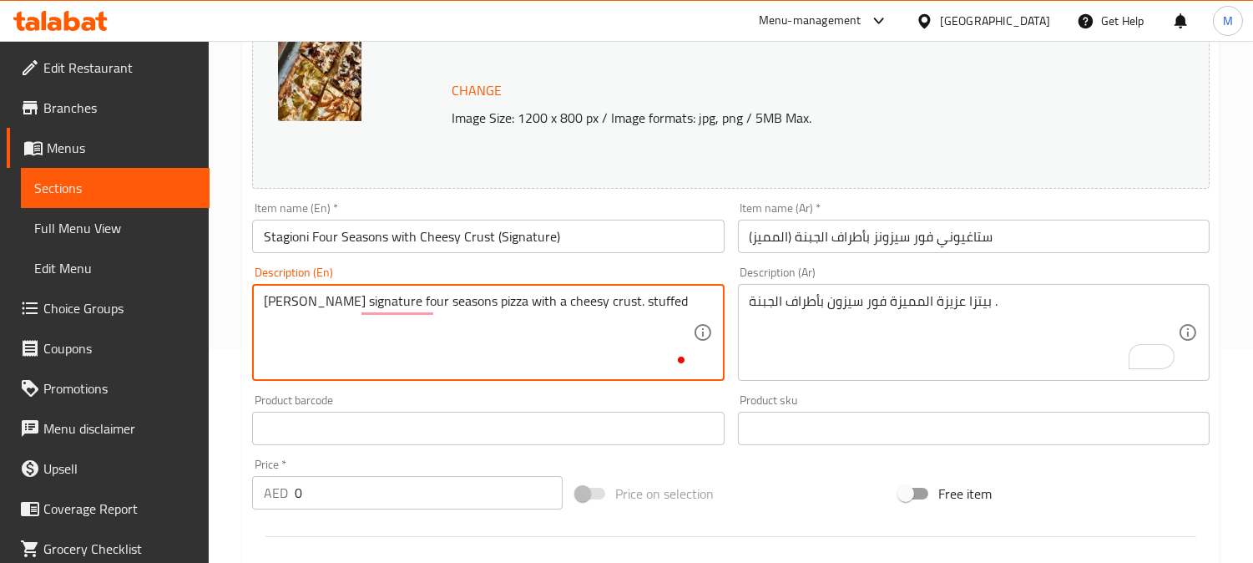
paste textarea "crust"
type textarea "[PERSON_NAME] signature four seasons pizza with a cheesy crust. stuffed crust"
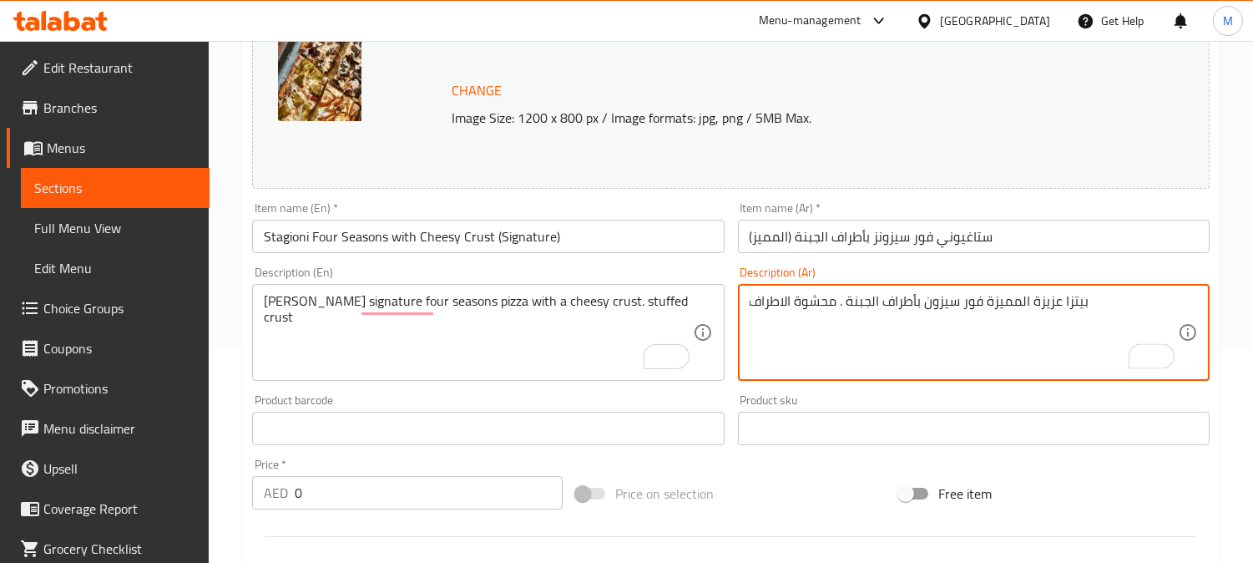
type textarea "بيتزا عزيزة المميزة فور سيزون بأطراف الجبنة . محشوة الاطراف"
click at [1060, 226] on input "ستاغيوني فور سيزونز بأطراف الجبنة (المميز)" at bounding box center [974, 236] width 472 height 33
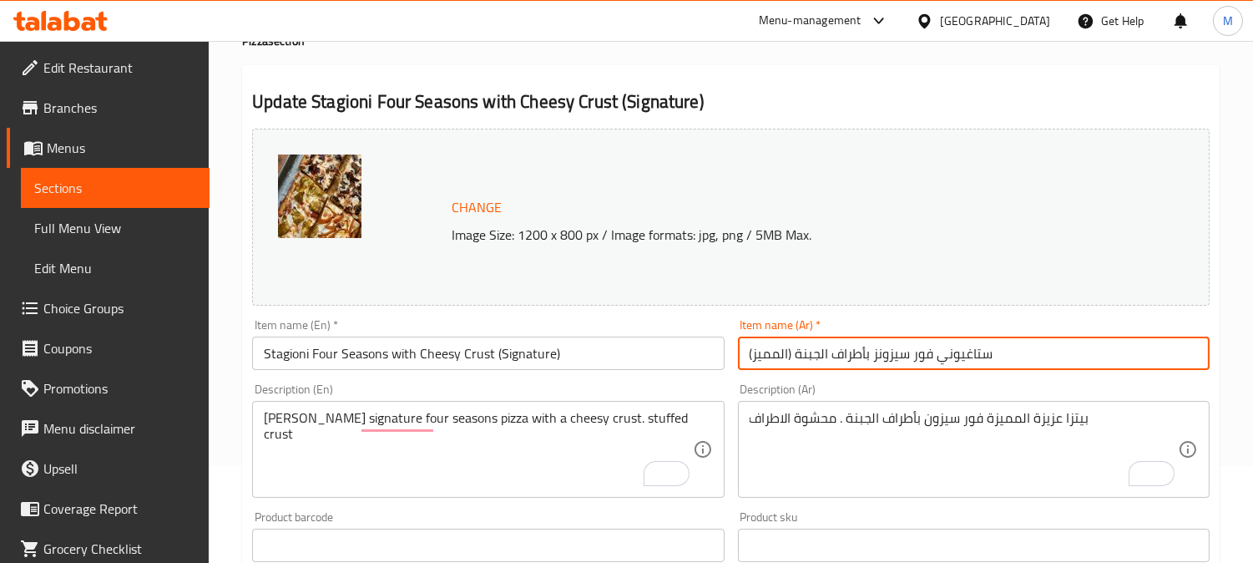
scroll to position [0, 0]
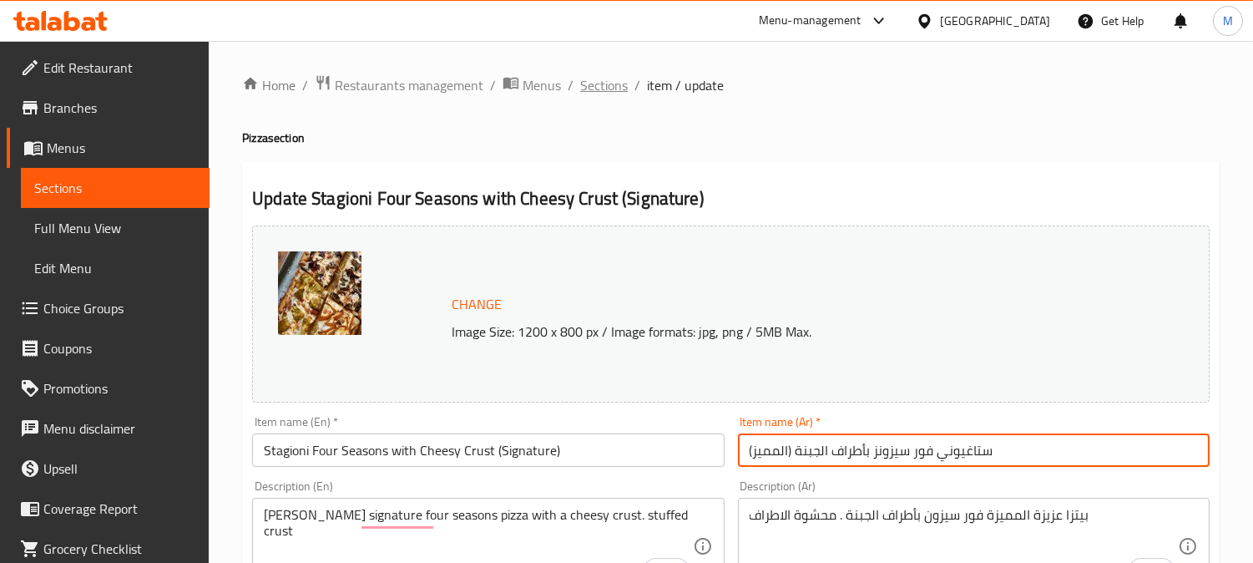
click at [604, 78] on span "Sections" at bounding box center [604, 85] width 48 height 20
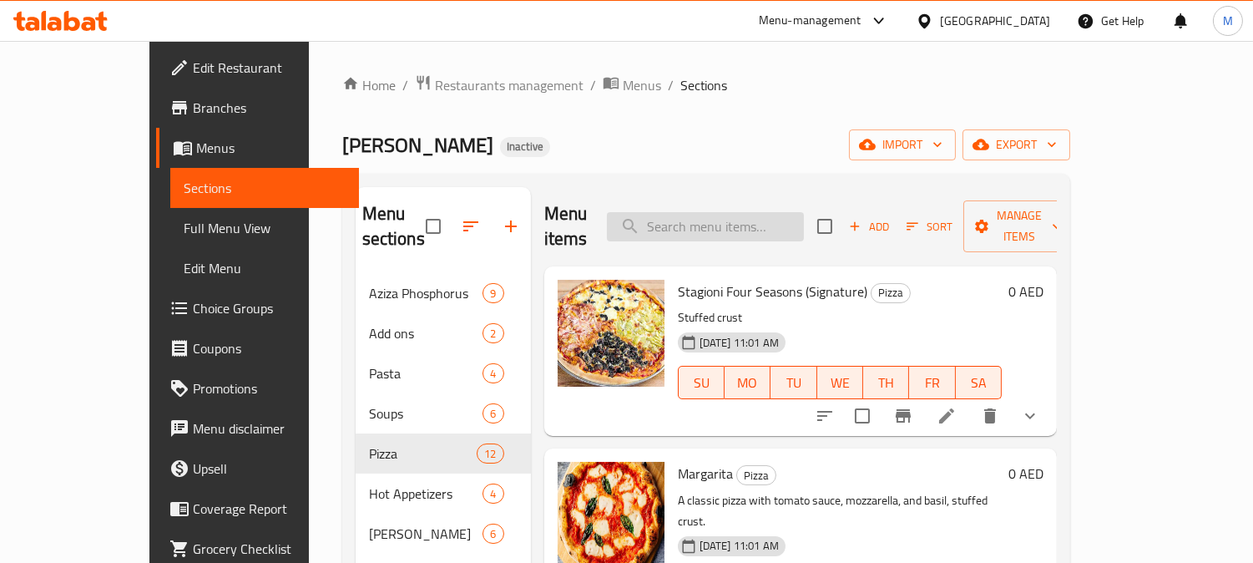
click at [756, 212] on input "search" at bounding box center [705, 226] width 197 height 29
paste input "Aziza Mixed Seafood"
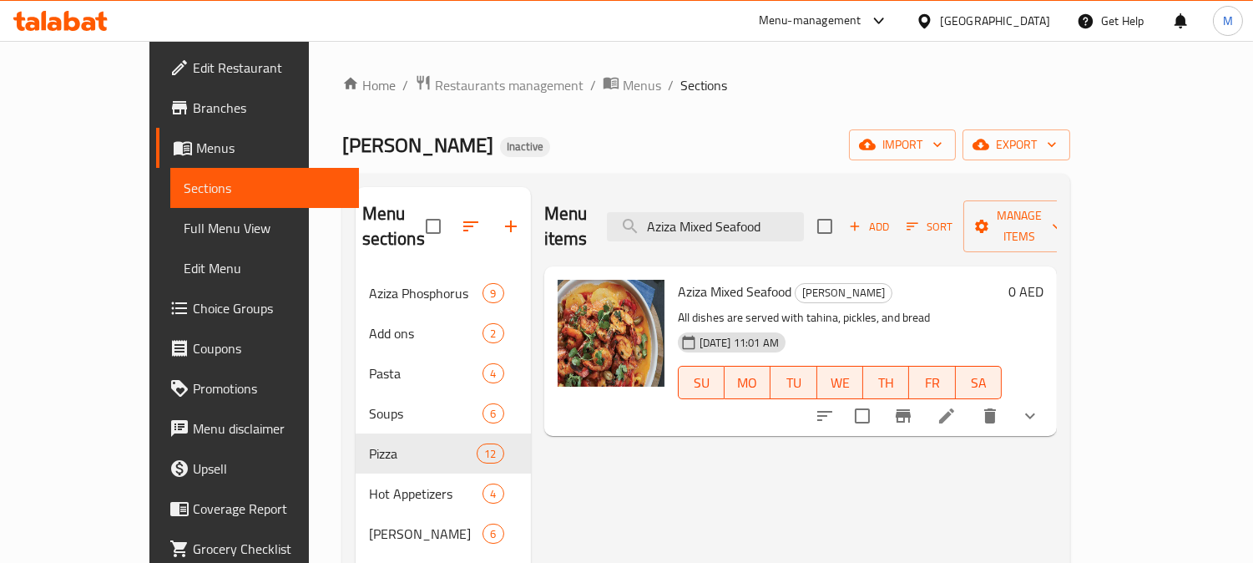
type input "Aziza Mixed Seafood"
click at [957, 406] on icon at bounding box center [947, 416] width 20 height 20
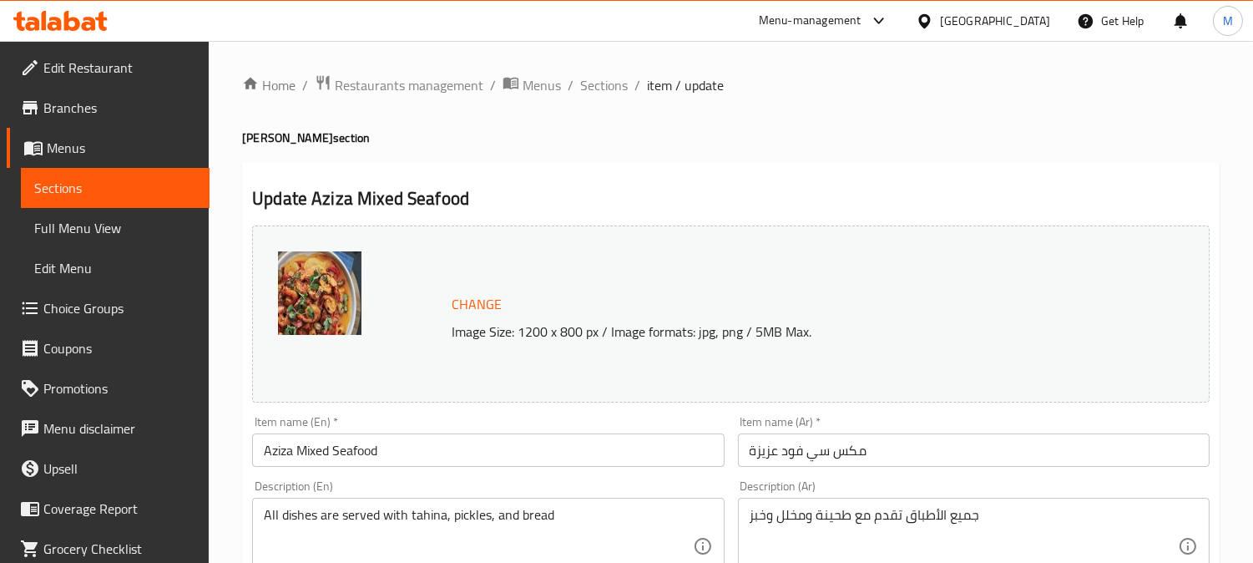
scroll to position [93, 0]
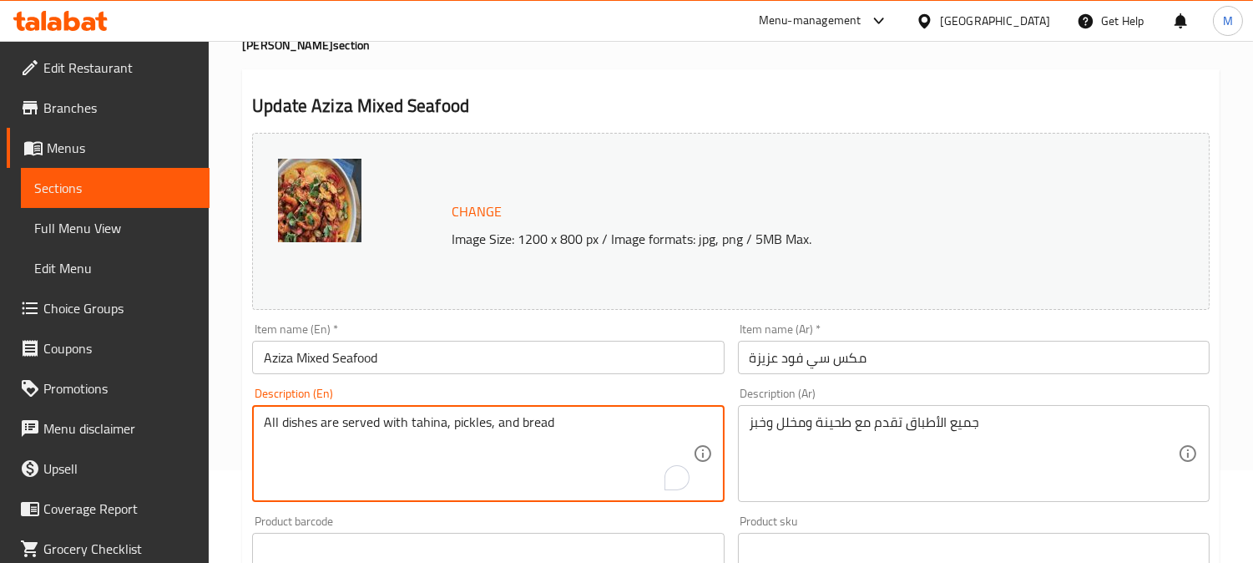
drag, startPoint x: 0, startPoint y: 0, endPoint x: 210, endPoint y: 397, distance: 448.5
click at [336, 421] on textarea "All dishes are served with tahina, pickles, and bread" at bounding box center [478, 453] width 428 height 79
drag, startPoint x: 341, startPoint y: 422, endPoint x: 199, endPoint y: 417, distance: 142.0
click at [199, 417] on div "Edit Restaurant Branches Menus Sections Full Menu View Edit Menu Choice Groups …" at bounding box center [626, 548] width 1253 height 1200
type textarea "served with tahina, pickles, and bread"
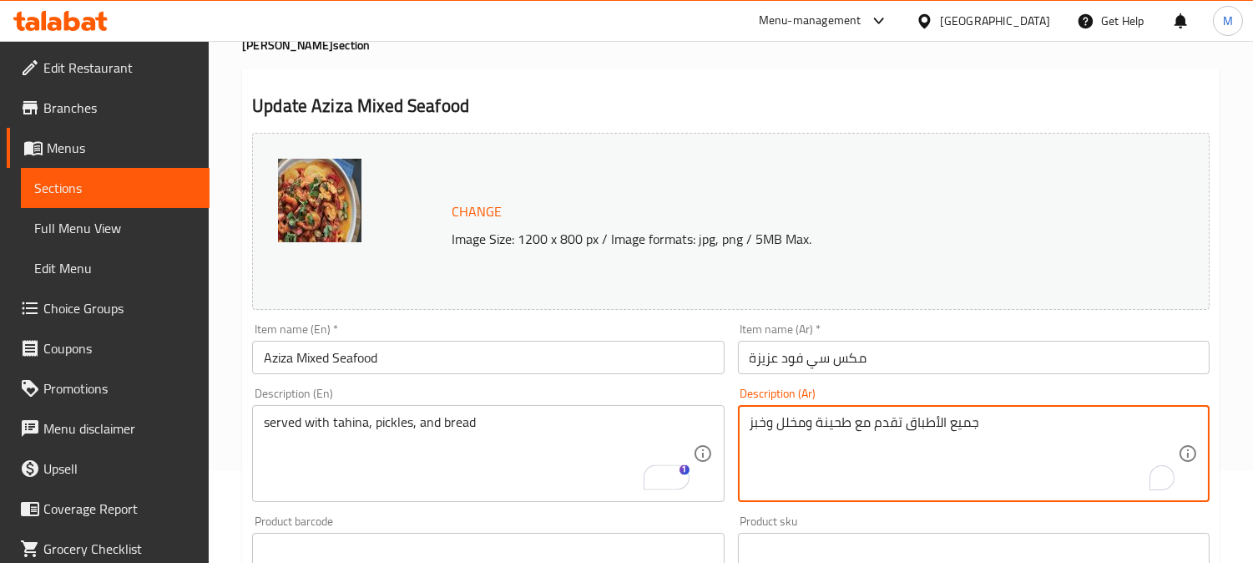
drag, startPoint x: 900, startPoint y: 420, endPoint x: 990, endPoint y: 424, distance: 90.3
type textarea "تقدم مع طحينة ومخلل وخبز"
click at [873, 352] on input "مكس سي فود عزيزة" at bounding box center [974, 357] width 472 height 33
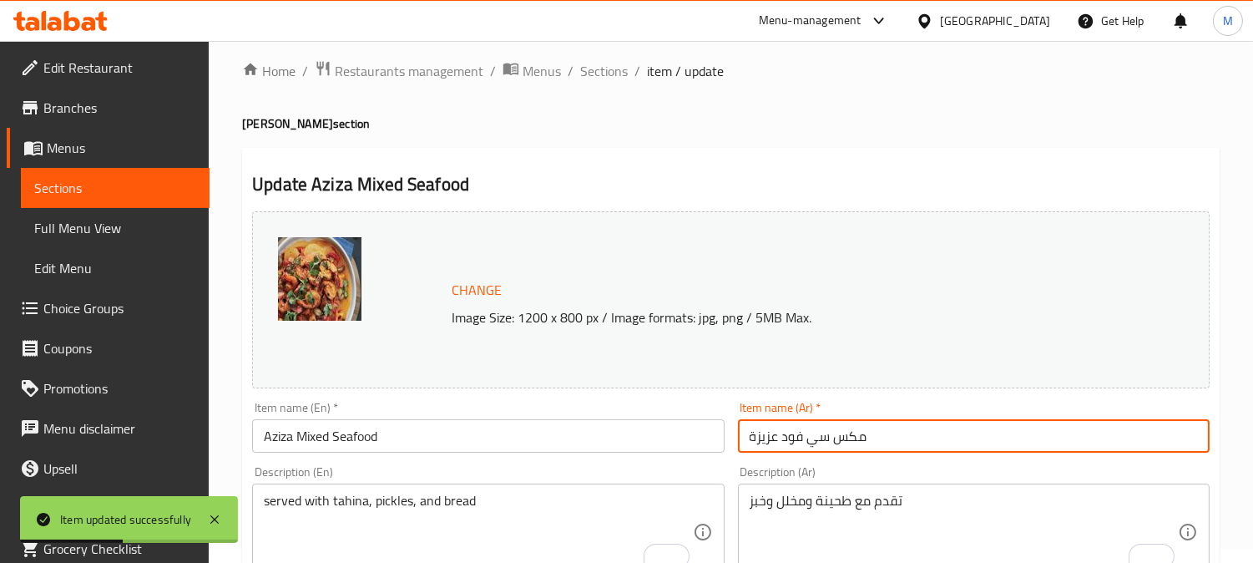
scroll to position [0, 0]
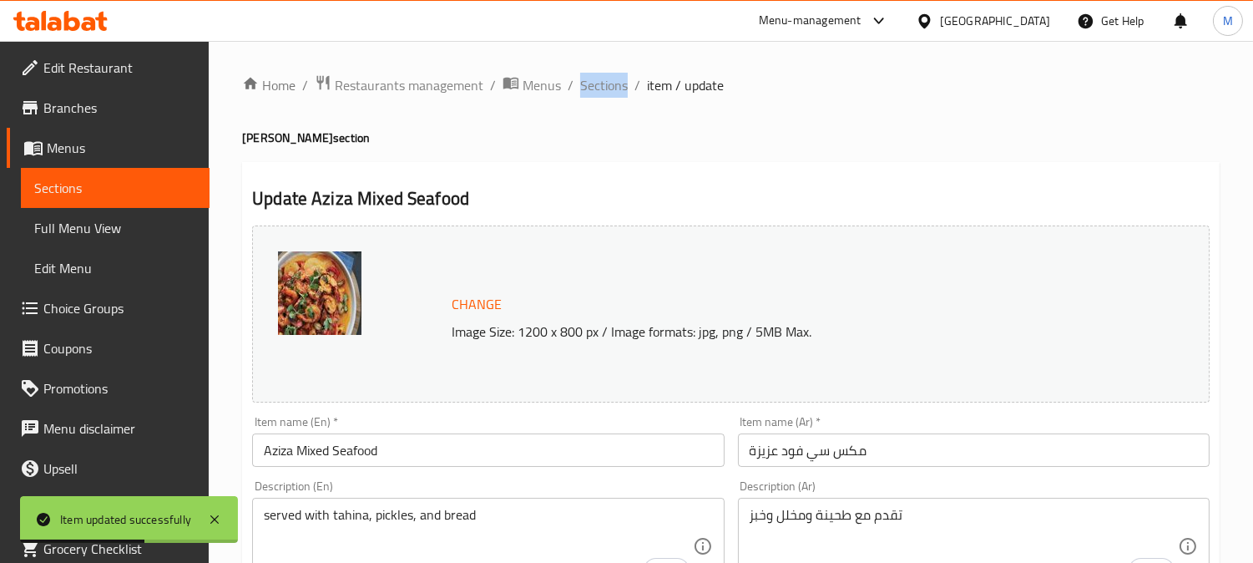
click at [611, 77] on span "Sections" at bounding box center [604, 85] width 48 height 20
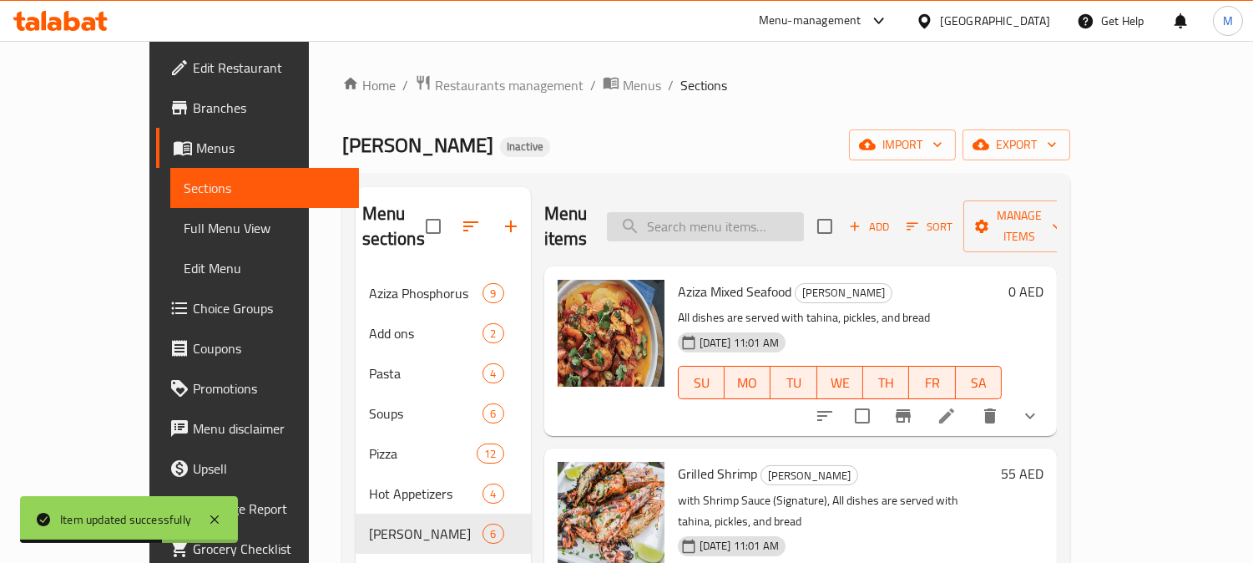
paste input "Grilled Shrimp"
click at [779, 212] on input "Grilled Shrimp" at bounding box center [705, 226] width 197 height 29
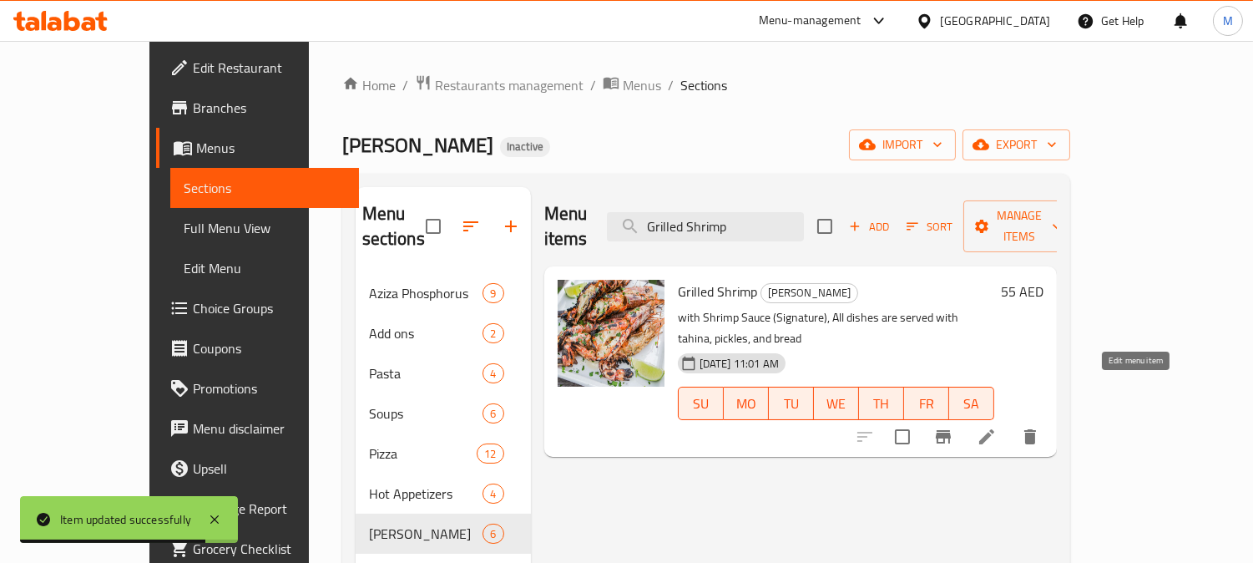
type input "Grilled Shrimp"
click at [997, 427] on icon at bounding box center [987, 437] width 20 height 20
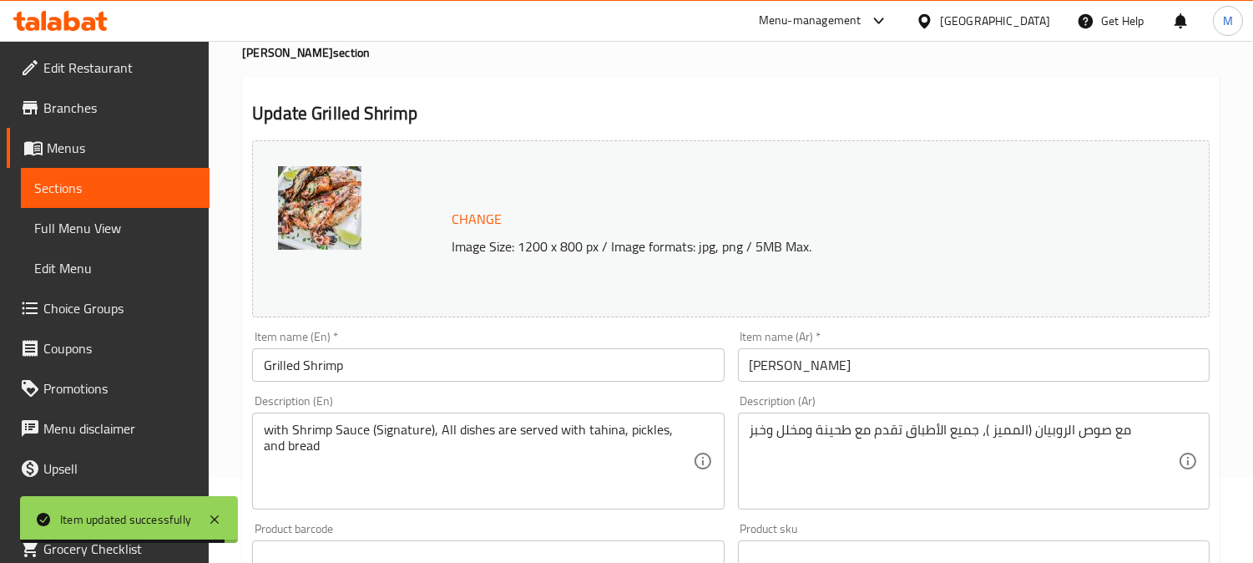
scroll to position [185, 0]
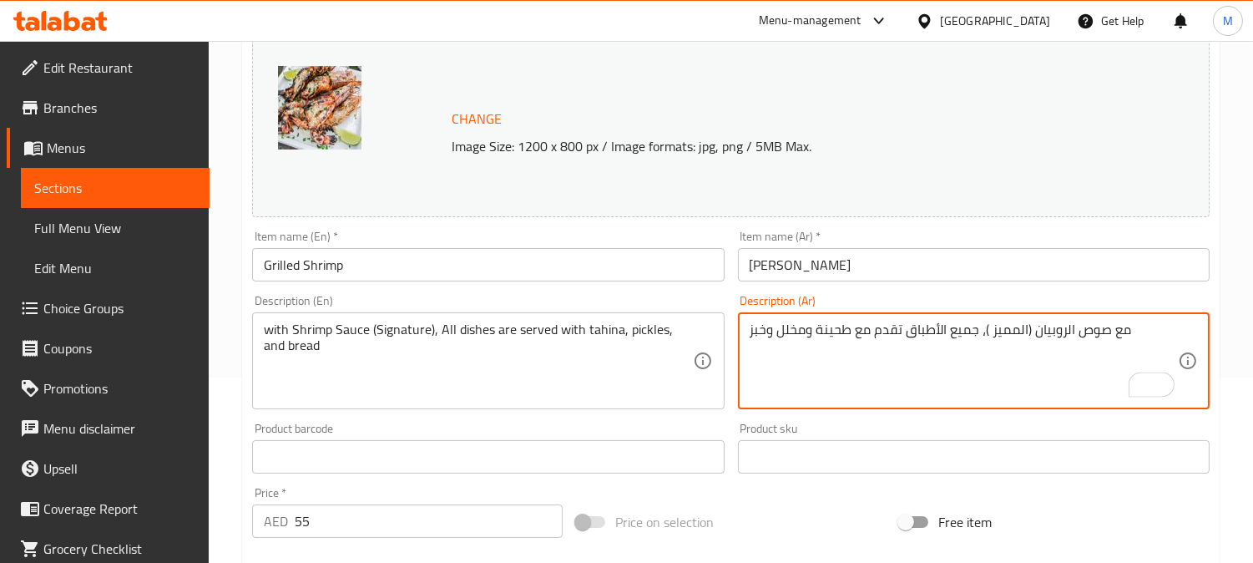
drag, startPoint x: 979, startPoint y: 328, endPoint x: 903, endPoint y: 321, distance: 76.3
click at [903, 321] on textarea "مع صوص الروبيان (المميز )، جميع الأطباق تقدم مع طحينة ومخلل وخبز" at bounding box center [964, 360] width 428 height 79
type textarea "مع صوص الروبيان (المميز )، تقدم مع طحينة ومخلل وخبز"
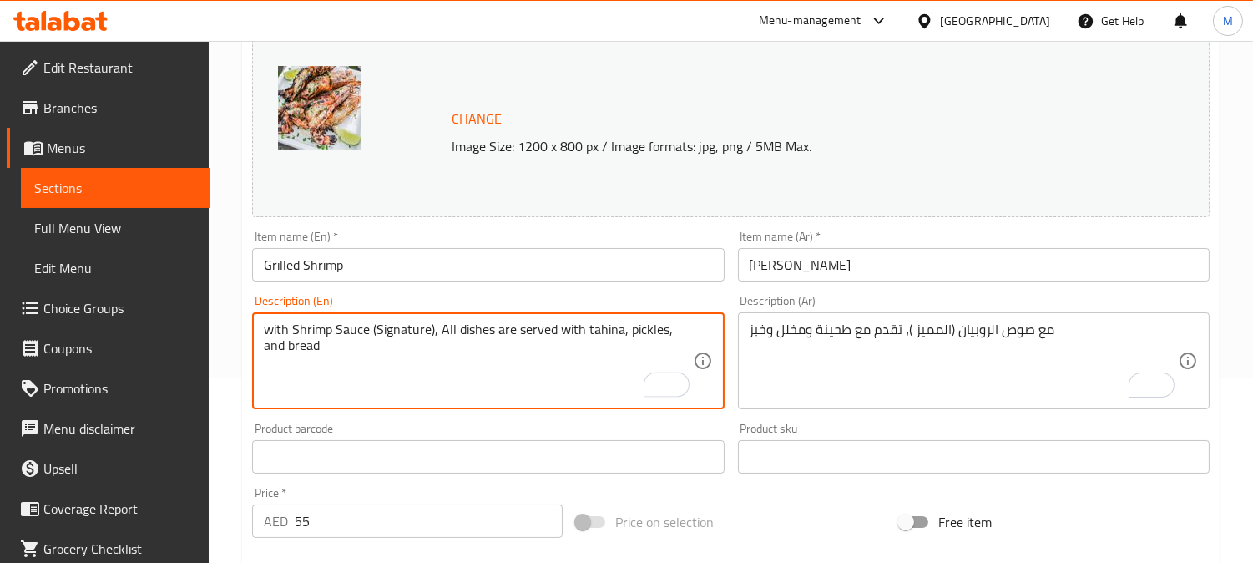
drag, startPoint x: 439, startPoint y: 326, endPoint x: 518, endPoint y: 329, distance: 78.5
click at [518, 329] on textarea "with Shrimp Sauce (Signature), All dishes are served with tahina, pickles, and …" at bounding box center [478, 360] width 428 height 79
type textarea "with Shrimp Sauce (Signature), served with tahina, pickles, and bread"
click at [905, 274] on input "روبيان مشوي" at bounding box center [974, 264] width 472 height 33
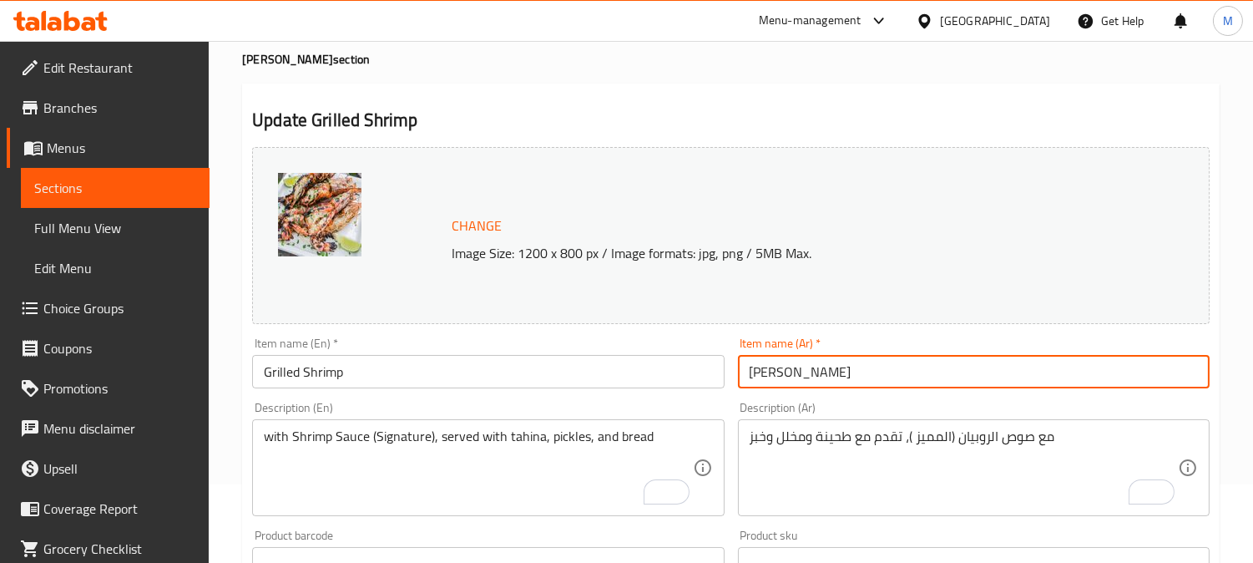
scroll to position [0, 0]
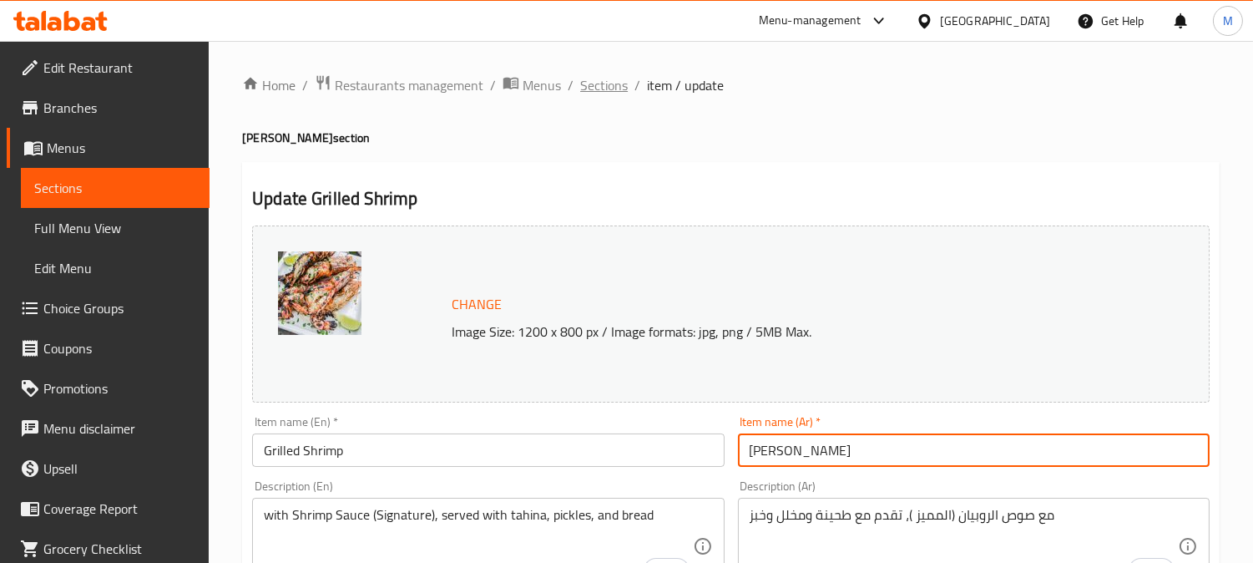
click at [621, 88] on span "Sections" at bounding box center [604, 85] width 48 height 20
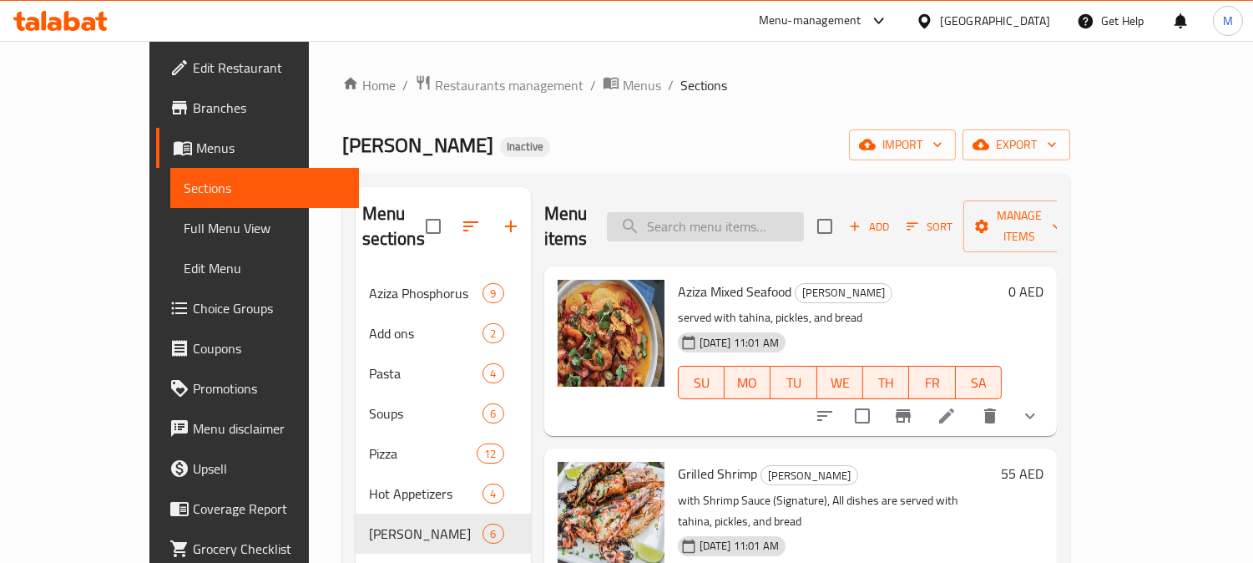
paste input "Mixed Seafood"
click at [731, 220] on input "search" at bounding box center [705, 226] width 197 height 29
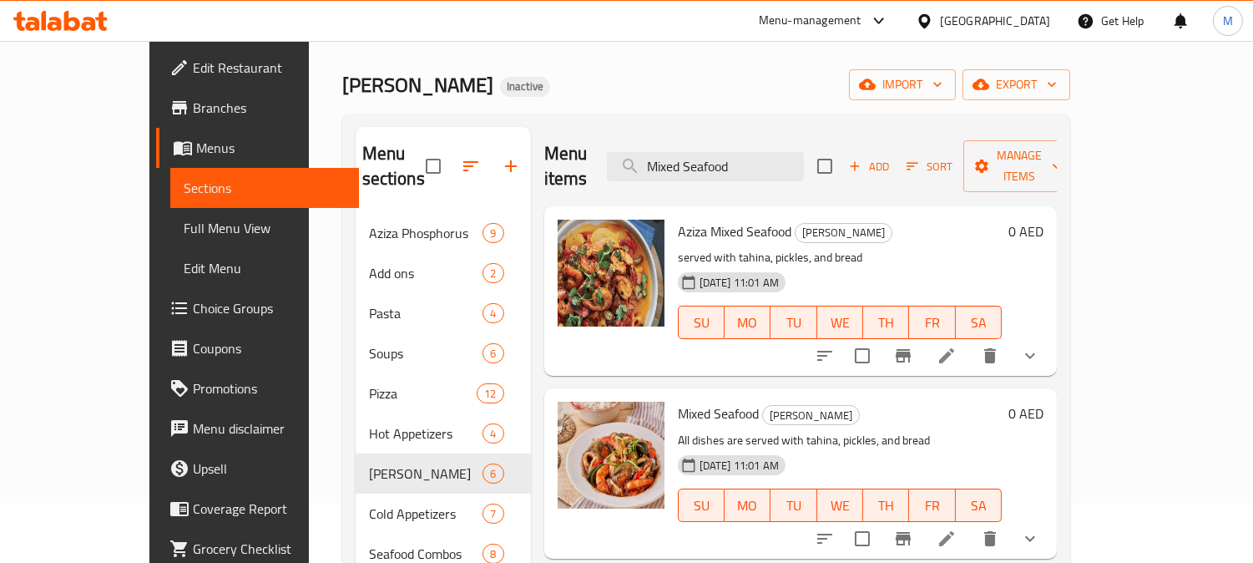
scroll to position [93, 0]
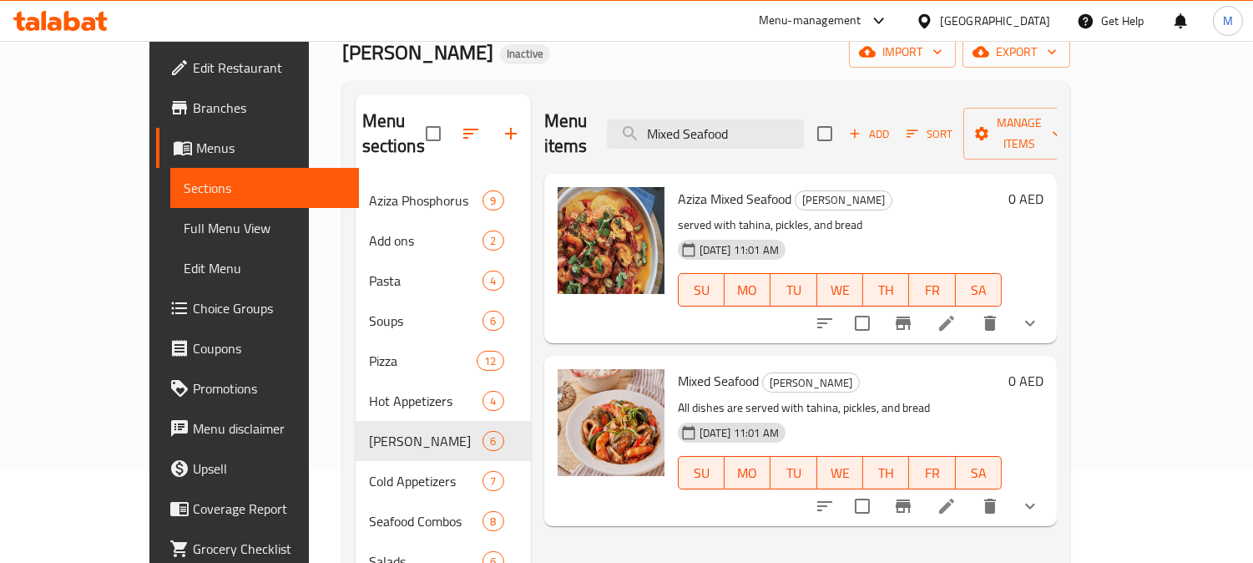
type input "Mixed Seafood"
click at [954, 498] on icon at bounding box center [946, 505] width 15 height 15
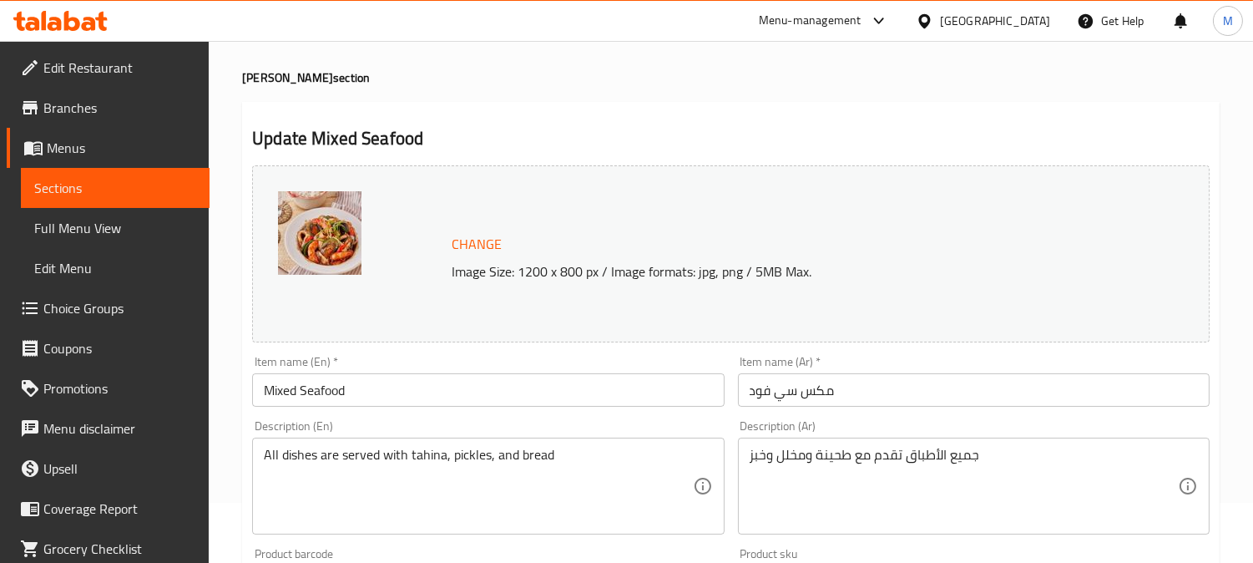
scroll to position [93, 0]
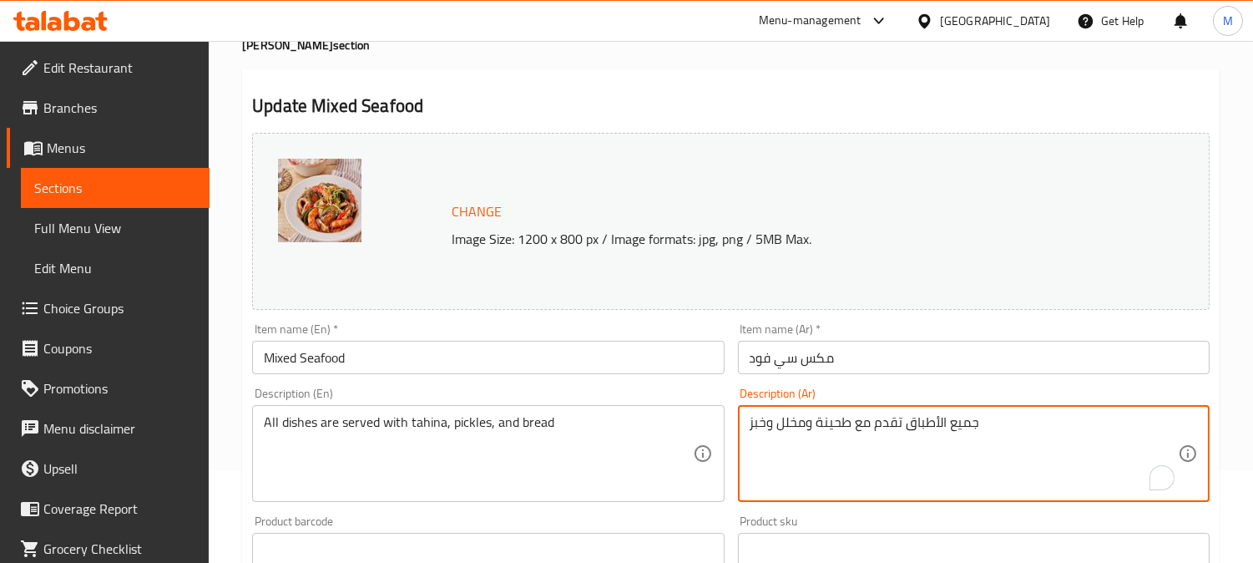
drag, startPoint x: 911, startPoint y: 423, endPoint x: 987, endPoint y: 420, distance: 76.0
type textarea "تقدم مع طحينة ومخلل وخبز"
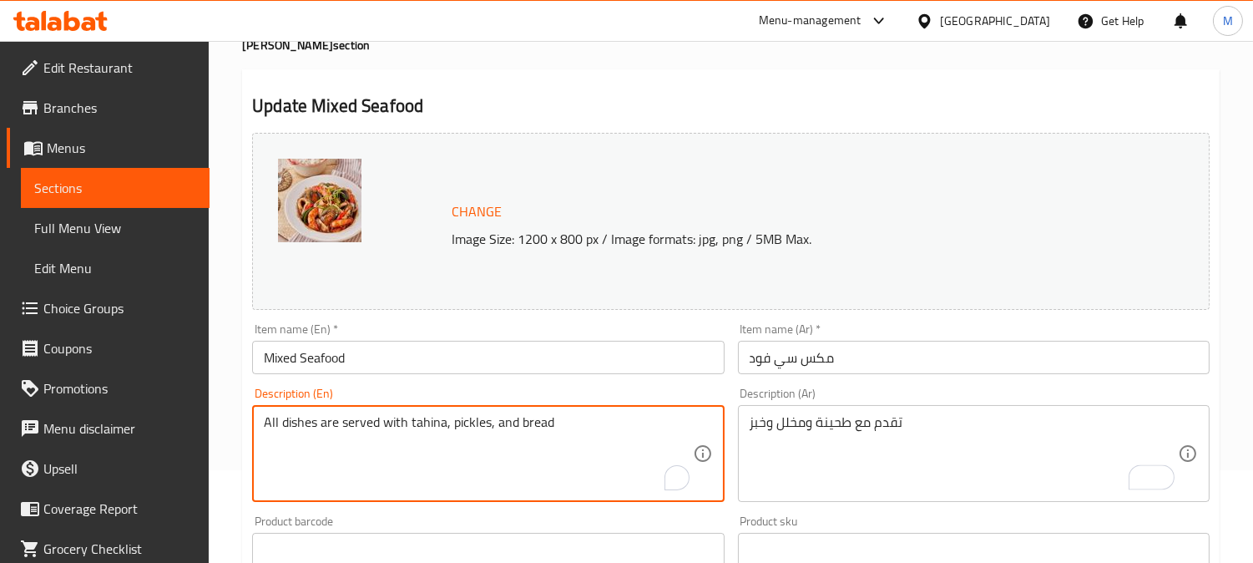
drag, startPoint x: 327, startPoint y: 422, endPoint x: 225, endPoint y: 417, distance: 102.0
type textarea "served with tahina, pickles, and bread"
click at [434, 367] on input "Mixed Seafood" at bounding box center [488, 357] width 472 height 33
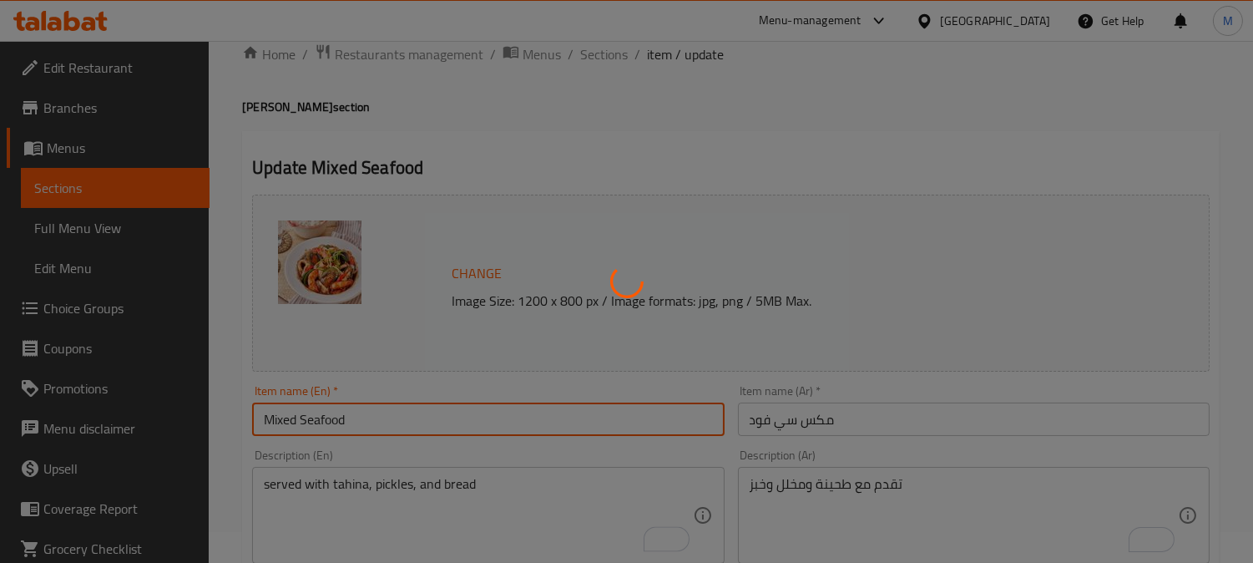
scroll to position [0, 0]
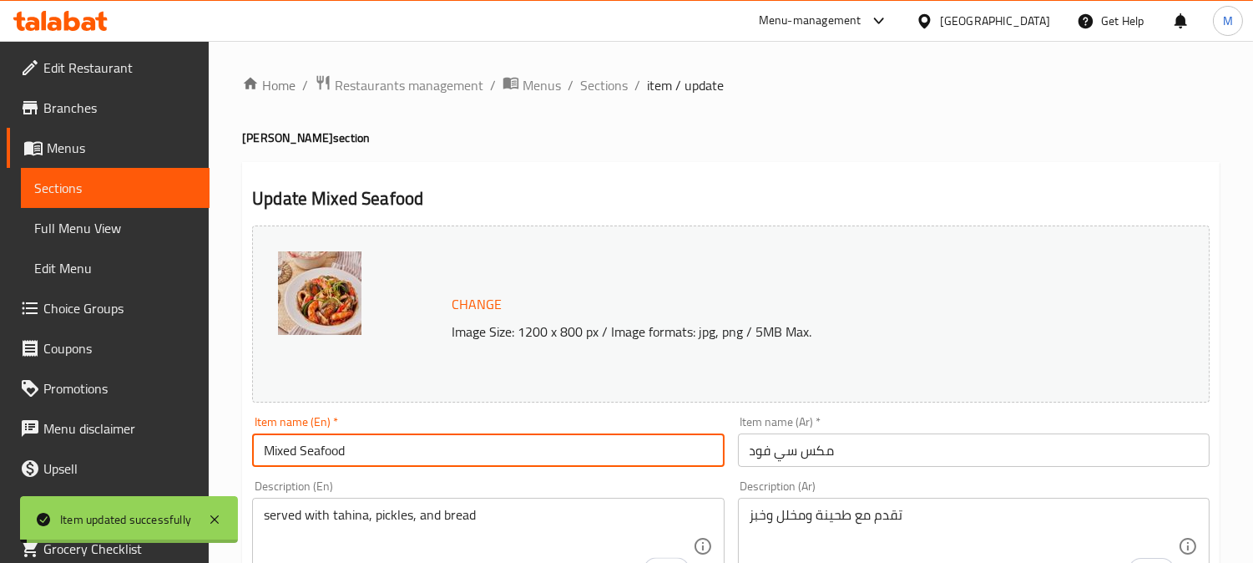
click at [594, 84] on span "Sections" at bounding box center [604, 85] width 48 height 20
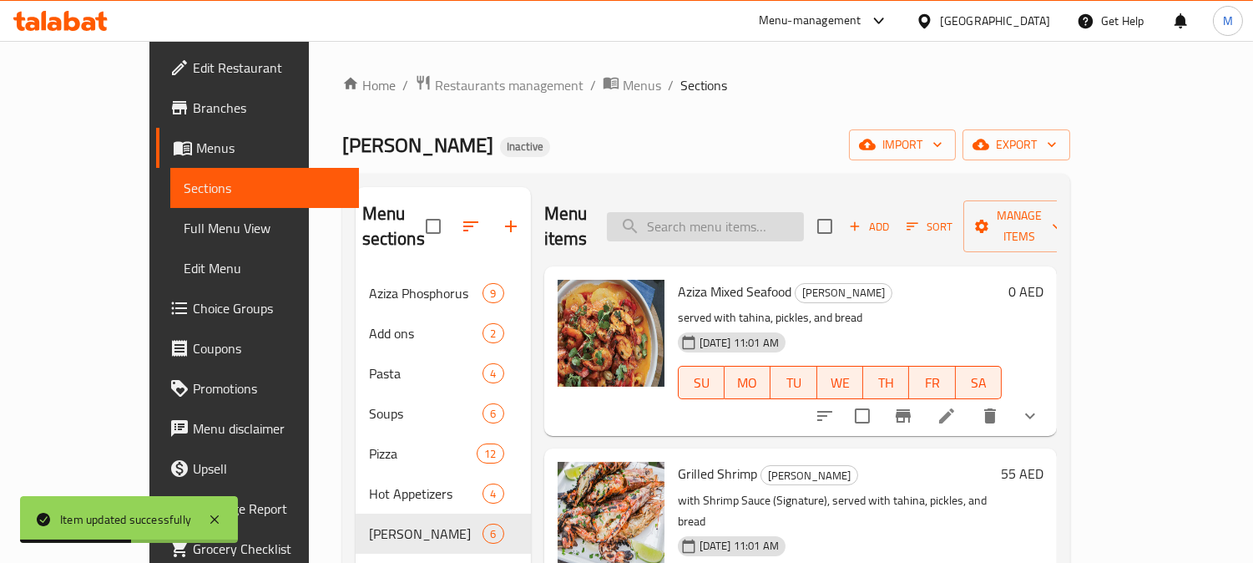
click at [719, 217] on input "search" at bounding box center [705, 226] width 197 height 29
paste input "Salmon & Shrimp with Rice"
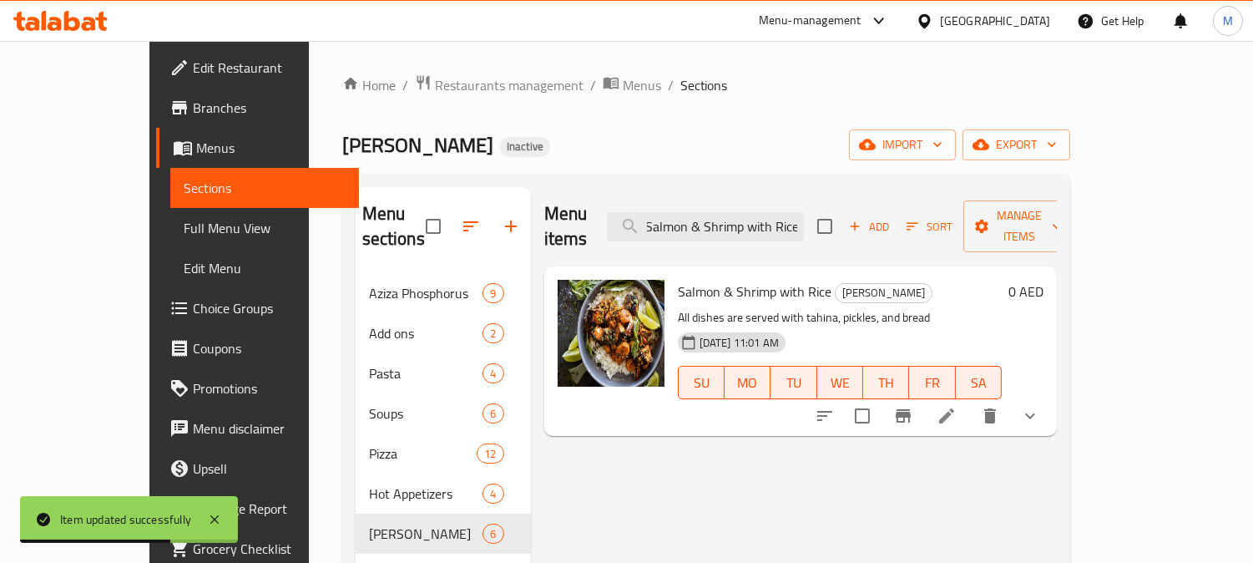
type input "Salmon & Shrimp with Rice"
click at [957, 406] on icon at bounding box center [947, 416] width 20 height 20
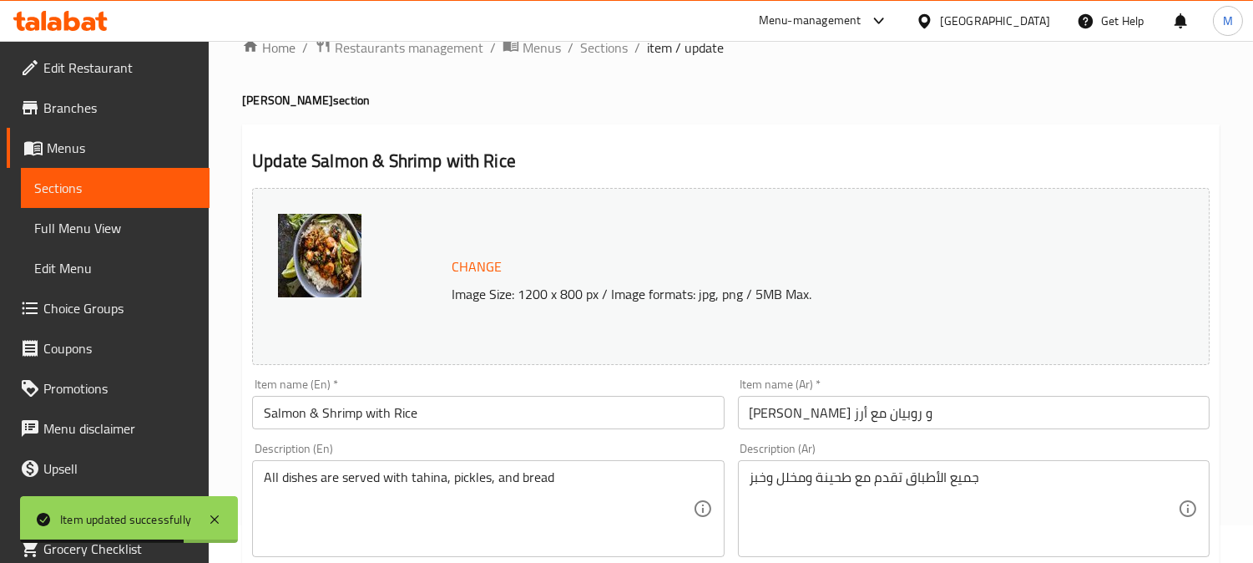
scroll to position [93, 0]
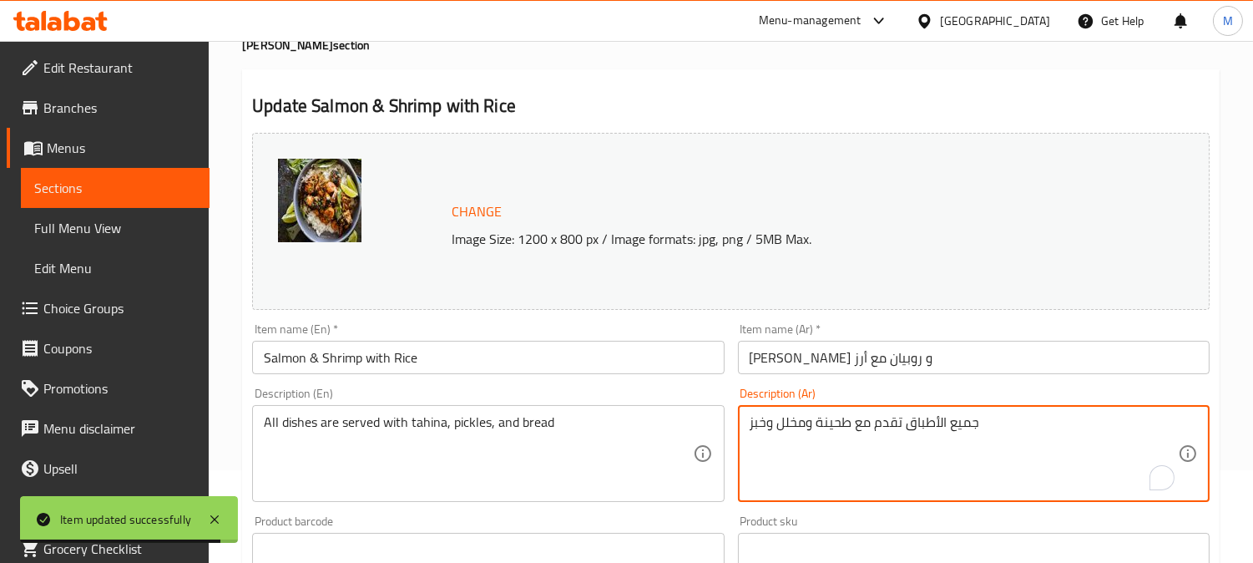
drag, startPoint x: 897, startPoint y: 422, endPoint x: 910, endPoint y: 421, distance: 13.4
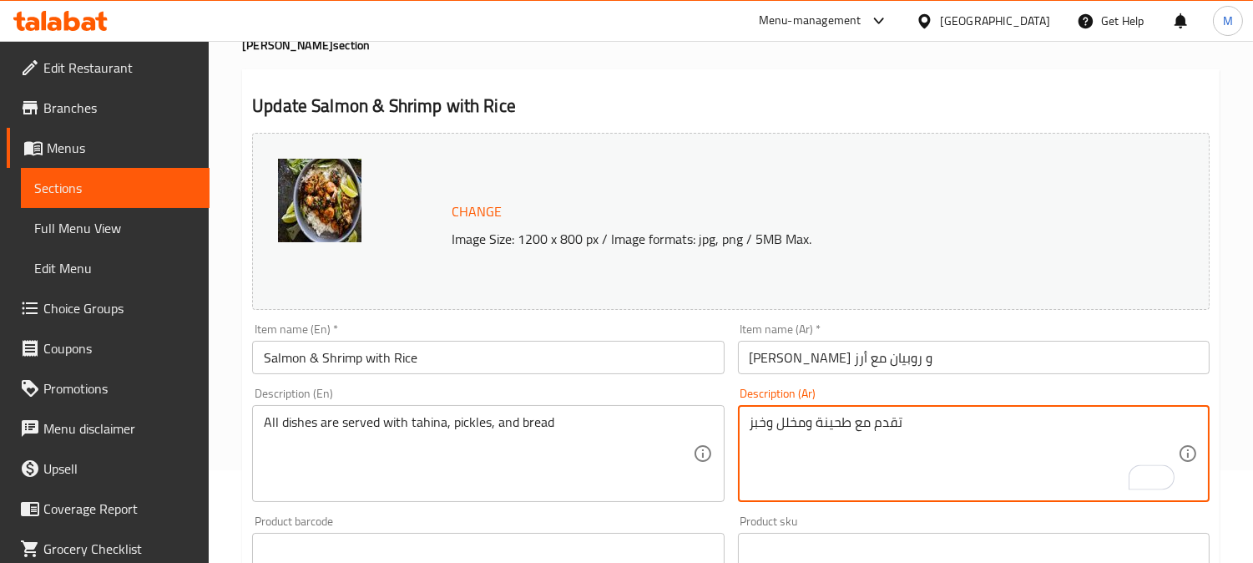
type textarea "تقدم مع طحينة ومخلل وخبز"
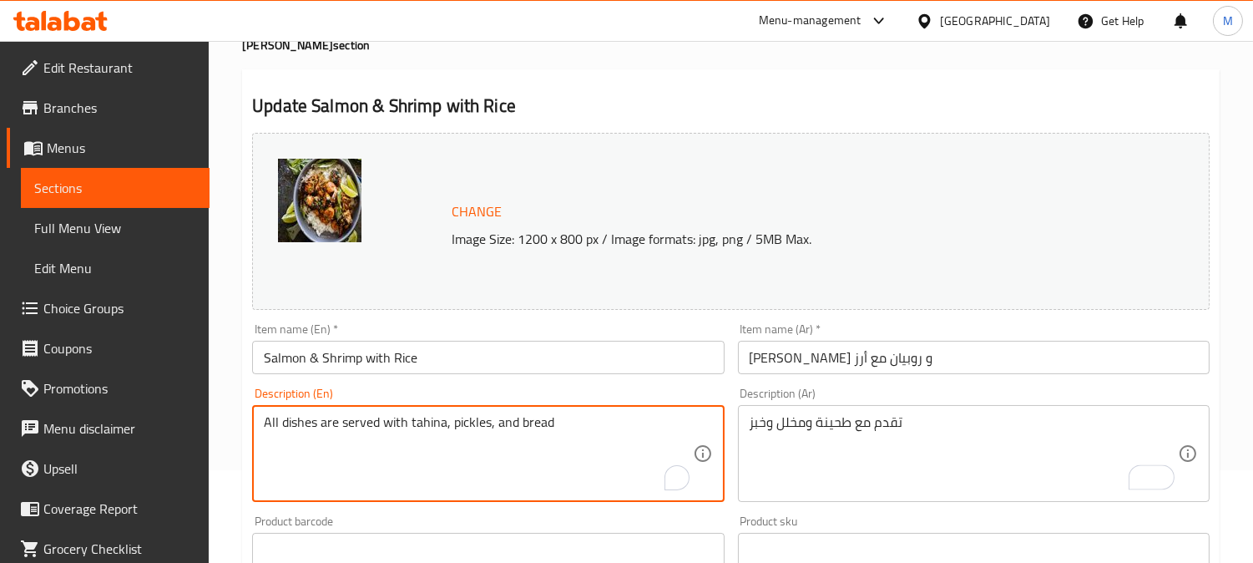
drag, startPoint x: 327, startPoint y: 423, endPoint x: 219, endPoint y: 409, distance: 109.5
type textarea "served with tahina, pickles, and bread"
click at [469, 349] on input "Salmon & Shrimp with Rice" at bounding box center [488, 357] width 472 height 33
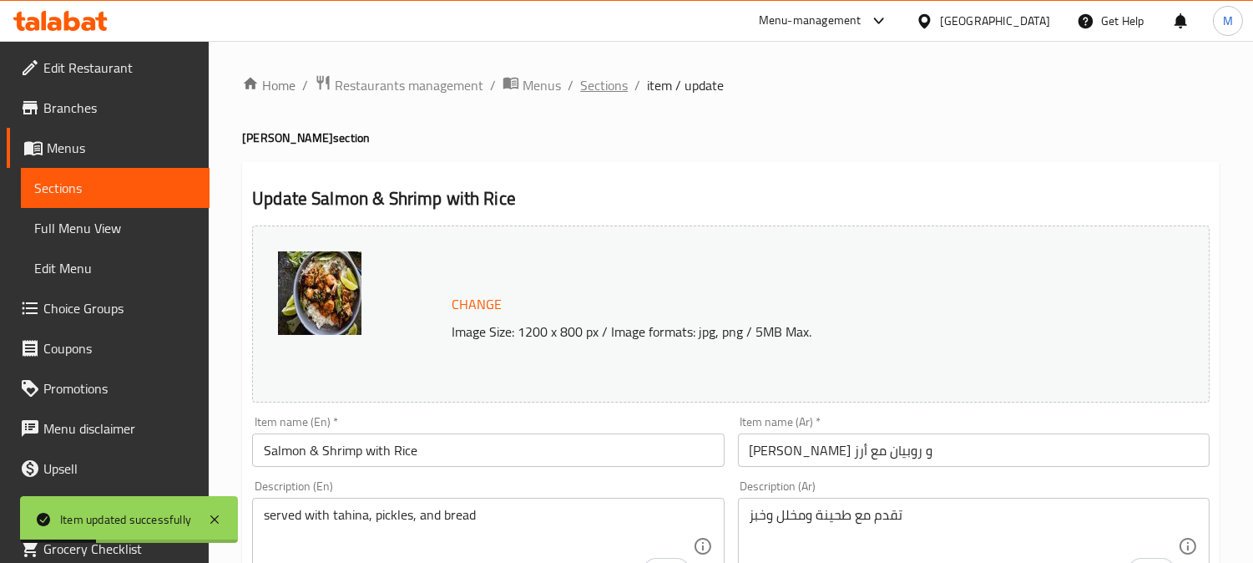
click at [609, 76] on span "Sections" at bounding box center [604, 85] width 48 height 20
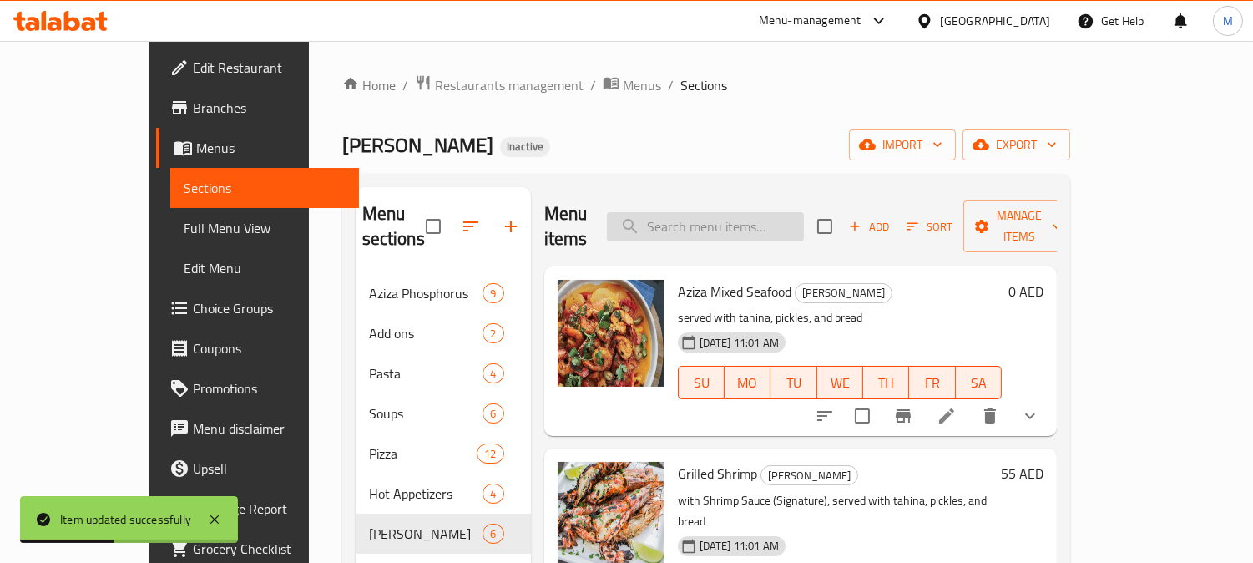
paste input "Shrimp Fajita with Rice"
click at [745, 212] on input "search" at bounding box center [705, 226] width 197 height 29
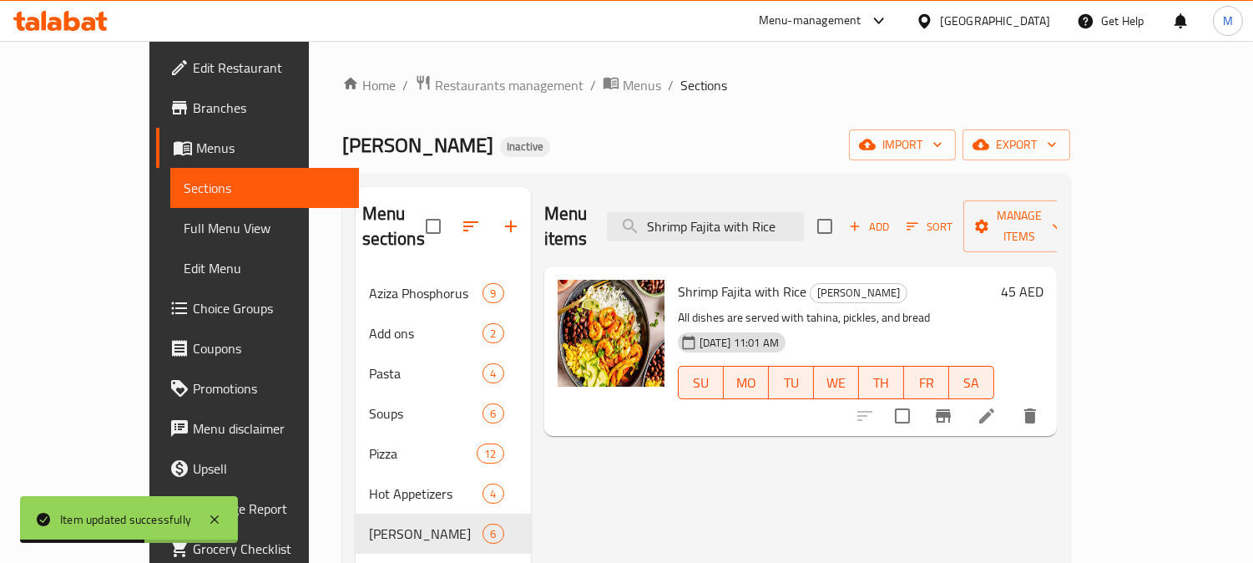
type input "Shrimp Fajita with Rice"
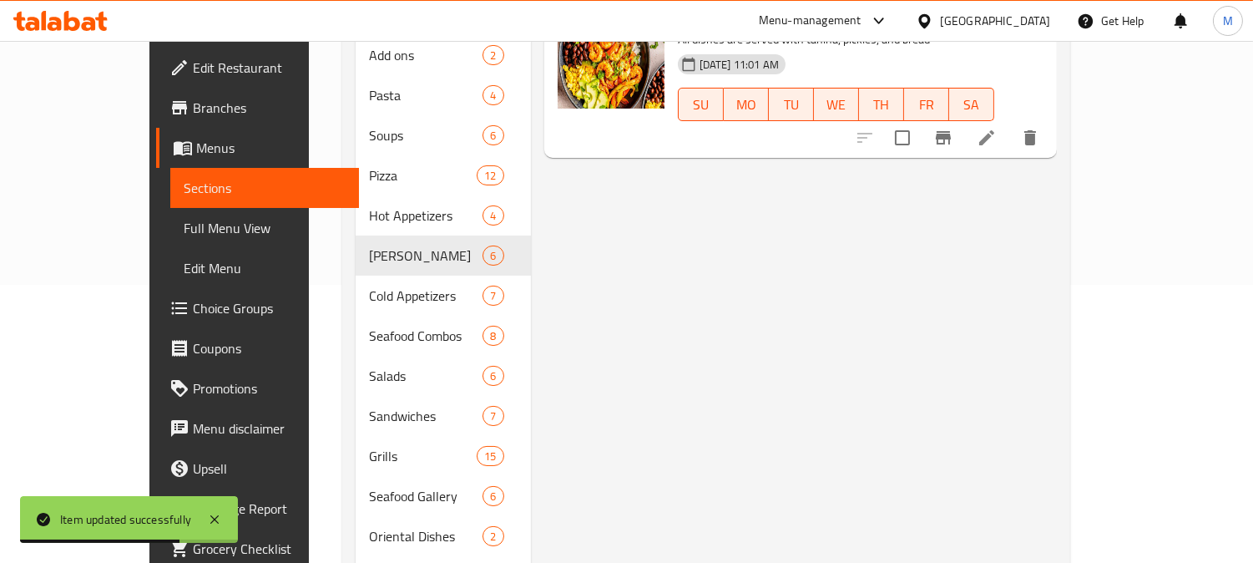
drag, startPoint x: 645, startPoint y: 399, endPoint x: 1137, endPoint y: 105, distance: 572.8
click at [997, 128] on icon at bounding box center [987, 138] width 20 height 20
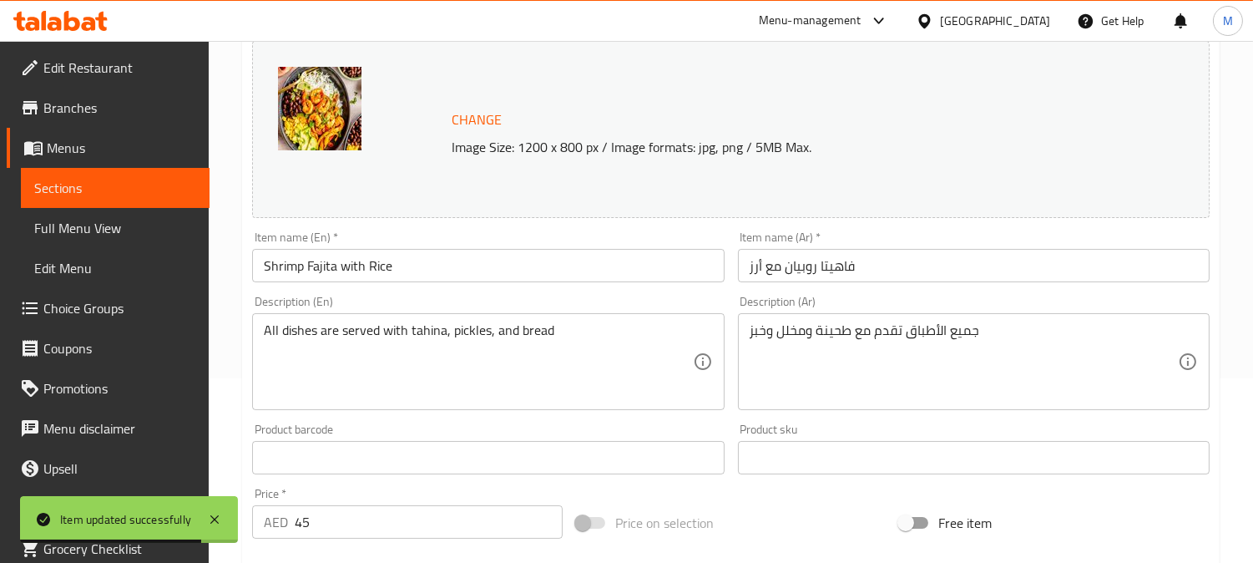
scroll to position [185, 0]
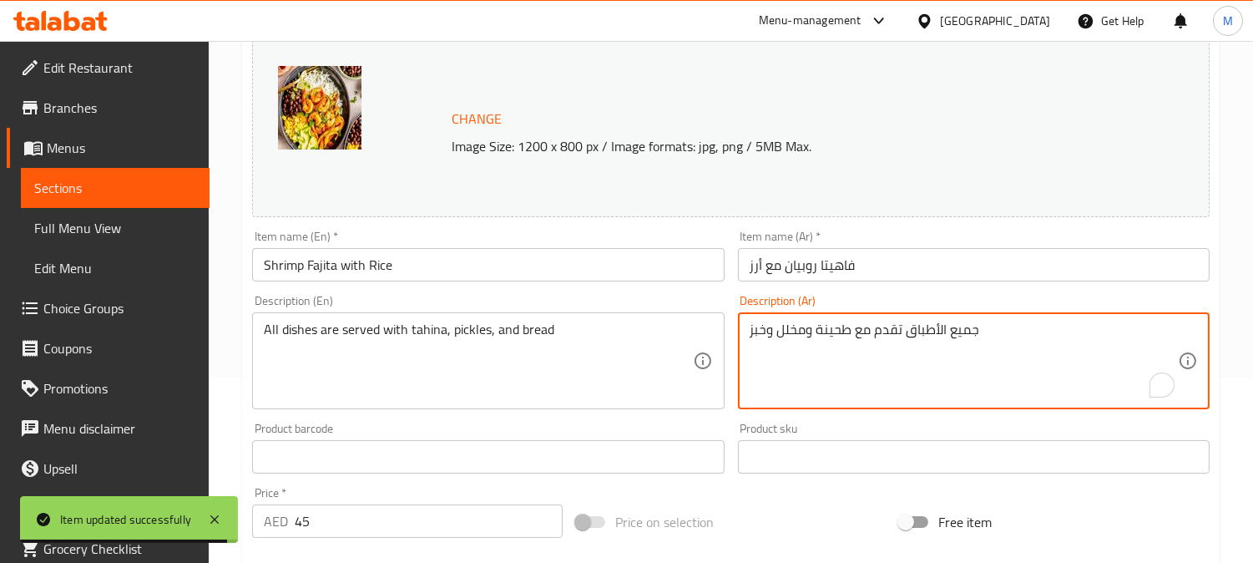
drag, startPoint x: 903, startPoint y: 334, endPoint x: 998, endPoint y: 331, distance: 95.2
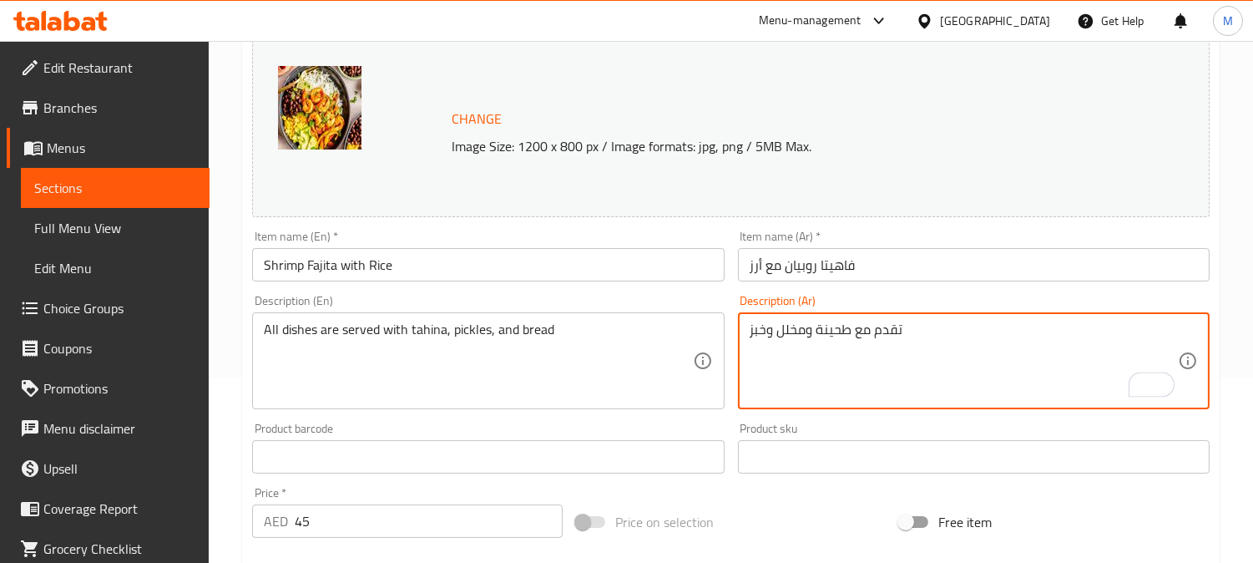
type textarea "تقدم مع طحينة ومخلل وخبز"
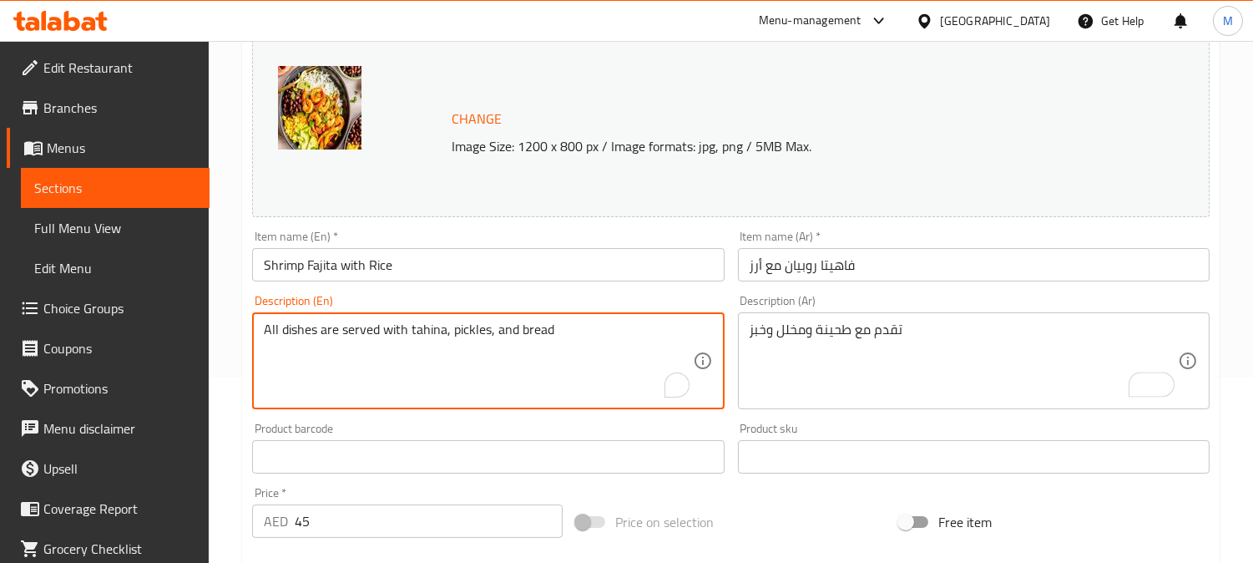
drag, startPoint x: 341, startPoint y: 328, endPoint x: 252, endPoint y: 318, distance: 89.1
type textarea "served with tahina, pickles, and bread"
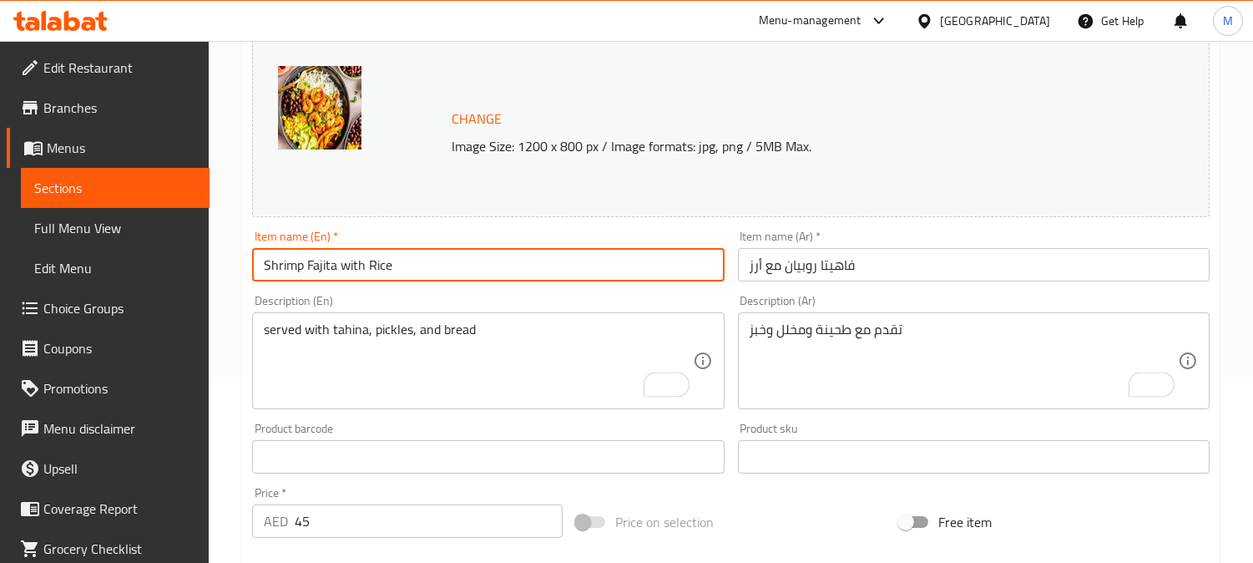
click at [515, 249] on input "Shrimp Fajita with Rice" at bounding box center [488, 264] width 472 height 33
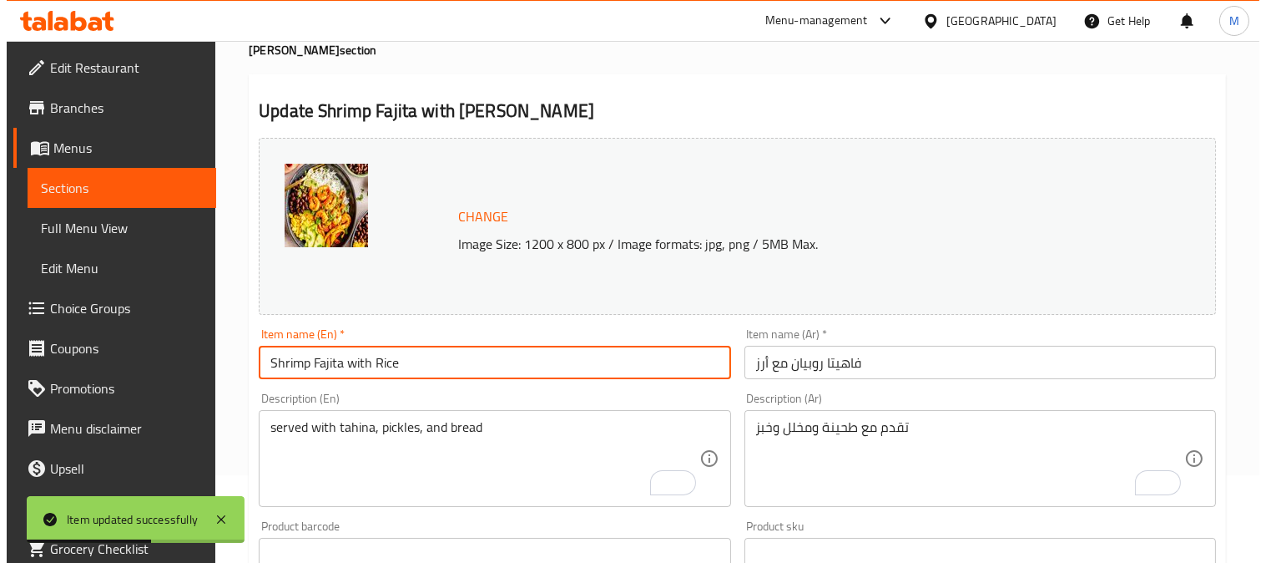
scroll to position [0, 0]
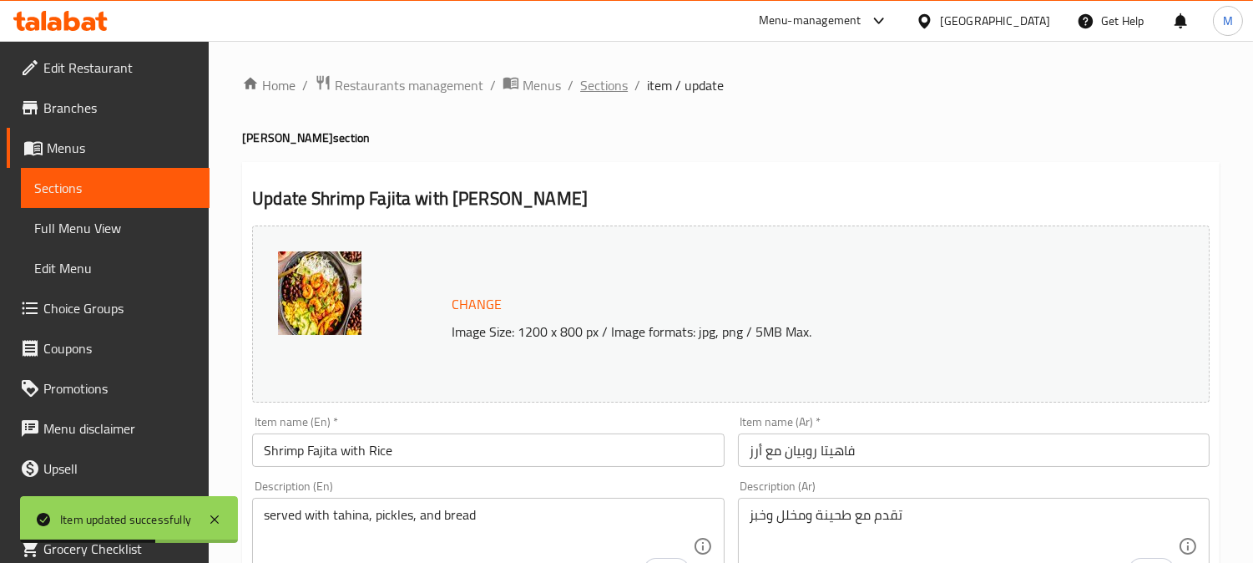
click at [620, 75] on span "Sections" at bounding box center [604, 85] width 48 height 20
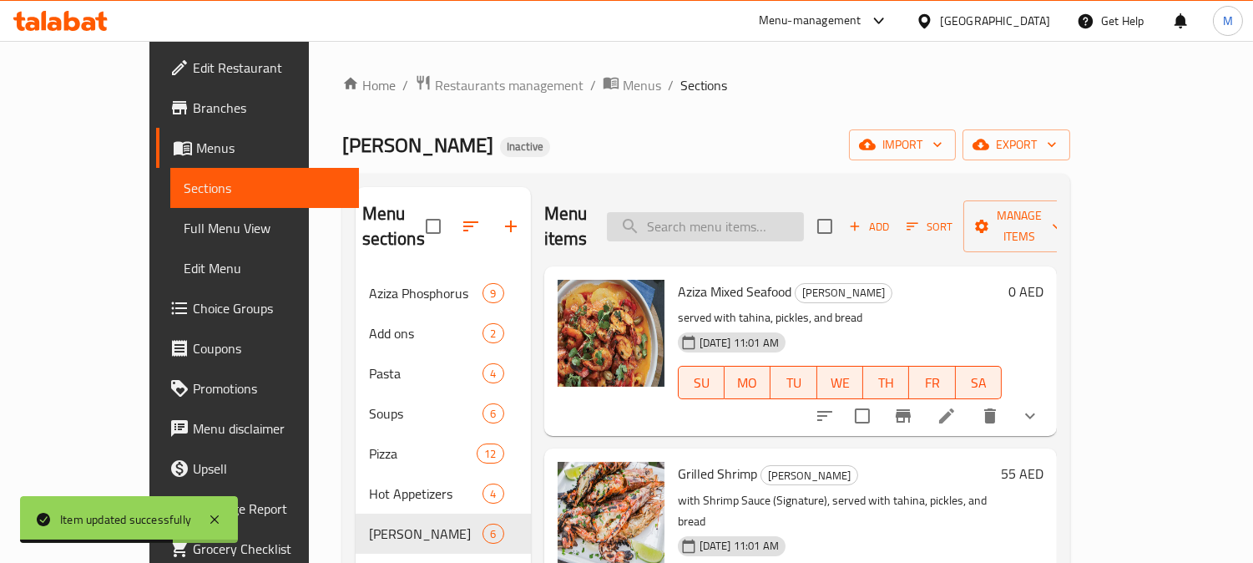
drag, startPoint x: 769, startPoint y: 235, endPoint x: 720, endPoint y: 205, distance: 57.7
click at [720, 212] on input "search" at bounding box center [705, 226] width 197 height 29
paste input "Fillet Plate with Rice"
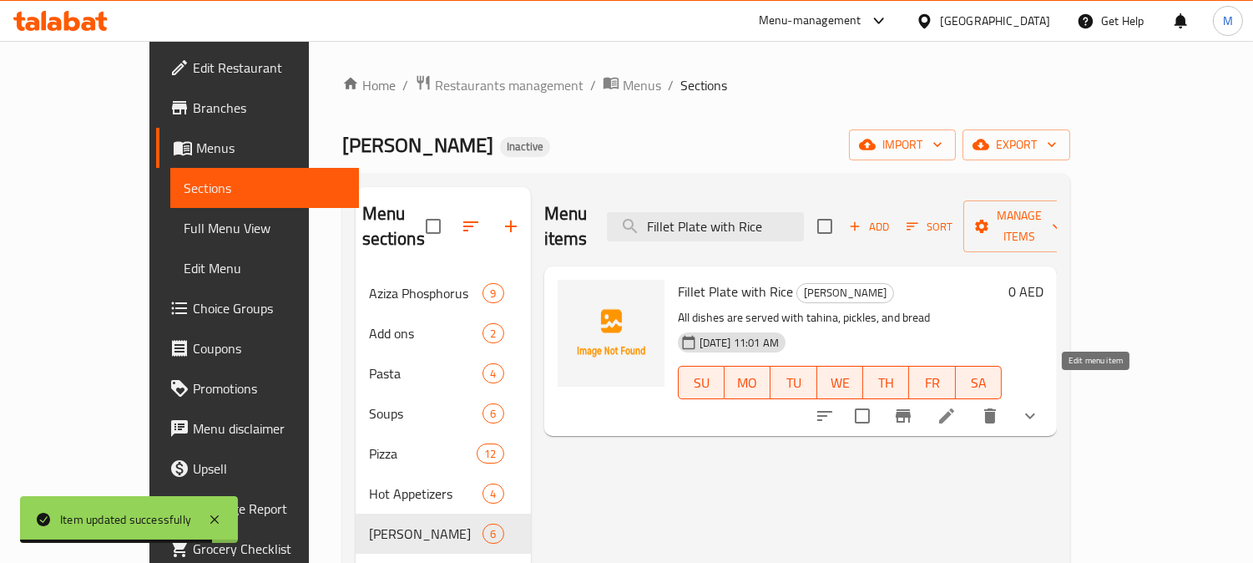
type input "Fillet Plate with Rice"
click at [954, 408] on icon at bounding box center [946, 415] width 15 height 15
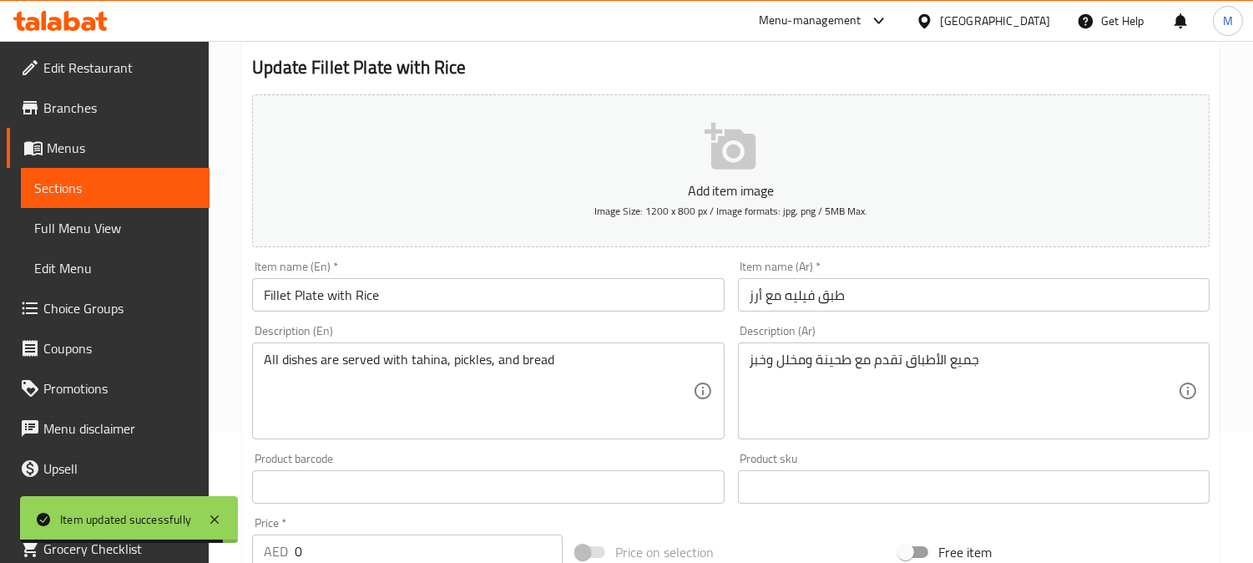
scroll to position [278, 0]
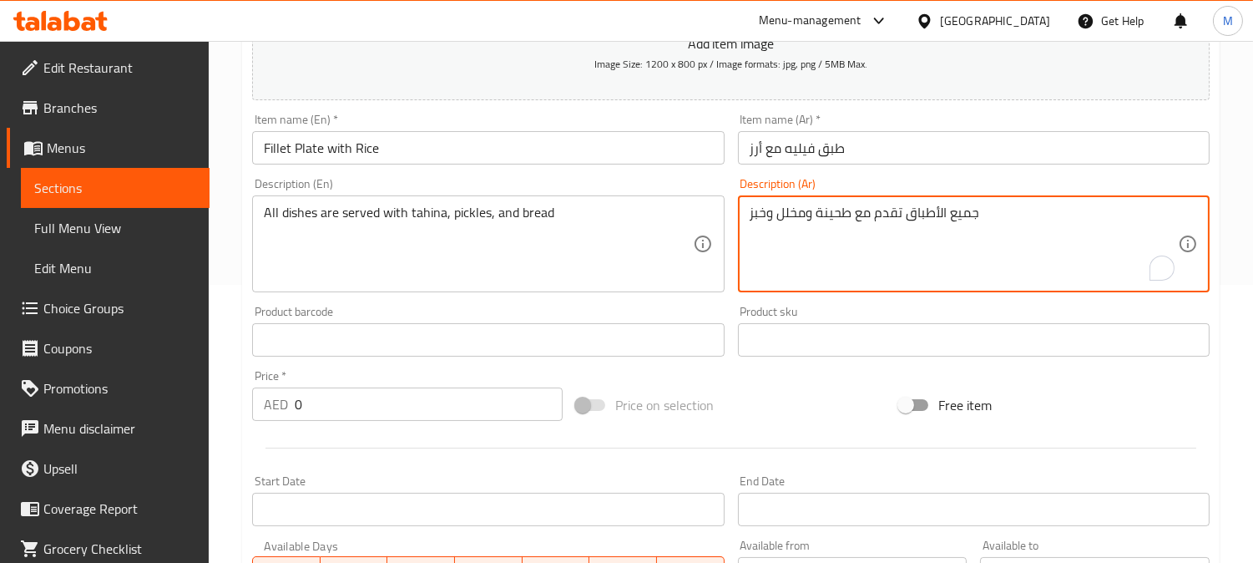
drag, startPoint x: 927, startPoint y: 214, endPoint x: 988, endPoint y: 214, distance: 61.8
type textarea "تقدم مع طحينة ومخلل وخبز"
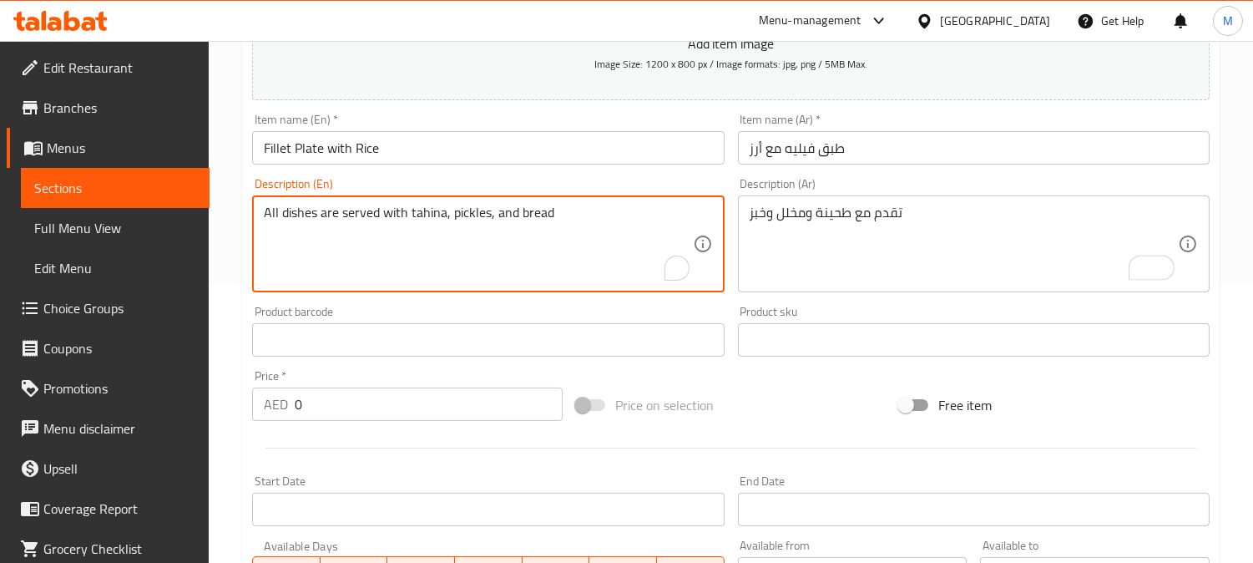
drag, startPoint x: 342, startPoint y: 221, endPoint x: 392, endPoint y: 179, distance: 65.2
type textarea "served with tahina, pickles, and bread"
click at [445, 153] on input "Fillet Plate with Rice" at bounding box center [488, 147] width 472 height 33
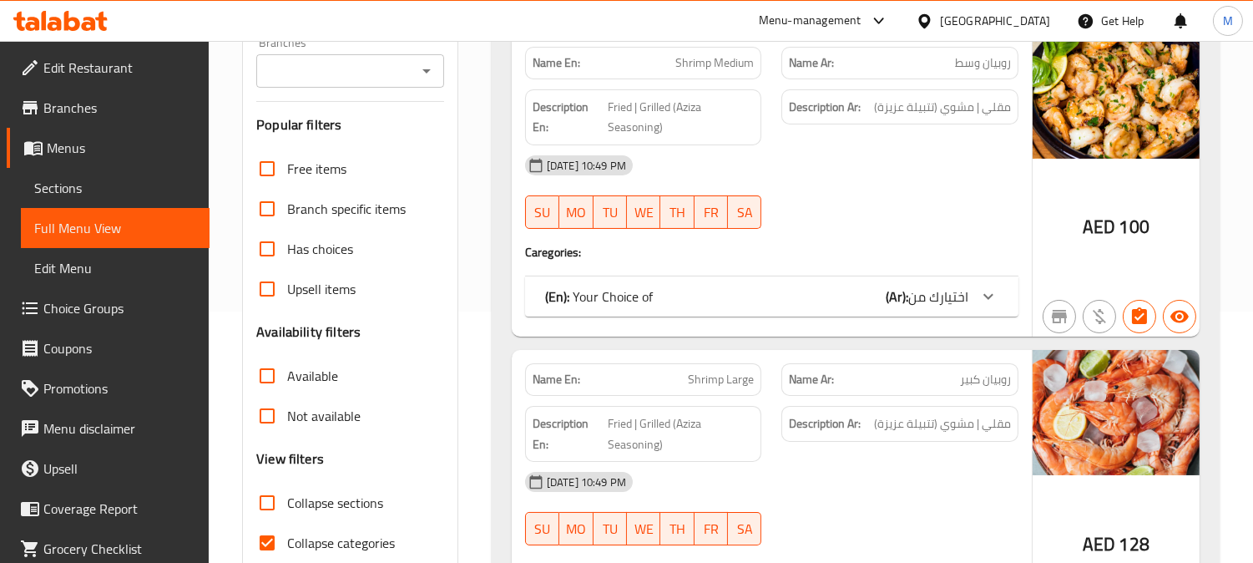
scroll to position [463, 0]
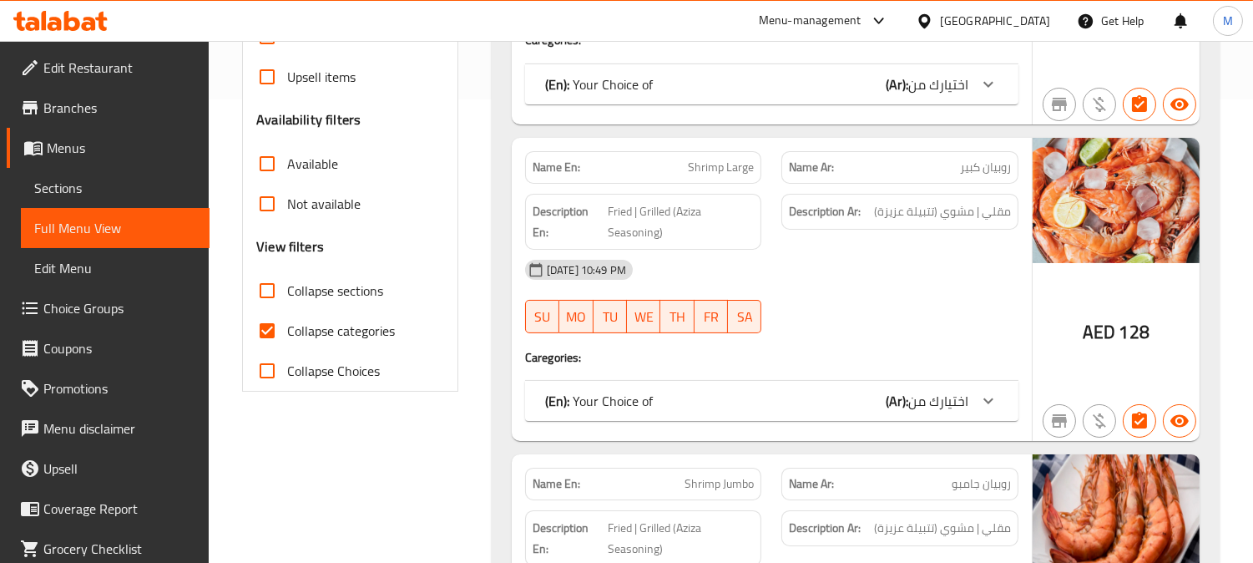
click at [265, 285] on input "Collapse sections" at bounding box center [267, 290] width 40 height 40
checkbox input "true"
click at [265, 330] on input "Collapse categories" at bounding box center [267, 331] width 40 height 40
checkbox input "false"
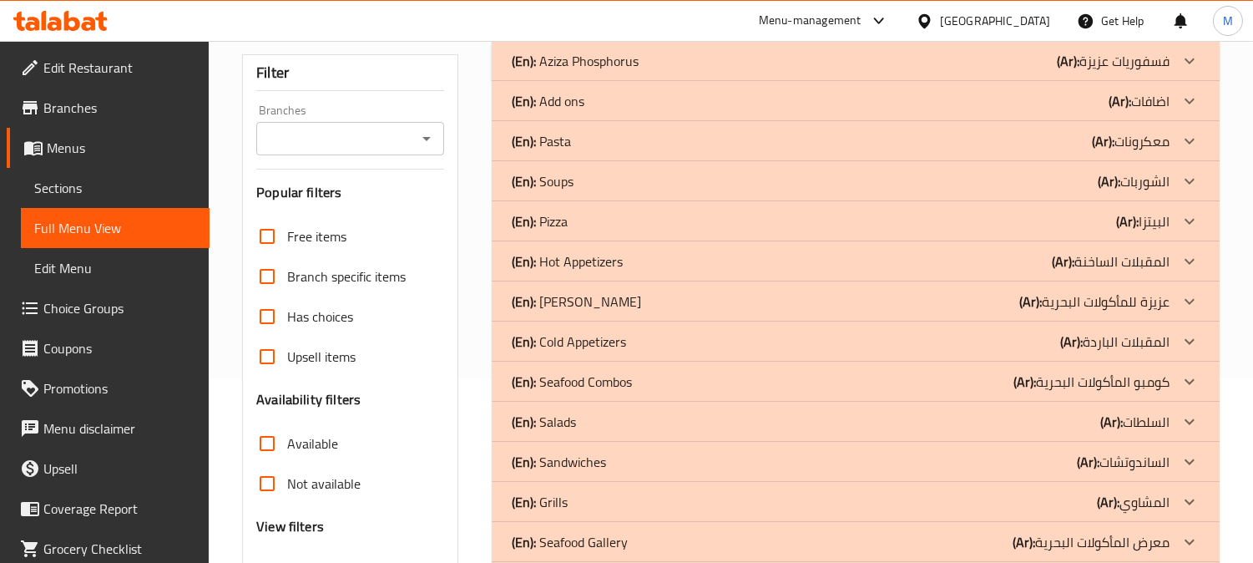
scroll to position [185, 0]
click at [663, 69] on div "(En): Seafood Combos (Ar): كومبو المأكولات البحرية" at bounding box center [841, 59] width 658 height 20
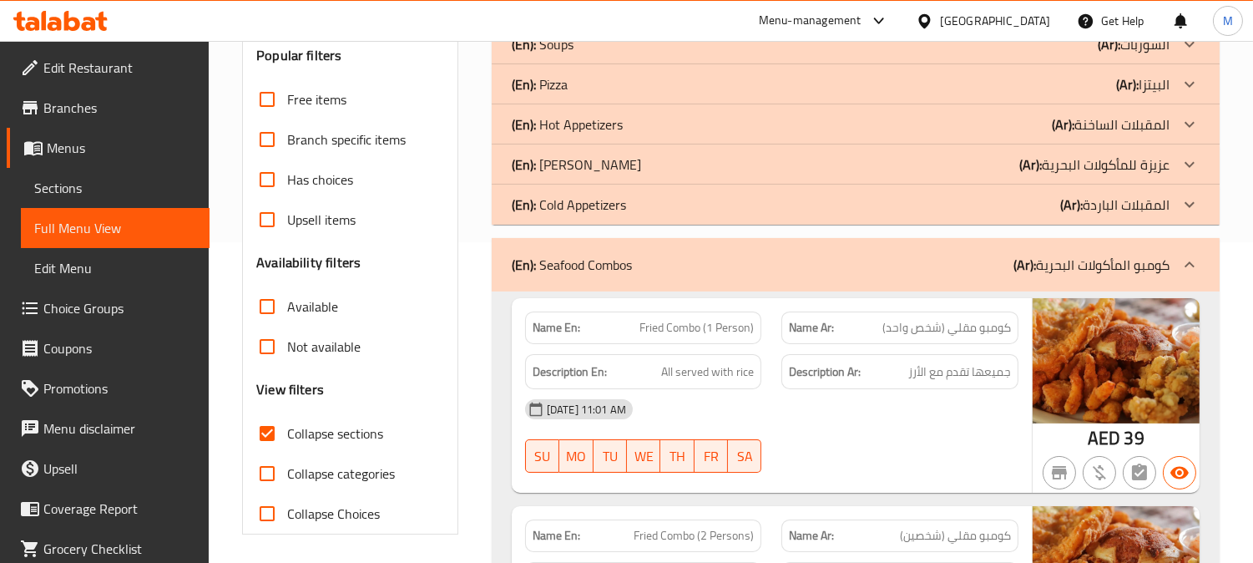
scroll to position [278, 0]
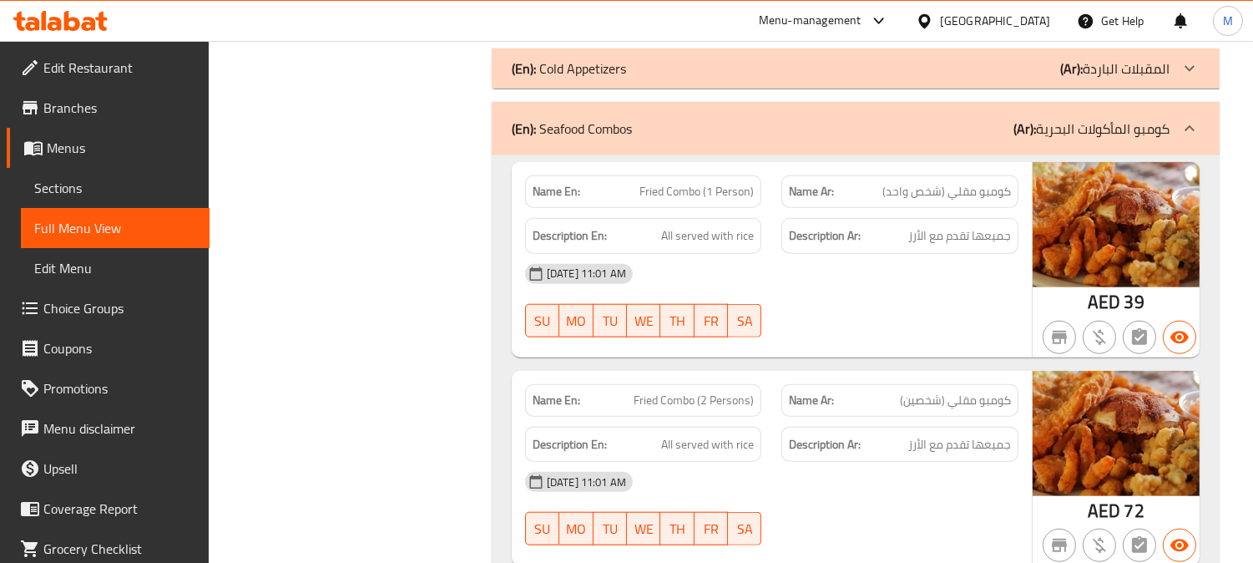
scroll to position [3060, 0]
